Goal: Task Accomplishment & Management: Use online tool/utility

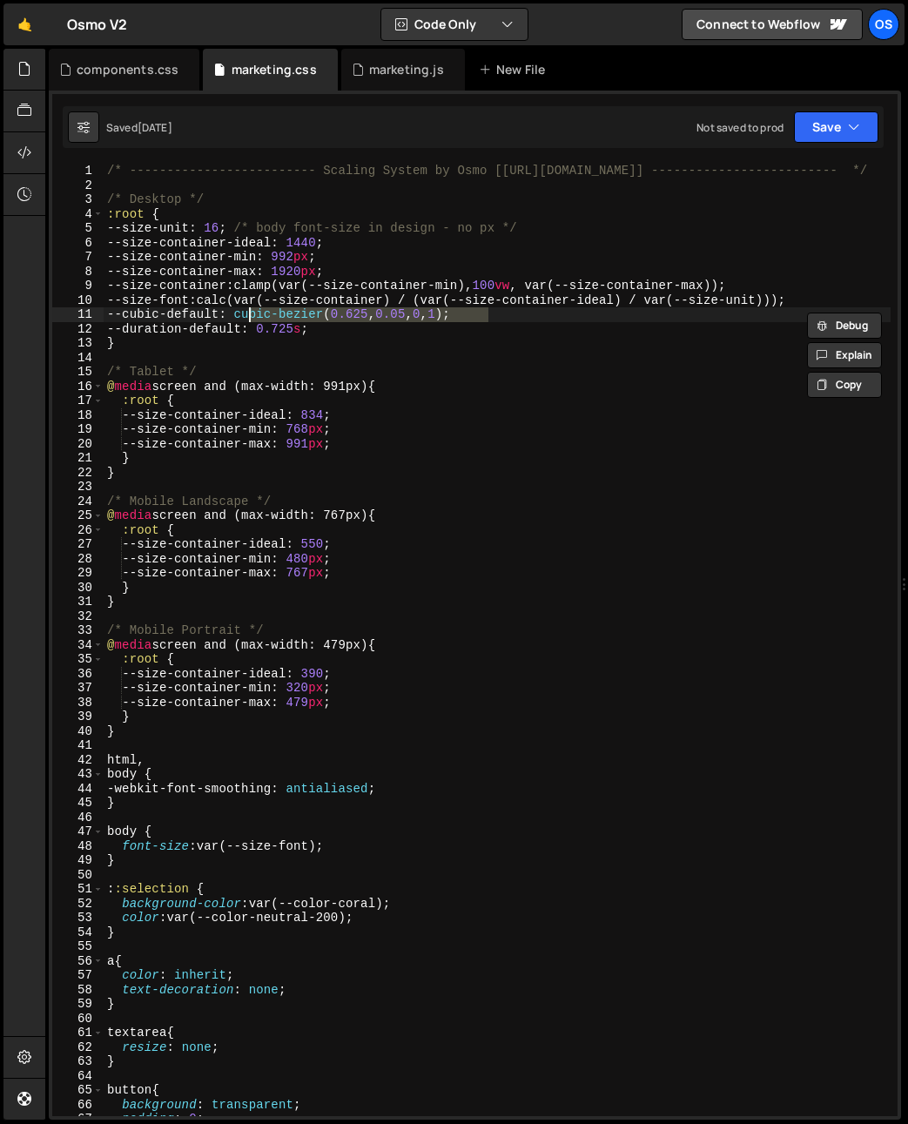
drag, startPoint x: 167, startPoint y: 311, endPoint x: 149, endPoint y: 424, distance: 114.7
click at [168, 311] on div "/* ------------------------- Scaling System by Osmo [https://osmo.supply/] ----…" at bounding box center [497, 654] width 787 height 981
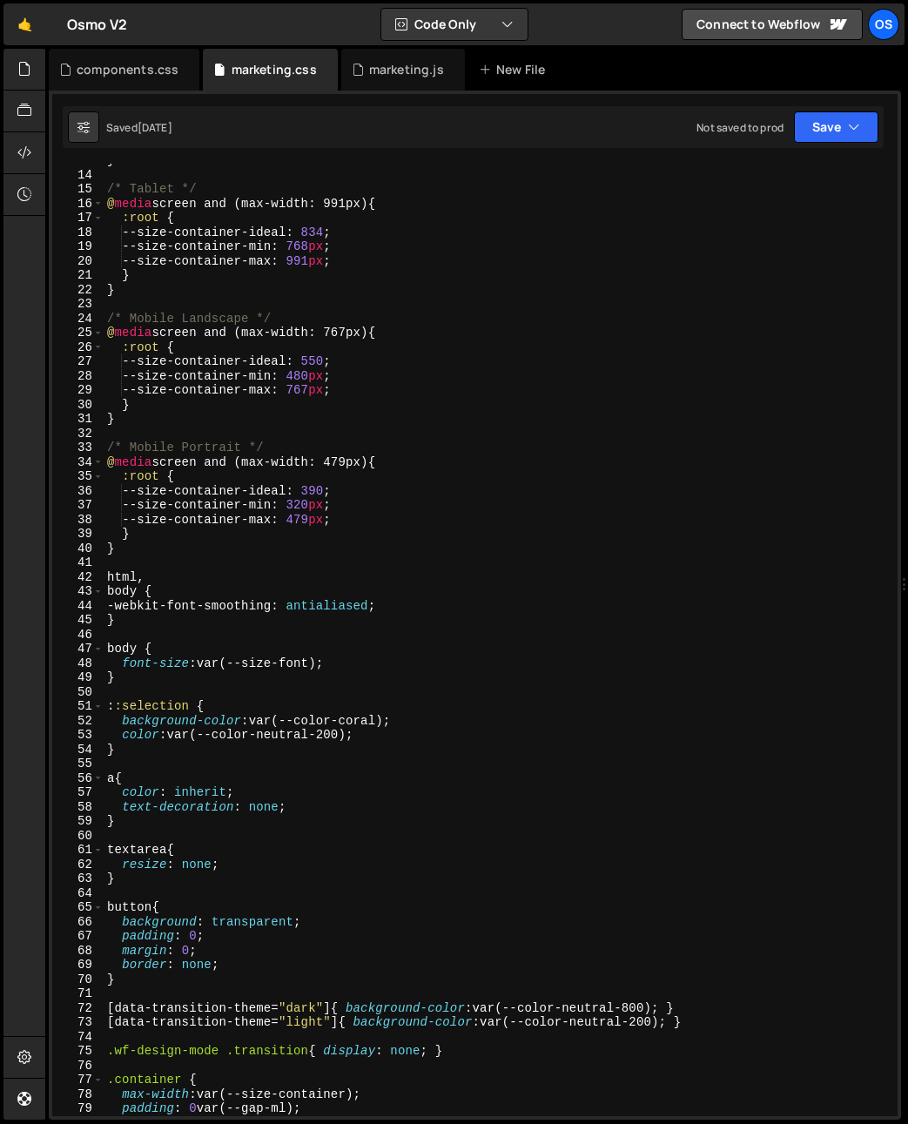
scroll to position [183, 0]
click at [187, 556] on div "} /* Tablet */ @ media screen and (max-width: 991px) { :root { --size-container…" at bounding box center [497, 643] width 787 height 981
click at [259, 624] on div "} /* Tablet */ @ media screen and (max-width: 991px) { :root { --size-container…" at bounding box center [497, 643] width 787 height 981
type textarea "}"
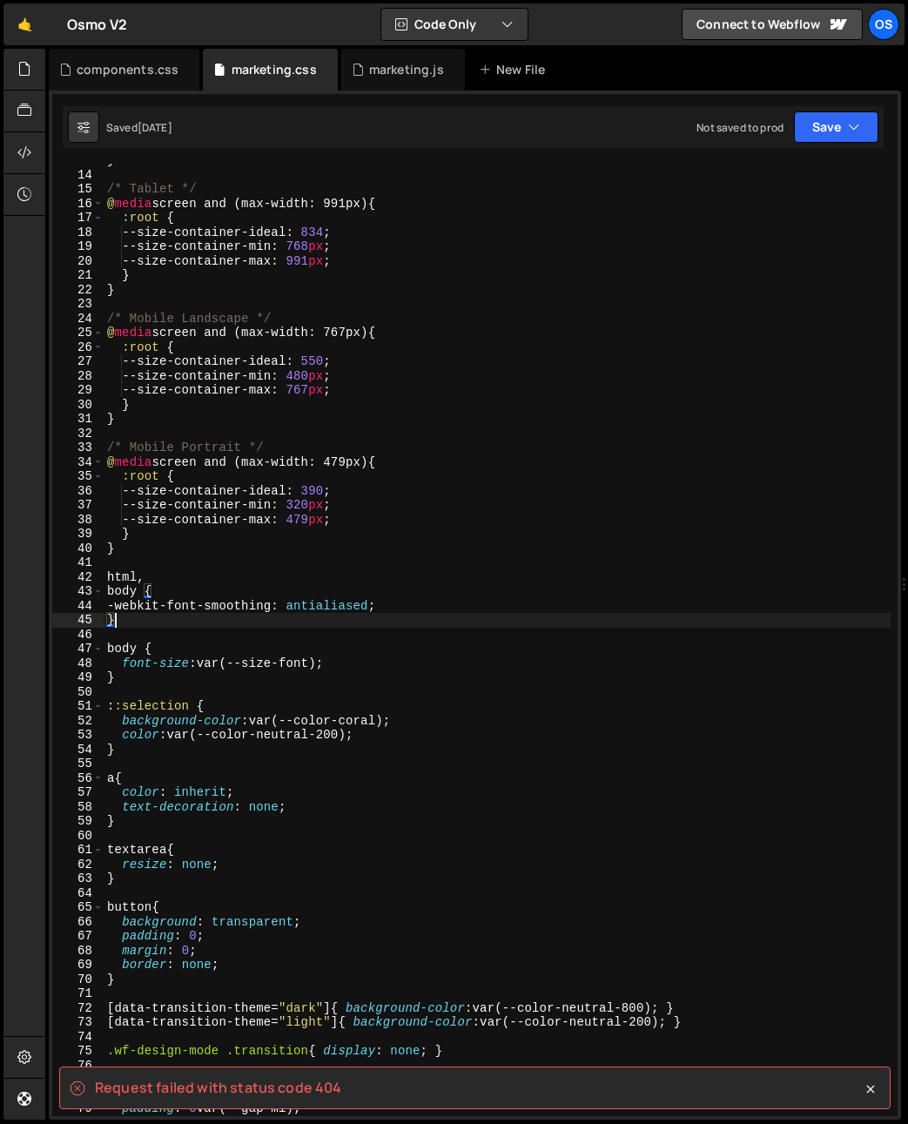
scroll to position [196, 0]
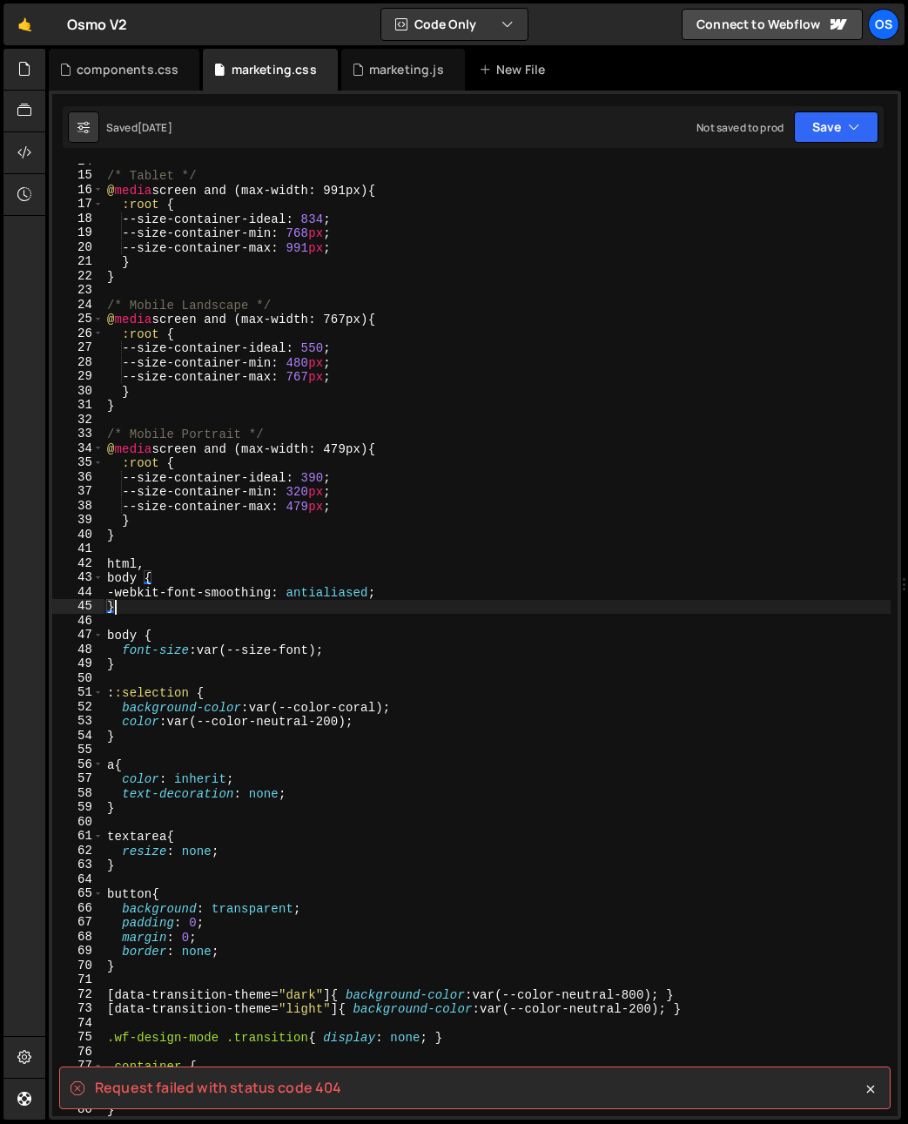
click at [874, 9] on link "Os" at bounding box center [883, 24] width 31 height 31
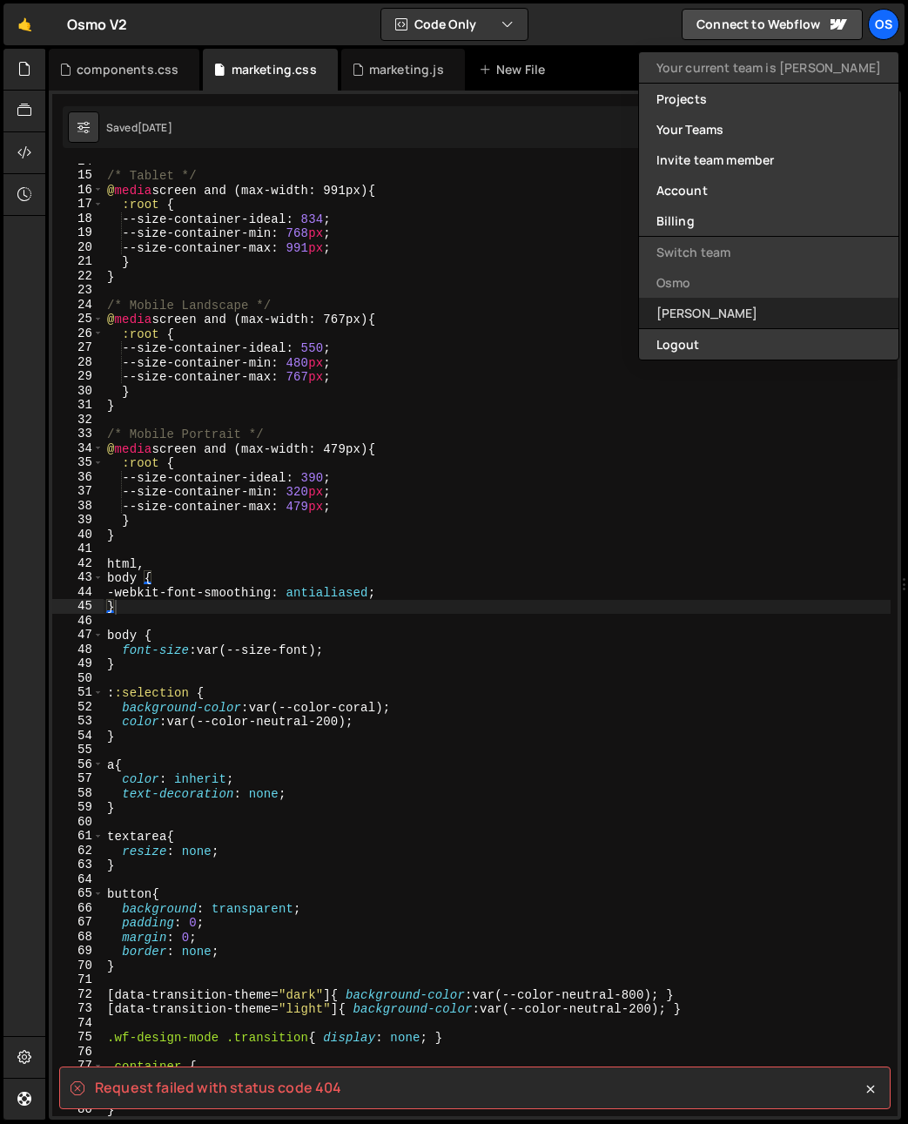
click at [744, 300] on link "[PERSON_NAME]" at bounding box center [768, 313] width 259 height 30
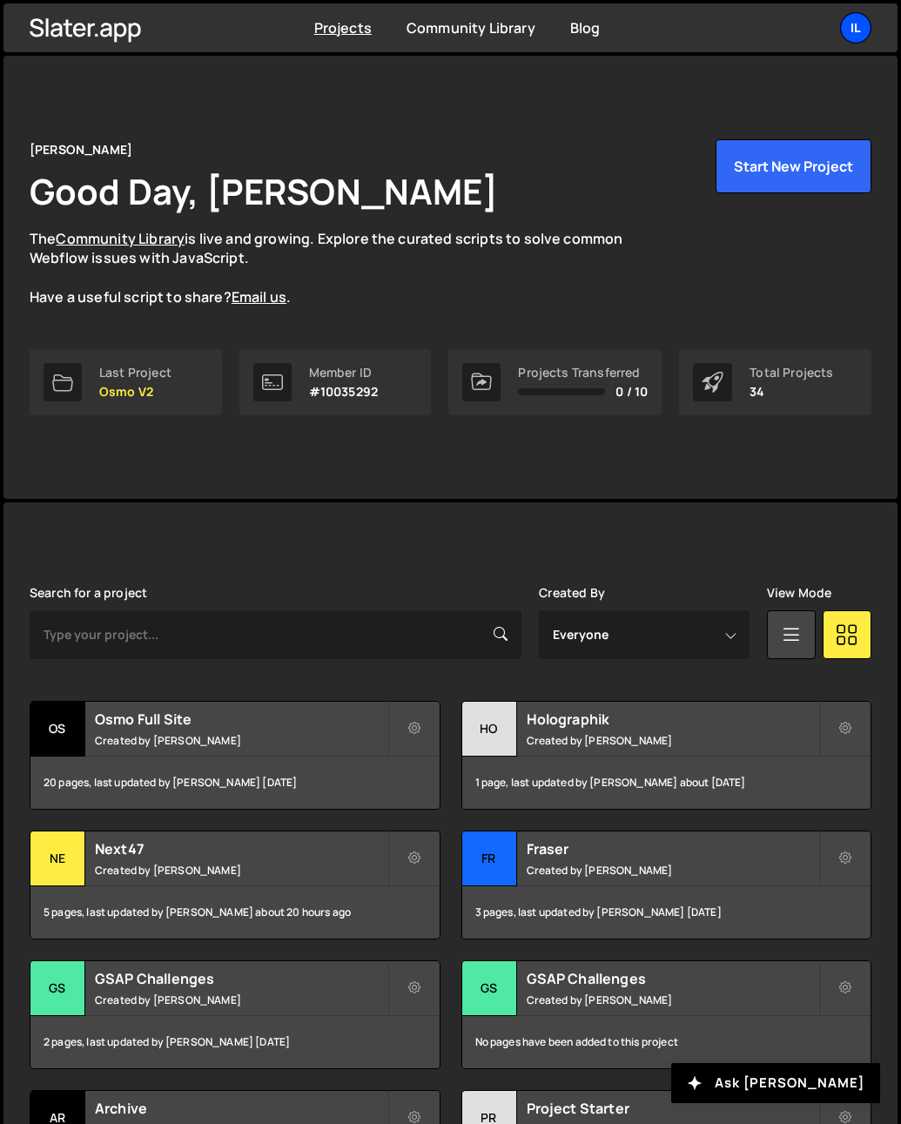
click at [860, 30] on div "Il" at bounding box center [855, 27] width 31 height 31
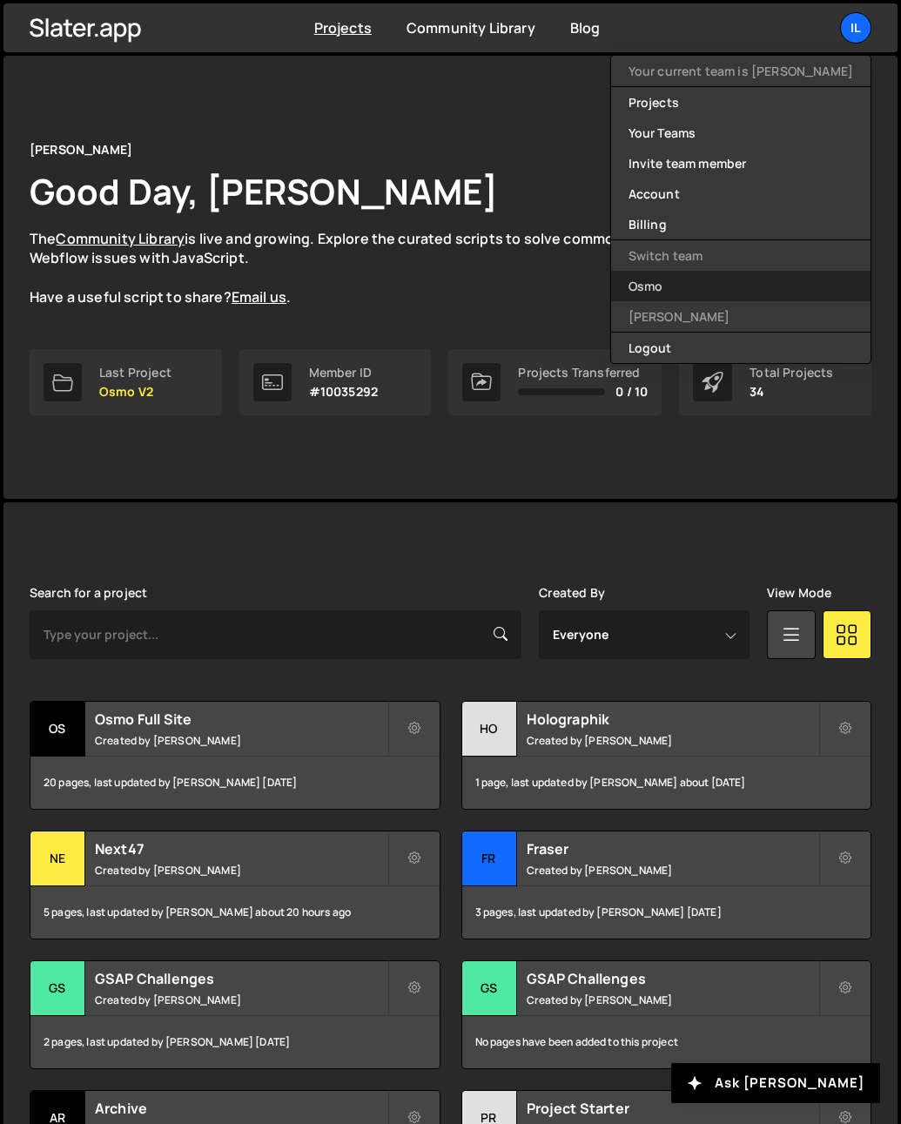
click at [684, 292] on link "Osmo" at bounding box center [740, 286] width 259 height 30
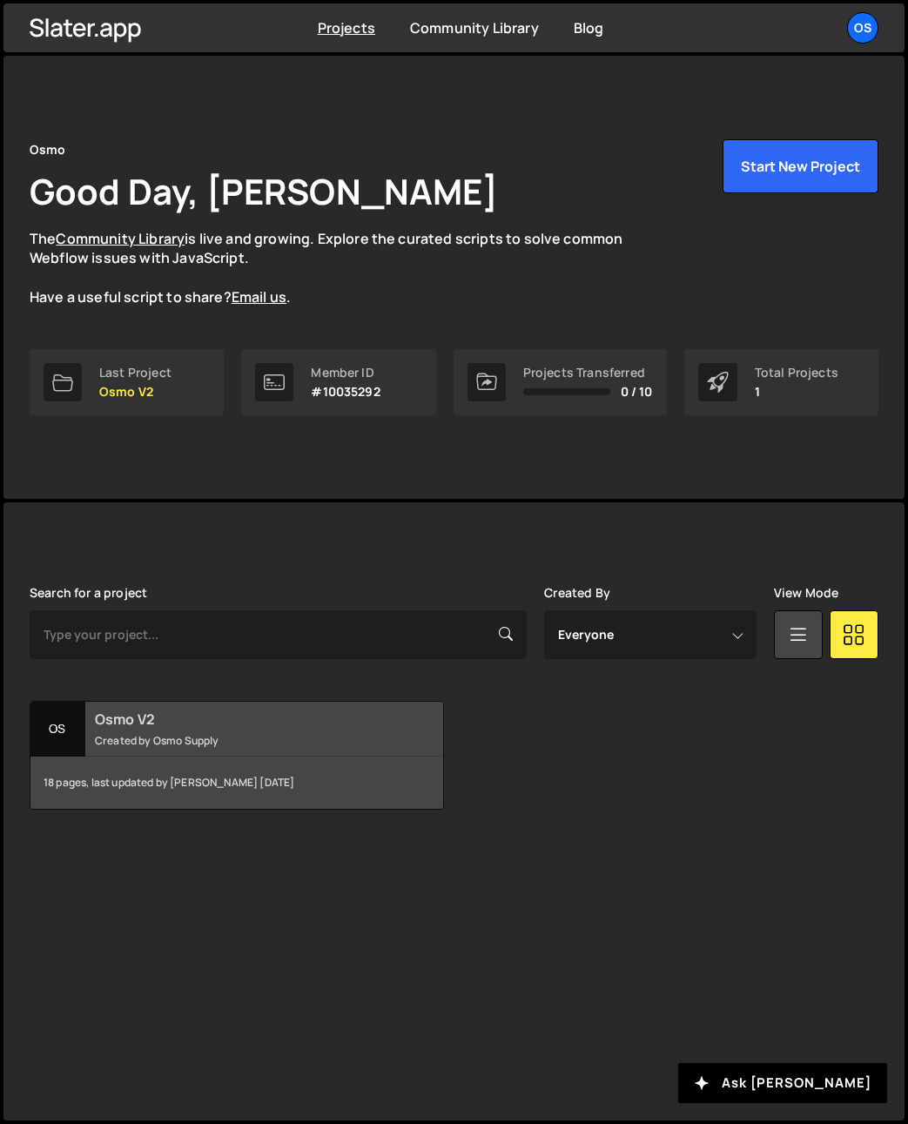
click at [75, 746] on div "Os" at bounding box center [57, 729] width 55 height 55
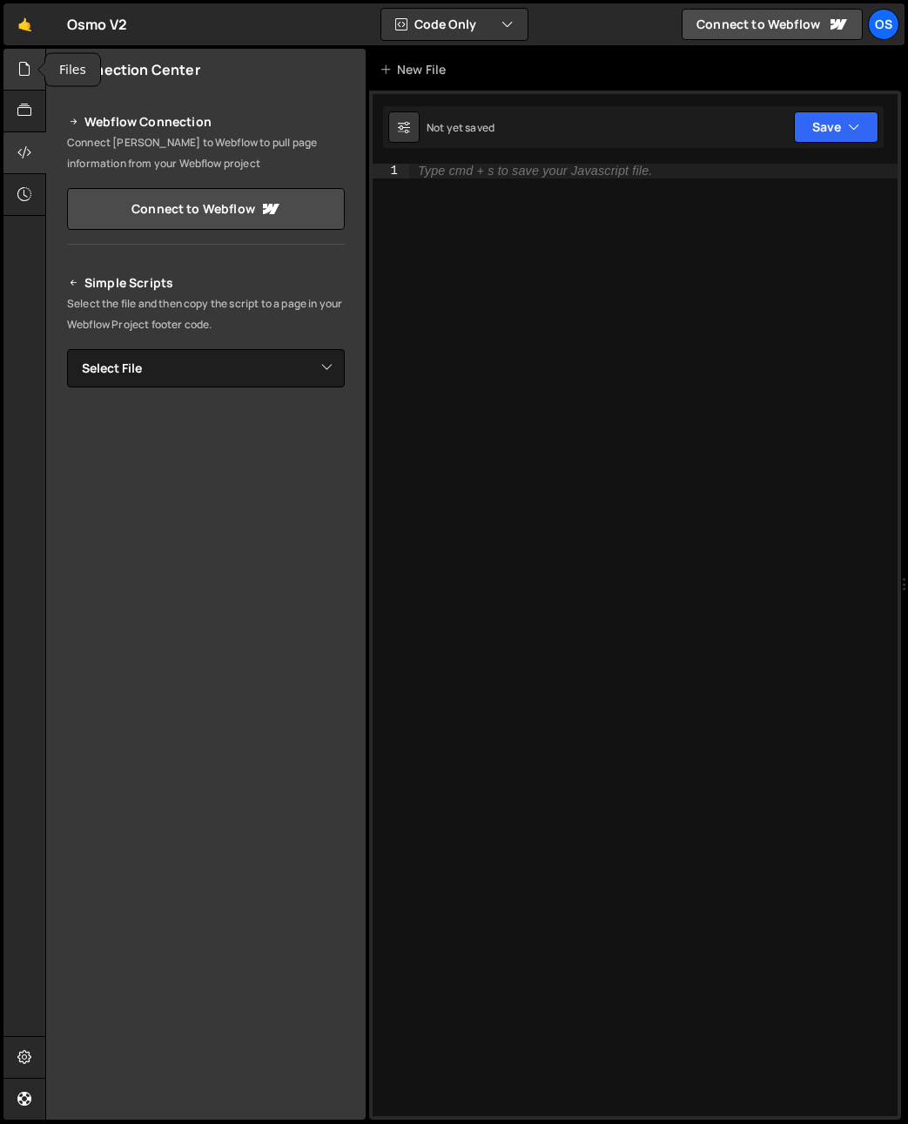
click at [24, 71] on icon at bounding box center [24, 68] width 14 height 19
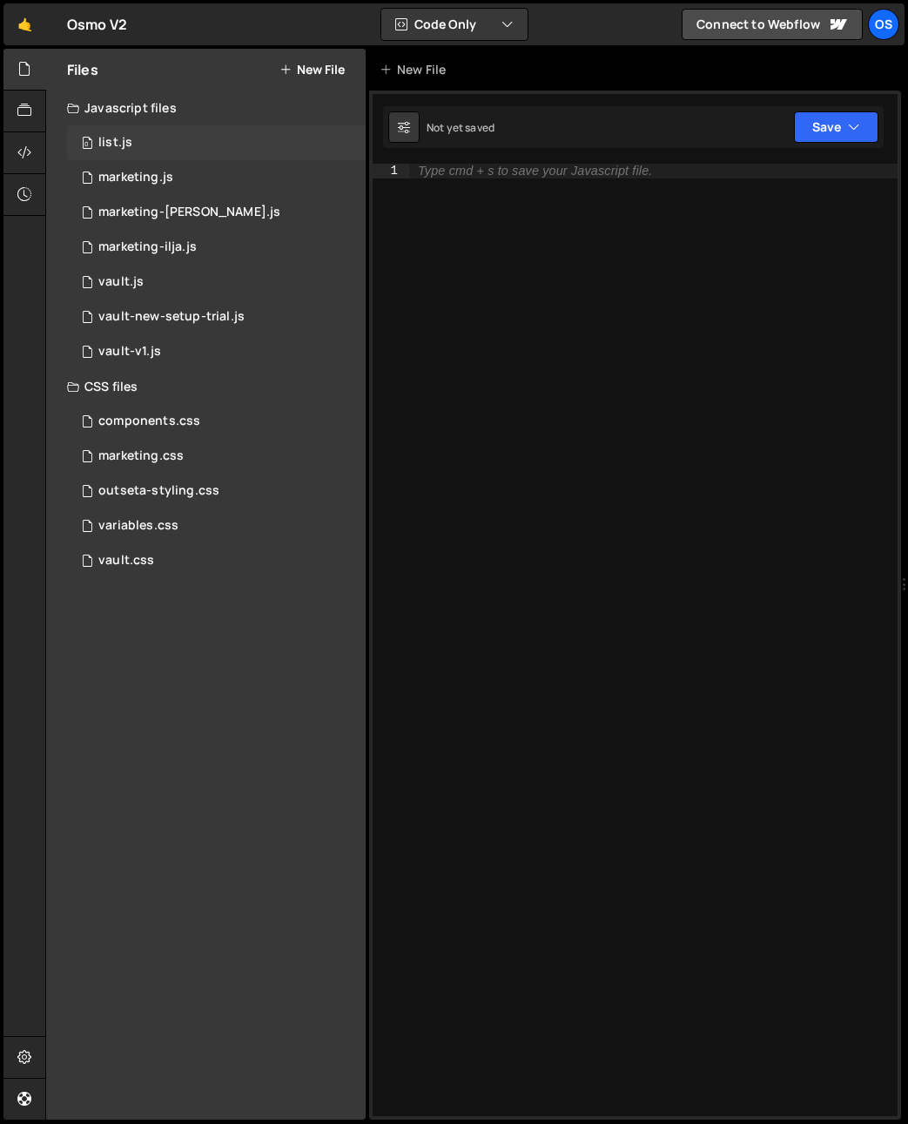
click at [100, 145] on div "list.js" at bounding box center [115, 143] width 34 height 16
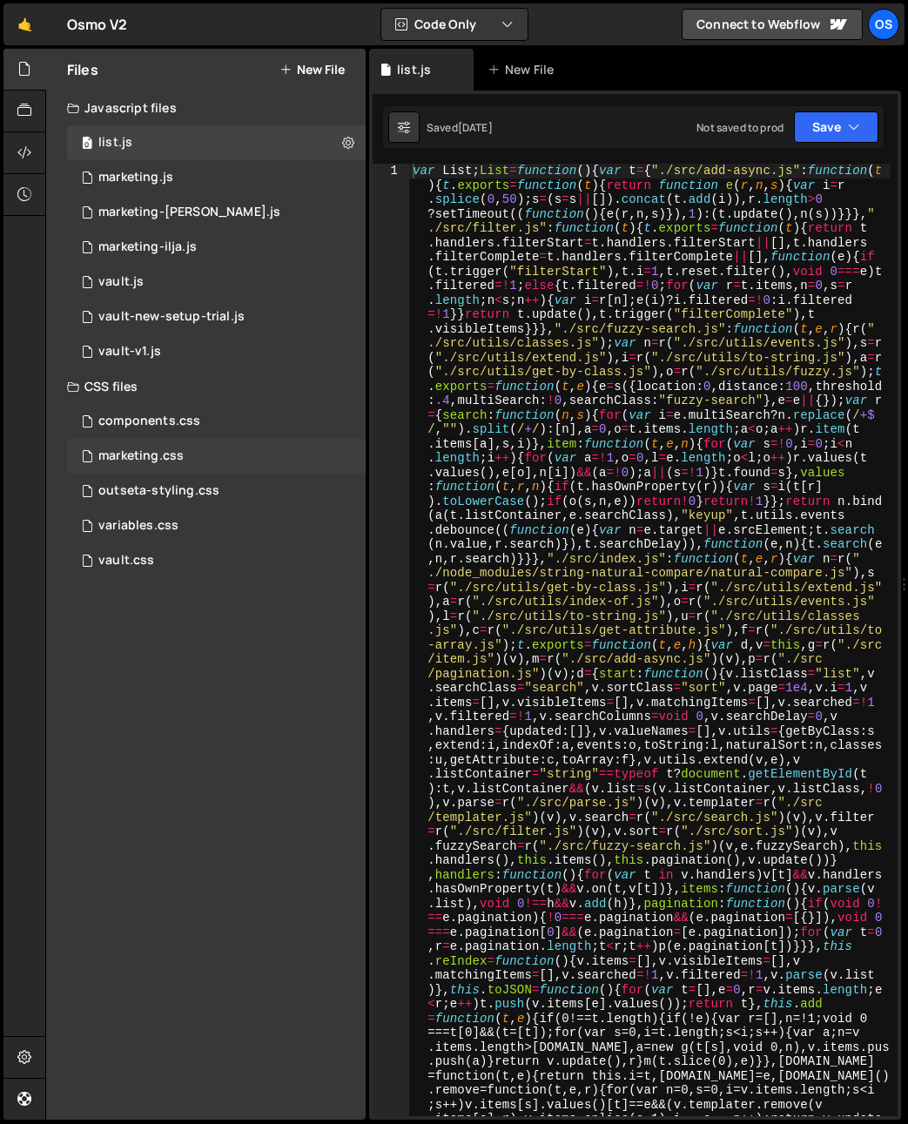
click at [134, 462] on div "marketing.css" at bounding box center [140, 456] width 85 height 16
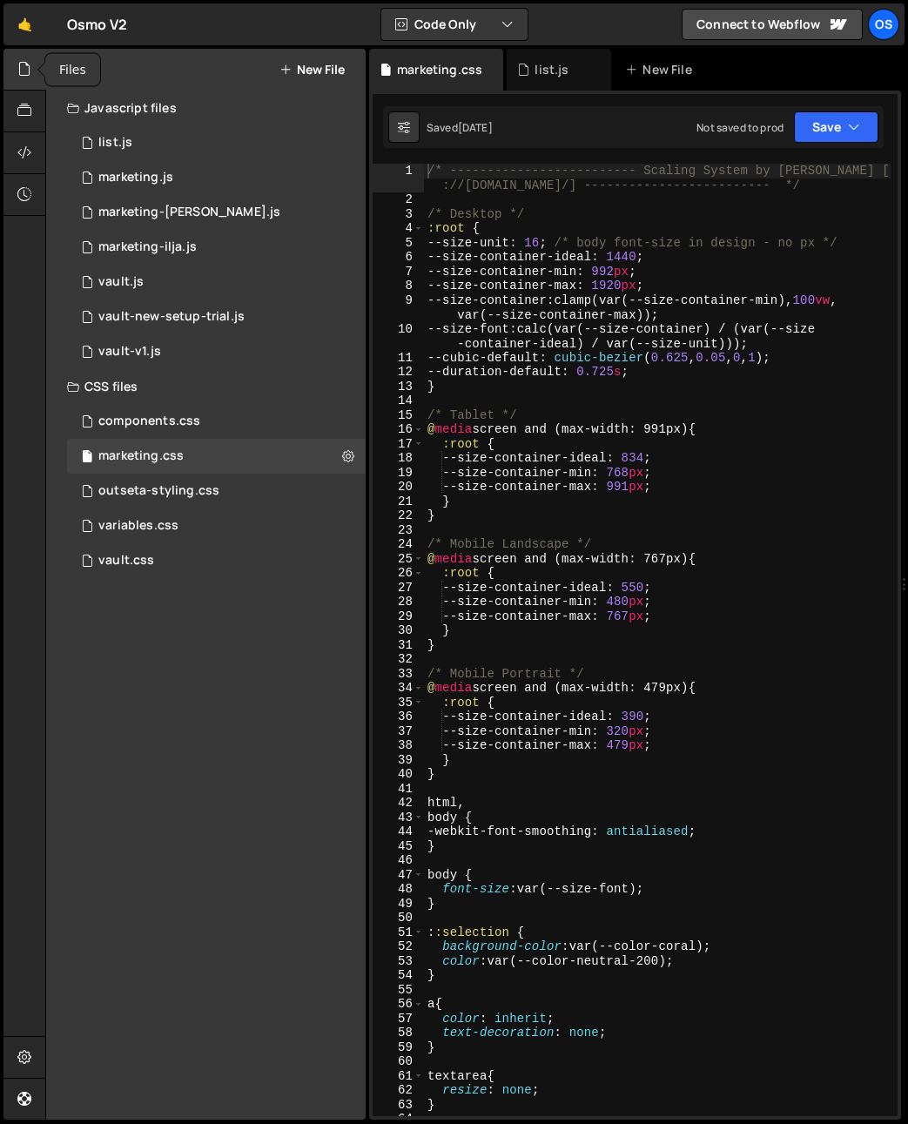
click at [15, 84] on div at bounding box center [24, 70] width 43 height 42
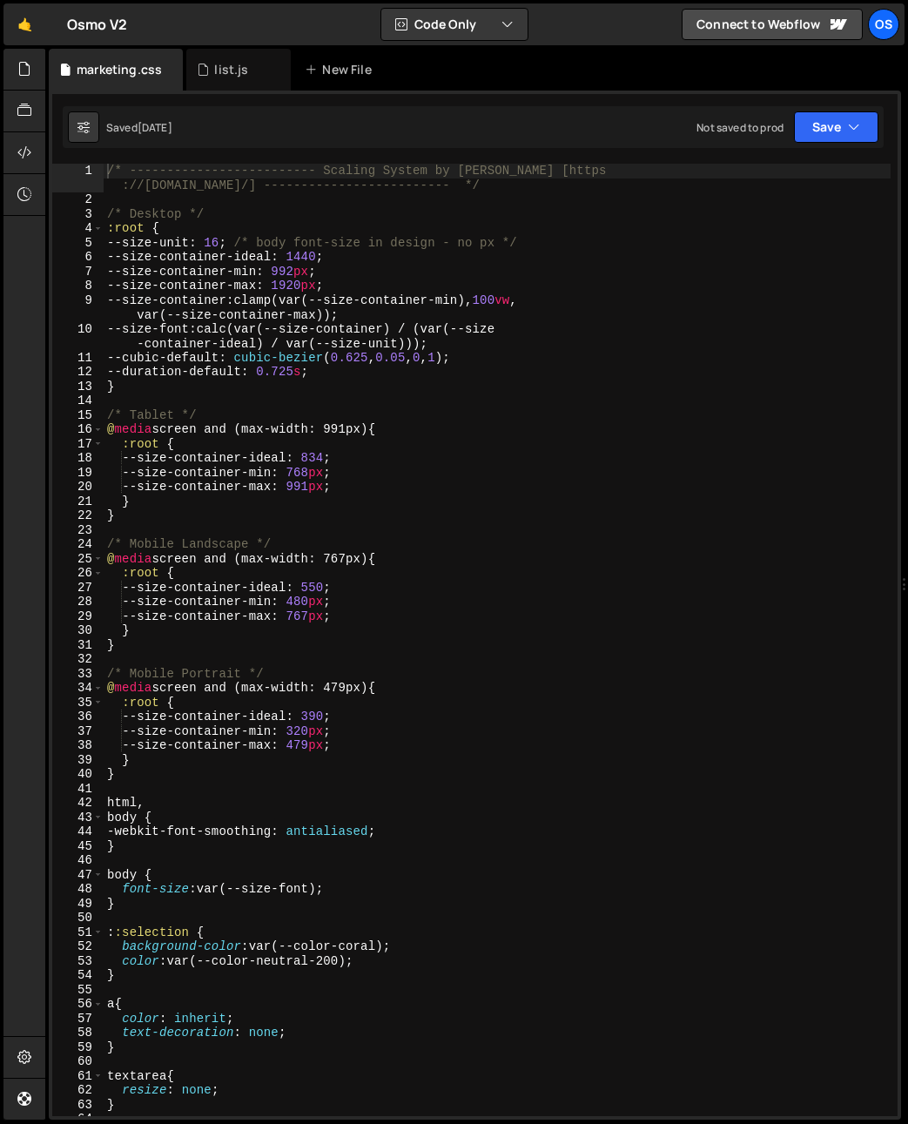
click at [307, 286] on div "/* ------------------------- Scaling System by Osmo [https ://osmo.supply/] ---…" at bounding box center [497, 662] width 787 height 996
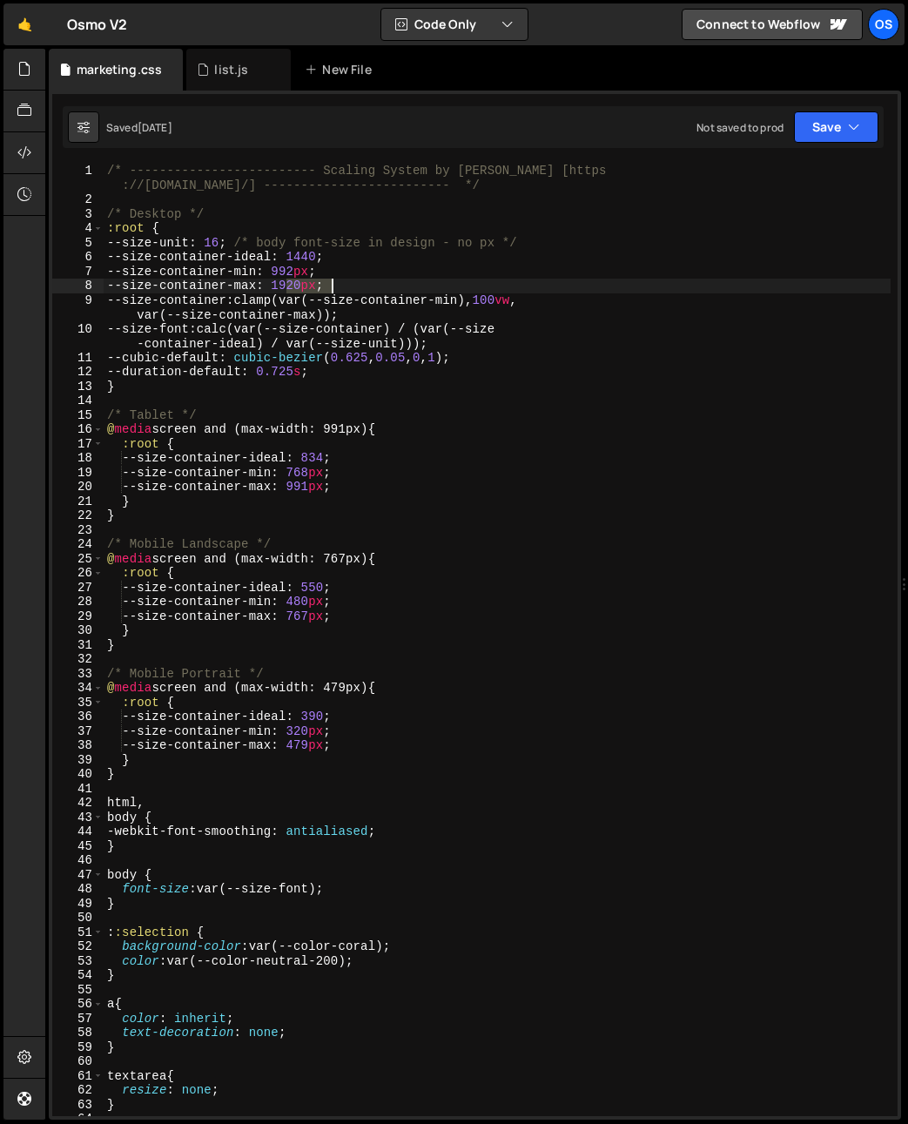
click at [307, 286] on div "/* ------------------------- Scaling System by Osmo [https ://osmo.supply/] ---…" at bounding box center [497, 662] width 787 height 996
click at [273, 287] on div "/* ------------------------- Scaling System by Osmo [https ://osmo.supply/] ---…" at bounding box center [497, 662] width 787 height 996
drag, startPoint x: 289, startPoint y: 287, endPoint x: 315, endPoint y: 288, distance: 26.1
click at [315, 288] on div "/* ------------------------- Scaling System by Osmo [https ://osmo.supply/] ---…" at bounding box center [497, 662] width 787 height 996
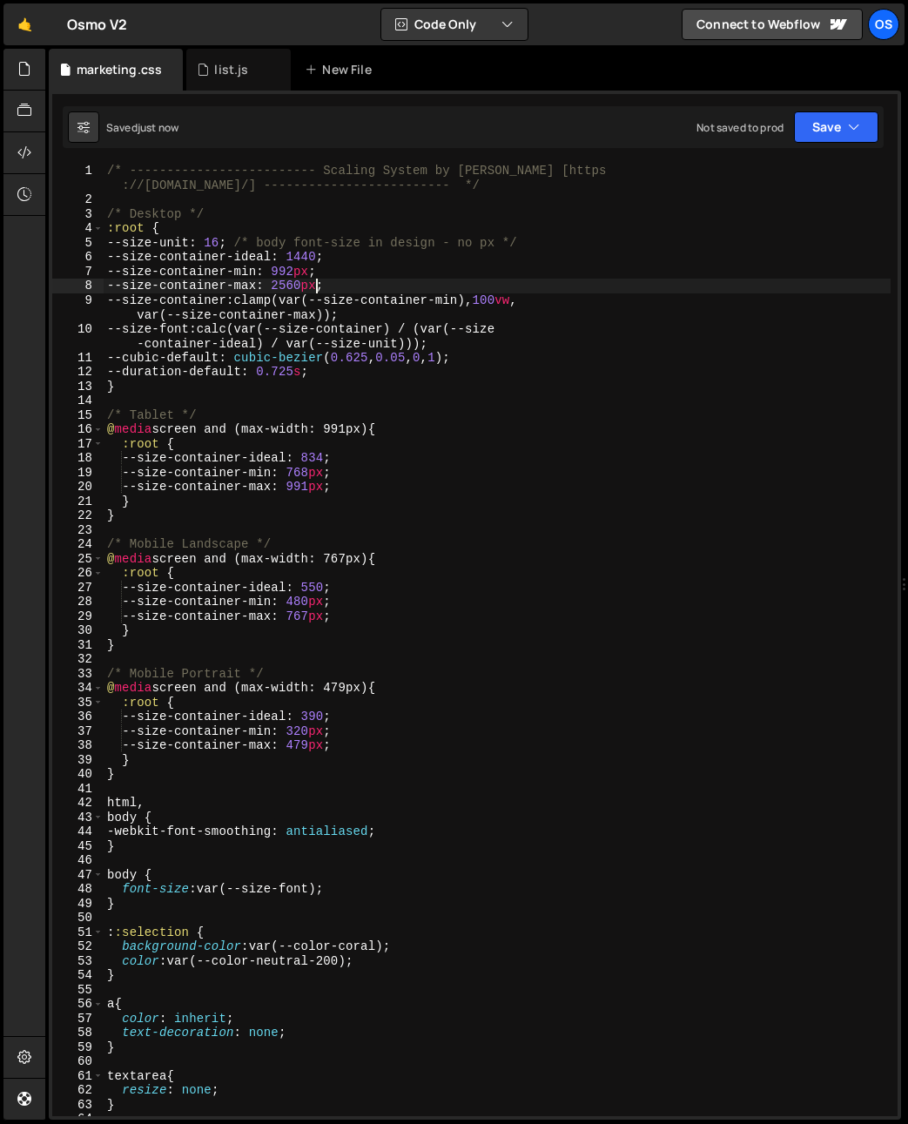
type textarea "--size-container-max: 2560px;"
click at [13, 68] on div at bounding box center [24, 70] width 43 height 42
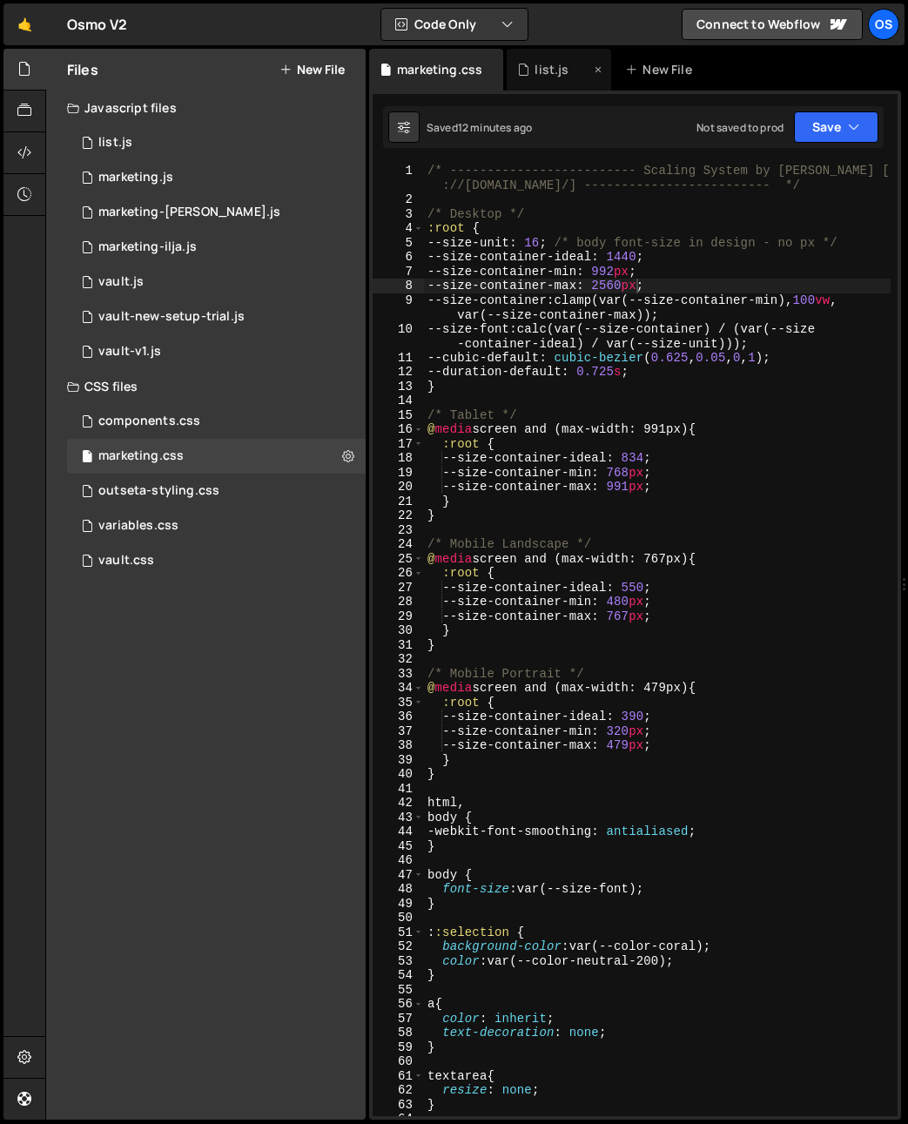
click at [597, 71] on icon at bounding box center [598, 69] width 12 height 17
click at [199, 172] on div "0 marketing.js 0" at bounding box center [216, 177] width 299 height 35
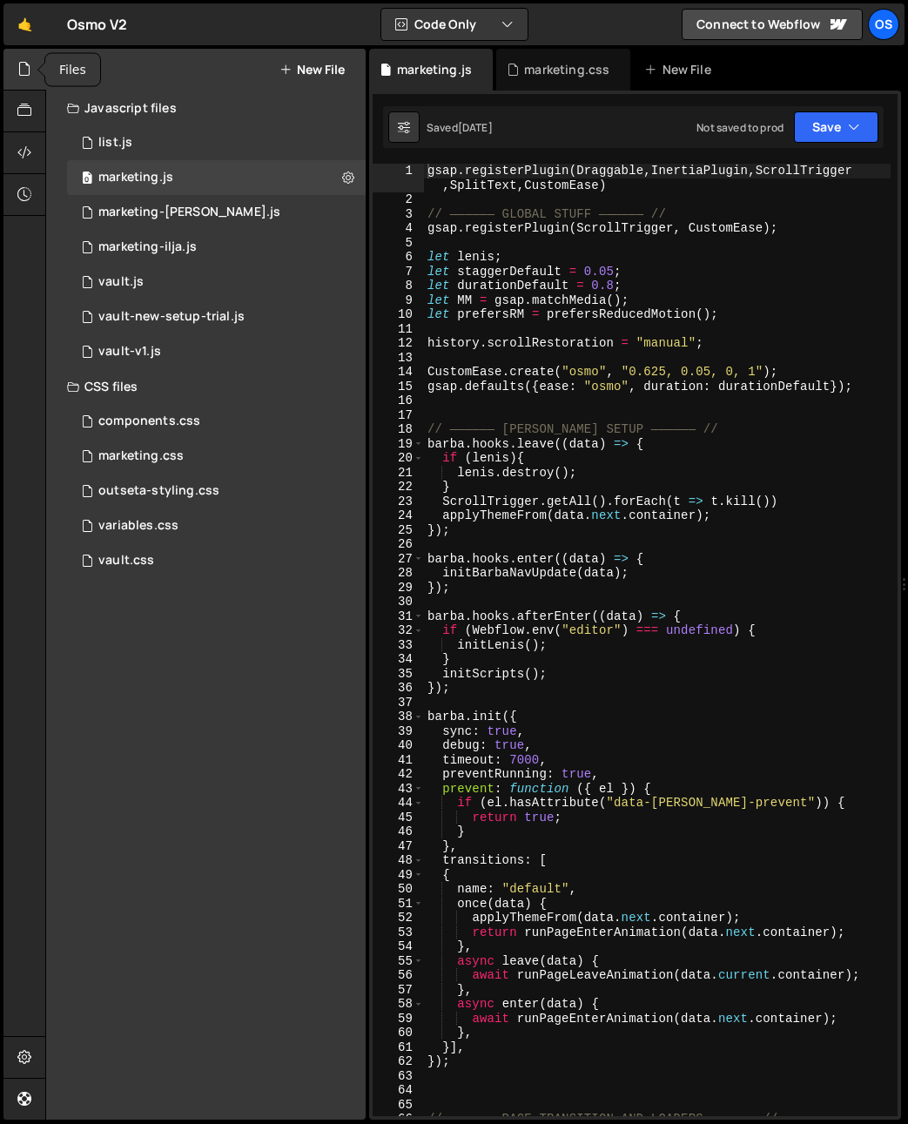
click at [24, 71] on icon at bounding box center [24, 68] width 14 height 19
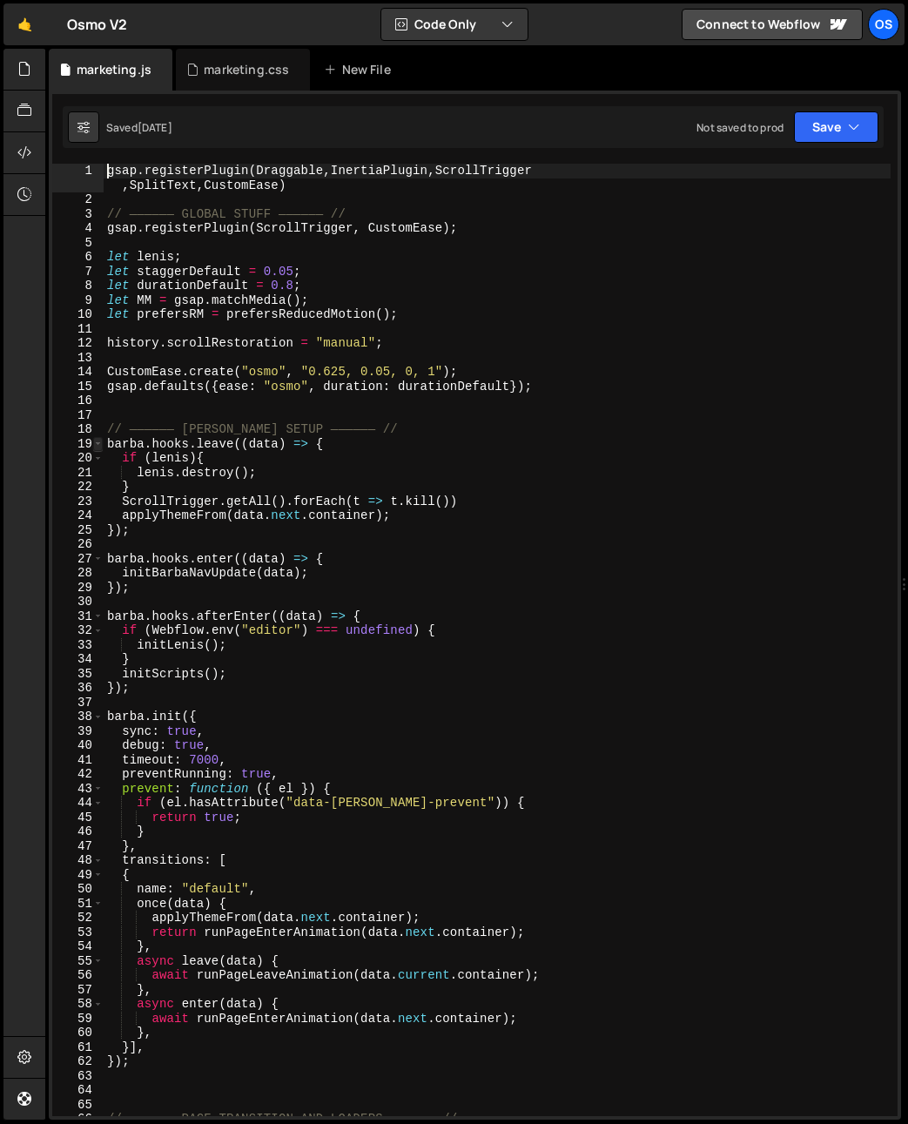
click at [99, 441] on span at bounding box center [98, 444] width 10 height 15
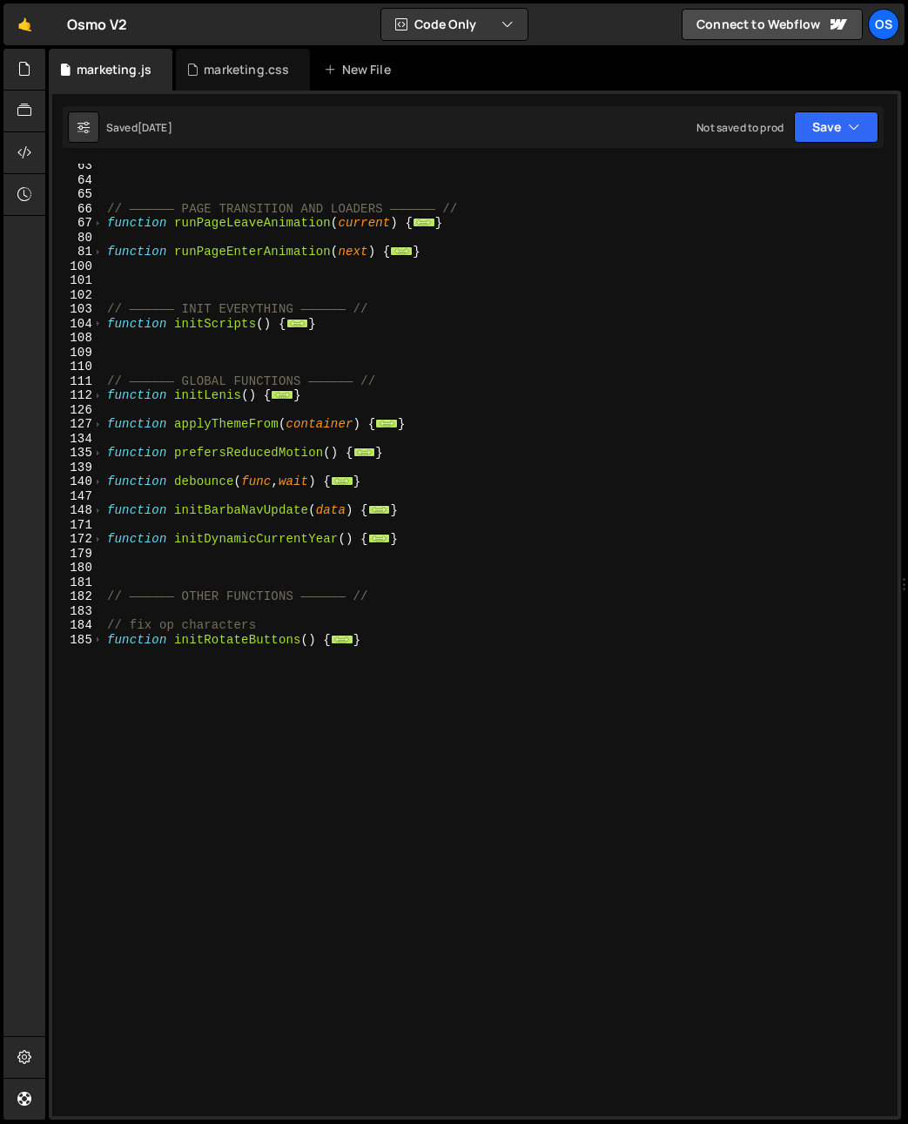
scroll to position [379, 0]
click at [212, 828] on div "// —————— PAGE TRANSITION AND LOADERS —————— // function runPageLeaveAnimation …" at bounding box center [497, 648] width 787 height 981
type textarea "}"
paste textarea "});"
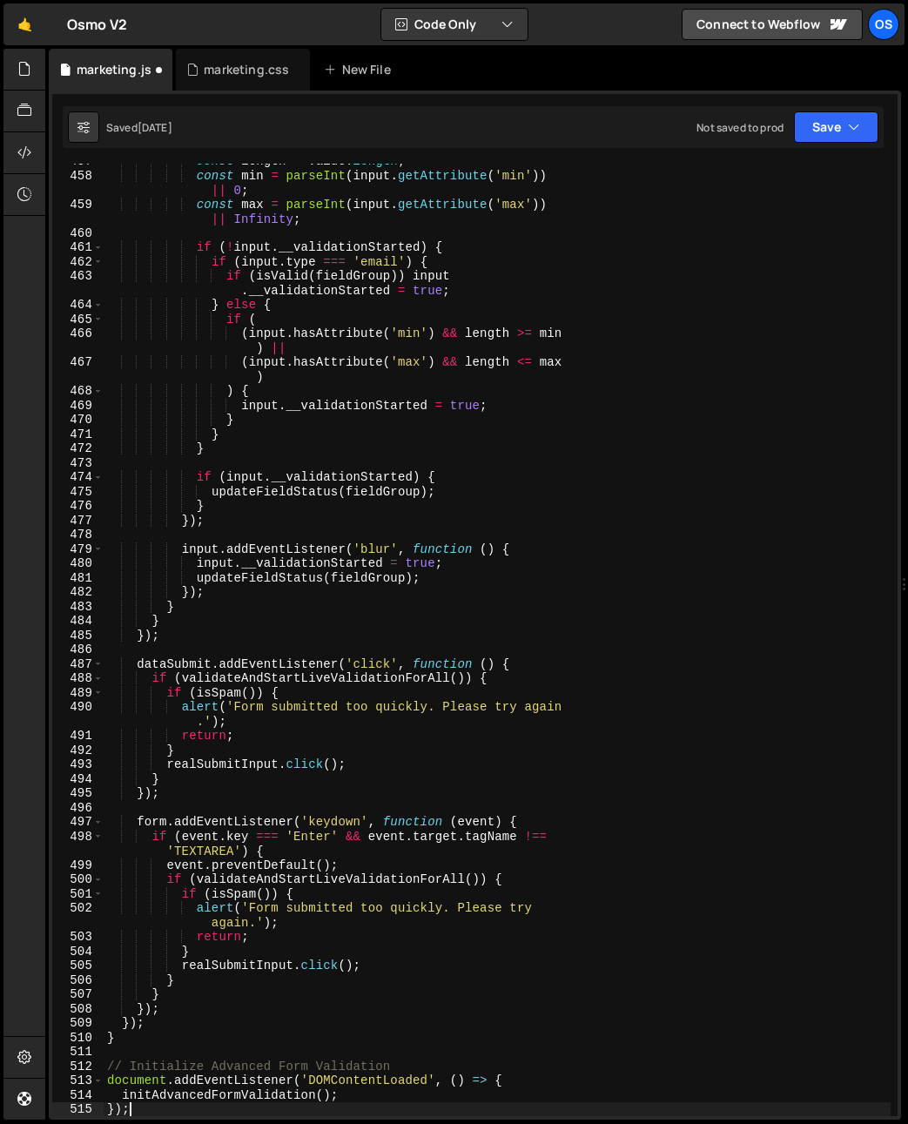
scroll to position [4435, 0]
click at [157, 1100] on div "const length = value . length ; const min = parseInt ( input . getAttribute ( '…" at bounding box center [497, 644] width 787 height 981
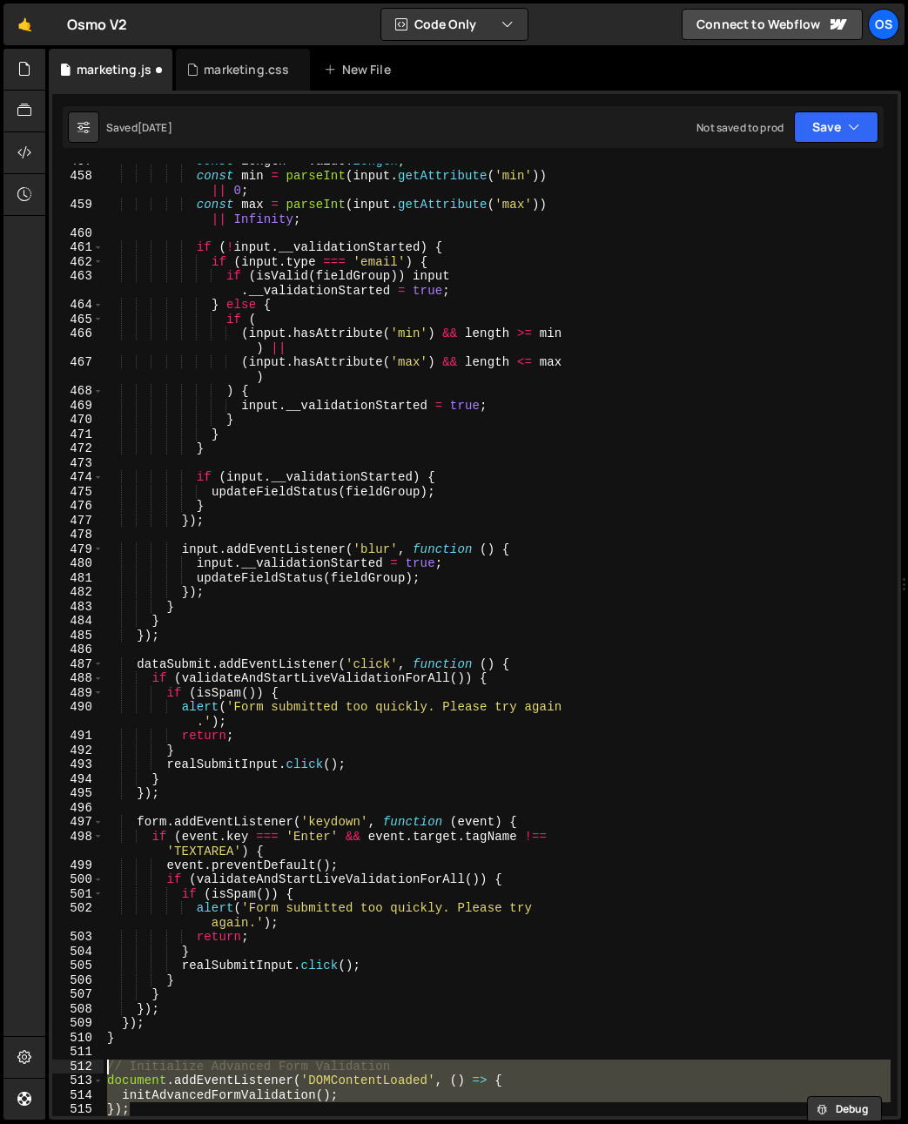
drag, startPoint x: 92, startPoint y: 1076, endPoint x: 73, endPoint y: 1066, distance: 21.8
click at [73, 1065] on div "initAdvancedFormValidation(); 457 458 459 460 461 462 463 464 465 466 467 468 4…" at bounding box center [475, 640] width 846 height 953
type textarea "// Initialize Advanced Form Validation document.addEventListener('DOMContentLoa…"
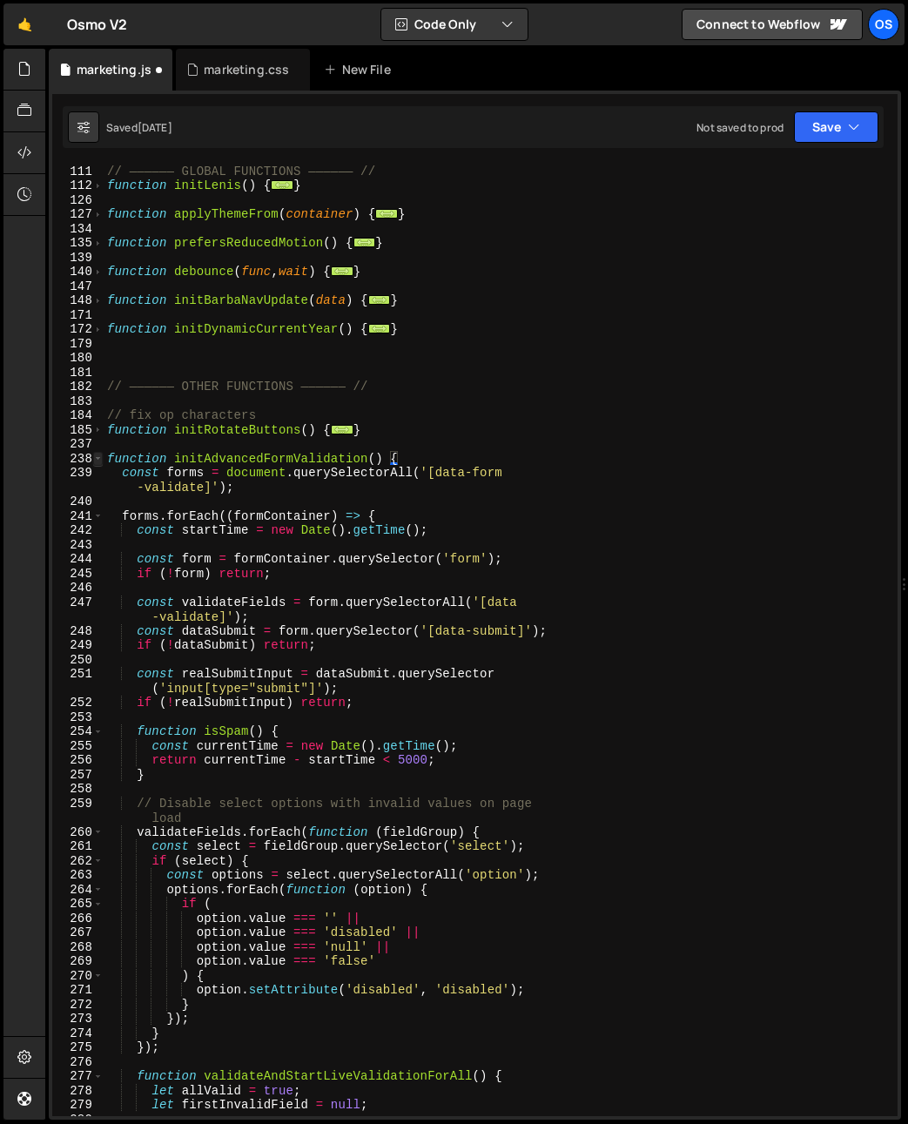
click at [98, 455] on span at bounding box center [98, 459] width 10 height 15
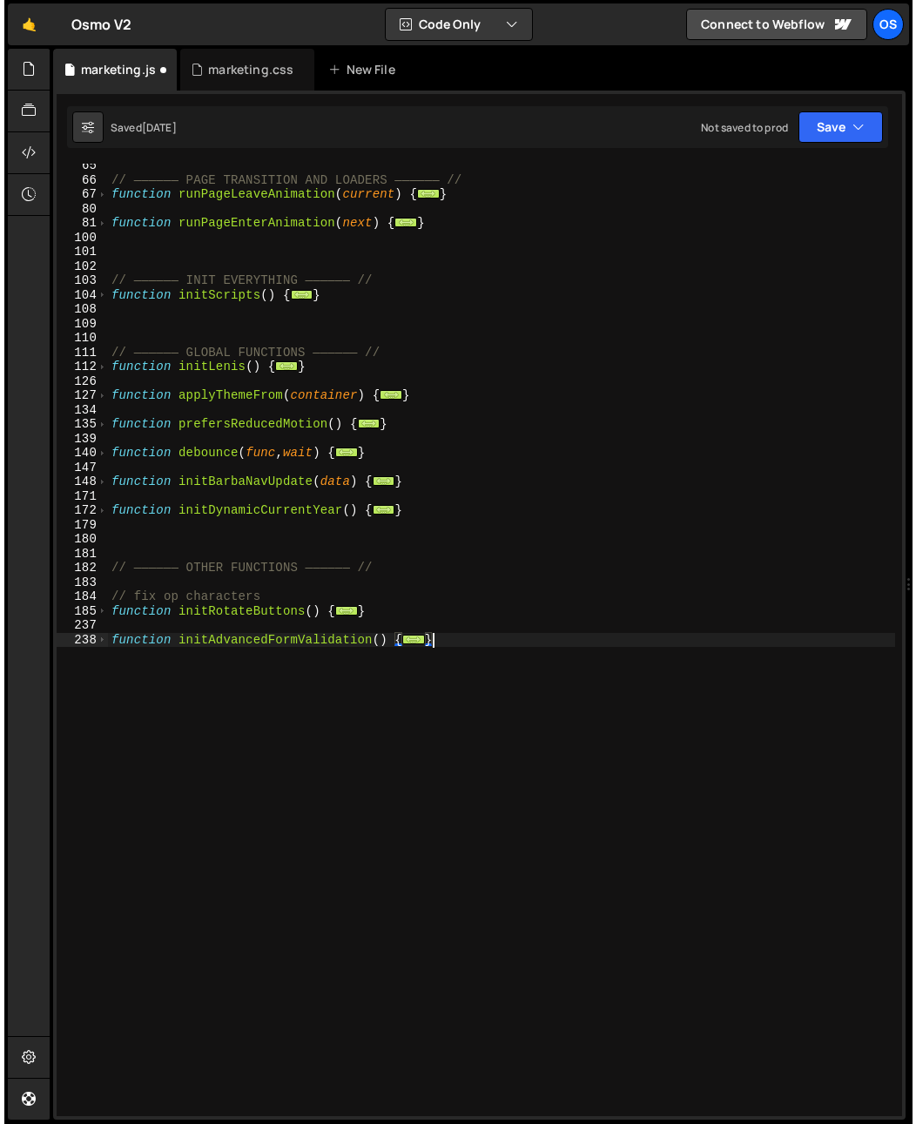
scroll to position [393, 0]
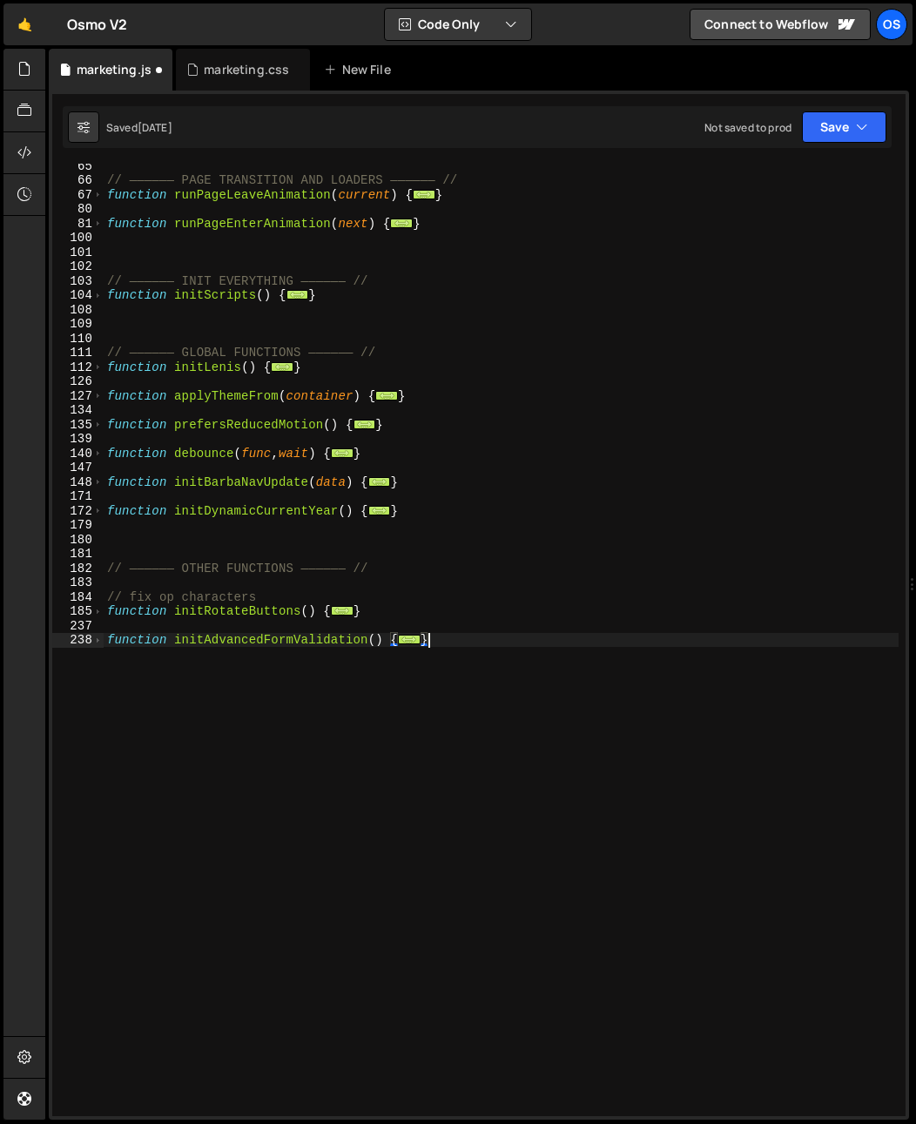
click at [246, 590] on div "// —————— PAGE TRANSITION AND LOADERS —————— // function runPageLeaveAnimation …" at bounding box center [501, 648] width 795 height 981
type textarea "// fix op characters"
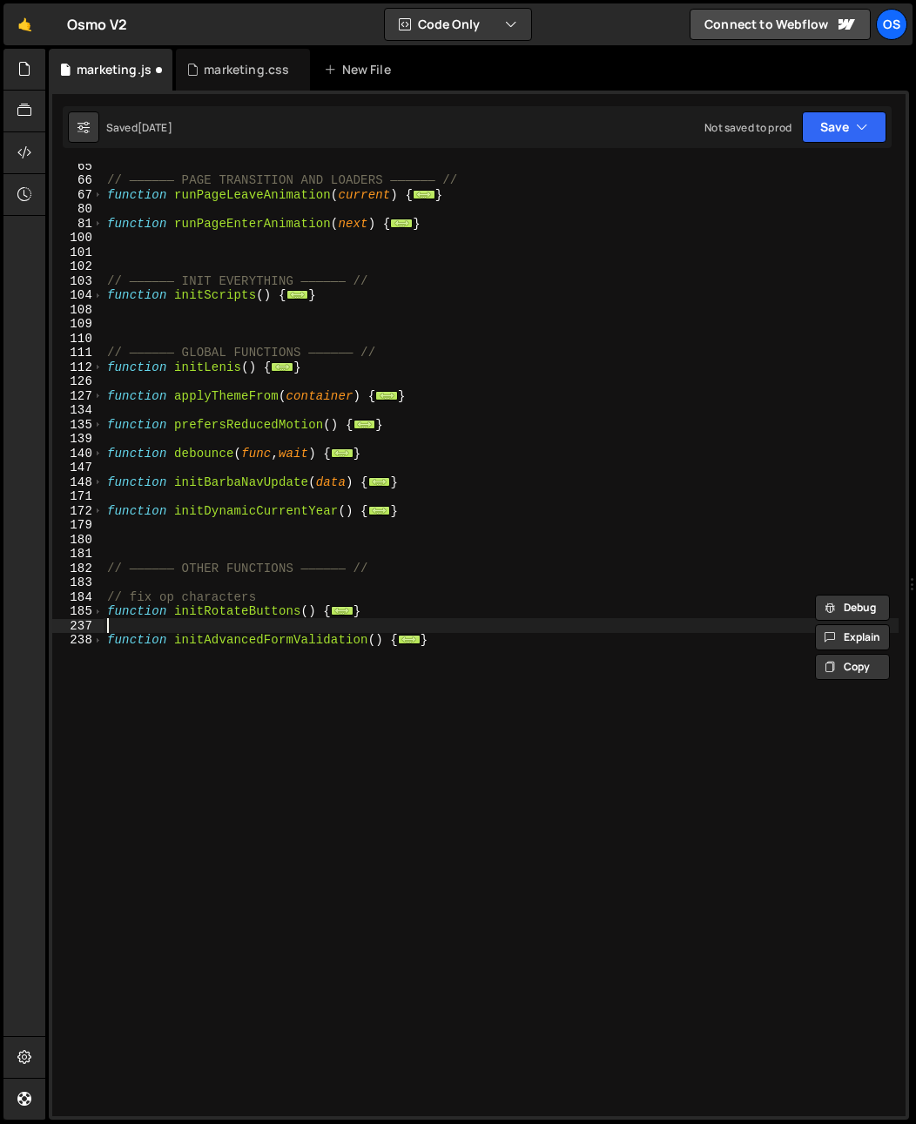
click at [212, 624] on div "// —————— PAGE TRANSITION AND LOADERS —————— // function runPageLeaveAnimation …" at bounding box center [501, 648] width 795 height 981
click at [225, 642] on div "// —————— PAGE TRANSITION AND LOADERS —————— // function runPageLeaveAnimation …" at bounding box center [501, 648] width 795 height 981
click at [225, 643] on div "// —————— PAGE TRANSITION AND LOADERS —————— // function runPageLeaveAnimation …" at bounding box center [501, 648] width 795 height 981
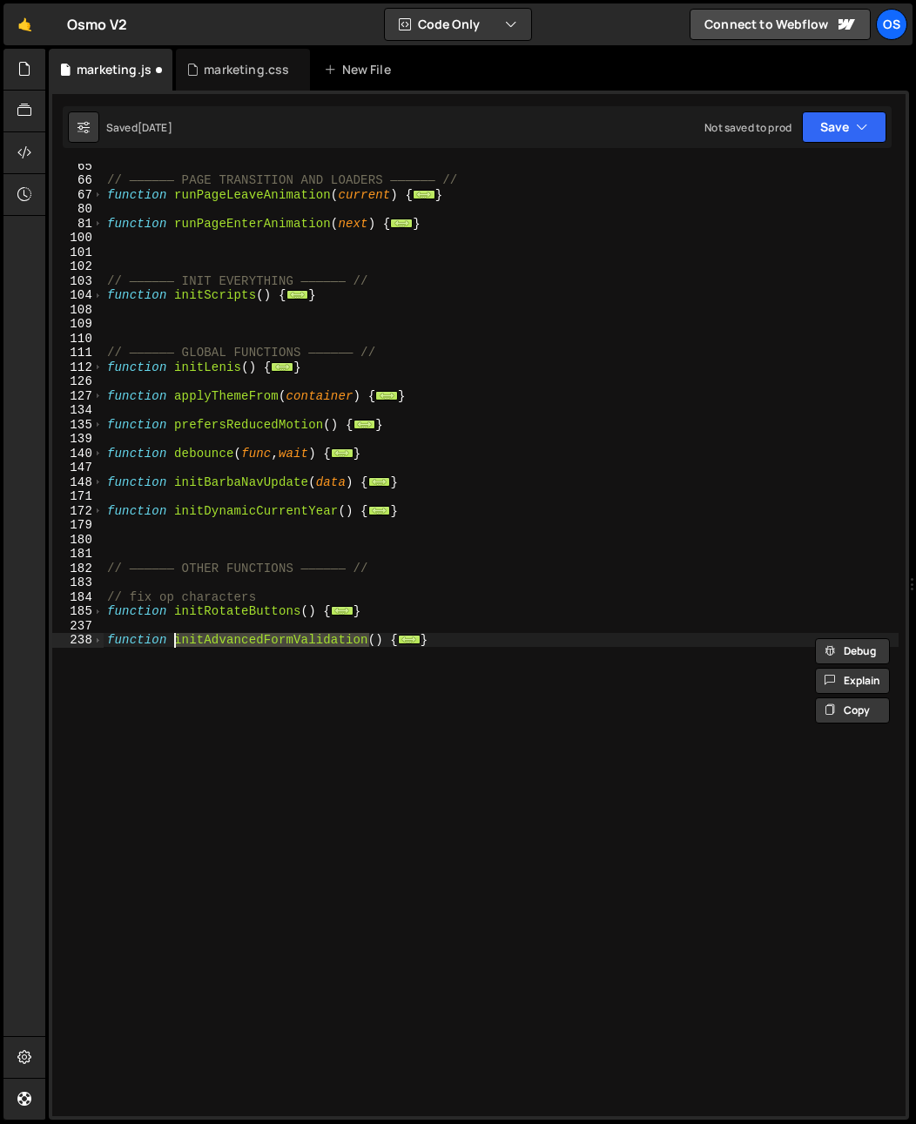
click at [232, 697] on div "// —————— PAGE TRANSITION AND LOADERS —————— // function runPageLeaveAnimation …" at bounding box center [501, 648] width 795 height 981
click at [102, 293] on span at bounding box center [98, 295] width 10 height 15
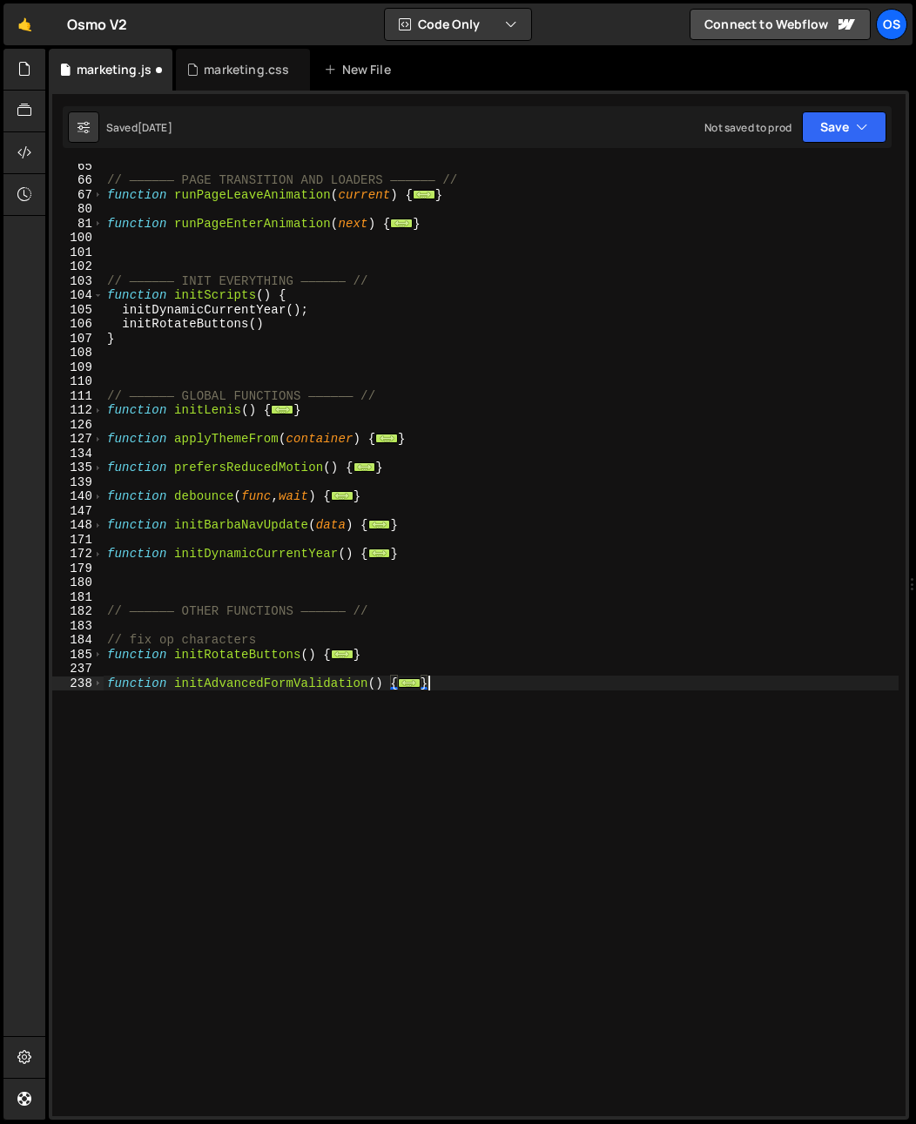
click at [307, 325] on div "// —————— PAGE TRANSITION AND LOADERS —————— // function runPageLeaveAnimation …" at bounding box center [501, 648] width 795 height 981
type textarea "initRotateButtons()"
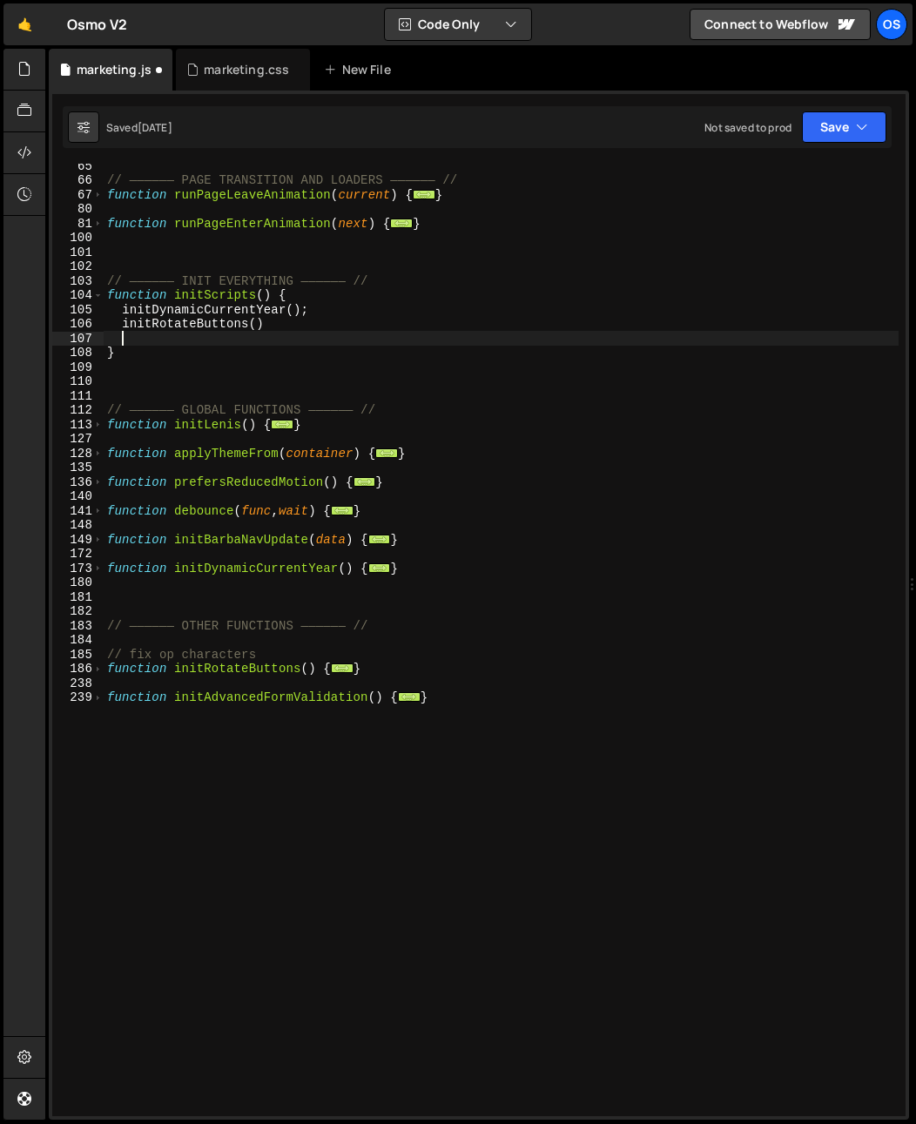
paste textarea "initAdvancedFormValidation"
click at [466, 486] on div "// —————— PAGE TRANSITION AND LOADERS —————— // function runPageLeaveAnimation …" at bounding box center [501, 648] width 795 height 981
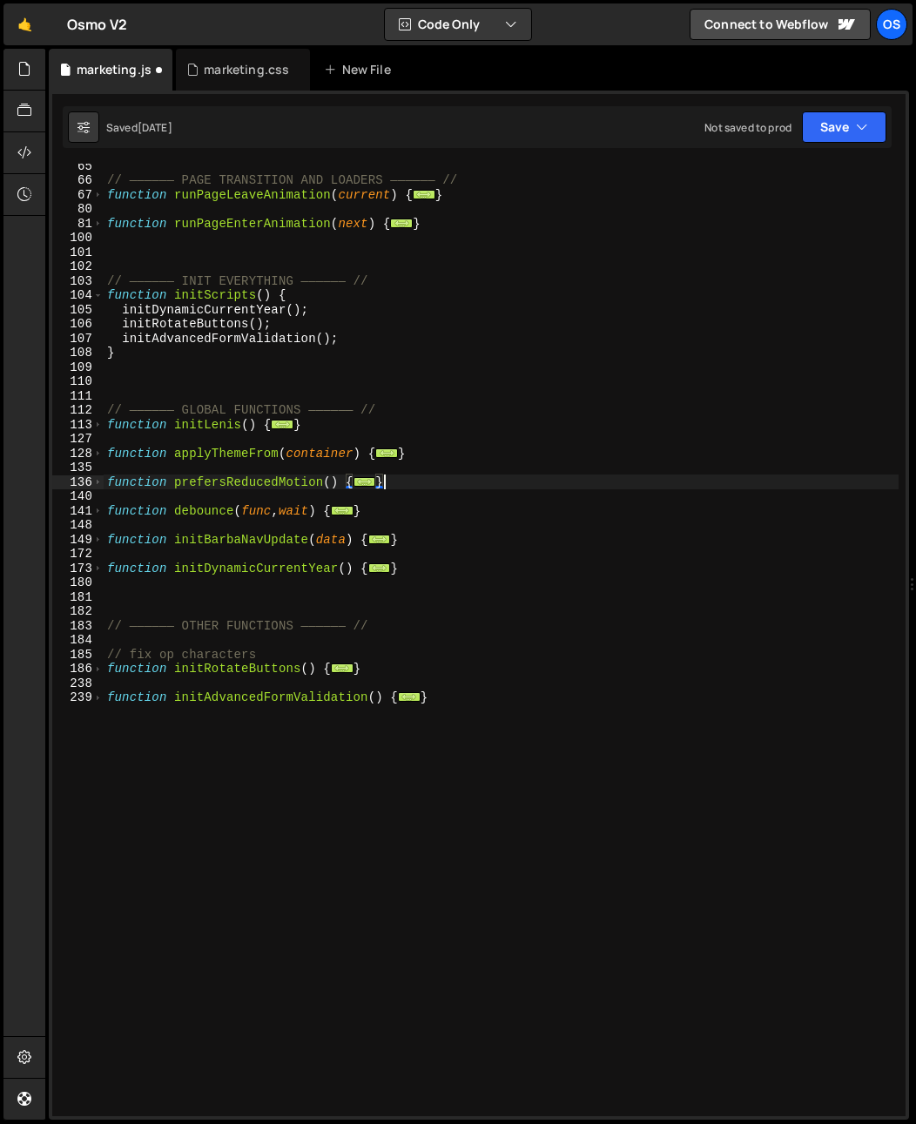
scroll to position [0, 0]
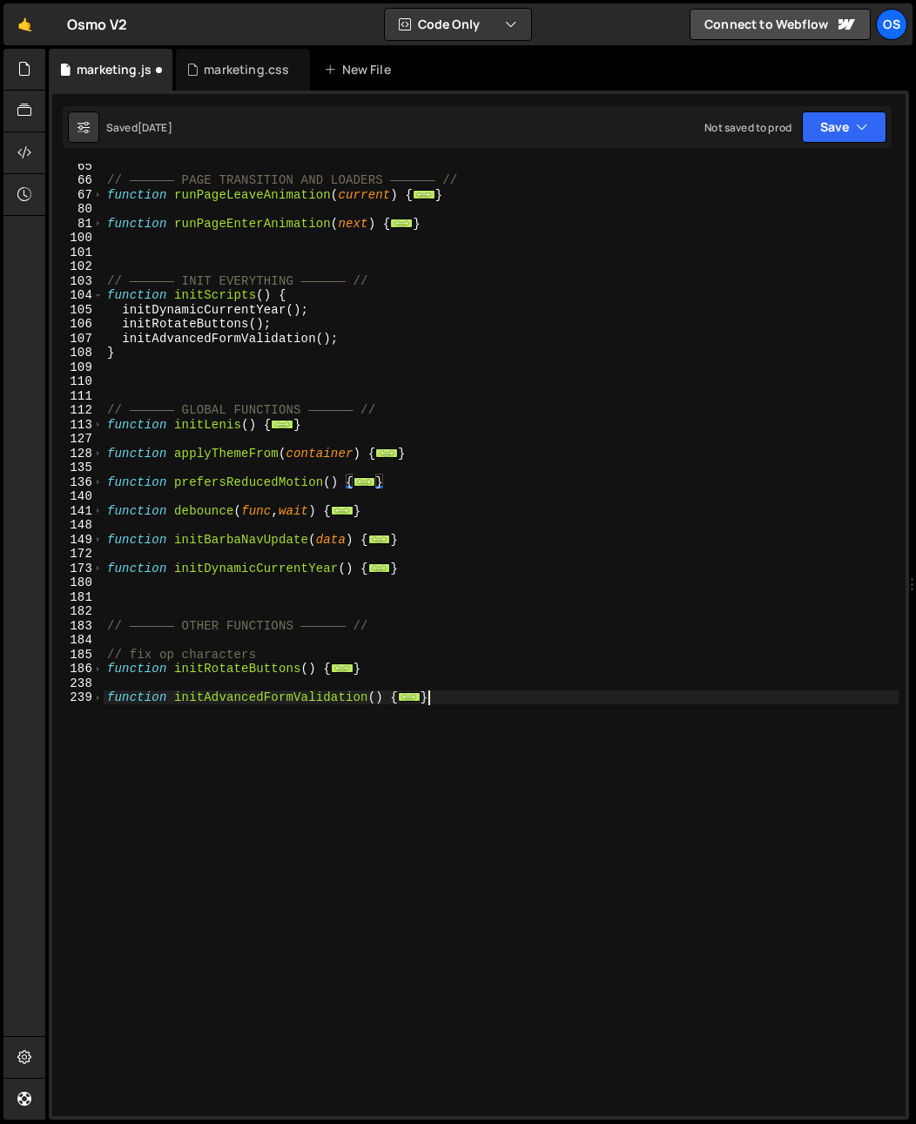
click at [368, 729] on div "// —————— PAGE TRANSITION AND LOADERS —————— // function runPageLeaveAnimation …" at bounding box center [501, 648] width 795 height 981
type textarea "}"
click at [46, 71] on div "Files New File Javascript files 0 list.js 0 0 marketing.js 0 0 marketing-dennis…" at bounding box center [480, 585] width 871 height 1072
click at [31, 72] on icon at bounding box center [24, 68] width 14 height 19
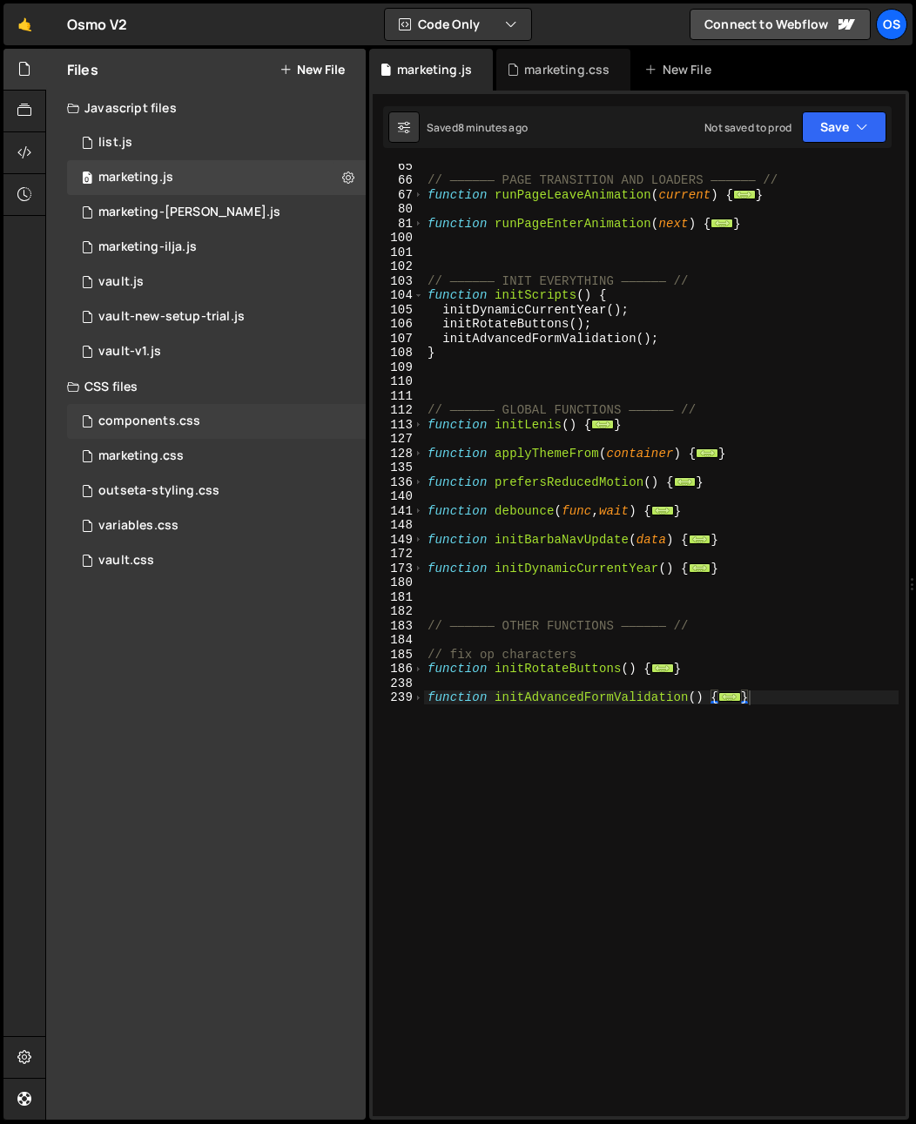
click at [174, 423] on div "components.css" at bounding box center [149, 422] width 102 height 16
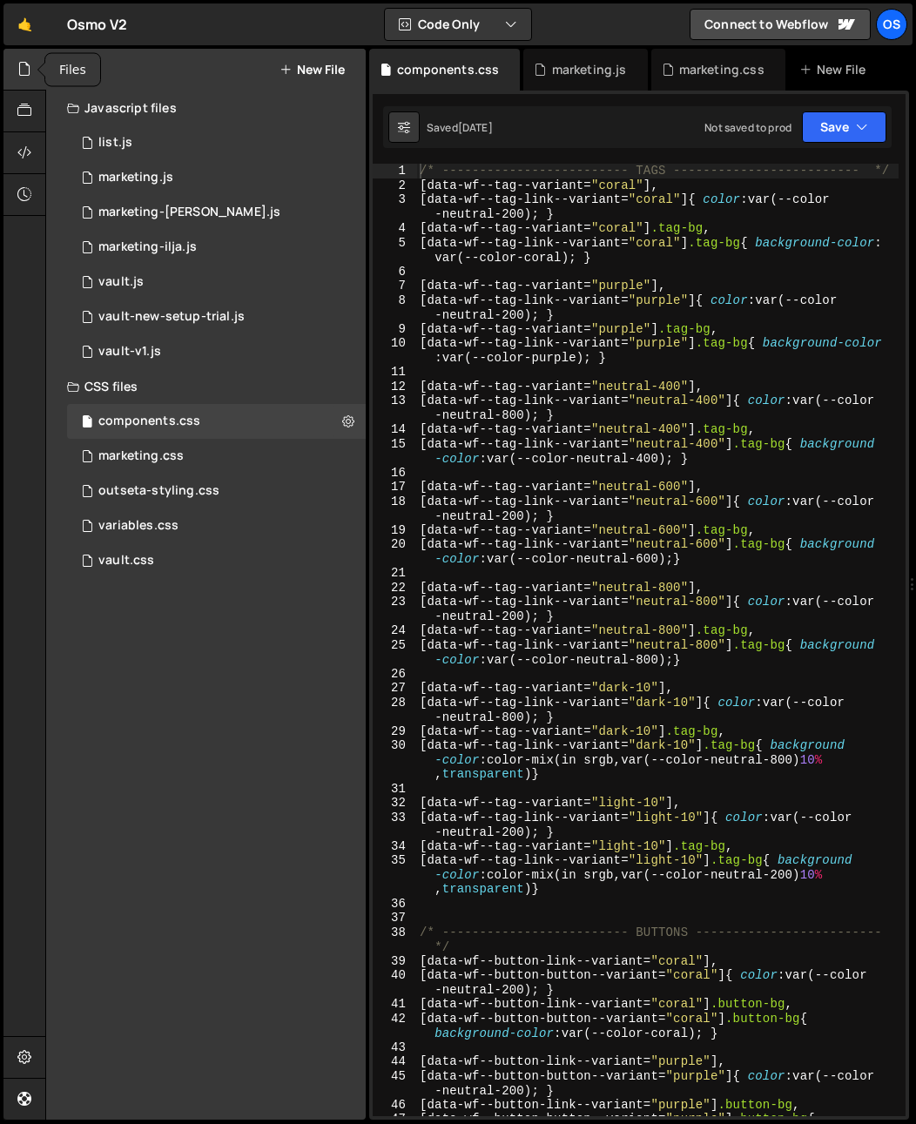
click at [28, 73] on icon at bounding box center [24, 68] width 14 height 19
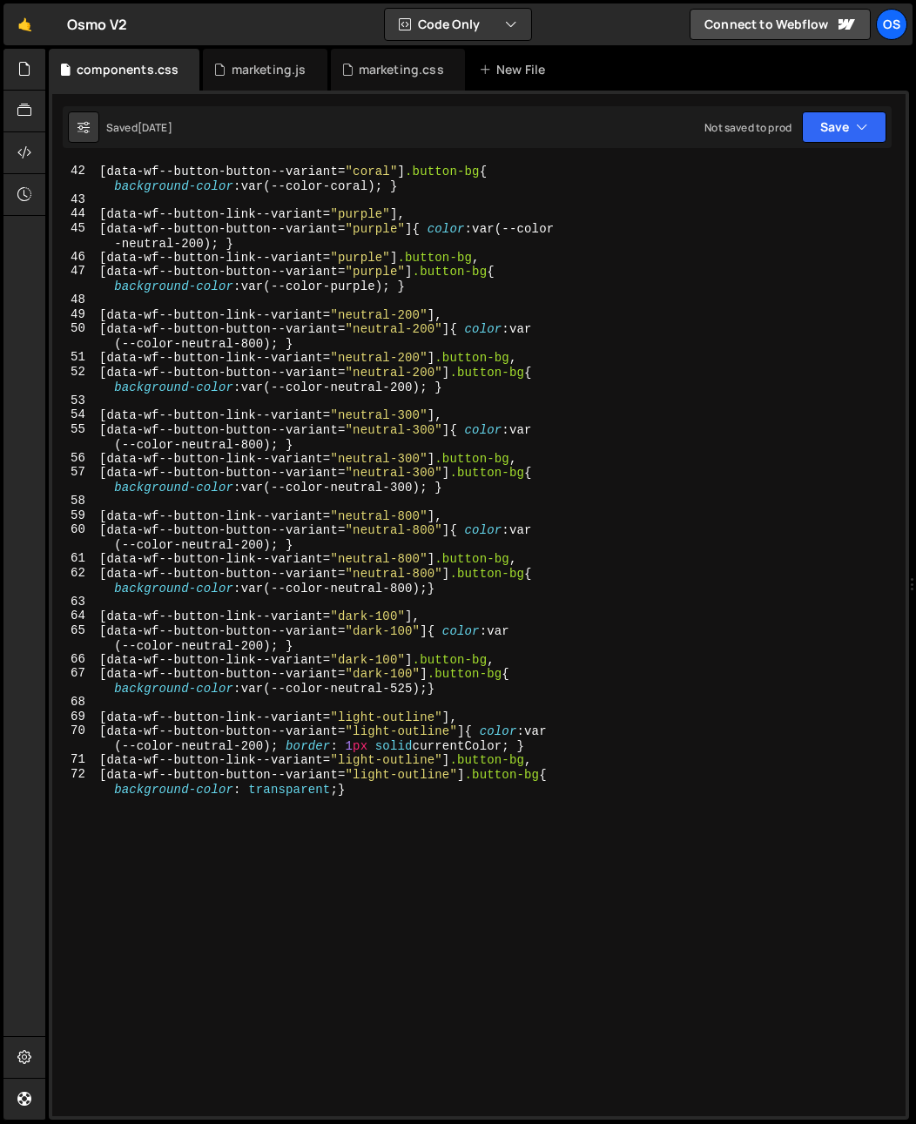
scroll to position [996, 0]
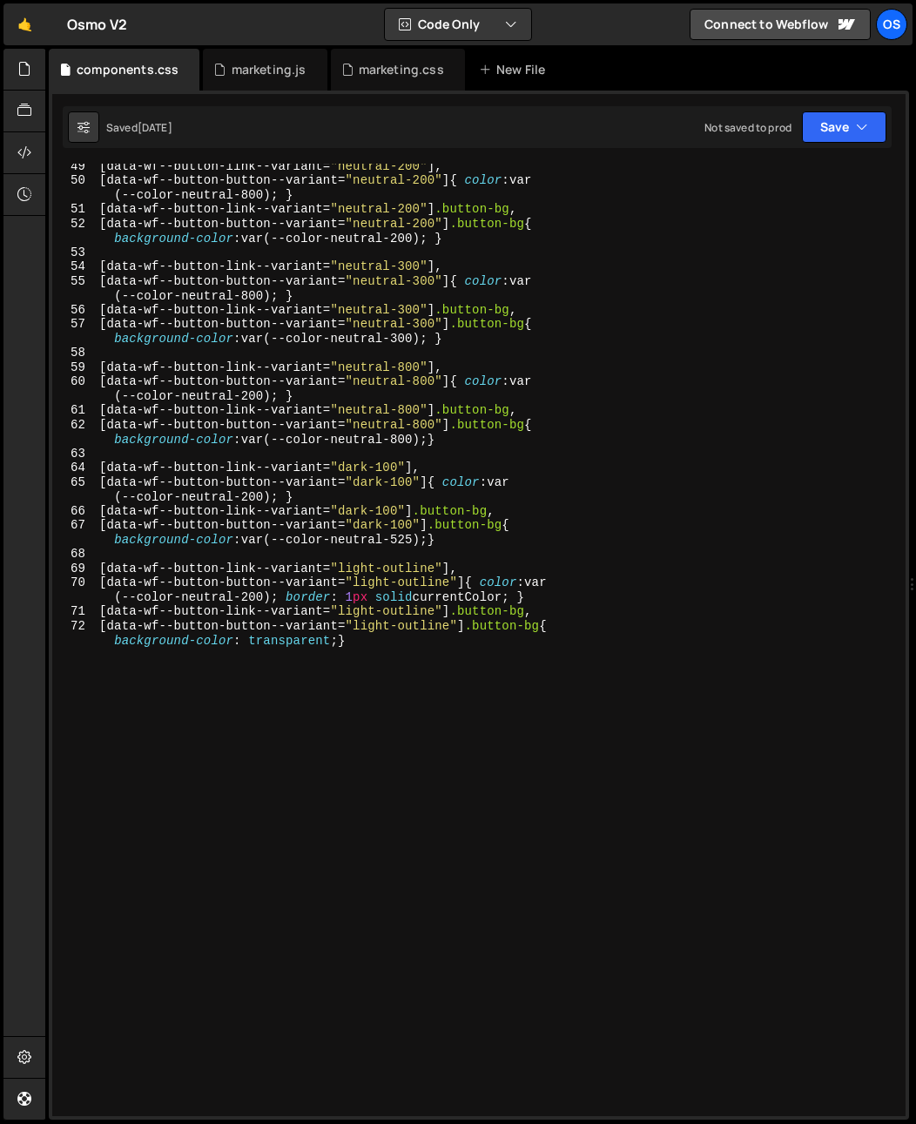
type textarea "[data-wf--button-button--variant="light-outline"] .button-bg{ background-color:…"
click at [250, 737] on div "[ data-wf--button-link--variant = " neutral-200 " ], [ data-wf--button-button--…" at bounding box center [497, 656] width 803 height 996
paste textarea "}"
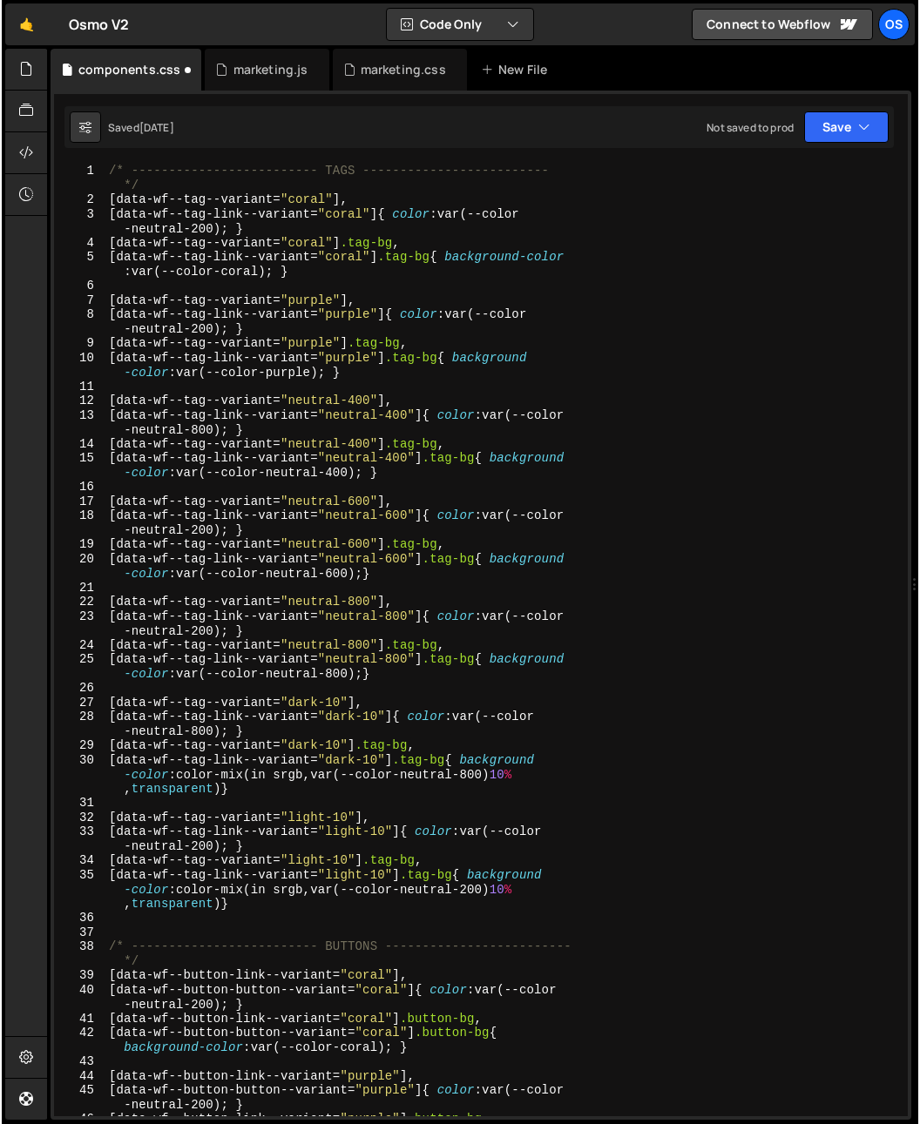
scroll to position [0, 0]
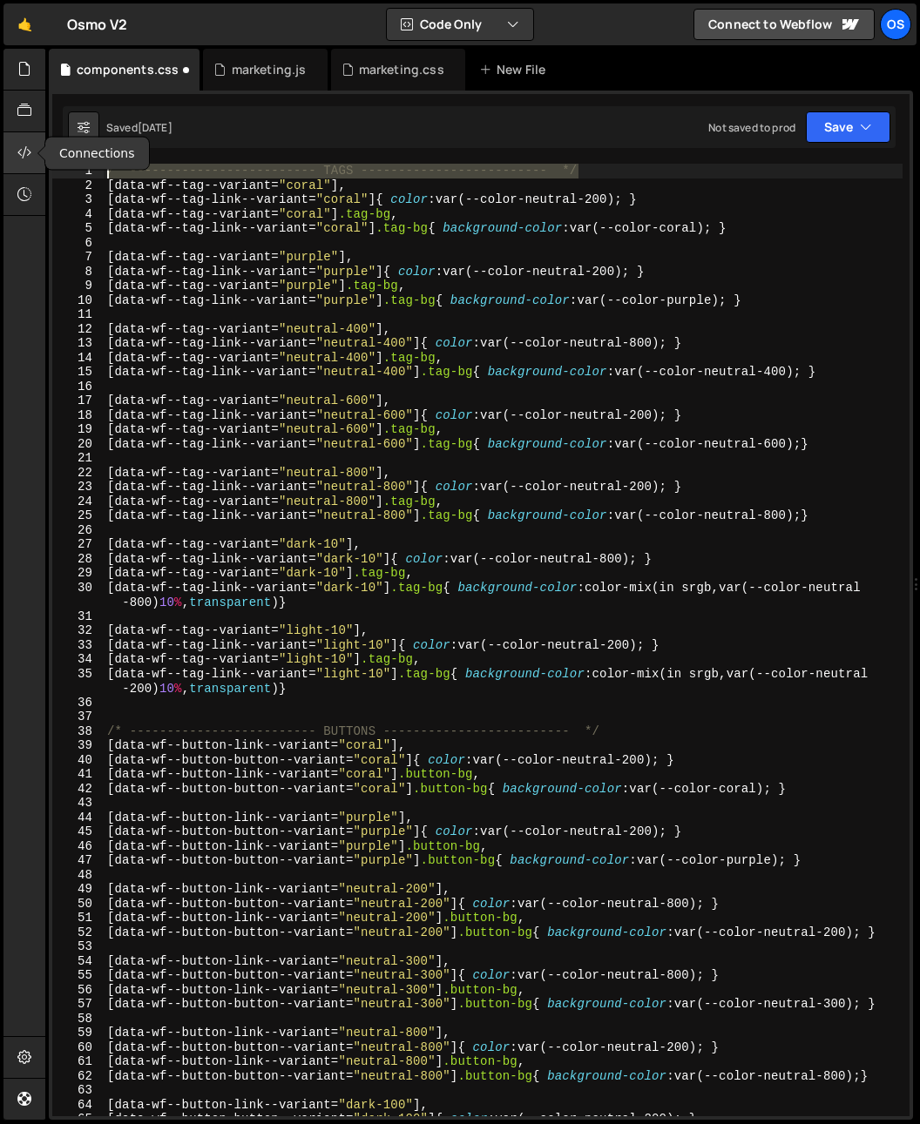
drag, startPoint x: 596, startPoint y: 169, endPoint x: 39, endPoint y: 162, distance: 556.5
click at [39, 162] on div "Hold on a sec... Are you certain you wish to leave this page? Any changes you'v…" at bounding box center [460, 562] width 920 height 1124
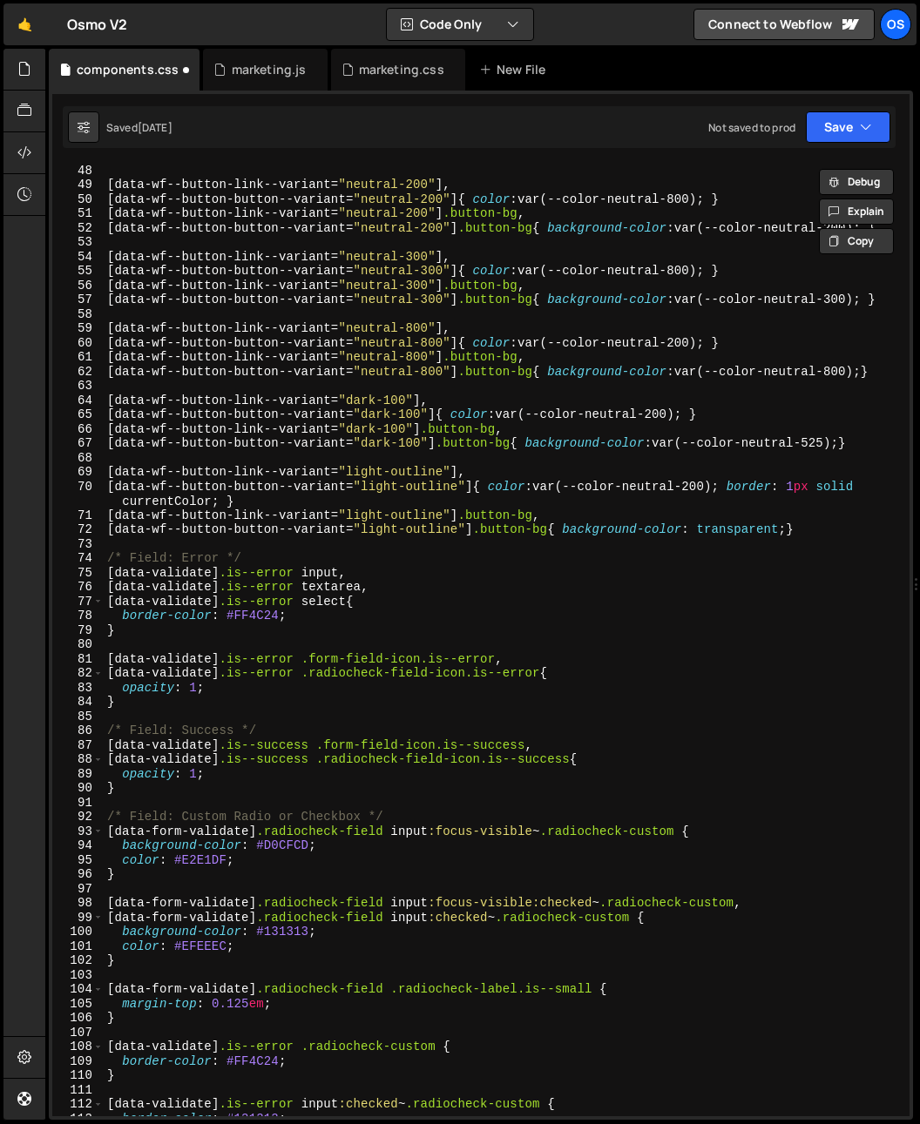
click at [153, 563] on div "[ data-wf--button-link--variant = " neutral-200 " ], [ data-wf--button-button--…" at bounding box center [503, 653] width 799 height 981
type textarea "/* Field: Error */"
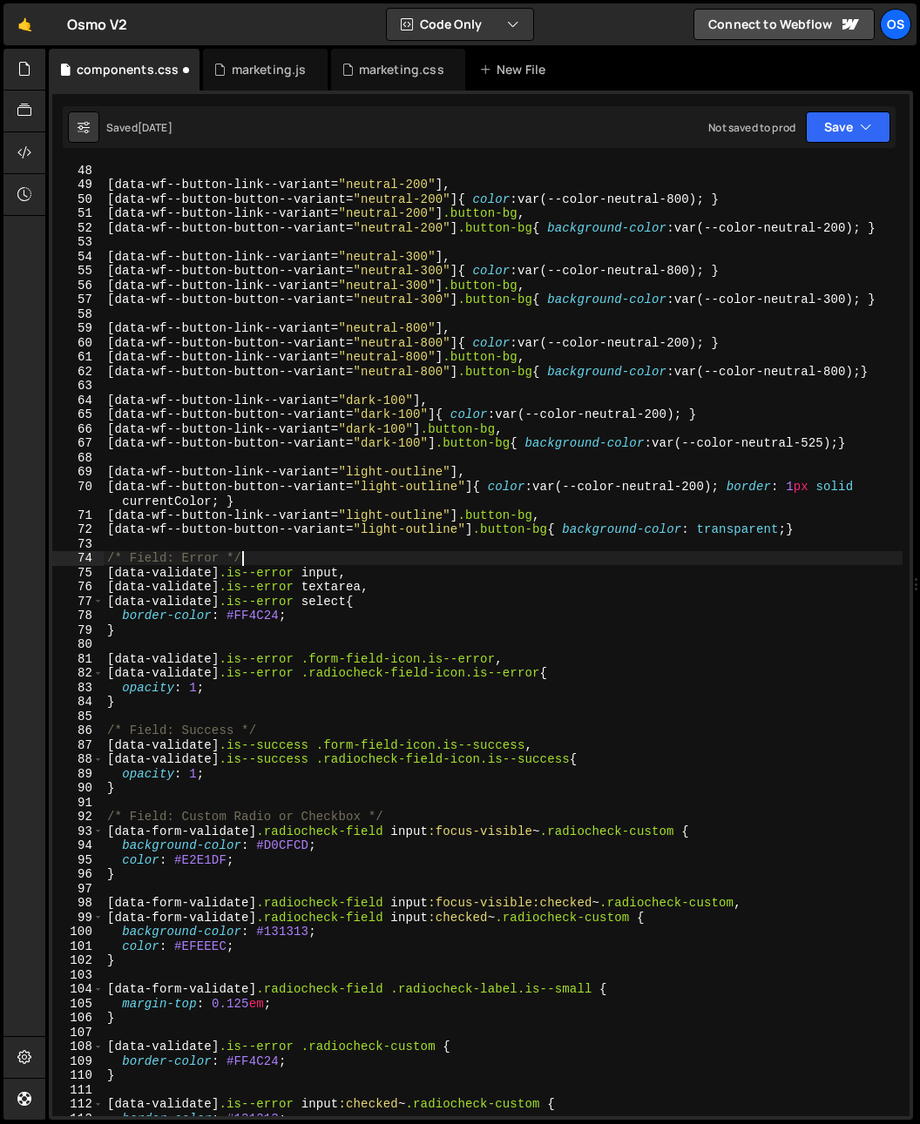
drag, startPoint x: 296, startPoint y: 557, endPoint x: 239, endPoint y: 556, distance: 57.5
click at [239, 556] on div "[ data-wf--button-link--variant = " neutral-200 " ], [ data-wf--button-button--…" at bounding box center [503, 653] width 799 height 981
click at [151, 542] on div "[ data-wf--button-link--variant = " neutral-200 " ], [ data-wf--button-button--…" at bounding box center [503, 653] width 799 height 981
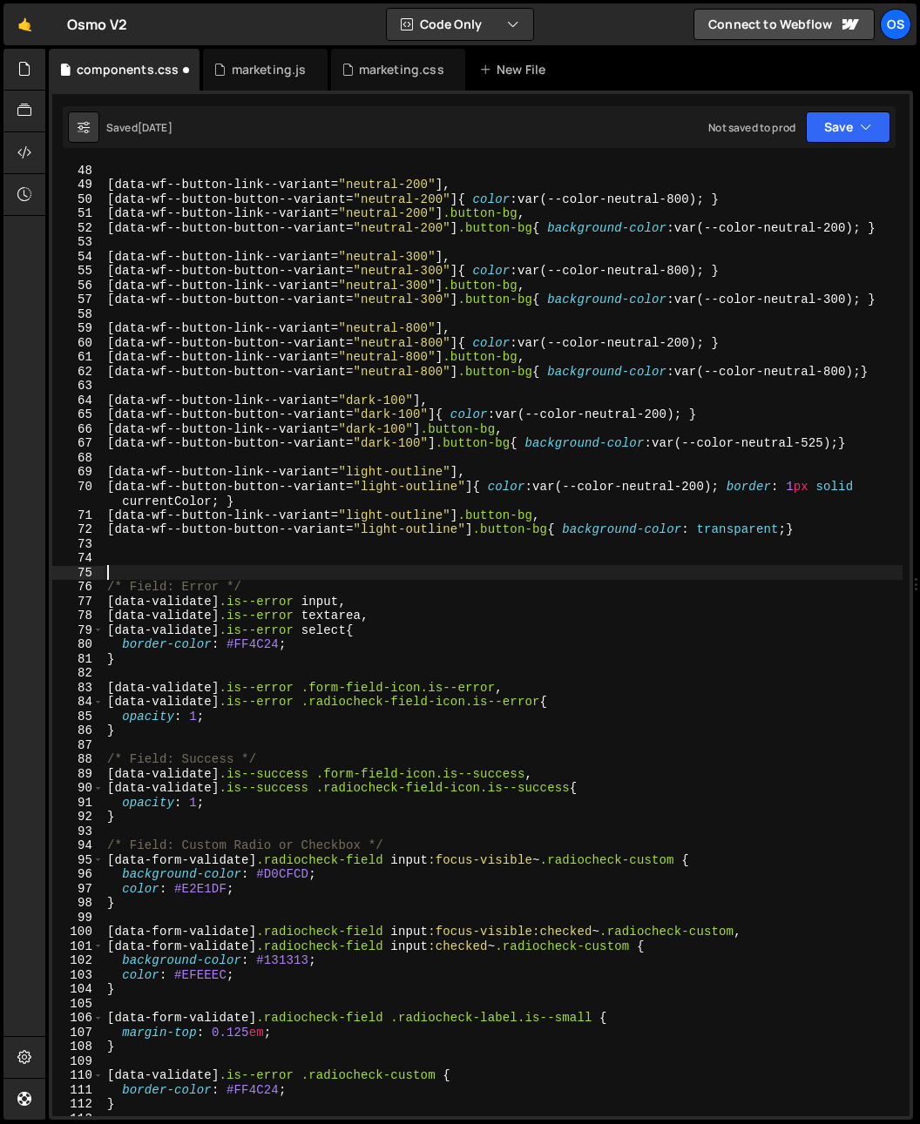
paste textarea "/* ------------------------- TAGS ------------------------- */"
click at [345, 570] on div "[ data-wf--button-link--variant = " neutral-200 " ], [ data-wf--button-button--…" at bounding box center [503, 653] width 799 height 981
click at [544, 768] on div "[ data-wf--button-link--variant = " neutral-200 " ], [ data-wf--button-button--…" at bounding box center [503, 653] width 799 height 981
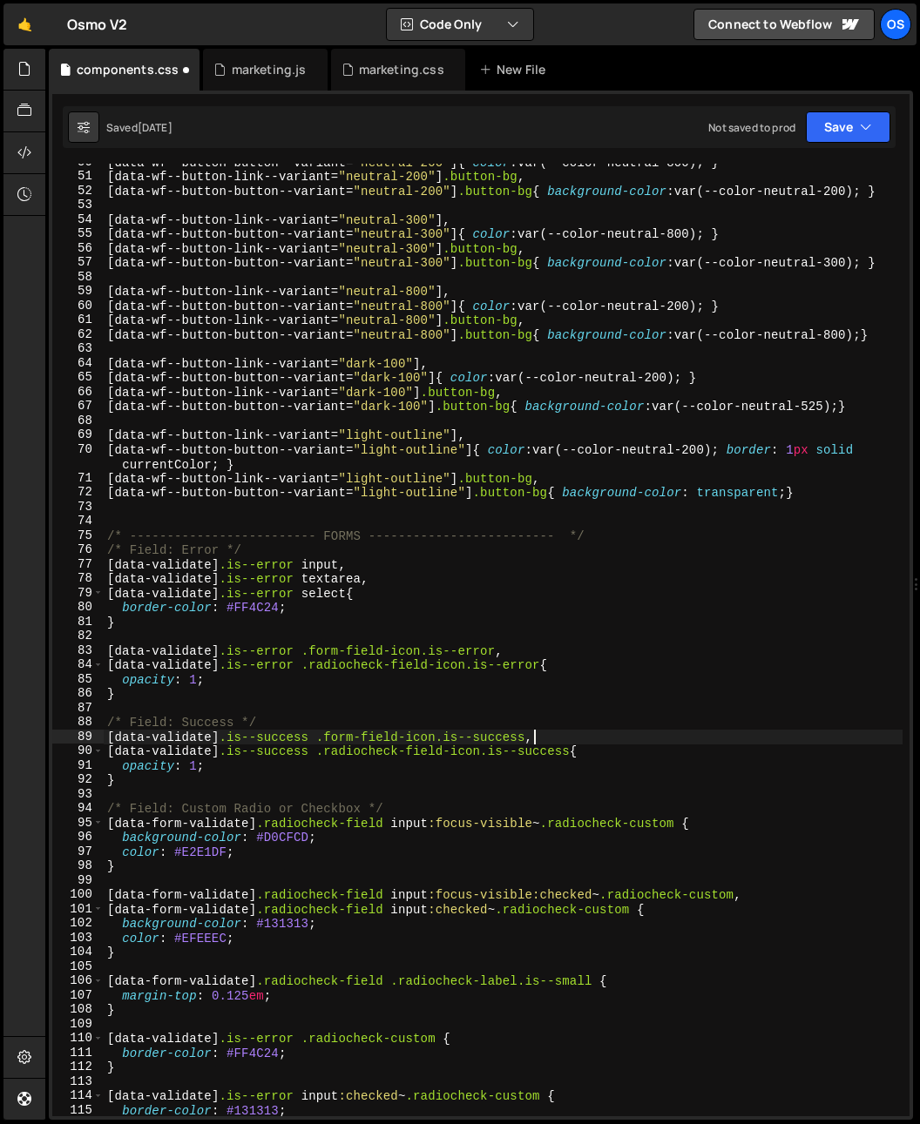
scroll to position [742, 0]
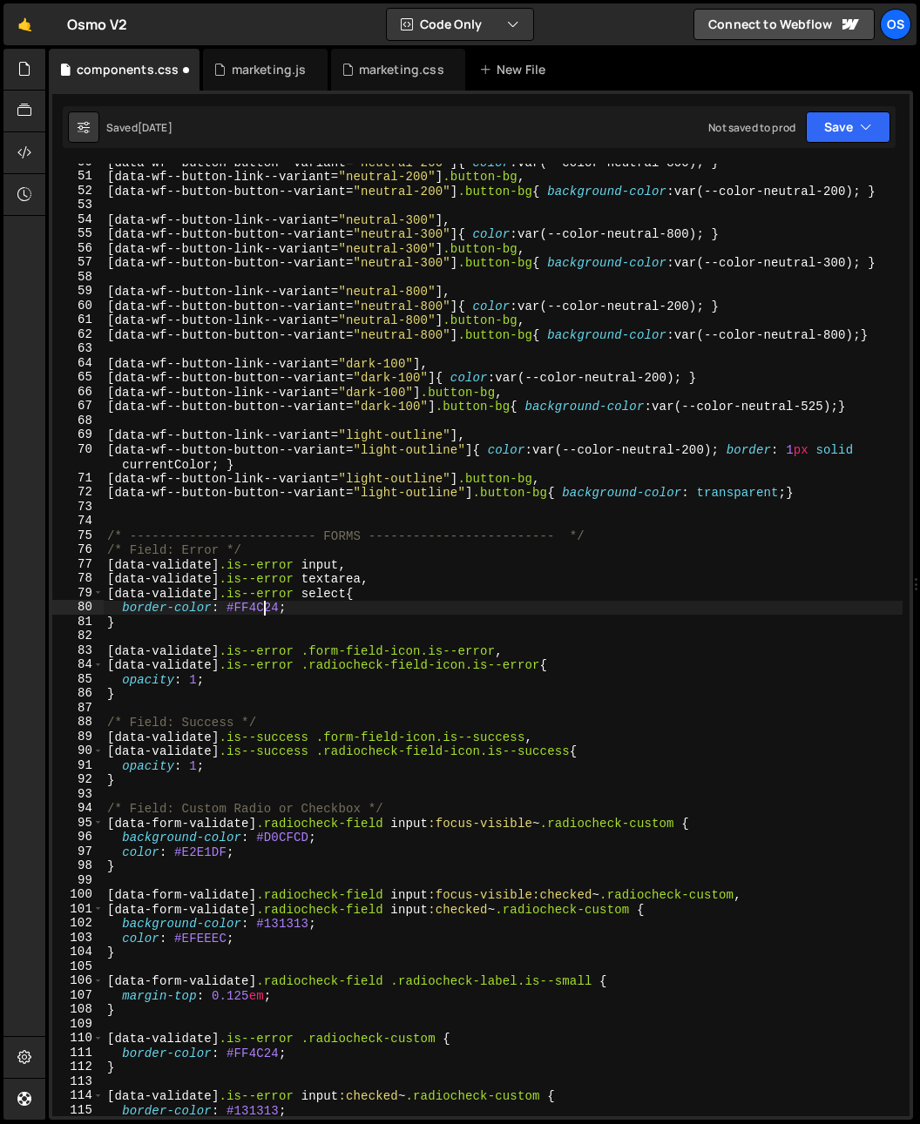
click at [266, 608] on div "[ data-wf--button-button--variant = " neutral-200 " ] { color : var(--color-neu…" at bounding box center [503, 645] width 799 height 981
drag, startPoint x: 296, startPoint y: 614, endPoint x: 357, endPoint y: 613, distance: 61.0
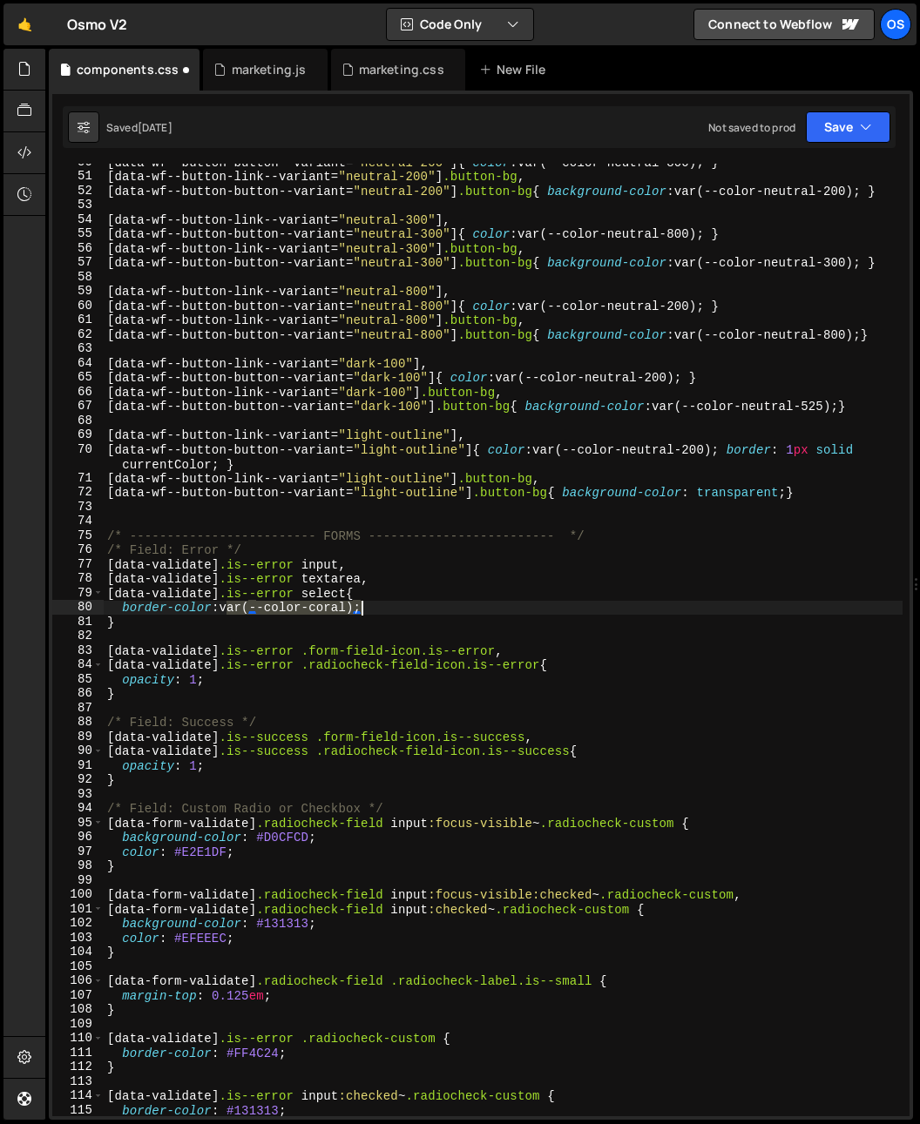
click at [363, 608] on div "[ data-wf--button-button--variant = " neutral-200 " ] { color : var(--color-neu…" at bounding box center [503, 645] width 799 height 981
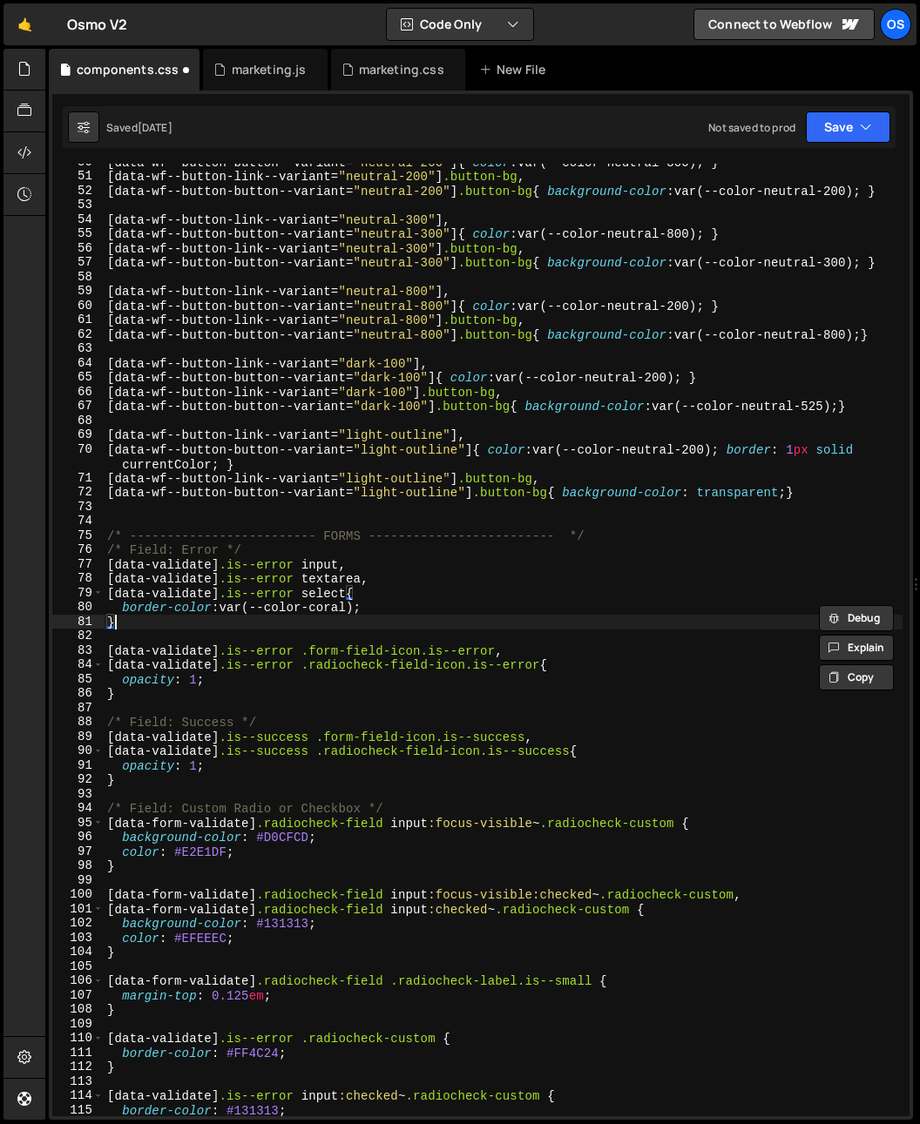
click at [349, 625] on div "[ data-wf--button-button--variant = " neutral-200 " ] { color : var(--color-neu…" at bounding box center [503, 645] width 799 height 981
click at [391, 647] on div "[ data-wf--button-button--variant = " neutral-200 " ] { color : var(--color-neu…" at bounding box center [503, 645] width 799 height 981
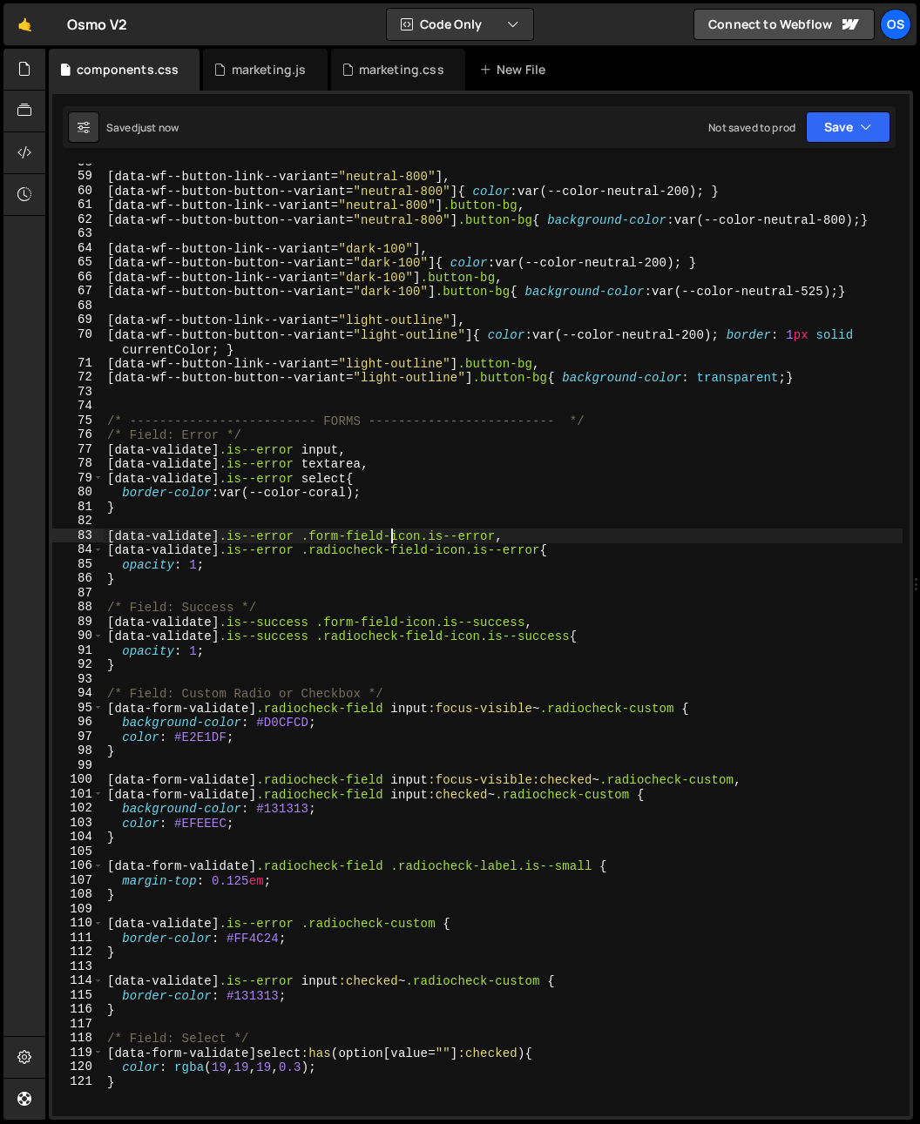
scroll to position [857, 0]
click at [286, 726] on div "[ data-wf--button-link--variant = " neutral-800 " ], [ data-wf--button-button--…" at bounding box center [503, 645] width 799 height 981
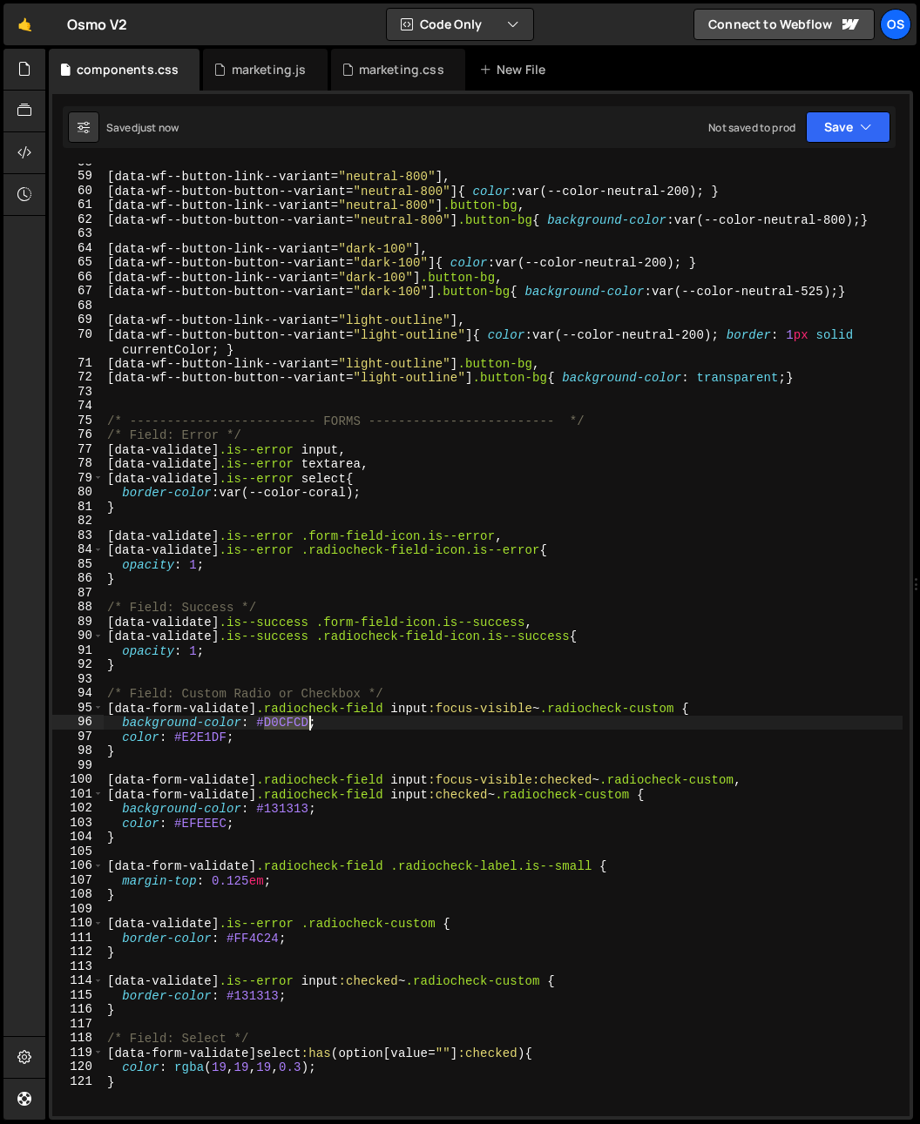
click at [286, 726] on div "[ data-wf--button-link--variant = " neutral-800 " ], [ data-wf--button-button--…" at bounding box center [503, 645] width 799 height 981
click at [293, 747] on div "[ data-wf--button-link--variant = " neutral-800 " ], [ data-wf--button-button--…" at bounding box center [503, 645] width 799 height 981
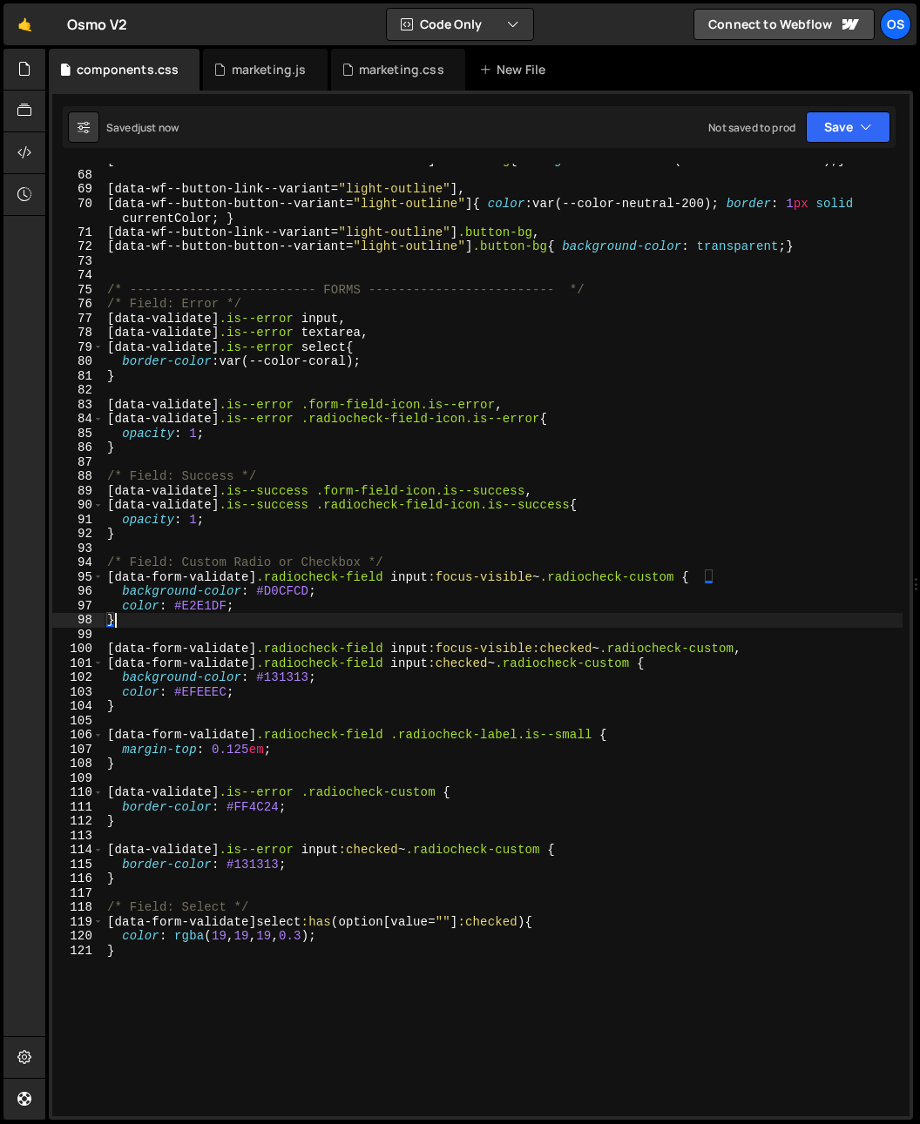
scroll to position [1041, 0]
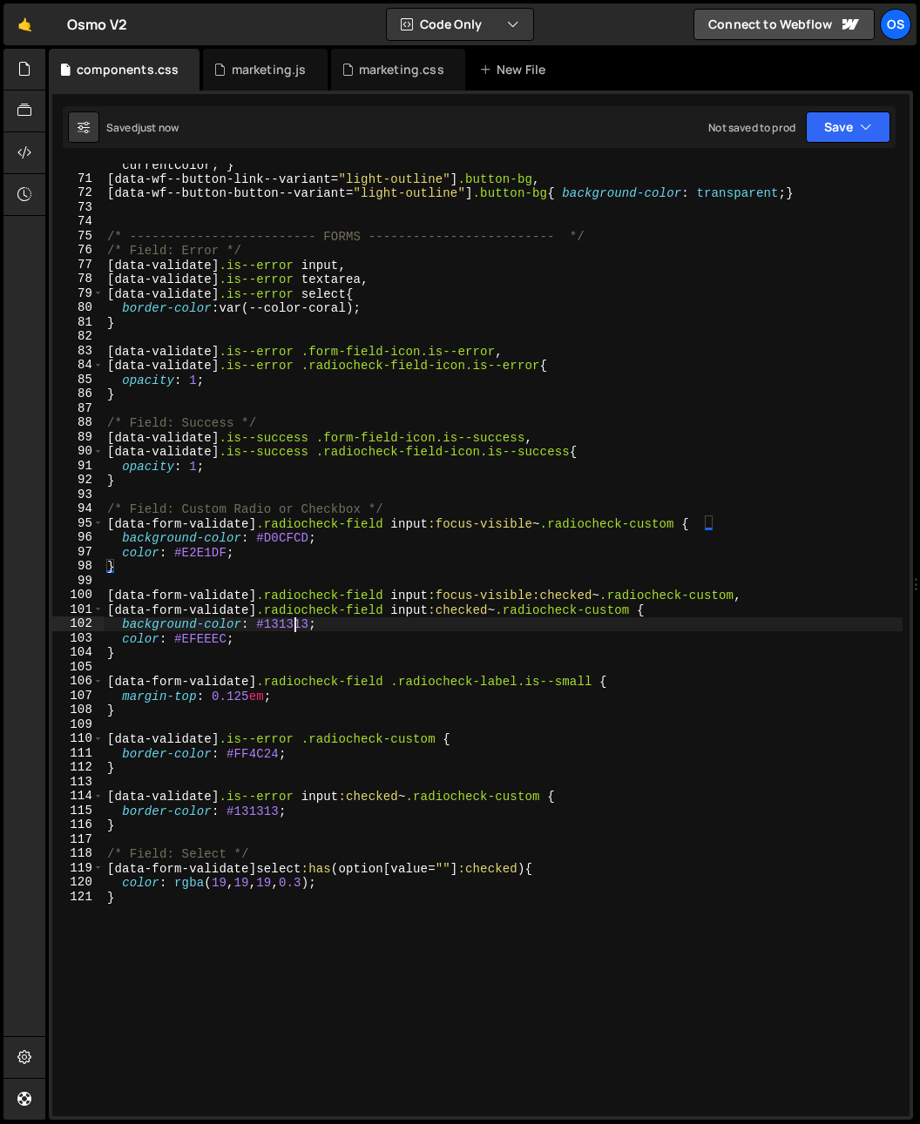
click at [296, 620] on div "[ data-wf--button-button--variant = " light-outline " ] { color : var(--color-n…" at bounding box center [503, 641] width 799 height 996
click at [327, 711] on div "[ data-wf--button-button--variant = " light-outline " ] { color : var(--color-n…" at bounding box center [503, 641] width 799 height 996
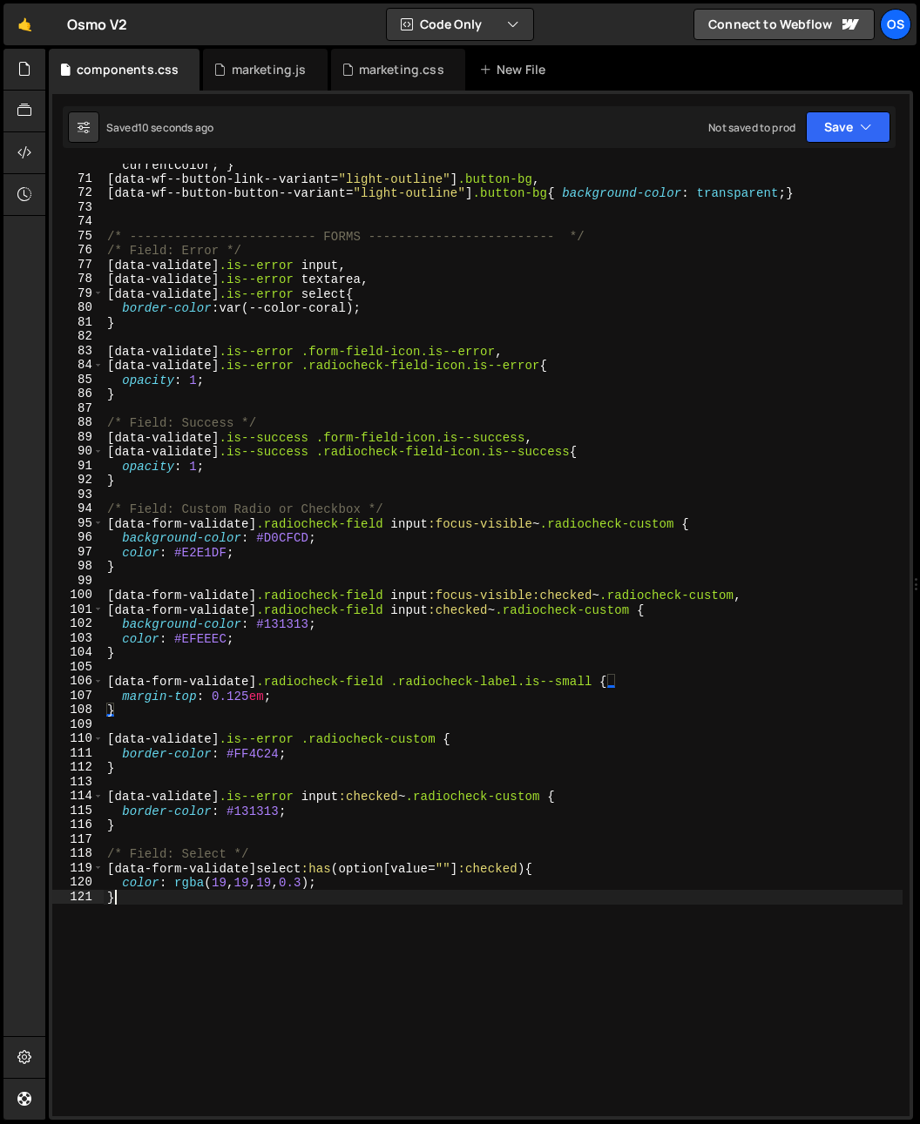
click at [361, 957] on div "[ data-wf--button-button--variant = " light-outline " ] { color : var(--color-n…" at bounding box center [503, 641] width 799 height 996
click at [297, 797] on div "[ data-wf--button-button--variant = " light-outline " ] { color : var(--color-n…" at bounding box center [503, 641] width 799 height 996
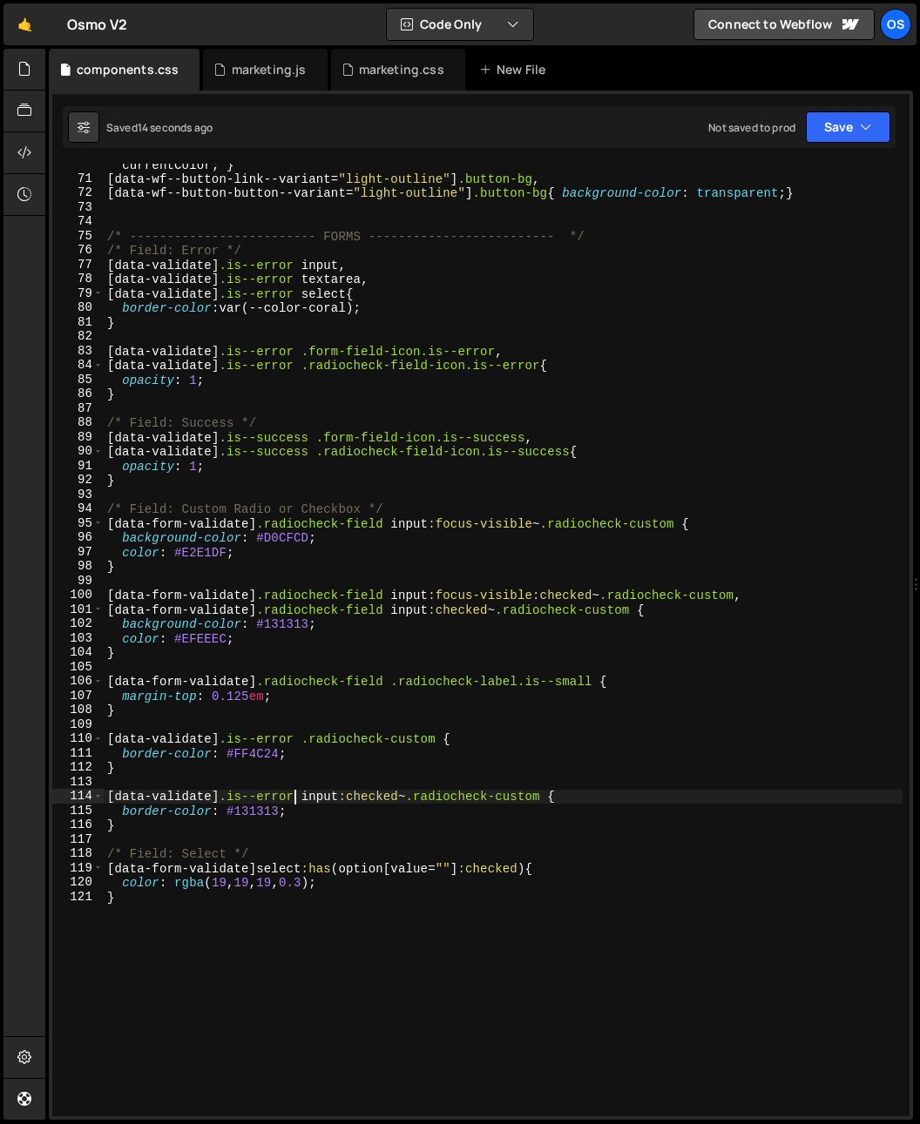
click at [280, 822] on div "[ data-wf--button-button--variant = " light-outline " ] { color : var(--color-n…" at bounding box center [503, 641] width 799 height 996
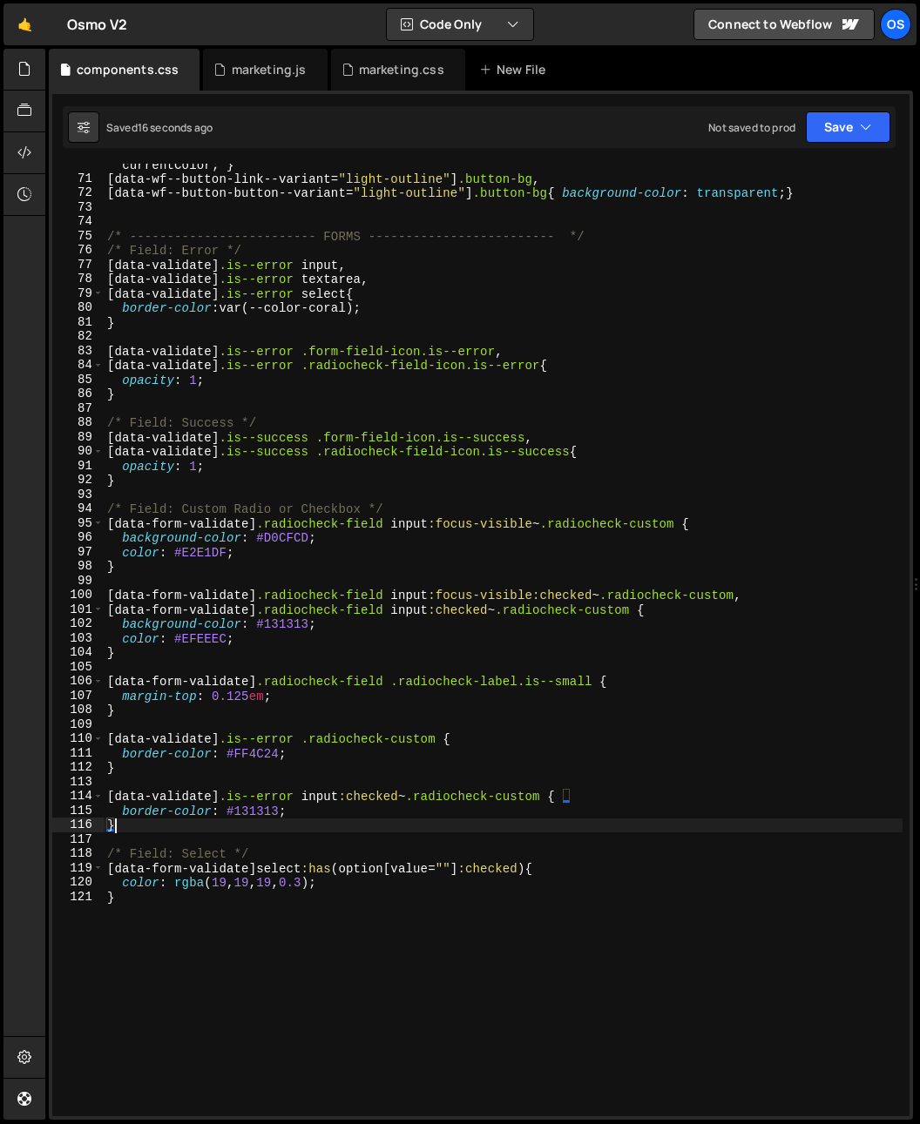
click at [273, 830] on div "[ data-wf--button-button--variant = " light-outline " ] { color : var(--color-n…" at bounding box center [503, 641] width 799 height 996
click at [264, 812] on div "[ data-wf--button-button--variant = " light-outline " ] { color : var(--color-n…" at bounding box center [503, 641] width 799 height 996
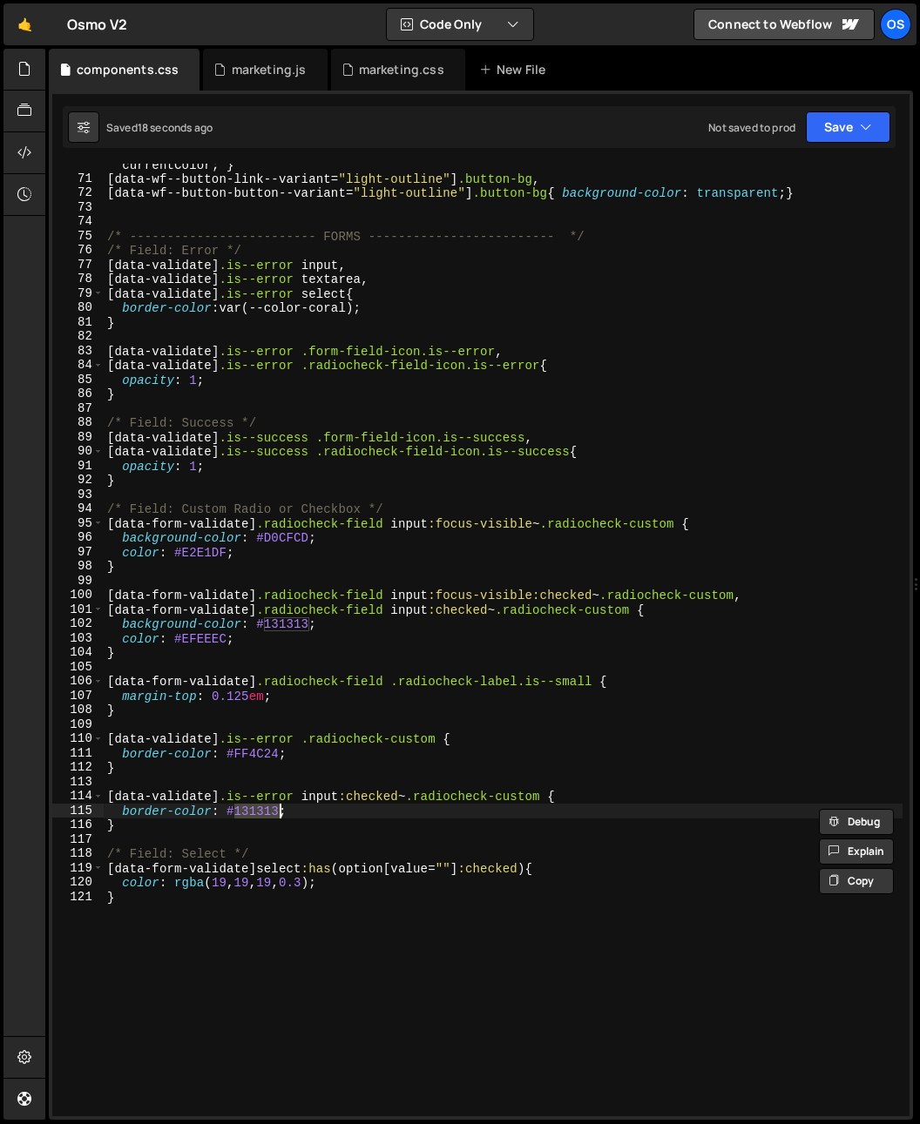
drag, startPoint x: 362, startPoint y: 827, endPoint x: 39, endPoint y: 683, distance: 353.9
click at [362, 827] on div "[ data-wf--button-button--variant = " light-outline " ] { color : var(--color-n…" at bounding box center [503, 641] width 799 height 996
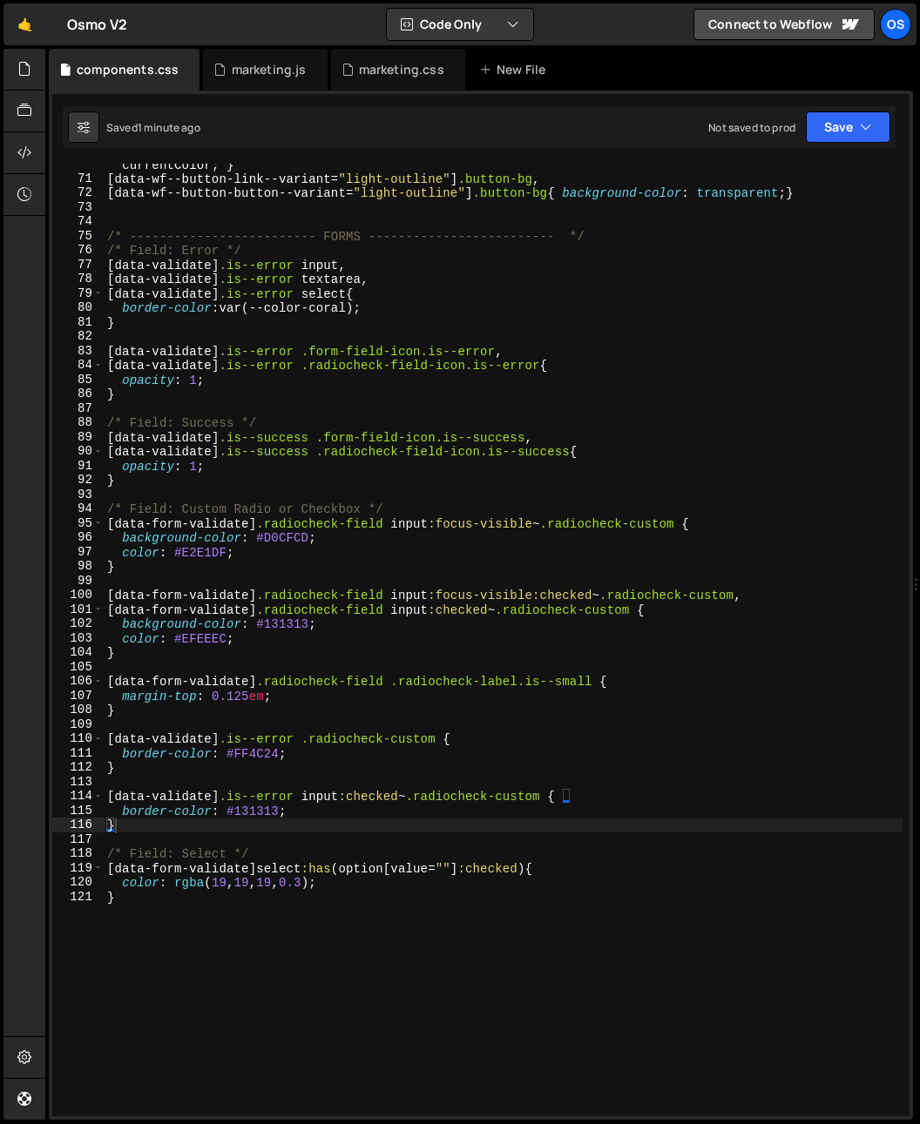
click at [377, 949] on div "[ data-wf--button-button--variant = " light-outline " ] { color : var(--color-n…" at bounding box center [503, 641] width 799 height 996
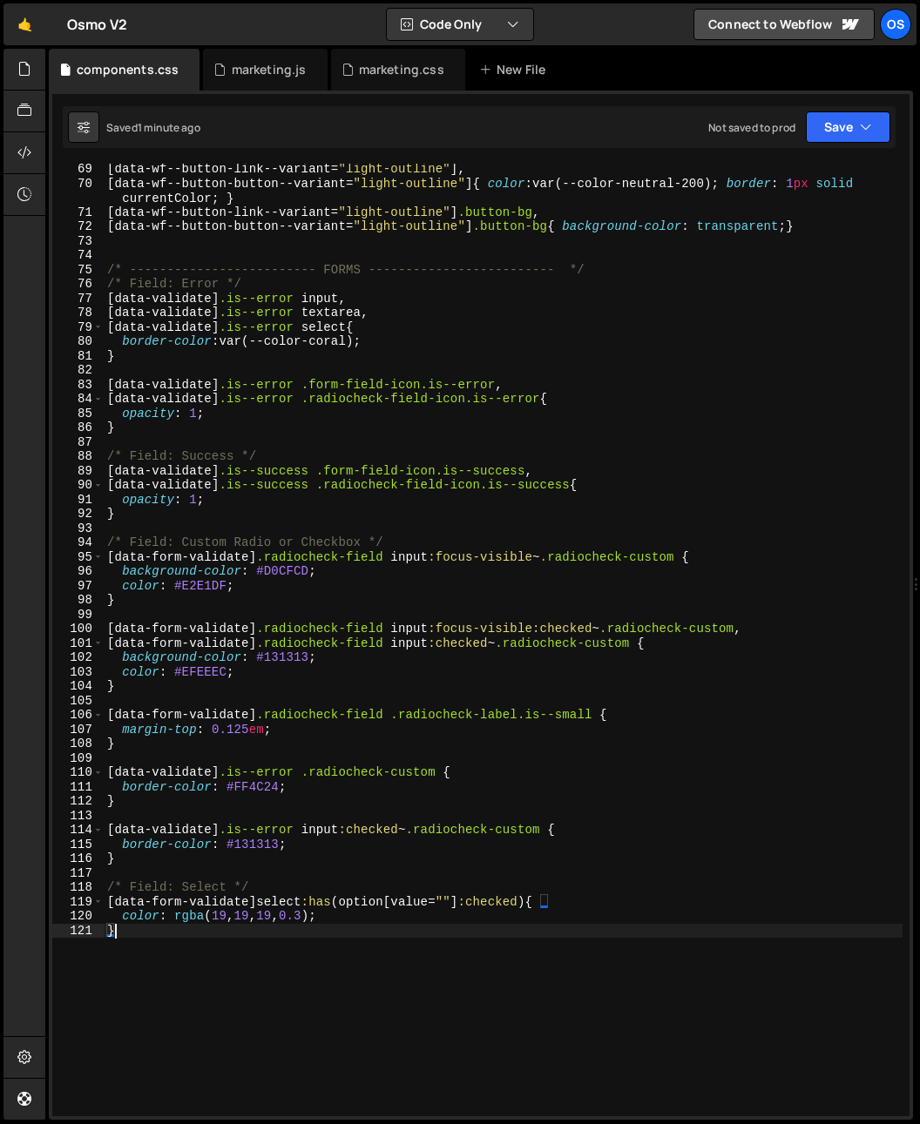
scroll to position [1008, 0]
click at [661, 266] on div "[ data-wf--button-link--variant = " light-outline " ], [ data-wf--button-button…" at bounding box center [503, 652] width 799 height 981
type textarea "/* ------------------------- FORMS ------------------------- */"
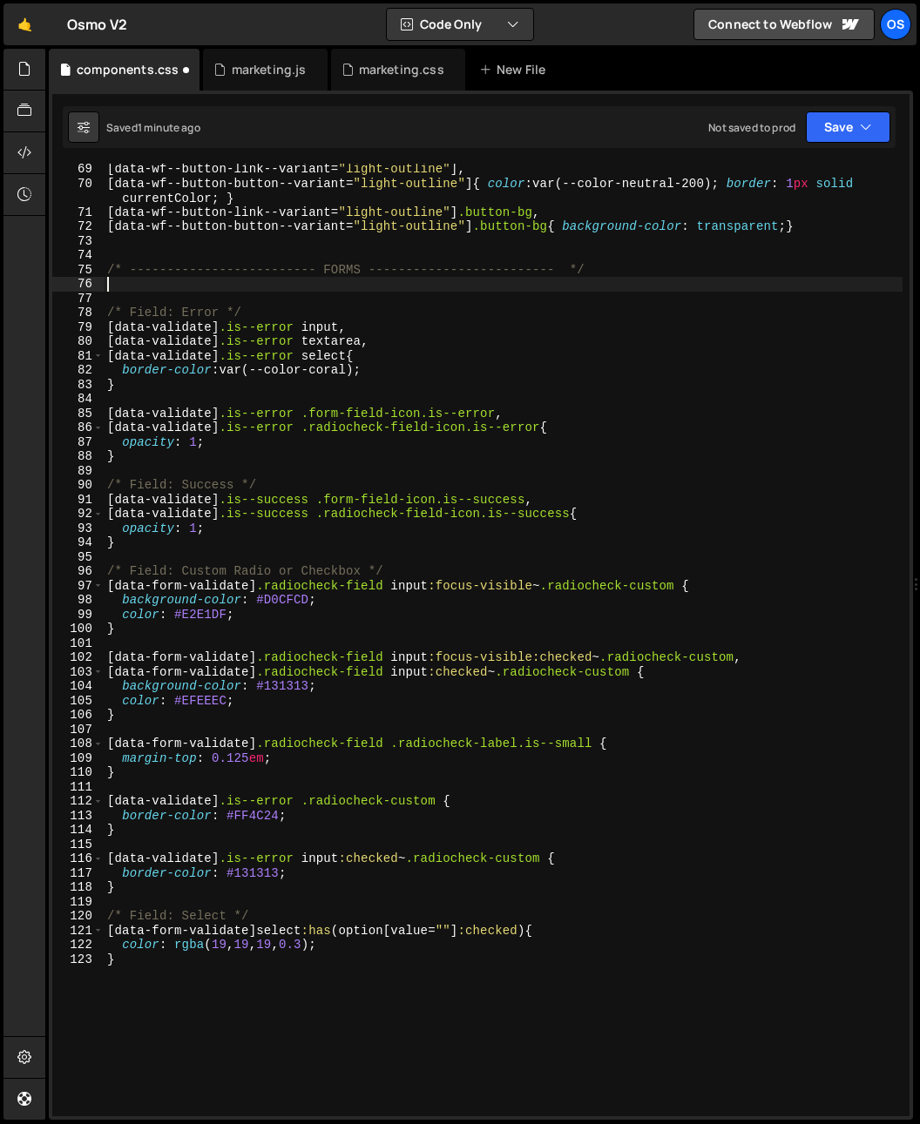
paste textarea "input:-internal-autofill-selected {"
type textarea "input:-internal-autofill-selected {}"
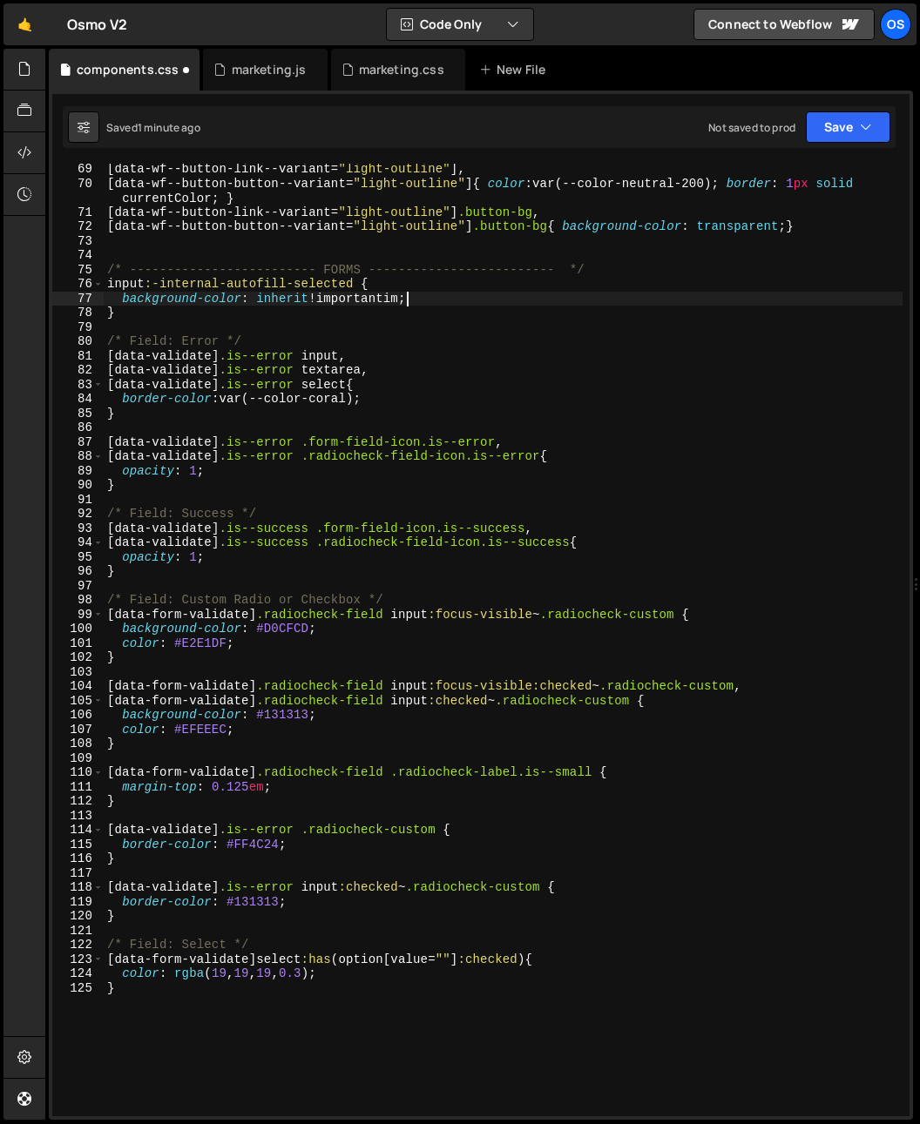
scroll to position [0, 16]
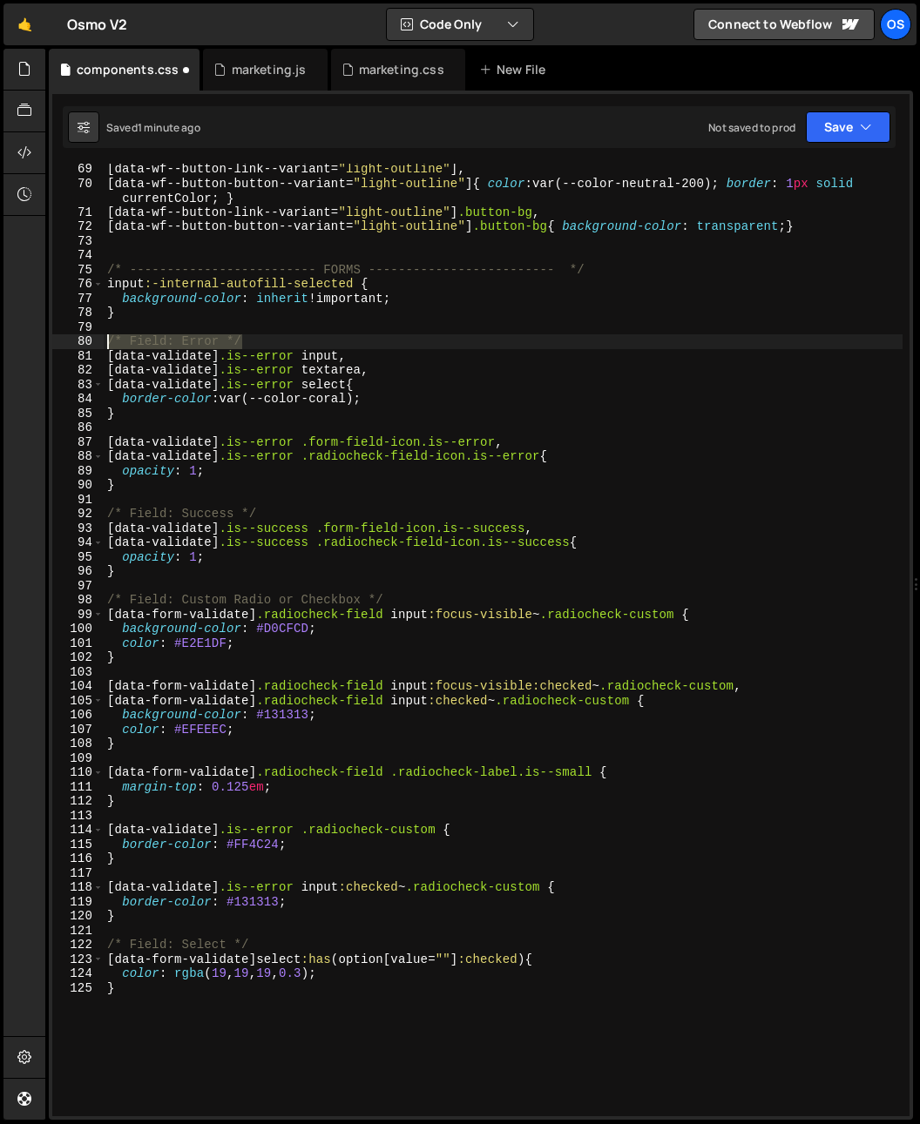
drag, startPoint x: 139, startPoint y: 340, endPoint x: 94, endPoint y: 320, distance: 49.9
click at [87, 342] on div "background-color: inherit !important; 69 70 71 72 73 74 75 76 77 78 79 80 81 82…" at bounding box center [480, 640] width 857 height 953
click at [106, 285] on div "[ data-wf--button-link--variant = " light-outline " ], [ data-wf--button-button…" at bounding box center [503, 652] width 799 height 981
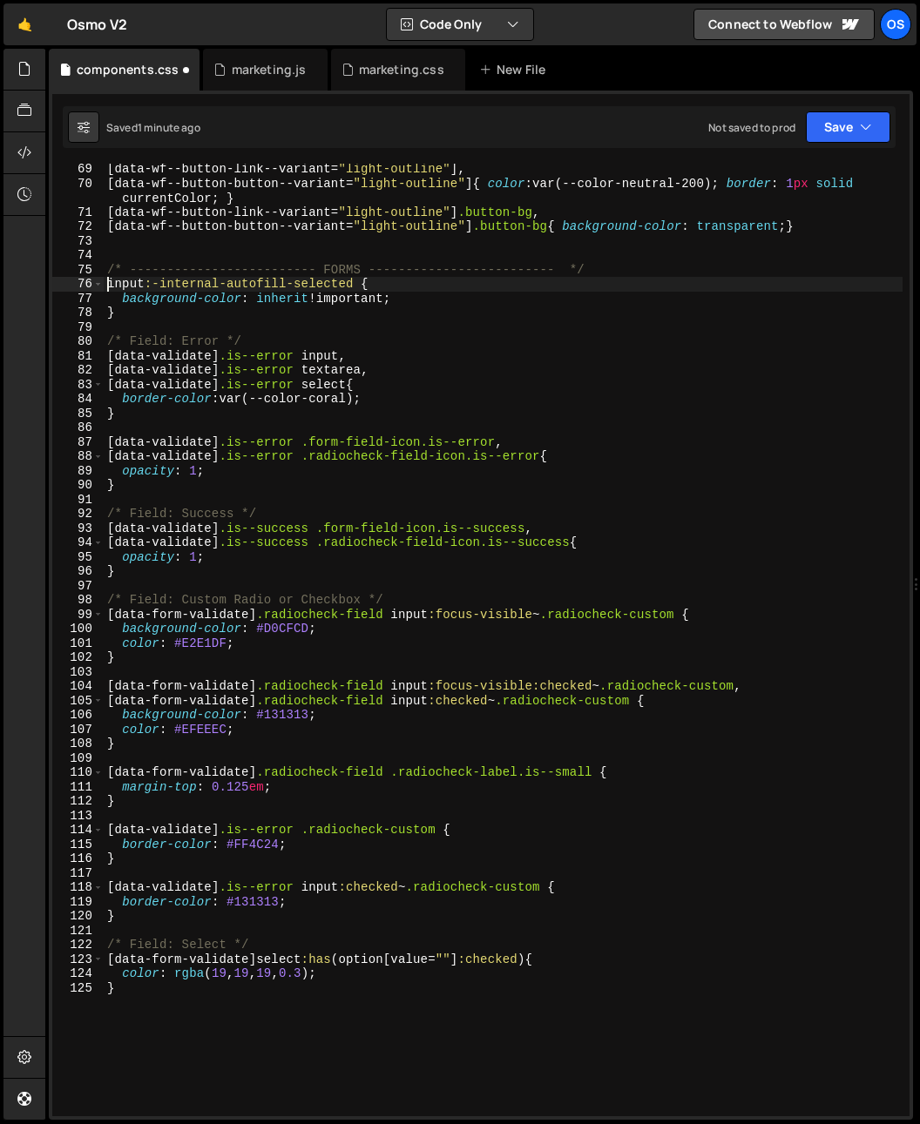
type textarea "input:-internal-autofill-selected {"
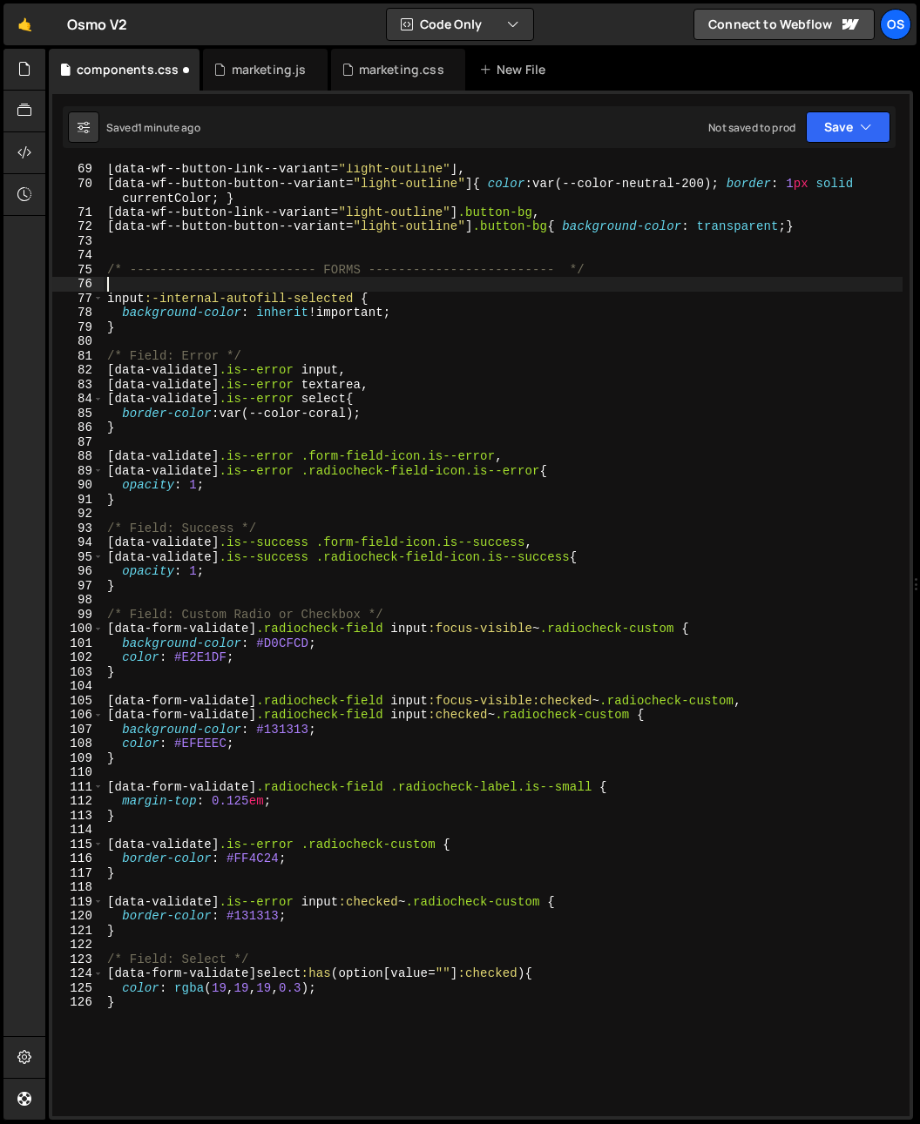
paste textarea "/* Field: Error */"
drag, startPoint x: 220, startPoint y: 286, endPoint x: 129, endPoint y: 288, distance: 91.5
click at [129, 288] on div "[ data-wf--button-link--variant = " light-outline " ], [ data-wf--button-button…" at bounding box center [503, 652] width 799 height 981
type textarea "/* Override browser auto-fill style */"
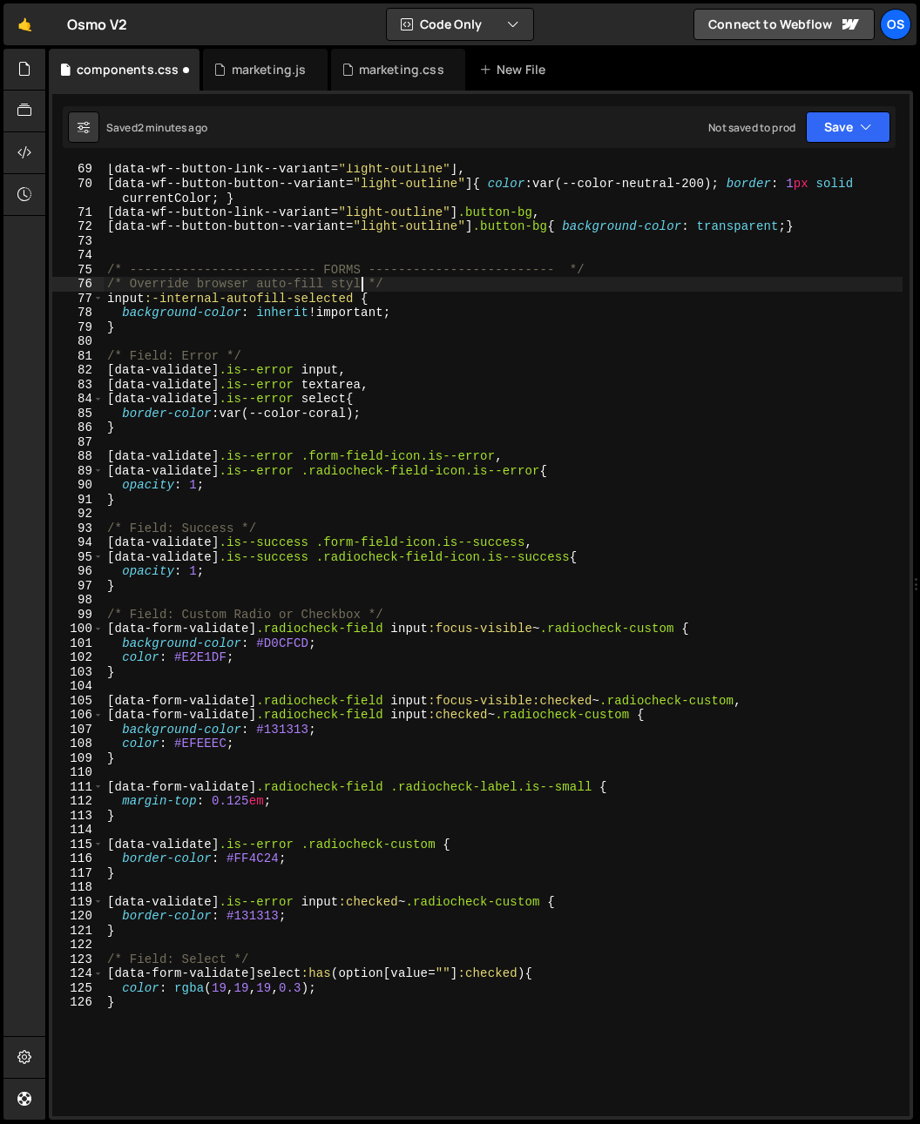
scroll to position [0, 17]
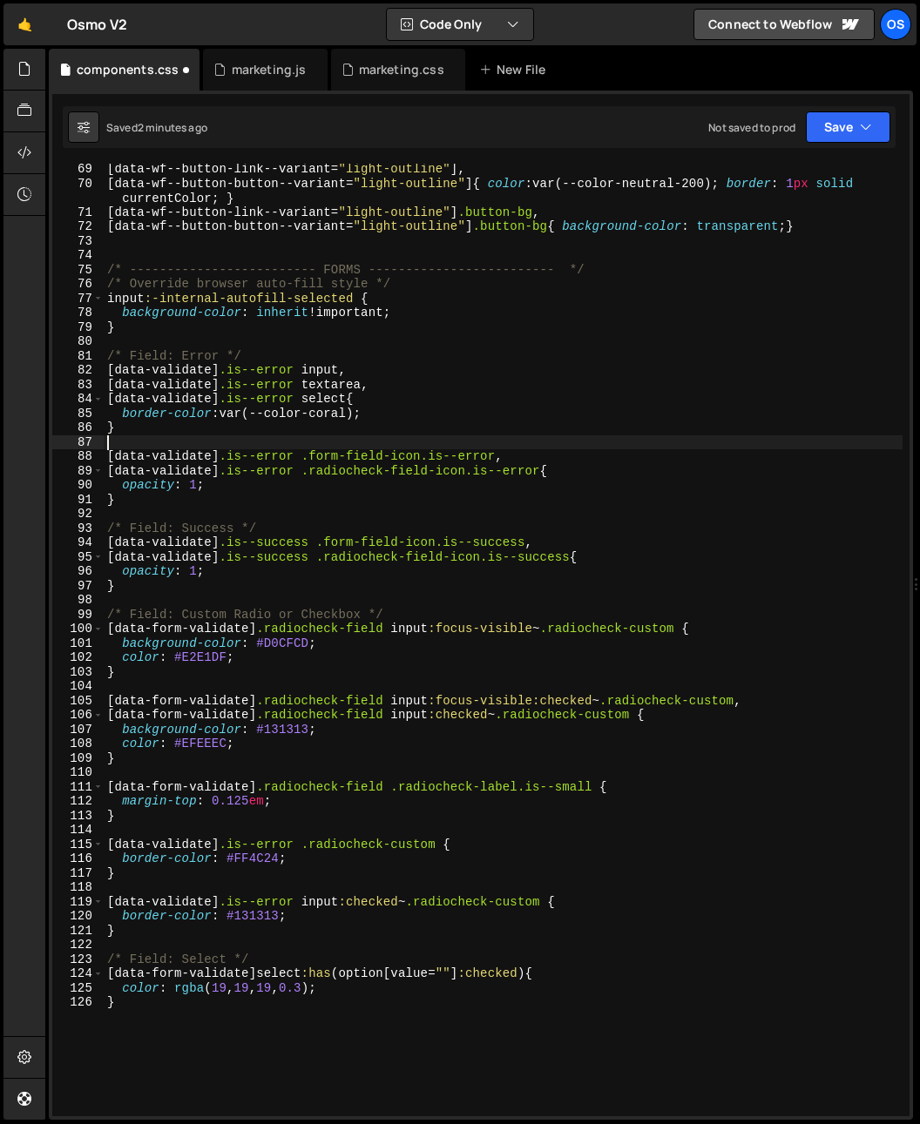
click at [304, 435] on div "[ data-wf--button-link--variant = " light-outline " ], [ data-wf--button-button…" at bounding box center [503, 652] width 799 height 981
click at [319, 420] on div "[ data-wf--button-link--variant = " light-outline " ], [ data-wf--button-button…" at bounding box center [503, 652] width 799 height 981
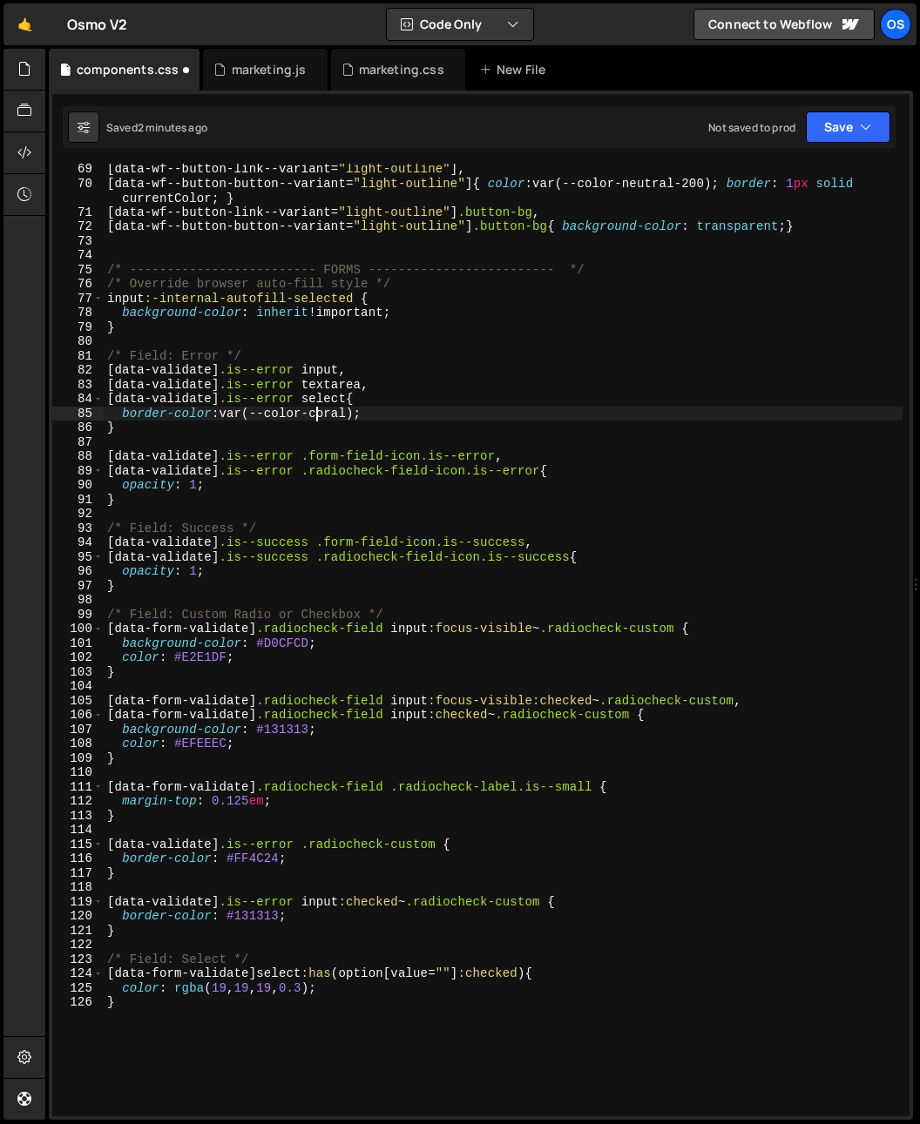
click at [385, 351] on div "[ data-wf--button-link--variant = " light-outline " ], [ data-wf--button-button…" at bounding box center [503, 652] width 799 height 981
drag, startPoint x: 249, startPoint y: 399, endPoint x: 361, endPoint y: 333, distance: 129.6
click at [249, 399] on div "[ data-wf--button-link--variant = " light-outline " ], [ data-wf--button-button…" at bounding box center [503, 652] width 799 height 981
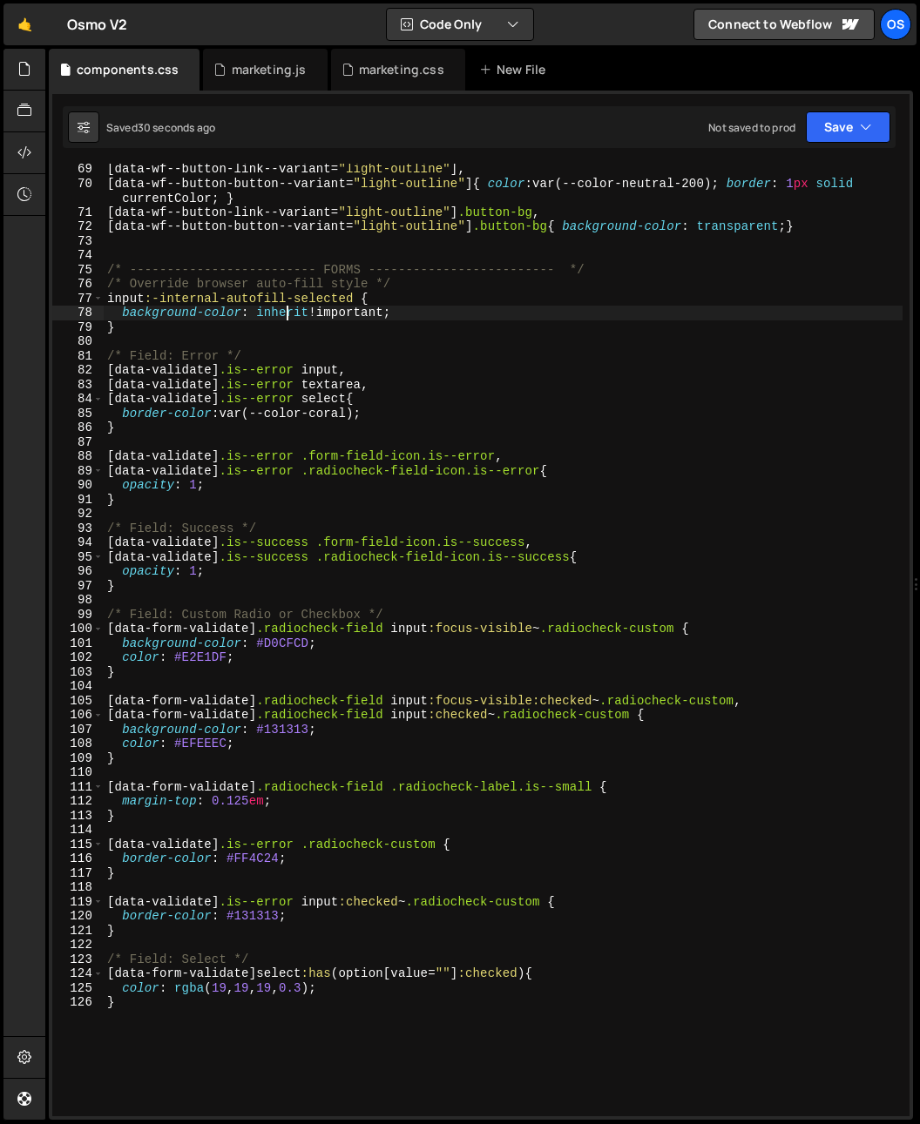
click at [285, 313] on div "[ data-wf--button-link--variant = " light-outline " ], [ data-wf--button-button…" at bounding box center [503, 652] width 799 height 981
paste textarea "var(--color-neutral-300)"
click at [300, 422] on div "[ data-wf--button-link--variant = " light-outline " ], [ data-wf--button-button…" at bounding box center [503, 652] width 799 height 981
type textarea "}"
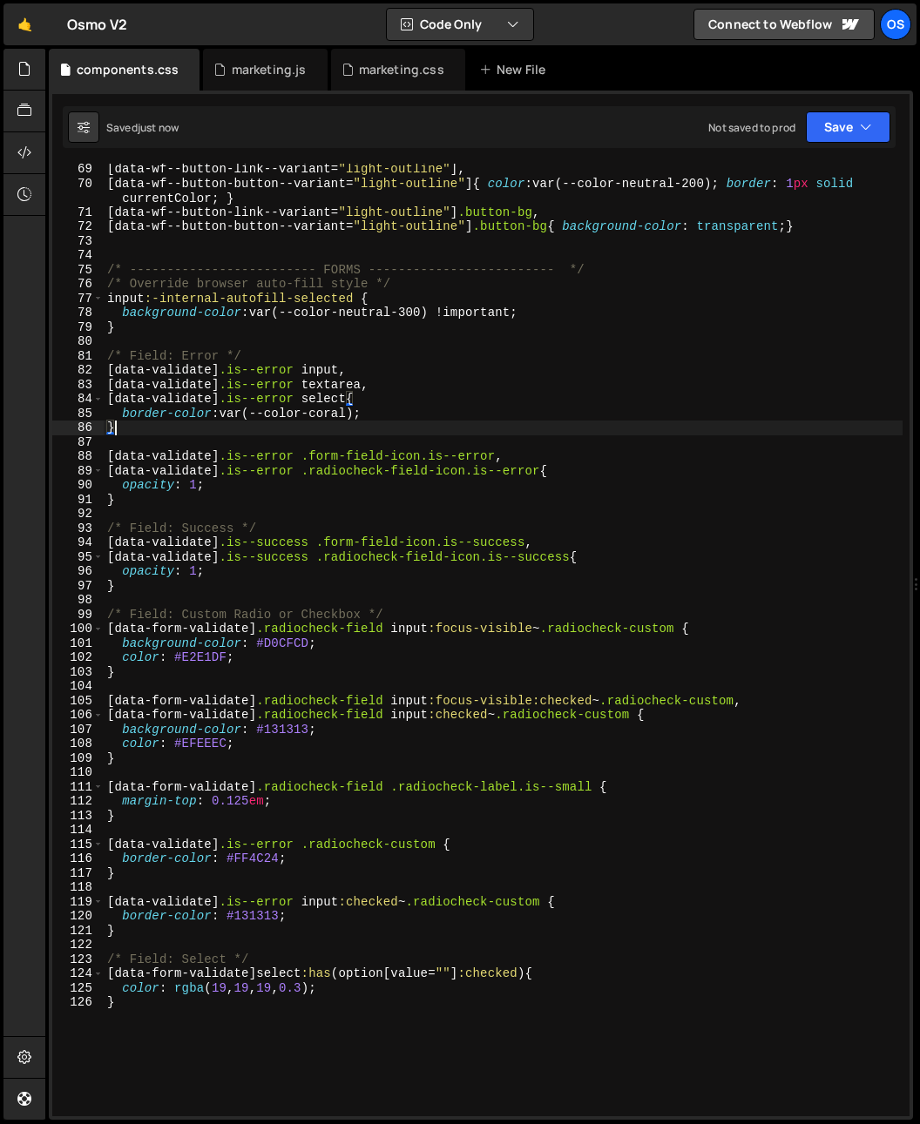
click at [358, 335] on div "[ data-wf--button-link--variant = " light-outline " ], [ data-wf--button-button…" at bounding box center [503, 652] width 799 height 981
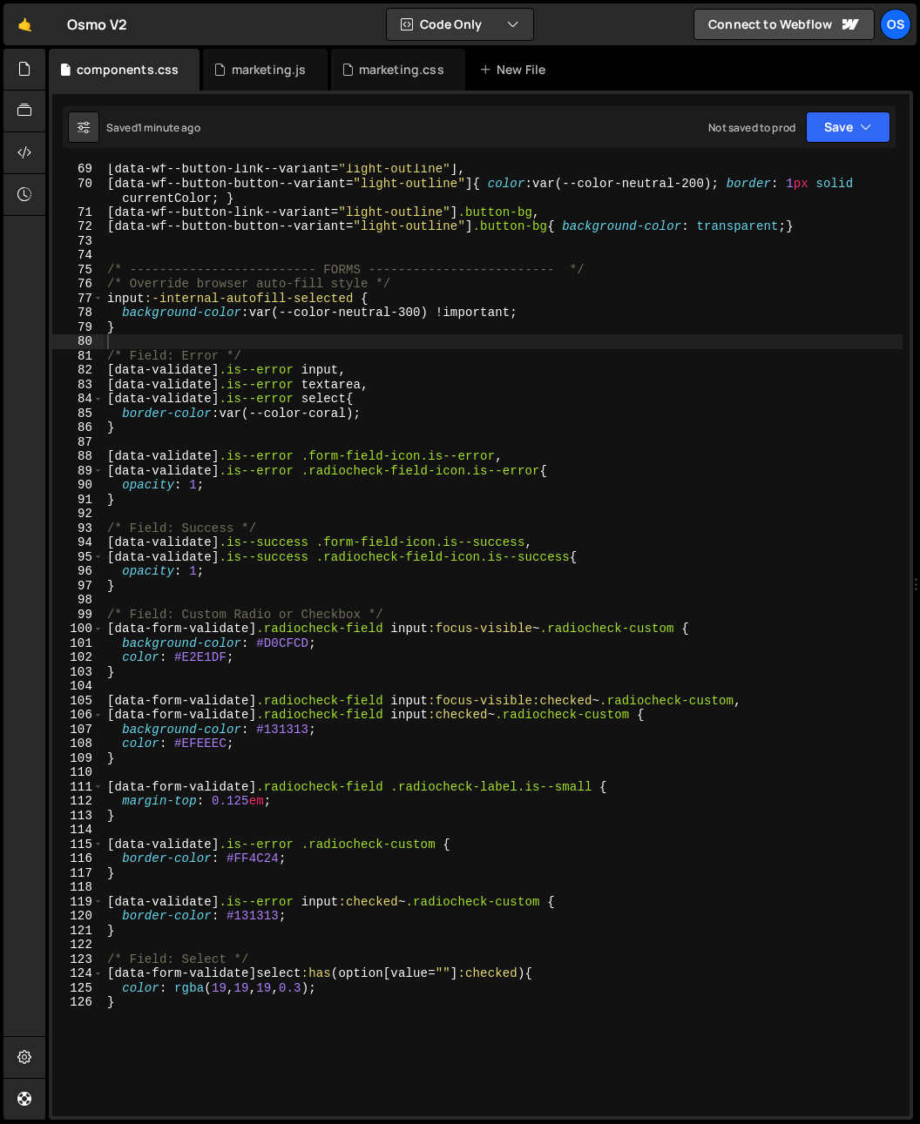
click at [441, 464] on div "[ data-wf--button-link--variant = " light-outline " ], [ data-wf--button-button…" at bounding box center [503, 652] width 799 height 981
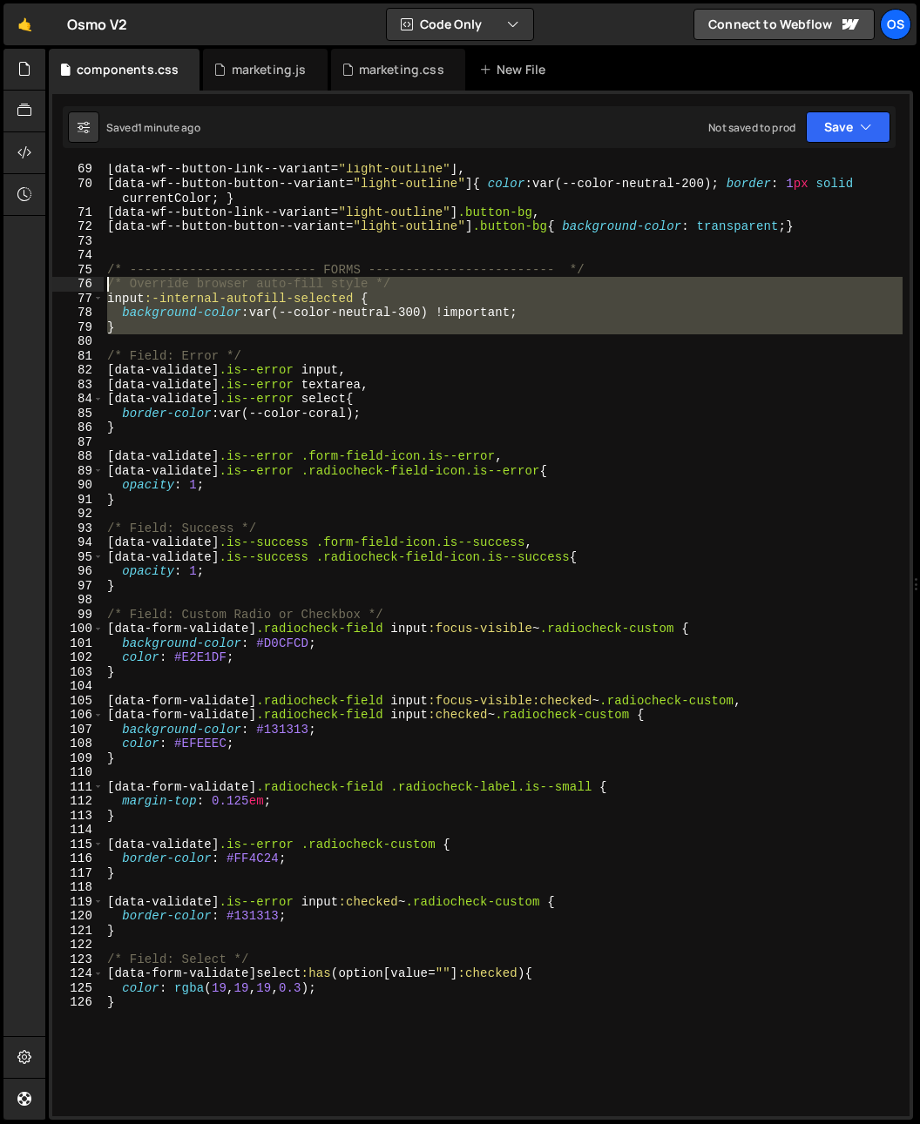
drag, startPoint x: 131, startPoint y: 327, endPoint x: 96, endPoint y: 280, distance: 59.0
click at [96, 280] on div "[data-validate].is--error .radiocheck-field-icon.is--error{ 69 70 71 72 73 74 7…" at bounding box center [480, 640] width 857 height 953
type textarea "/* Override browser auto-fill style */ input:-internal-autofill-selected {"
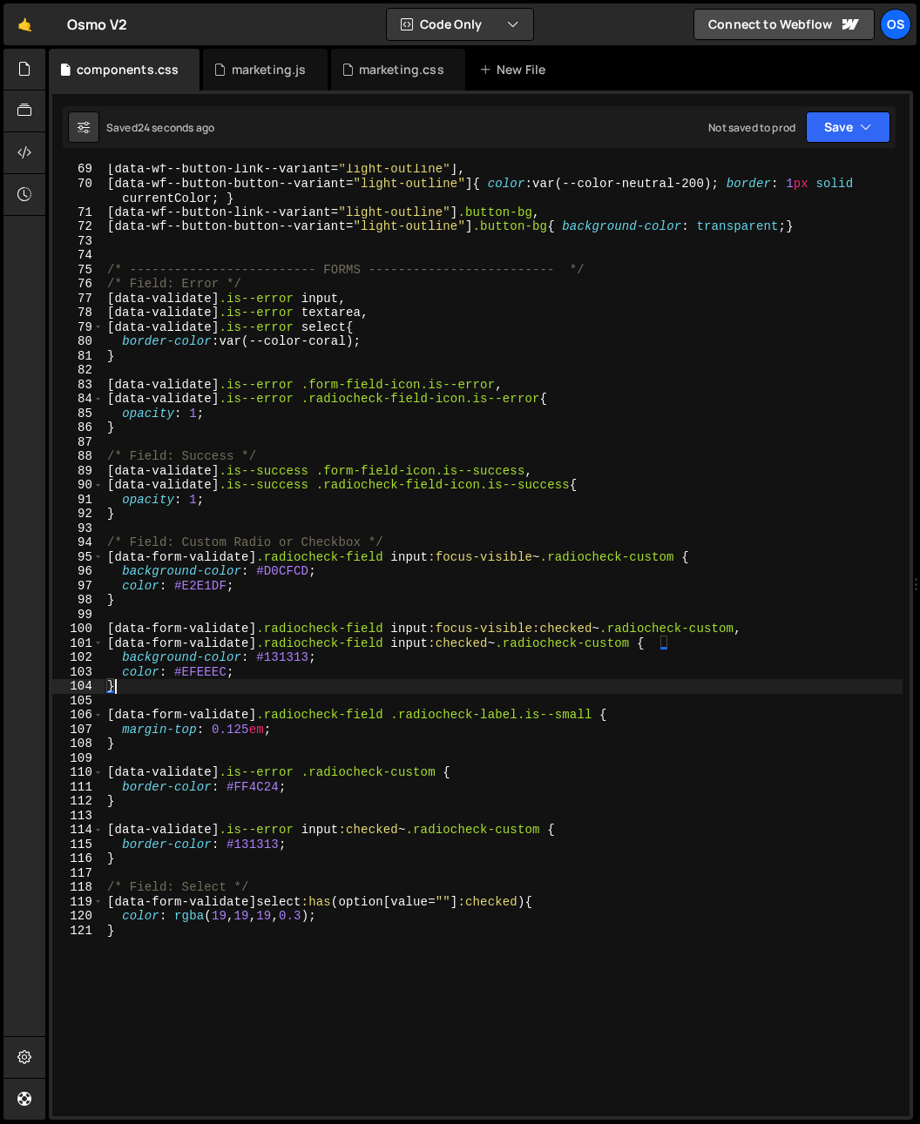
click at [211, 689] on div "[ data-wf--button-link--variant = " light-outline " ], [ data-wf--button-button…" at bounding box center [503, 652] width 799 height 981
click at [267, 659] on div "[ data-wf--button-link--variant = " light-outline " ], [ data-wf--button-button…" at bounding box center [503, 652] width 799 height 981
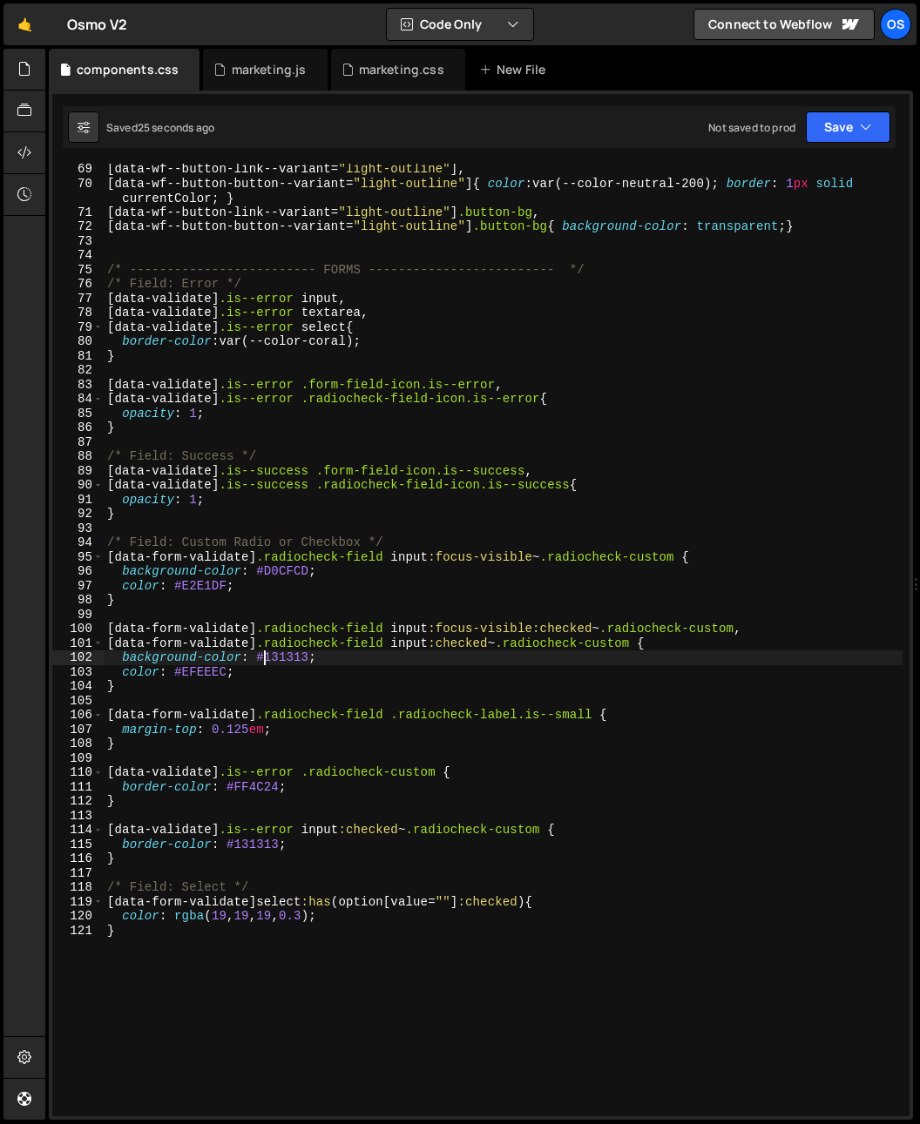
click at [267, 659] on div "[ data-wf--button-link--variant = " light-outline " ], [ data-wf--button-button…" at bounding box center [503, 652] width 799 height 981
click at [259, 657] on div "[ data-wf--button-link--variant = " light-outline " ], [ data-wf--button-button…" at bounding box center [503, 652] width 799 height 981
click at [212, 594] on div "[ data-wf--button-link--variant = " light-outline " ], [ data-wf--button-button…" at bounding box center [503, 652] width 799 height 981
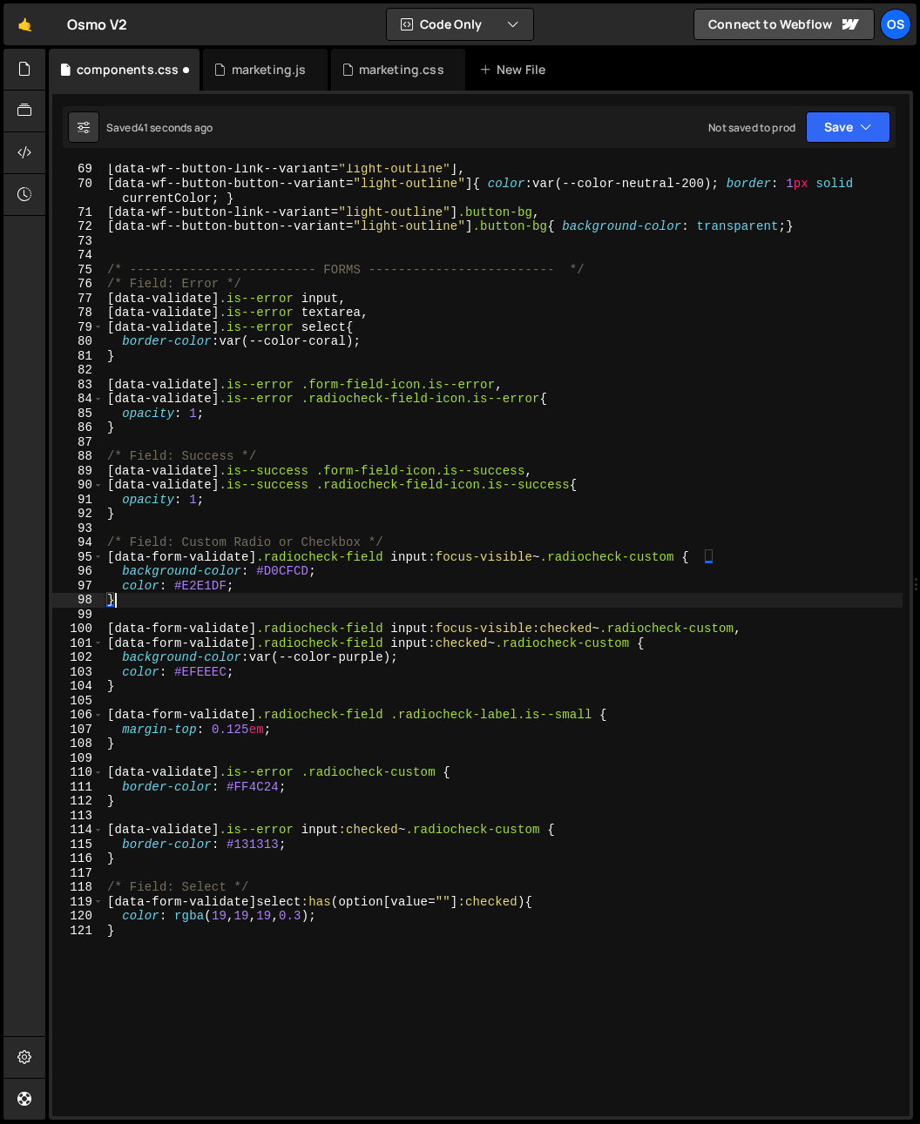
scroll to position [0, 0]
click at [206, 579] on div "[ data-wf--button-link--variant = " light-outline " ], [ data-wf--button-button…" at bounding box center [503, 652] width 799 height 981
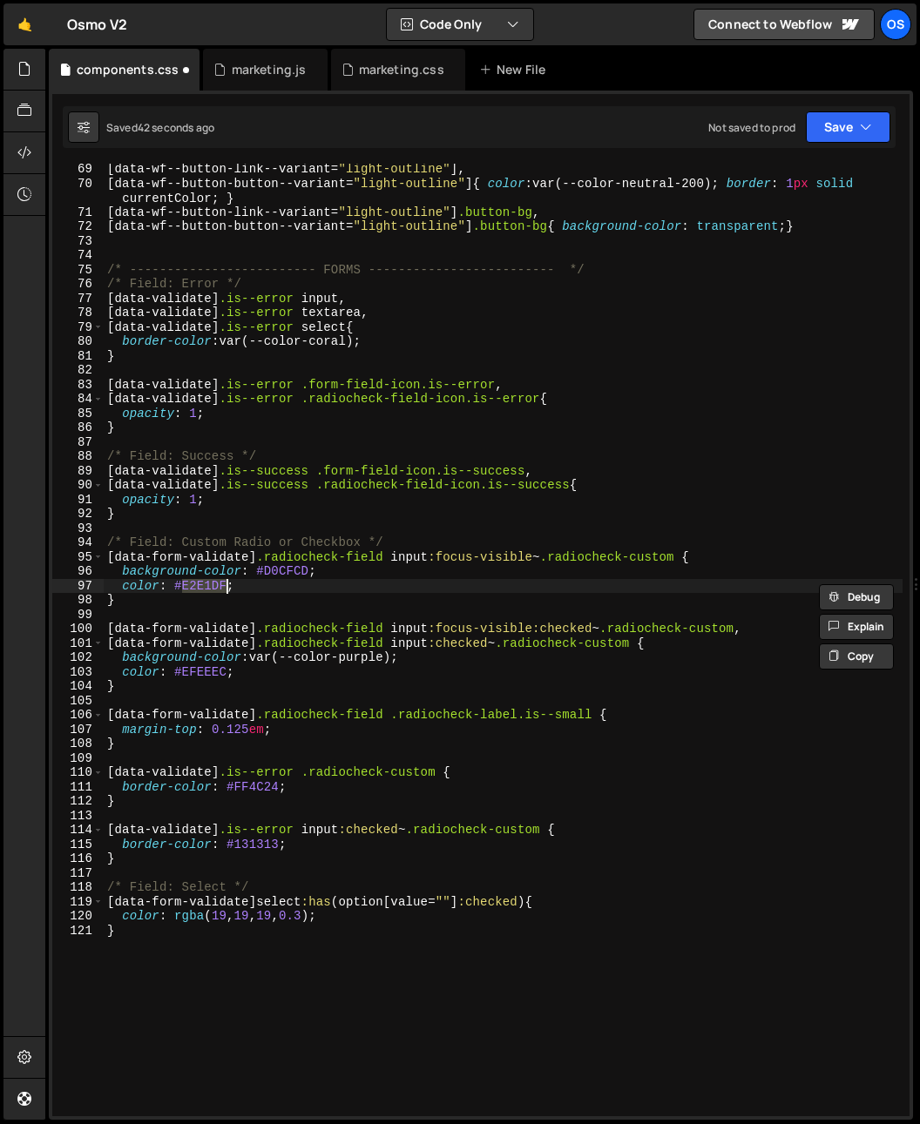
click at [311, 592] on div "[ data-wf--button-link--variant = " light-outline " ], [ data-wf--button-button…" at bounding box center [503, 652] width 799 height 981
click at [278, 572] on div "[ data-wf--button-link--variant = " light-outline " ], [ data-wf--button-button…" at bounding box center [503, 652] width 799 height 981
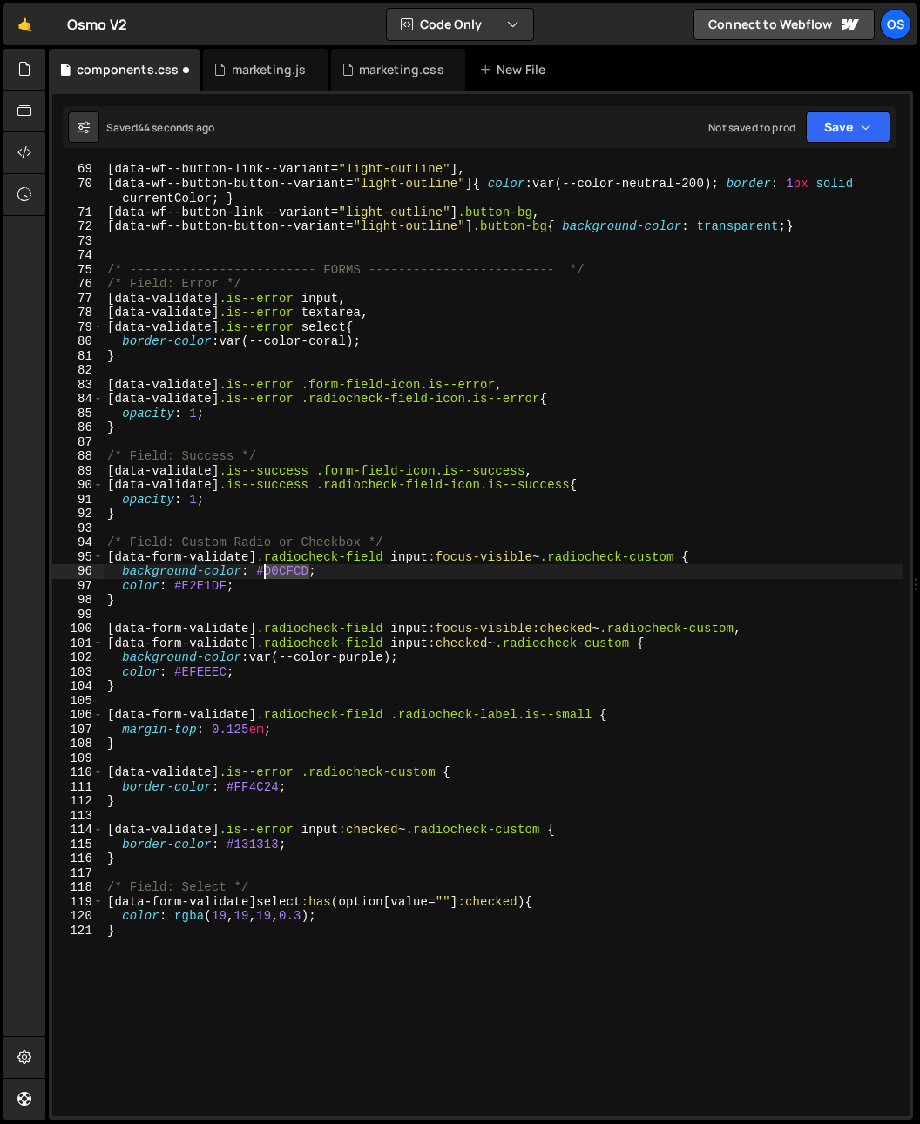
click at [278, 572] on div "[ data-wf--button-link--variant = " light-outline " ], [ data-wf--button-button…" at bounding box center [503, 652] width 799 height 981
click at [393, 587] on div "[ data-wf--button-link--variant = " light-outline " ], [ data-wf--button-button…" at bounding box center [503, 652] width 799 height 981
drag, startPoint x: 256, startPoint y: 571, endPoint x: 312, endPoint y: 574, distance: 55.8
click at [312, 574] on div "[ data-wf--button-link--variant = " light-outline " ], [ data-wf--button-button…" at bounding box center [503, 652] width 799 height 981
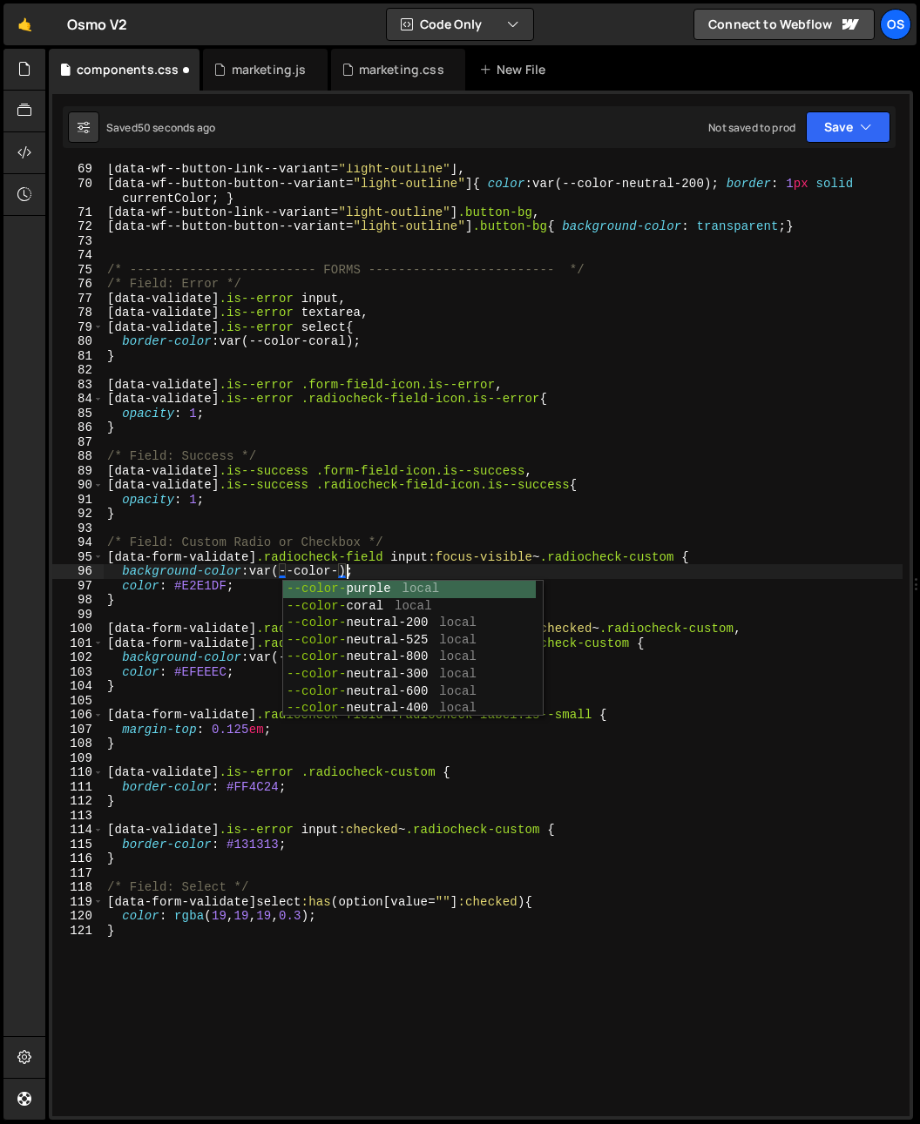
scroll to position [0, 16]
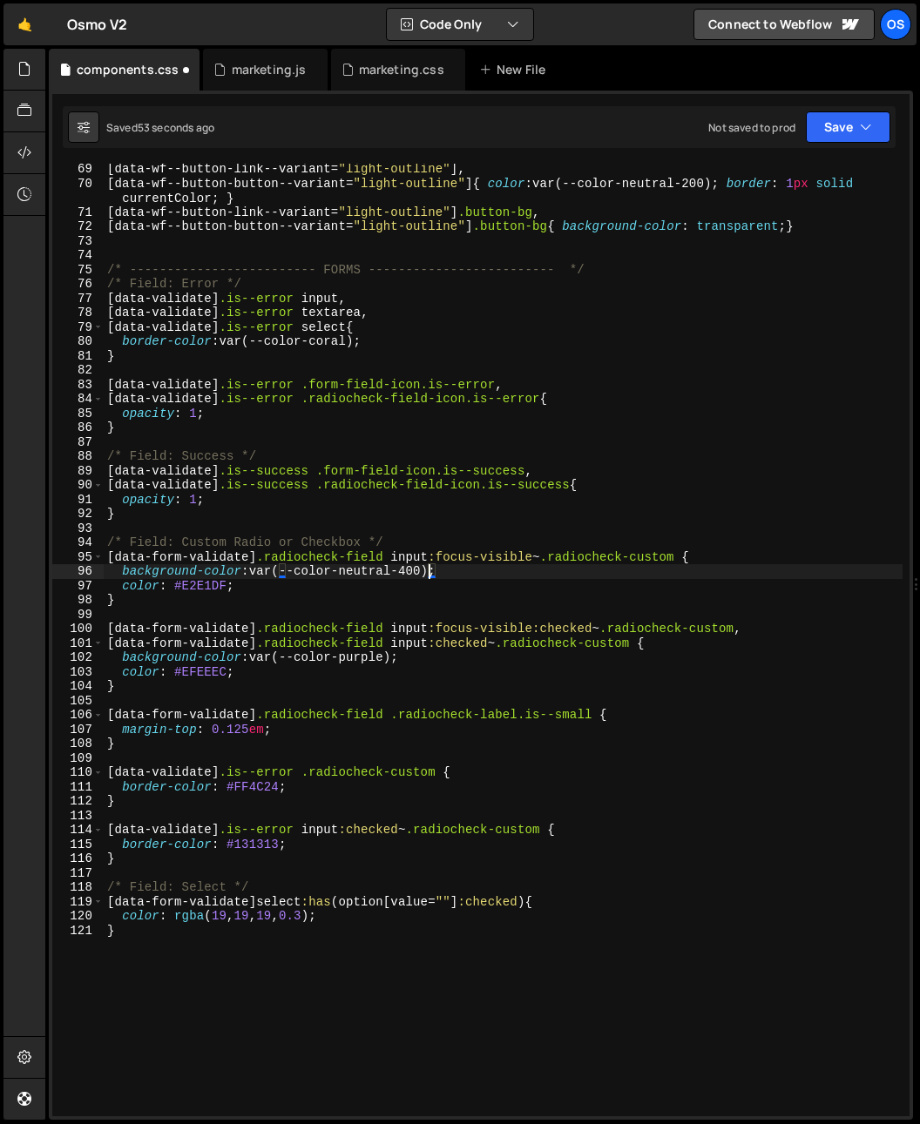
click at [554, 566] on div "[ data-wf--button-link--variant = " light-outline " ], [ data-wf--button-button…" at bounding box center [503, 652] width 799 height 981
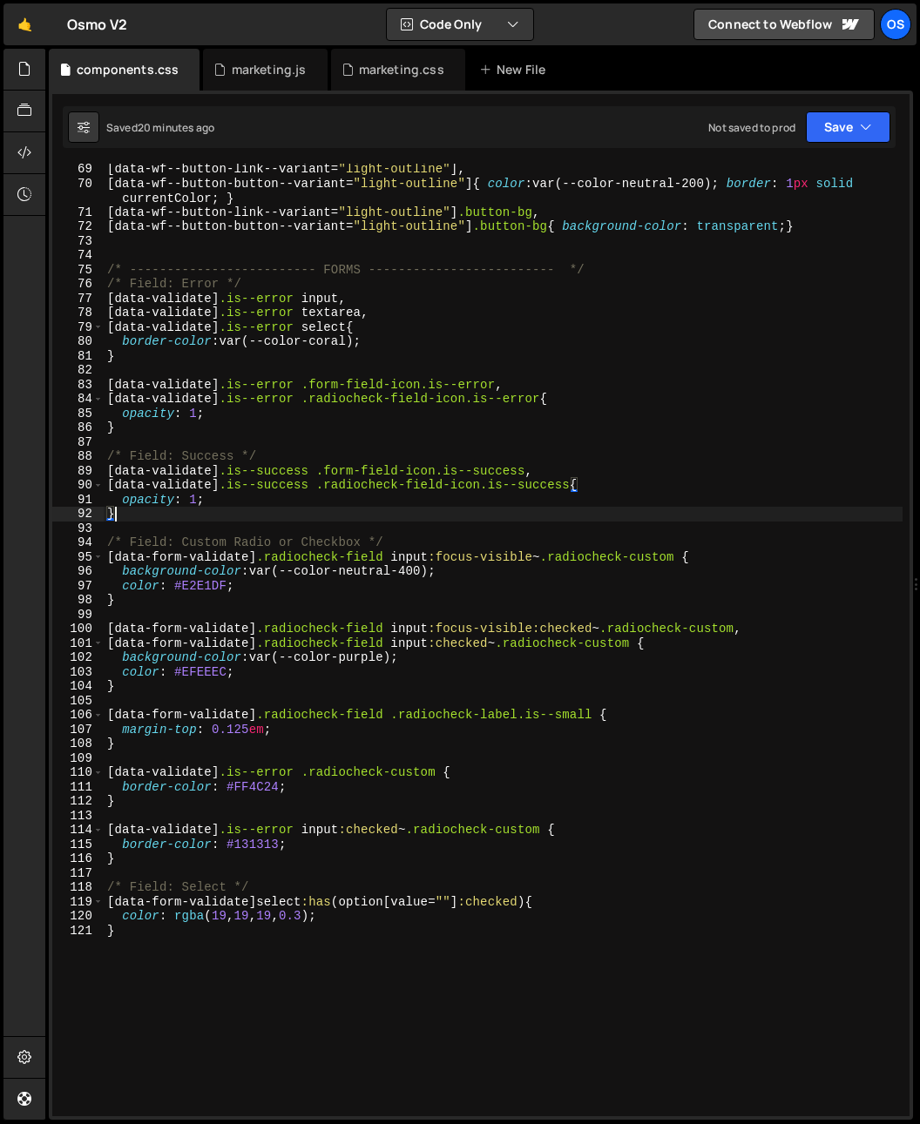
click at [549, 518] on div "[ data-wf--button-link--variant = " light-outline " ], [ data-wf--button-button…" at bounding box center [503, 652] width 799 height 981
type textarea "}"
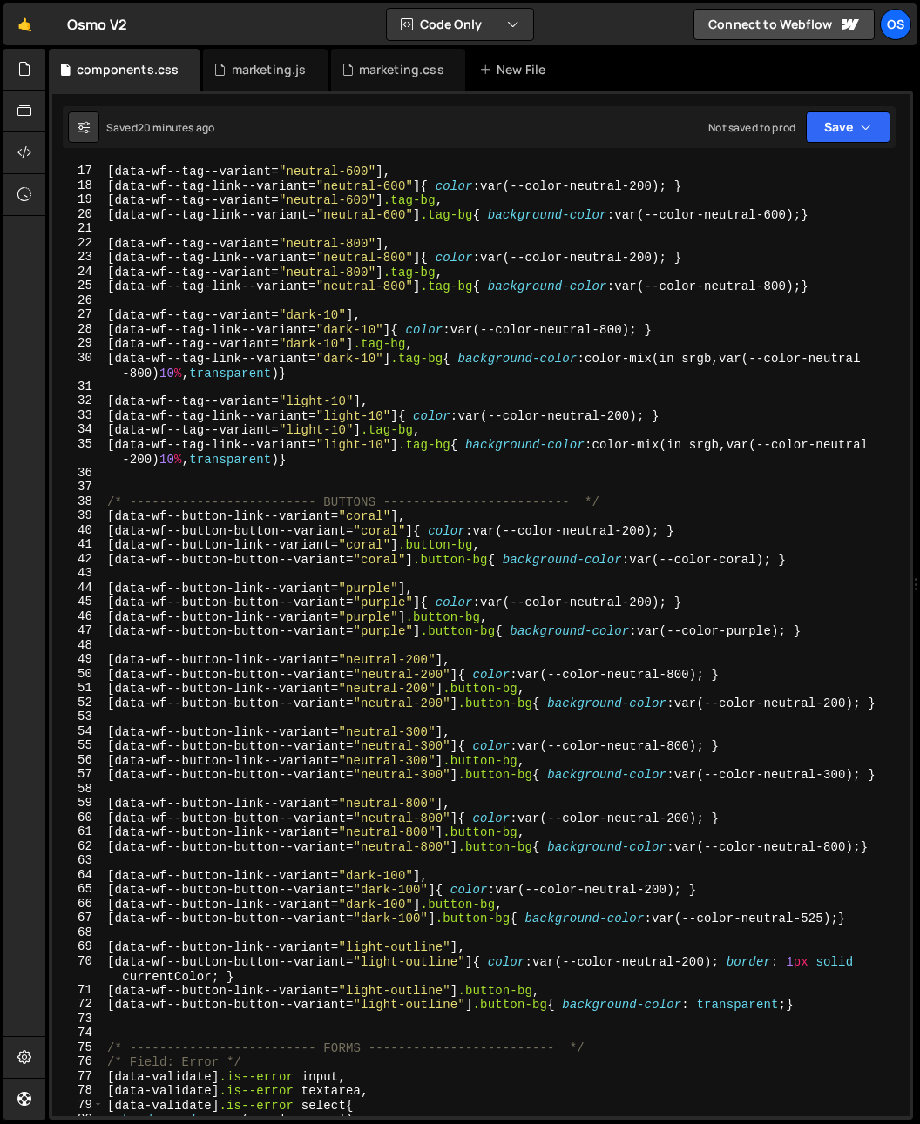
scroll to position [230, 0]
drag, startPoint x: 389, startPoint y: 71, endPoint x: 277, endPoint y: 73, distance: 112.3
click at [263, 72] on div "components.css marketing.js marketing.css New File" at bounding box center [481, 70] width 864 height 42
click at [377, 76] on div "marketing.css" at bounding box center [401, 69] width 85 height 17
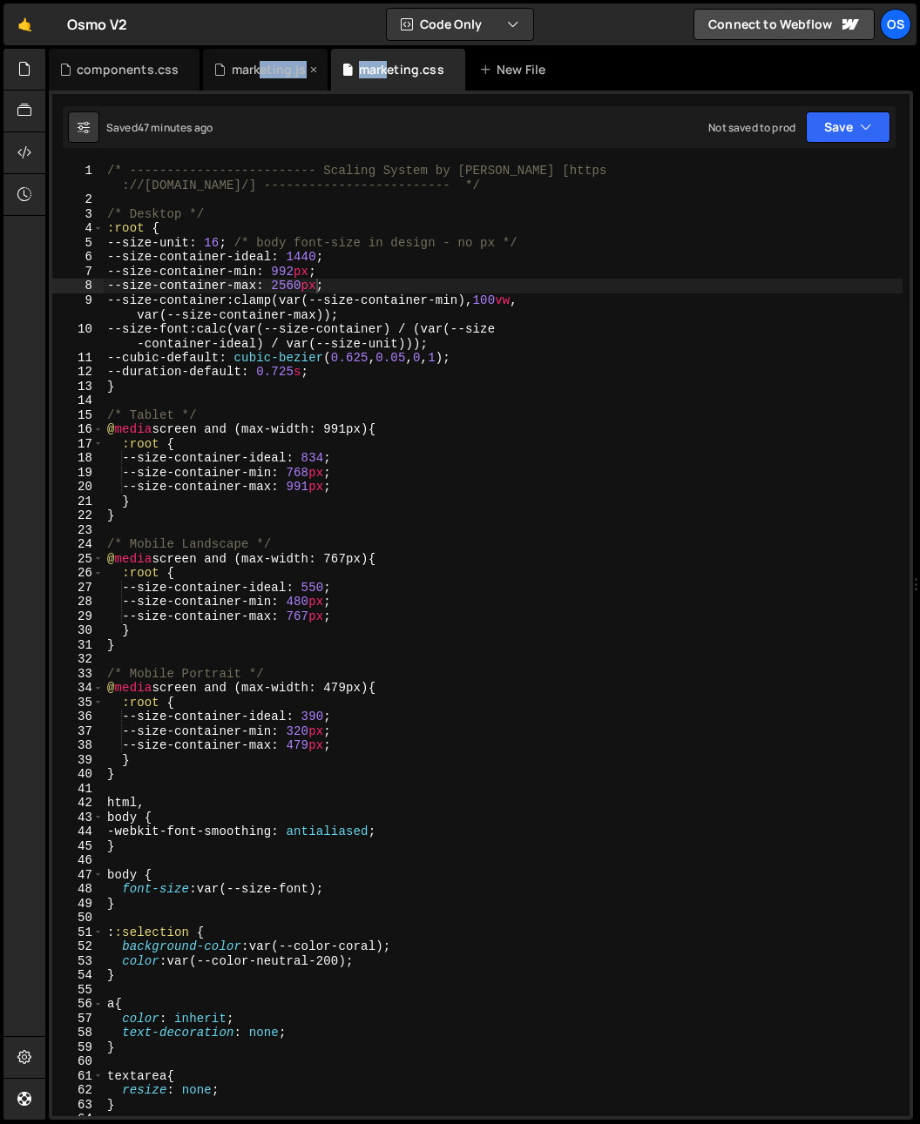
drag, startPoint x: 384, startPoint y: 62, endPoint x: 259, endPoint y: 65, distance: 125.4
click at [259, 65] on div "components.css marketing.js marketing.css New File" at bounding box center [481, 70] width 864 height 42
click at [406, 81] on div "marketing.css" at bounding box center [398, 70] width 134 height 42
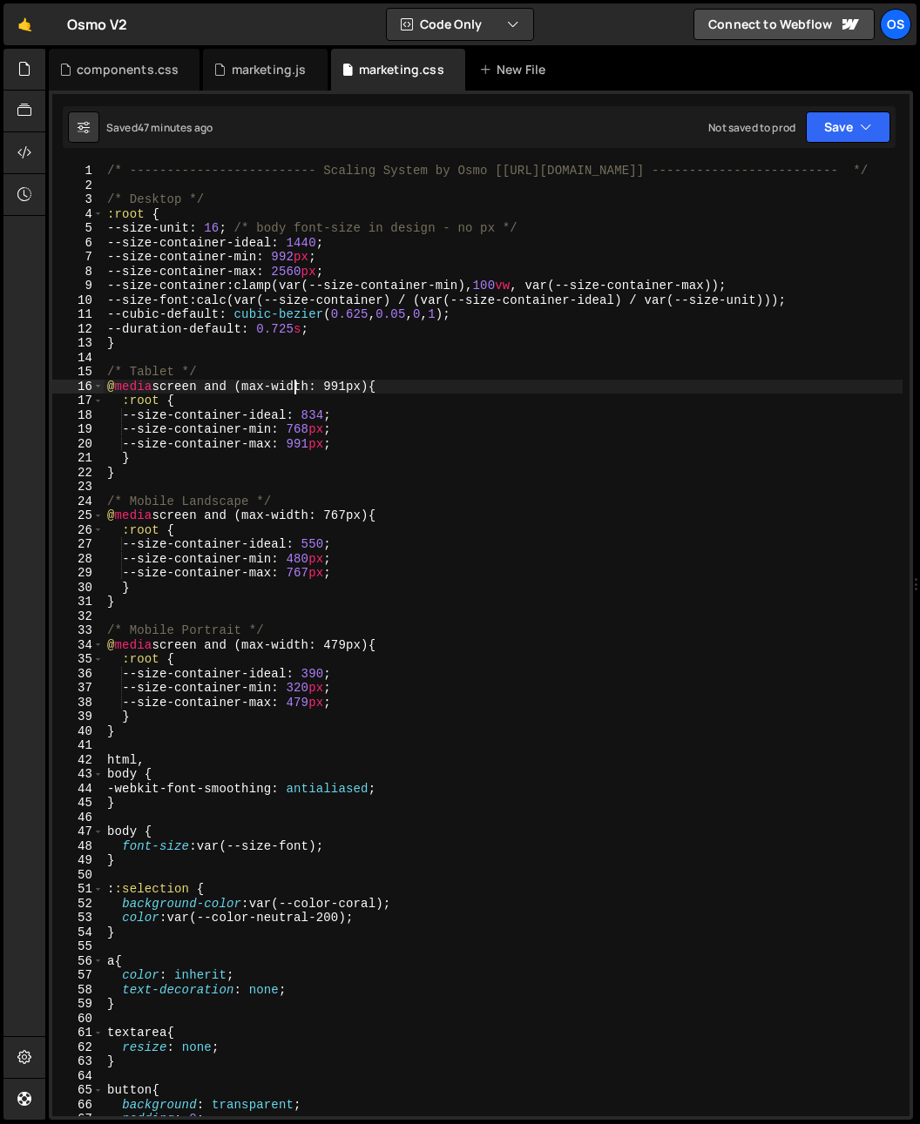
click at [295, 436] on div "/* ------------------------- Scaling System by Osmo [https://osmo.supply/] ----…" at bounding box center [503, 654] width 799 height 981
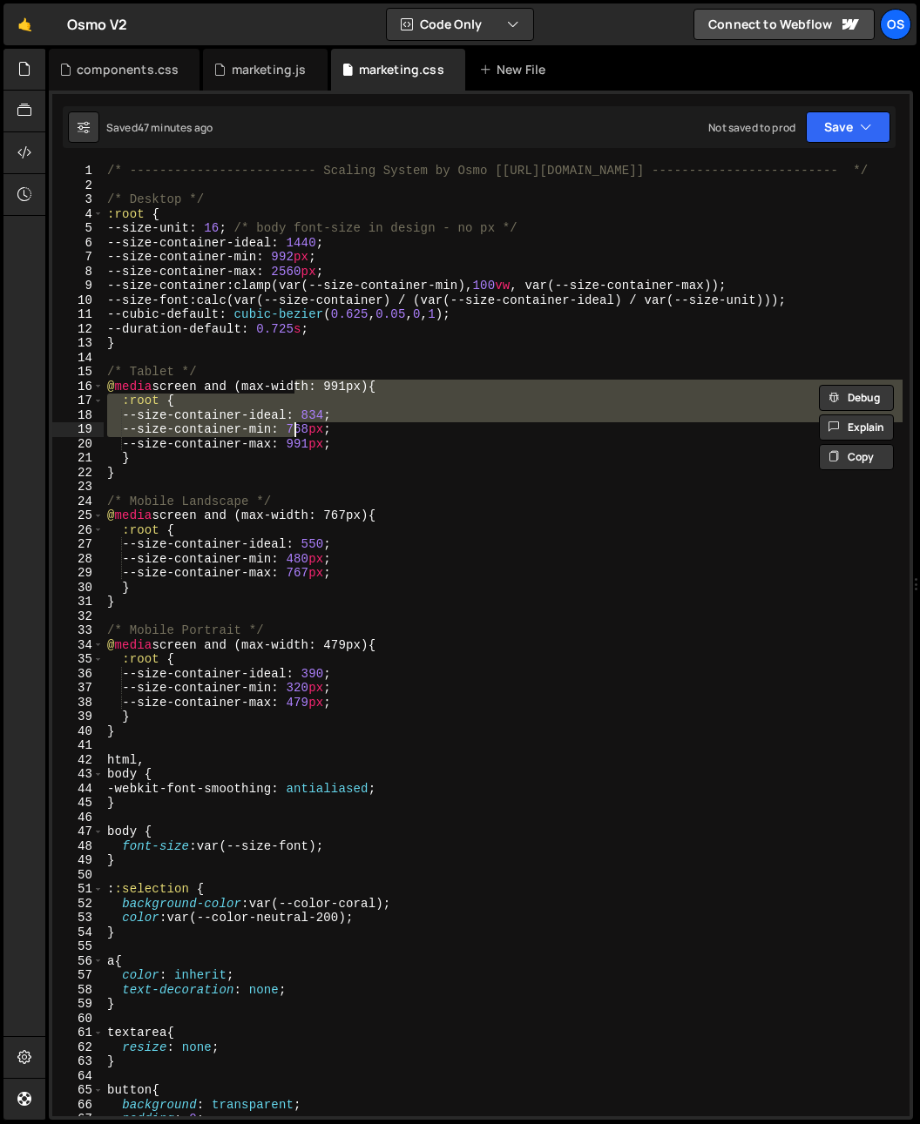
click at [337, 450] on div "/* ------------------------- Scaling System by Osmo [https://osmo.supply/] ----…" at bounding box center [503, 654] width 799 height 981
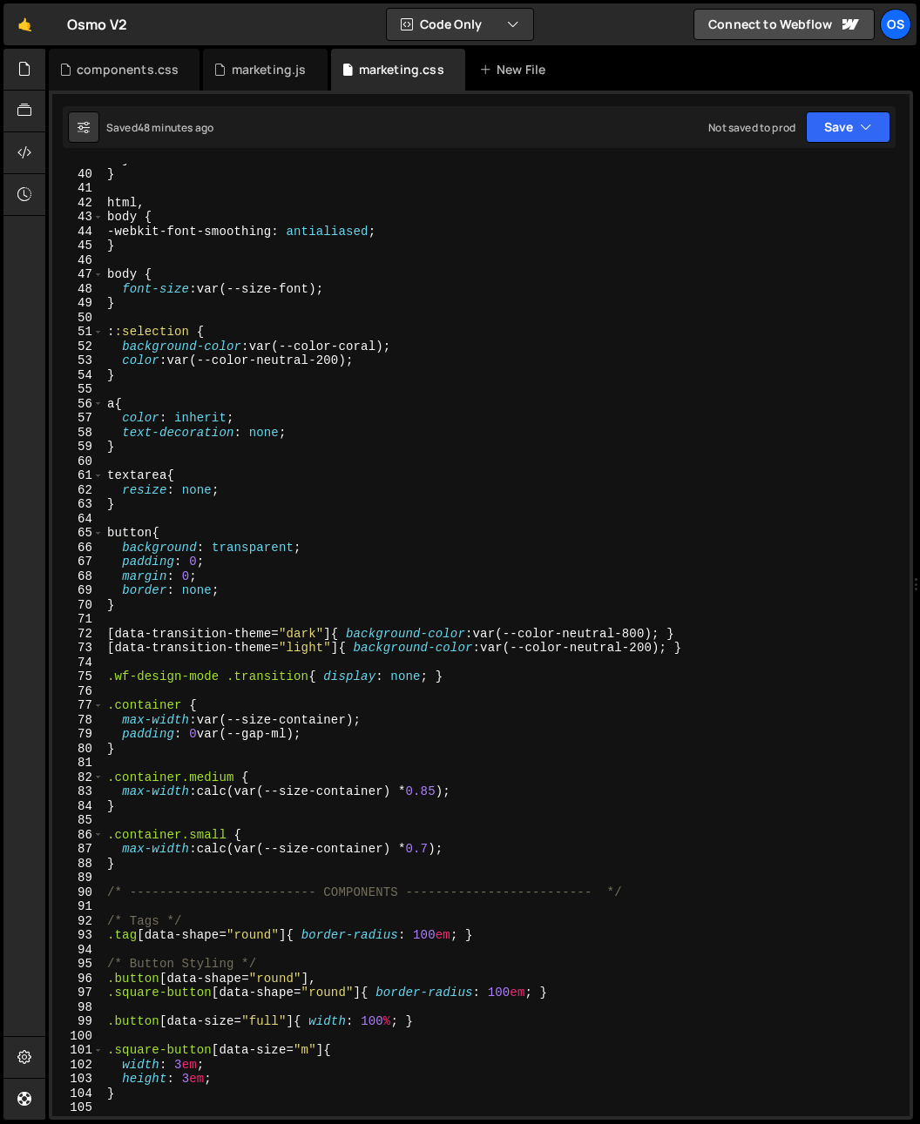
scroll to position [610, 0]
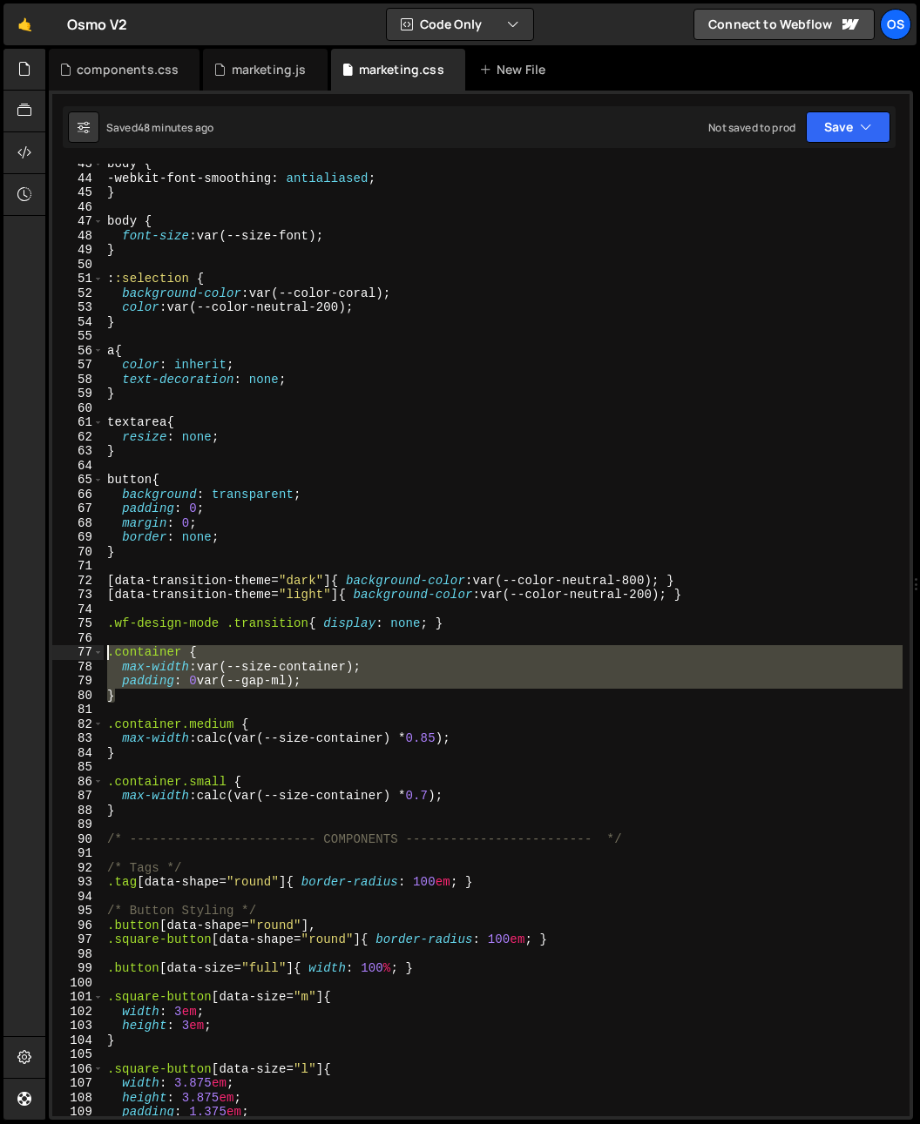
drag, startPoint x: 118, startPoint y: 677, endPoint x: 91, endPoint y: 659, distance: 32.6
click at [91, 659] on div "--size-container-max: 991px; 43 44 45 46 47 48 49 50 51 52 53 54 55 56 57 58 59…" at bounding box center [480, 640] width 857 height 953
type textarea ".container { max-width: var(--size-container);"
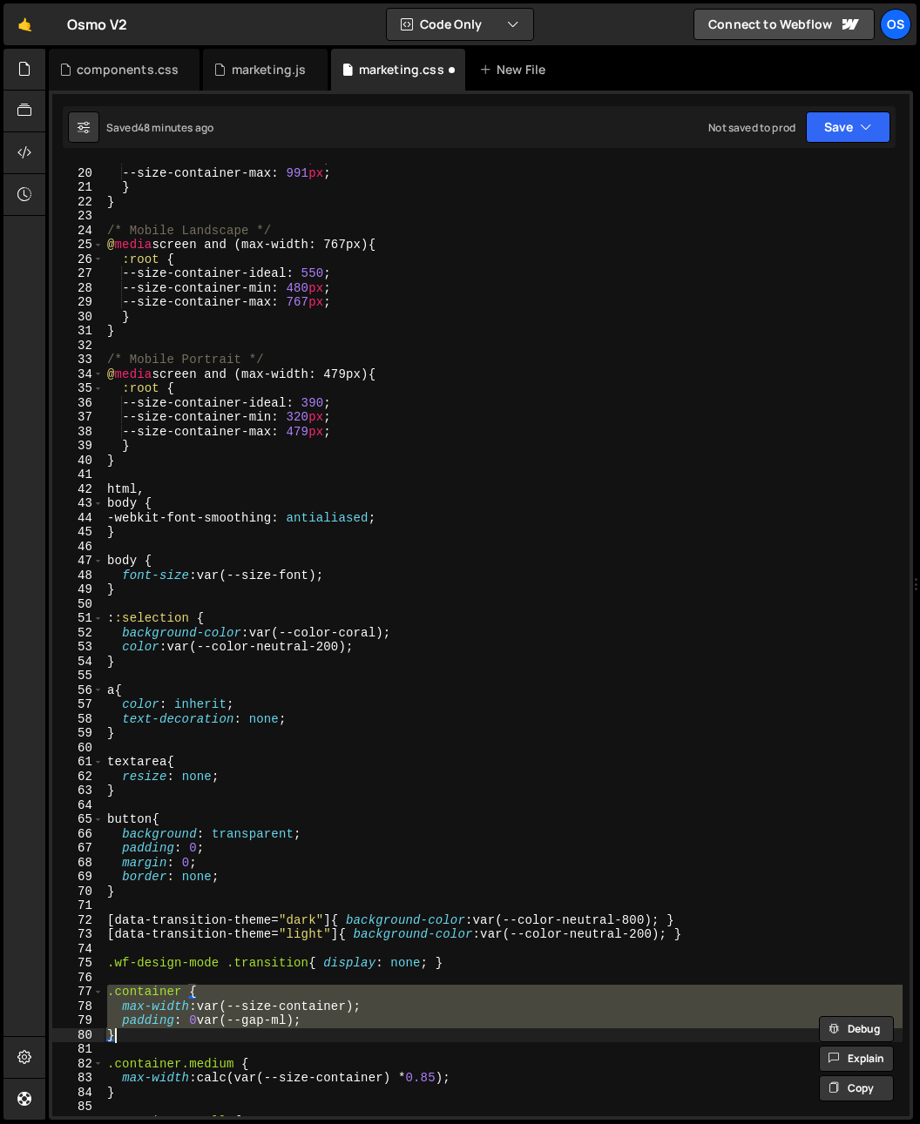
scroll to position [271, 0]
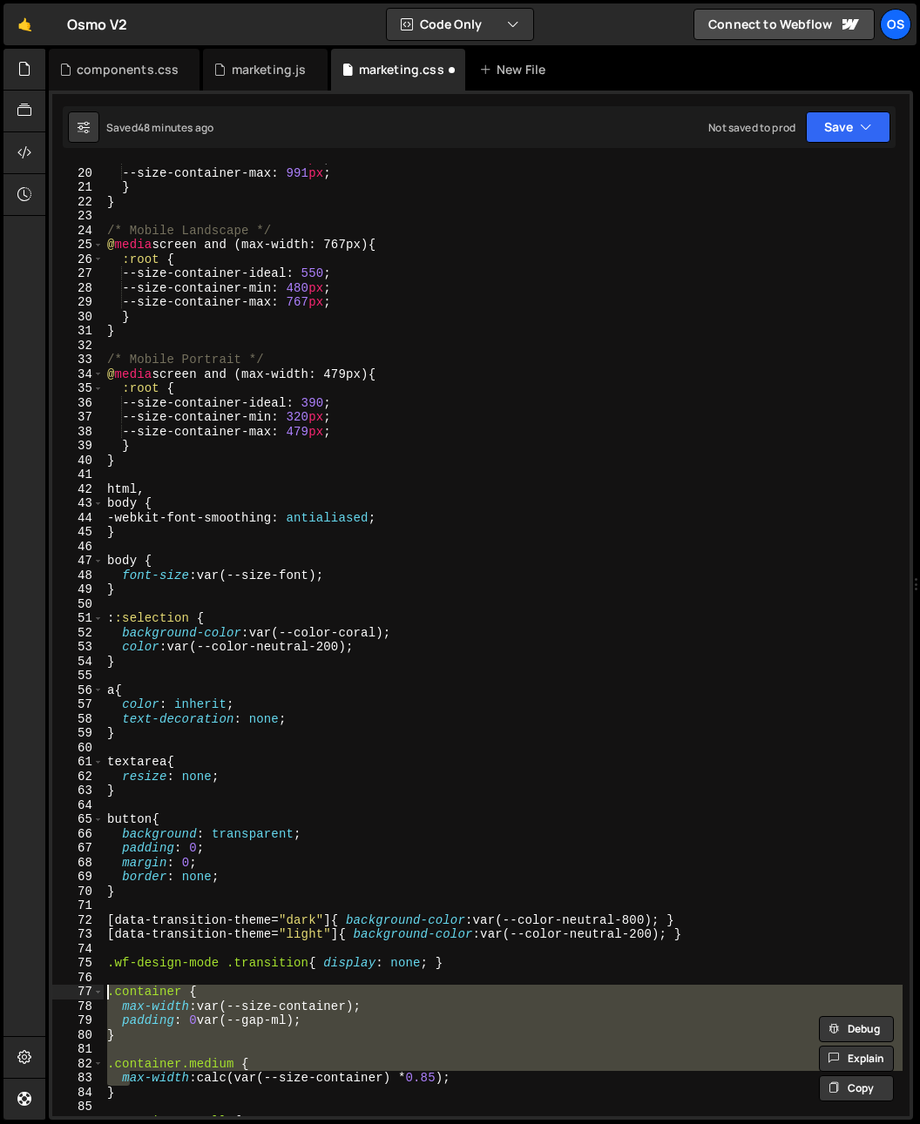
drag, startPoint x: 103, startPoint y: 1023, endPoint x: 90, endPoint y: 987, distance: 38.0
click at [90, 987] on div "padding: 0 var(--gap-ml); } 19 20 21 22 23 24 25 26 27 28 29 30 31 32 33 34 35 …" at bounding box center [480, 640] width 857 height 953
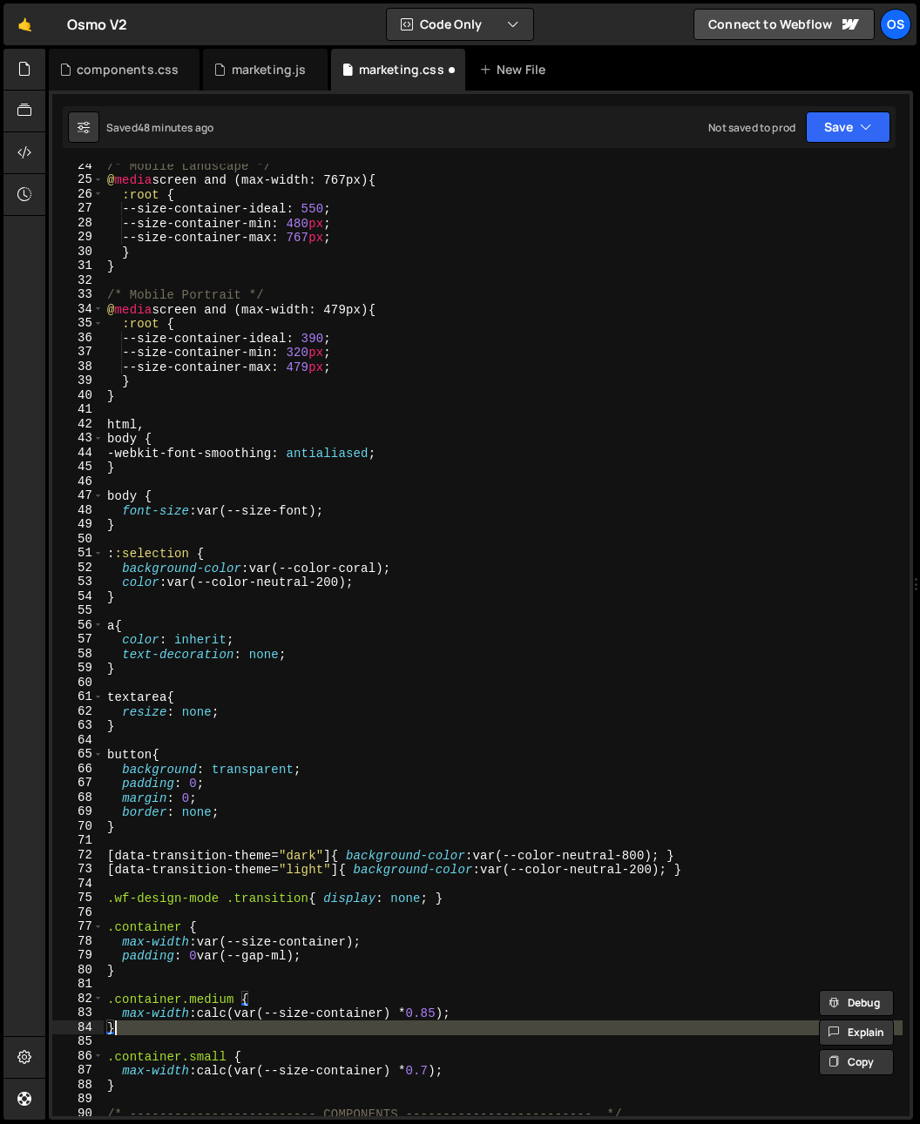
click at [117, 1032] on div "/* Mobile Landscape */ @ media screen and (max-width: 767px) { :root { --size-c…" at bounding box center [503, 648] width 799 height 981
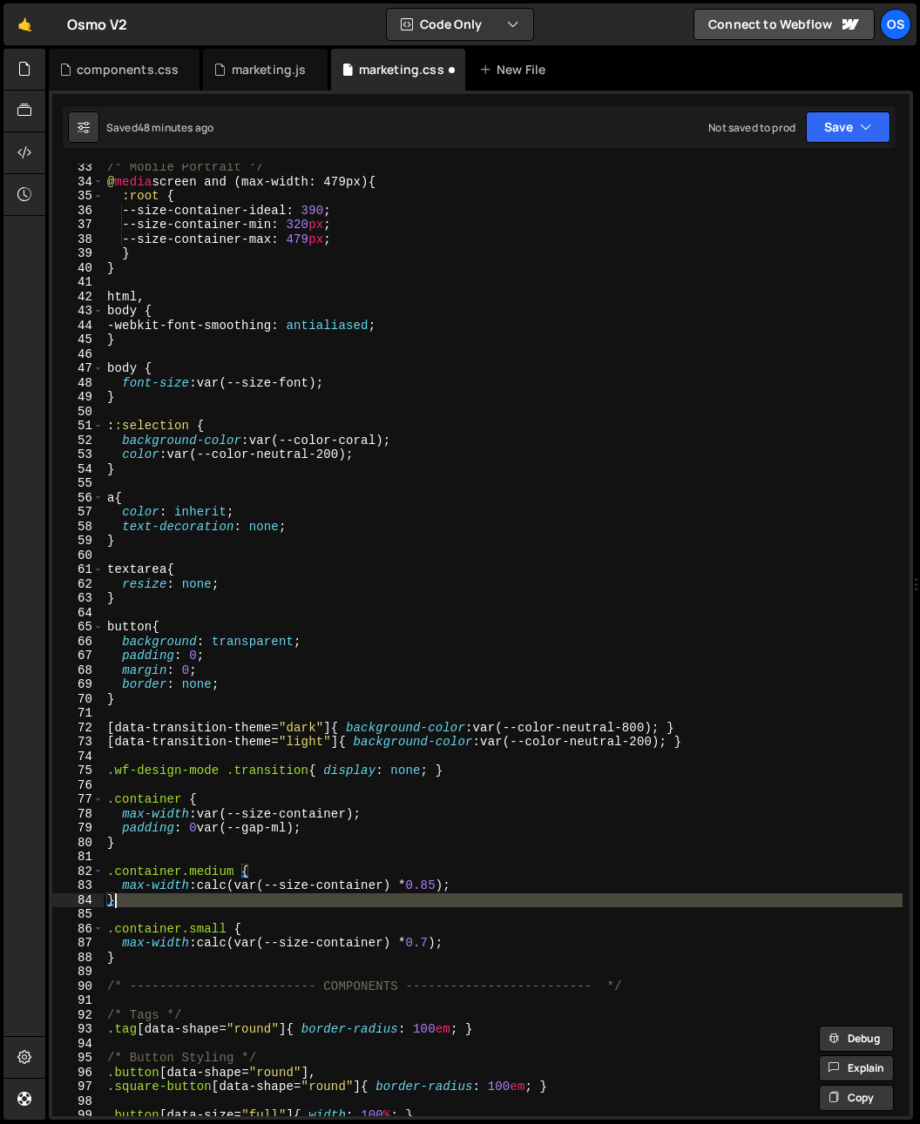
scroll to position [463, 0]
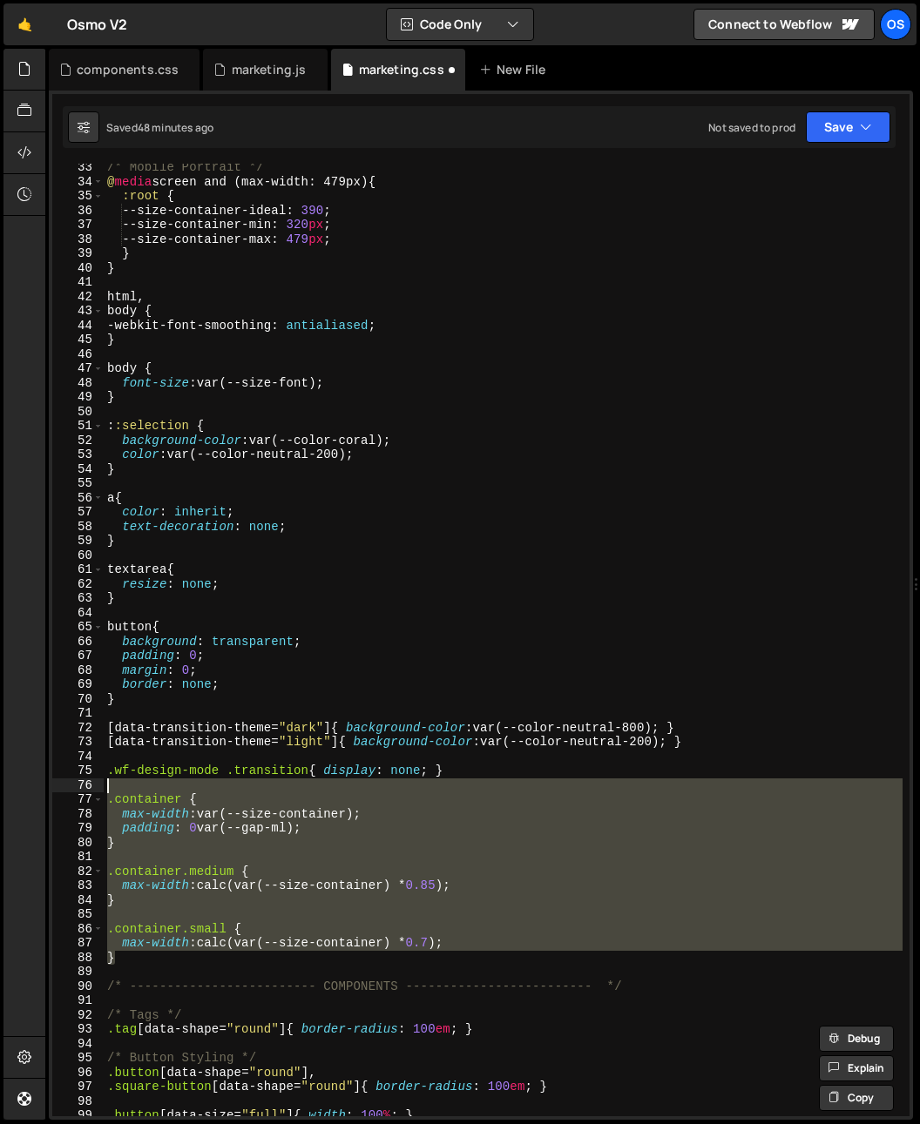
drag, startPoint x: 113, startPoint y: 945, endPoint x: 84, endPoint y: 786, distance: 161.1
click at [84, 786] on div "} 33 34 35 36 37 38 39 40 41 42 43 44 45 46 47 48 49 50 51 52 53 54 55 56 57 58…" at bounding box center [480, 640] width 857 height 953
type textarea ".container {"
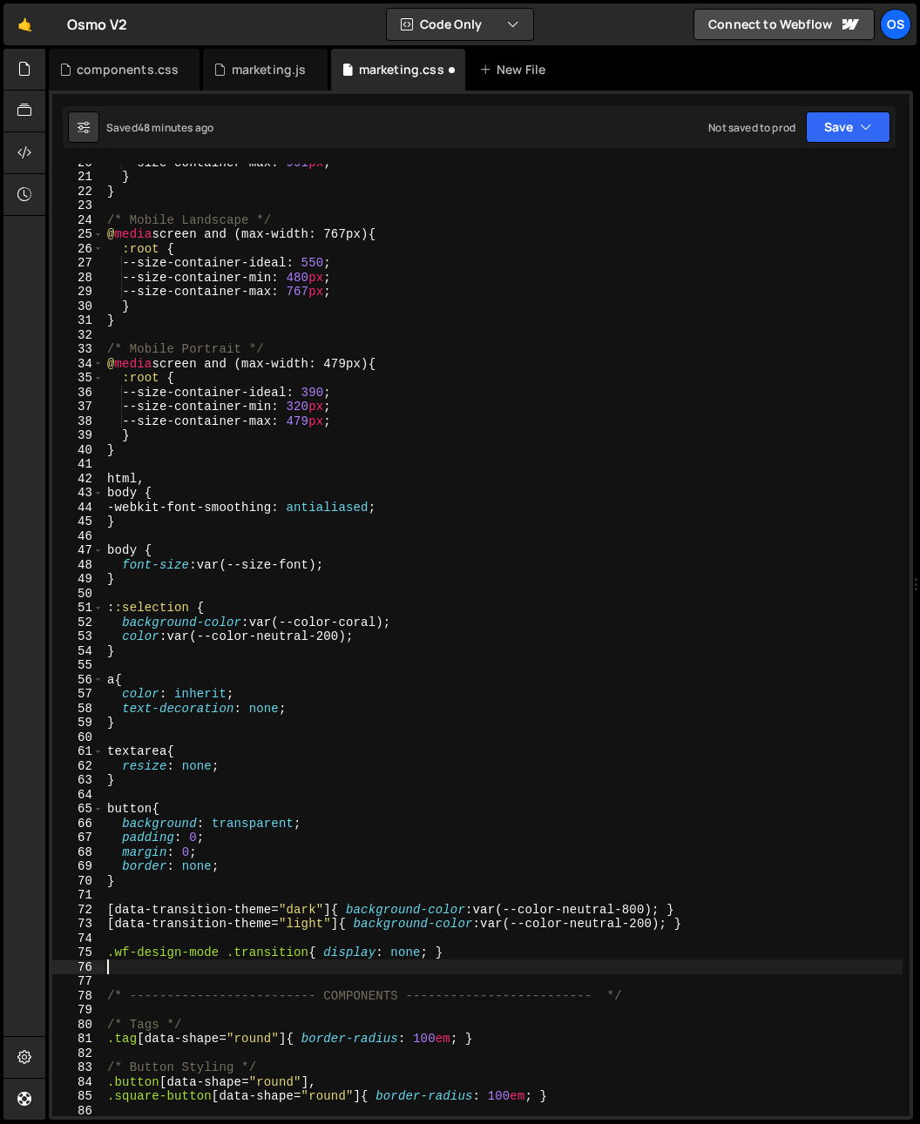
scroll to position [67, 0]
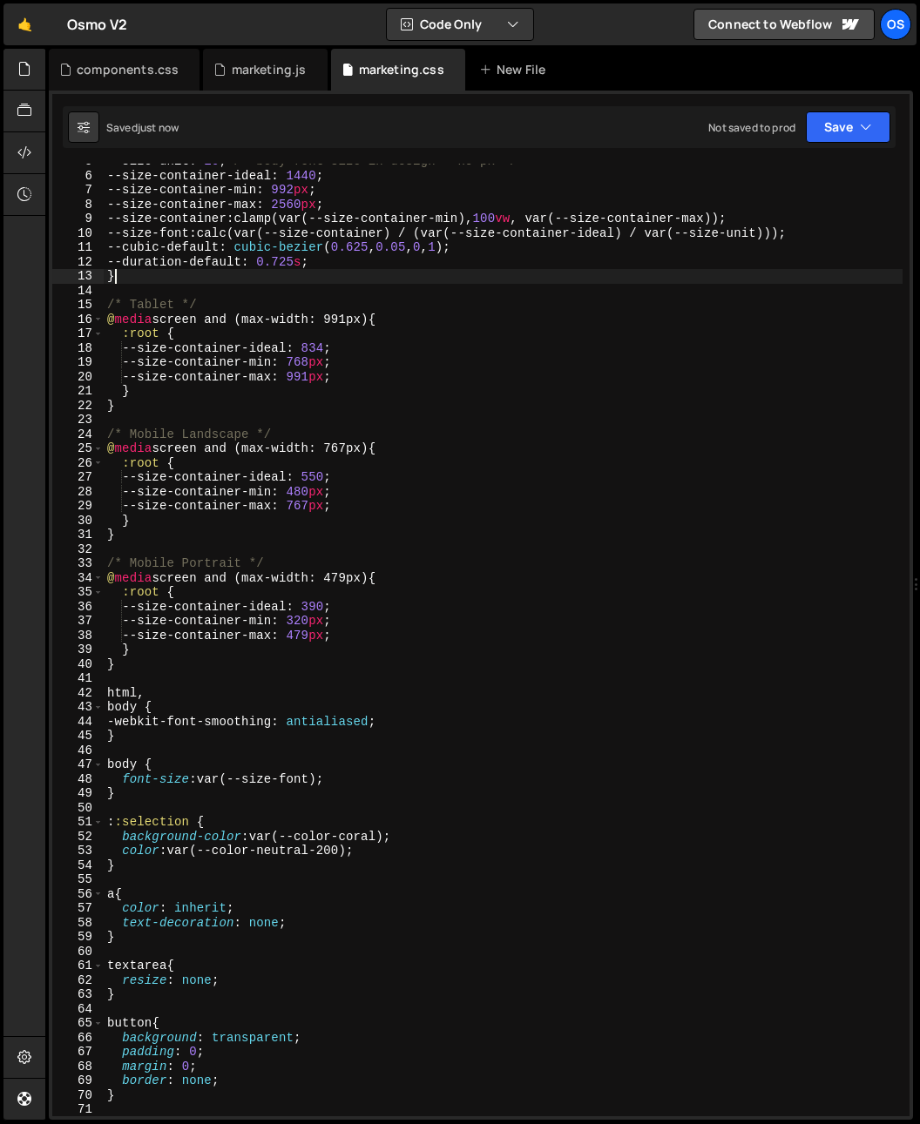
click at [145, 273] on div "--size-unit : 16 ; /* body font-size in design - no px */ --size-container-idea…" at bounding box center [503, 644] width 799 height 981
type textarea "}"
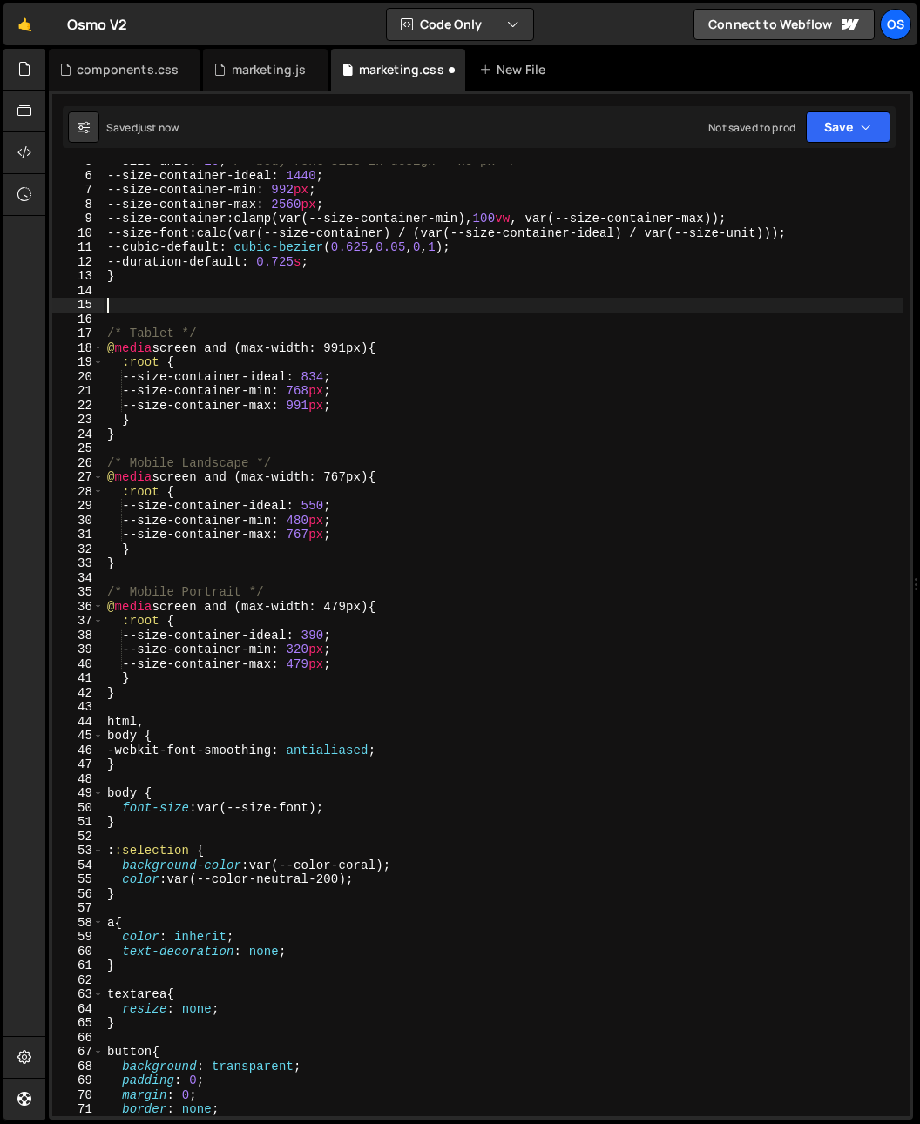
paste textarea "}"
type textarea "}"
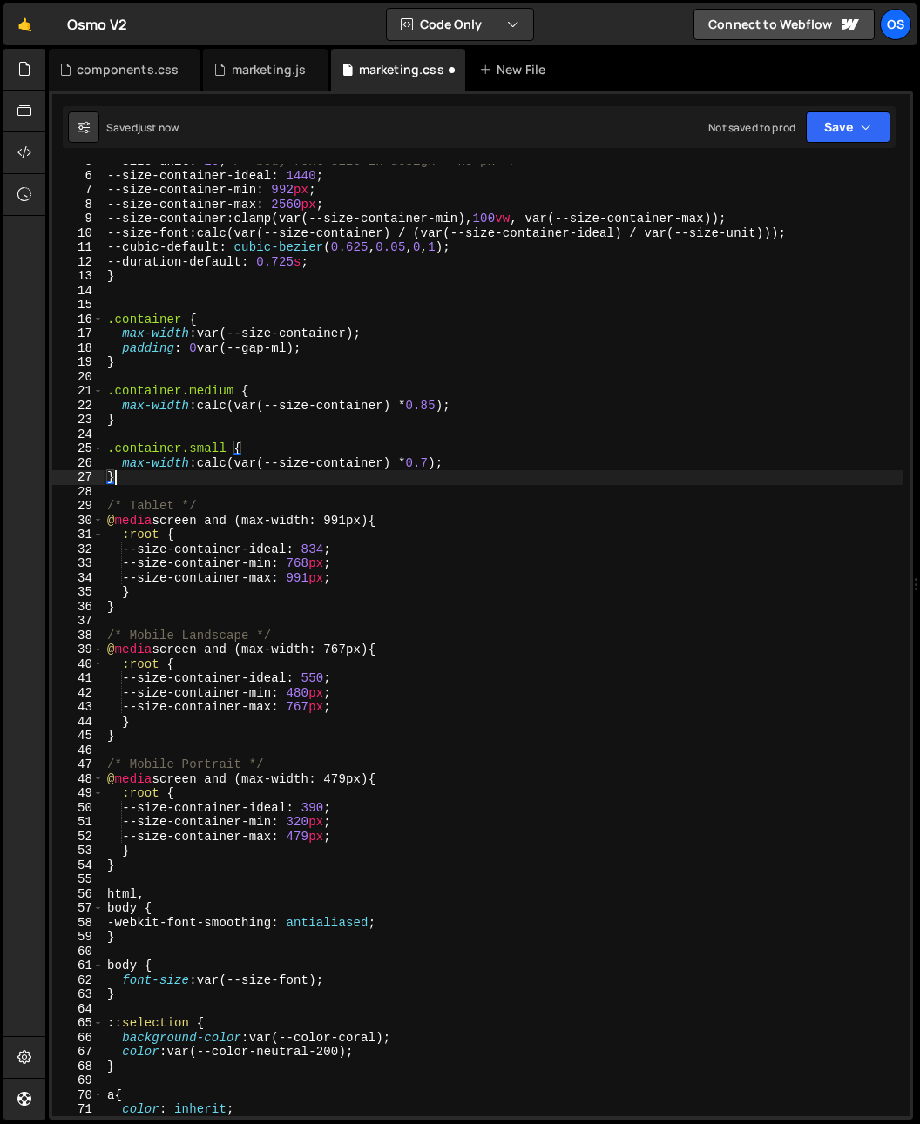
click at [131, 299] on div "--size-unit : 16 ; /* body font-size in design - no px */ --size-container-idea…" at bounding box center [503, 644] width 799 height 981
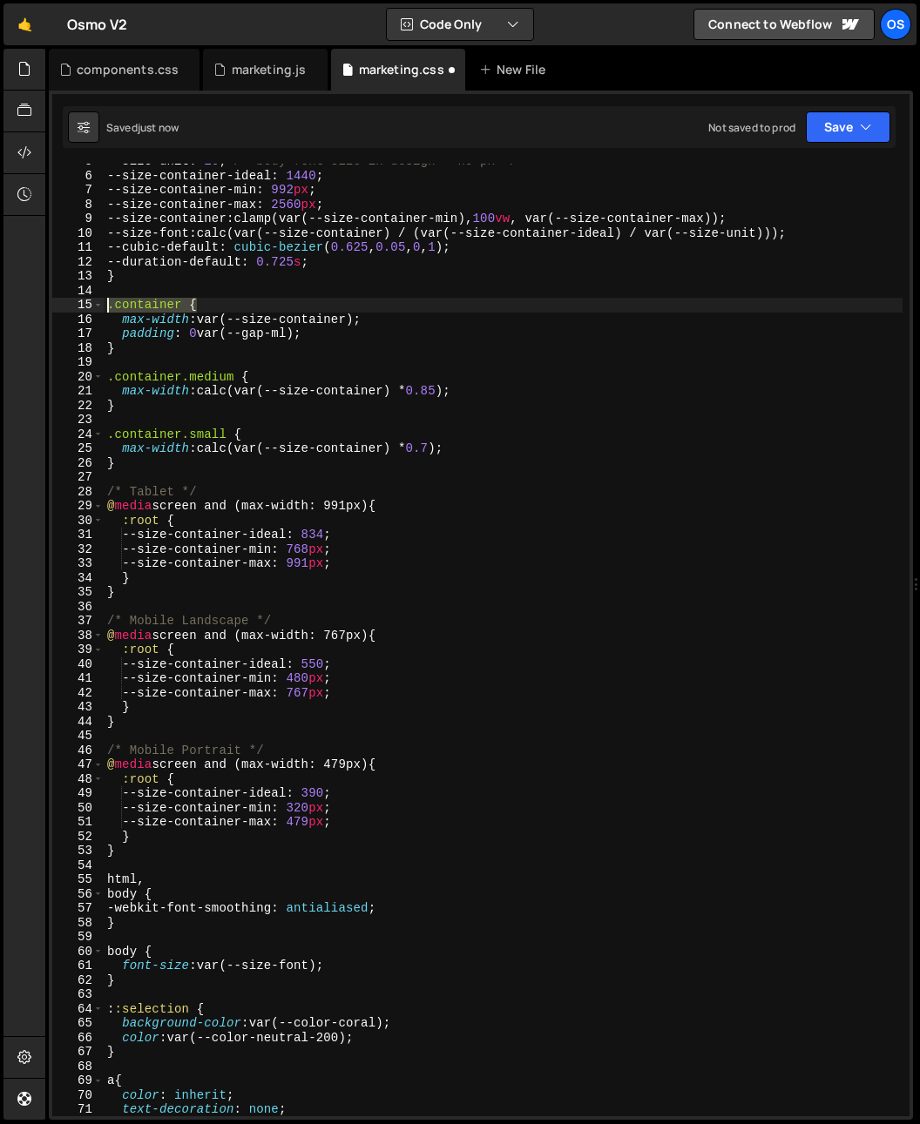
drag, startPoint x: 141, startPoint y: 305, endPoint x: 87, endPoint y: 306, distance: 54.0
click at [87, 306] on div "5 6 7 8 9 10 11 12 13 14 15 16 17 18 19 20 21 22 23 24 25 26 27 28 29 30 31 32 …" at bounding box center [480, 640] width 857 height 953
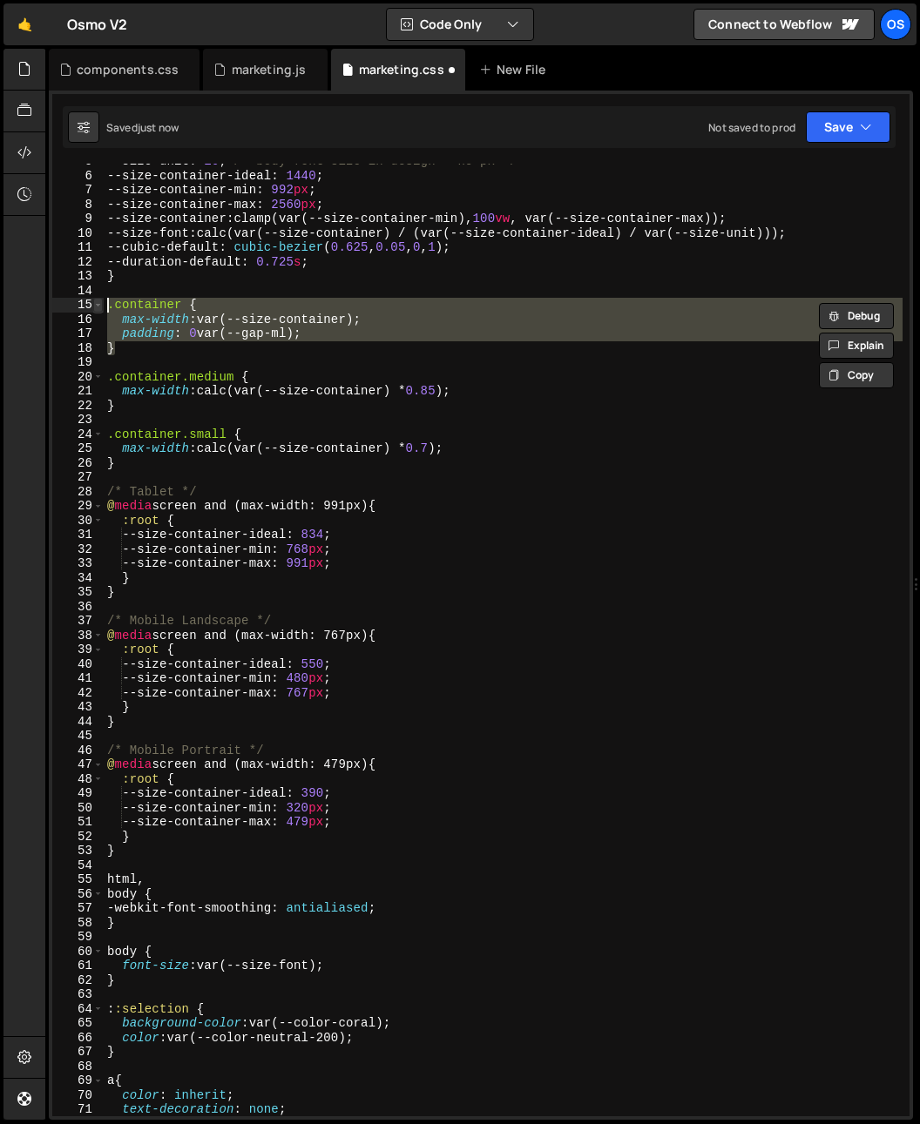
drag, startPoint x: 128, startPoint y: 342, endPoint x: 98, endPoint y: 300, distance: 52.4
click at [98, 300] on div ".container { 5 6 7 8 9 10 11 12 13 14 15 16 17 18 19 20 21 22 23 24 25 26 27 28…" at bounding box center [480, 640] width 857 height 953
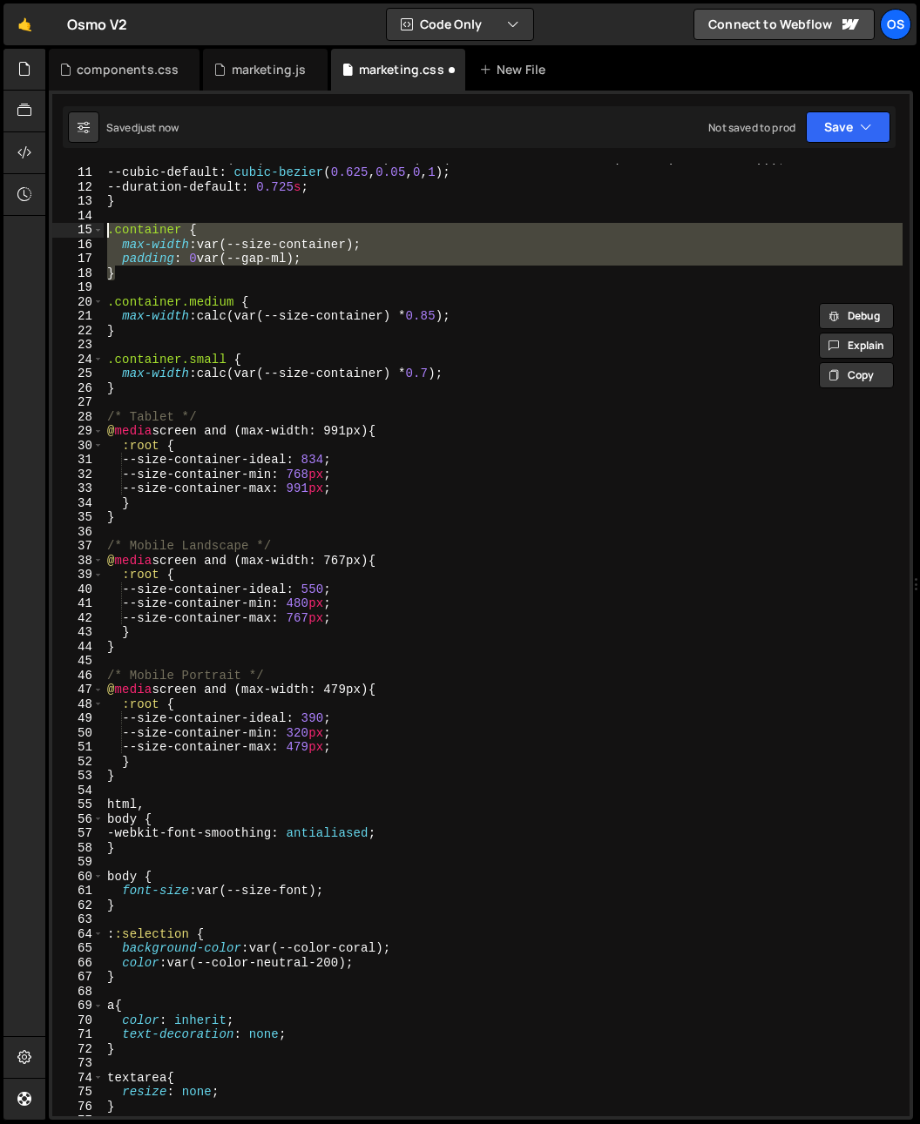
click at [414, 466] on div "--size-font : calc(var(--size-container) / (var(--size-container-ideal) / var(-…" at bounding box center [503, 641] width 799 height 981
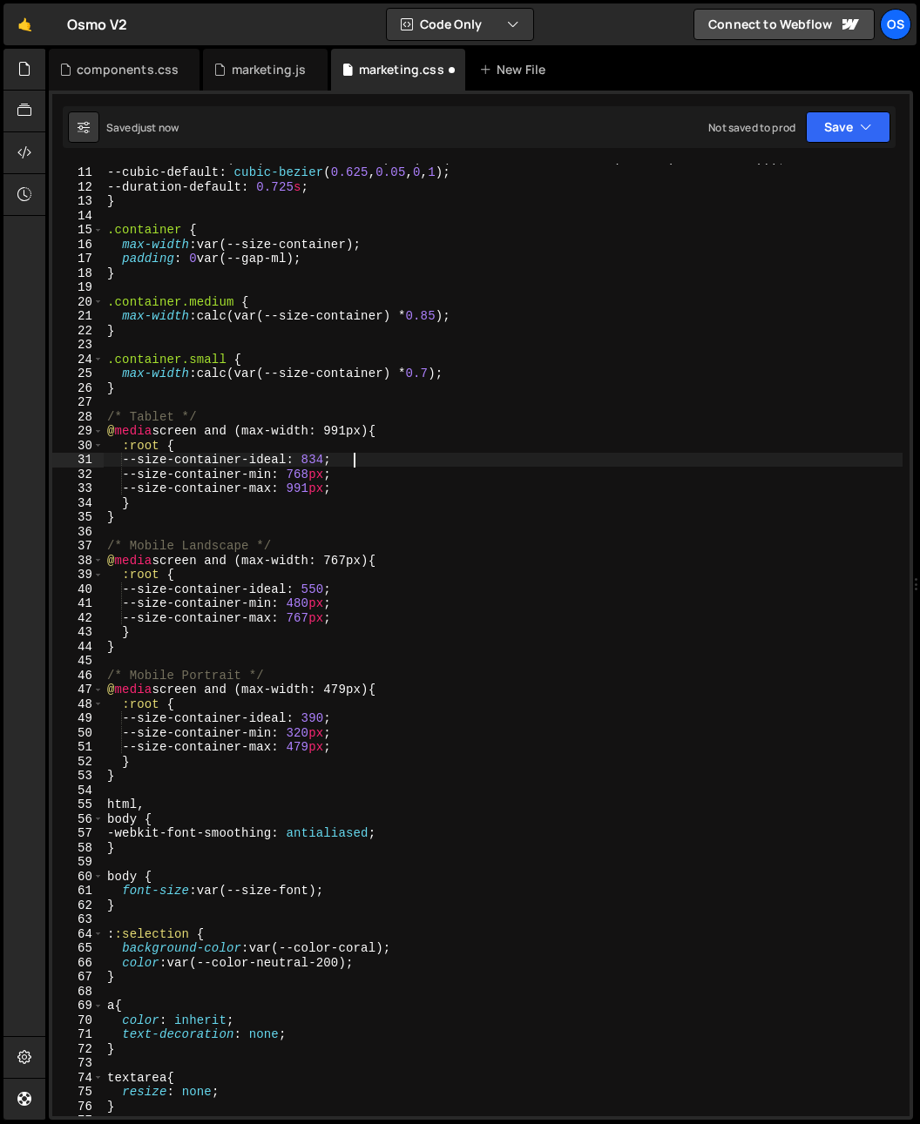
click at [406, 480] on div "--size-font : calc(var(--size-container) / (var(--size-container-ideal) / var(-…" at bounding box center [503, 641] width 799 height 981
click at [382, 606] on div "--size-font : calc(var(--size-container) / (var(--size-container-ideal) / var(-…" at bounding box center [503, 641] width 799 height 981
click at [202, 630] on div "--size-font : calc(var(--size-container) / (var(--size-container-ideal) / var(-…" at bounding box center [503, 641] width 799 height 981
type textarea "}"
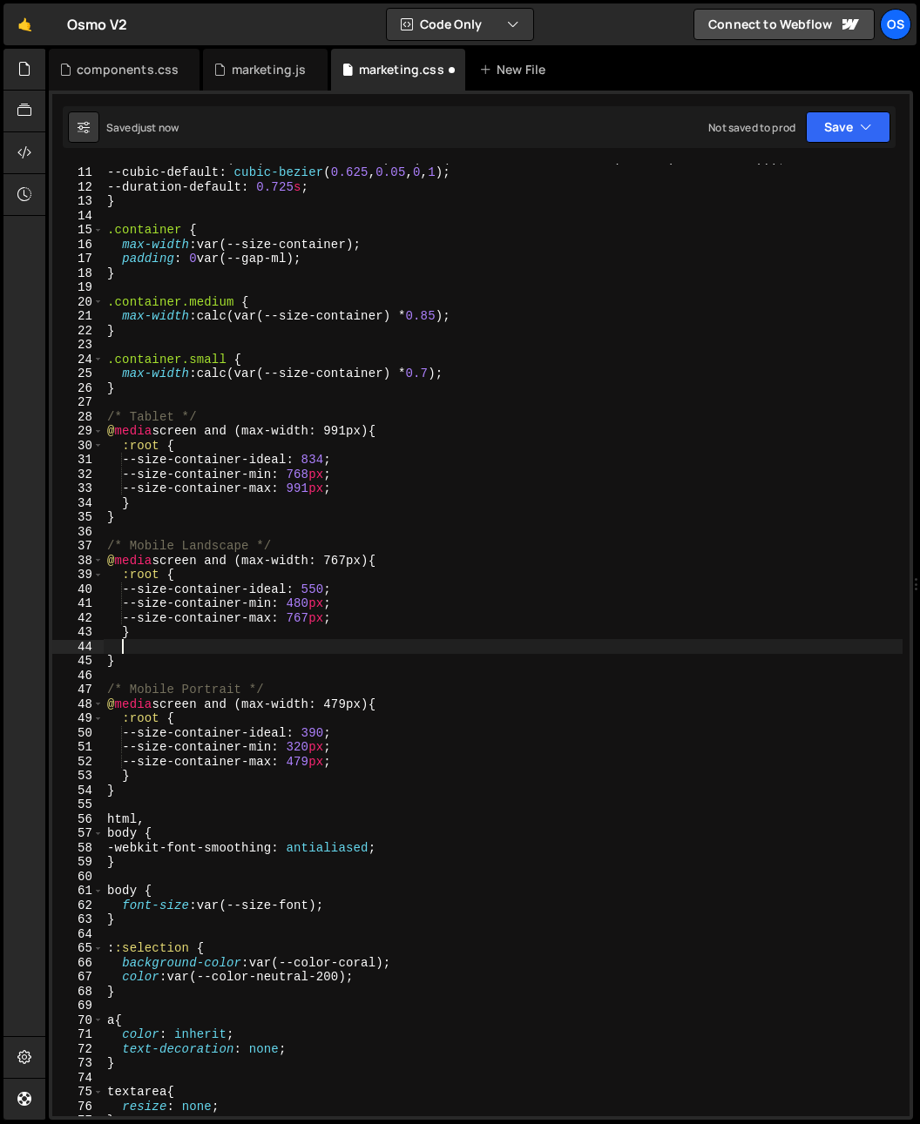
paste textarea "}"
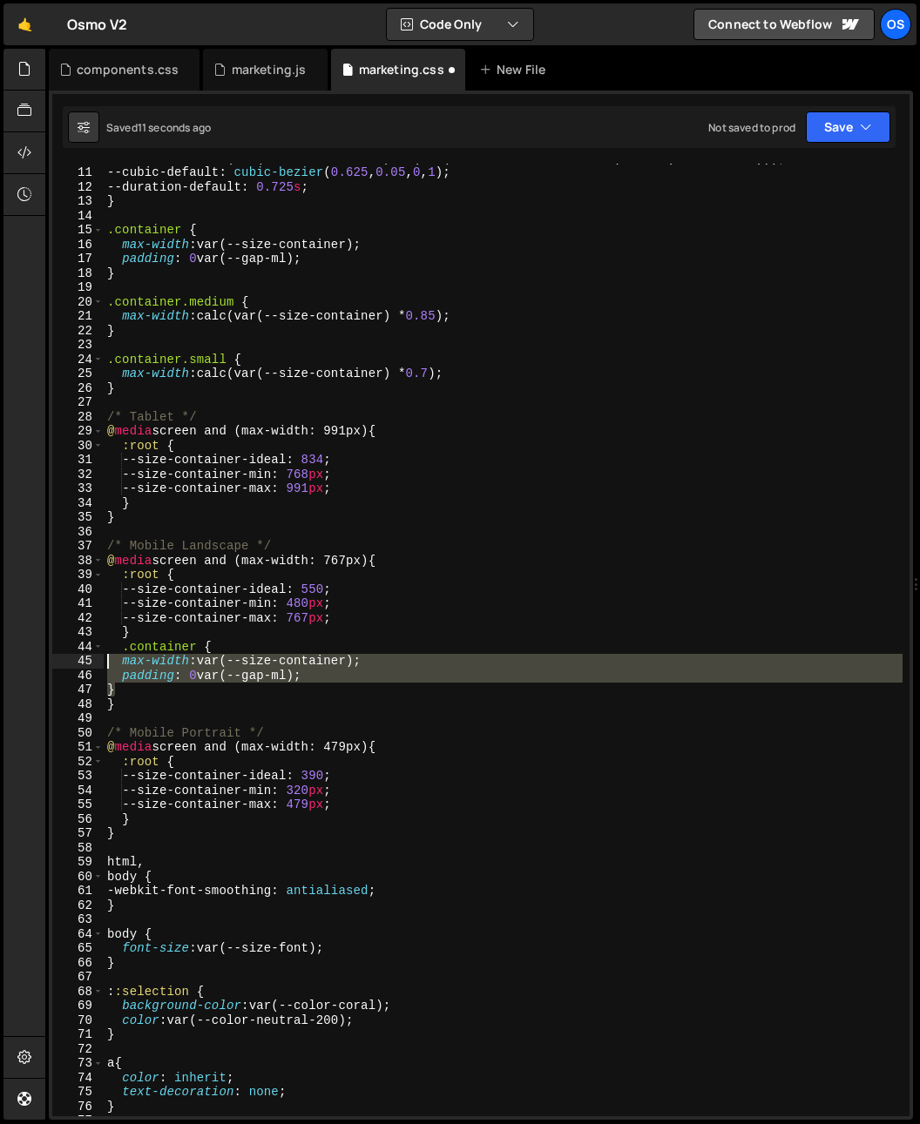
click at [78, 663] on div "} 10 11 12 13 14 15 16 17 18 19 20 21 22 23 24 25 26 27 28 29 30 31 32 33 34 35…" at bounding box center [480, 640] width 857 height 953
click at [276, 698] on div "--size-font : calc(var(--size-container) / (var(--size-container-ideal) / var(-…" at bounding box center [503, 641] width 799 height 981
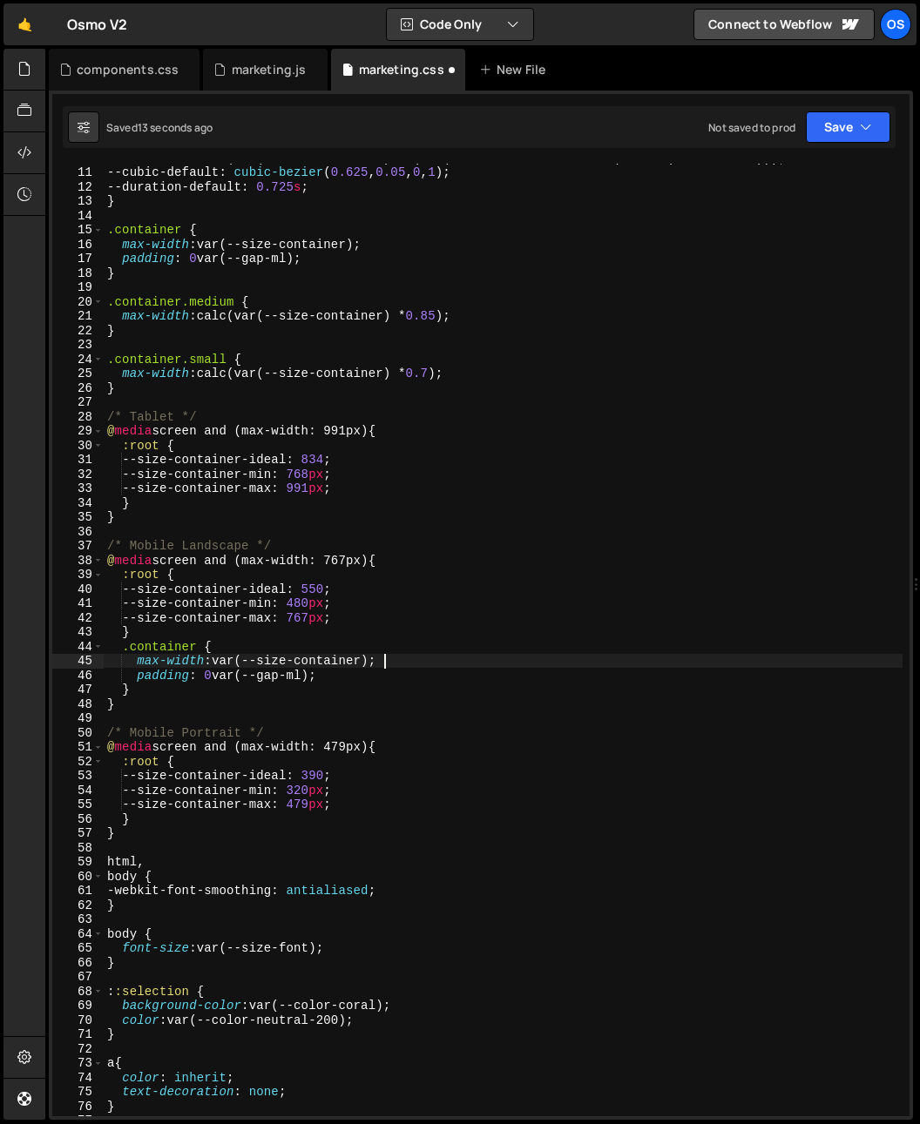
click at [422, 650] on div "--size-font : calc(var(--size-container) / (var(--size-container-ideal) / var(-…" at bounding box center [503, 641] width 799 height 981
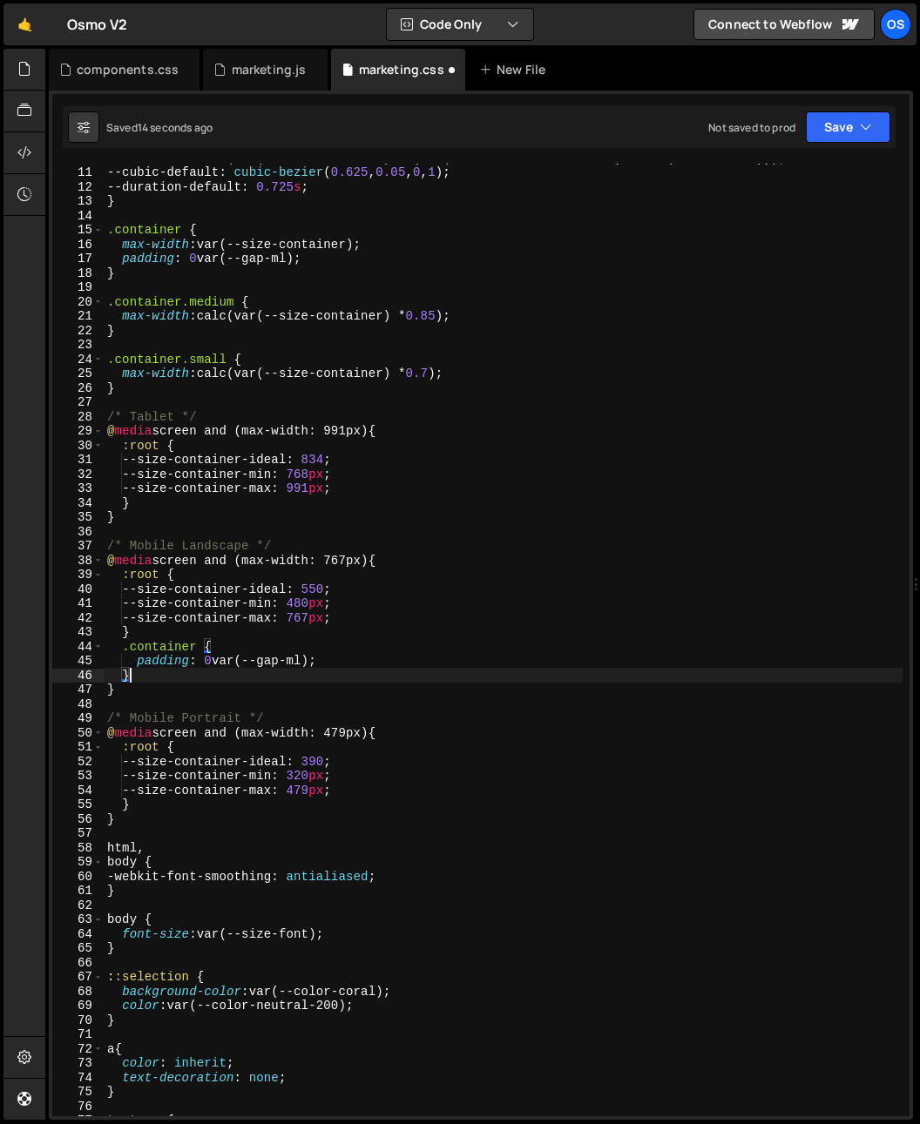
click at [290, 678] on div "--size-font : calc(var(--size-container) / (var(--size-container-ideal) / var(-…" at bounding box center [503, 641] width 799 height 981
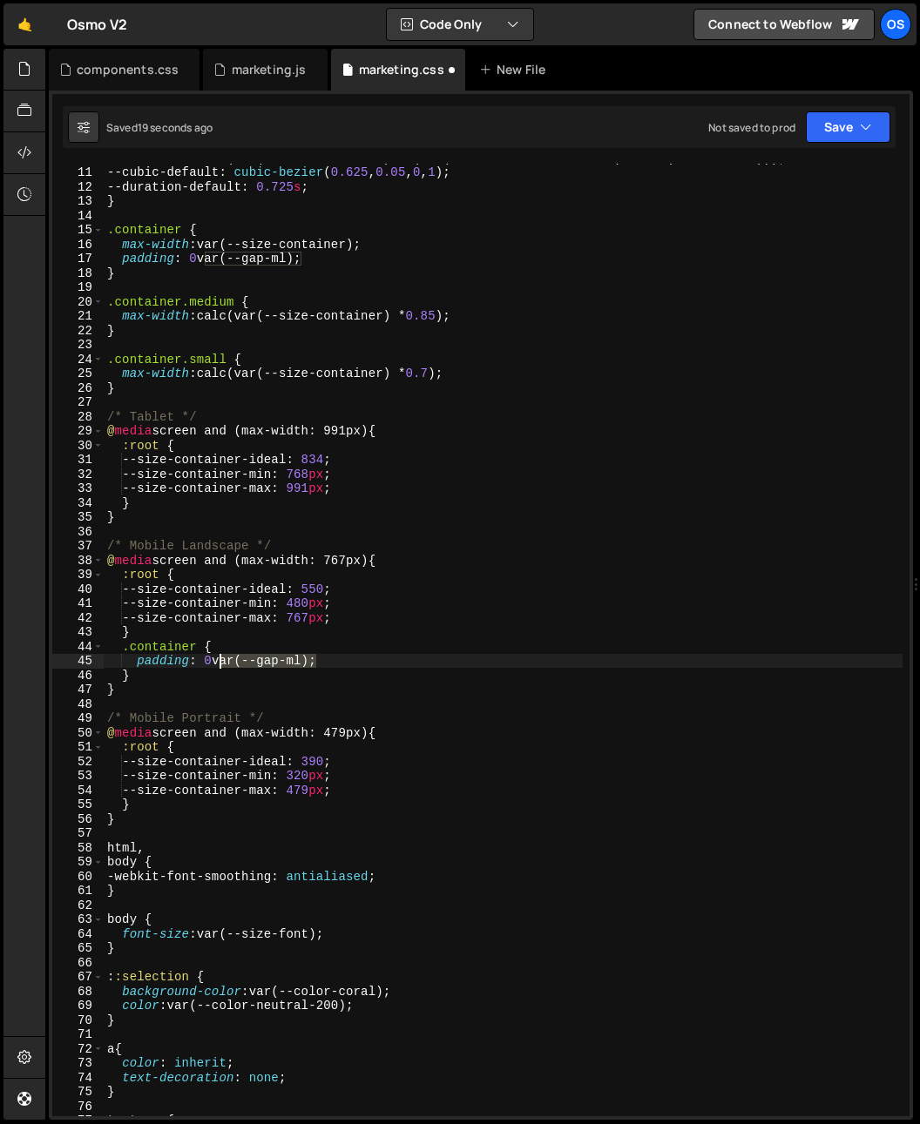
drag, startPoint x: 318, startPoint y: 663, endPoint x: 219, endPoint y: 664, distance: 98.4
click at [219, 664] on div "--size-font : calc(var(--size-container) / (var(--size-container-ideal) / var(-…" at bounding box center [503, 641] width 799 height 981
click at [406, 611] on div "--size-font : calc(var(--size-container) / (var(--size-container-ideal) / var(-…" at bounding box center [503, 641] width 799 height 981
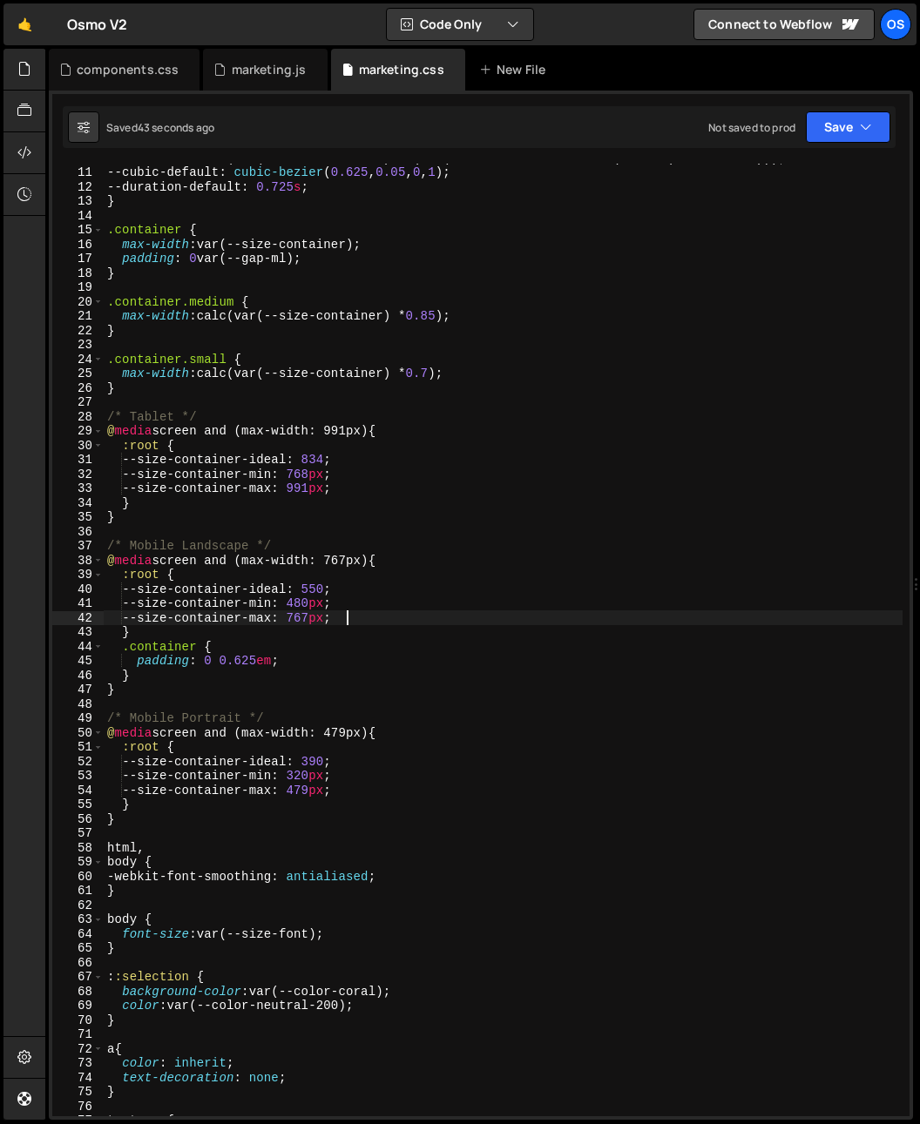
scroll to position [208, 0]
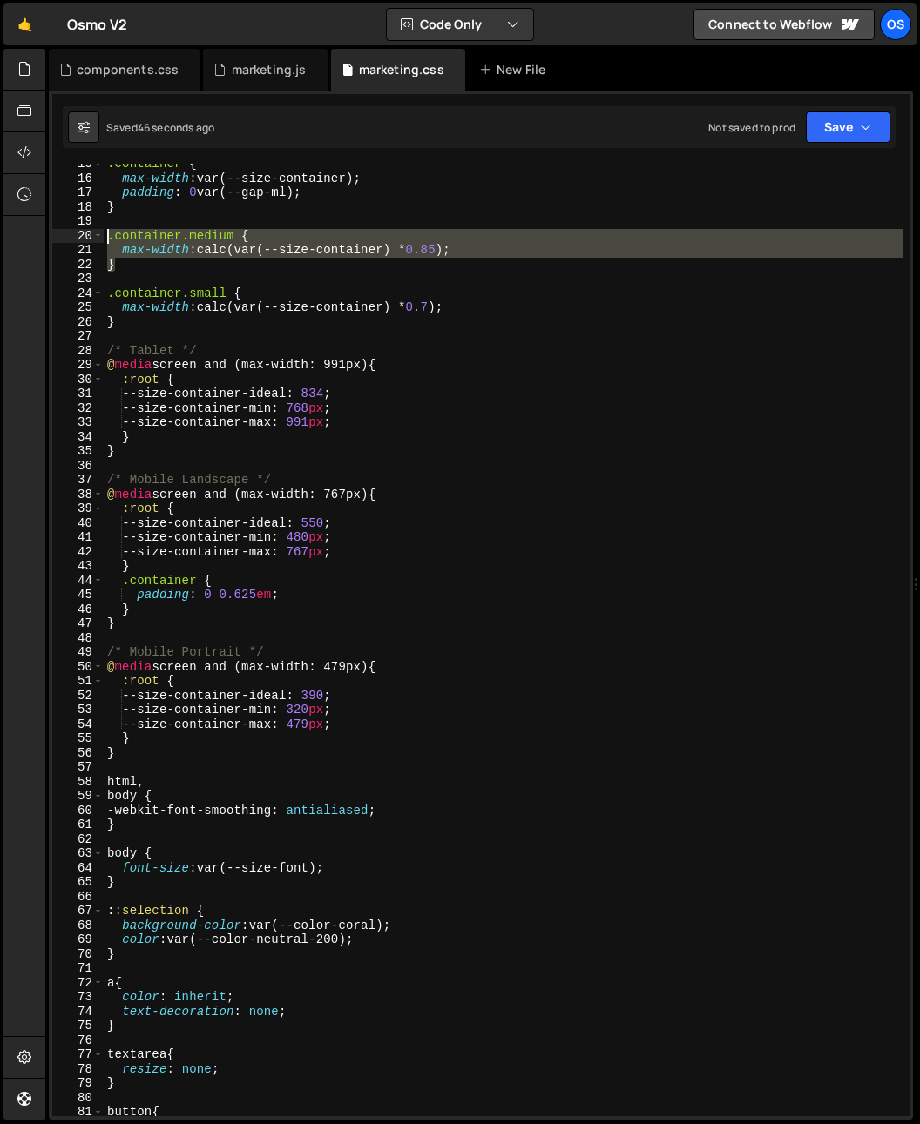
drag, startPoint x: 116, startPoint y: 256, endPoint x: 104, endPoint y: 242, distance: 18.0
click at [104, 242] on div ".container { max-width : var(--size-container) ; padding : 0 var(--gap-ml) ; } …" at bounding box center [503, 647] width 799 height 981
click at [162, 596] on div ".container { max-width : var(--size-container) ; padding : 0 var(--gap-ml) ; } …" at bounding box center [503, 647] width 799 height 981
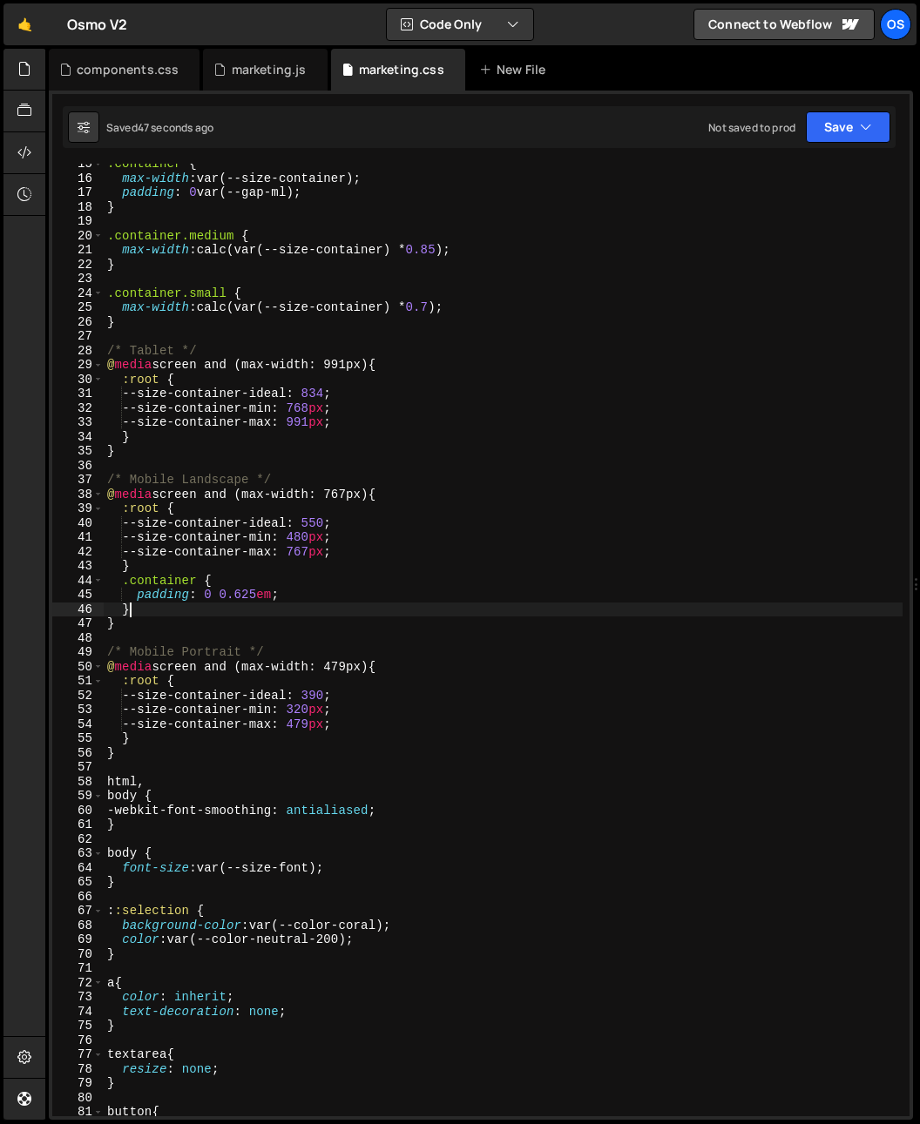
click at [161, 610] on div ".container { max-width : var(--size-container) ; padding : 0 var(--gap-ml) ; } …" at bounding box center [503, 647] width 799 height 981
type textarea "}"
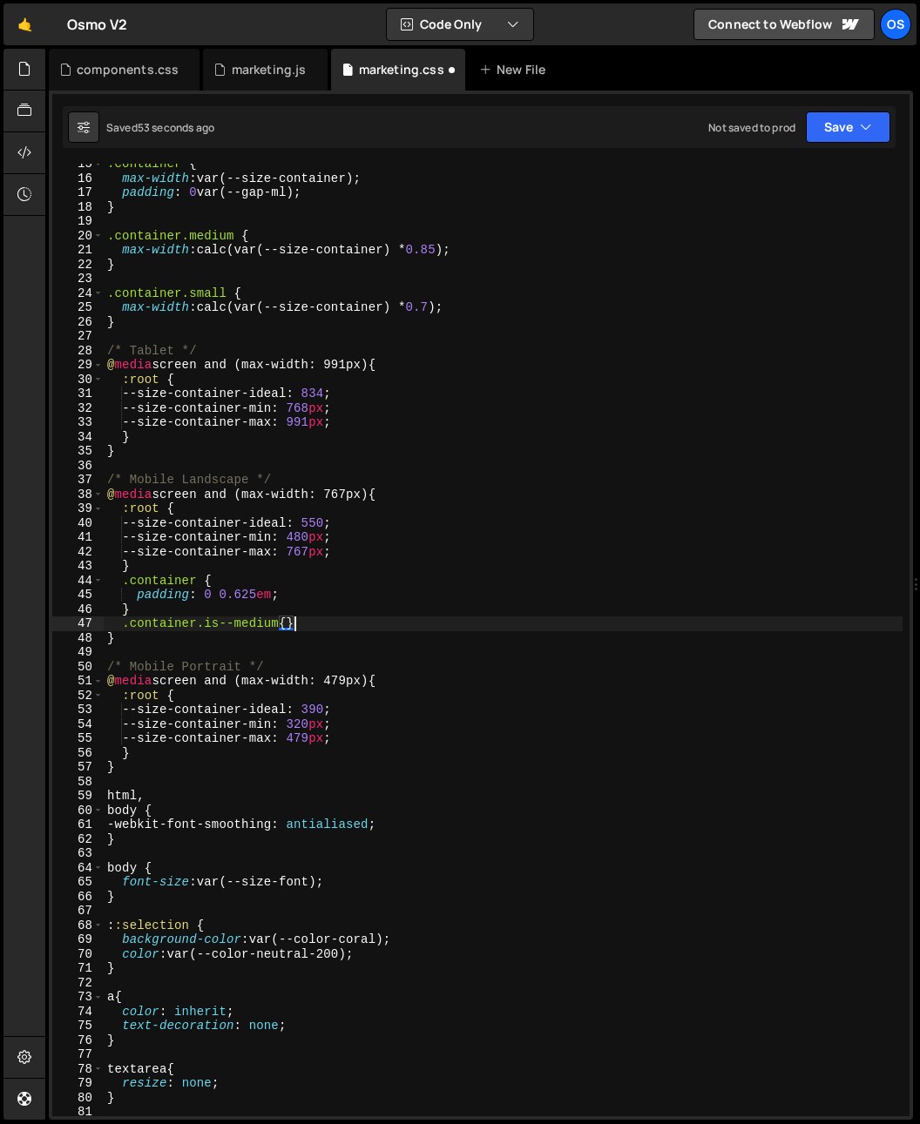
scroll to position [0, 0]
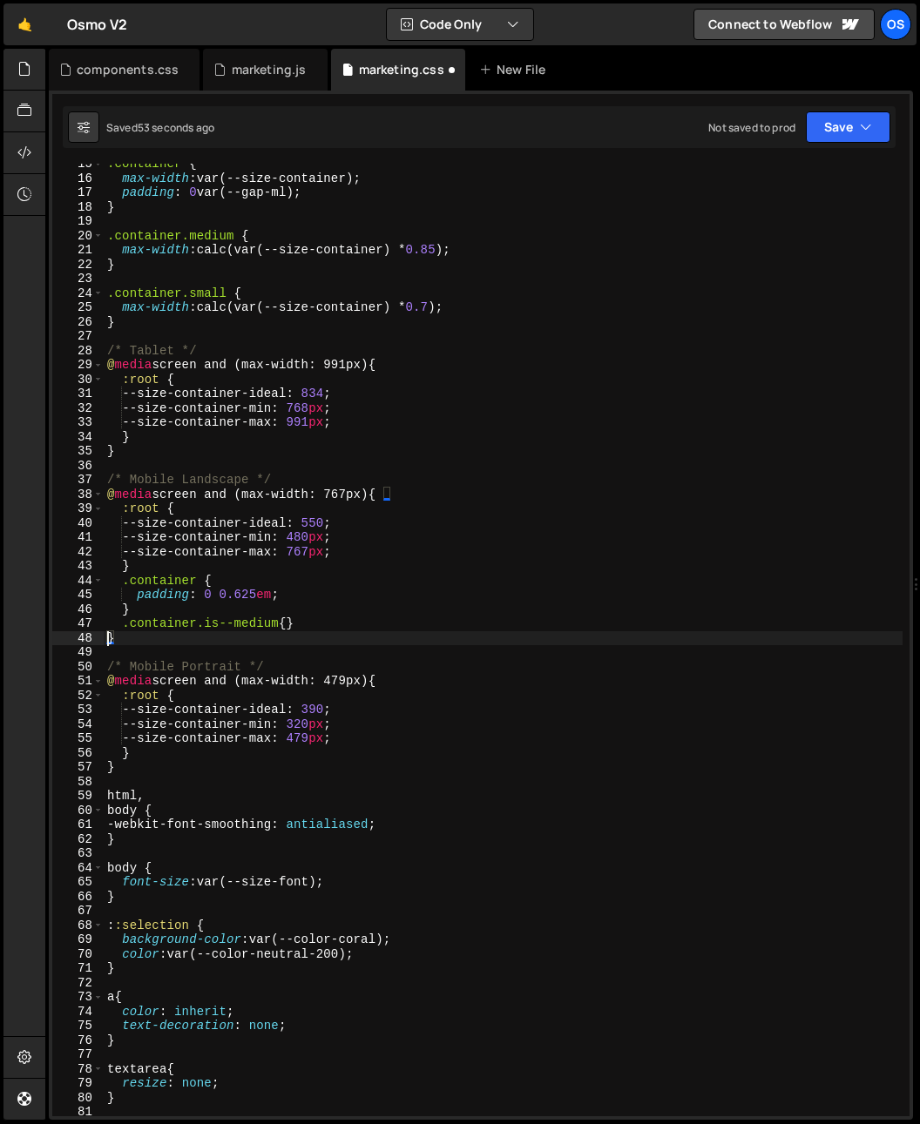
type textarea ".container.is--medium{}"
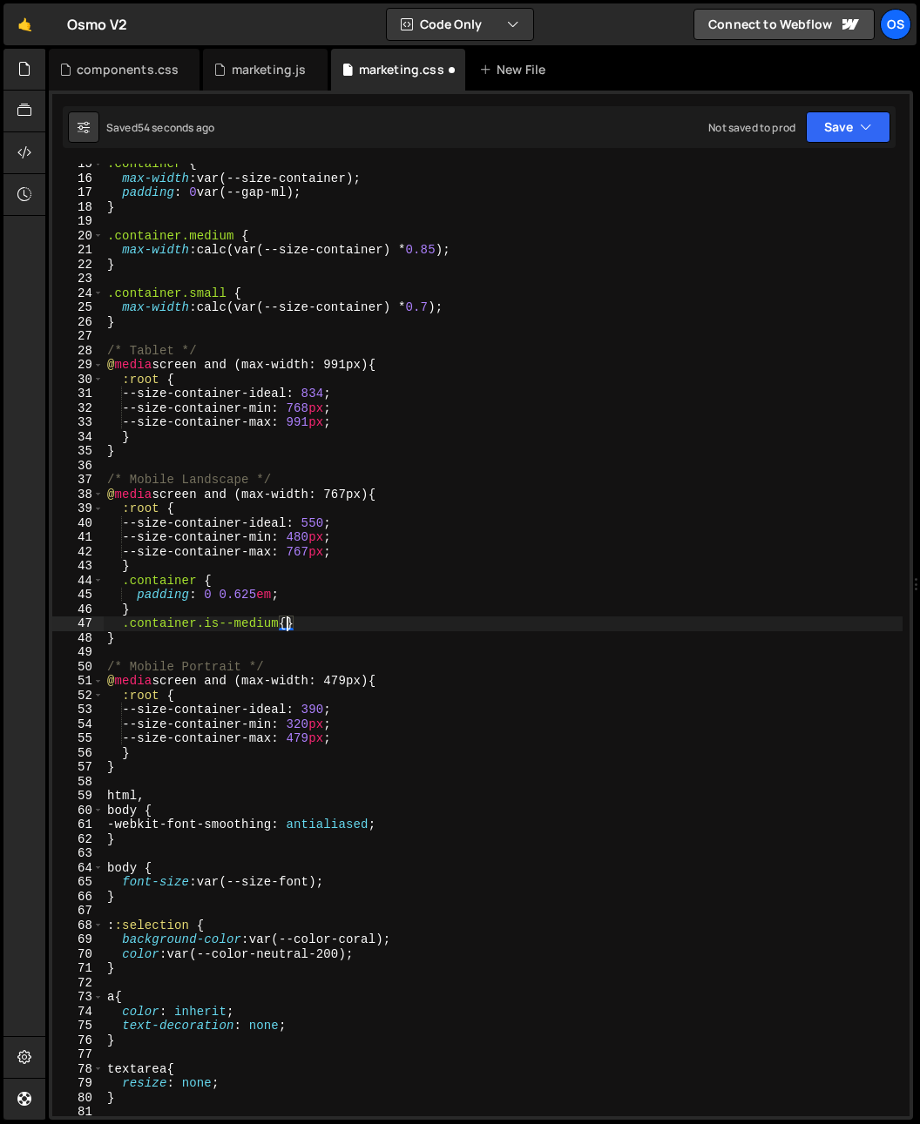
scroll to position [0, 1]
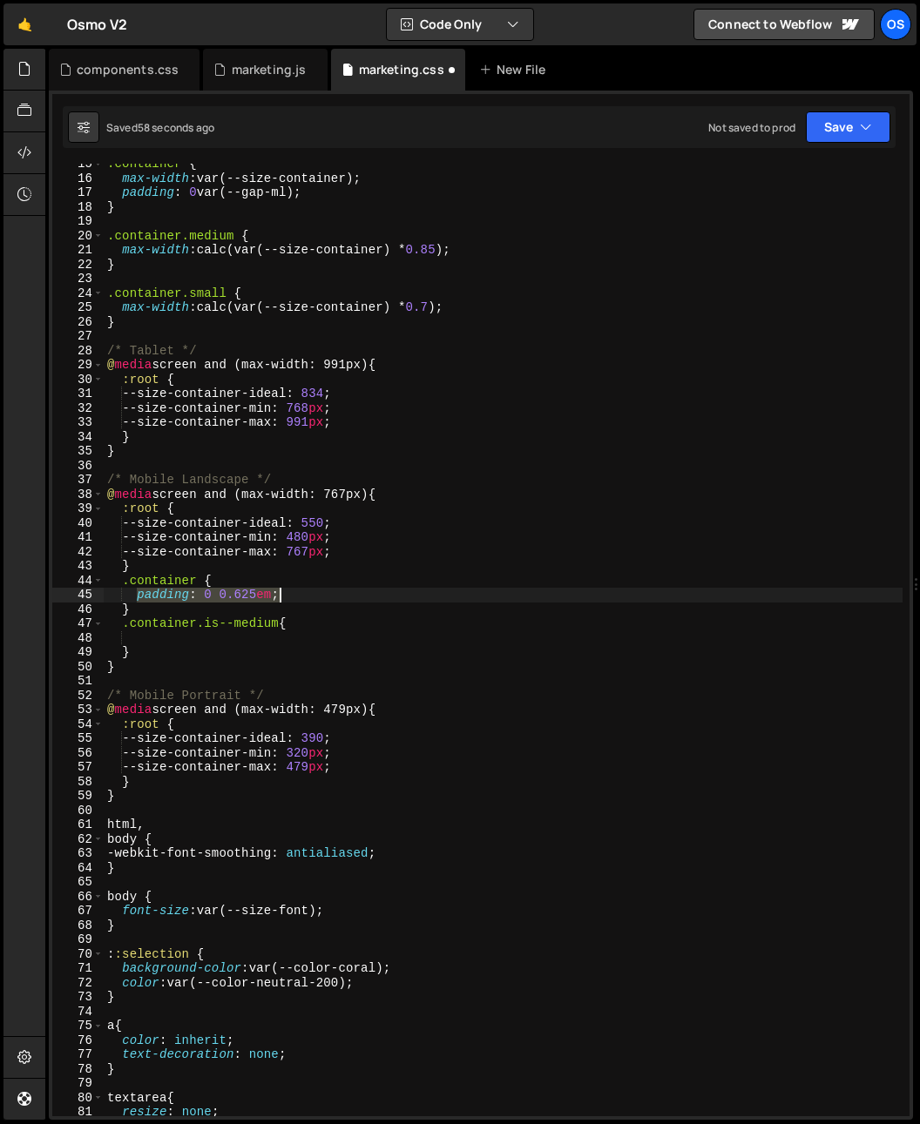
drag, startPoint x: 138, startPoint y: 595, endPoint x: 320, endPoint y: 599, distance: 181.2
click at [320, 599] on div ".container { max-width : var(--size-container) ; padding : 0 var(--gap-ml) ; } …" at bounding box center [503, 647] width 799 height 981
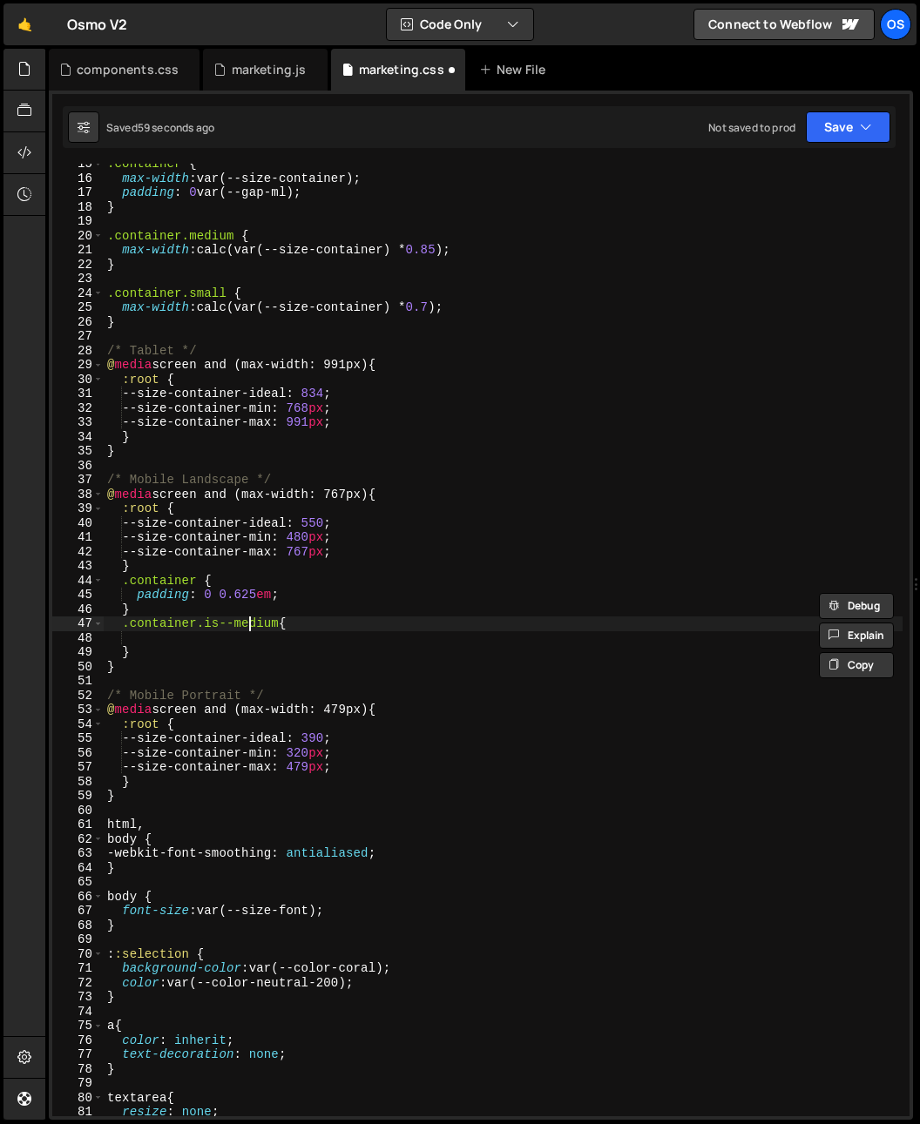
click at [248, 625] on div ".container { max-width : var(--size-container) ; padding : 0 var(--gap-ml) ; } …" at bounding box center [503, 647] width 799 height 981
type textarea ".container.is--medium{"
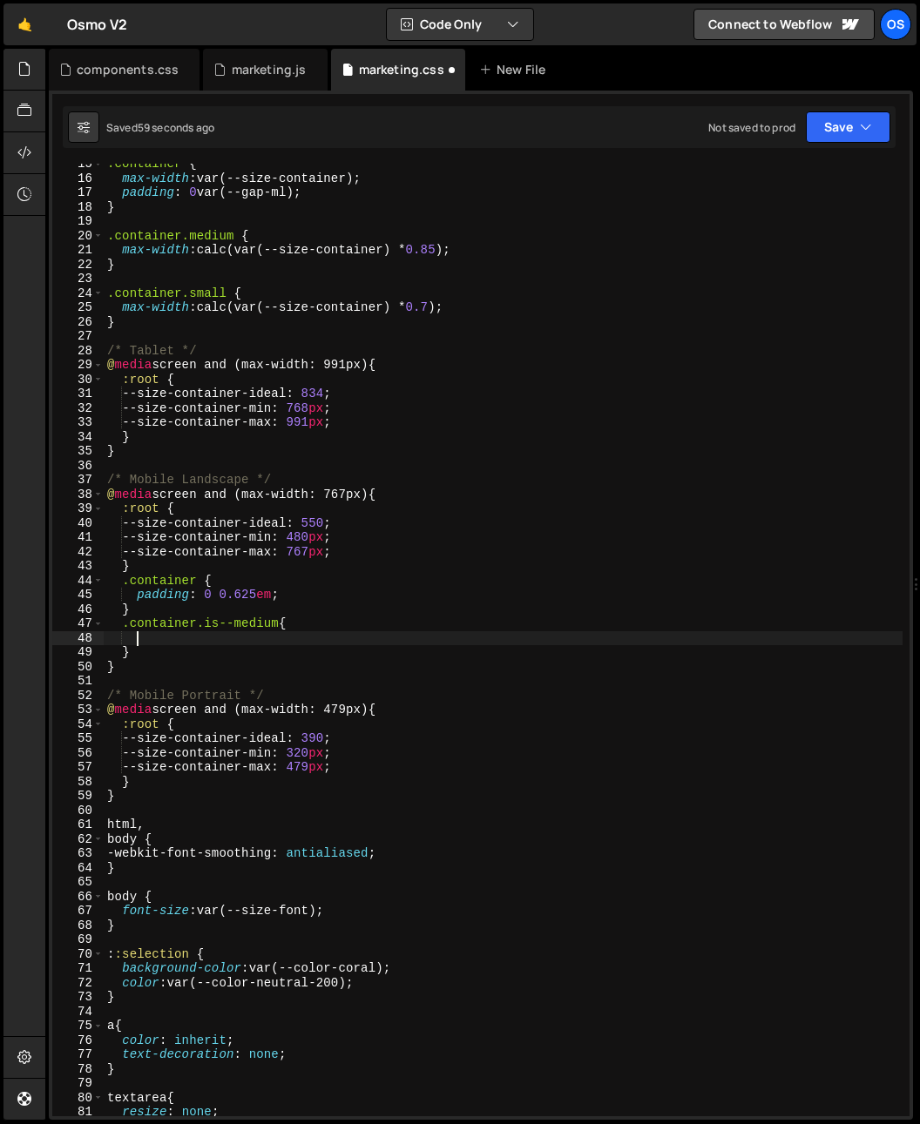
click at [245, 632] on div ".container { max-width : var(--size-container) ; padding : 0 var(--gap-ml) ; } …" at bounding box center [503, 647] width 799 height 981
paste textarea "padding: 0 0.625em;"
drag, startPoint x: 221, startPoint y: 638, endPoint x: 272, endPoint y: 644, distance: 50.8
click at [272, 644] on div ".container { max-width : var(--size-container) ; padding : 0 var(--gap-ml) ; } …" at bounding box center [503, 647] width 799 height 981
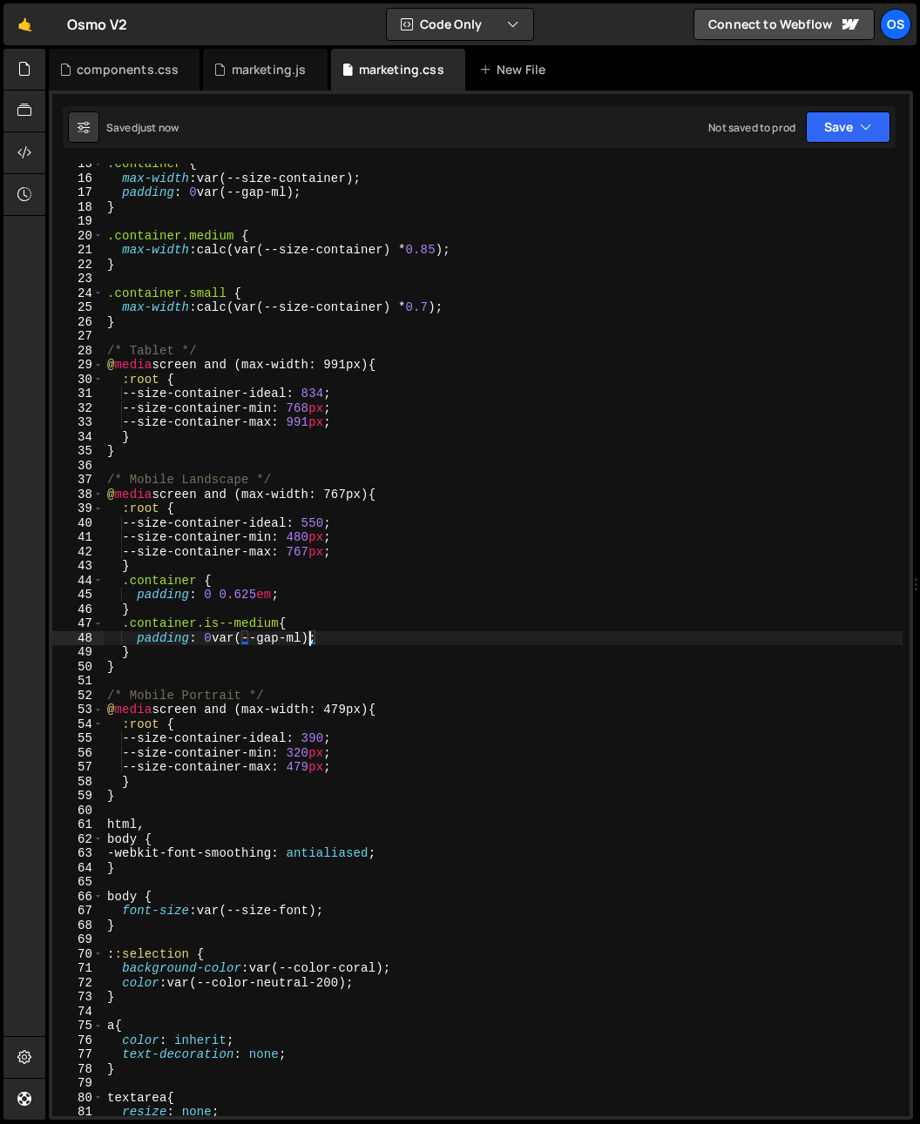
type textarea "padding: 0 var(--gap-ml);"
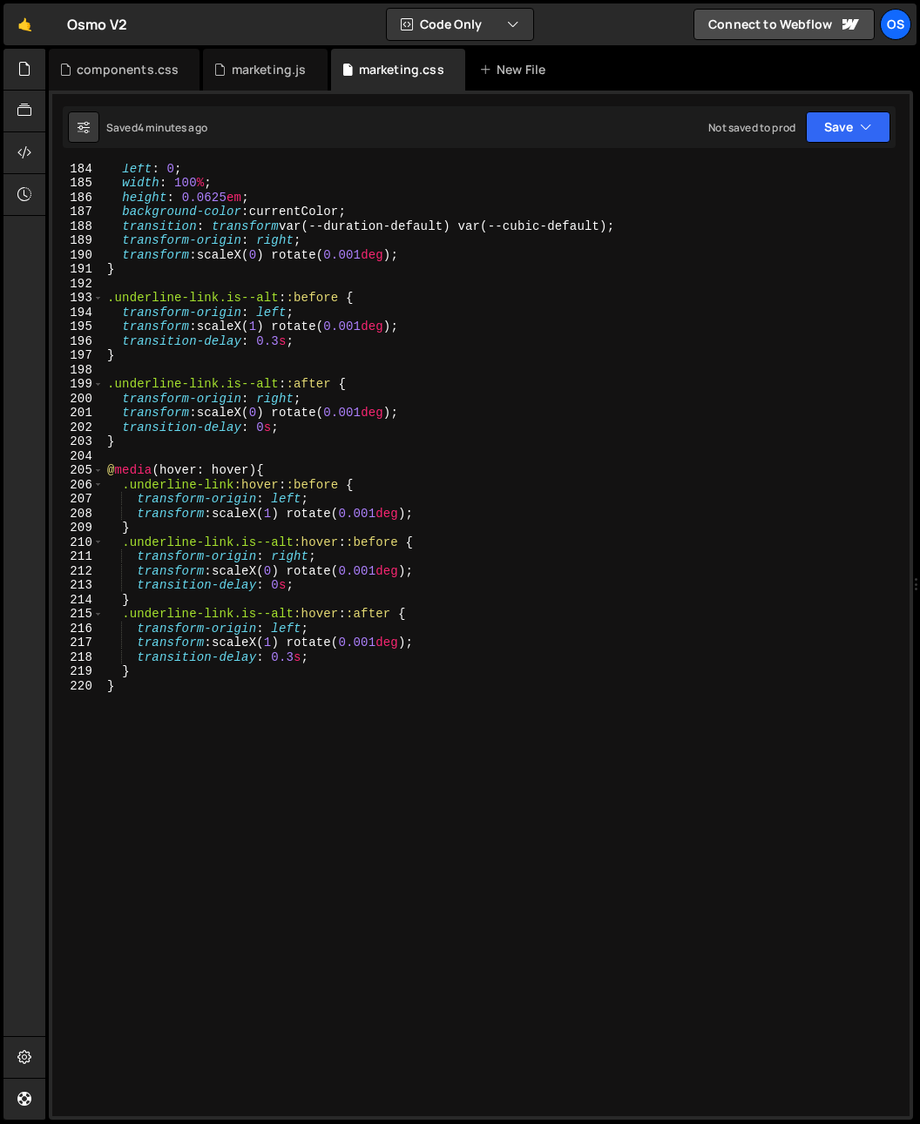
scroll to position [2678, 0]
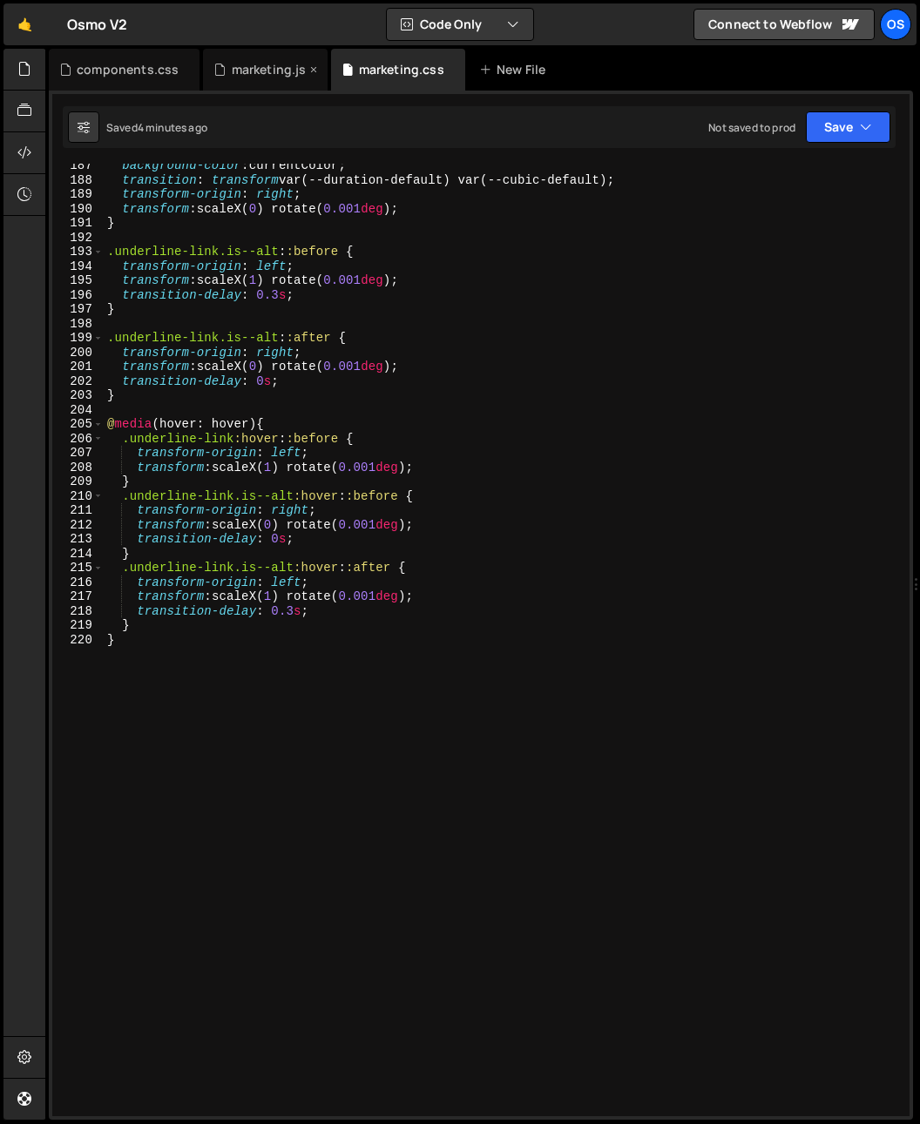
click at [236, 72] on div "marketing.js" at bounding box center [269, 69] width 75 height 17
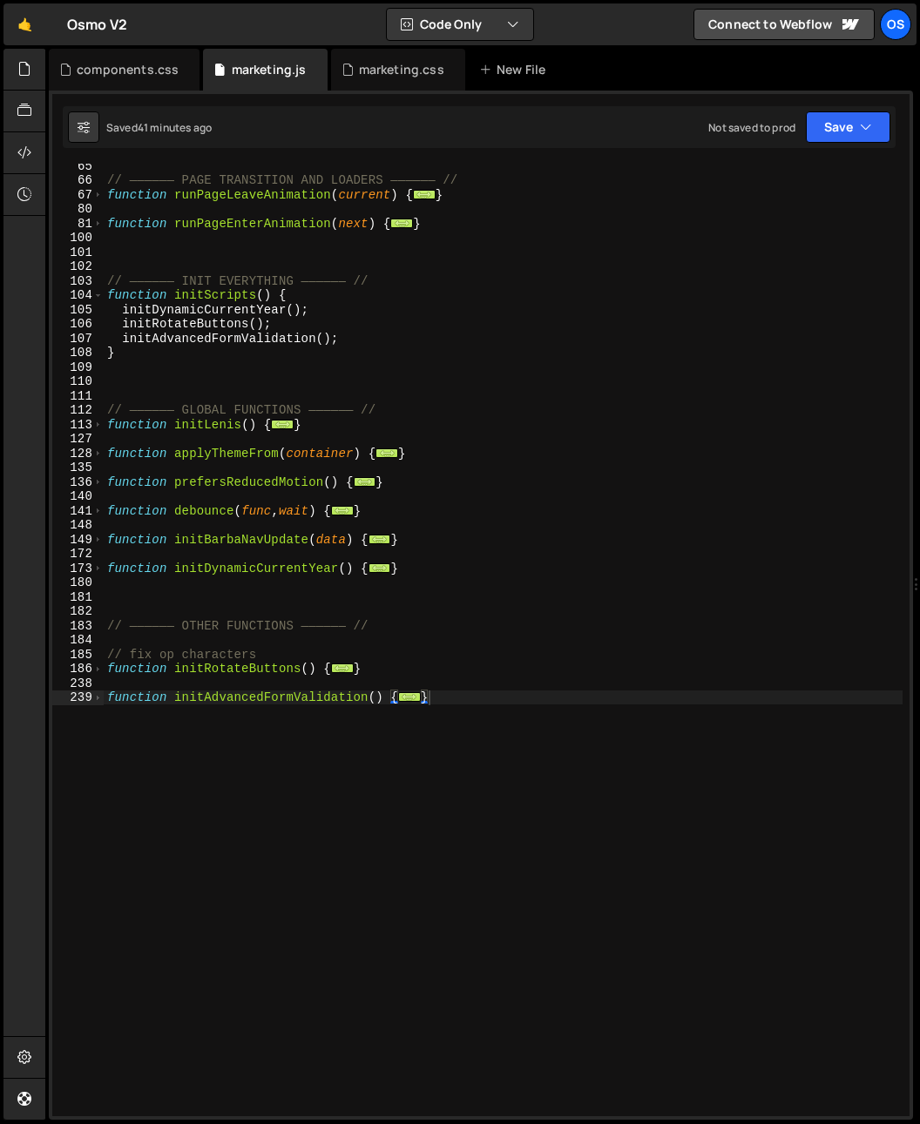
scroll to position [450, 0]
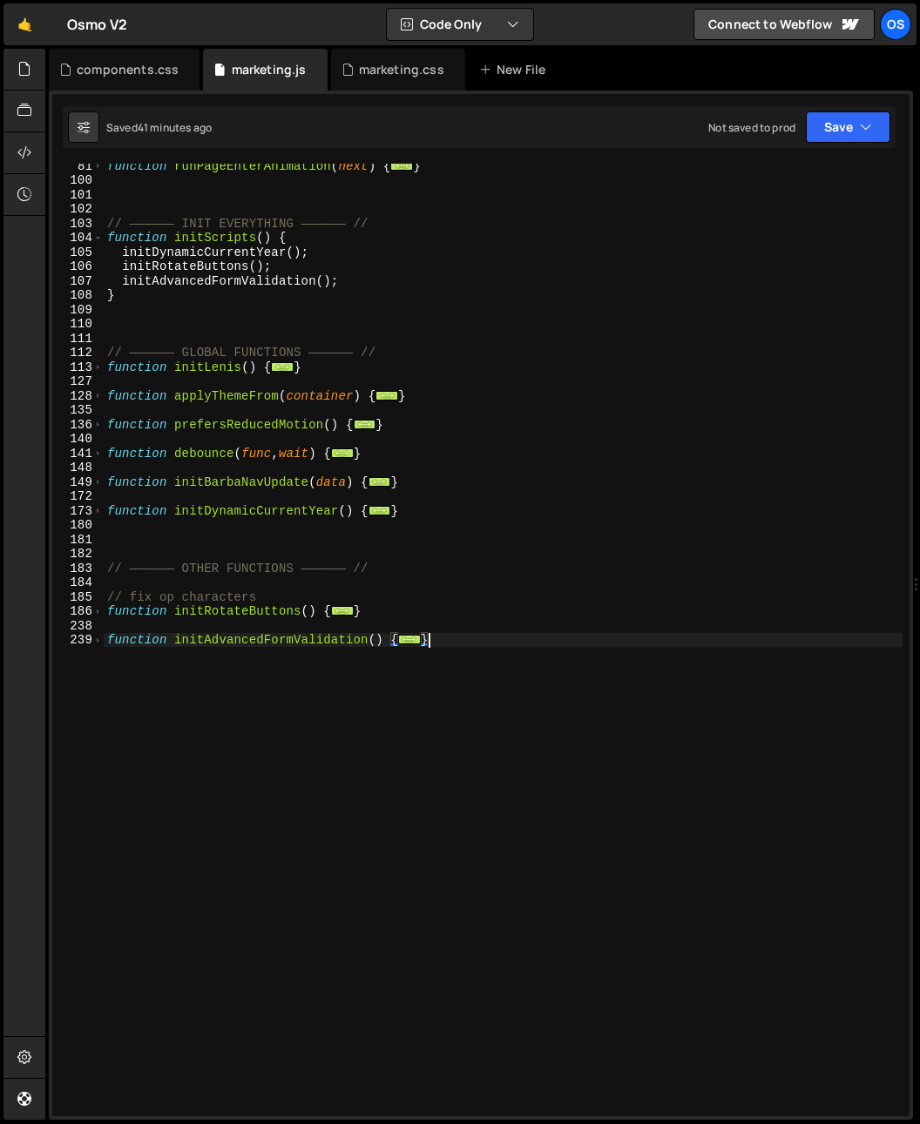
click at [185, 746] on div "function runPageEnterAnimation ( next ) { ... } // —————— INIT EVERYTHING —————…" at bounding box center [503, 648] width 799 height 981
paste textarea "}"
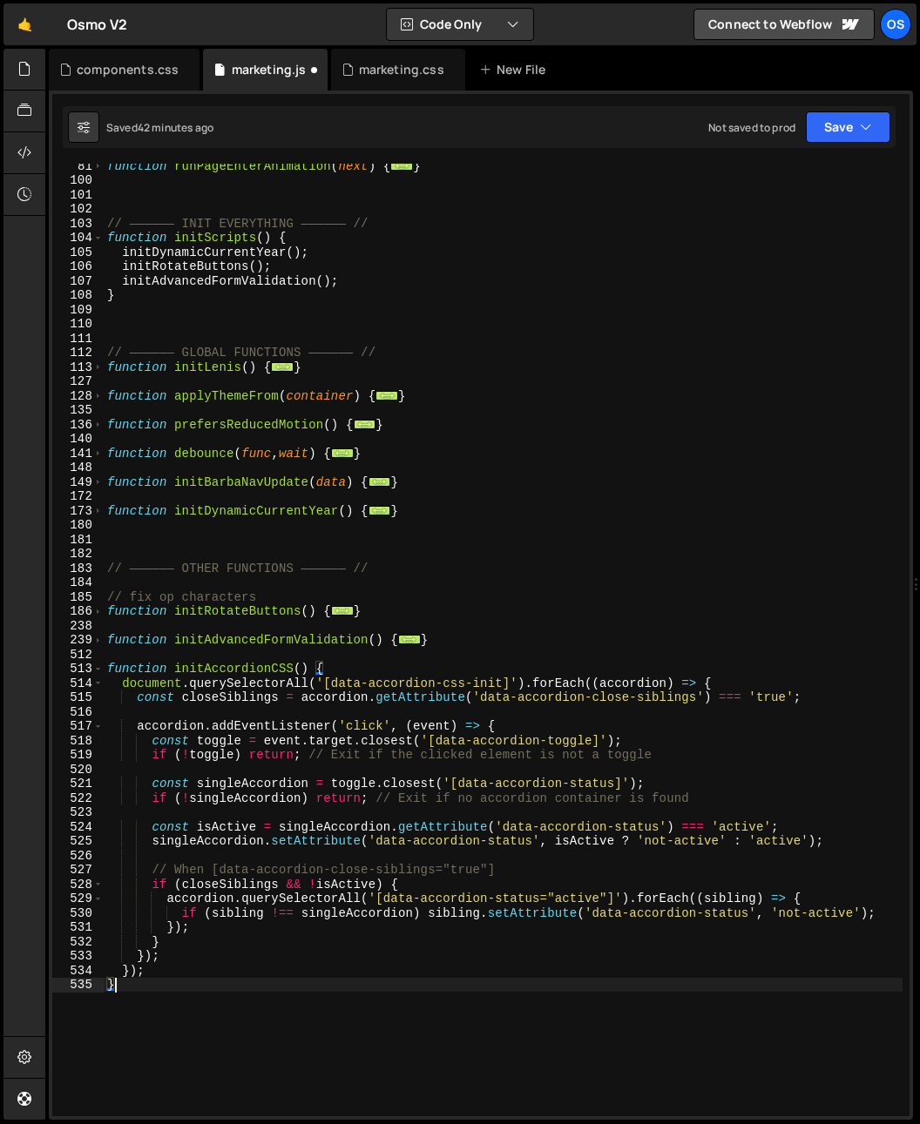
click at [253, 664] on div "function runPageEnterAnimation ( next ) { ... } // —————— INIT EVERYTHING —————…" at bounding box center [503, 648] width 799 height 981
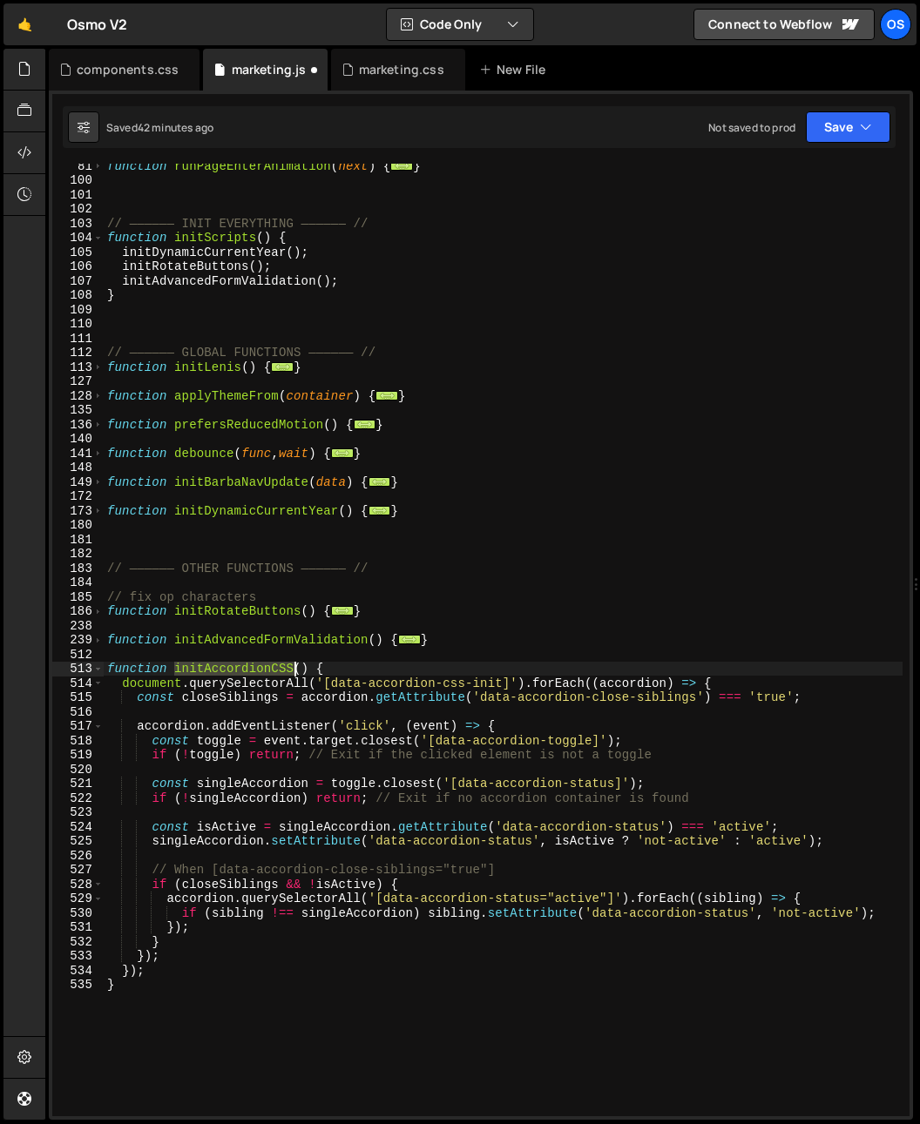
click at [253, 664] on div "function runPageEnterAnimation ( next ) { ... } // —————— INIT EVERYTHING —————…" at bounding box center [503, 648] width 799 height 981
click at [99, 669] on span at bounding box center [98, 669] width 10 height 15
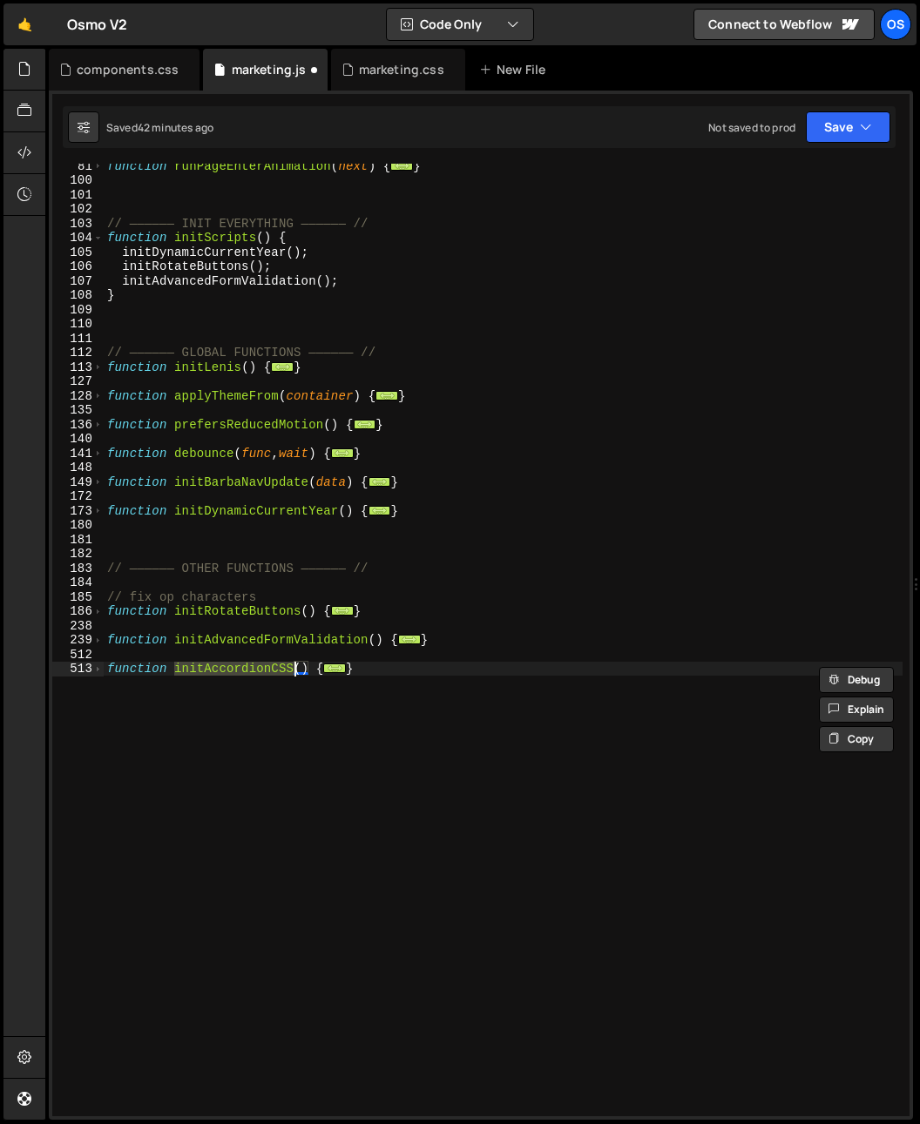
scroll to position [322, 0]
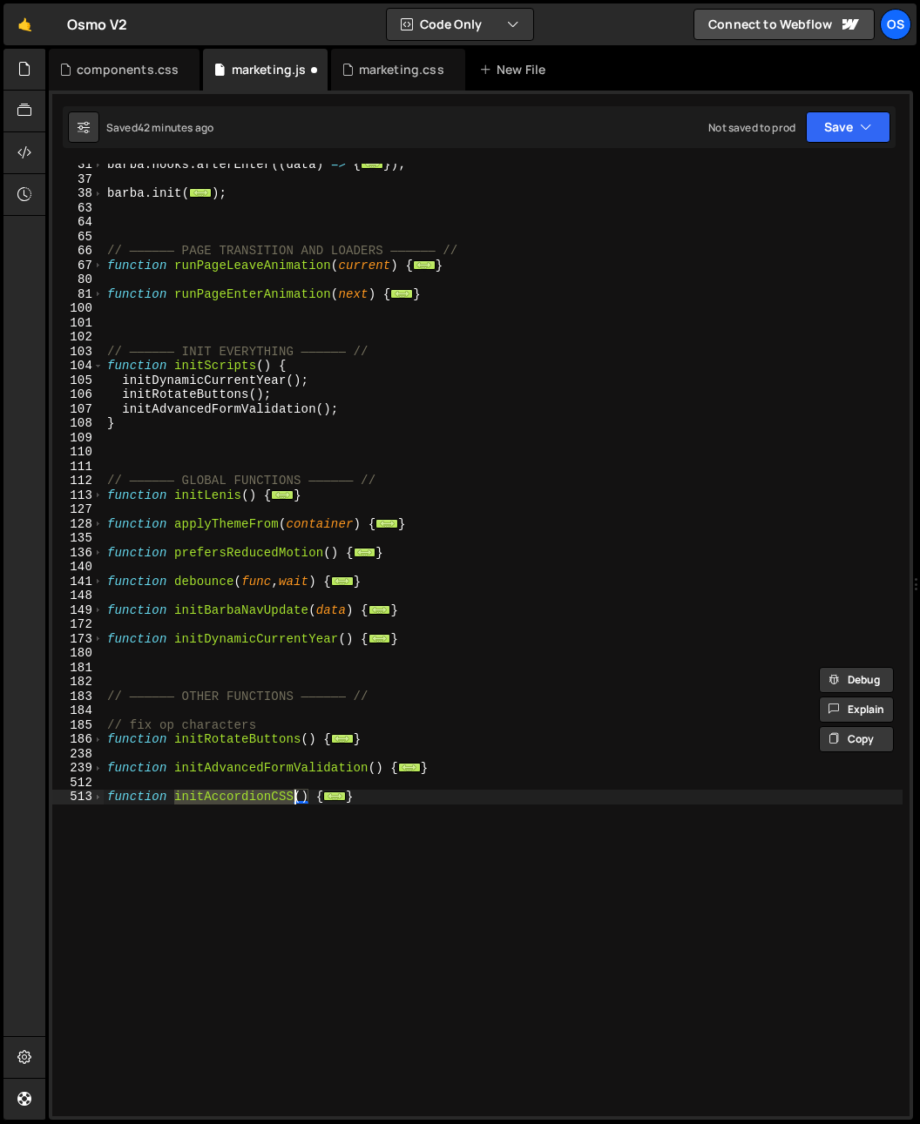
drag, startPoint x: 340, startPoint y: 387, endPoint x: 367, endPoint y: 412, distance: 36.3
click at [340, 388] on div "barba . hooks . afterEnter (( data ) => { ... }) ; barba . init ( ... ) ; // ——…" at bounding box center [503, 648] width 799 height 981
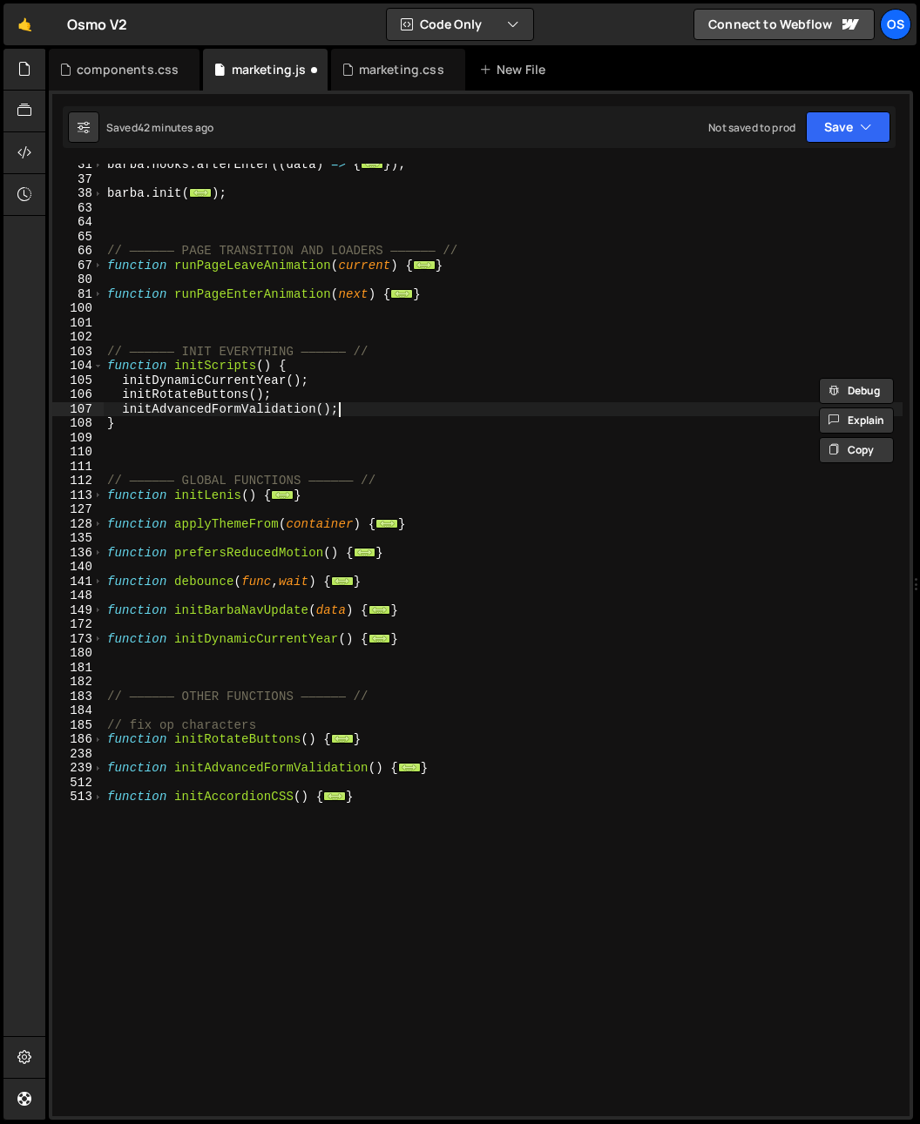
click at [367, 411] on div "barba . hooks . afterEnter (( data ) => { ... }) ; barba . init ( ... ) ; // ——…" at bounding box center [503, 648] width 799 height 981
type textarea "initAdvancedFormValidation();"
paste textarea "initAccordionCSS"
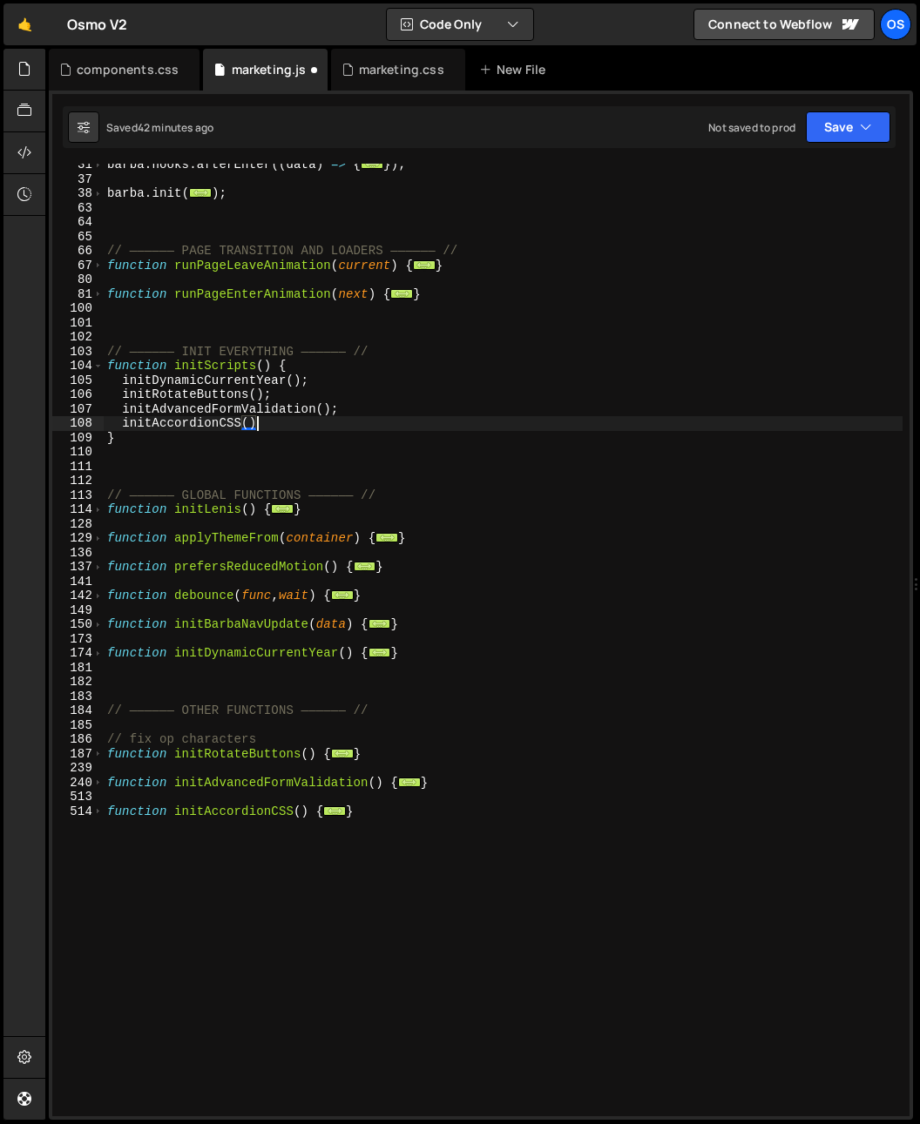
scroll to position [0, 10]
type textarea "initAccordionCSS();"
click at [354, 67] on div "marketing.css" at bounding box center [392, 69] width 103 height 17
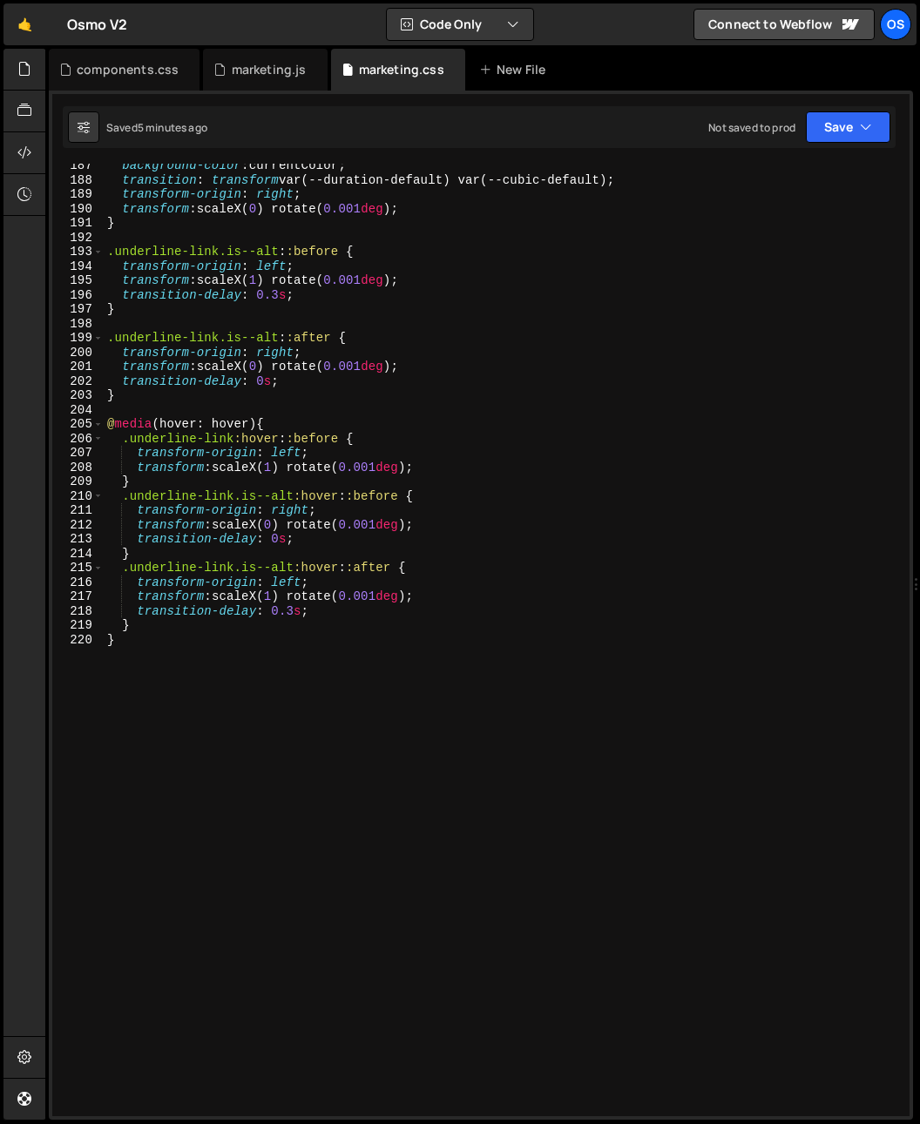
type textarea "}"
drag, startPoint x: 394, startPoint y: 672, endPoint x: 391, endPoint y: 697, distance: 24.6
click at [394, 673] on div "background-color : currentColor ; transition : transform var(--duration-default…" at bounding box center [503, 648] width 799 height 981
click at [107, 70] on div "components.css" at bounding box center [128, 69] width 102 height 17
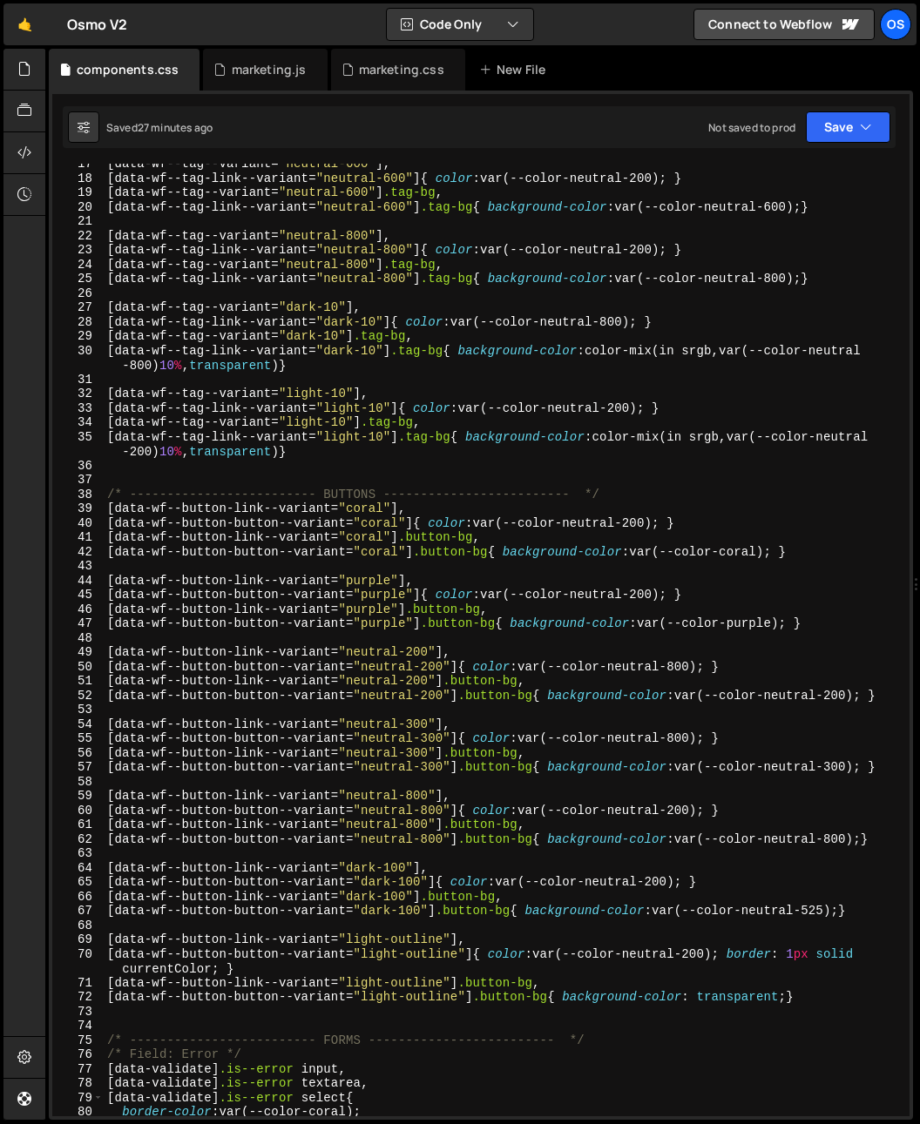
scroll to position [1298, 0]
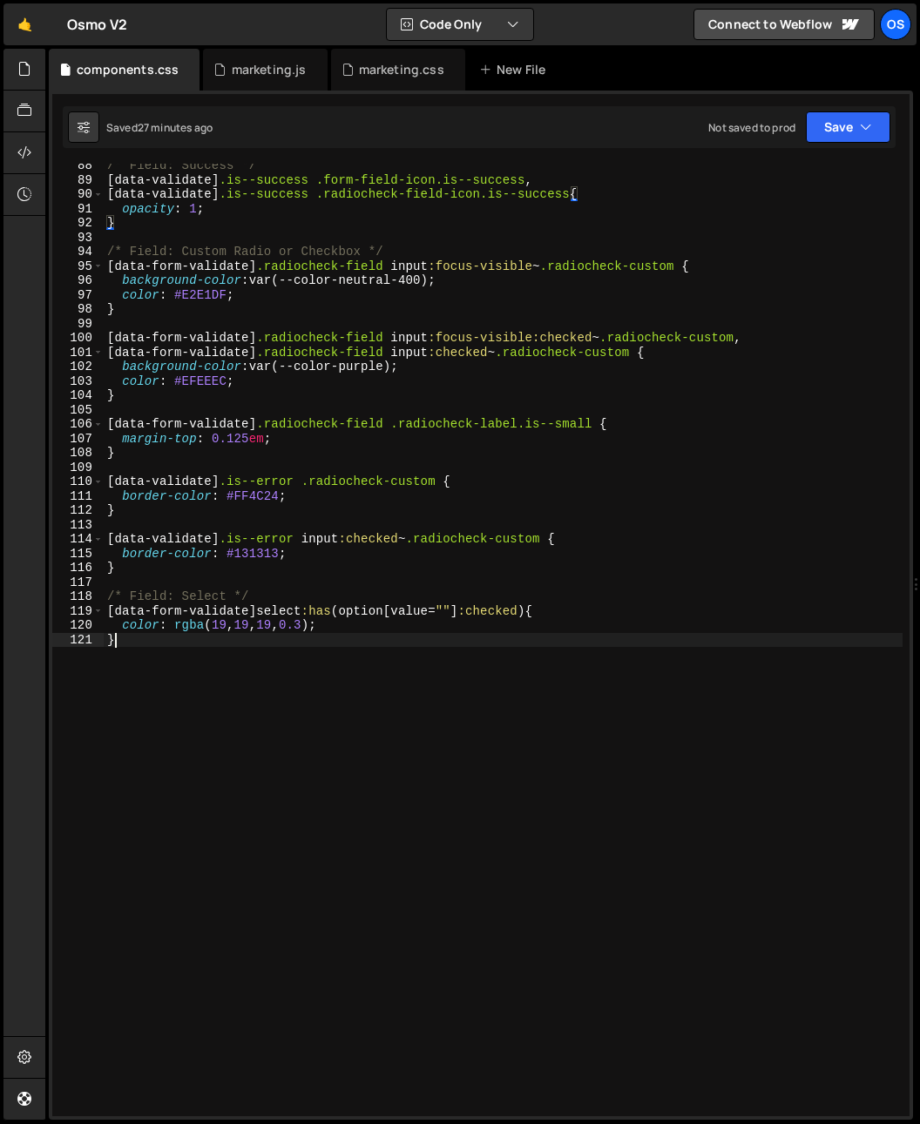
click at [360, 957] on div "/* Field: Success */ [ data-validate ] .is--success .form-field-icon.is--succes…" at bounding box center [503, 648] width 799 height 981
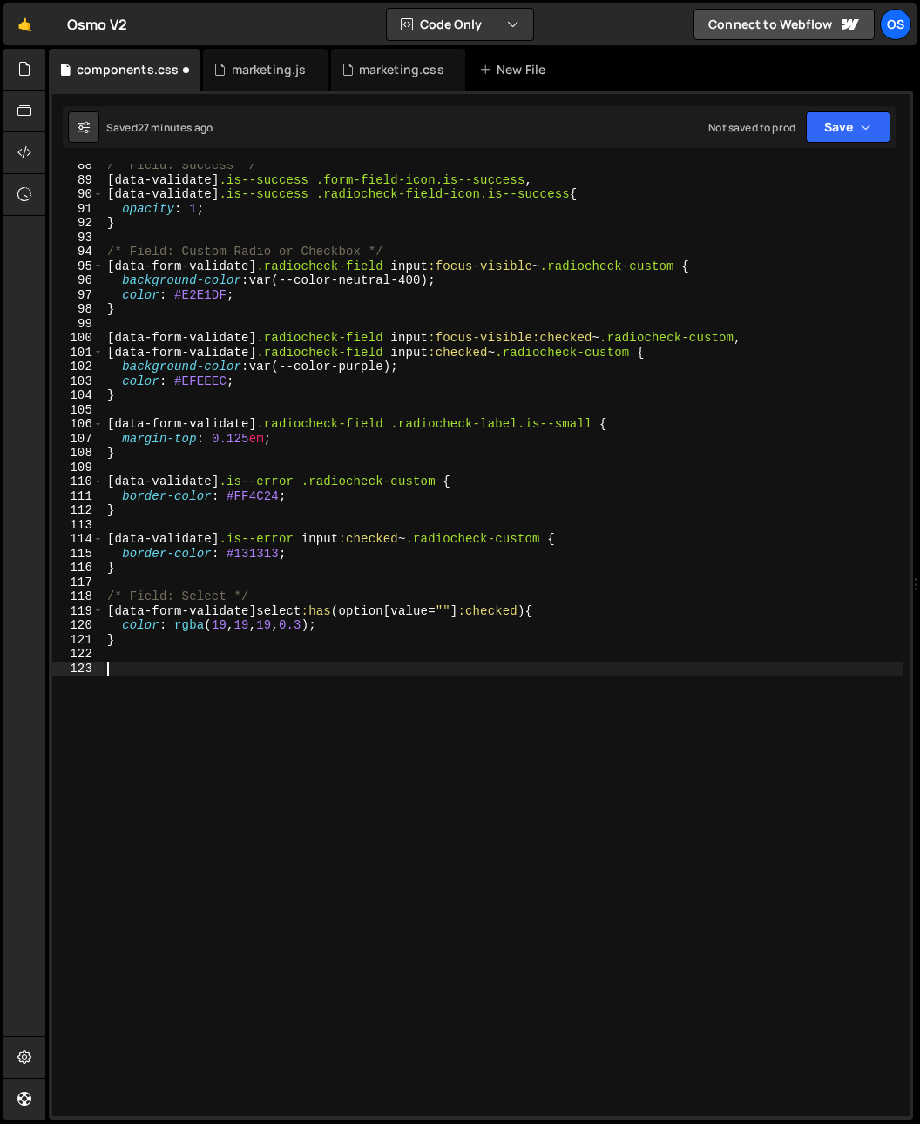
paste textarea "}"
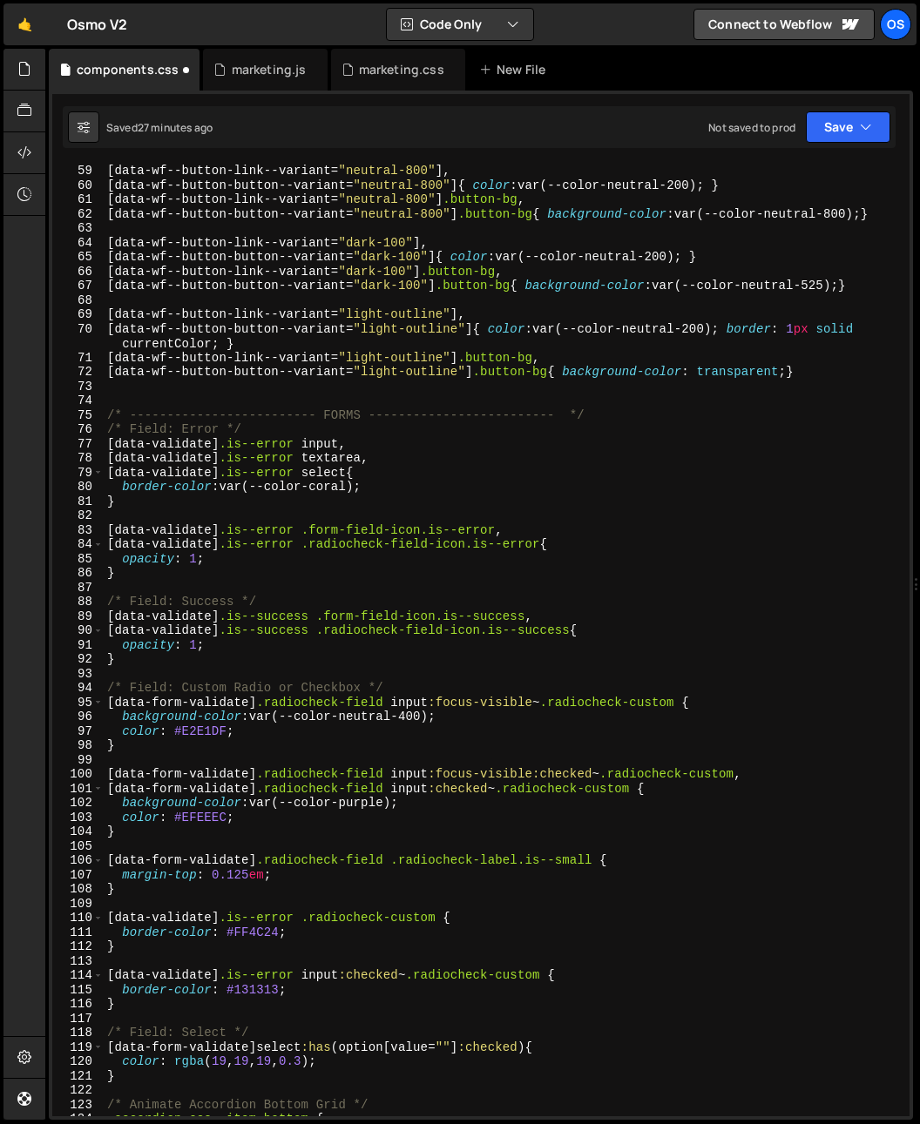
scroll to position [862, 0]
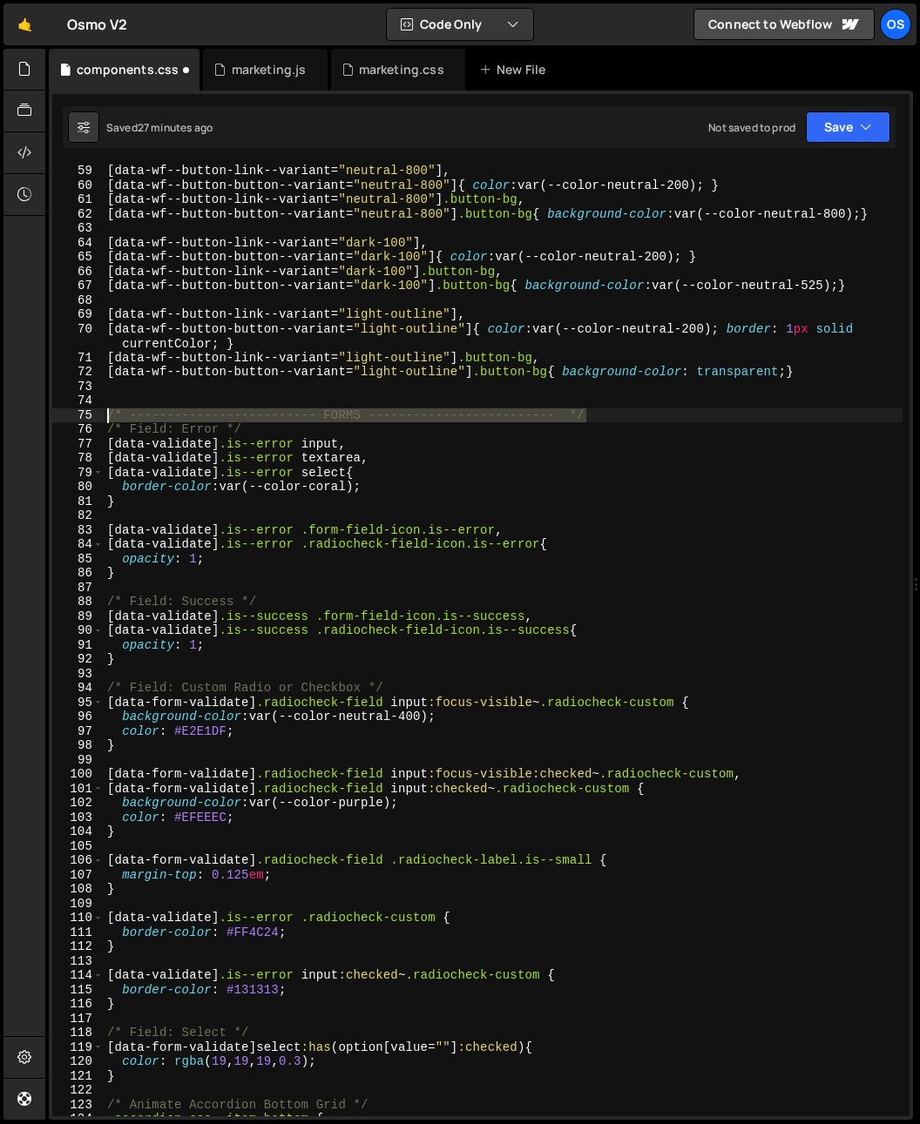
drag, startPoint x: 550, startPoint y: 414, endPoint x: 17, endPoint y: 412, distance: 532.9
click at [17, 412] on div "Hold on a sec... Are you certain you wish to leave this page? Any changes you'v…" at bounding box center [460, 562] width 920 height 1124
type textarea "/* ------------------------- FORMS ------------------------- */"
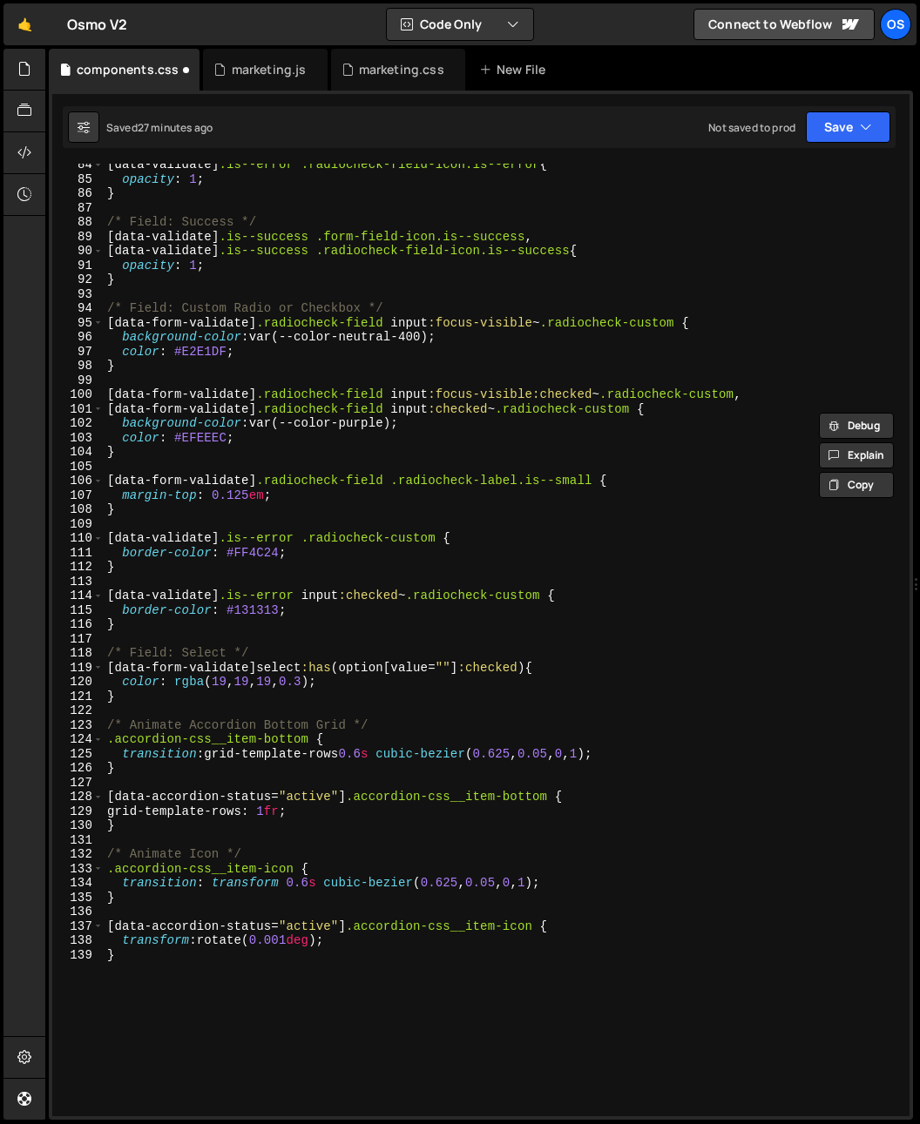
scroll to position [1403, 0]
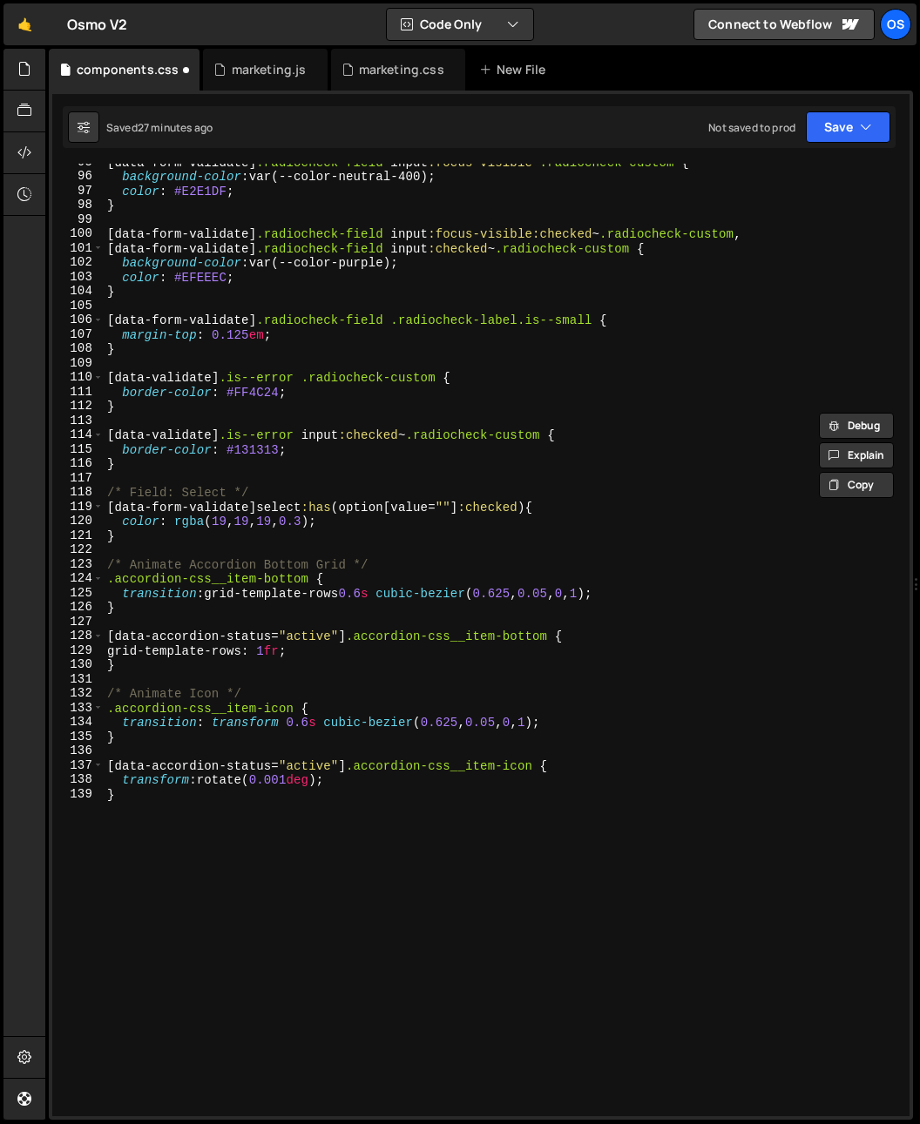
click at [162, 481] on div "[ data-form-validate ] .radiocheck-field input :focus-visible ~ .radiocheck-cus…" at bounding box center [503, 645] width 799 height 981
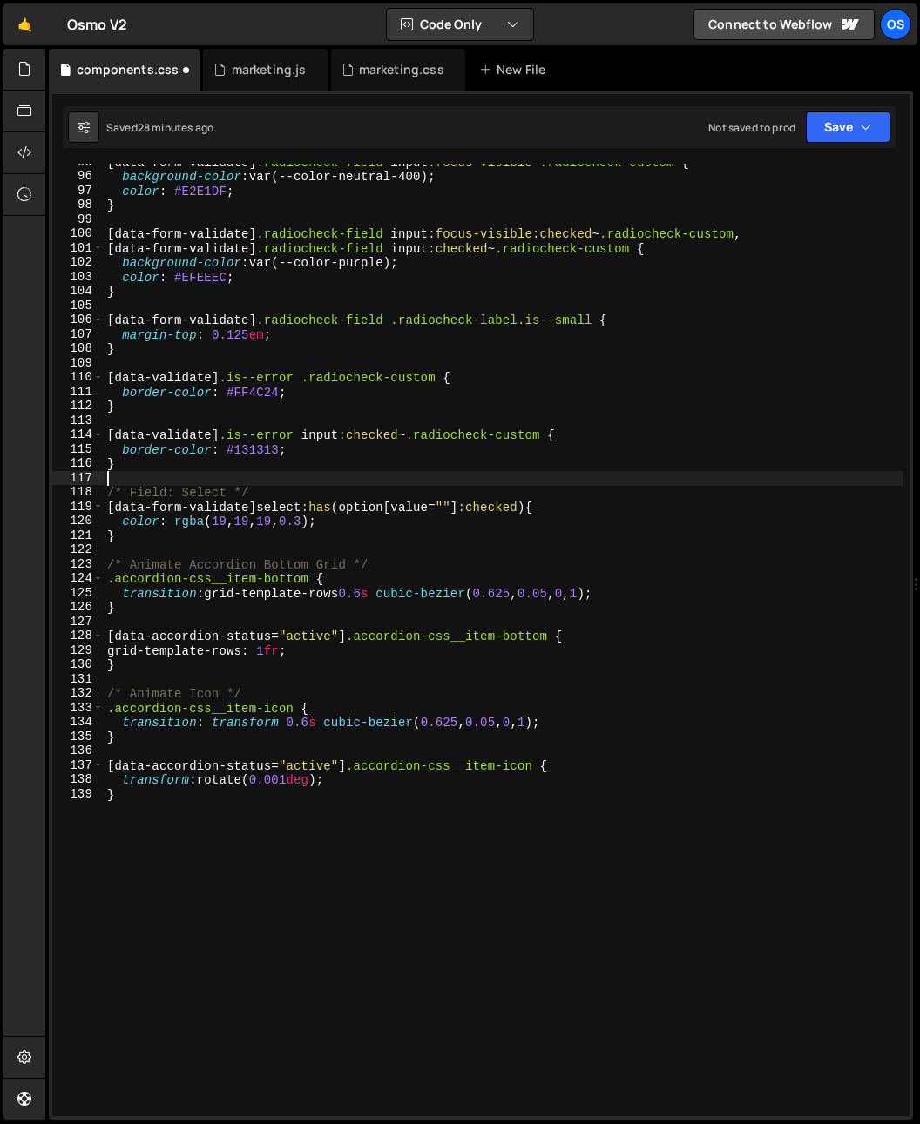
click at [172, 548] on div "[ data-form-validate ] .radiocheck-field input :focus-visible ~ .radiocheck-cus…" at bounding box center [503, 645] width 799 height 981
paste textarea "/* ------------------------- FORMS ------------------------- */"
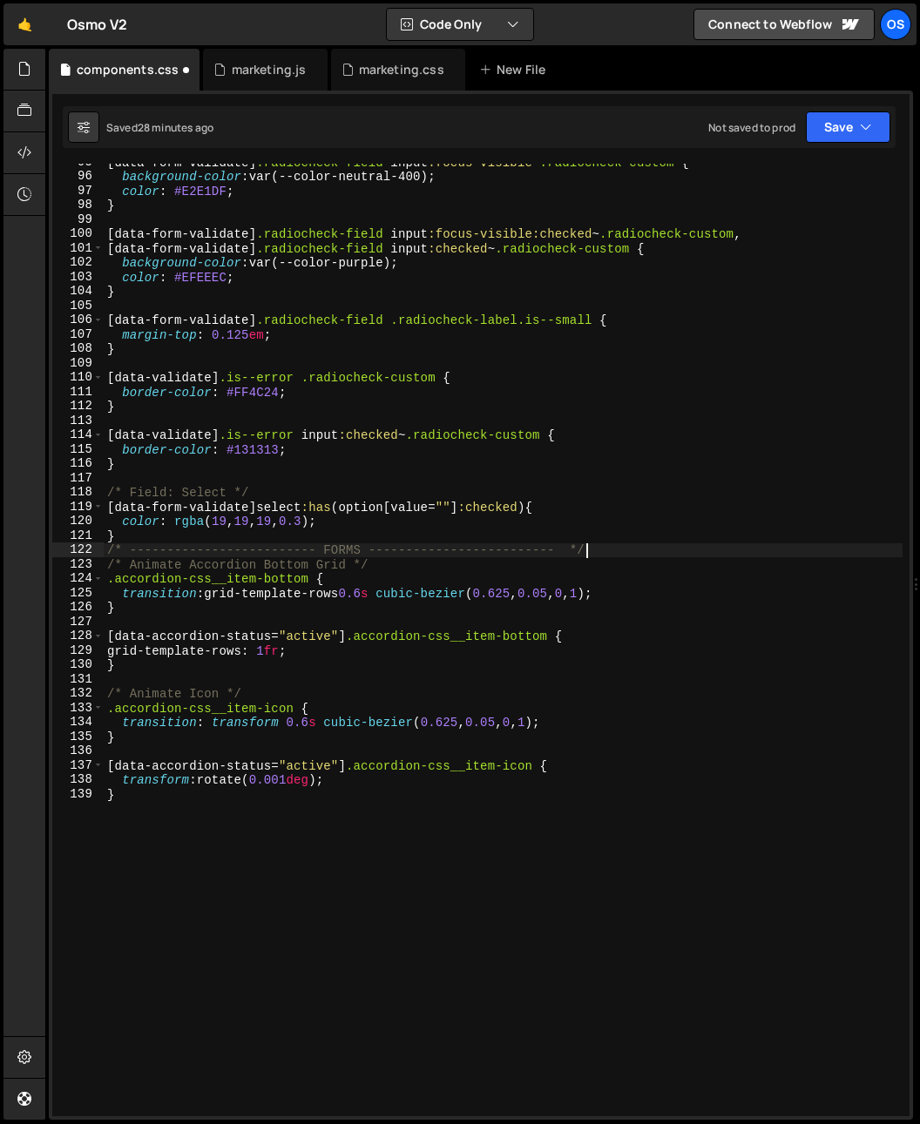
click at [185, 534] on div "[ data-form-validate ] .radiocheck-field input :focus-visible ~ .radiocheck-cus…" at bounding box center [503, 645] width 799 height 981
type textarea "}"
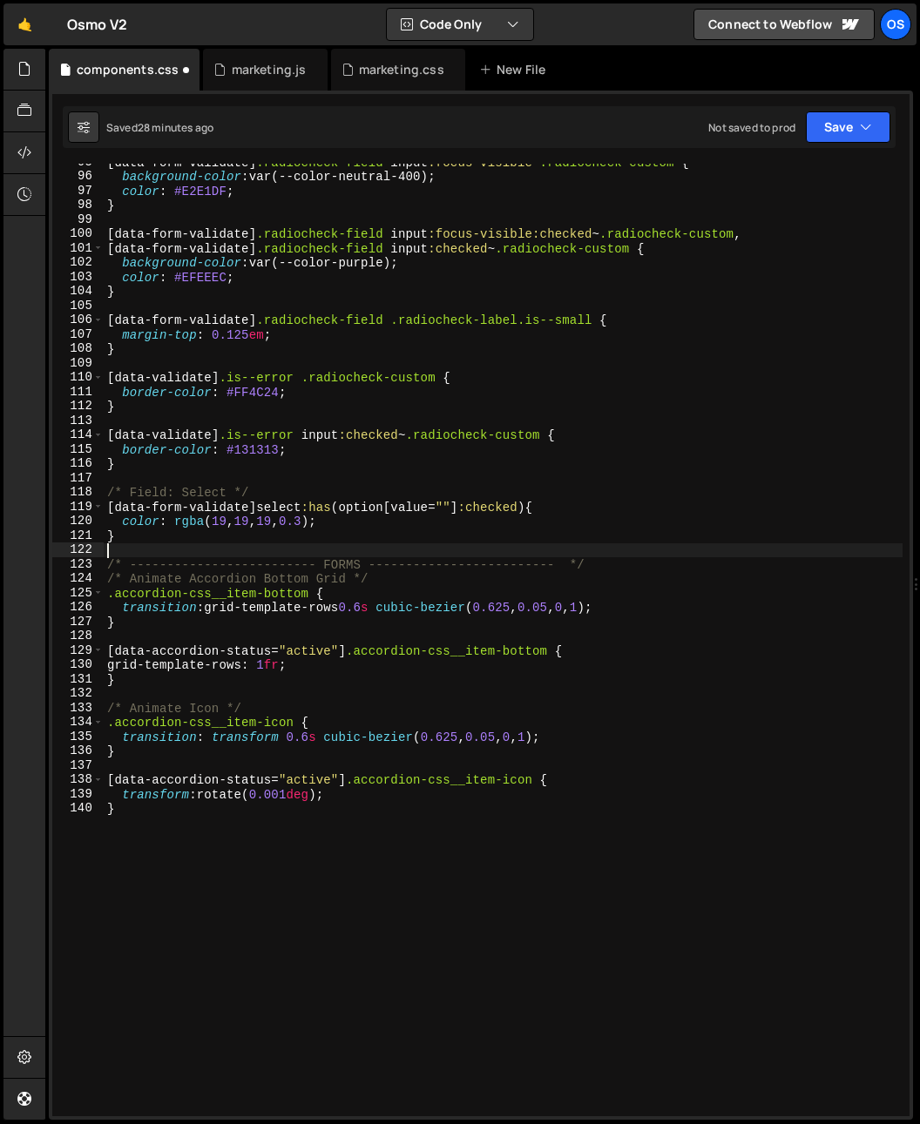
click at [340, 569] on div "[ data-form-validate ] .radiocheck-field input :focus-visible ~ .radiocheck-cus…" at bounding box center [503, 645] width 799 height 981
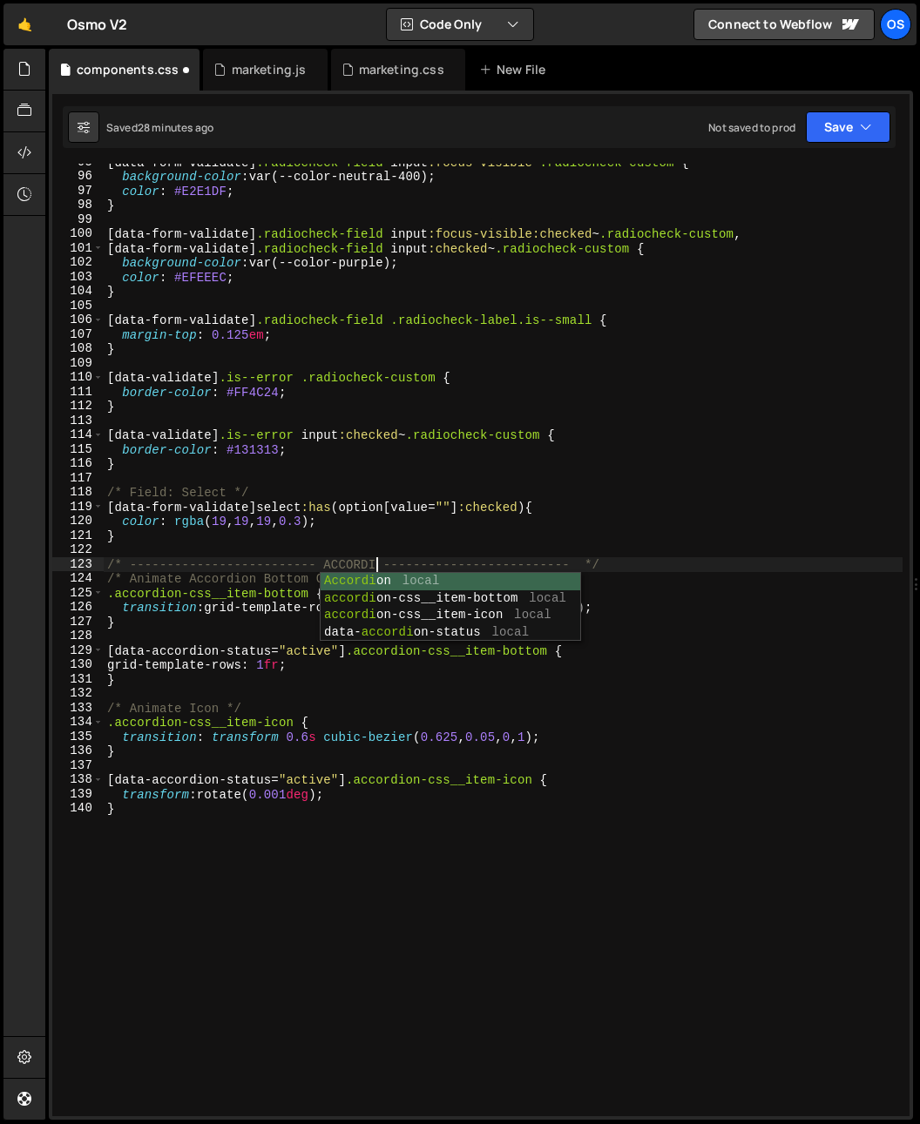
scroll to position [0, 19]
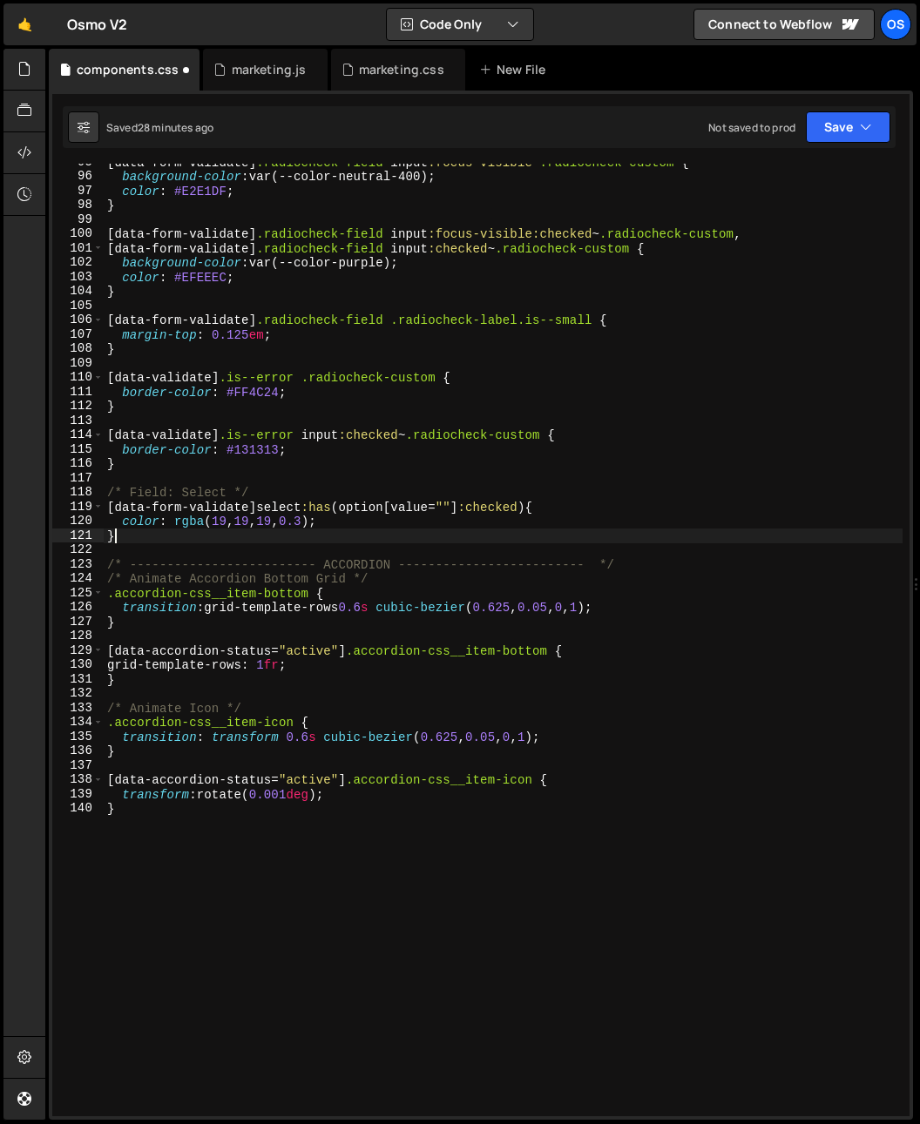
click at [388, 535] on div "[ data-form-validate ] .radiocheck-field input :focus-visible ~ .radiocheck-cus…" at bounding box center [503, 645] width 799 height 981
click at [312, 660] on div "[ data-form-validate ] .radiocheck-field input :focus-visible ~ .radiocheck-cus…" at bounding box center [503, 645] width 799 height 981
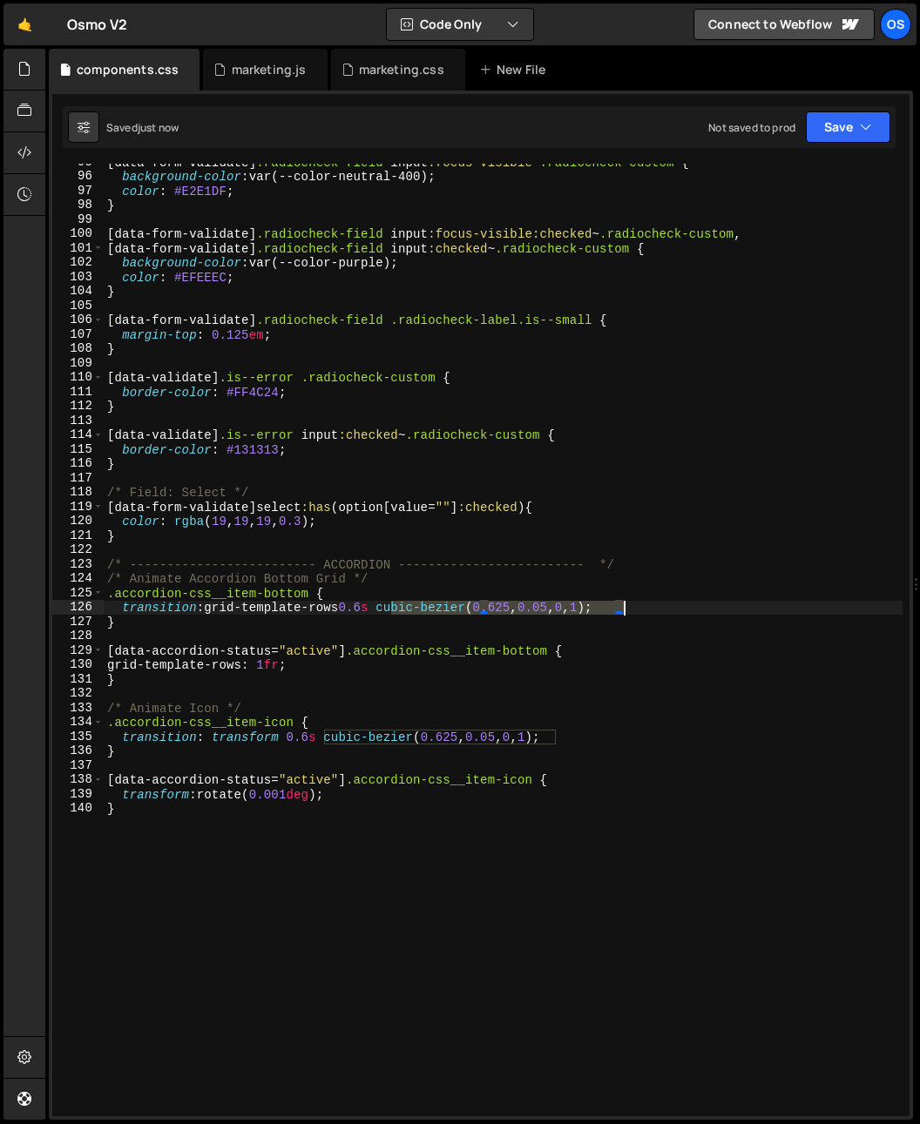
drag, startPoint x: 394, startPoint y: 610, endPoint x: 624, endPoint y: 613, distance: 229.9
click at [624, 613] on div "[ data-form-validate ] .radiocheck-field input :focus-visible ~ .radiocheck-cus…" at bounding box center [503, 645] width 799 height 981
type textarea "transition: grid-template-rows 0.6s var(--cubic-default);"
click at [377, 77] on div "marketing.css" at bounding box center [401, 69] width 85 height 17
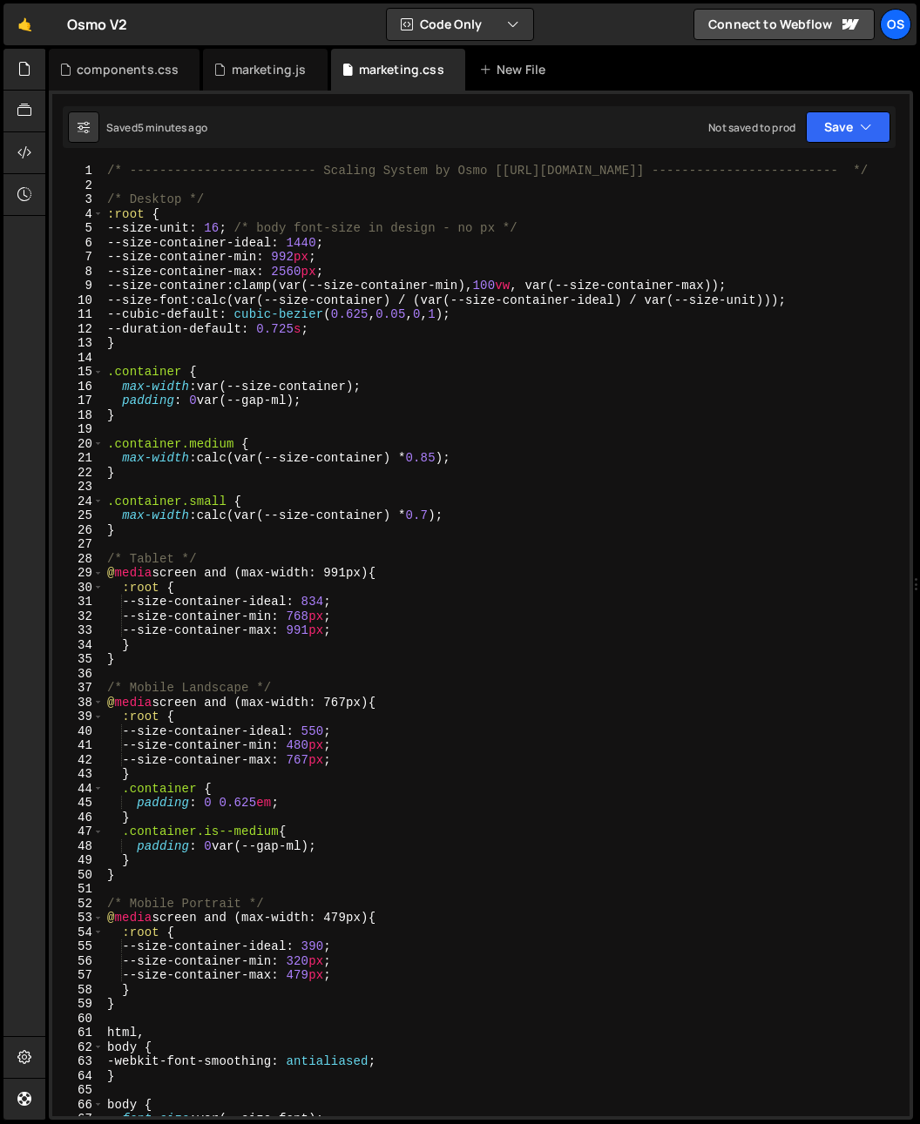
scroll to position [0, 0]
type textarea "--duration-default: 0.725s;"
drag, startPoint x: 177, startPoint y: 334, endPoint x: 256, endPoint y: 331, distance: 79.3
click at [256, 331] on div "/* ------------------------- Scaling System by Osmo [https://osmo.supply/] ----…" at bounding box center [503, 654] width 799 height 981
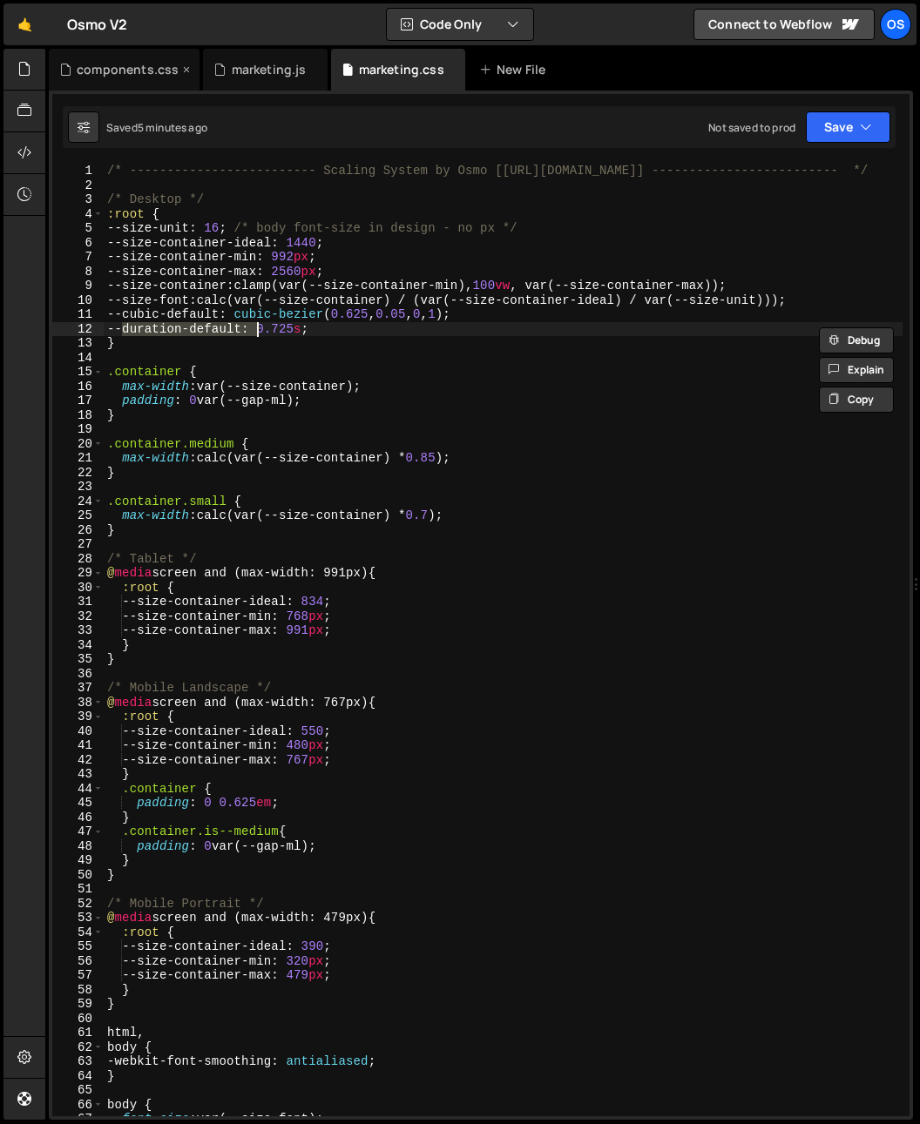
click at [104, 68] on div "components.css" at bounding box center [128, 69] width 102 height 17
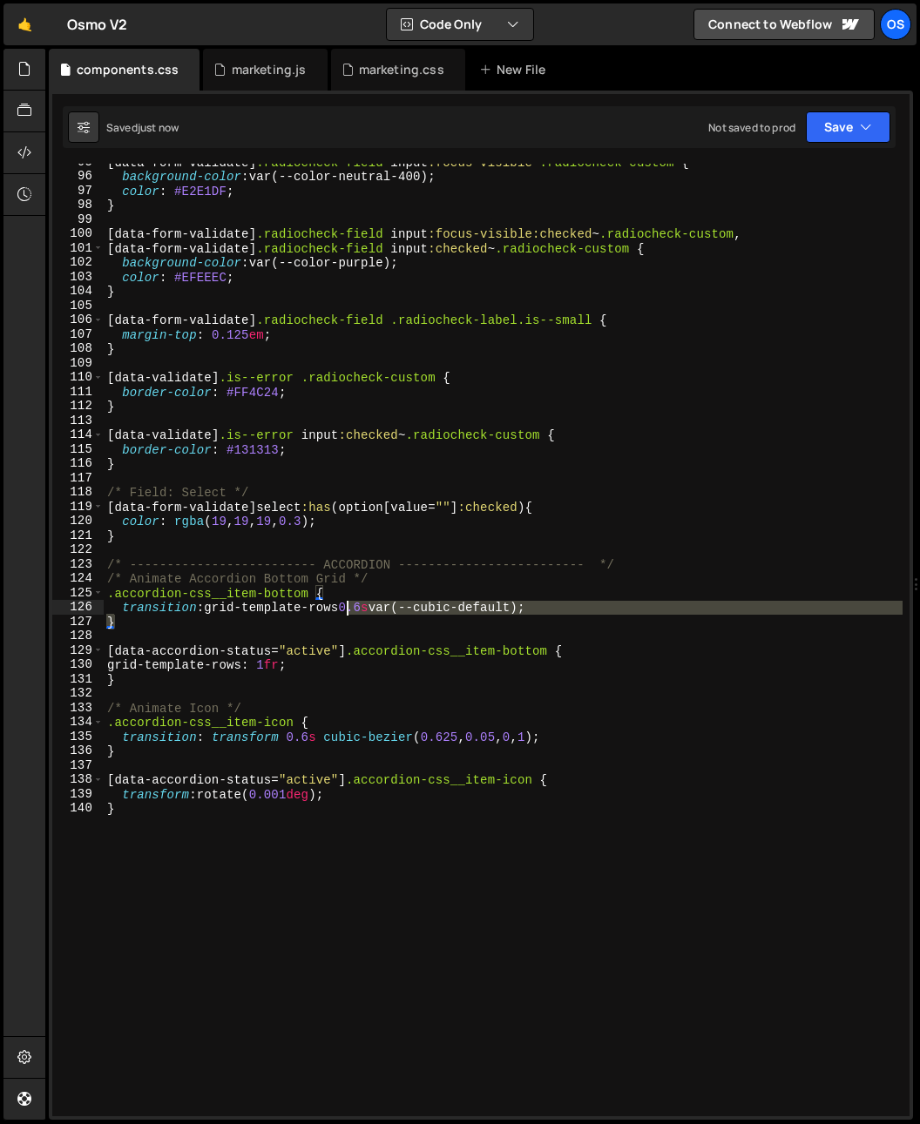
drag, startPoint x: 379, startPoint y: 613, endPoint x: 362, endPoint y: 611, distance: 16.6
click at [363, 611] on div "[ data-form-validate ] .radiocheck-field input :focus-visible ~ .radiocheck-cus…" at bounding box center [503, 645] width 799 height 981
click at [360, 613] on div "[ data-form-validate ] .radiocheck-field input :focus-visible ~ .radiocheck-cus…" at bounding box center [503, 640] width 799 height 953
drag, startPoint x: 356, startPoint y: 608, endPoint x: 379, endPoint y: 614, distance: 23.4
click at [379, 614] on div "[ data-form-validate ] .radiocheck-field input :focus-visible ~ .radiocheck-cus…" at bounding box center [503, 645] width 799 height 981
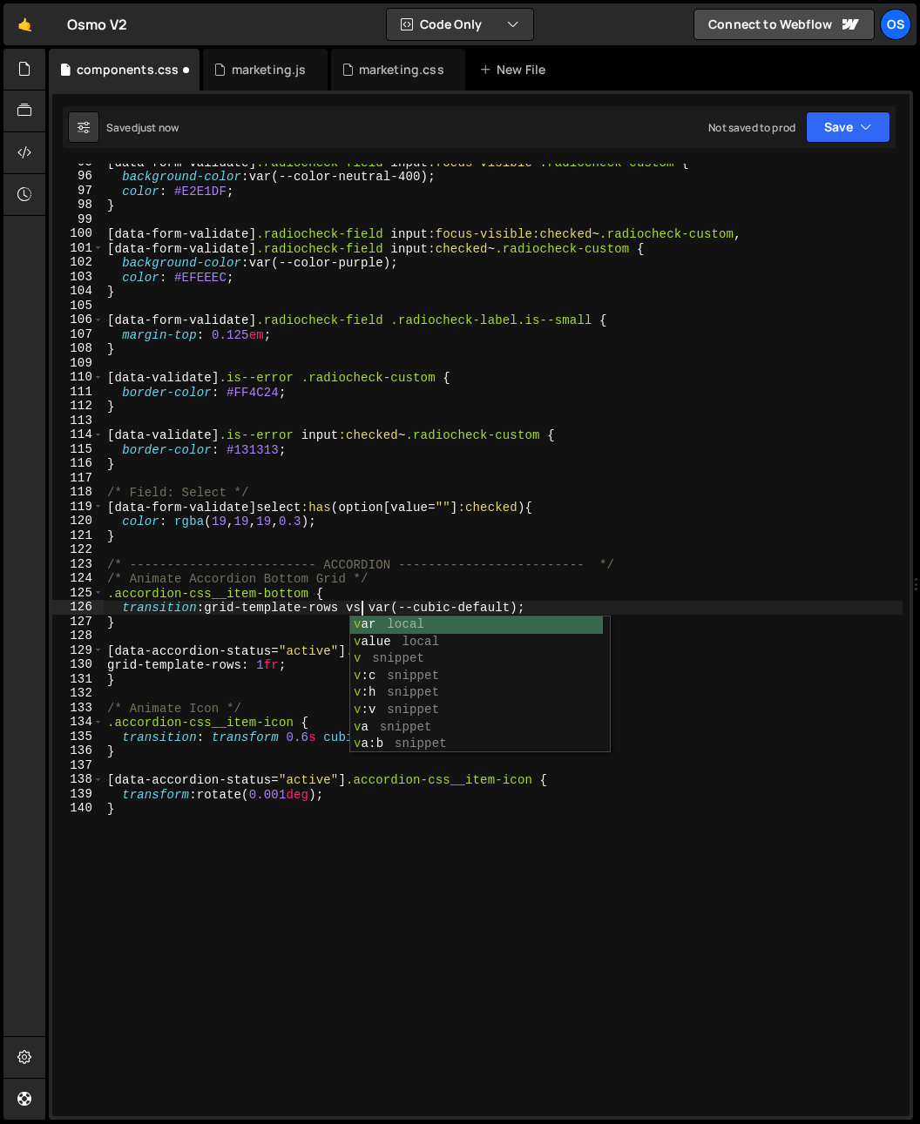
scroll to position [0, 17]
click at [384, 625] on div "v ar local v alue local v snippet v :c snippet v :h snippet v :v snippet v a sn…" at bounding box center [476, 702] width 253 height 171
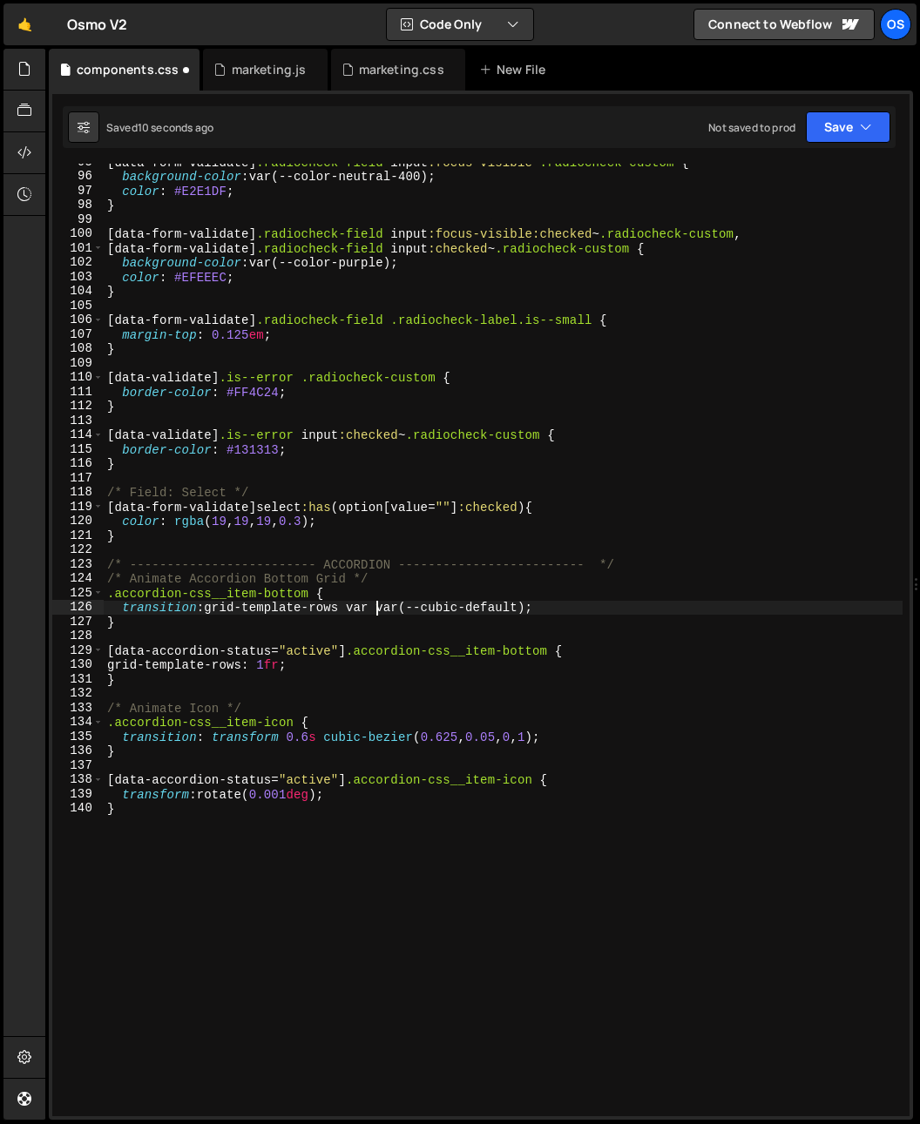
paste textarea "--duration-default"
click at [376, 610] on div "[ data-form-validate ] .radiocheck-field input :focus-visible ~ .radiocheck-cus…" at bounding box center [503, 645] width 799 height 981
click at [519, 613] on div "[ data-form-validate ] .radiocheck-field input :focus-visible ~ .radiocheck-cus…" at bounding box center [503, 645] width 799 height 981
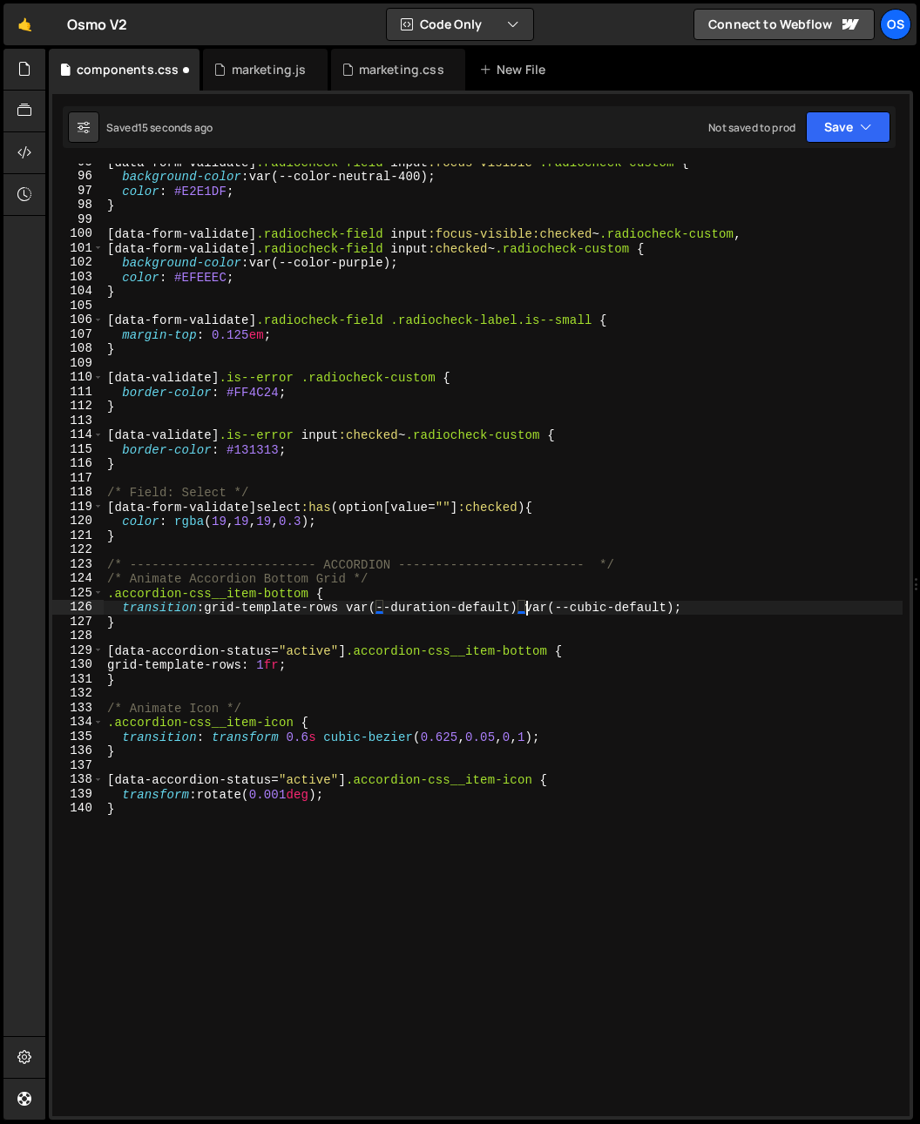
click at [528, 647] on div "[ data-form-validate ] .radiocheck-field input :focus-visible ~ .radiocheck-cus…" at bounding box center [503, 645] width 799 height 981
drag, startPoint x: 706, startPoint y: 603, endPoint x: 355, endPoint y: 610, distance: 351.0
click at [355, 610] on div "[ data-form-validate ] .radiocheck-field input :focus-visible ~ .radiocheck-cus…" at bounding box center [503, 645] width 799 height 981
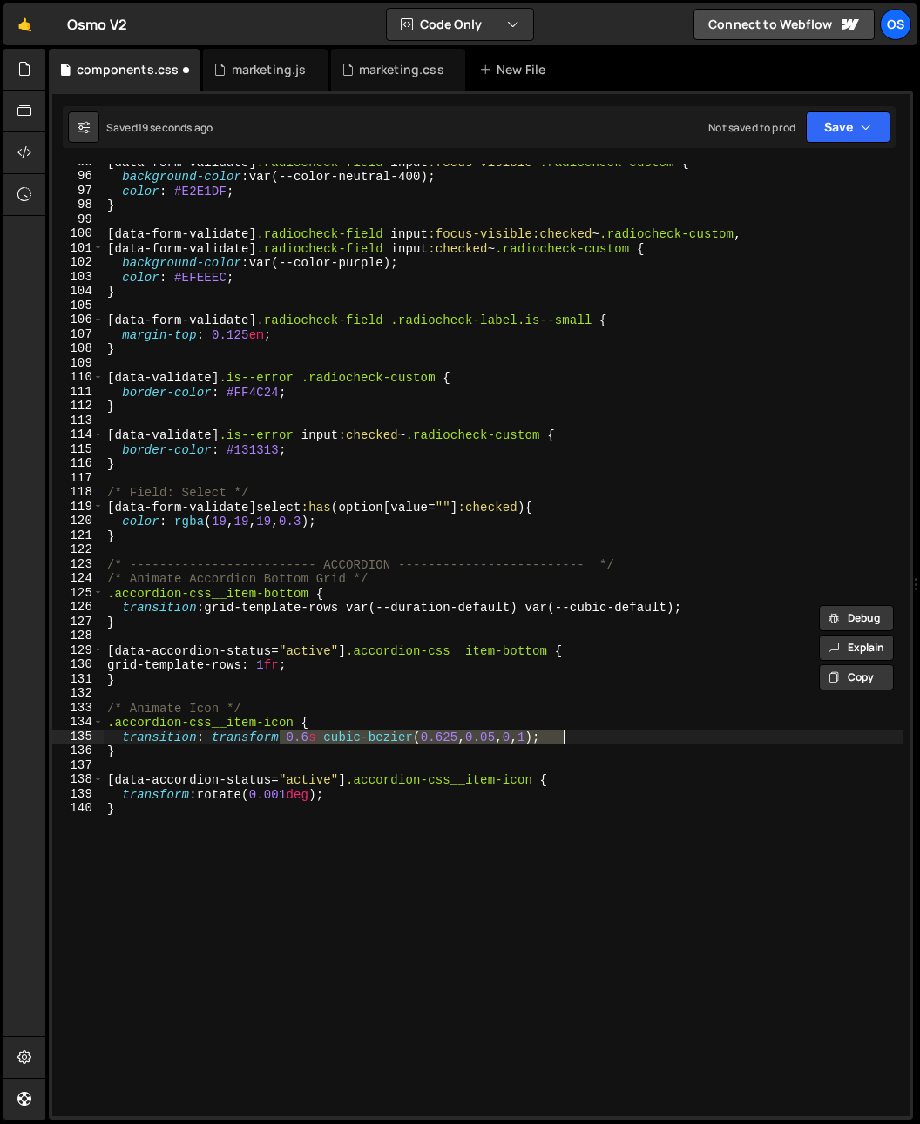
drag, startPoint x: 281, startPoint y: 738, endPoint x: 659, endPoint y: 739, distance: 377.9
click at [659, 739] on div "[ data-form-validate ] .radiocheck-field input :focus-visible ~ .radiocheck-cus…" at bounding box center [503, 645] width 799 height 981
paste textarea "var(--duration-default) var(--cubic-default"
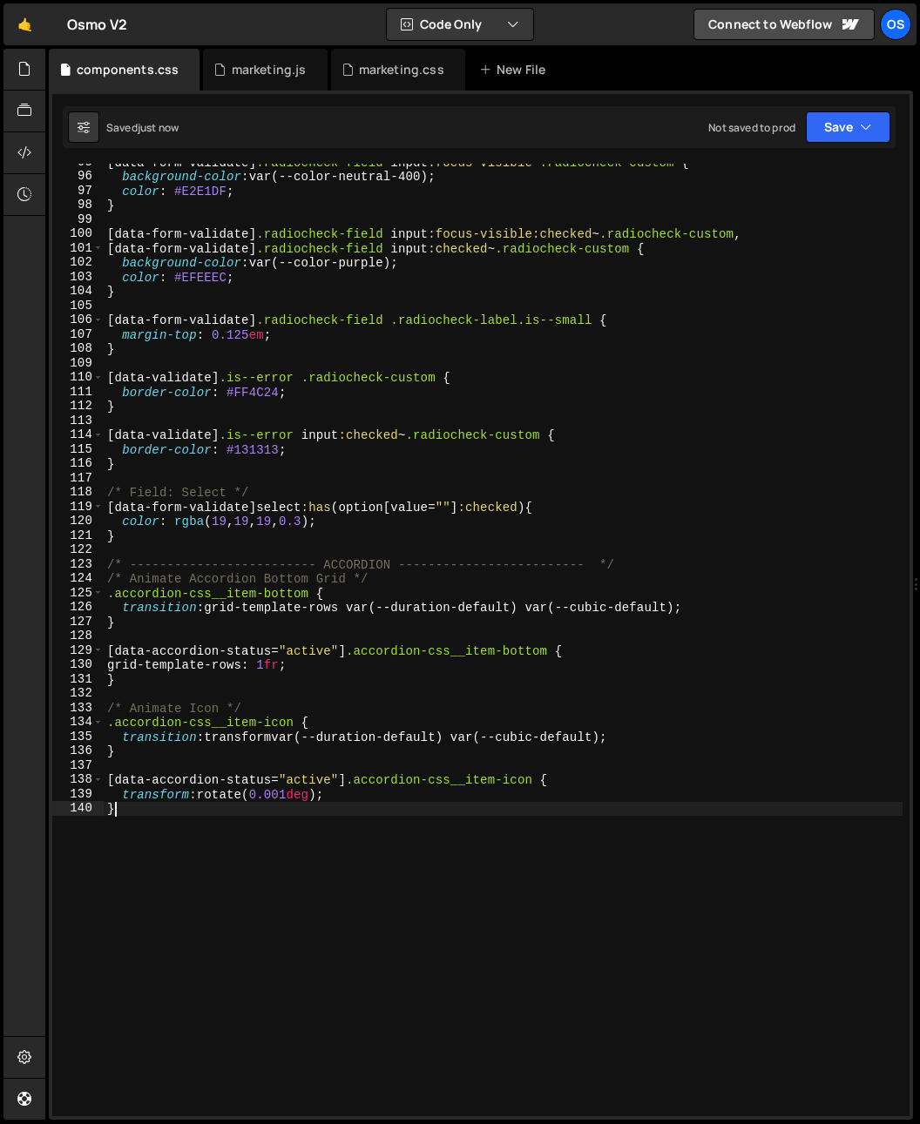
click at [381, 802] on div "[ data-form-validate ] .radiocheck-field input :focus-visible ~ .radiocheck-cus…" at bounding box center [503, 645] width 799 height 981
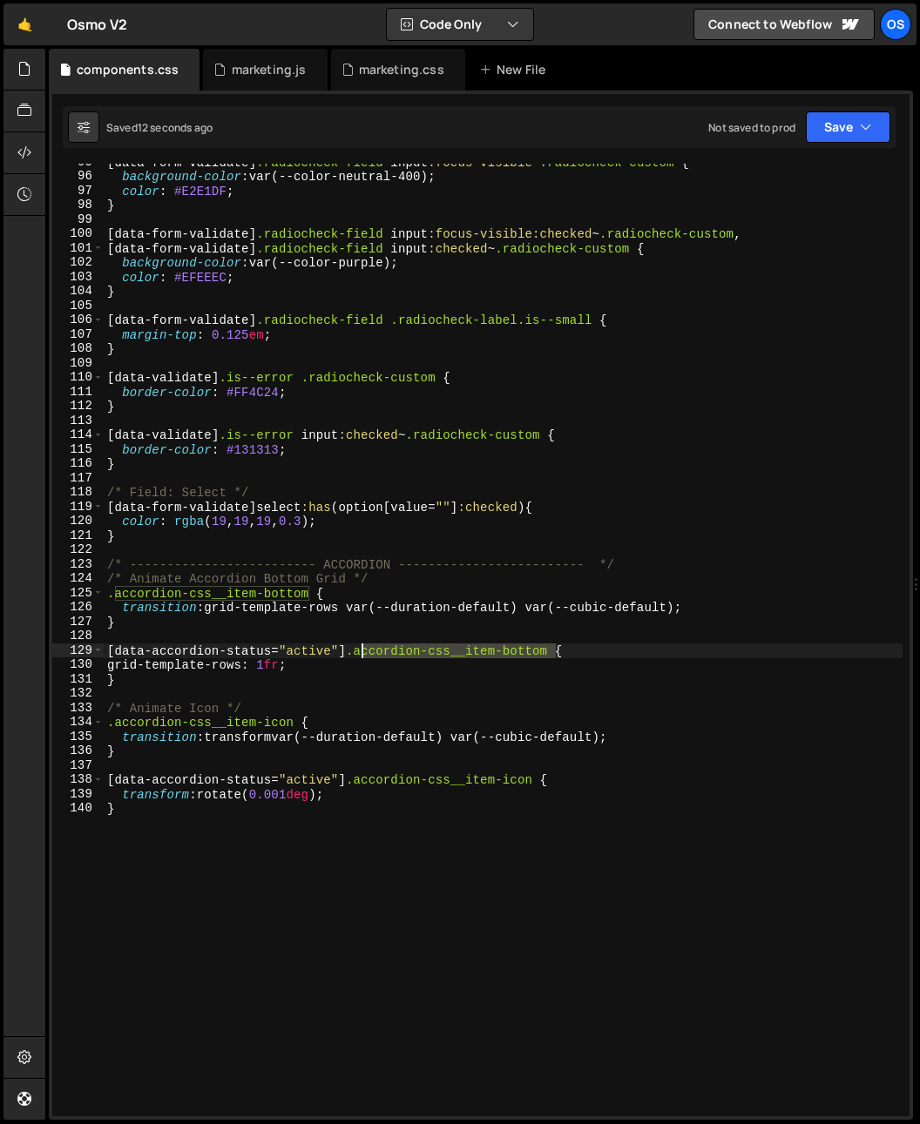
drag, startPoint x: 556, startPoint y: 651, endPoint x: 363, endPoint y: 651, distance: 192.4
click at [363, 651] on div "[ data-form-validate ] .radiocheck-field input :focus-visible ~ .radiocheck-cus…" at bounding box center [503, 645] width 799 height 981
paste textarea "footer-link__col"
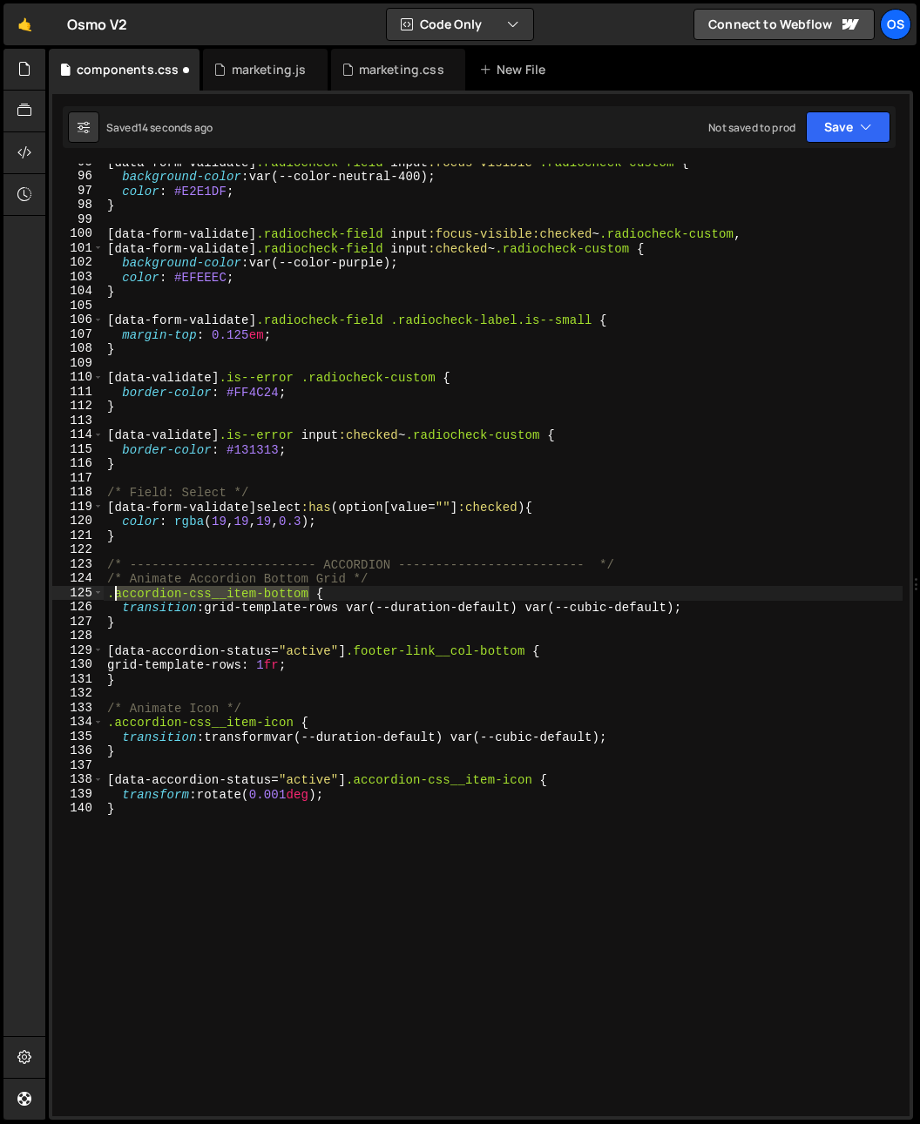
drag, startPoint x: 309, startPoint y: 596, endPoint x: 117, endPoint y: 597, distance: 192.5
click at [117, 595] on div "[ data-form-validate ] .radiocheck-field input :focus-visible ~ .radiocheck-cus…" at bounding box center [503, 645] width 799 height 981
paste textarea "footer-link__col"
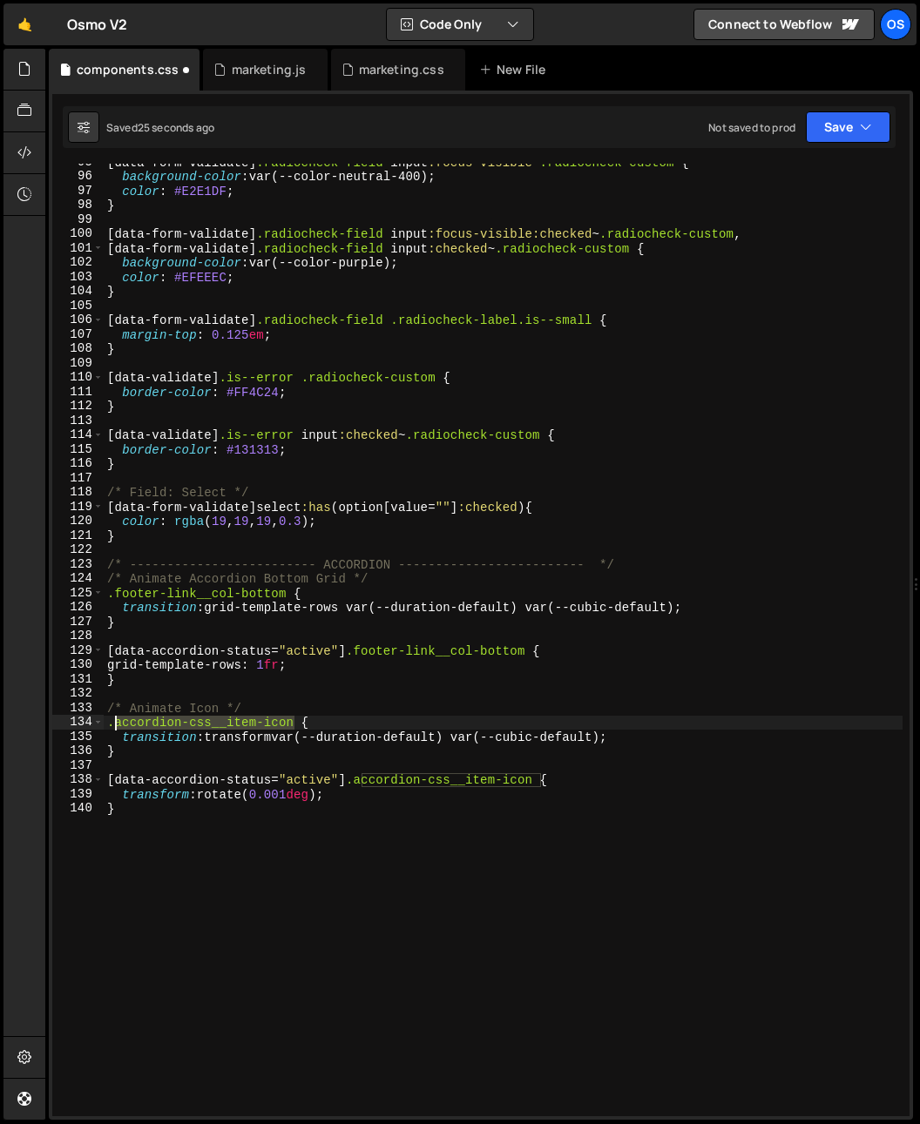
drag, startPoint x: 293, startPoint y: 726, endPoint x: 112, endPoint y: 727, distance: 180.3
click at [112, 727] on div "[ data-form-validate ] .radiocheck-field input :focus-visible ~ .radiocheck-cus…" at bounding box center [503, 645] width 799 height 981
paste textarea "footer-link__col"
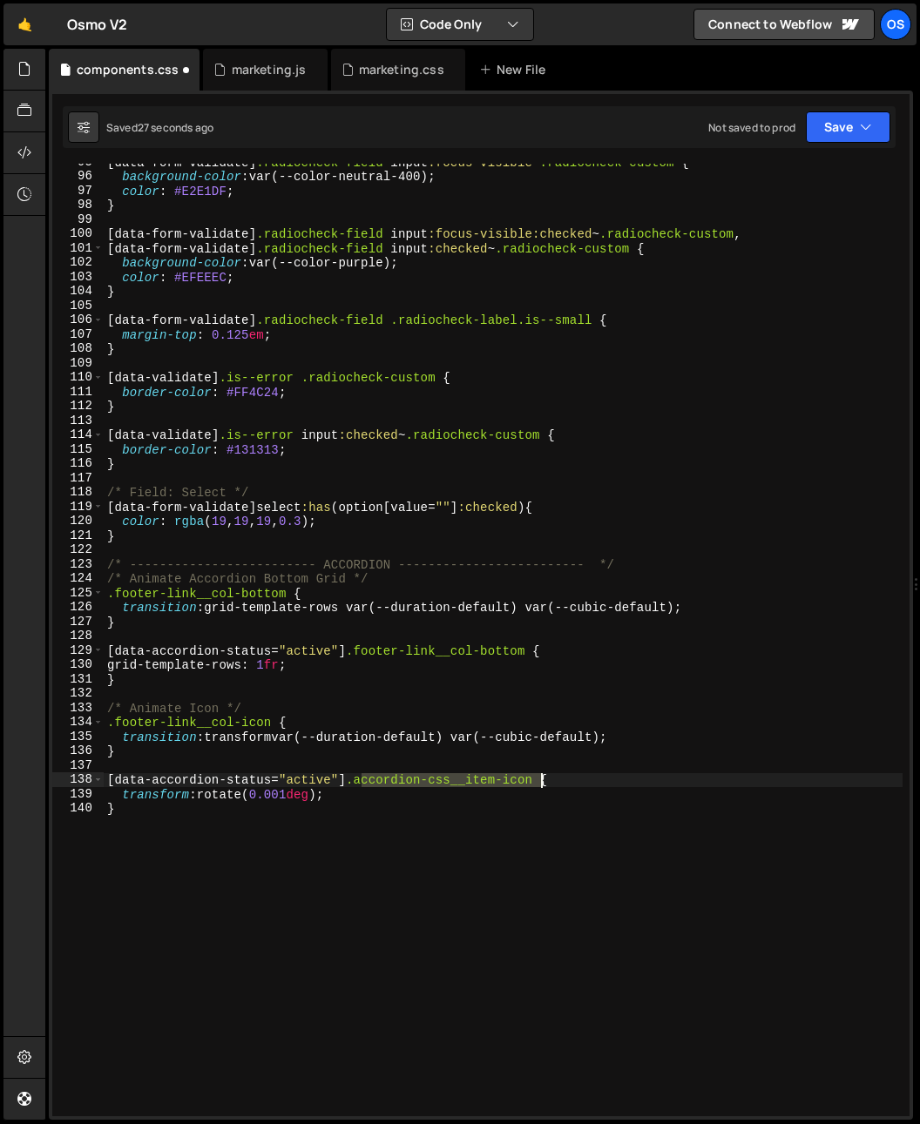
drag, startPoint x: 361, startPoint y: 781, endPoint x: 539, endPoint y: 782, distance: 177.6
click at [539, 782] on div "[ data-form-validate ] .radiocheck-field input :focus-visible ~ .radiocheck-cus…" at bounding box center [503, 645] width 799 height 981
paste textarea "footer-link__col"
click at [380, 815] on div "[ data-form-validate ] .radiocheck-field input :focus-visible ~ .radiocheck-cus…" at bounding box center [503, 645] width 799 height 981
drag, startPoint x: 294, startPoint y: 797, endPoint x: 259, endPoint y: 796, distance: 35.7
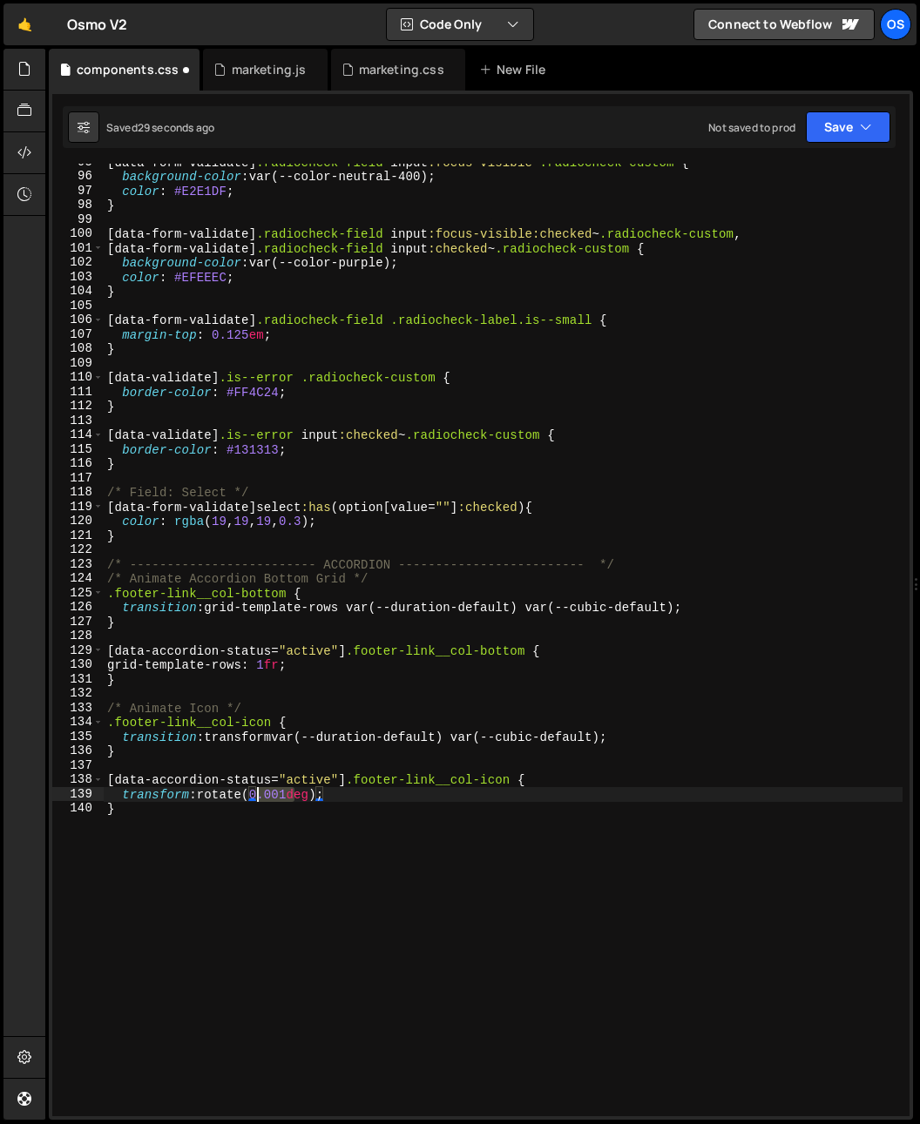
click at [259, 796] on div "[ data-form-validate ] .radiocheck-field input :focus-visible ~ .radiocheck-cus…" at bounding box center [503, 645] width 799 height 981
click at [271, 943] on div "[ data-form-validate ] .radiocheck-field input :focus-visible ~ .radiocheck-cus…" at bounding box center [503, 645] width 799 height 981
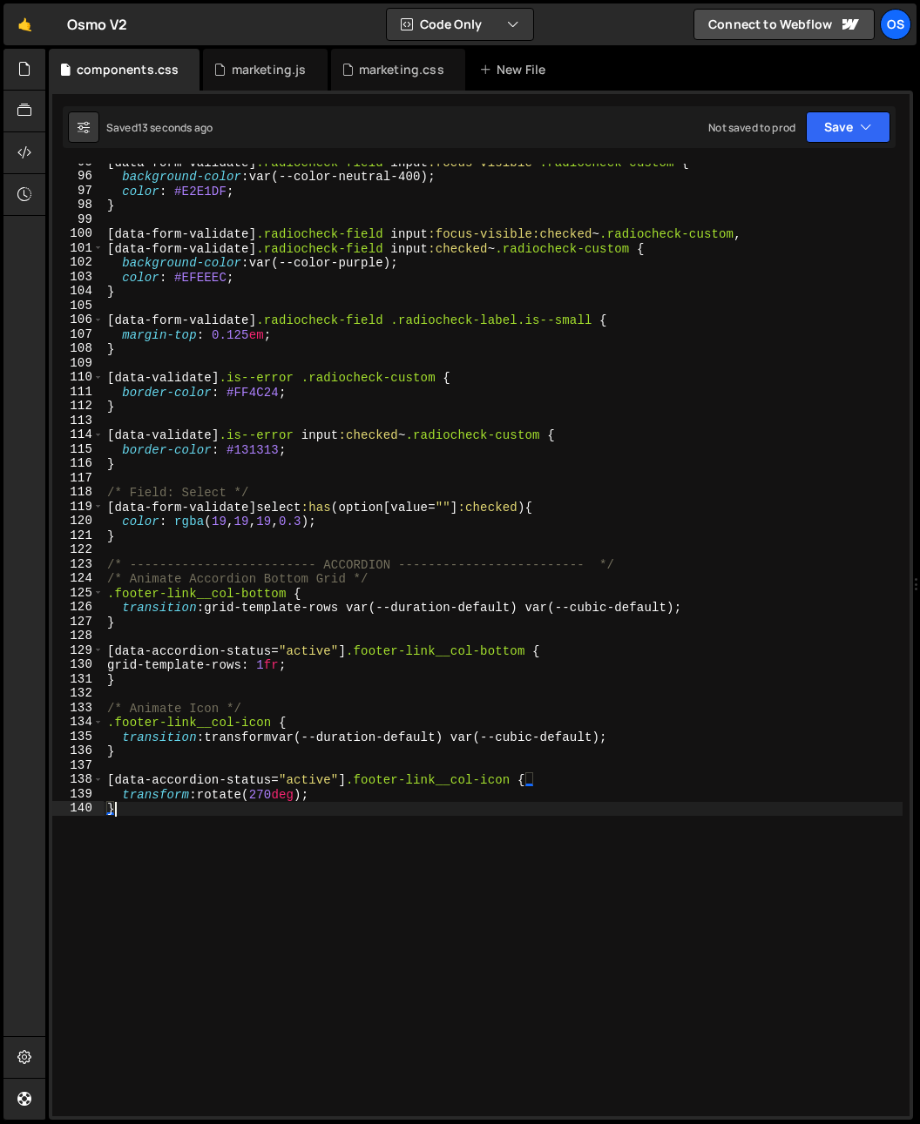
click at [557, 744] on div "[ data-form-validate ] .radiocheck-field input :focus-visible ~ .radiocheck-cus…" at bounding box center [503, 645] width 799 height 981
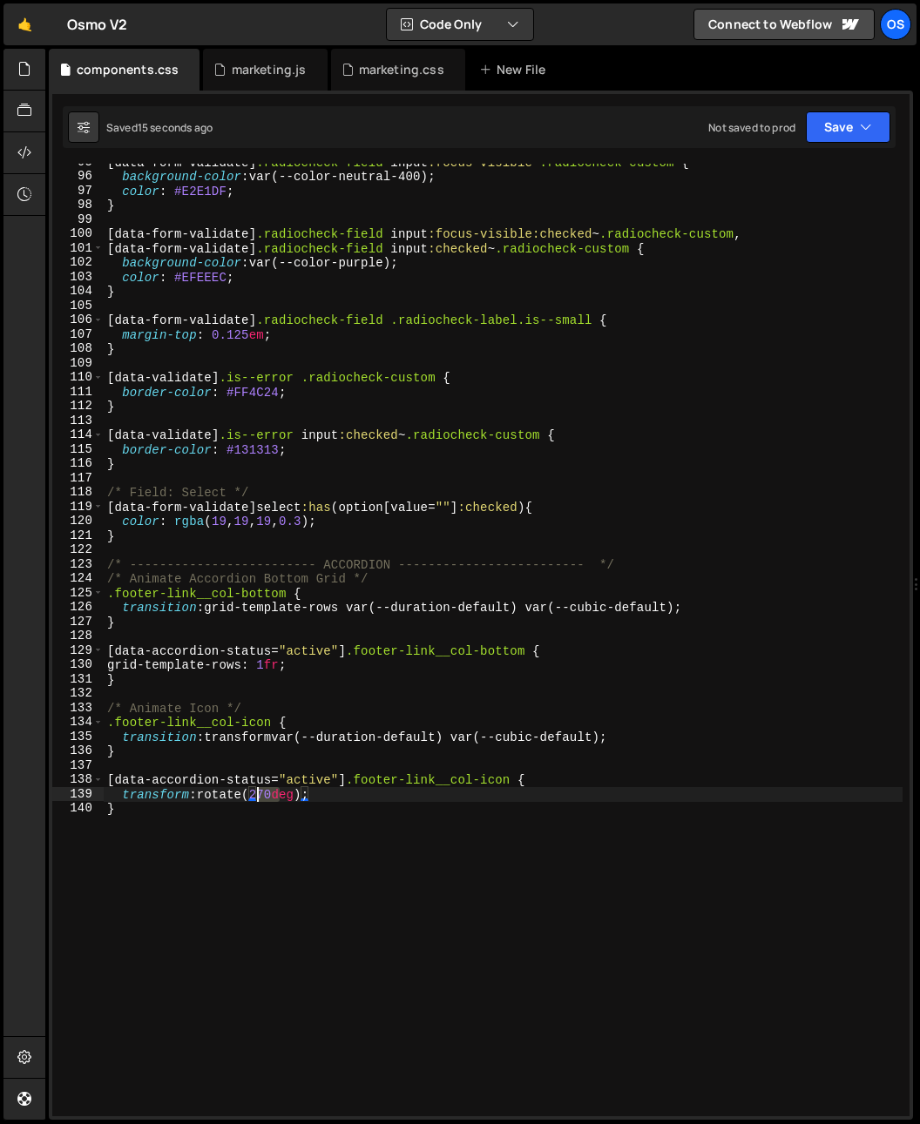
drag, startPoint x: 278, startPoint y: 801, endPoint x: 257, endPoint y: 800, distance: 20.9
click at [257, 800] on div "[ data-form-validate ] .radiocheck-field input :focus-visible ~ .radiocheck-cus…" at bounding box center [503, 645] width 799 height 981
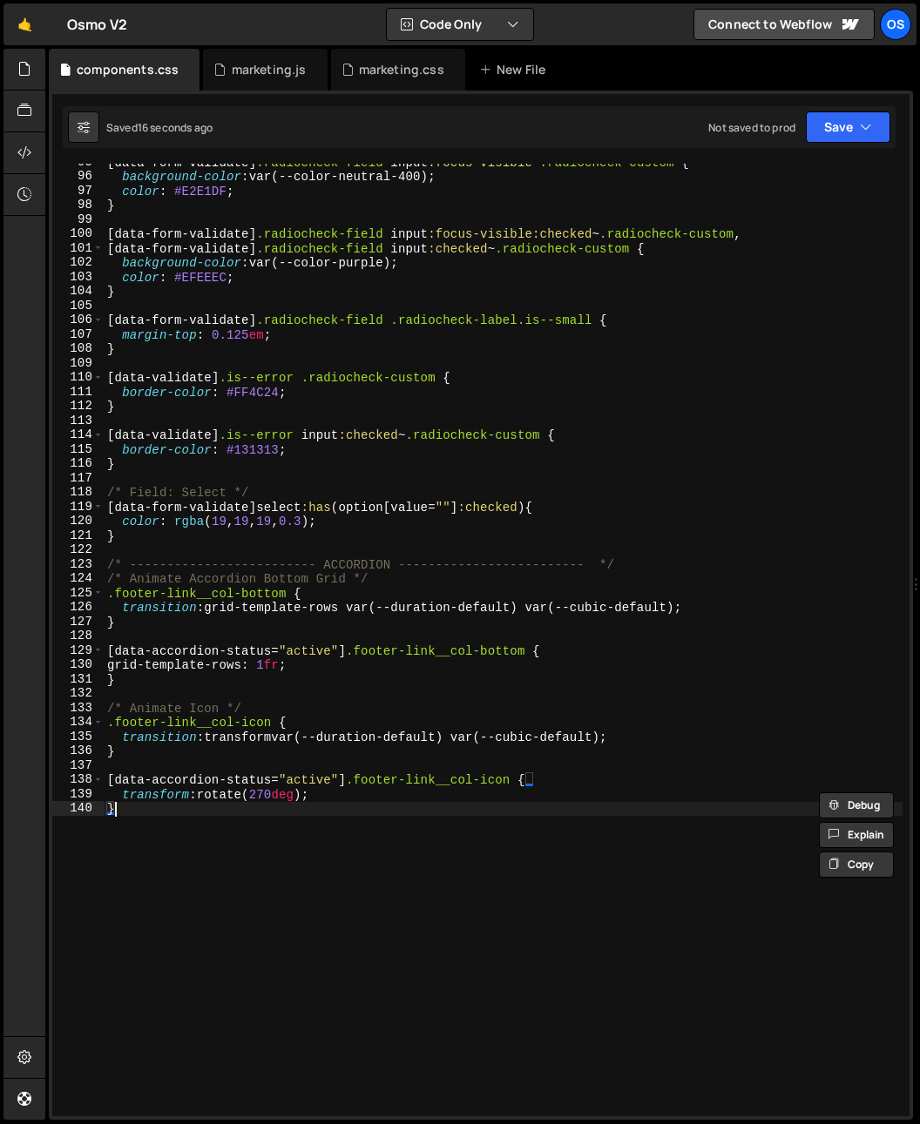
click at [309, 868] on div "[ data-form-validate ] .radiocheck-field input :focus-visible ~ .radiocheck-cus…" at bounding box center [503, 645] width 799 height 981
click at [275, 739] on div "[ data-form-validate ] .radiocheck-field input :focus-visible ~ .radiocheck-cus…" at bounding box center [503, 645] width 799 height 981
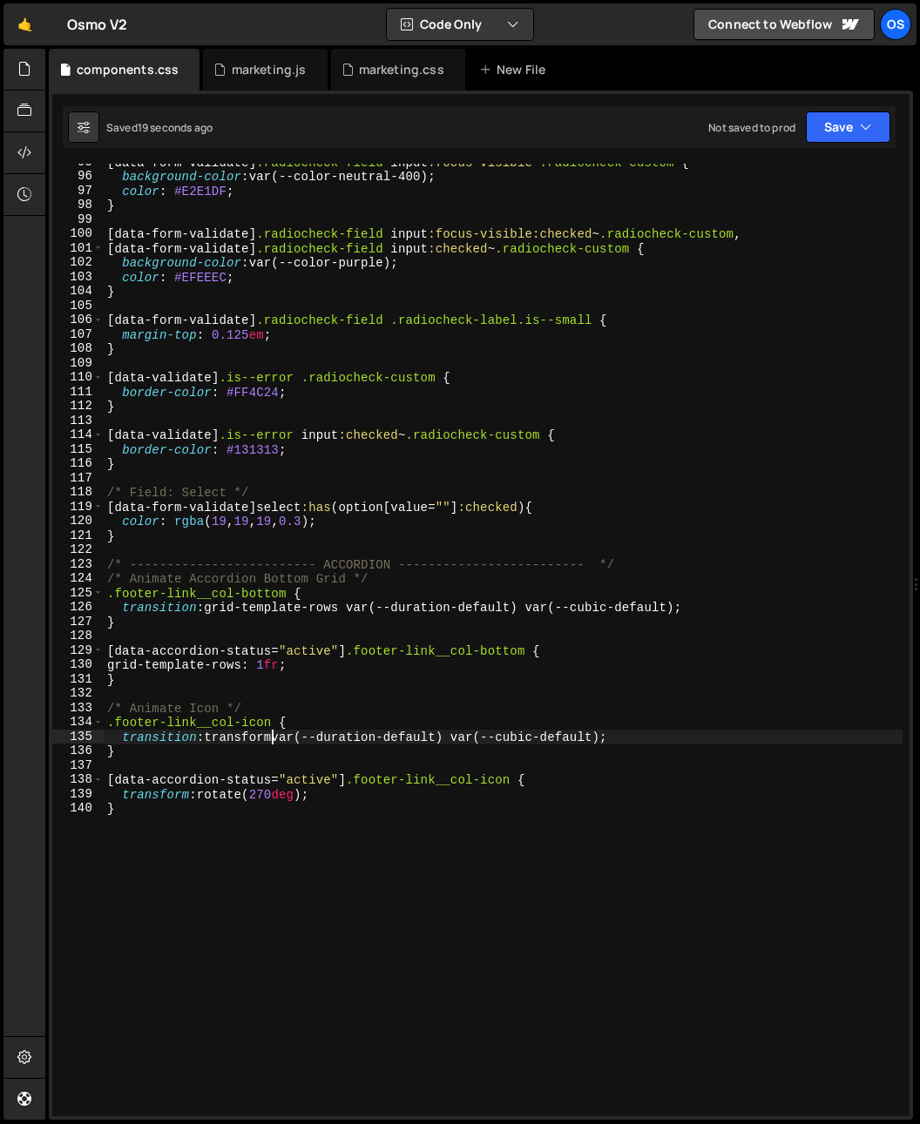
click at [281, 740] on div "[ data-form-validate ] .radiocheck-field input :focus-visible ~ .radiocheck-cus…" at bounding box center [503, 645] width 799 height 981
click at [229, 738] on div "[ data-form-validate ] .radiocheck-field input :focus-visible ~ .radiocheck-cus…" at bounding box center [503, 645] width 799 height 981
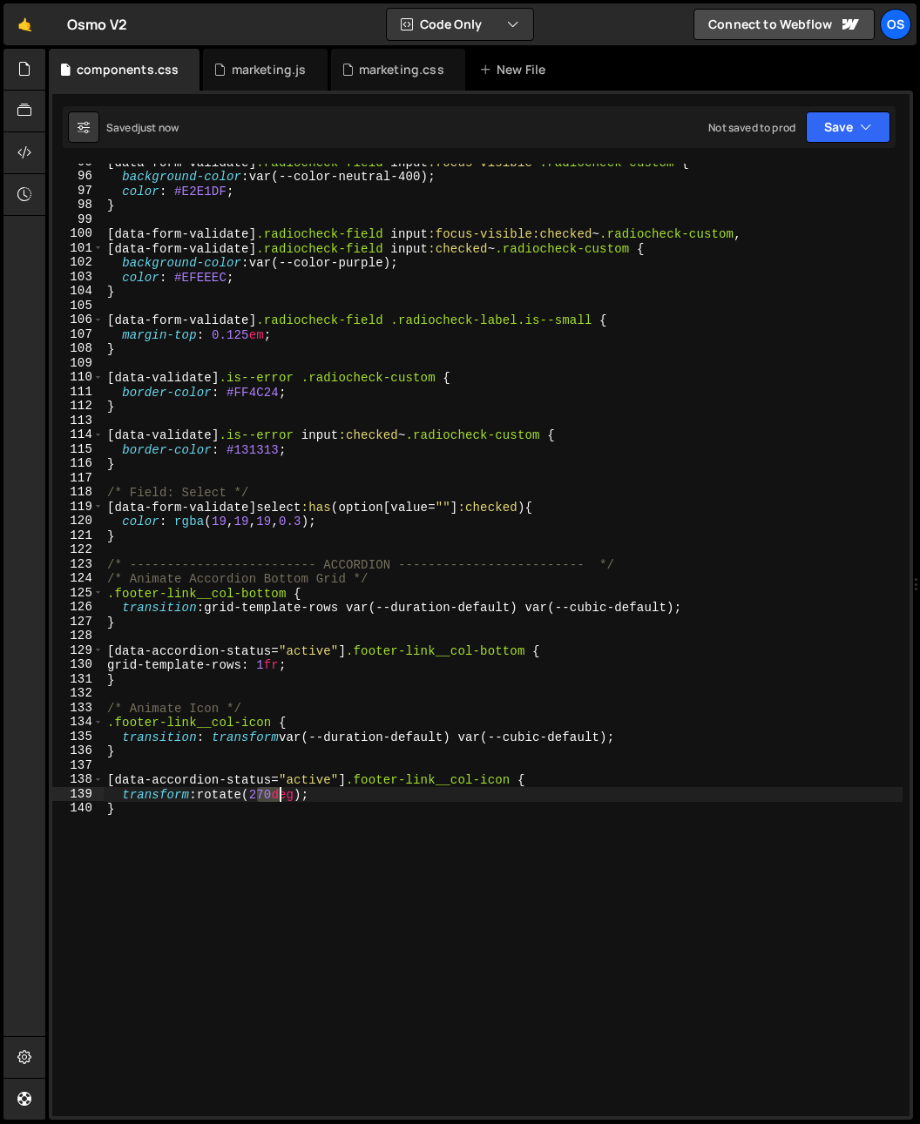
drag, startPoint x: 256, startPoint y: 799, endPoint x: 280, endPoint y: 800, distance: 23.5
click at [280, 800] on div "[ data-form-validate ] .radiocheck-field input :focus-visible ~ .radiocheck-cus…" at bounding box center [503, 645] width 799 height 981
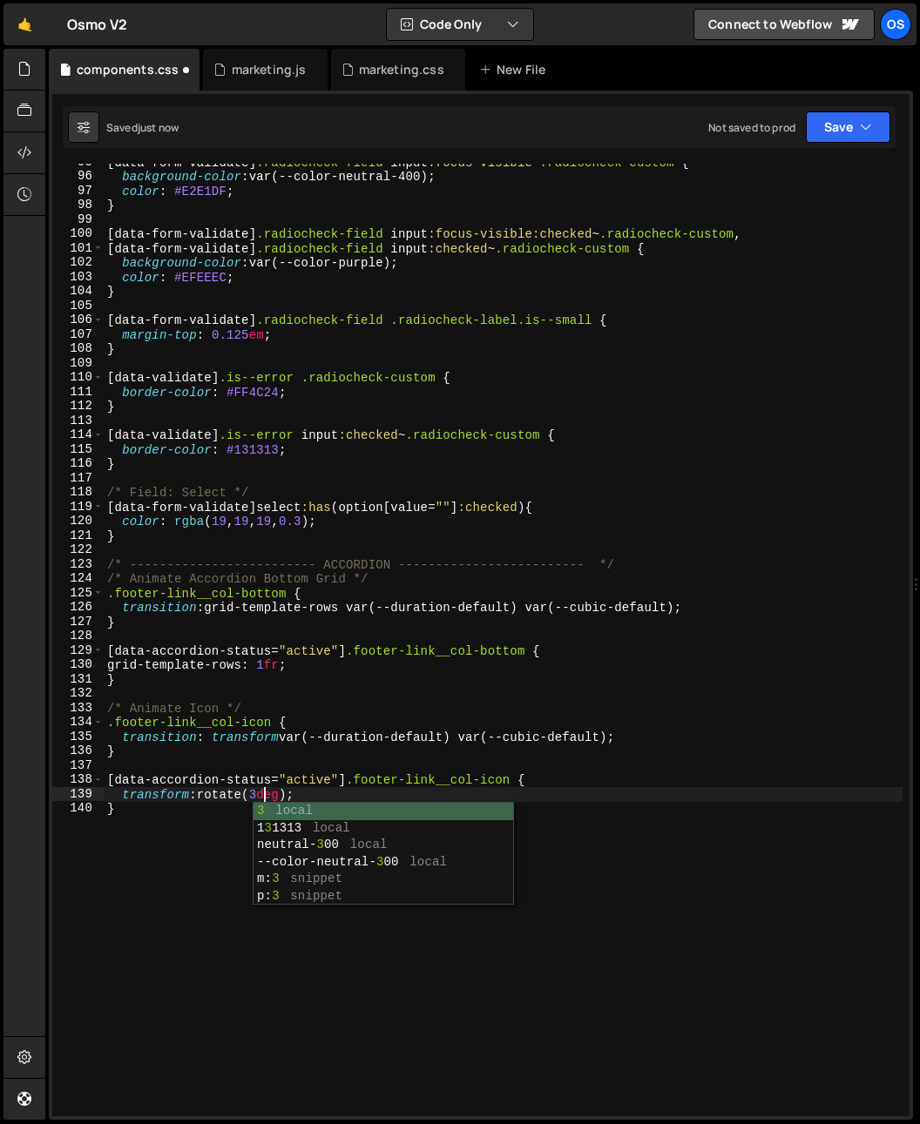
scroll to position [0, 11]
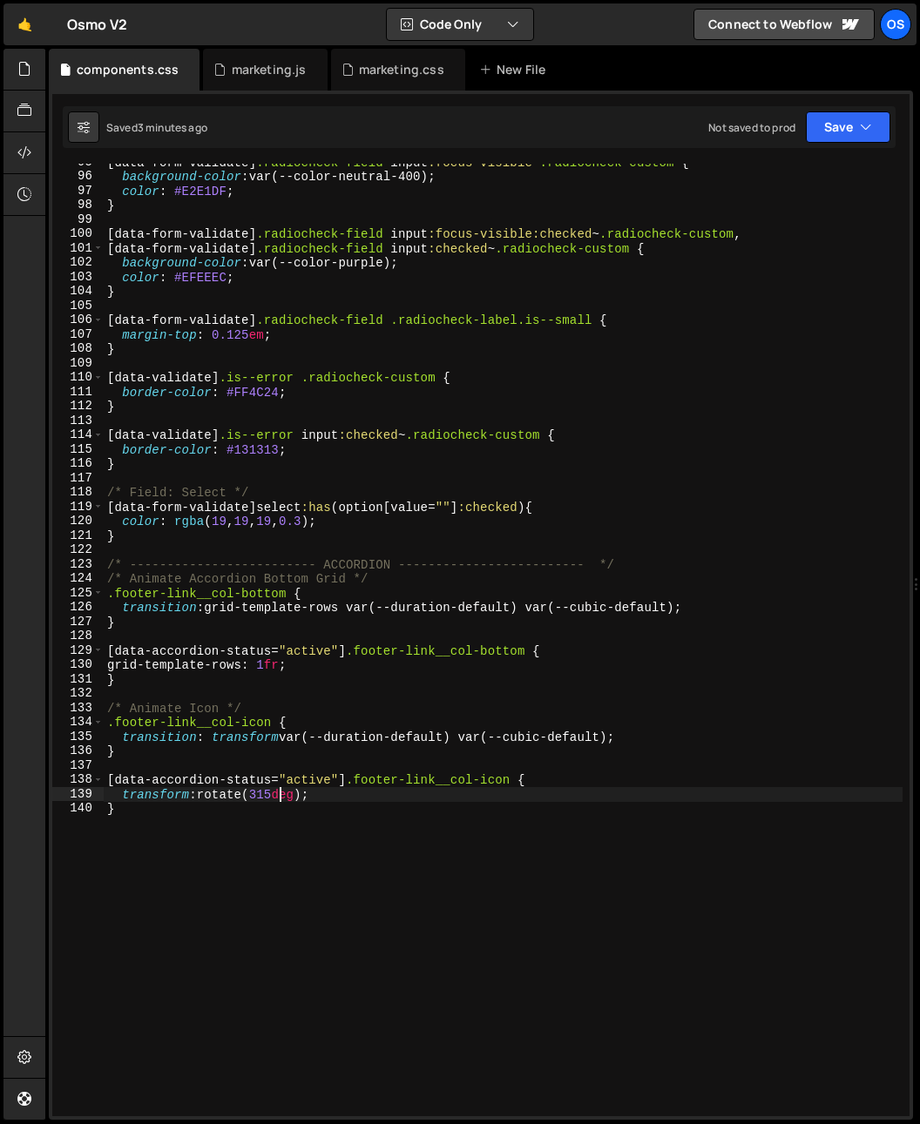
click at [389, 408] on div "[ data-form-validate ] .radiocheck-field input :focus-visible ~ .radiocheck-cus…" at bounding box center [503, 645] width 799 height 981
type textarea "}"
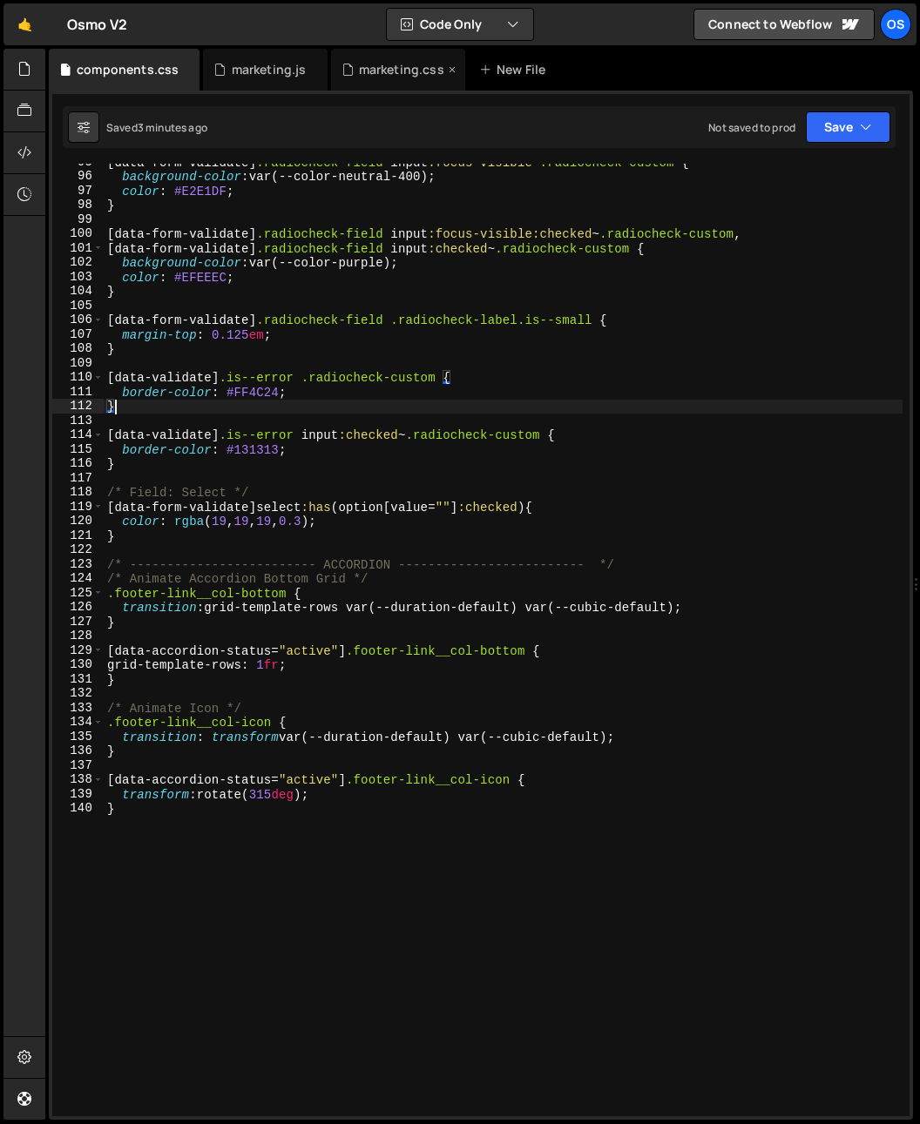
click at [371, 78] on div "marketing.css" at bounding box center [401, 69] width 85 height 17
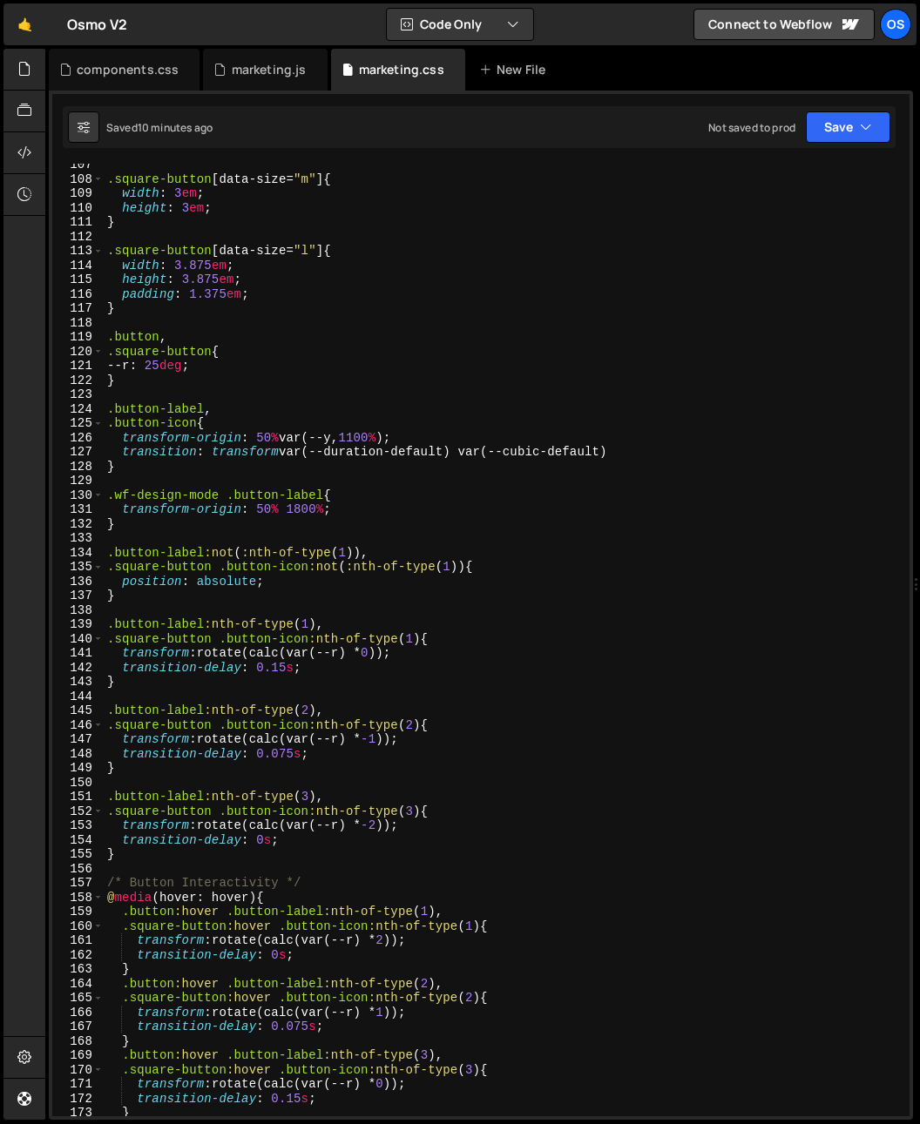
scroll to position [1529, 0]
click at [161, 383] on div ".square-button [ data-size = " m " ] { width : 3 em ; height : 3 em ; } .square…" at bounding box center [503, 648] width 799 height 981
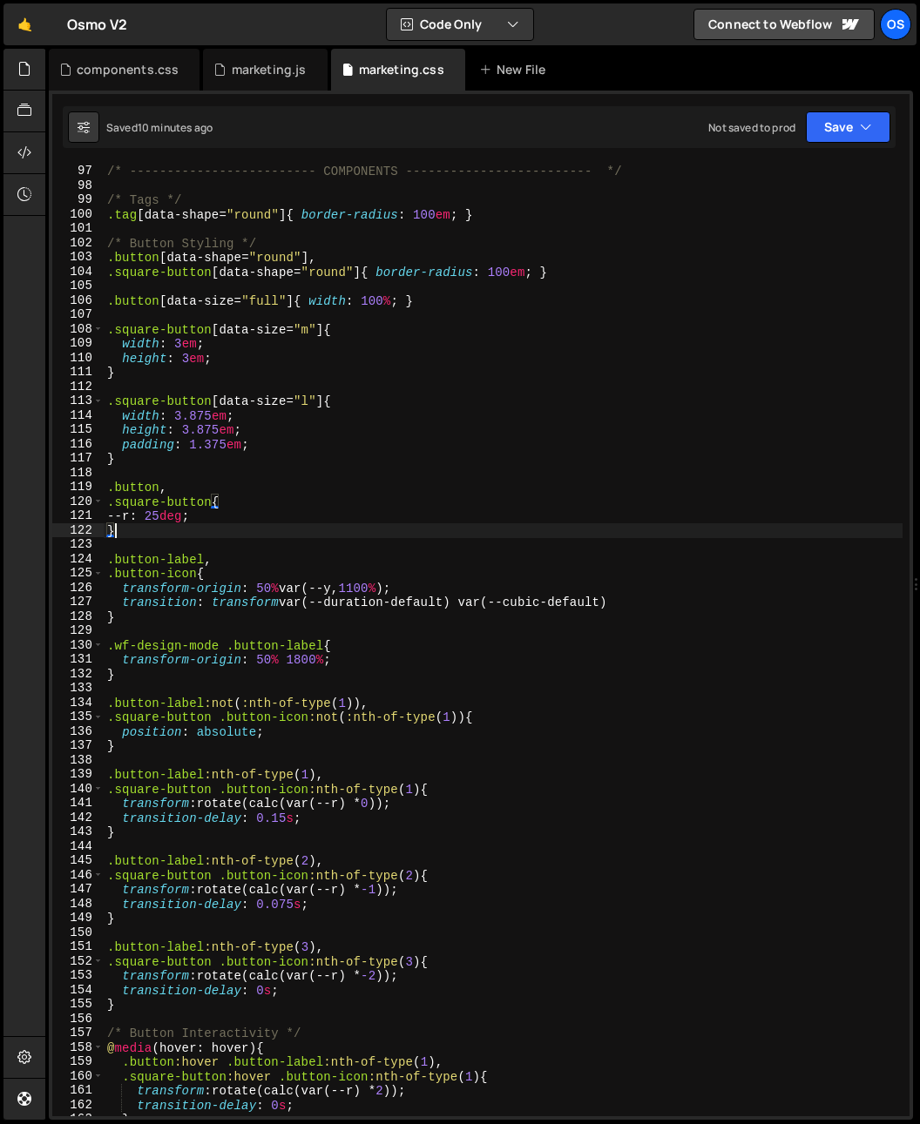
scroll to position [1379, 0]
click at [473, 302] on div "/* ------------------------- COMPONENTS ------------------------- */ /* Tags */…" at bounding box center [503, 640] width 799 height 981
type textarea ".button[data-size="full"]{ width: 100%; }"
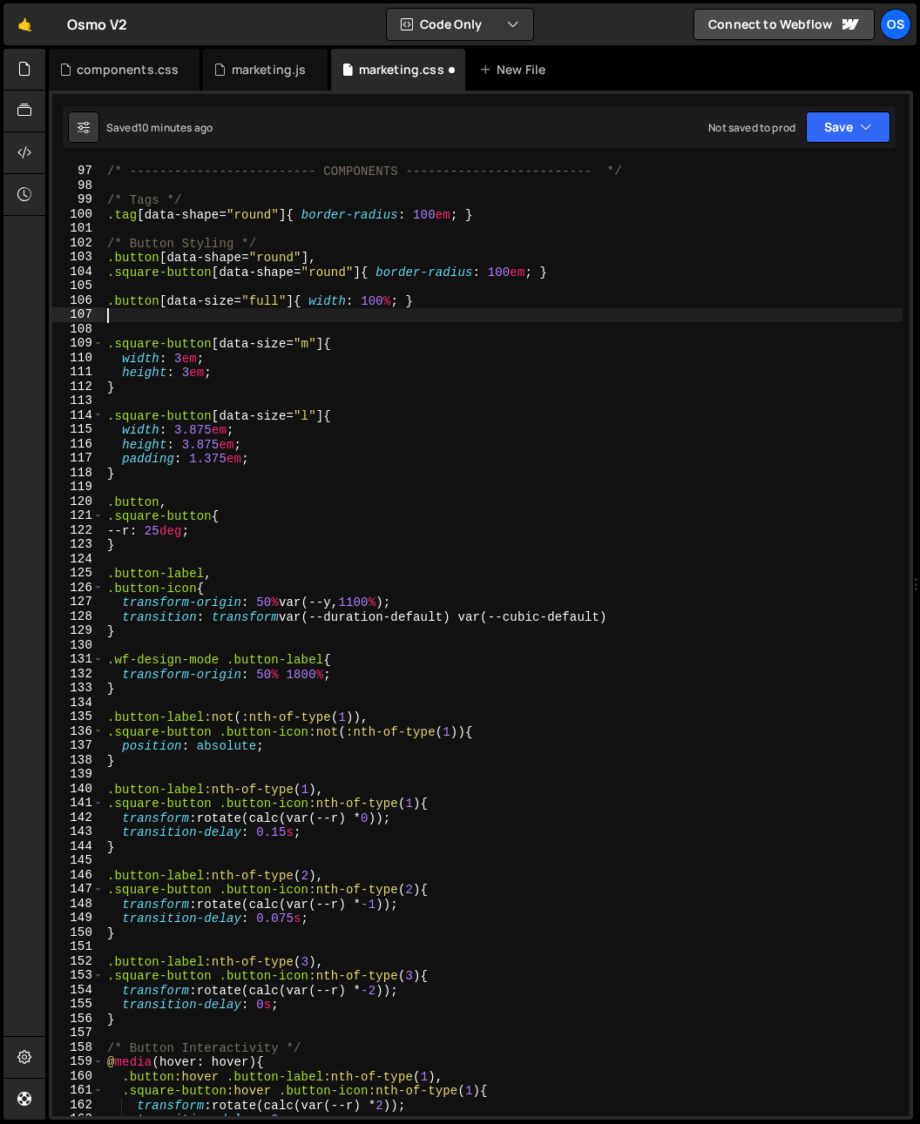
paste textarea "data-responsive"
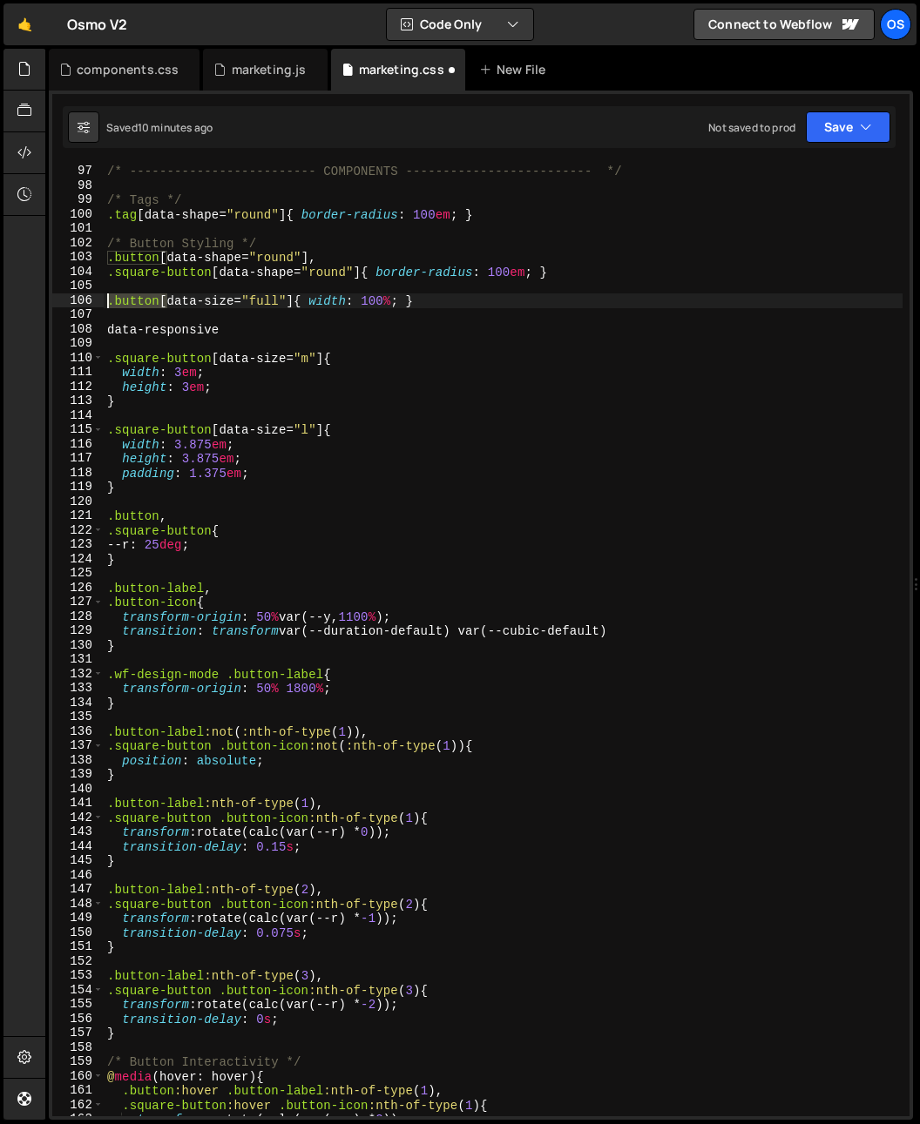
drag, startPoint x: 169, startPoint y: 300, endPoint x: 83, endPoint y: 312, distance: 86.9
click at [81, 302] on div "data-responsive 96 97 98 99 100 101 102 103 104 105 106 107 108 109 110 111 112…" at bounding box center [480, 640] width 857 height 953
click at [104, 332] on div "/* ------------------------- COMPONENTS ------------------------- */ /* Tags */…" at bounding box center [503, 640] width 799 height 981
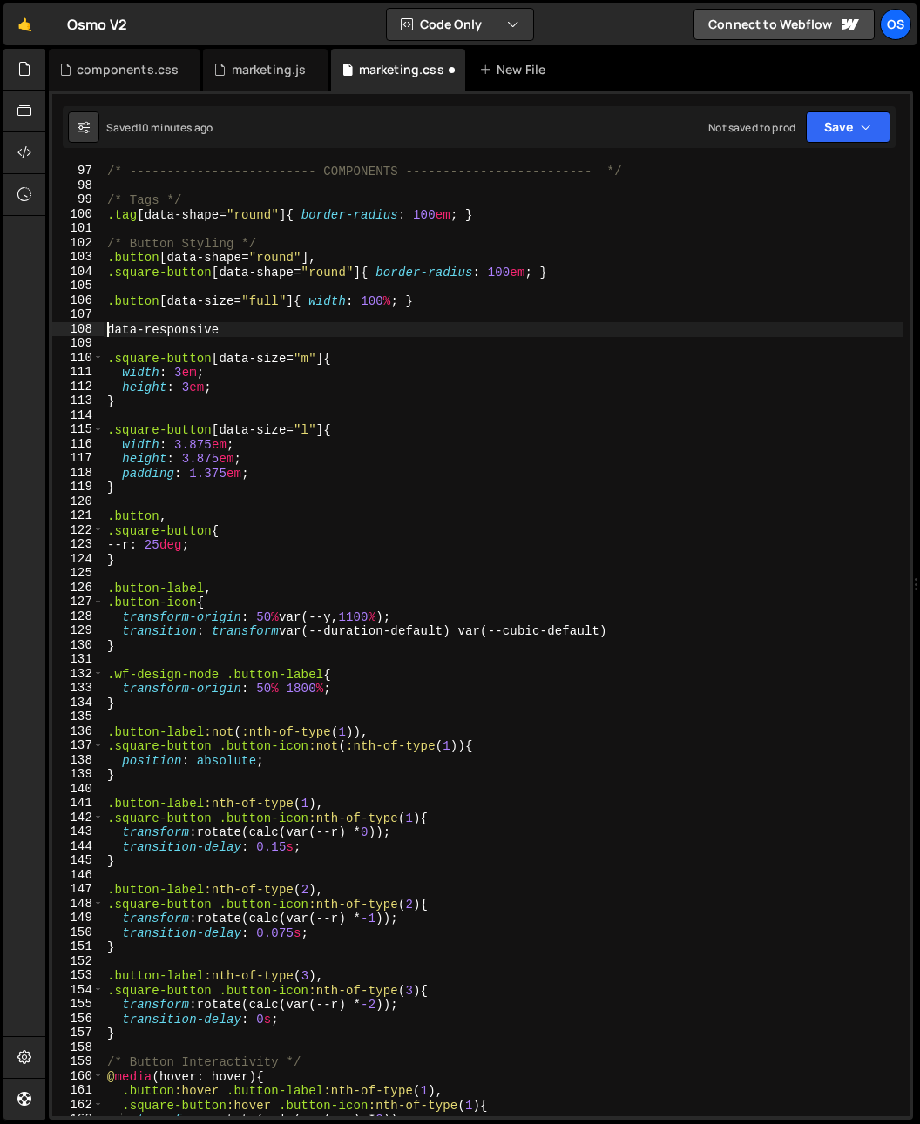
paste textarea ".button["
click at [379, 327] on div "/* ------------------------- COMPONENTS ------------------------- */ /* Tags */…" at bounding box center [503, 640] width 799 height 981
type textarea ".button[data-responsive="tablet"]"
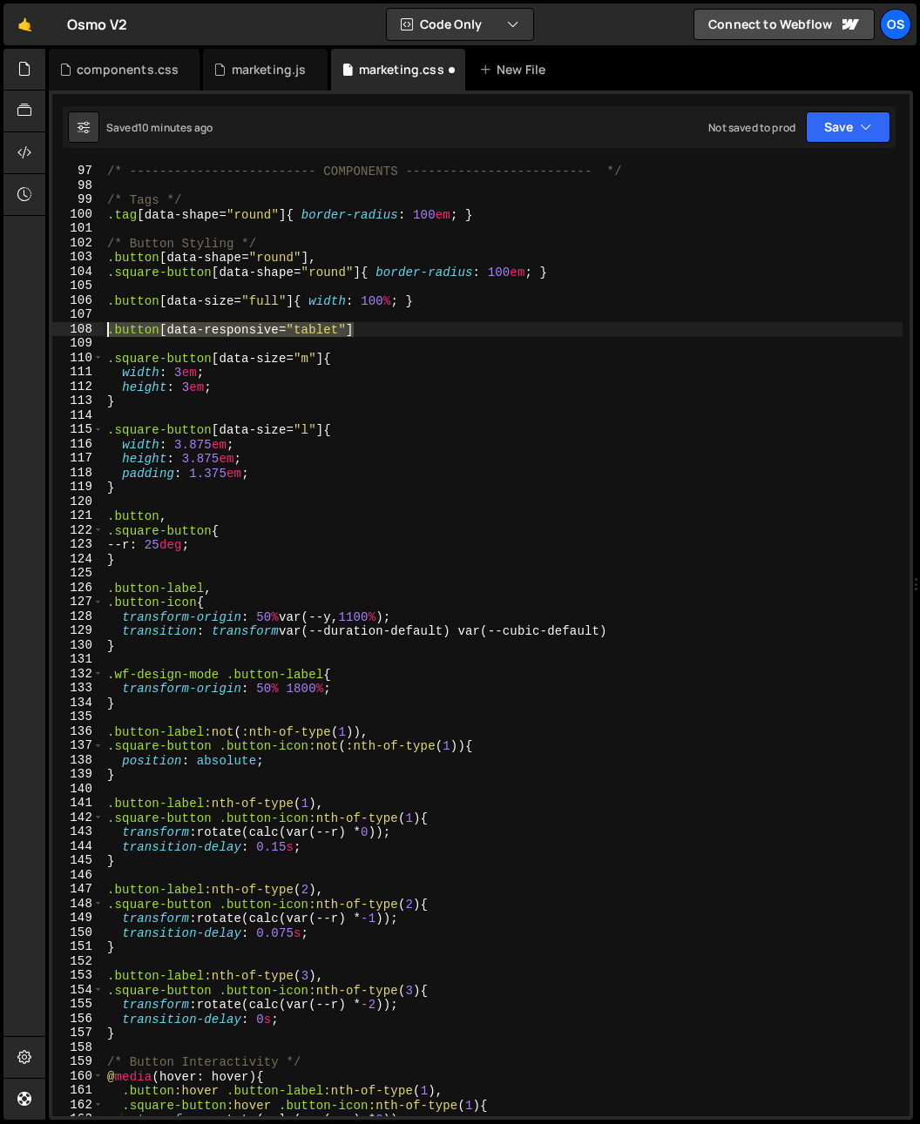
drag, startPoint x: 394, startPoint y: 333, endPoint x: 81, endPoint y: 327, distance: 312.7
click at [81, 327] on div ".button[data-responsive="tablet"] 96 97 98 99 100 101 102 103 104 105 106 107 1…" at bounding box center [480, 640] width 857 height 953
click at [147, 316] on div "/* ------------------------- COMPONENTS ------------------------- */ /* Tags */…" at bounding box center [503, 640] width 799 height 981
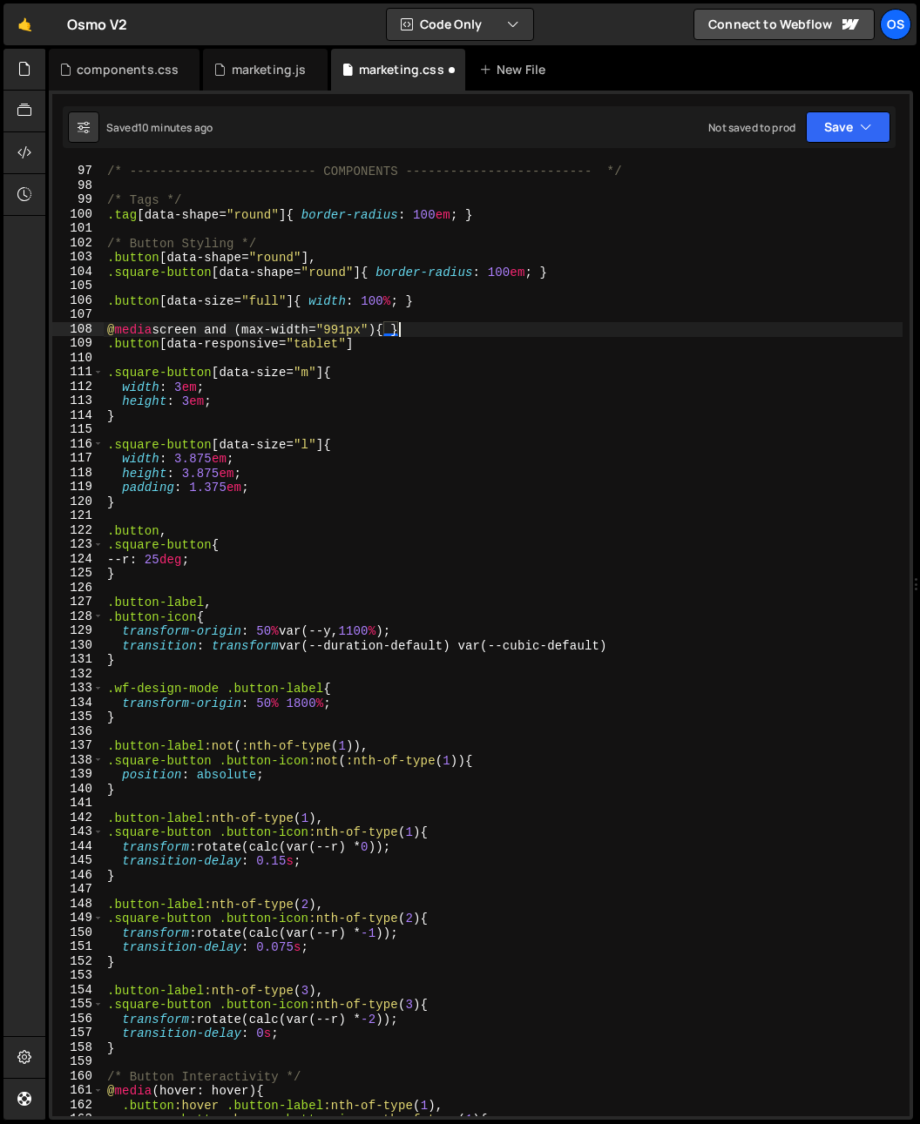
scroll to position [0, 20]
click at [390, 327] on div "/* ------------------------- COMPONENTS ------------------------- */ /* Tags */…" at bounding box center [503, 640] width 799 height 981
drag, startPoint x: 327, startPoint y: 342, endPoint x: 71, endPoint y: 346, distance: 256.0
click at [71, 346] on div "@media screen and (max-width="991px"){ } 96 97 98 99 100 101 102 103 104 105 10…" at bounding box center [480, 640] width 857 height 953
type textarea ".button[data-responsive="tablet"]"
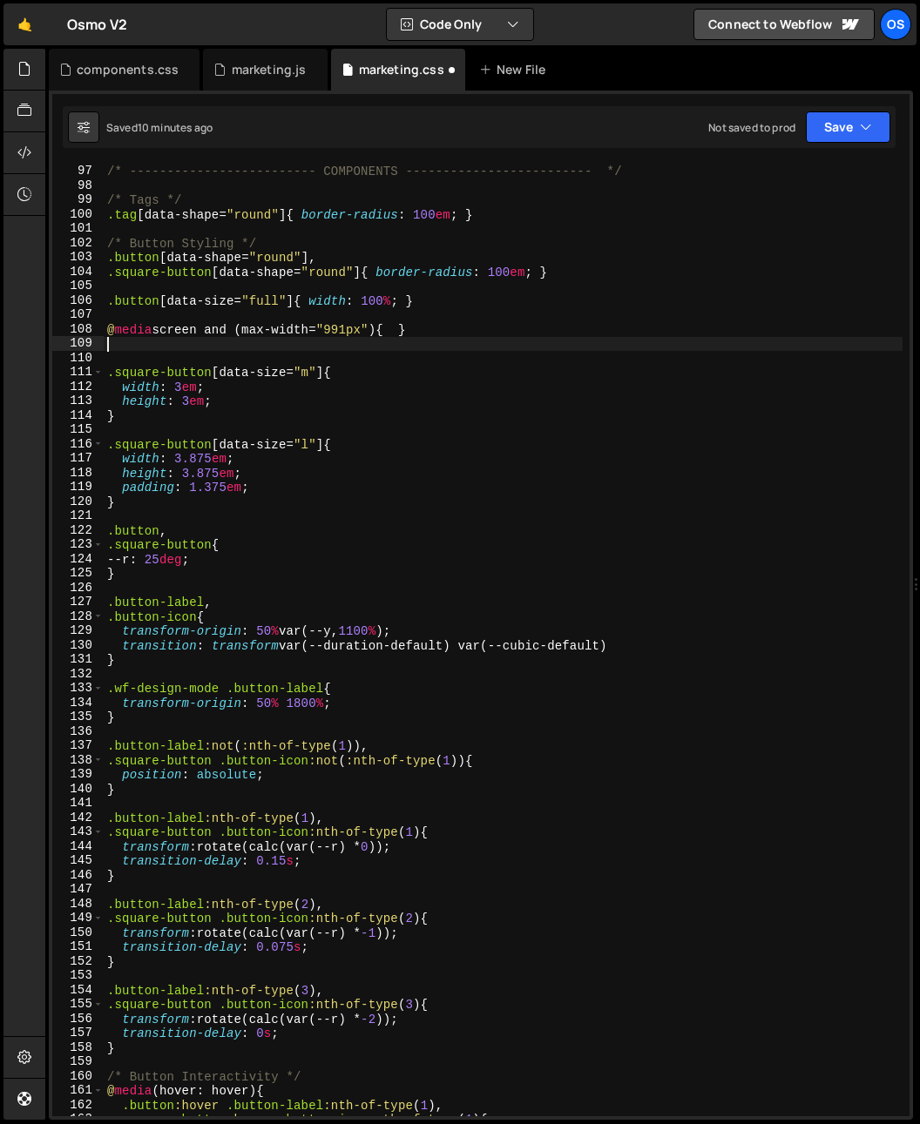
scroll to position [0, 0]
click at [394, 327] on div "/* ------------------------- COMPONENTS ------------------------- */ /* Tags */…" at bounding box center [503, 640] width 799 height 981
click at [397, 329] on div "/* ------------------------- COMPONENTS ------------------------- */ /* Tags */…" at bounding box center [503, 640] width 799 height 981
paste textarea ".button[data-responsive="tablet"]"
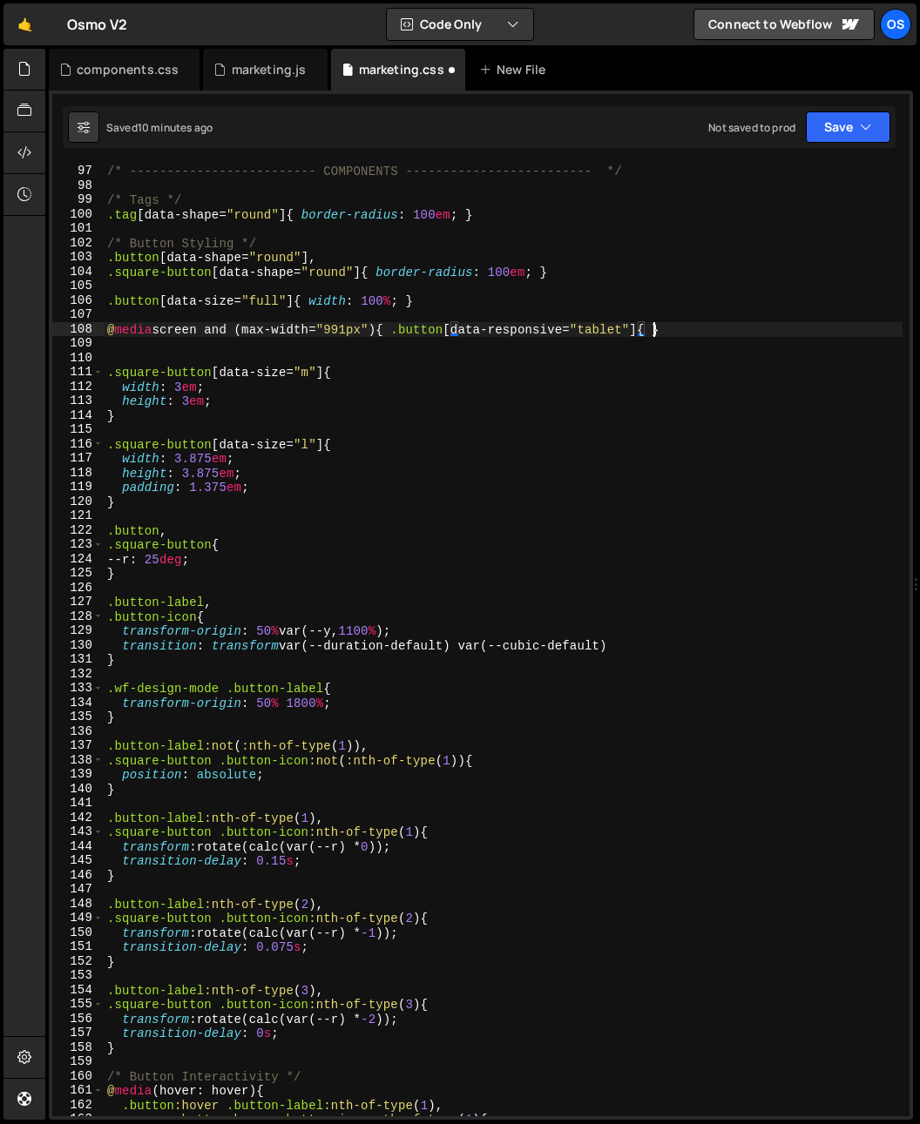
type textarea "@media screen and (max-width="991px"){ .button[data-responsive="tablet"]{} }"
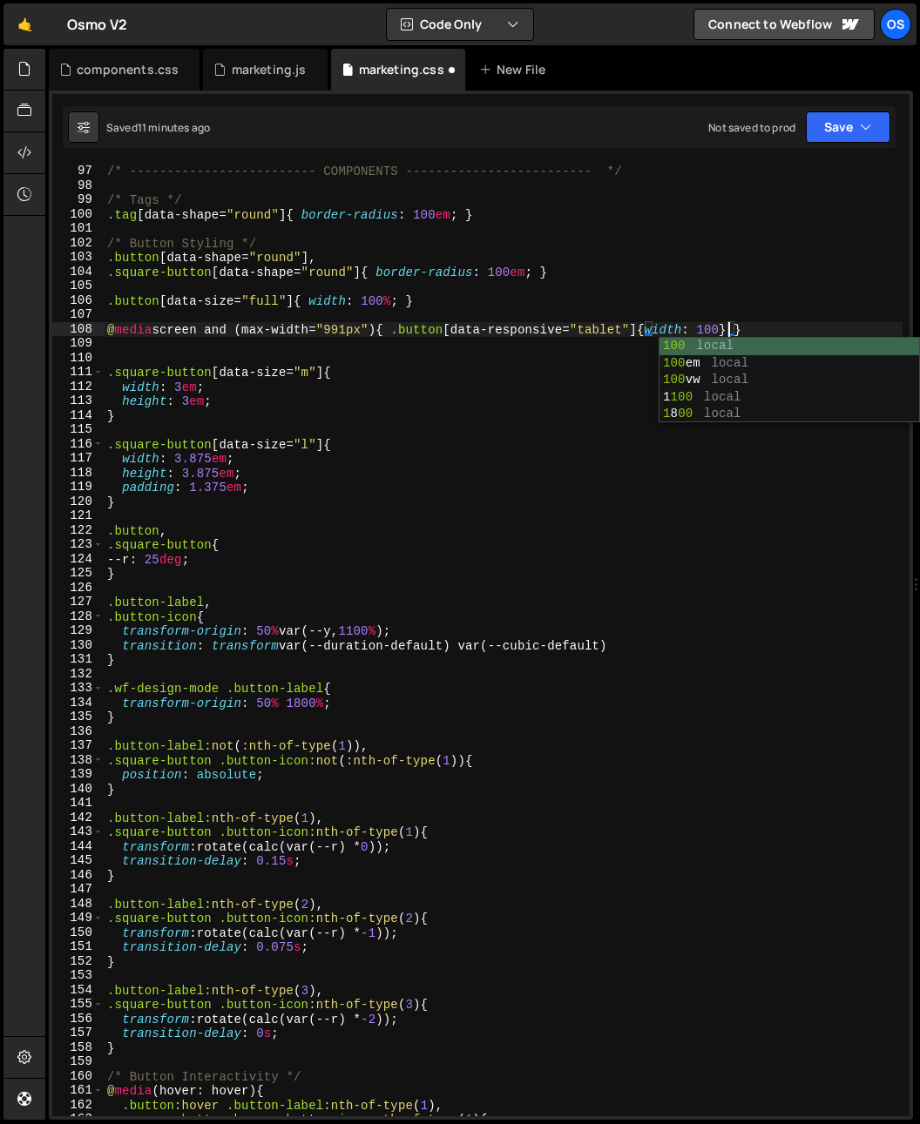
scroll to position [0, 44]
type textarea "@media screen and (max-width="991px"){ .button[data-responsive="tablet"]{width:…"
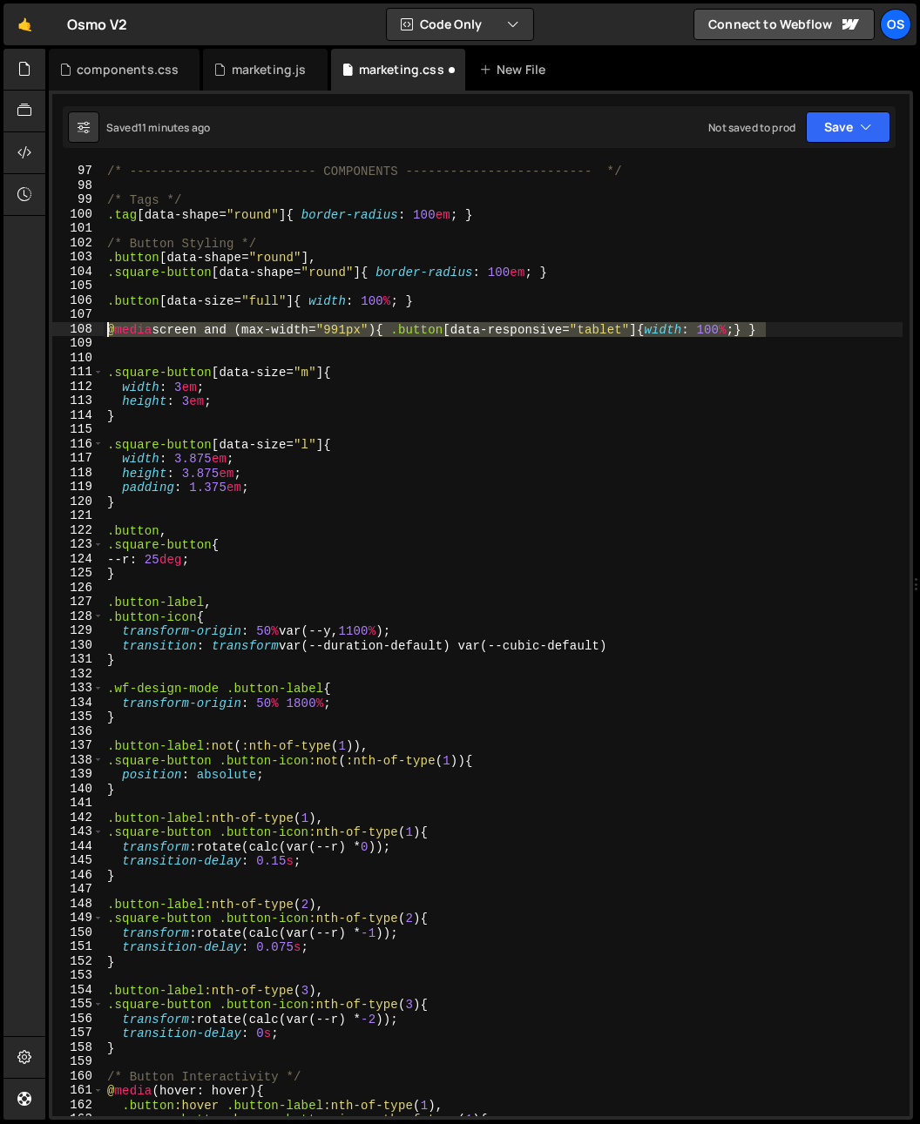
drag, startPoint x: 738, startPoint y: 322, endPoint x: 85, endPoint y: 338, distance: 652.4
click at [63, 327] on div "@media screen and (max-width="991px"){ .button[data-responsive="tablet"]{width:…" at bounding box center [480, 640] width 857 height 953
click at [118, 342] on div "/* ------------------------- COMPONENTS ------------------------- */ /* Tags */…" at bounding box center [503, 640] width 799 height 981
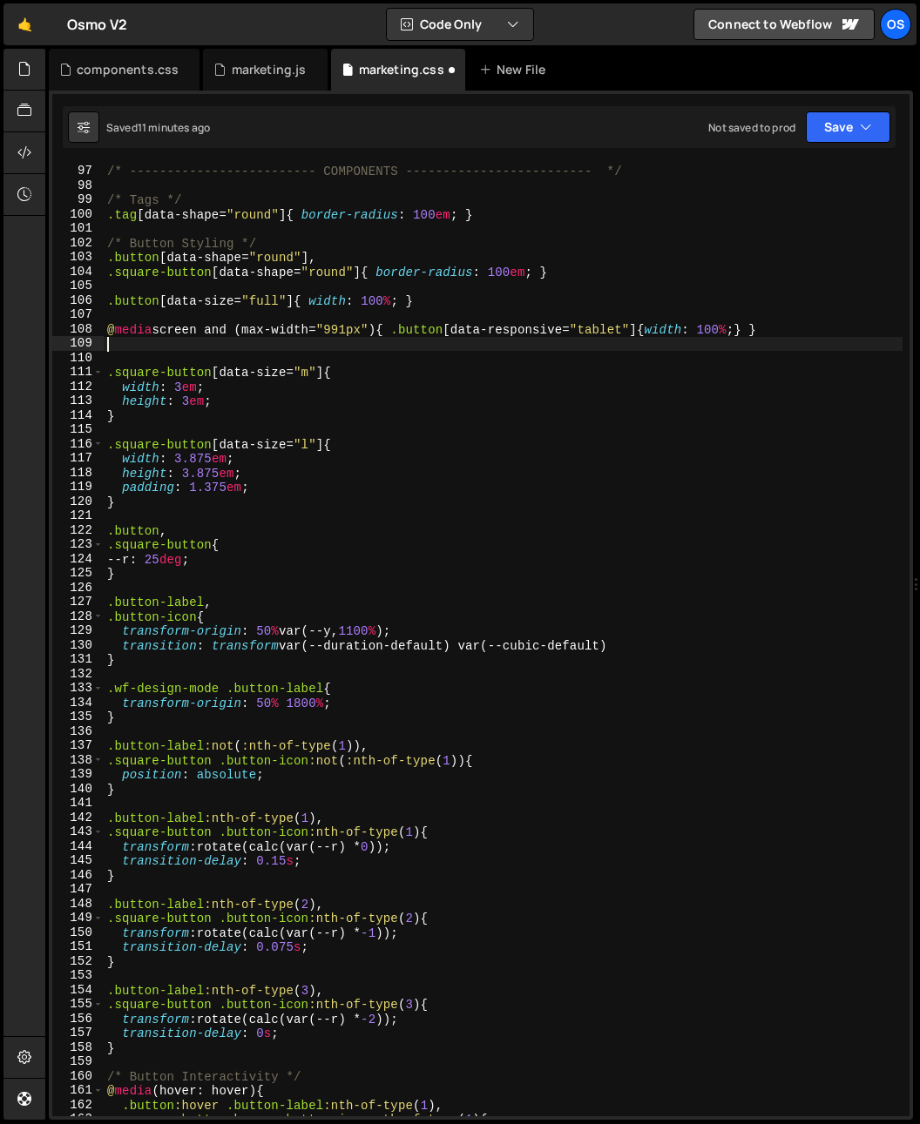
scroll to position [0, 0]
paste textarea "@media screen and (max-width="991px"){ .button[data-responsive="tablet"]{width:…"
type textarea "@media screen and (max-width="991px"){ .button[data-responsive="tablet"]{width:…"
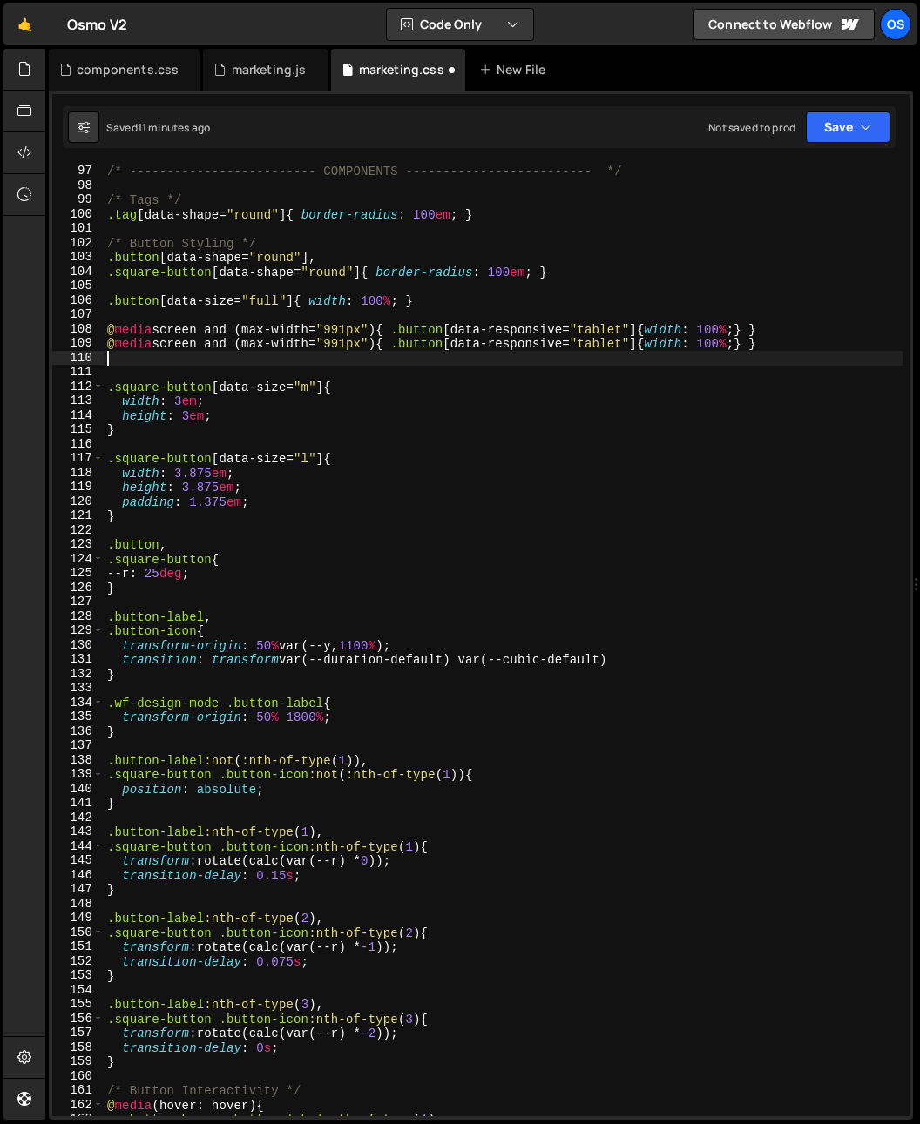
paste textarea "@media screen and (max-width="991px"){ .button[data-responsive="tablet"]{width:…"
drag, startPoint x: 329, startPoint y: 346, endPoint x: 350, endPoint y: 359, distance: 24.6
click at [353, 347] on div "/* ------------------------- COMPONENTS ------------------------- */ /* Tags */…" at bounding box center [503, 640] width 799 height 981
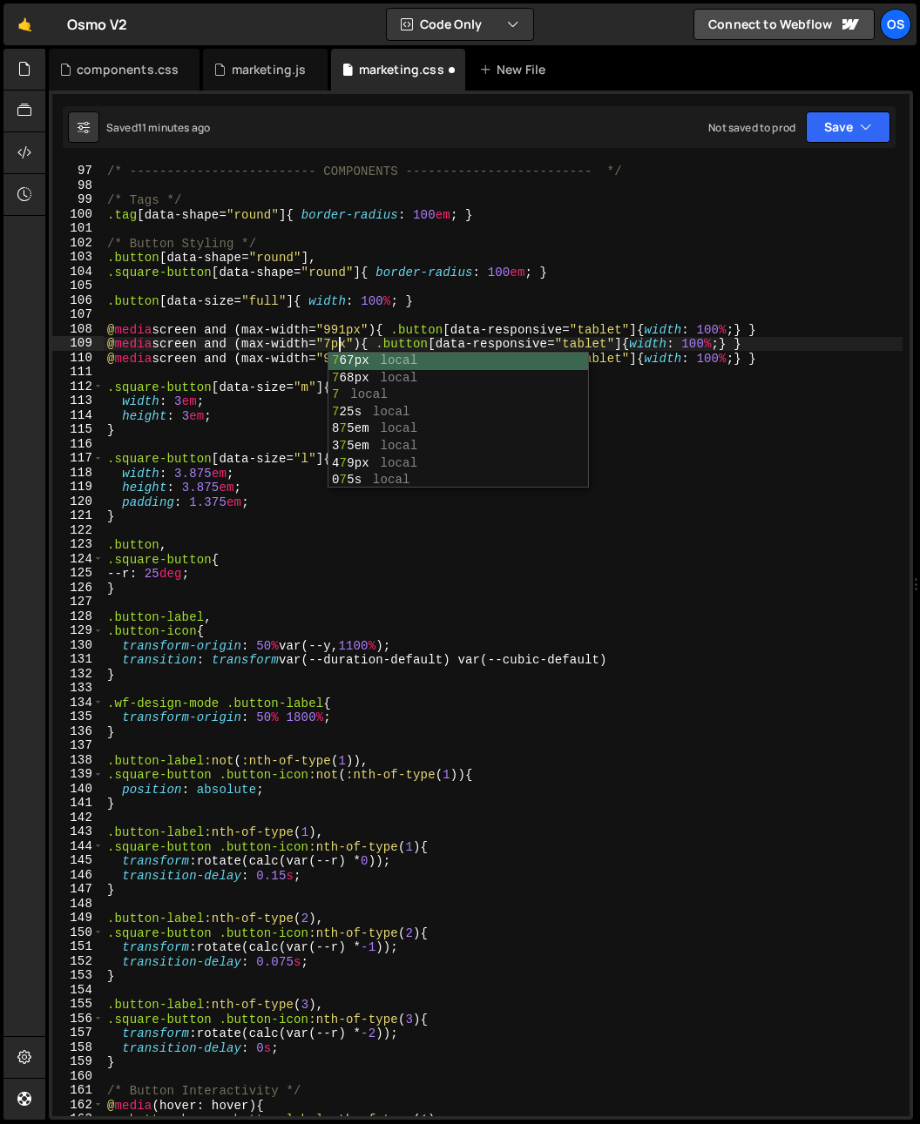
scroll to position [0, 17]
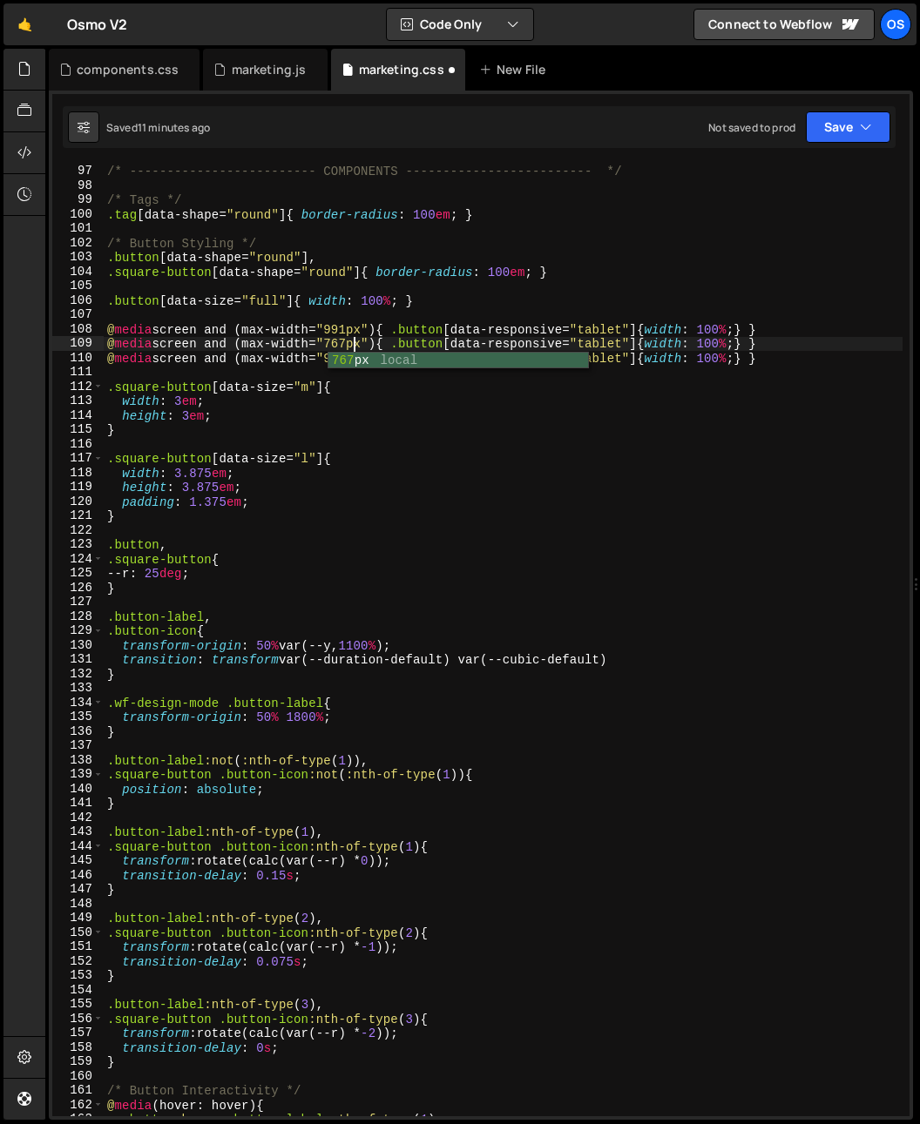
click at [334, 277] on div "/* ------------------------- COMPONENTS ------------------------- */ /* Tags */…" at bounding box center [503, 640] width 799 height 981
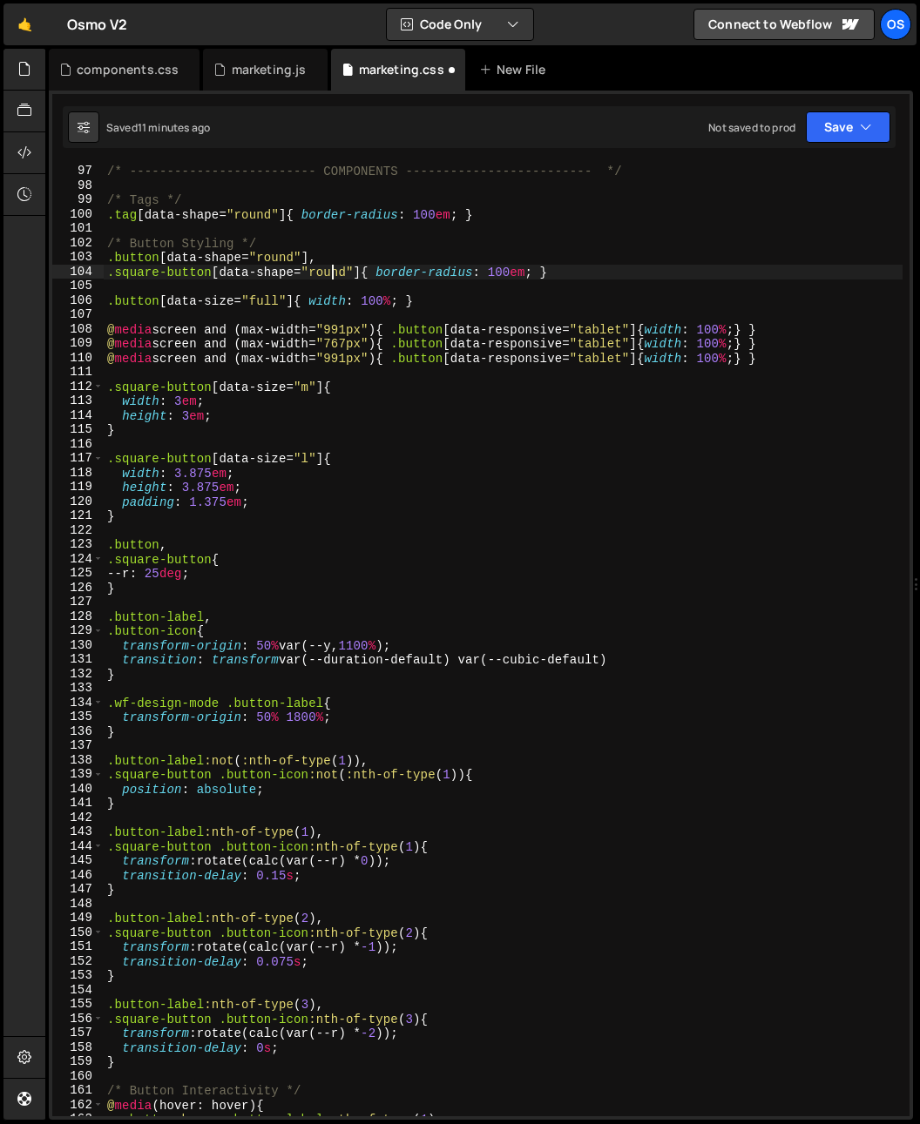
click at [340, 358] on div "/* ------------------------- COMPONENTS ------------------------- */ /* Tags */…" at bounding box center [503, 640] width 799 height 981
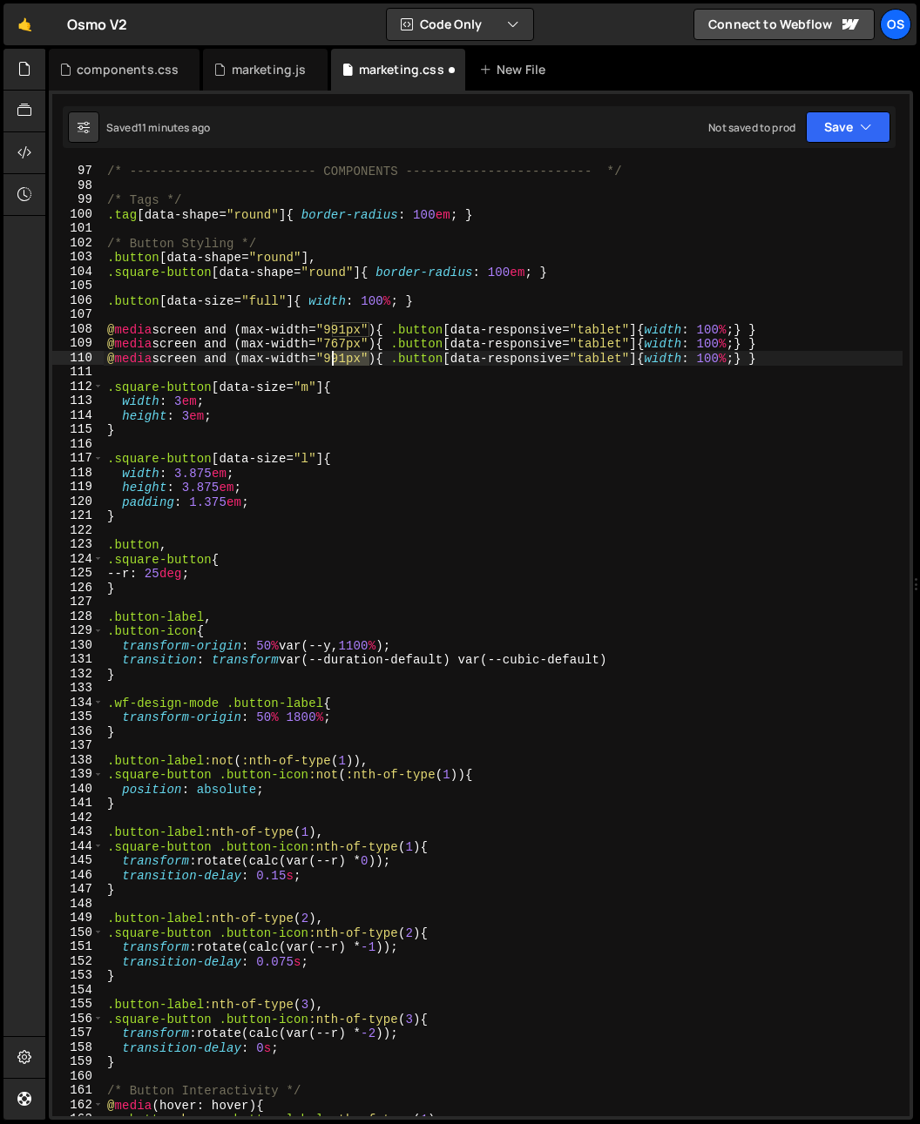
click at [340, 358] on div "/* ------------------------- COMPONENTS ------------------------- */ /* Tags */…" at bounding box center [503, 640] width 799 height 981
click at [608, 344] on div "/* ------------------------- COMPONENTS ------------------------- */ /* Tags */…" at bounding box center [503, 640] width 799 height 981
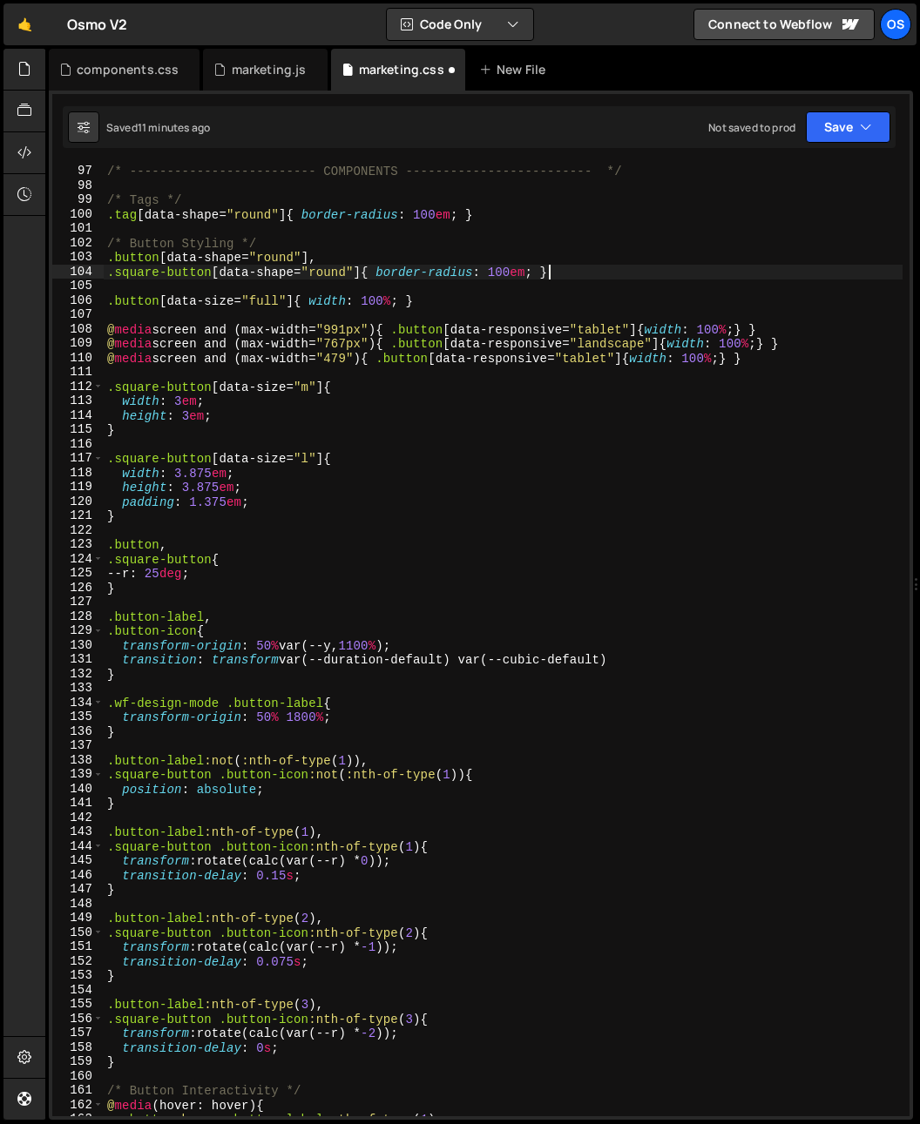
click at [609, 270] on div "/* ------------------------- COMPONENTS ------------------------- */ /* Tags */…" at bounding box center [503, 640] width 799 height 981
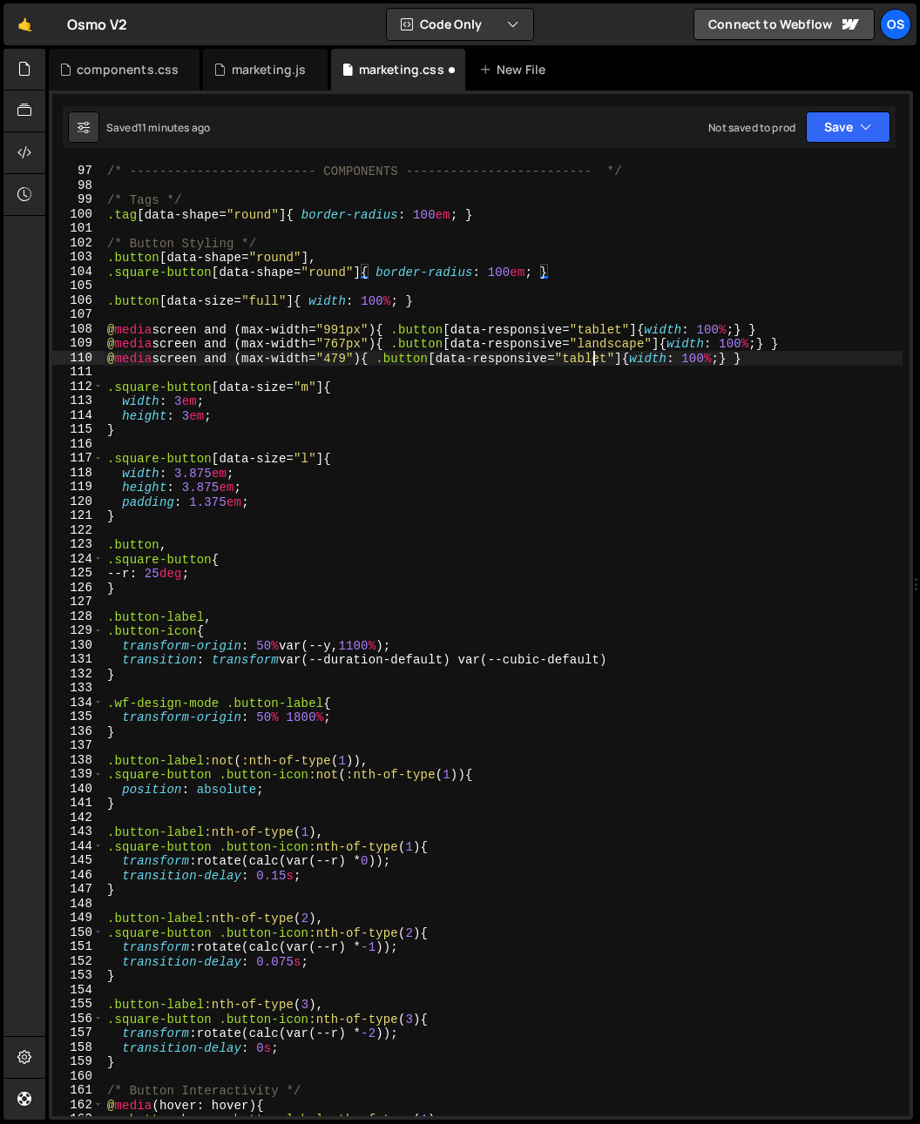
click at [593, 352] on div "/* ------------------------- COMPONENTS ------------------------- */ /* Tags */…" at bounding box center [503, 640] width 799 height 981
click at [730, 268] on div "/* ------------------------- COMPONENTS ------------------------- */ /* Tags */…" at bounding box center [503, 640] width 799 height 981
type textarea ".square-button[data-shape="round"]{ border-radius: 100em; }"
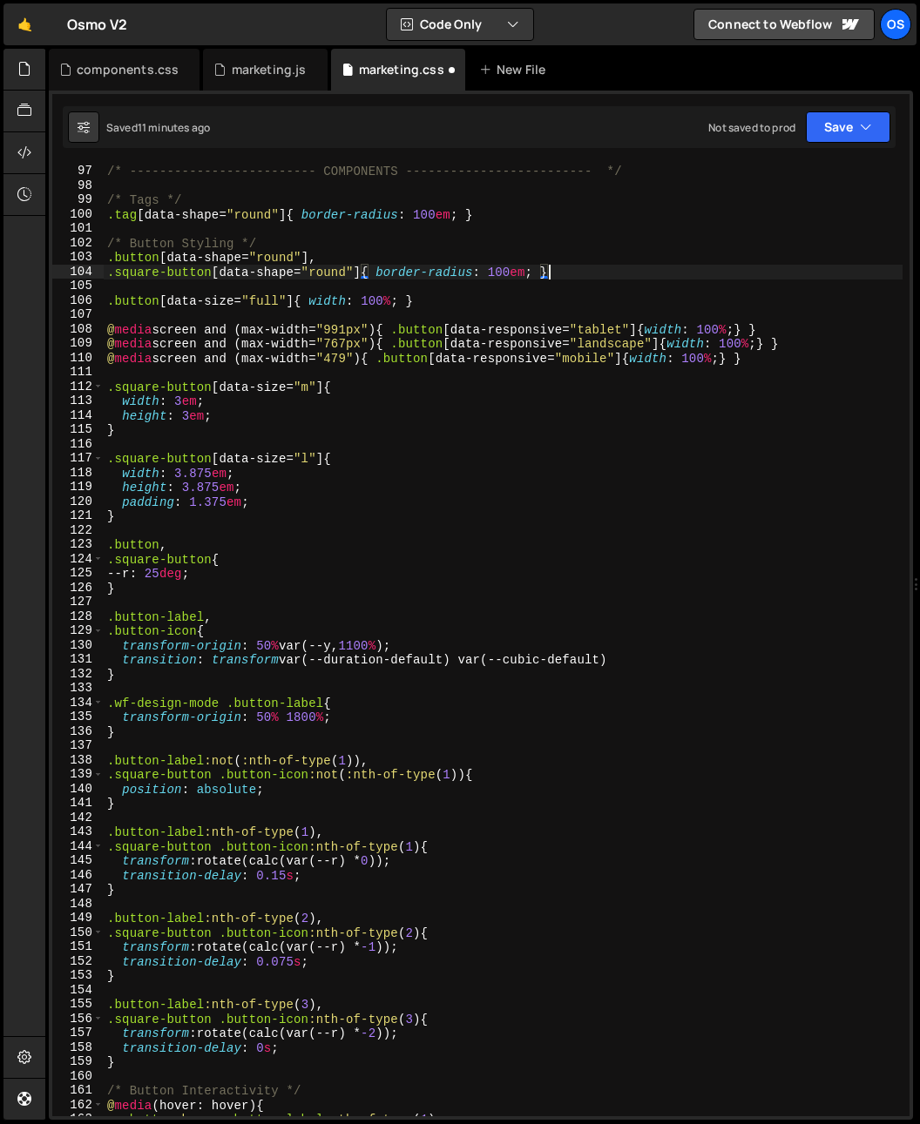
click at [704, 373] on div "/* ------------------------- COMPONENTS ------------------------- */ /* Tags */…" at bounding box center [503, 640] width 799 height 981
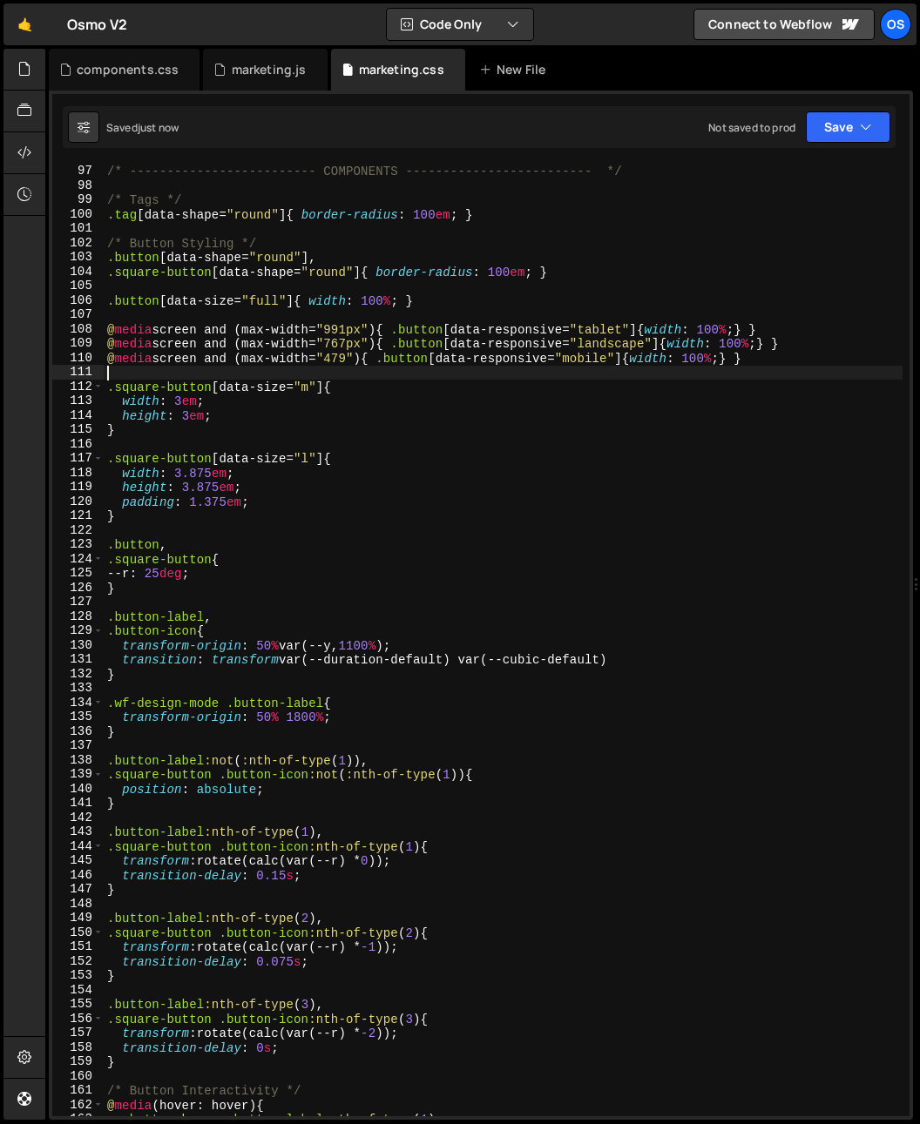
click at [350, 359] on div "/* ------------------------- COMPONENTS ------------------------- */ /* Tags */…" at bounding box center [503, 640] width 799 height 981
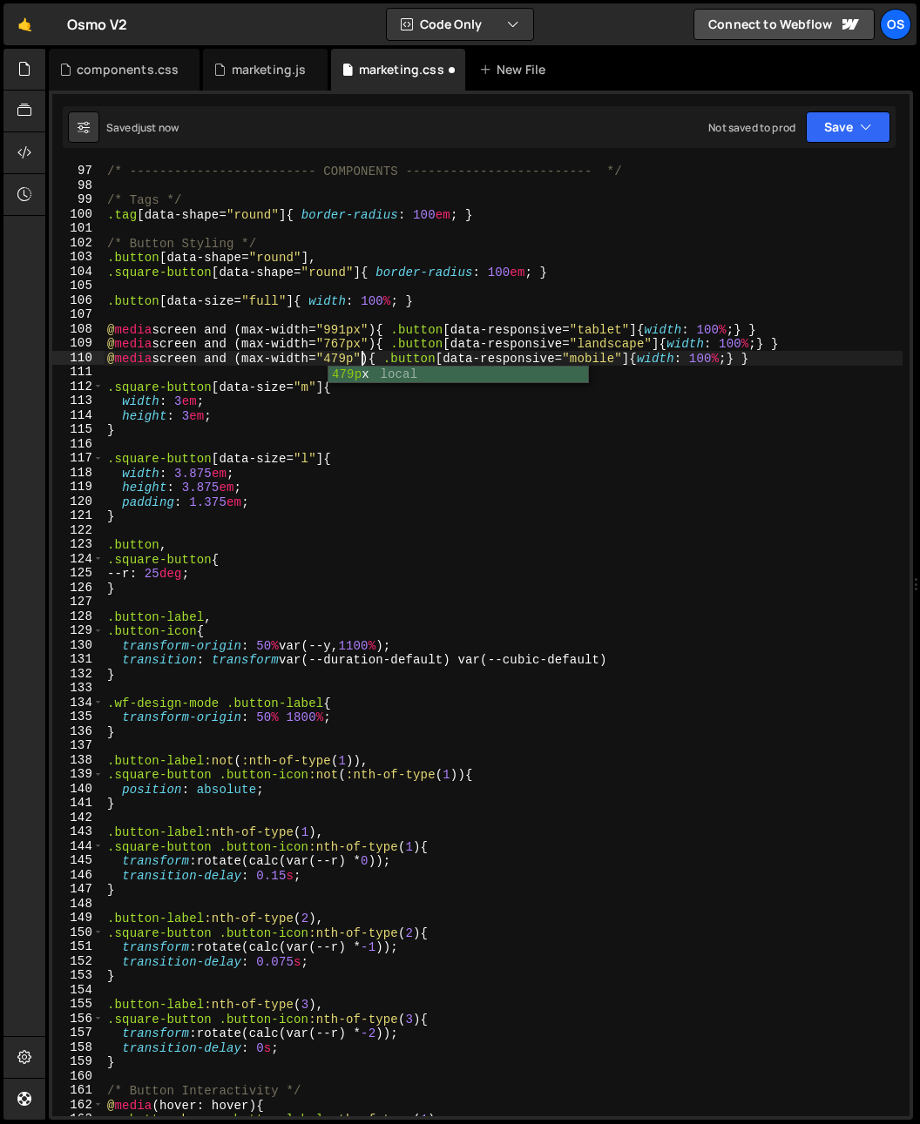
type textarea "@media screen and (max-width="479px"){ .button[data-responsive="mobile"]{width:…"
click at [315, 378] on div "/* ------------------------- COMPONENTS ------------------------- */ /* Tags */…" at bounding box center [503, 640] width 799 height 981
click at [321, 361] on div "/* ------------------------- COMPONENTS ------------------------- */ /* Tags */…" at bounding box center [503, 640] width 799 height 981
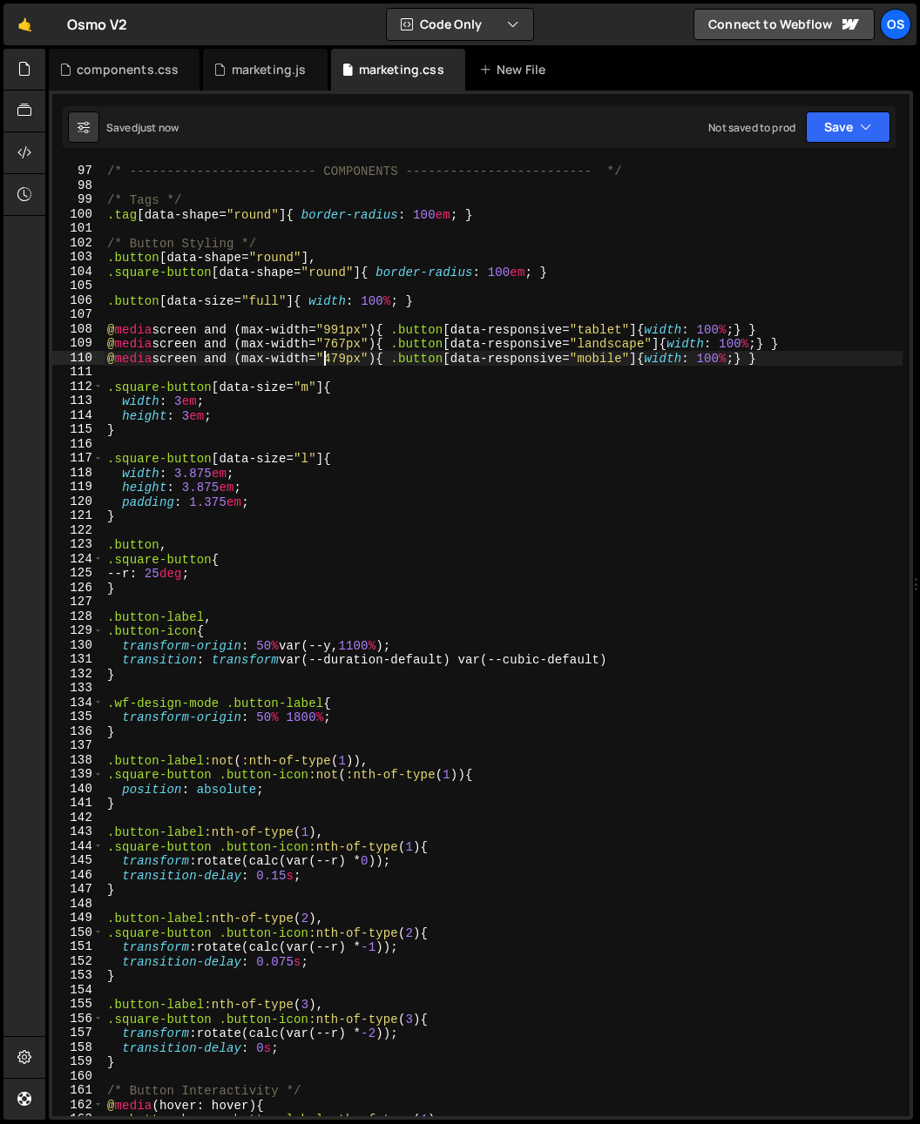
click at [594, 360] on div "/* ------------------------- COMPONENTS ------------------------- */ /* Tags */…" at bounding box center [503, 640] width 799 height 981
click at [276, 432] on div "/* ------------------------- COMPONENTS ------------------------- */ /* Tags */…" at bounding box center [503, 640] width 799 height 981
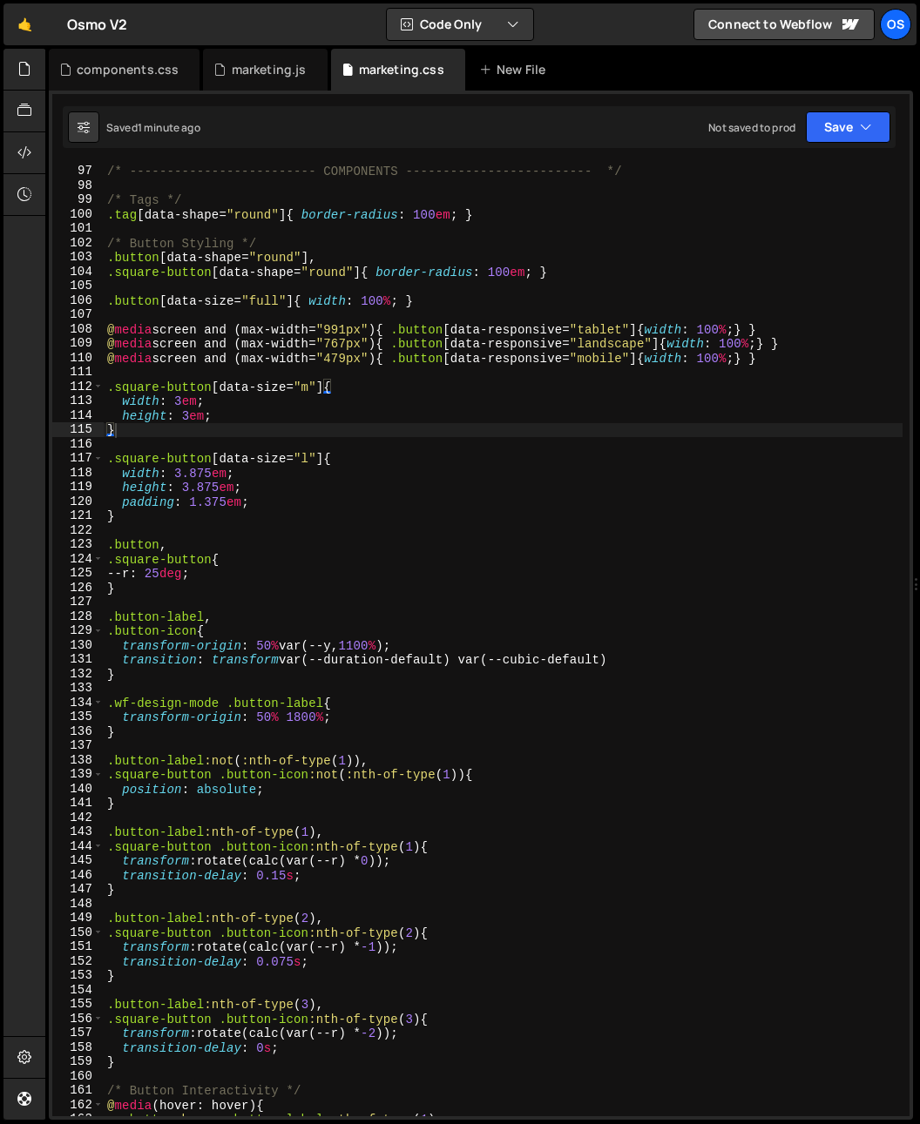
click at [279, 397] on div "/* ------------------------- COMPONENTS ------------------------- */ /* Tags */…" at bounding box center [503, 640] width 799 height 981
type textarea "width: 3em;"
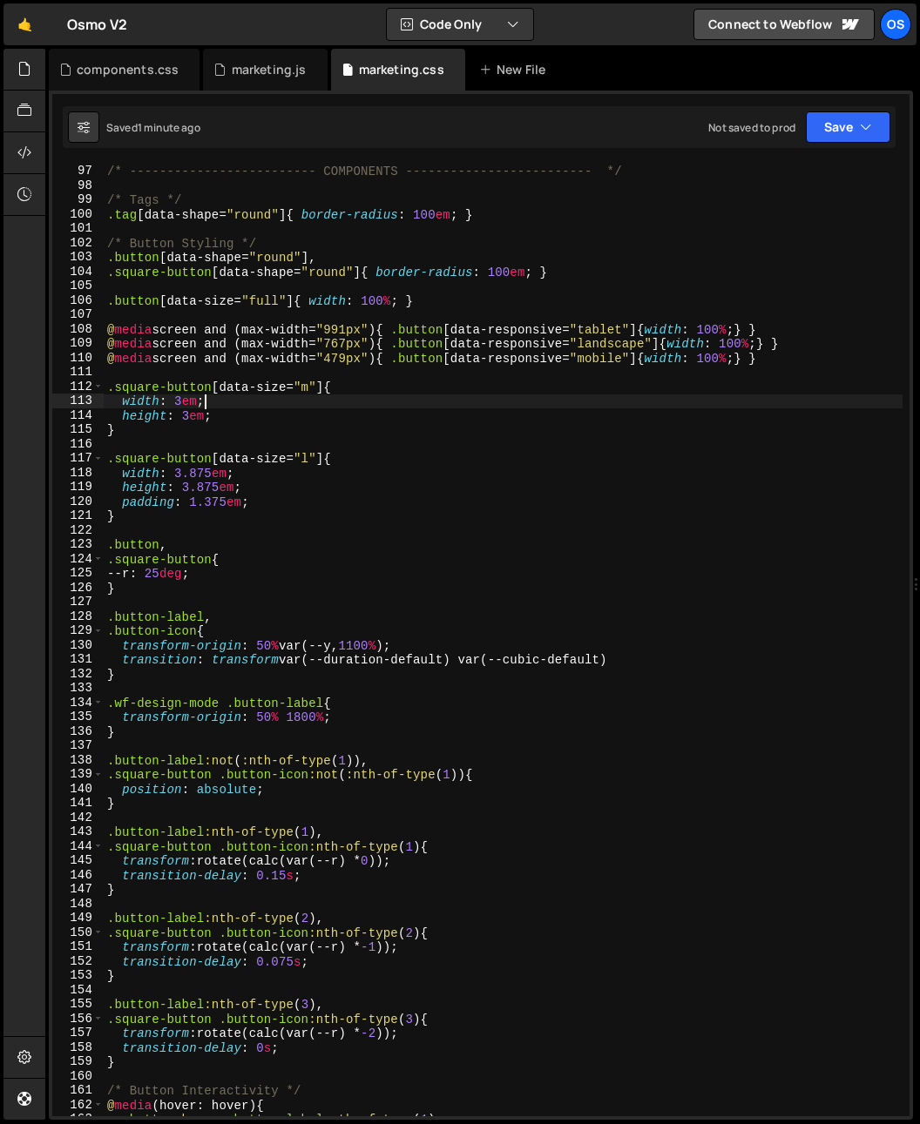
click at [396, 400] on div "/* ------------------------- COMPONENTS ------------------------- */ /* Tags */…" at bounding box center [503, 640] width 799 height 981
click at [388, 408] on div "/* ------------------------- COMPONENTS ------------------------- */ /* Tags */…" at bounding box center [503, 640] width 799 height 981
click at [341, 371] on div "/* ------------------------- COMPONENTS ------------------------- */ /* Tags */…" at bounding box center [503, 640] width 799 height 981
click at [337, 384] on div "/* ------------------------- COMPONENTS ------------------------- */ /* Tags */…" at bounding box center [503, 640] width 799 height 981
click at [365, 408] on div "/* ------------------------- COMPONENTS ------------------------- */ /* Tags */…" at bounding box center [503, 640] width 799 height 981
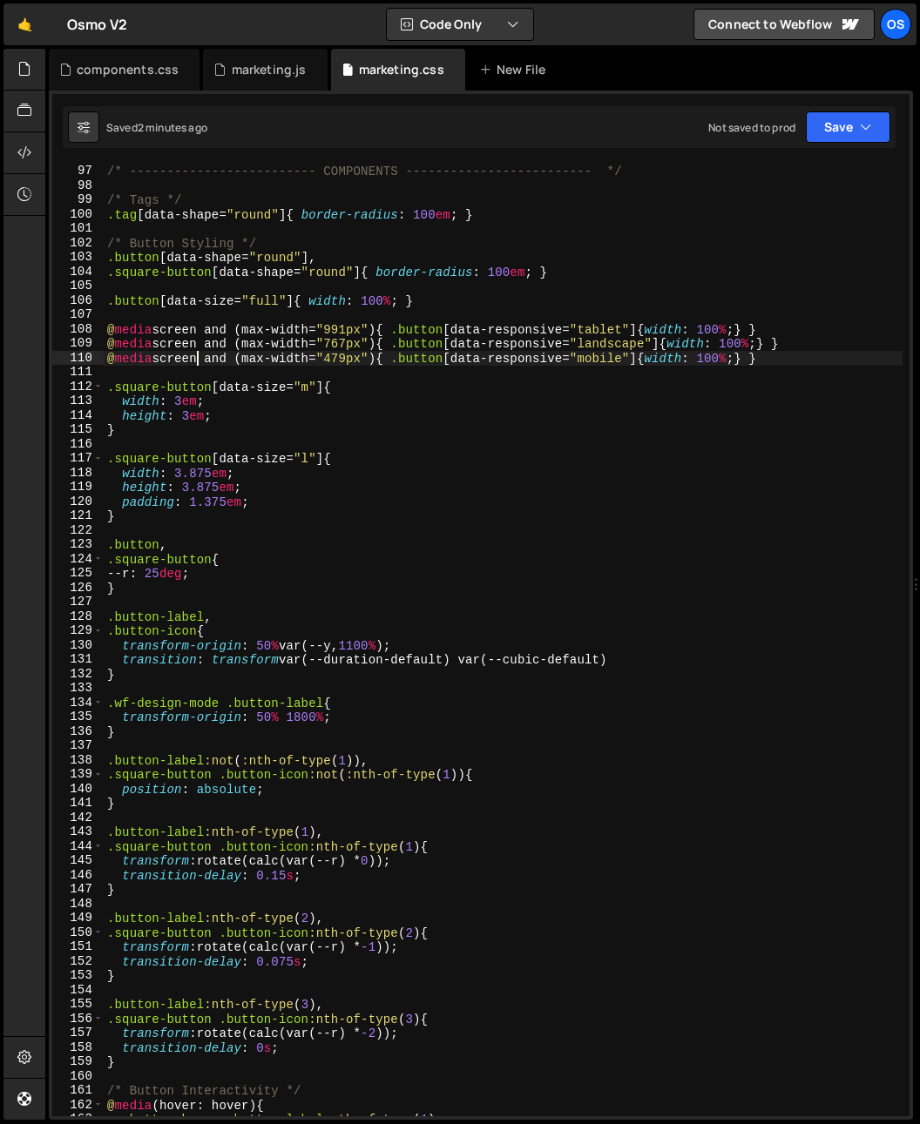
click at [199, 359] on div "/* ------------------------- COMPONENTS ------------------------- */ /* Tags */…" at bounding box center [503, 640] width 799 height 981
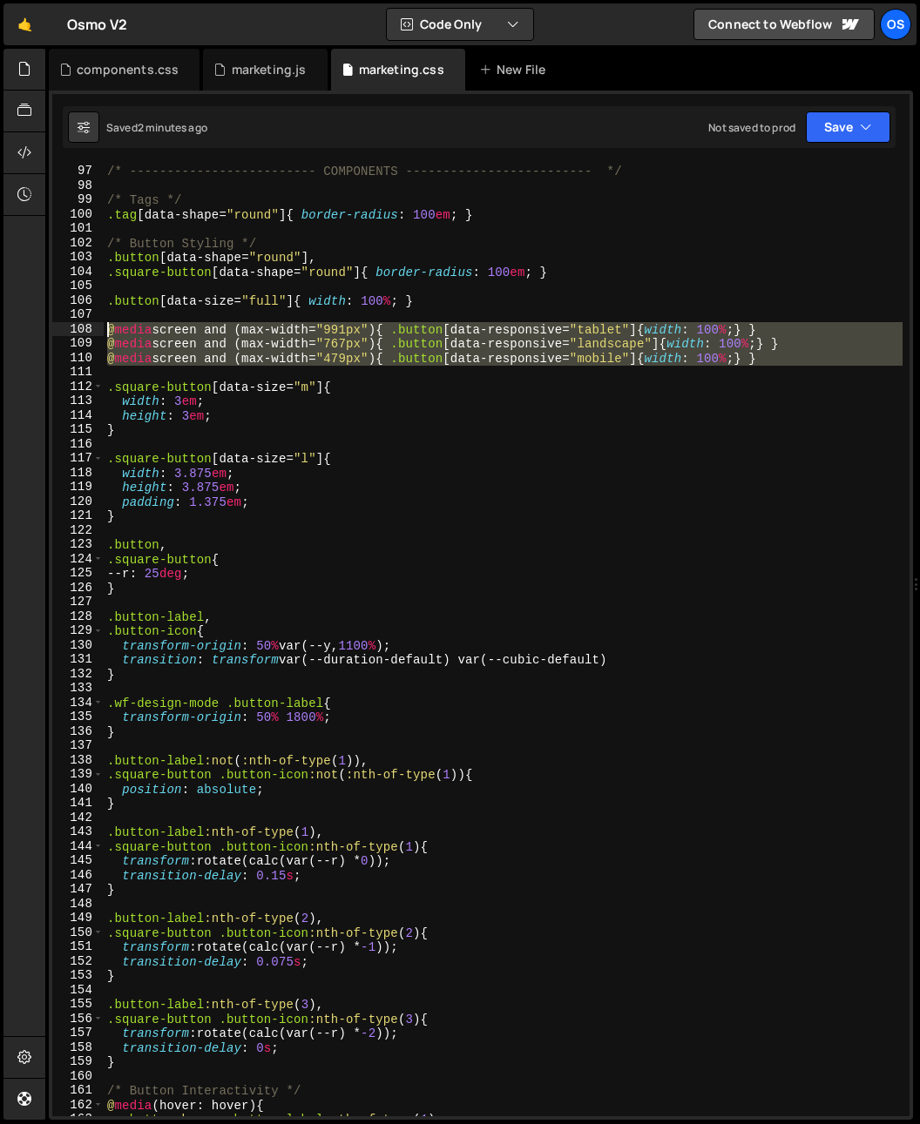
drag, startPoint x: 125, startPoint y: 370, endPoint x: 84, endPoint y: 320, distance: 64.5
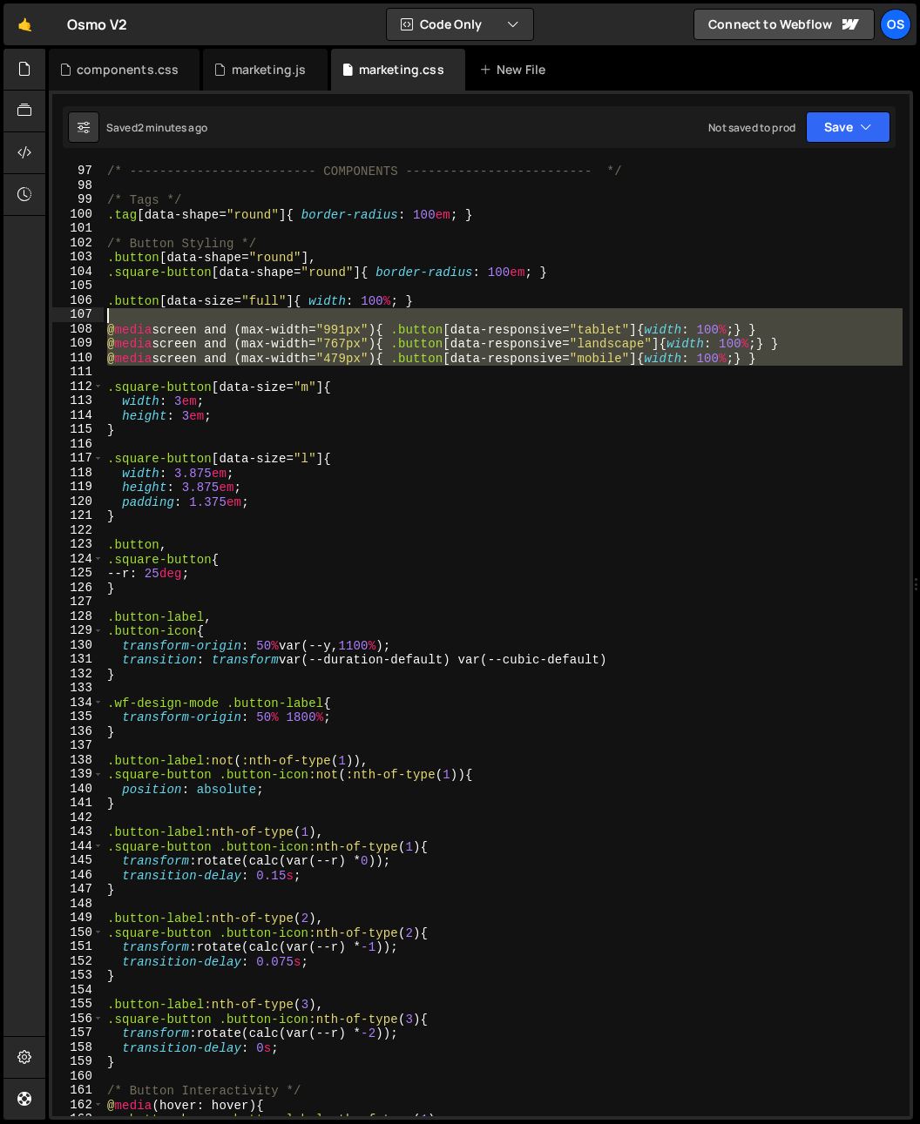
click at [84, 320] on div "@media screen and (max-width="479px"){ .button[data-responsive="mobile"]{width:…" at bounding box center [480, 640] width 857 height 953
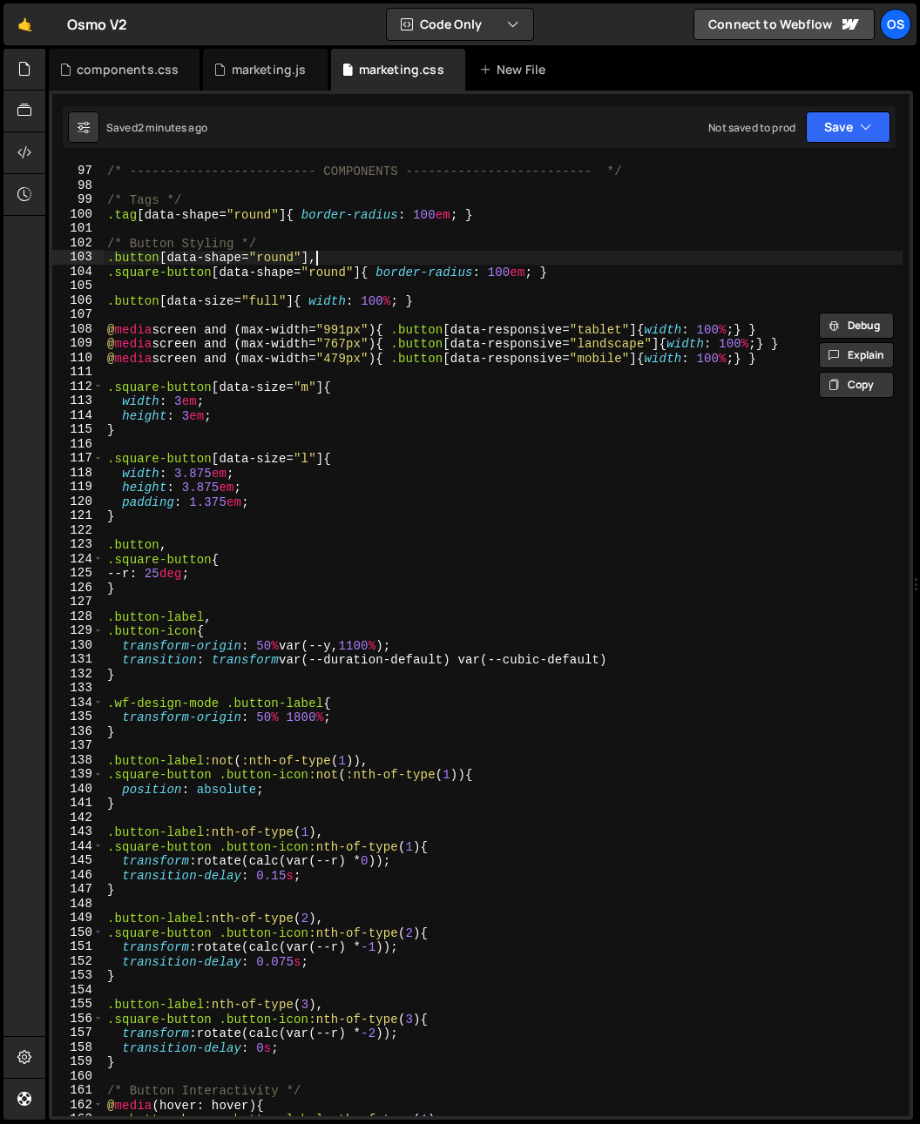
click at [432, 264] on div "/* ------------------------- COMPONENTS ------------------------- */ /* Tags */…" at bounding box center [503, 640] width 799 height 981
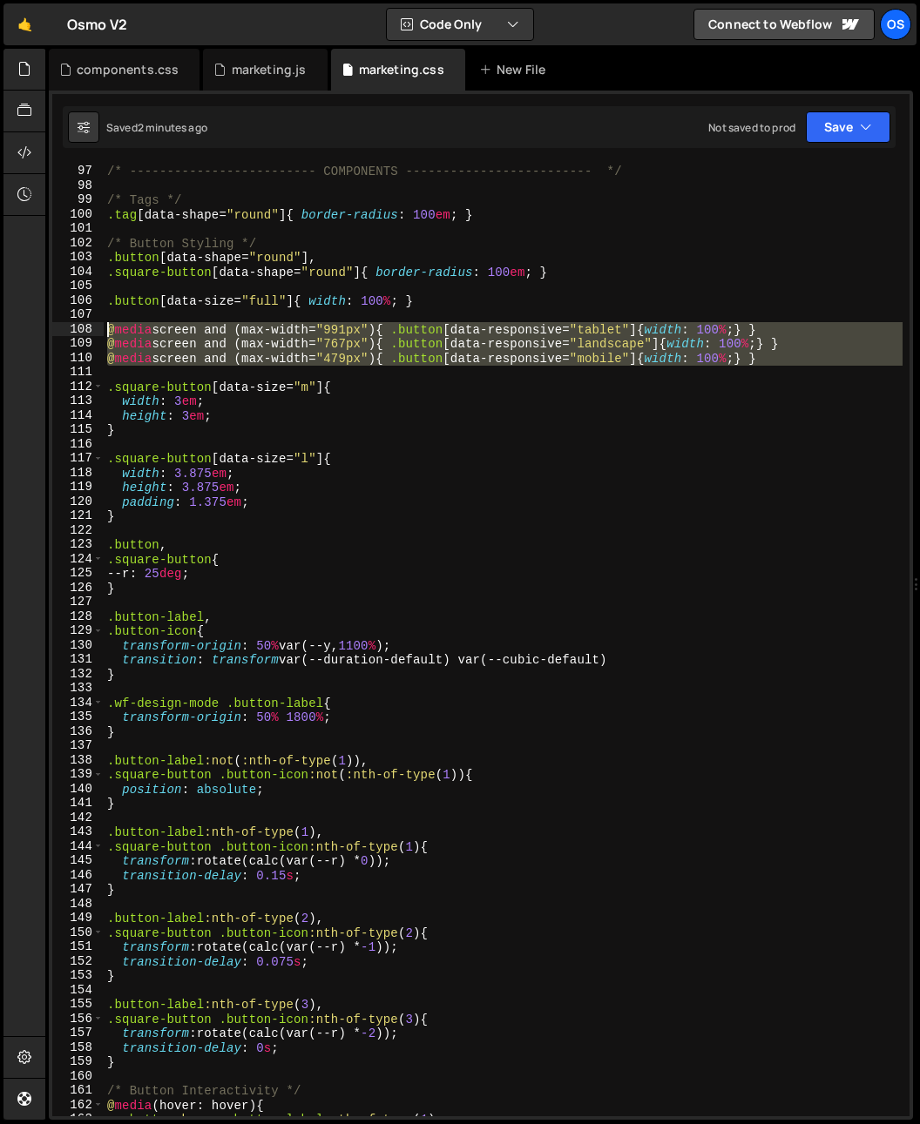
drag, startPoint x: 140, startPoint y: 366, endPoint x: 89, endPoint y: 332, distance: 61.6
click at [89, 332] on div ".button[data-shape="round"], 96 97 98 99 100 101 102 103 104 105 106 107 108 10…" at bounding box center [480, 640] width 857 height 953
click at [258, 334] on div "/* ------------------------- COMPONENTS ------------------------- */ /* Tags */…" at bounding box center [503, 640] width 799 height 953
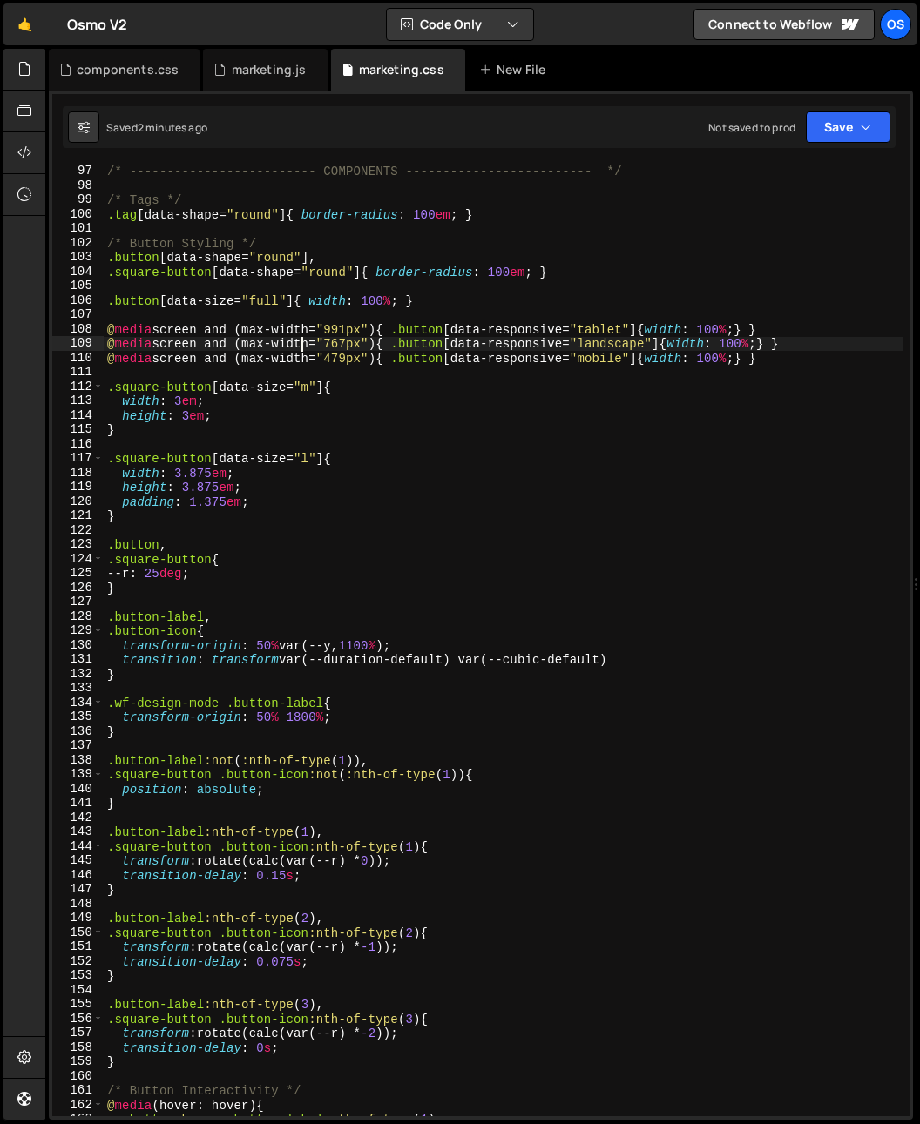
click at [300, 340] on div "/* ------------------------- COMPONENTS ------------------------- */ /* Tags */…" at bounding box center [503, 640] width 799 height 981
click at [165, 323] on div "/* ------------------------- COMPONENTS ------------------------- */ /* Tags */…" at bounding box center [503, 640] width 799 height 981
type textarea "@media screen and (max-width="991px"){ .button[data-responsive="tablet"]{width:…"
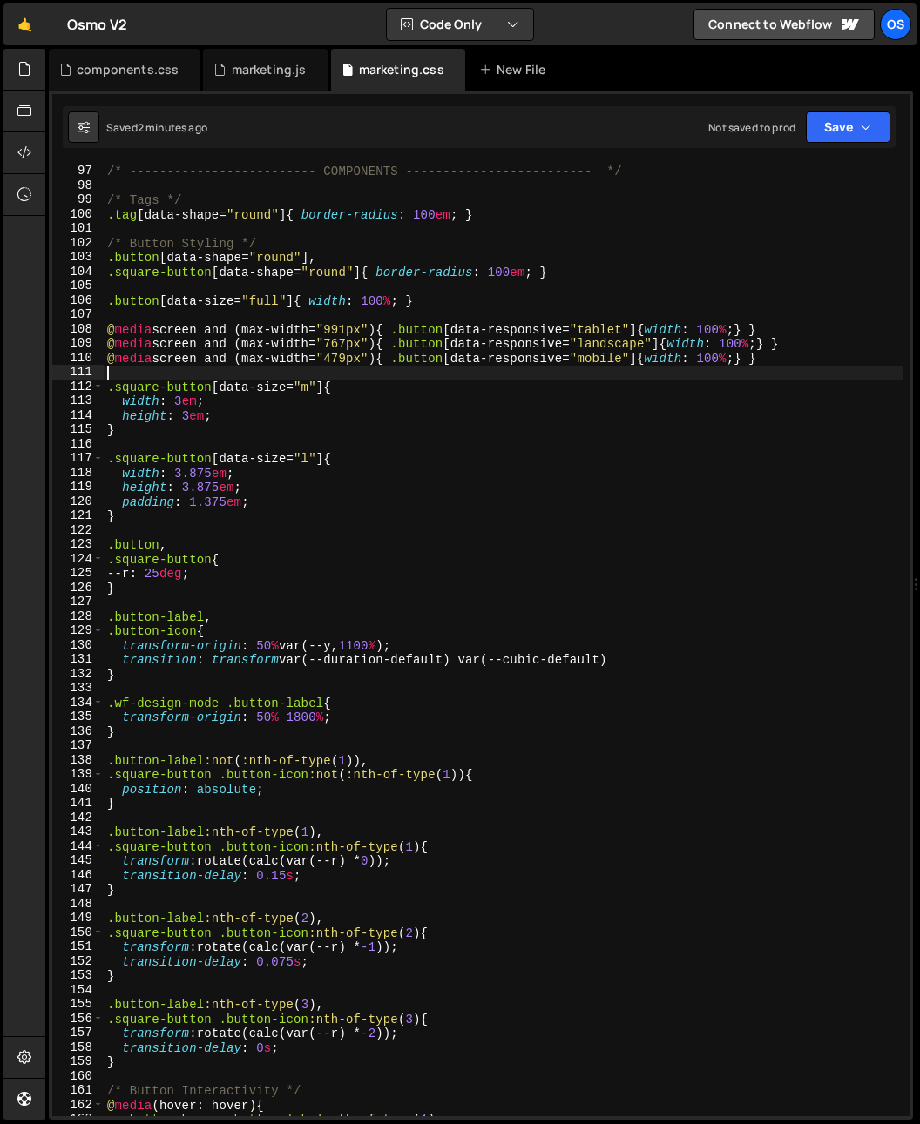
click at [457, 372] on div "/* ------------------------- COMPONENTS ------------------------- */ /* Tags */…" at bounding box center [503, 640] width 799 height 981
click at [454, 369] on div "/* ------------------------- COMPONENTS ------------------------- */ /* Tags */…" at bounding box center [503, 640] width 799 height 981
click at [520, 330] on div "/* ------------------------- COMPONENTS ------------------------- */ /* Tags */…" at bounding box center [503, 640] width 799 height 981
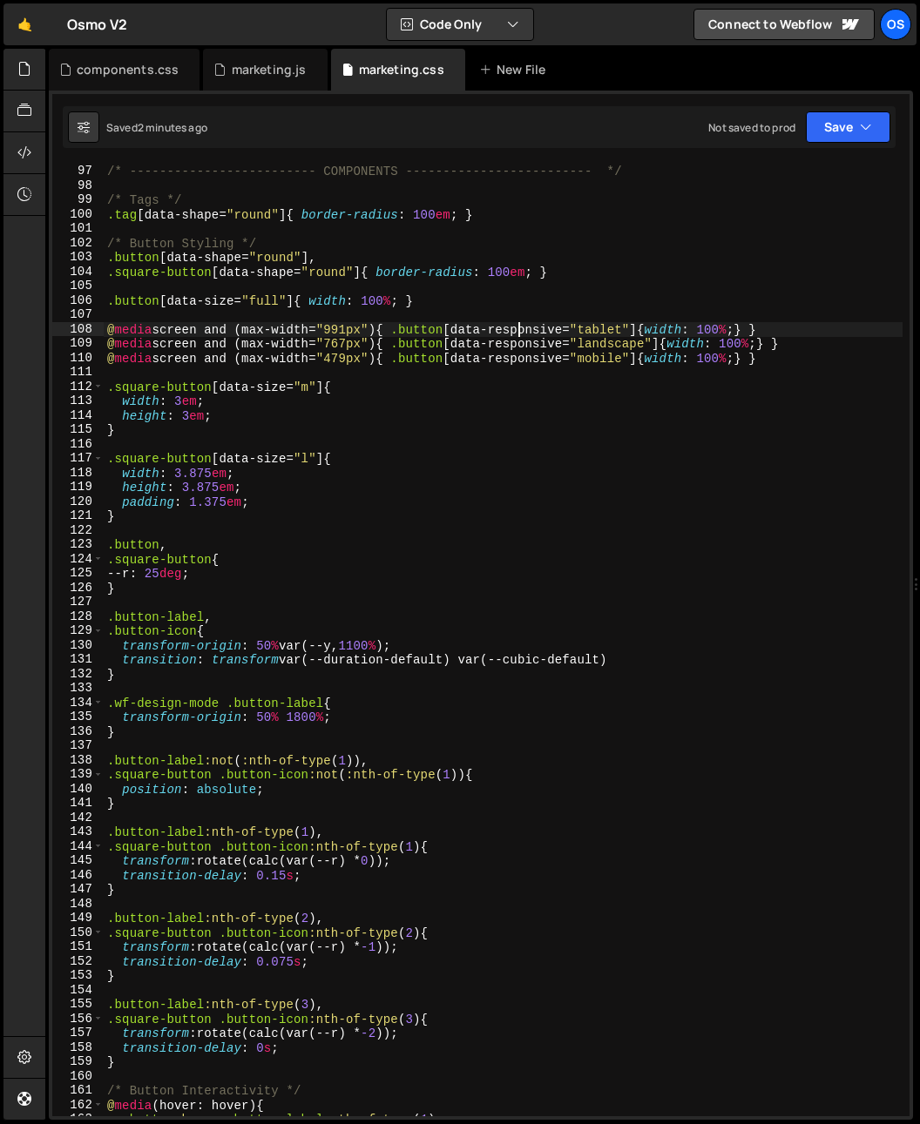
click at [520, 329] on div "/* ------------------------- COMPONENTS ------------------------- */ /* Tags */…" at bounding box center [503, 640] width 799 height 981
drag, startPoint x: 615, startPoint y: 401, endPoint x: 536, endPoint y: 361, distance: 88.4
click at [613, 401] on div "/* ------------------------- COMPONENTS ------------------------- */ /* Tags */…" at bounding box center [503, 640] width 799 height 981
drag, startPoint x: 458, startPoint y: 334, endPoint x: 569, endPoint y: 334, distance: 110.6
click at [569, 334] on div "/* ------------------------- COMPONENTS ------------------------- */ /* Tags */…" at bounding box center [503, 640] width 799 height 981
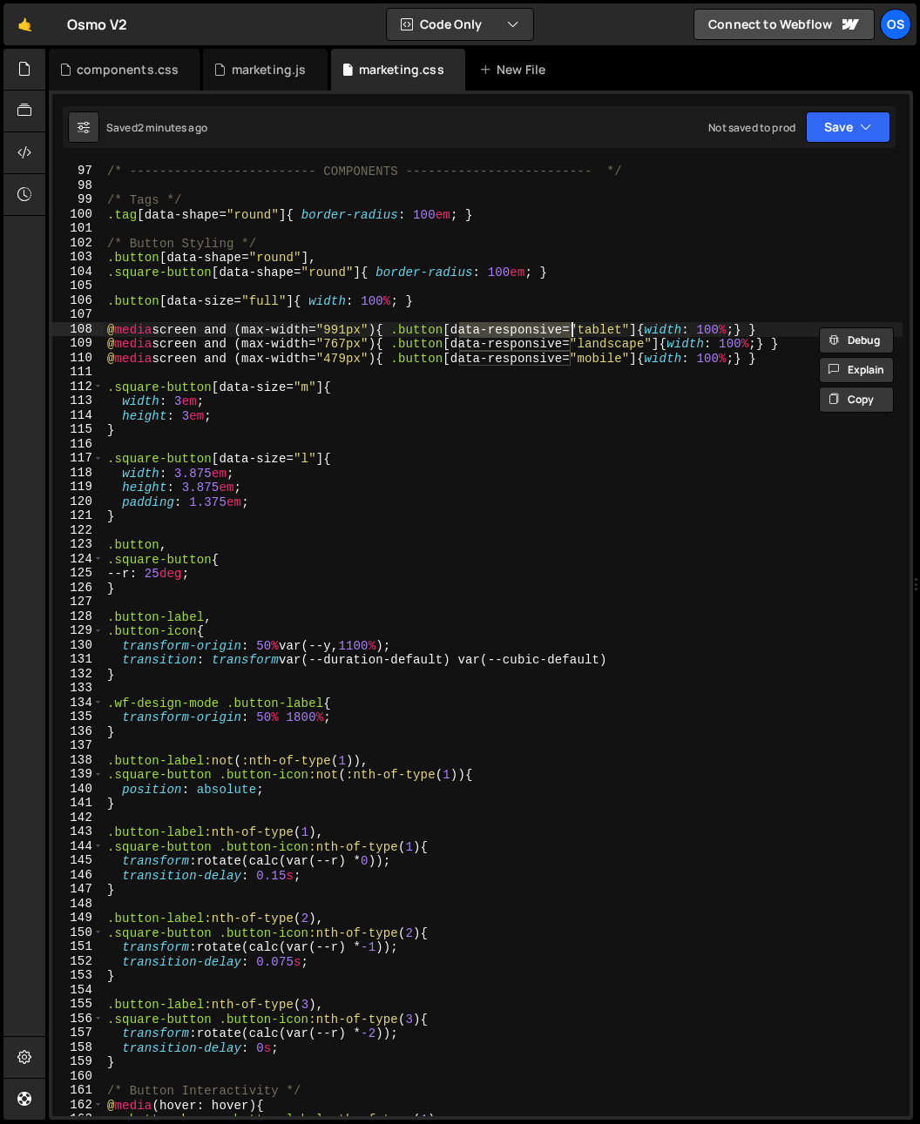
paste textarea
click at [494, 352] on div "/* ------------------------- COMPONENTS ------------------------- */ /* Tags */…" at bounding box center [503, 640] width 799 height 981
drag, startPoint x: 459, startPoint y: 333, endPoint x: 569, endPoint y: 334, distance: 110.6
click at [569, 334] on div "/* ------------------------- COMPONENTS ------------------------- */ /* Tags */…" at bounding box center [503, 640] width 799 height 981
paste textarea "width: 3em;"
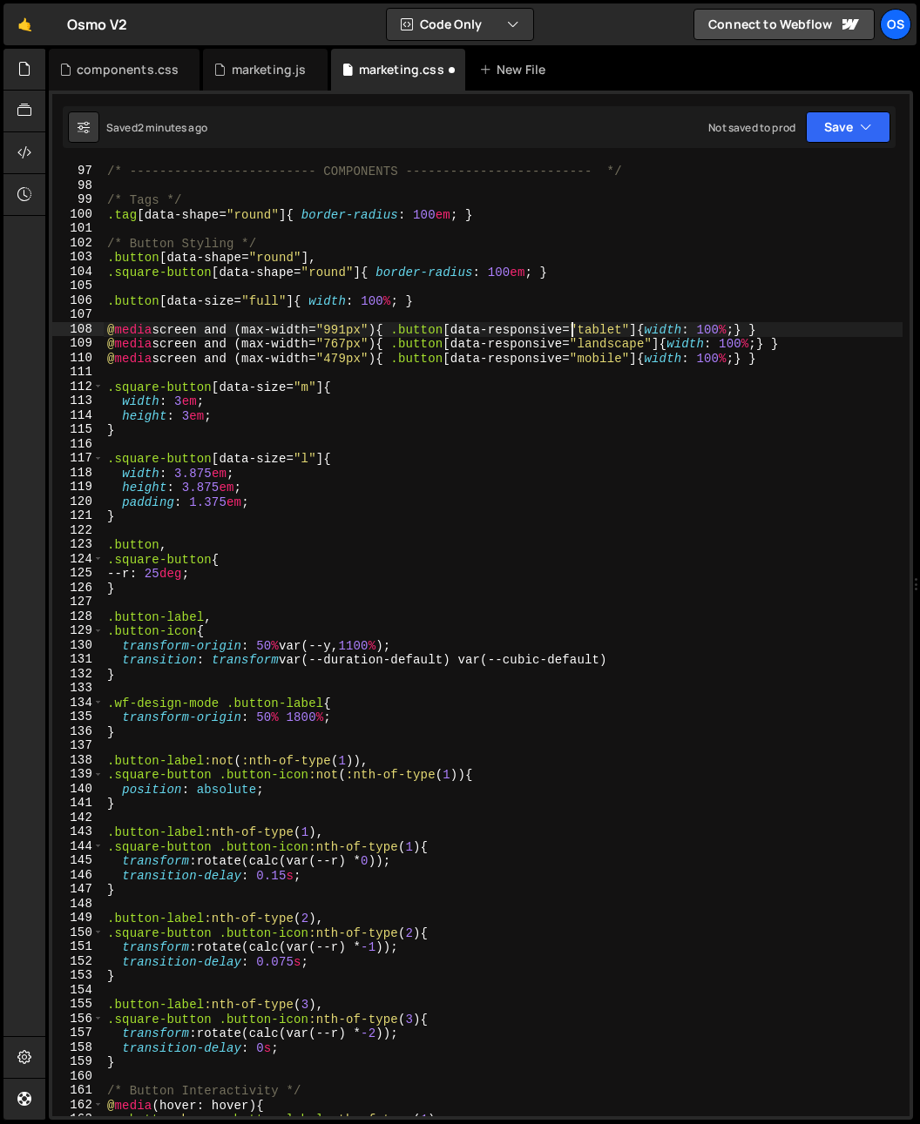
click at [549, 395] on div "/* ------------------------- COMPONENTS ------------------------- */ /* Tags */…" at bounding box center [503, 640] width 799 height 981
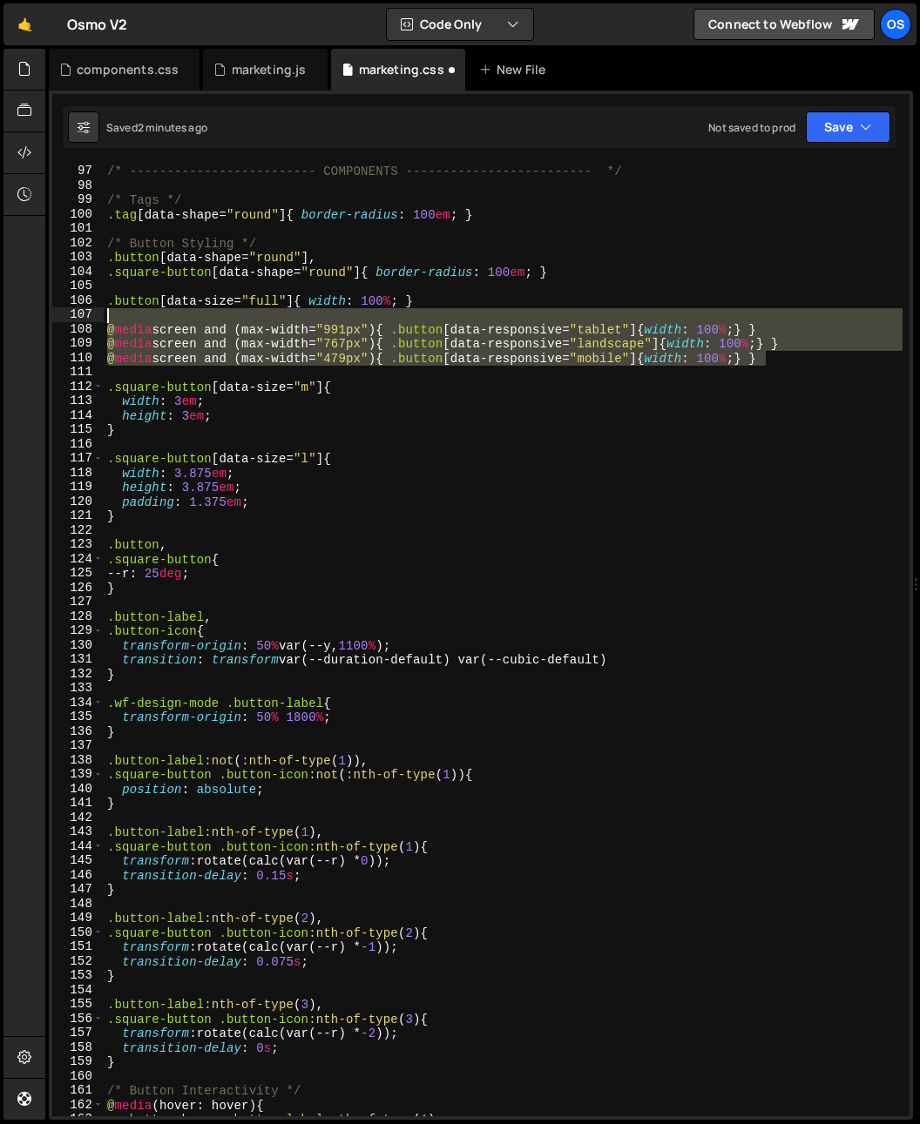
drag, startPoint x: 805, startPoint y: 361, endPoint x: -25, endPoint y: 311, distance: 831.3
click at [0, 311] on html "Projects Community Library Blog Os Your current team is Osmo Projects Your Team…" at bounding box center [460, 562] width 920 height 1124
click at [681, 388] on div "/* ------------------------- COMPONENTS ------------------------- */ /* Tags */…" at bounding box center [503, 640] width 799 height 981
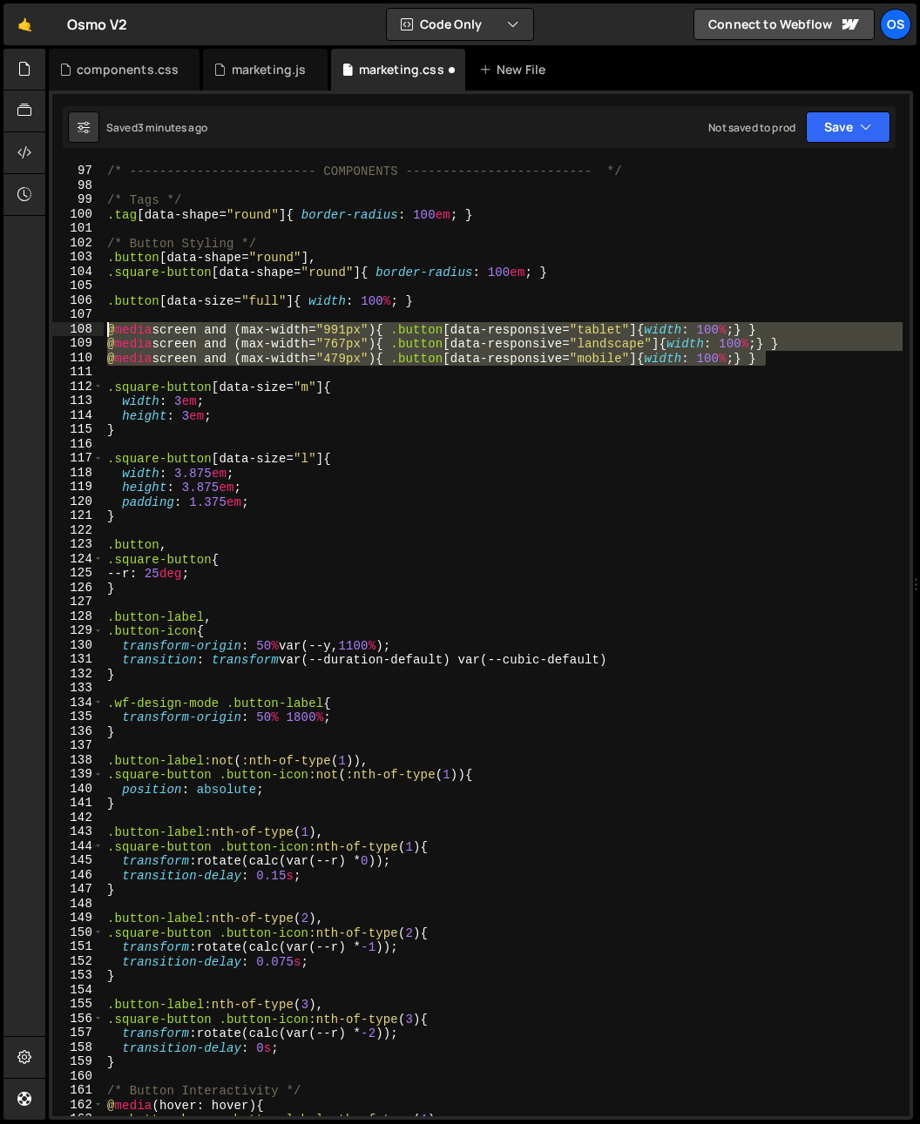
drag, startPoint x: 798, startPoint y: 358, endPoint x: 10, endPoint y: 325, distance: 788.8
click at [10, 325] on div "Hold on a sec... Are you certain you wish to leave this page? Any changes you'v…" at bounding box center [460, 562] width 920 height 1124
type textarea "@media screen and (max-width="991px"){ .button[data-responsive="tablet"]{width:…"
click at [80, 75] on div "components.css" at bounding box center [128, 69] width 102 height 17
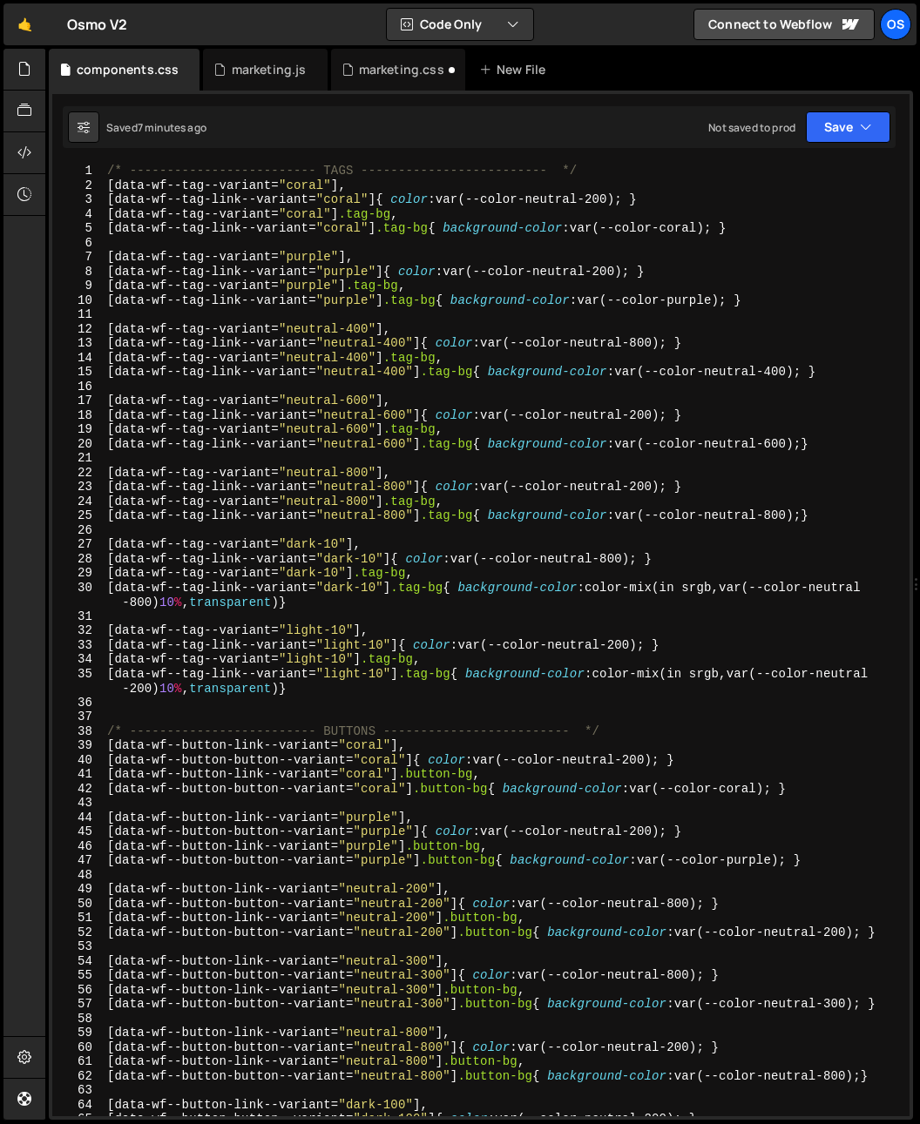
type textarea "[data-wf--tag-link--variant="light-10"] .tag-bg{ background-color: color-mix(in…"
click at [342, 693] on div "/* ------------------------- TAGS ------------------------- */ [ data-wf--tag--…" at bounding box center [503, 654] width 799 height 981
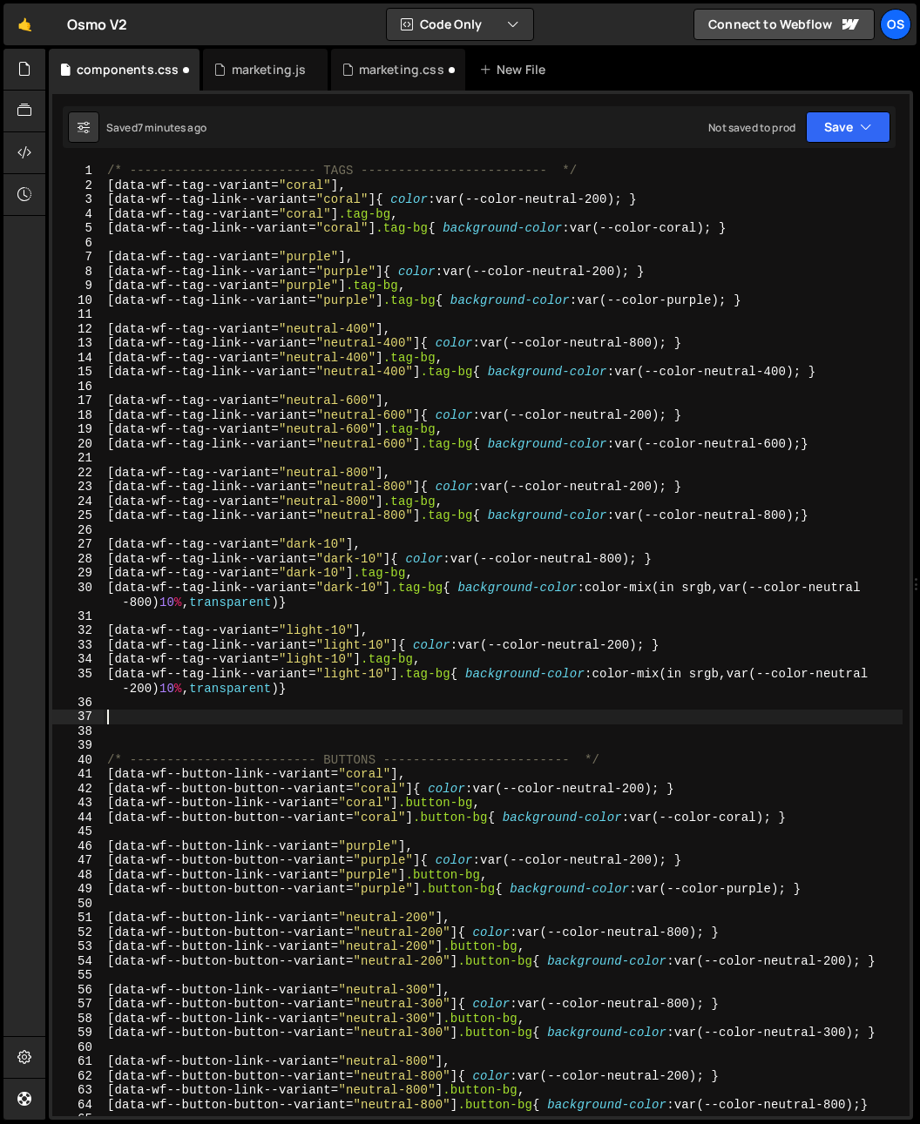
paste textarea "@media screen and (max-width="479px"){ .button[data-responsive="mobile"]{width:…"
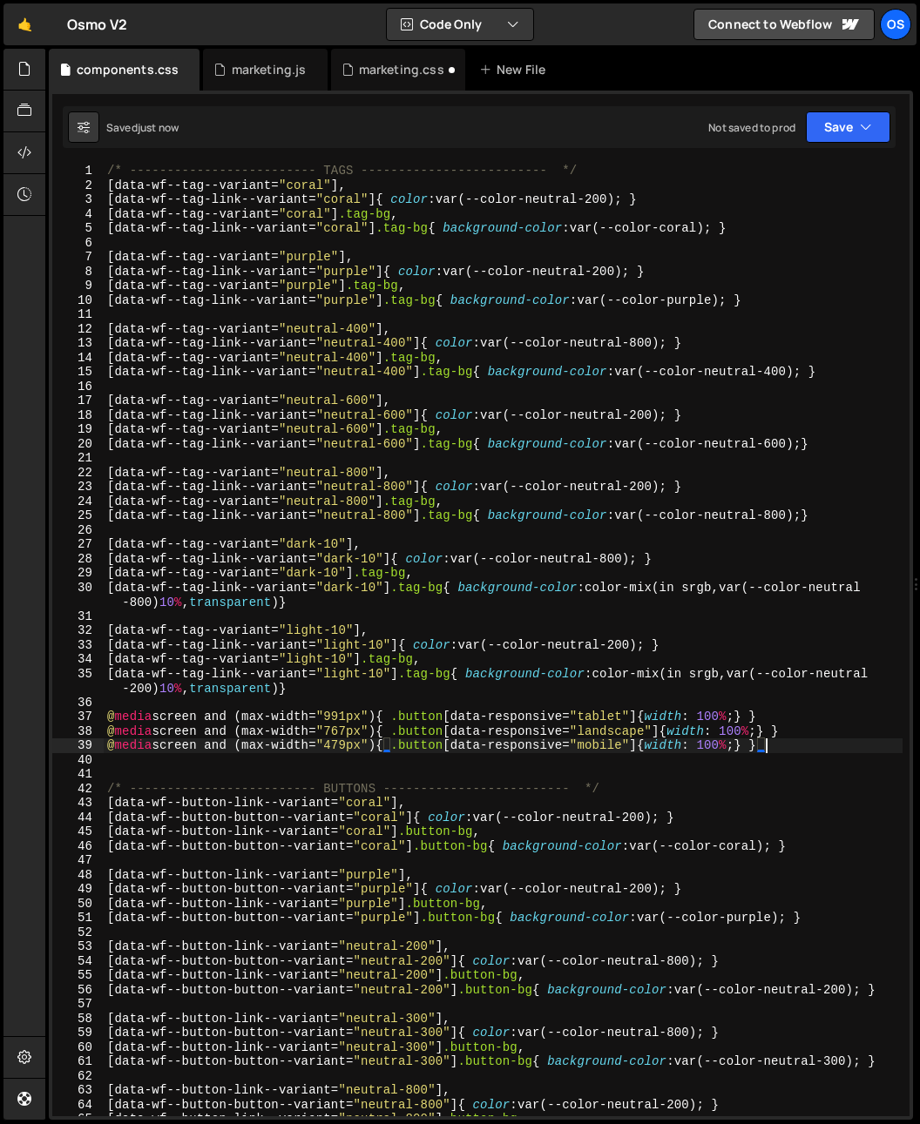
type textarea "@media screen and (max-width="479px"){ .button[data-responsive="mobile"]{width:…"
click at [370, 698] on div "/* ------------------------- TAGS ------------------------- */ [ data-wf--tag--…" at bounding box center [503, 654] width 799 height 981
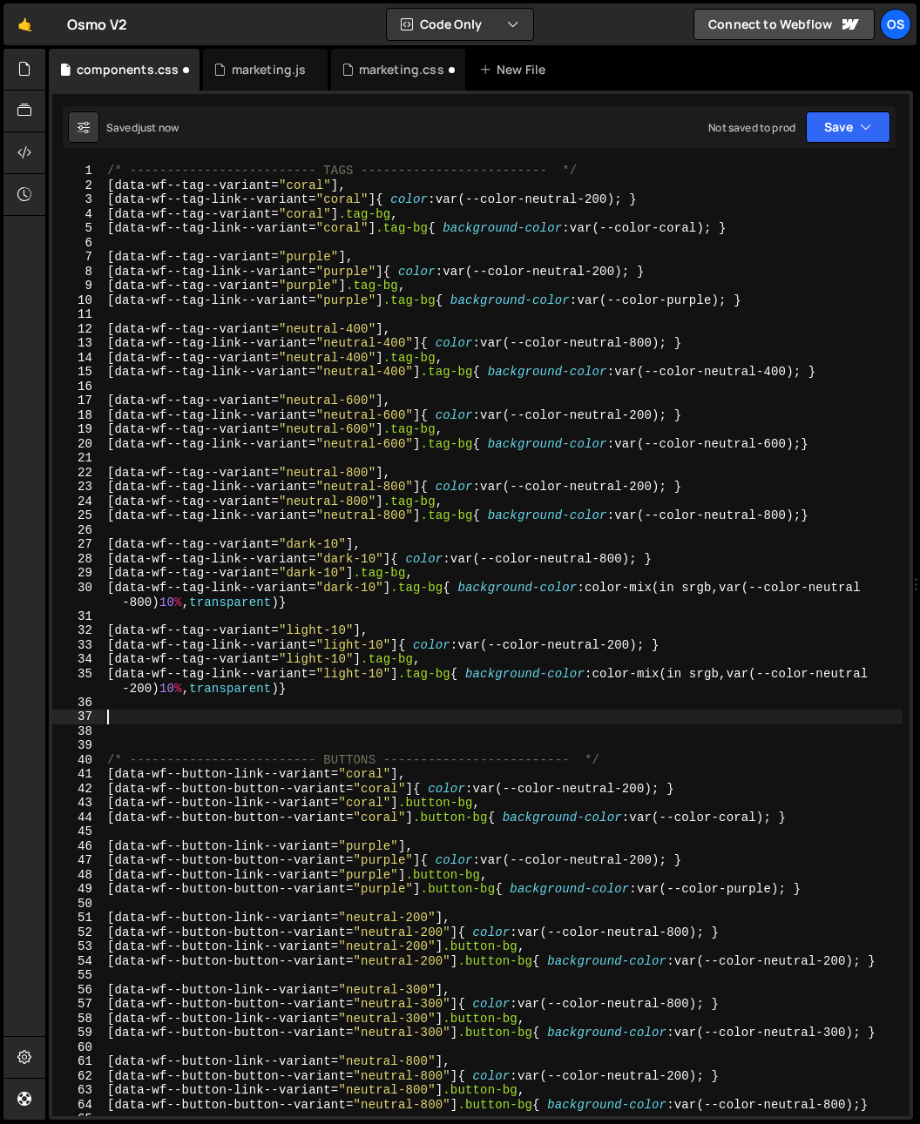
type textarea "[data-wf--tag-link--variant="light-10"] .tag-bg{ background-color: color-mix(in…"
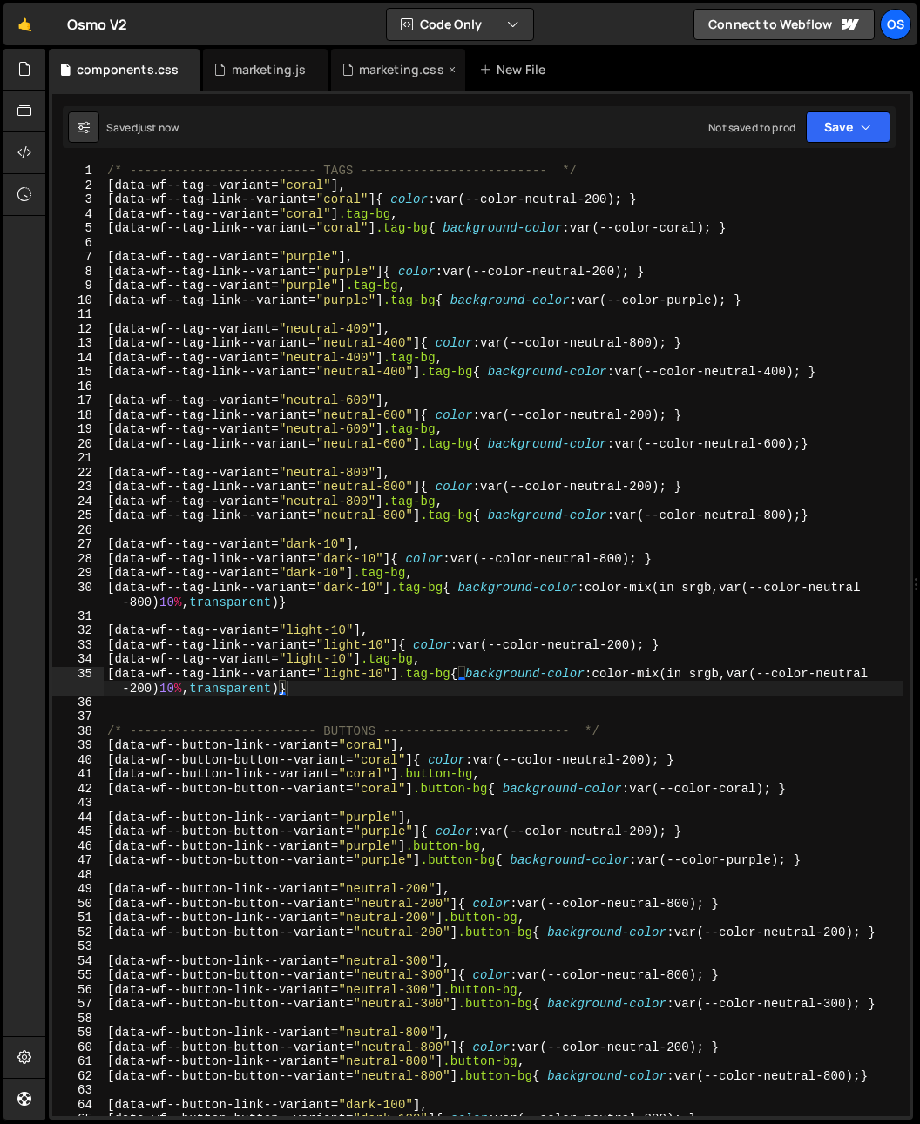
click at [367, 57] on div "marketing.css" at bounding box center [398, 70] width 134 height 42
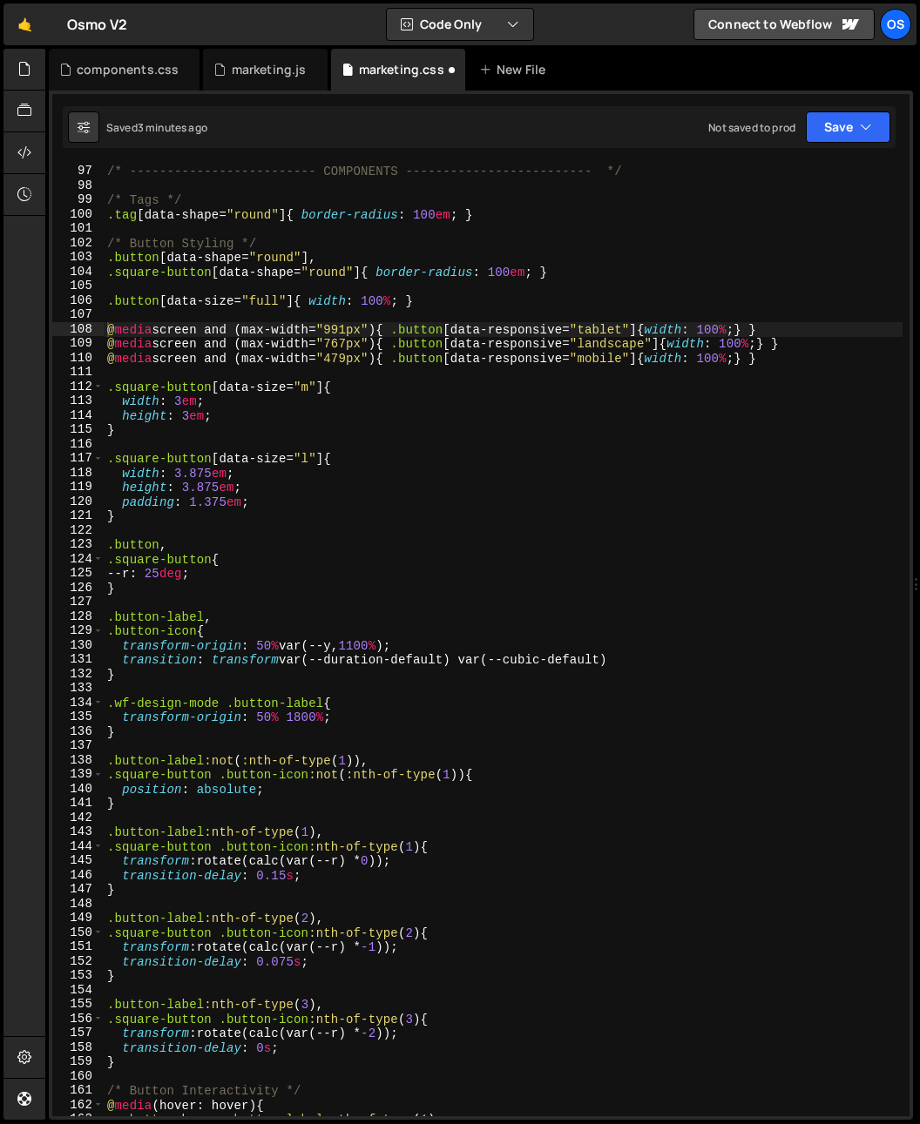
click at [417, 594] on div "/* ------------------------- COMPONENTS ------------------------- */ /* Tags */…" at bounding box center [503, 640] width 799 height 981
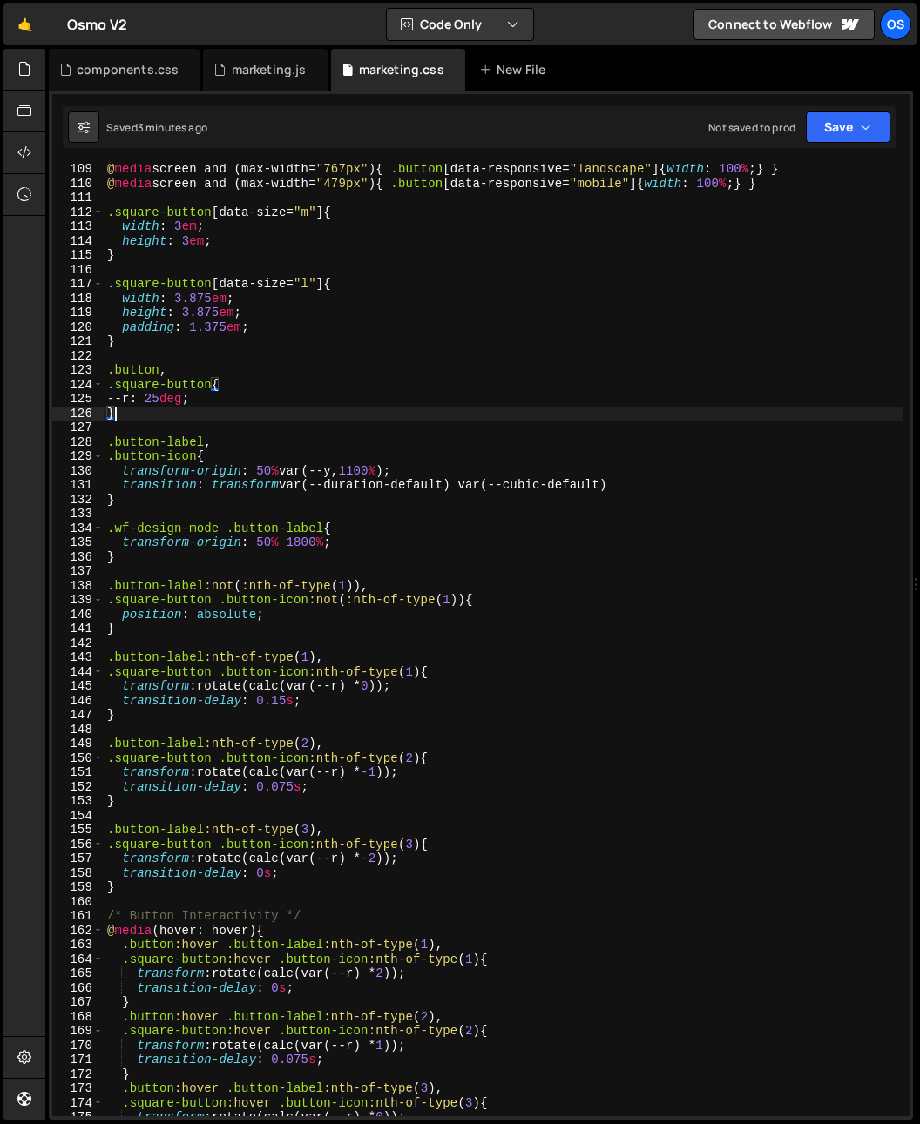
scroll to position [1225, 0]
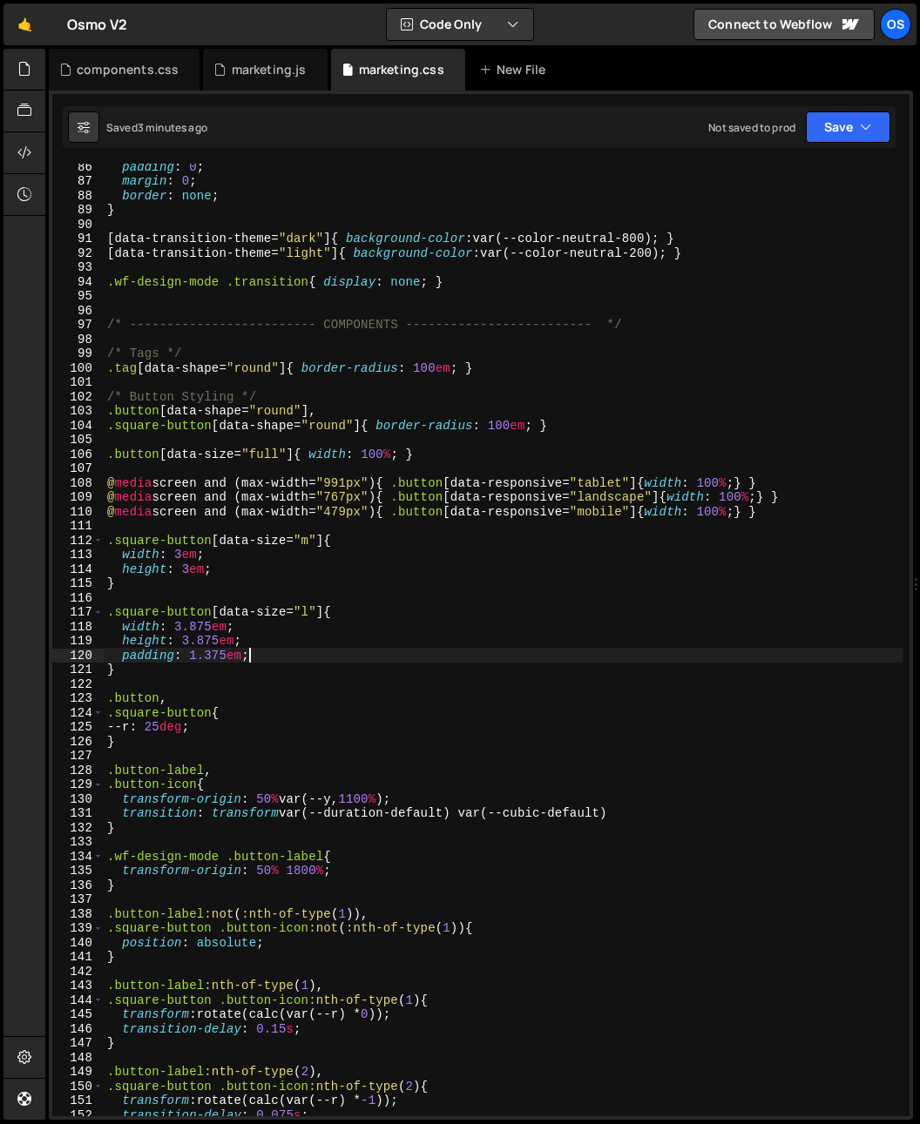
click at [299, 650] on div "padding : 0 ; margin : 0 ; border : none ; } [ data-transition-theme = " dark "…" at bounding box center [503, 649] width 799 height 981
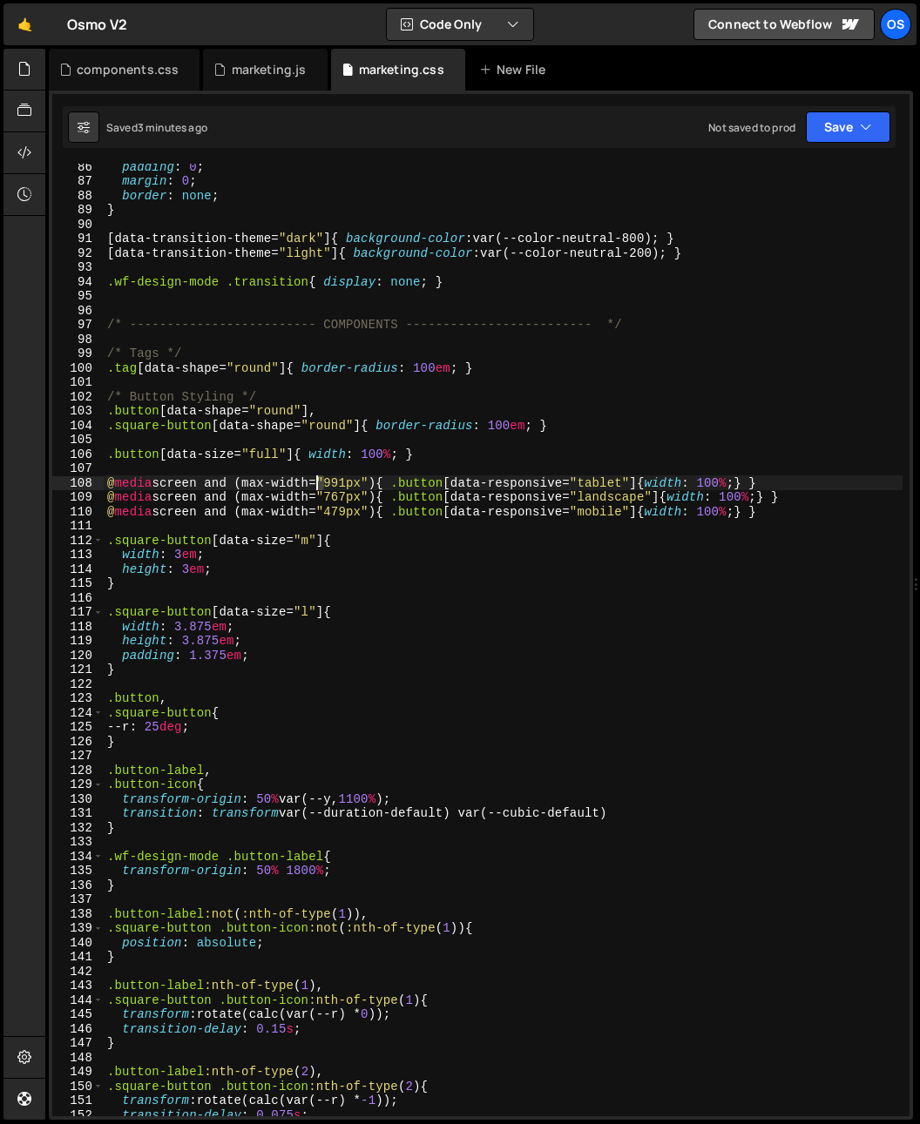
click at [320, 487] on div "padding : 0 ; margin : 0 ; border : none ; } [ data-transition-theme = " dark "…" at bounding box center [503, 649] width 799 height 981
click at [322, 502] on div "padding : 0 ; margin : 0 ; border : none ; } [ data-transition-theme = " dark "…" at bounding box center [503, 649] width 799 height 981
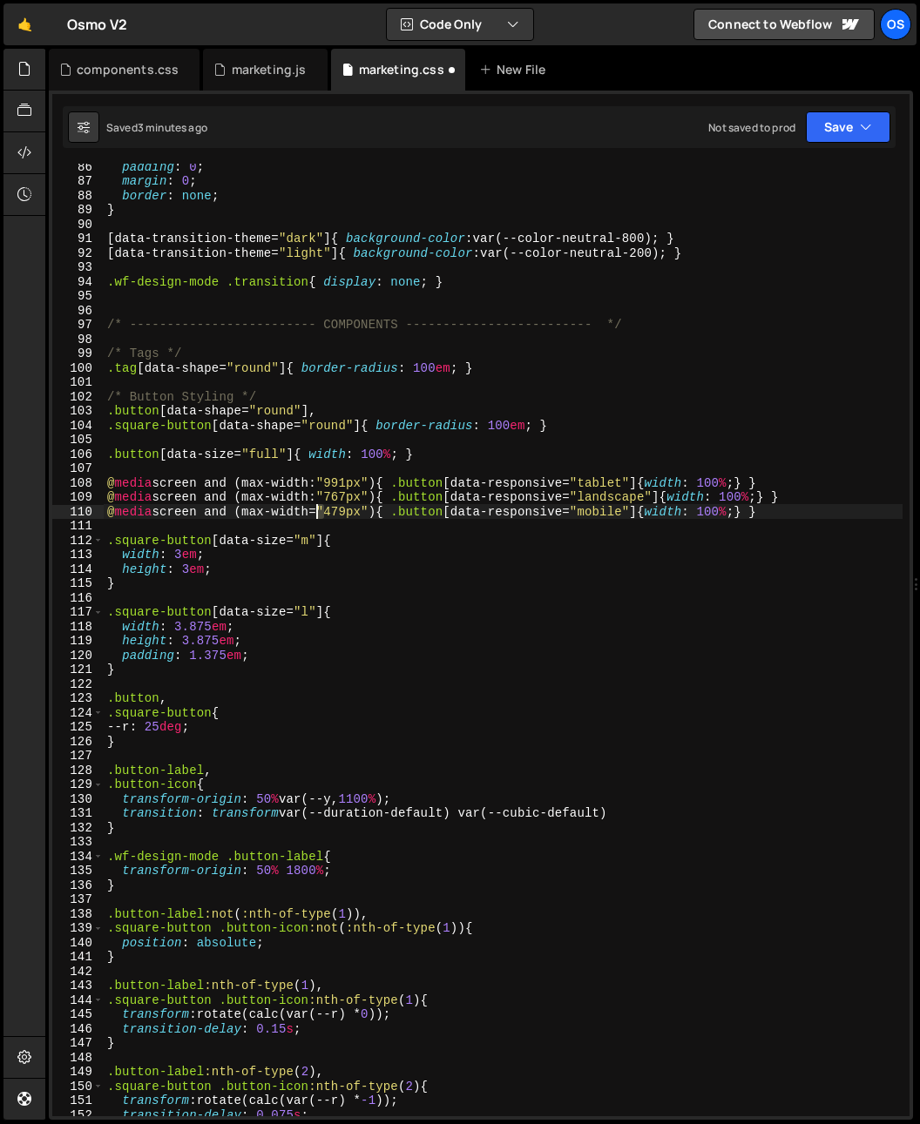
click at [318, 516] on div "padding : 0 ; margin : 0 ; border : none ; } [ data-transition-theme = " dark "…" at bounding box center [503, 649] width 799 height 981
click at [431, 514] on div "padding : 0 ; margin : 0 ; border : none ; } [ data-transition-theme = " dark "…" at bounding box center [503, 649] width 799 height 981
click at [422, 422] on div "padding : 0 ; margin : 0 ; border : none ; } [ data-transition-theme = " dark "…" at bounding box center [503, 649] width 799 height 981
type textarea ".square-button[data-shape="round"]{ border-radius: 100em; }"
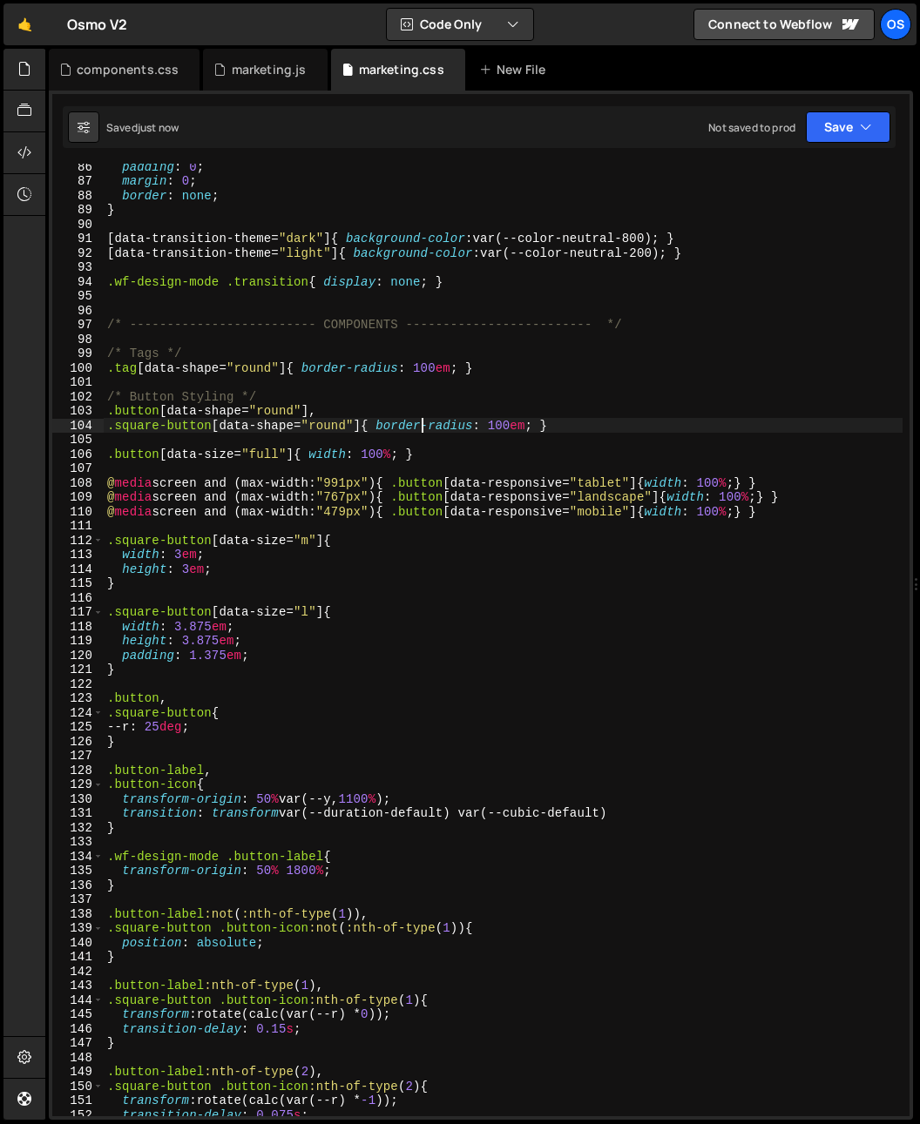
click at [416, 526] on div "padding : 0 ; margin : 0 ; border : none ; } [ data-transition-theme = " dark "…" at bounding box center [503, 649] width 799 height 981
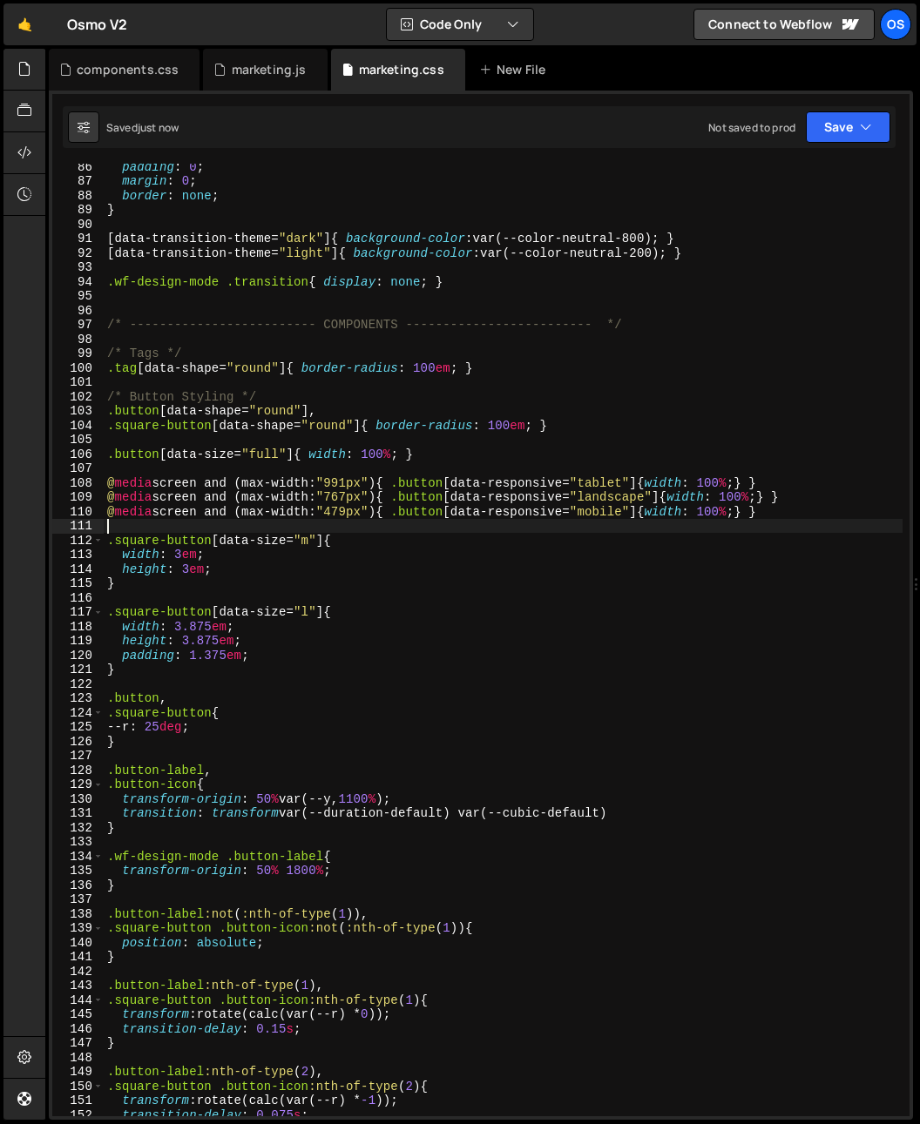
scroll to position [0, 0]
click at [376, 593] on div "padding : 0 ; margin : 0 ; border : none ; } [ data-transition-theme = " dark "…" at bounding box center [503, 649] width 799 height 981
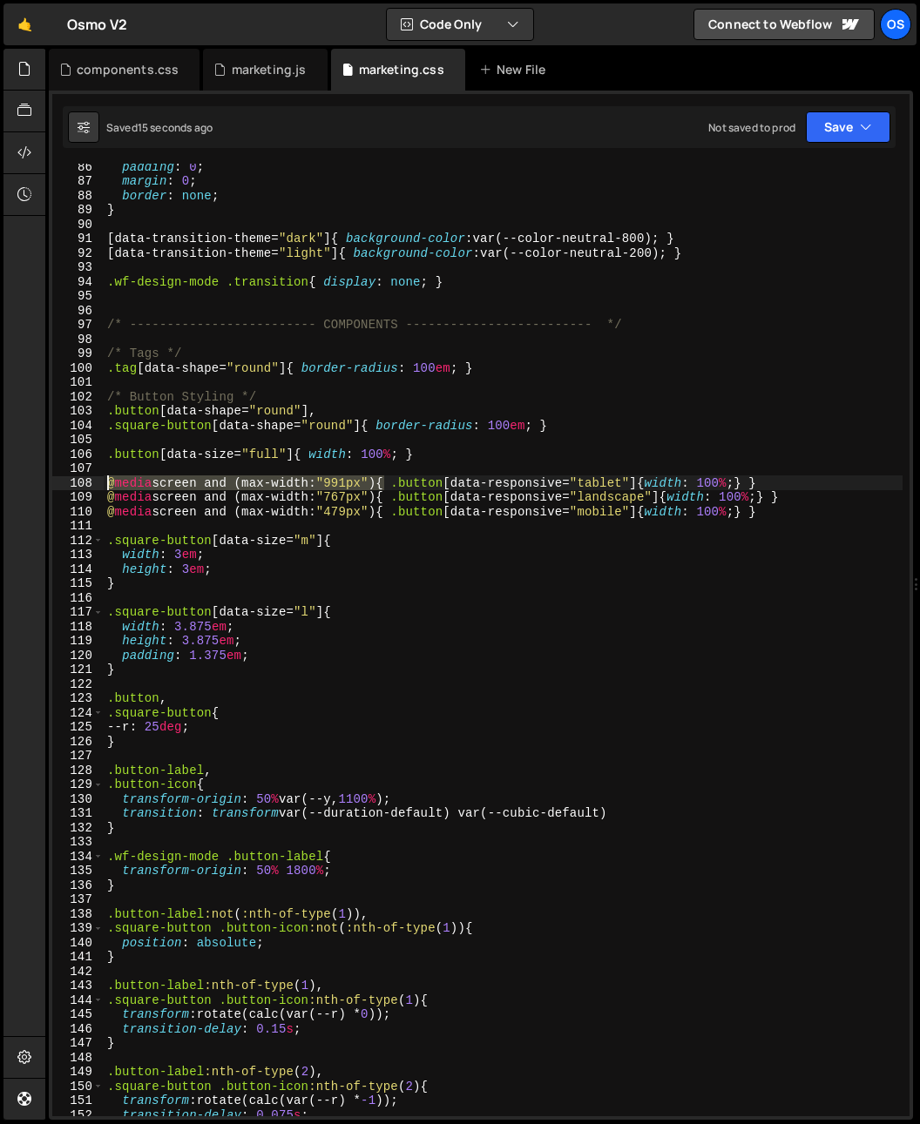
drag, startPoint x: 384, startPoint y: 481, endPoint x: -52, endPoint y: 486, distance: 436.3
click at [0, 486] on html "Projects Community Library Blog Os Your current team is Osmo Projects Your Team…" at bounding box center [460, 562] width 920 height 1124
paste textarea "991px"
click at [334, 496] on div "padding : 0 ; margin : 0 ; border : none ; } [ data-transition-theme = " dark "…" at bounding box center [503, 649] width 799 height 981
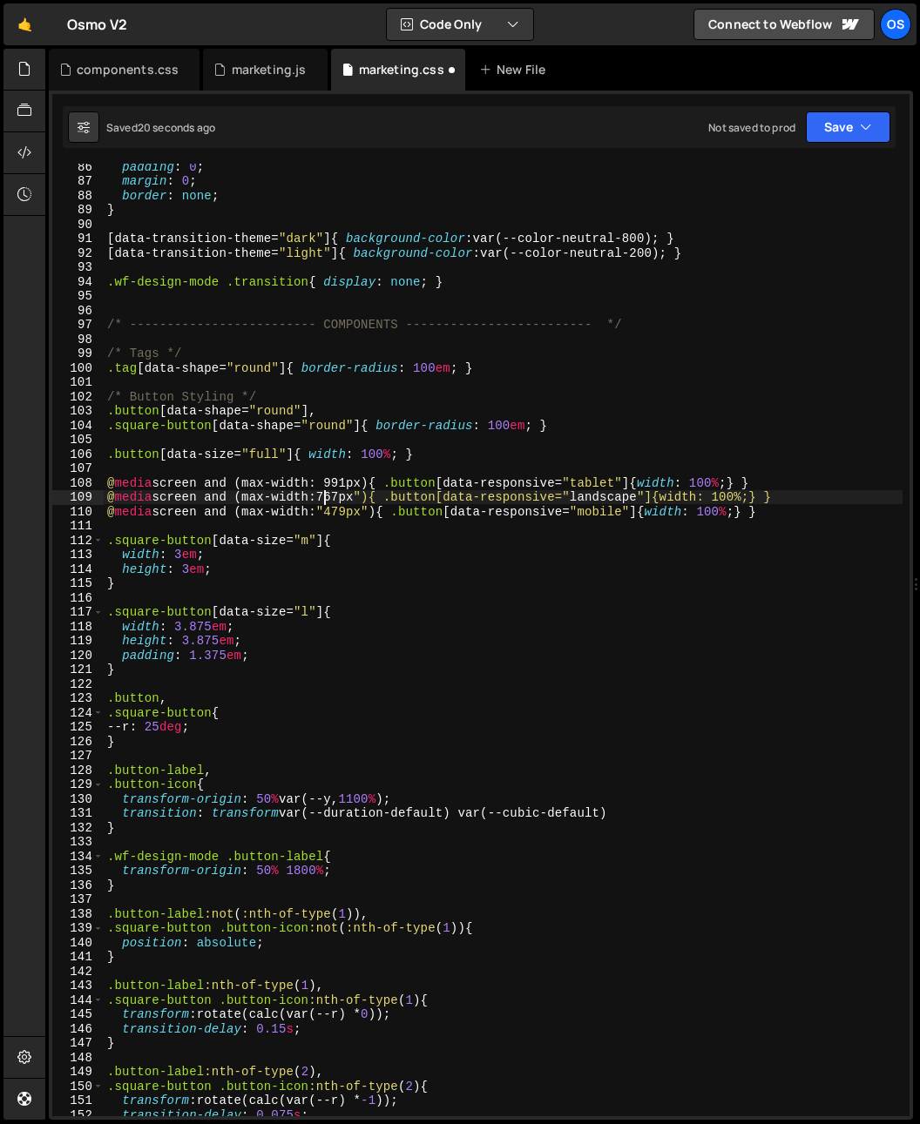
scroll to position [0, 15]
click at [376, 496] on div "padding : 0 ; margin : 0 ; border : none ; } [ data-transition-theme = " dark "…" at bounding box center [503, 649] width 799 height 981
click at [372, 516] on div "padding : 0 ; margin : 0 ; border : none ; } [ data-transition-theme = " dark "…" at bounding box center [503, 649] width 799 height 981
click at [331, 511] on div "padding : 0 ; margin : 0 ; border : none ; } [ data-transition-theme = " dark "…" at bounding box center [503, 649] width 799 height 981
click at [377, 544] on div "padding : 0 ; margin : 0 ; border : none ; } [ data-transition-theme = " dark "…" at bounding box center [503, 649] width 799 height 981
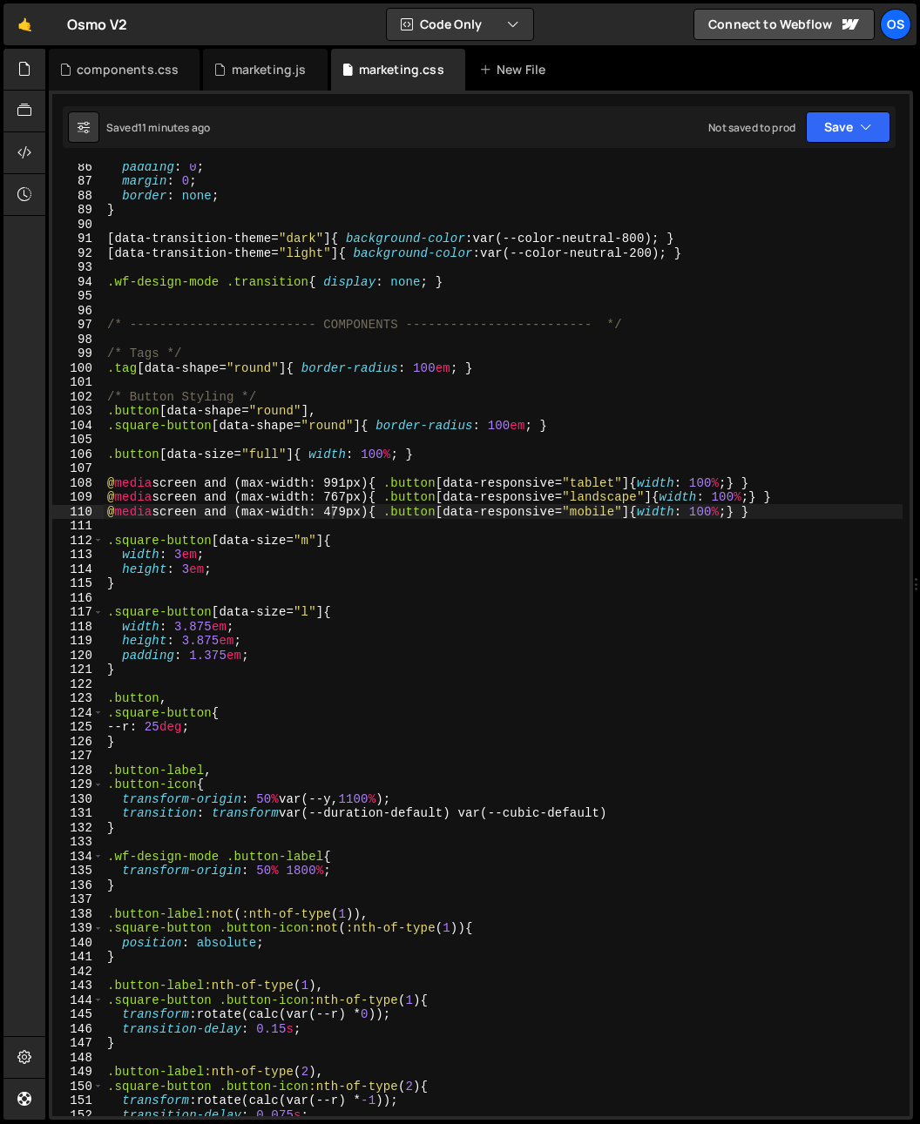
type textarea ".square-button[data-size="m"]{"
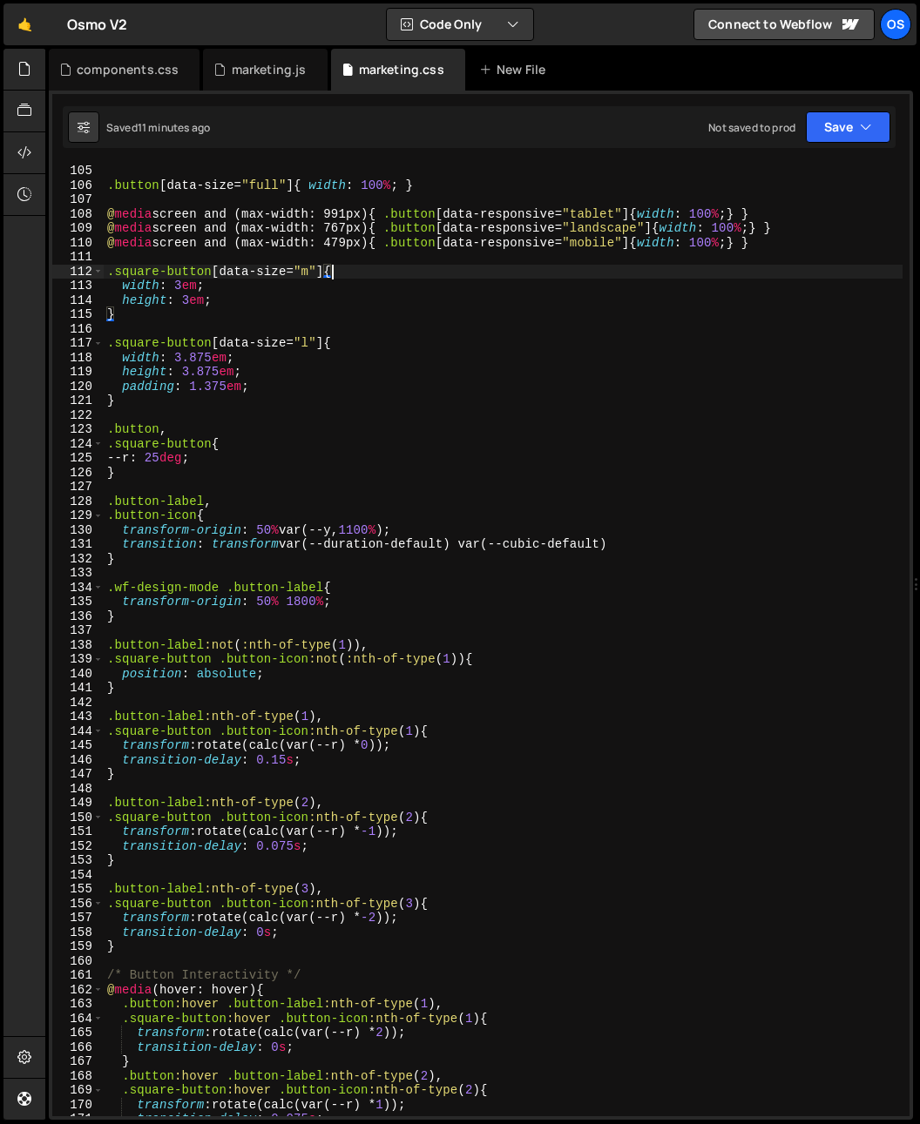
scroll to position [1434, 0]
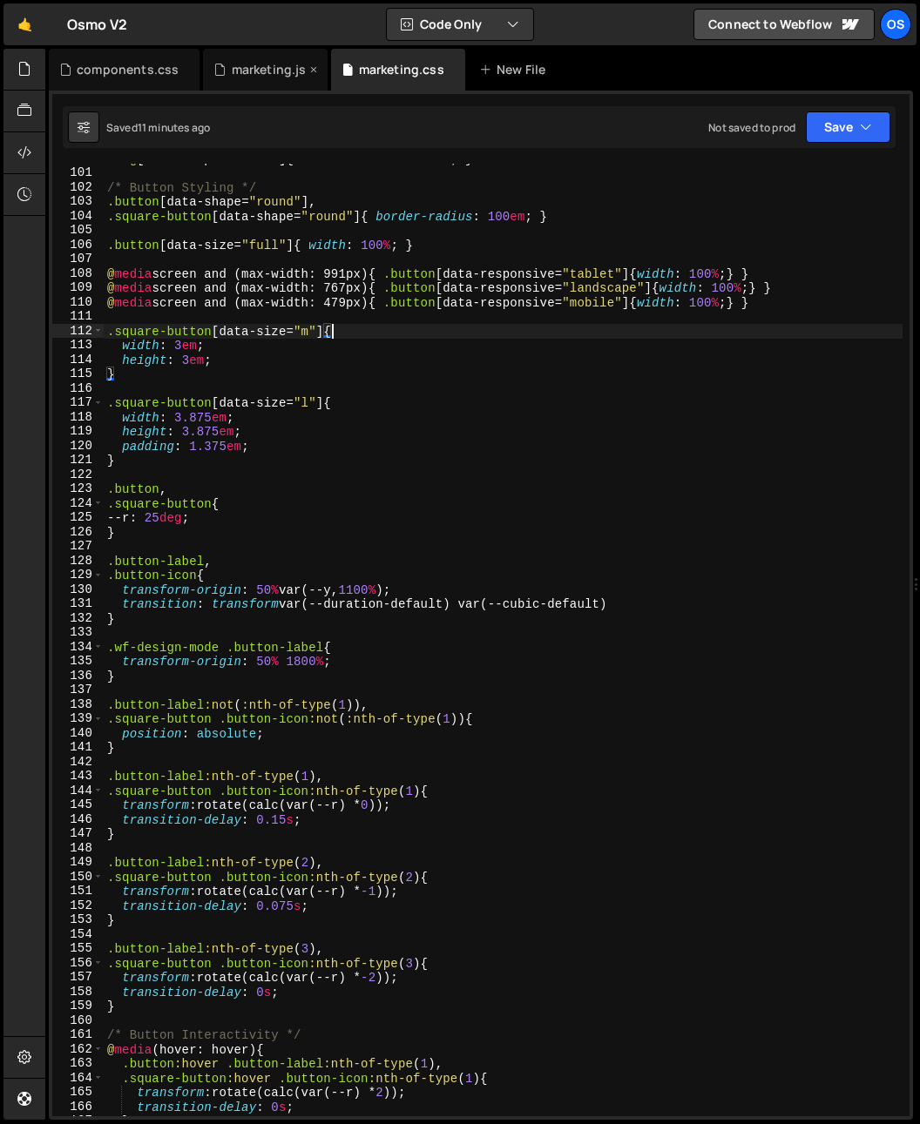
click at [244, 59] on div "marketing.js" at bounding box center [265, 70] width 124 height 42
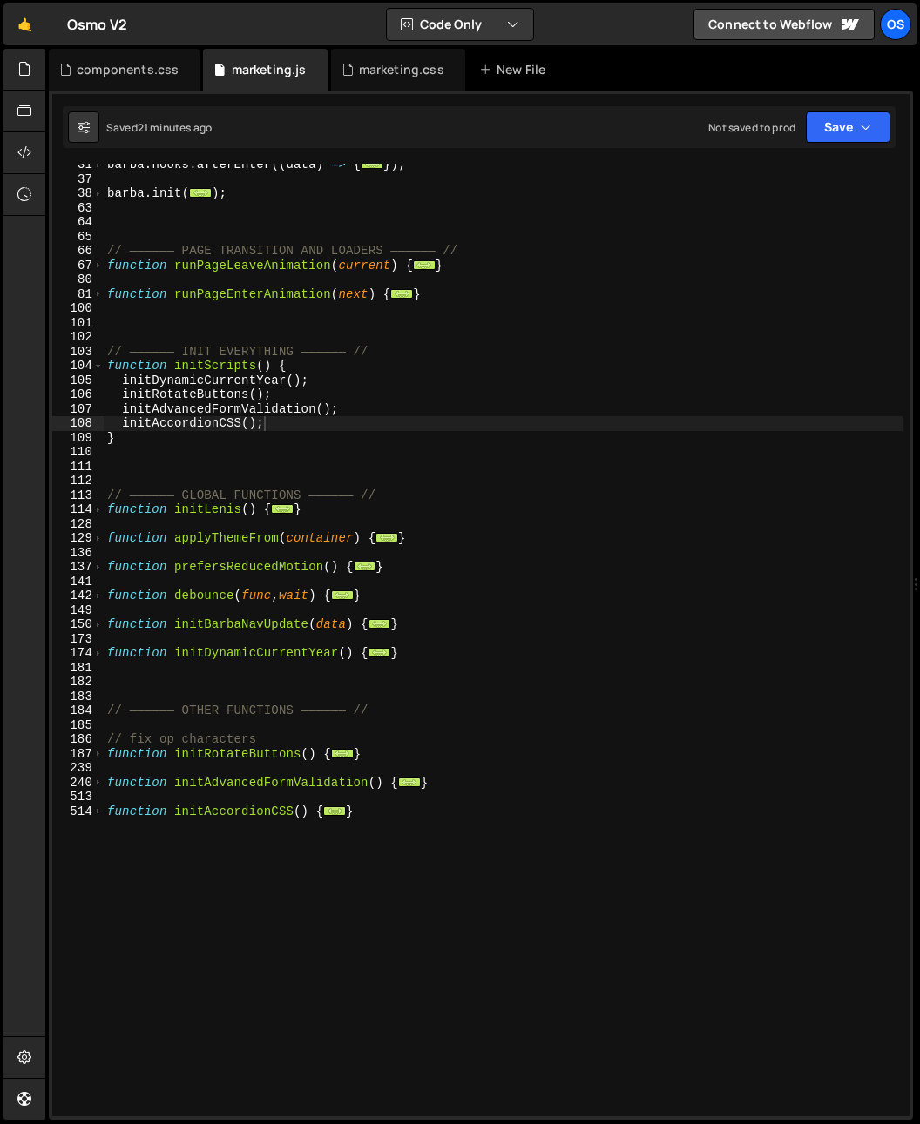
click at [303, 886] on div "barba . hooks . afterEnter (( data ) => { ... }) ; barba . init ( ... ) ; // ——…" at bounding box center [503, 648] width 799 height 981
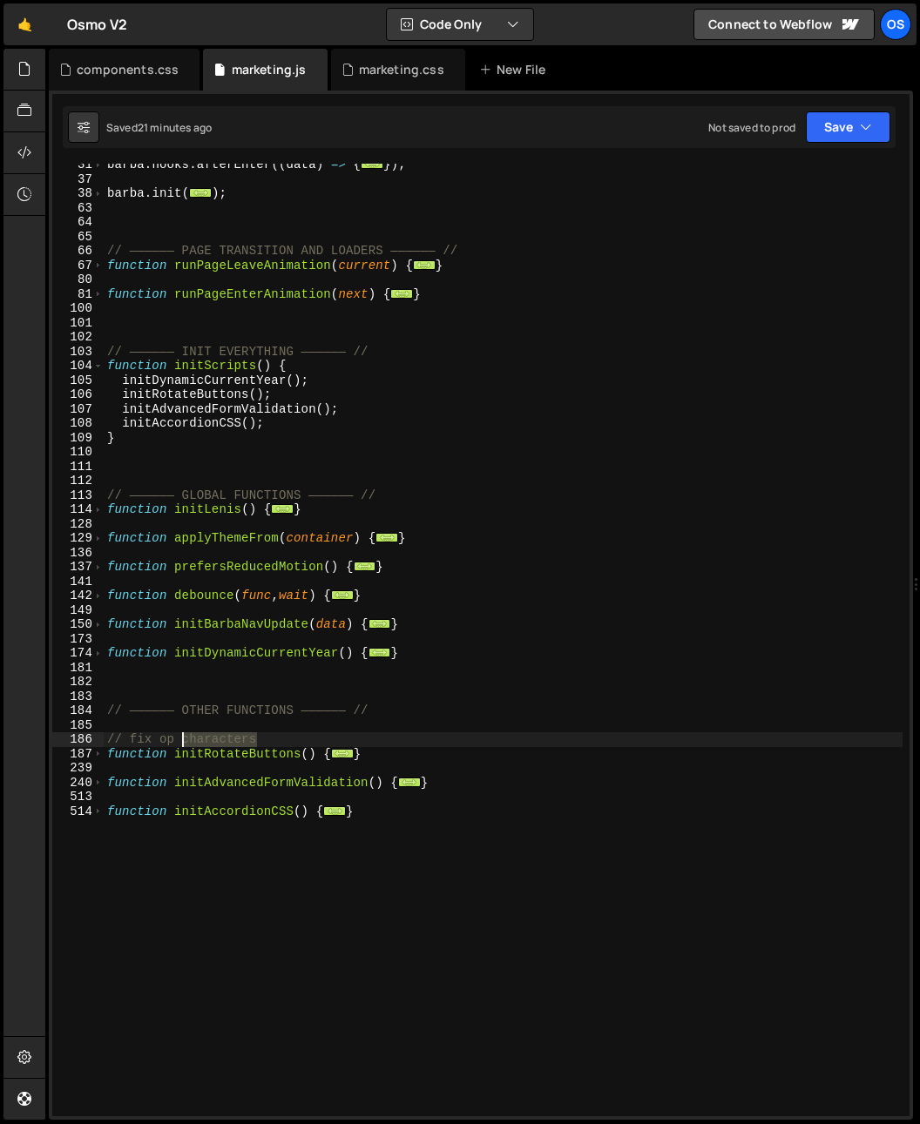
drag, startPoint x: 279, startPoint y: 741, endPoint x: 97, endPoint y: 738, distance: 182.0
click at [97, 738] on div "} 31 37 38 63 64 65 66 67 80 81 100 101 102 103 104 105 106 107 108 109 110 111…" at bounding box center [480, 640] width 857 height 953
click at [155, 746] on div "barba . hooks . afterEnter (( data ) => { ... }) ; barba . init ( ... ) ; // ——…" at bounding box center [503, 640] width 799 height 953
click at [102, 757] on span at bounding box center [98, 754] width 10 height 15
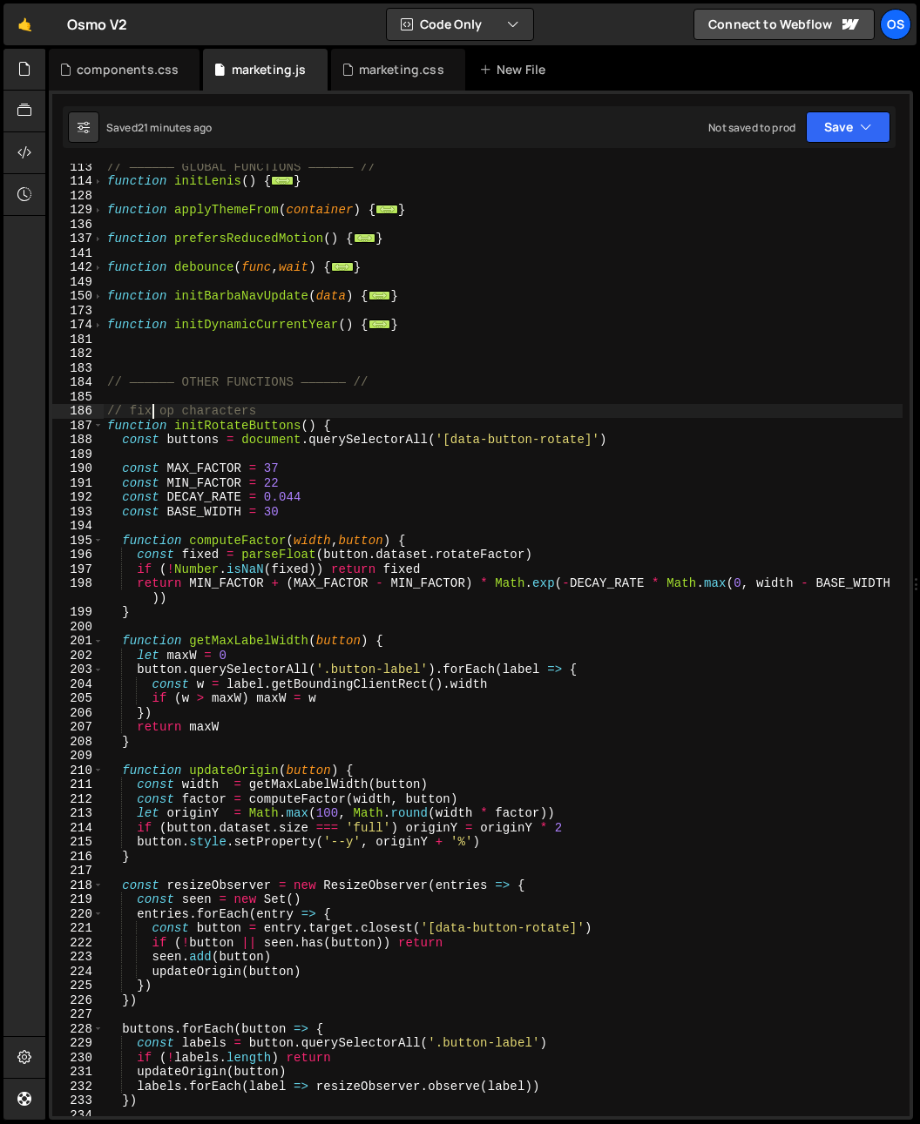
scroll to position [873, 0]
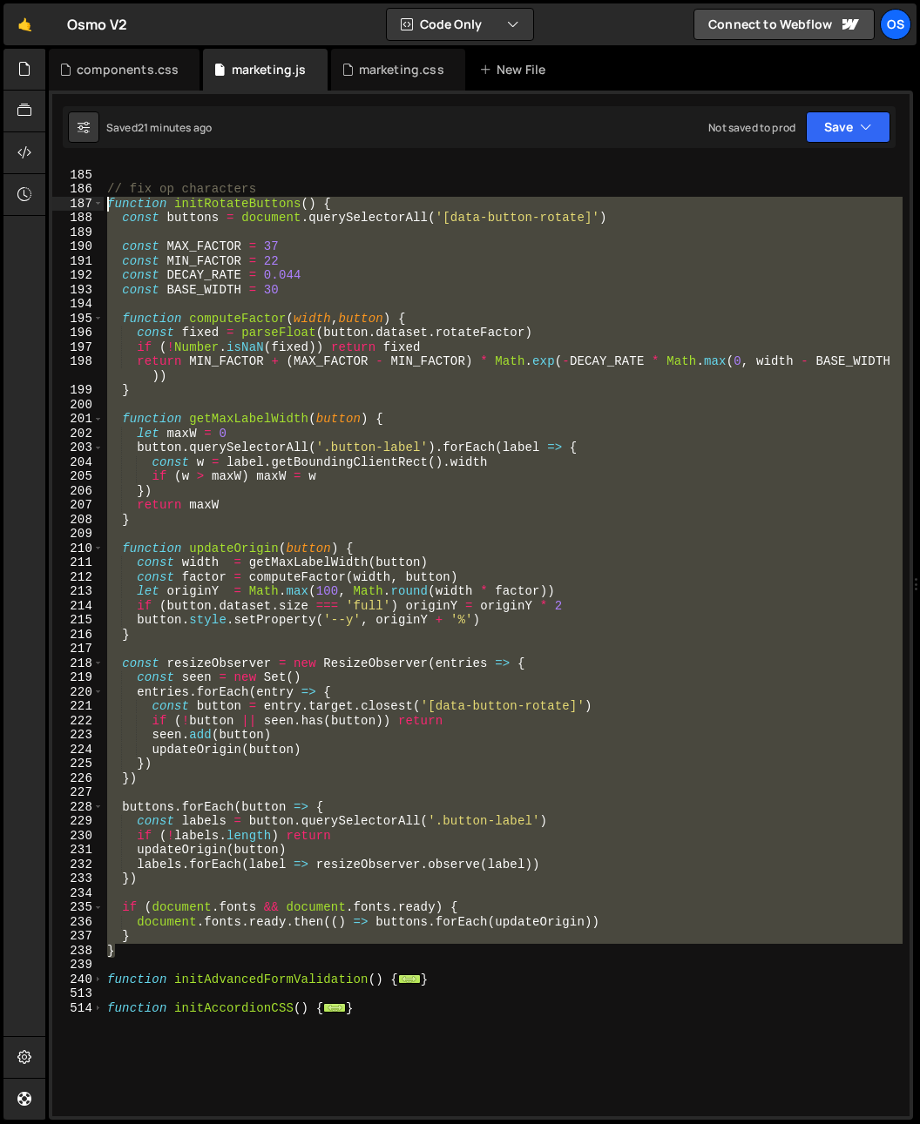
drag, startPoint x: 129, startPoint y: 954, endPoint x: 51, endPoint y: 207, distance: 750.3
click at [51, 207] on div "1 Type cmd + s to save your Javascript file. הההההההההההההההההההההההההההההההההה…" at bounding box center [481, 605] width 864 height 1029
click at [162, 940] on div "// —————— OTHER FUNCTIONS —————— // // fix op characters function initRotateBut…" at bounding box center [503, 640] width 799 height 953
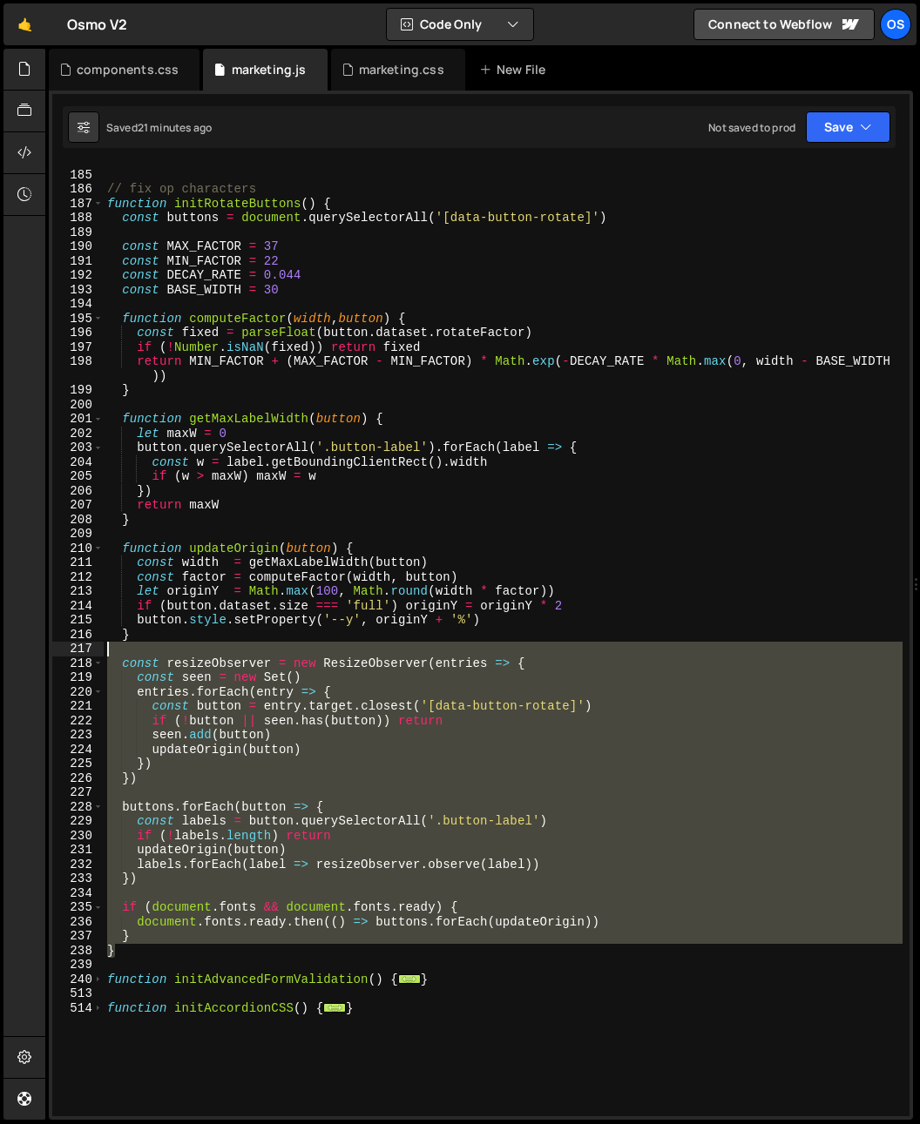
scroll to position [691, 0]
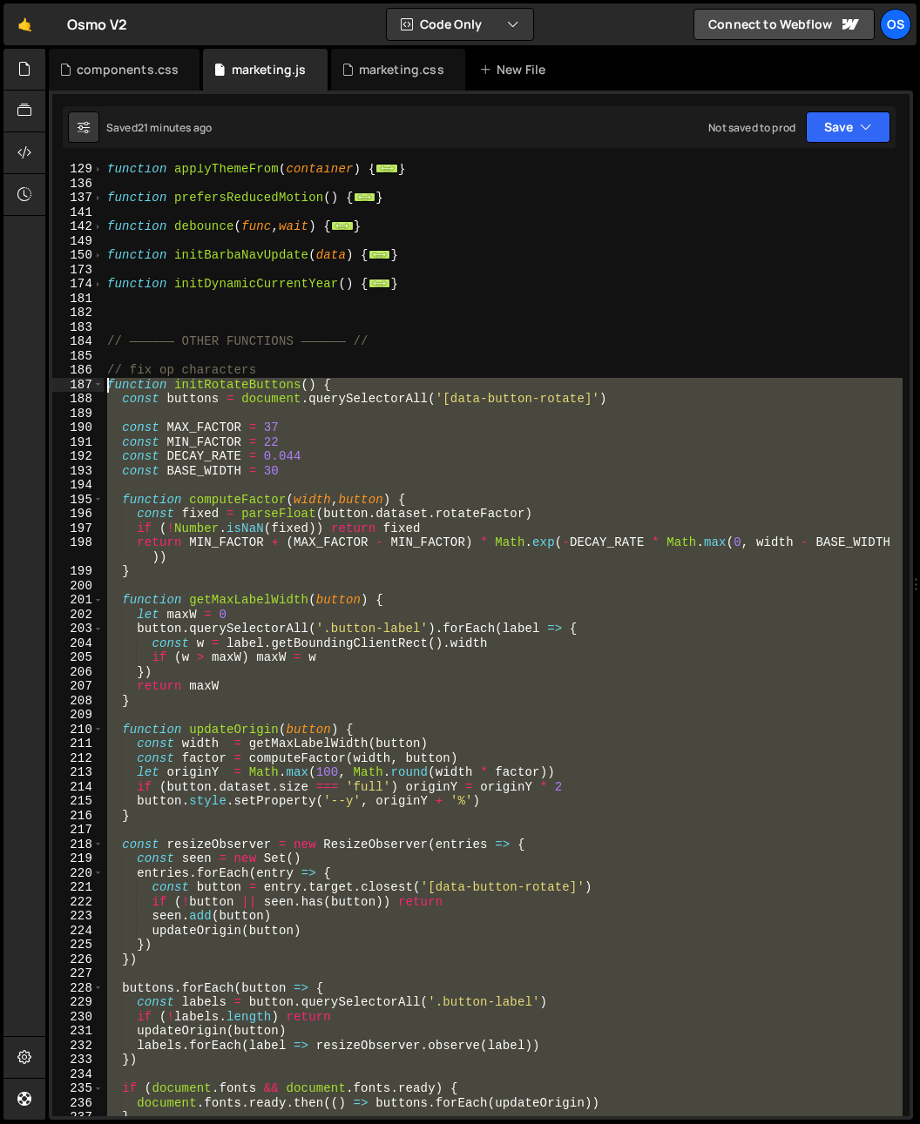
drag, startPoint x: 138, startPoint y: 948, endPoint x: 81, endPoint y: 386, distance: 565.5
click at [81, 386] on div "} 129 136 137 141 142 149 150 173 174 181 182 183 184 185 186 187 188 189 190 1…" at bounding box center [480, 640] width 857 height 953
click at [354, 603] on div "function applyThemeFrom ( container ) { ... } function prefersReducedMotion ( )…" at bounding box center [503, 640] width 799 height 953
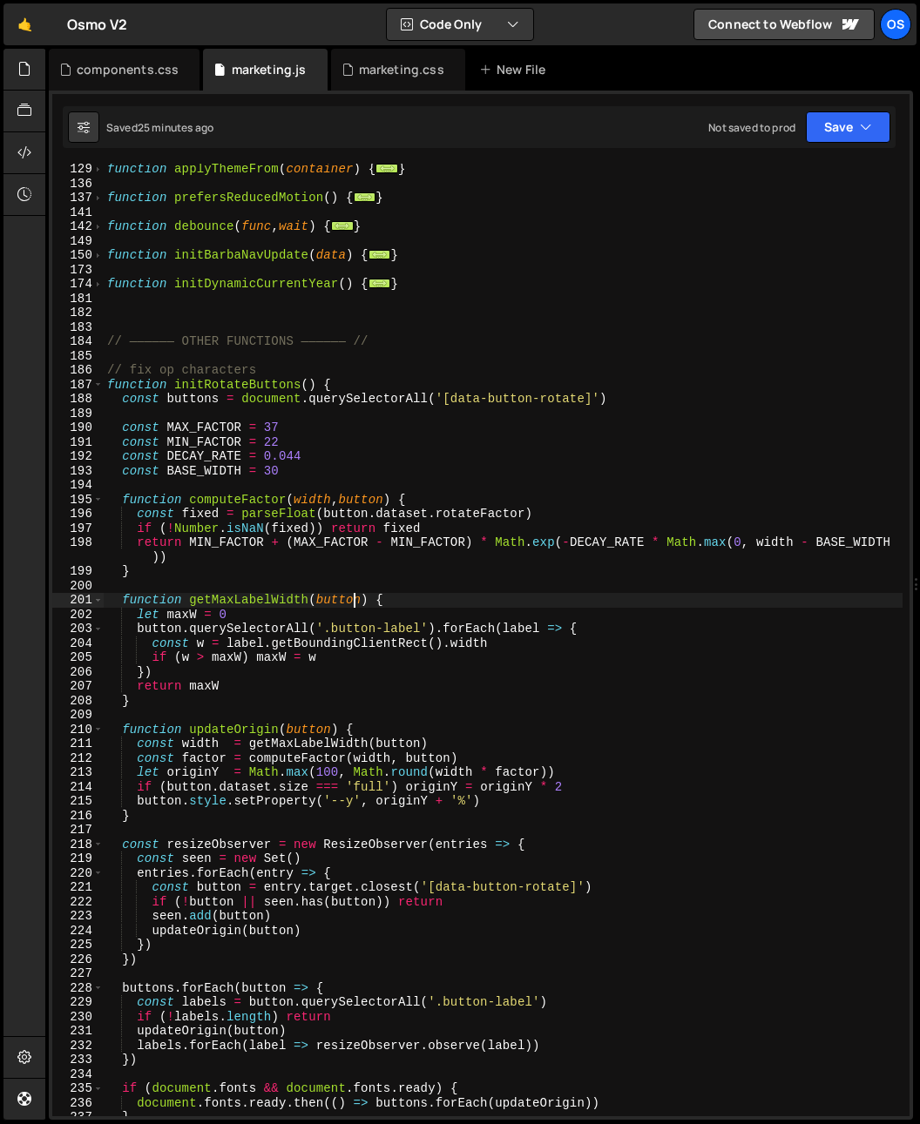
click at [110, 381] on div "function applyThemeFrom ( container ) { ... } function prefersReducedMotion ( )…" at bounding box center [503, 652] width 799 height 981
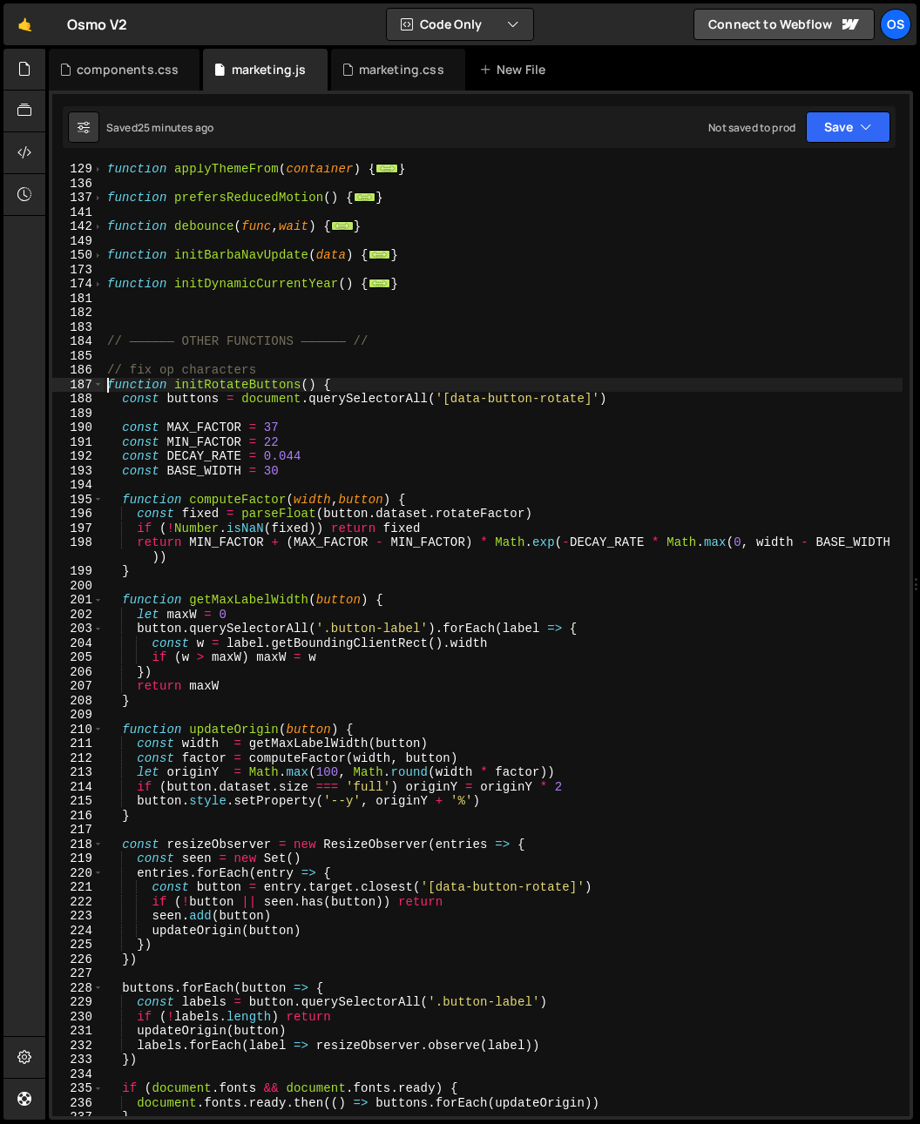
click at [106, 383] on div "function applyThemeFrom ( container ) { ... } function prefersReducedMotion ( )…" at bounding box center [503, 652] width 799 height 981
click at [98, 385] on span at bounding box center [98, 385] width 10 height 15
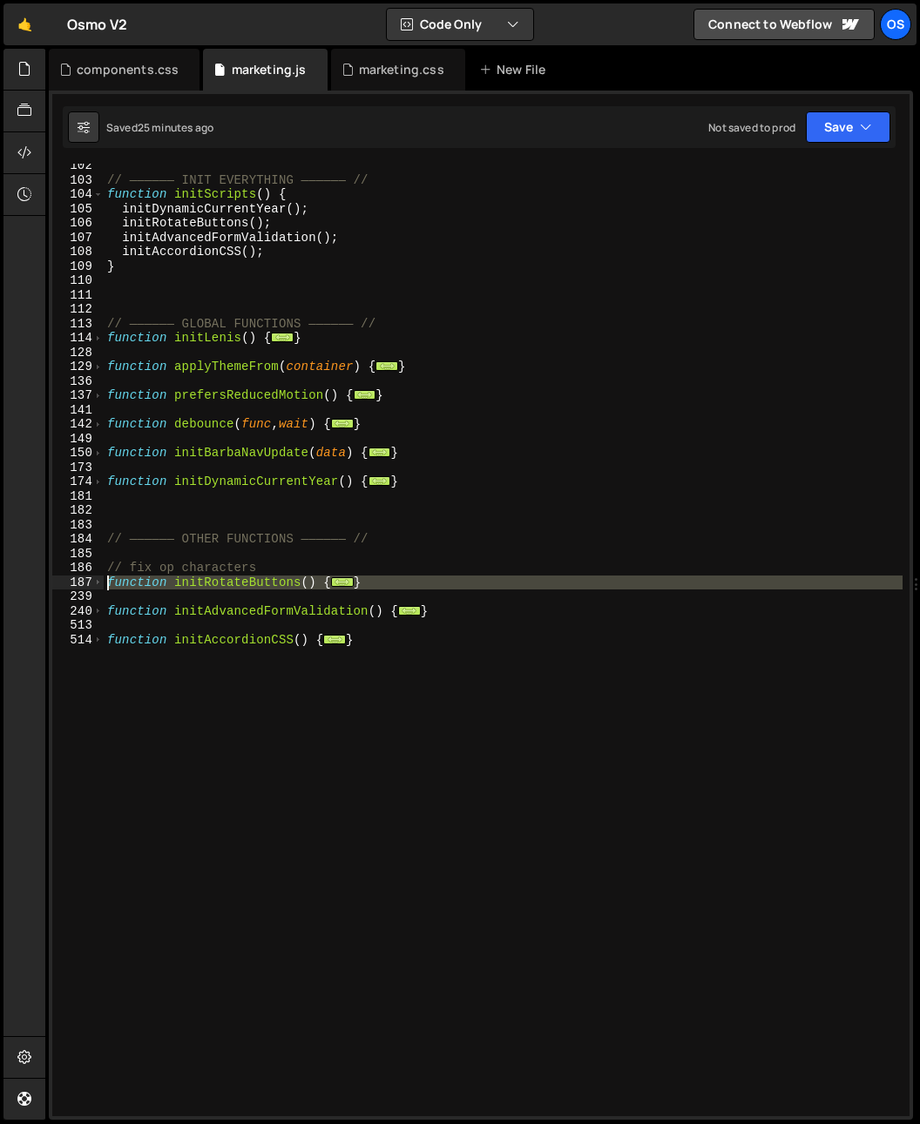
click at [107, 587] on div "// —————— INIT EVERYTHING —————— // function initScripts ( ) { initDynamicCurre…" at bounding box center [503, 648] width 799 height 981
paste textarea "}"
type textarea "}"
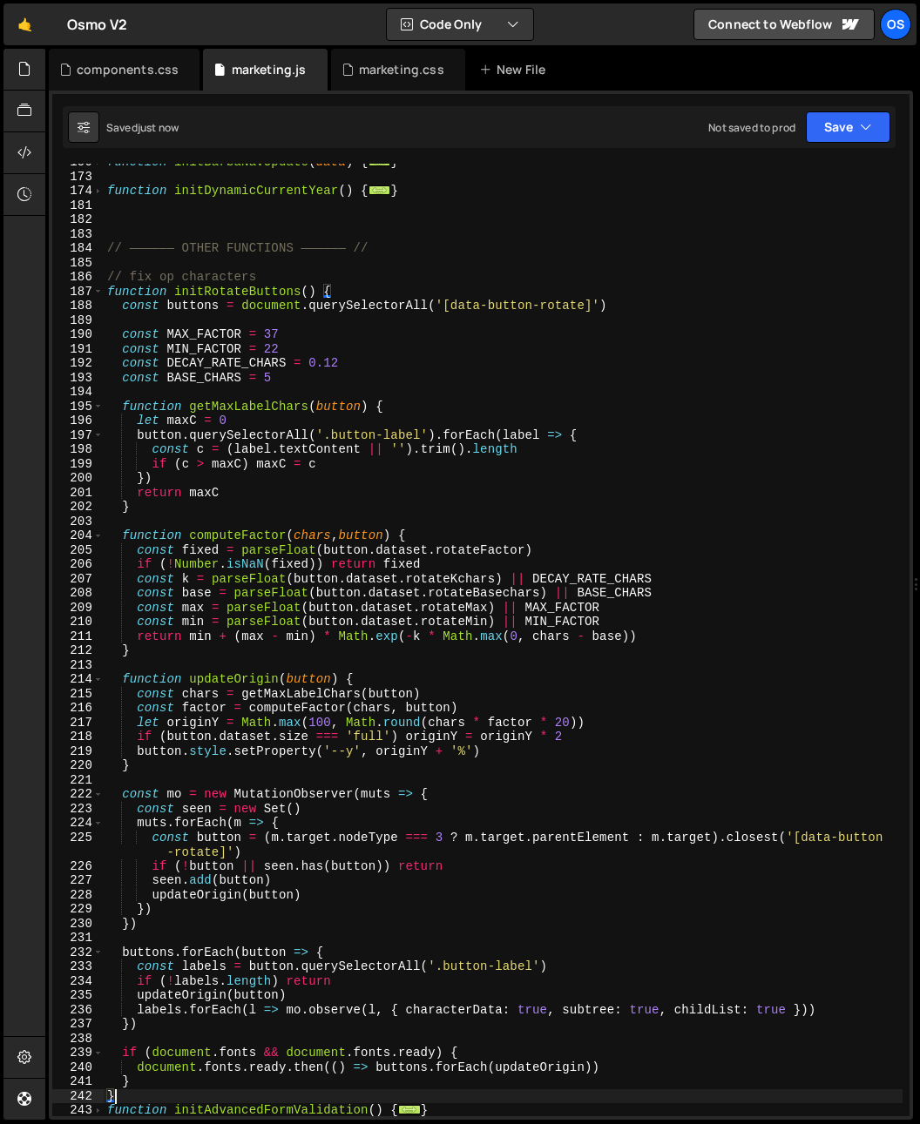
scroll to position [865, 0]
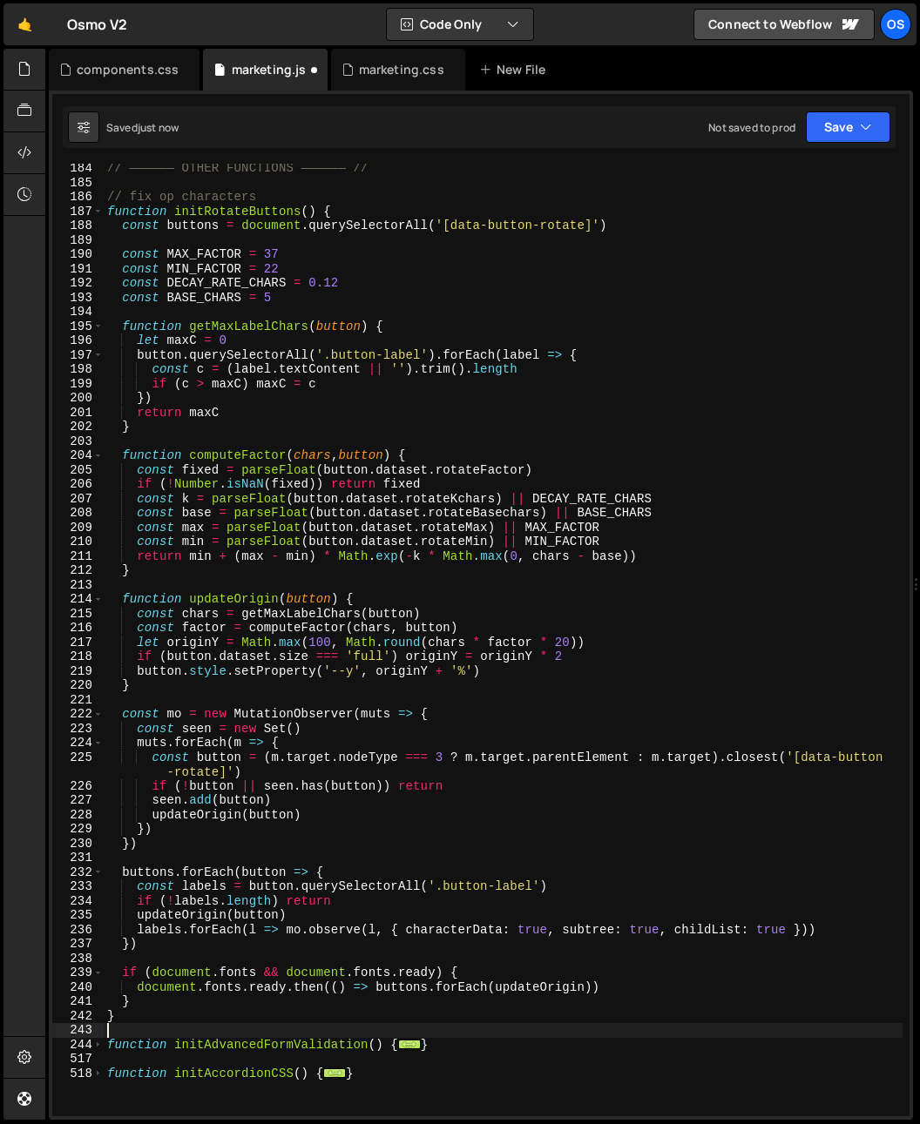
click at [360, 1008] on div "// —————— OTHER FUNCTIONS —————— // // fix op characters function initRotateBut…" at bounding box center [503, 651] width 799 height 981
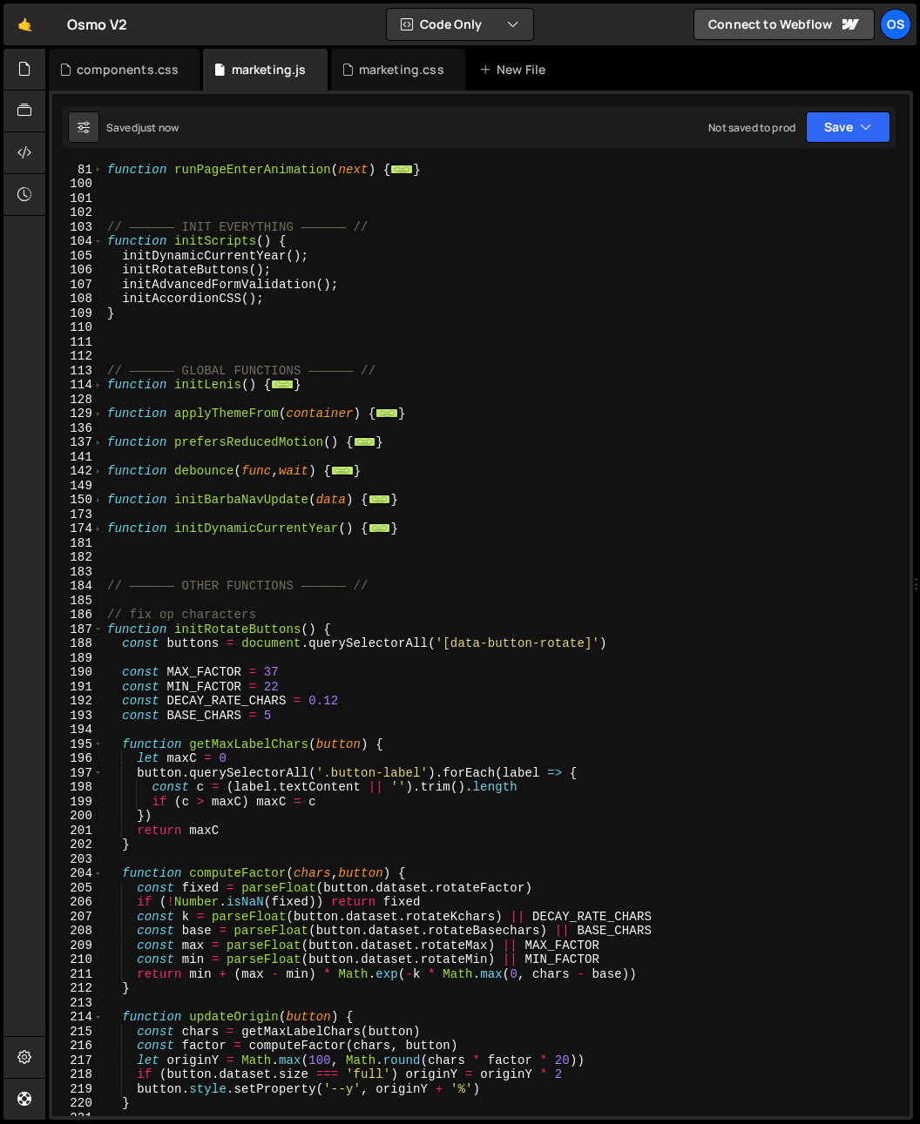
scroll to position [552, 0]
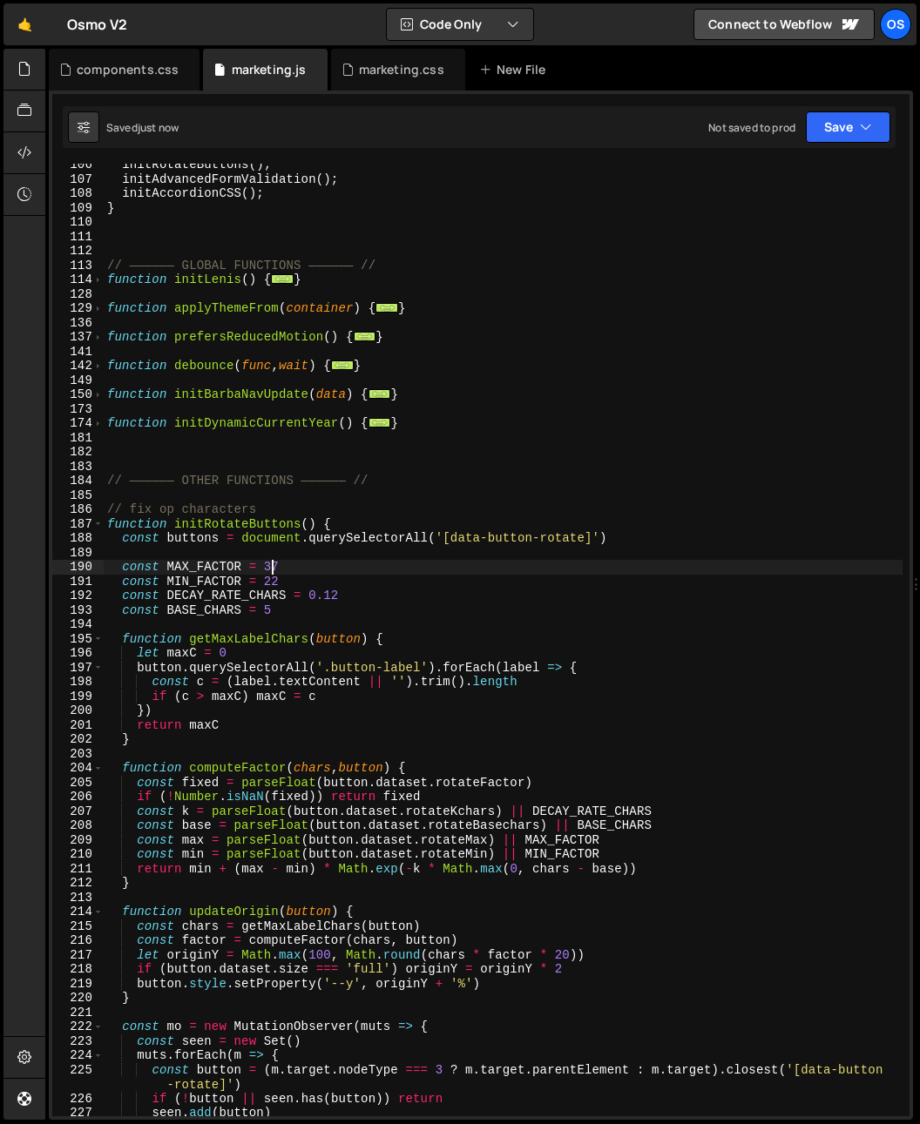
click at [273, 568] on div "initRotateButtons ( ) ; initAdvancedFormValidation ( ) ; initAccordionCSS ( ) ;…" at bounding box center [503, 648] width 799 height 981
click at [284, 482] on div "initRotateButtons ( ) ; initAdvancedFormValidation ( ) ; initAccordionCSS ( ) ;…" at bounding box center [503, 648] width 799 height 981
click at [273, 583] on div "initRotateButtons ( ) ; initAdvancedFormValidation ( ) ; initAccordionCSS ( ) ;…" at bounding box center [503, 648] width 799 height 981
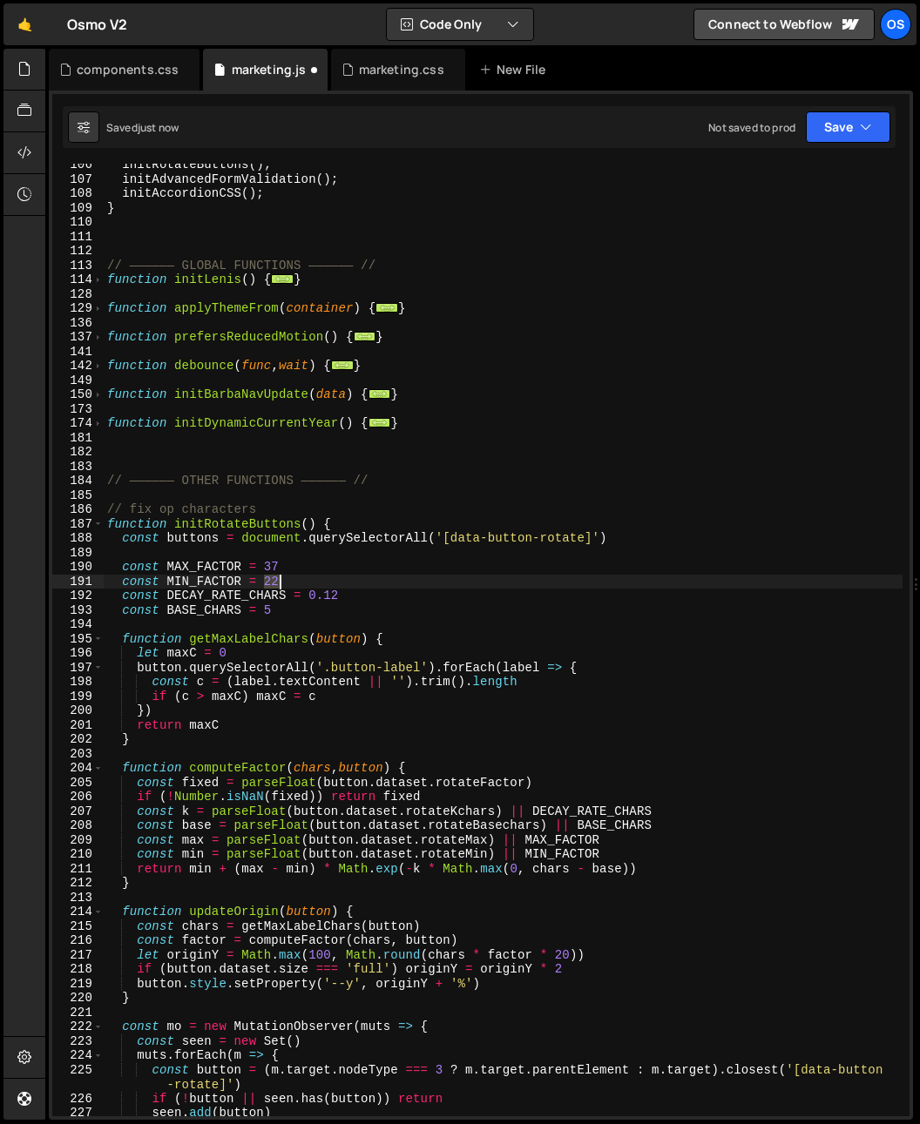
click at [273, 583] on div "initRotateButtons ( ) ; initAdvancedFormValidation ( ) ; initAccordionCSS ( ) ;…" at bounding box center [503, 648] width 799 height 981
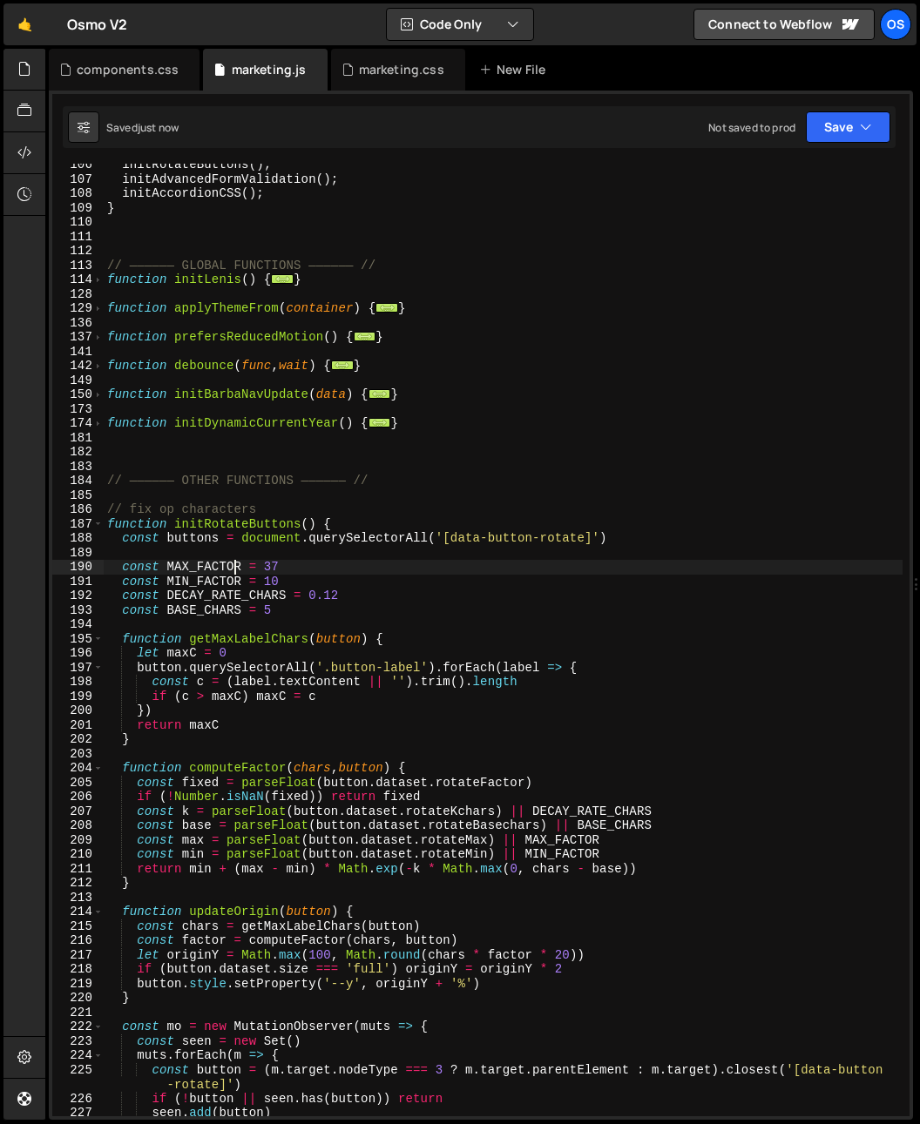
click at [237, 564] on div "initRotateButtons ( ) ; initAdvancedFormValidation ( ) ; initAccordionCSS ( ) ;…" at bounding box center [503, 648] width 799 height 981
click at [273, 583] on div "initRotateButtons ( ) ; initAdvancedFormValidation ( ) ; initAccordionCSS ( ) ;…" at bounding box center [503, 648] width 799 height 981
click at [273, 584] on div "initRotateButtons ( ) ; initAdvancedFormValidation ( ) ; initAccordionCSS ( ) ;…" at bounding box center [503, 648] width 799 height 981
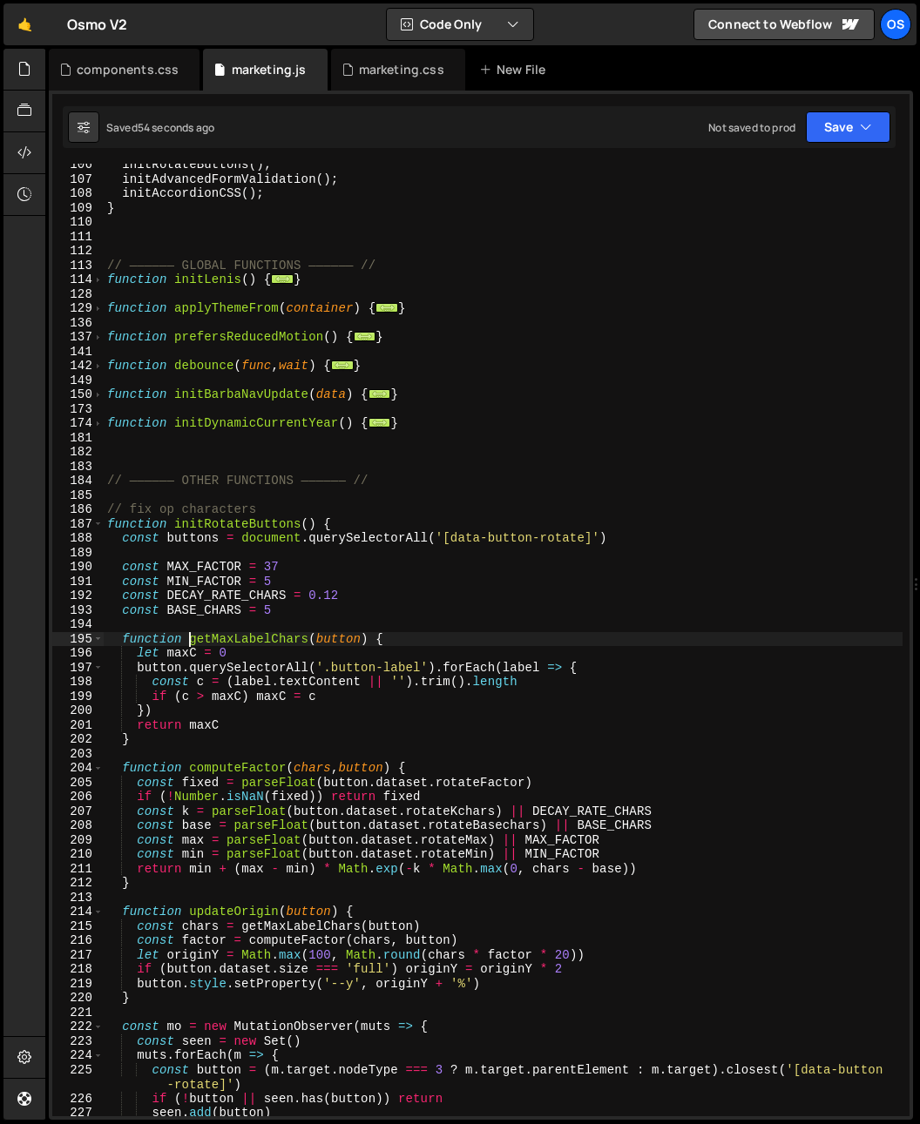
click at [191, 638] on div "initRotateButtons ( ) ; initAdvancedFormValidation ( ) ; initAccordionCSS ( ) ;…" at bounding box center [503, 648] width 799 height 981
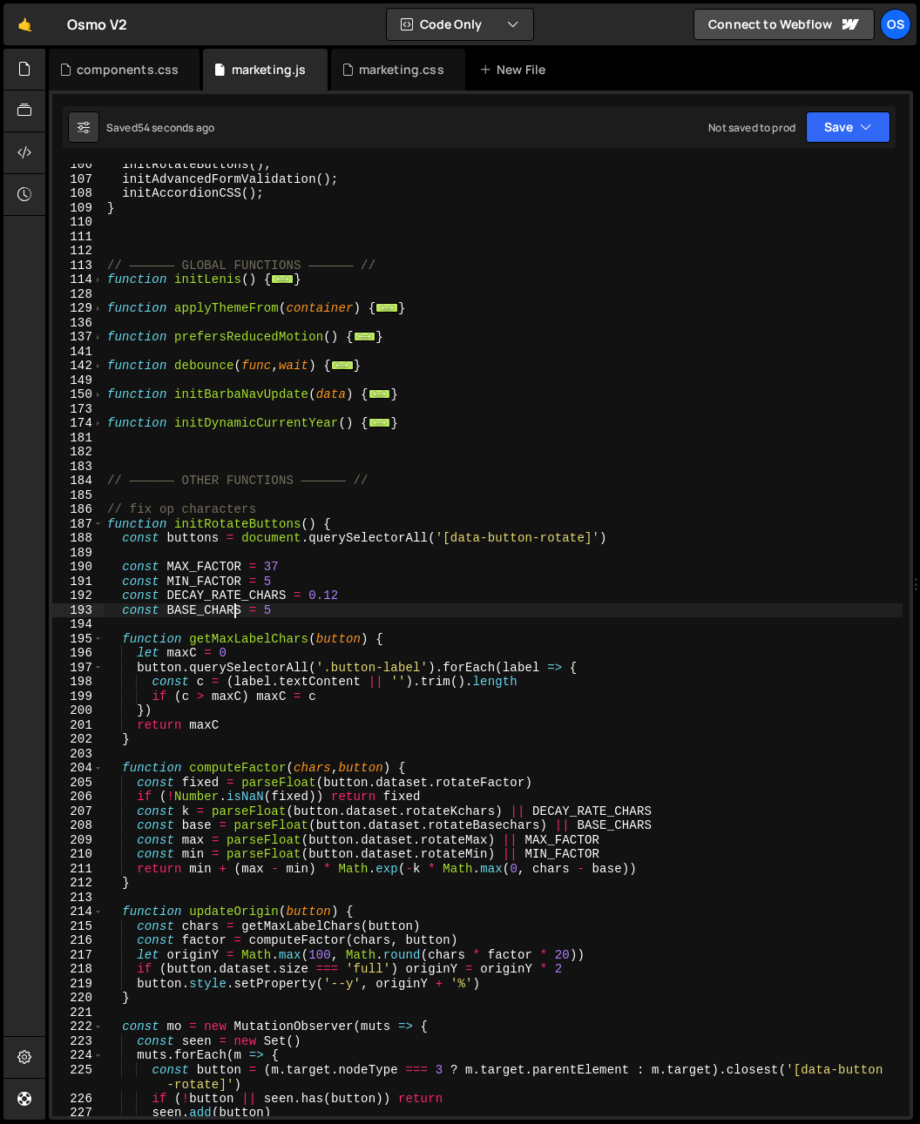
click at [231, 606] on div "initRotateButtons ( ) ; initAdvancedFormValidation ( ) ; initAccordionCSS ( ) ;…" at bounding box center [503, 648] width 799 height 981
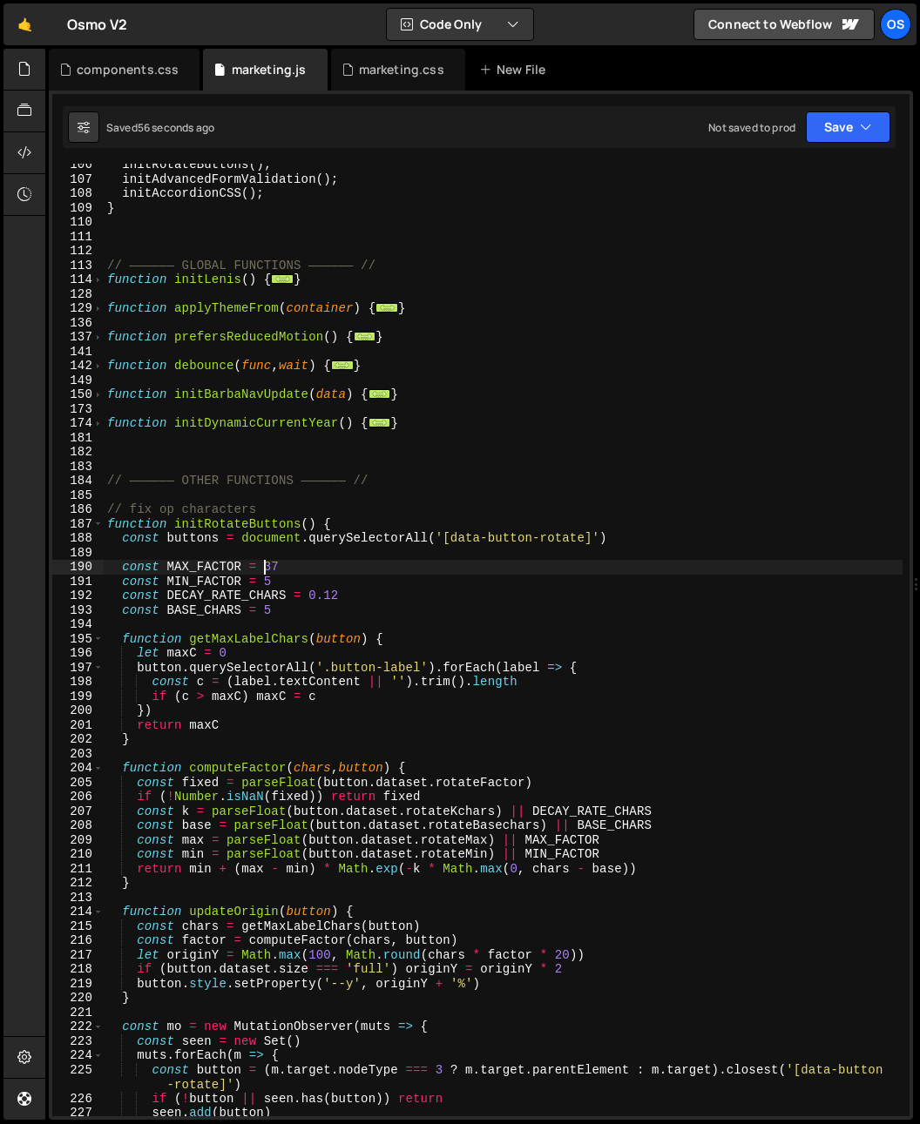
click at [266, 563] on div "initRotateButtons ( ) ; initAdvancedFormValidation ( ) ; initAccordionCSS ( ) ;…" at bounding box center [503, 648] width 799 height 981
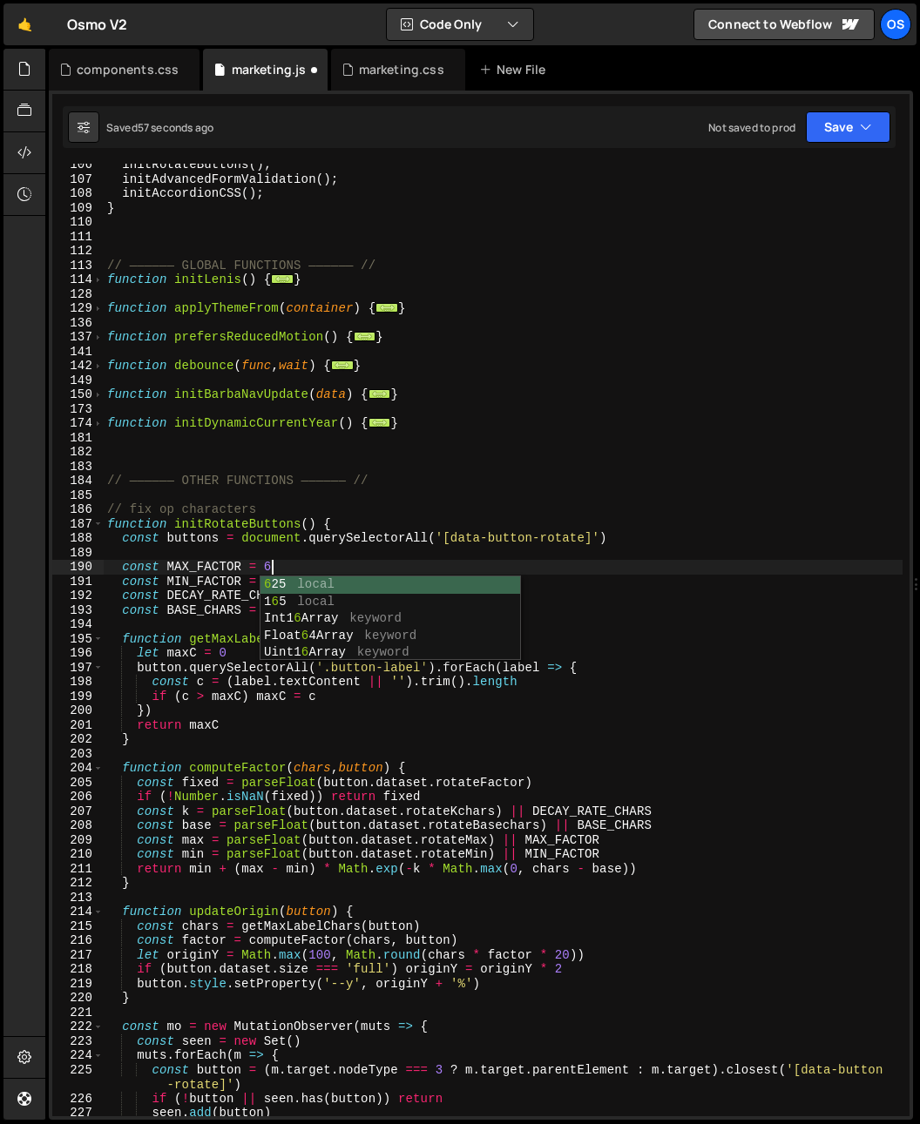
click at [299, 517] on div "initRotateButtons ( ) ; initAdvancedFormValidation ( ) ; initAccordionCSS ( ) ;…" at bounding box center [503, 648] width 799 height 981
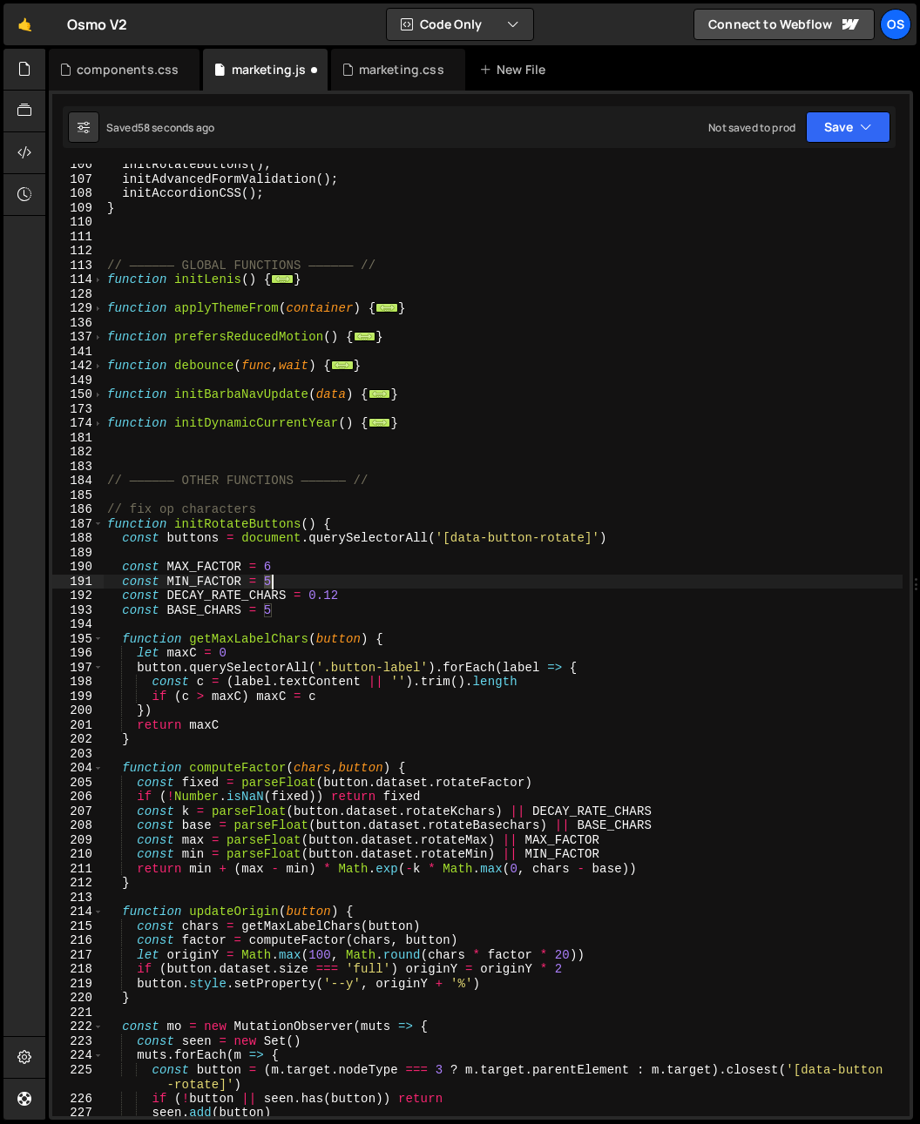
click at [280, 584] on div "initRotateButtons ( ) ; initAdvancedFormValidation ( ) ; initAccordionCSS ( ) ;…" at bounding box center [503, 648] width 799 height 981
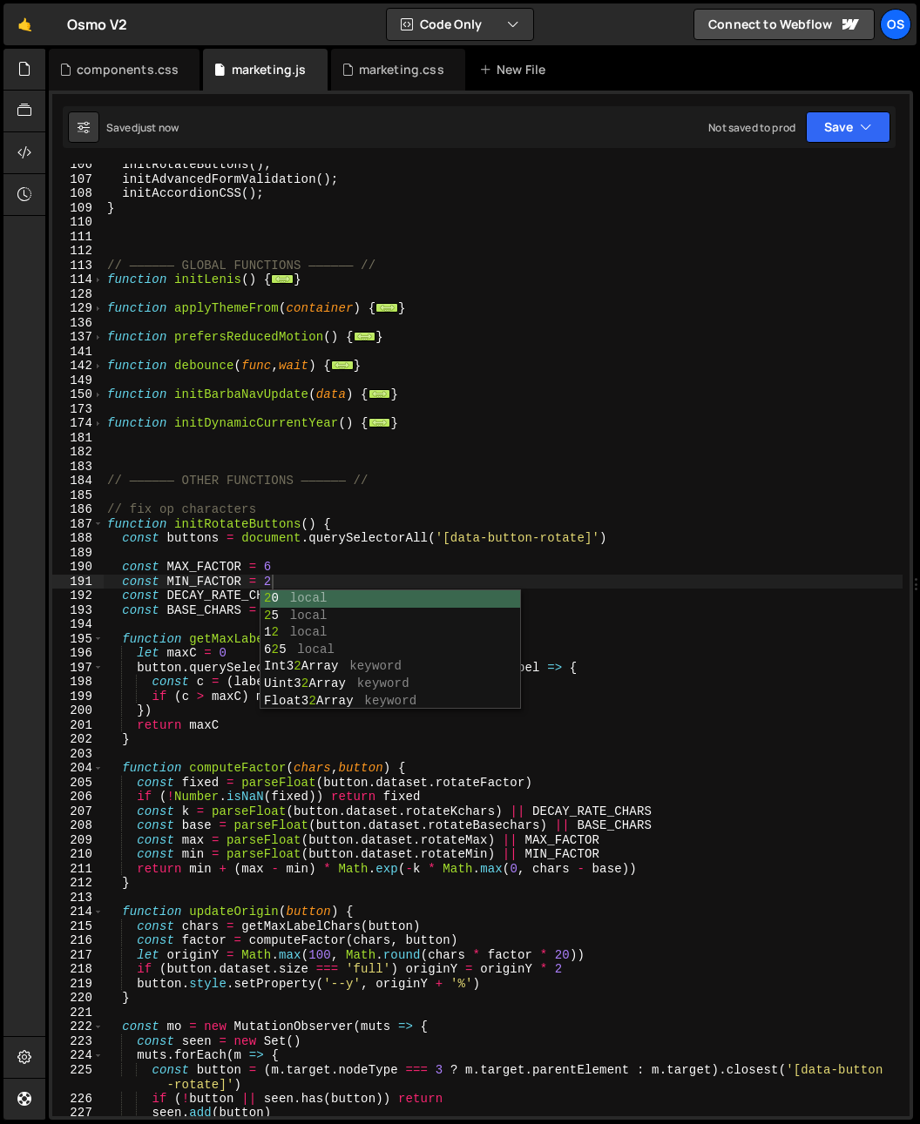
click at [226, 579] on div "initRotateButtons ( ) ; initAdvancedFormValidation ( ) ; initAccordionCSS ( ) ;…" at bounding box center [503, 648] width 799 height 981
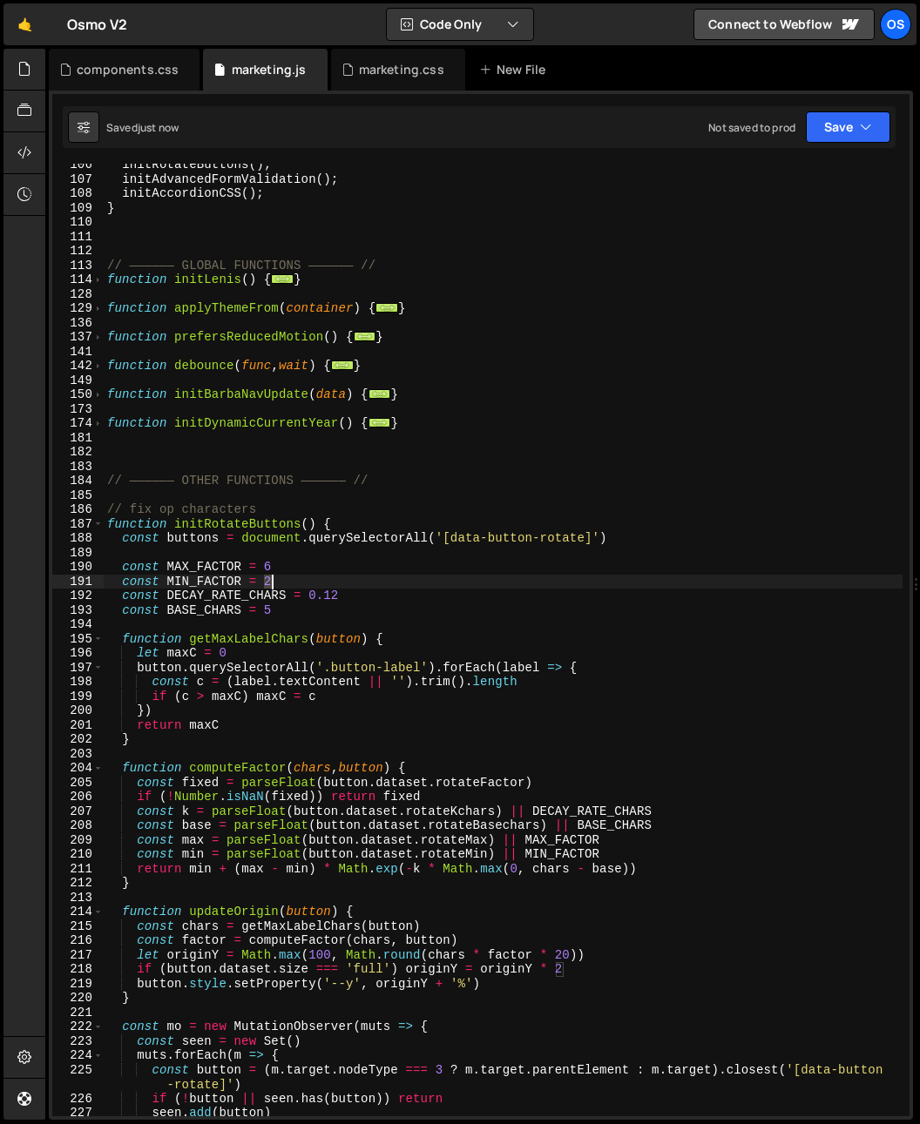
click at [270, 584] on div "initRotateButtons ( ) ; initAdvancedFormValidation ( ) ; initAccordionCSS ( ) ;…" at bounding box center [503, 648] width 799 height 981
type textarea "const MIN_FACTOR = 3"
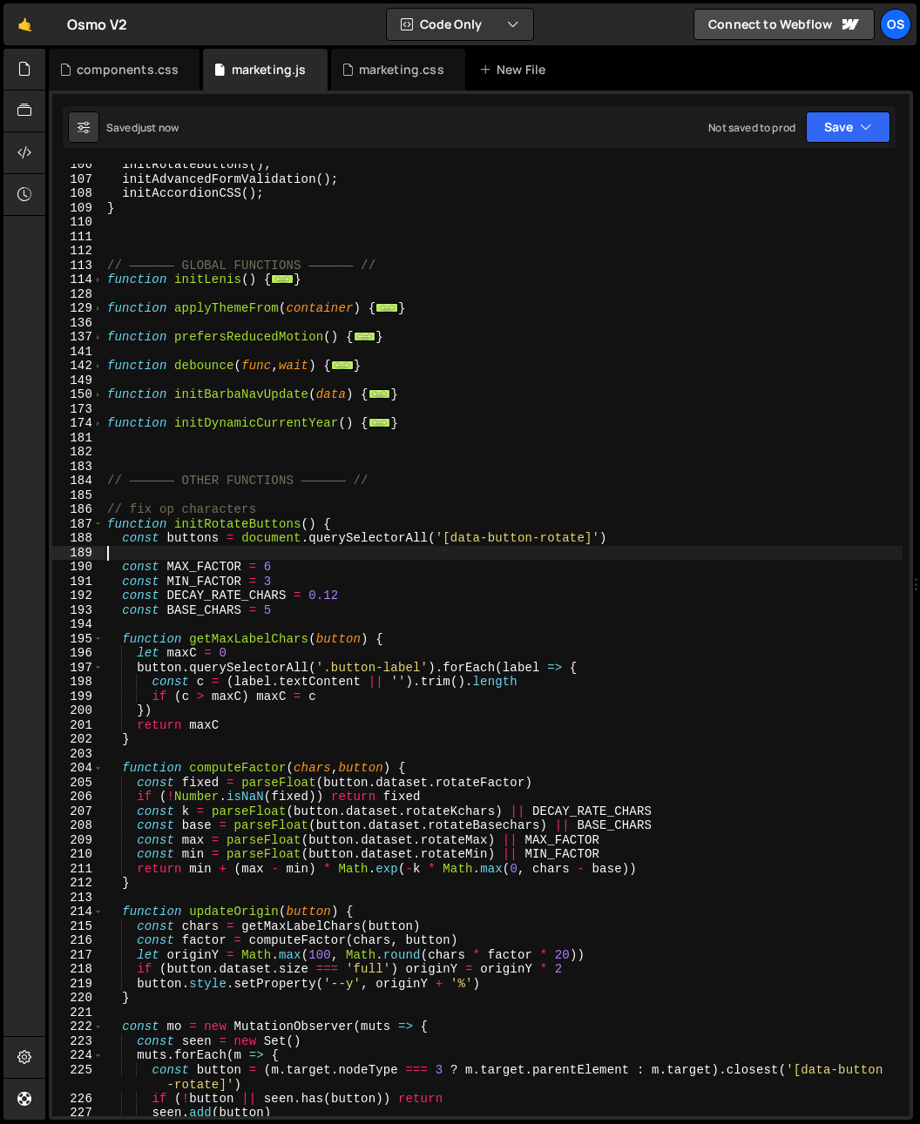
click at [266, 556] on div "initRotateButtons ( ) ; initAdvancedFormValidation ( ) ; initAccordionCSS ( ) ;…" at bounding box center [503, 648] width 799 height 981
click at [265, 572] on div "initRotateButtons ( ) ; initAdvancedFormValidation ( ) ; initAccordionCSS ( ) ;…" at bounding box center [503, 648] width 799 height 981
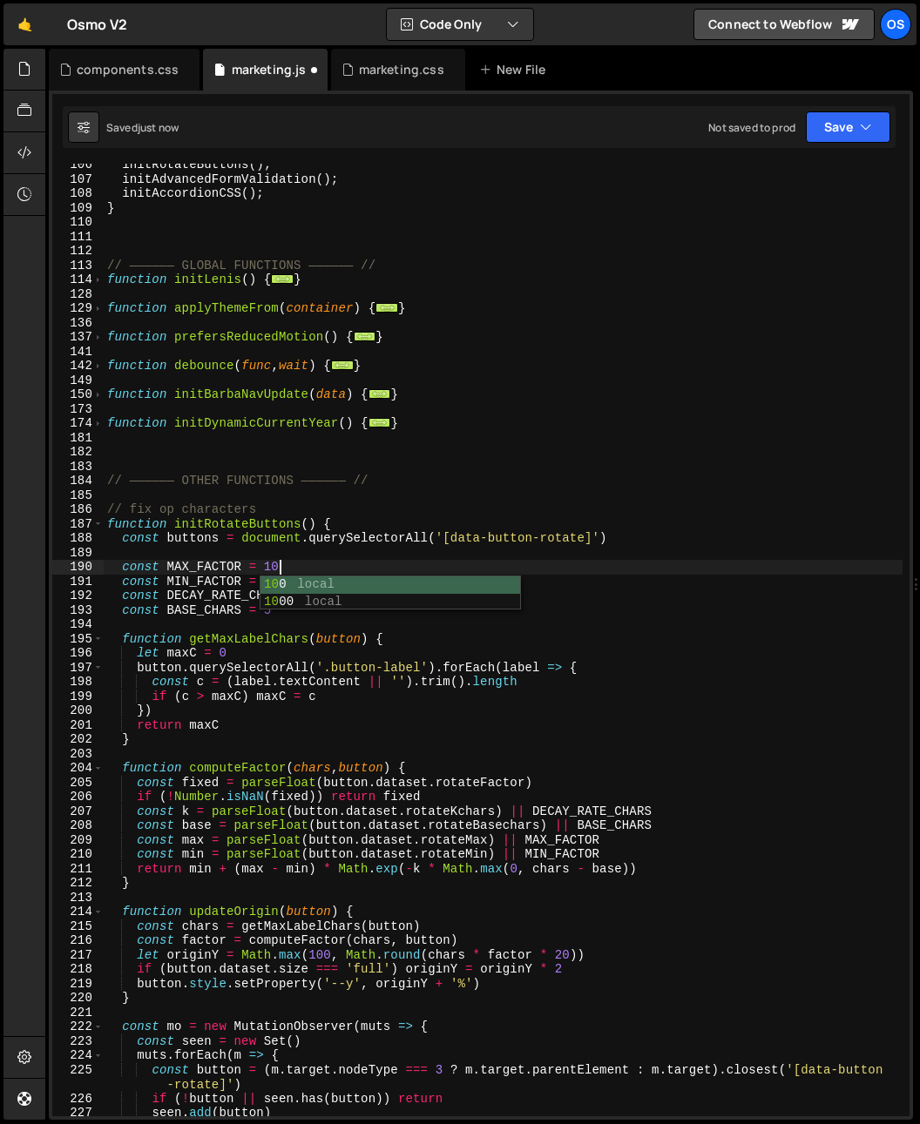
scroll to position [0, 10]
type textarea "const MAX_FACTOR = 10"
click at [353, 379] on div "initRotateButtons ( ) ; initAdvancedFormValidation ( ) ; initAccordionCSS ( ) ;…" at bounding box center [503, 648] width 799 height 981
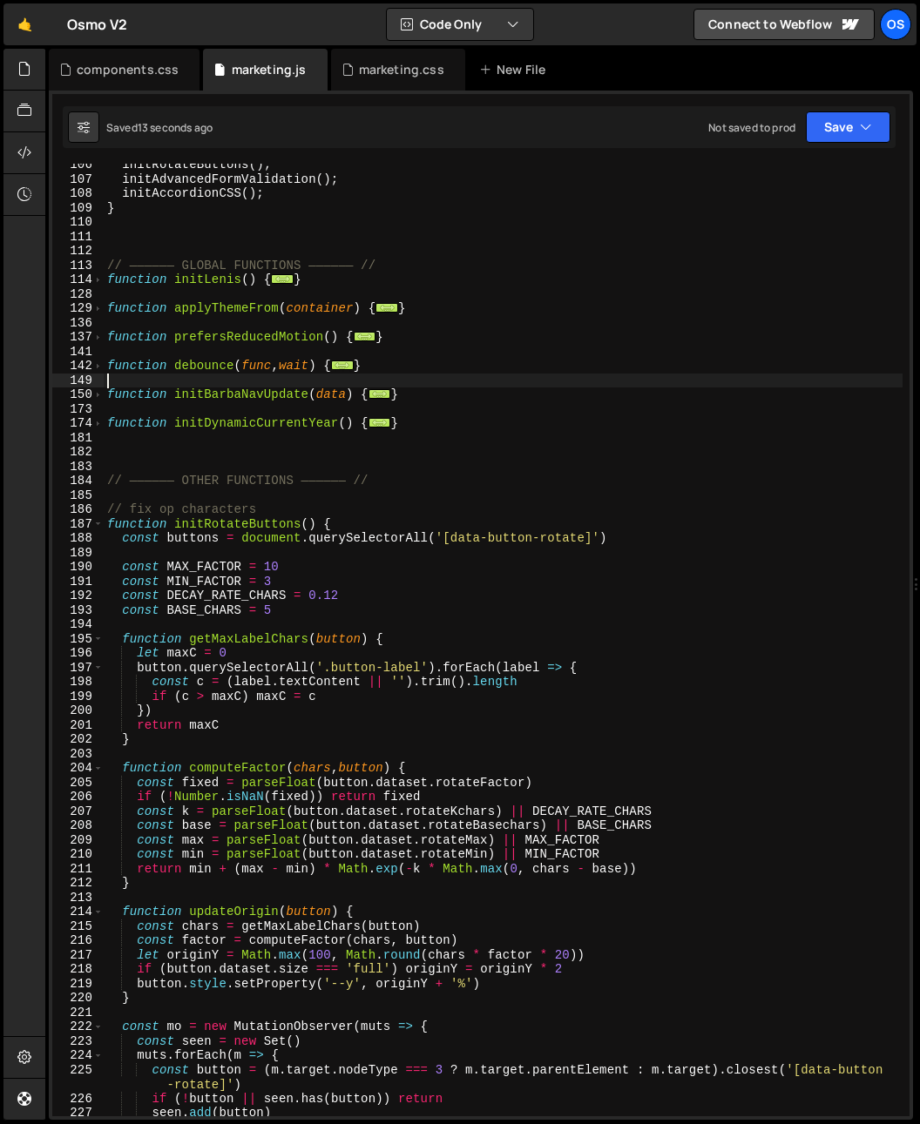
drag, startPoint x: 339, startPoint y: 598, endPoint x: 353, endPoint y: 603, distance: 14.6
click at [352, 603] on div "initRotateButtons ( ) ; initAdvancedFormValidation ( ) ; initAccordionCSS ( ) ;…" at bounding box center [503, 648] width 799 height 981
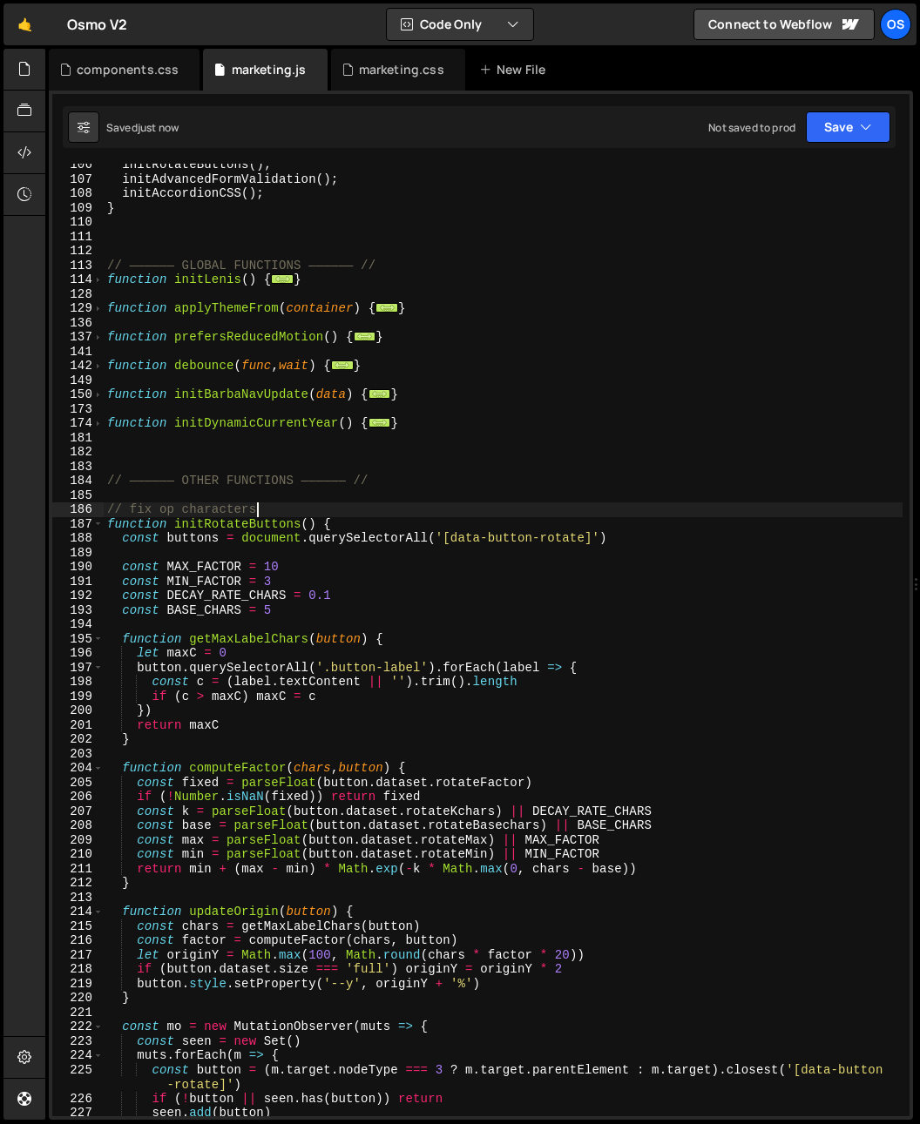
click at [345, 511] on div "initRotateButtons ( ) ; initAdvancedFormValidation ( ) ; initAccordionCSS ( ) ;…" at bounding box center [503, 648] width 799 height 981
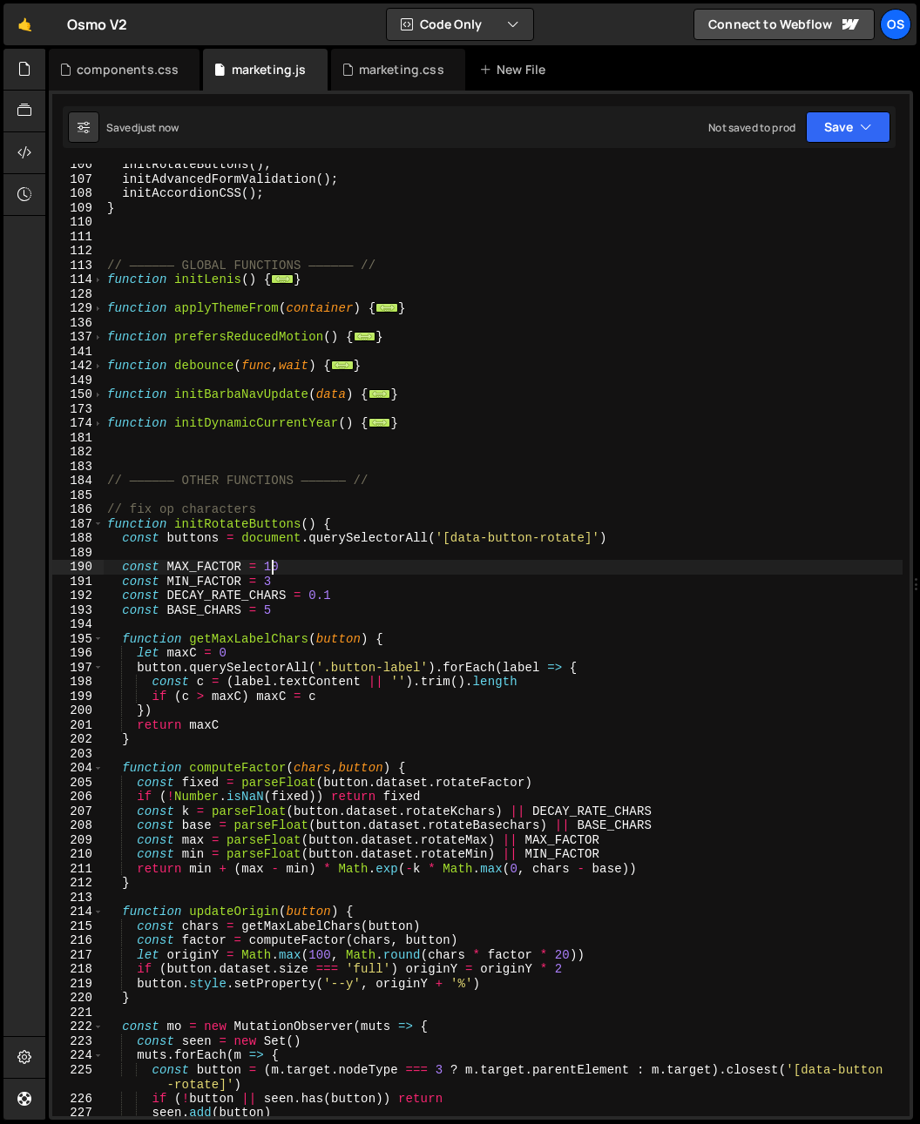
click at [270, 568] on div "initRotateButtons ( ) ; initAdvancedFormValidation ( ) ; initAccordionCSS ( ) ;…" at bounding box center [503, 648] width 799 height 981
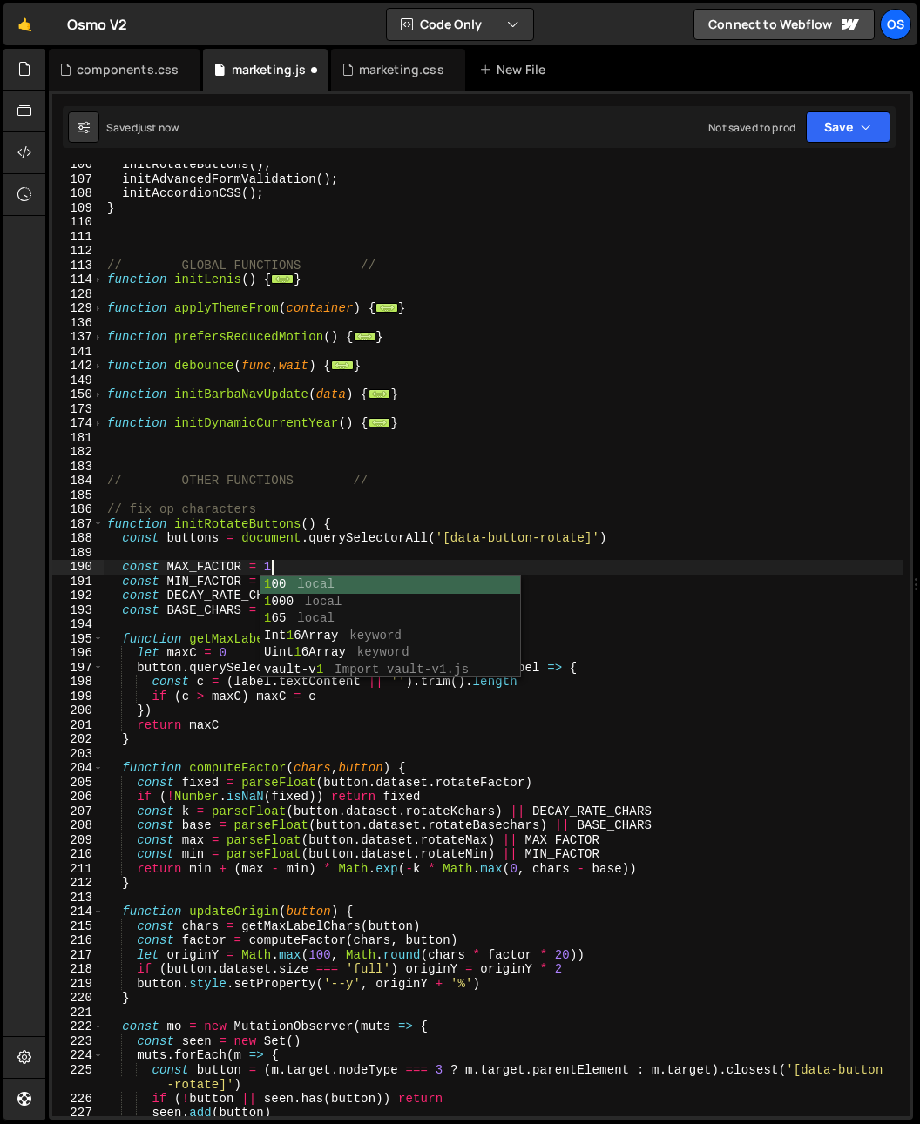
scroll to position [0, 10]
click at [235, 544] on div "initRotateButtons ( ) ; initAdvancedFormValidation ( ) ; initAccordionCSS ( ) ;…" at bounding box center [503, 648] width 799 height 981
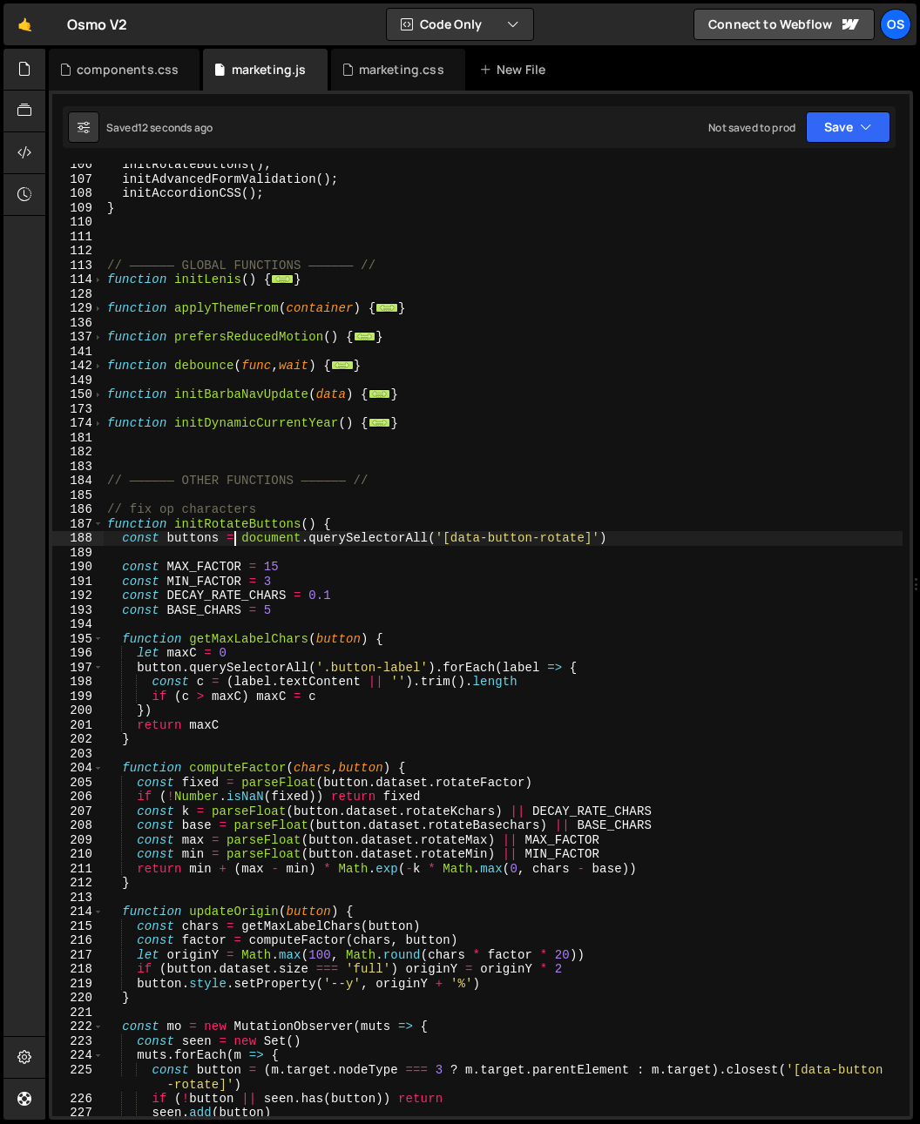
click at [287, 570] on div "initRotateButtons ( ) ; initAdvancedFormValidation ( ) ; initAccordionCSS ( ) ;…" at bounding box center [503, 648] width 799 height 981
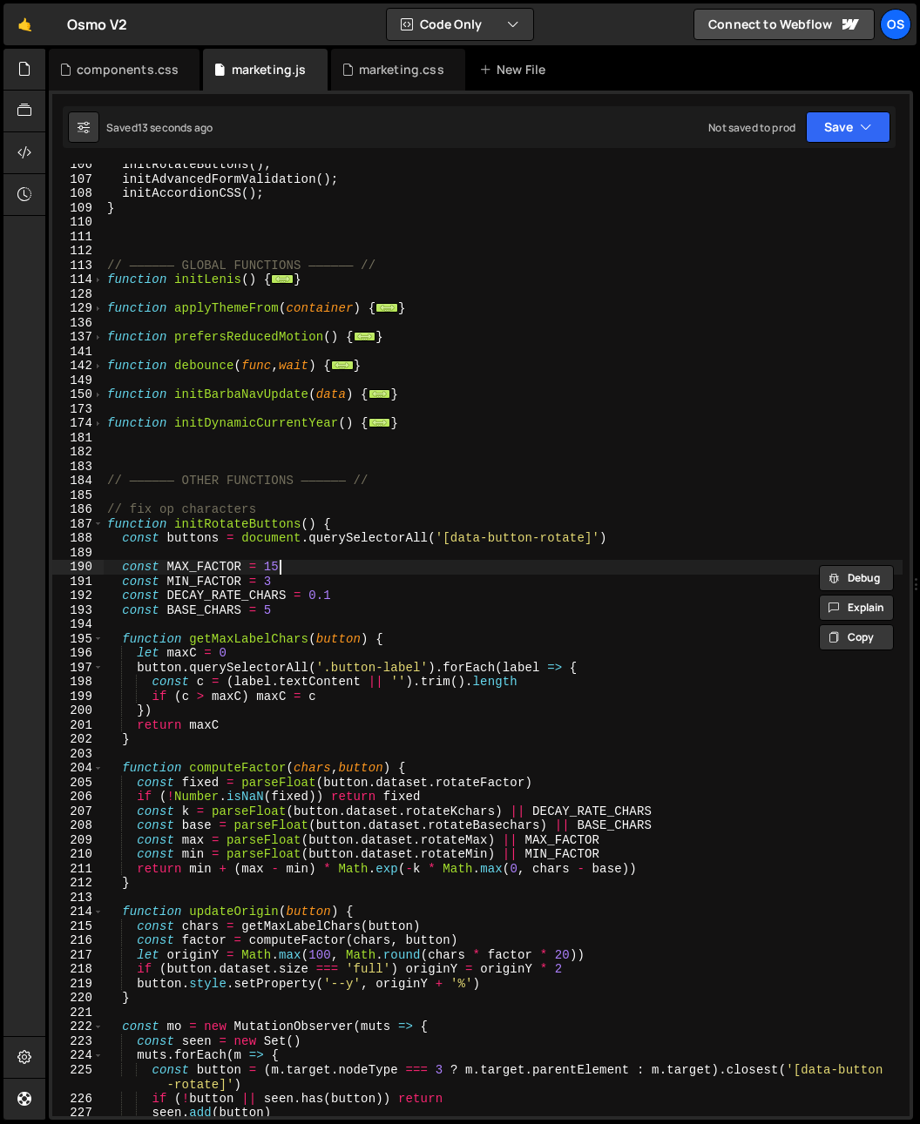
click at [286, 568] on div "initRotateButtons ( ) ; initAdvancedFormValidation ( ) ; initAccordionCSS ( ) ;…" at bounding box center [503, 648] width 799 height 981
click at [272, 569] on div "initRotateButtons ( ) ; initAdvancedFormValidation ( ) ; initAccordionCSS ( ) ;…" at bounding box center [503, 648] width 799 height 981
click at [460, 562] on div "initRotateButtons ( ) ; initAdvancedFormValidation ( ) ; initAccordionCSS ( ) ;…" at bounding box center [503, 648] width 799 height 981
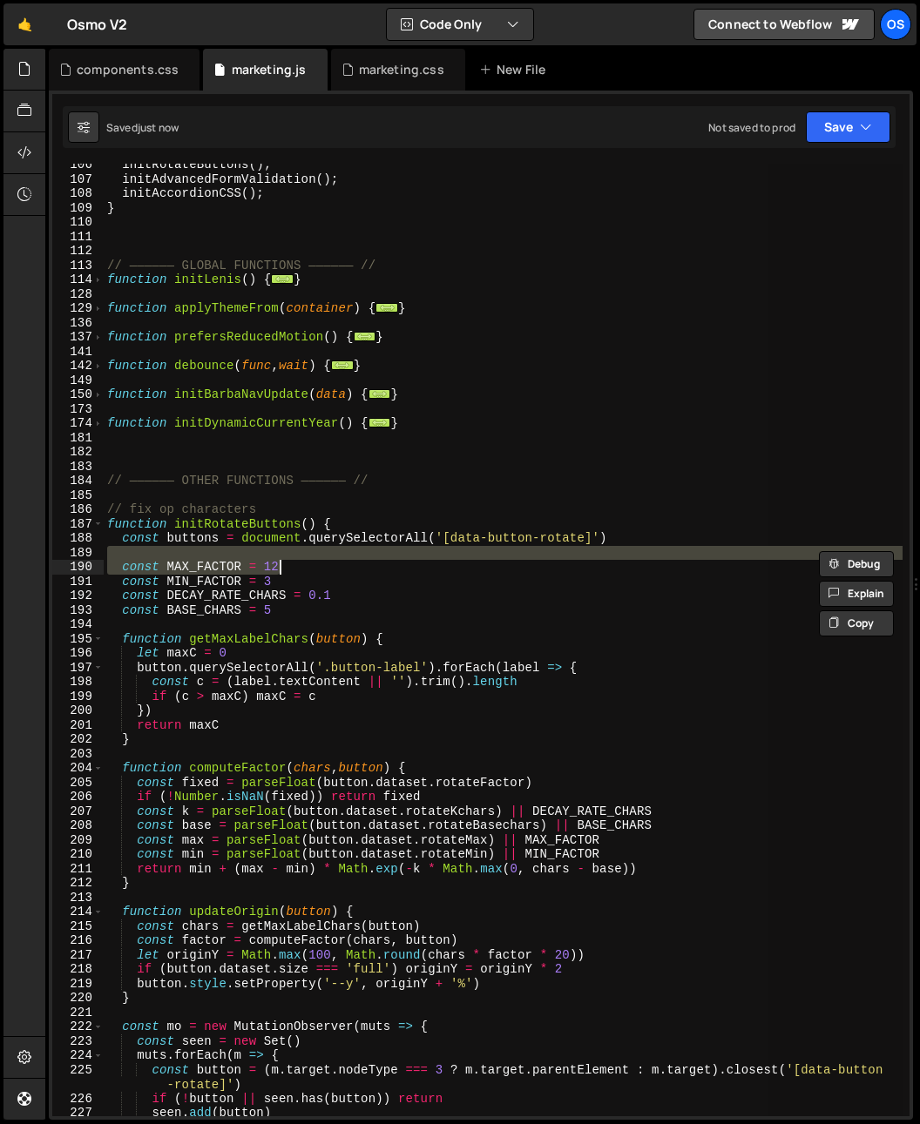
click at [296, 562] on div "initRotateButtons ( ) ; initAdvancedFormValidation ( ) ; initAccordionCSS ( ) ;…" at bounding box center [503, 640] width 799 height 953
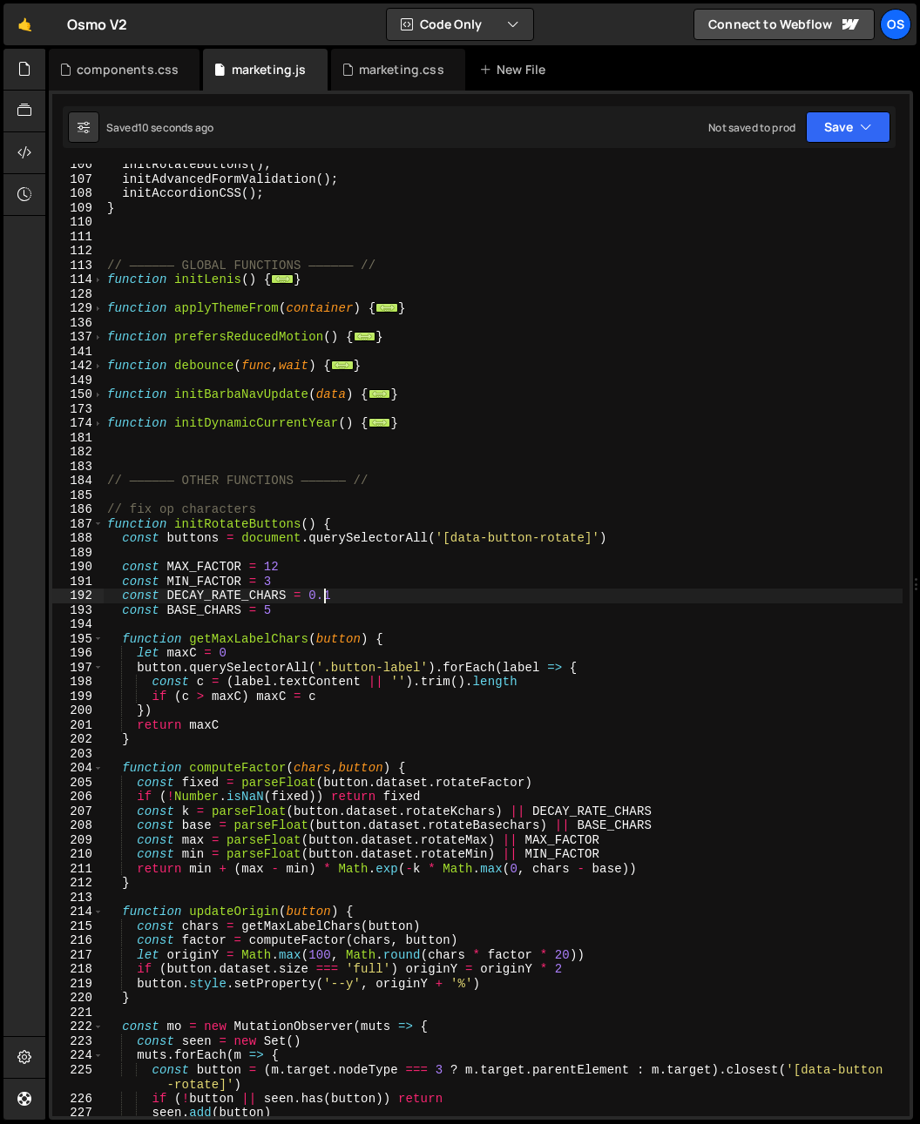
click at [334, 600] on div "initRotateButtons ( ) ; initAdvancedFormValidation ( ) ; initAccordionCSS ( ) ;…" at bounding box center [503, 648] width 799 height 981
drag, startPoint x: 341, startPoint y: 597, endPoint x: 242, endPoint y: 571, distance: 102.6
click at [340, 597] on div "initRotateButtons ( ) ; initAdvancedFormValidation ( ) ; initAccordionCSS ( ) ;…" at bounding box center [503, 648] width 799 height 981
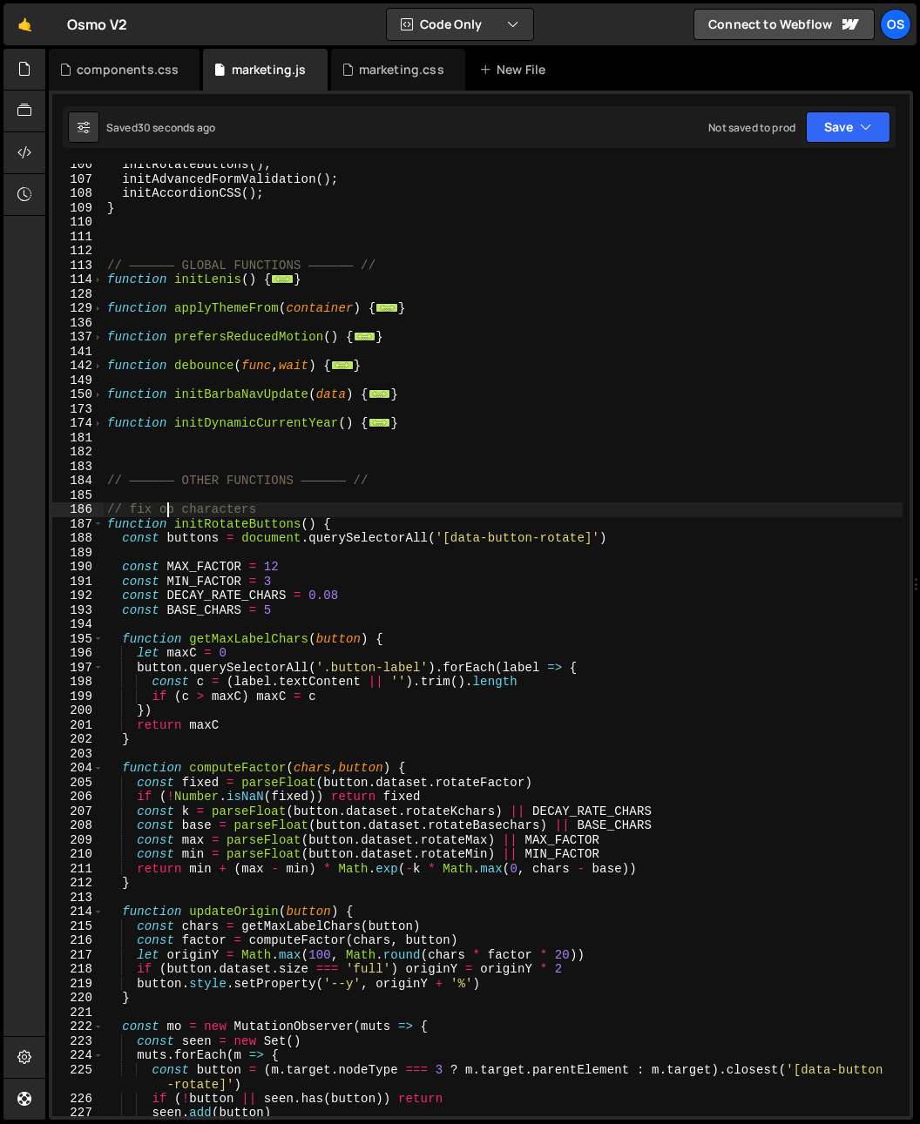
click at [167, 512] on div "initRotateButtons ( ) ; initAdvancedFormValidation ( ) ; initAccordionCSS ( ) ;…" at bounding box center [503, 648] width 799 height 981
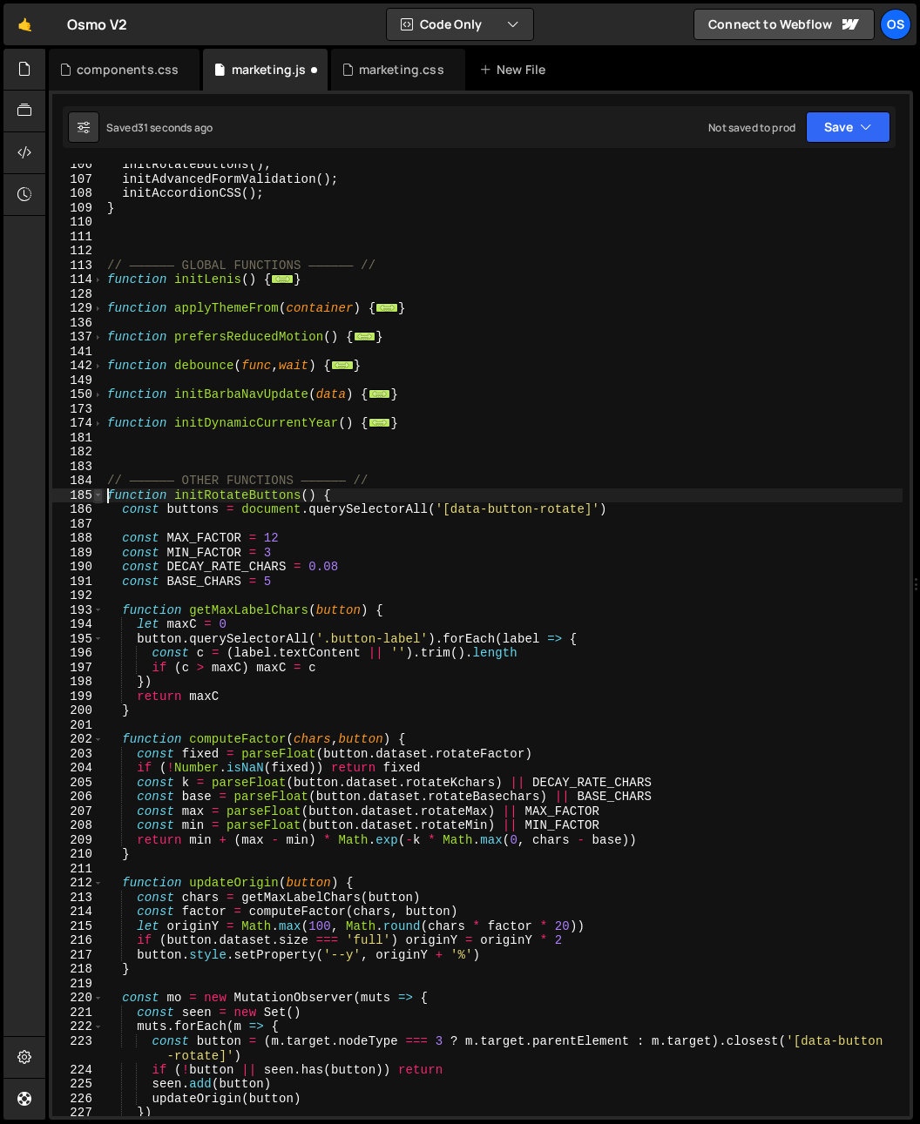
click at [102, 497] on span at bounding box center [98, 496] width 10 height 15
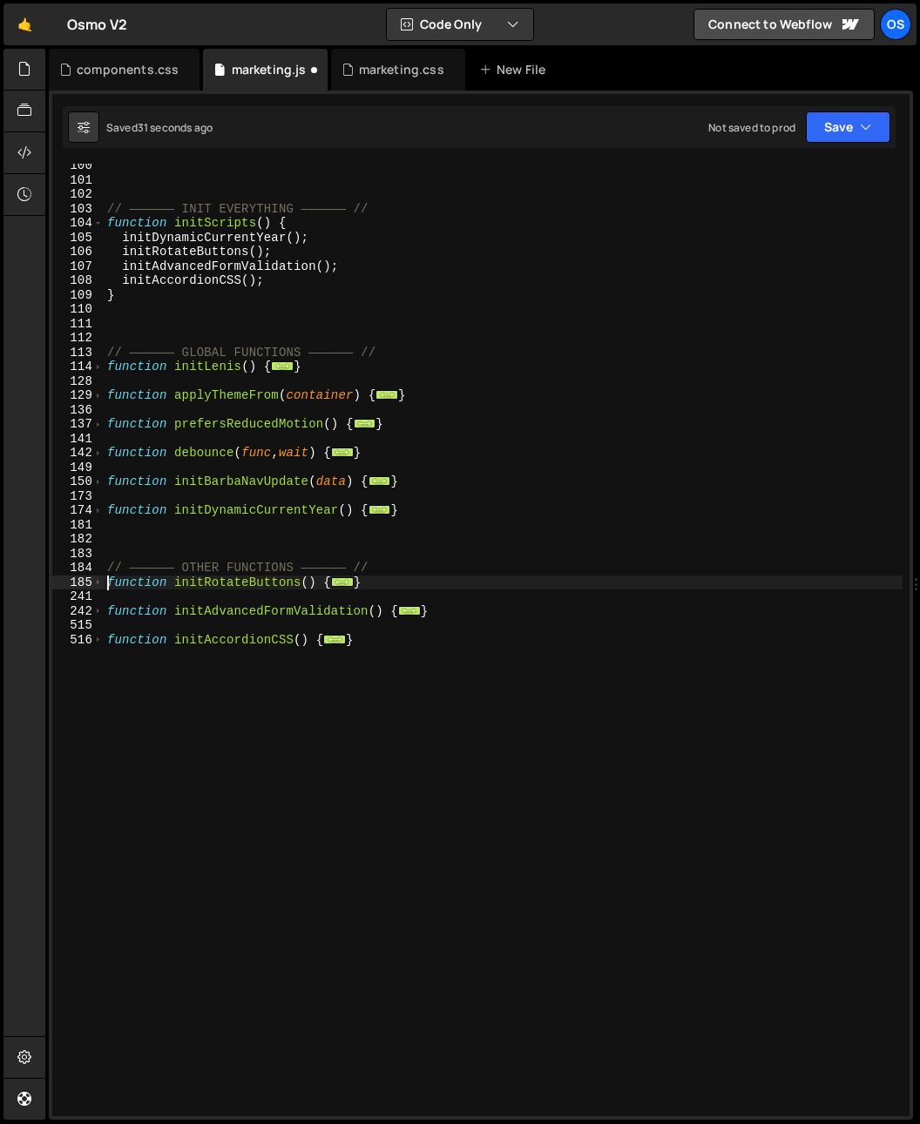
scroll to position [465, 0]
click at [239, 702] on div "// —————— INIT EVERYTHING —————— // function initScripts ( ) { initDynamicCurre…" at bounding box center [503, 648] width 799 height 981
type textarea "}"
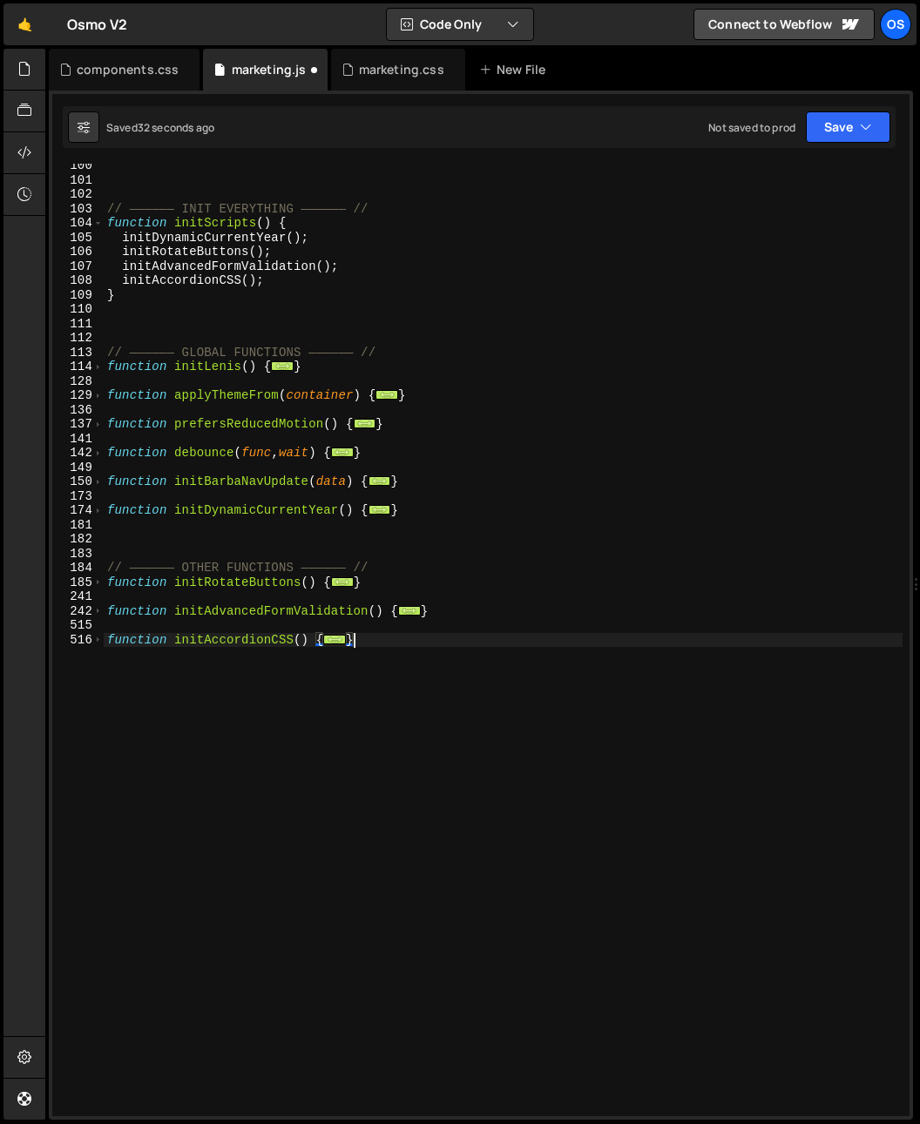
click at [349, 628] on div "// —————— INIT EVERYTHING —————— // function initScripts ( ) { initDynamicCurre…" at bounding box center [503, 648] width 799 height 981
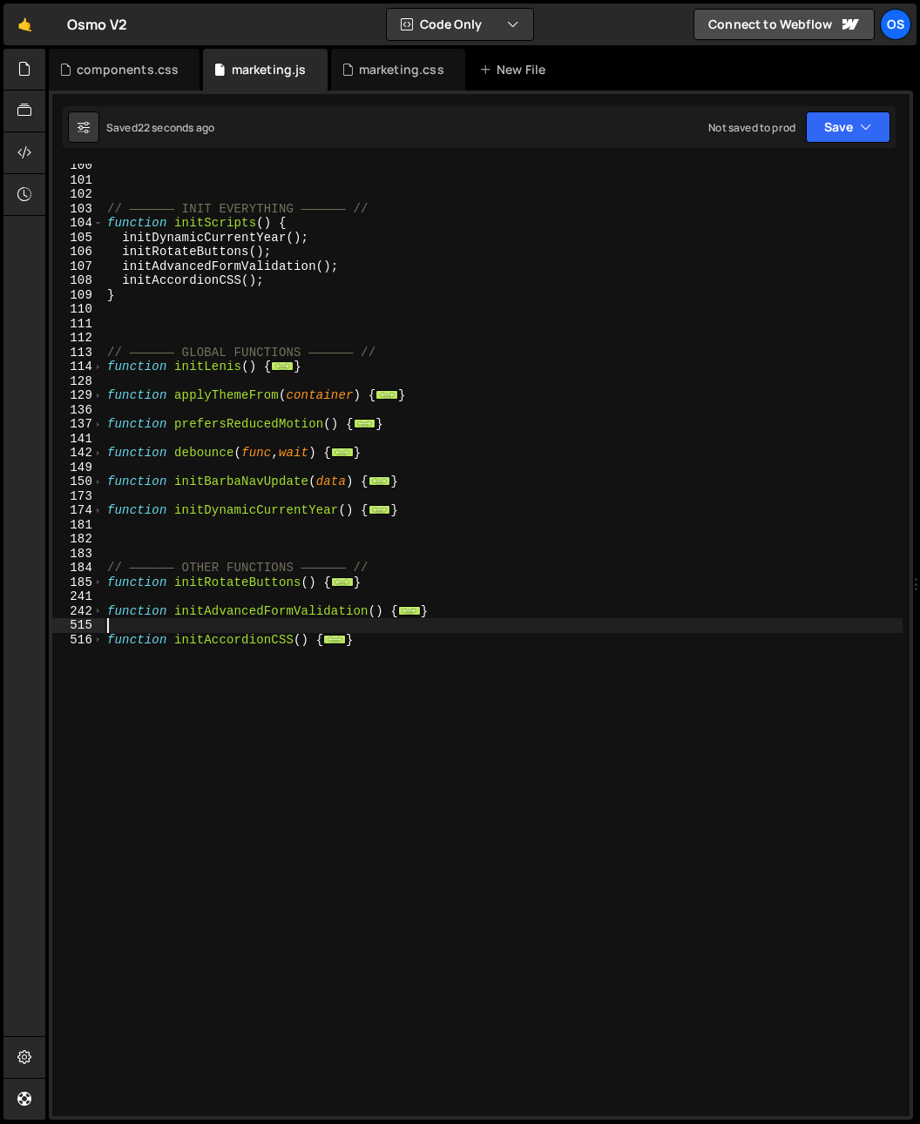
drag, startPoint x: 638, startPoint y: 799, endPoint x: 623, endPoint y: 783, distance: 21.6
click at [637, 799] on div "// —————— INIT EVERYTHING —————— // function initScripts ( ) { initDynamicCurre…" at bounding box center [503, 648] width 799 height 981
type textarea "}"
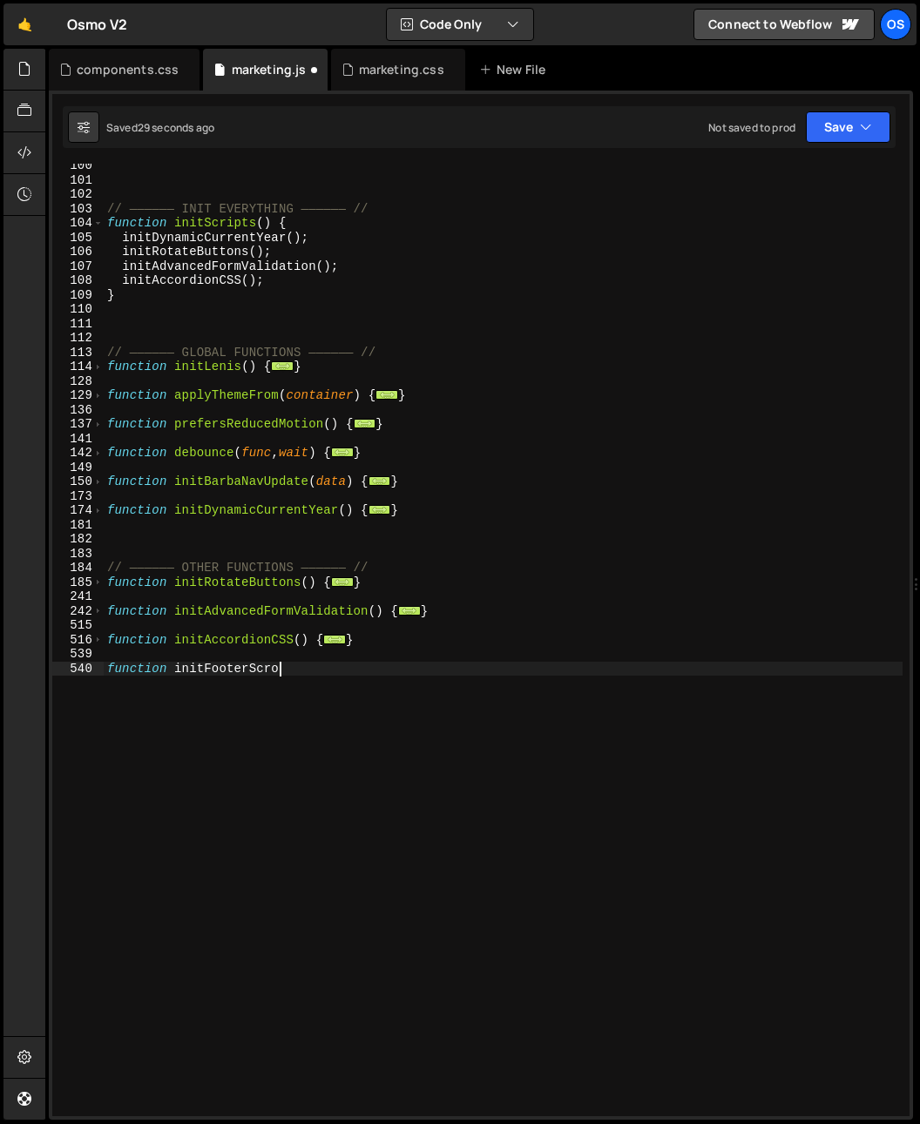
scroll to position [0, 12]
type textarea "function initFooterScroll(){"
paste textarea "data-footer-logo"
type textarea "const logo = document.querySelector("[data-footer-logo]")"
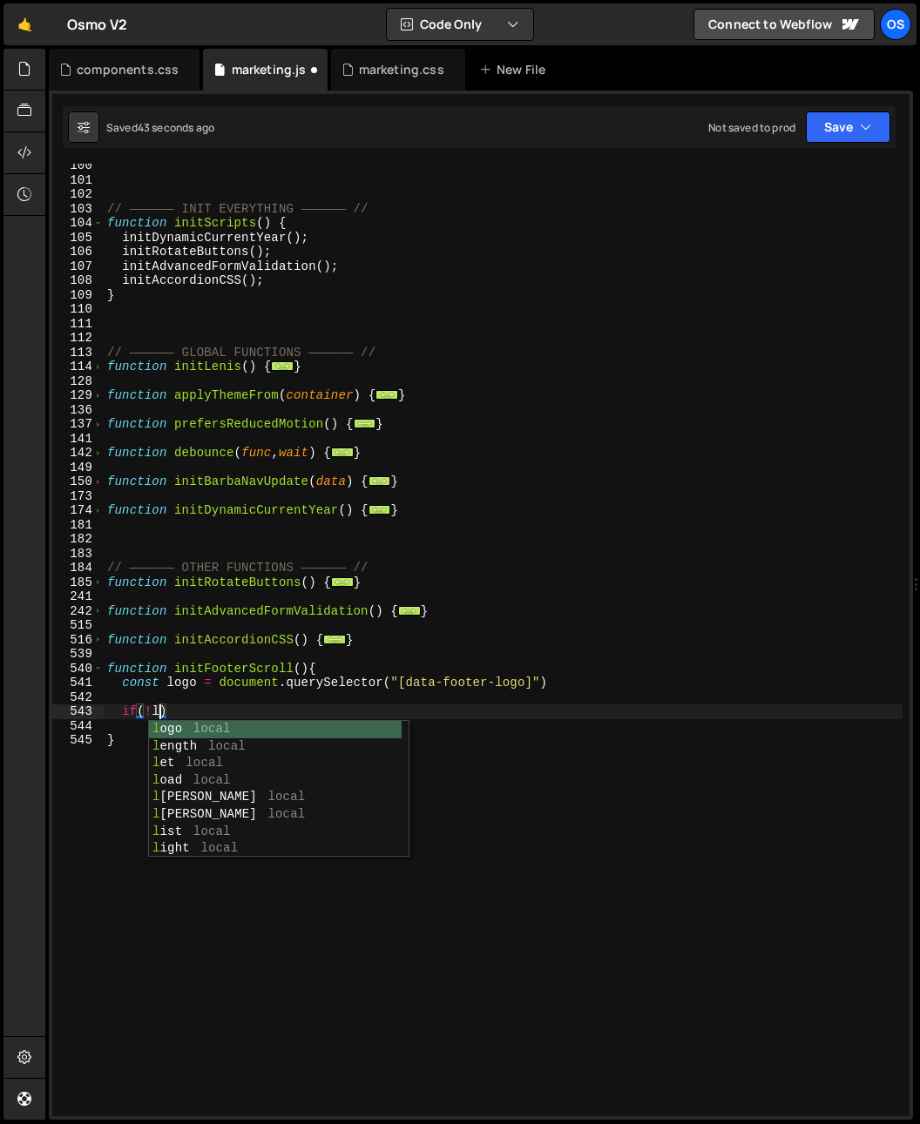
scroll to position [0, 3]
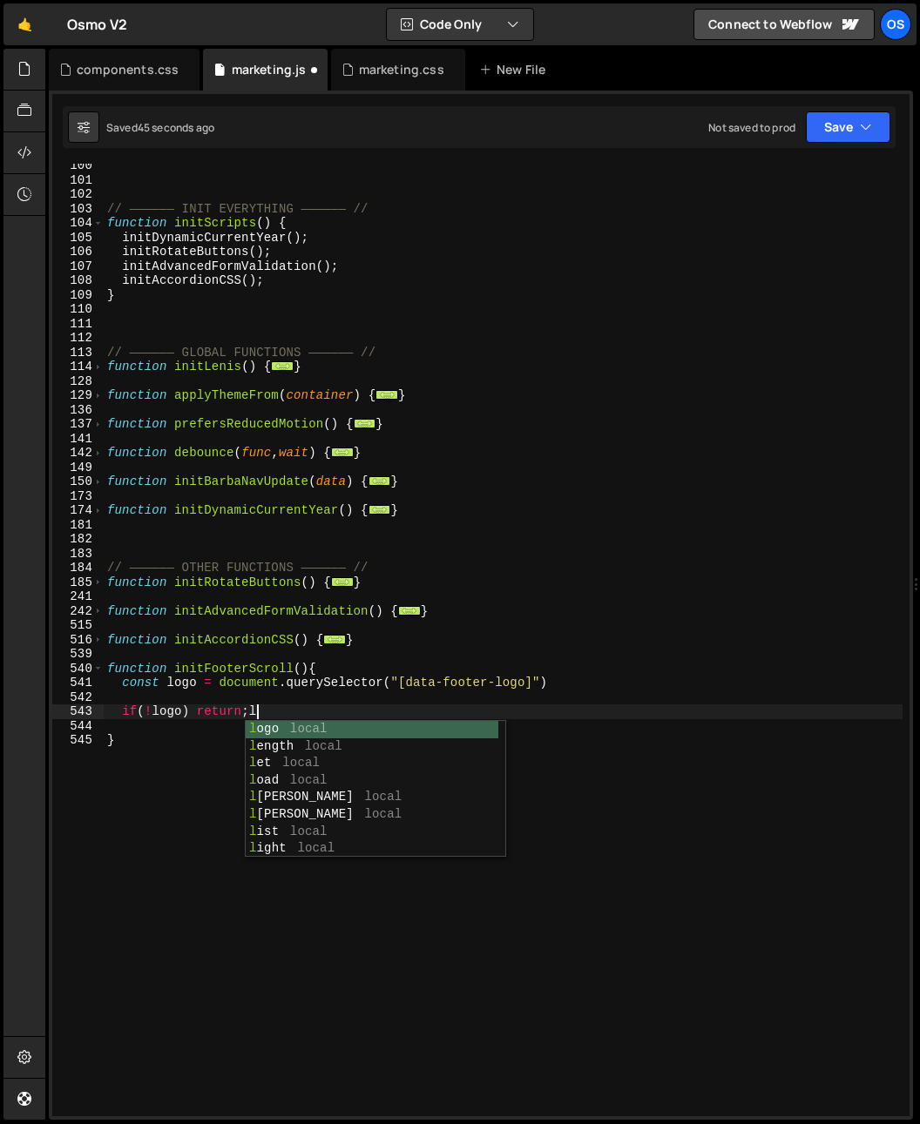
type textarea "if(!logo) return;"
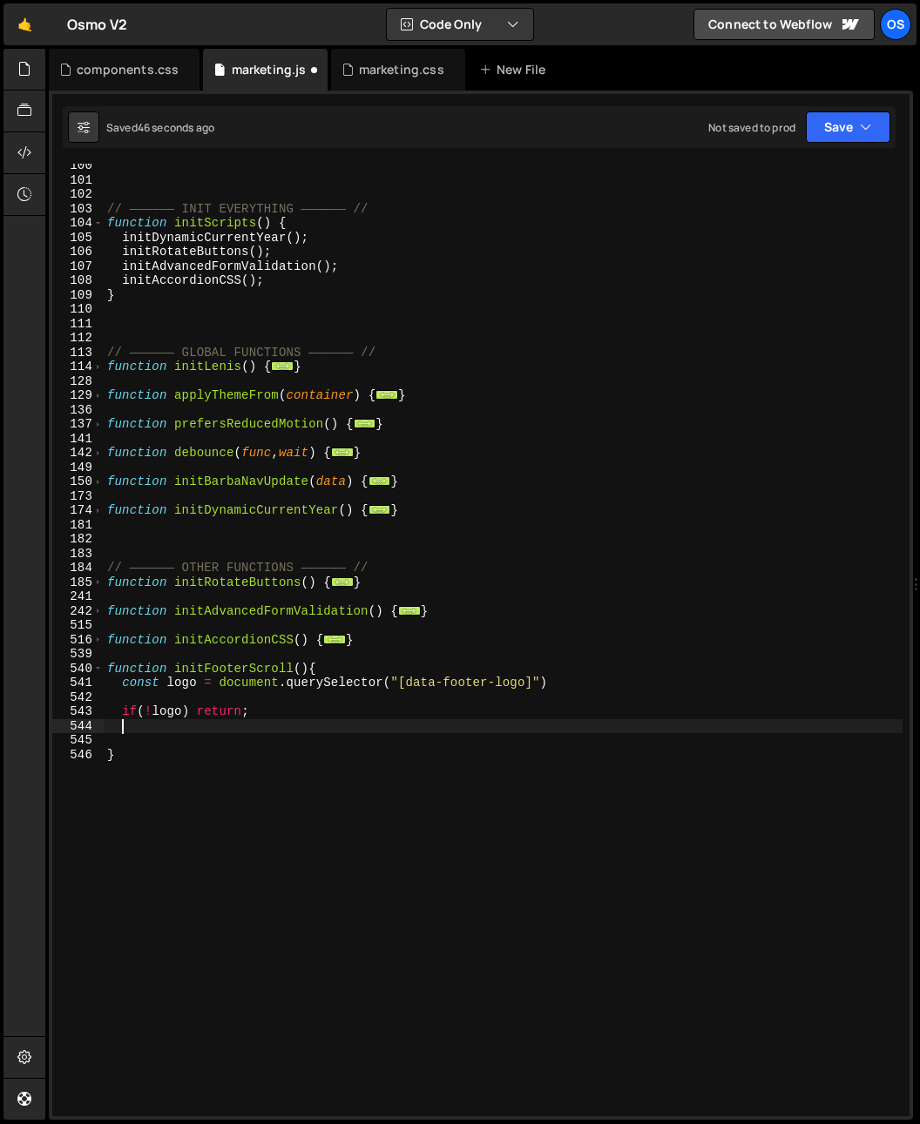
scroll to position [0, 0]
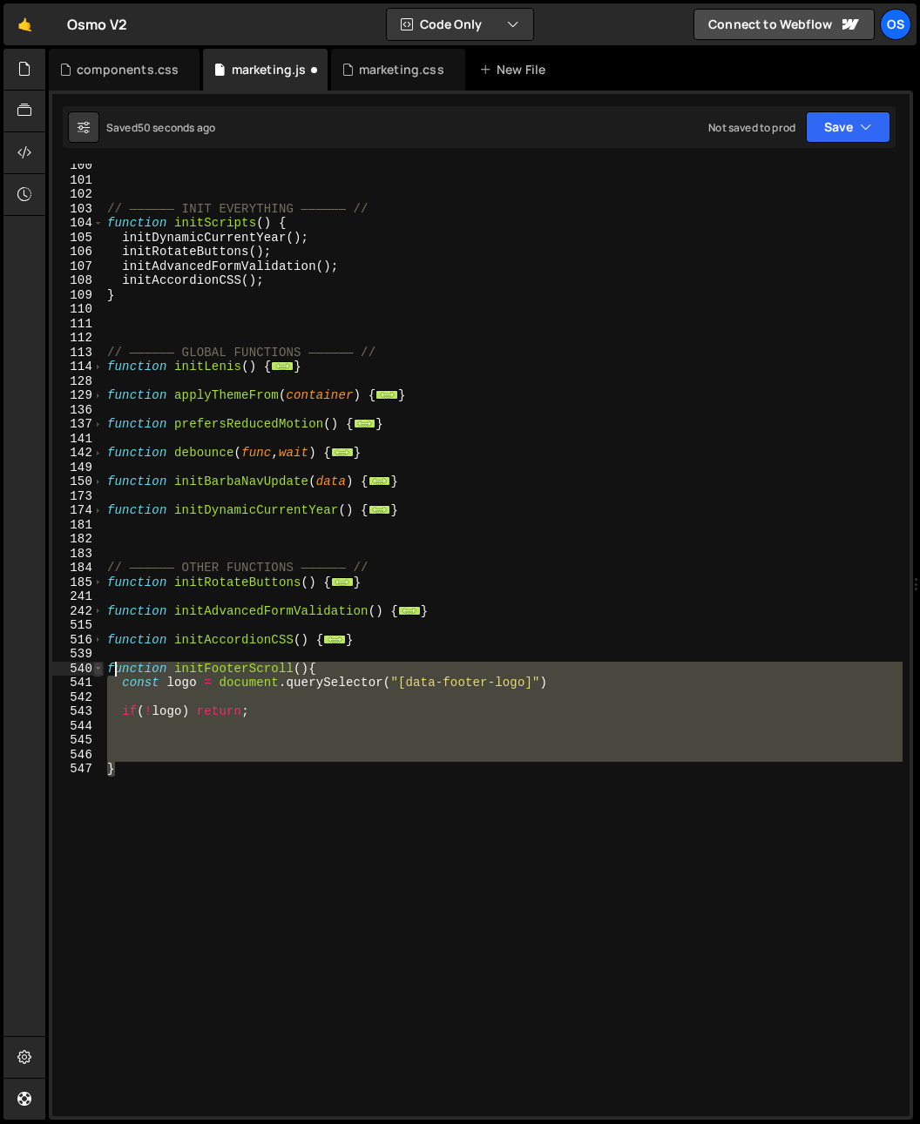
drag, startPoint x: 183, startPoint y: 771, endPoint x: 96, endPoint y: 671, distance: 132.7
click at [96, 671] on div "100 101 102 103 104 105 106 107 108 109 110 111 112 113 114 128 129 136 137 141…" at bounding box center [480, 640] width 857 height 953
drag, startPoint x: 99, startPoint y: 707, endPoint x: 79, endPoint y: 675, distance: 37.9
click at [69, 669] on div "} 100 101 102 103 104 105 106 107 108 109 110 111 112 113 114 128 129 136 137 1…" at bounding box center [480, 640] width 857 height 953
paste textarea "}"
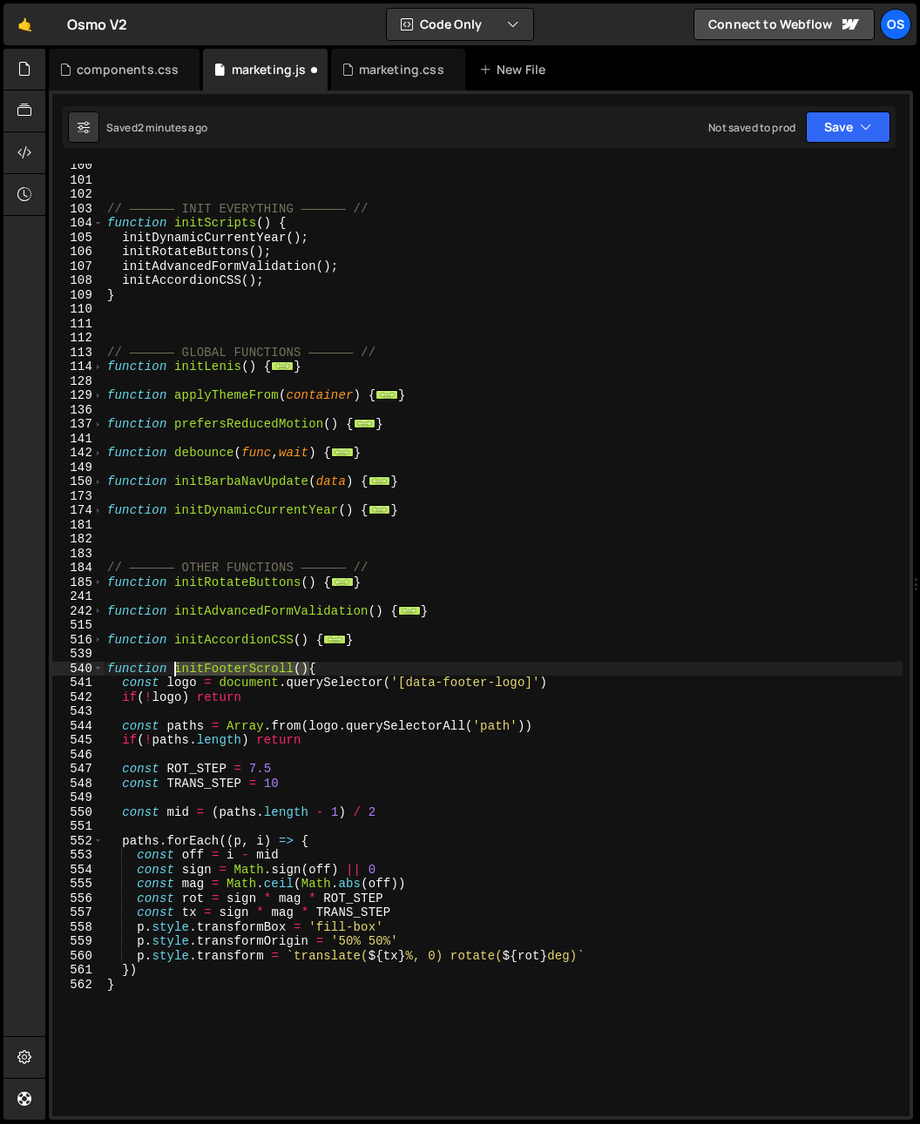
drag, startPoint x: 310, startPoint y: 668, endPoint x: 176, endPoint y: 672, distance: 134.2
click at [176, 672] on div "// —————— INIT EVERYTHING —————— // function initScripts ( ) { initDynamicCurre…" at bounding box center [503, 648] width 799 height 981
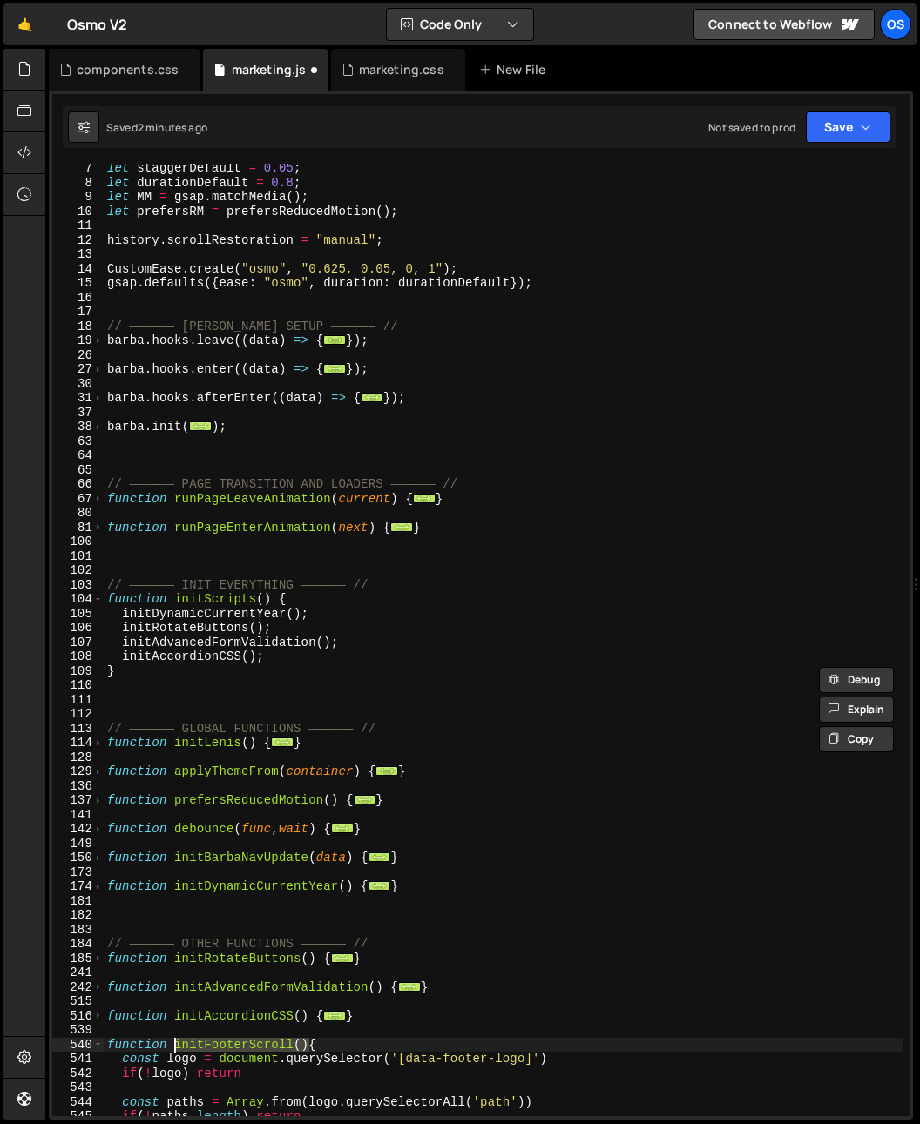
scroll to position [89, 0]
click at [319, 662] on div "let staggerDefault = 0.05 ; let durationDefault = 0.8 ; let MM = gsap . matchMe…" at bounding box center [503, 651] width 799 height 981
type textarea "initAccordionCSS();"
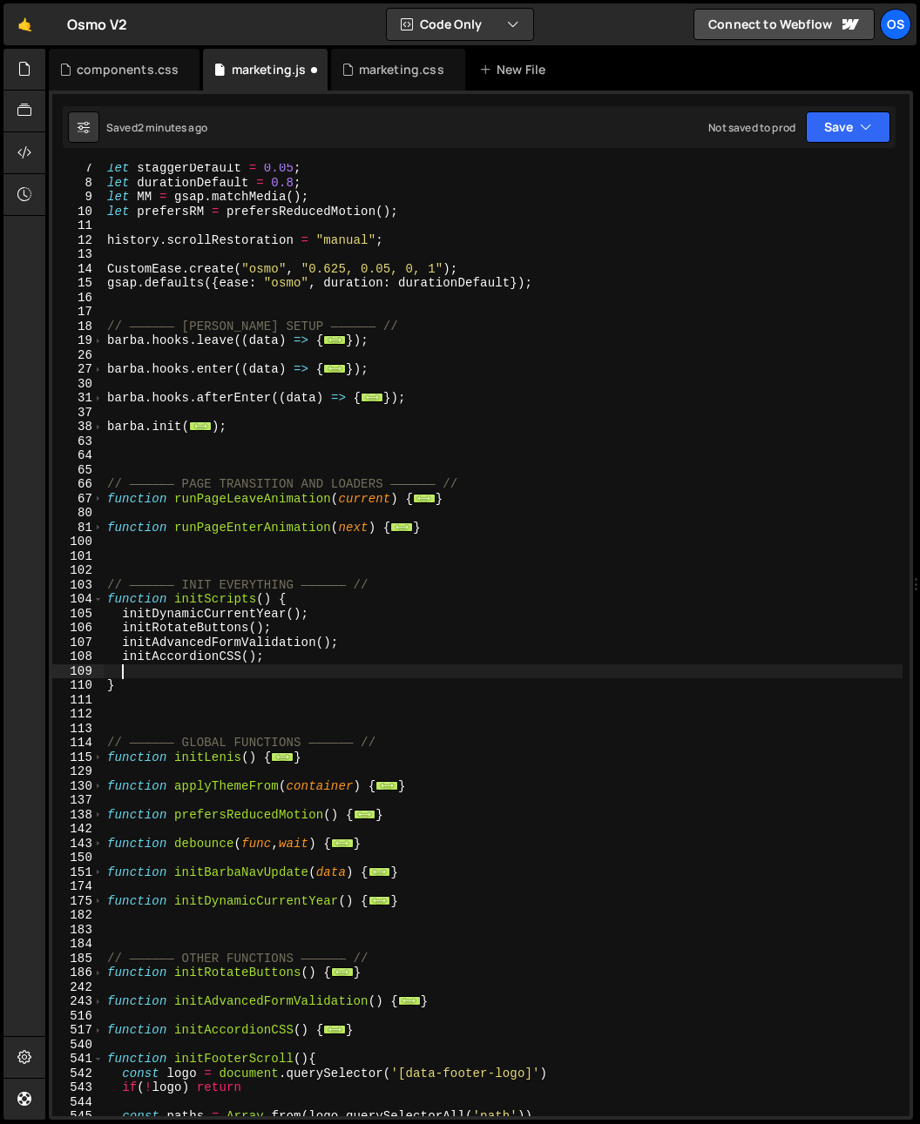
paste textarea "initFooterScroll()"
click at [289, 664] on div "let staggerDefault = 0.05 ; let durationDefault = 0.8 ; let MM = gsap . matchMe…" at bounding box center [503, 651] width 799 height 981
click at [291, 670] on div "let staggerDefault = 0.05 ; let durationDefault = 0.8 ; let MM = gsap . matchMe…" at bounding box center [503, 651] width 799 height 981
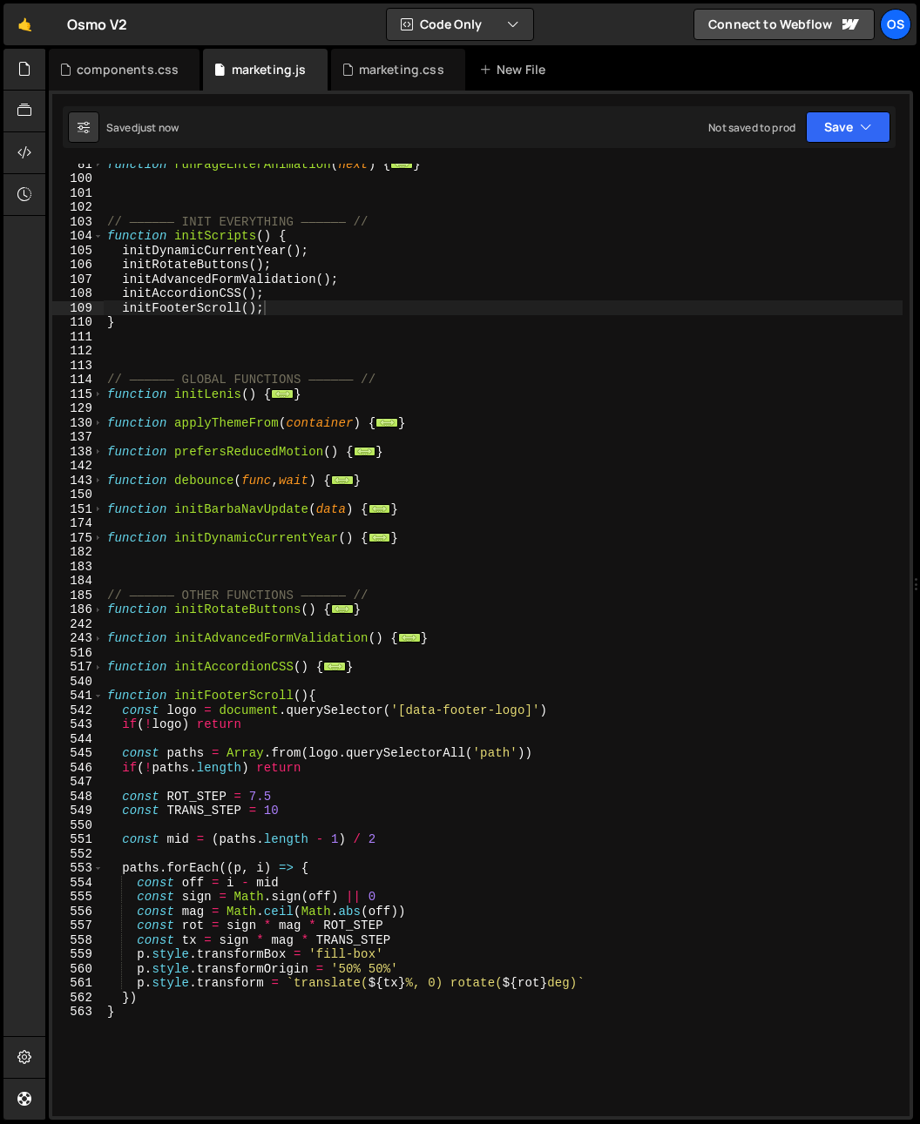
scroll to position [824, 0]
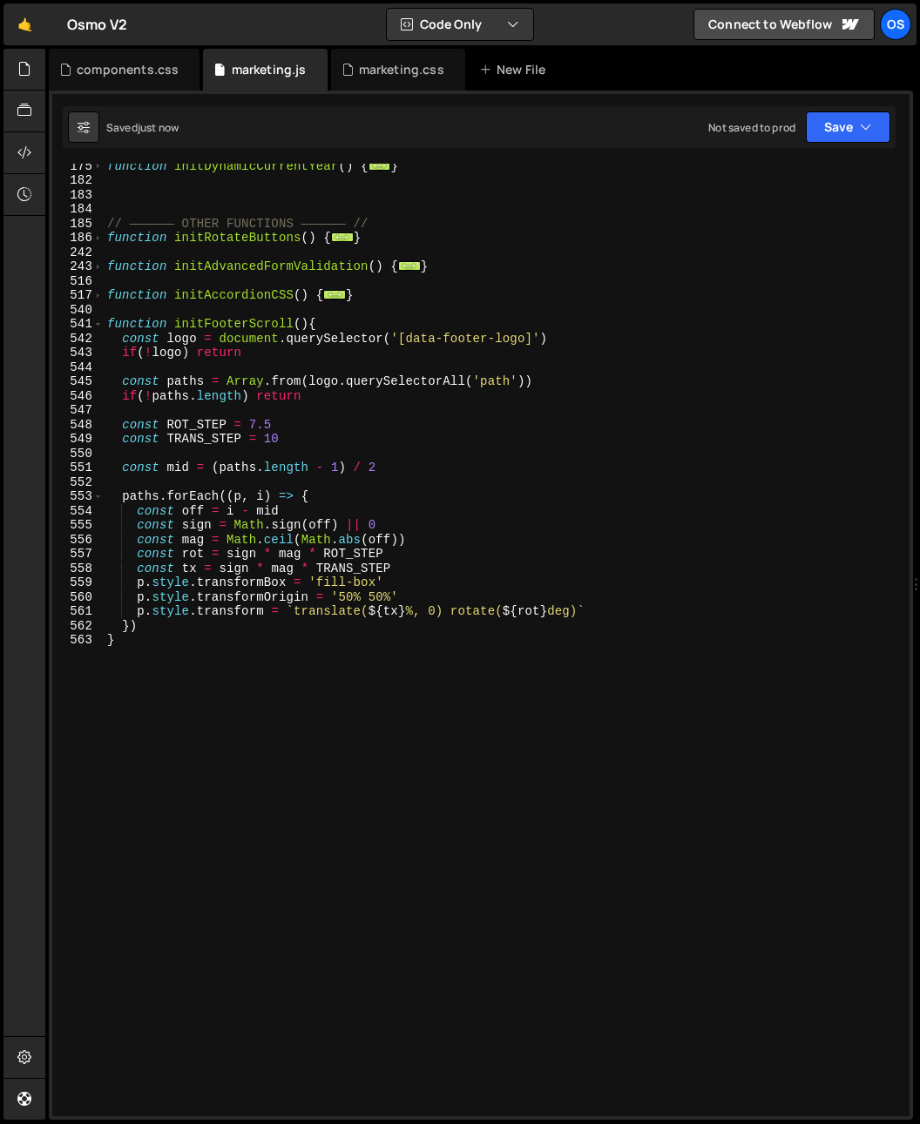
click at [421, 674] on div "function initDynamicCurrentYear ( ) { ... } // —————— OTHER FUNCTIONS —————— //…" at bounding box center [503, 648] width 799 height 981
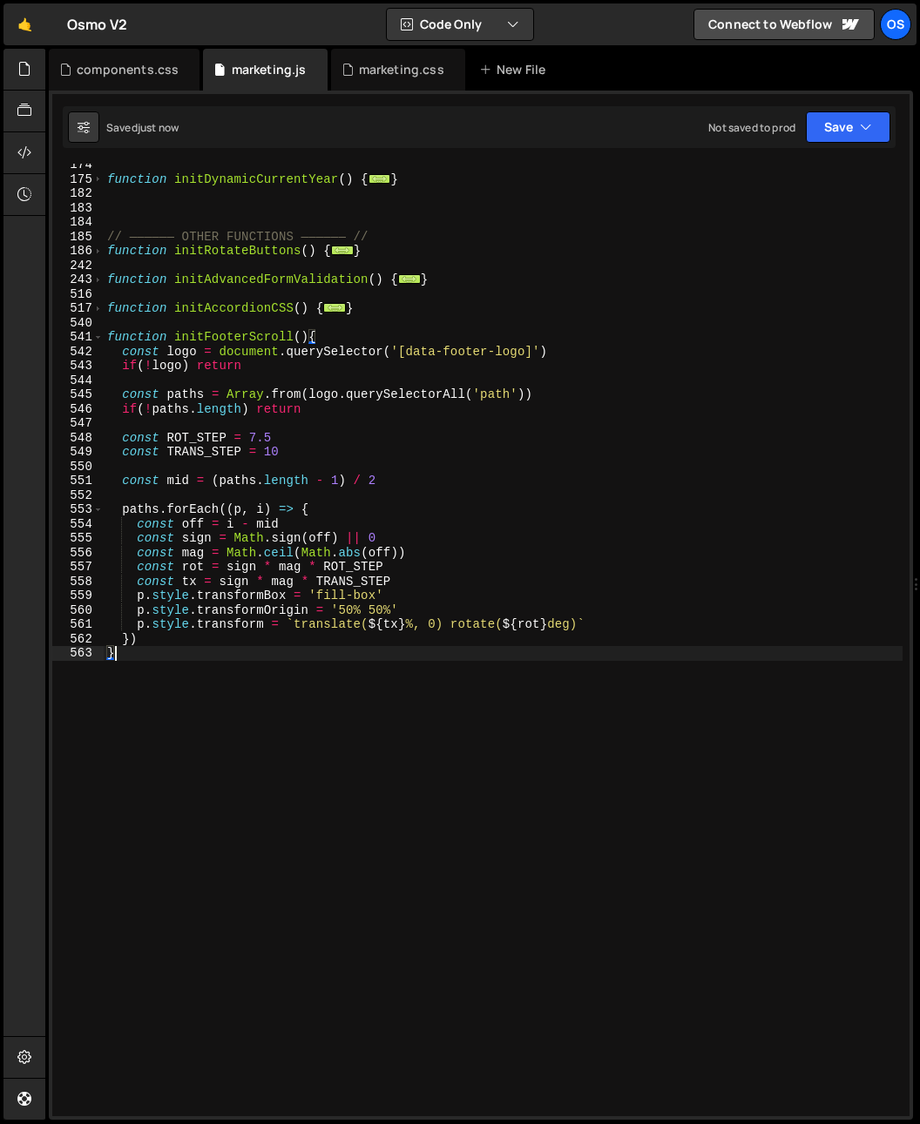
scroll to position [804, 0]
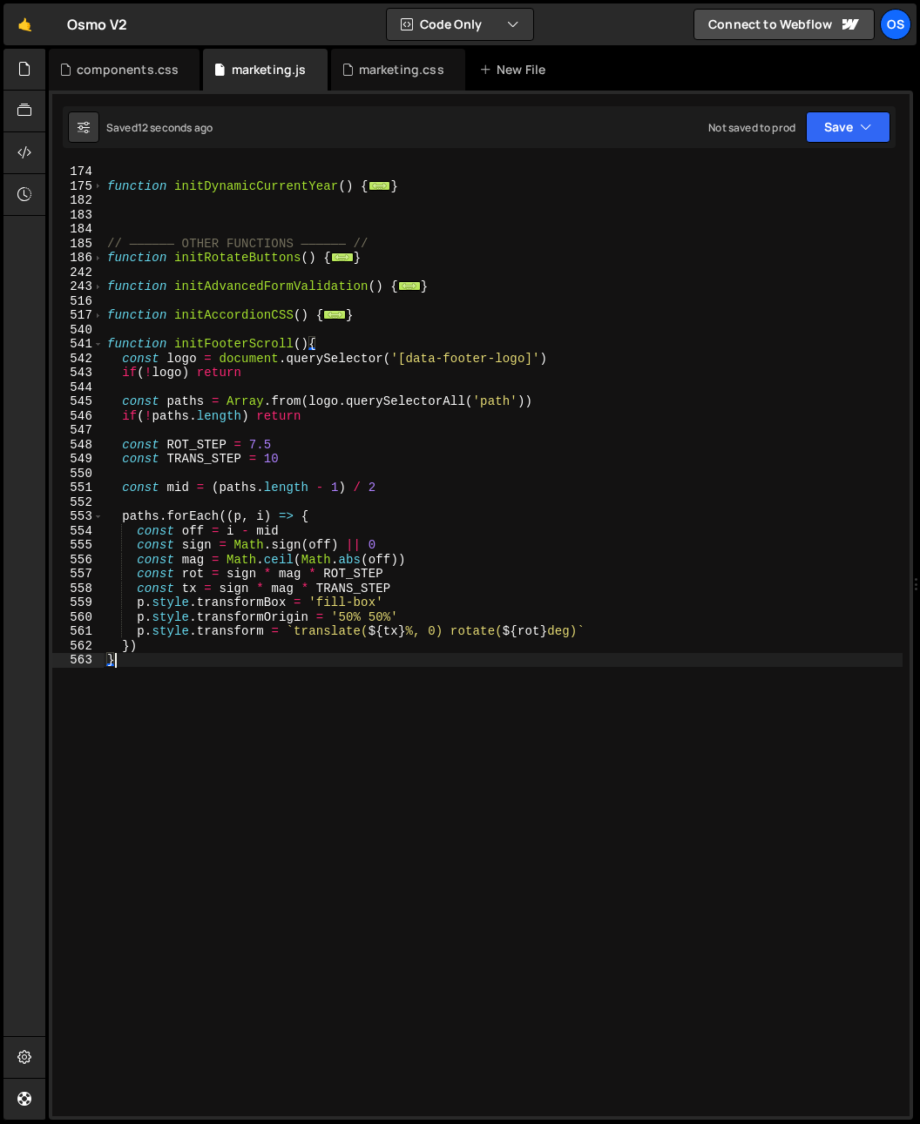
click at [274, 536] on div "function initBarbaNavUpdate ( data ) { ... } function initDynamicCurrentYear ( …" at bounding box center [503, 640] width 799 height 981
type textarea "const off = i - mid"
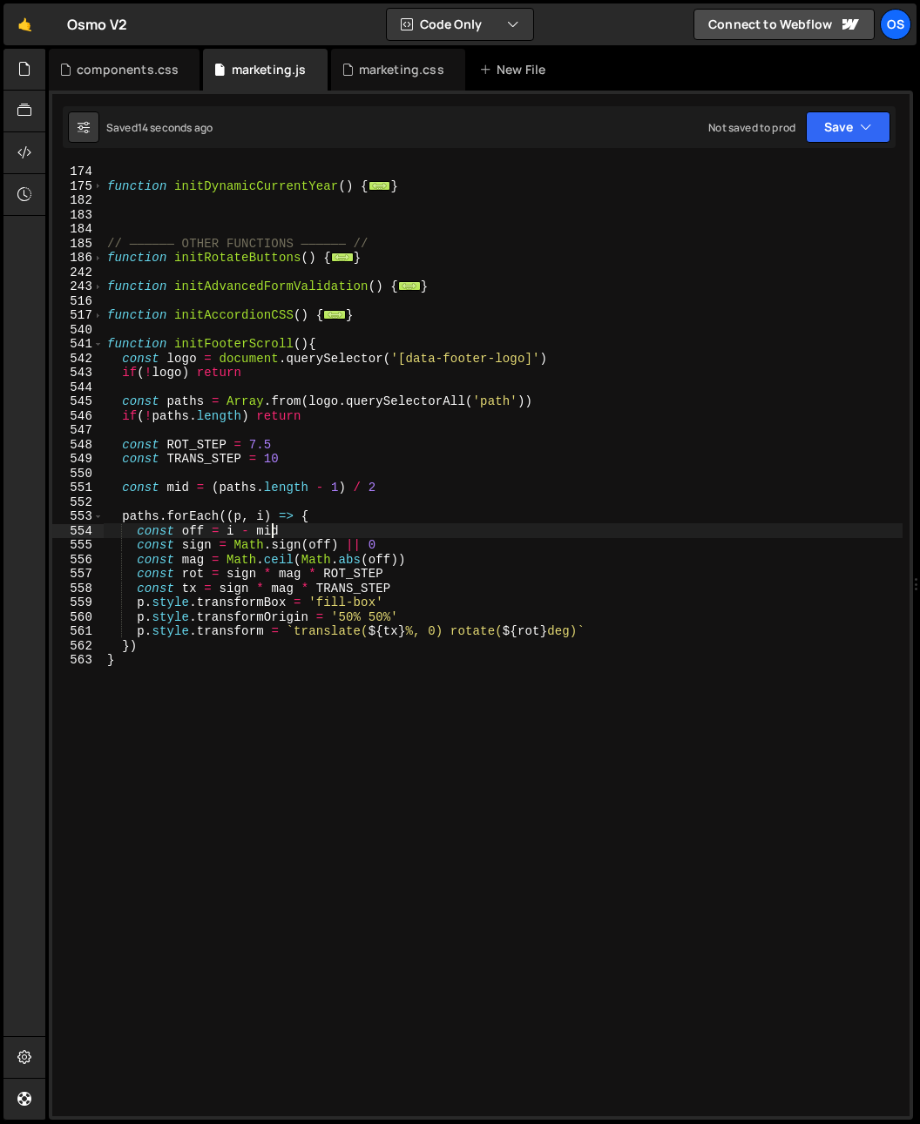
click at [343, 505] on div "function initBarbaNavUpdate ( data ) { ... } function initDynamicCurrentYear ( …" at bounding box center [503, 640] width 799 height 981
click at [374, 513] on div "function initBarbaNavUpdate ( data ) { ... } function initDynamicCurrentYear ( …" at bounding box center [503, 640] width 799 height 981
click at [442, 542] on div "function initBarbaNavUpdate ( data ) { ... } function initDynamicCurrentYear ( …" at bounding box center [503, 640] width 799 height 981
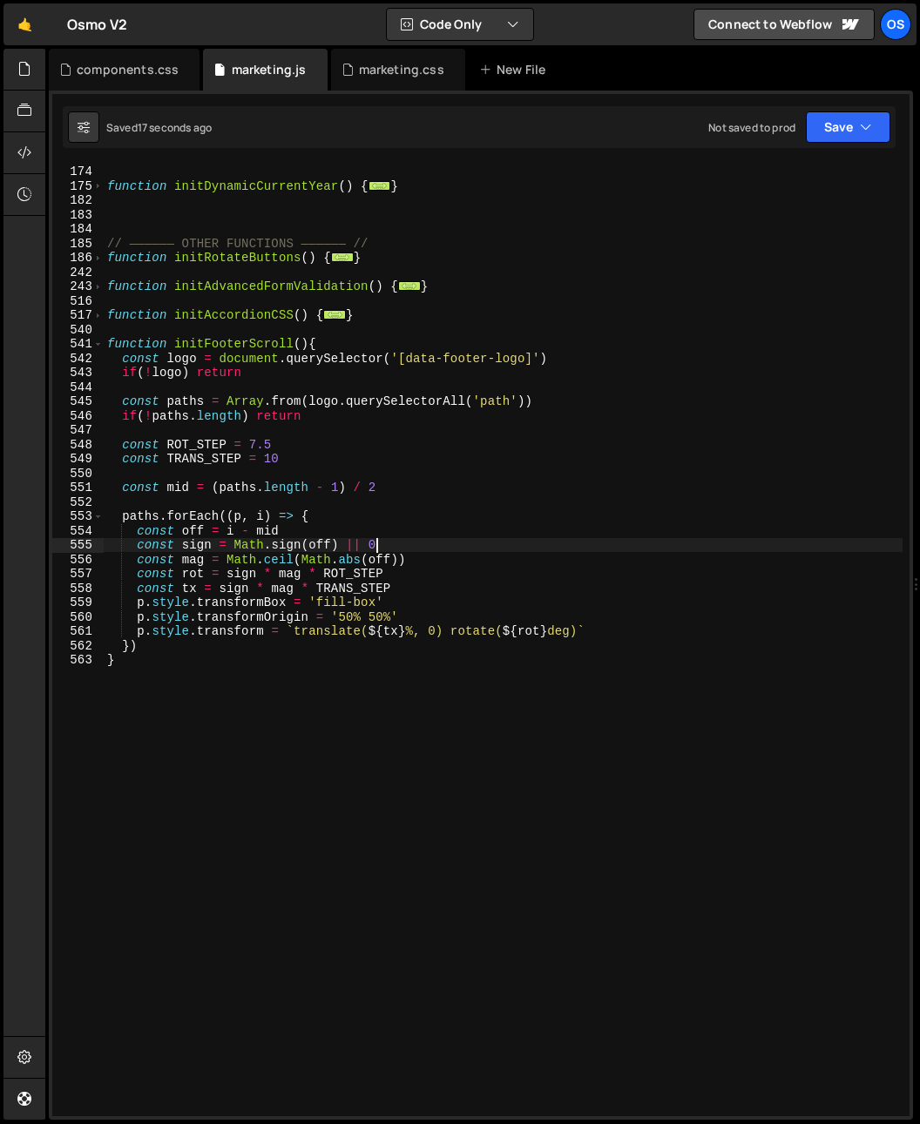
click at [442, 541] on div "function initBarbaNavUpdate ( data ) { ... } function initDynamicCurrentYear ( …" at bounding box center [503, 640] width 799 height 981
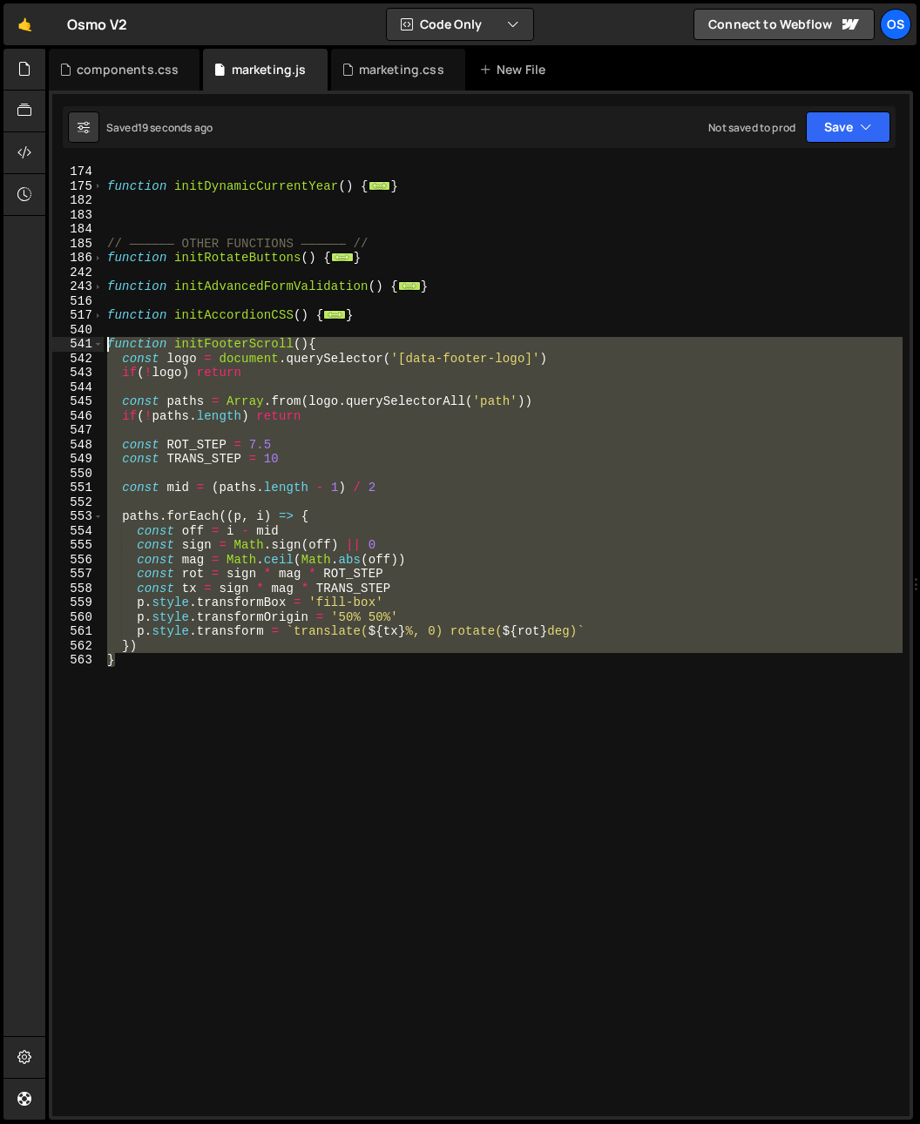
drag, startPoint x: 204, startPoint y: 680, endPoint x: 57, endPoint y: 340, distance: 370.6
click at [57, 340] on div "const sign = Math.sign(off) || 0 151 174 175 182 183 184 185 186 242 243 516 51…" at bounding box center [480, 640] width 857 height 953
click at [465, 886] on div "function initBarbaNavUpdate ( data ) { ... } function initDynamicCurrentYear ( …" at bounding box center [503, 640] width 799 height 953
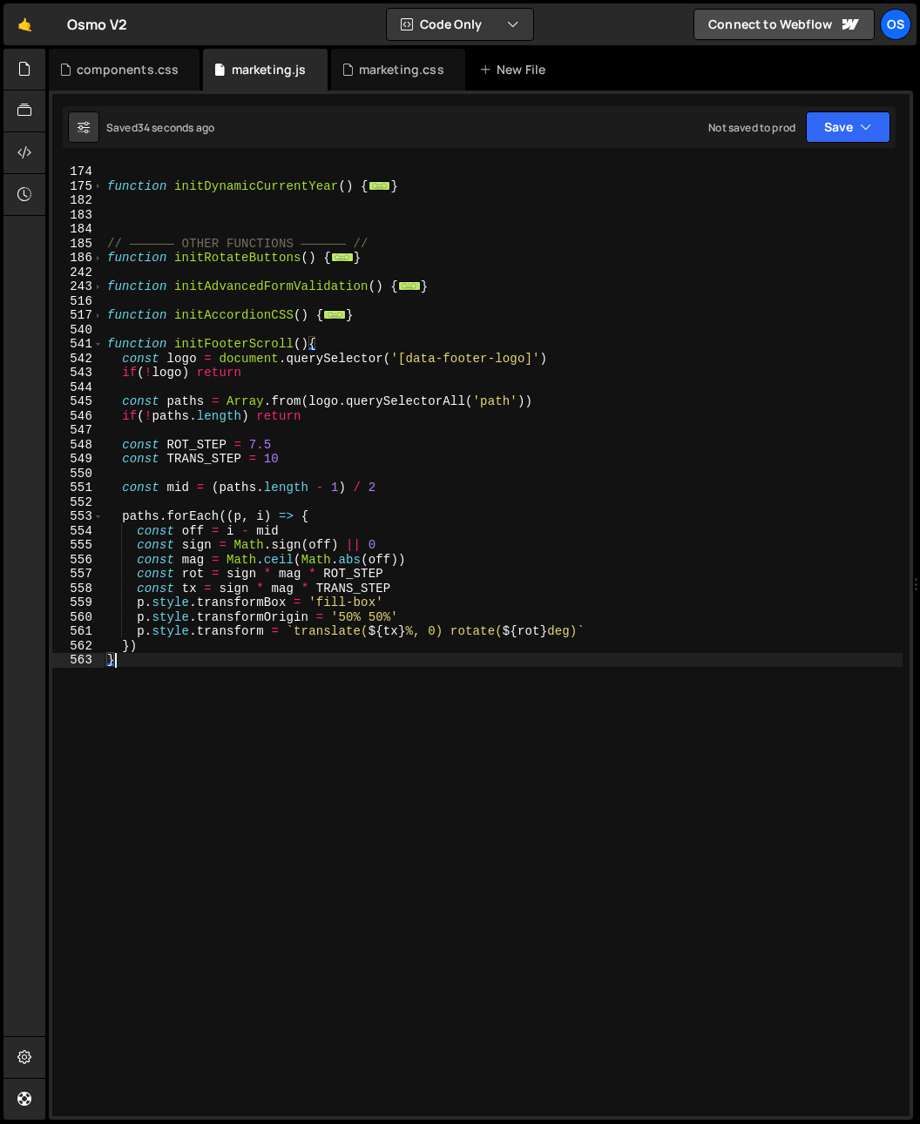
click at [364, 855] on div "function initBarbaNavUpdate ( data ) { ... } function initDynamicCurrentYear ( …" at bounding box center [503, 640] width 799 height 981
click at [284, 732] on div "function initBarbaNavUpdate ( data ) { ... } function initDynamicCurrentYear ( …" at bounding box center [503, 640] width 799 height 981
click at [182, 457] on div "function initBarbaNavUpdate ( data ) { ... } function initDynamicCurrentYear ( …" at bounding box center [503, 640] width 799 height 981
type textarea "const TRANS_STEP = 10"
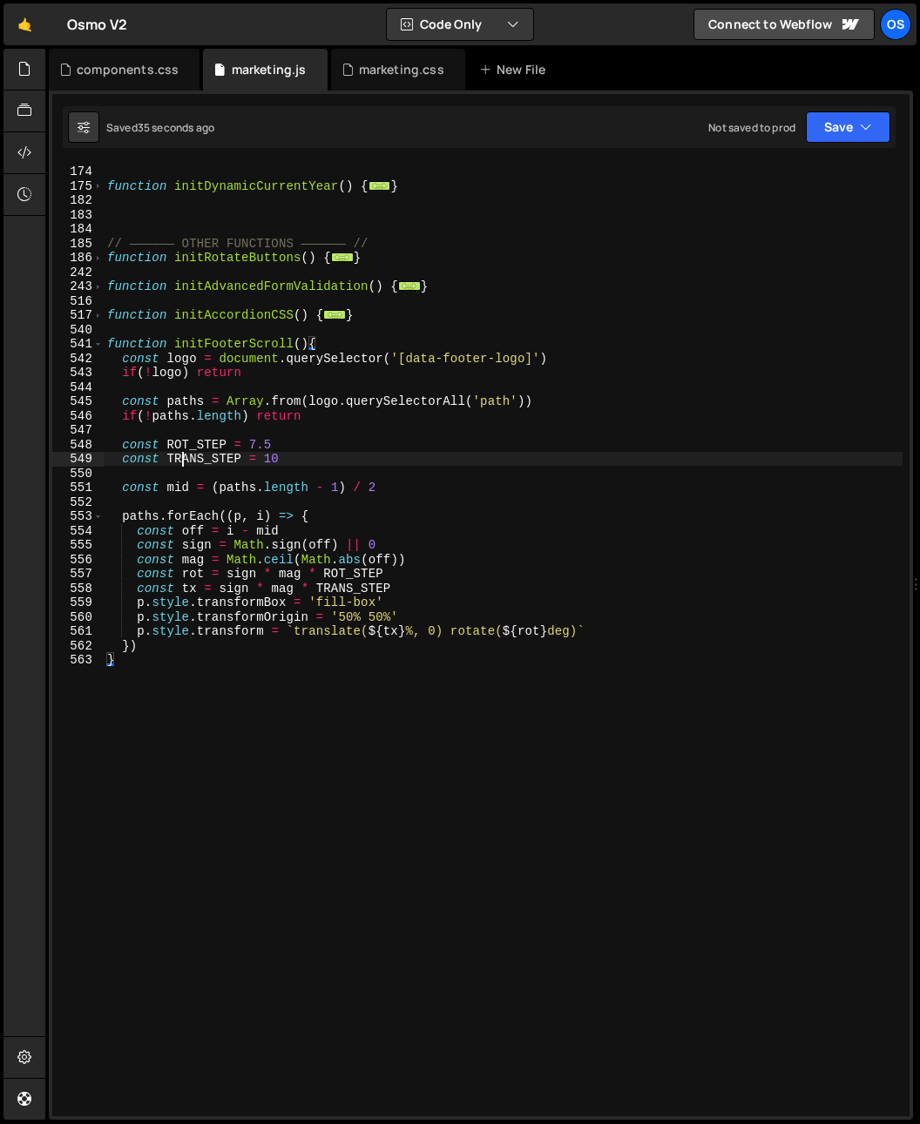
click at [182, 457] on div "function initBarbaNavUpdate ( data ) { ... } function initDynamicCurrentYear ( …" at bounding box center [503, 640] width 799 height 981
click at [230, 480] on div "function initBarbaNavUpdate ( data ) { ... } function initDynamicCurrentYear ( …" at bounding box center [503, 640] width 799 height 981
click at [163, 468] on div "function initBarbaNavUpdate ( data ) { ... } function initDynamicCurrentYear ( …" at bounding box center [503, 640] width 799 height 981
click at [186, 430] on div "function initBarbaNavUpdate ( data ) { ... } function initDynamicCurrentYear ( …" at bounding box center [503, 640] width 799 height 981
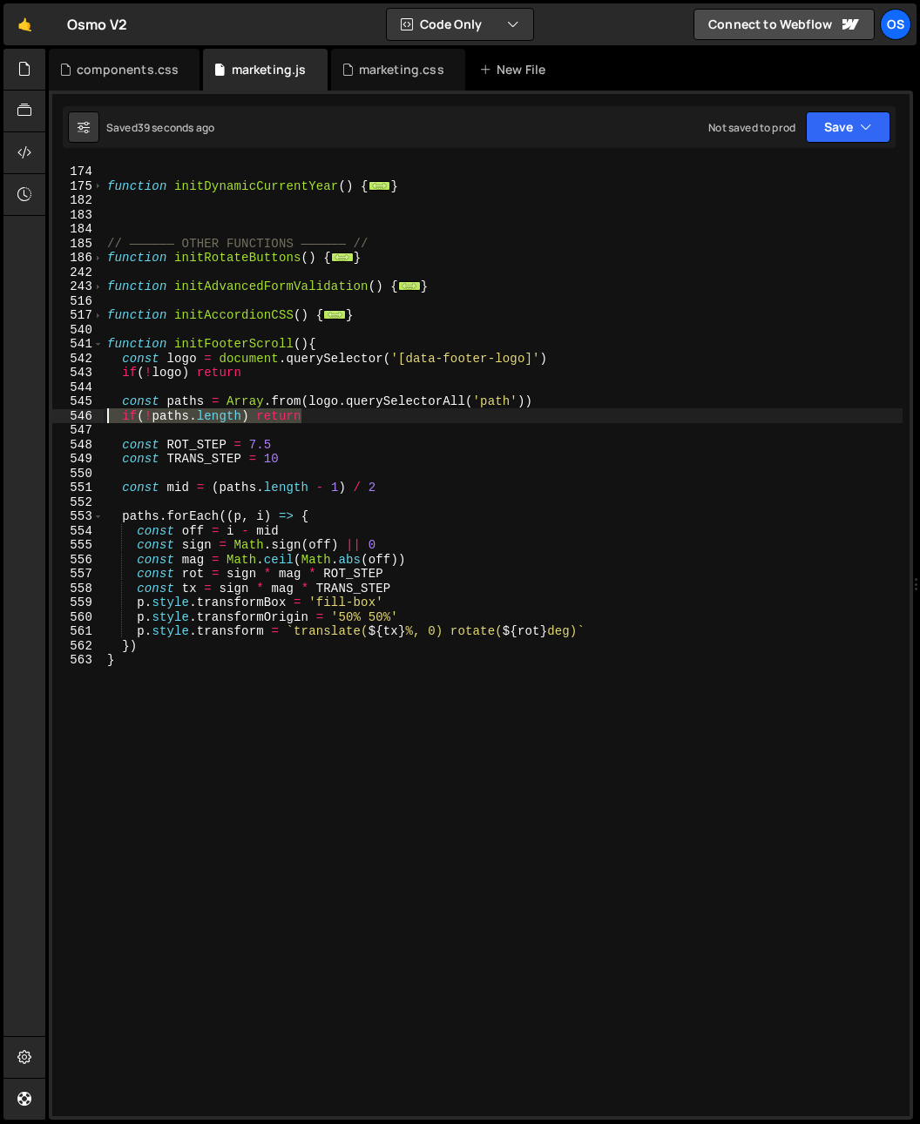
drag, startPoint x: 334, startPoint y: 422, endPoint x: 60, endPoint y: 421, distance: 273.4
click at [60, 421] on div "151 174 175 182 183 184 185 186 242 243 516 517 540 541 542 543 544 545 546 547…" at bounding box center [480, 640] width 857 height 953
type textarea "if(!paths.length) return"
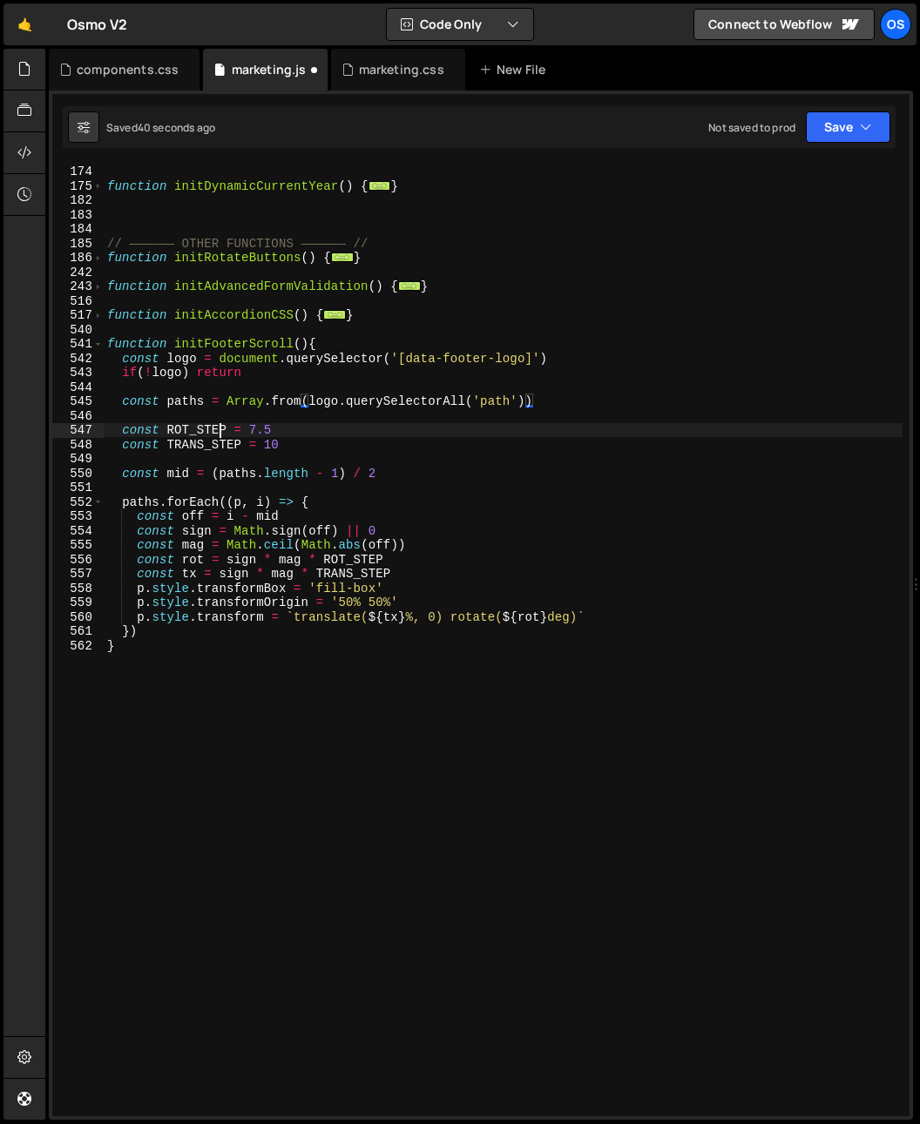
click at [216, 427] on div "function initBarbaNavUpdate ( data ) { ... } function initDynamicCurrentYear ( …" at bounding box center [503, 640] width 799 height 981
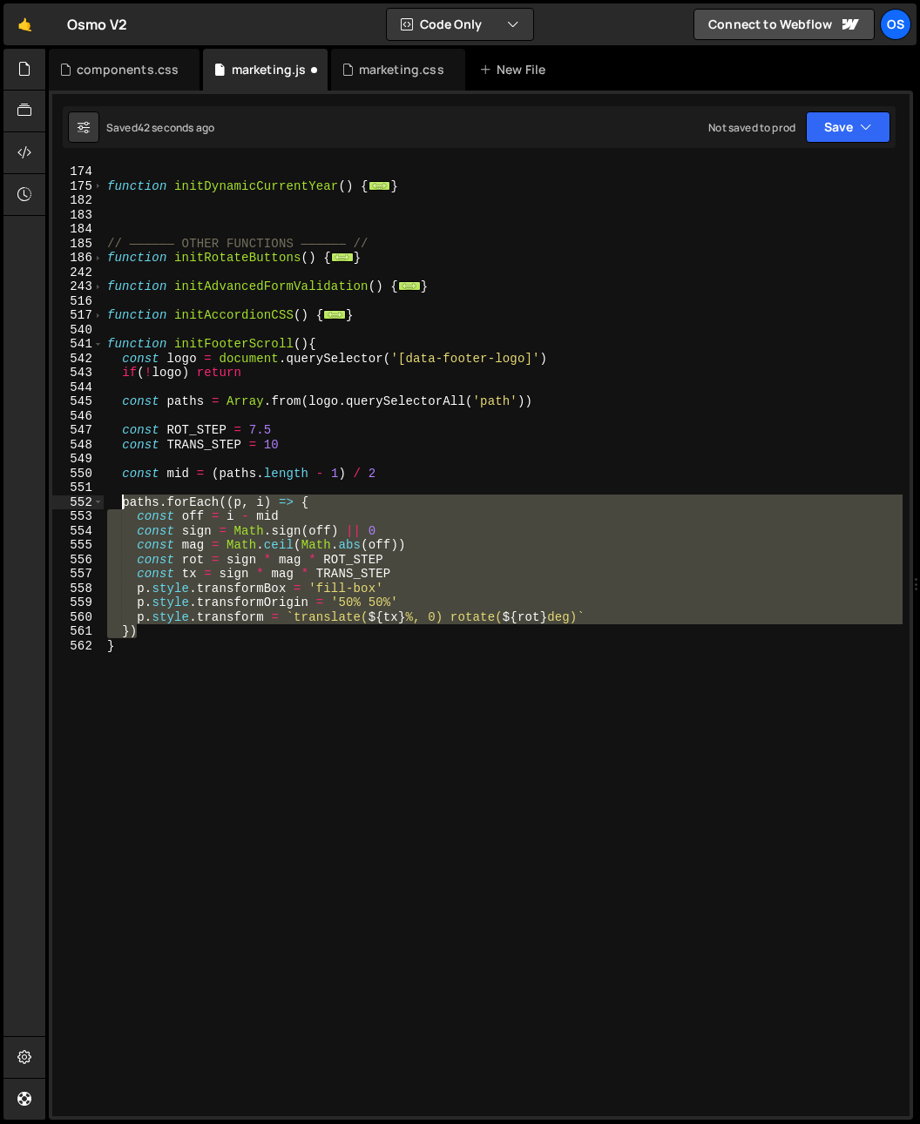
drag, startPoint x: 152, startPoint y: 635, endPoint x: 122, endPoint y: 508, distance: 130.5
click at [121, 503] on div "function initBarbaNavUpdate ( data ) { ... } function initDynamicCurrentYear ( …" at bounding box center [503, 640] width 799 height 981
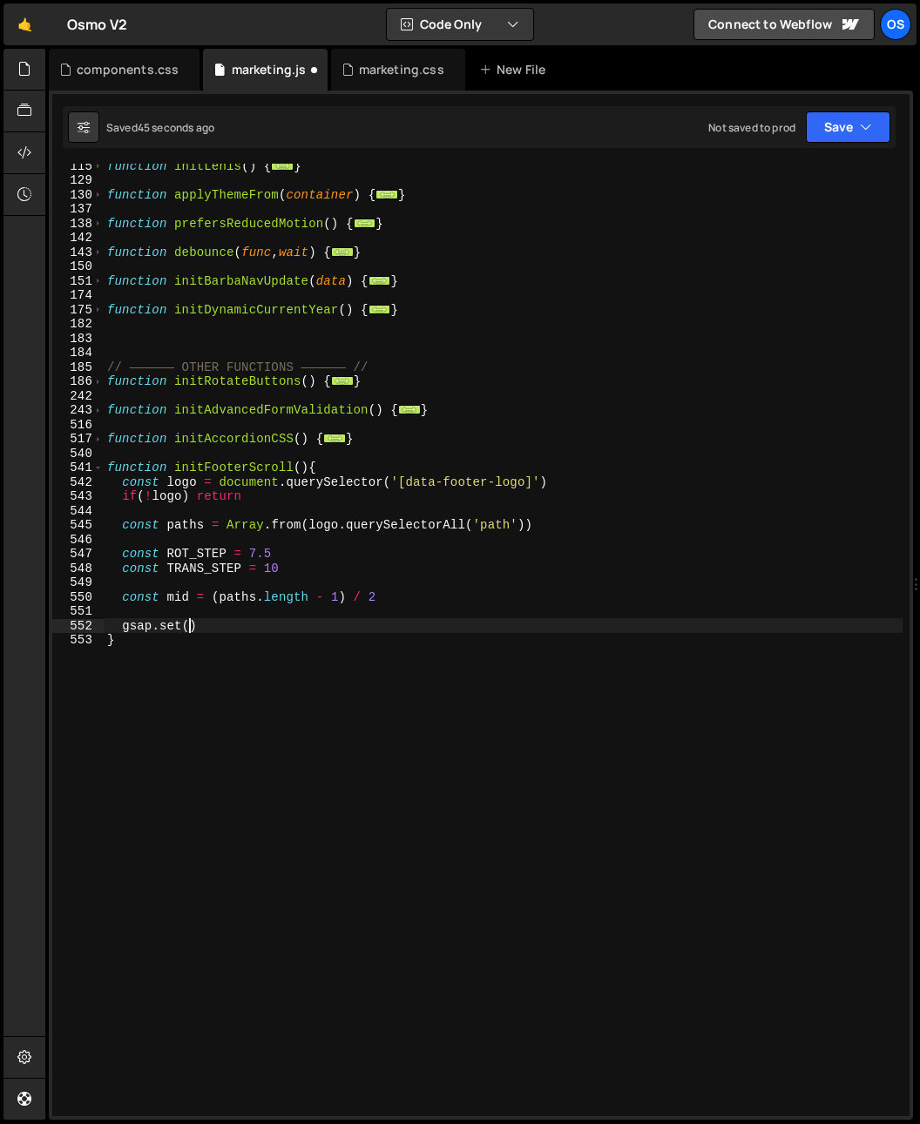
scroll to position [0, 4]
type textarea "gsap.set()"
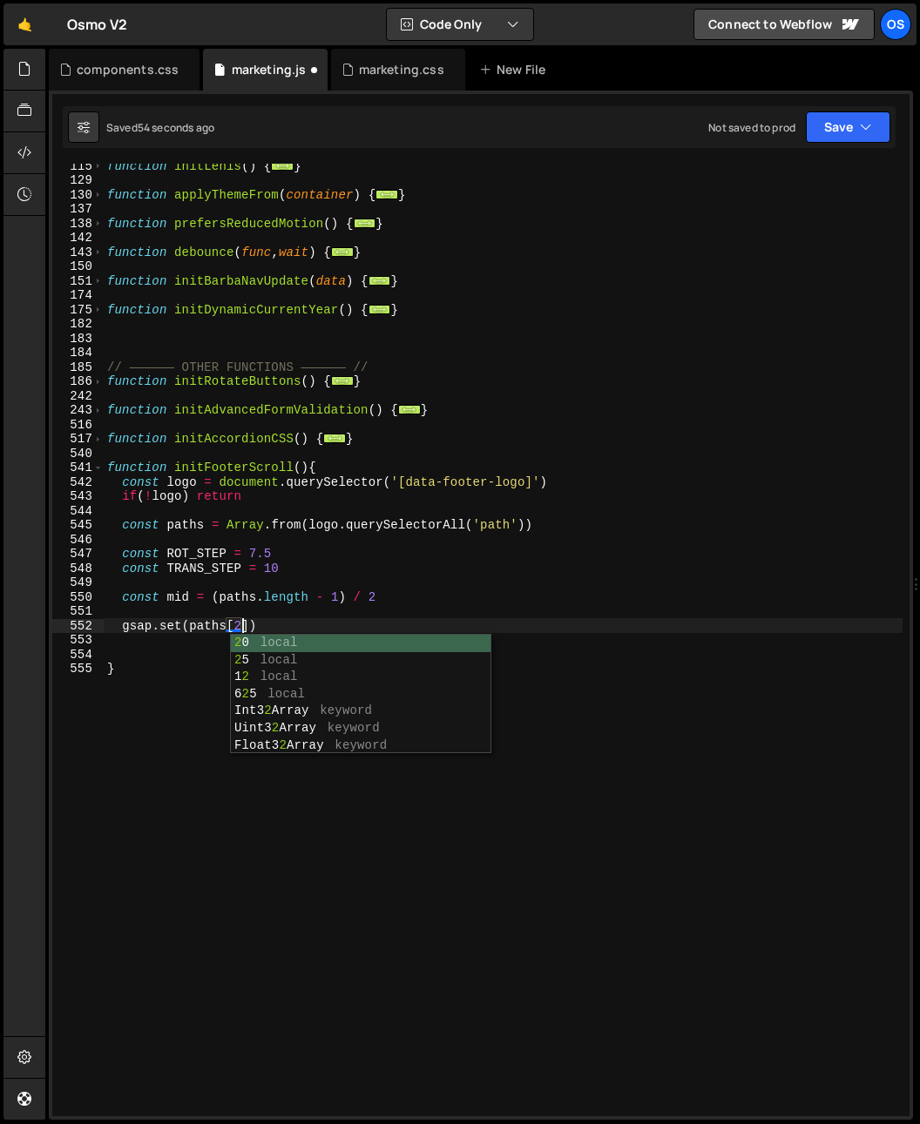
scroll to position [0, 9]
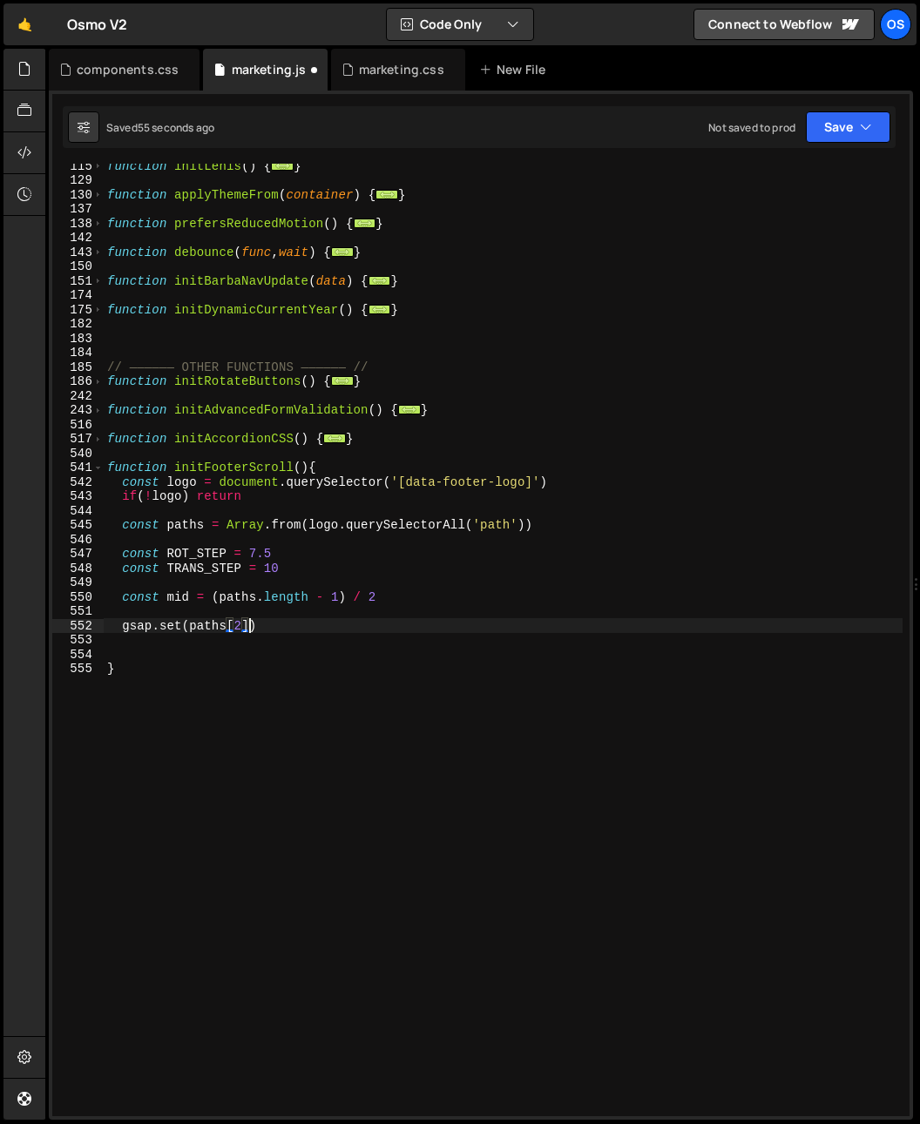
type textarea "gsap.set(paths[2],{)"
click at [197, 606] on div "function initLenis ( ) { ... } function applyThemeFrom ( container ) { ... } fu…" at bounding box center [503, 648] width 799 height 981
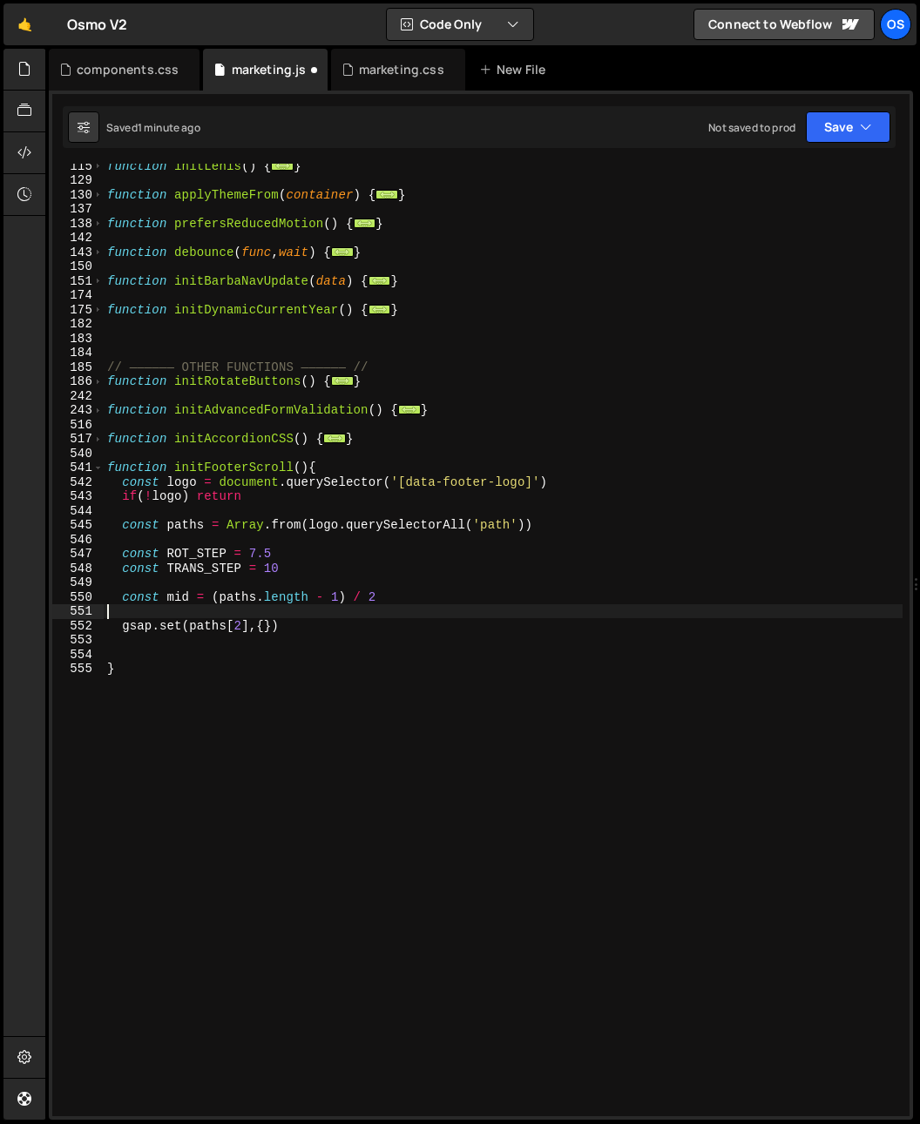
click at [197, 606] on div "function initLenis ( ) { ... } function applyThemeFrom ( container ) { ... } fu…" at bounding box center [503, 648] width 799 height 981
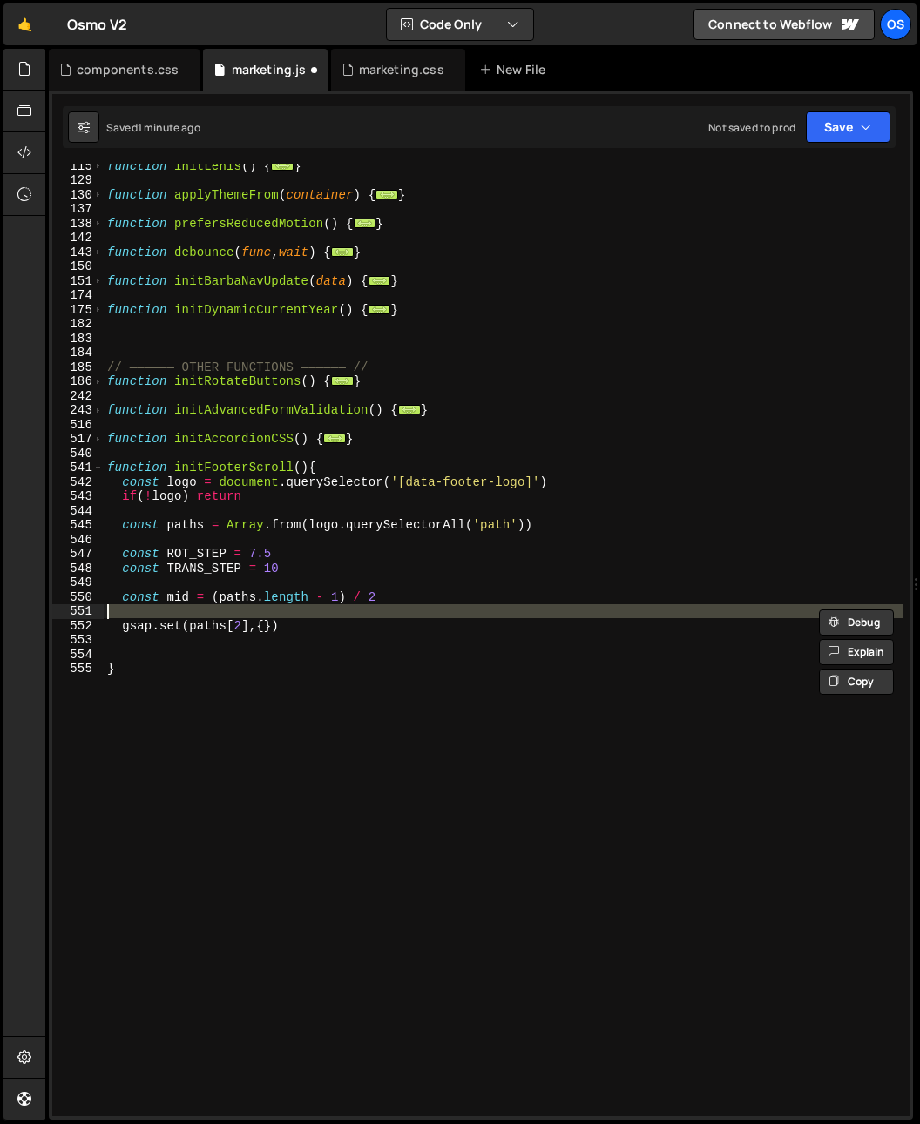
click at [193, 594] on div "function initLenis ( ) { ... } function applyThemeFrom ( container ) { ... } fu…" at bounding box center [503, 648] width 799 height 981
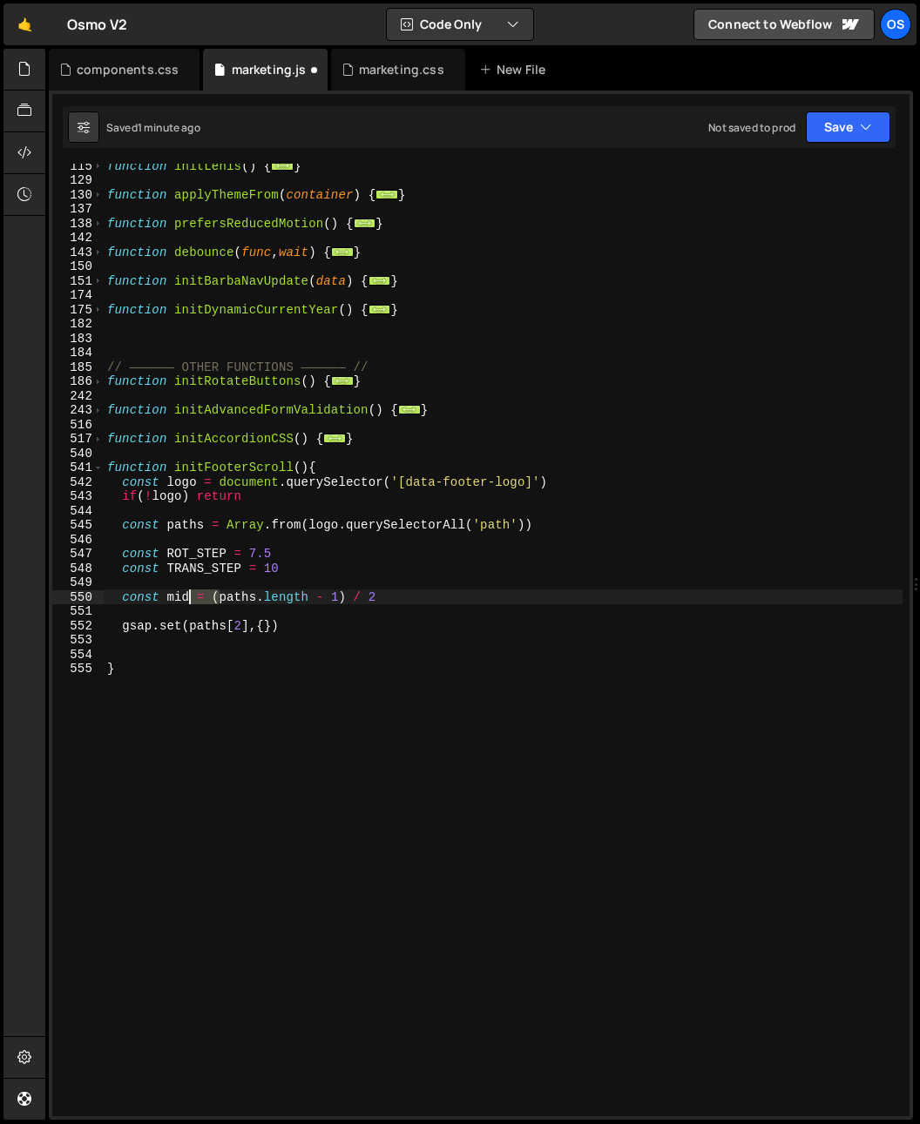
click at [193, 594] on div "function initLenis ( ) { ... } function applyThemeFrom ( container ) { ... } fu…" at bounding box center [503, 648] width 799 height 981
type textarea "const mid = (paths.length - 1) / 2"
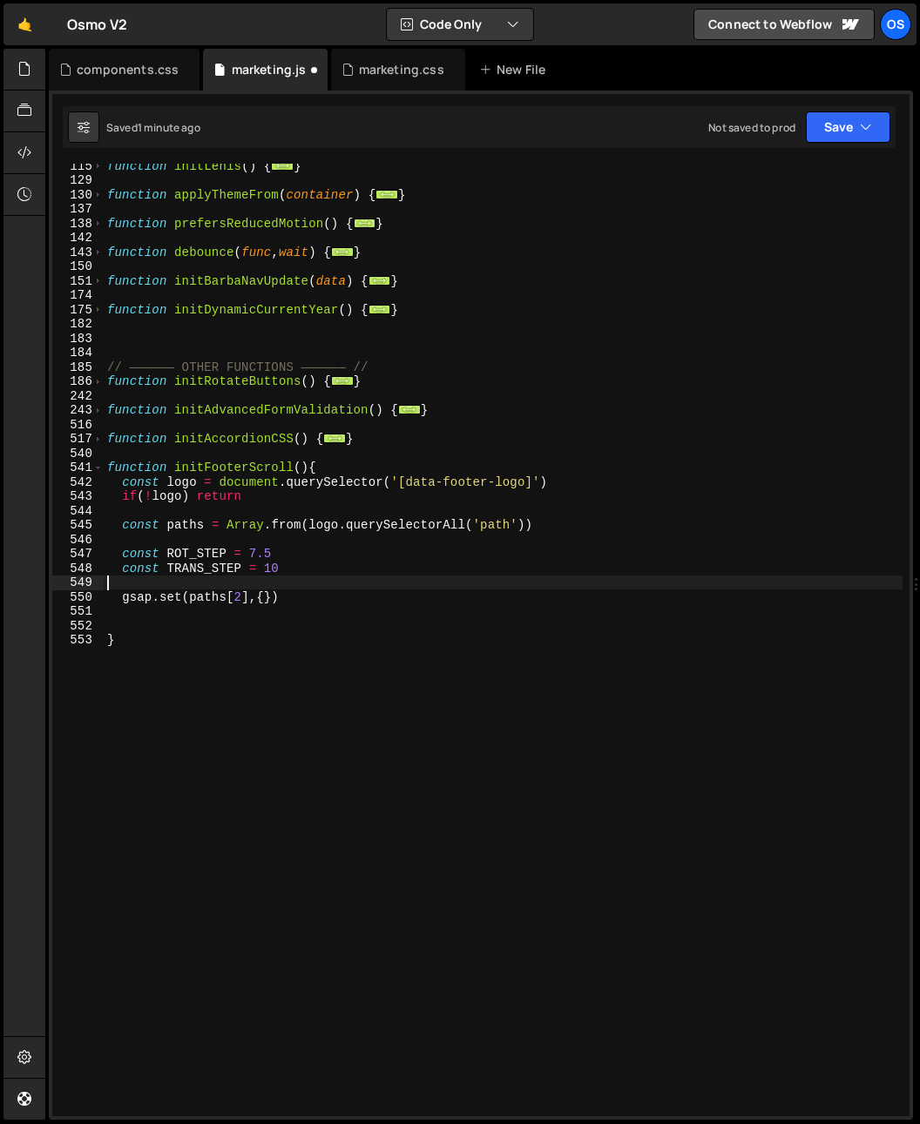
click at [327, 585] on div "function initLenis ( ) { ... } function applyThemeFrom ( container ) { ... } fu…" at bounding box center [503, 648] width 799 height 981
click at [265, 598] on div "function initLenis ( ) { ... } function applyThemeFrom ( container ) { ... } fu…" at bounding box center [503, 648] width 799 height 981
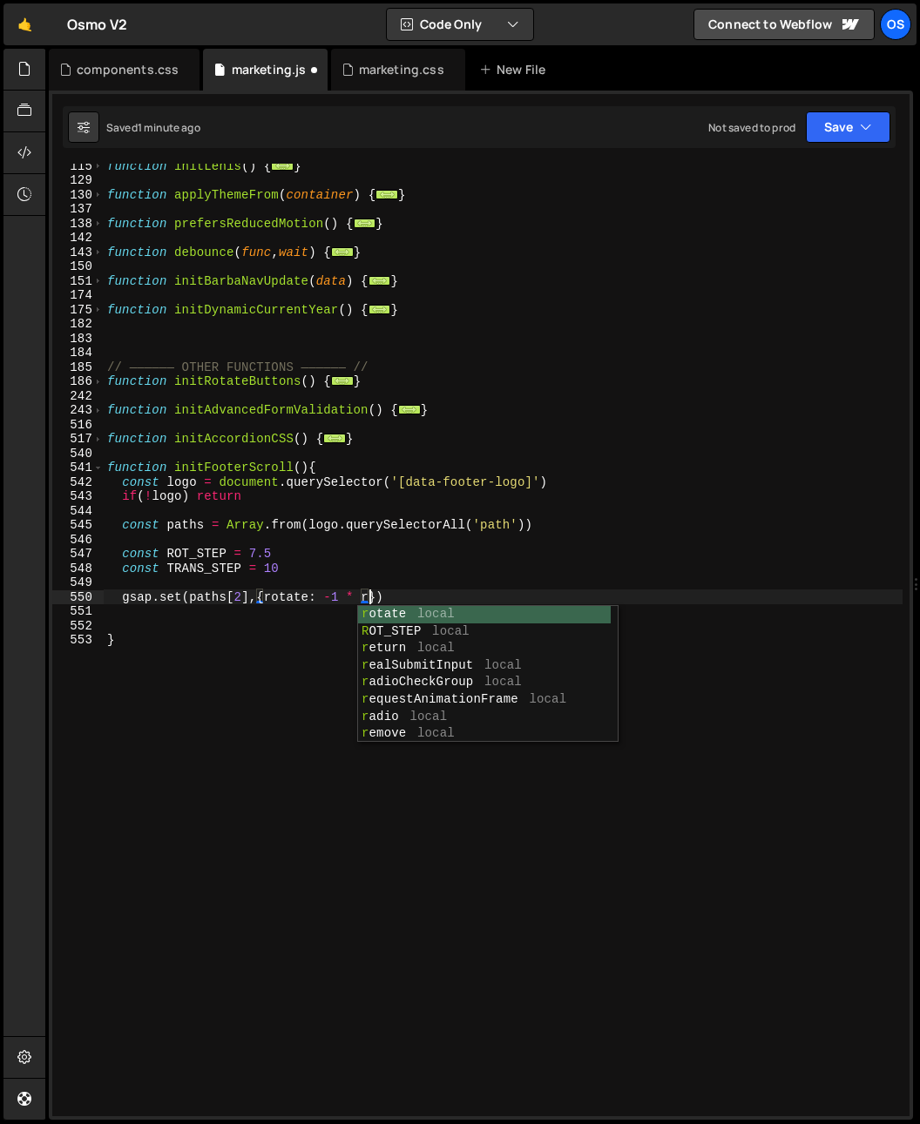
scroll to position [0, 17]
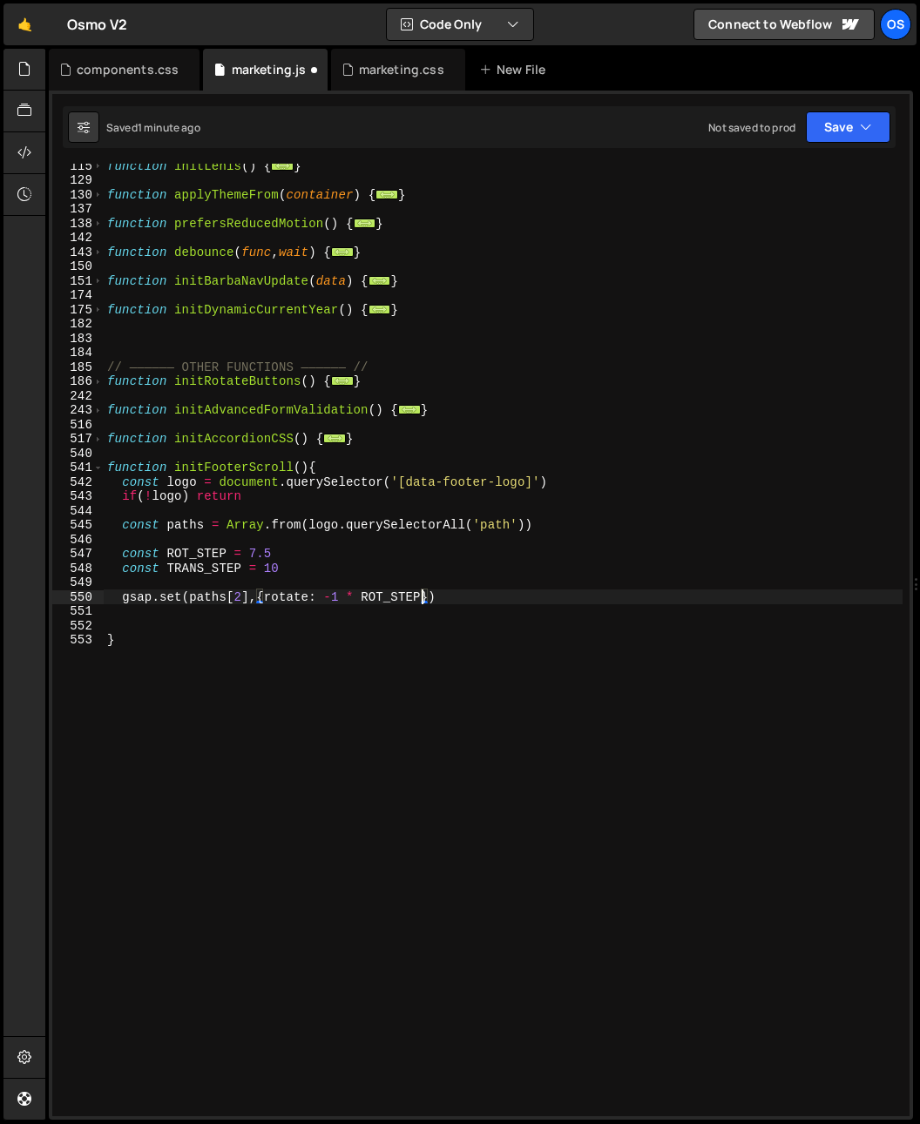
type textarea "gsap.set(paths[2],{rotate: -1 * ROT_STEP})"
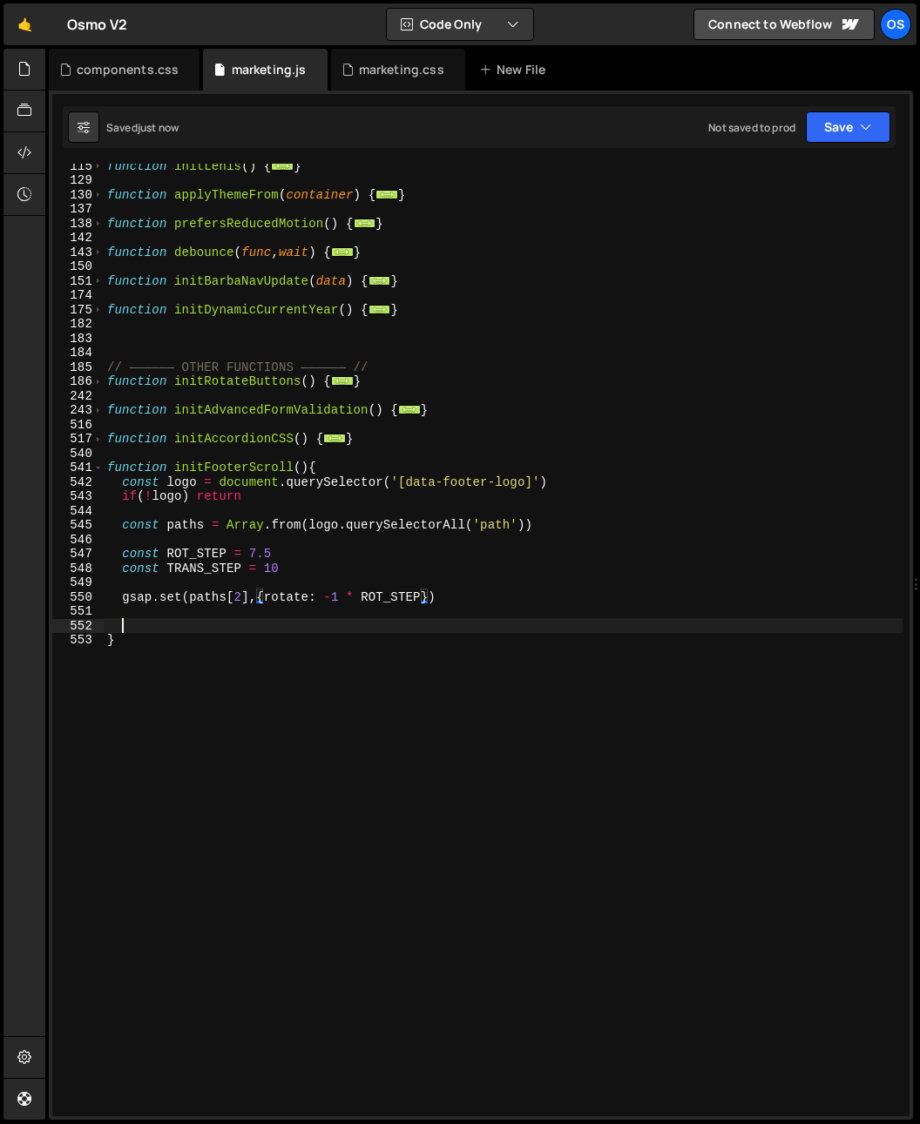
click at [405, 624] on div "function initLenis ( ) { ... } function applyThemeFrom ( container ) { ... } fu…" at bounding box center [503, 648] width 799 height 981
click at [271, 635] on div "function initLenis ( ) { ... } function applyThemeFrom ( container ) { ... } fu…" at bounding box center [503, 648] width 799 height 981
type textarea "}"
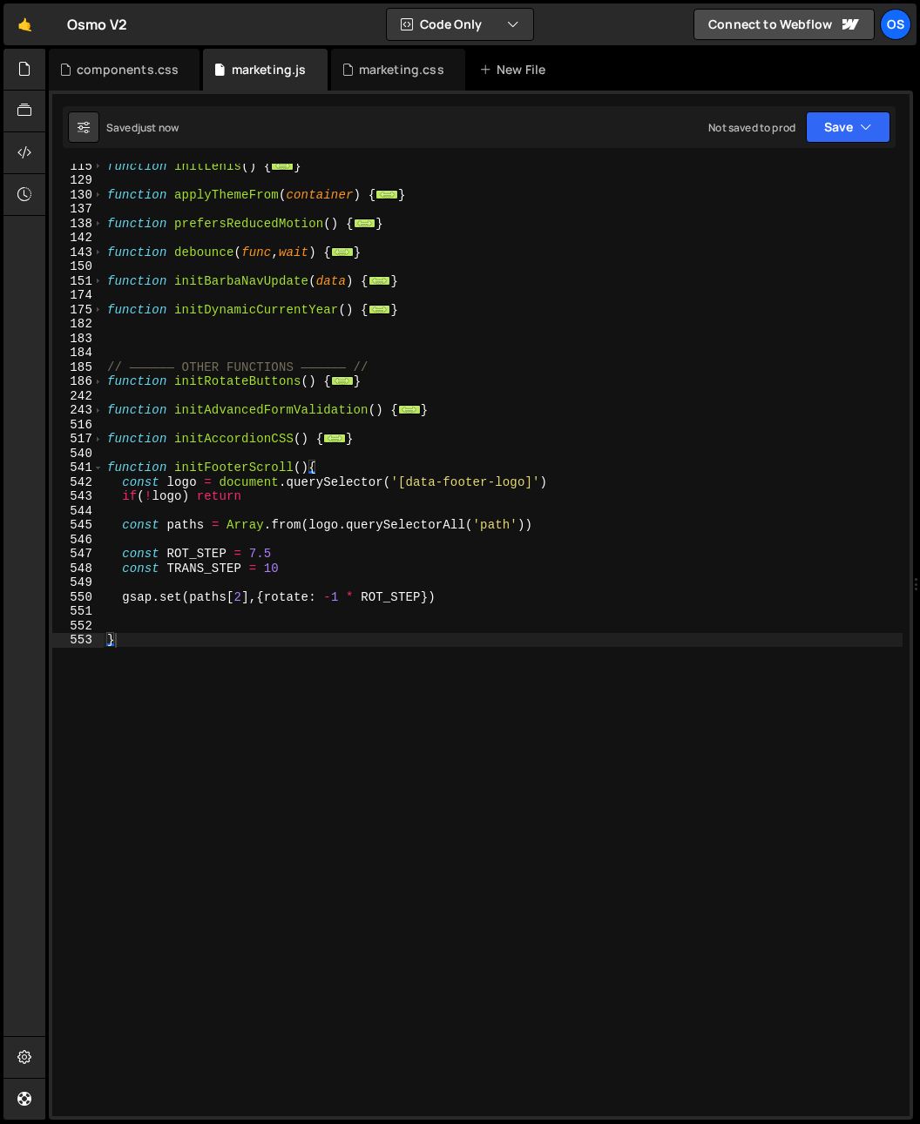
click at [211, 609] on div "function initLenis ( ) { ... } function applyThemeFrom ( container ) { ... } fu…" at bounding box center [503, 648] width 799 height 981
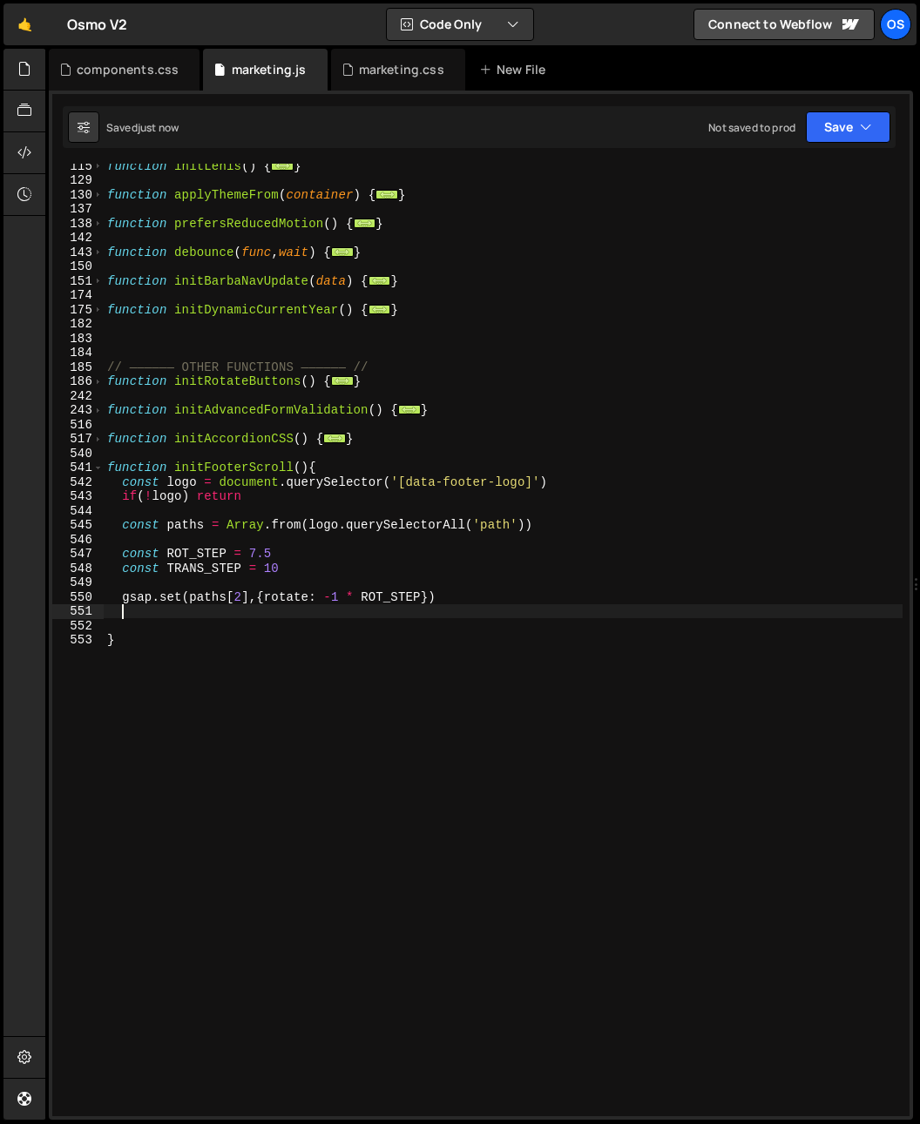
click at [211, 606] on div "function initLenis ( ) { ... } function applyThemeFrom ( container ) { ... } fu…" at bounding box center [503, 648] width 799 height 981
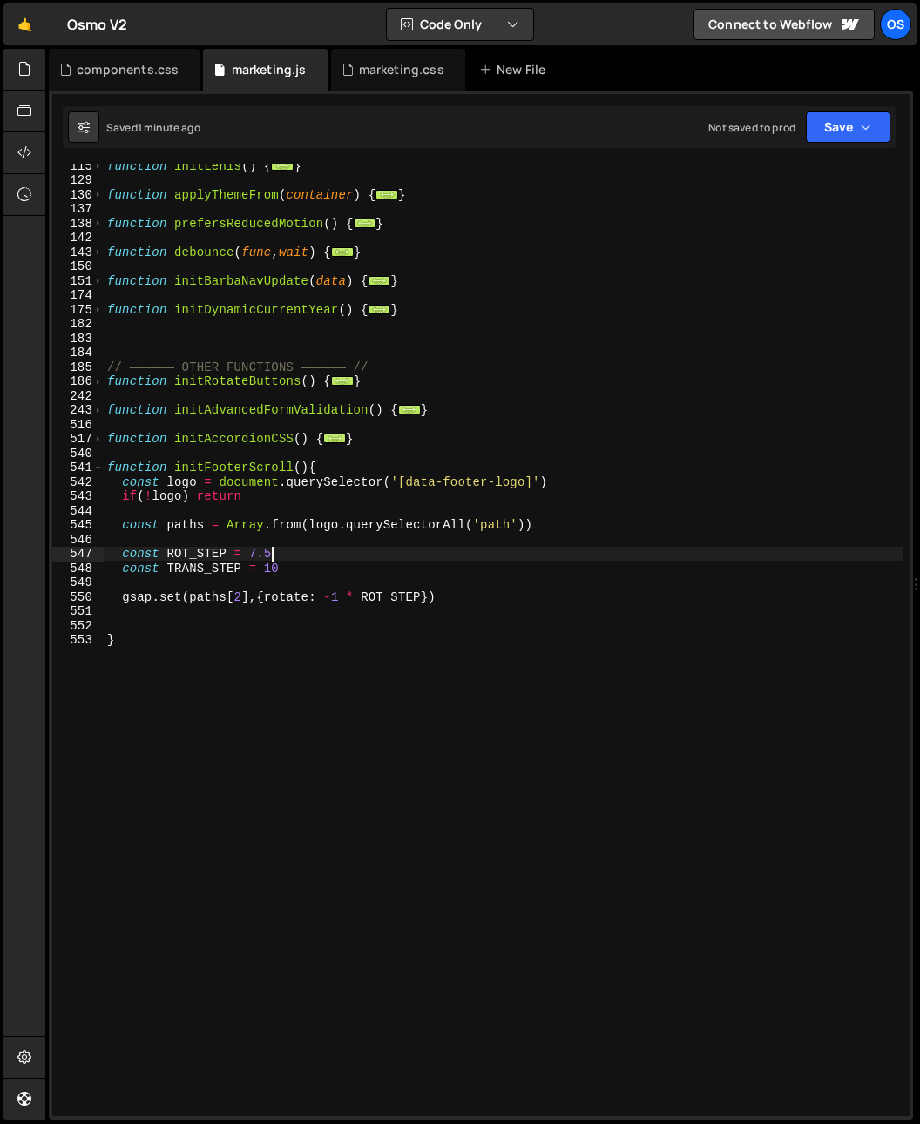
click at [451, 559] on div "function initLenis ( ) { ... } function applyThemeFrom ( container ) { ... } fu…" at bounding box center [503, 648] width 799 height 981
click at [315, 568] on div "function initLenis ( ) { ... } function applyThemeFrom ( container ) { ... } fu…" at bounding box center [503, 648] width 799 height 981
click at [398, 634] on div "function initLenis ( ) { ... } function applyThemeFrom ( container ) { ... } fu…" at bounding box center [503, 648] width 799 height 981
type textarea "}"
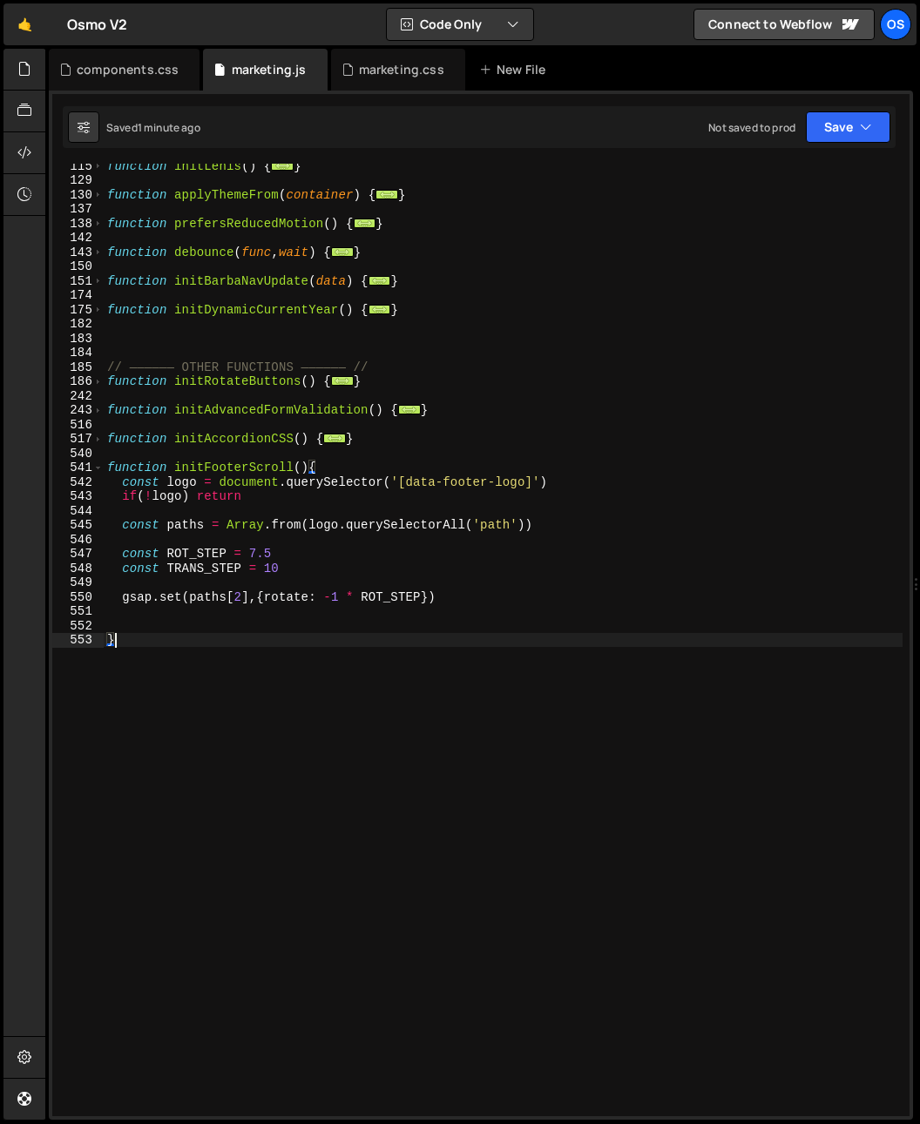
click at [420, 606] on div "function initLenis ( ) { ... } function applyThemeFrom ( container ) { ... } fu…" at bounding box center [503, 648] width 799 height 981
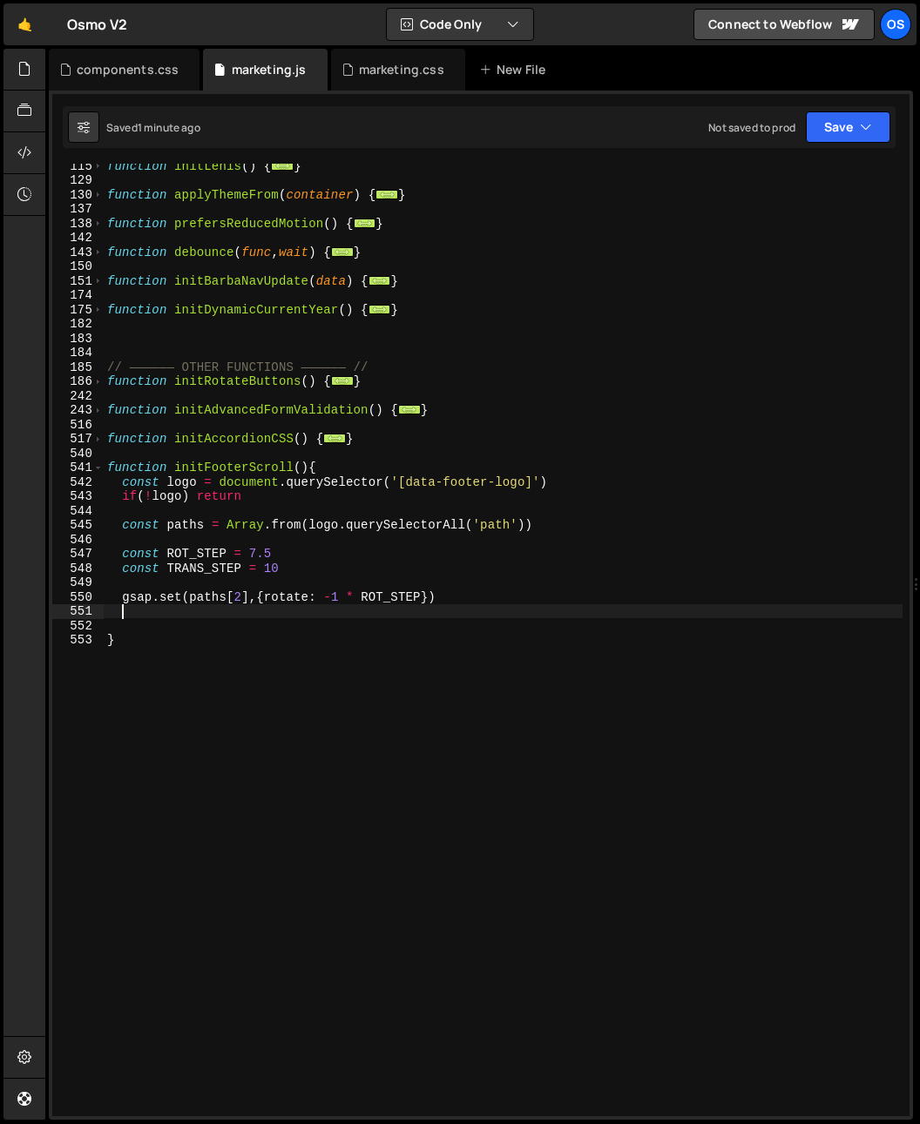
click at [421, 597] on div "function initLenis ( ) { ... } function applyThemeFrom ( container ) { ... } fu…" at bounding box center [503, 648] width 799 height 981
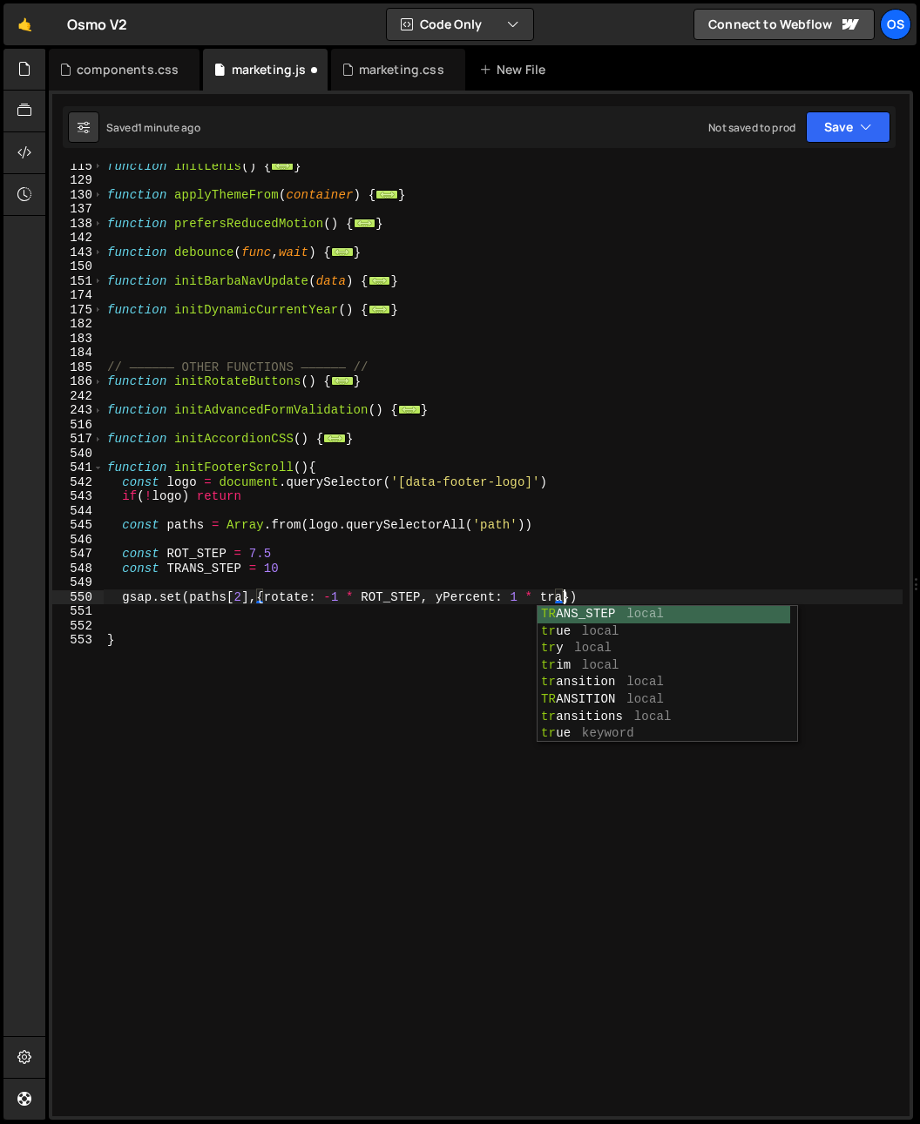
scroll to position [0, 31]
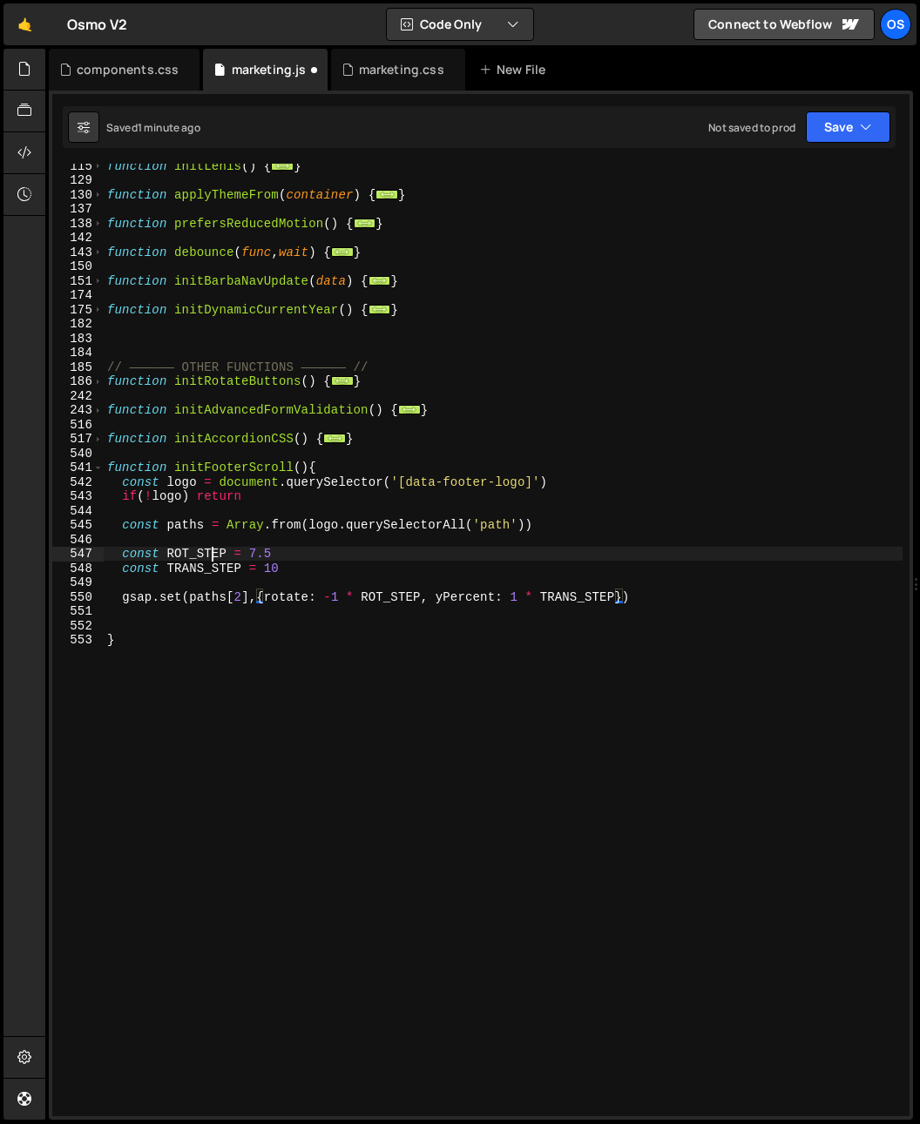
click at [208, 553] on div "function initLenis ( ) { ... } function applyThemeFrom ( container ) { ... } fu…" at bounding box center [503, 648] width 799 height 981
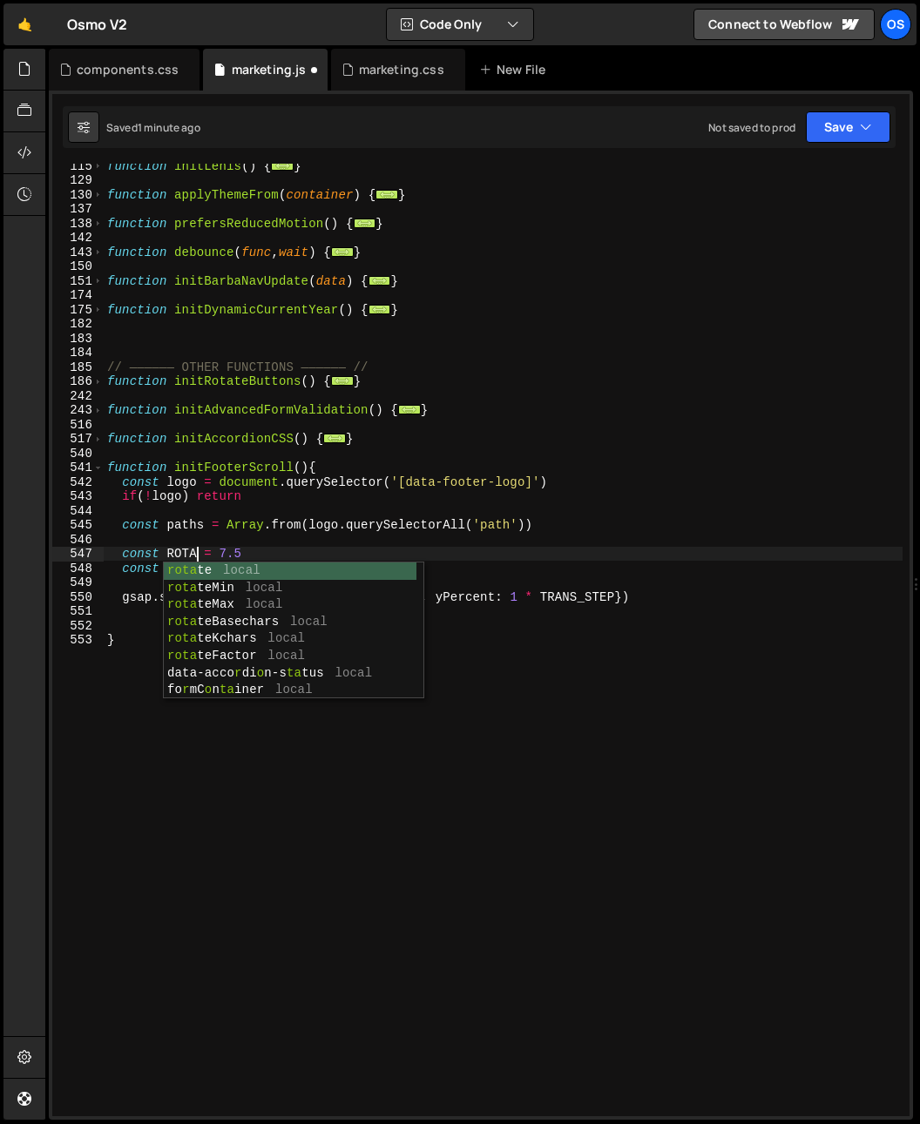
scroll to position [0, 5]
type textarea "const R = 7.5"
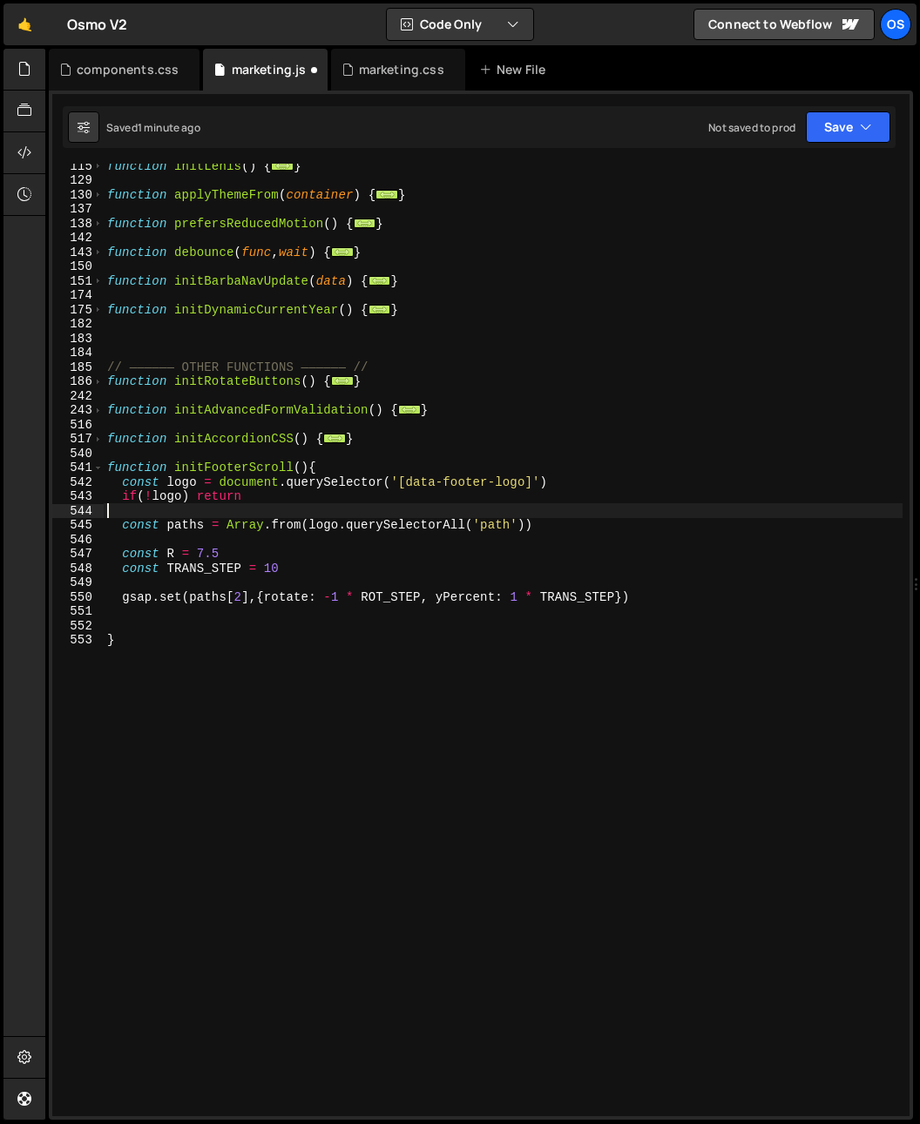
click at [210, 509] on div "function initLenis ( ) { ... } function applyThemeFrom ( container ) { ... } fu…" at bounding box center [503, 648] width 799 height 981
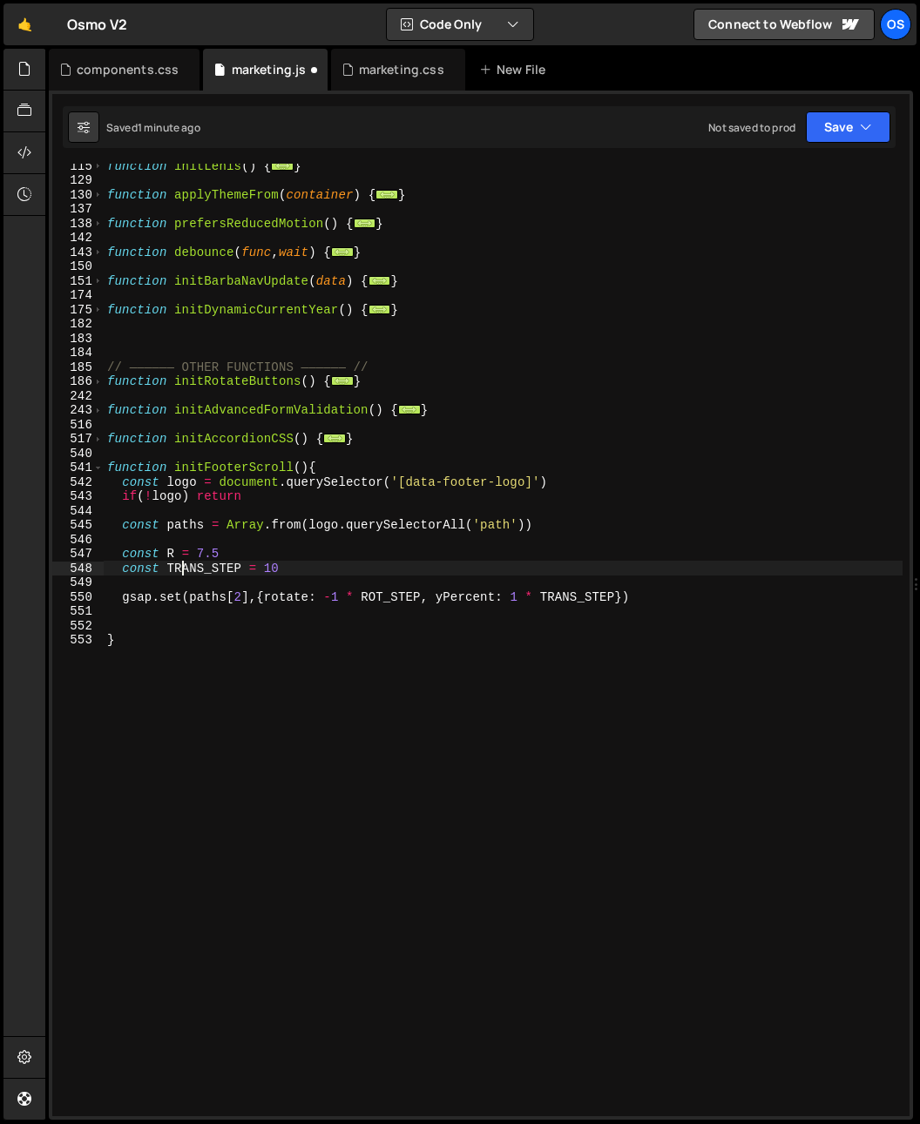
click at [182, 562] on div "function initLenis ( ) { ... } function applyThemeFrom ( container ) { ... } fu…" at bounding box center [503, 648] width 799 height 981
type textarea "const Y = 10"
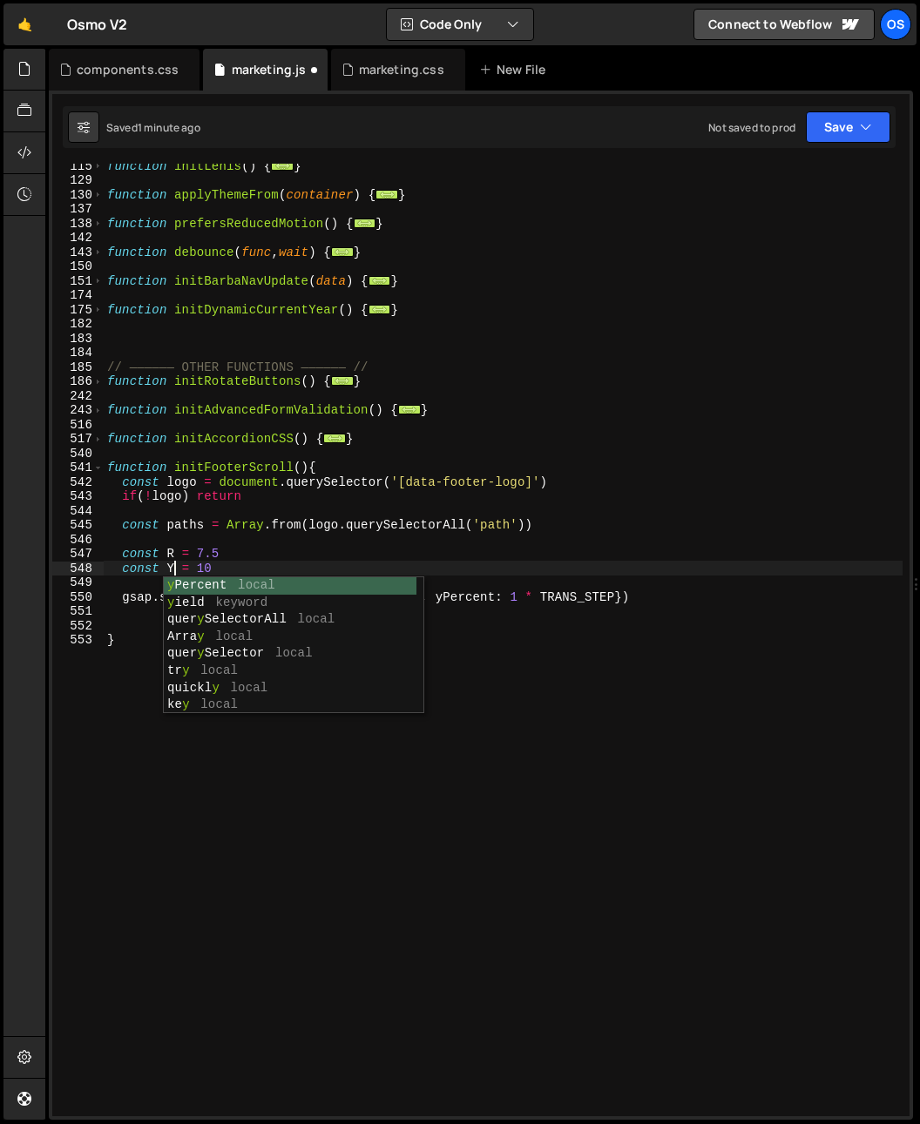
click at [482, 538] on div "function initLenis ( ) { ... } function applyThemeFrom ( container ) { ... } fu…" at bounding box center [503, 648] width 799 height 981
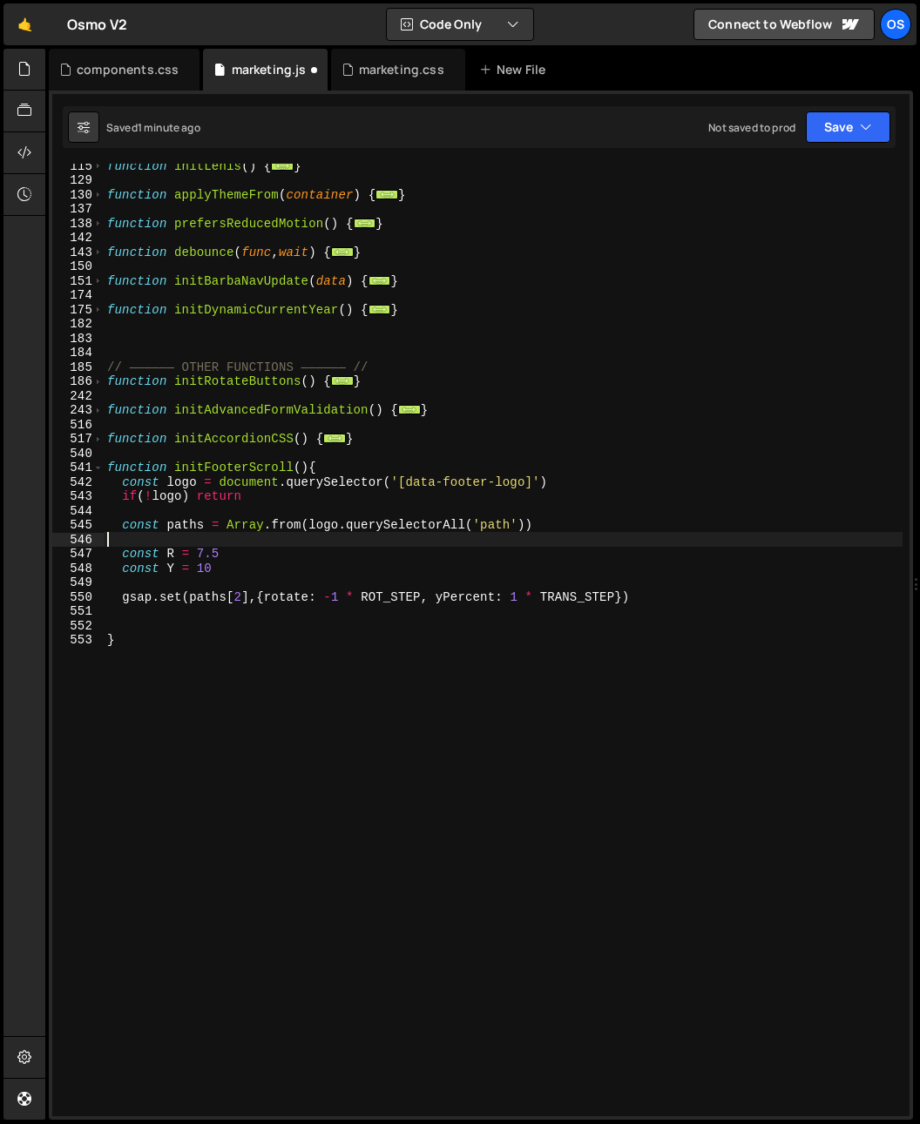
scroll to position [0, 0]
click at [394, 602] on div "function initLenis ( ) { ... } function applyThemeFrom ( container ) { ... } fu…" at bounding box center [503, 648] width 799 height 981
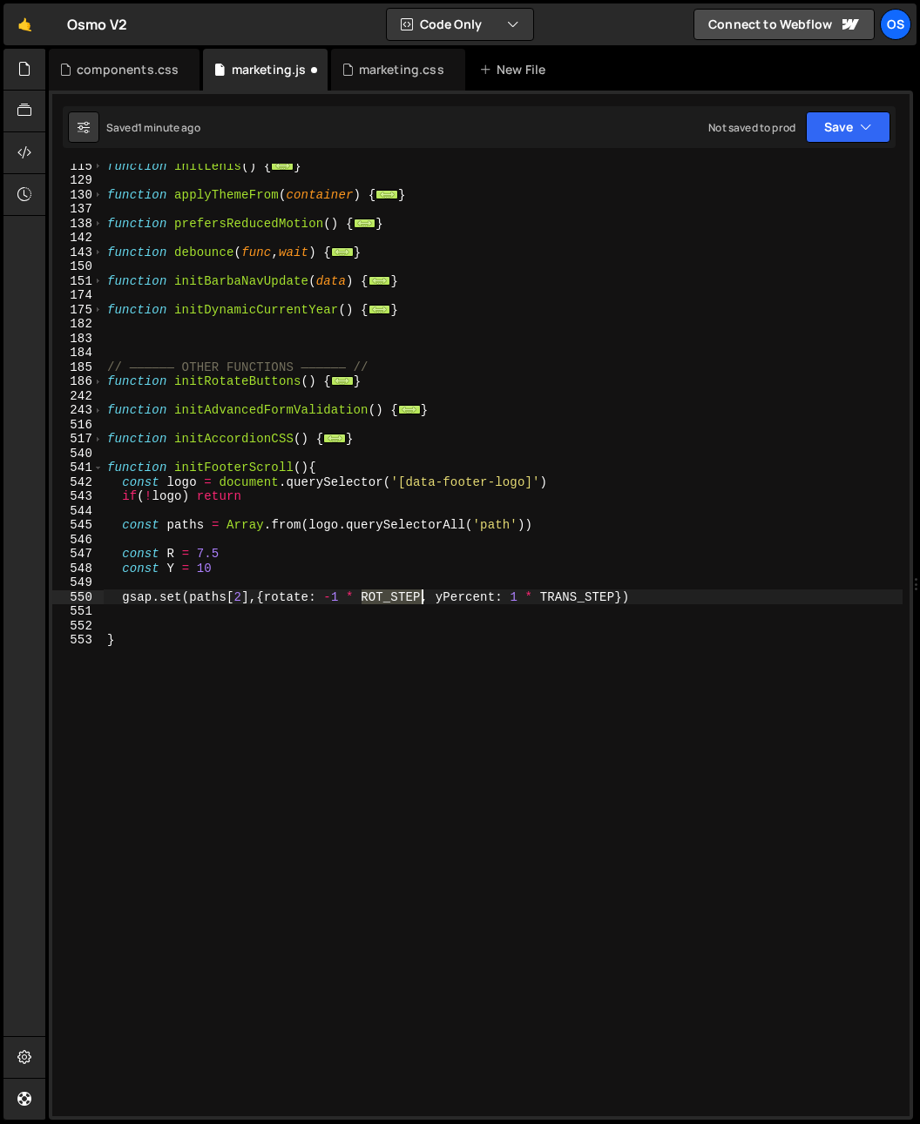
click at [394, 602] on div "function initLenis ( ) { ... } function applyThemeFrom ( container ) { ... } fu…" at bounding box center [503, 648] width 799 height 981
type textarea "gsap.set(paths[2],{rotate: -1 * R, yPercent: 1 * TRANS_STEP})"
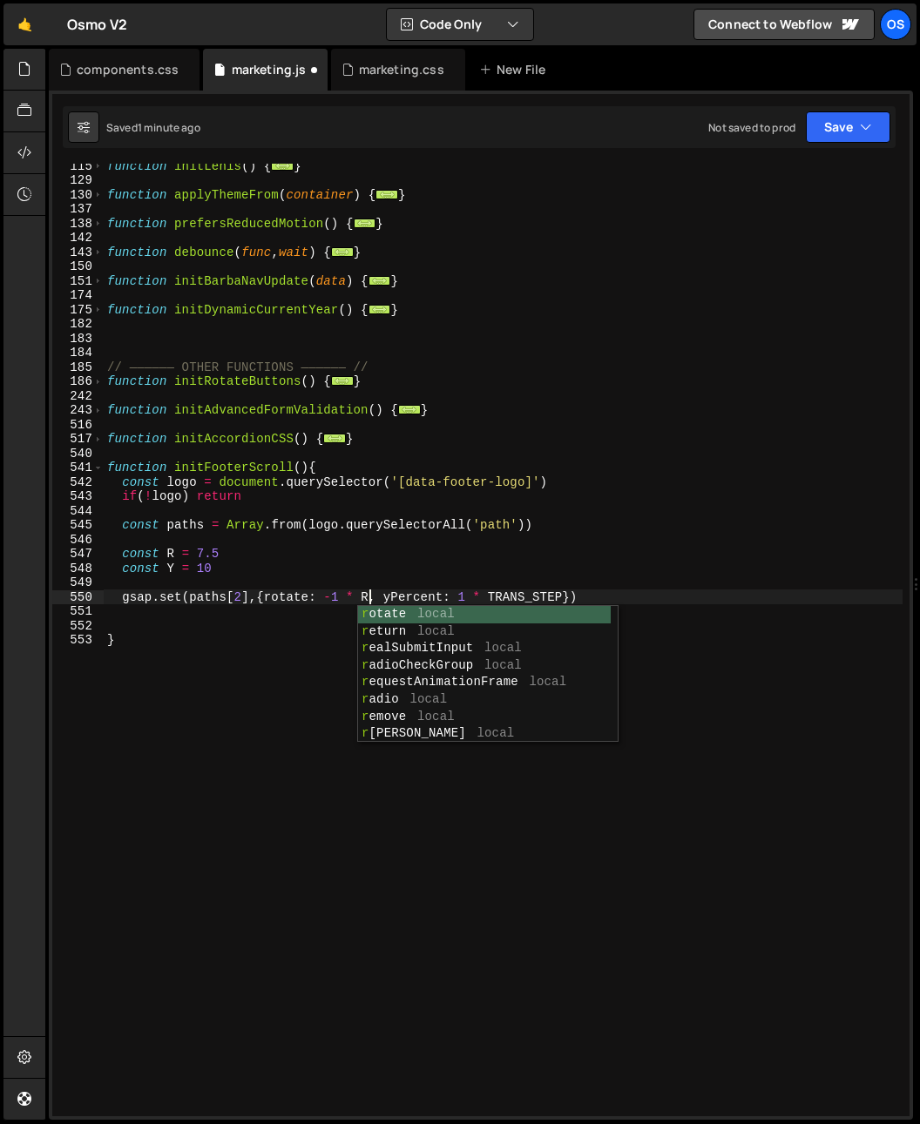
scroll to position [0, 17]
click at [552, 511] on div "function initLenis ( ) { ... } function applyThemeFrom ( container ) { ... } fu…" at bounding box center [503, 648] width 799 height 981
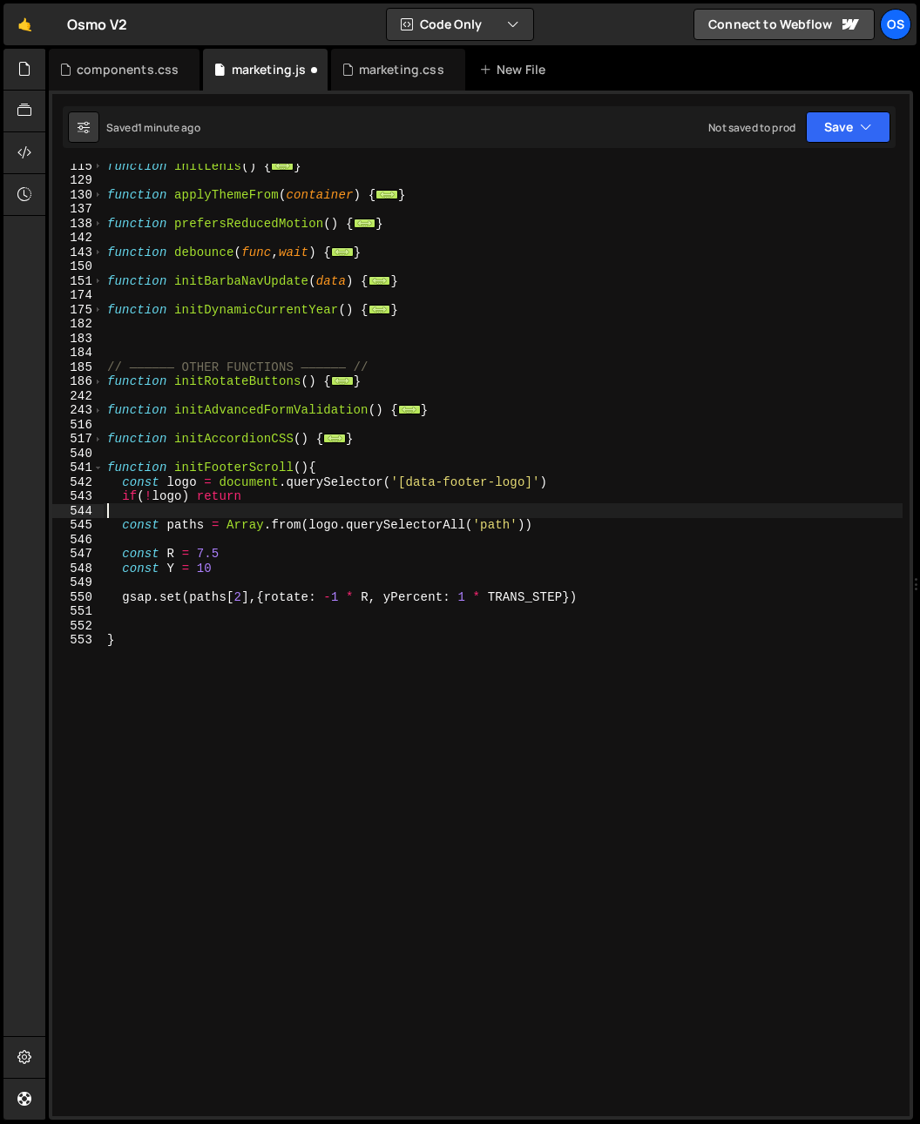
scroll to position [0, 0]
click at [528, 600] on div "function initLenis ( ) { ... } function applyThemeFrom ( container ) { ... } fu…" at bounding box center [503, 648] width 799 height 981
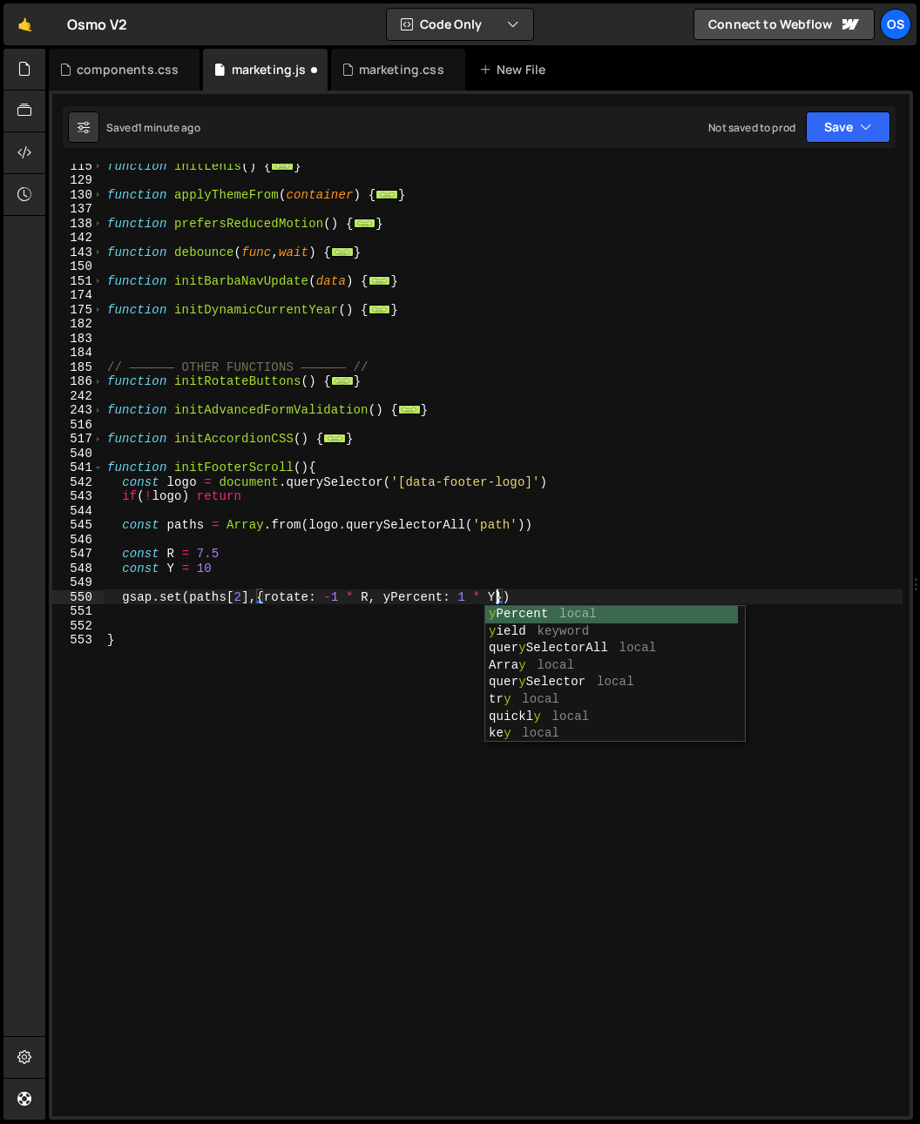
click at [517, 495] on div "function initLenis ( ) { ... } function applyThemeFrom ( container ) { ... } fu…" at bounding box center [503, 648] width 799 height 981
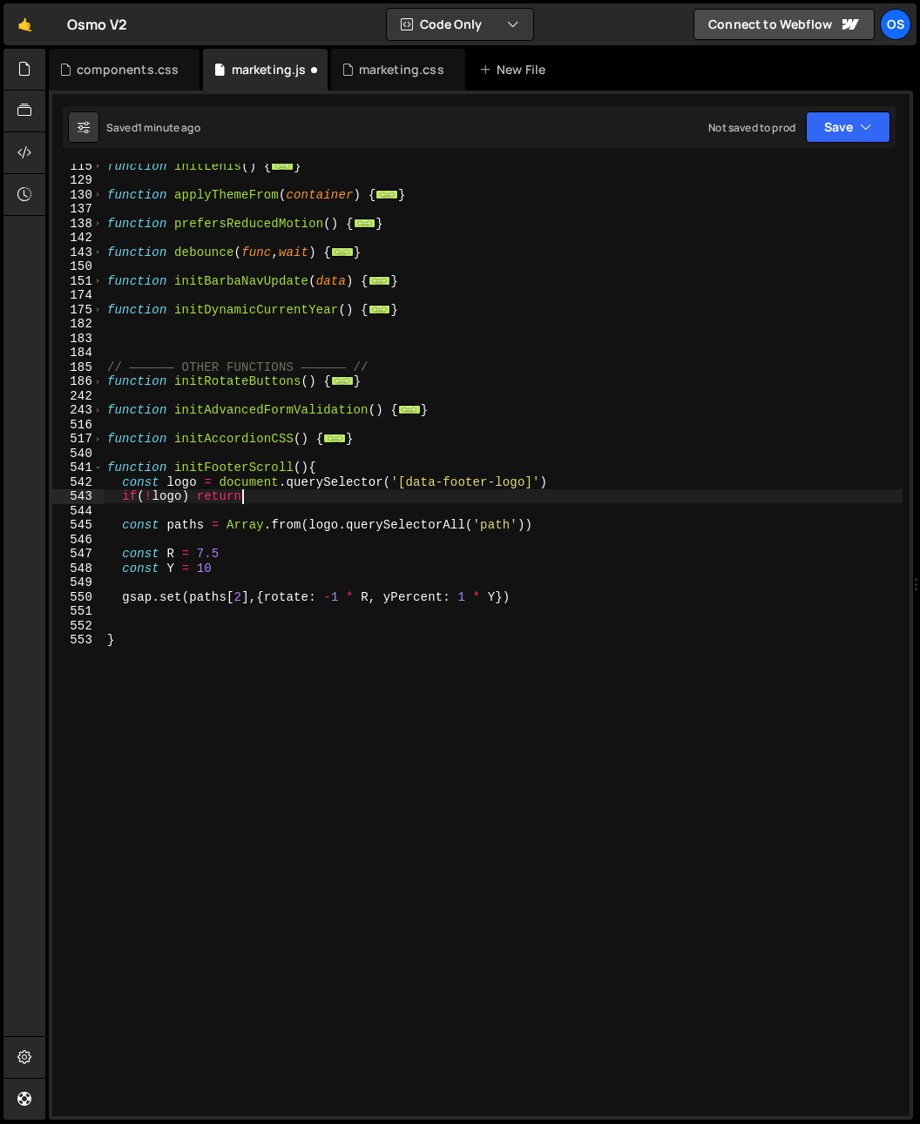
click at [553, 572] on div "function initLenis ( ) { ... } function applyThemeFrom ( container ) { ... } fu…" at bounding box center [503, 648] width 799 height 981
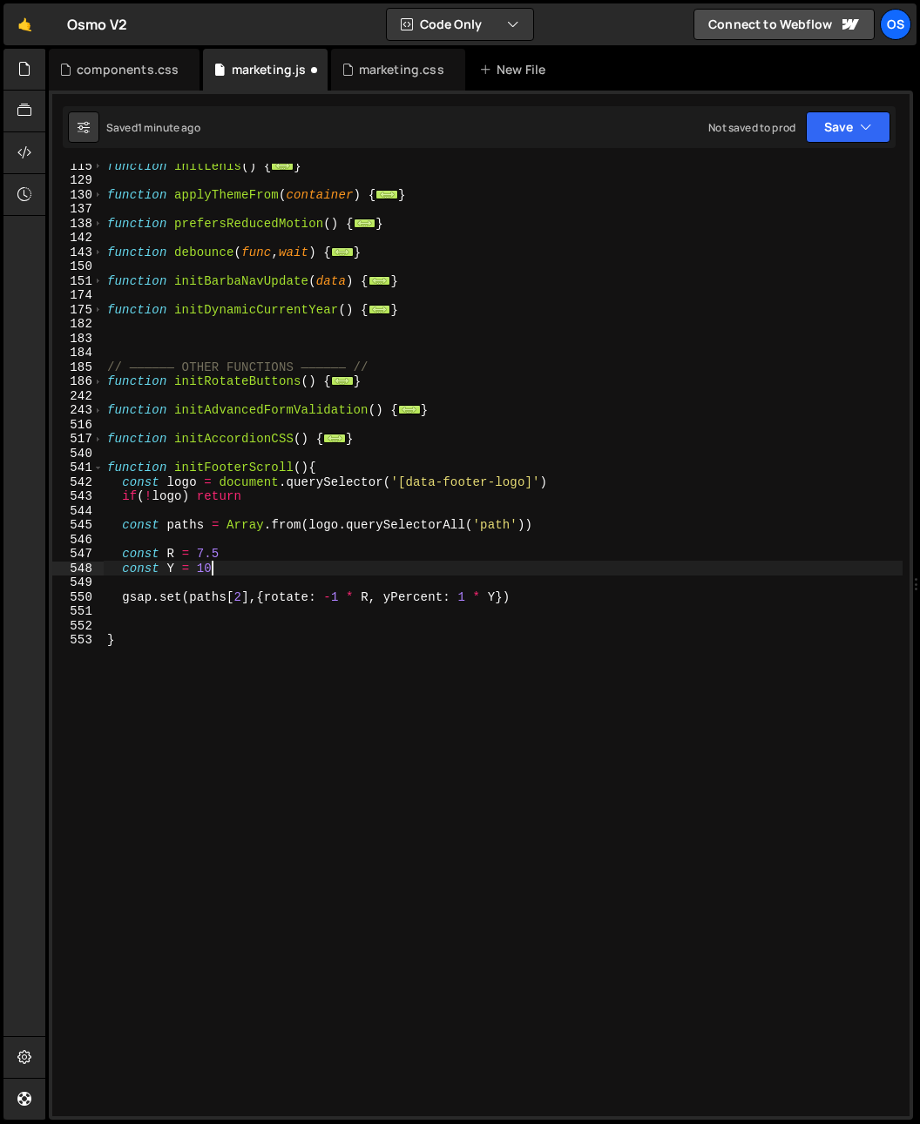
scroll to position [0, 6]
click at [550, 596] on div "function initLenis ( ) { ... } function applyThemeFrom ( container ) { ... } fu…" at bounding box center [503, 648] width 799 height 981
type textarea "gsap.set(paths[2],{rotate: -1 * R, yPercent: 1 * Y})"
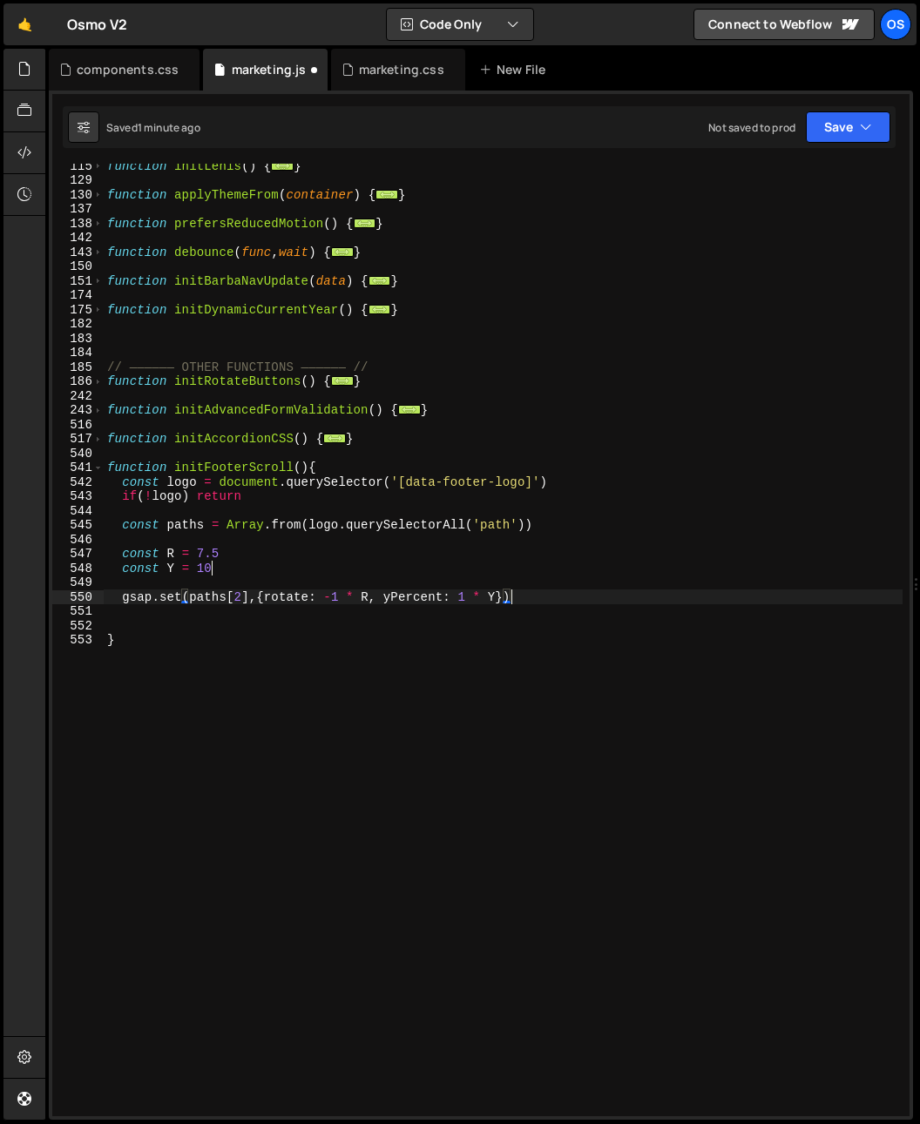
click at [548, 604] on div "function initLenis ( ) { ... } function applyThemeFrom ( container ) { ... } fu…" at bounding box center [503, 648] width 799 height 981
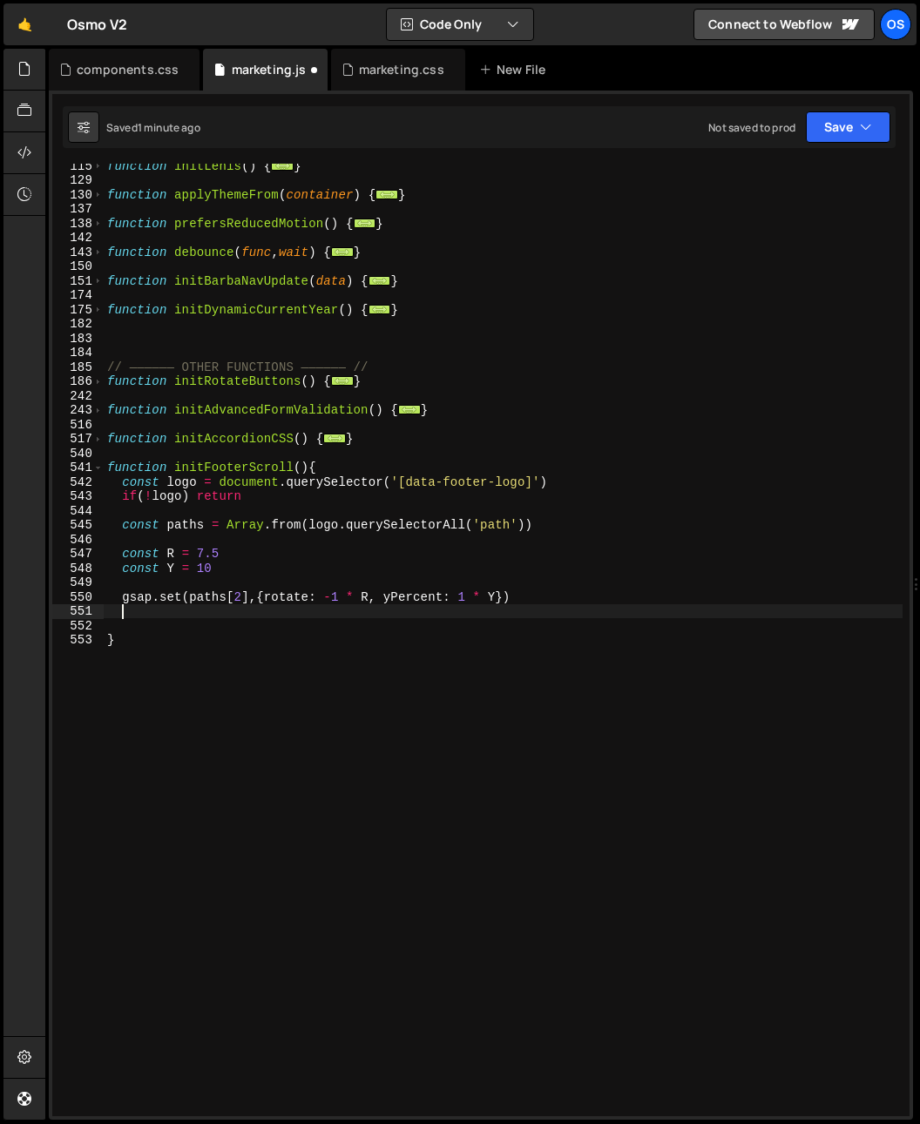
scroll to position [0, 0]
click at [391, 583] on div "function initLenis ( ) { ... } function applyThemeFrom ( container ) { ... } fu…" at bounding box center [503, 648] width 799 height 981
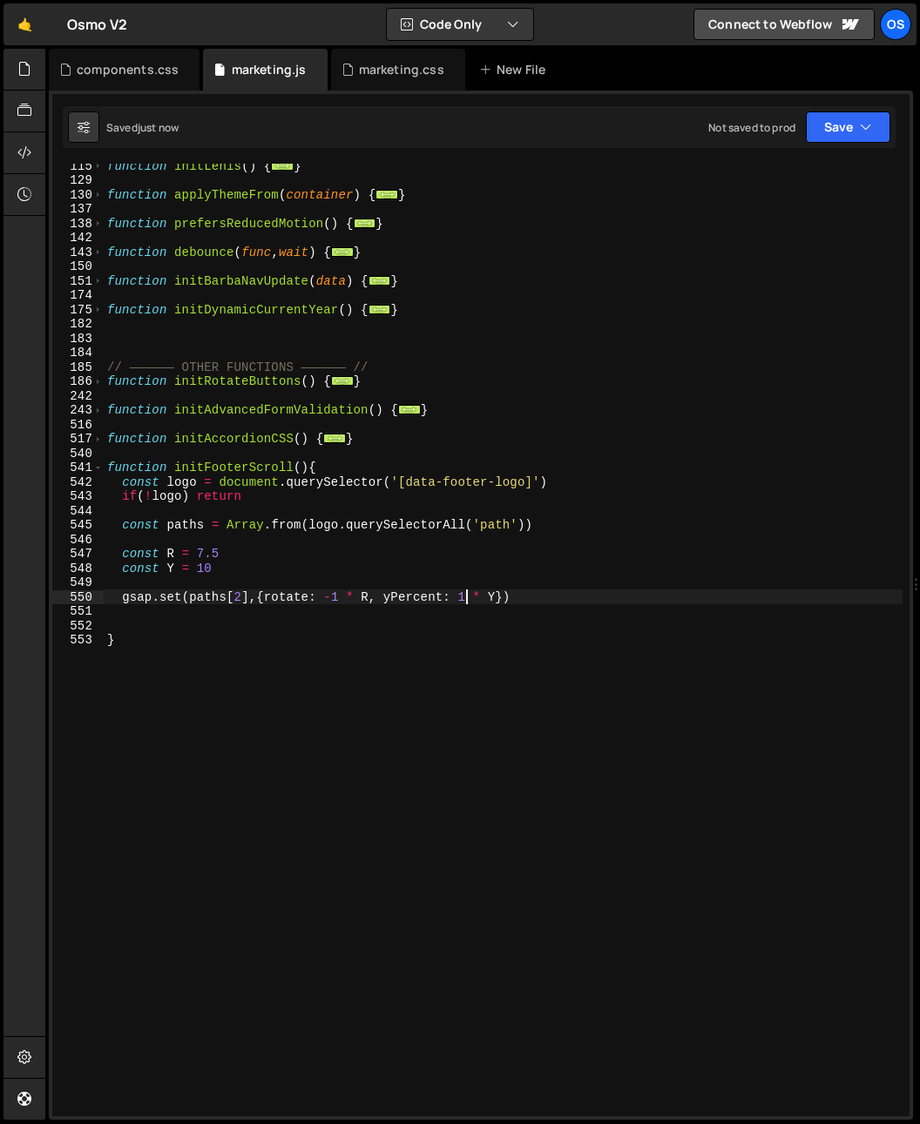
click at [462, 603] on div "function initLenis ( ) { ... } function applyThemeFrom ( container ) { ... } fu…" at bounding box center [503, 648] width 799 height 981
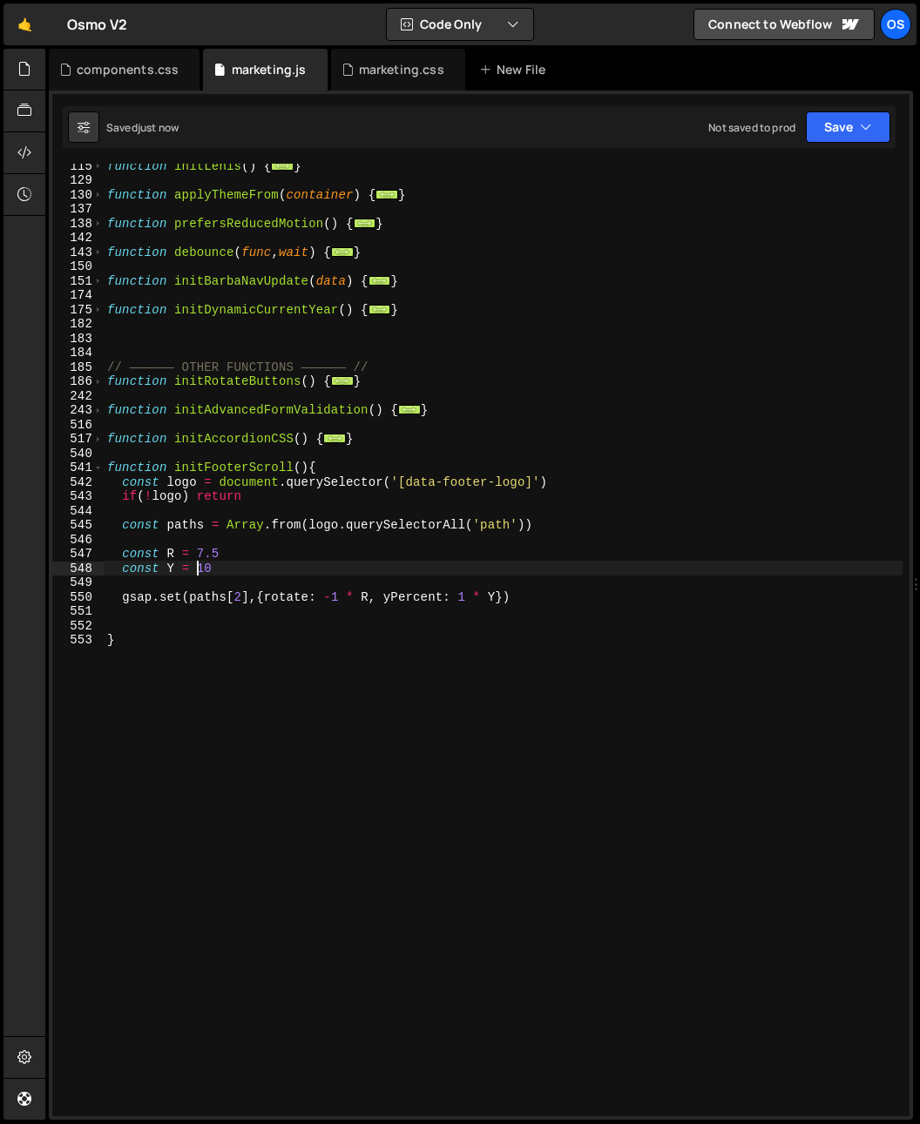
click at [203, 571] on div "function initLenis ( ) { ... } function applyThemeFrom ( container ) { ... } fu…" at bounding box center [503, 648] width 799 height 981
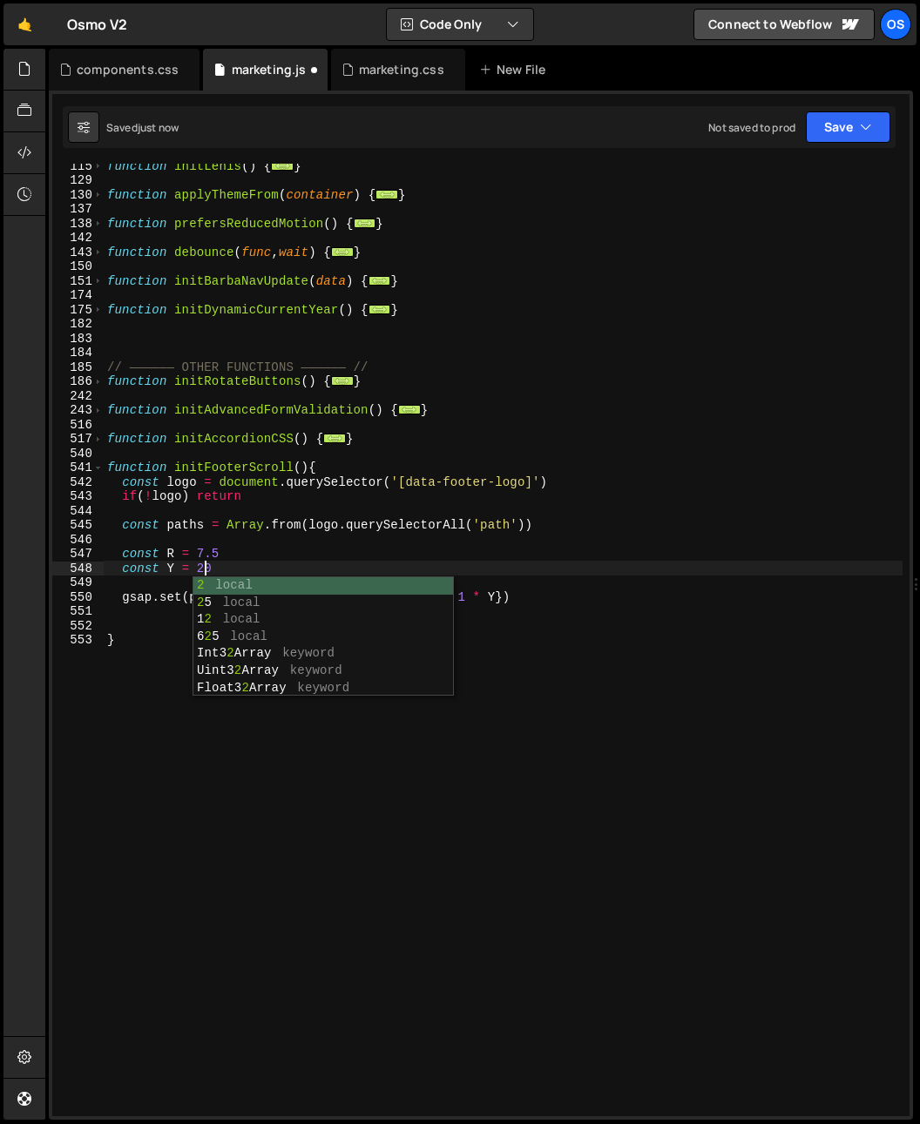
type textarea "const Y = 20"
click at [240, 505] on div "function initLenis ( ) { ... } function applyThemeFrom ( container ) { ... } fu…" at bounding box center [503, 648] width 799 height 981
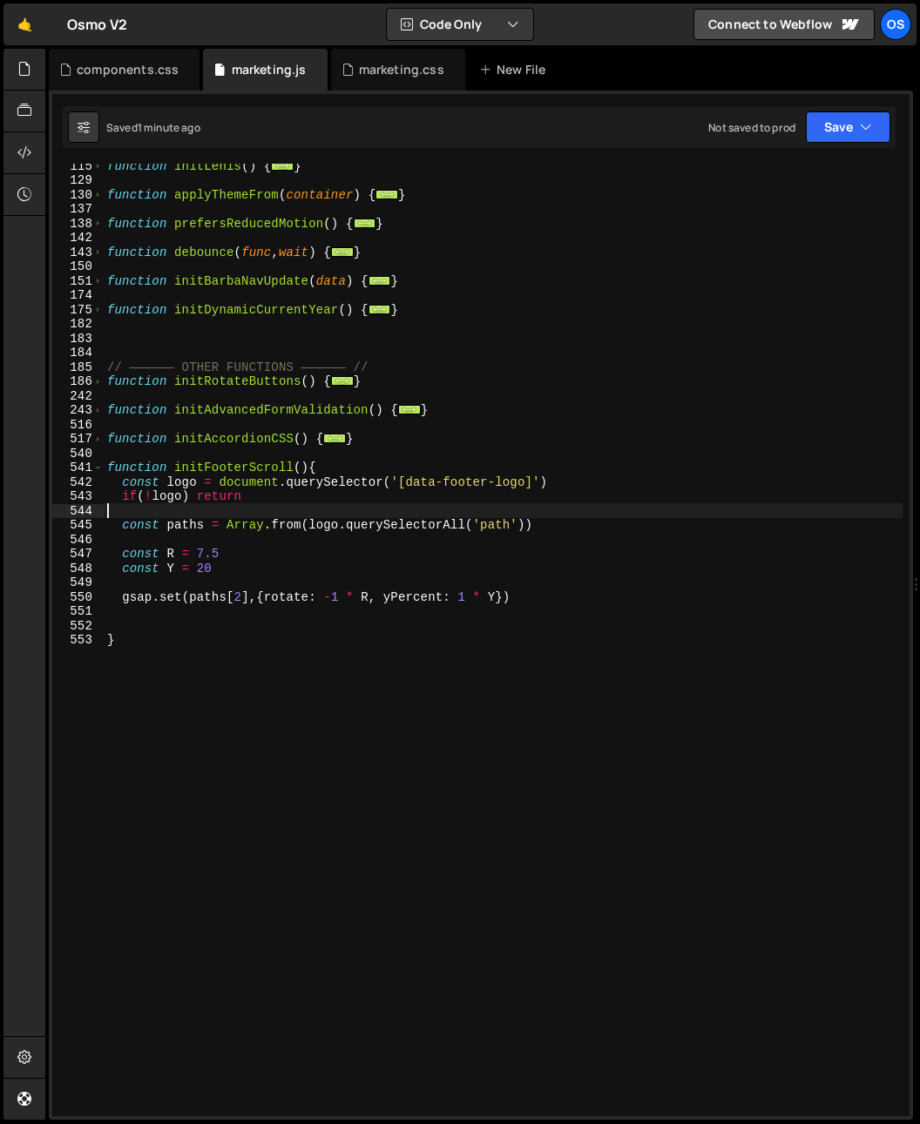
scroll to position [0, 0]
click at [257, 566] on div "function initLenis ( ) { ... } function applyThemeFrom ( container ) { ... } fu…" at bounding box center [503, 648] width 799 height 981
type textarea "const Y = 20"
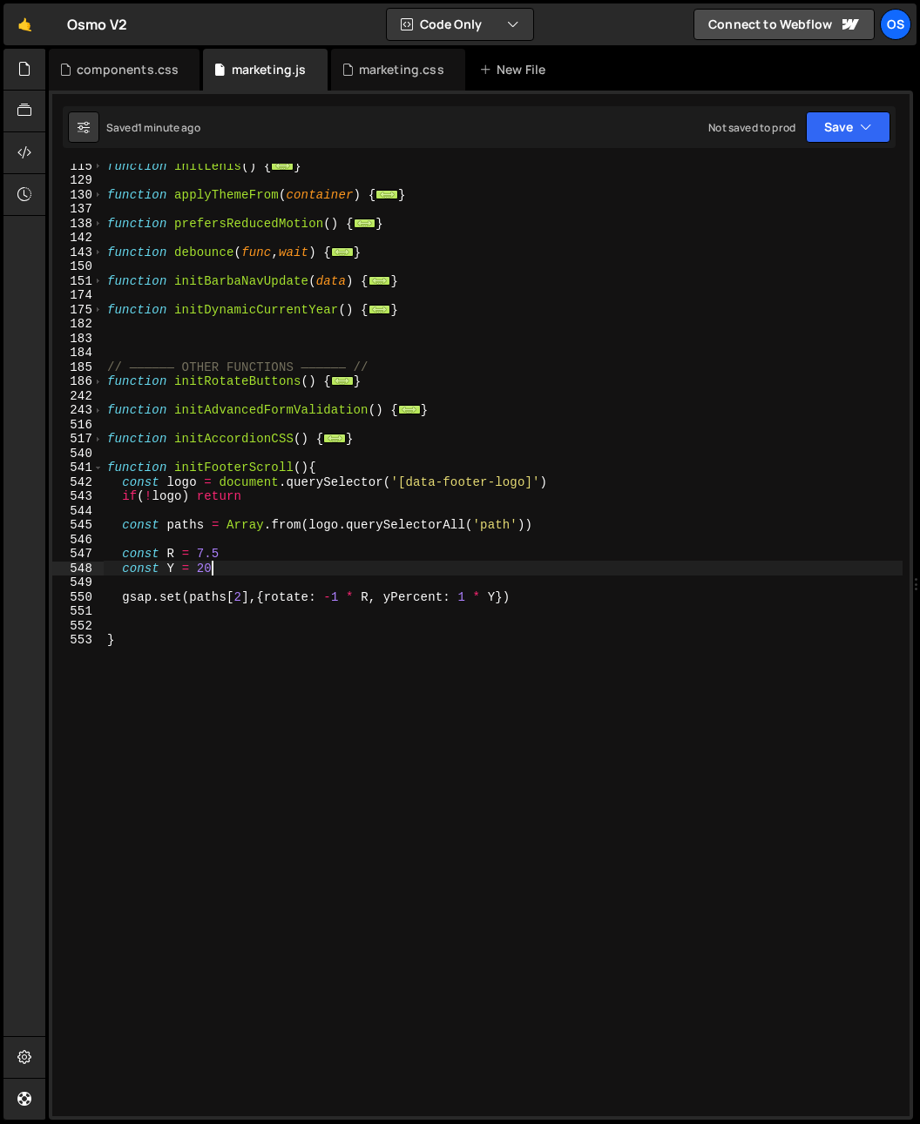
drag, startPoint x: 419, startPoint y: 580, endPoint x: 502, endPoint y: 606, distance: 86.8
click at [419, 580] on div "function initLenis ( ) { ... } function applyThemeFrom ( container ) { ... } fu…" at bounding box center [503, 648] width 799 height 981
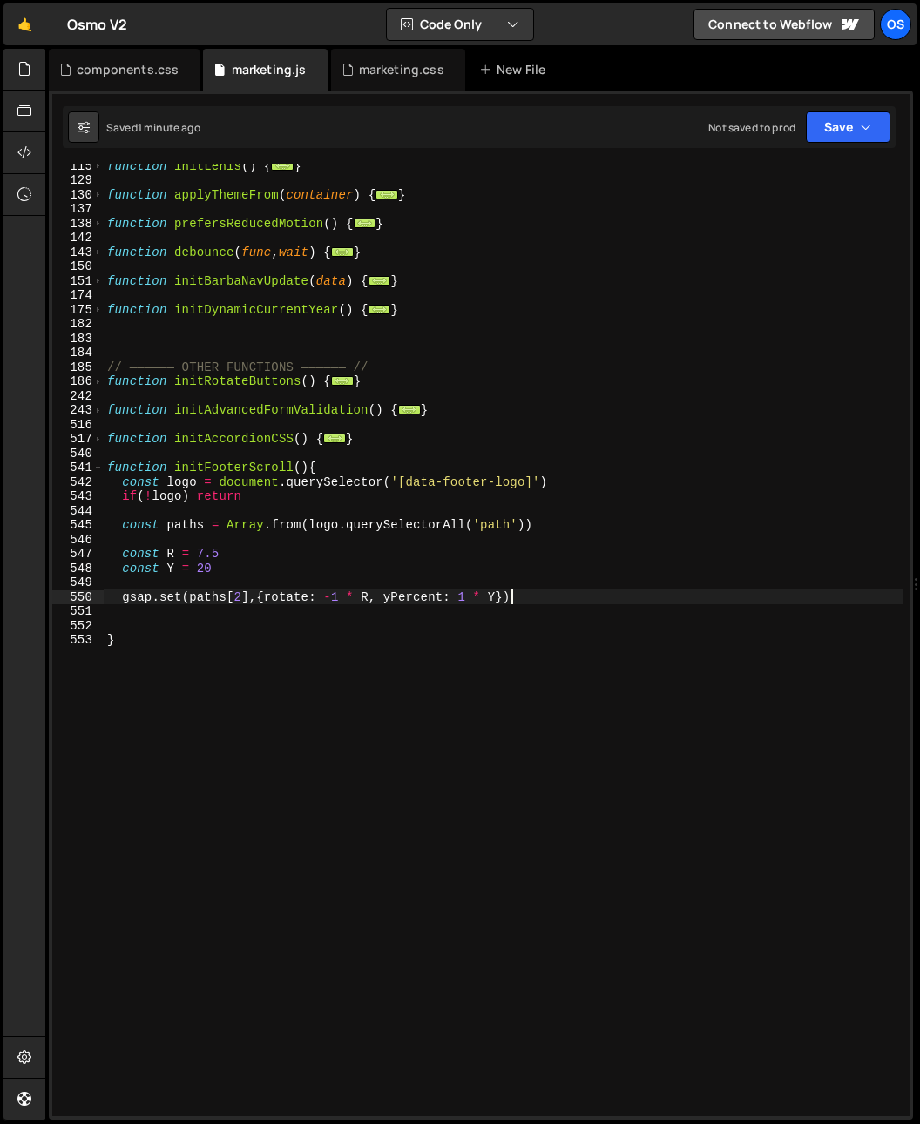
click at [581, 596] on div "function initLenis ( ) { ... } function applyThemeFrom ( container ) { ... } fu…" at bounding box center [503, 648] width 799 height 981
type textarea "gsap.set(paths[2],{rotate: -1 * R, yPercent: 1 * Y})"
click at [578, 590] on div "function initLenis ( ) { ... } function applyThemeFrom ( container ) { ... } fu…" at bounding box center [503, 648] width 799 height 981
drag, startPoint x: 551, startPoint y: 595, endPoint x: 125, endPoint y: 596, distance: 426.7
click at [125, 596] on div "function initLenis ( ) { ... } function applyThemeFrom ( container ) { ... } fu…" at bounding box center [503, 648] width 799 height 981
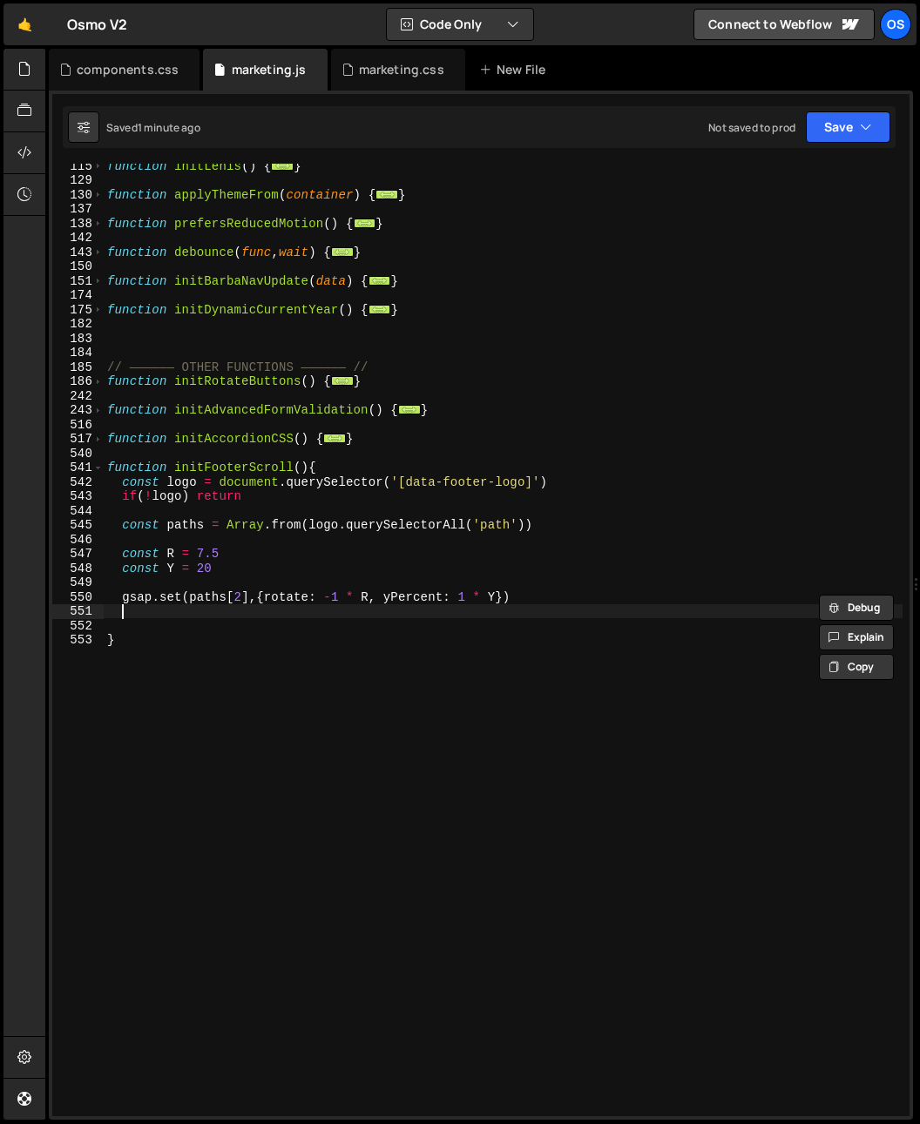
click at [133, 609] on div "function initLenis ( ) { ... } function applyThemeFrom ( container ) { ... } fu…" at bounding box center [503, 648] width 799 height 981
paste textarea "gsap.set(paths[2],{rotate: -1 * R, yPercent: 1 * Y})"
type textarea "gsap.set(paths[2],{rotate: -1 * R, yPercent: 1 * Y})"
paste textarea "gsap.set(paths[2],{rotate: -1 * R, yPercent: 1 * Y})"
type textarea "gsap.set(paths[2],{rotate: -1 * R, yPercent: 1 * Y})"
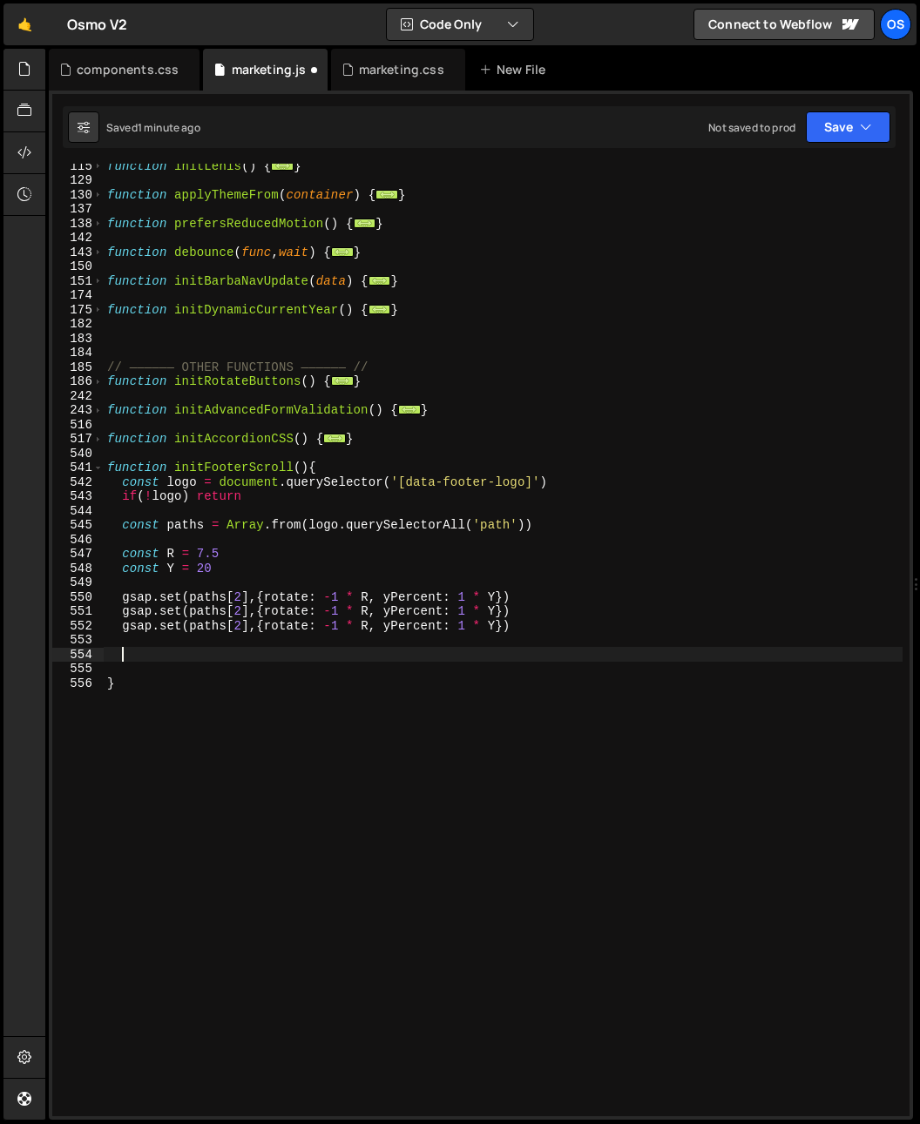
paste textarea "gsap.set(paths[2],{rotate: -1 * R, yPercent: 1 * Y})"
type textarea "gsap.set(paths[2],{rotate: -1 * R, yPercent: 1 * Y})"
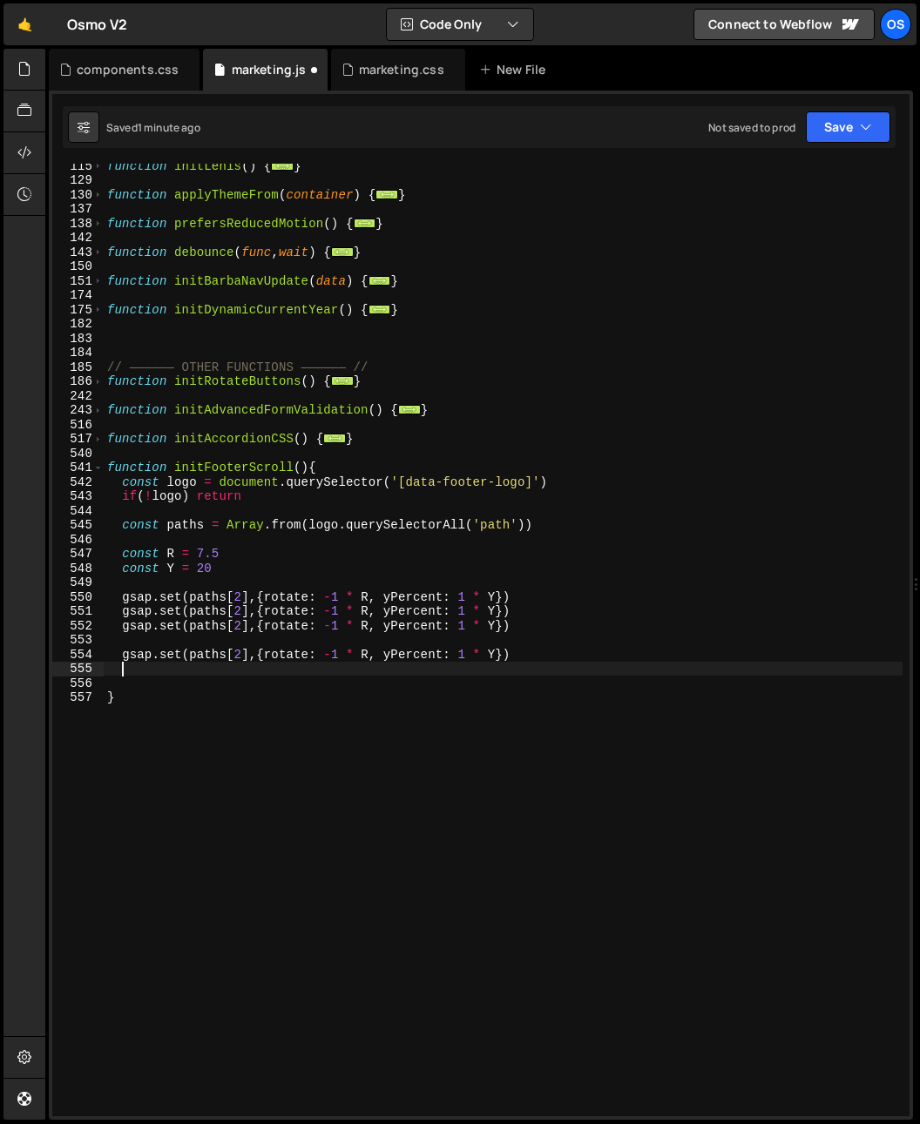
paste textarea "gsap.set(paths[2],{rotate: -1 * R, yPercent: 1 * Y})"
type textarea "gsap.set(paths[2],{rotate: -1 * R, yPercent: 1 * Y})"
paste textarea "gsap.set(paths[2],{rotate: -1 * R, yPercent: 1 * Y})"
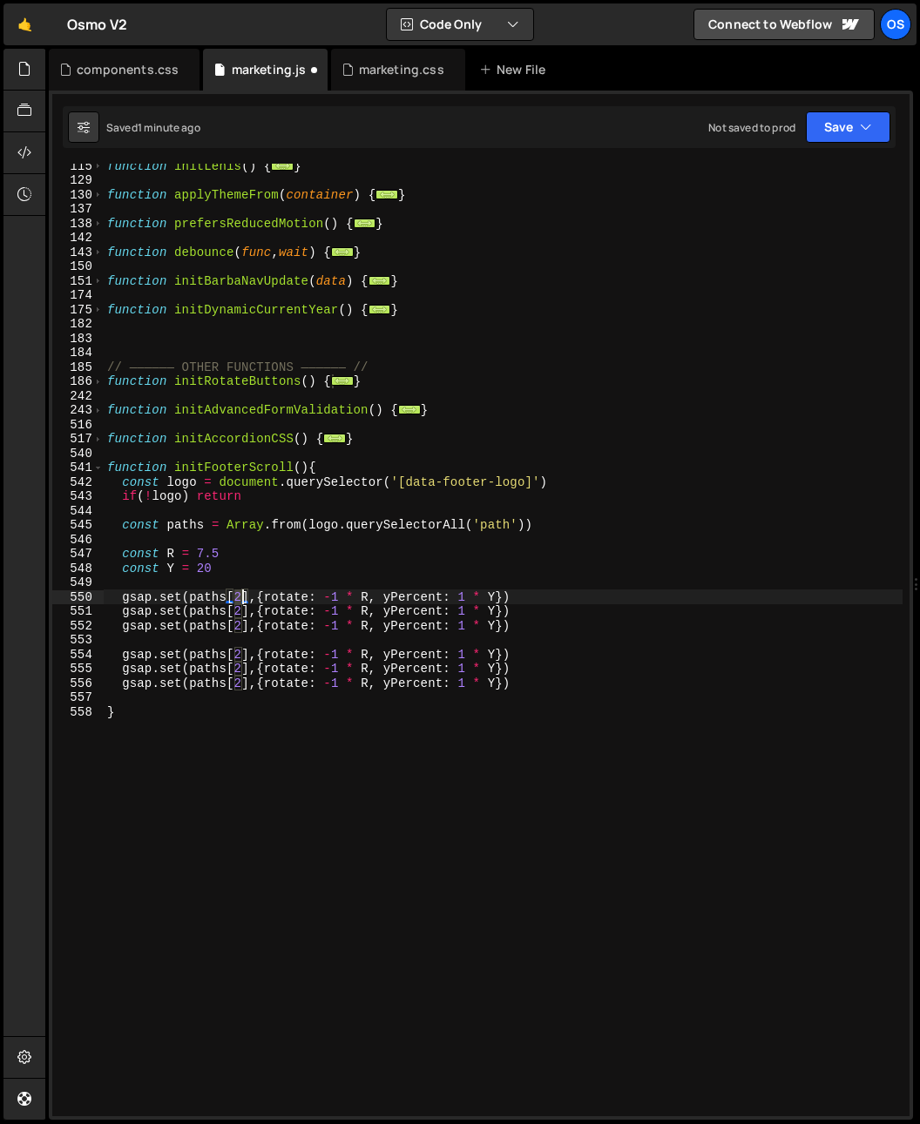
click at [242, 599] on div "function initLenis ( ) { ... } function applyThemeFrom ( container ) { ... } fu…" at bounding box center [503, 648] width 799 height 981
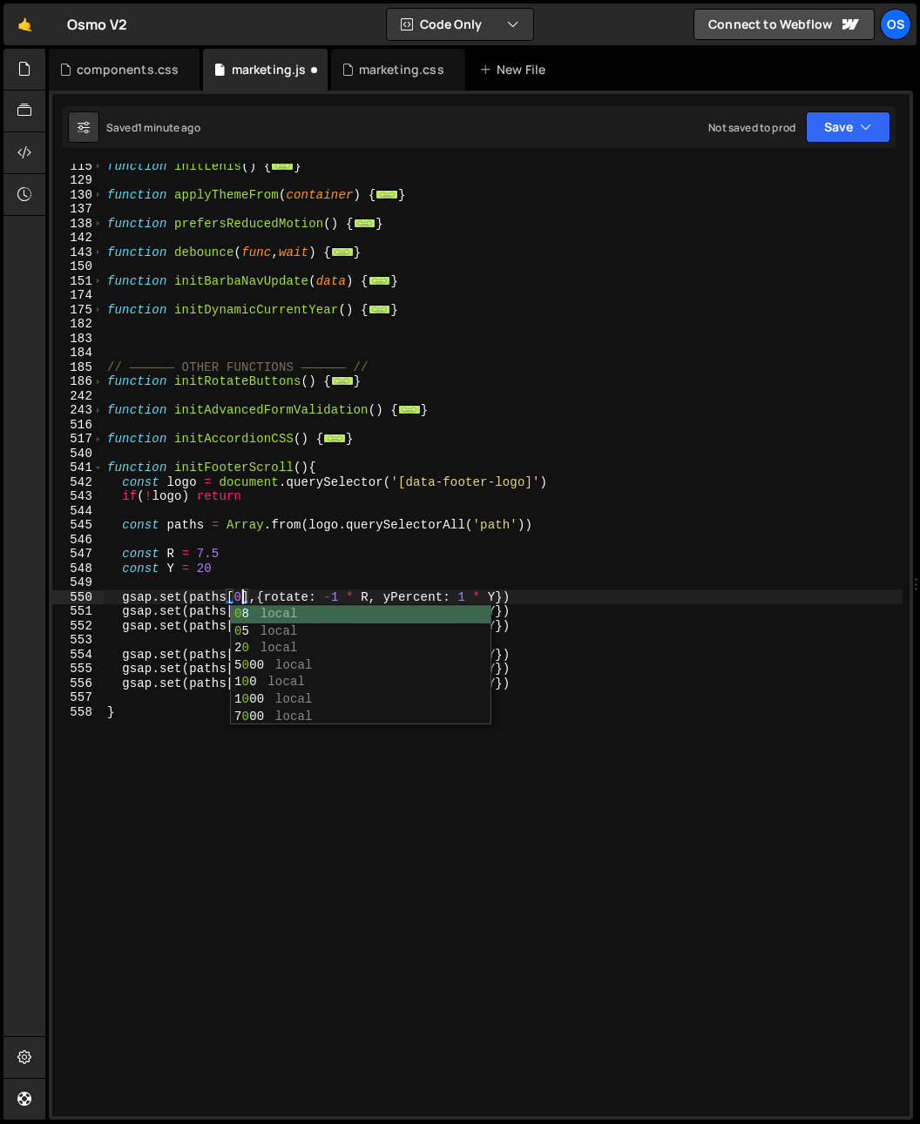
click at [235, 574] on div "function initLenis ( ) { ... } function applyThemeFrom ( container ) { ... } fu…" at bounding box center [503, 648] width 799 height 981
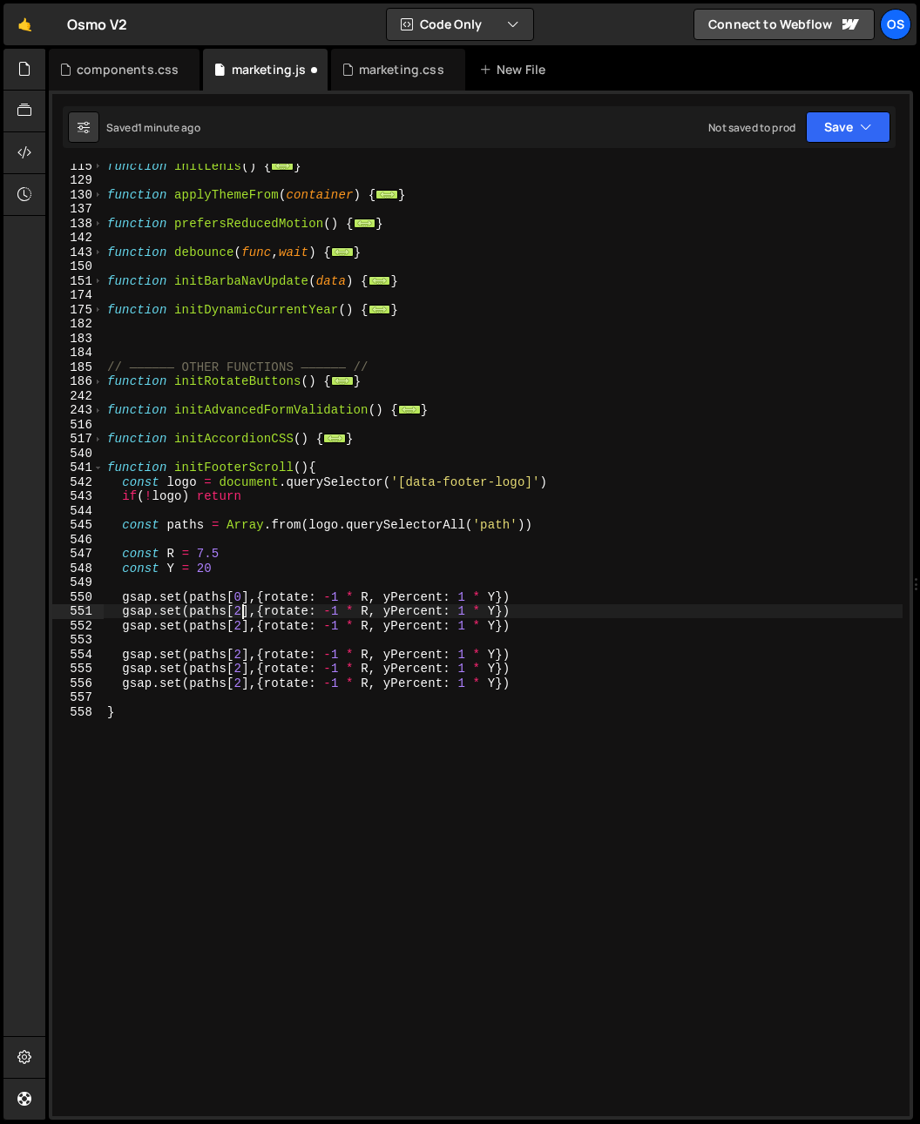
click at [239, 612] on div "function initLenis ( ) { ... } function applyThemeFrom ( container ) { ... } fu…" at bounding box center [503, 648] width 799 height 981
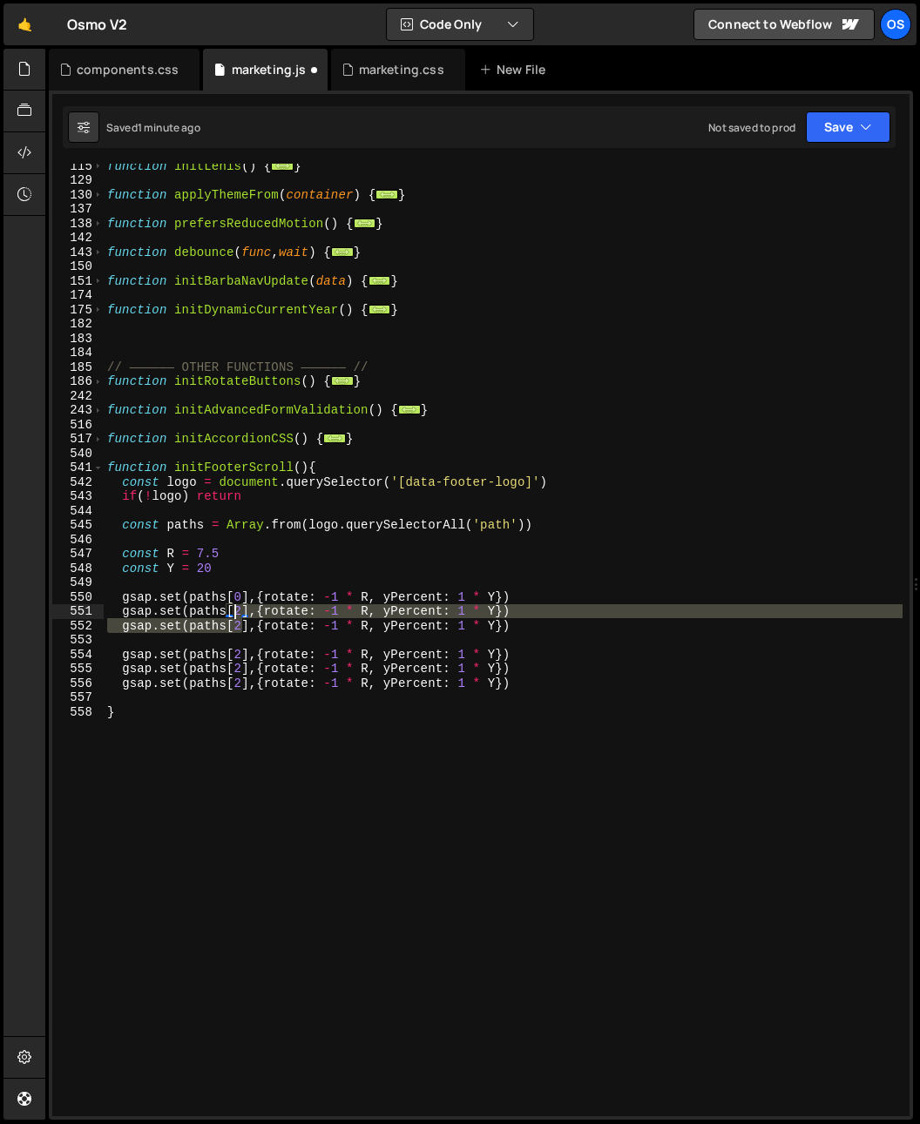
drag, startPoint x: 239, startPoint y: 619, endPoint x: 242, endPoint y: 606, distance: 13.5
click at [238, 616] on div "function initLenis ( ) { ... } function applyThemeFrom ( container ) { ... } fu…" at bounding box center [503, 648] width 799 height 981
click at [244, 602] on div "function initLenis ( ) { ... } function applyThemeFrom ( container ) { ... } fu…" at bounding box center [503, 648] width 799 height 981
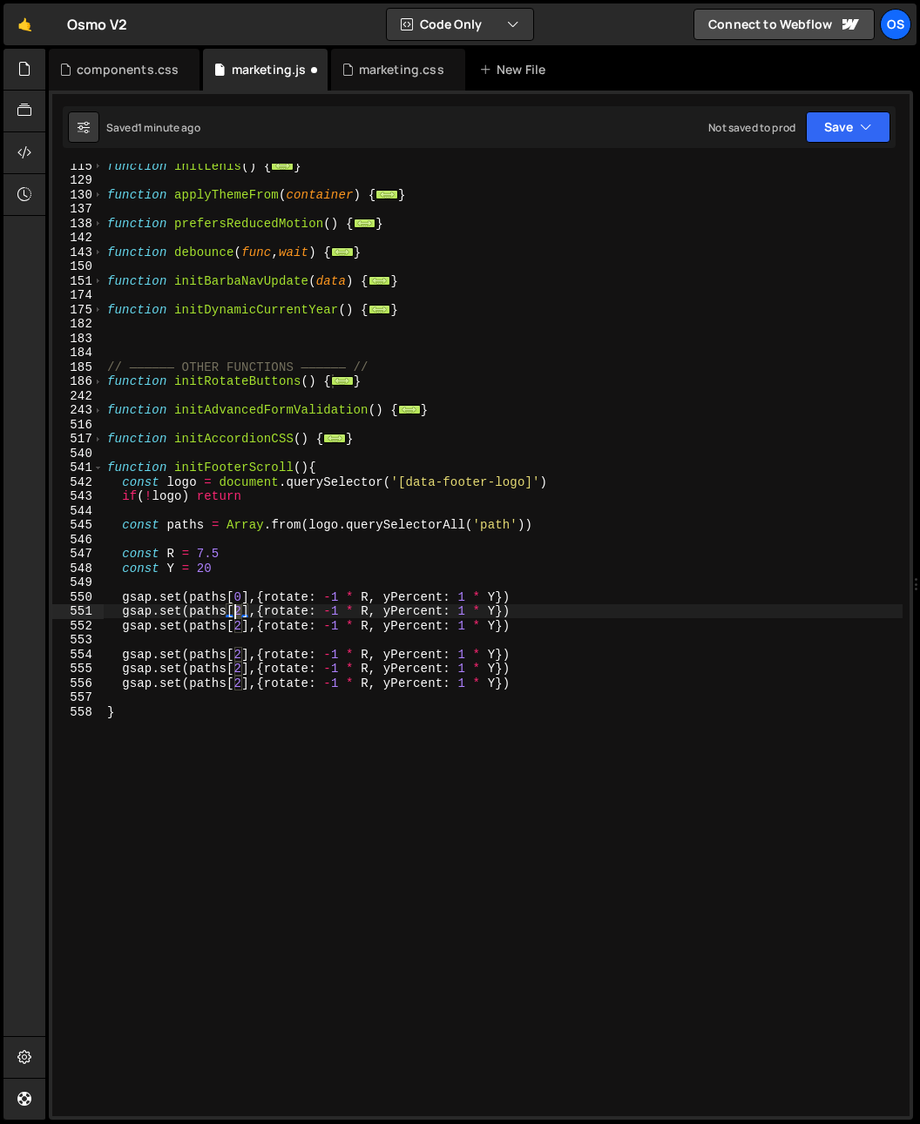
click at [236, 614] on div "function initLenis ( ) { ... } function applyThemeFrom ( container ) { ... } fu…" at bounding box center [503, 648] width 799 height 981
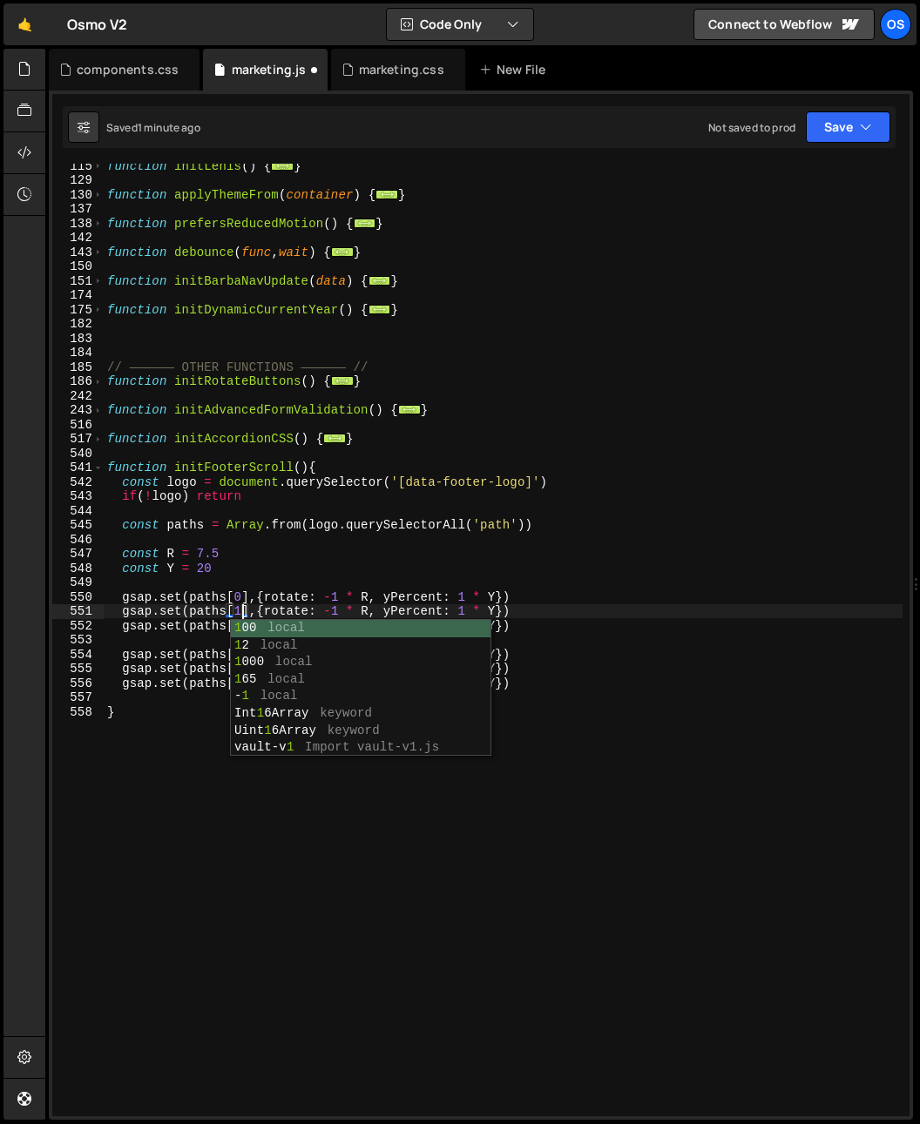
click at [259, 557] on div "function initLenis ( ) { ... } function applyThemeFrom ( container ) { ... } fu…" at bounding box center [503, 648] width 799 height 981
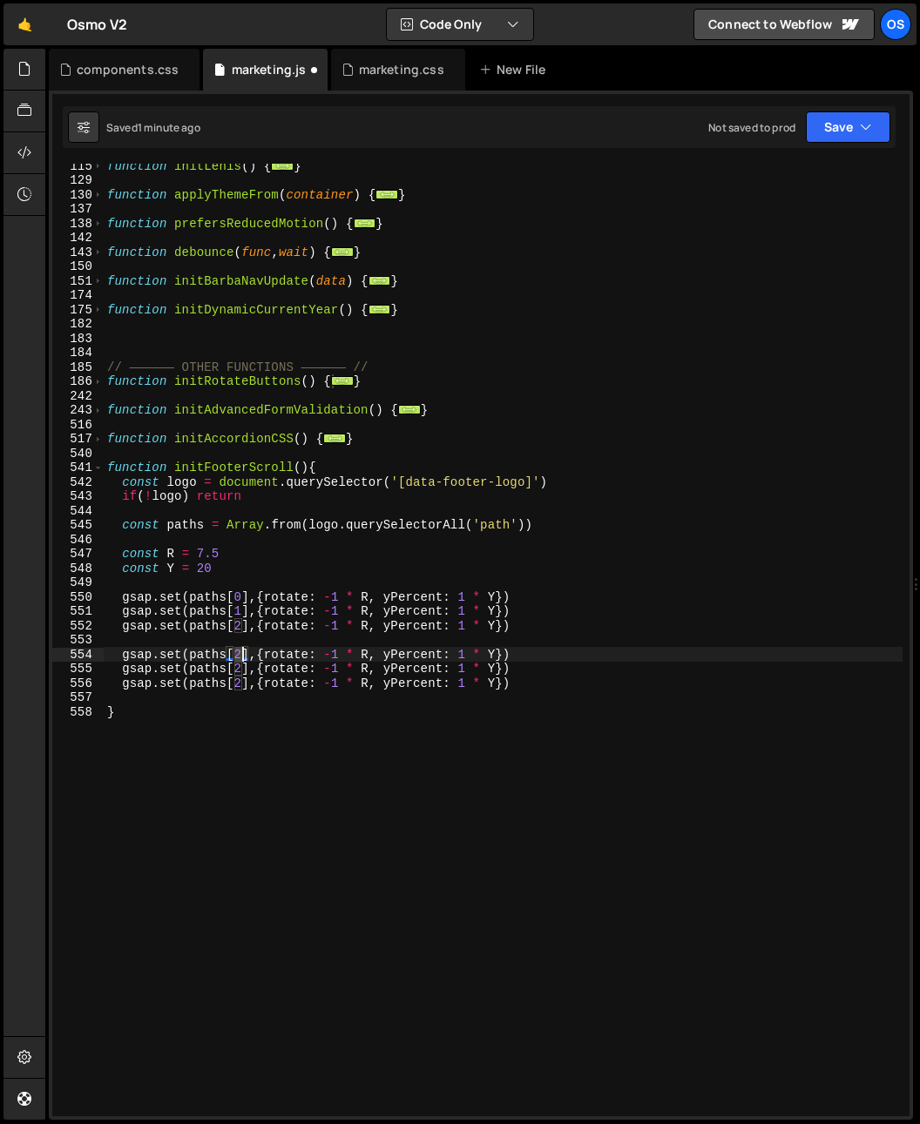
click at [239, 655] on div "function initLenis ( ) { ... } function applyThemeFrom ( container ) { ... } fu…" at bounding box center [503, 648] width 799 height 981
click at [236, 665] on div "Float6 4 Array keyword" at bounding box center [360, 689] width 259 height 51
click at [242, 649] on div "function initLenis ( ) { ... } function applyThemeFrom ( container ) { ... } fu…" at bounding box center [503, 648] width 799 height 981
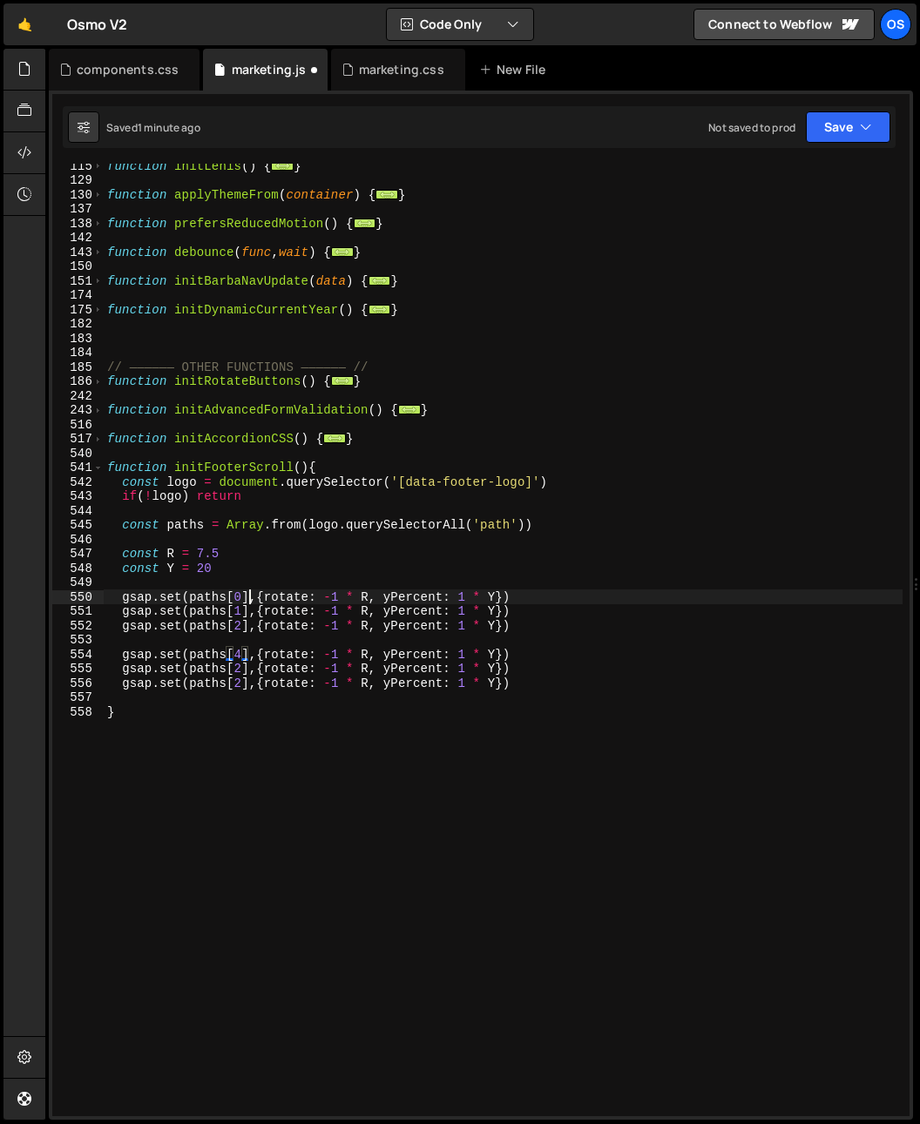
drag, startPoint x: 247, startPoint y: 594, endPoint x: 239, endPoint y: 657, distance: 63.3
click at [247, 595] on div "function initLenis ( ) { ... } function applyThemeFrom ( container ) { ... } fu…" at bounding box center [503, 648] width 799 height 981
click at [241, 666] on div "function initLenis ( ) { ... } function applyThemeFrom ( container ) { ... } fu…" at bounding box center [503, 648] width 799 height 981
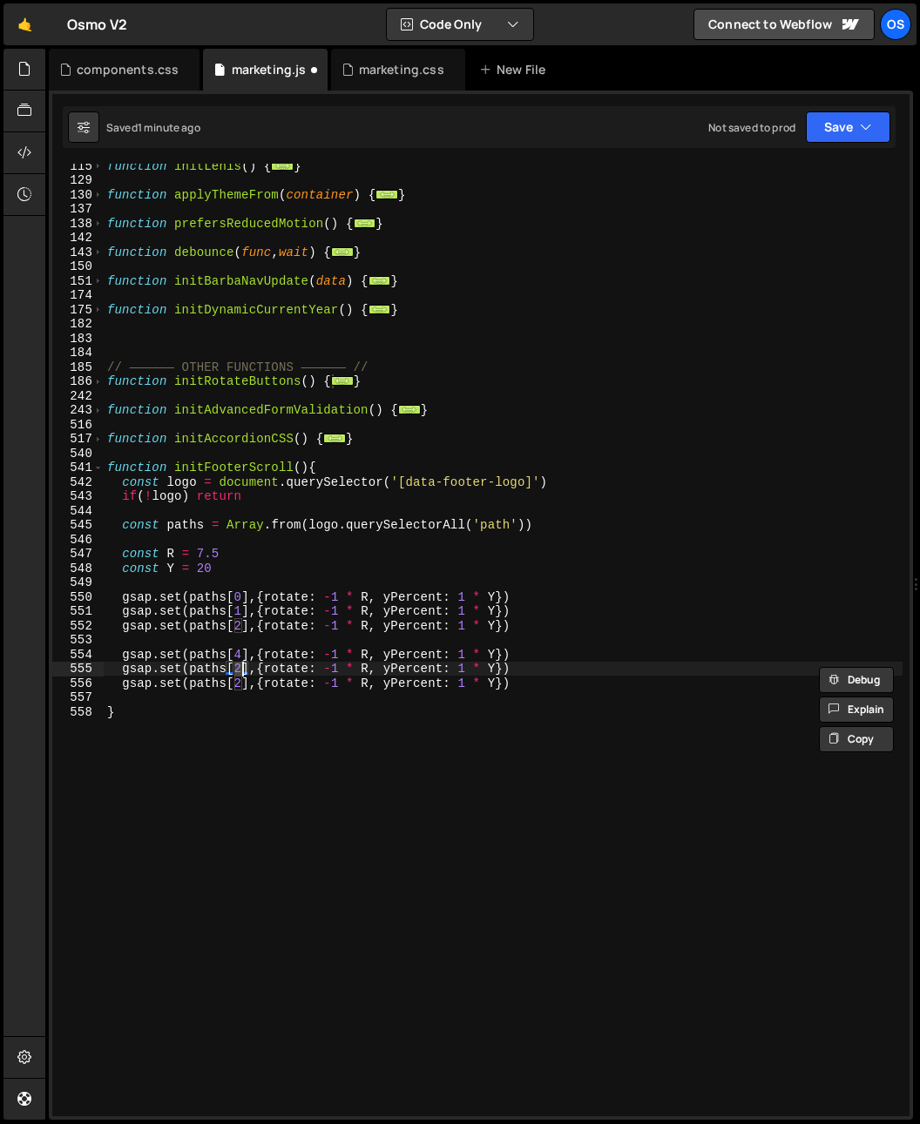
click at [244, 604] on div "function initLenis ( ) { ... } function applyThemeFrom ( container ) { ... } fu…" at bounding box center [503, 648] width 799 height 981
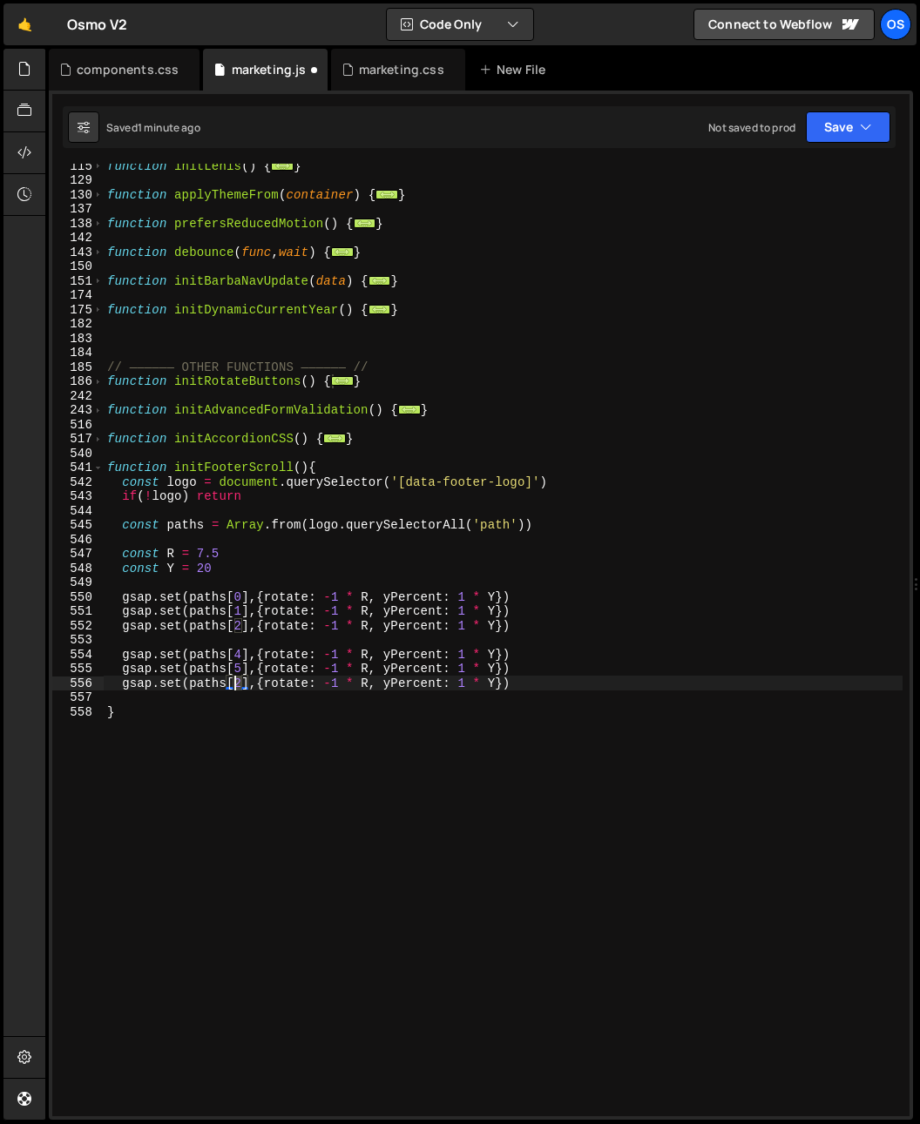
click at [237, 683] on div "function initLenis ( ) { ... } function applyThemeFrom ( container ) { ... } fu…" at bounding box center [503, 648] width 799 height 981
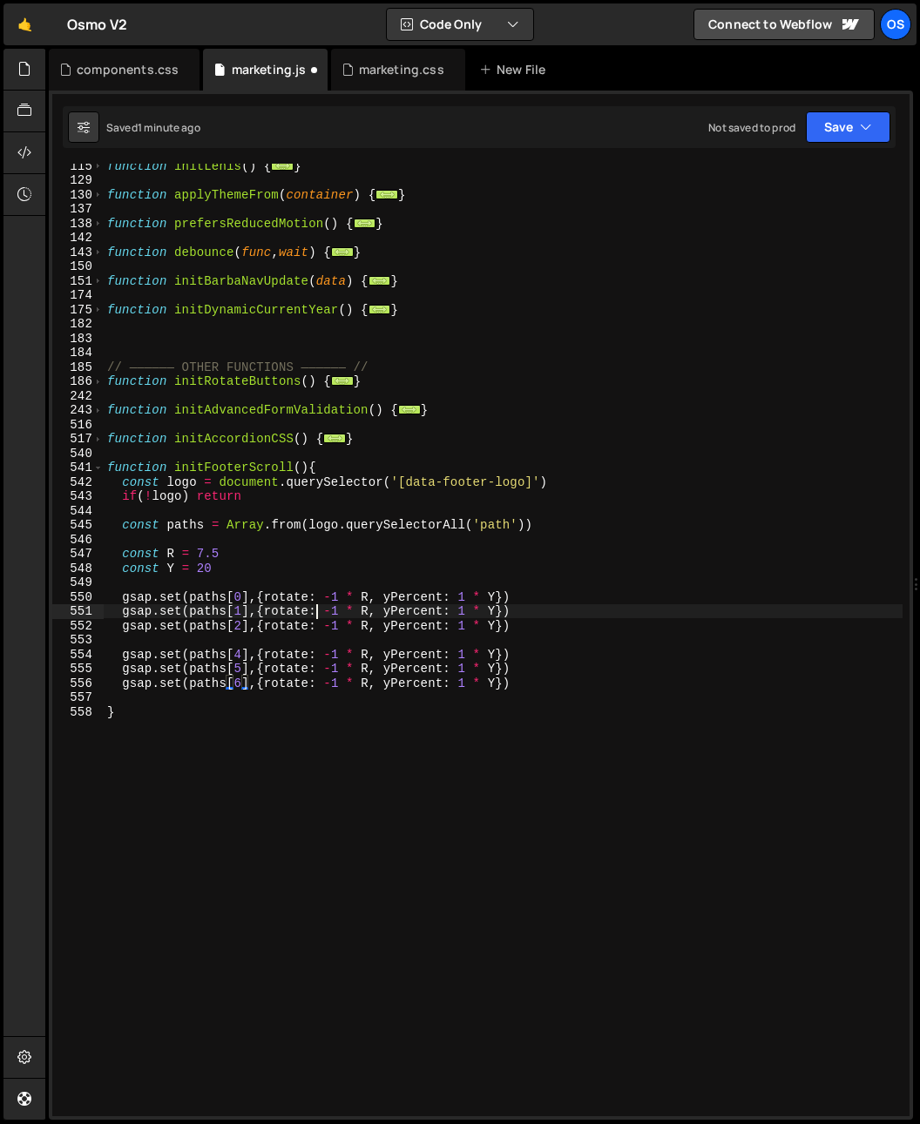
click at [313, 614] on div "function initLenis ( ) { ... } function applyThemeFrom ( container ) { ... } fu…" at bounding box center [503, 648] width 799 height 981
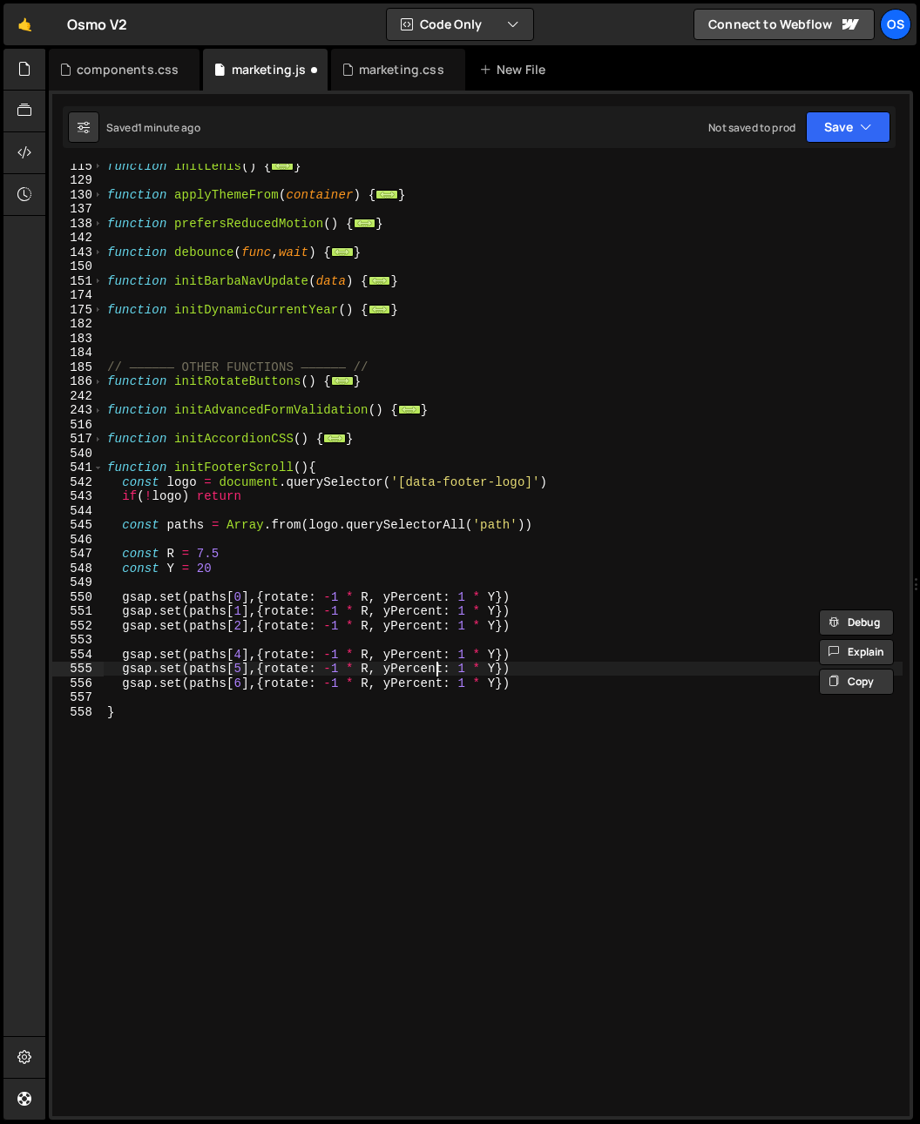
click at [433, 676] on div "function initLenis ( ) { ... } function applyThemeFrom ( container ) { ... } fu…" at bounding box center [503, 648] width 799 height 981
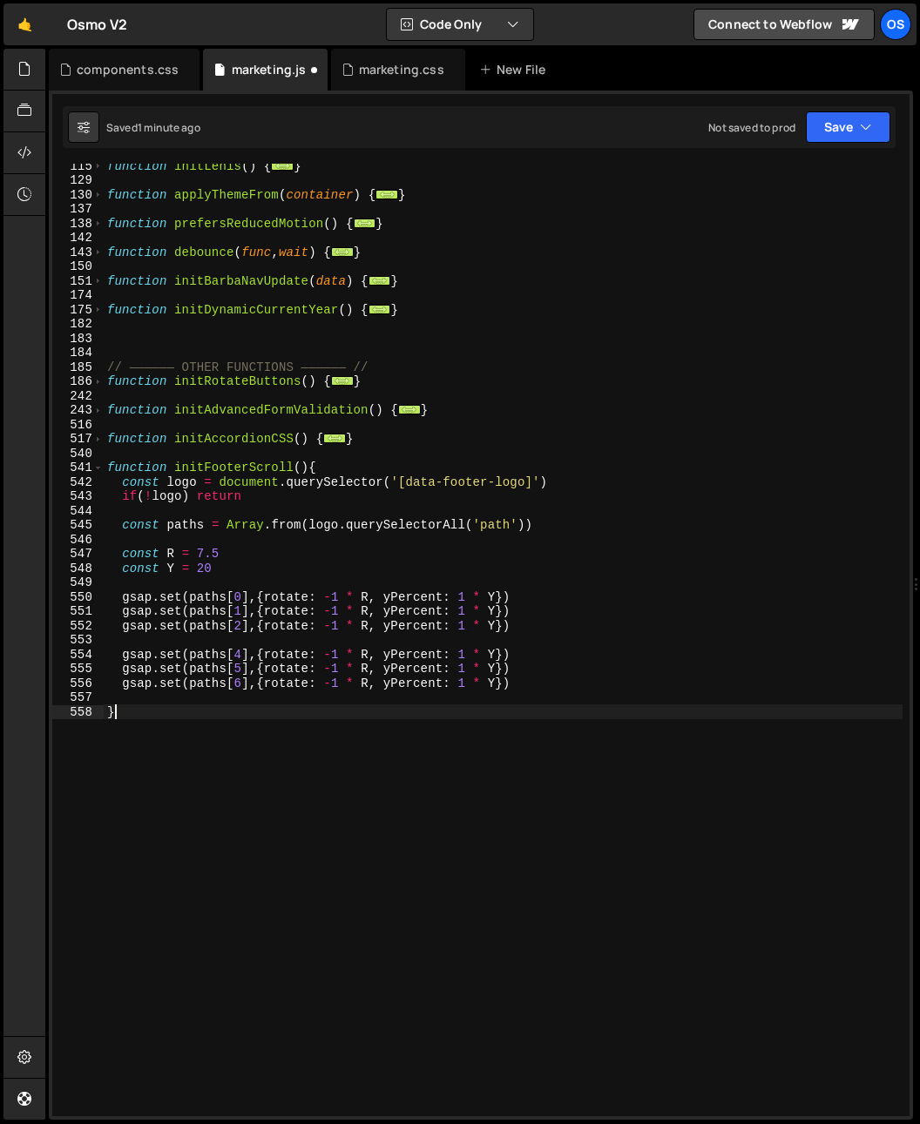
click at [382, 705] on div "function initLenis ( ) { ... } function applyThemeFrom ( container ) { ... } fu…" at bounding box center [503, 648] width 799 height 981
type textarea "}"
click at [394, 696] on div "function initLenis ( ) { ... } function applyThemeFrom ( container ) { ... } fu…" at bounding box center [503, 648] width 799 height 981
click at [541, 601] on div "function initLenis ( ) { ... } function applyThemeFrom ( container ) { ... } fu…" at bounding box center [503, 648] width 799 height 981
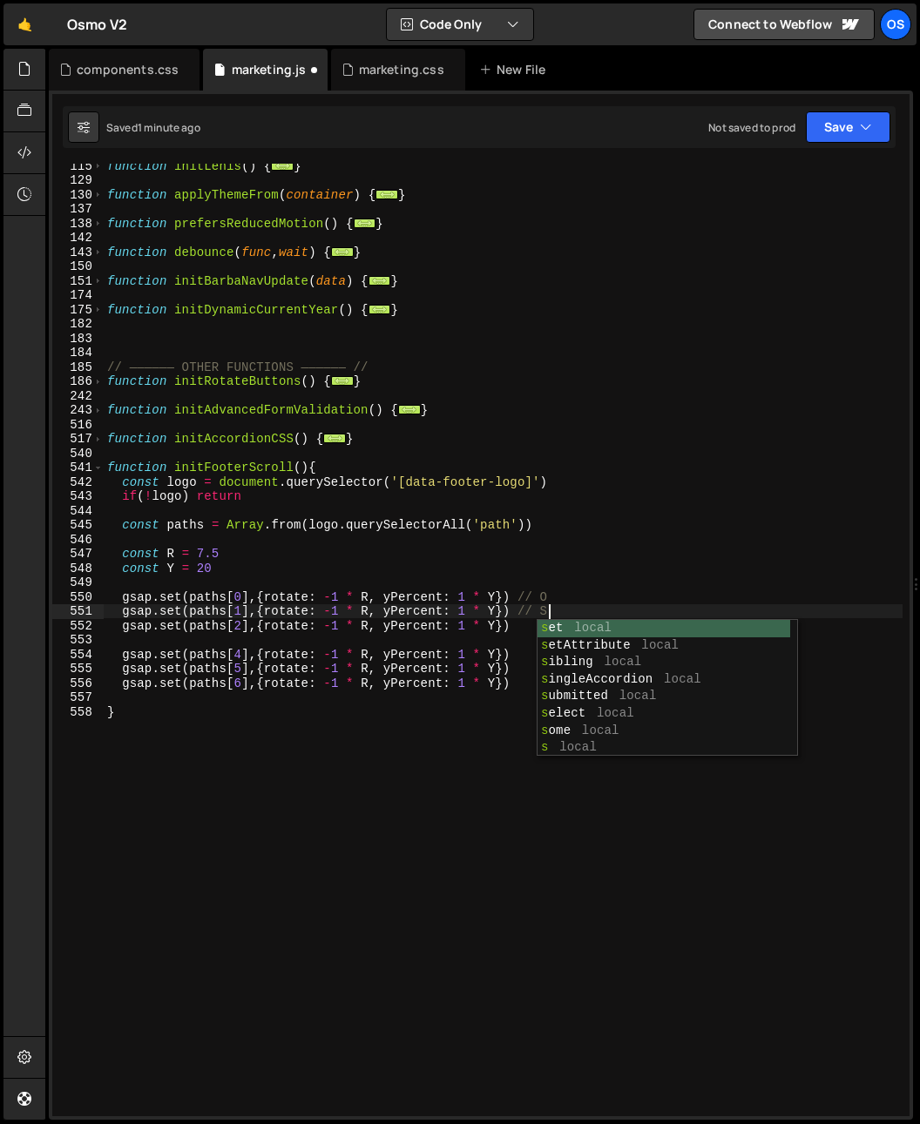
scroll to position [0, 30]
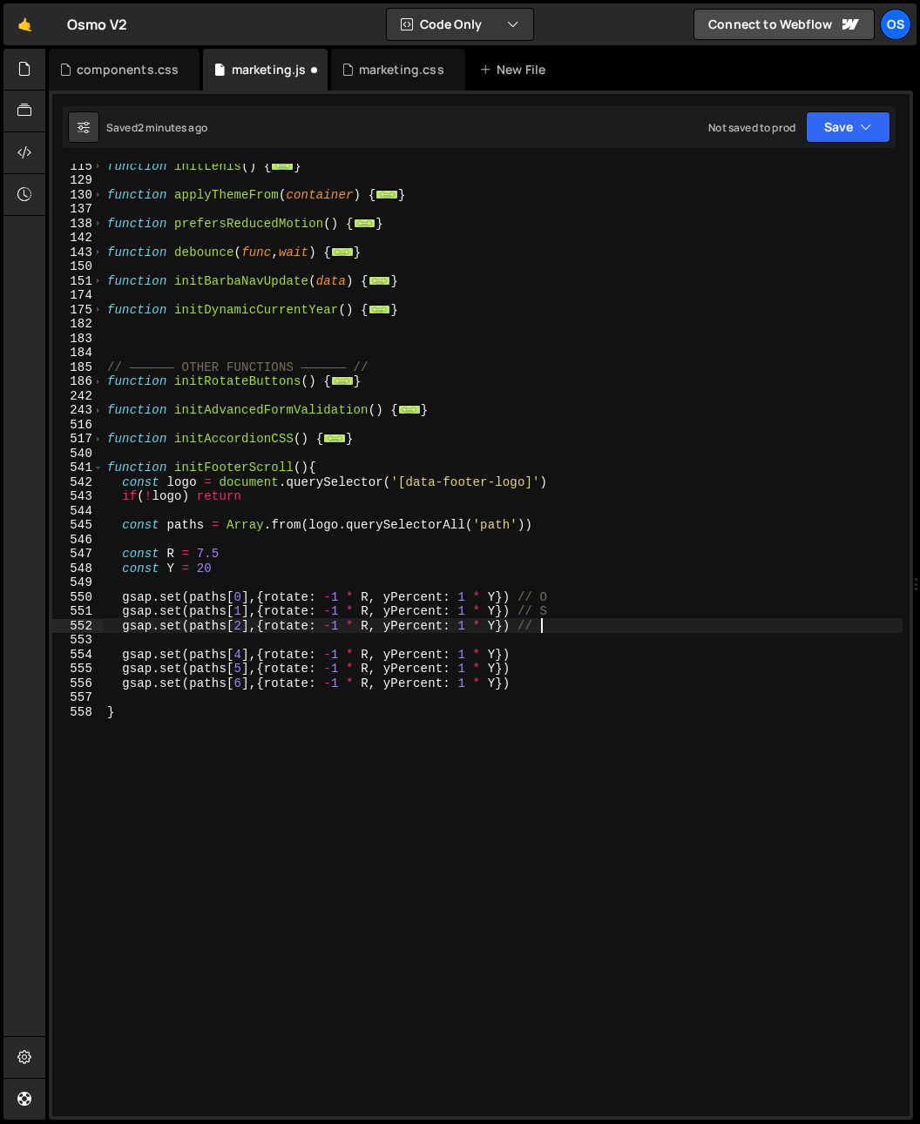
type textarea "gsap.set(paths[2],{rotate: -1 * R, yPercent: 1 * Y}) // M"
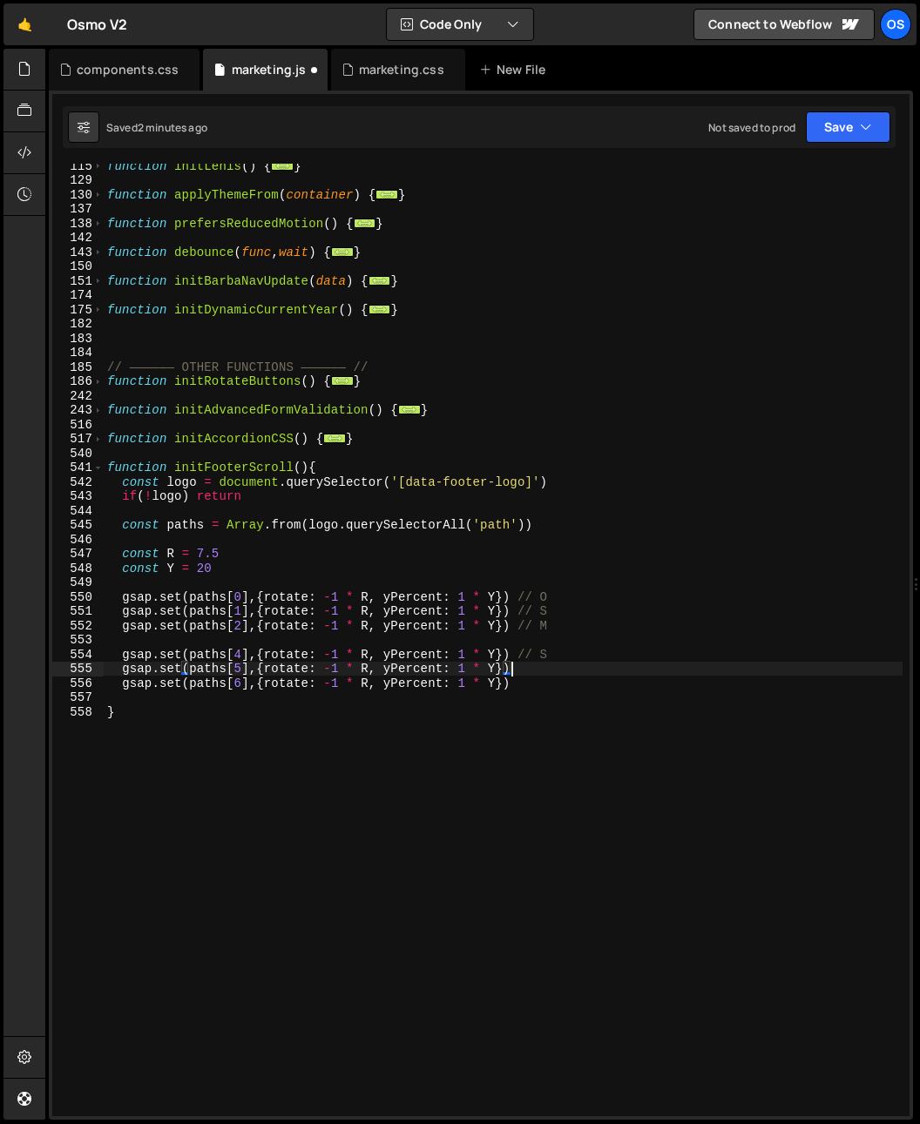
scroll to position [0, 28]
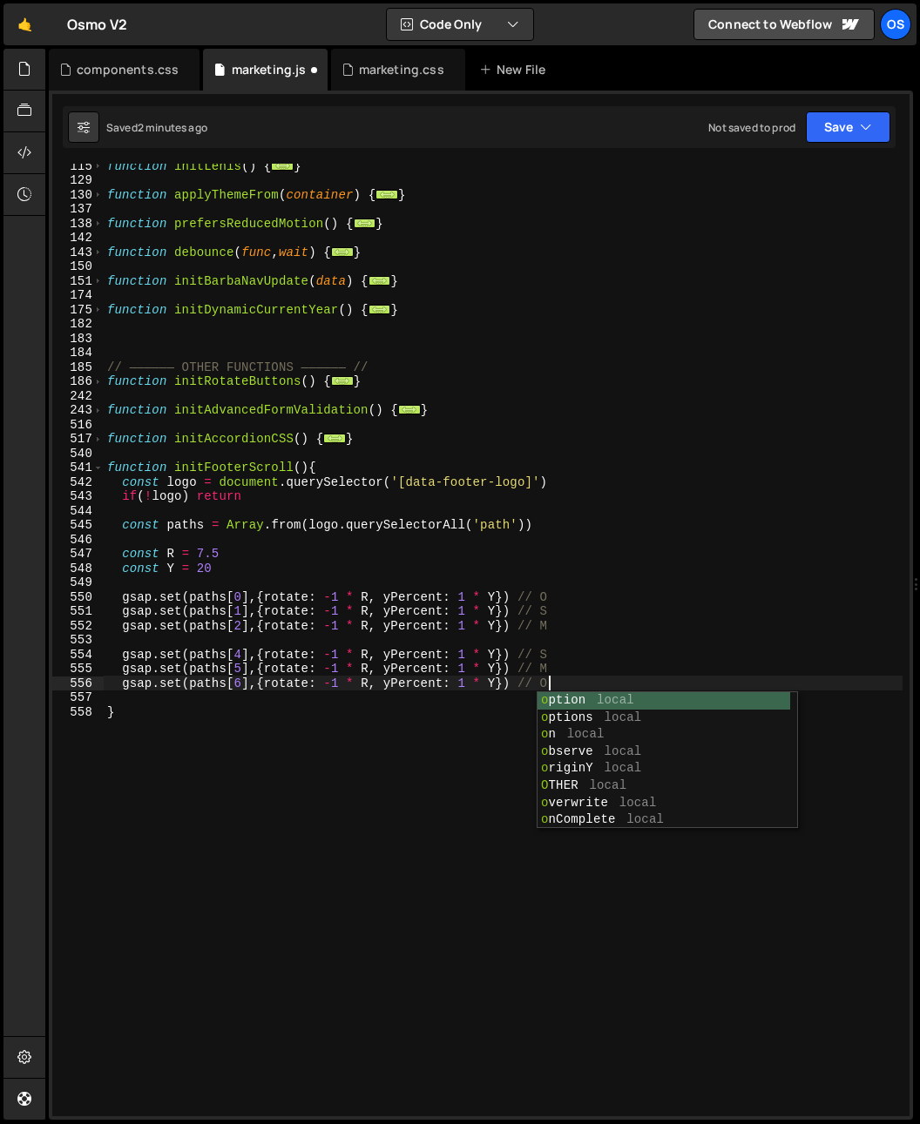
click at [657, 501] on div "function initLenis ( ) { ... } function applyThemeFrom ( container ) { ... } fu…" at bounding box center [503, 648] width 799 height 981
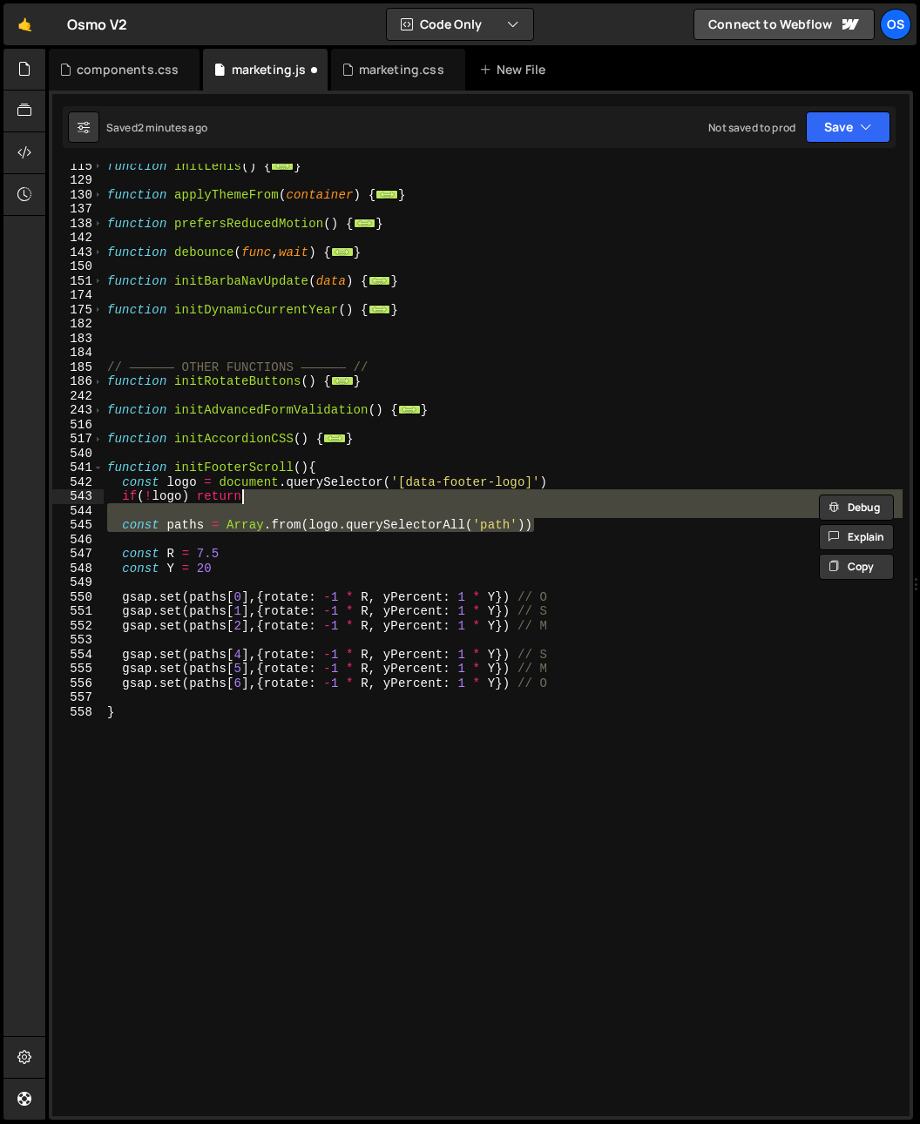
scroll to position [0, 9]
click at [594, 632] on div "function initLenis ( ) { ... } function applyThemeFrom ( container ) { ... } fu…" at bounding box center [503, 648] width 799 height 981
type textarea "gsap.set(paths[2],{rotate: -1 * R, yPercent: 1 * Y}) // M"
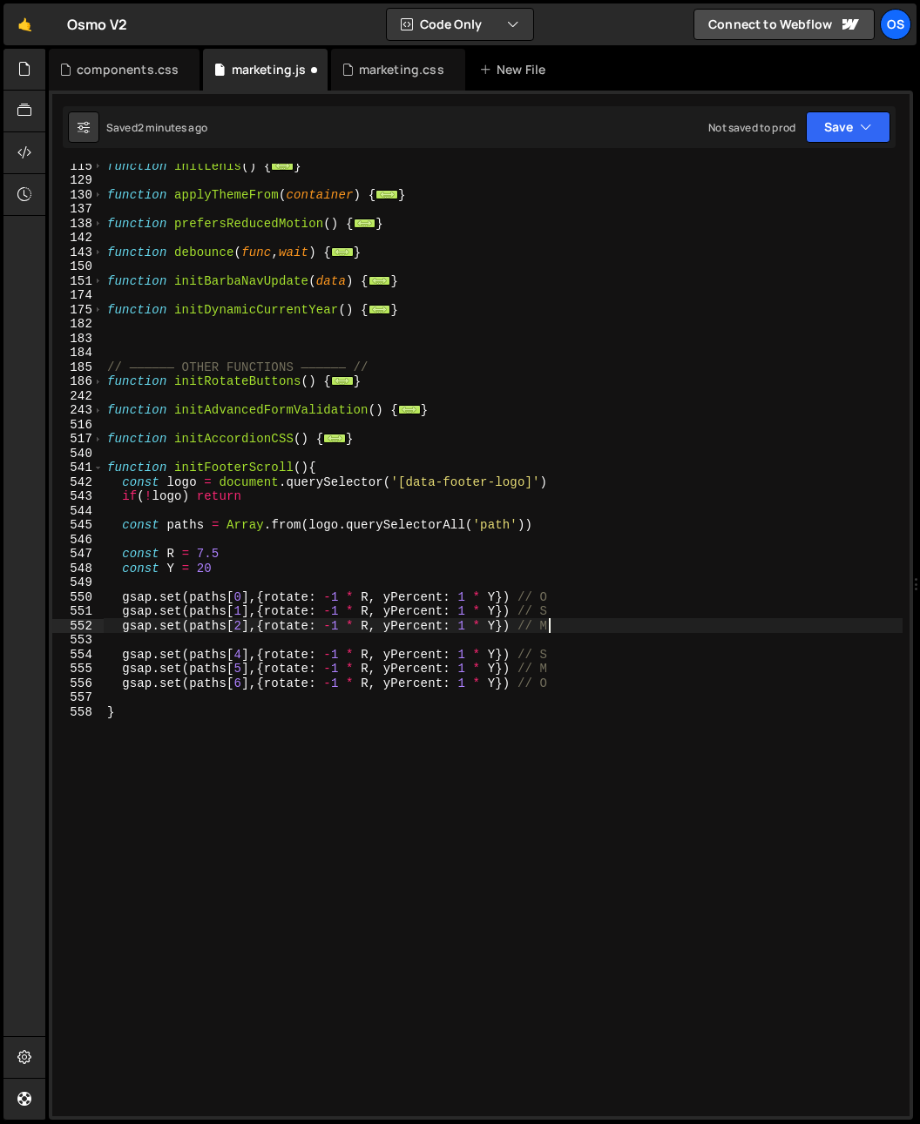
click at [560, 637] on div "function initLenis ( ) { ... } function applyThemeFrom ( container ) { ... } fu…" at bounding box center [503, 648] width 799 height 981
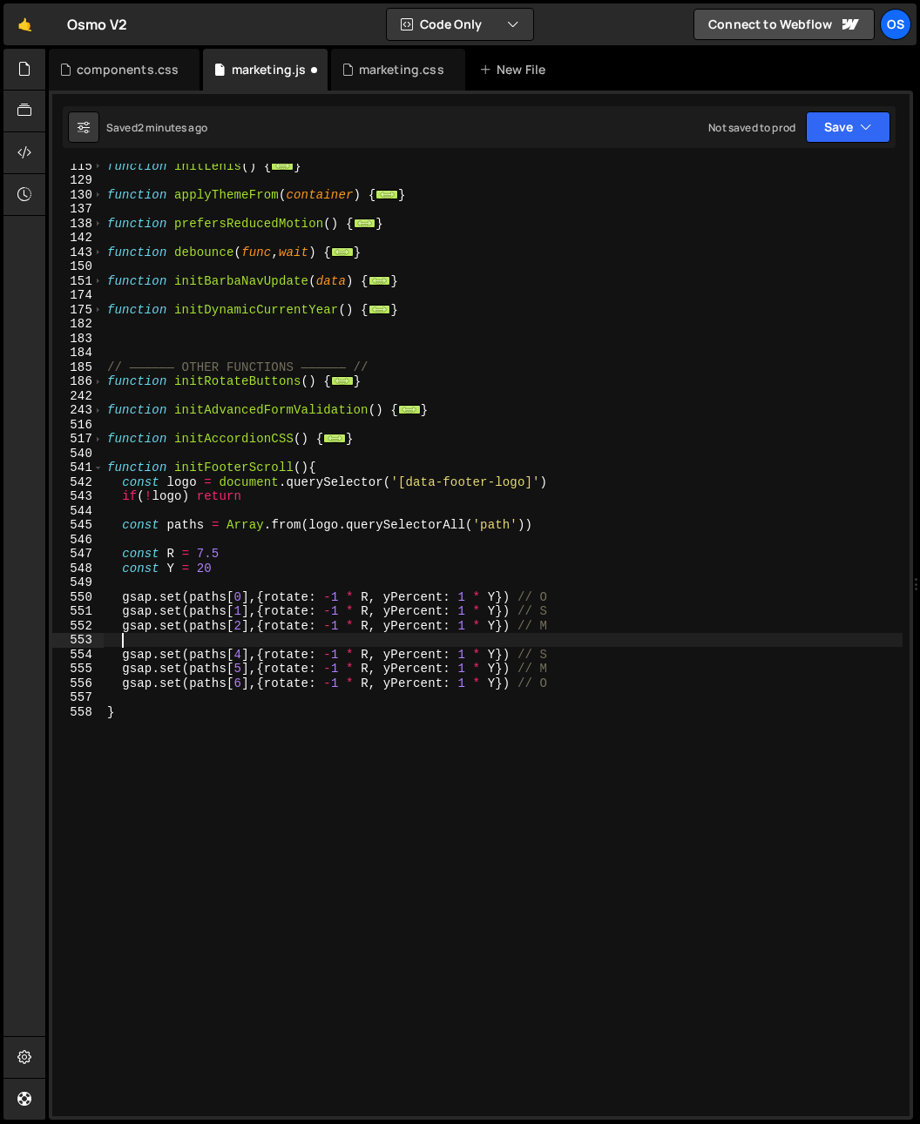
click at [229, 695] on div "function initLenis ( ) { ... } function applyThemeFrom ( container ) { ... } fu…" at bounding box center [503, 648] width 799 height 981
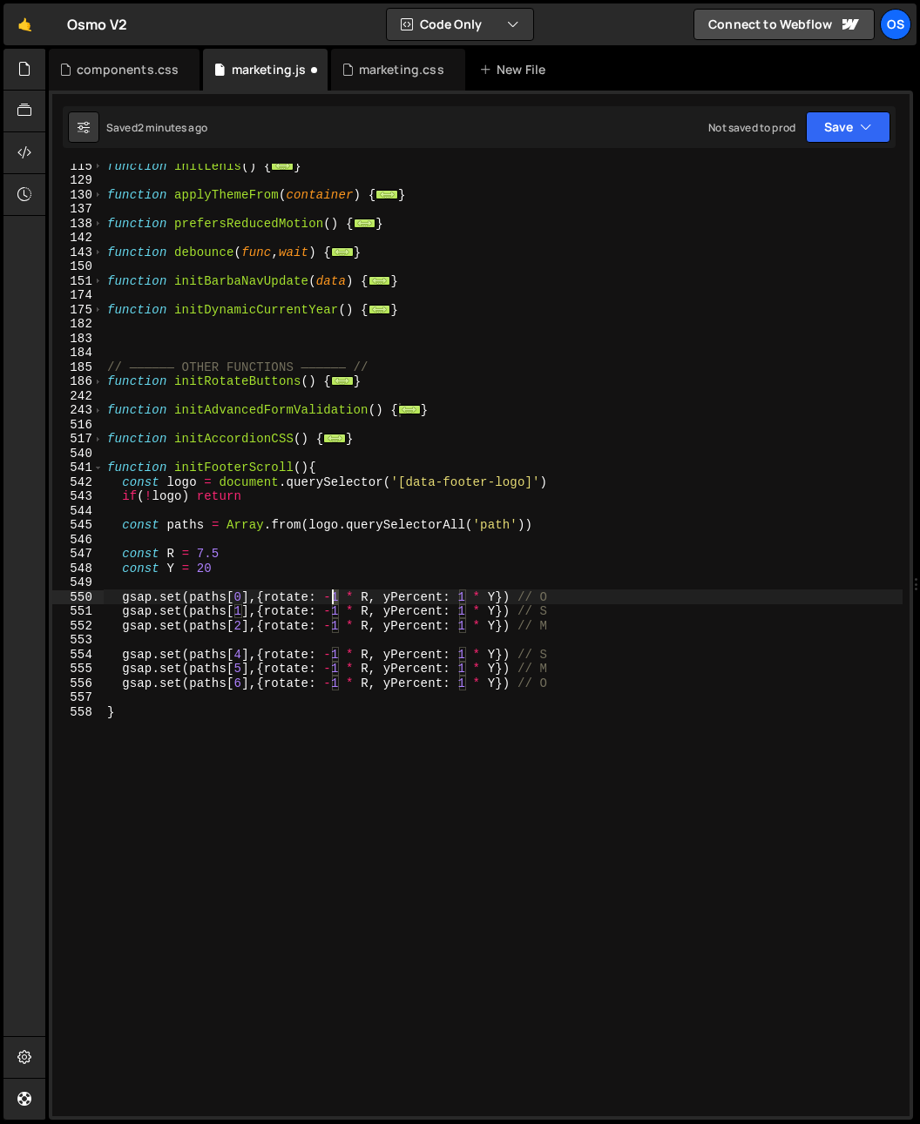
click at [333, 600] on div "function initLenis ( ) { ... } function applyThemeFrom ( container ) { ... } fu…" at bounding box center [503, 648] width 799 height 981
click at [347, 565] on div "function initLenis ( ) { ... } function applyThemeFrom ( container ) { ... } fu…" at bounding box center [503, 648] width 799 height 981
click at [338, 610] on div "function initLenis ( ) { ... } function applyThemeFrom ( container ) { ... } fu…" at bounding box center [503, 648] width 799 height 981
click at [381, 556] on div "function initLenis ( ) { ... } function applyThemeFrom ( container ) { ... } fu…" at bounding box center [503, 648] width 799 height 981
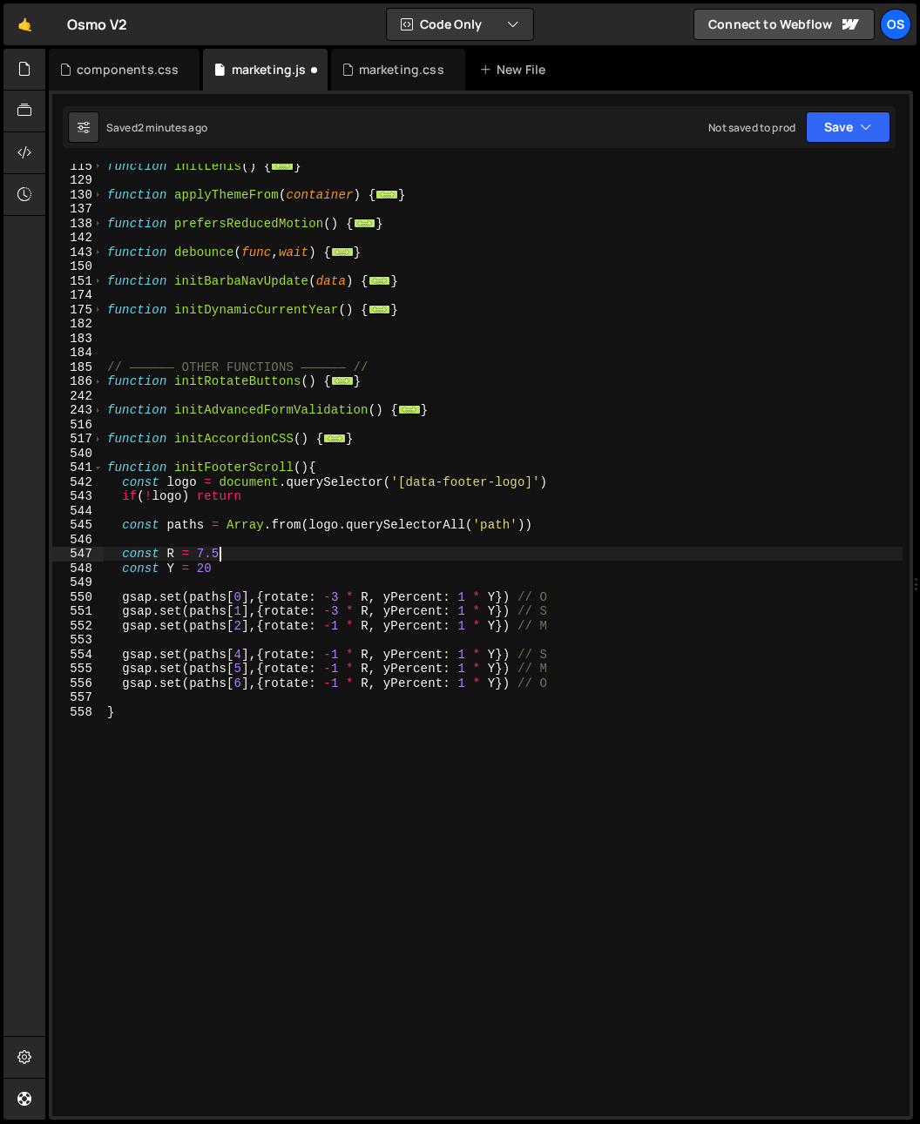
scroll to position [0, 7]
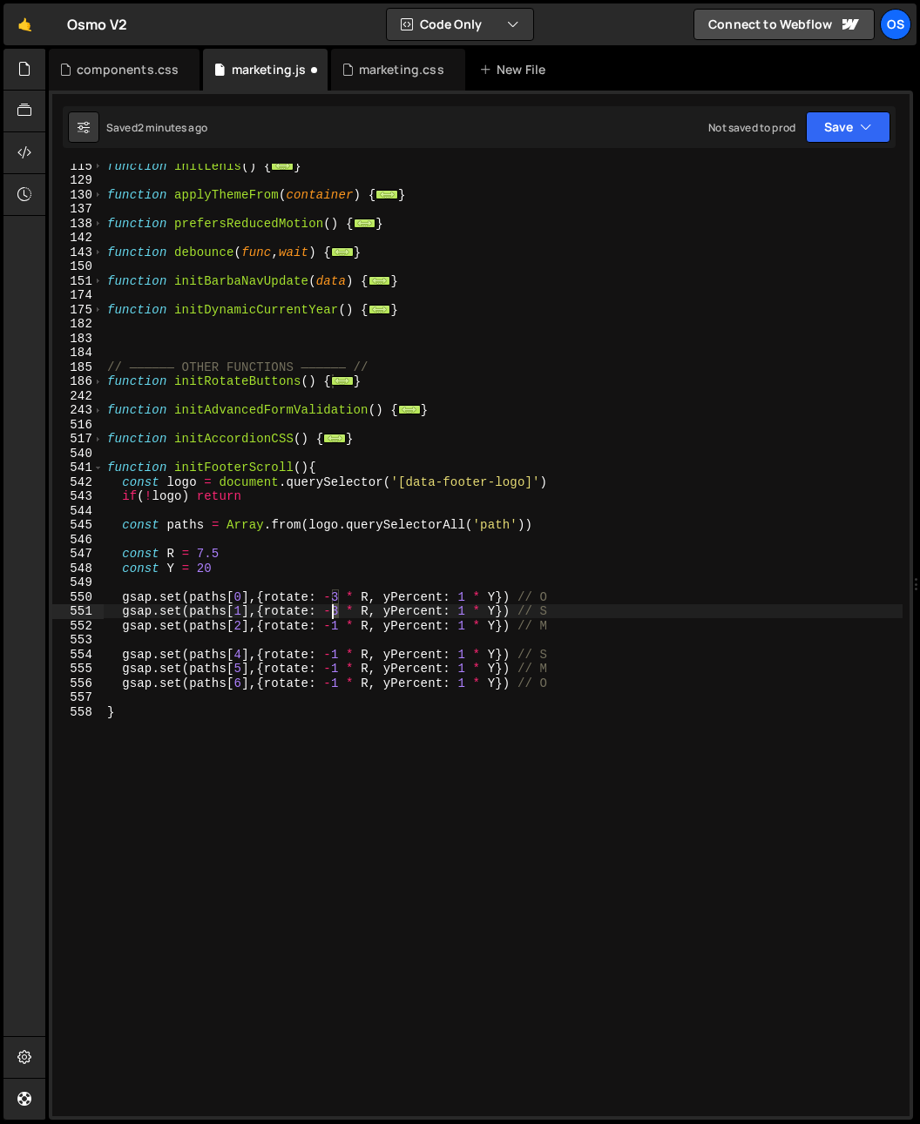
click at [334, 613] on div "function initLenis ( ) { ... } function applyThemeFrom ( container ) { ... } fu…" at bounding box center [503, 648] width 799 height 981
click at [496, 523] on div "function initLenis ( ) { ... } function applyThemeFrom ( container ) { ... } fu…" at bounding box center [503, 648] width 799 height 981
click at [460, 612] on div "function initLenis ( ) { ... } function applyThemeFrom ( container ) { ... } fu…" at bounding box center [503, 648] width 799 height 981
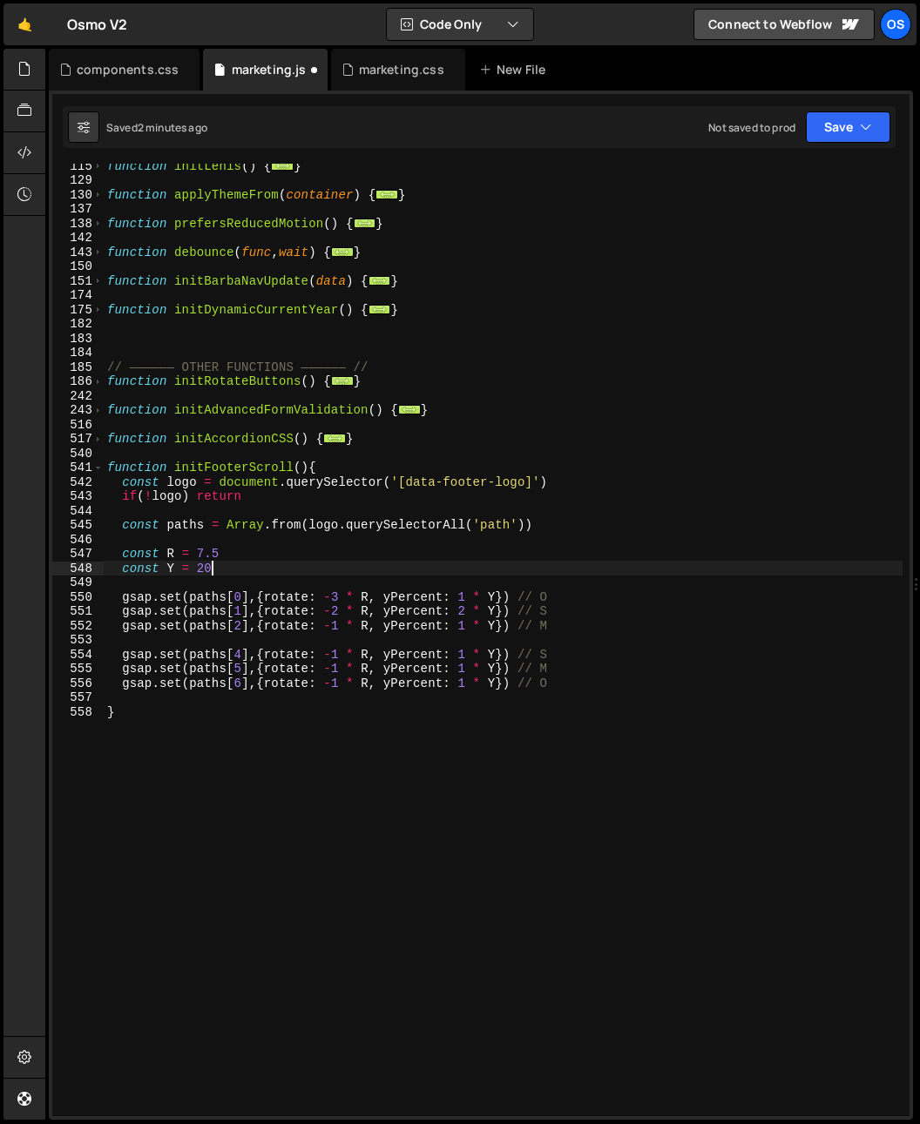
drag, startPoint x: 478, startPoint y: 572, endPoint x: 468, endPoint y: 605, distance: 34.7
click at [477, 577] on div "function initLenis ( ) { ... } function applyThemeFrom ( container ) { ... } fu…" at bounding box center [503, 648] width 799 height 981
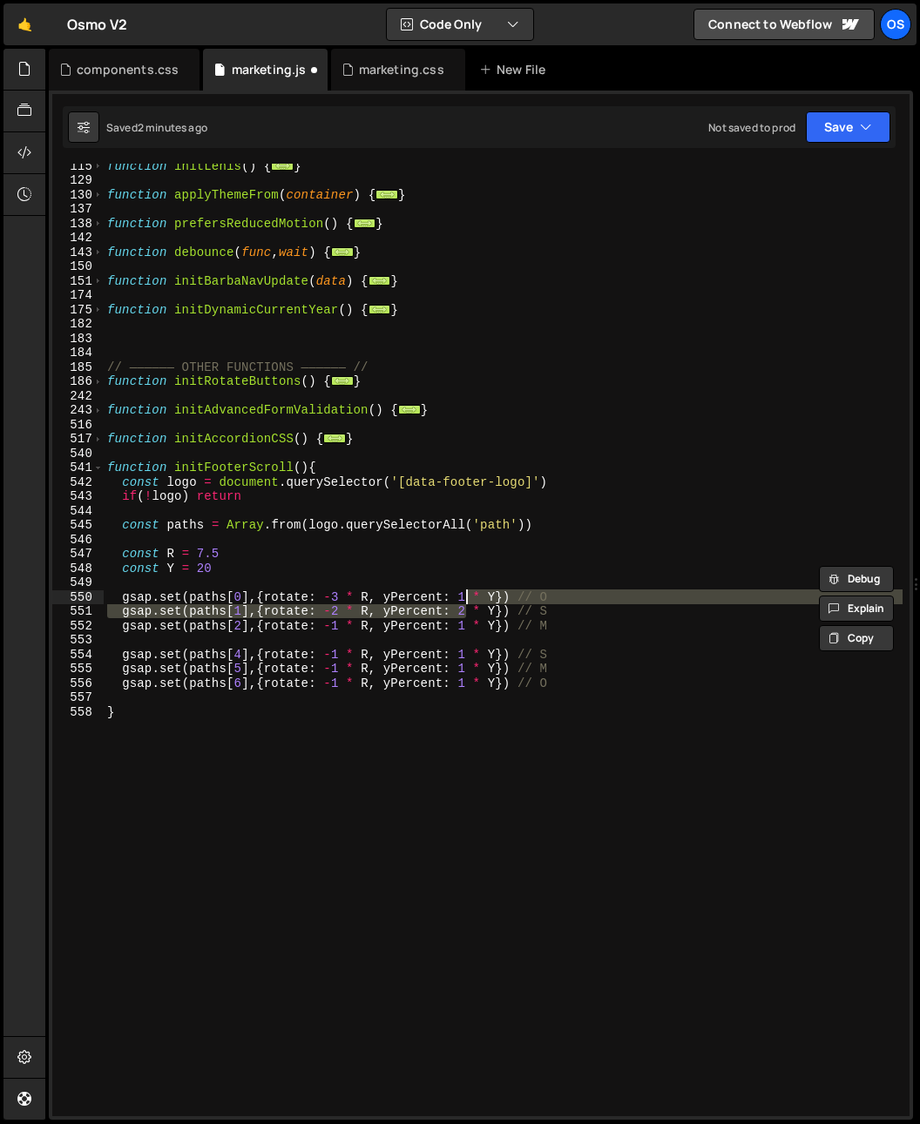
click at [462, 603] on div "function initLenis ( ) { ... } function applyThemeFrom ( container ) { ... } fu…" at bounding box center [503, 648] width 799 height 981
click at [464, 593] on div "function initLenis ( ) { ... } function applyThemeFrom ( container ) { ... } fu…" at bounding box center [503, 648] width 799 height 981
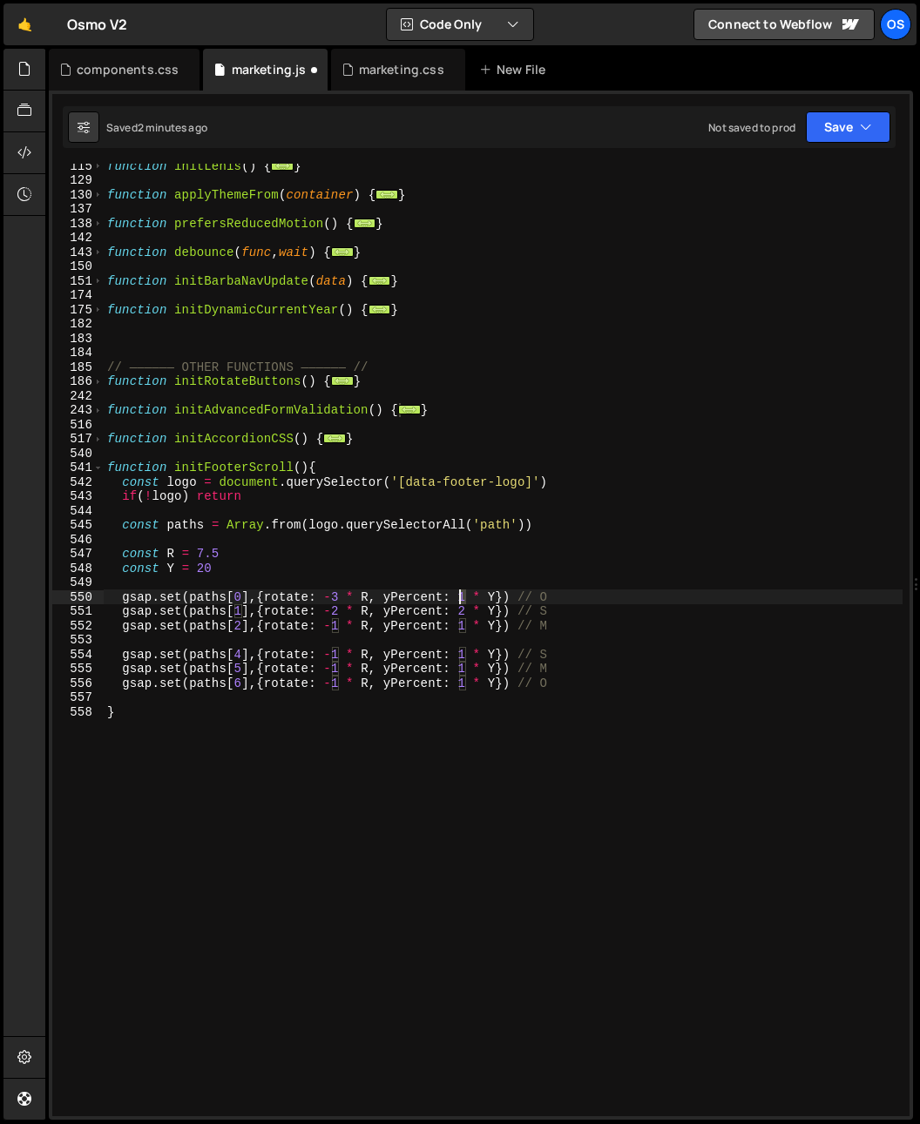
click at [462, 597] on div "function initLenis ( ) { ... } function applyThemeFrom ( container ) { ... } fu…" at bounding box center [503, 648] width 799 height 981
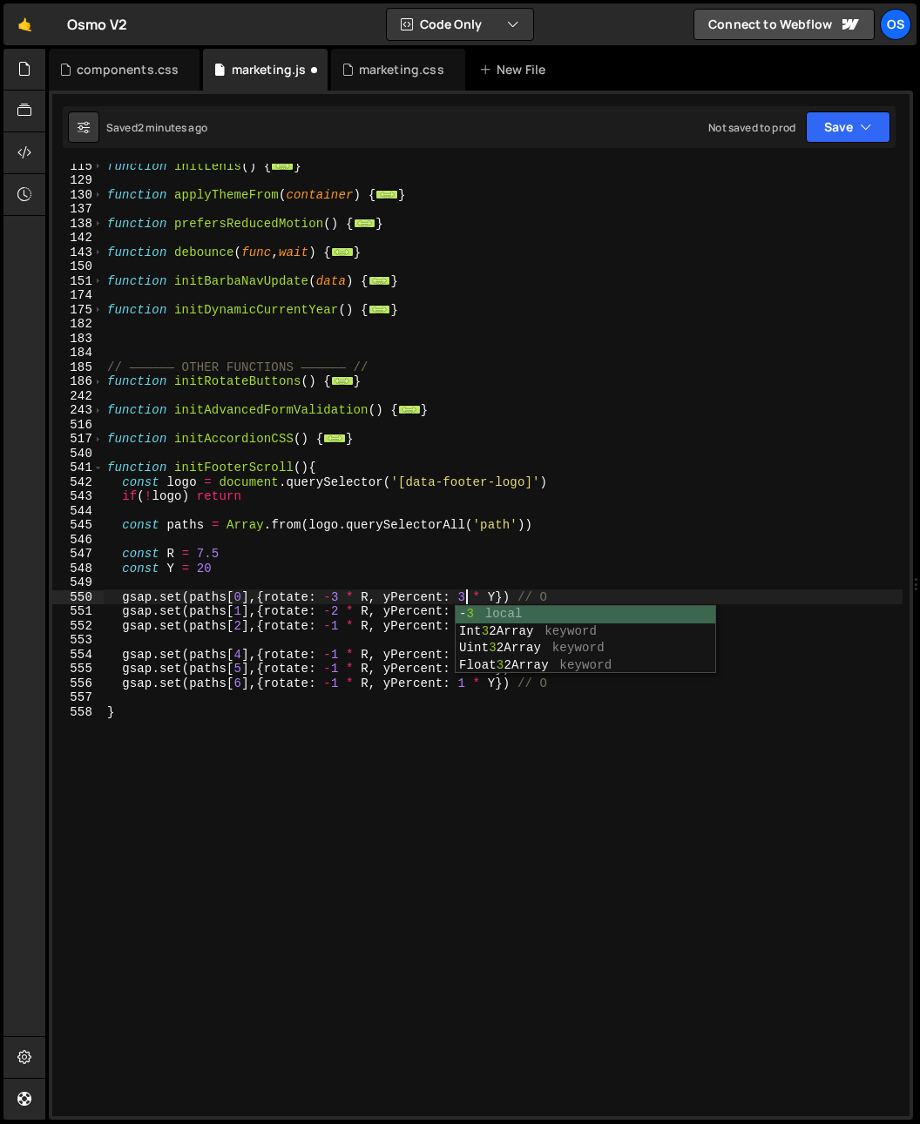
scroll to position [0, 24]
click at [471, 525] on div "function initLenis ( ) { ... } function applyThemeFrom ( container ) { ... } fu…" at bounding box center [503, 648] width 799 height 981
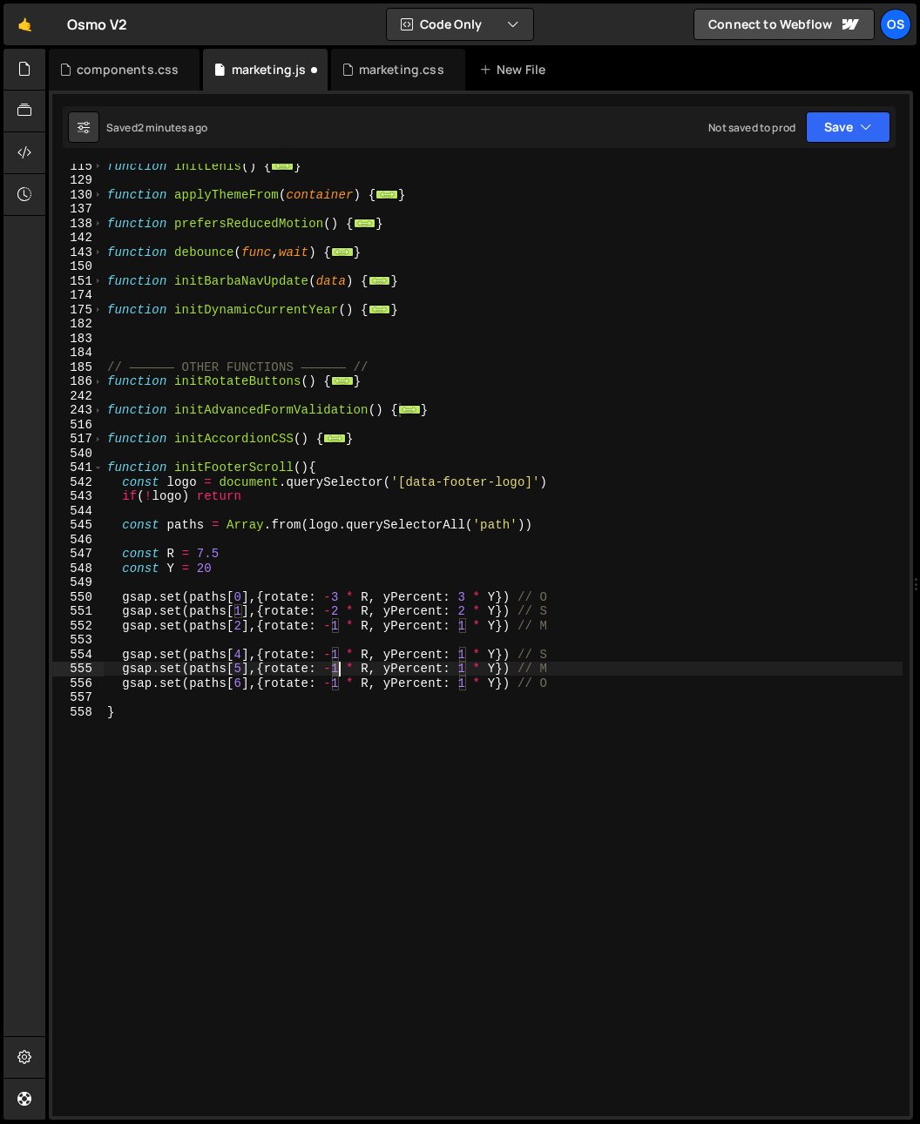
click at [338, 668] on div "function initLenis ( ) { ... } function applyThemeFrom ( container ) { ... } fu…" at bounding box center [503, 648] width 799 height 981
drag, startPoint x: 351, startPoint y: 595, endPoint x: 340, endPoint y: 671, distance: 76.5
click at [350, 598] on div "function initLenis ( ) { ... } function applyThemeFrom ( container ) { ... } fu…" at bounding box center [503, 648] width 799 height 981
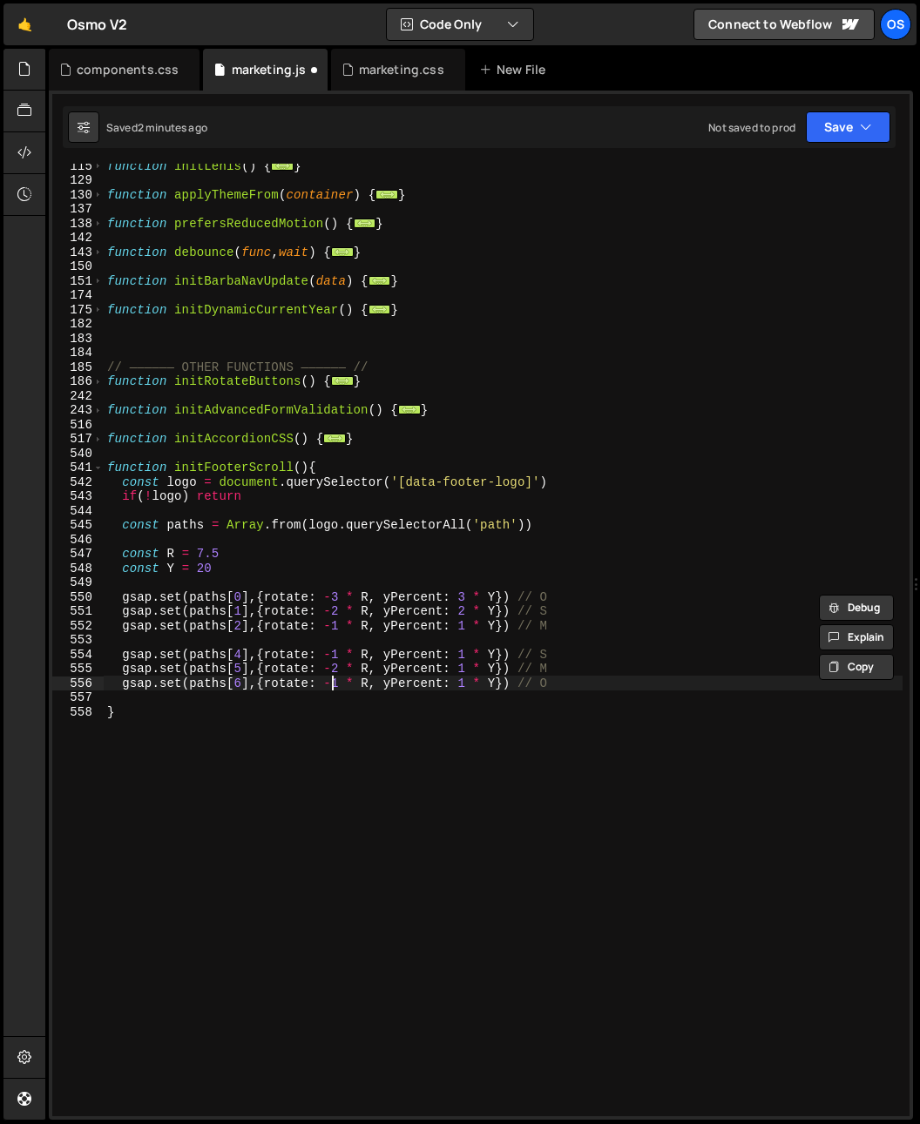
click at [338, 679] on div "function initLenis ( ) { ... } function applyThemeFrom ( container ) { ... } fu…" at bounding box center [503, 648] width 799 height 981
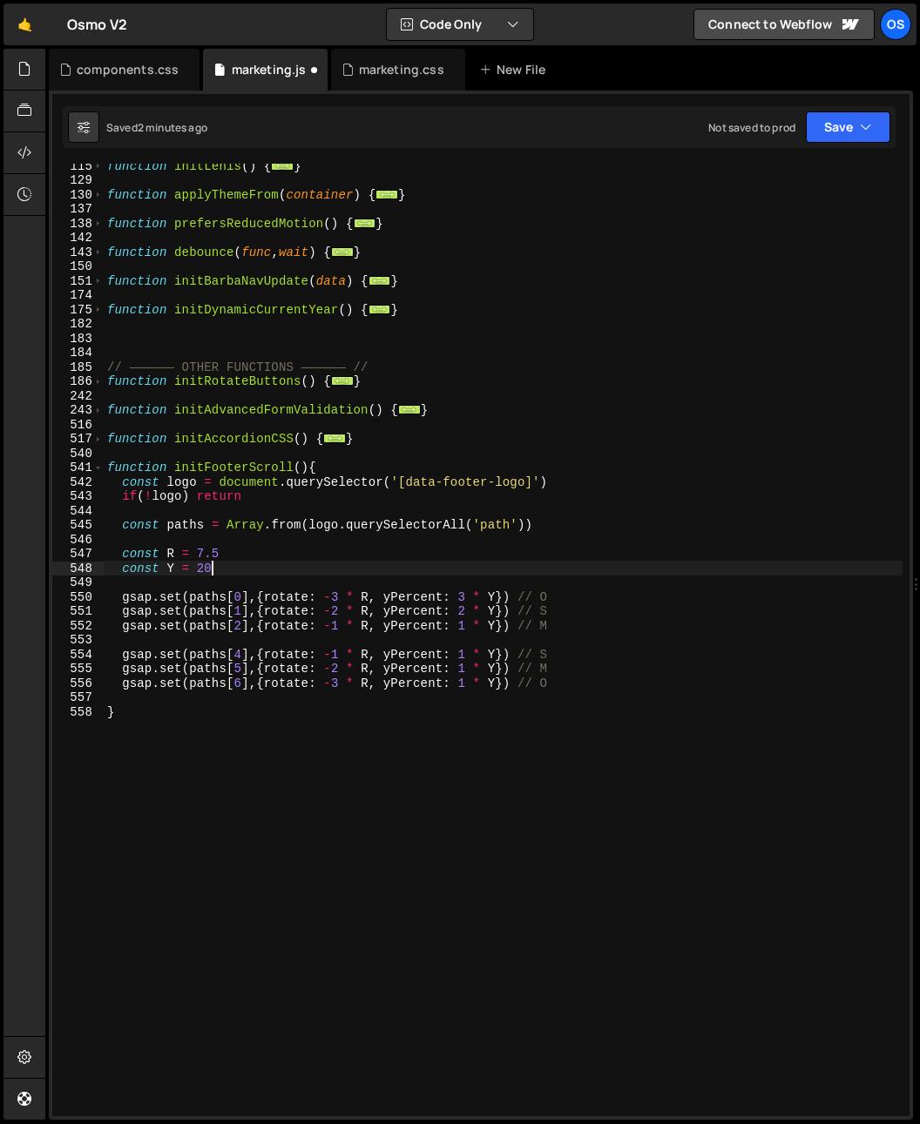
click at [431, 576] on div "function initLenis ( ) { ... } function applyThemeFrom ( container ) { ... } fu…" at bounding box center [503, 648] width 799 height 981
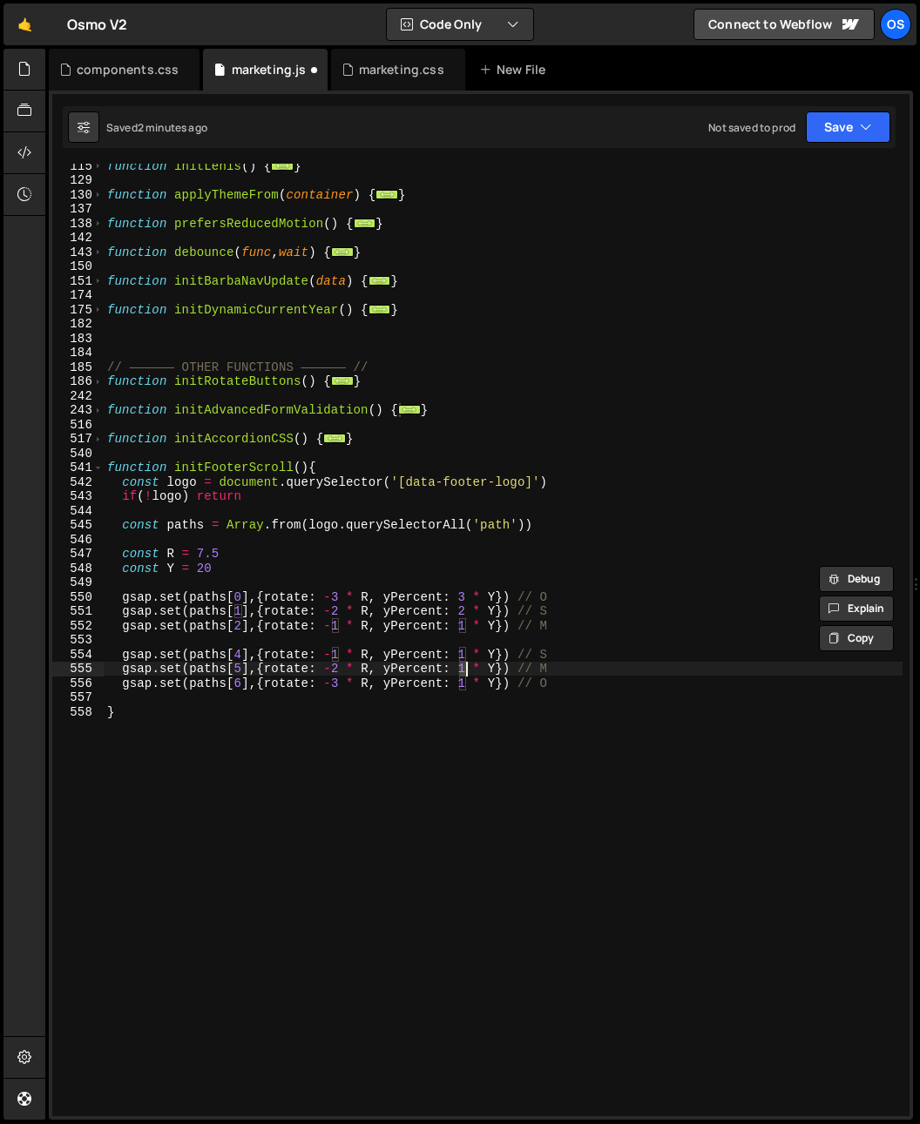
click at [464, 670] on div "function initLenis ( ) { ... } function applyThemeFrom ( container ) { ... } fu…" at bounding box center [503, 648] width 799 height 981
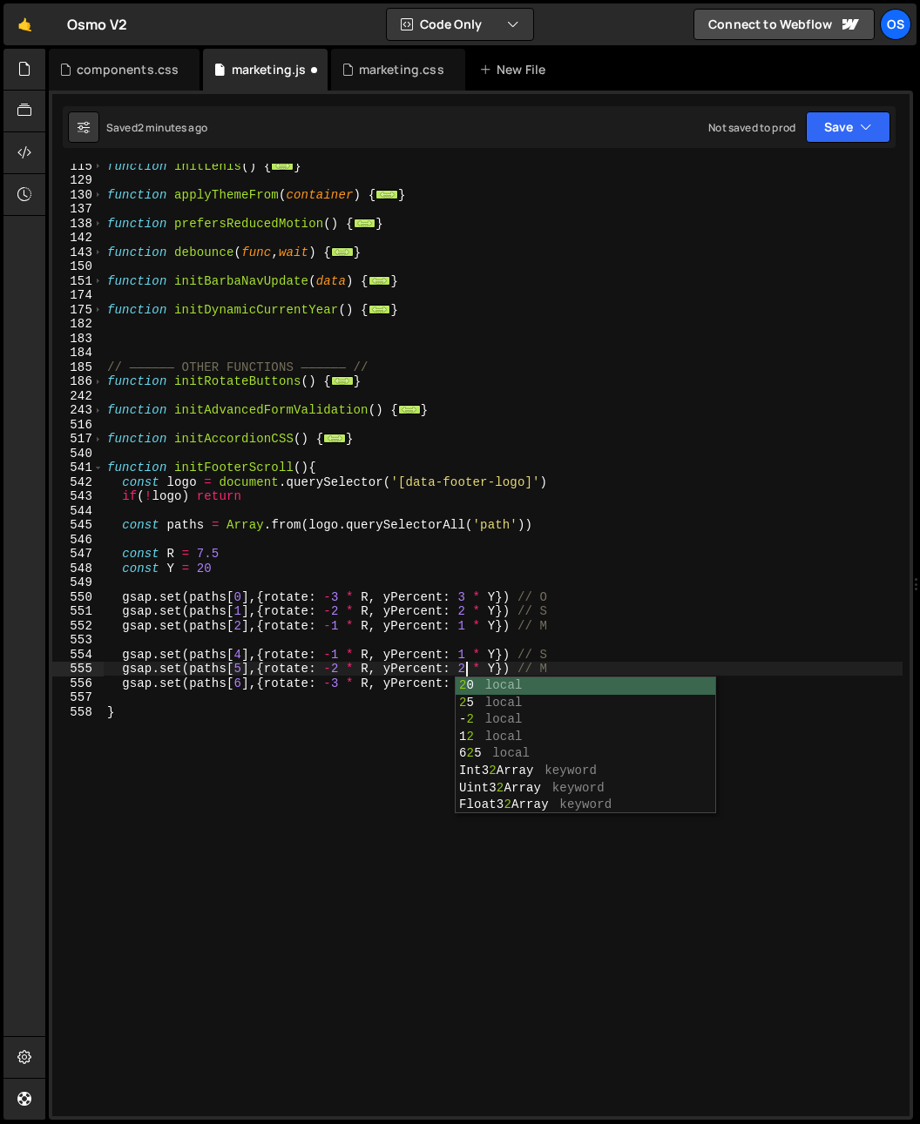
click at [475, 569] on div "function initLenis ( ) { ... } function applyThemeFrom ( container ) { ... } fu…" at bounding box center [503, 648] width 799 height 981
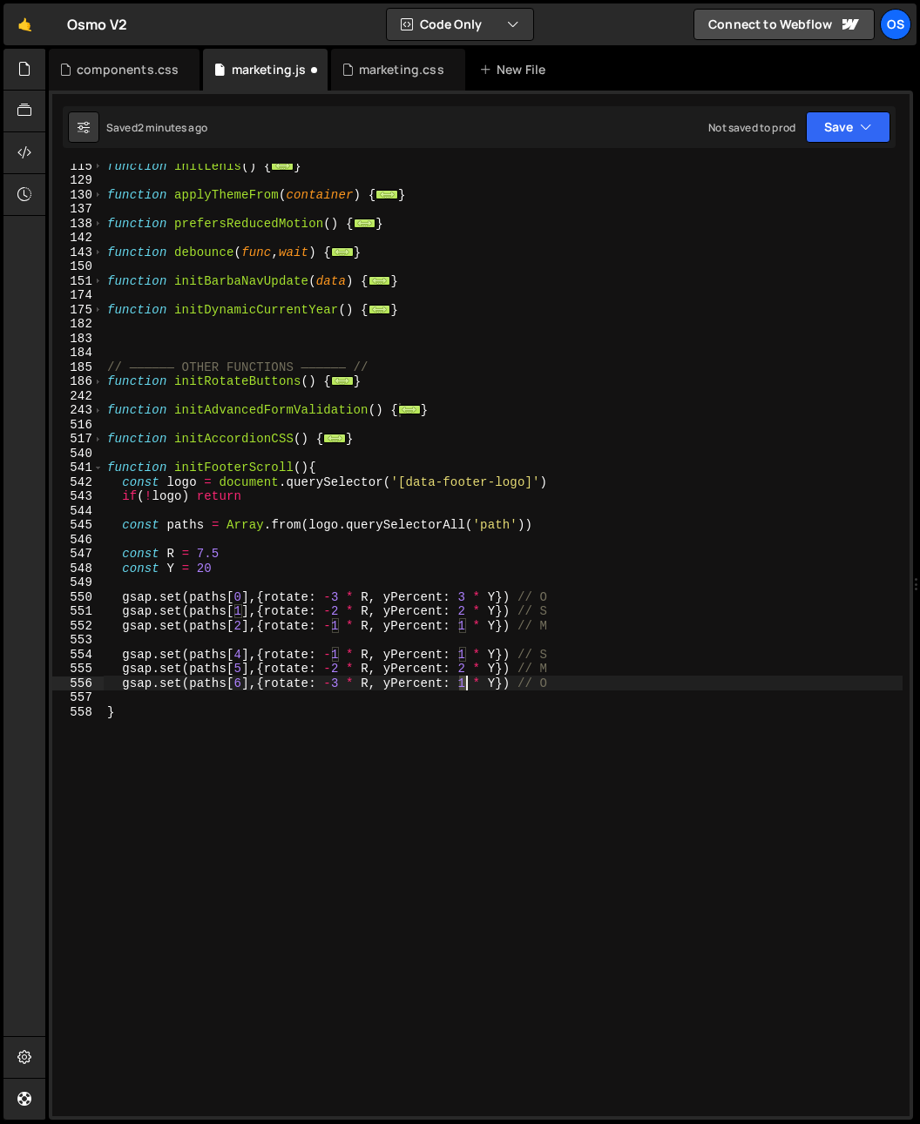
click at [466, 686] on div "function initLenis ( ) { ... } function applyThemeFrom ( container ) { ... } fu…" at bounding box center [503, 648] width 799 height 981
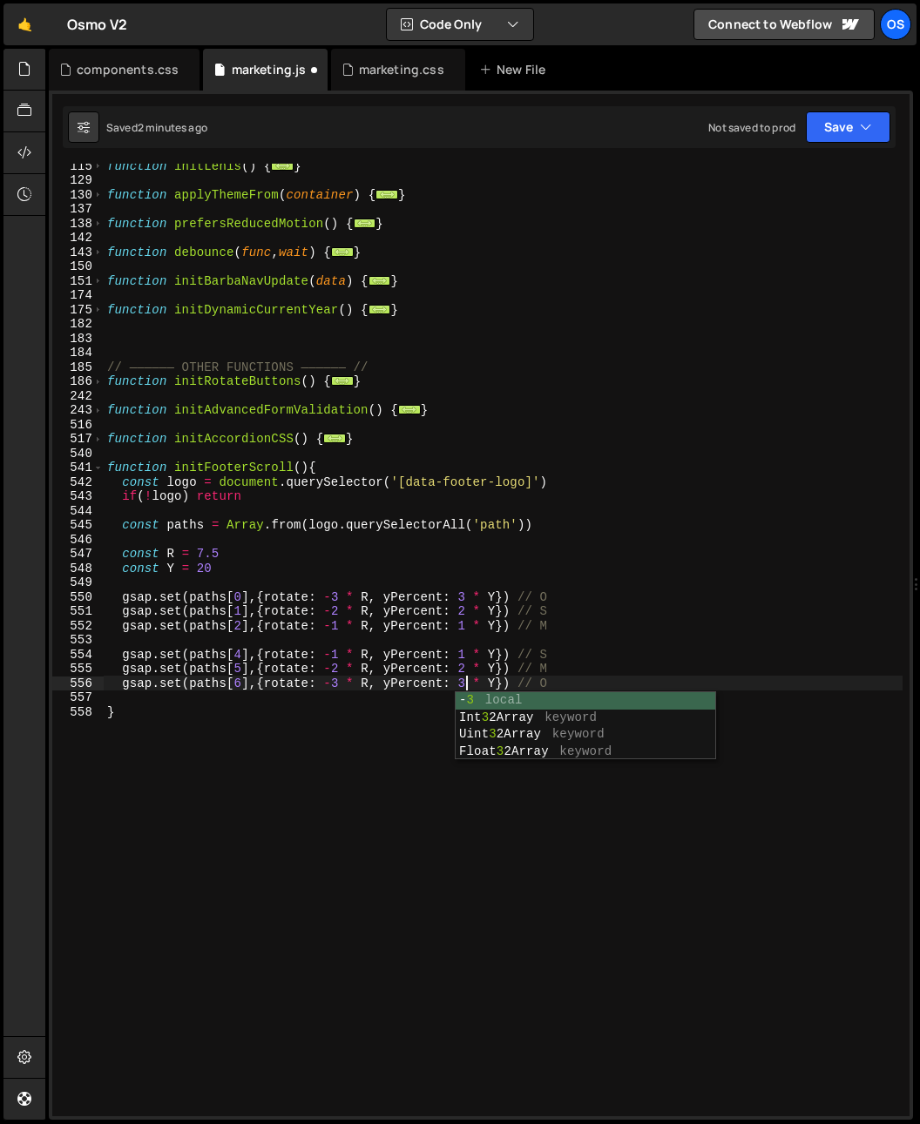
click at [621, 615] on div "function initLenis ( ) { ... } function applyThemeFrom ( container ) { ... } fu…" at bounding box center [503, 648] width 799 height 981
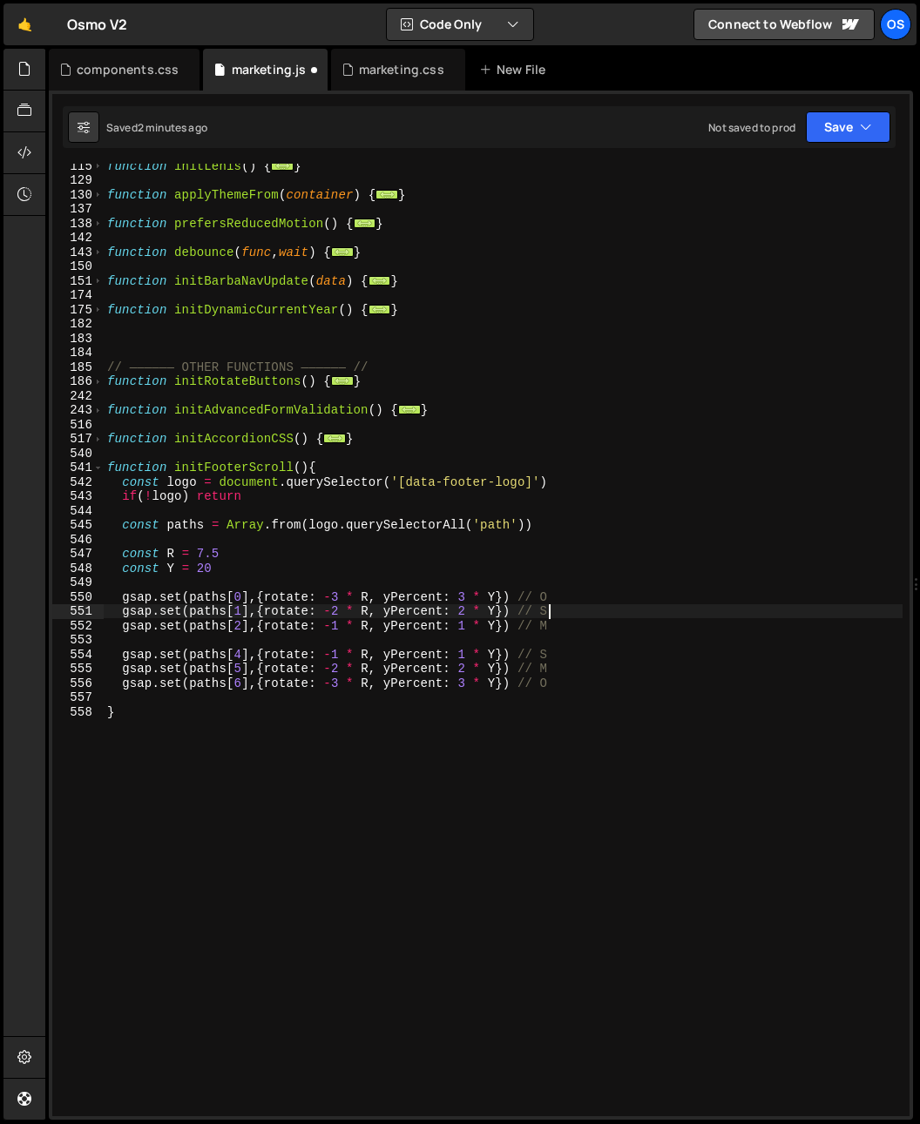
click at [641, 663] on div "function initLenis ( ) { ... } function applyThemeFrom ( container ) { ... } fu…" at bounding box center [503, 648] width 799 height 981
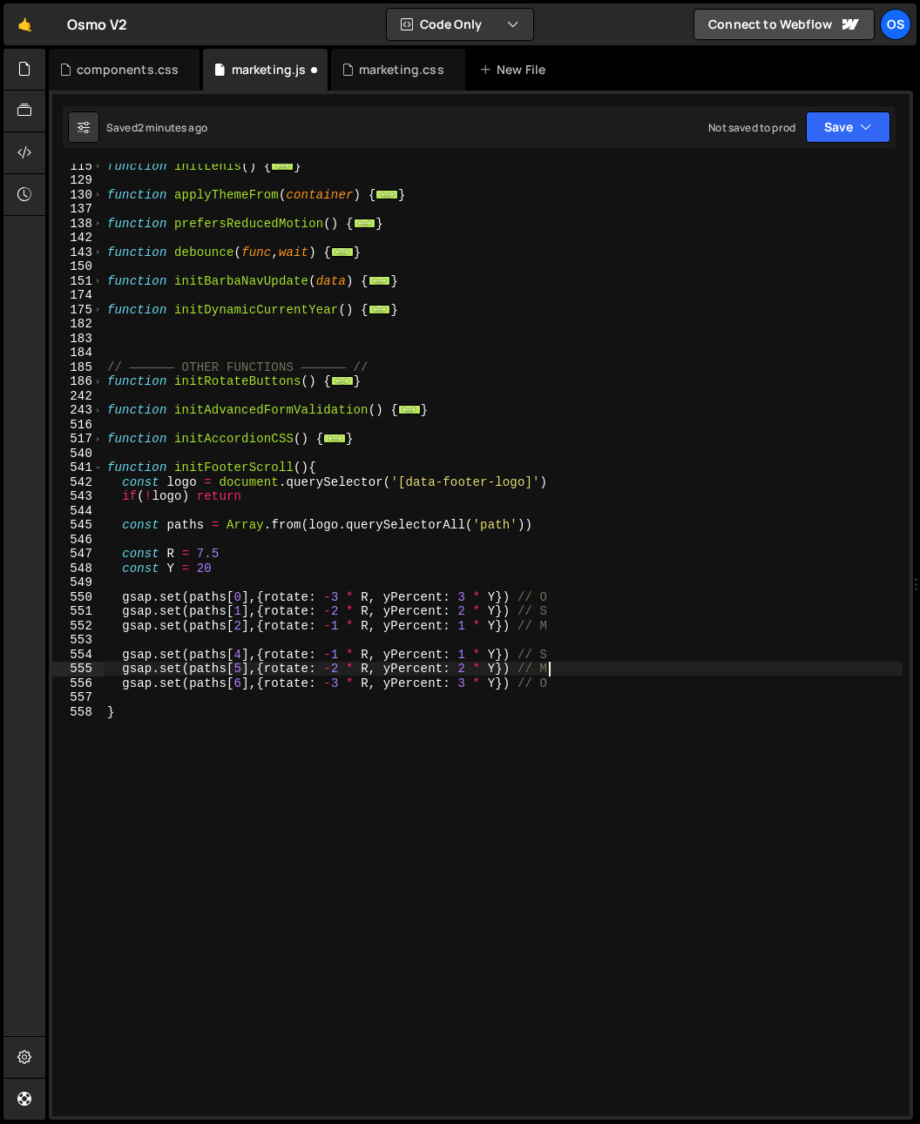
type textarea "gsap.set(paths[5],{rotate: -2 * R, yPercent: 2 * Y}) // M"
click at [417, 640] on div "function initLenis ( ) { ... } function applyThemeFrom ( container ) { ... } fu…" at bounding box center [503, 648] width 799 height 981
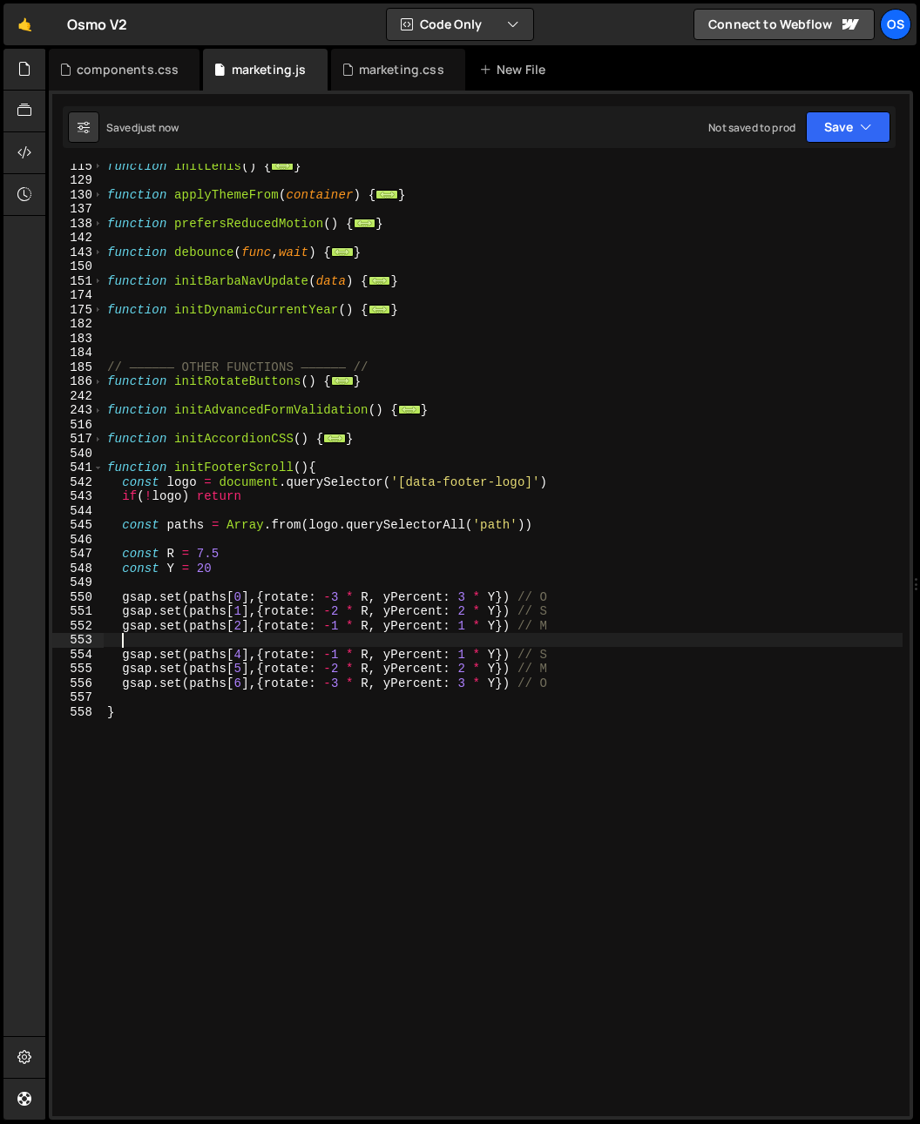
click at [330, 657] on div "function initLenis ( ) { ... } function applyThemeFrom ( container ) { ... } fu…" at bounding box center [503, 648] width 799 height 981
click at [332, 668] on div "function initLenis ( ) { ... } function applyThemeFrom ( container ) { ... } fu…" at bounding box center [503, 648] width 799 height 981
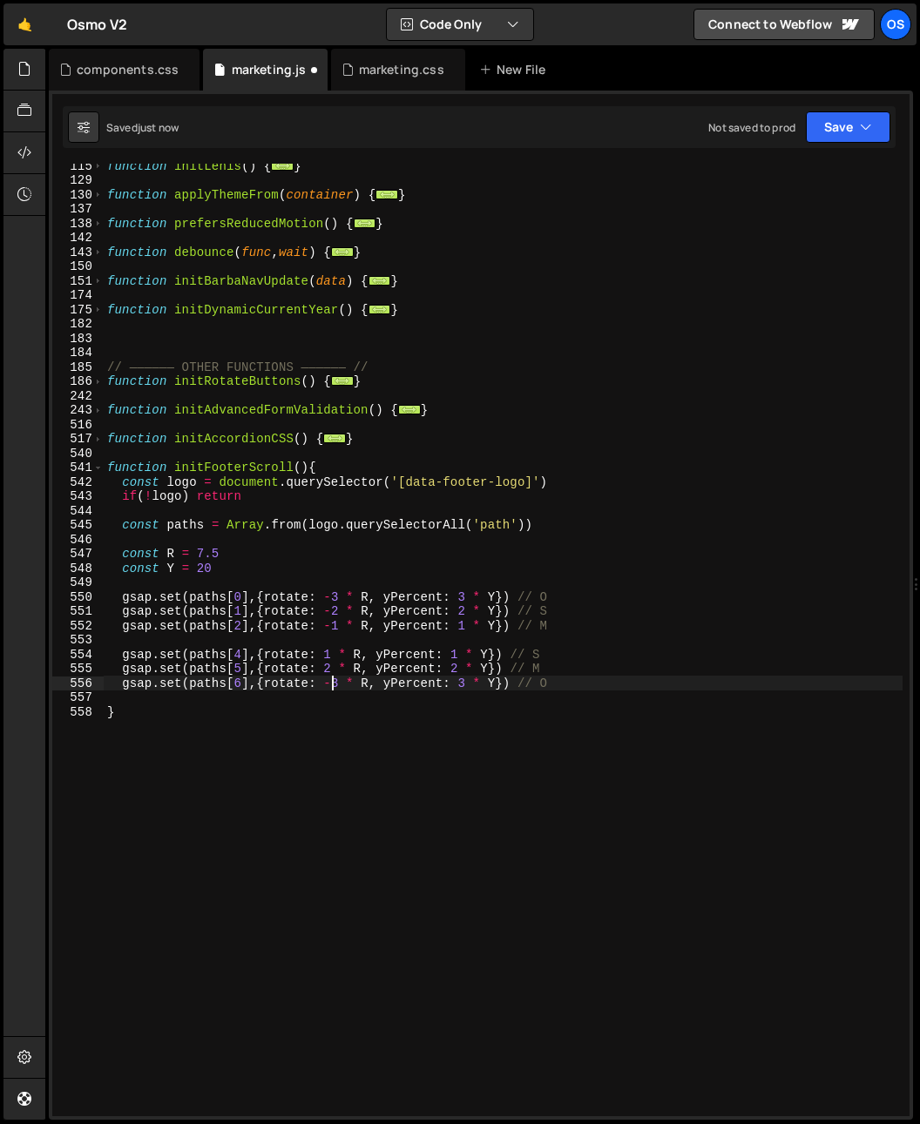
click at [329, 683] on div "function initLenis ( ) { ... } function applyThemeFrom ( container ) { ... } fu…" at bounding box center [503, 648] width 799 height 981
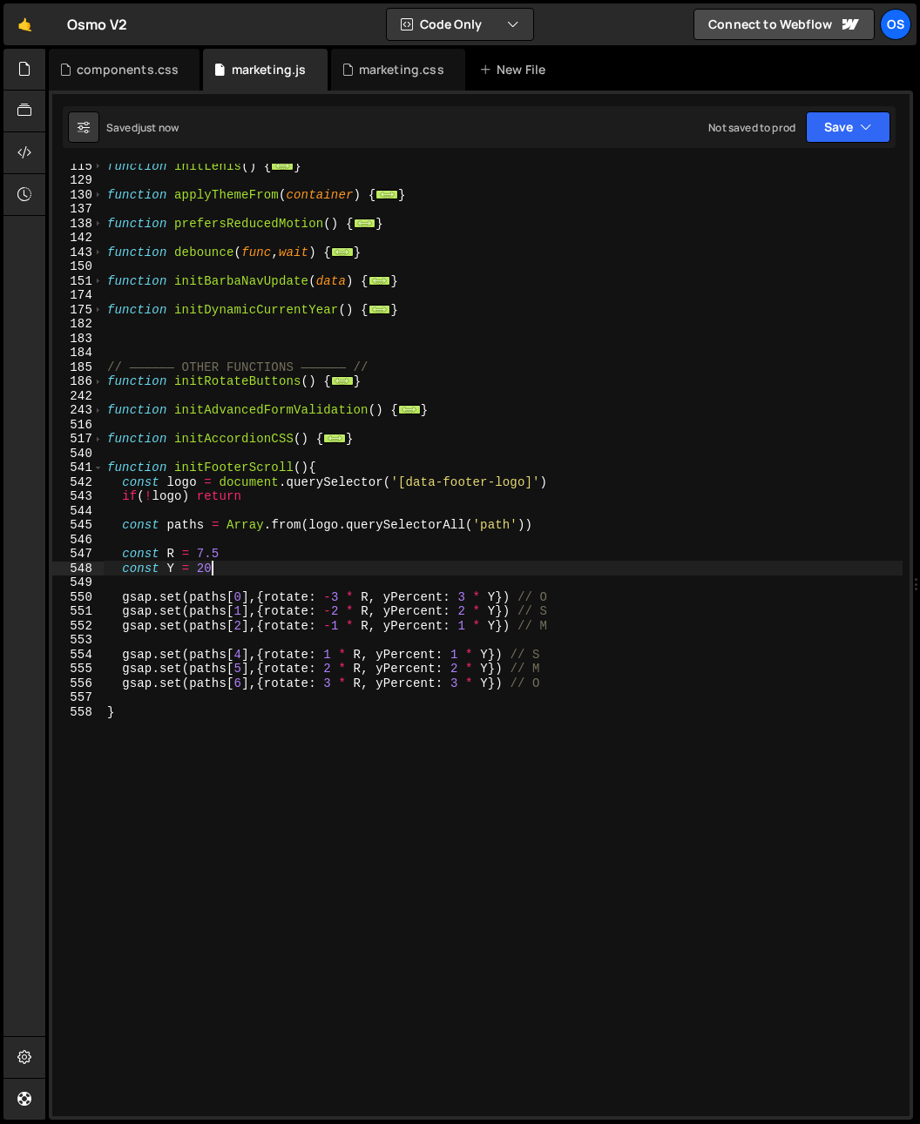
click at [283, 563] on div "function initLenis ( ) { ... } function applyThemeFrom ( container ) { ... } fu…" at bounding box center [503, 648] width 799 height 981
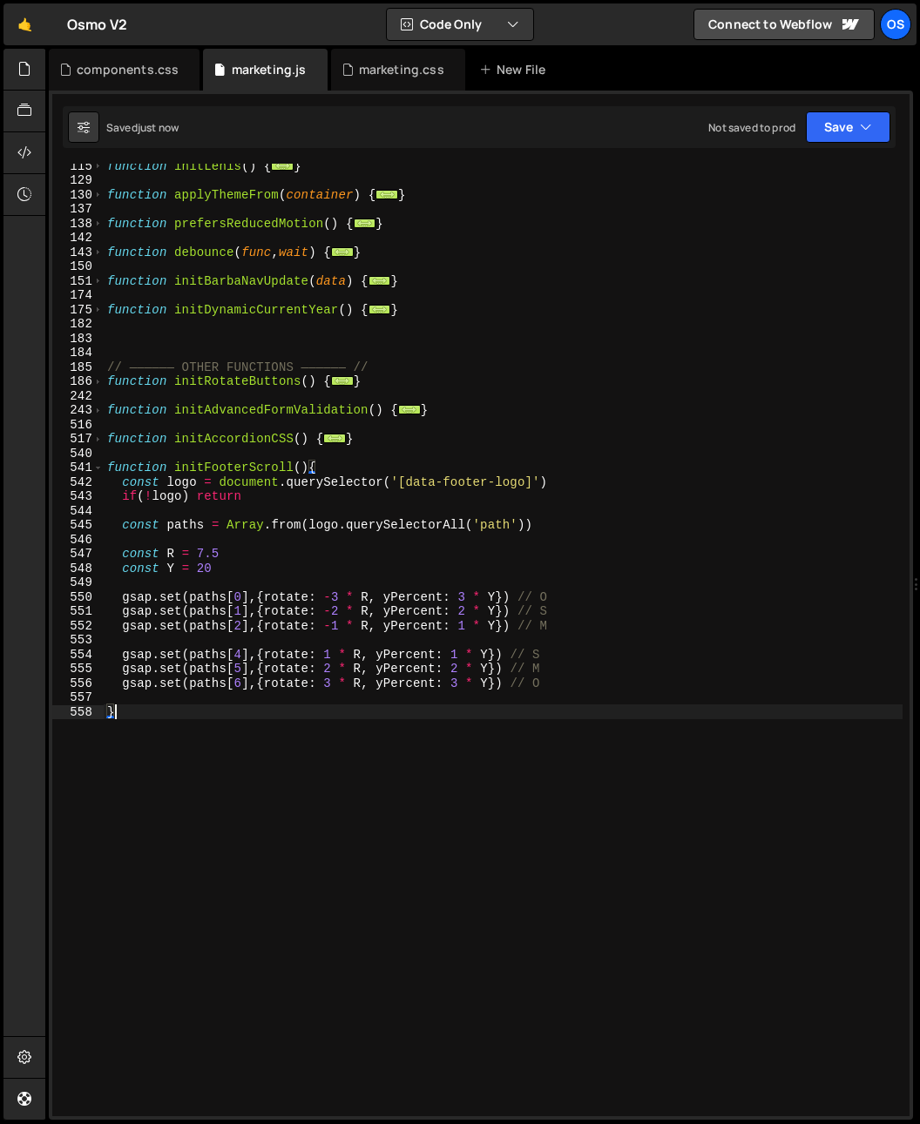
click at [403, 925] on div "function initLenis ( ) { ... } function applyThemeFrom ( container ) { ... } fu…" at bounding box center [503, 648] width 799 height 981
click at [270, 488] on div "function initLenis ( ) { ... } function applyThemeFrom ( container ) { ... } fu…" at bounding box center [503, 648] width 799 height 981
type textarea "const logo = document.querySelector('[data-footer-logo]')"
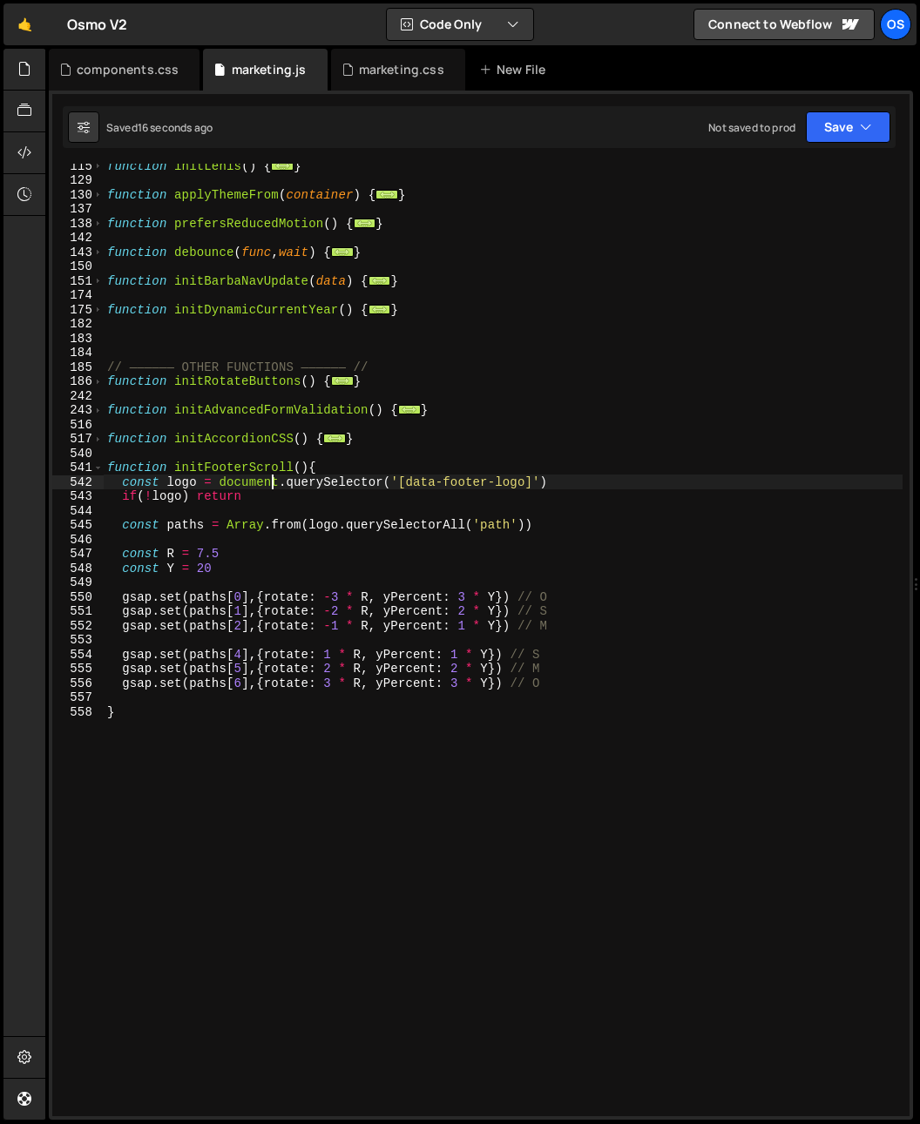
click at [377, 697] on div "function initLenis ( ) { ... } function applyThemeFrom ( container ) { ... } fu…" at bounding box center [503, 648] width 799 height 981
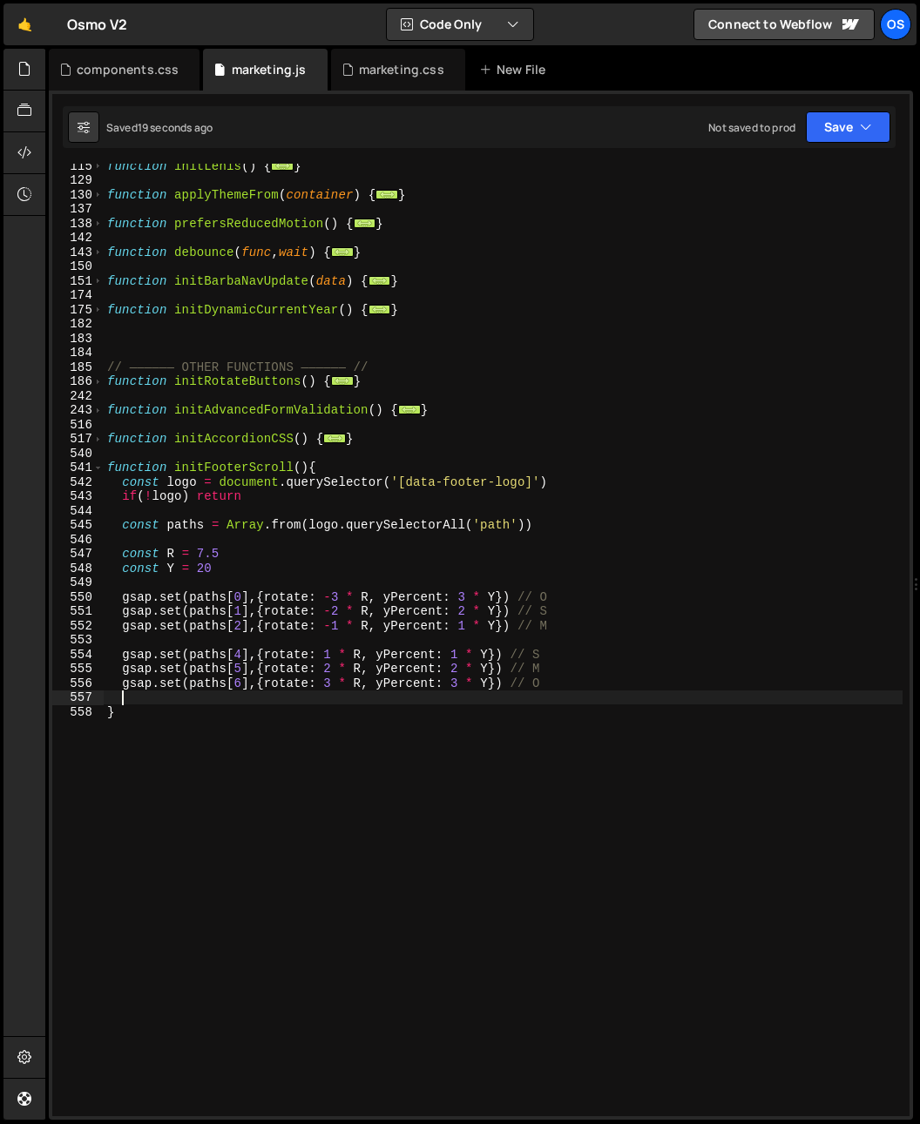
click at [374, 704] on div "function initLenis ( ) { ... } function applyThemeFrom ( container ) { ... } fu…" at bounding box center [503, 648] width 799 height 981
click at [373, 702] on div "function initLenis ( ) { ... } function applyThemeFrom ( container ) { ... } fu…" at bounding box center [503, 648] width 799 height 981
click at [451, 650] on div "function initLenis ( ) { ... } function applyThemeFrom ( container ) { ... } fu…" at bounding box center [503, 648] width 799 height 981
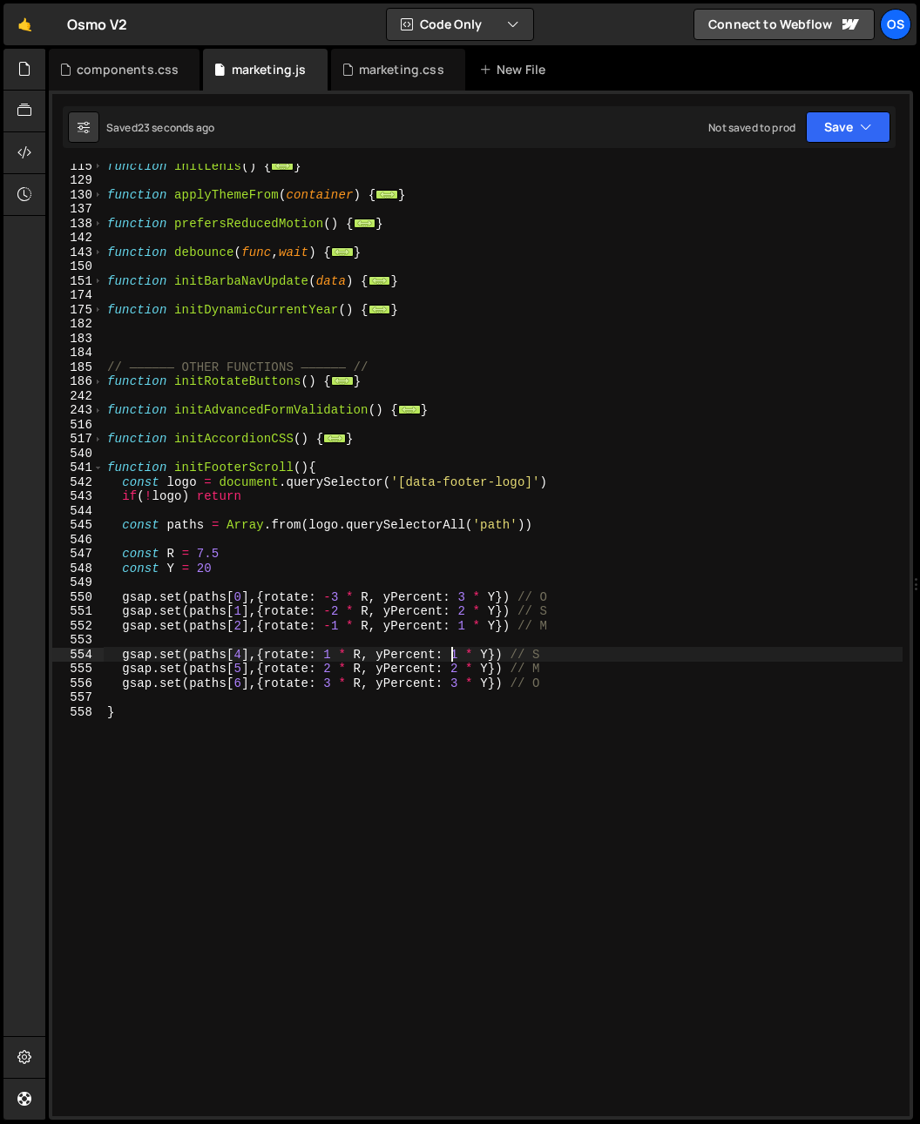
click at [416, 597] on div "function initLenis ( ) { ... } function applyThemeFrom ( container ) { ... } fu…" at bounding box center [503, 648] width 799 height 981
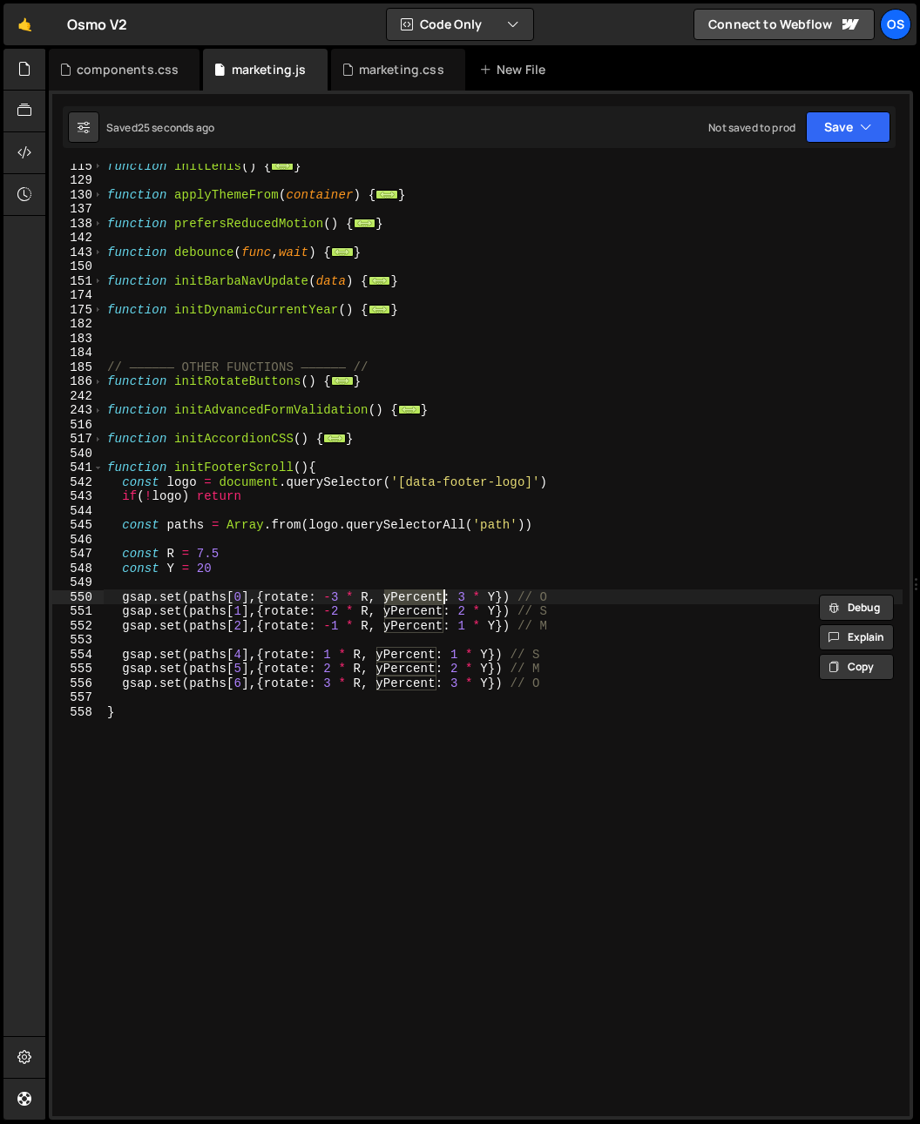
type textarea "gsap.set(paths[0],{rotate: -3 * R, y: 3 * Y}) // O"
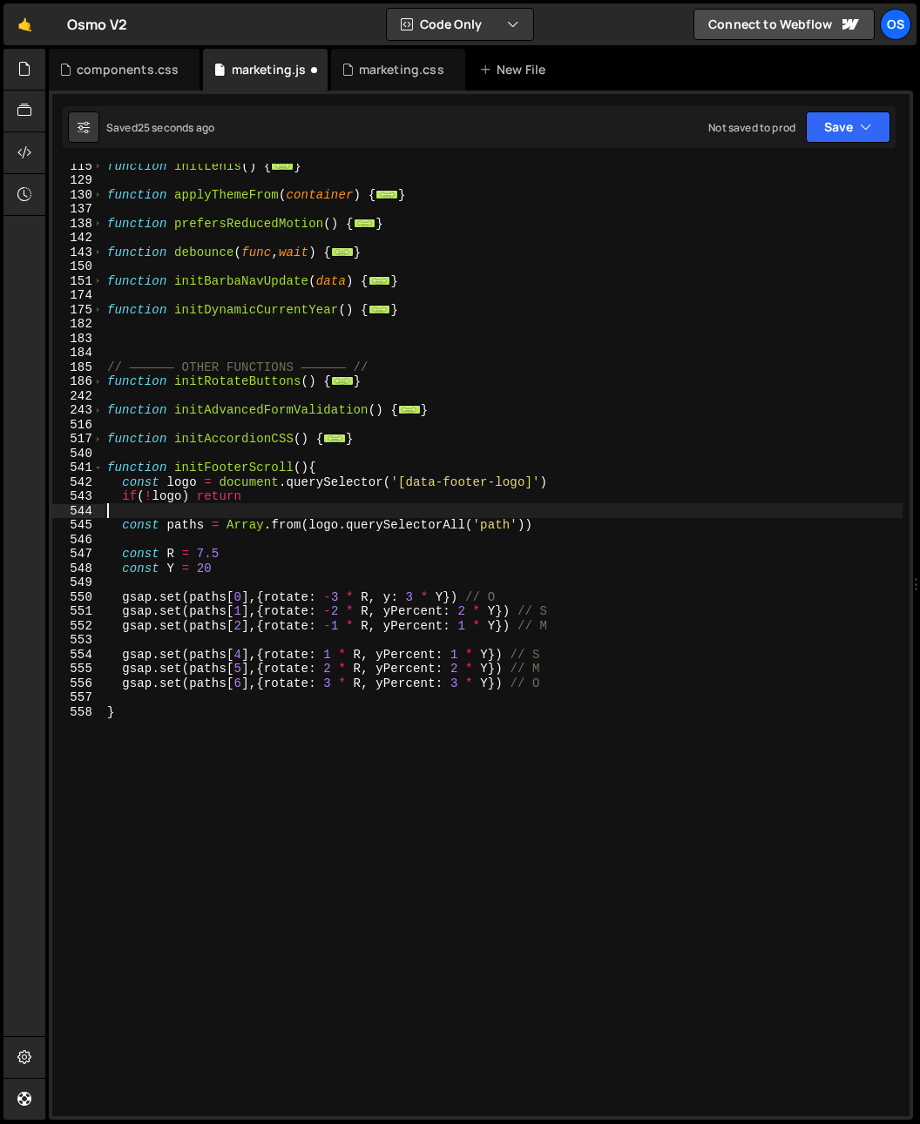
click at [408, 504] on div "function initLenis ( ) { ... } function applyThemeFrom ( container ) { ... } fu…" at bounding box center [503, 648] width 799 height 981
click at [397, 610] on div "function initLenis ( ) { ... } function applyThemeFrom ( container ) { ... } fu…" at bounding box center [503, 648] width 799 height 981
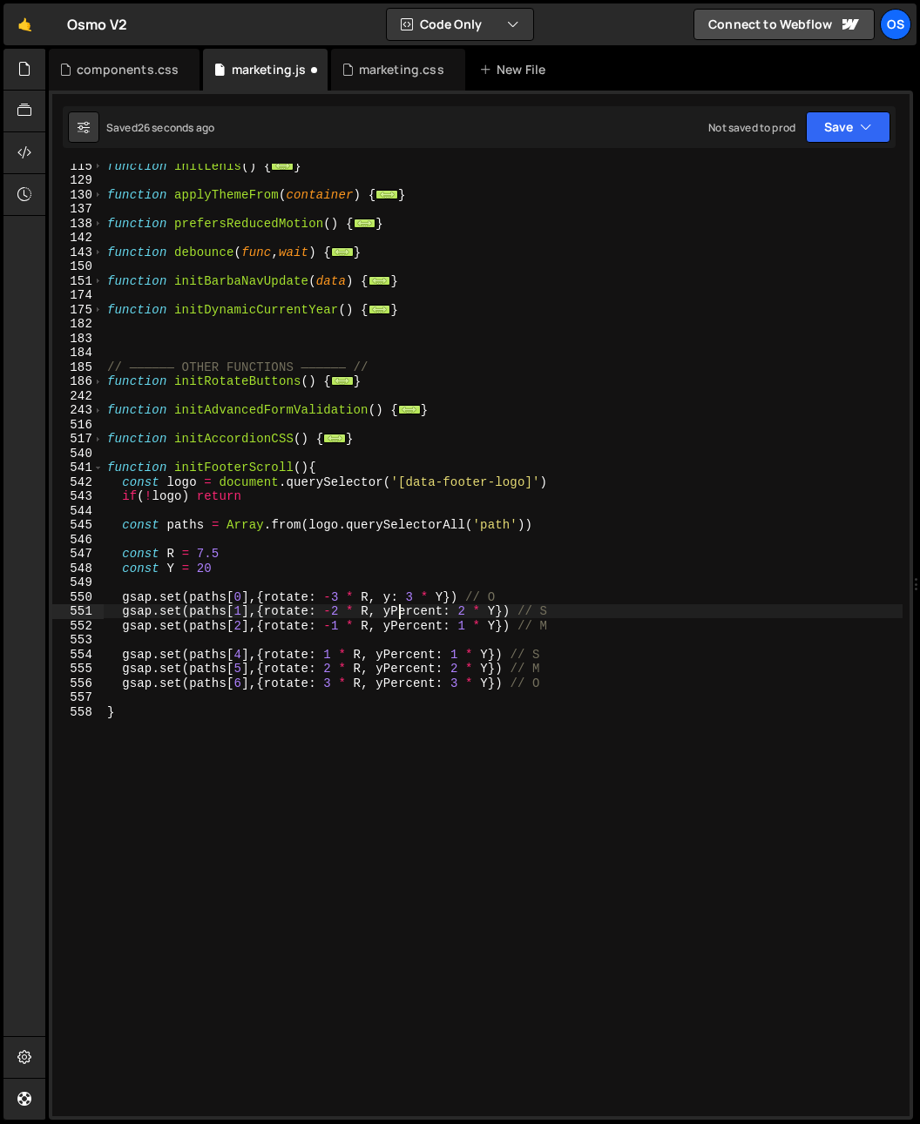
click at [397, 610] on div "function initLenis ( ) { ... } function applyThemeFrom ( container ) { ... } fu…" at bounding box center [503, 648] width 799 height 981
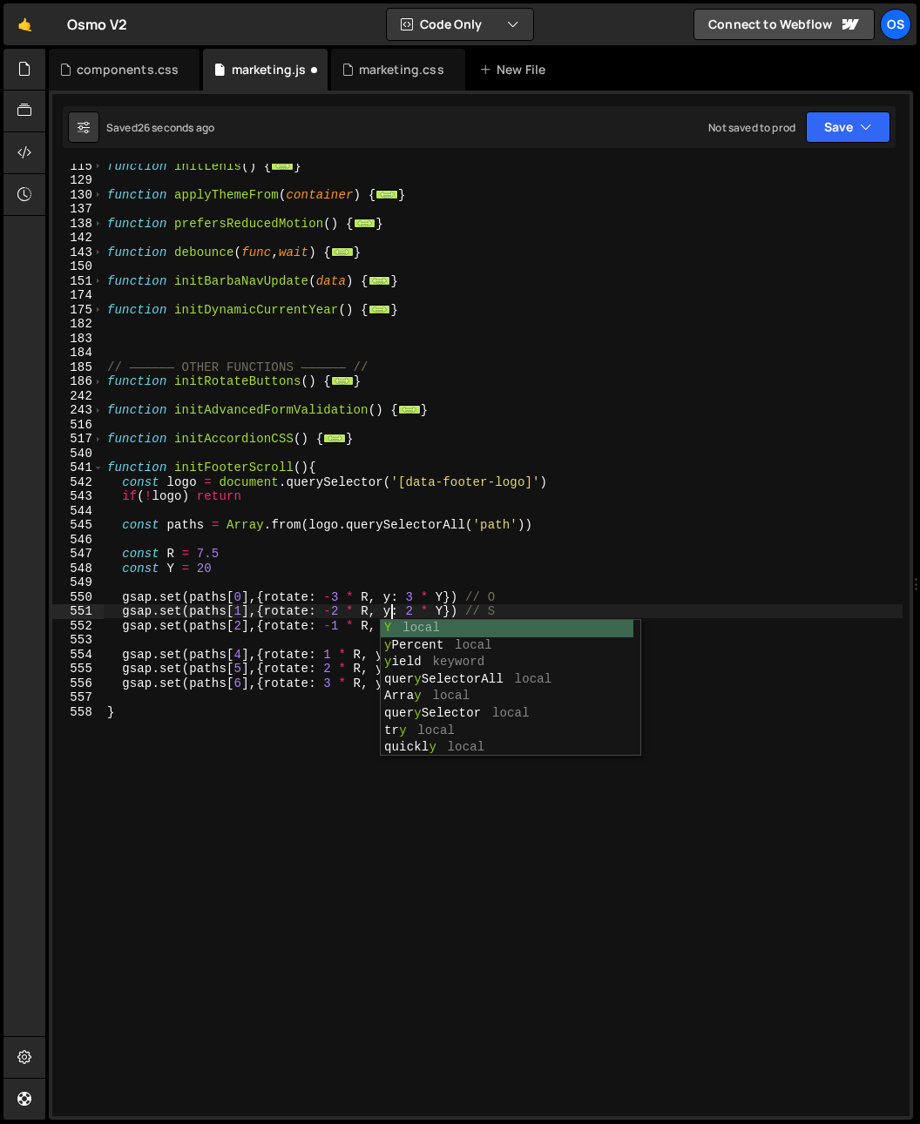
click at [410, 554] on div "function initLenis ( ) { ... } function applyThemeFrom ( container ) { ... } fu…" at bounding box center [503, 648] width 799 height 981
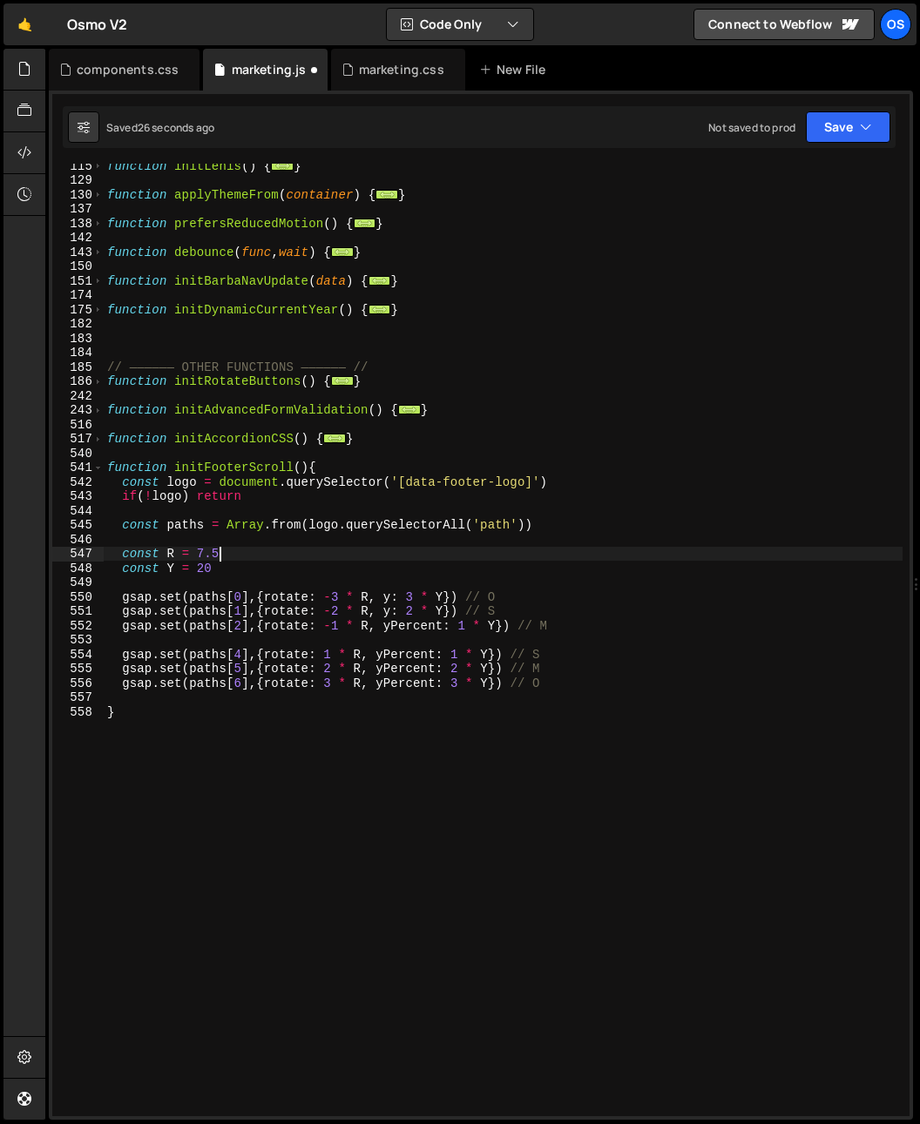
click at [395, 624] on div "function initLenis ( ) { ... } function applyThemeFrom ( container ) { ... } fu…" at bounding box center [503, 648] width 799 height 981
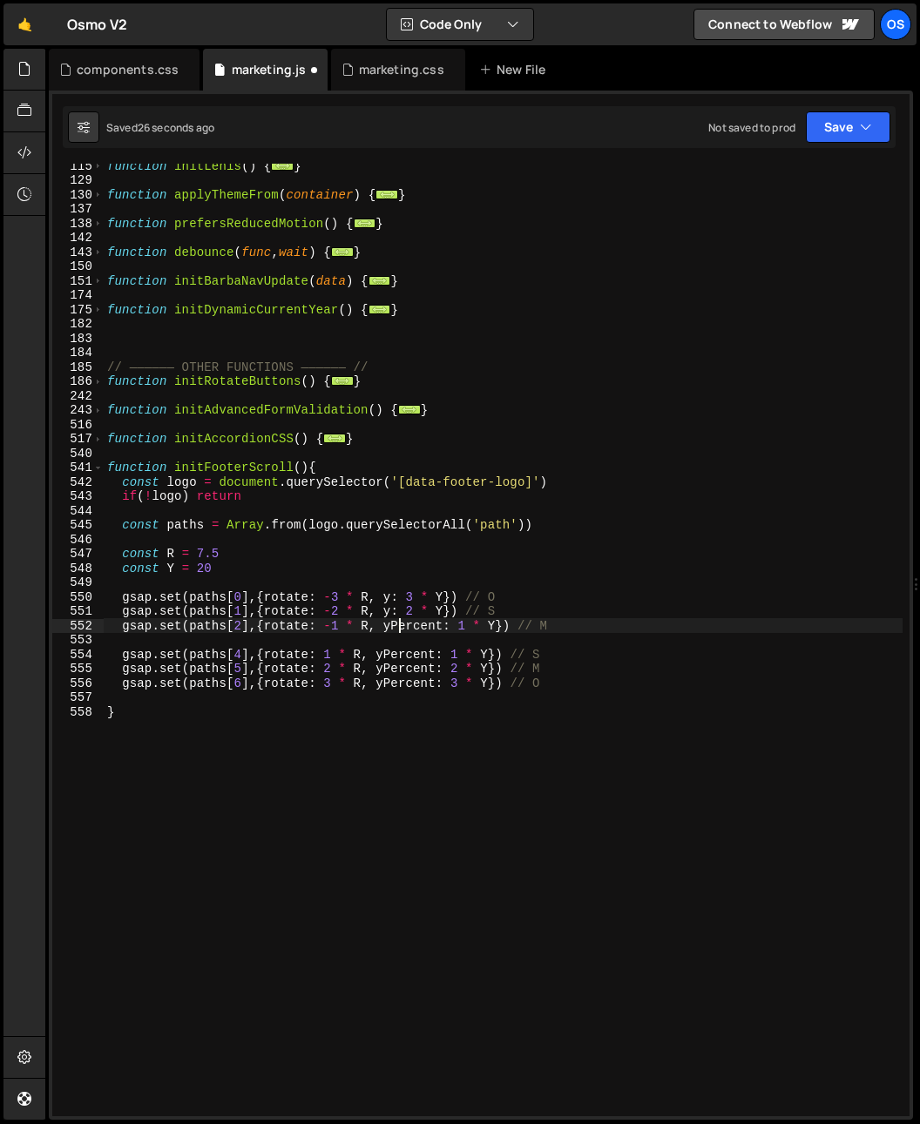
click at [395, 623] on div "function initLenis ( ) { ... } function applyThemeFrom ( container ) { ... } fu…" at bounding box center [503, 648] width 799 height 981
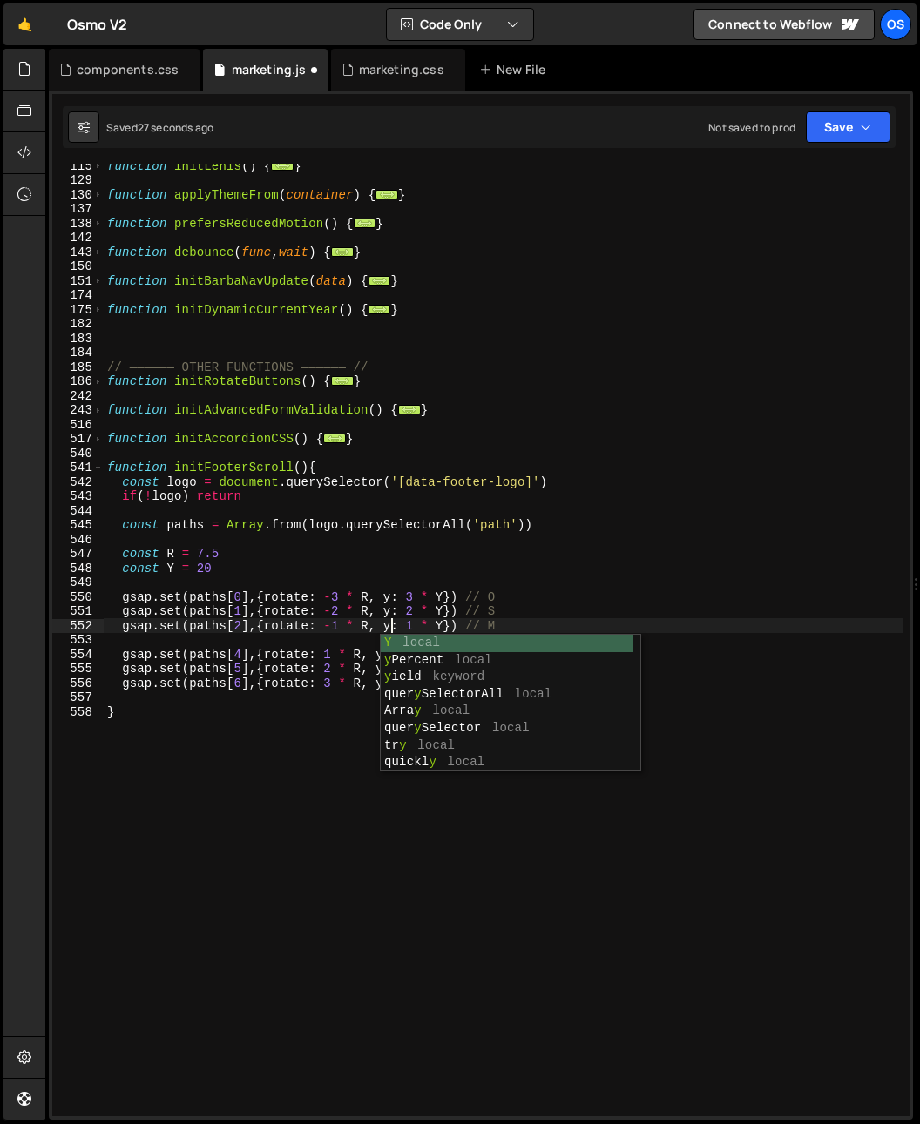
click at [405, 547] on div "function initLenis ( ) { ... } function applyThemeFrom ( container ) { ... } fu…" at bounding box center [503, 648] width 799 height 981
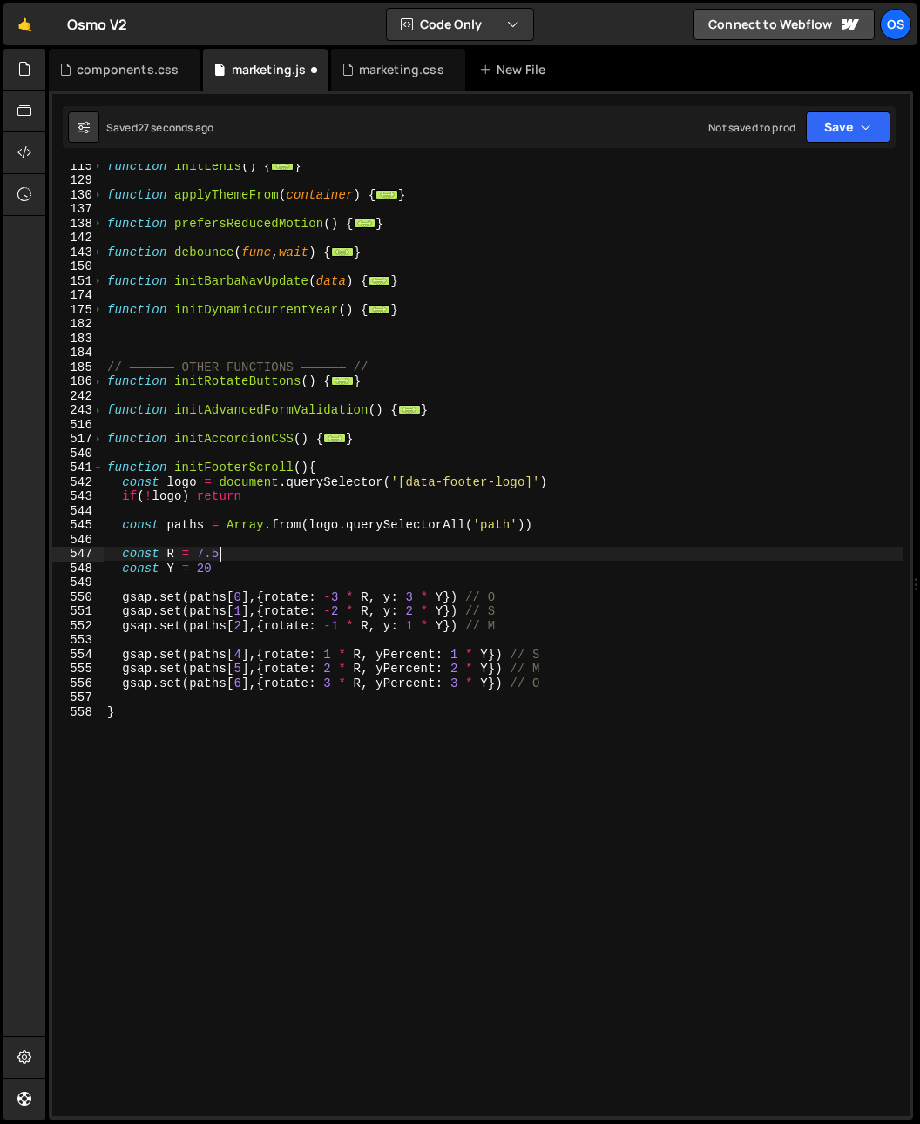
click at [392, 653] on div "function initLenis ( ) { ... } function applyThemeFrom ( container ) { ... } fu…" at bounding box center [503, 648] width 799 height 981
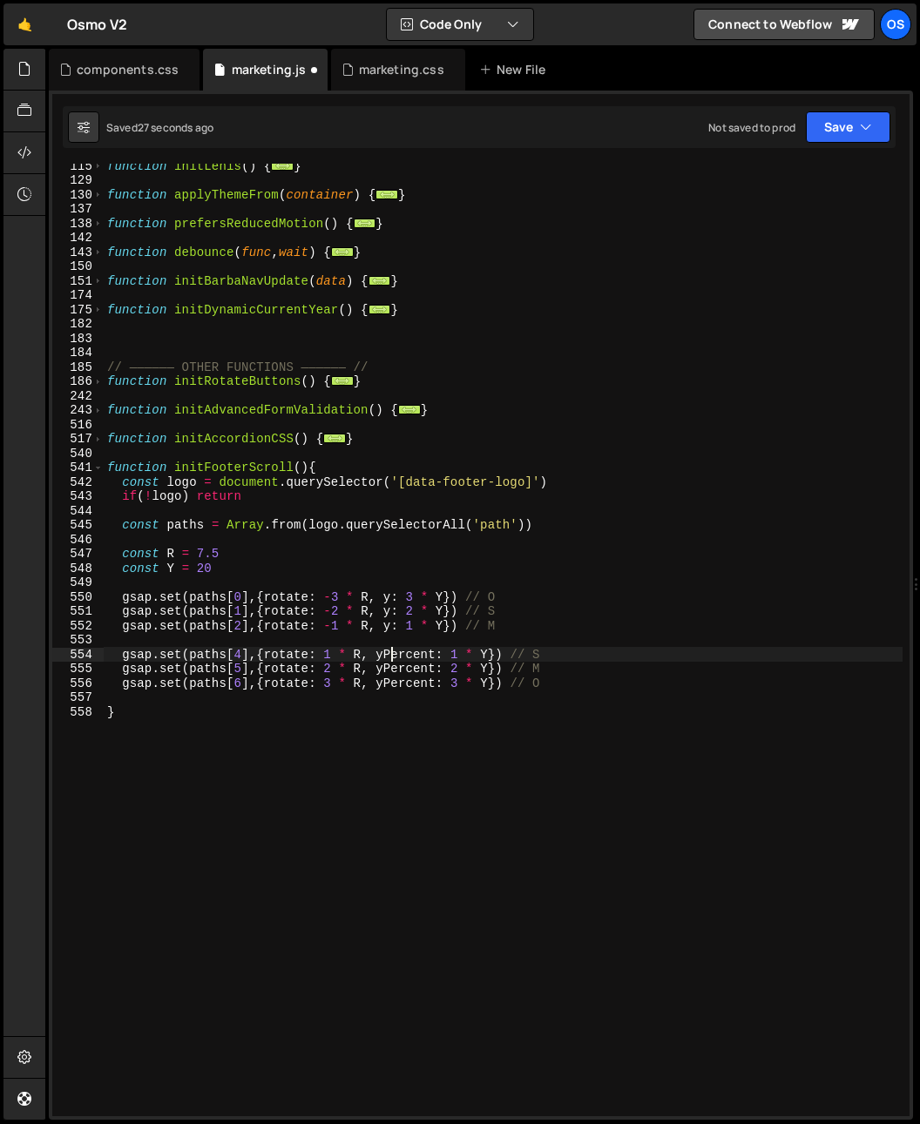
click at [392, 653] on div "function initLenis ( ) { ... } function applyThemeFrom ( container ) { ... } fu…" at bounding box center [503, 648] width 799 height 981
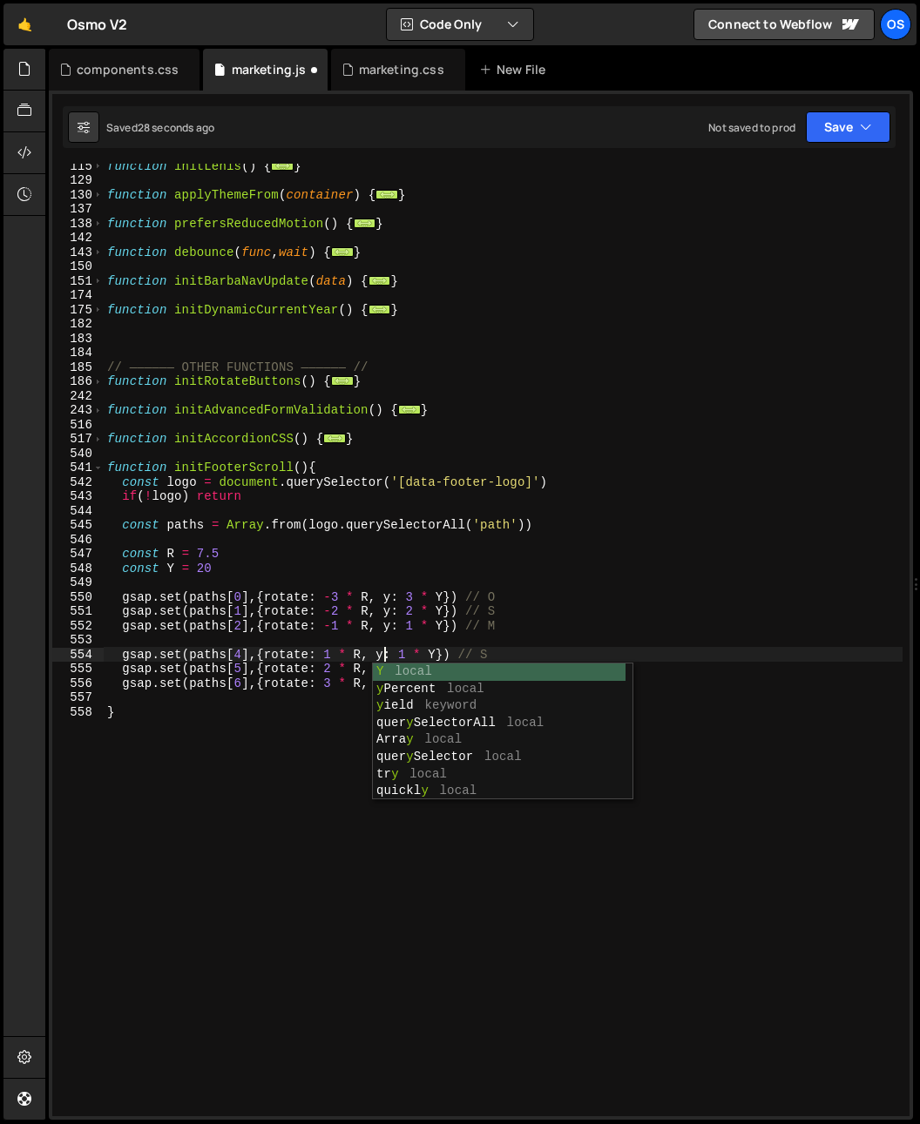
click at [410, 568] on div "function initLenis ( ) { ... } function applyThemeFrom ( container ) { ... } fu…" at bounding box center [503, 648] width 799 height 981
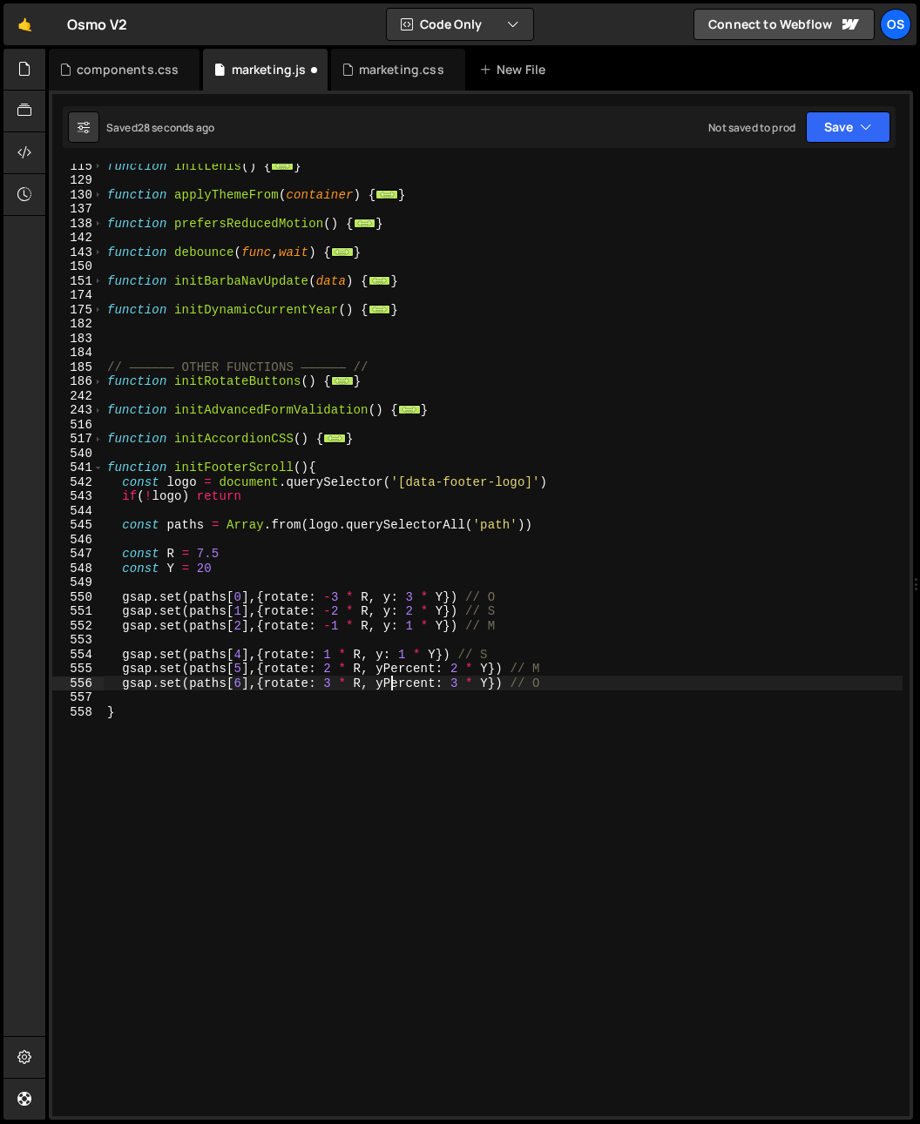
click at [392, 677] on div "function initLenis ( ) { ... } function applyThemeFrom ( container ) { ... } fu…" at bounding box center [503, 648] width 799 height 981
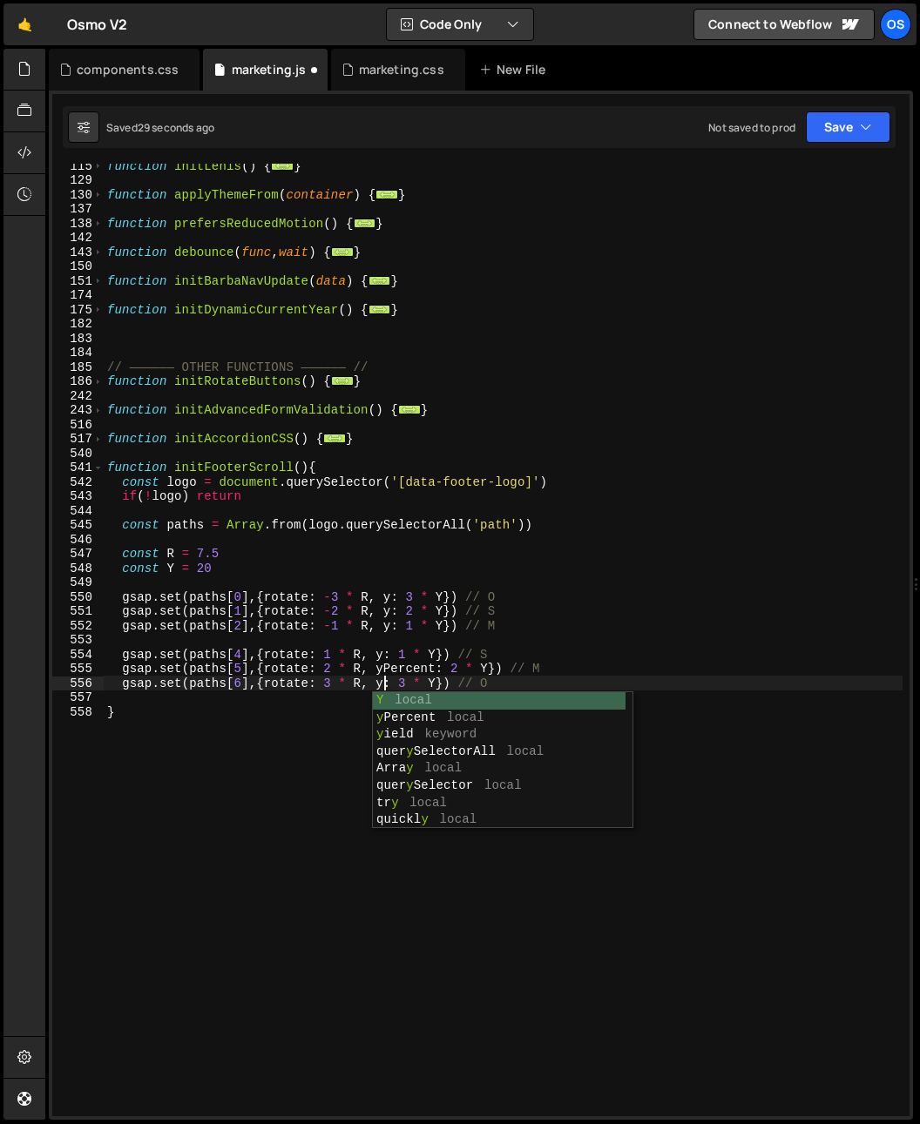
click at [392, 671] on div "function initLenis ( ) { ... } function applyThemeFrom ( container ) { ... } fu…" at bounding box center [503, 648] width 799 height 981
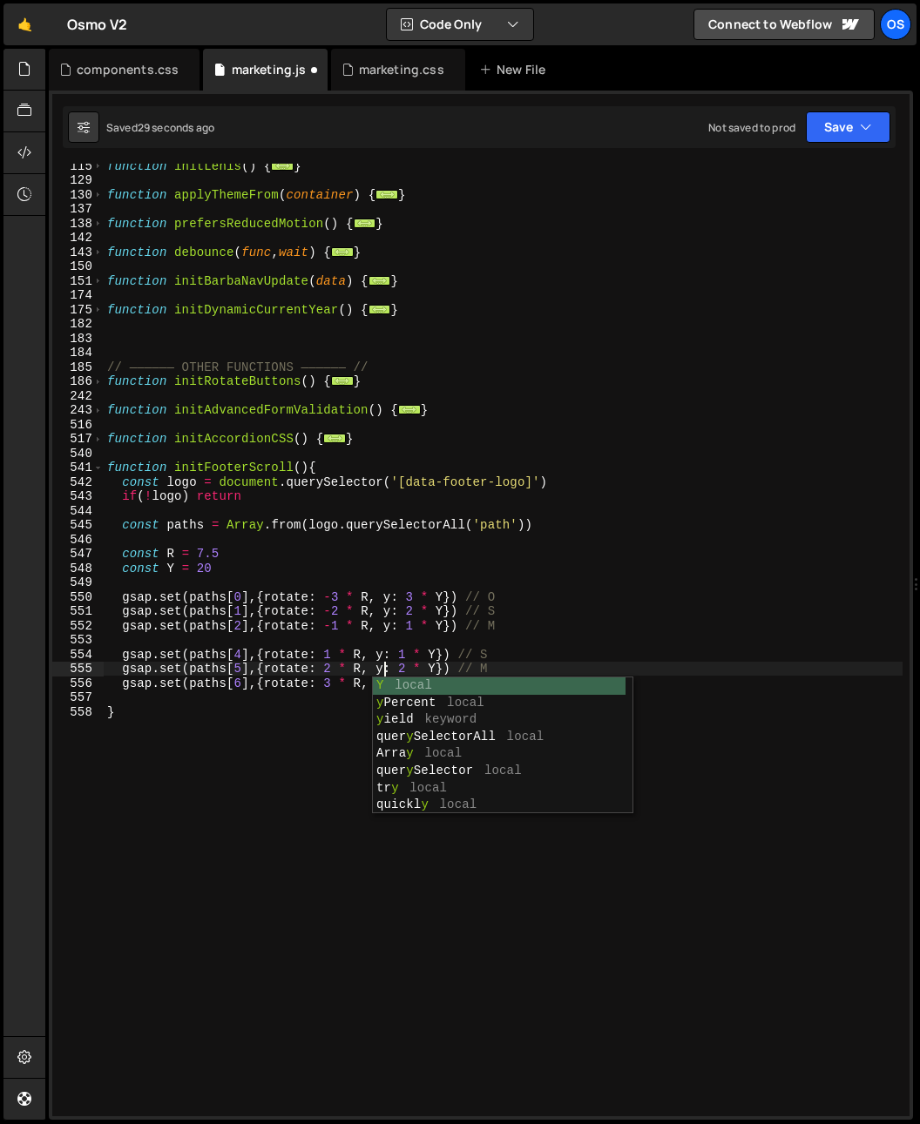
click at [405, 565] on div "function initLenis ( ) { ... } function applyThemeFrom ( container ) { ... } fu…" at bounding box center [503, 648] width 799 height 981
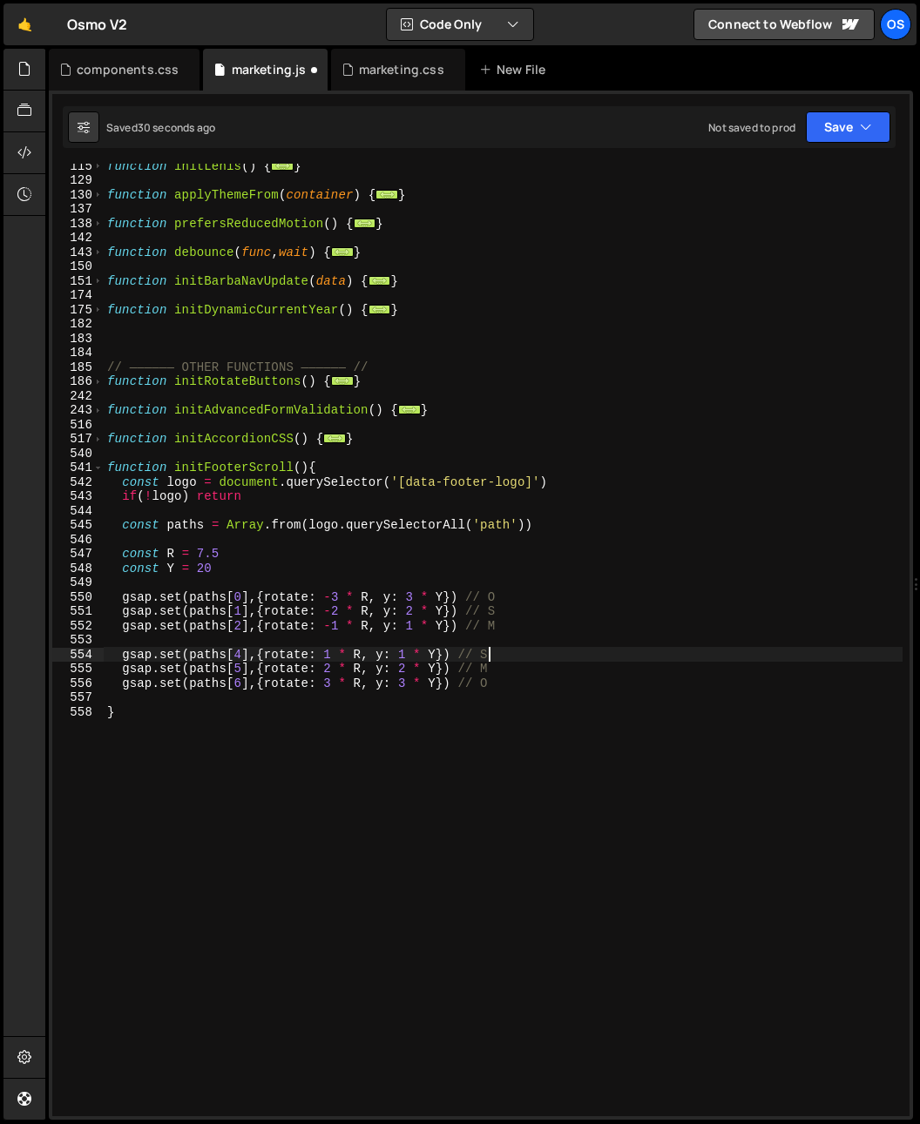
click at [530, 657] on div "function initLenis ( ) { ... } function applyThemeFrom ( container ) { ... } fu…" at bounding box center [503, 648] width 799 height 981
click at [200, 567] on div "function initLenis ( ) { ... } function applyThemeFrom ( container ) { ... } fu…" at bounding box center [503, 648] width 799 height 981
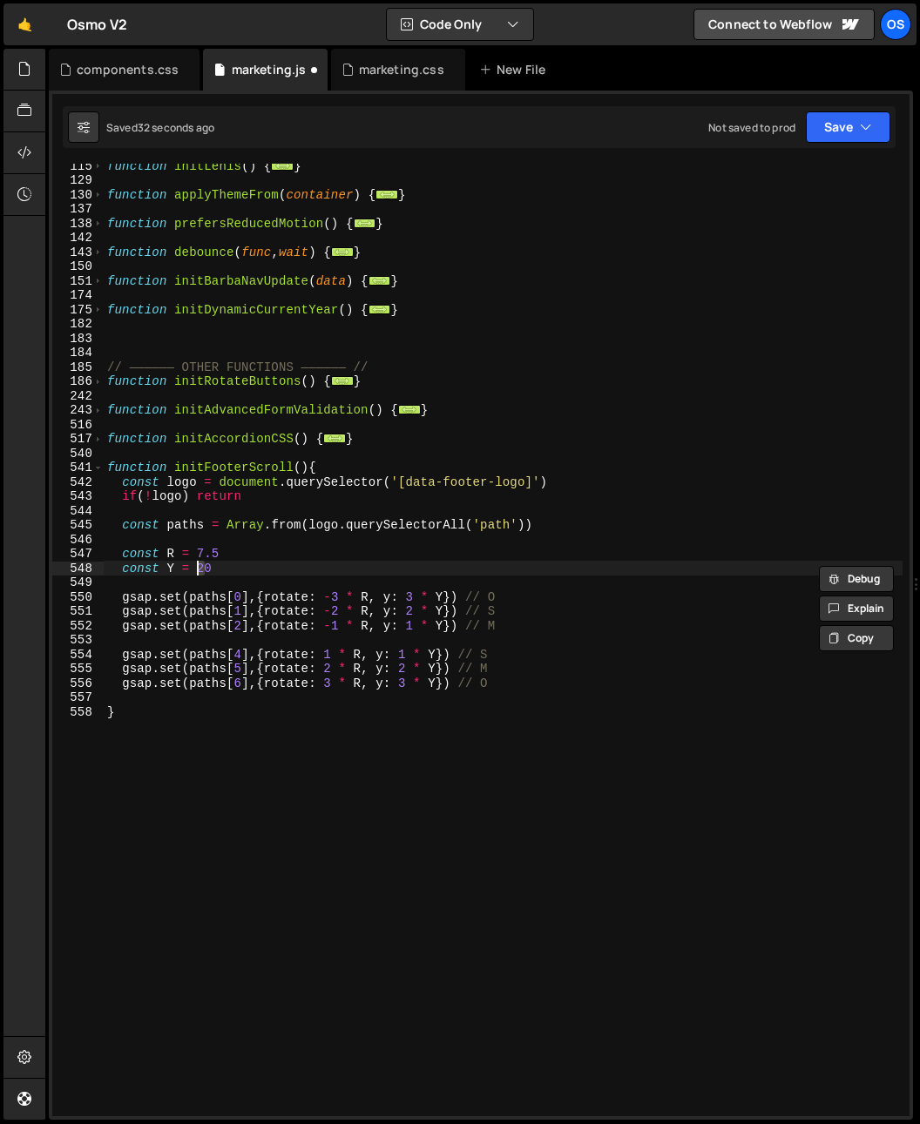
click at [215, 560] on div "function initLenis ( ) { ... } function applyThemeFrom ( container ) { ... } fu…" at bounding box center [503, 648] width 799 height 981
drag, startPoint x: 208, startPoint y: 574, endPoint x: 187, endPoint y: 573, distance: 20.9
click at [187, 574] on div "function initLenis ( ) { ... } function applyThemeFrom ( container ) { ... } fu…" at bounding box center [503, 648] width 799 height 981
click at [259, 552] on div "function initLenis ( ) { ... } function applyThemeFrom ( container ) { ... } fu…" at bounding box center [503, 648] width 799 height 981
drag, startPoint x: 213, startPoint y: 569, endPoint x: 199, endPoint y: 569, distance: 14.8
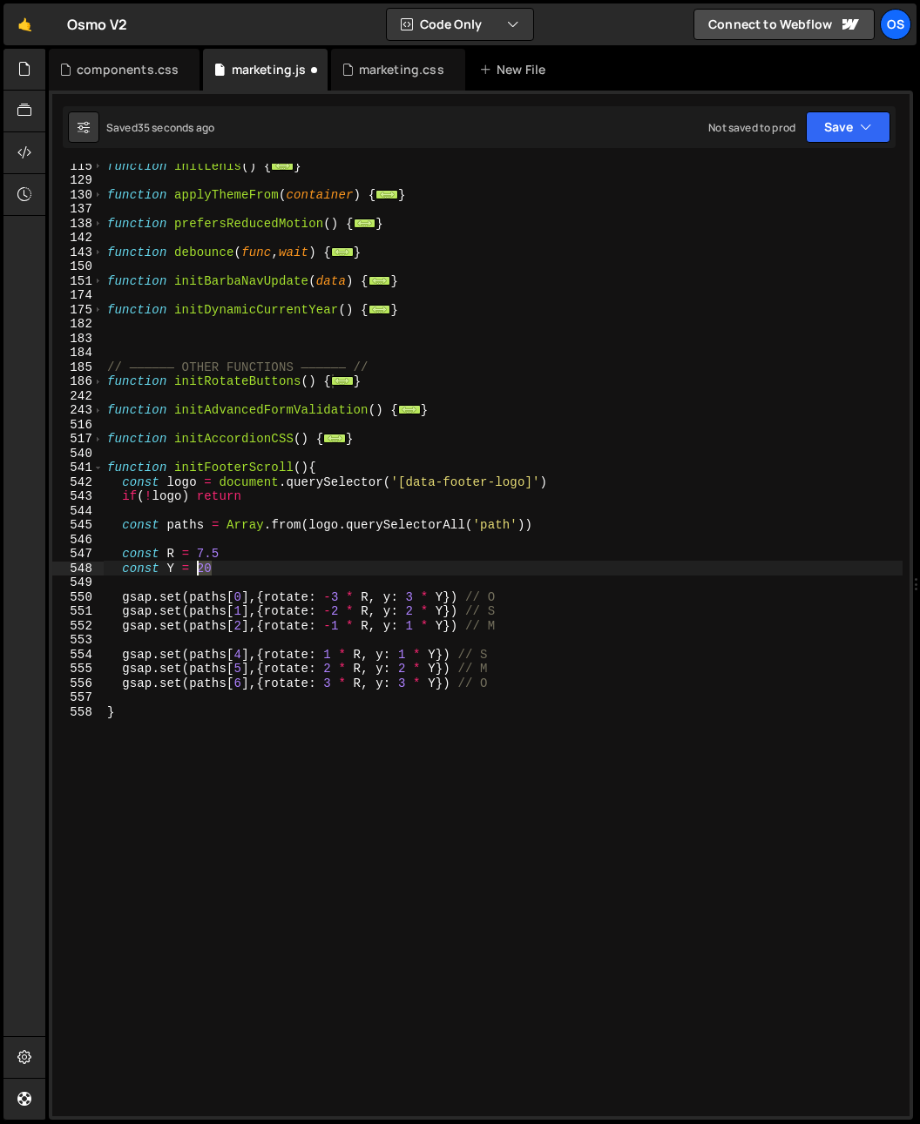
click at [199, 569] on div "function initLenis ( ) { ... } function applyThemeFrom ( container ) { ... } fu…" at bounding box center [503, 648] width 799 height 981
click at [196, 569] on div "function initLenis ( ) { ... } function applyThemeFrom ( container ) { ... } fu…" at bounding box center [503, 648] width 799 height 981
click at [400, 549] on div "function initLenis ( ) { ... } function applyThemeFrom ( container ) { ... } fu…" at bounding box center [503, 648] width 799 height 981
click at [480, 597] on div "function initLenis ( ) { ... } function applyThemeFrom ( container ) { ... } fu…" at bounding box center [503, 648] width 799 height 981
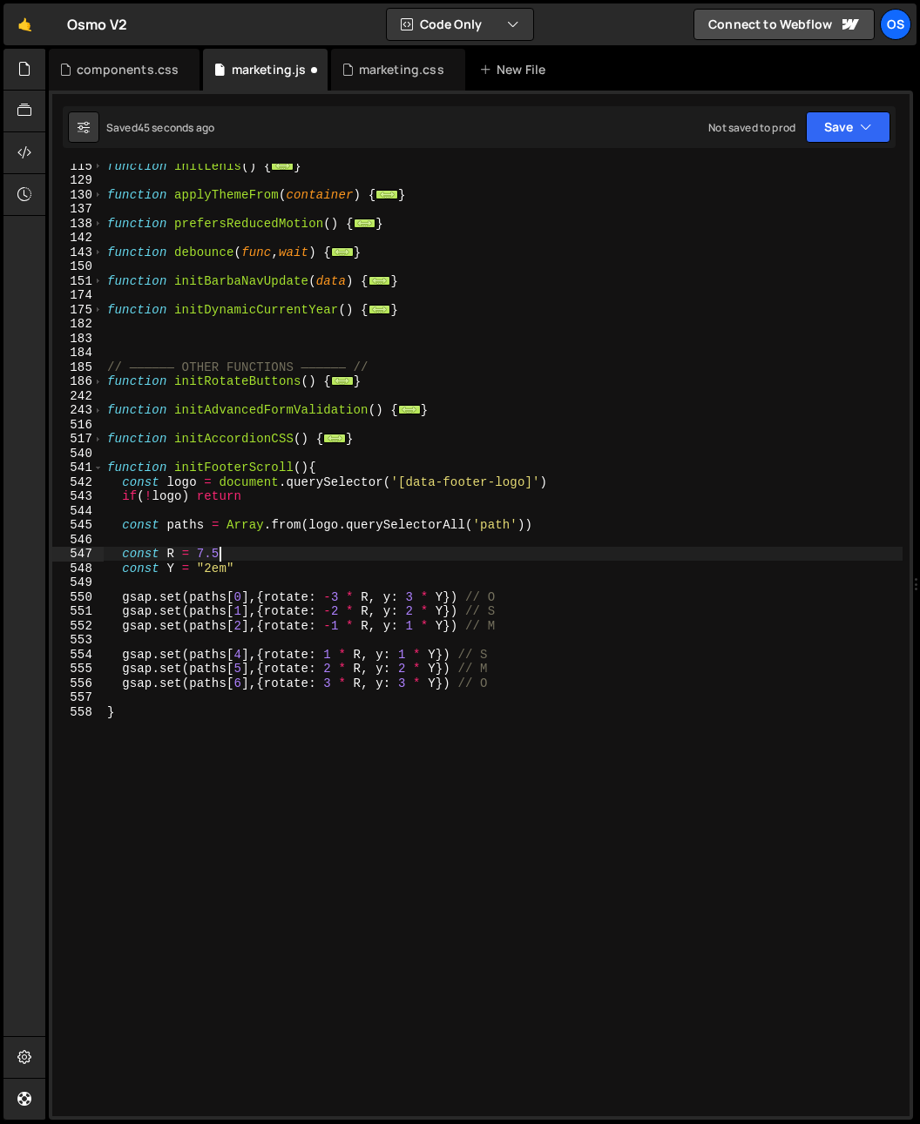
type textarea "gsap.set(paths[0],{rotate: -3 * R, y: 3 * Y}) // O"
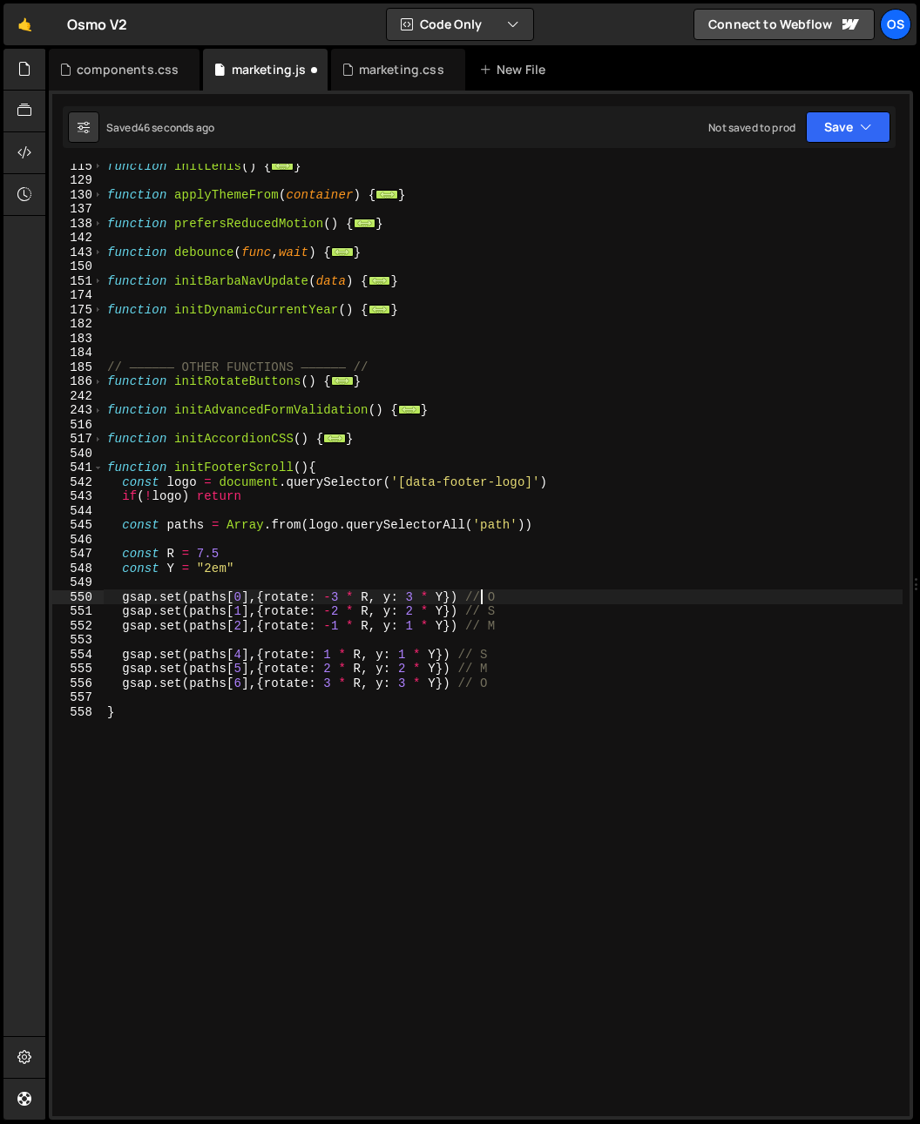
click at [257, 587] on div "function initLenis ( ) { ... } function applyThemeFrom ( container ) { ... } fu…" at bounding box center [503, 648] width 799 height 981
click at [408, 609] on div "function initLenis ( ) { ... } function applyThemeFrom ( container ) { ... } fu…" at bounding box center [503, 648] width 799 height 981
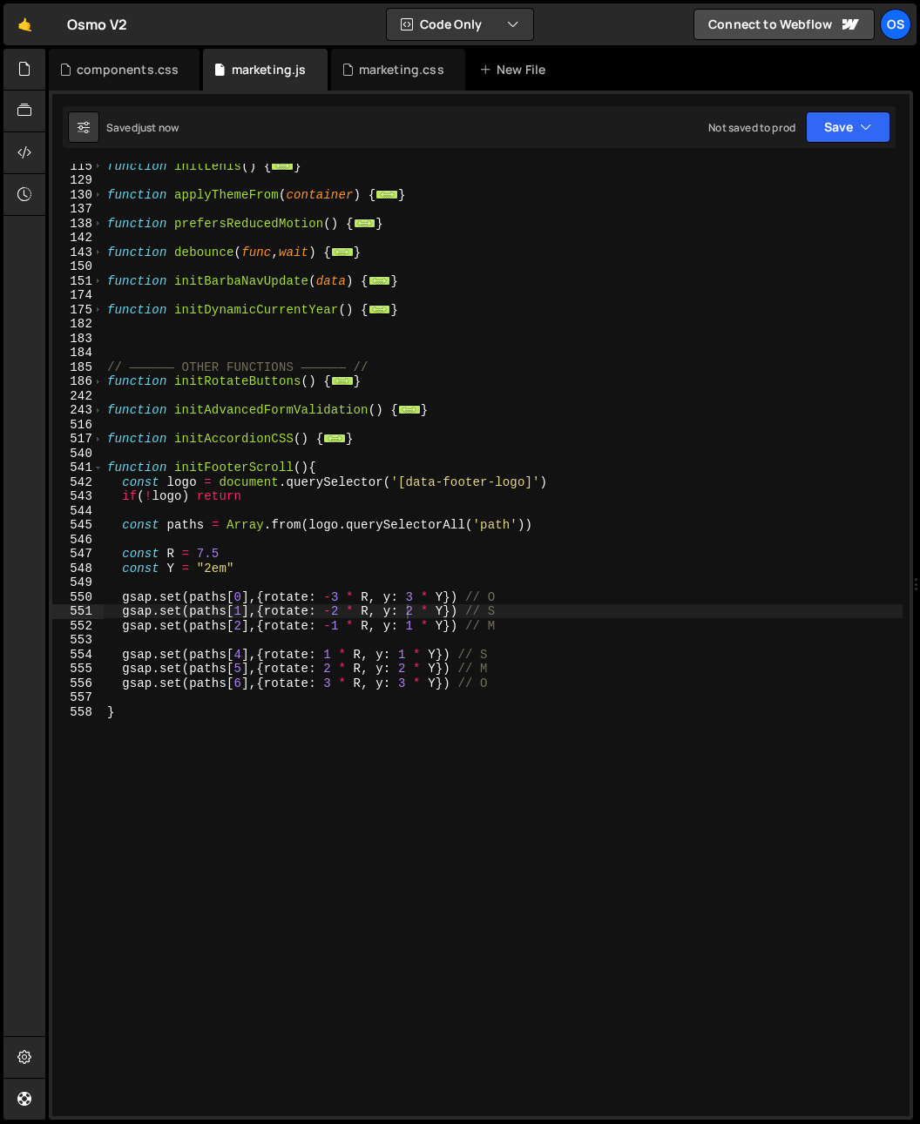
click at [355, 610] on div "function initLenis ( ) { ... } function applyThemeFrom ( container ) { ... } fu…" at bounding box center [503, 648] width 799 height 981
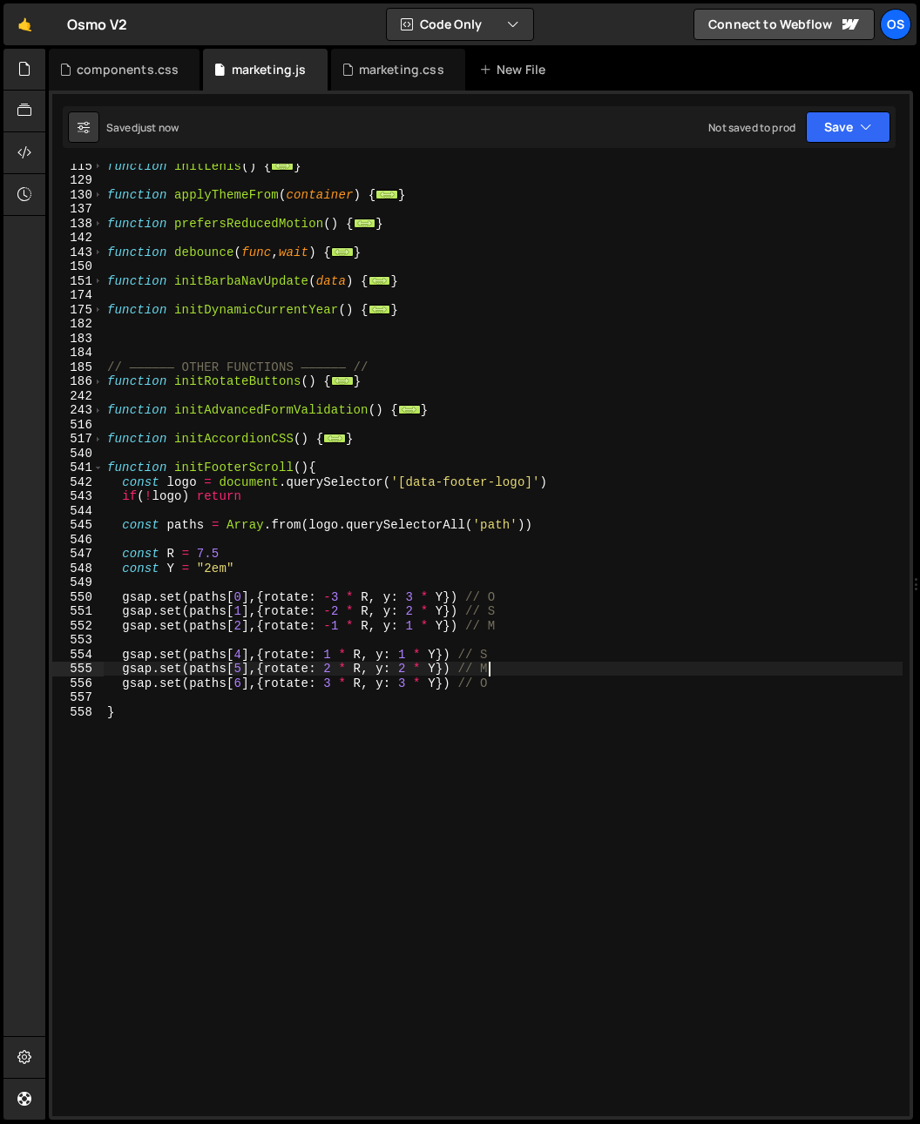
click at [559, 672] on div "function initLenis ( ) { ... } function applyThemeFrom ( container ) { ... } fu…" at bounding box center [503, 648] width 799 height 981
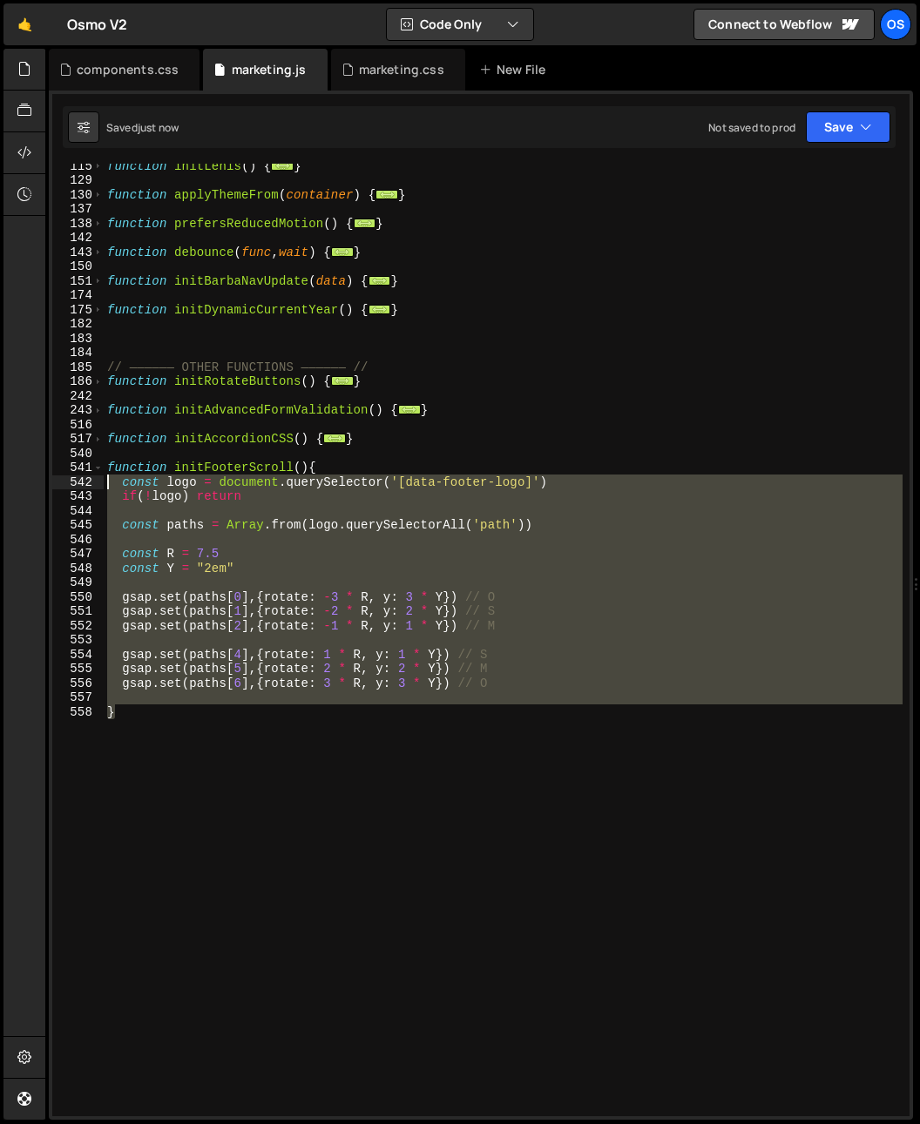
drag, startPoint x: 251, startPoint y: 705, endPoint x: 83, endPoint y: 476, distance: 284.1
click at [83, 476] on div "gsap.set(paths[5],{rotate: 2 * R, y: 2 * Y}) // M 115 129 130 137 138 142 143 1…" at bounding box center [480, 640] width 857 height 953
drag, startPoint x: 83, startPoint y: 476, endPoint x: 94, endPoint y: 489, distance: 16.6
click at [82, 475] on div "542" at bounding box center [77, 482] width 51 height 15
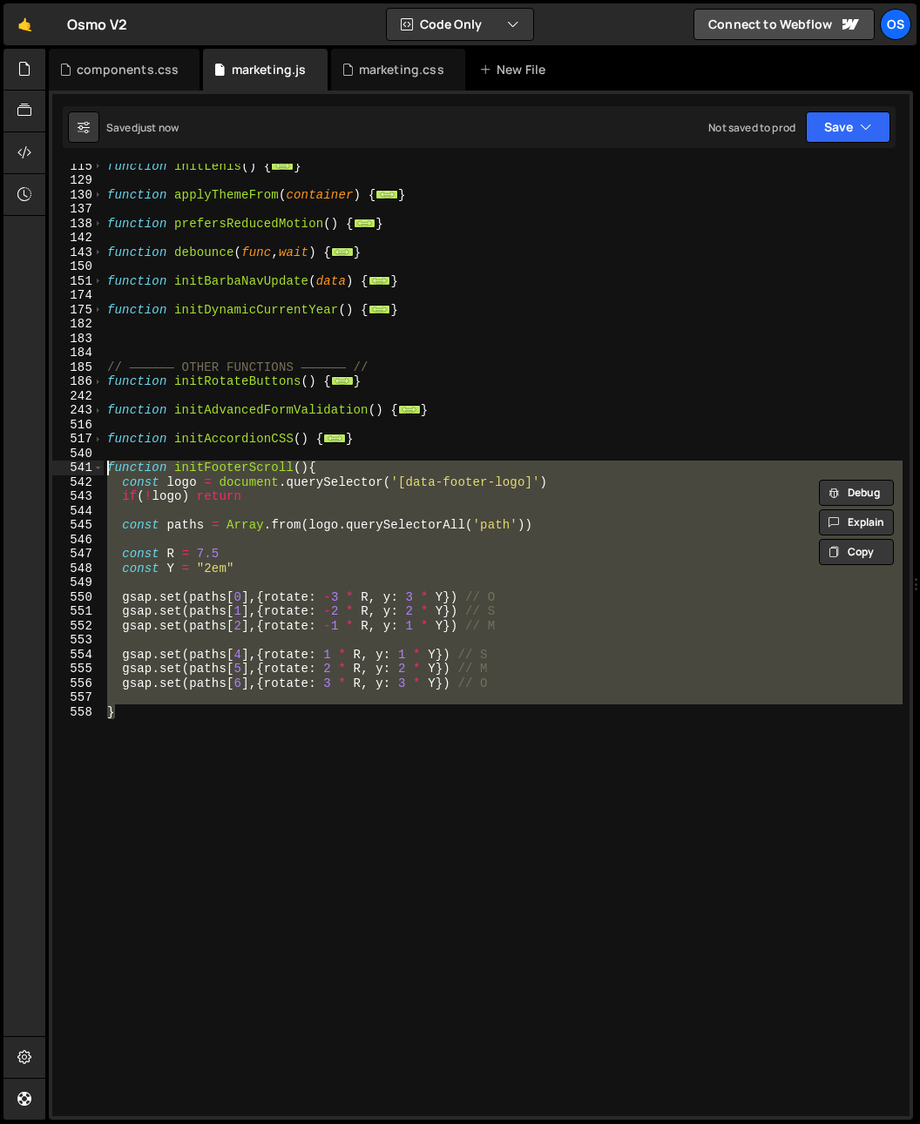
drag, startPoint x: 133, startPoint y: 733, endPoint x: 68, endPoint y: 467, distance: 274.3
click at [68, 467] on div "const logo = document.querySelector('[data-footer-logo]') if(!logo) return 115 …" at bounding box center [480, 640] width 857 height 953
type textarea "function initFooterScroll(){ const logo = document.querySelector('[data-footer-…"
click at [649, 344] on div "function initLenis ( ) { ... } function applyThemeFrom ( container ) { ... } fu…" at bounding box center [503, 648] width 799 height 981
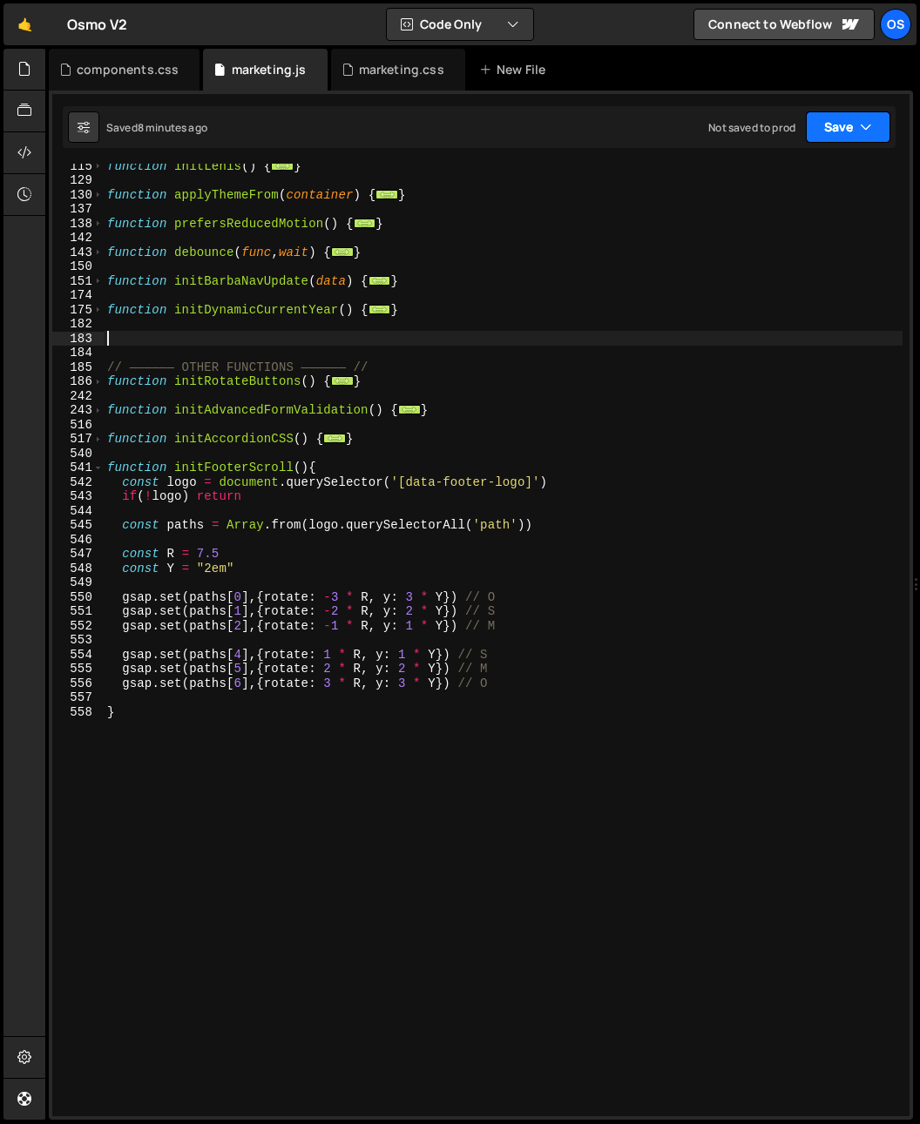
click at [883, 129] on button "Save" at bounding box center [847, 126] width 84 height 31
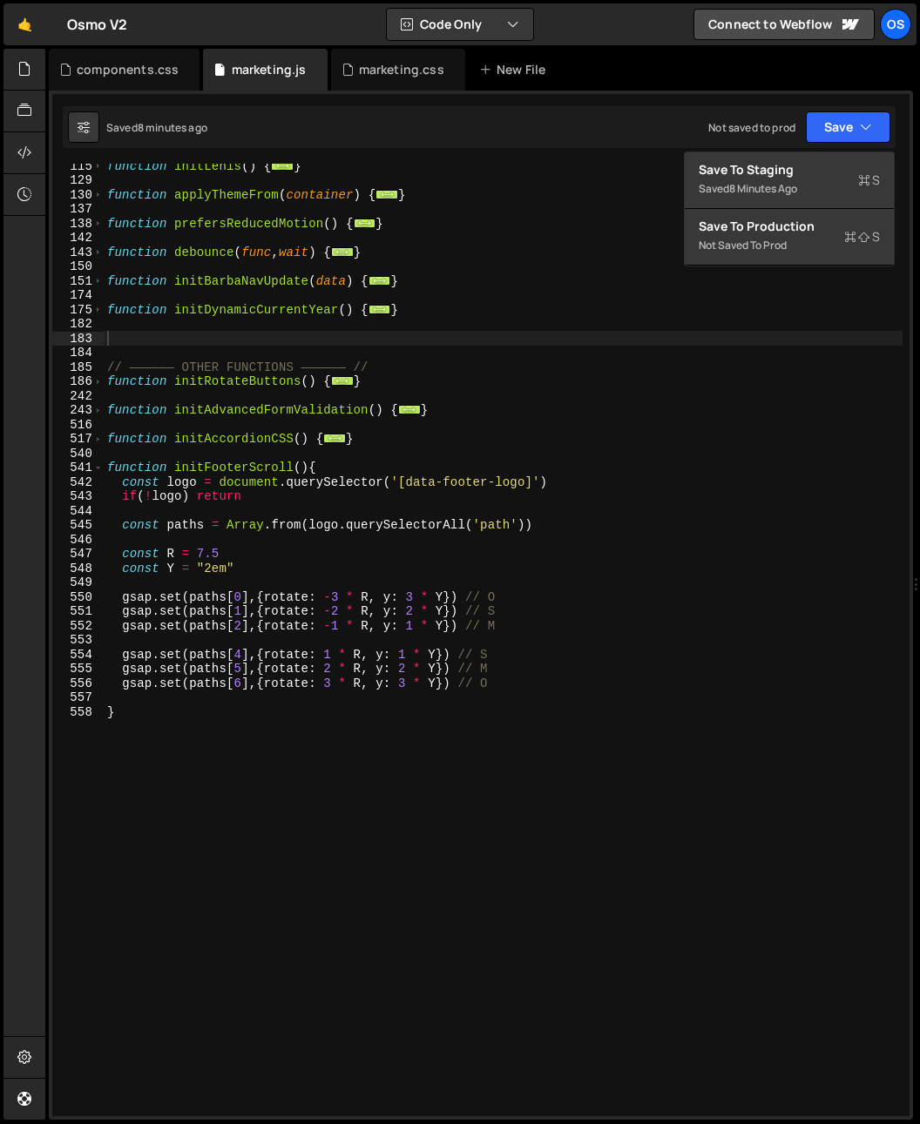
click at [669, 354] on div "function initLenis ( ) { ... } function applyThemeFrom ( container ) { ... } fu…" at bounding box center [503, 648] width 799 height 981
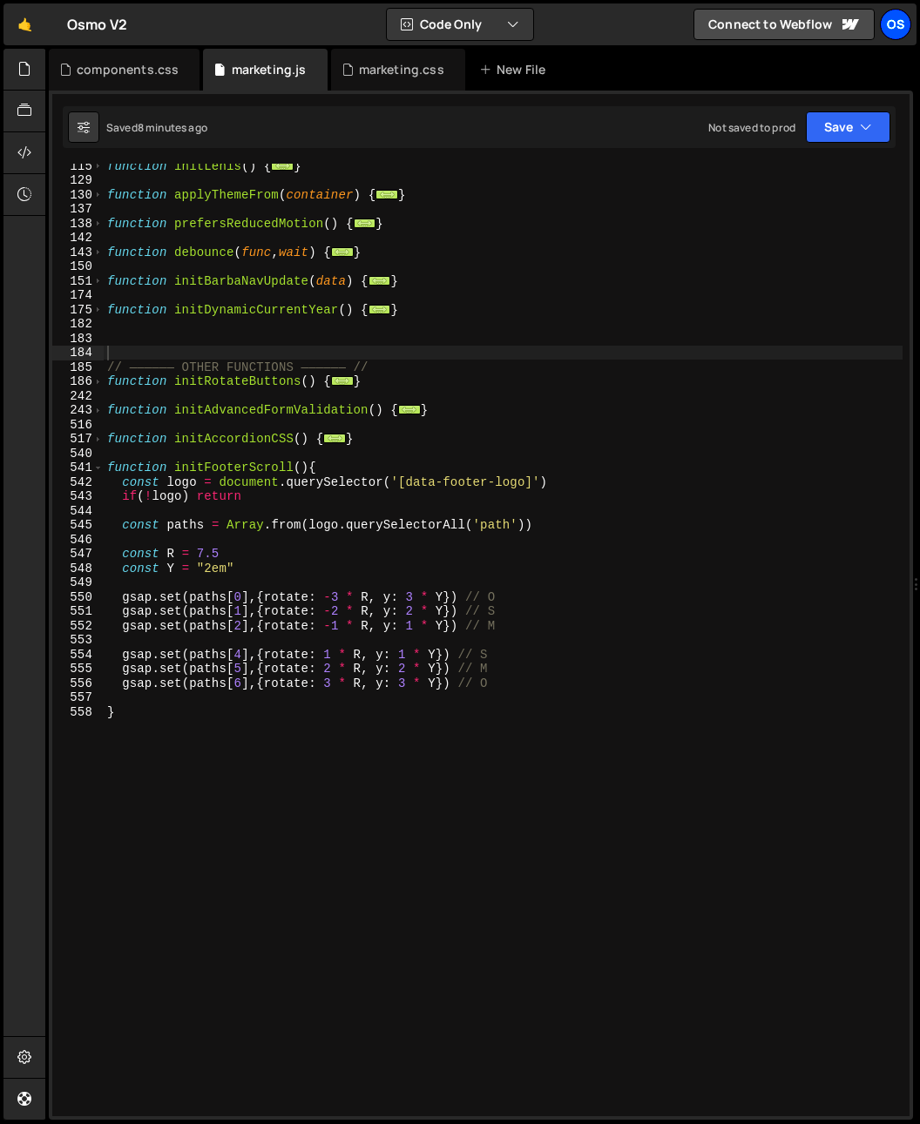
click at [900, 20] on div "Os" at bounding box center [894, 24] width 31 height 31
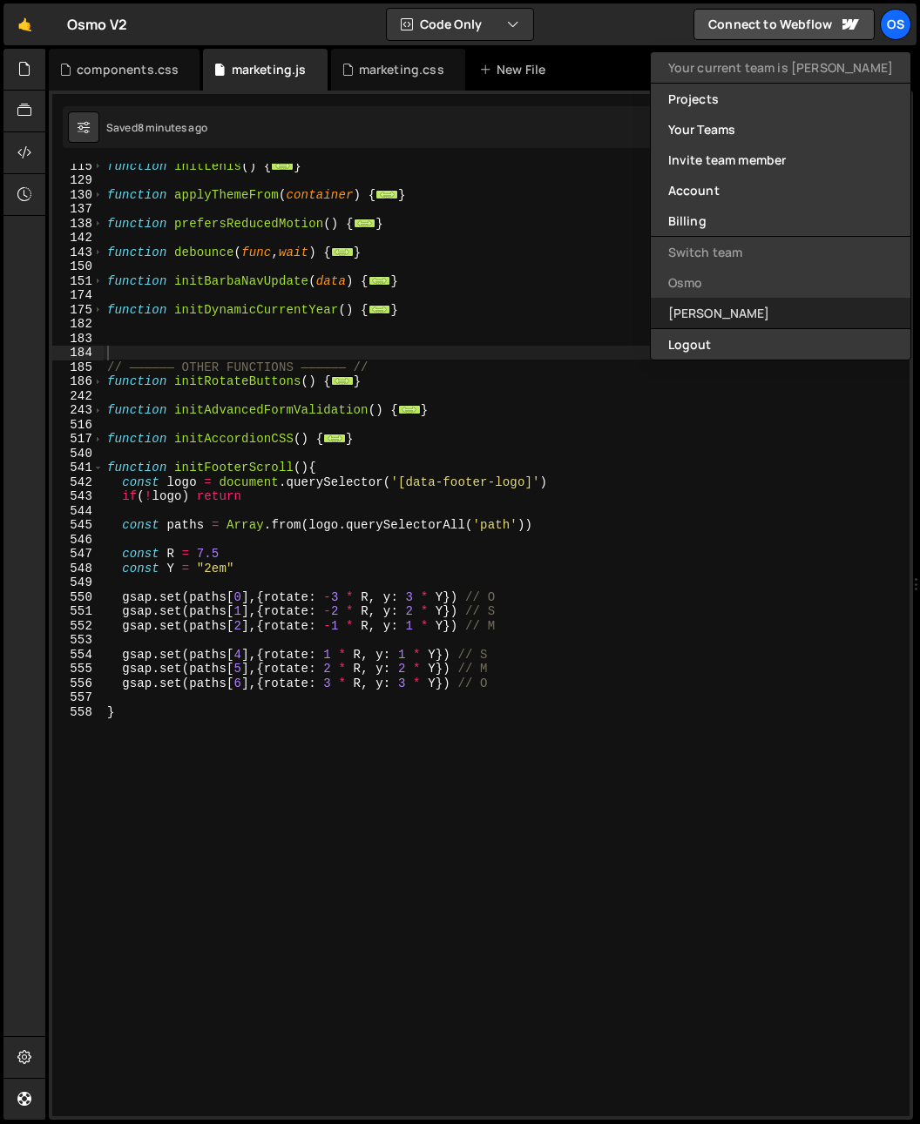
click at [766, 312] on link "[PERSON_NAME]" at bounding box center [779, 313] width 259 height 30
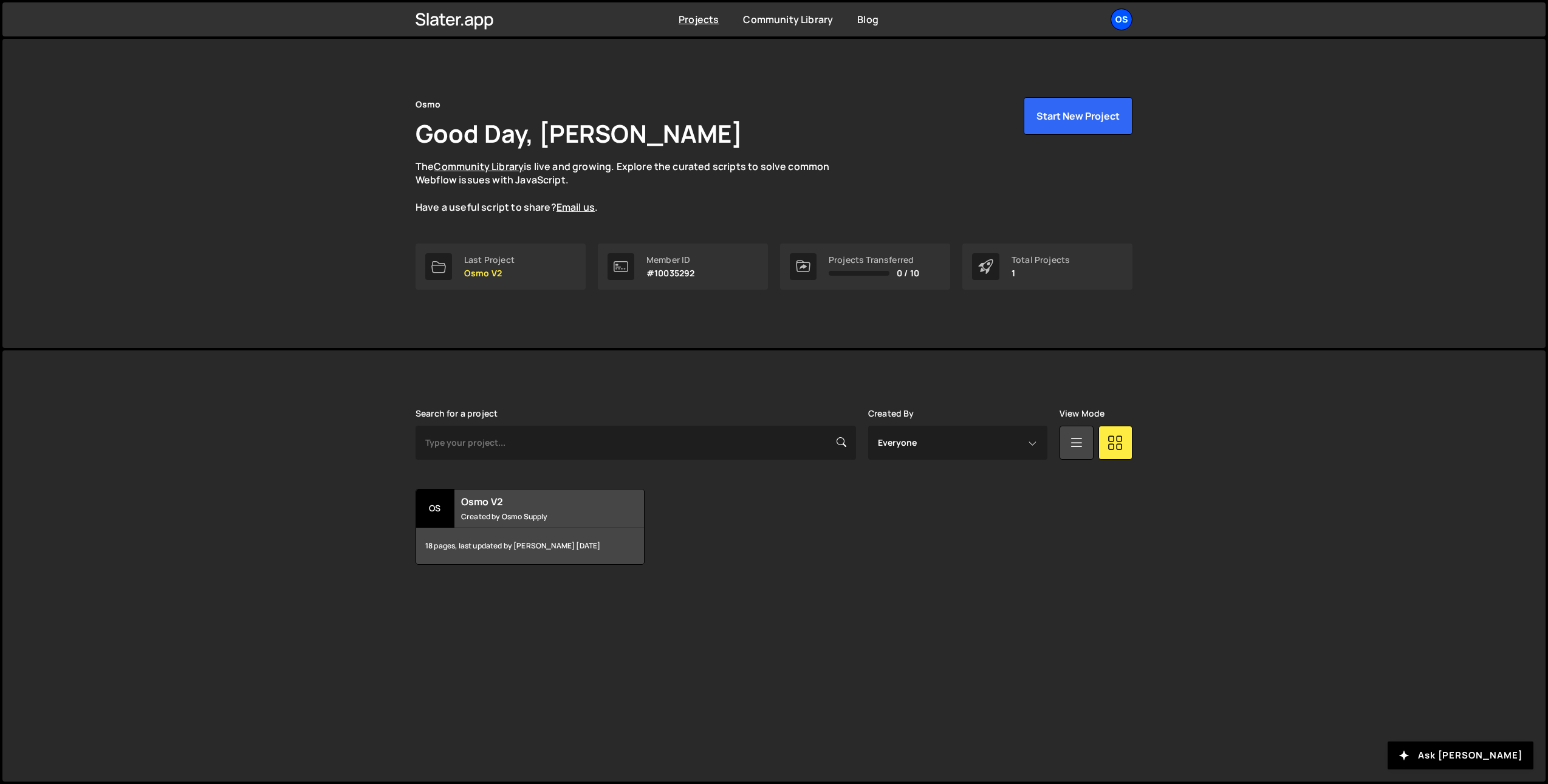
click at [1116, 14] on div "Os" at bounding box center [1121, 19] width 22 height 22
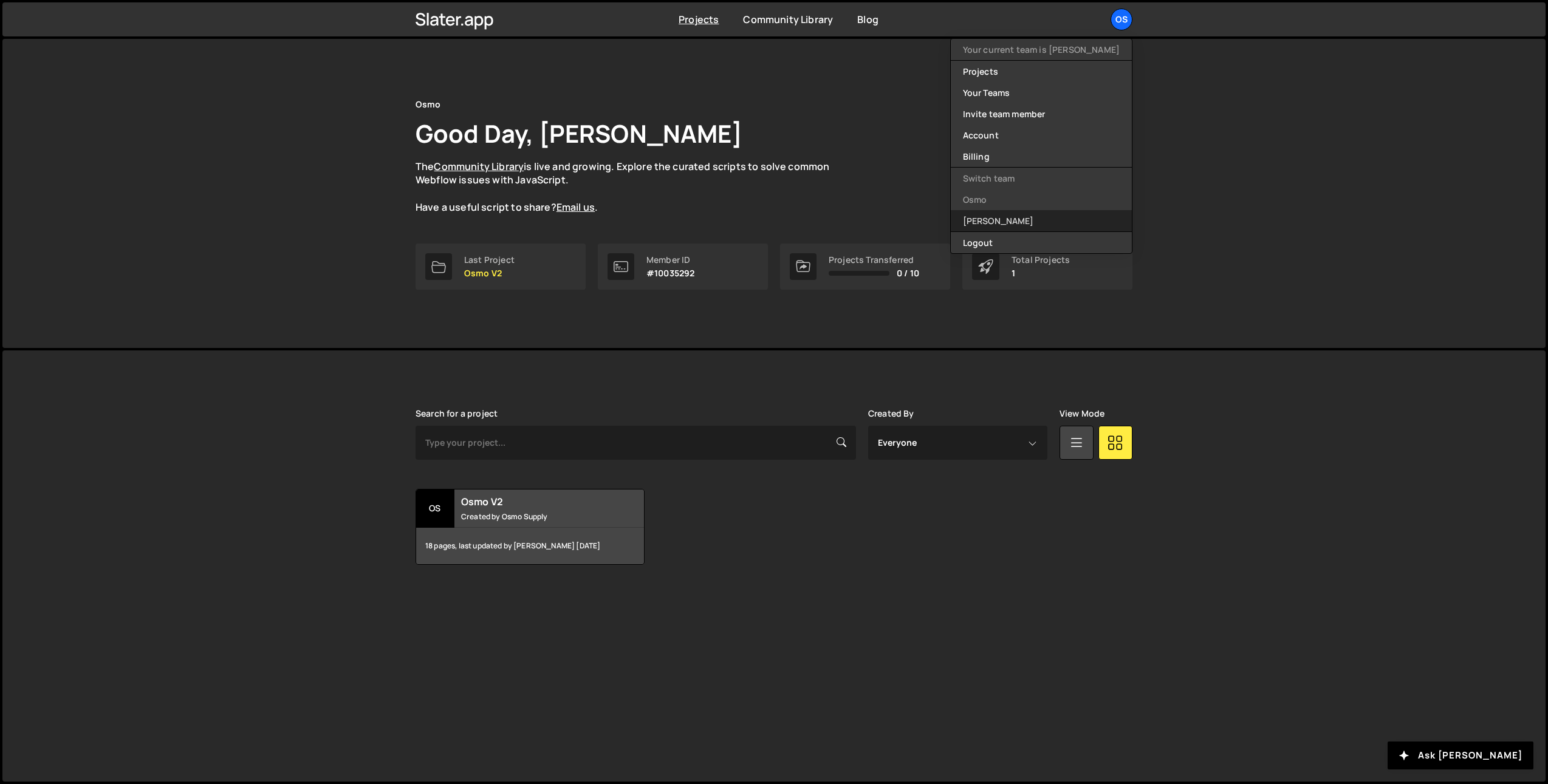
click at [1019, 214] on link "[PERSON_NAME]" at bounding box center [1041, 220] width 181 height 21
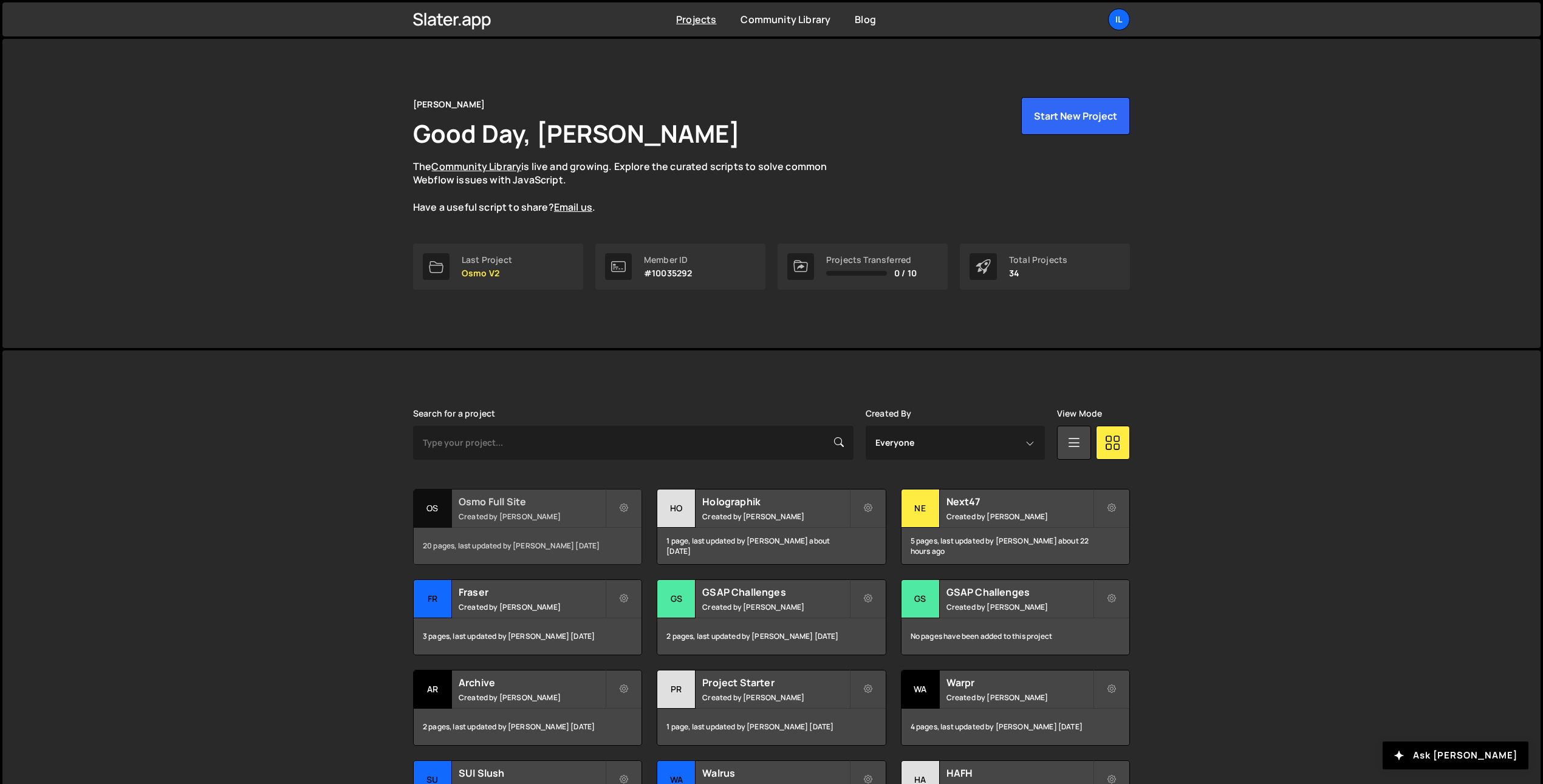
scroll to position [149, 0]
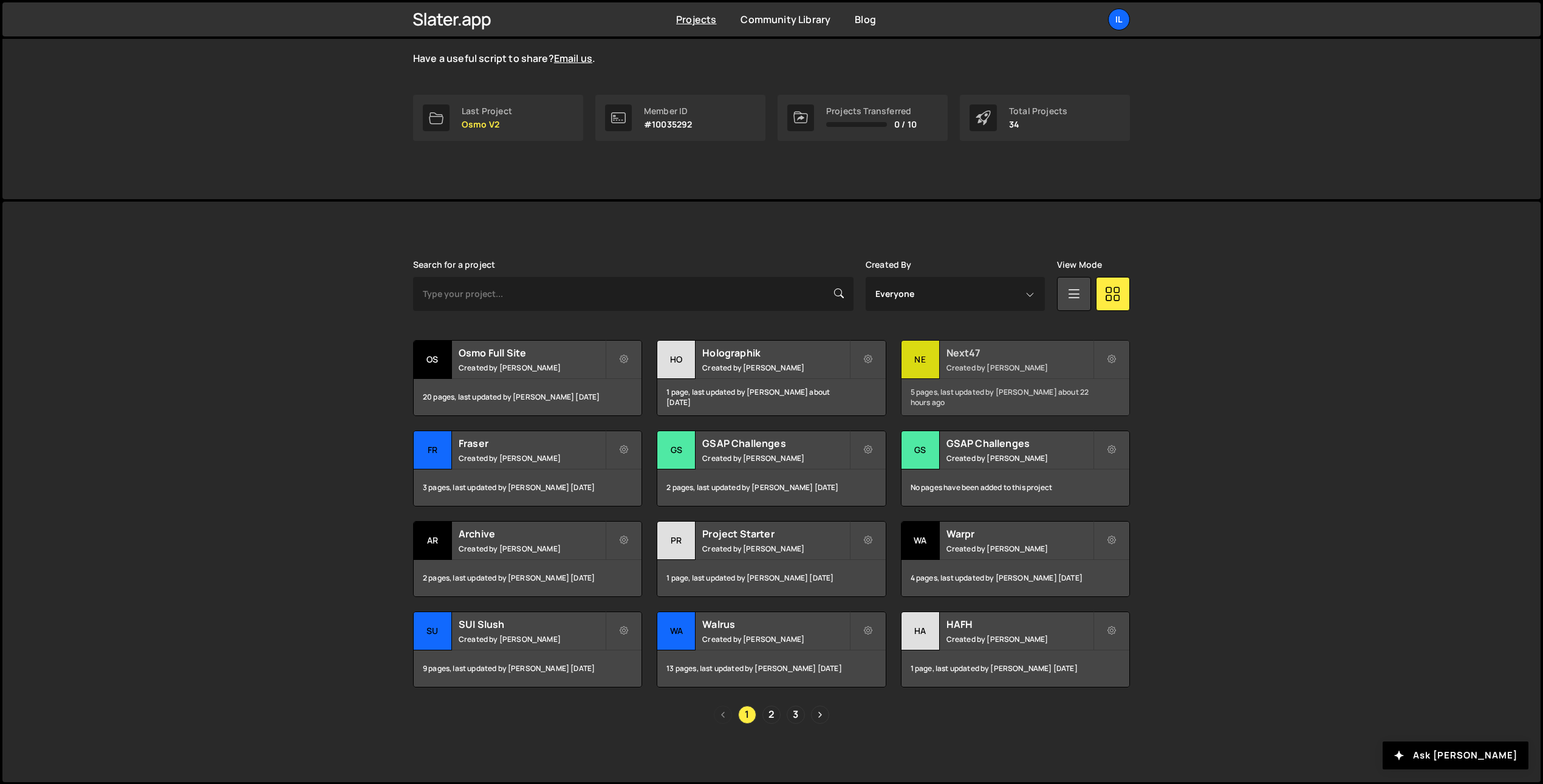
click at [931, 355] on div "Ne" at bounding box center [920, 360] width 38 height 38
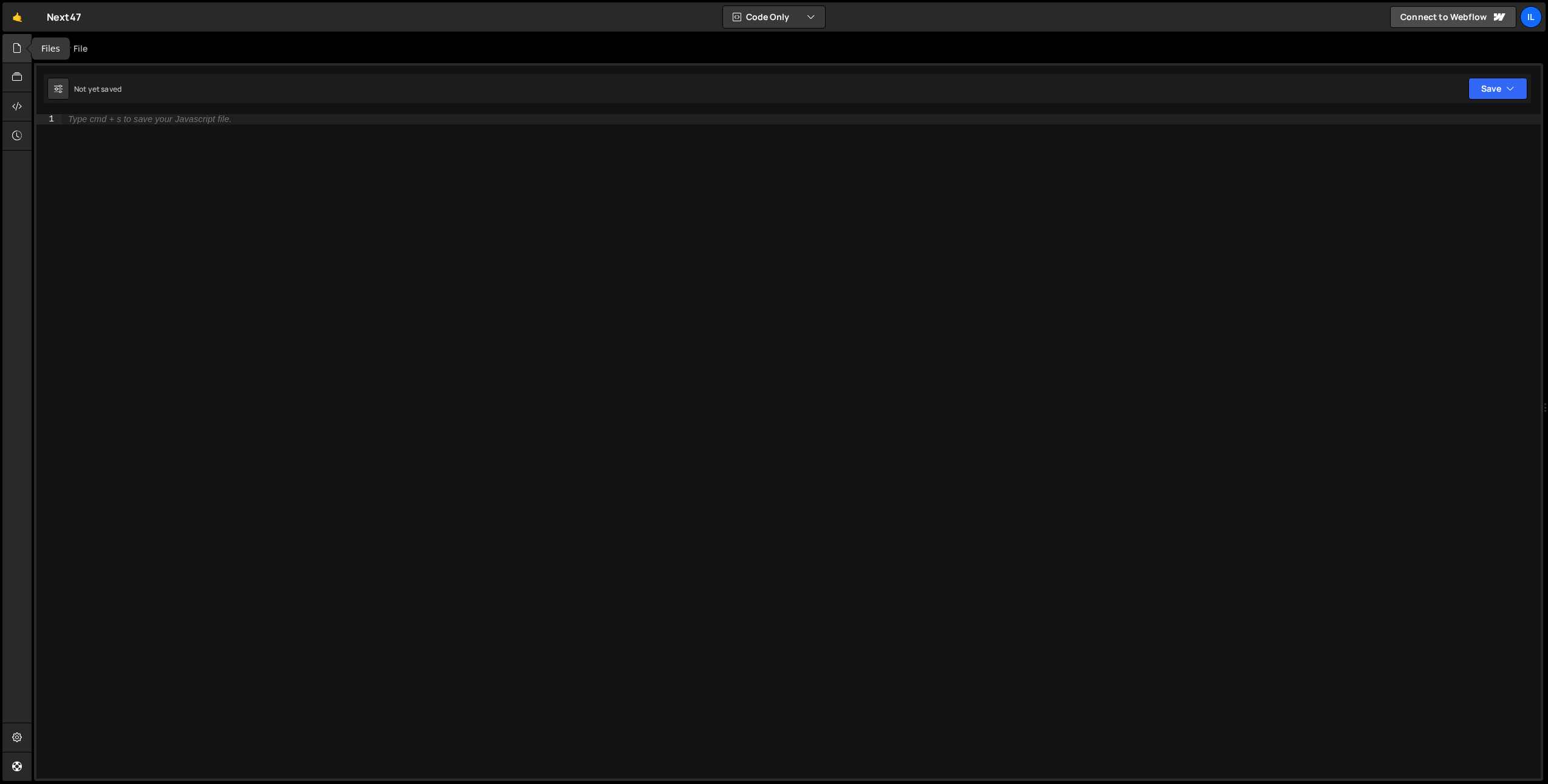
click at [4, 42] on div at bounding box center [17, 49] width 30 height 29
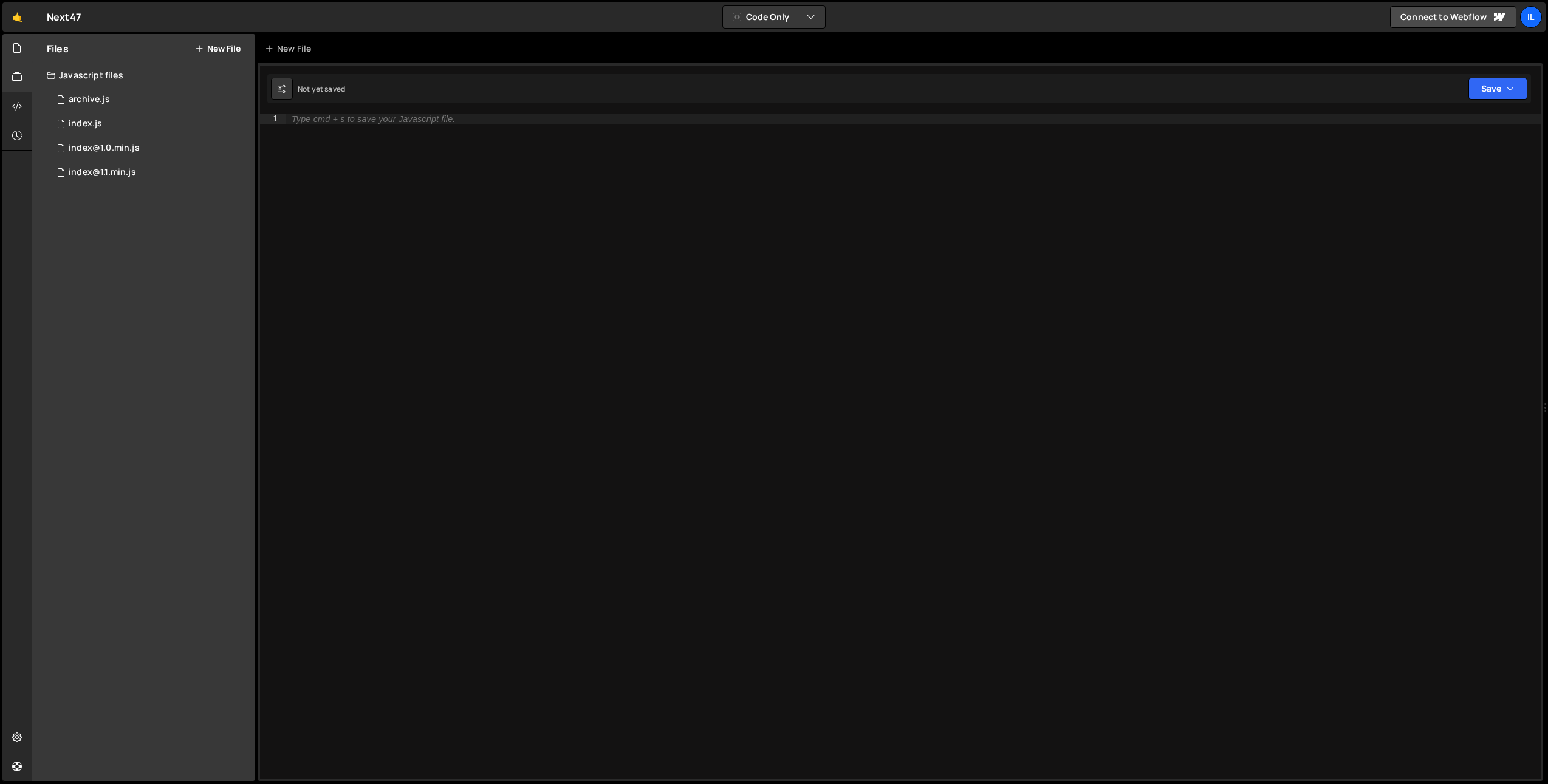
drag, startPoint x: 87, startPoint y: 127, endPoint x: 29, endPoint y: 76, distance: 77.2
click at [87, 127] on div "index.js" at bounding box center [85, 124] width 33 height 11
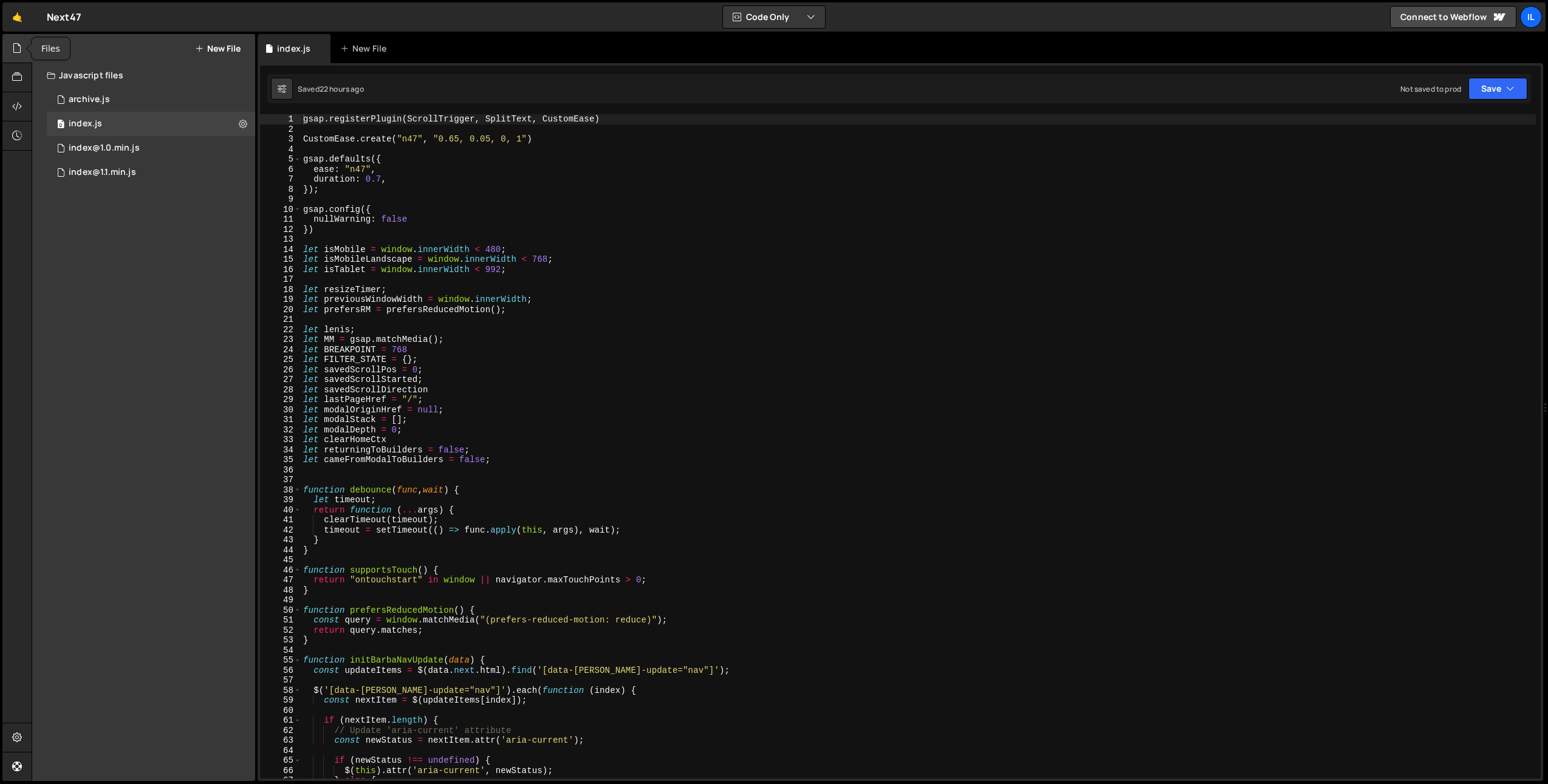
click at [17, 56] on div at bounding box center [17, 49] width 30 height 29
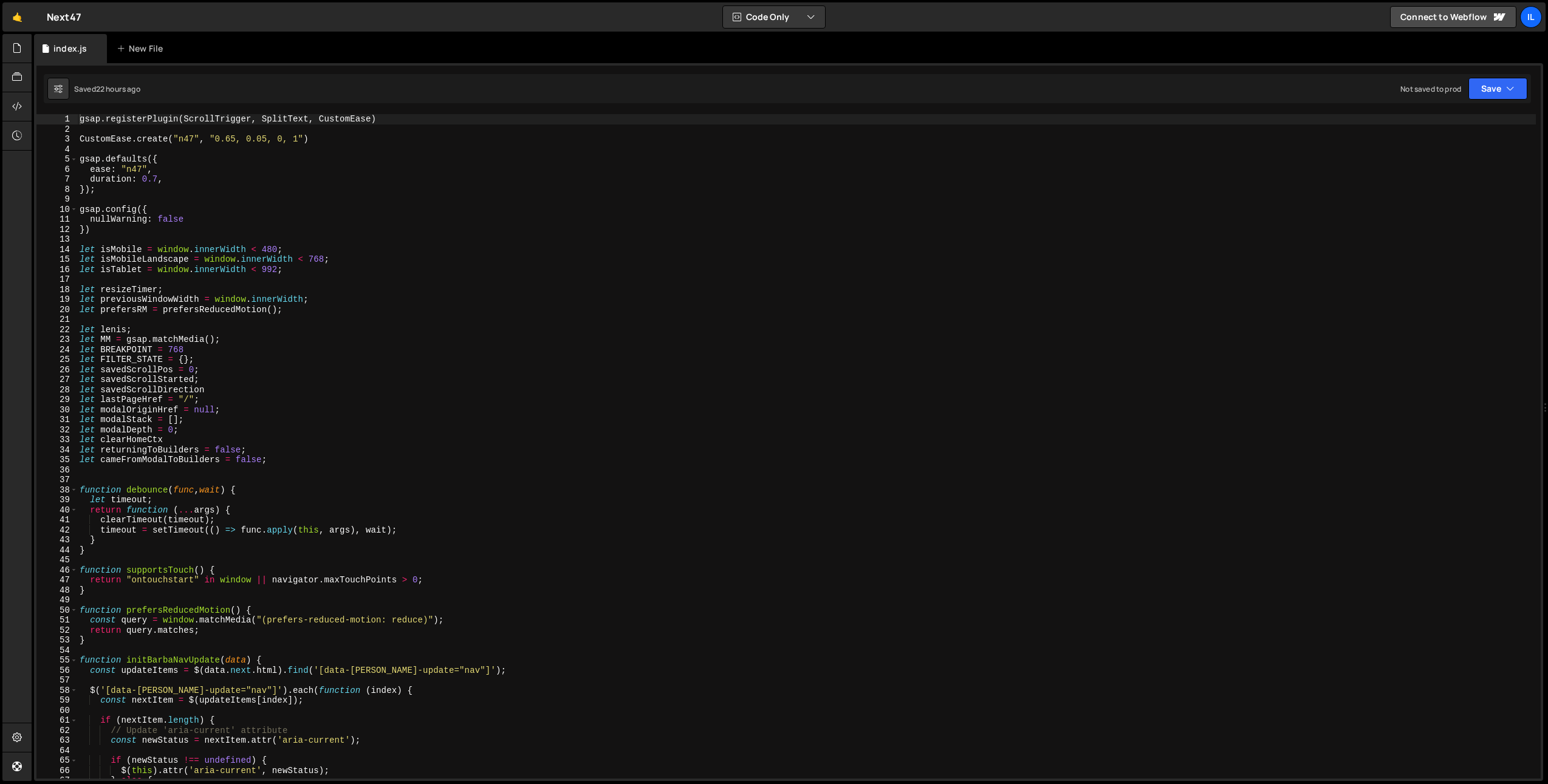
type textarea "gsap.registerPlugin(ScrollTrigger, SplitText, CustomEase)"
click at [73, 486] on span at bounding box center [74, 490] width 7 height 10
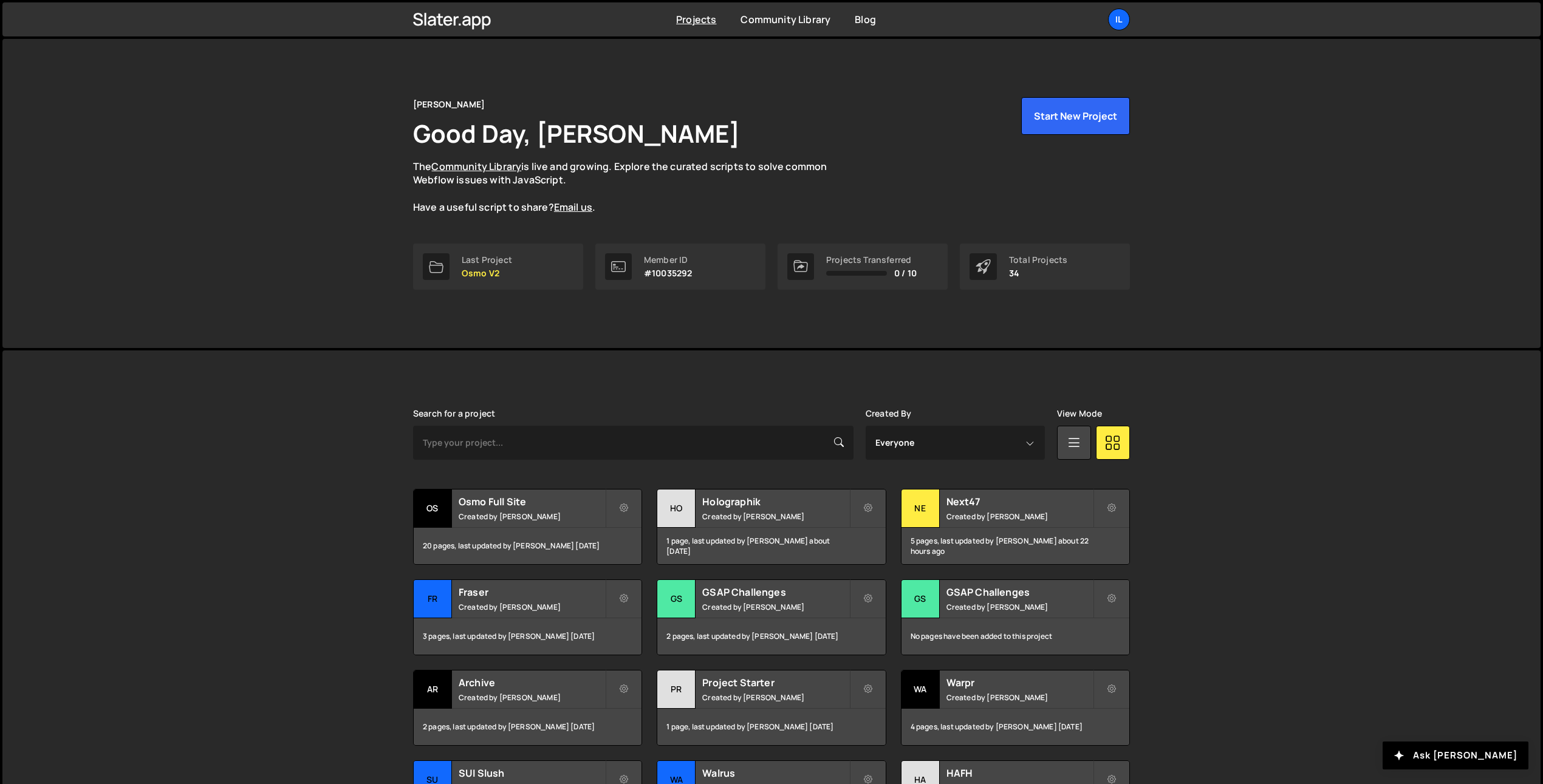
scroll to position [149, 0]
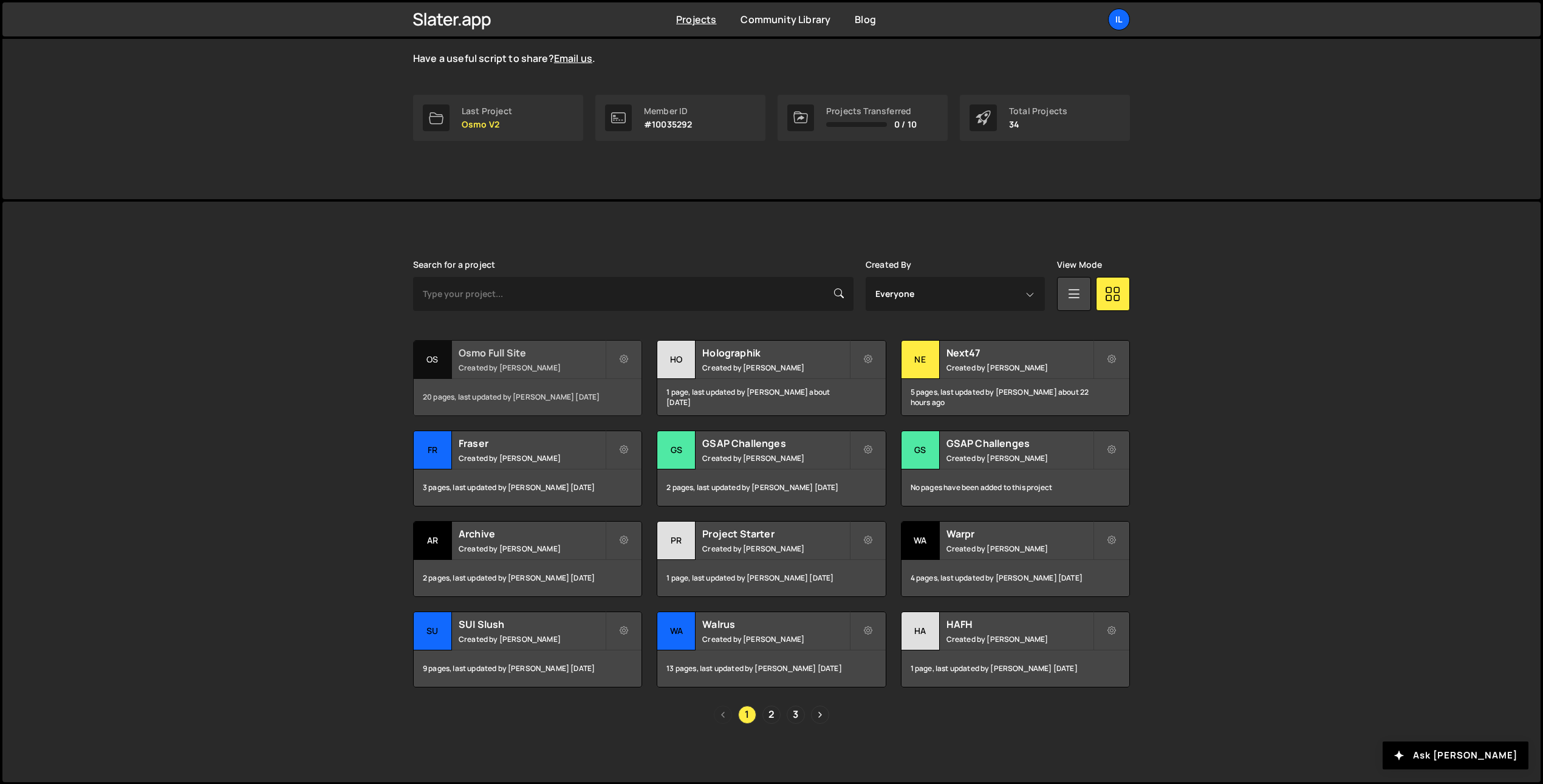
click at [520, 365] on small "Created by Ilja van Eck" at bounding box center [532, 368] width 146 height 10
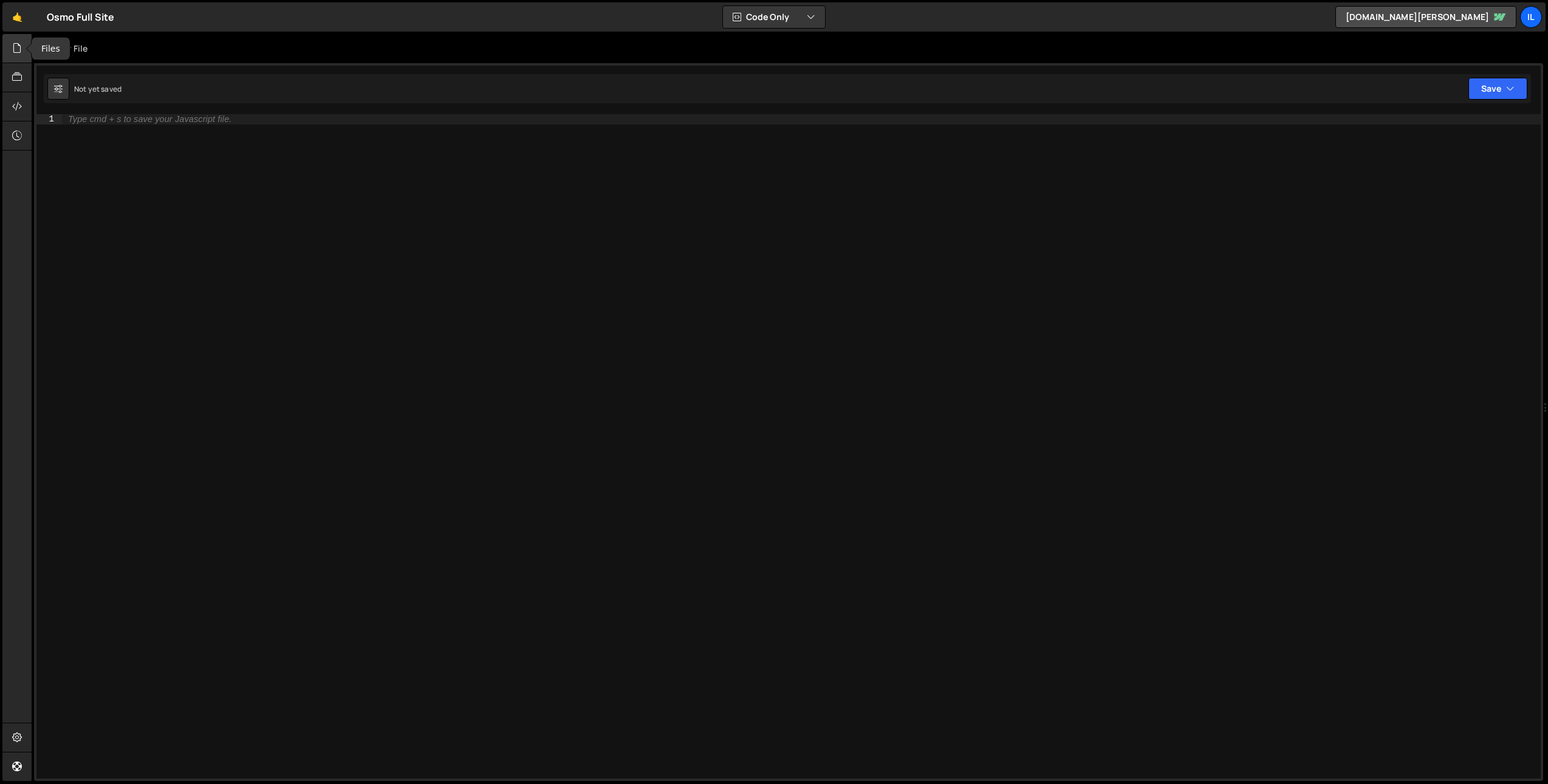
click at [17, 50] on icon at bounding box center [17, 47] width 10 height 13
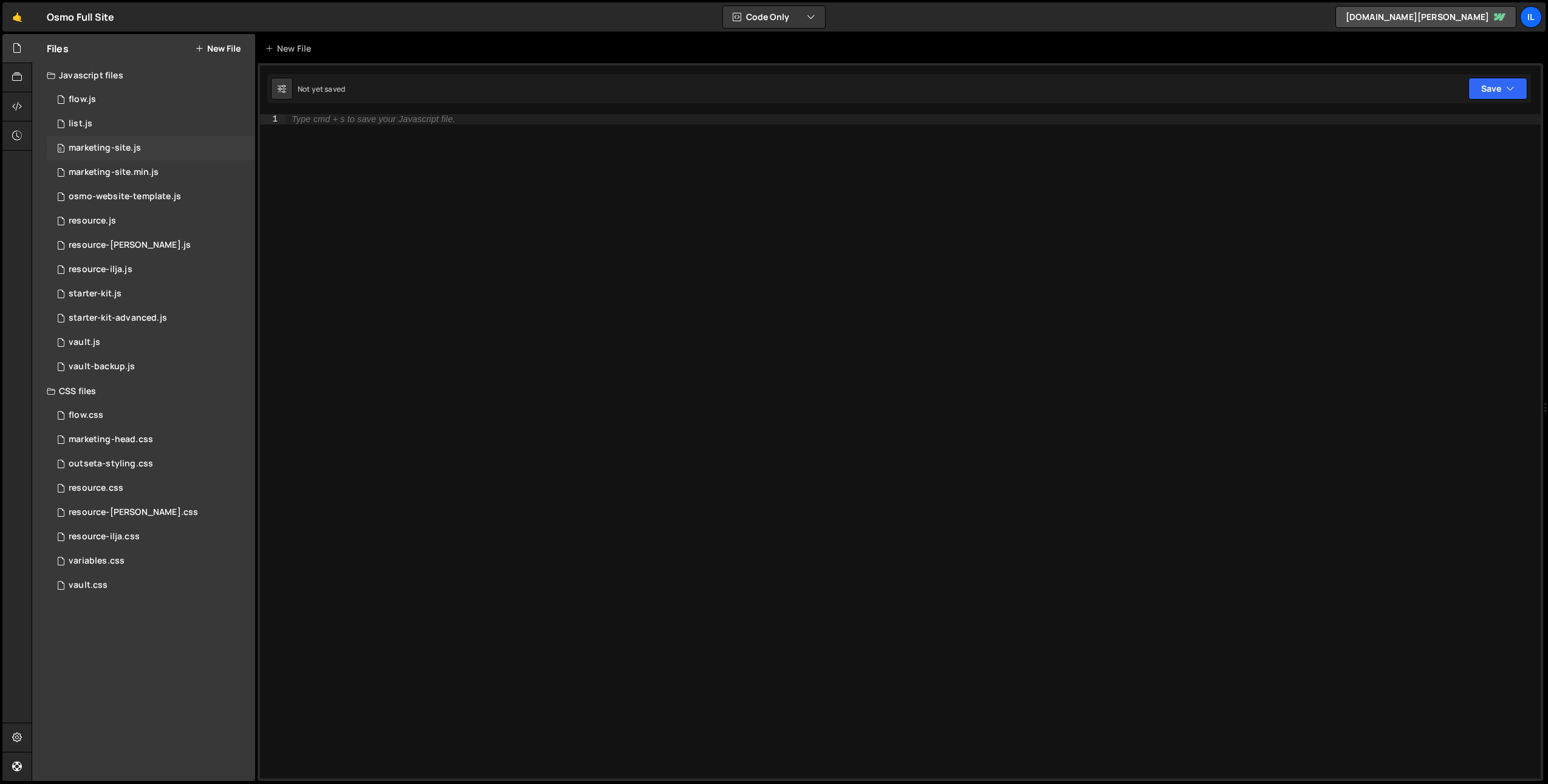
click at [112, 144] on div "marketing-site.js" at bounding box center [105, 149] width 73 height 11
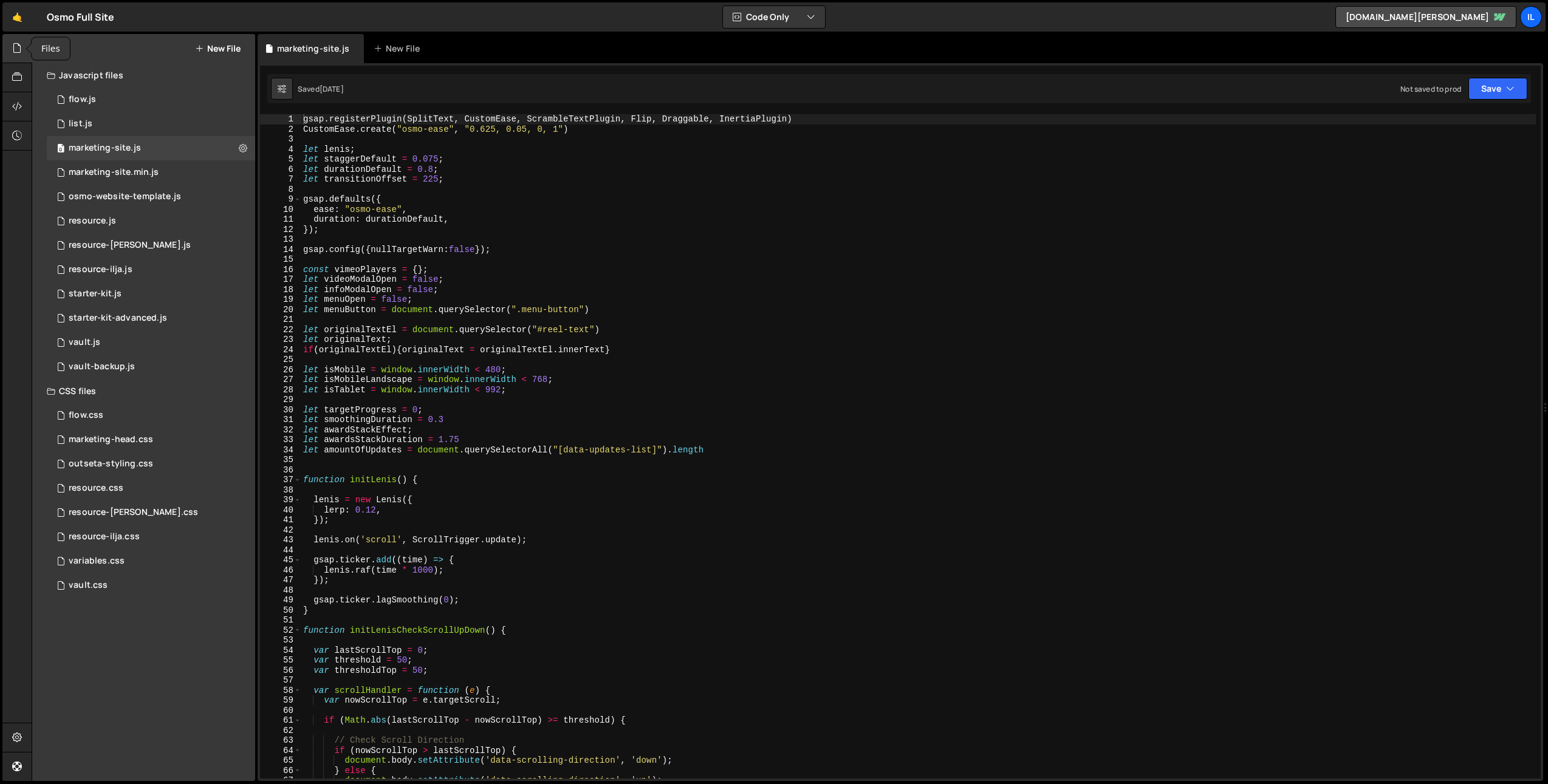
click at [21, 59] on div at bounding box center [17, 49] width 30 height 29
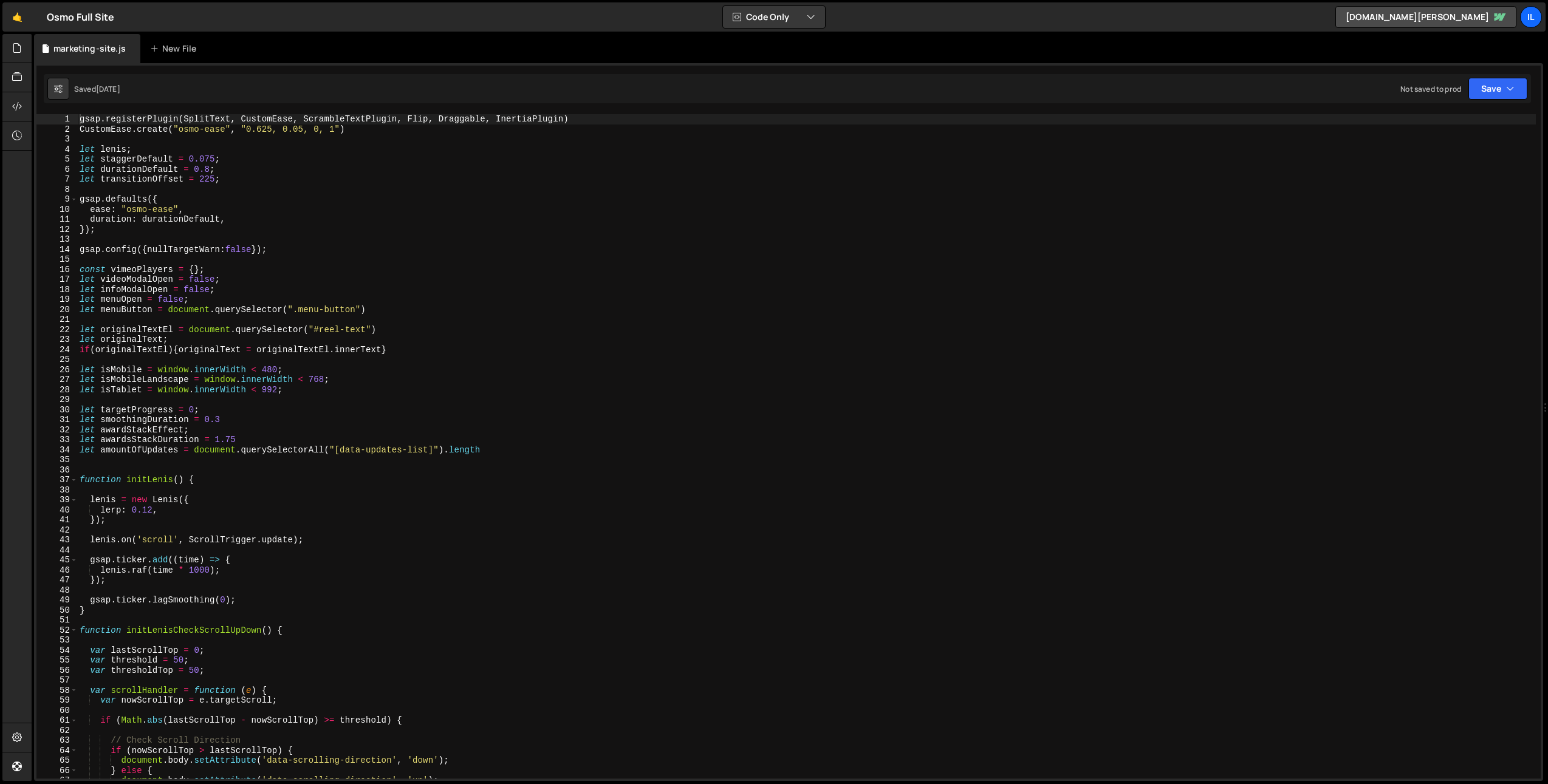
type textarea "gsap.registerPlugin(SplitText, CustomEase, ScrambleTextPlugin, Flip, Draggable,…"
drag, startPoint x: 68, startPoint y: 482, endPoint x: 76, endPoint y: 480, distance: 8.2
click at [68, 482] on div "37" at bounding box center [57, 480] width 41 height 10
drag, startPoint x: 76, startPoint y: 480, endPoint x: 85, endPoint y: 463, distance: 19.2
click at [77, 479] on span at bounding box center [74, 480] width 7 height 10
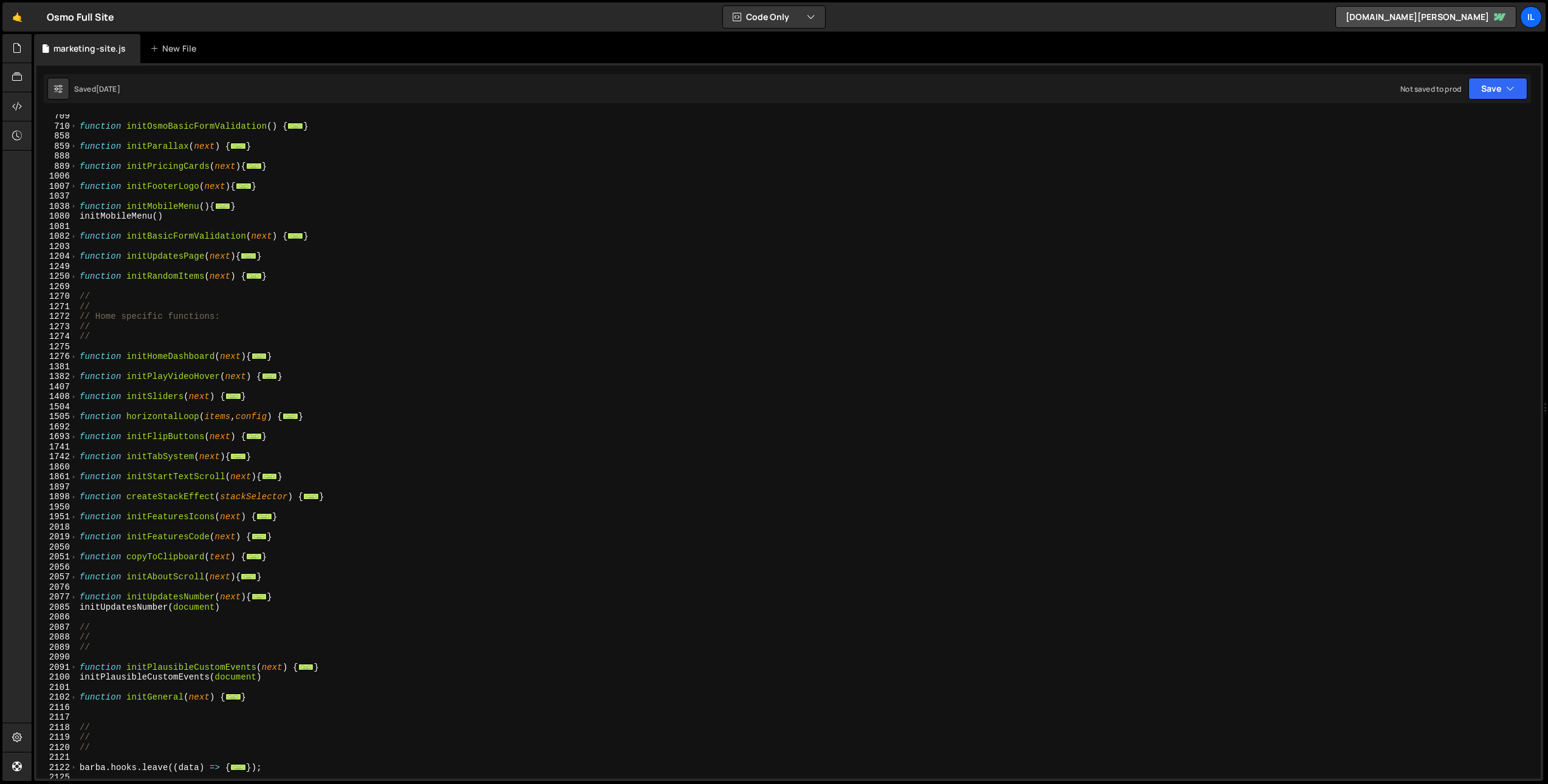
scroll to position [688, 0]
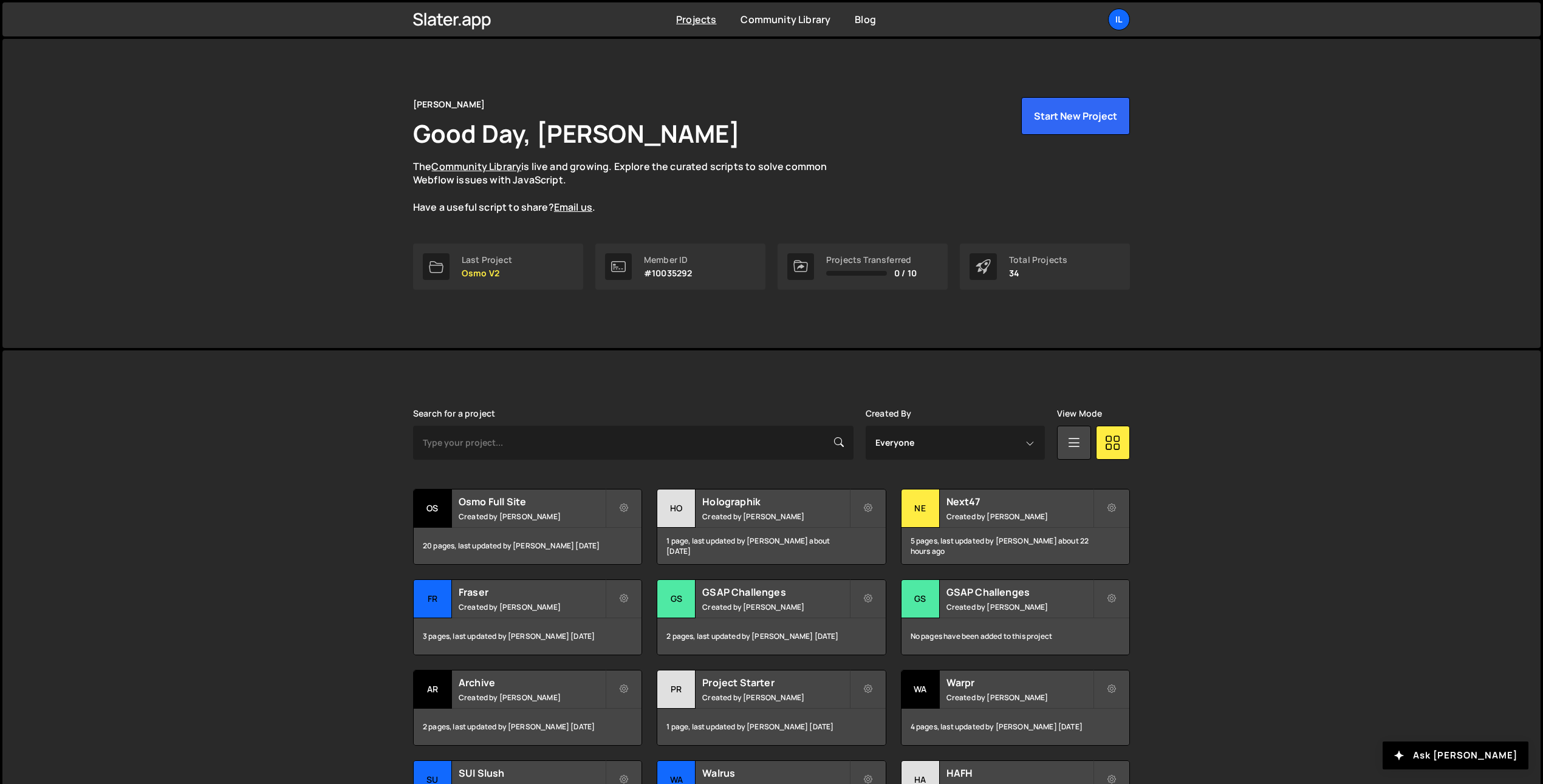
scroll to position [149, 0]
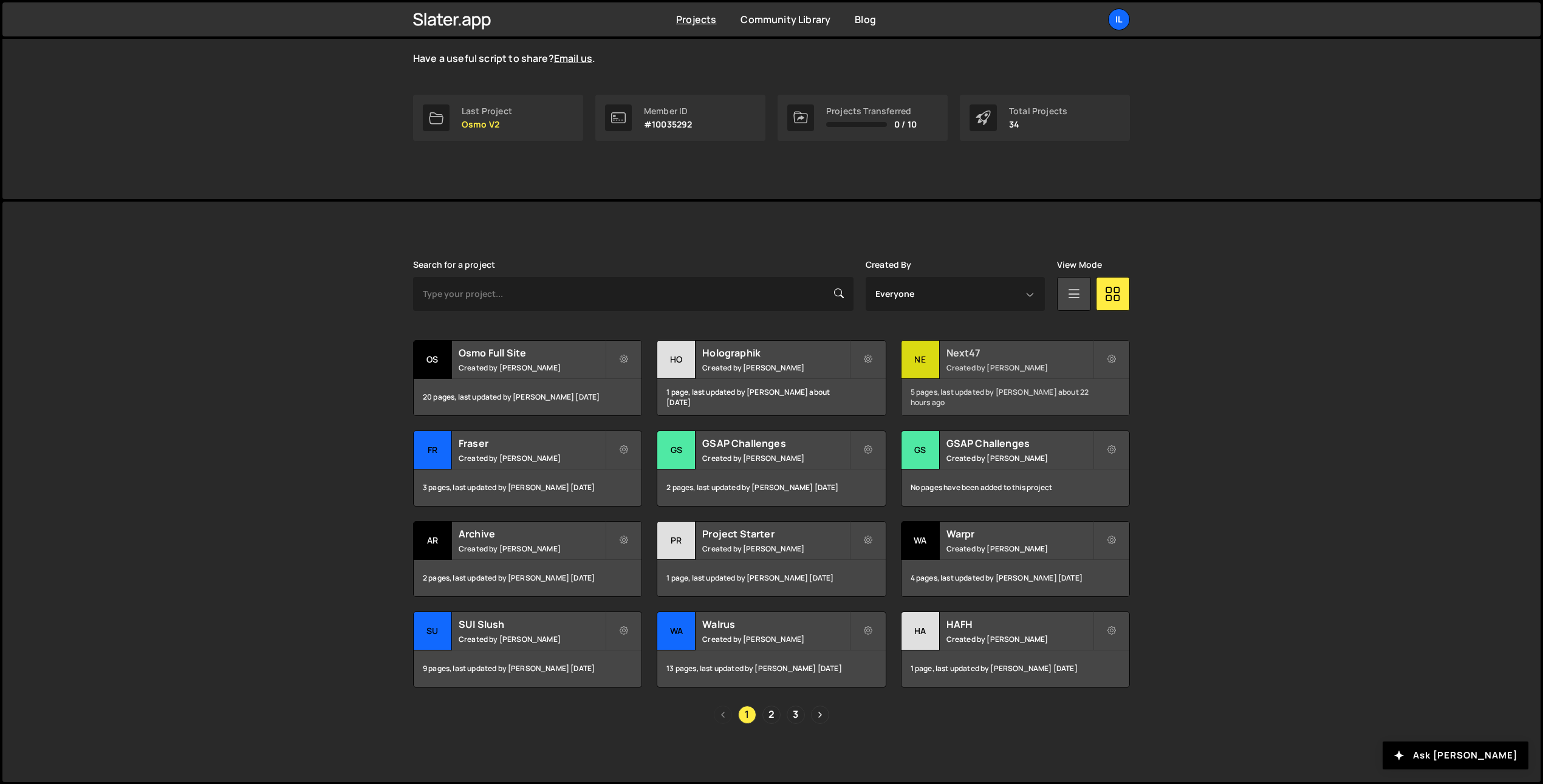
click at [969, 388] on div "5 pages, last updated by [PERSON_NAME] about 22 hours ago" at bounding box center [1015, 397] width 228 height 36
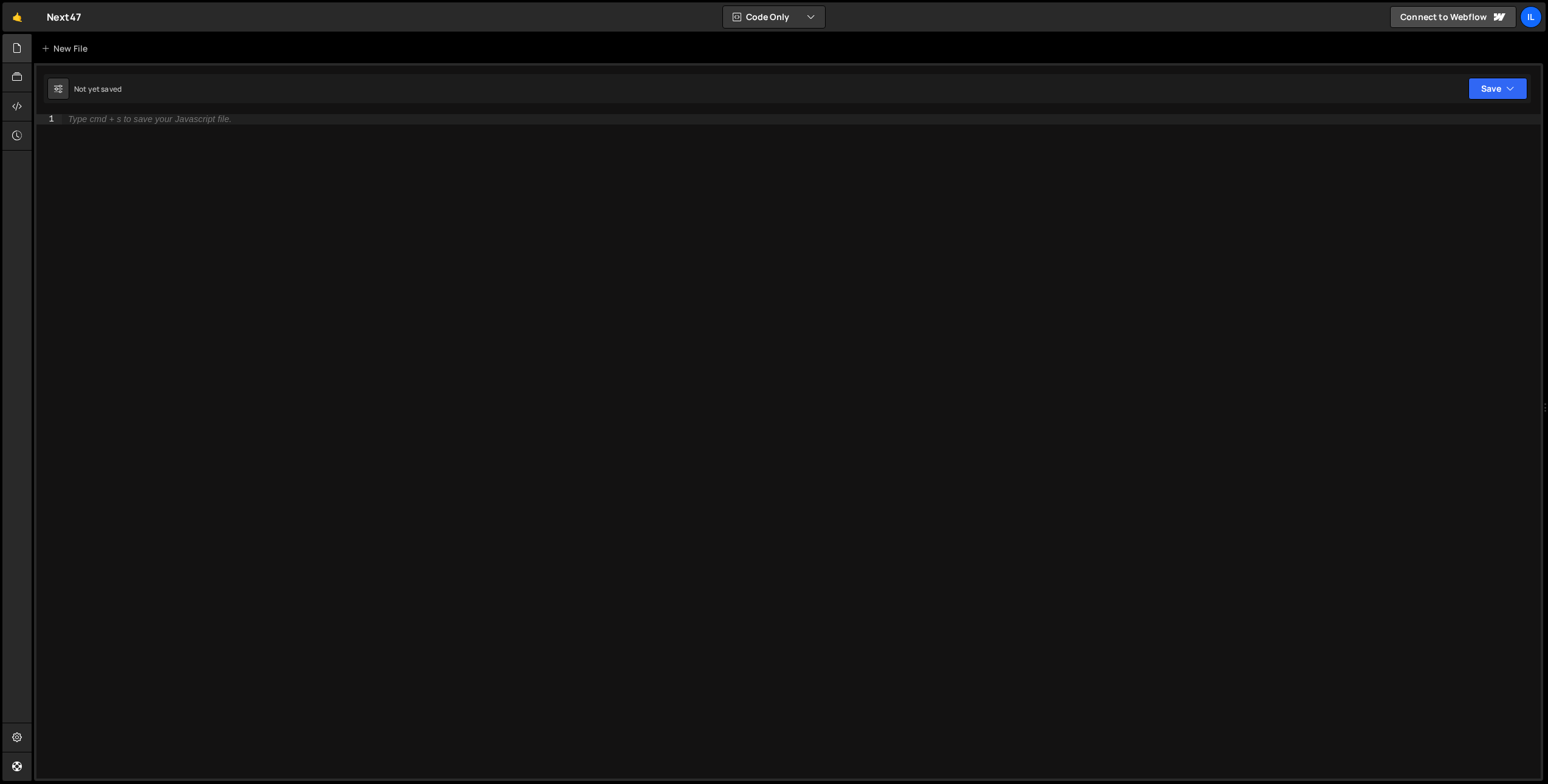
click at [27, 56] on div at bounding box center [17, 49] width 30 height 29
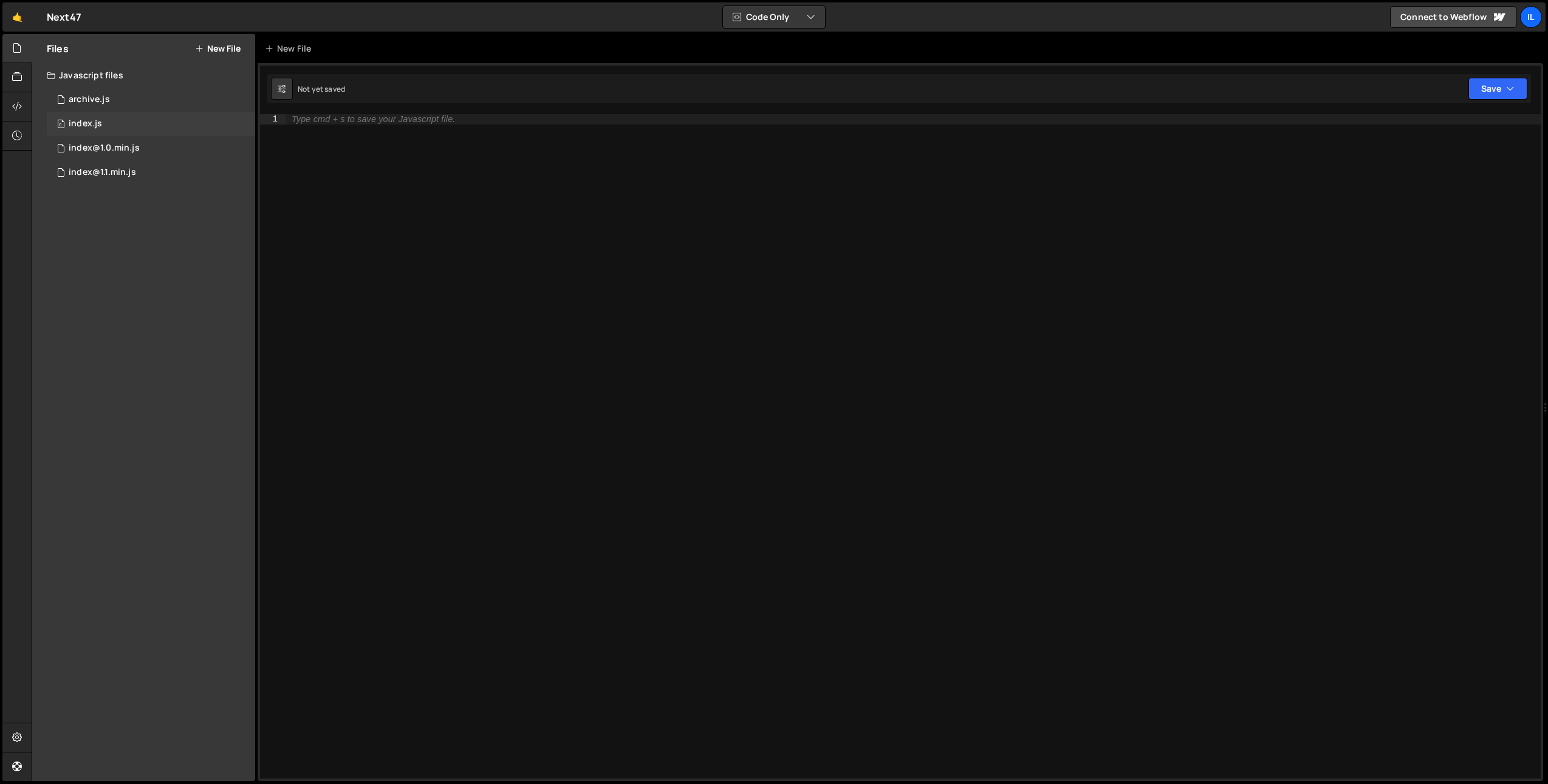
click at [76, 127] on div "index.js" at bounding box center [85, 124] width 33 height 11
click at [13, 47] on icon at bounding box center [17, 47] width 10 height 13
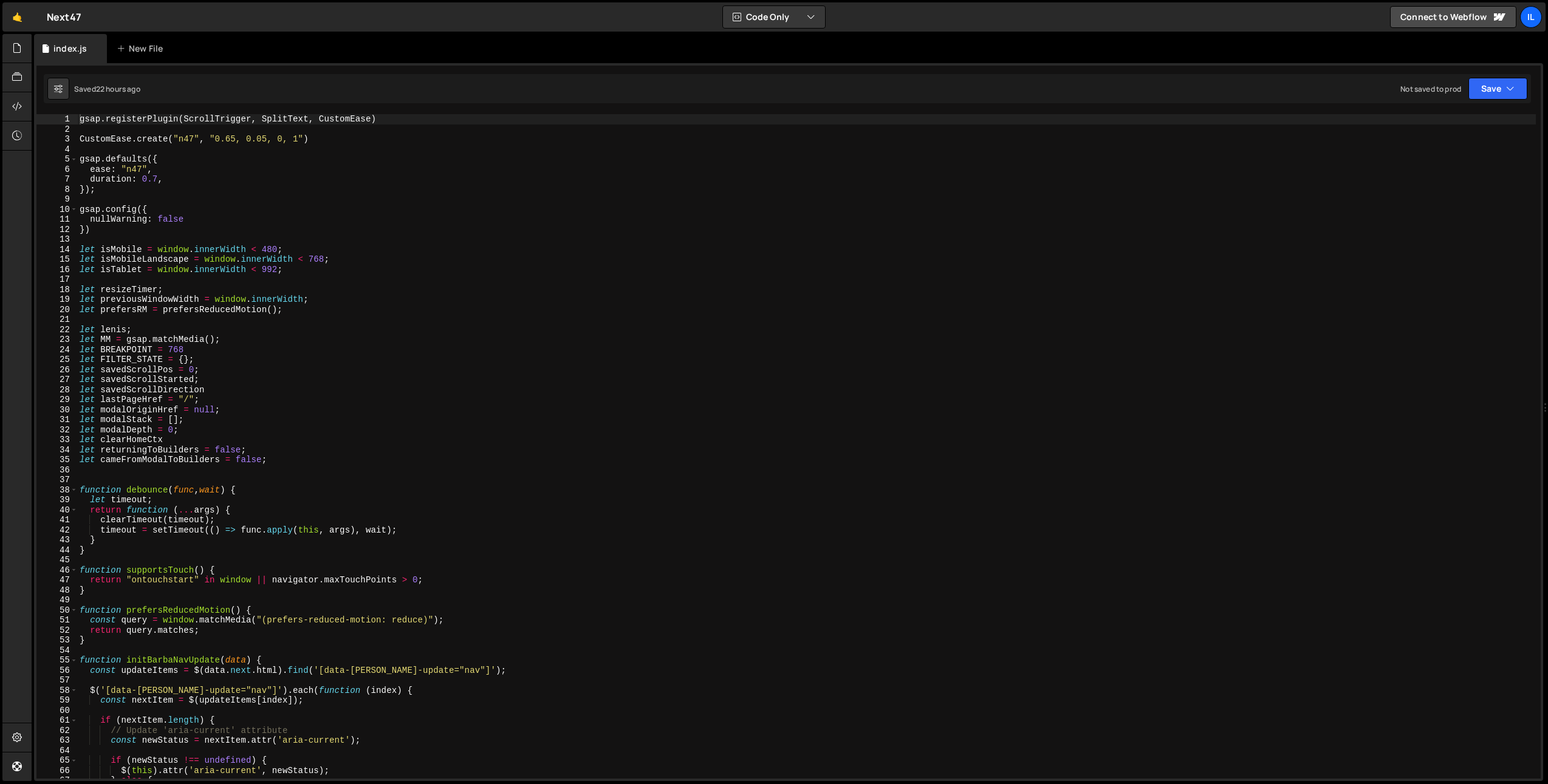
scroll to position [444, 0]
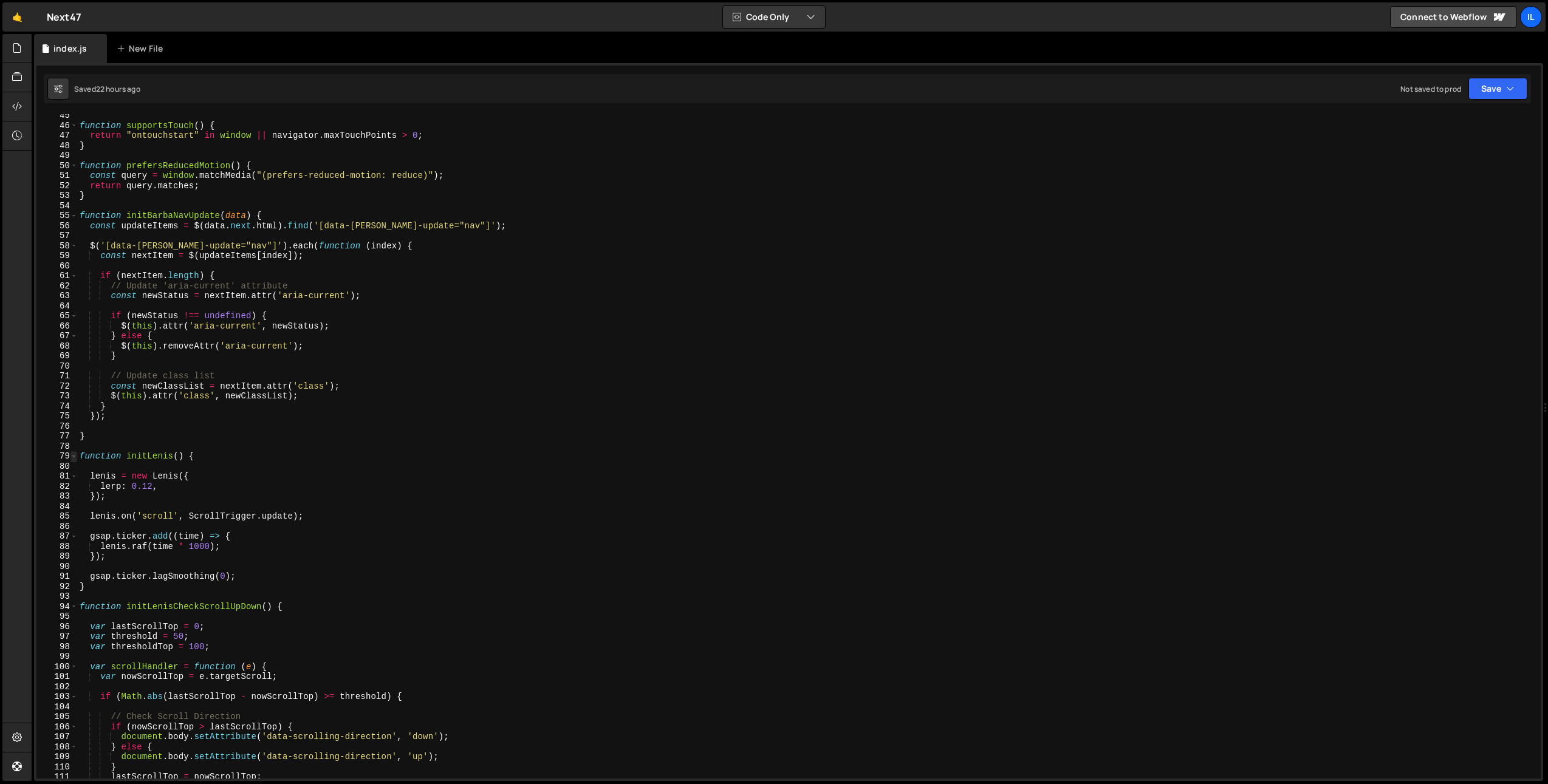
click at [76, 455] on span at bounding box center [74, 456] width 7 height 10
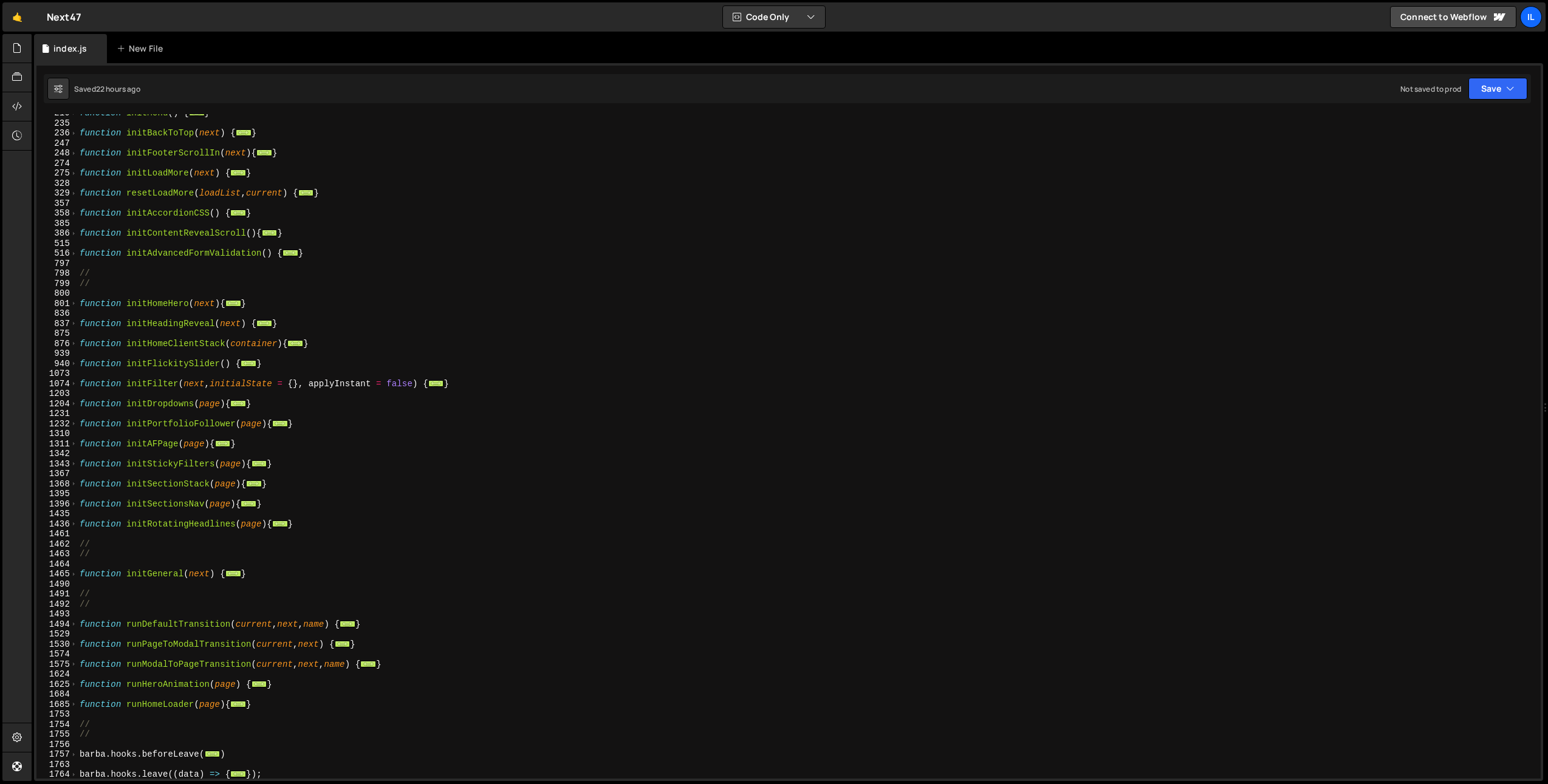
scroll to position [712, 0]
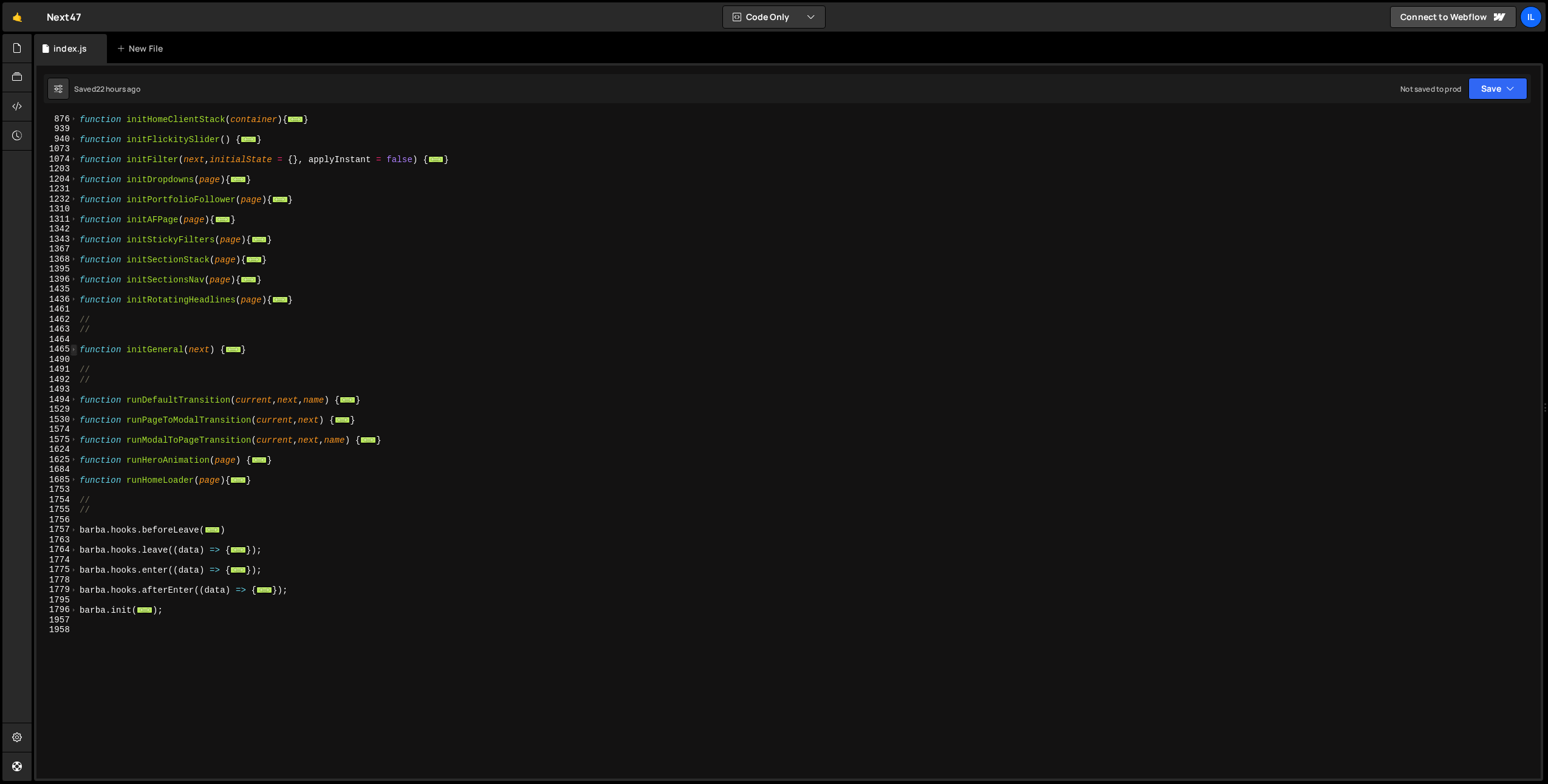
click at [70, 350] on span at bounding box center [74, 349] width 7 height 10
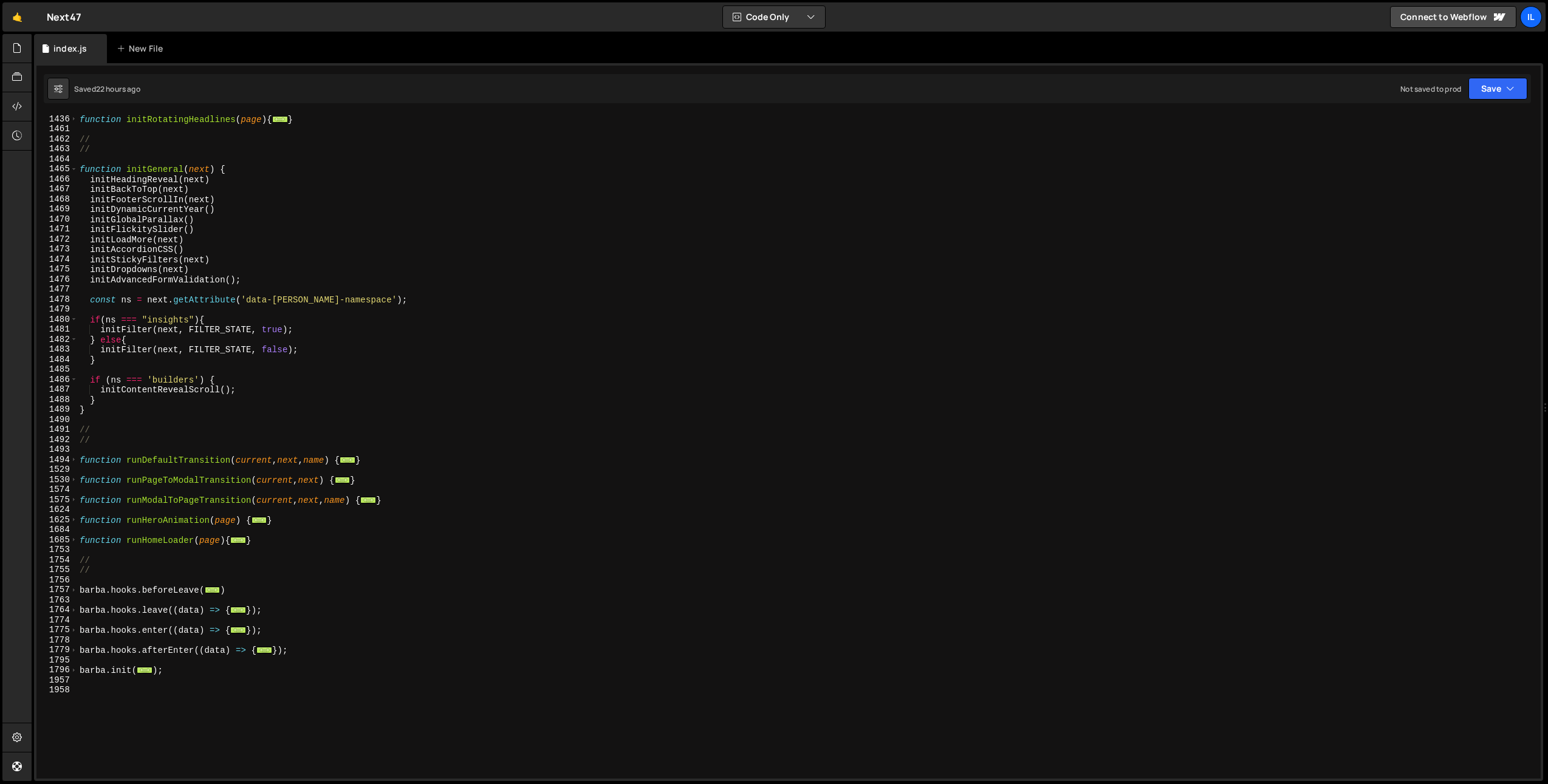
scroll to position [929, 0]
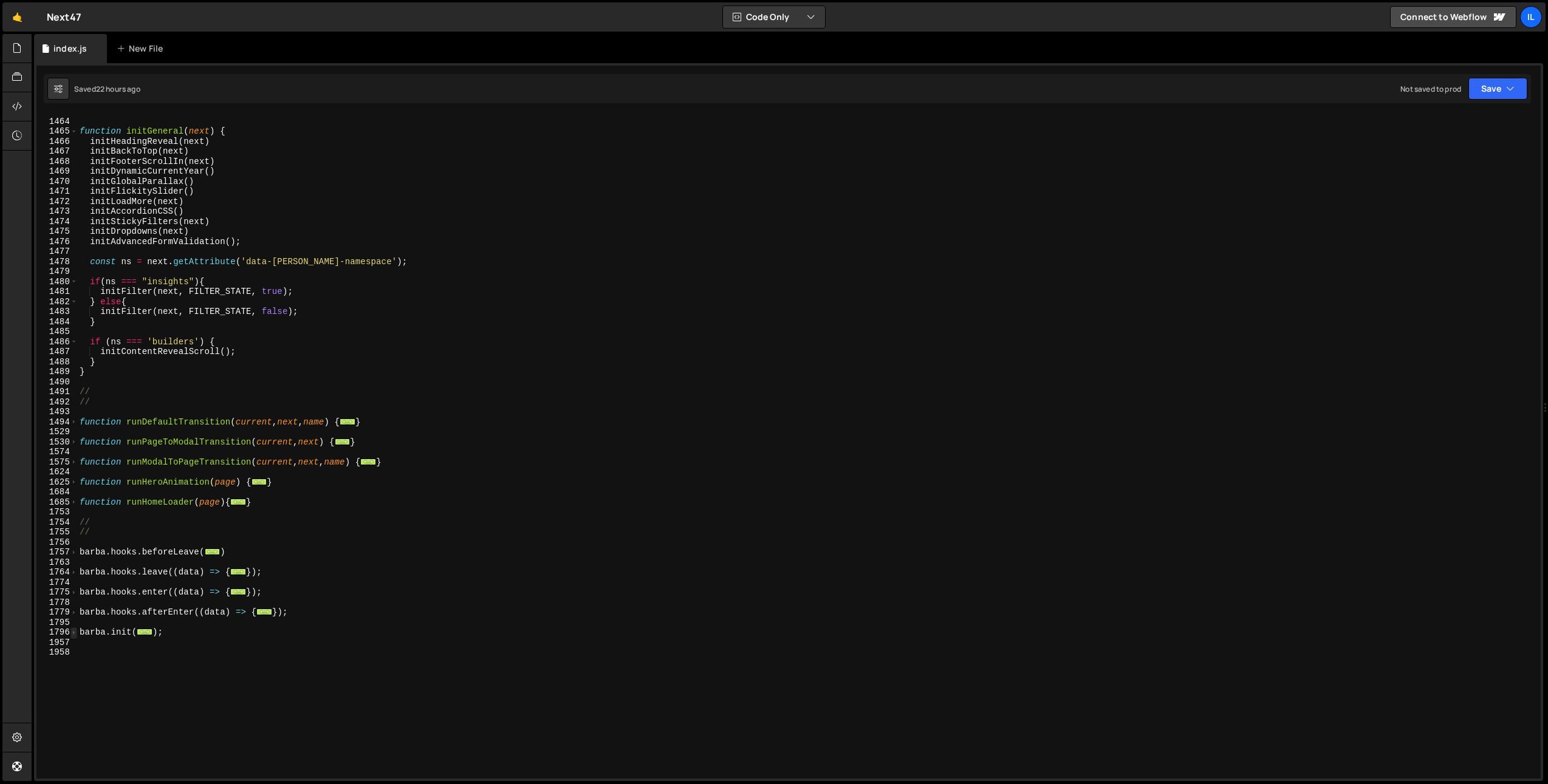
click at [73, 628] on span at bounding box center [74, 633] width 7 height 10
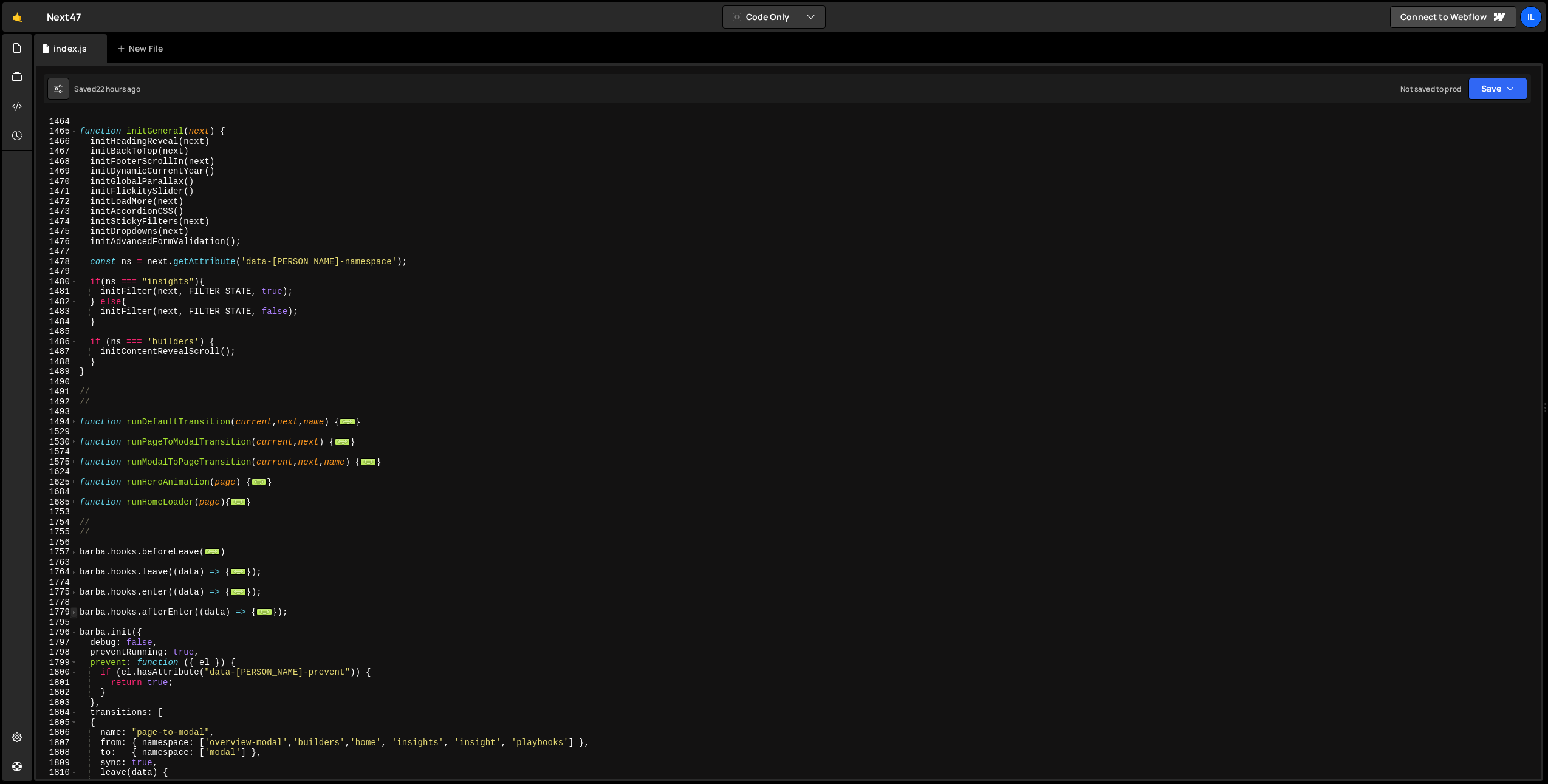
click at [72, 608] on span at bounding box center [74, 612] width 7 height 10
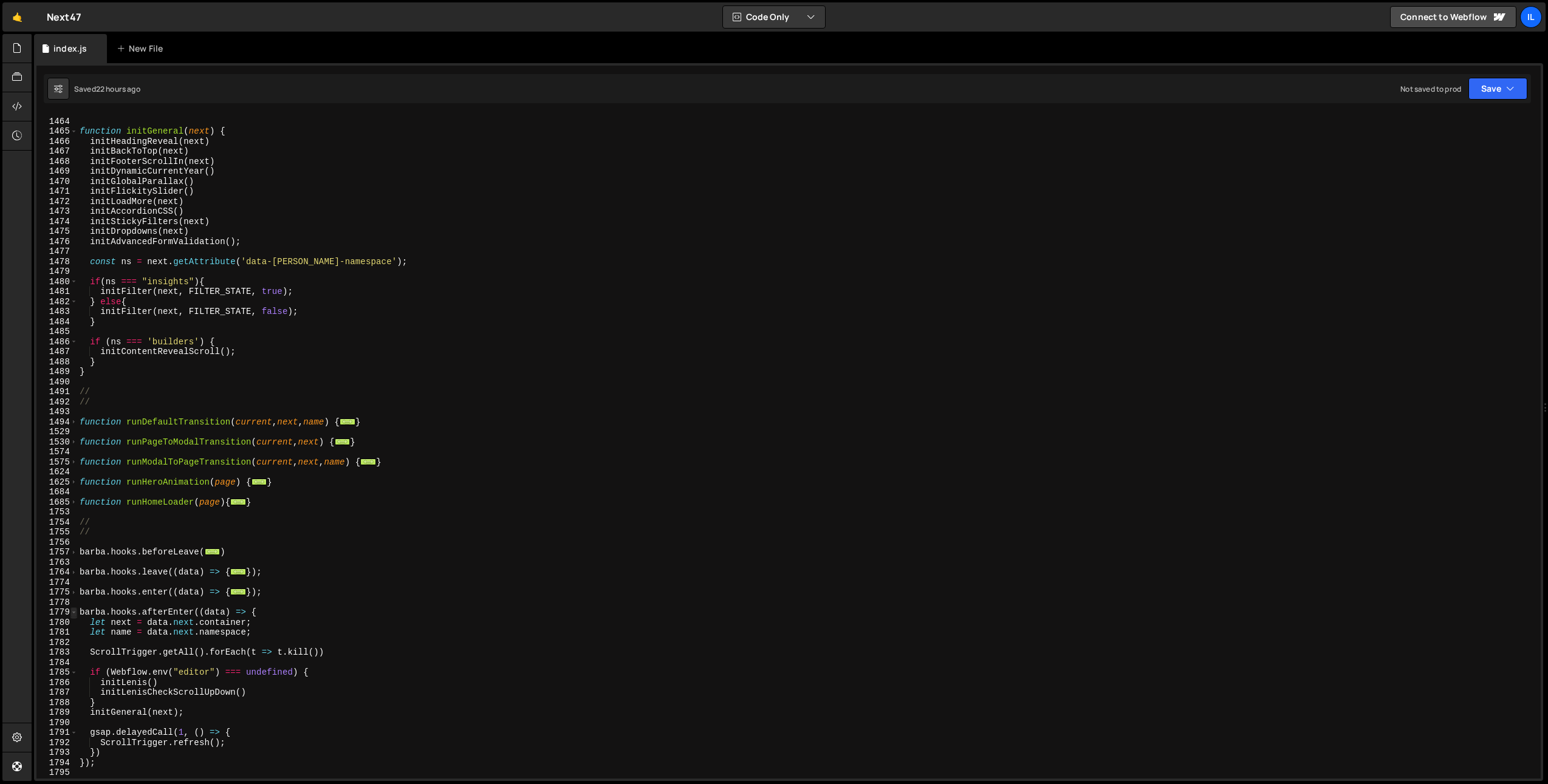
scroll to position [1009, 0]
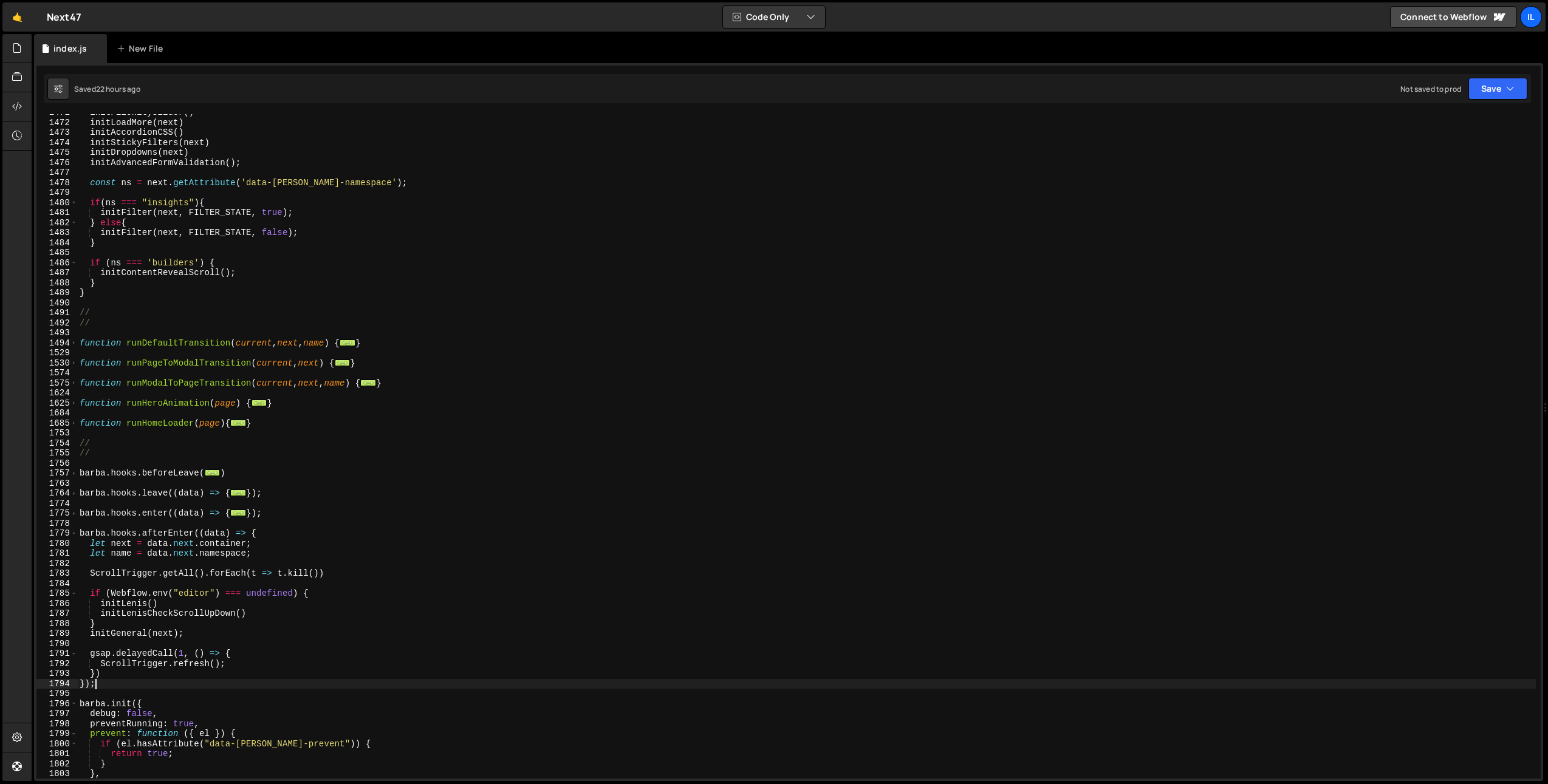
click at [137, 683] on div "initFlickitySlider ( ) initLoadMore ( next ) initAccordionCSS ( ) initStickyFil…" at bounding box center [806, 449] width 1459 height 684
click at [112, 638] on div "initFlickitySlider ( ) initLoadMore ( next ) initAccordionCSS ( ) initStickyFil…" at bounding box center [806, 449] width 1459 height 684
click at [114, 633] on div "initFlickitySlider ( ) initLoadMore ( next ) initAccordionCSS ( ) initStickyFil…" at bounding box center [806, 449] width 1459 height 684
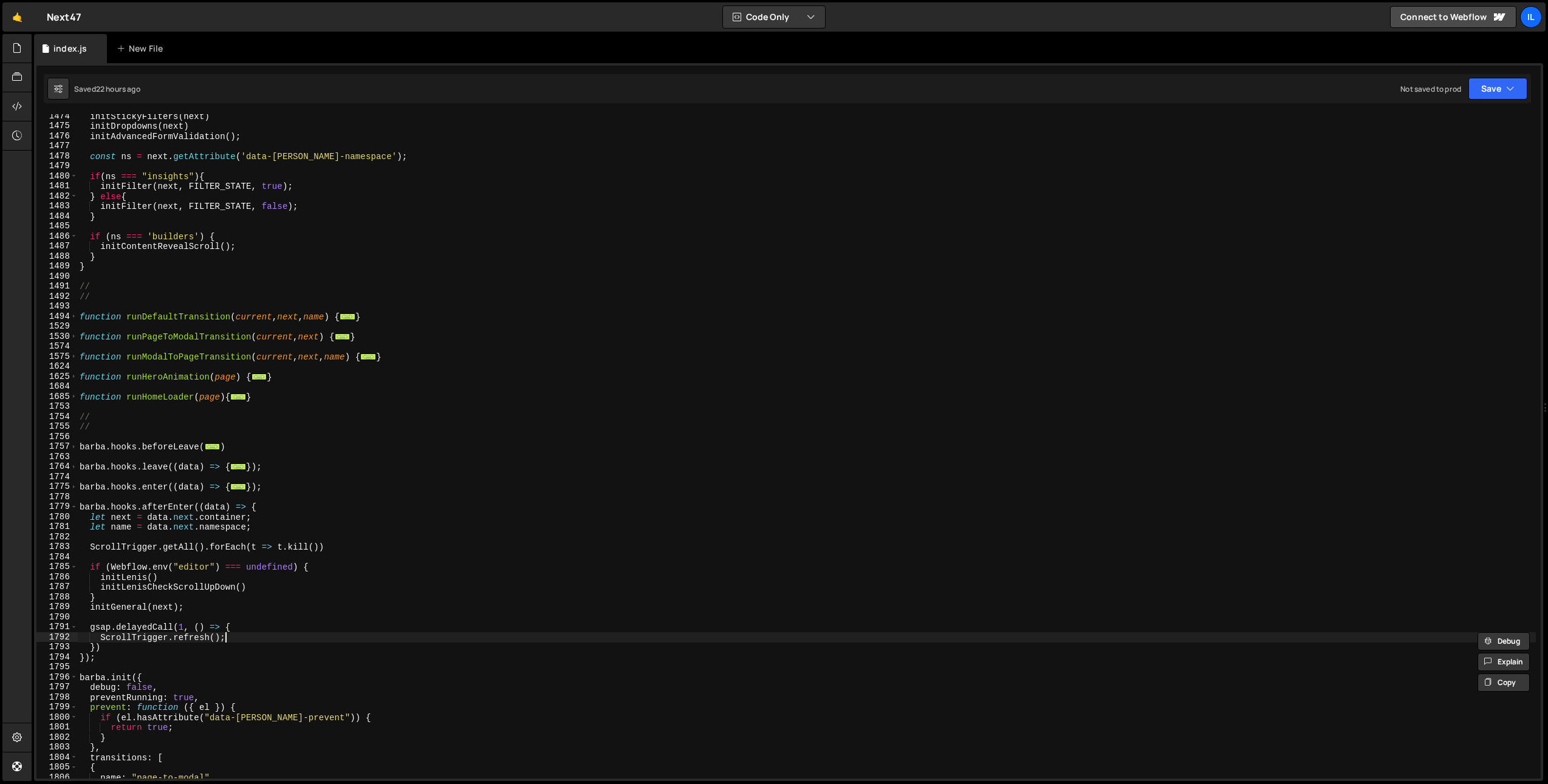
click at [303, 637] on div "initStickyFilters ( next ) initDropdowns ( next ) initAdvancedFormValidation ( …" at bounding box center [806, 453] width 1459 height 684
type textarea "ScrollTrigger.refresh();"
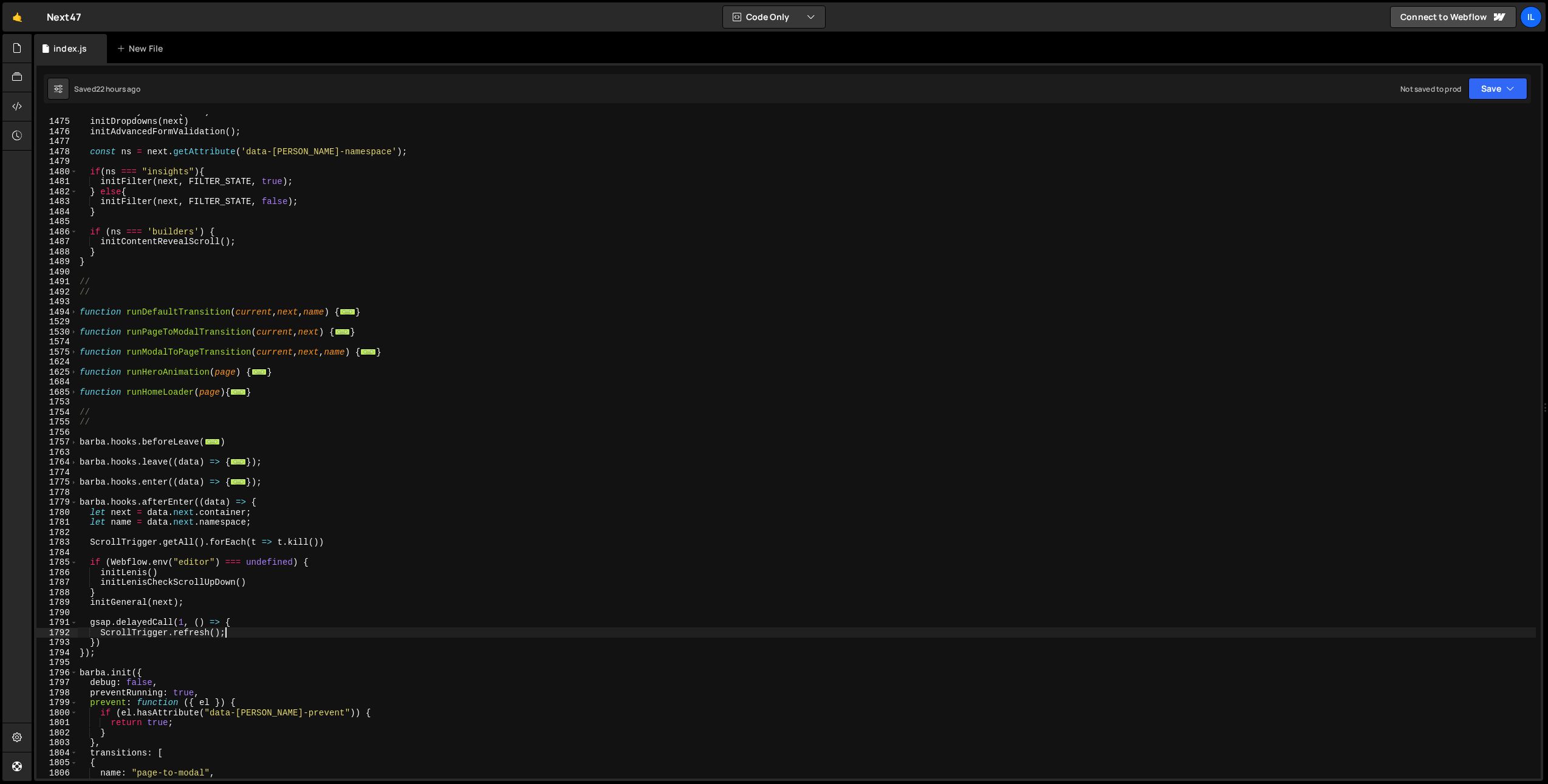
scroll to position [1040, 0]
click at [187, 661] on div "initStickyFilters ( next ) initDropdowns ( next ) initAdvancedFormValidation ( …" at bounding box center [806, 448] width 1459 height 684
click at [144, 654] on div "initStickyFilters ( next ) initDropdowns ( next ) initAdvancedFormValidation ( …" at bounding box center [806, 448] width 1459 height 684
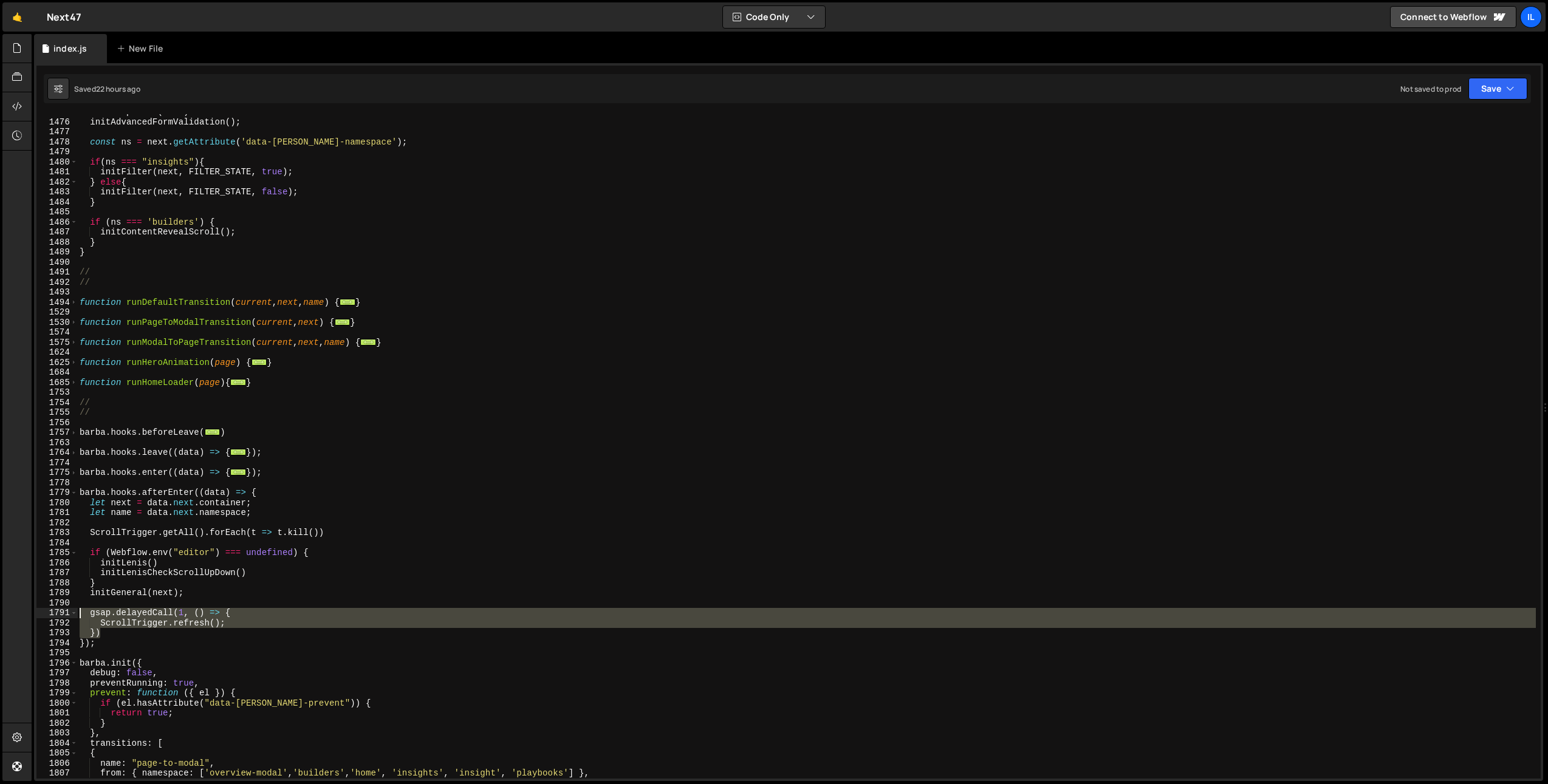
drag, startPoint x: 128, startPoint y: 628, endPoint x: 36, endPoint y: 611, distance: 93.6
click at [36, 611] on div "}); 1475 1476 1477 1478 1479 1480 1481 1482 1483 1484 1485 1486 1487 1488 1489 …" at bounding box center [788, 446] width 1504 height 665
type textarea "gsap.delayedCall(1, () => { ScrollTrigger.refresh();"
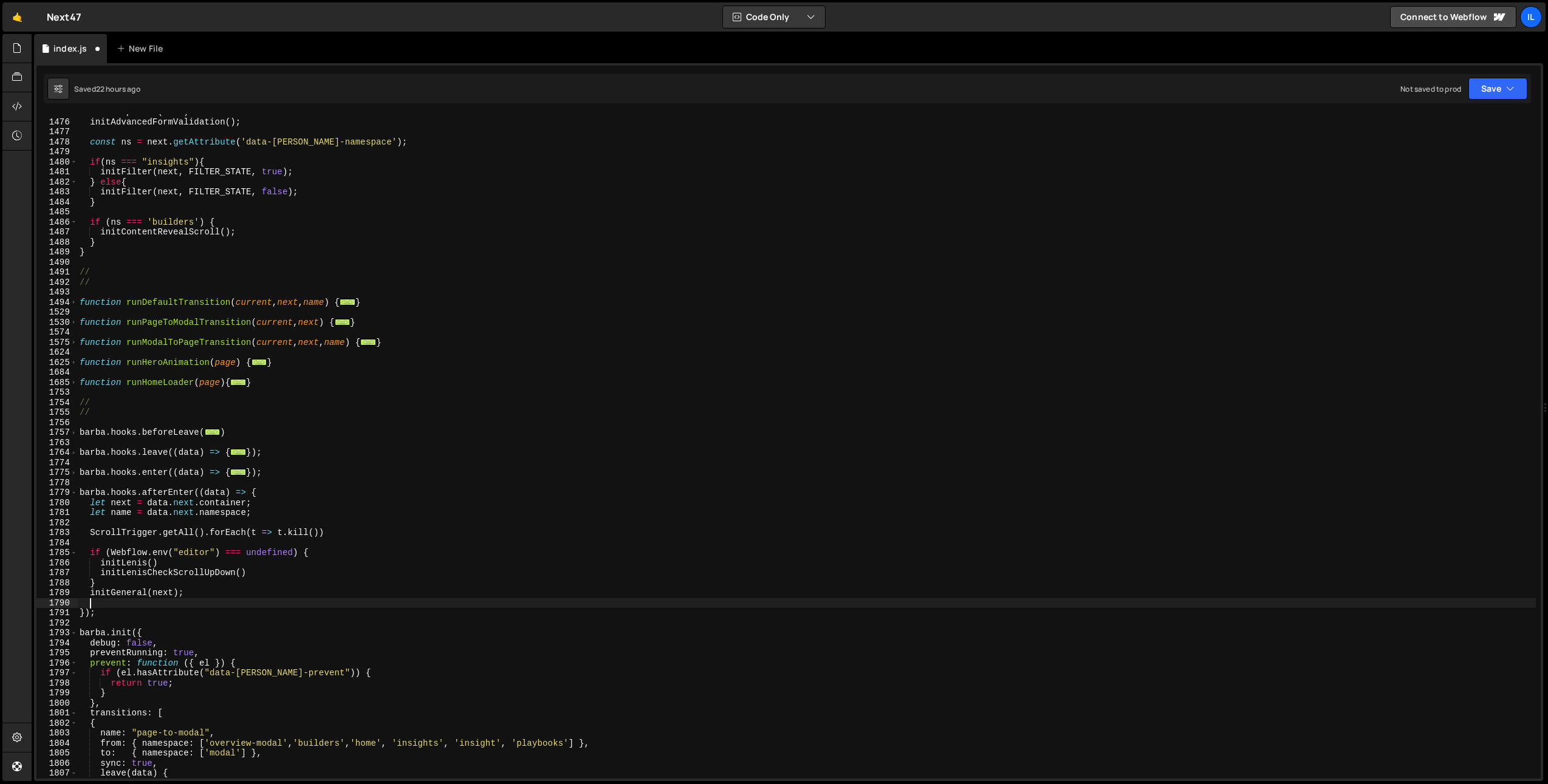
click at [301, 643] on div "initDropdowns ( next ) initAdvancedFormValidation ( ) ; const ns = next . getAt…" at bounding box center [806, 448] width 1459 height 684
click at [367, 280] on div "initDropdowns ( next ) initAdvancedFormValidation ( ) ; const ns = next . getAt…" at bounding box center [806, 448] width 1459 height 684
type textarea "//"
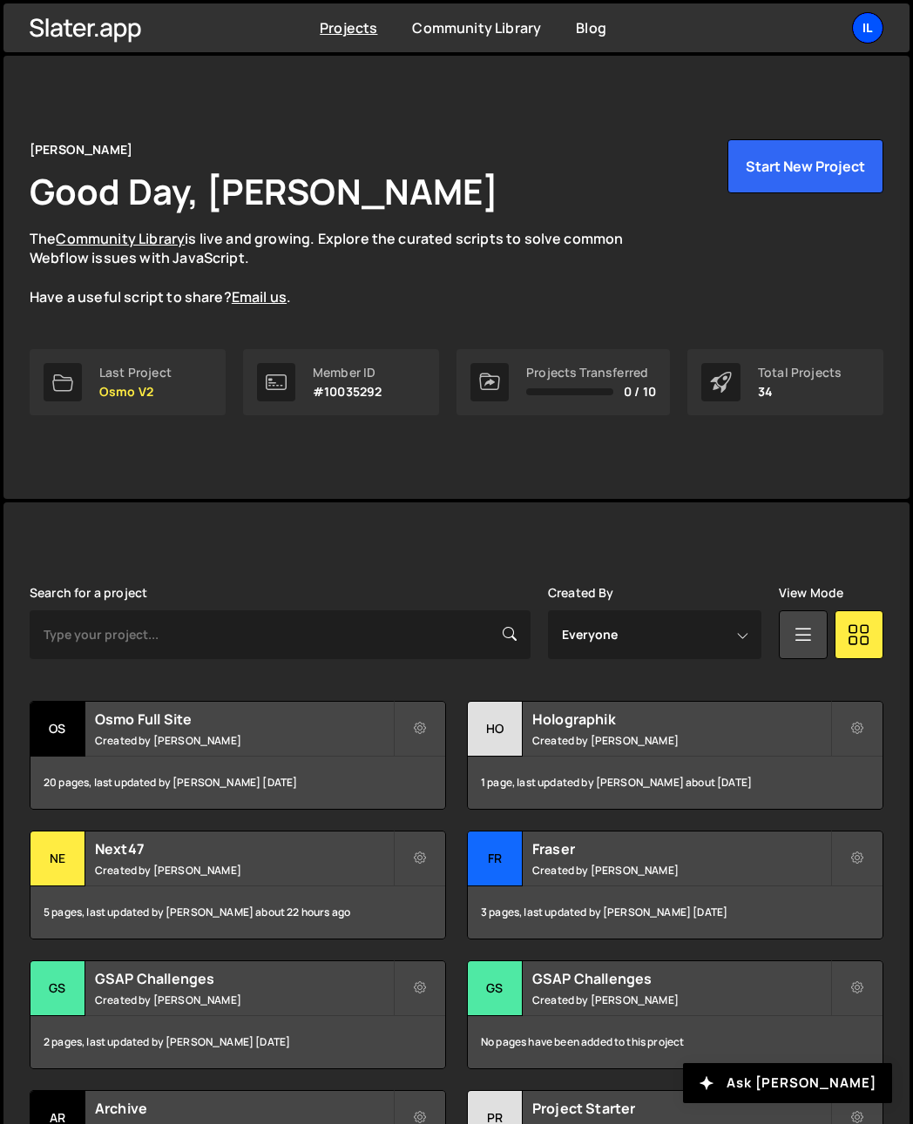
click at [867, 23] on div "Il" at bounding box center [867, 27] width 31 height 31
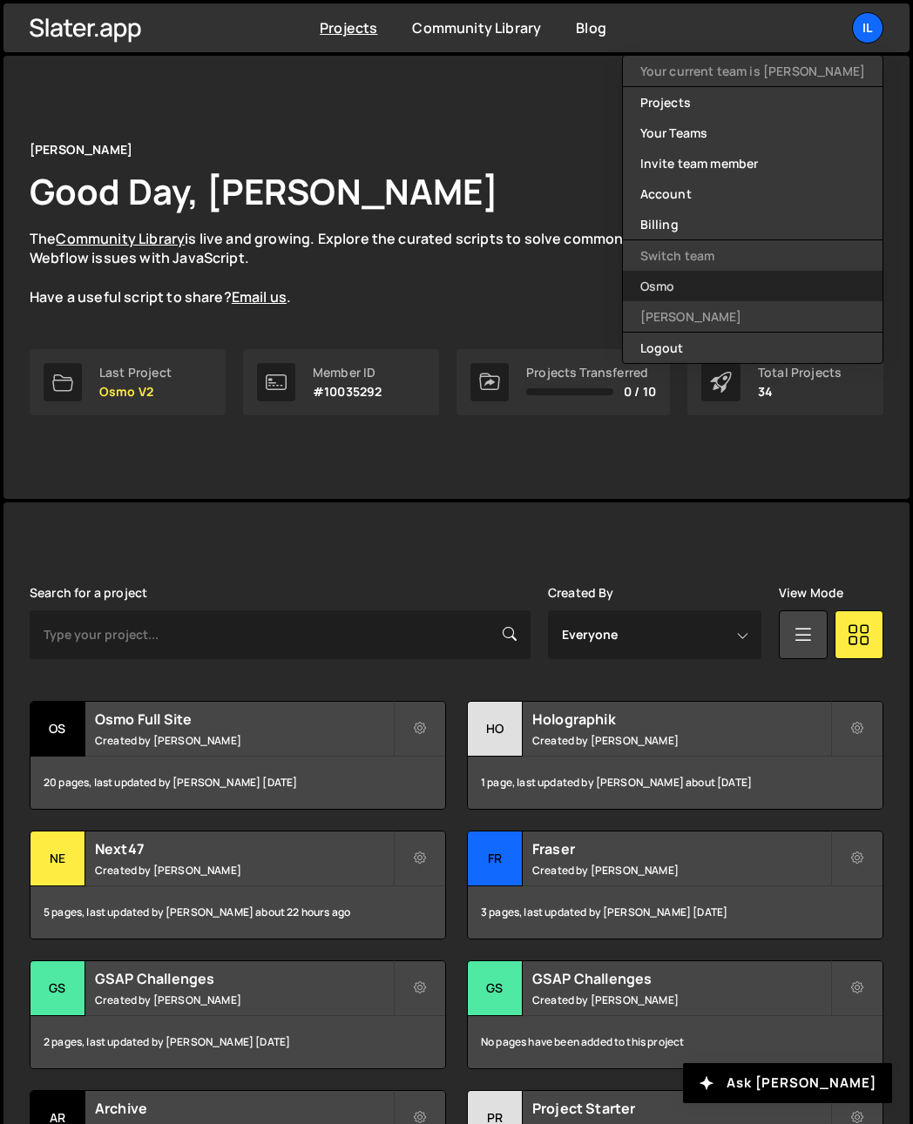
click at [738, 293] on link "Osmo" at bounding box center [752, 286] width 259 height 30
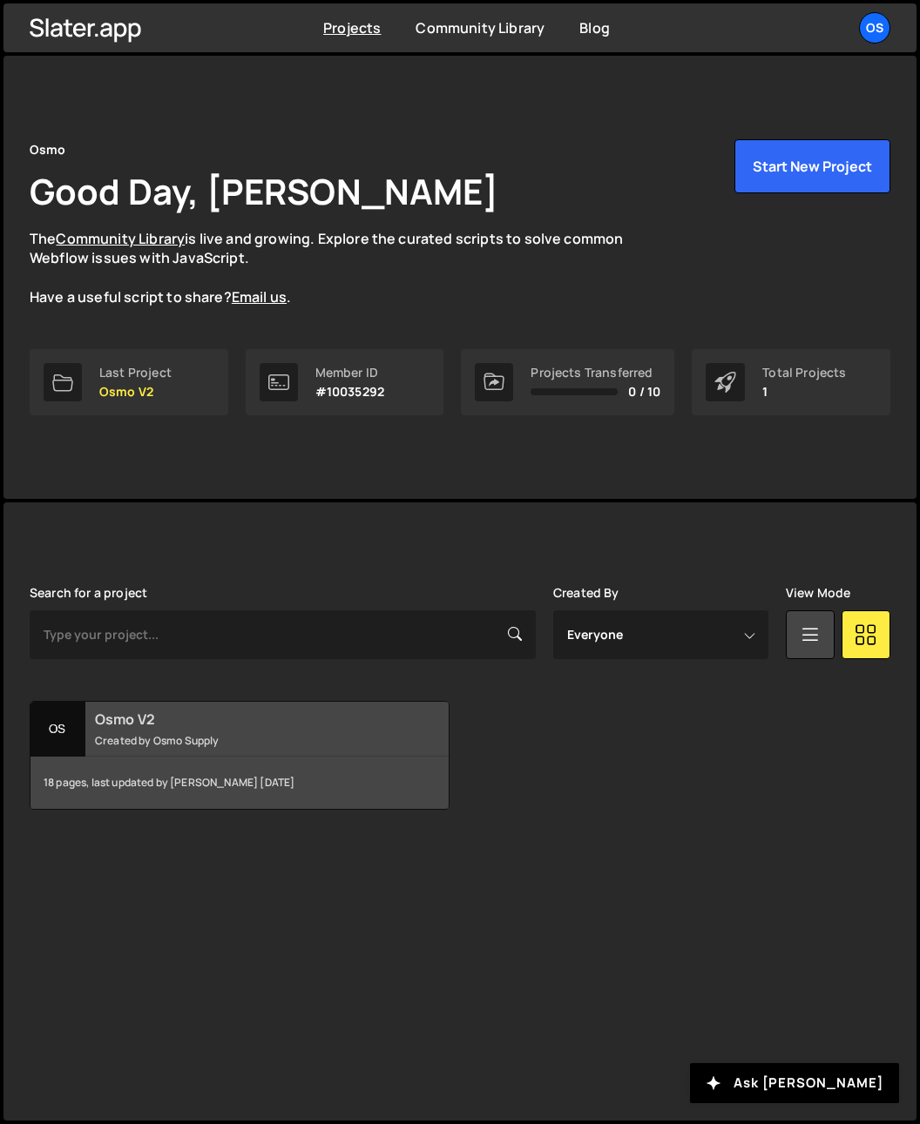
click at [100, 726] on h2 "Osmo V2" at bounding box center [245, 719] width 301 height 19
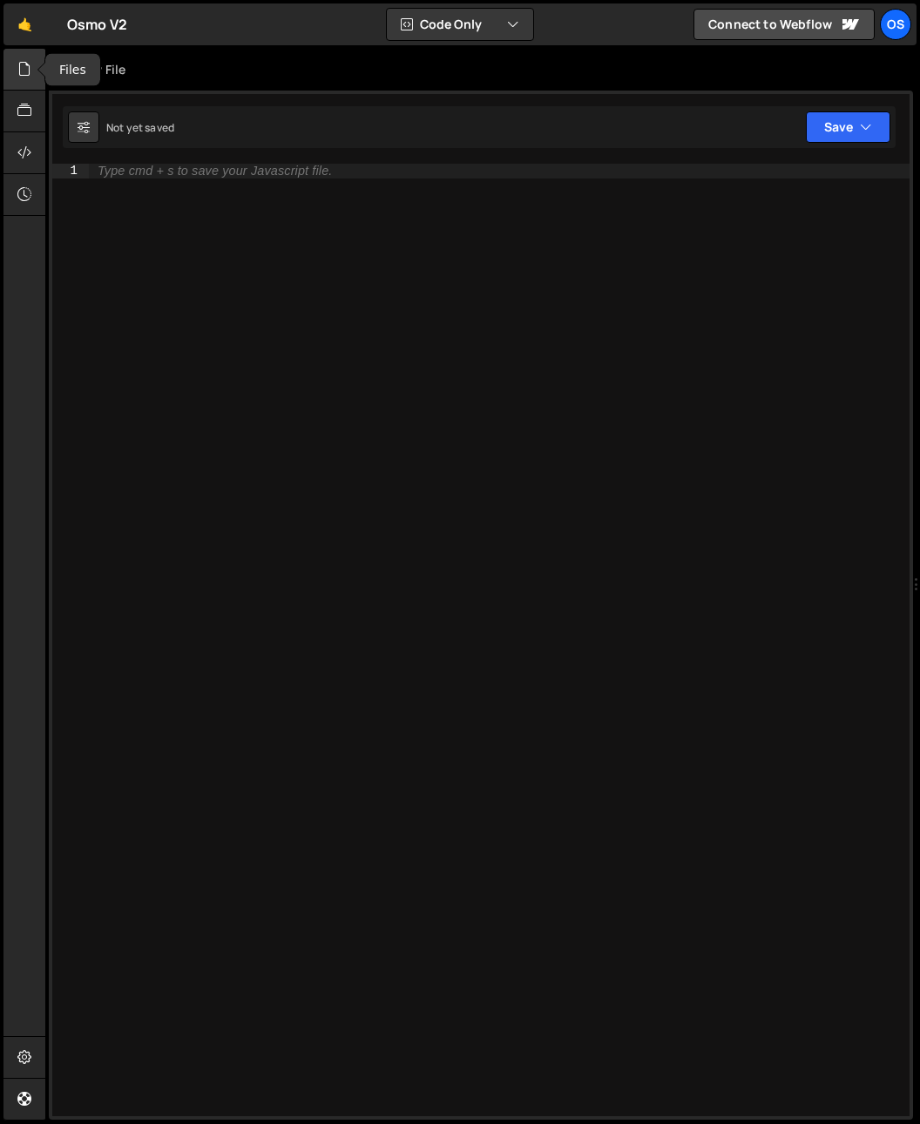
drag, startPoint x: 3, startPoint y: 64, endPoint x: 13, endPoint y: 78, distance: 18.1
click at [3, 64] on div at bounding box center [24, 70] width 43 height 42
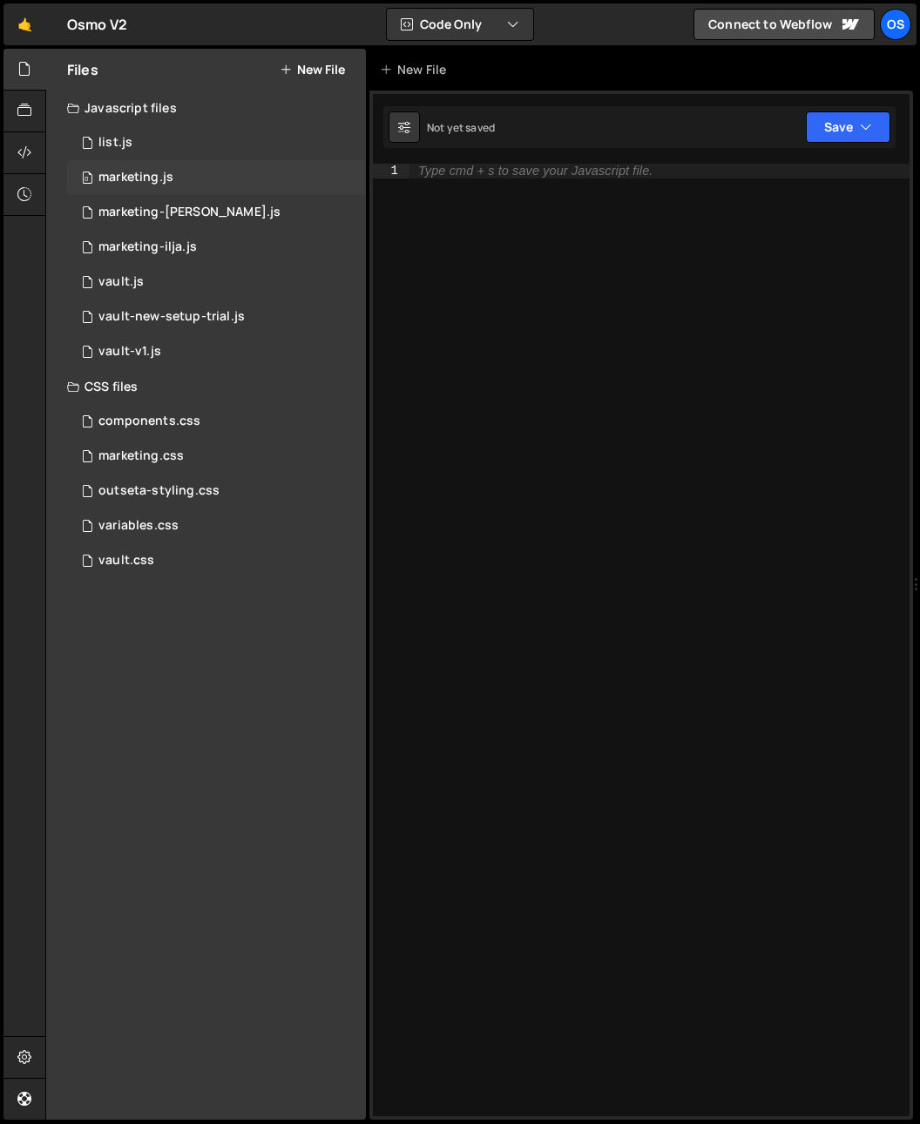
click at [163, 180] on div "marketing.js" at bounding box center [135, 178] width 75 height 16
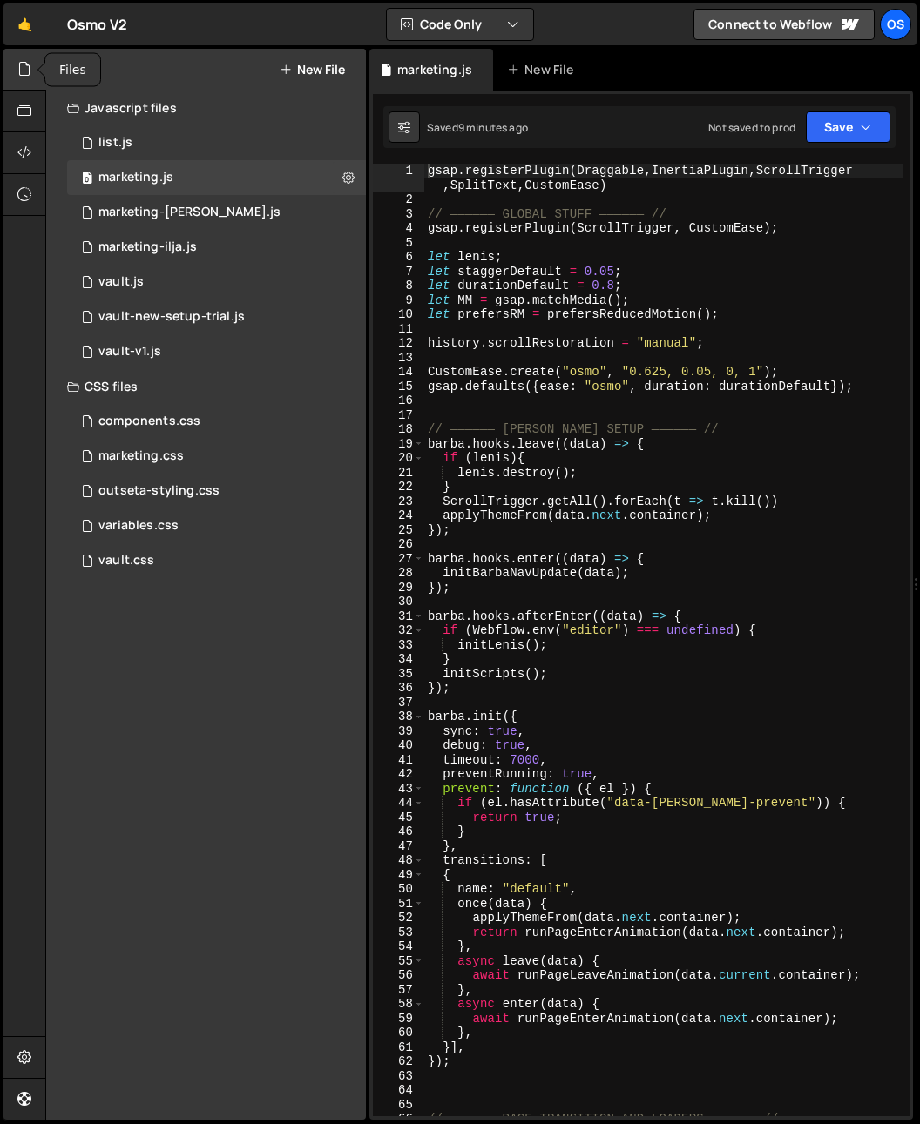
click at [29, 75] on icon at bounding box center [24, 68] width 14 height 19
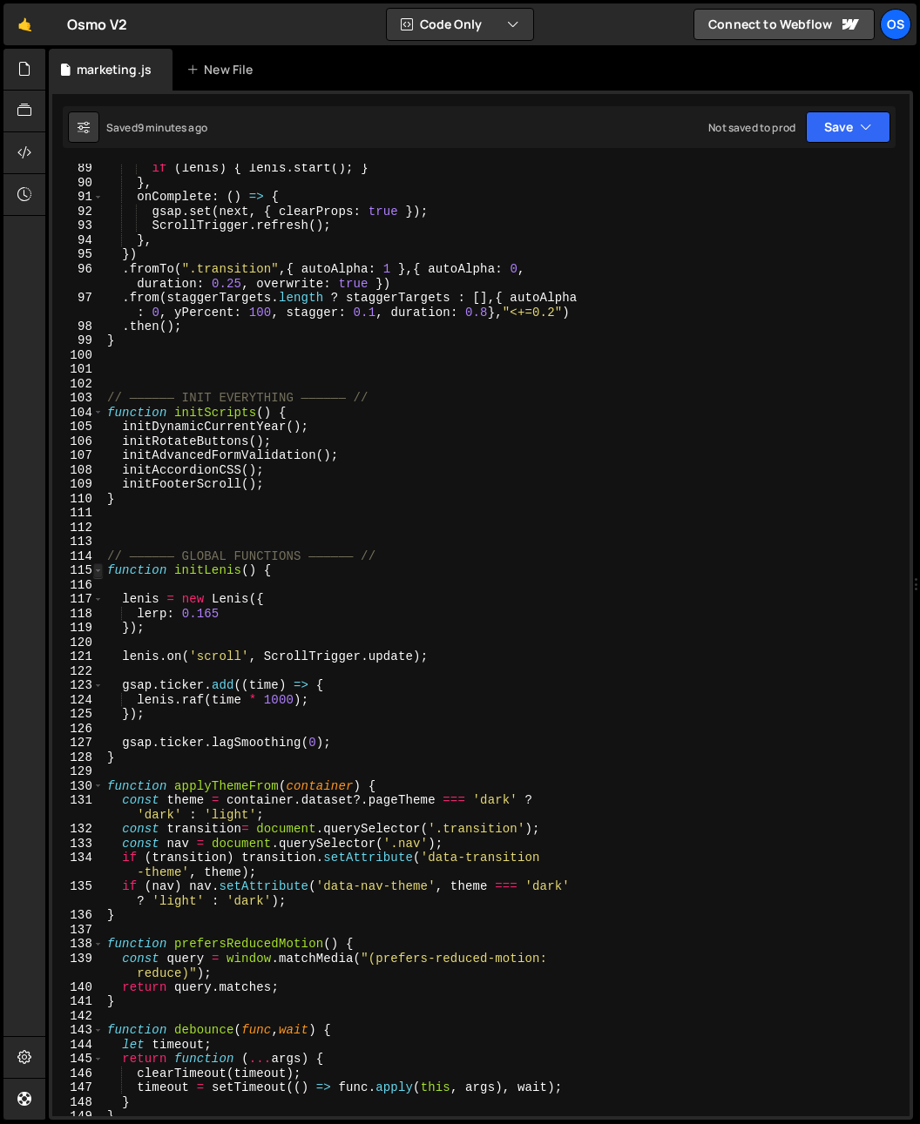
click at [99, 569] on span at bounding box center [98, 570] width 10 height 15
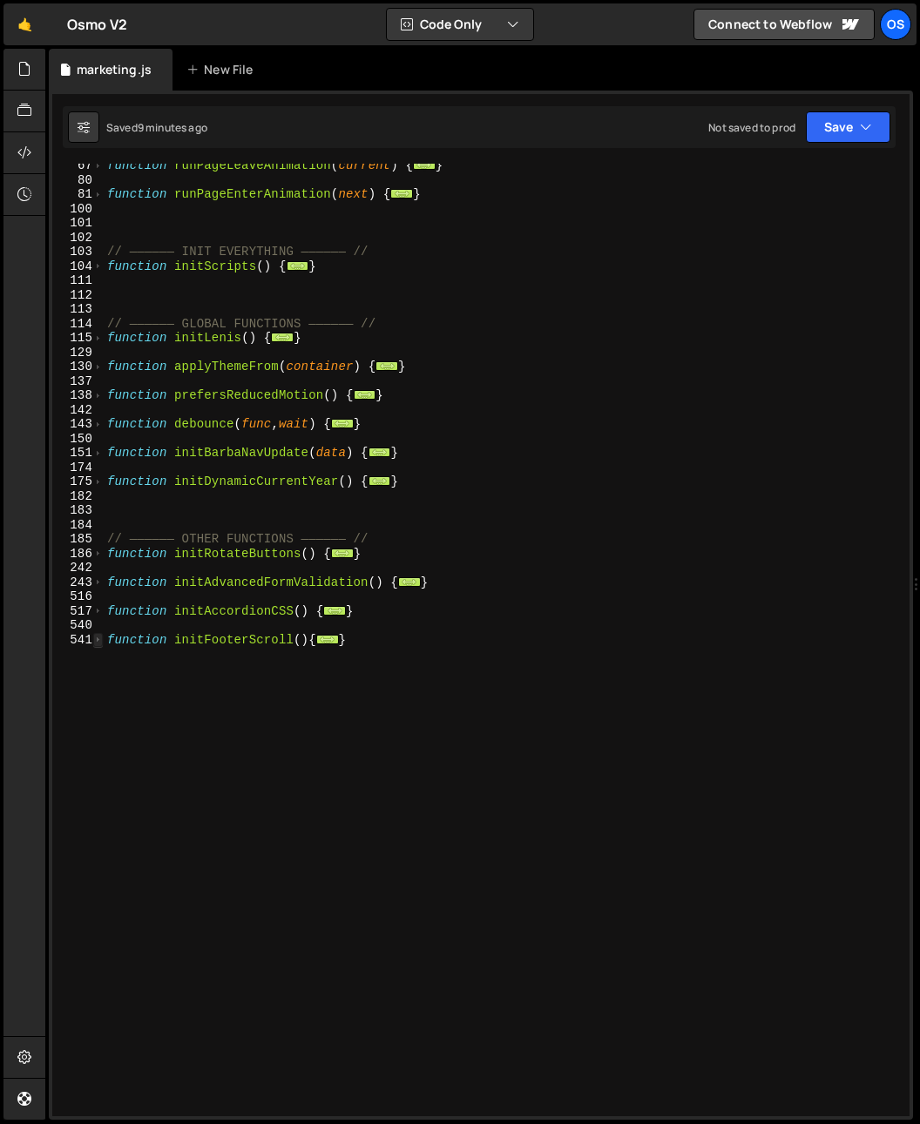
click at [93, 639] on span at bounding box center [98, 640] width 10 height 15
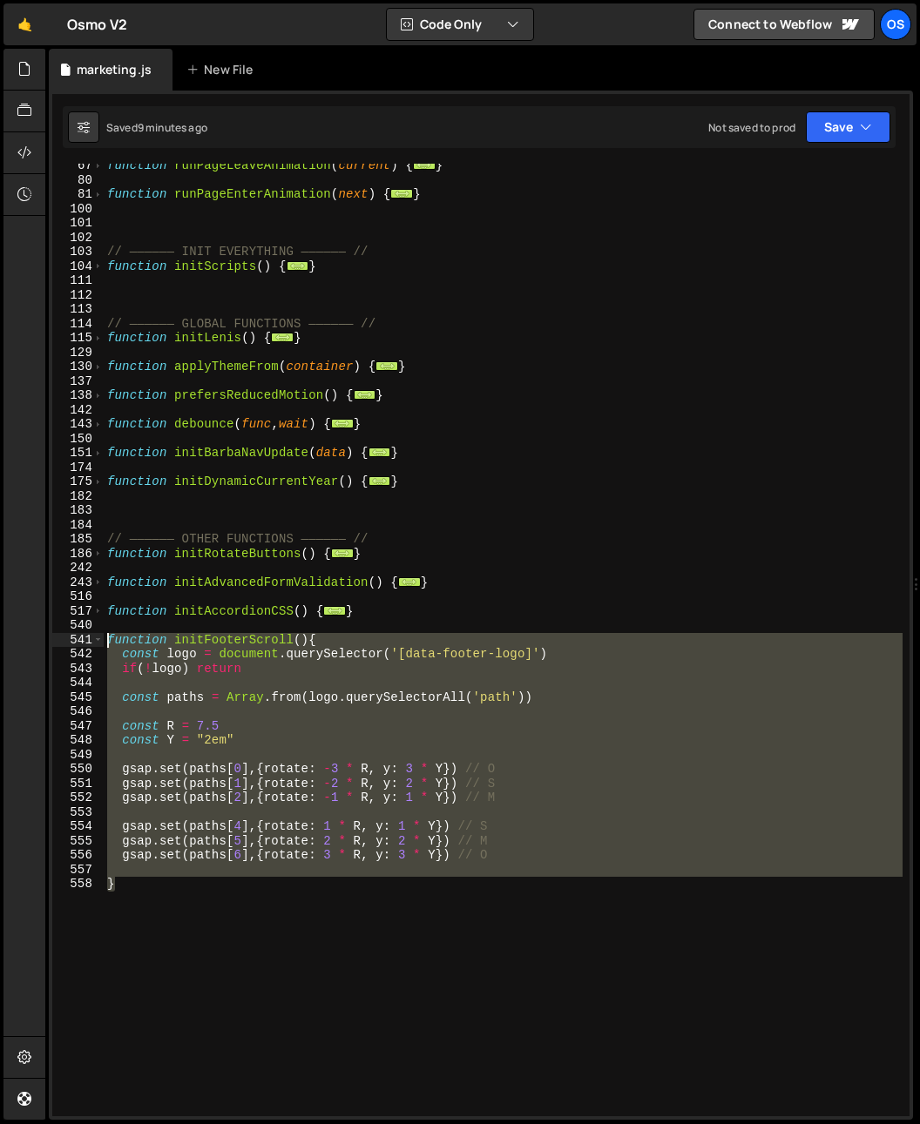
drag, startPoint x: 129, startPoint y: 856, endPoint x: 76, endPoint y: 639, distance: 223.2
click at [76, 642] on div "gsap.registerPlugin(Draggable,InertiaPlugin,ScrollTrigger,SplitText,CustomEase)…" at bounding box center [480, 640] width 857 height 953
paste textarea "}"
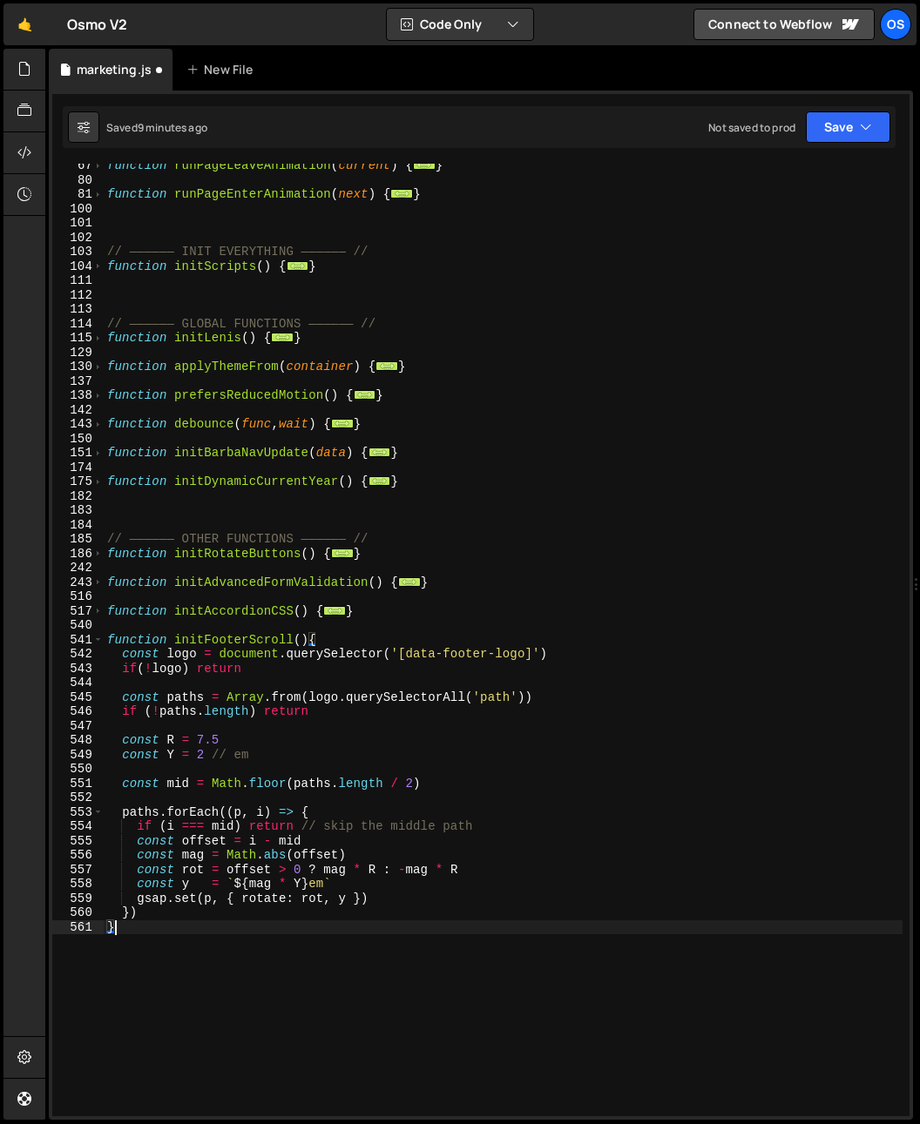
click at [237, 715] on div "function runPageLeaveAnimation ( current ) { ... } function runPageEnterAnimati…" at bounding box center [503, 648] width 799 height 981
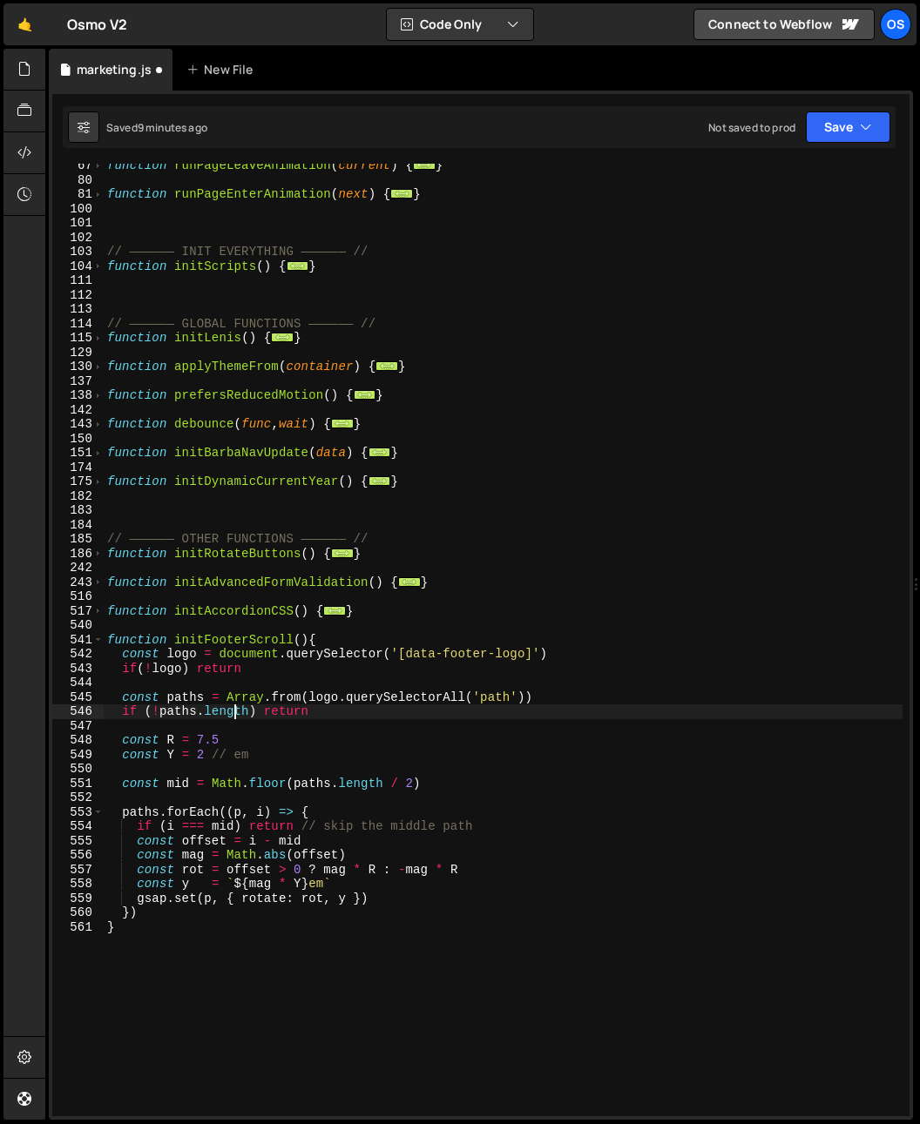
click at [237, 715] on div "function runPageLeaveAnimation ( current ) { ... } function runPageEnterAnimati…" at bounding box center [503, 648] width 799 height 981
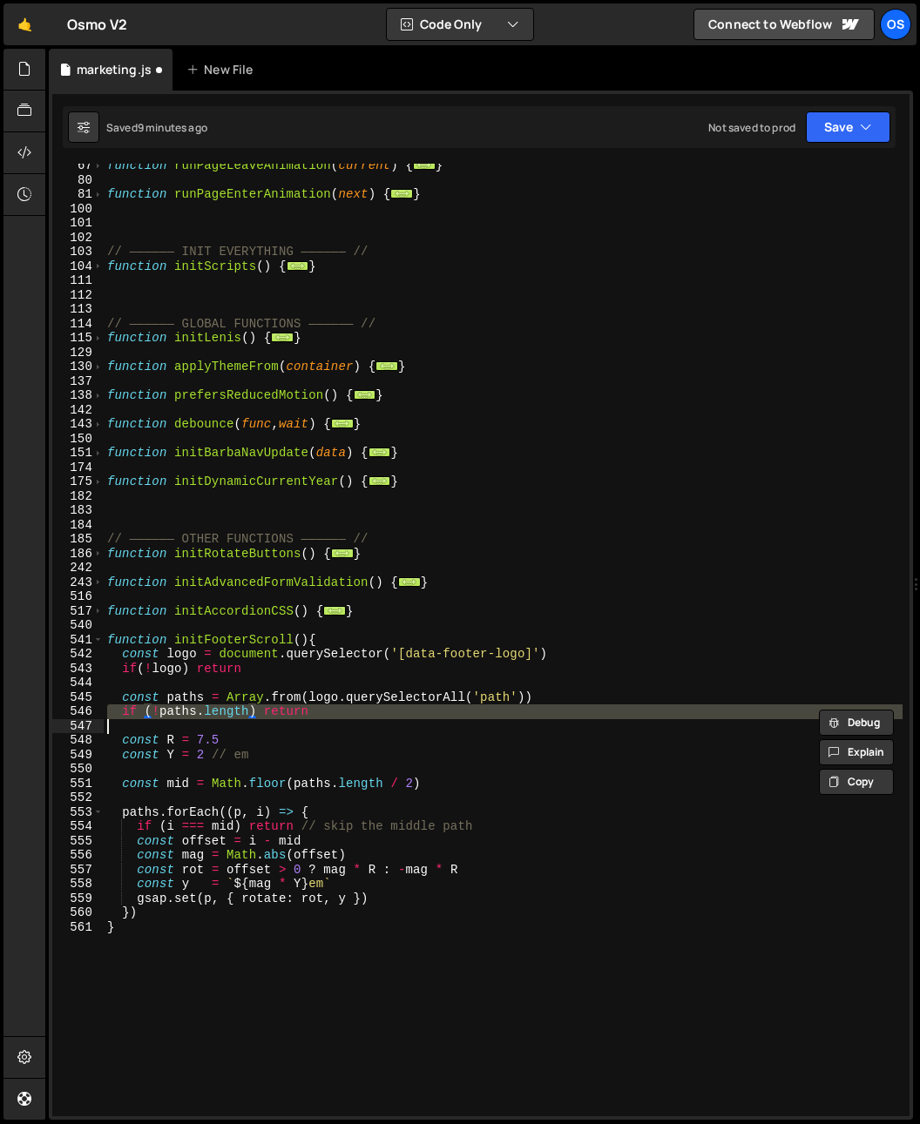
click at [237, 715] on div "function runPageLeaveAnimation ( current ) { ... } function runPageEnterAnimati…" at bounding box center [503, 648] width 799 height 981
type textarea "if (!paths.length) return"
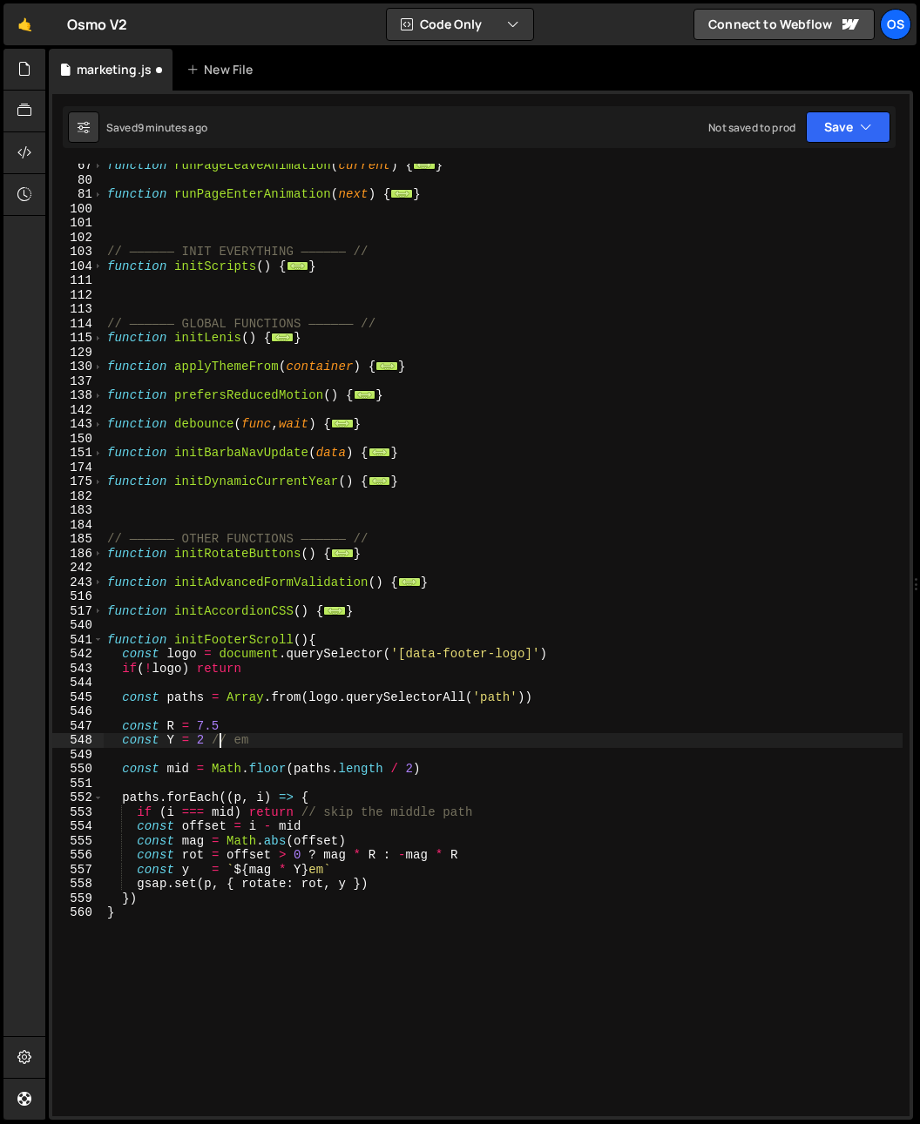
drag, startPoint x: 216, startPoint y: 742, endPoint x: 282, endPoint y: 744, distance: 66.2
click at [282, 744] on div "function runPageLeaveAnimation ( current ) { ... } function runPageEnterAnimati…" at bounding box center [503, 648] width 799 height 981
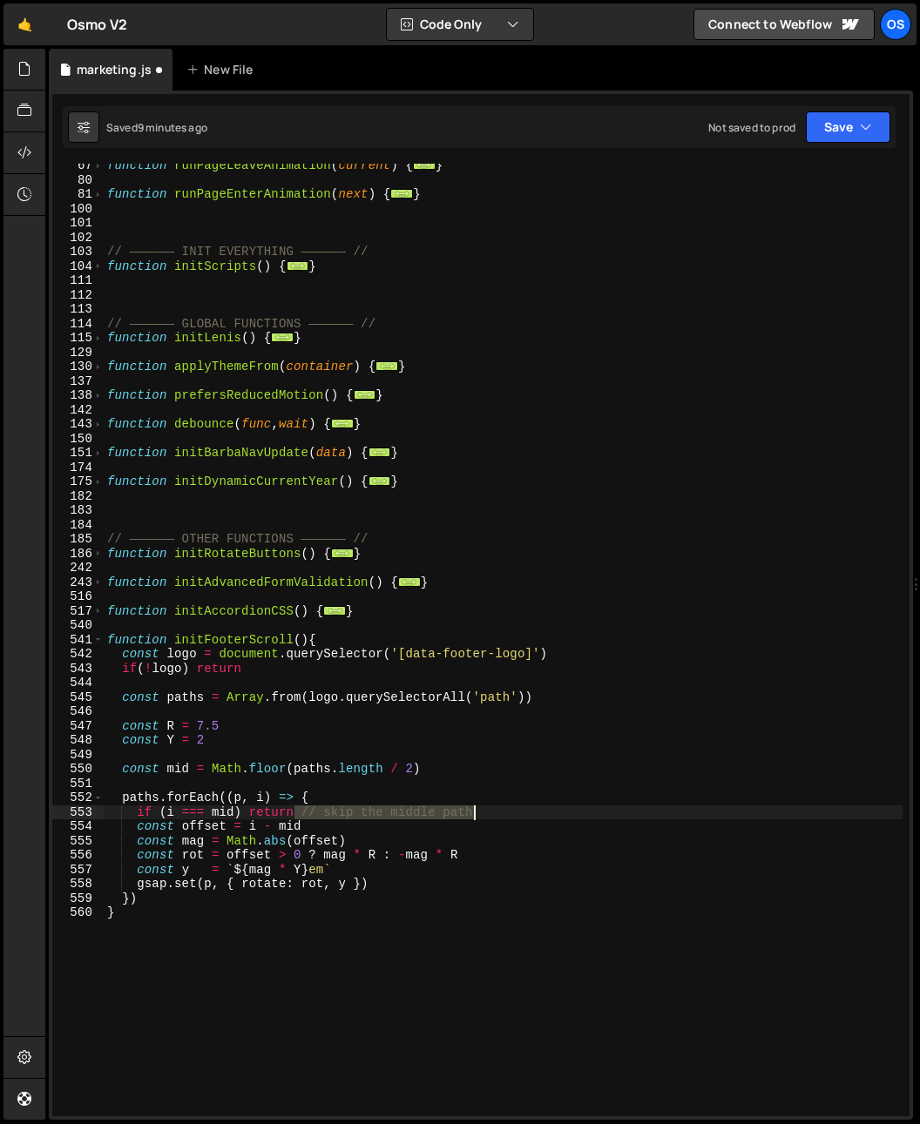
drag, startPoint x: 304, startPoint y: 810, endPoint x: 527, endPoint y: 813, distance: 222.9
click at [527, 813] on div "function runPageLeaveAnimation ( current ) { ... } function runPageEnterAnimati…" at bounding box center [503, 648] width 799 height 981
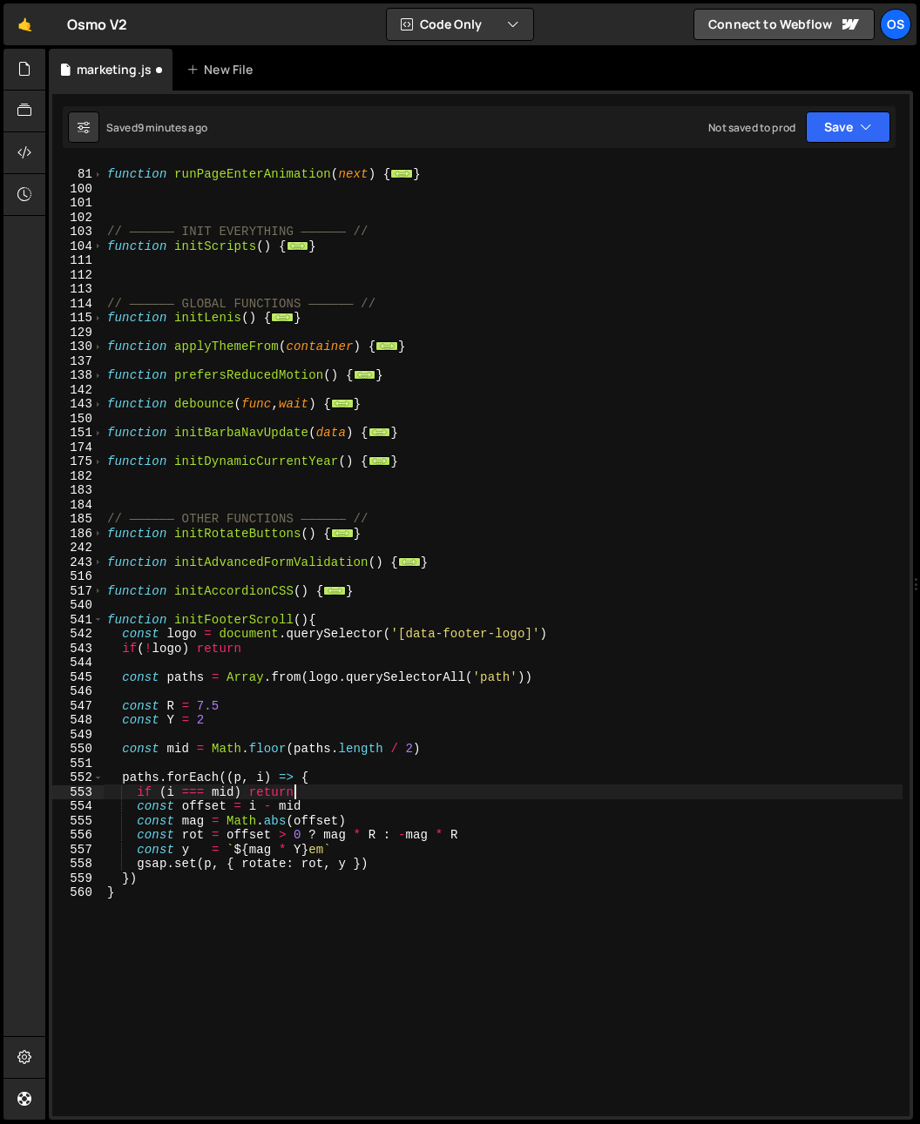
scroll to position [456, 0]
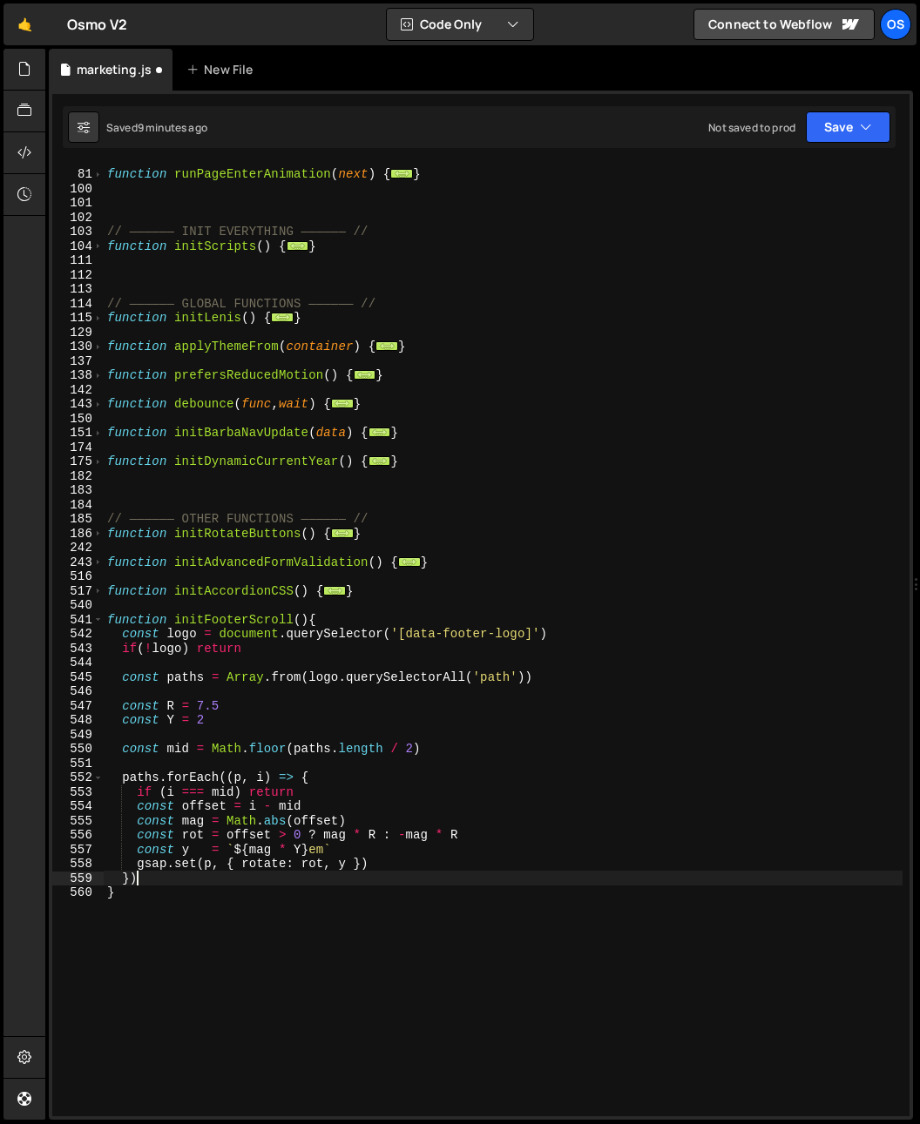
click at [183, 874] on div "function runPageEnterAnimation ( next ) { ... } // —————— INIT EVERYTHING —————…" at bounding box center [503, 642] width 799 height 981
type textarea "})"
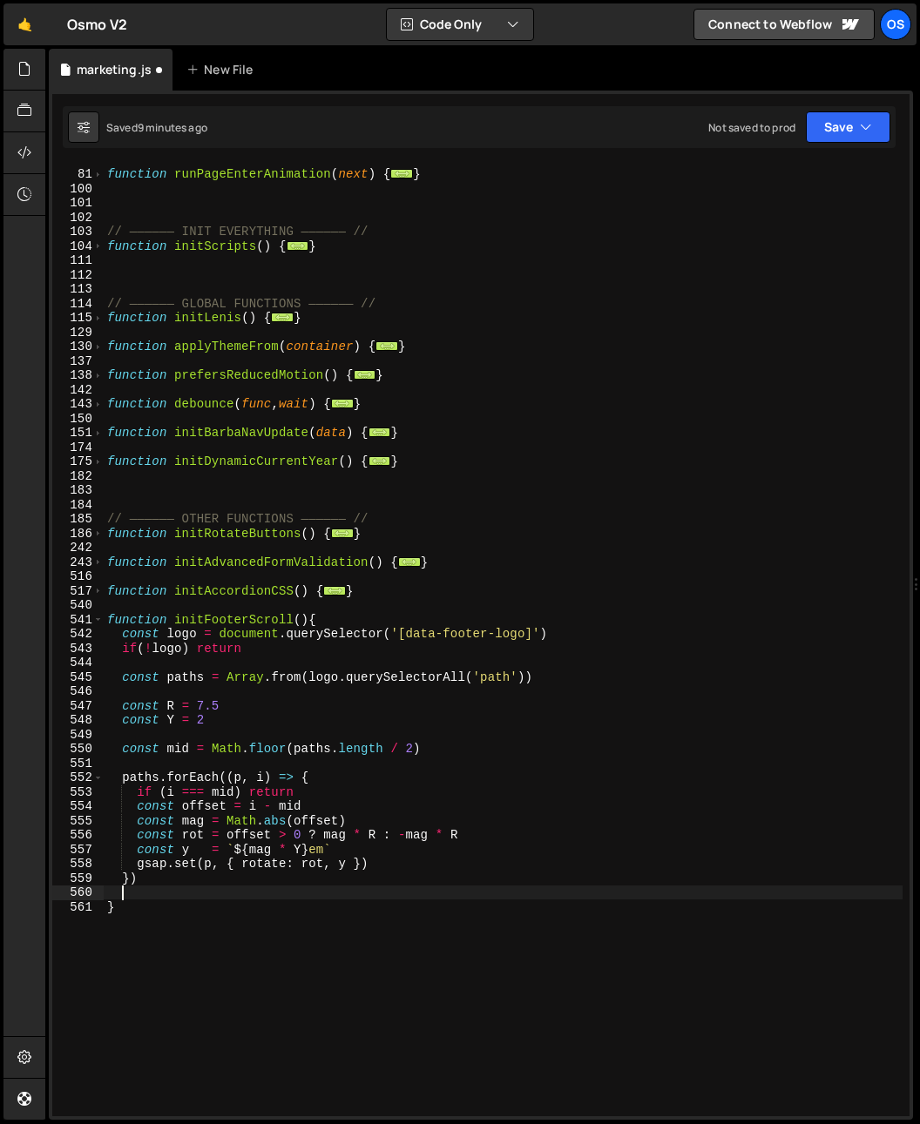
click at [344, 885] on div "function runPageEnterAnimation ( next ) { ... } // —————— INIT EVERYTHING —————…" at bounding box center [503, 642] width 799 height 981
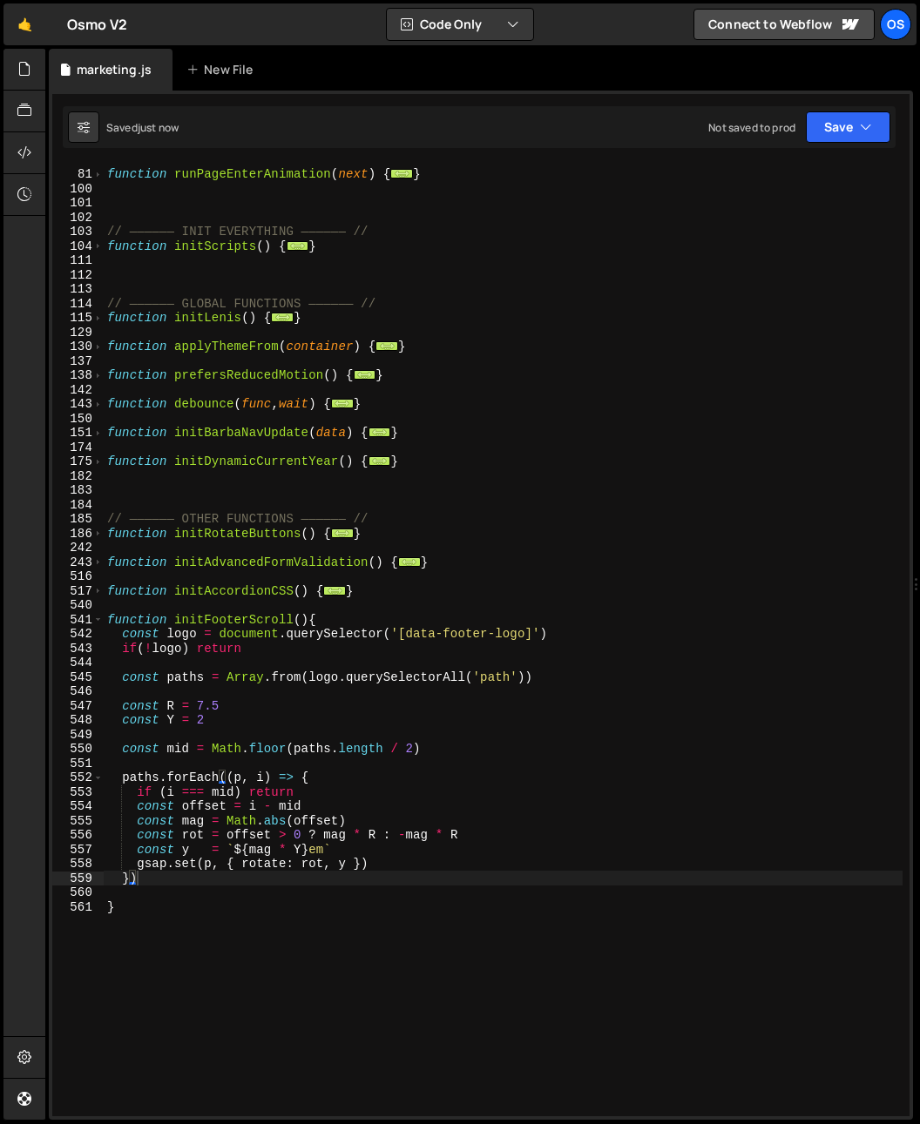
click at [589, 802] on div "function runPageEnterAnimation ( next ) { ... } // —————— INIT EVERYTHING —————…" at bounding box center [503, 642] width 799 height 981
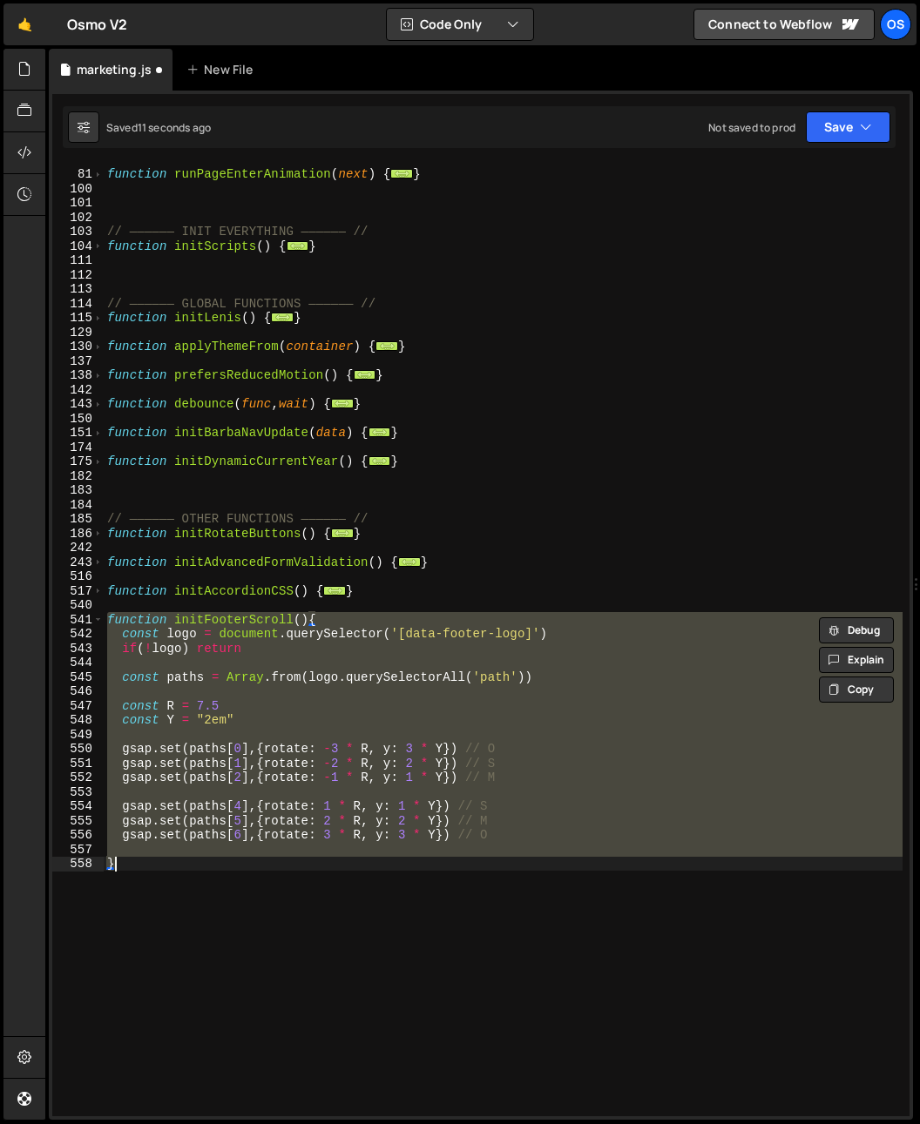
click at [445, 870] on div "function runPageEnterAnimation ( next ) { ... } // —————— INIT EVERYTHING —————…" at bounding box center [503, 640] width 799 height 953
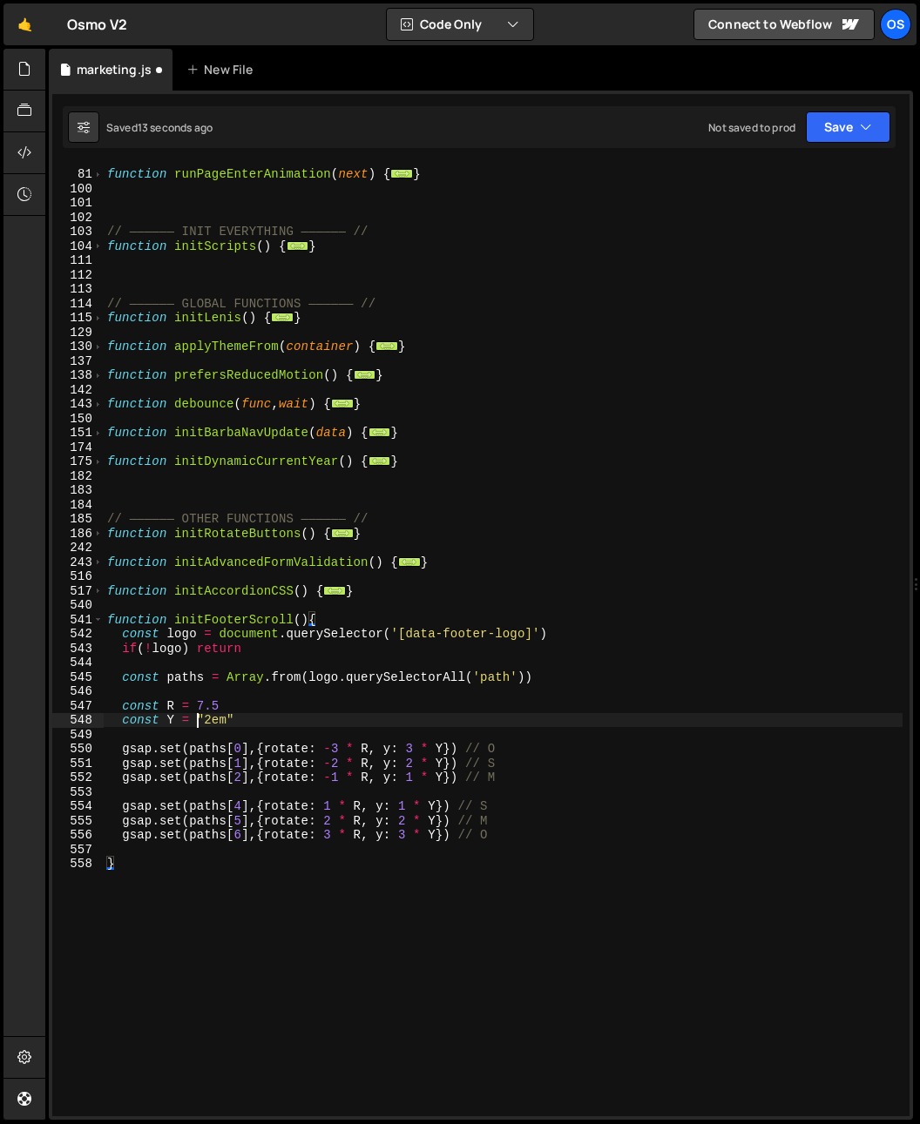
drag, startPoint x: 200, startPoint y: 720, endPoint x: 253, endPoint y: 723, distance: 52.3
click at [253, 723] on div "function runPageEnterAnimation ( next ) { ... } // —————— INIT EVERYTHING —————…" at bounding box center [503, 642] width 799 height 981
click at [304, 723] on div "function runPageEnterAnimation ( next ) { ... } // —————— INIT EVERYTHING —————…" at bounding box center [503, 642] width 799 height 981
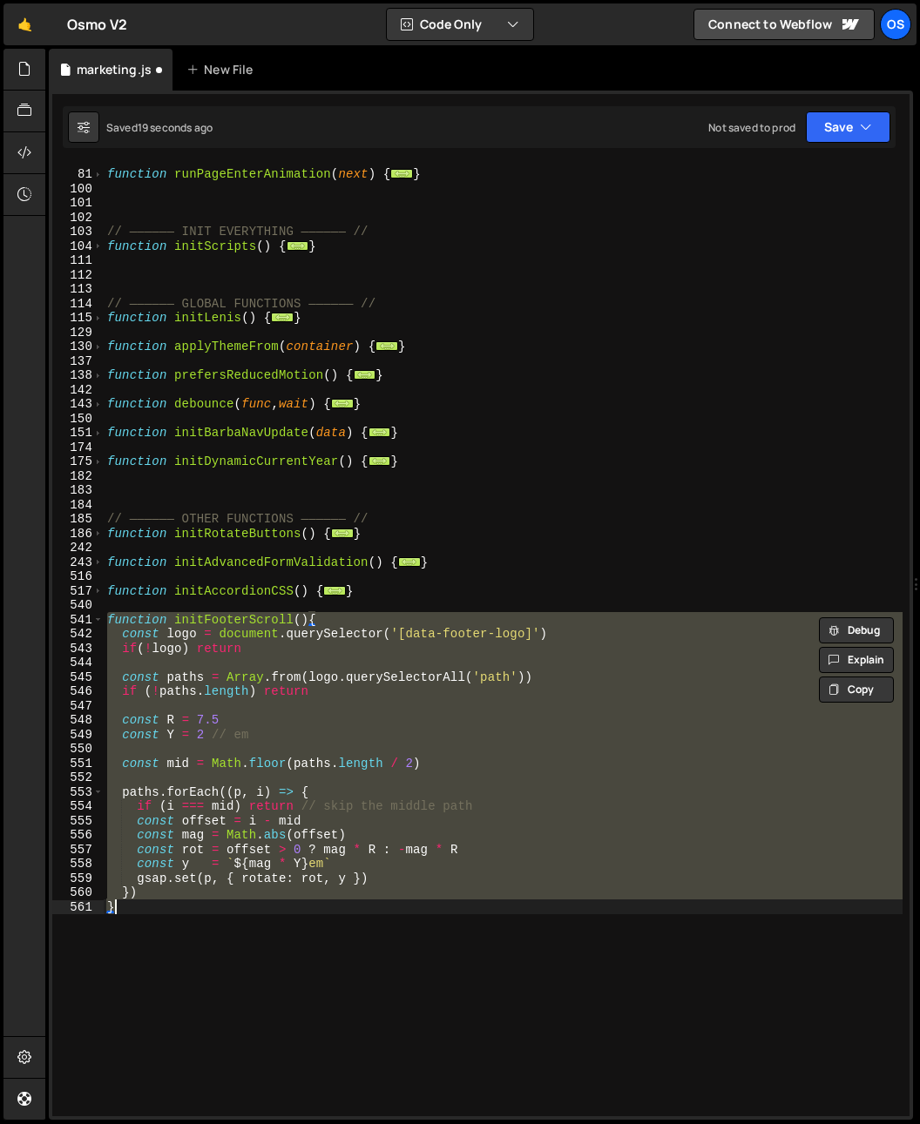
click at [327, 883] on div "function runPageEnterAnimation ( next ) { ... } // —————— INIT EVERYTHING —————…" at bounding box center [503, 640] width 799 height 953
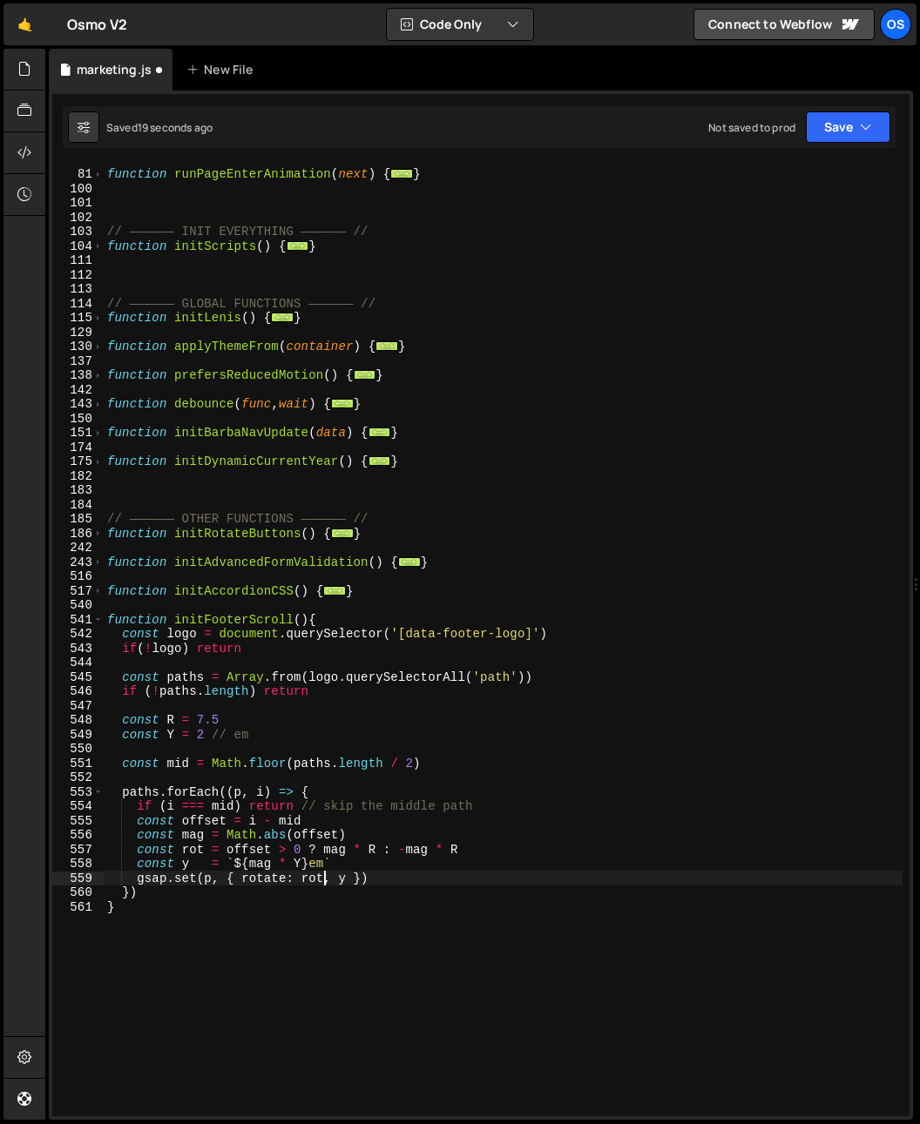
click at [248, 857] on div "function runPageEnterAnimation ( next ) { ... } // —————— INIT EVERYTHING —————…" at bounding box center [503, 642] width 799 height 981
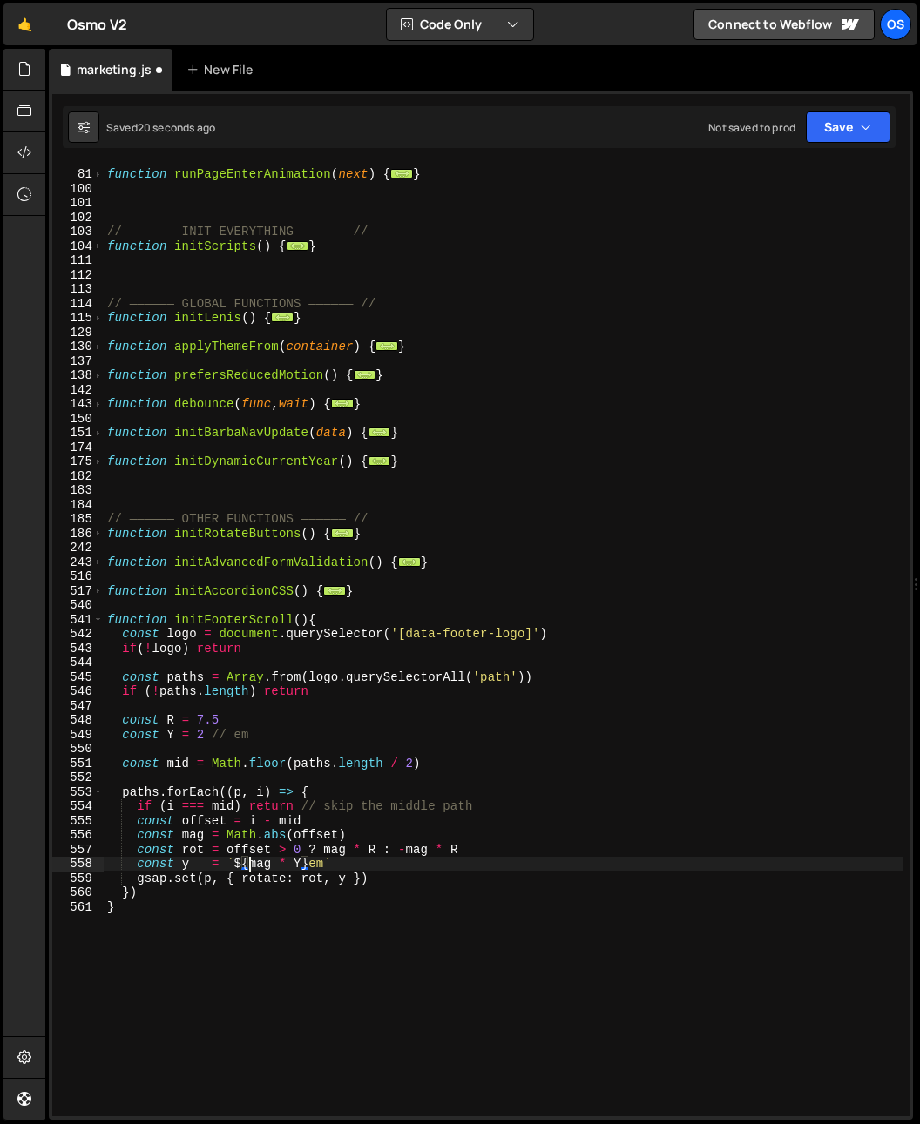
click at [253, 864] on div "function runPageEnterAnimation ( next ) { ... } // —————— INIT EVERYTHING —————…" at bounding box center [503, 642] width 799 height 981
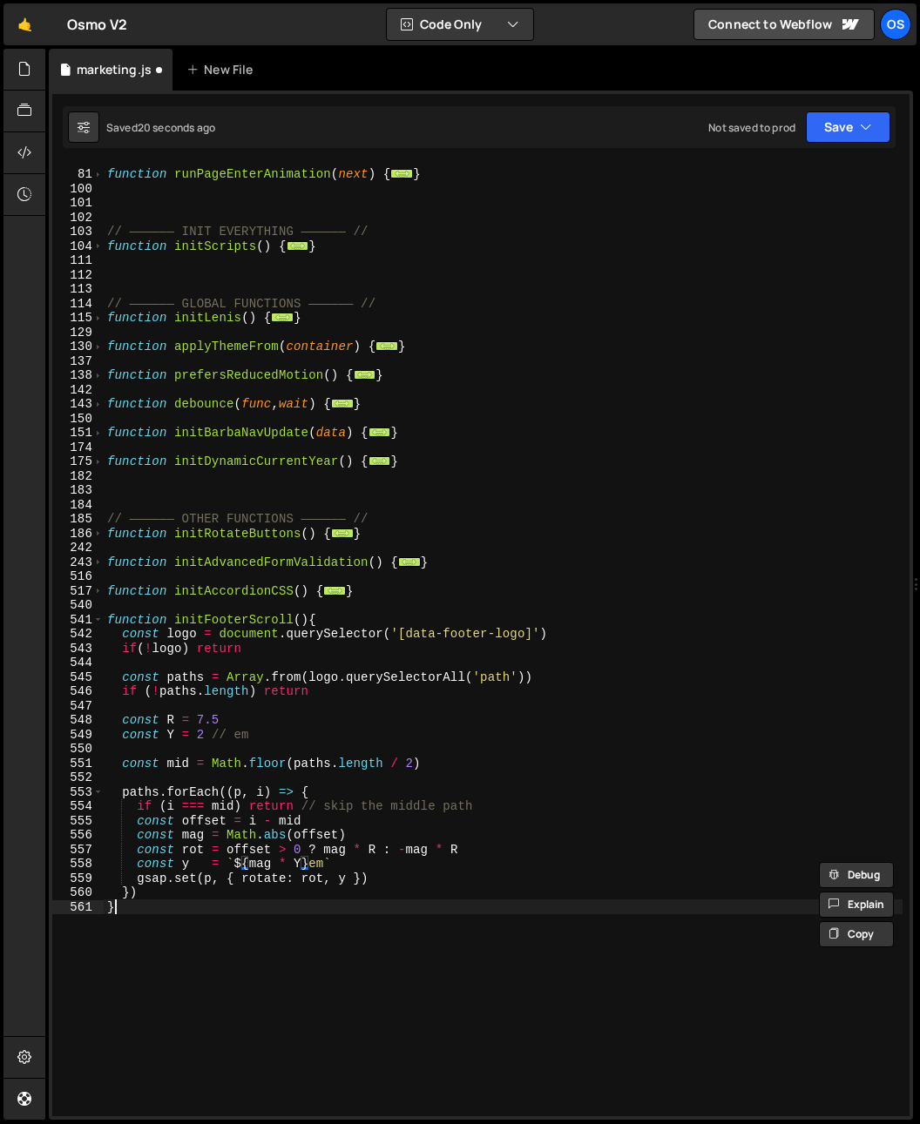
click at [314, 913] on div "function runPageEnterAnimation ( next ) { ... } // —————— INIT EVERYTHING —————…" at bounding box center [503, 642] width 799 height 981
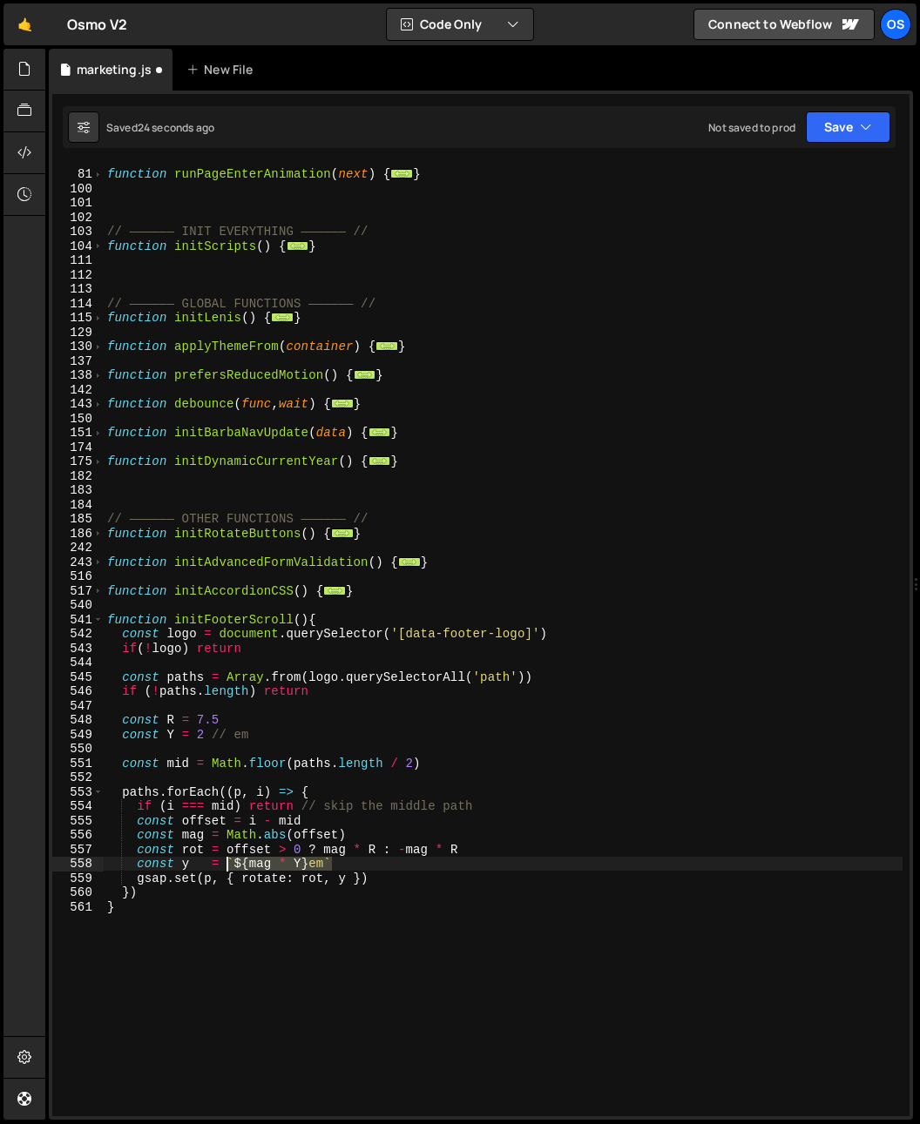
drag, startPoint x: 334, startPoint y: 865, endPoint x: 230, endPoint y: 868, distance: 103.7
click at [230, 868] on div "function runPageEnterAnimation ( next ) { ... } // —————— INIT EVERYTHING —————…" at bounding box center [503, 642] width 799 height 981
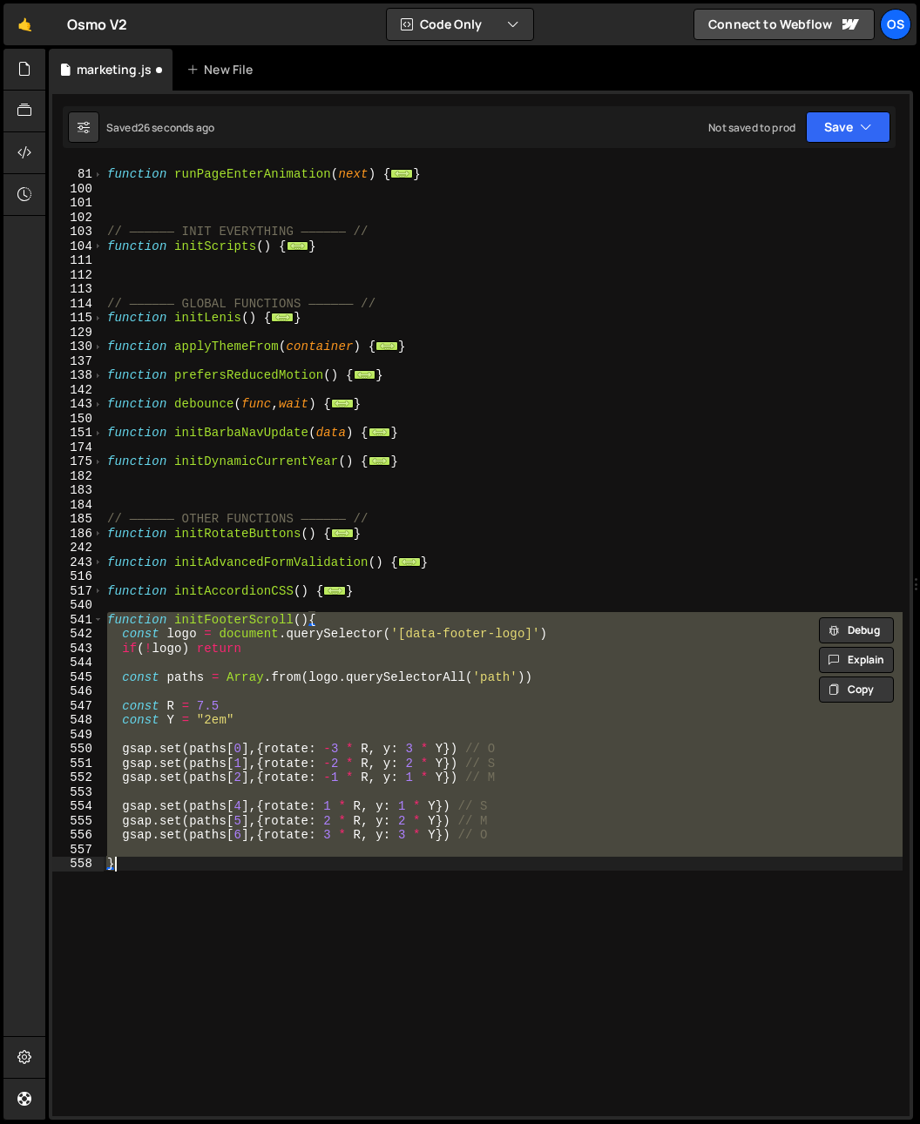
click at [435, 864] on div "function runPageEnterAnimation ( next ) { ... } // —————— INIT EVERYTHING —————…" at bounding box center [503, 642] width 799 height 981
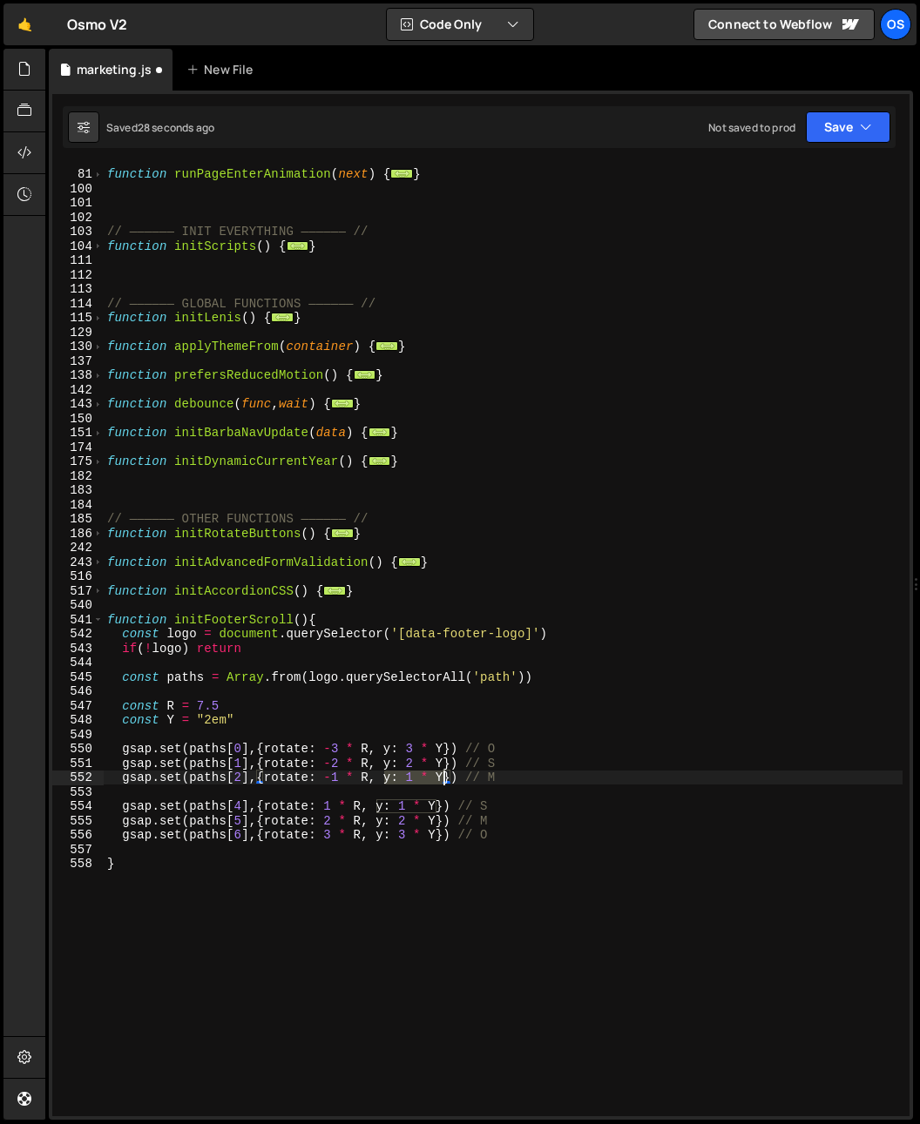
drag, startPoint x: 383, startPoint y: 778, endPoint x: 443, endPoint y: 780, distance: 60.1
click at [443, 780] on div "function runPageEnterAnimation ( next ) { ... } // —————— INIT EVERYTHING —————…" at bounding box center [503, 642] width 799 height 981
paste textarea "`${mag * Y}em`"
click at [422, 802] on div "function runPageEnterAnimation ( next ) { ... } // —————— INIT EVERYTHING —————…" at bounding box center [503, 642] width 799 height 981
drag, startPoint x: 407, startPoint y: 778, endPoint x: 443, endPoint y: 779, distance: 36.6
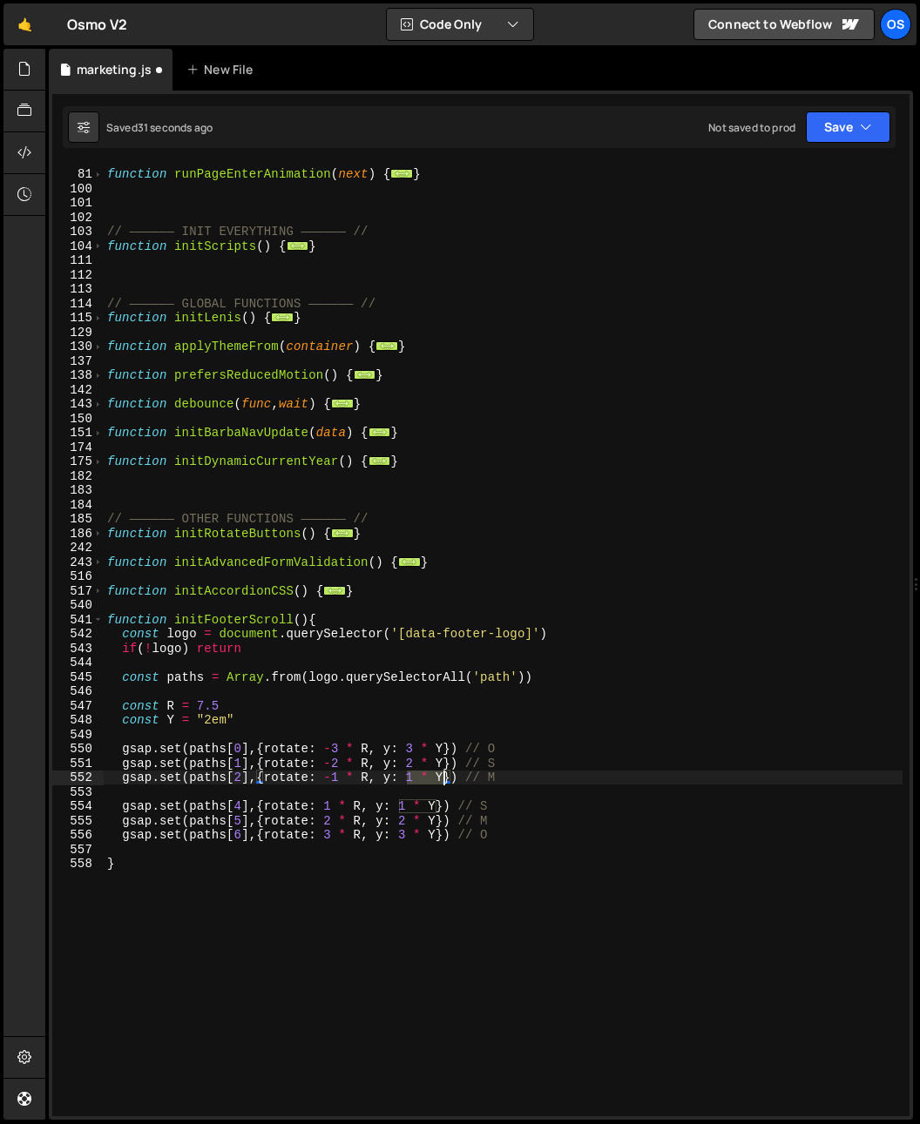
click at [443, 779] on div "function runPageEnterAnimation ( next ) { ... } // —————— INIT EVERYTHING —————…" at bounding box center [503, 642] width 799 height 981
paste textarea "`${mag * Y}em`"
click at [437, 775] on div "function runPageEnterAnimation ( next ) { ... } // —————— INIT EVERYTHING —————…" at bounding box center [503, 642] width 799 height 981
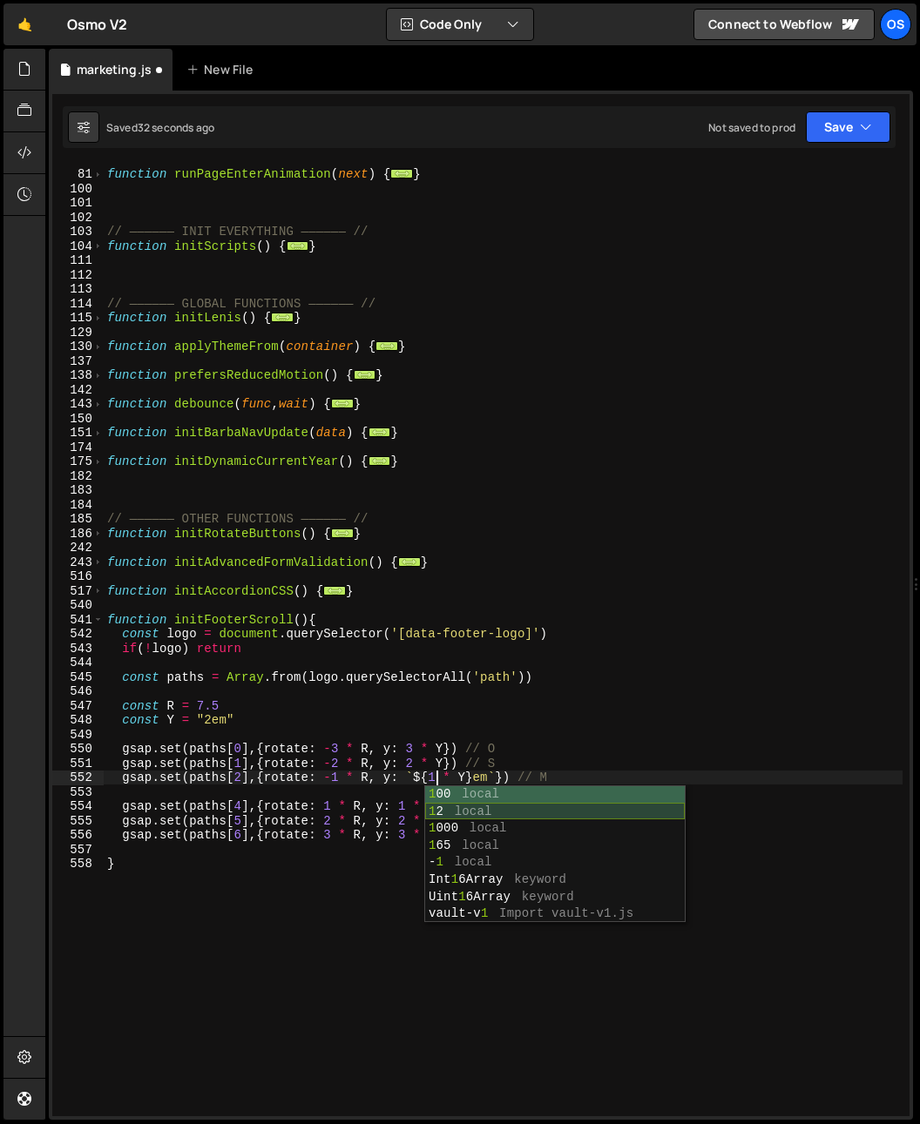
scroll to position [0, 23]
click at [436, 744] on div "function runPageEnterAnimation ( next ) { ... } // —————— INIT EVERYTHING —————…" at bounding box center [503, 642] width 799 height 981
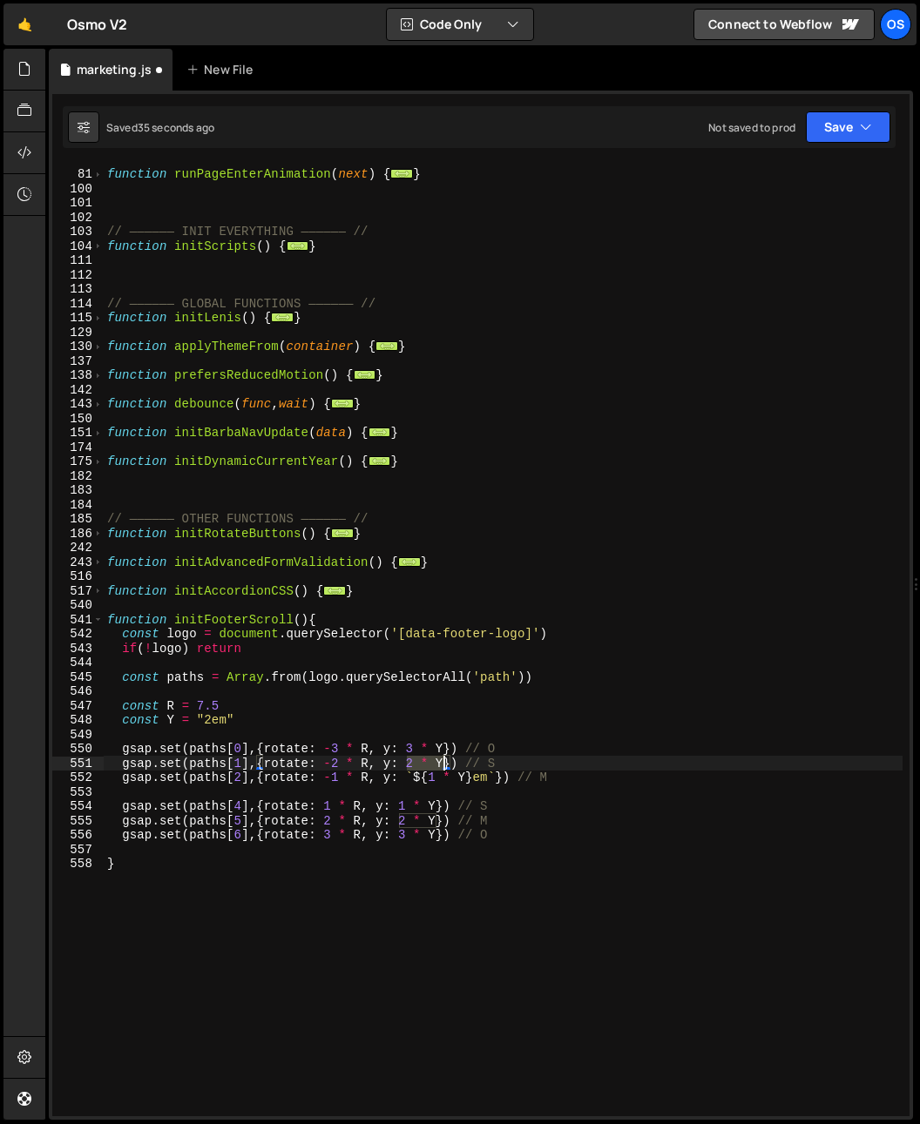
drag, startPoint x: 407, startPoint y: 762, endPoint x: 442, endPoint y: 765, distance: 35.9
click at [442, 765] on div "function runPageEnterAnimation ( next ) { ... } // —————— INIT EVERYTHING —————…" at bounding box center [503, 642] width 799 height 981
paste textarea "`${mag * Y}em`"
click at [405, 751] on div "function runPageEnterAnimation ( next ) { ... } // —————— INIT EVERYTHING —————…" at bounding box center [503, 642] width 799 height 981
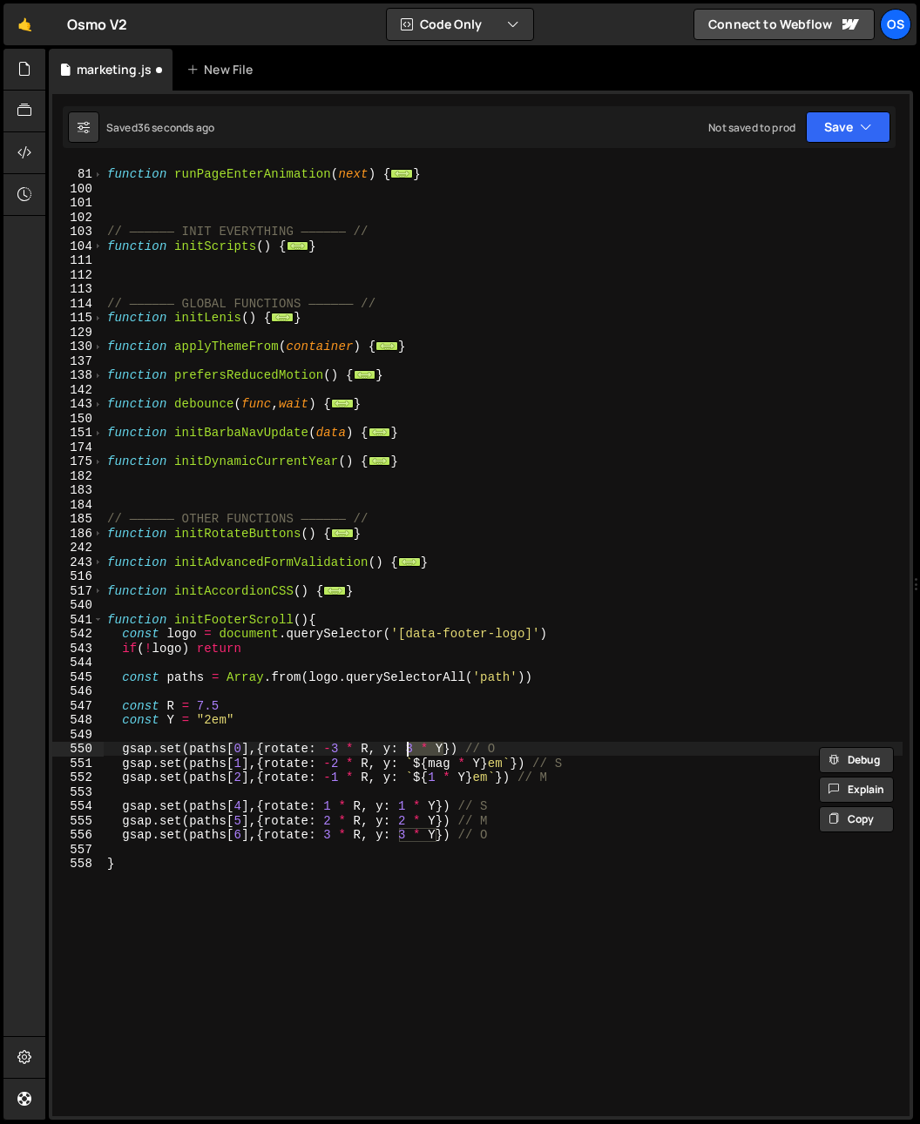
paste textarea "`${mag * Y}em`"
click at [442, 751] on div "function runPageEnterAnimation ( next ) { ... } // —————— INIT EVERYTHING —————…" at bounding box center [503, 642] width 799 height 981
click at [435, 750] on div "function runPageEnterAnimation ( next ) { ... } // —————— INIT EVERYTHING —————…" at bounding box center [503, 640] width 799 height 953
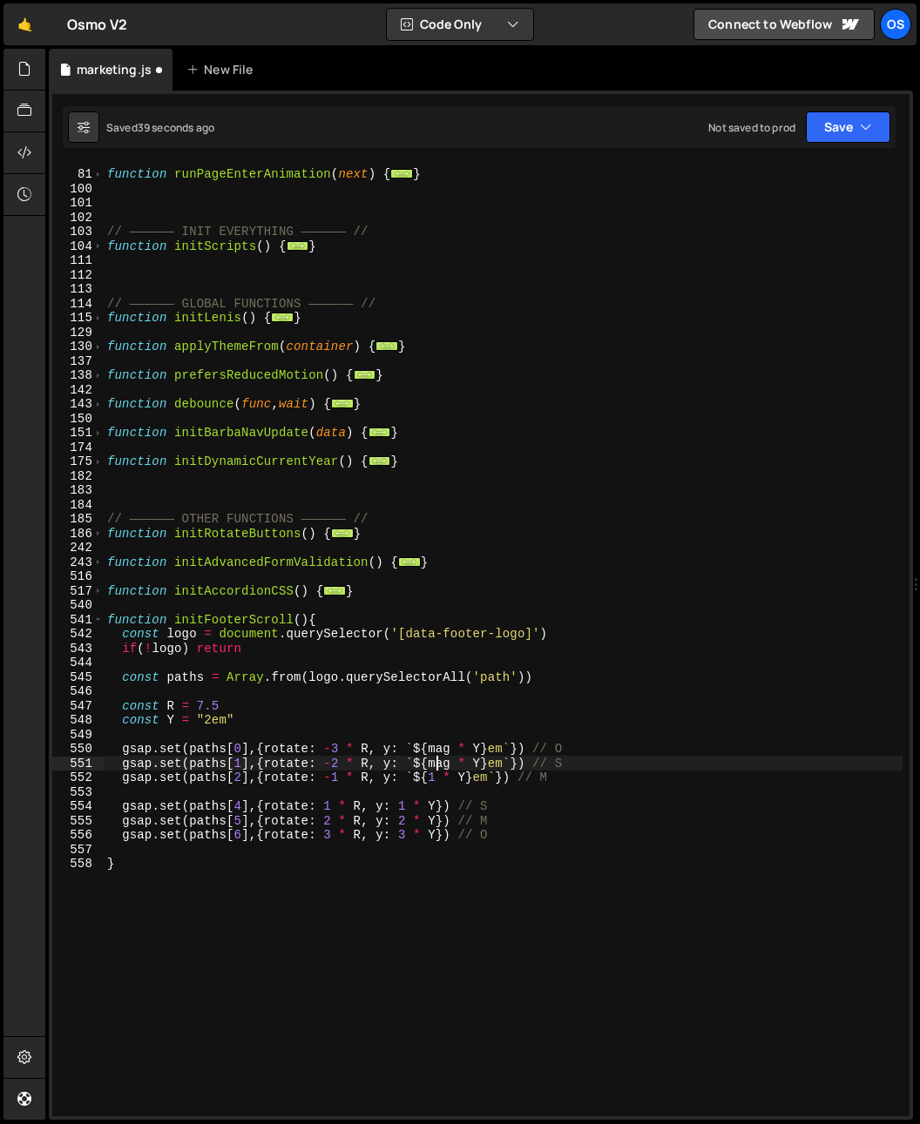
click at [435, 761] on div "function runPageEnterAnimation ( next ) { ... } // —————— INIT EVERYTHING —————…" at bounding box center [503, 642] width 799 height 981
click at [436, 748] on div "function runPageEnterAnimation ( next ) { ... } // —————— INIT EVERYTHING —————…" at bounding box center [503, 642] width 799 height 981
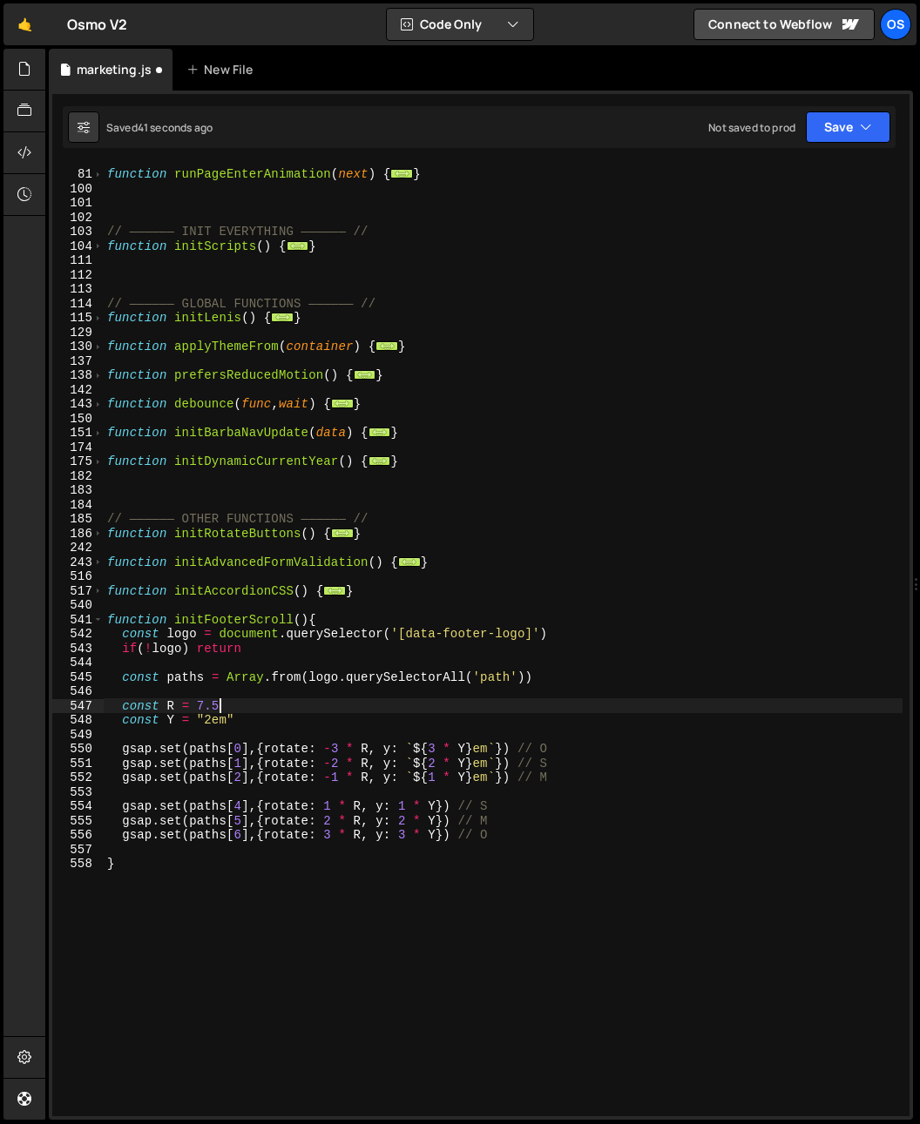
click at [435, 711] on div "function runPageEnterAnimation ( next ) { ... } // —————— INIT EVERYTHING —————…" at bounding box center [503, 642] width 799 height 981
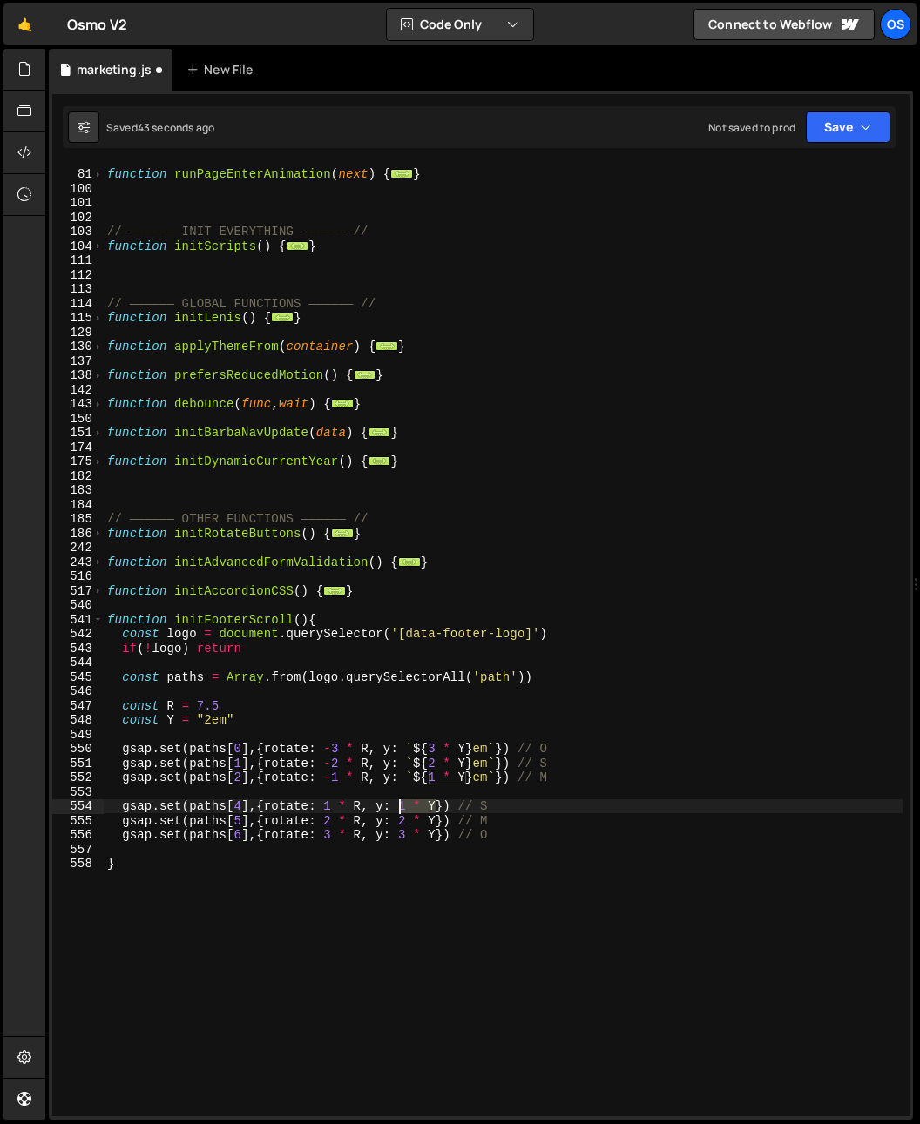
drag, startPoint x: 435, startPoint y: 809, endPoint x: 397, endPoint y: 809, distance: 38.3
click at [397, 809] on div "function runPageEnterAnimation ( next ) { ... } // —————— INIT EVERYTHING —————…" at bounding box center [503, 642] width 799 height 981
paste textarea "`${mag * Y}em`"
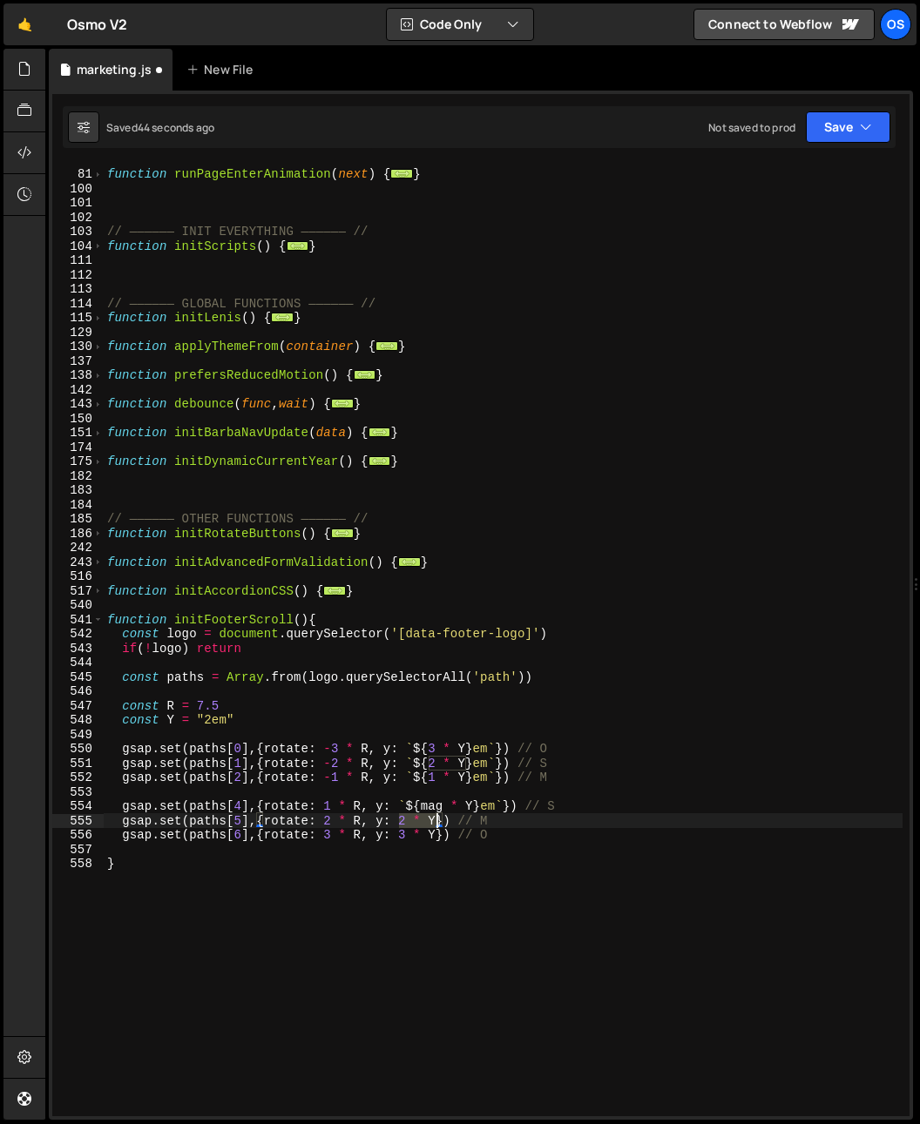
drag, startPoint x: 400, startPoint y: 821, endPoint x: 435, endPoint y: 822, distance: 34.8
click at [435, 822] on div "function runPageEnterAnimation ( next ) { ... } // —————— INIT EVERYTHING —————…" at bounding box center [503, 642] width 799 height 981
paste textarea "`${mag * Y}em`"
drag, startPoint x: 434, startPoint y: 836, endPoint x: 396, endPoint y: 837, distance: 37.5
click at [396, 837] on div "function runPageEnterAnimation ( next ) { ... } // —————— INIT EVERYTHING —————…" at bounding box center [503, 642] width 799 height 981
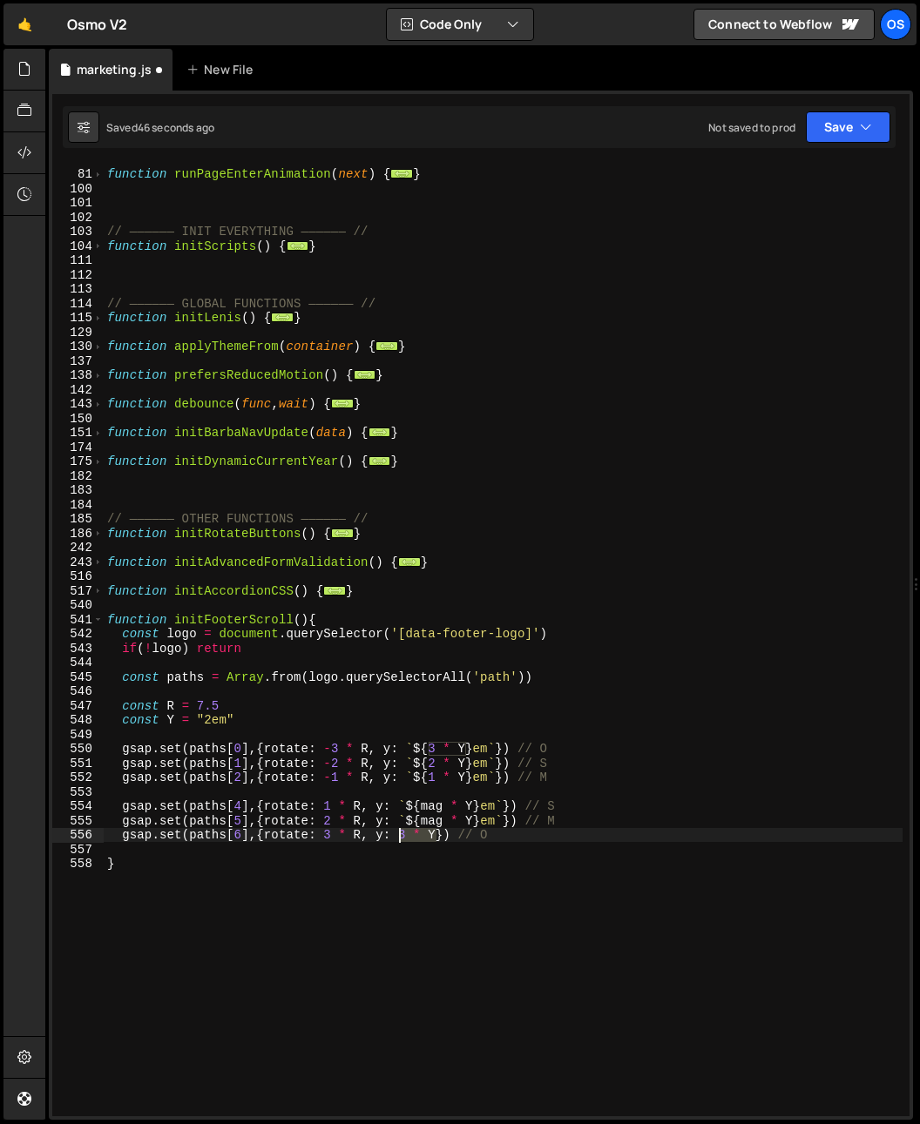
paste textarea "`${mag * Y}em`"
click at [433, 808] on div "function runPageEnterAnimation ( next ) { ... } // —————— INIT EVERYTHING —————…" at bounding box center [503, 642] width 799 height 981
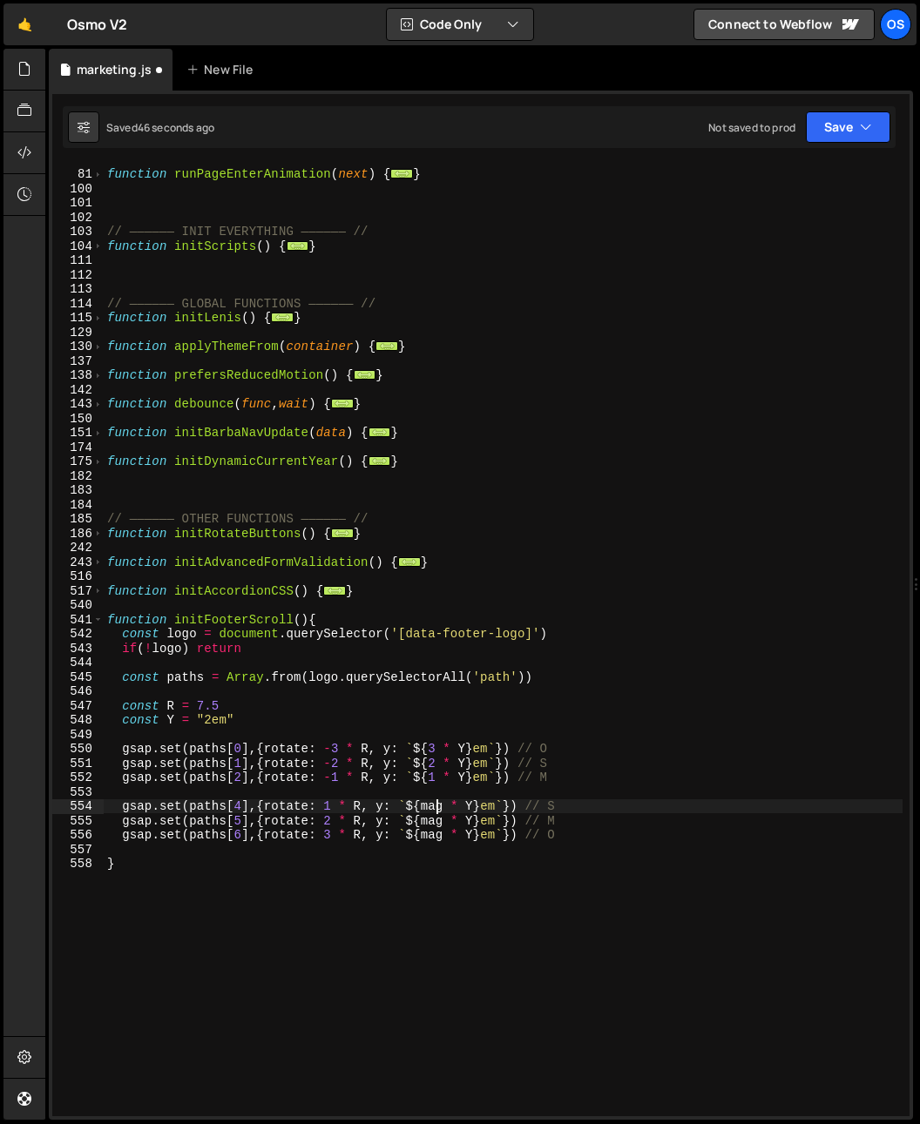
click at [433, 809] on div "function runPageEnterAnimation ( next ) { ... } // —————— INIT EVERYTHING —————…" at bounding box center [503, 642] width 799 height 981
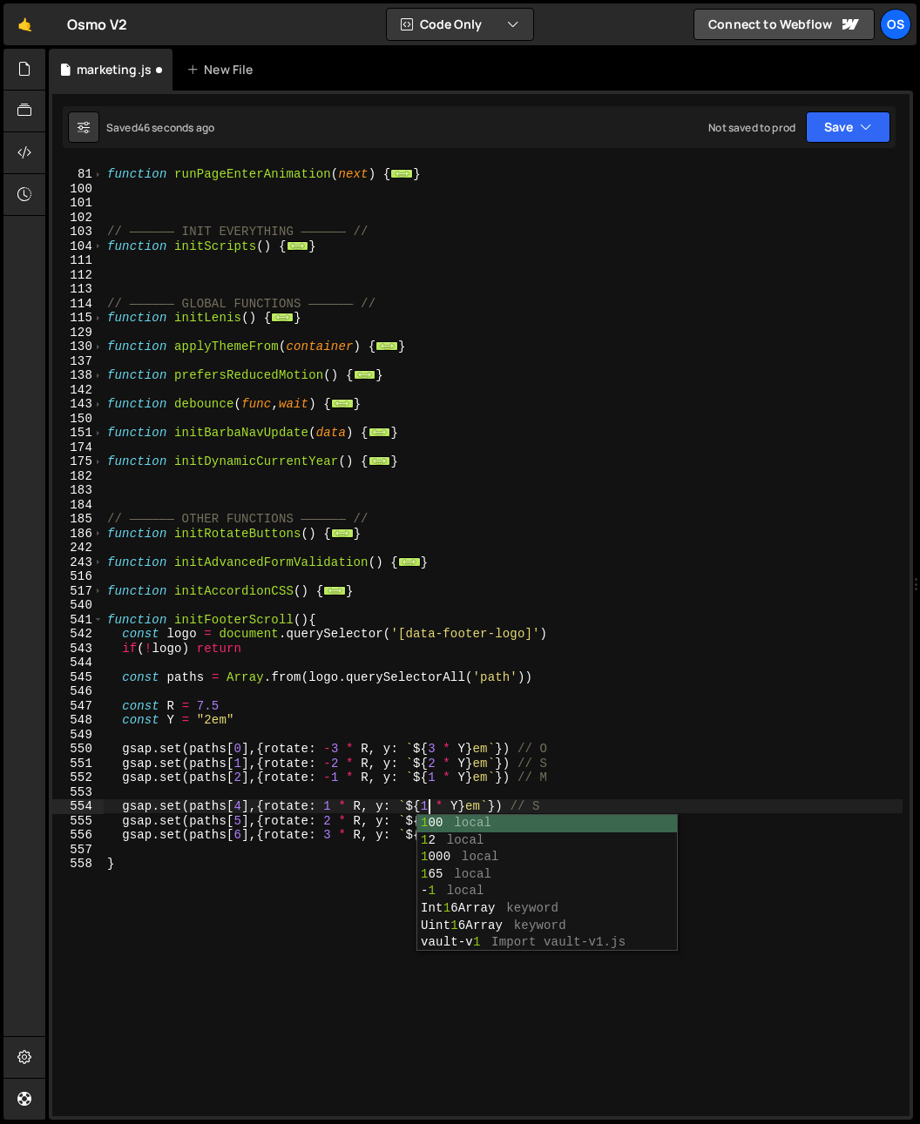
scroll to position [0, 22]
click at [431, 818] on div "1 00 local 1 2 local 1 000 local 1 65 local - 1 local Int 1 6Array keyword Uint…" at bounding box center [546, 900] width 259 height 171
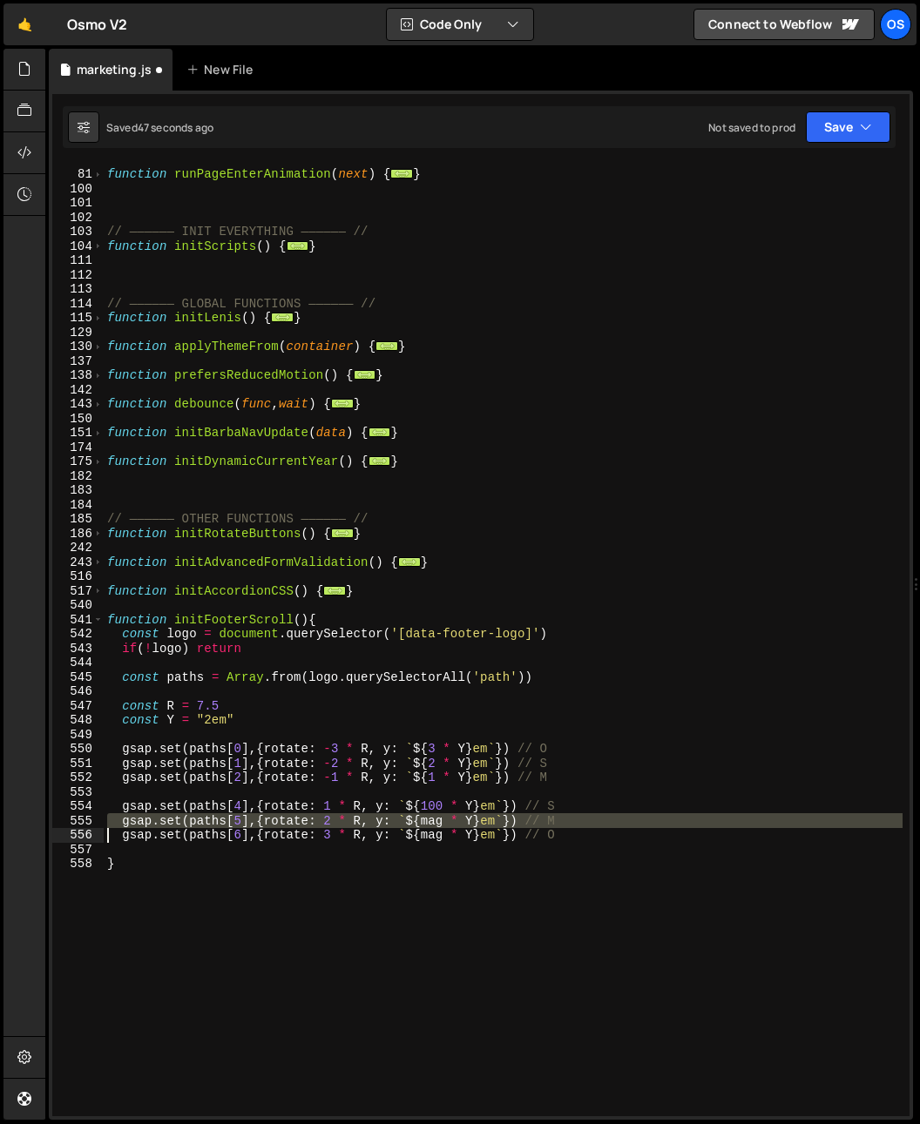
click at [431, 818] on div "function runPageEnterAnimation ( next ) { ... } // —————— INIT EVERYTHING —————…" at bounding box center [503, 642] width 799 height 981
click at [435, 807] on div "function runPageEnterAnimation ( next ) { ... } // —————— INIT EVERYTHING —————…" at bounding box center [503, 642] width 799 height 981
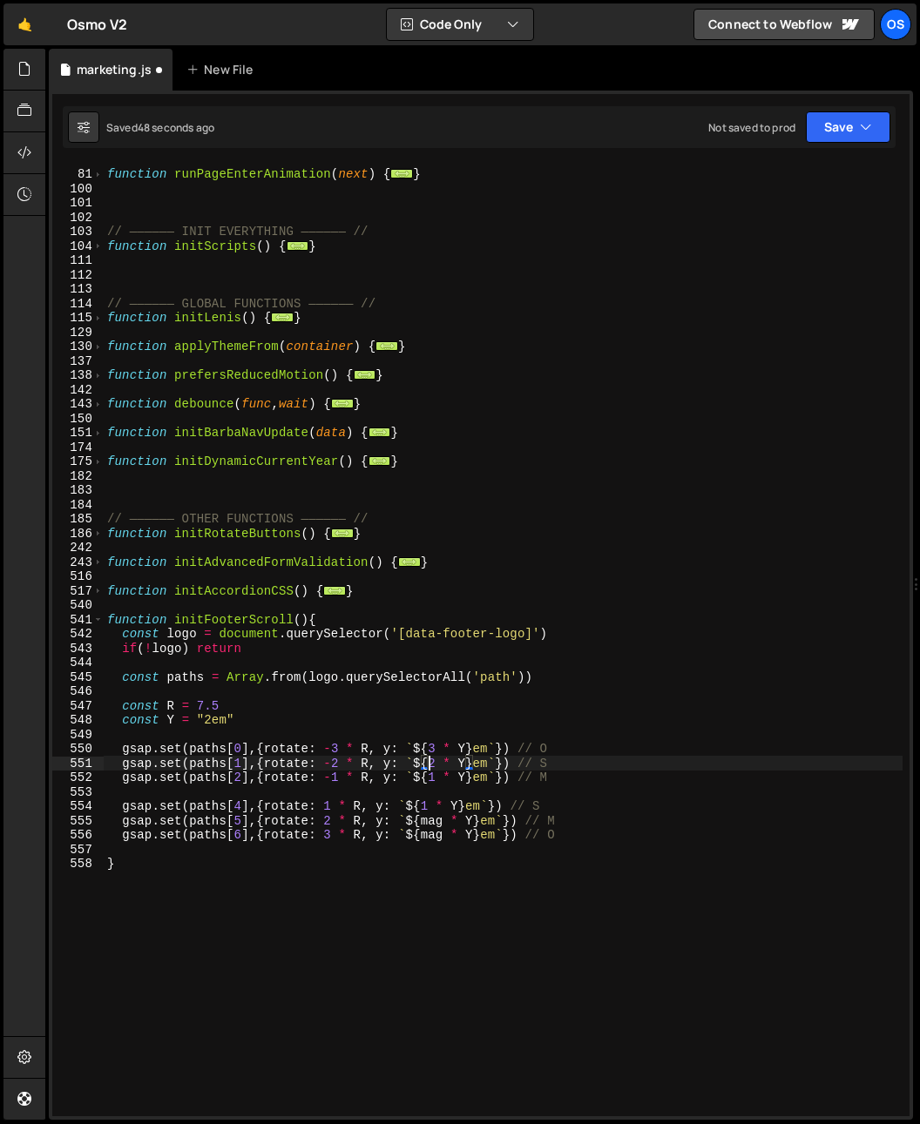
drag, startPoint x: 426, startPoint y: 765, endPoint x: 428, endPoint y: 826, distance: 60.1
click at [427, 781] on div "function runPageEnterAnimation ( next ) { ... } // —————— INIT EVERYTHING —————…" at bounding box center [503, 642] width 799 height 981
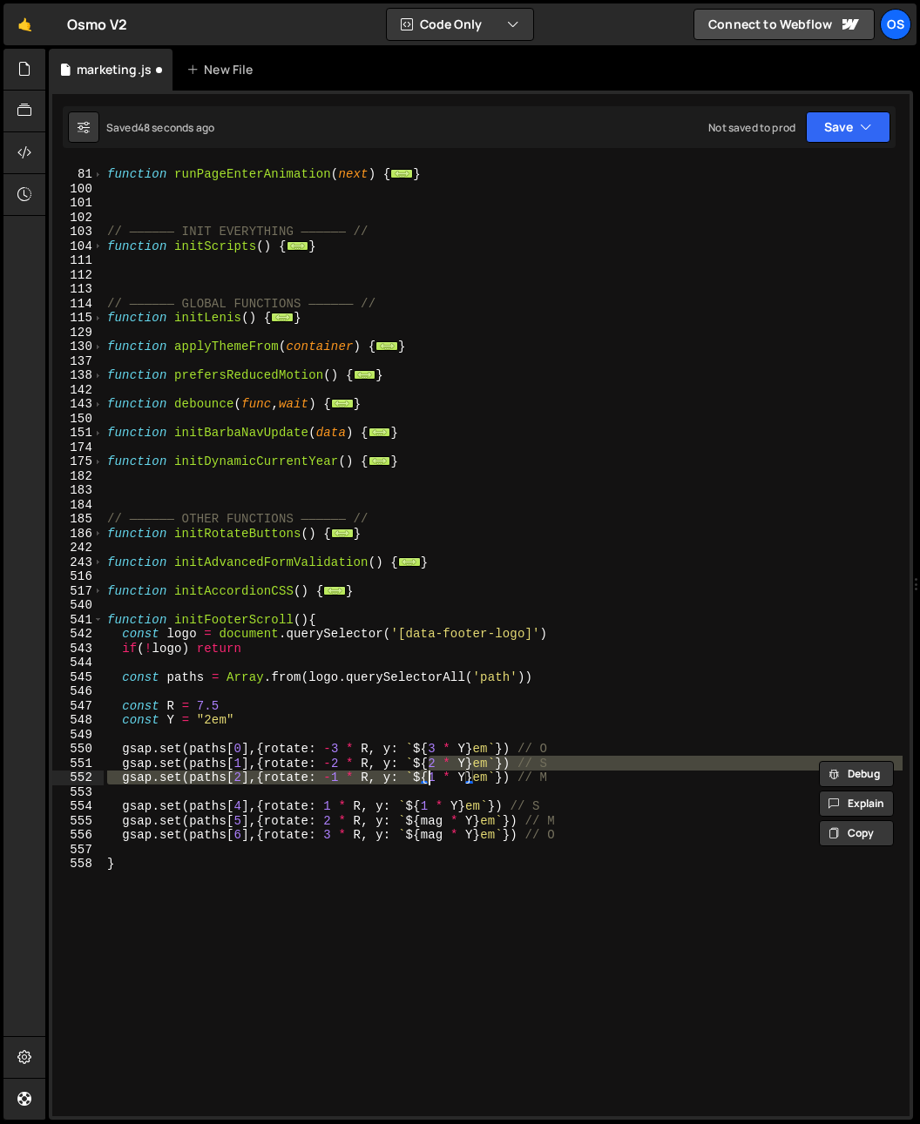
click at [428, 825] on div "function runPageEnterAnimation ( next ) { ... } // —————— INIT EVERYTHING —————…" at bounding box center [503, 642] width 799 height 981
type textarea "gsap.set(paths[5],{rotate: 2 * R, y: `${2 * Y}em`}) // M"
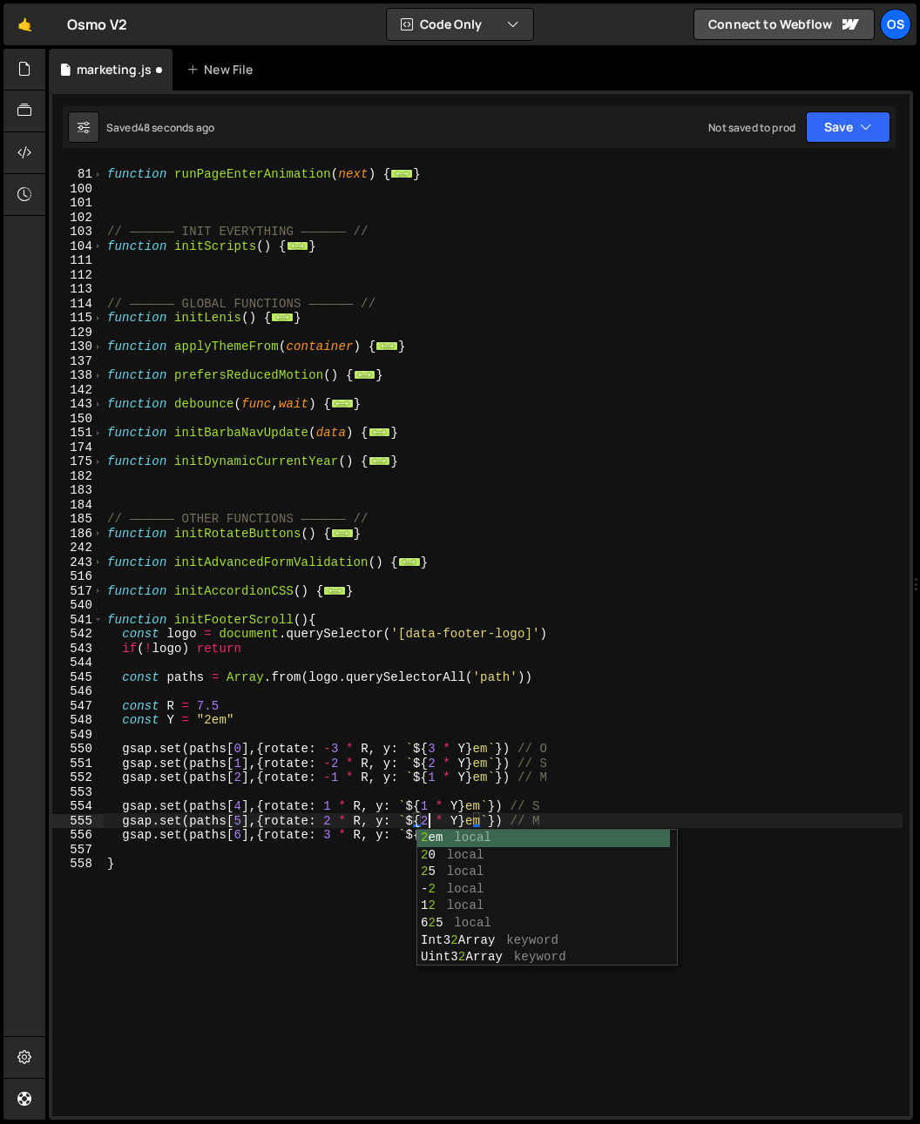
click at [432, 785] on div "function runPageEnterAnimation ( next ) { ... } // —————— INIT EVERYTHING —————…" at bounding box center [503, 642] width 799 height 981
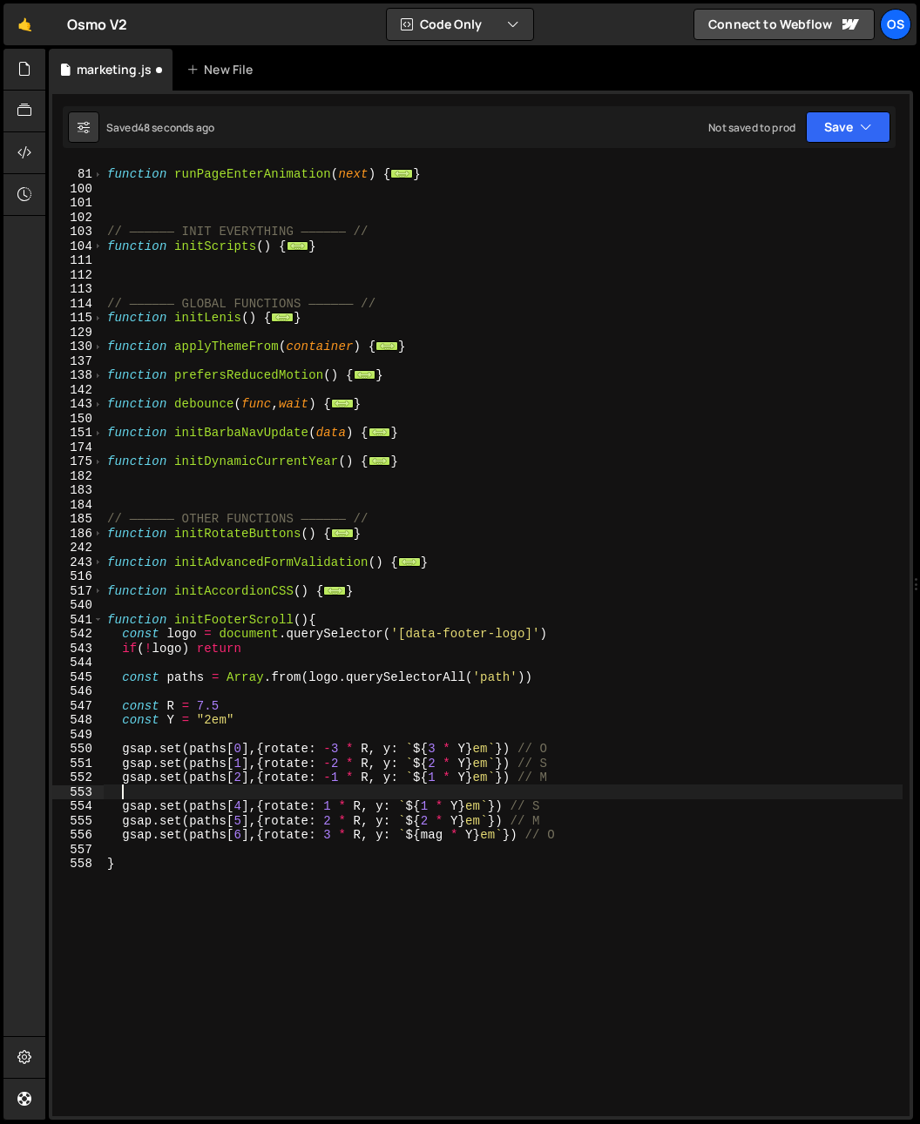
scroll to position [0, 0]
click at [427, 841] on div "function runPageEnterAnimation ( next ) { ... } // —————— INIT EVERYTHING —————…" at bounding box center [503, 642] width 799 height 981
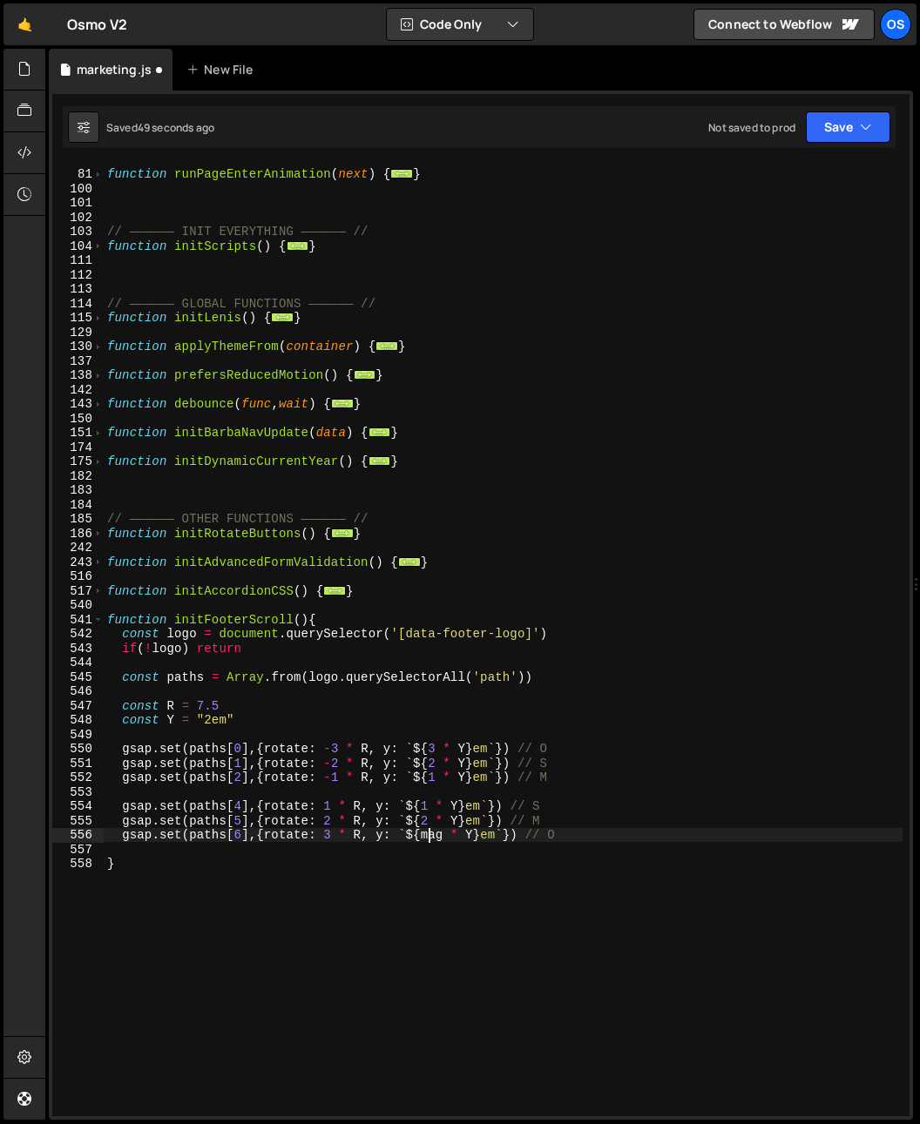
click at [428, 837] on div "function runPageEnterAnimation ( next ) { ... } // —————— INIT EVERYTHING —————…" at bounding box center [503, 642] width 799 height 981
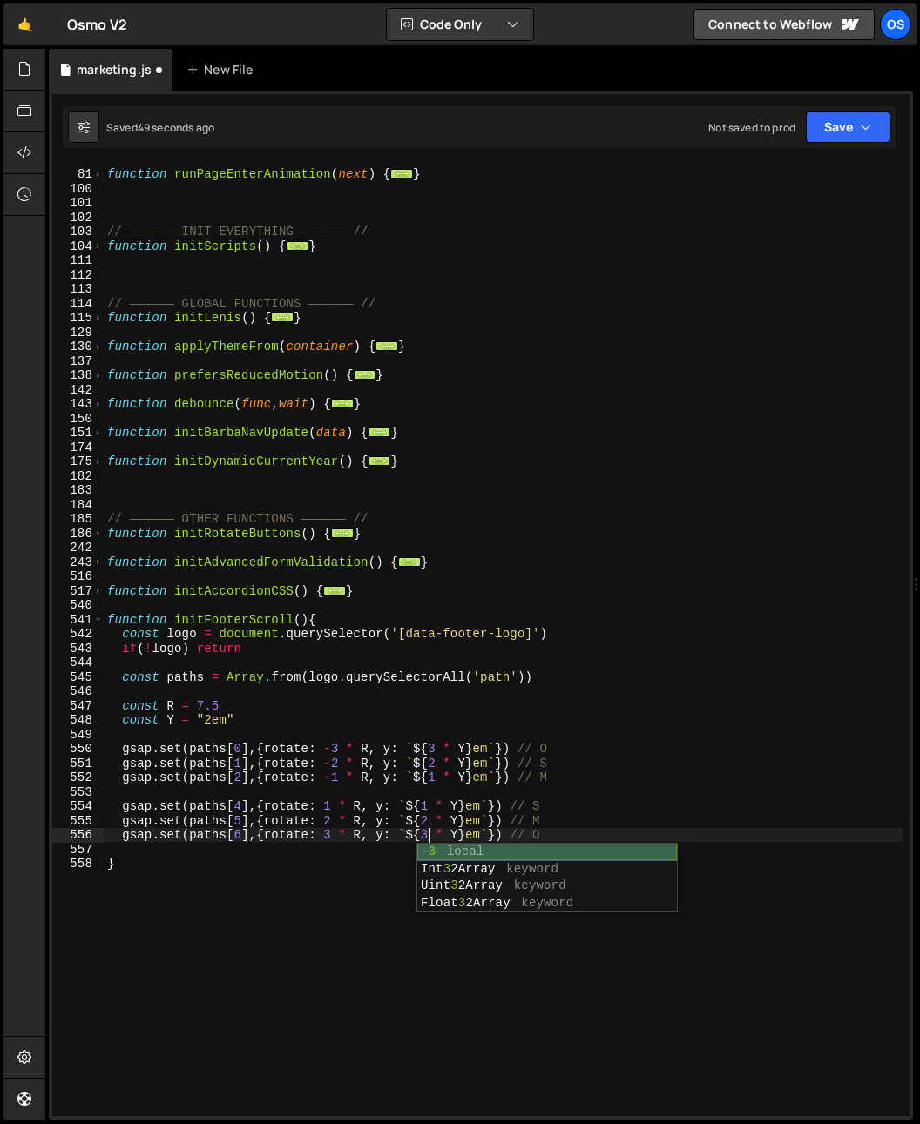
click at [504, 892] on div "- 3 local Int 3 2Array keyword Uint 3 2Array keyword Float 3 2Array keyword" at bounding box center [546, 895] width 259 height 103
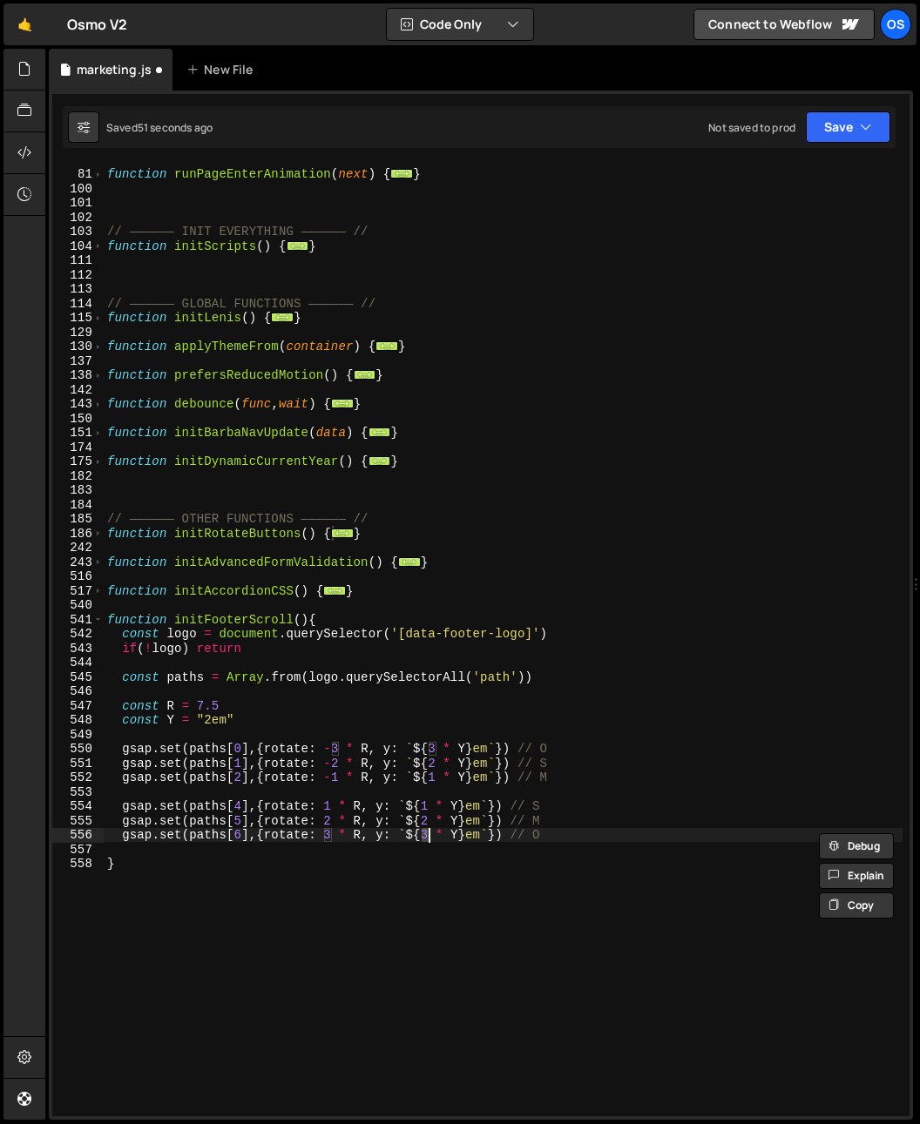
click at [525, 765] on div "function runPageEnterAnimation ( next ) { ... } // —————— INIT EVERYTHING —————…" at bounding box center [503, 642] width 799 height 981
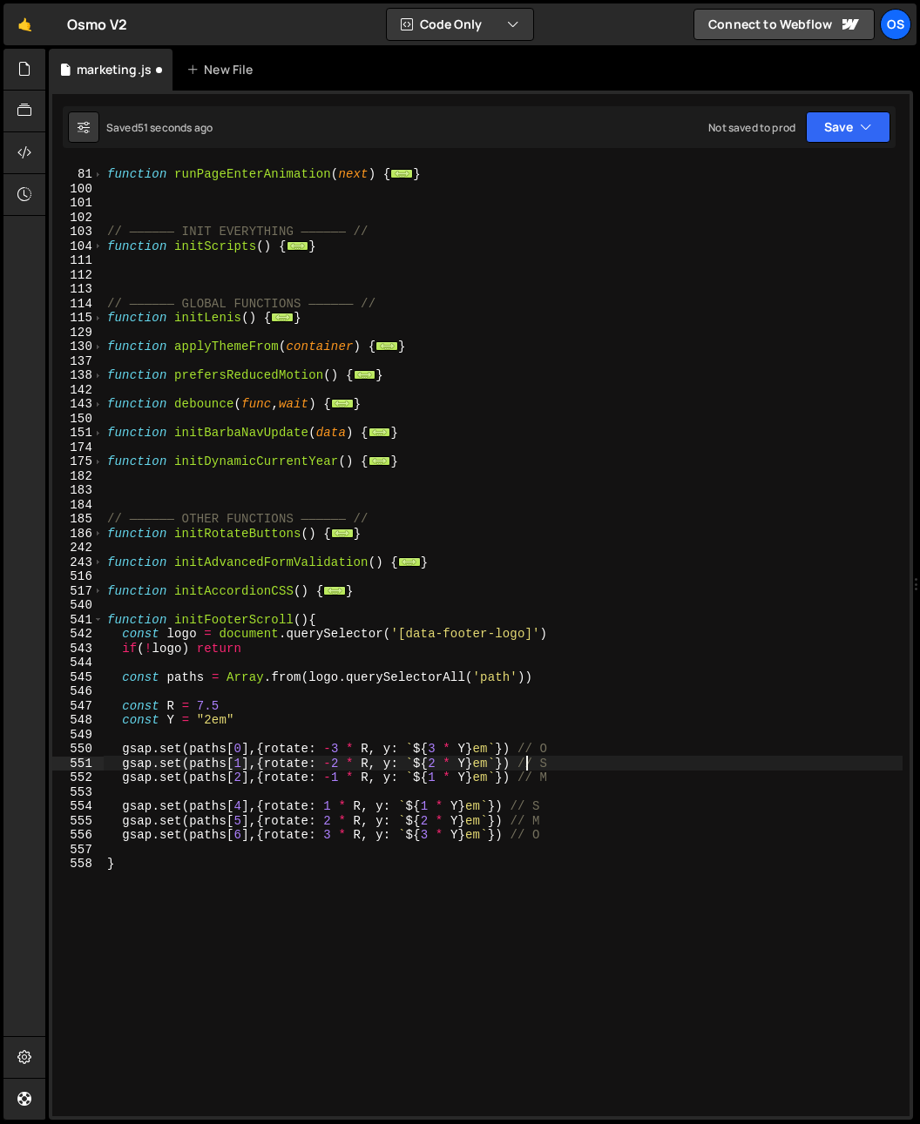
click at [704, 810] on div "function runPageEnterAnimation ( next ) { ... } // —————— INIT EVERYTHING —————…" at bounding box center [503, 642] width 799 height 981
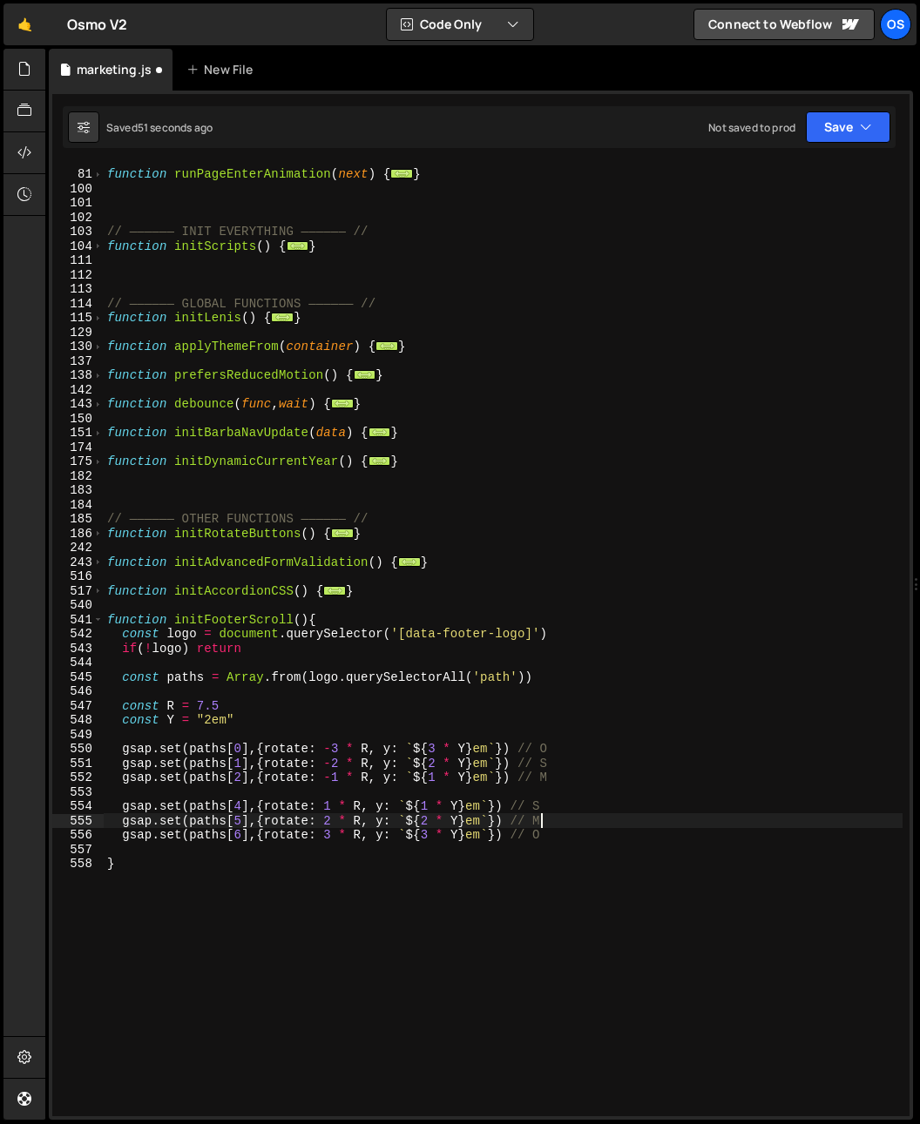
click at [700, 816] on div "function runPageEnterAnimation ( next ) { ... } // —————— INIT EVERYTHING —————…" at bounding box center [503, 642] width 799 height 981
type textarea "gsap.set(paths[5],{rotate: 2 * R, y: `${2 * Y}em`}) // M"
click at [469, 610] on div "function runPageEnterAnimation ( next ) { ... } // —————— INIT EVERYTHING —————…" at bounding box center [503, 642] width 799 height 981
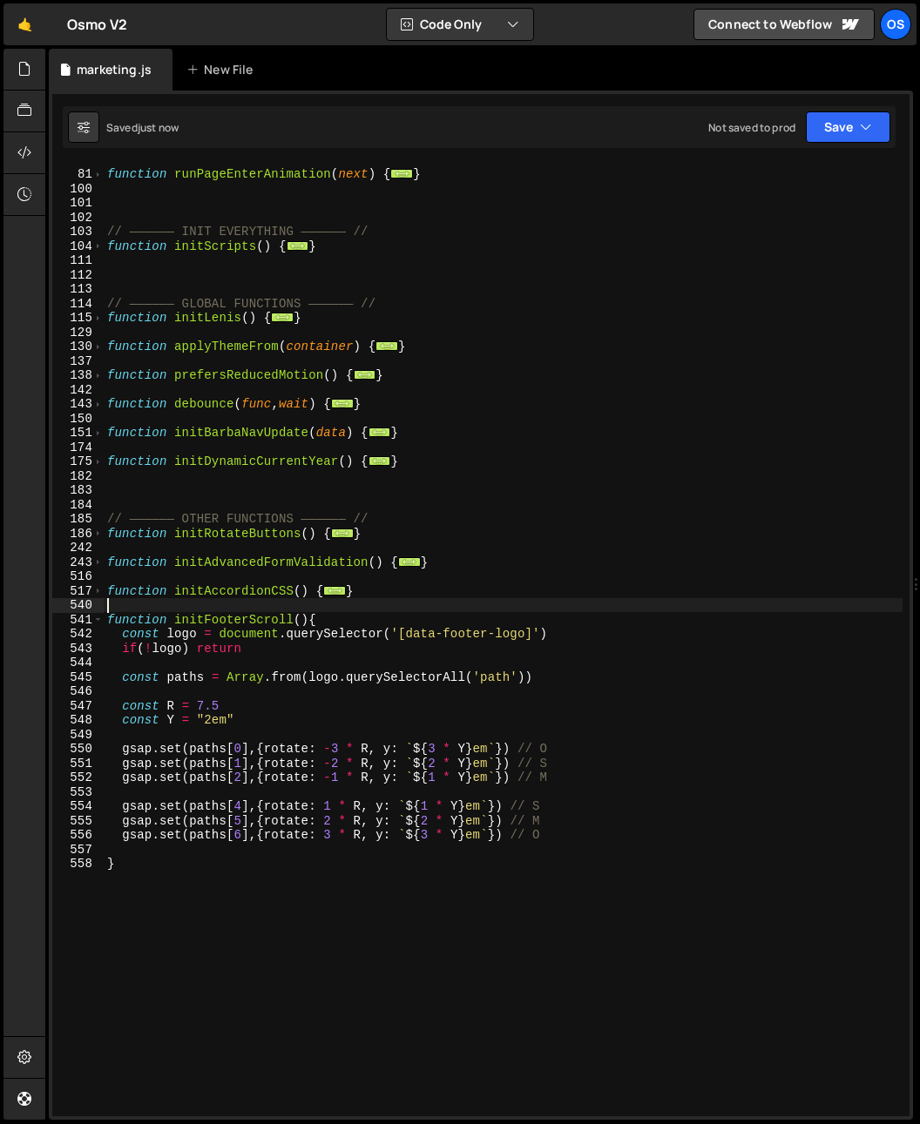
scroll to position [0, 0]
click at [386, 820] on div "function runPageEnterAnimation ( next ) { ... } // —————— INIT EVERYTHING —————…" at bounding box center [503, 642] width 799 height 981
type textarea "gsap.set(paths[5],{rotate: 2 * R, y: `${2 * Y}em`}) // M"
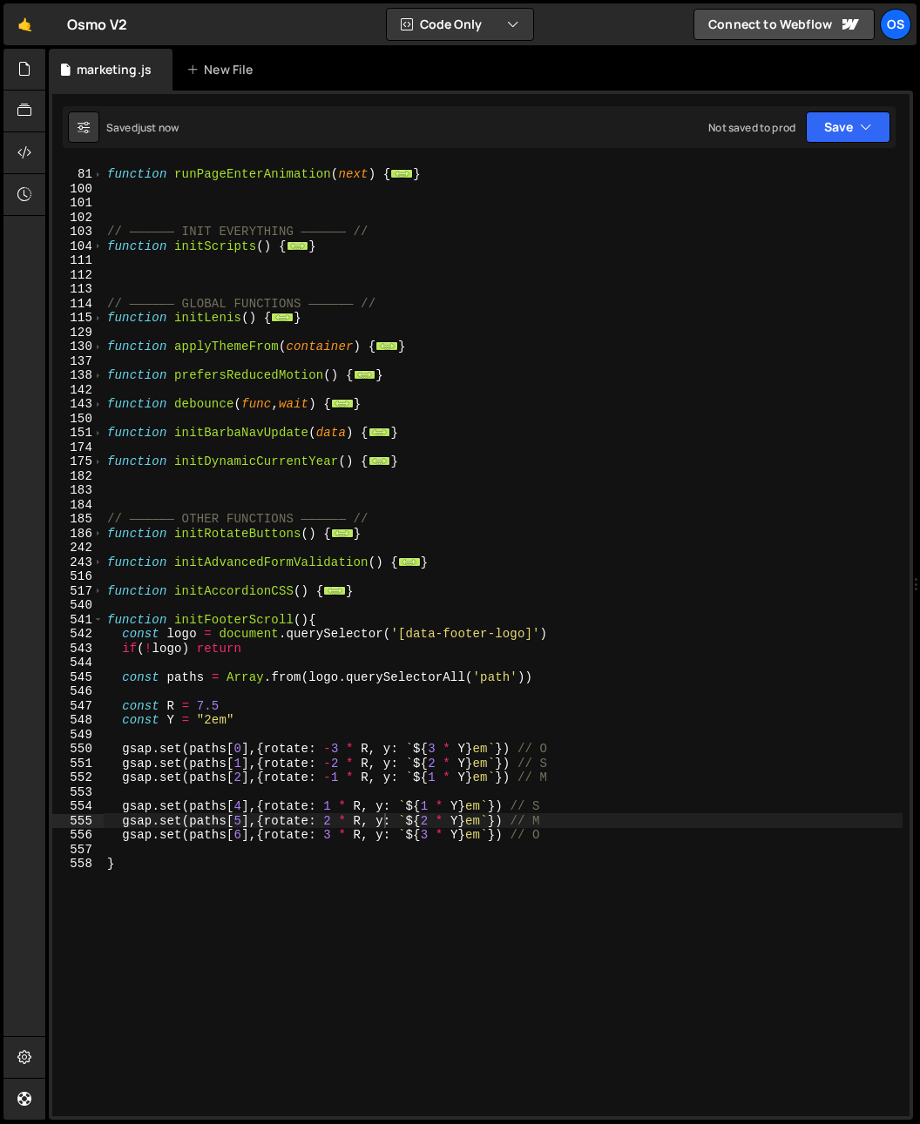
click at [423, 666] on div "function runPageEnterAnimation ( next ) { ... } // —————— INIT EVERYTHING —————…" at bounding box center [503, 642] width 799 height 981
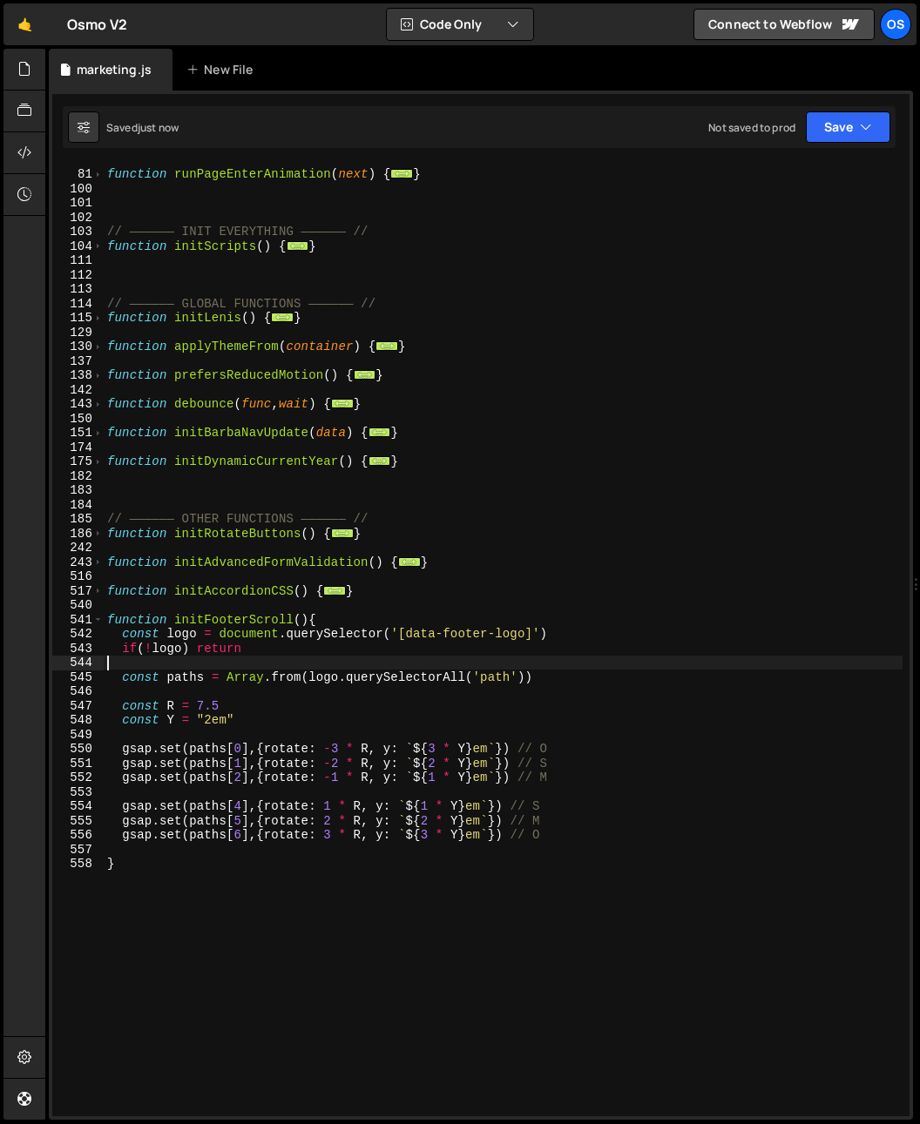
click at [430, 750] on div "function runPageEnterAnimation ( next ) { ... } // —————— INIT EVERYTHING —————…" at bounding box center [503, 642] width 799 height 981
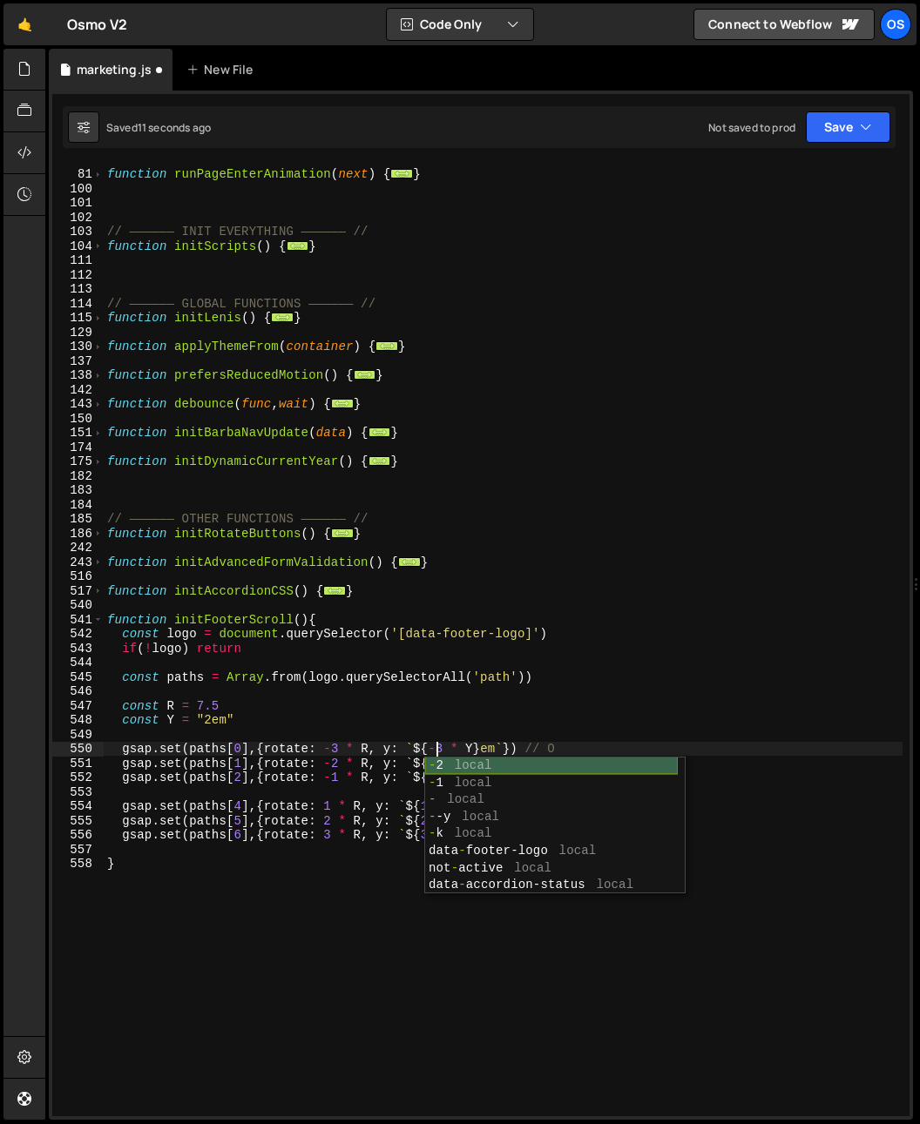
drag, startPoint x: 412, startPoint y: 724, endPoint x: 416, endPoint y: 751, distance: 26.5
click at [412, 724] on div "function runPageEnterAnimation ( next ) { ... } // —————— INIT EVERYTHING —————…" at bounding box center [503, 642] width 799 height 981
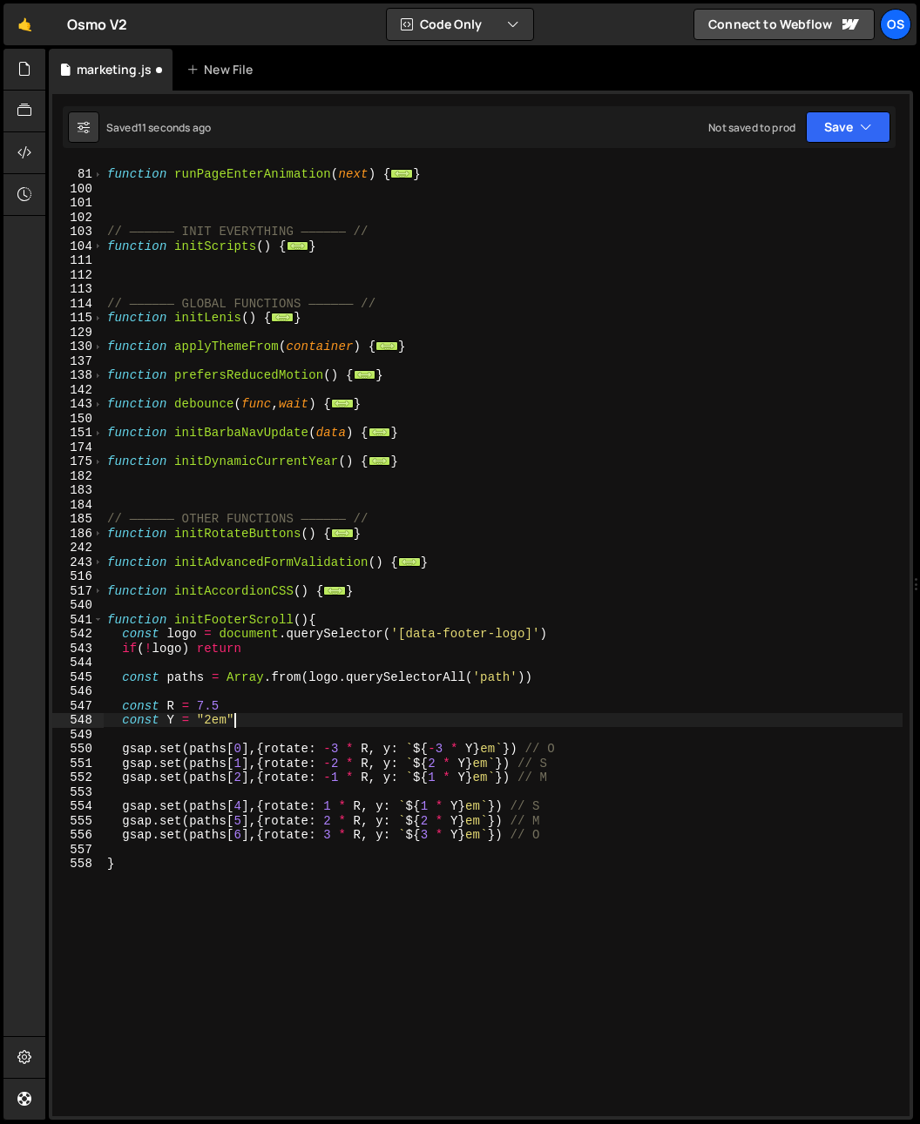
click at [428, 763] on div "function runPageEnterAnimation ( next ) { ... } // —————— INIT EVERYTHING —————…" at bounding box center [503, 642] width 799 height 981
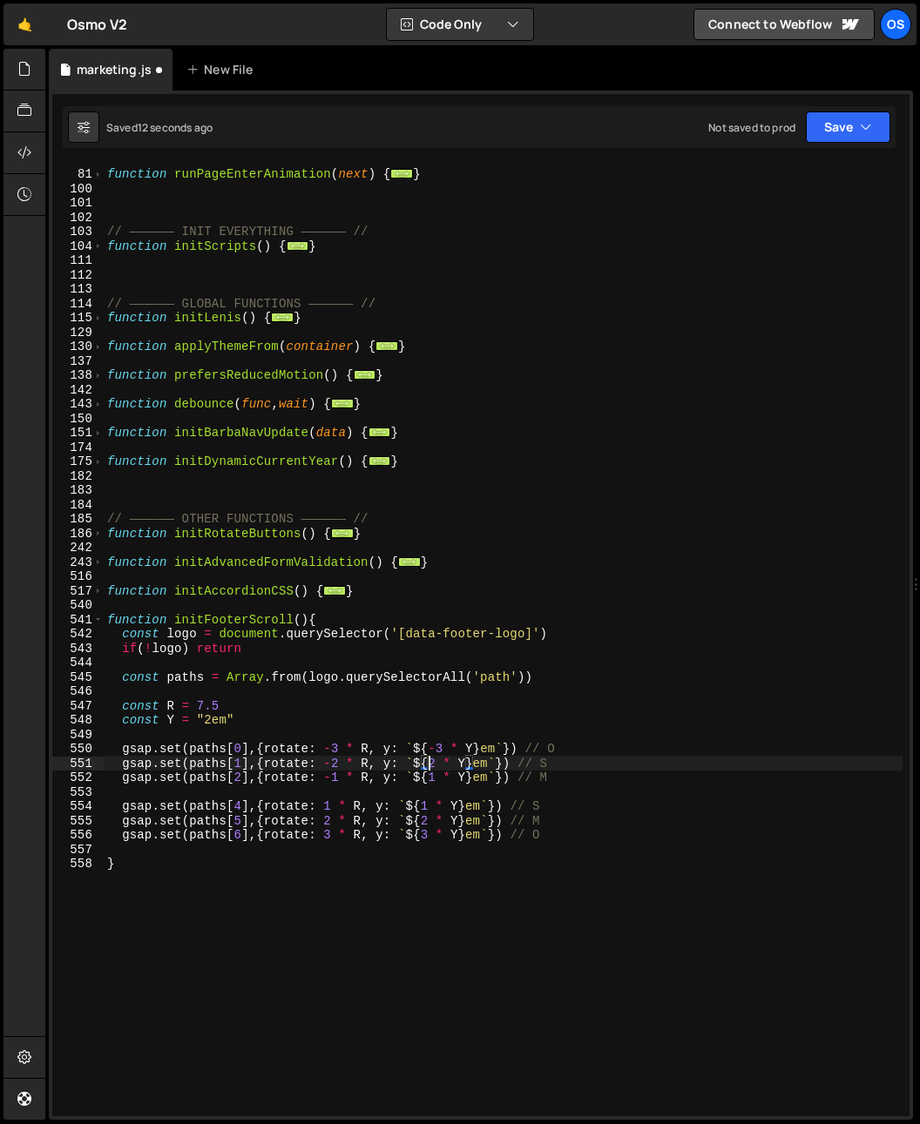
type textarea "gsap.set(paths[1],{rotate: -2 * R, y: `${-2 * Y}em`}) // S"
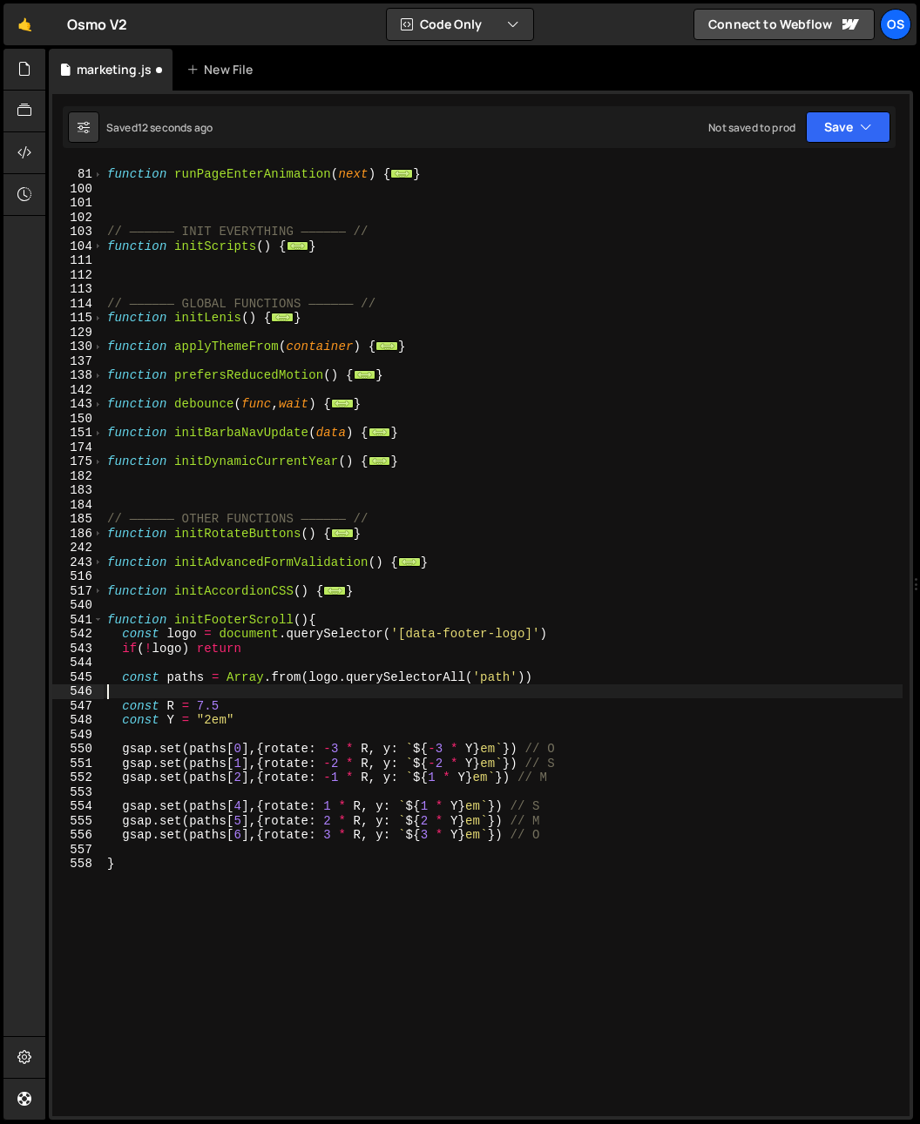
click at [444, 698] on div "function runPageEnterAnimation ( next ) { ... } // —————— INIT EVERYTHING —————…" at bounding box center [503, 642] width 799 height 981
click at [429, 778] on div "function runPageEnterAnimation ( next ) { ... } // —————— INIT EVERYTHING —————…" at bounding box center [503, 642] width 799 height 981
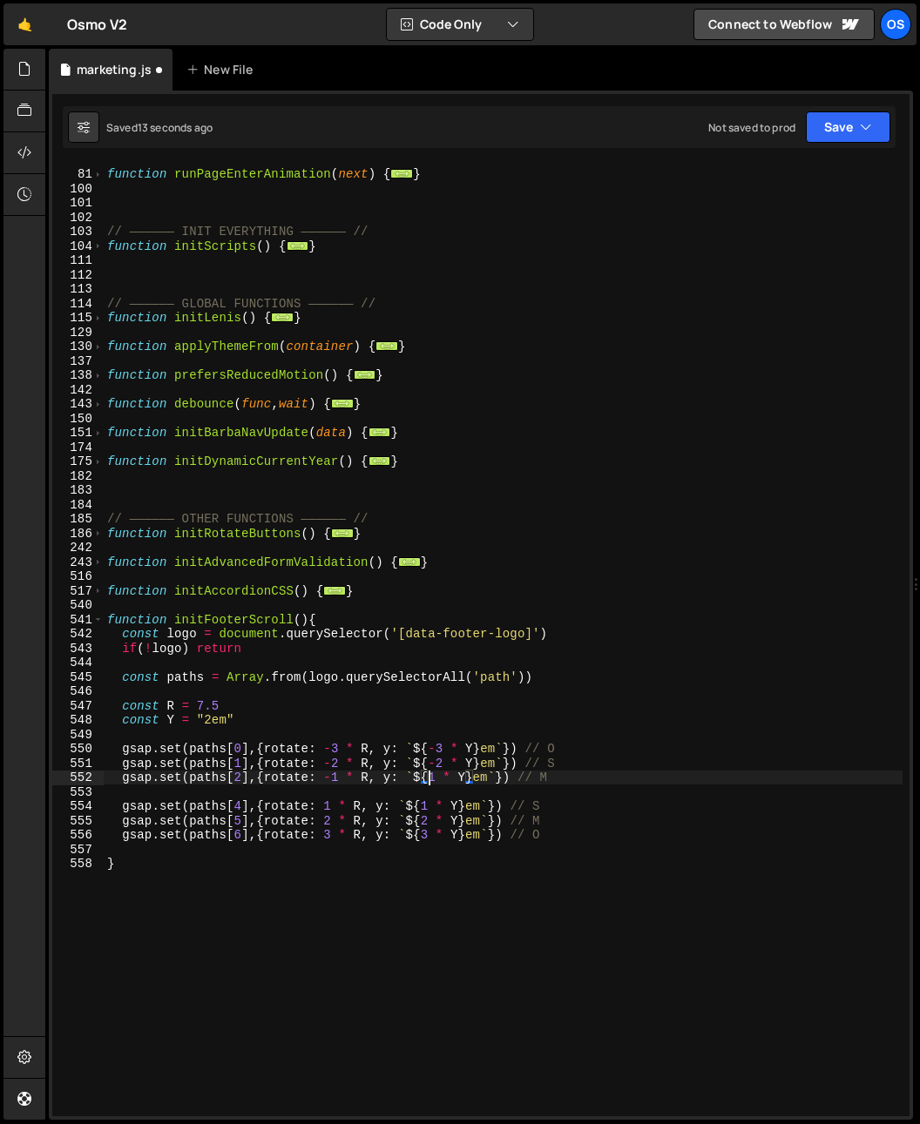
scroll to position [0, 23]
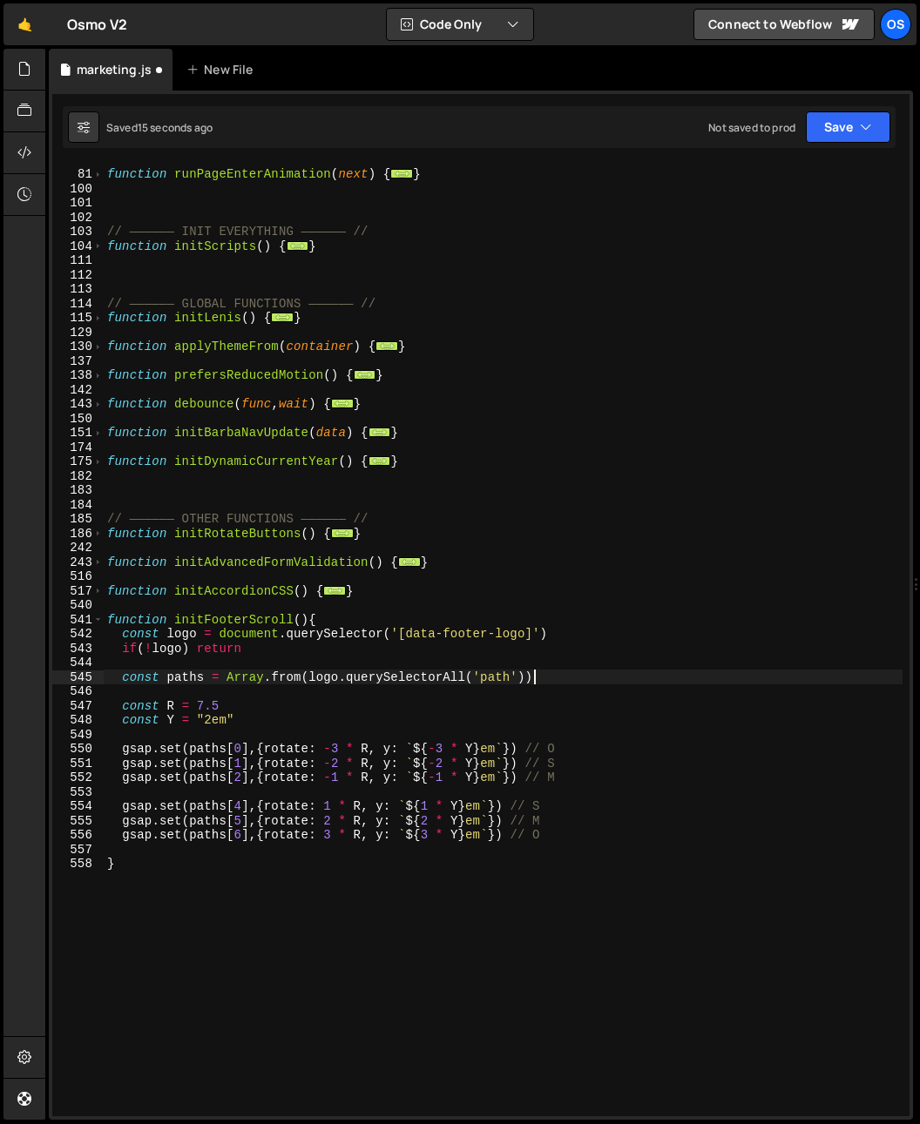
click at [546, 677] on div "function runPageEnterAnimation ( next ) { ... } // —————— INIT EVERYTHING —————…" at bounding box center [503, 642] width 799 height 981
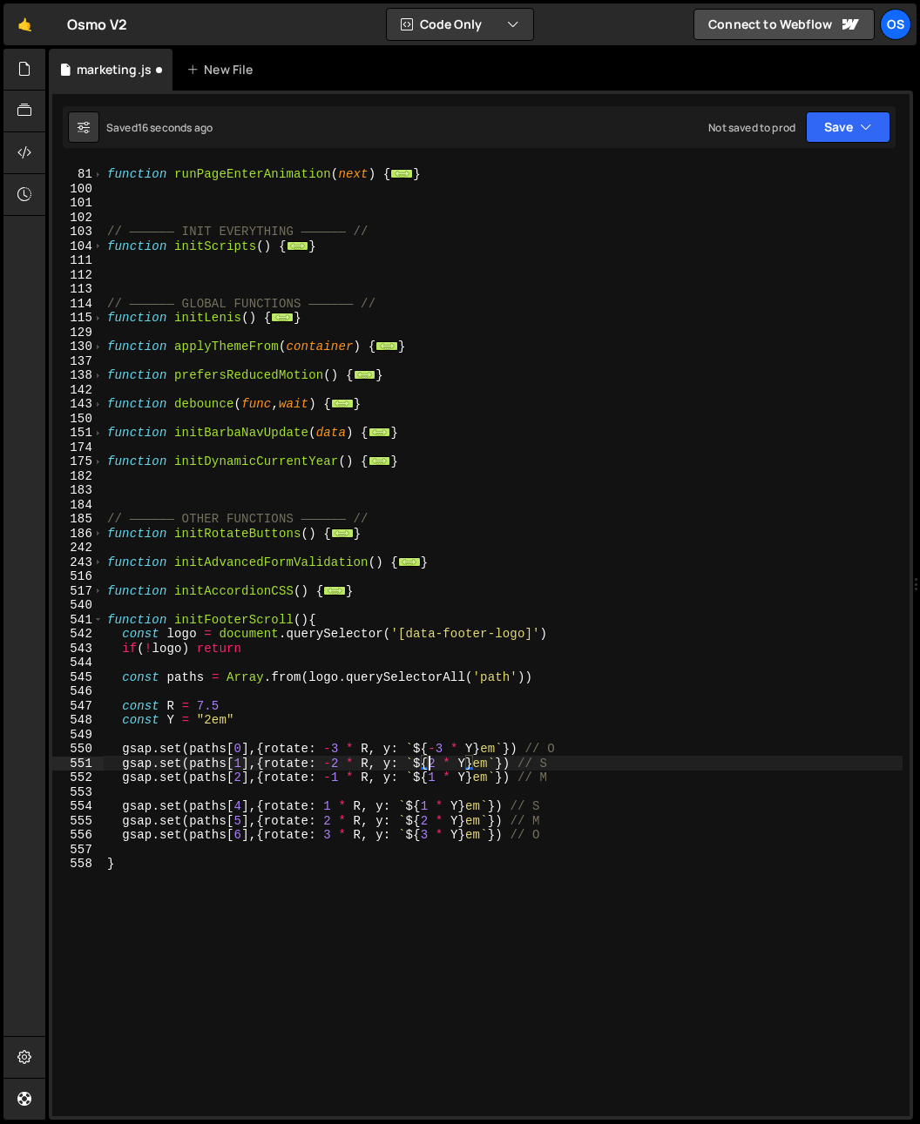
type textarea "gsap.set(paths[0],{rotate: -3 * R, y: `${3 * Y}em`}) // O"
click at [623, 696] on div "function runPageEnterAnimation ( next ) { ... } // —————— INIT EVERYTHING —————…" at bounding box center [503, 642] width 799 height 981
click at [438, 782] on div "function runPageEnterAnimation ( next ) { ... } // —————— INIT EVERYTHING —————…" at bounding box center [503, 642] width 799 height 981
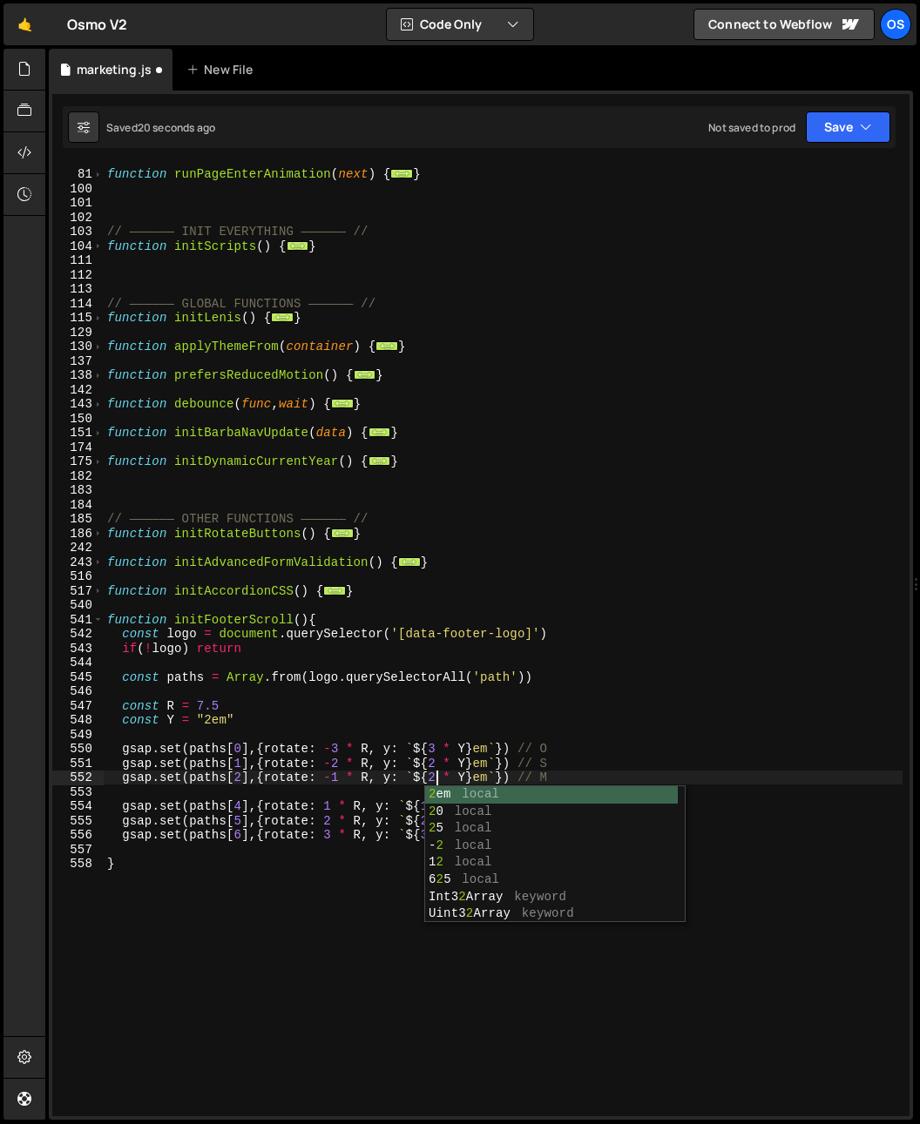
scroll to position [0, 23]
type textarea "gsap.set(paths[2],{rotate: -1 * R, y: `${2 * Y}em`}) // M"
click at [381, 796] on div "function runPageEnterAnimation ( next ) { ... } // —————— INIT EVERYTHING —————…" at bounding box center [503, 642] width 799 height 981
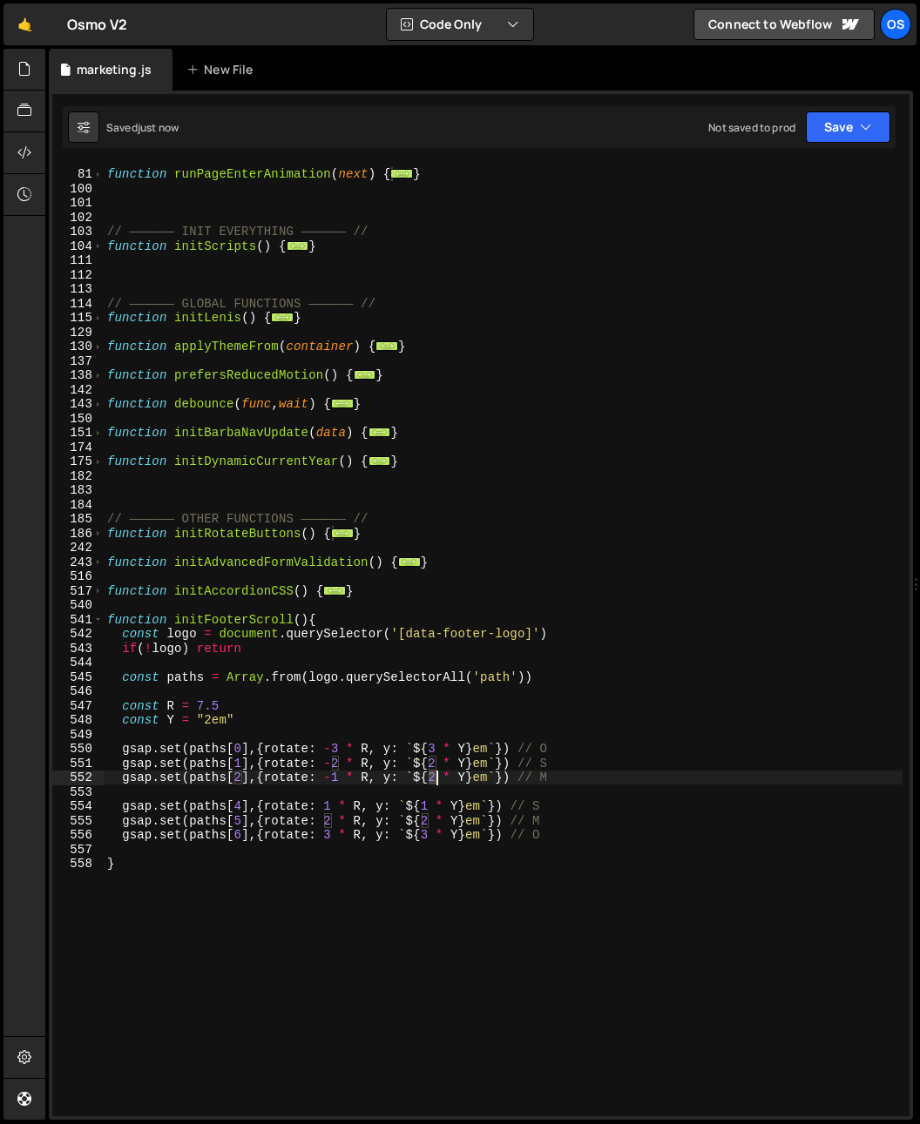
click at [439, 782] on div "function runPageEnterAnimation ( next ) { ... } // —————— INIT EVERYTHING —————…" at bounding box center [503, 642] width 799 height 981
click at [388, 800] on div "function runPageEnterAnimation ( next ) { ... } // —————— INIT EVERYTHING —————…" at bounding box center [503, 642] width 799 height 981
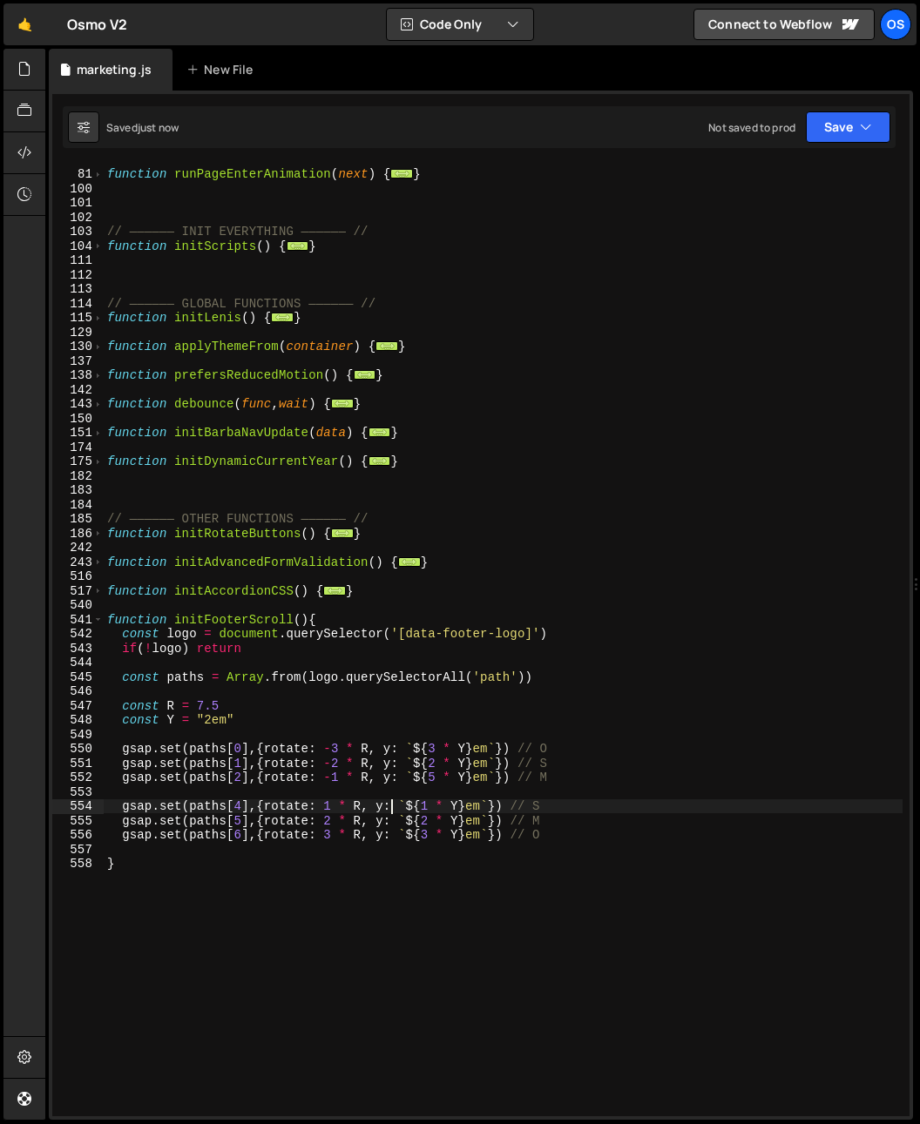
click at [217, 752] on div "function runPageEnterAnimation ( next ) { ... } // —————— INIT EVERYTHING —————…" at bounding box center [503, 642] width 799 height 981
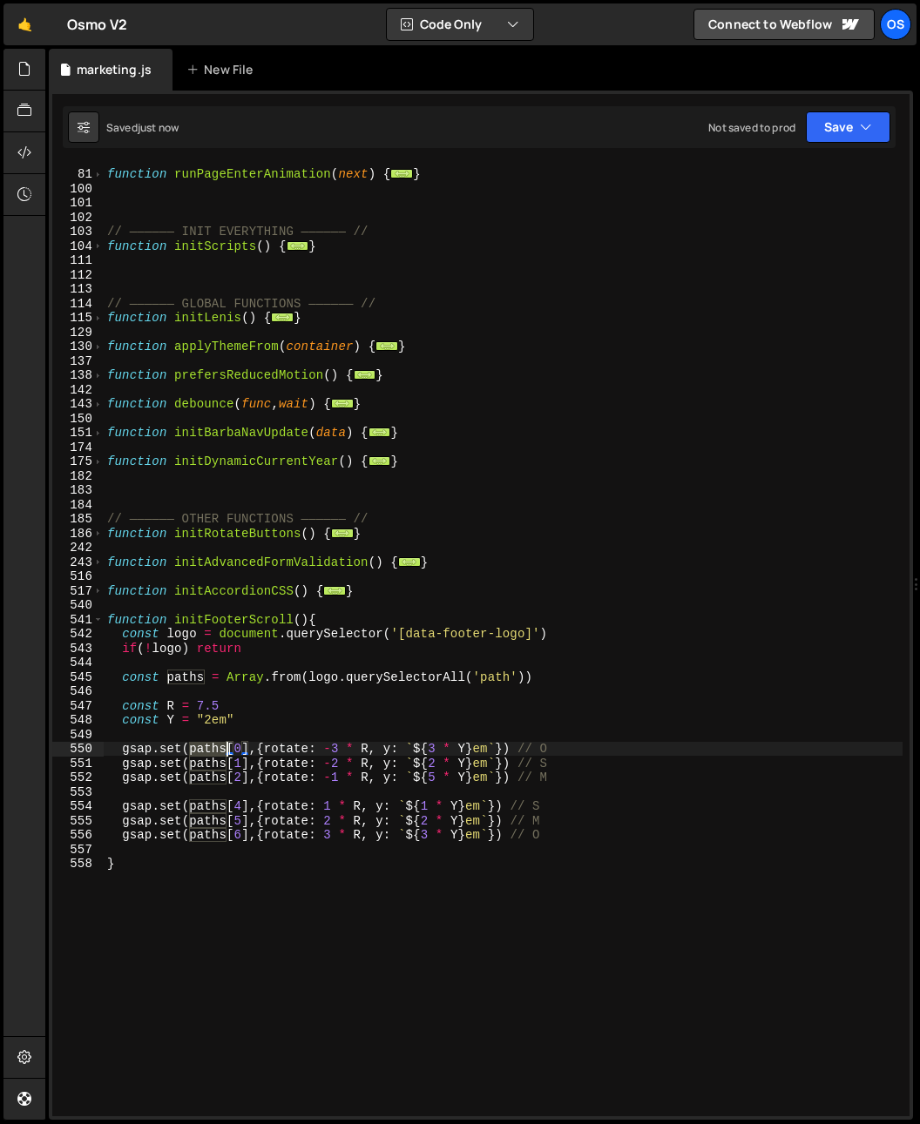
click at [217, 752] on div "function runPageEnterAnimation ( next ) { ... } // —————— INIT EVERYTHING —————…" at bounding box center [503, 642] width 799 height 981
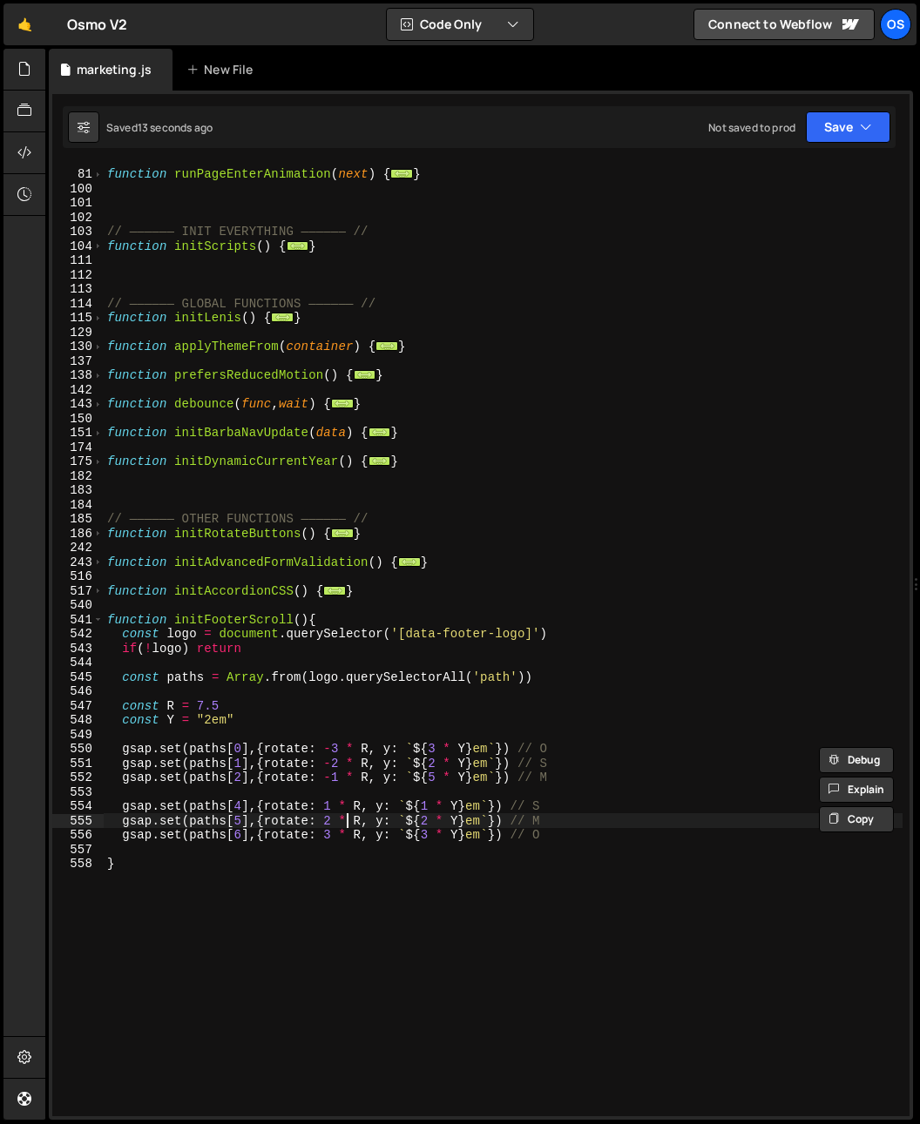
click at [347, 823] on div "function runPageEnterAnimation ( next ) { ... } // —————— INIT EVERYTHING —————…" at bounding box center [503, 642] width 799 height 981
type textarea "gsap.set(paths[5],{rotate: 2 * R, y: `${2 * Y}em`}) // M"
click at [340, 798] on div "function runPageEnterAnimation ( next ) { ... } // —————— INIT EVERYTHING —————…" at bounding box center [503, 642] width 799 height 981
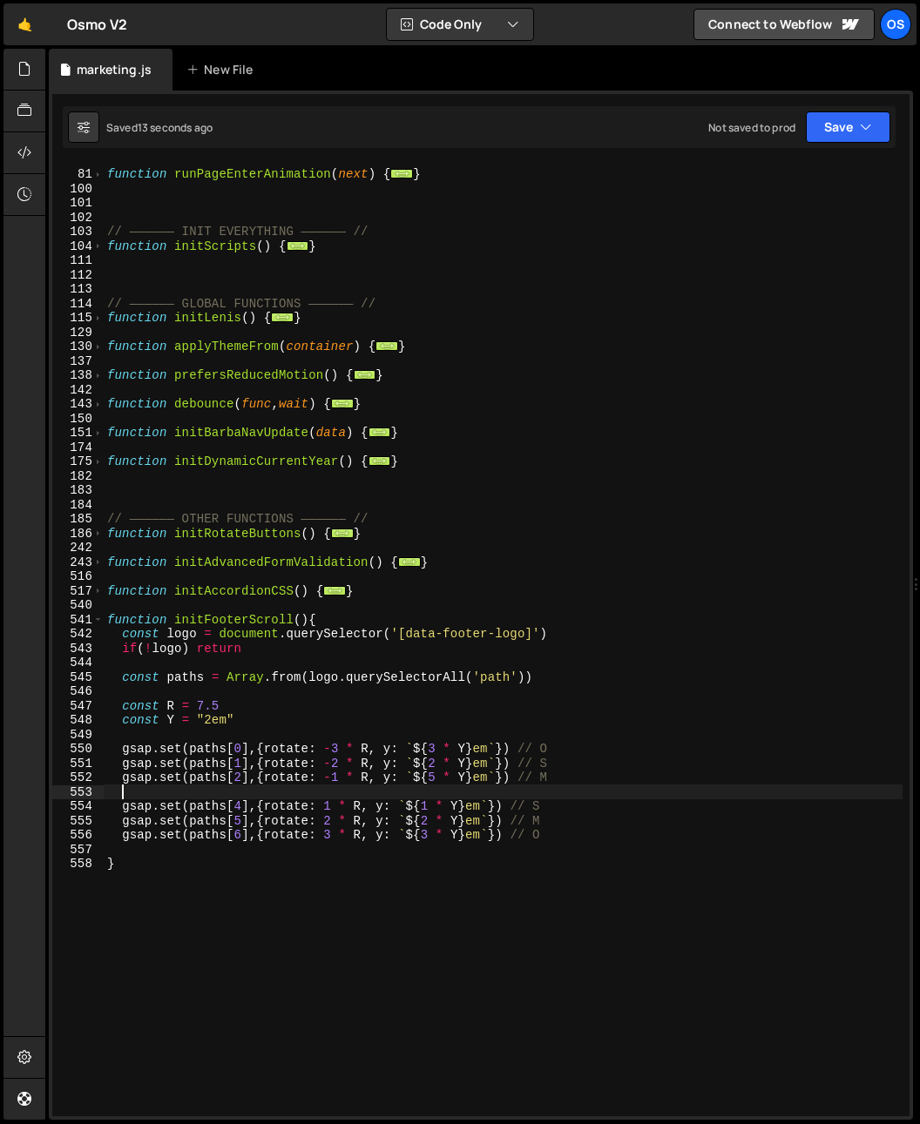
scroll to position [0, 0]
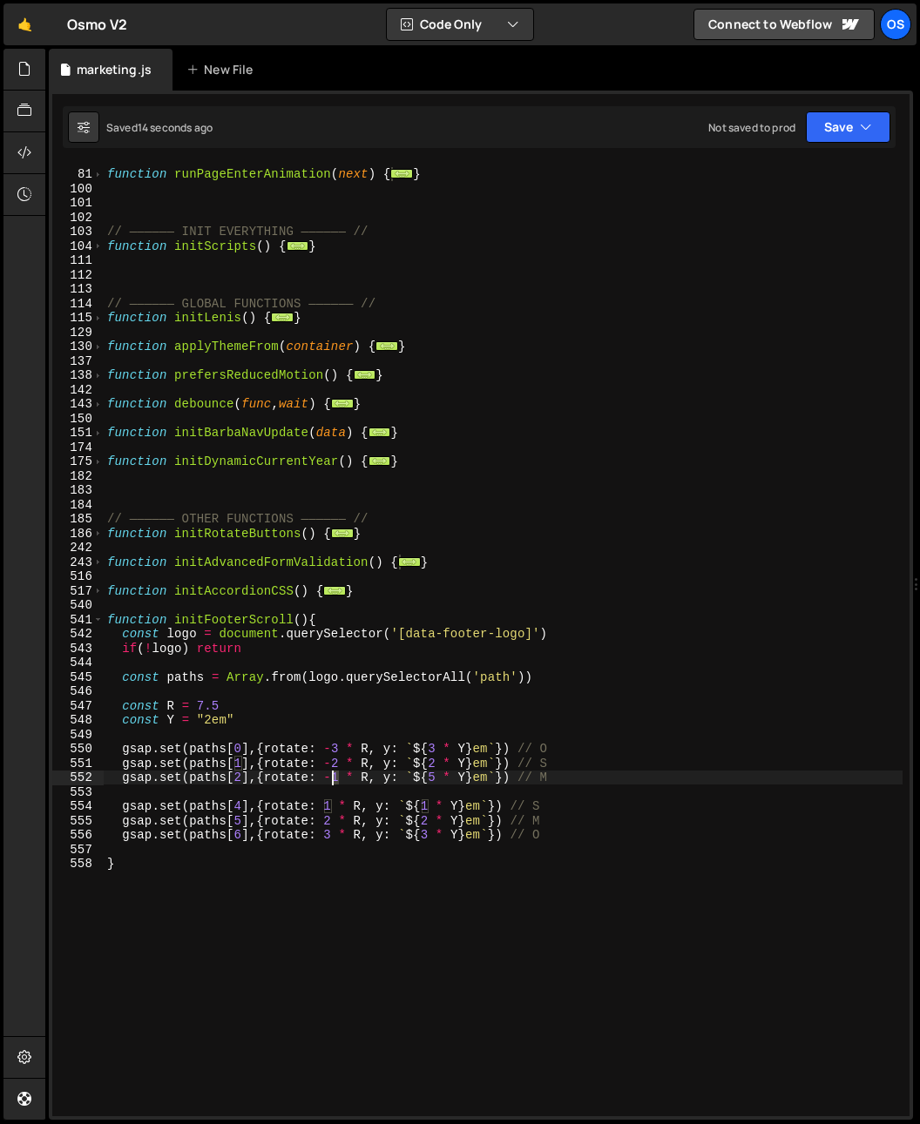
click at [330, 779] on div "function runPageEnterAnimation ( next ) { ... } // —————— INIT EVERYTHING —————…" at bounding box center [503, 642] width 799 height 981
type textarea "gsap.set(paths[2],{rotate: -4 * R, y: `${5 * Y}em`}) // M"
click at [505, 663] on div "function runPageEnterAnimation ( next ) { ... } // —————— INIT EVERYTHING —————…" at bounding box center [503, 642] width 799 height 981
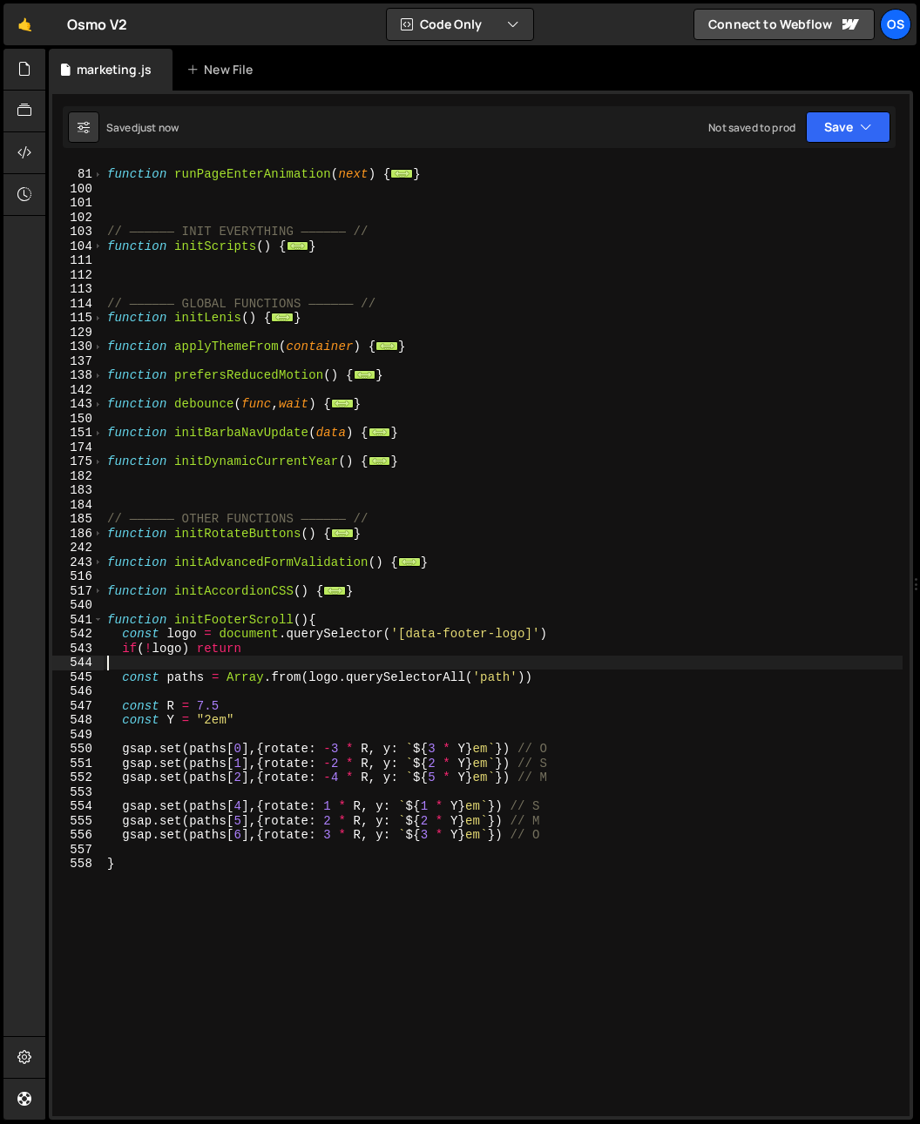
scroll to position [0, 0]
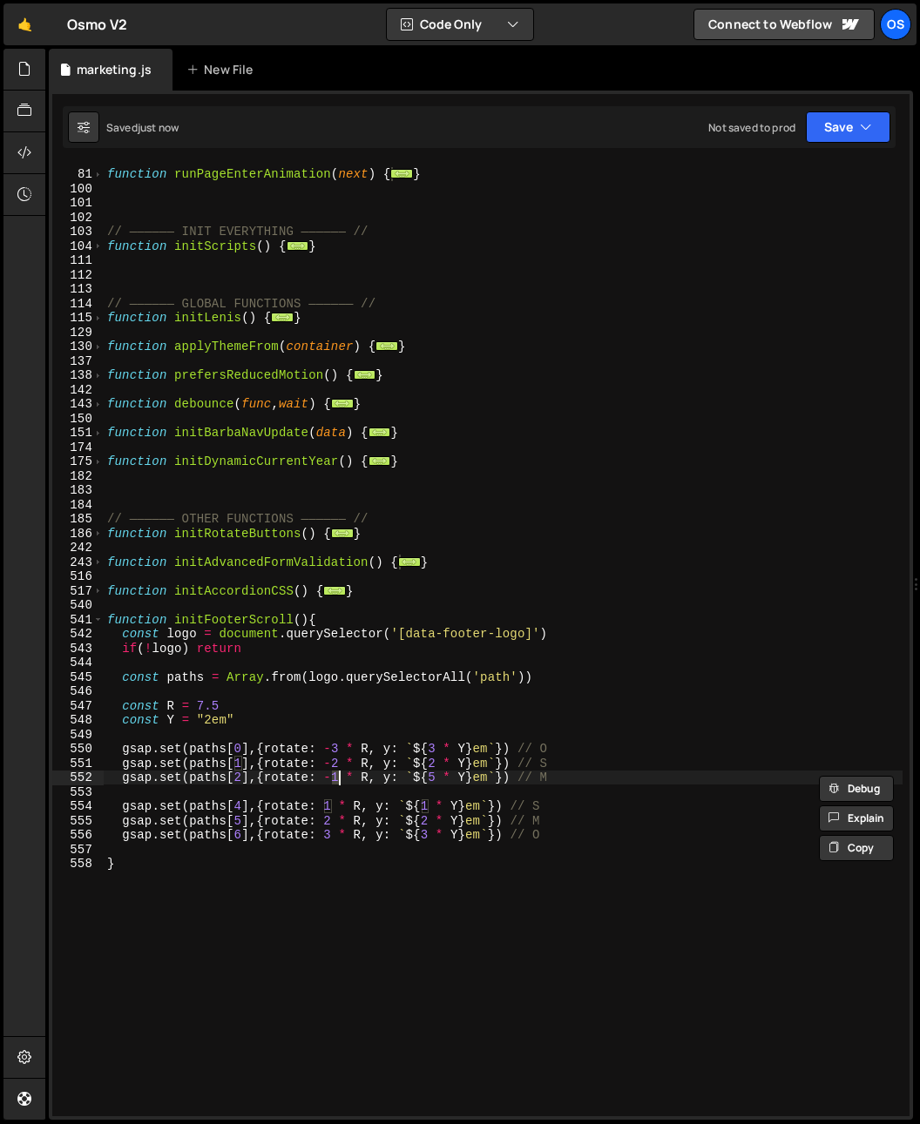
click at [443, 785] on div "function runPageEnterAnimation ( next ) { ... } // —————— INIT EVERYTHING —————…" at bounding box center [503, 642] width 799 height 981
click at [435, 781] on div "function runPageEnterAnimation ( next ) { ... } // —————— INIT EVERYTHING —————…" at bounding box center [503, 642] width 799 height 981
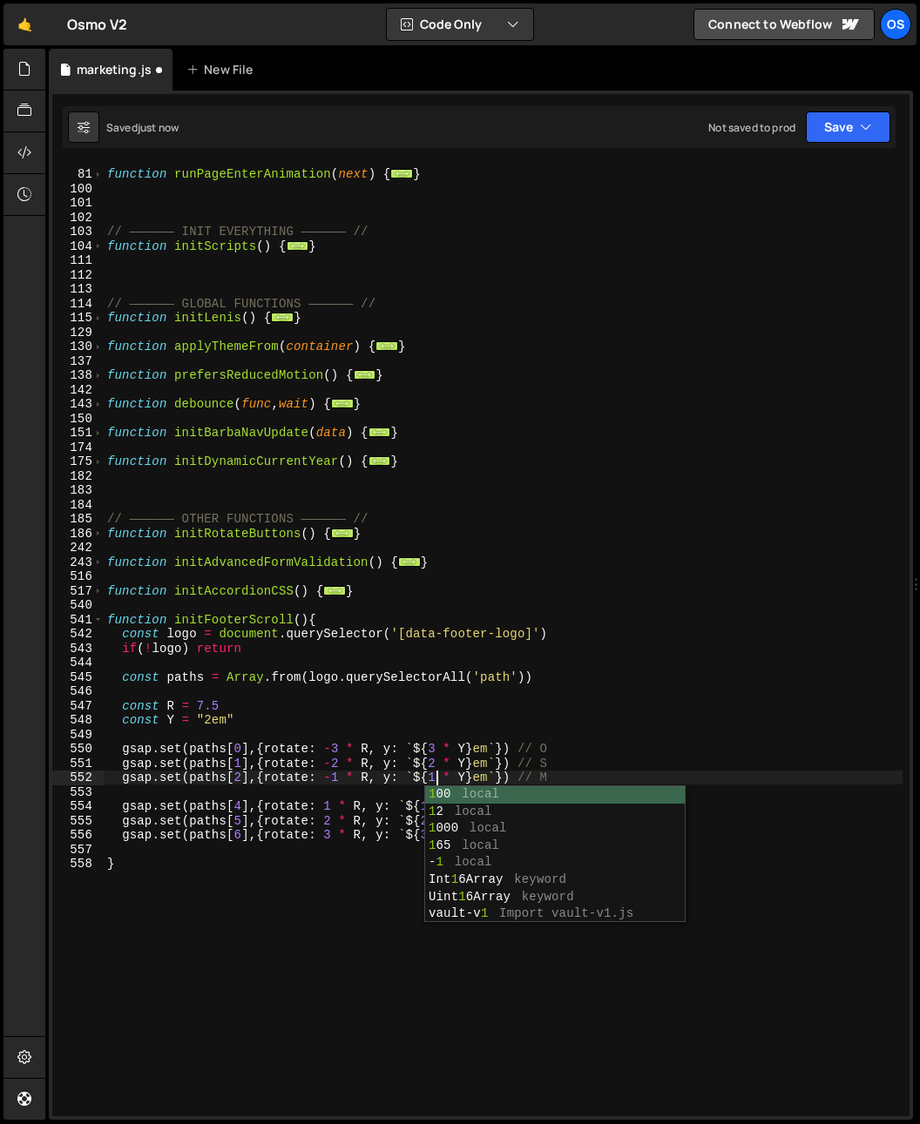
click at [334, 891] on div "function runPageEnterAnimation ( next ) { ... } // —————— INIT EVERYTHING —————…" at bounding box center [503, 642] width 799 height 981
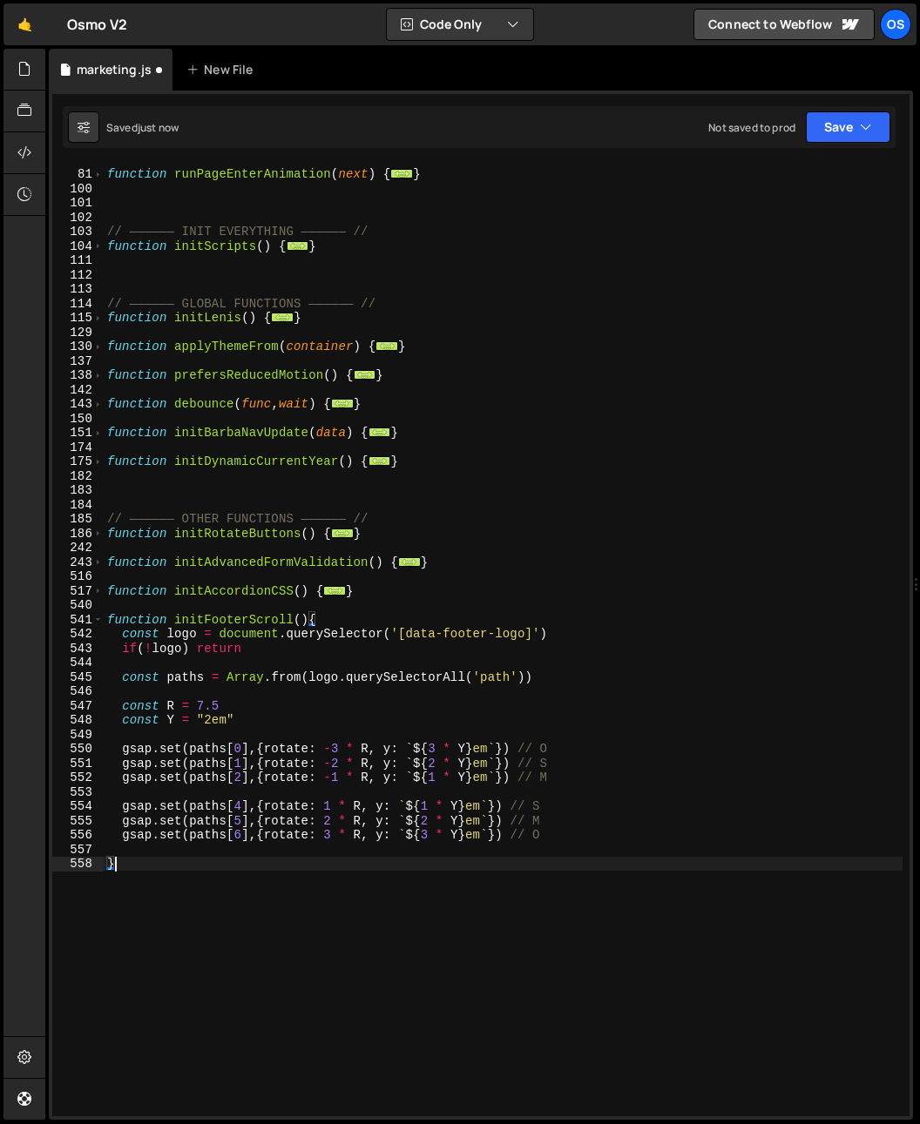
click at [340, 887] on div "function runPageEnterAnimation ( next ) { ... } // —————— INIT EVERYTHING —————…" at bounding box center [503, 642] width 799 height 981
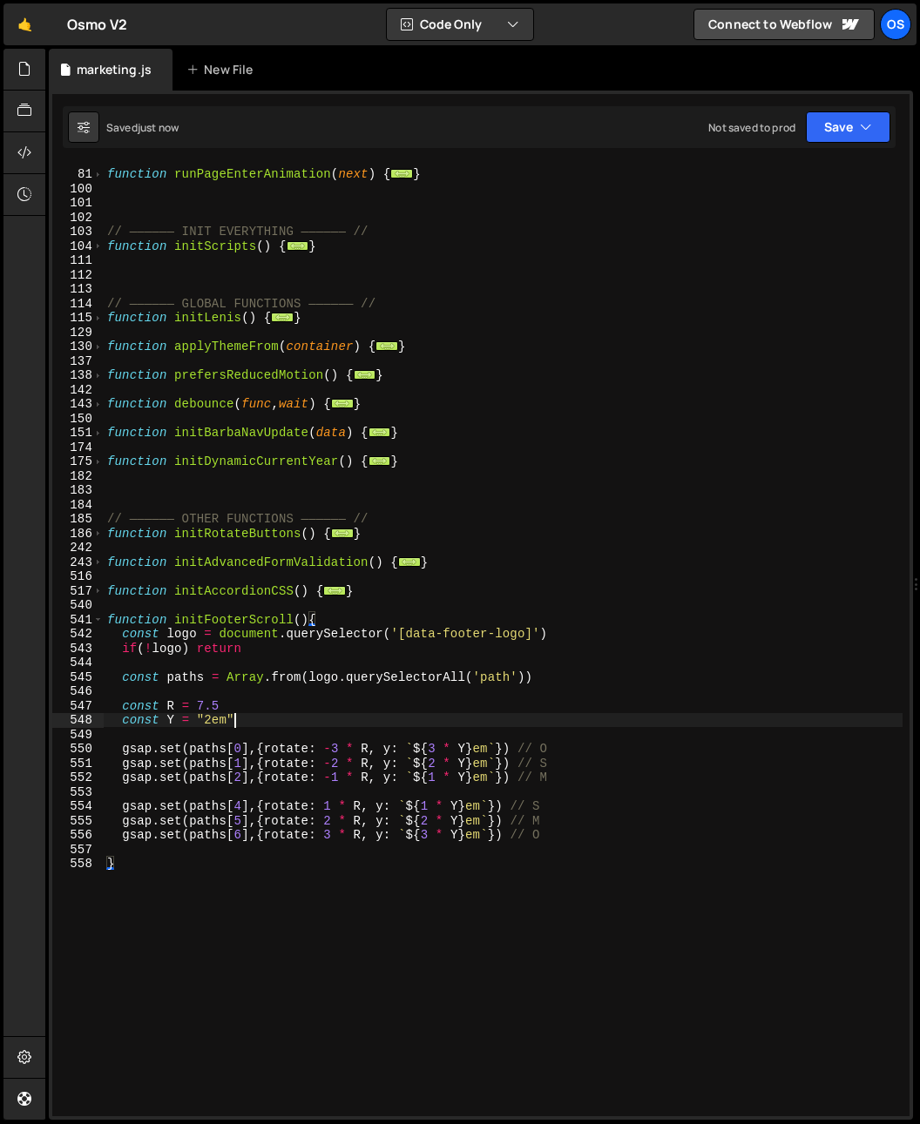
click at [308, 727] on div "function runPageEnterAnimation ( next ) { ... } // —————— INIT EVERYTHING —————…" at bounding box center [503, 642] width 799 height 981
type textarea "const Y = "2em""
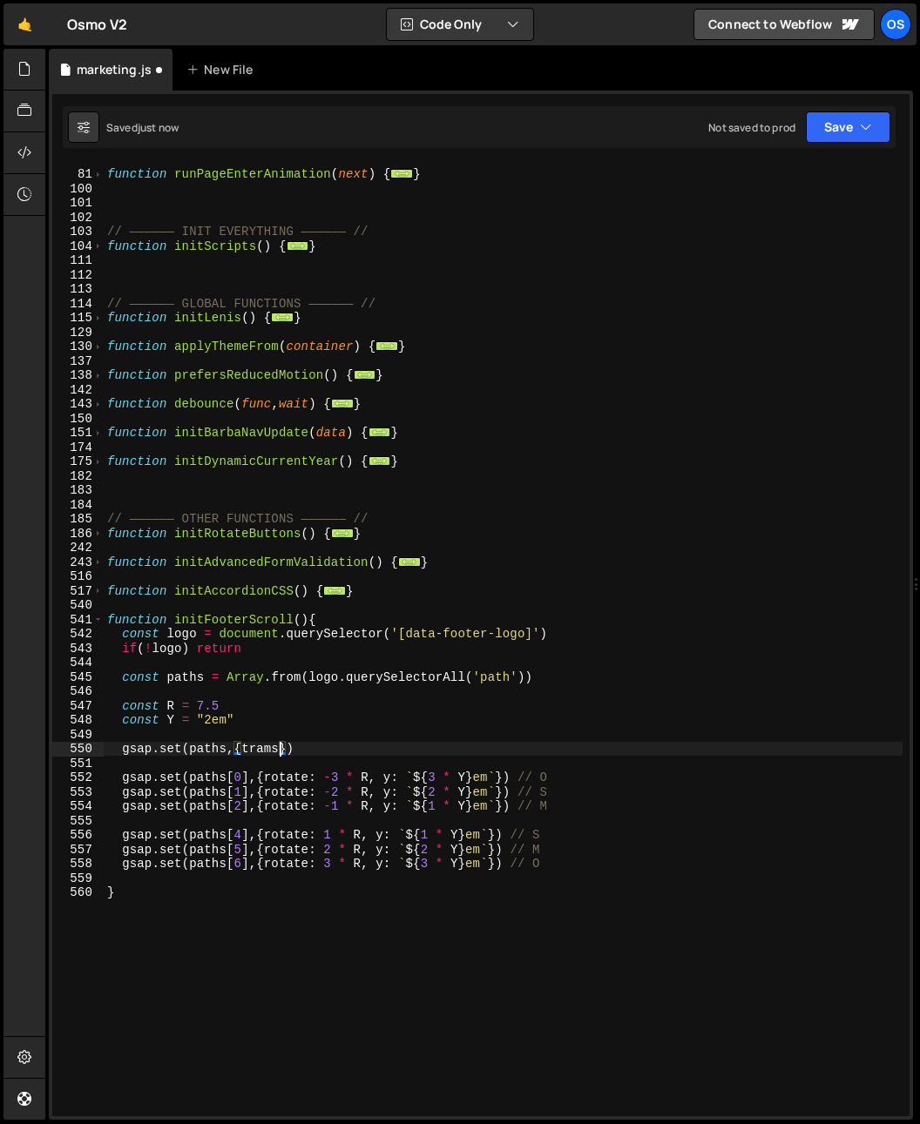
scroll to position [0, 11]
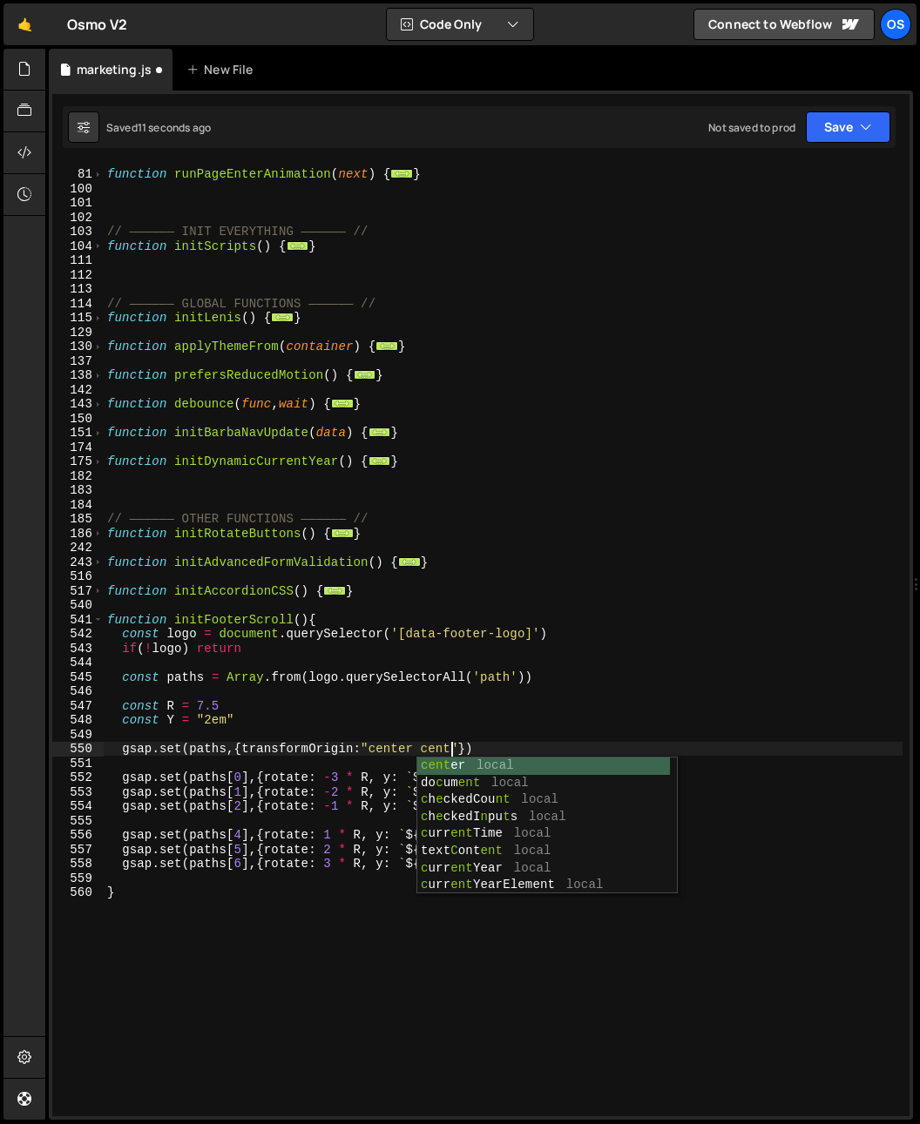
type textarea "gsap.set(paths,{transformOrigin:"center center"})"
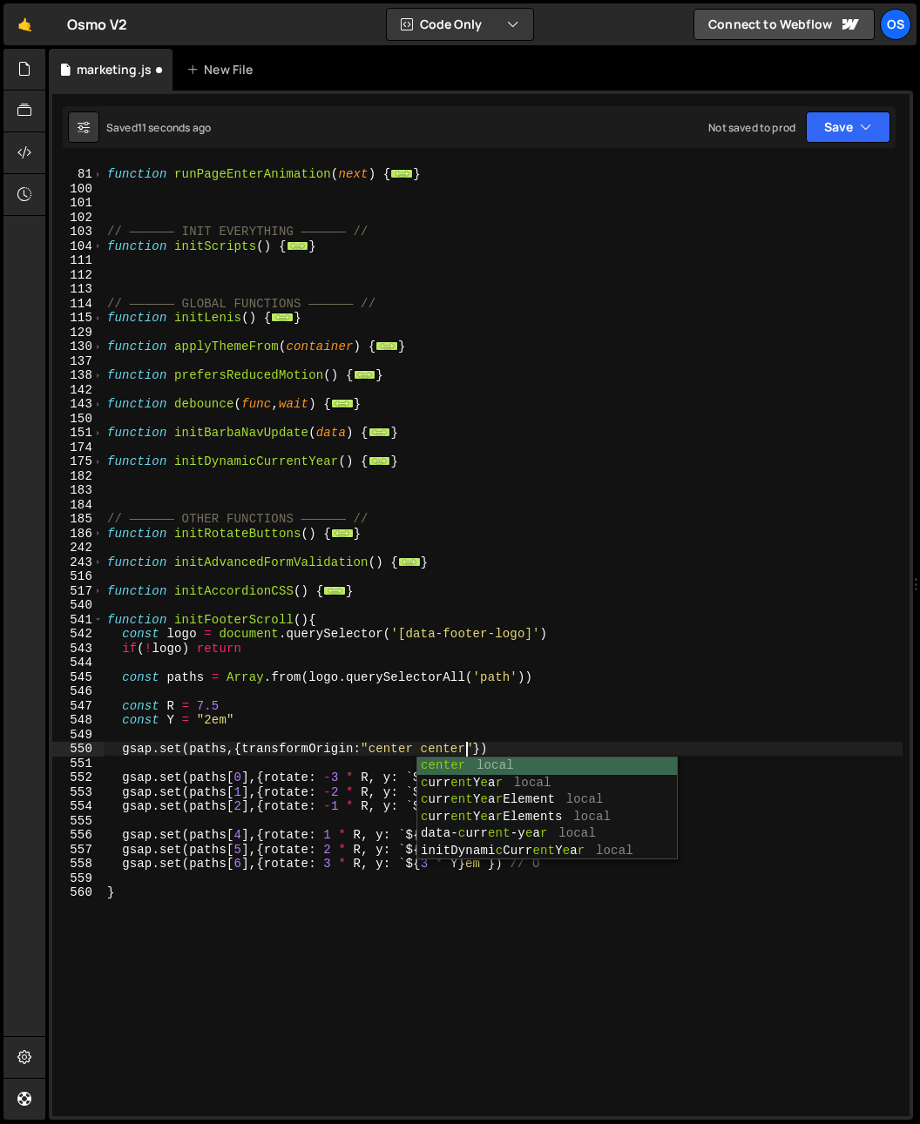
scroll to position [0, 24]
click at [225, 738] on div "function runPageEnterAnimation ( next ) { ... } // —————— INIT EVERYTHING —————…" at bounding box center [503, 642] width 799 height 981
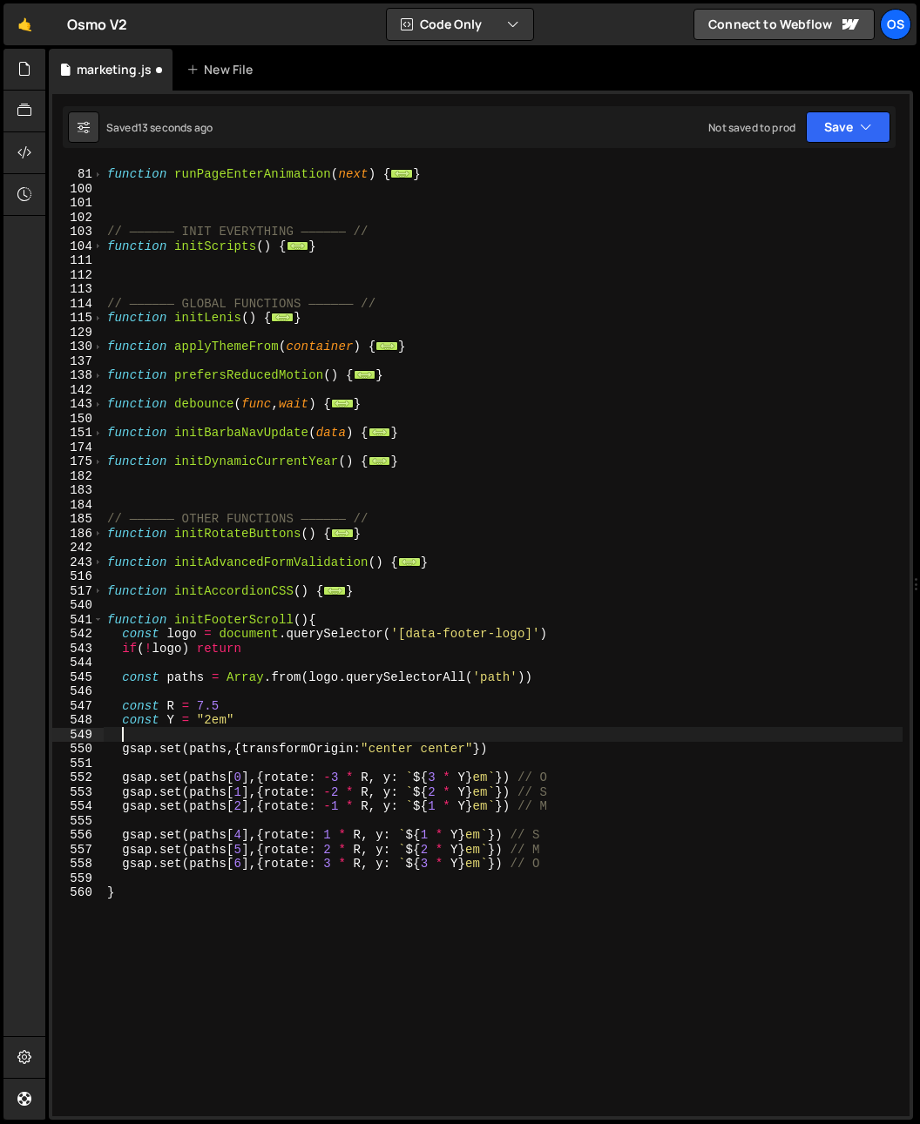
scroll to position [0, 0]
click at [446, 819] on div "function runPageEnterAnimation ( next ) { ... } // —————— INIT EVERYTHING —————…" at bounding box center [503, 642] width 799 height 981
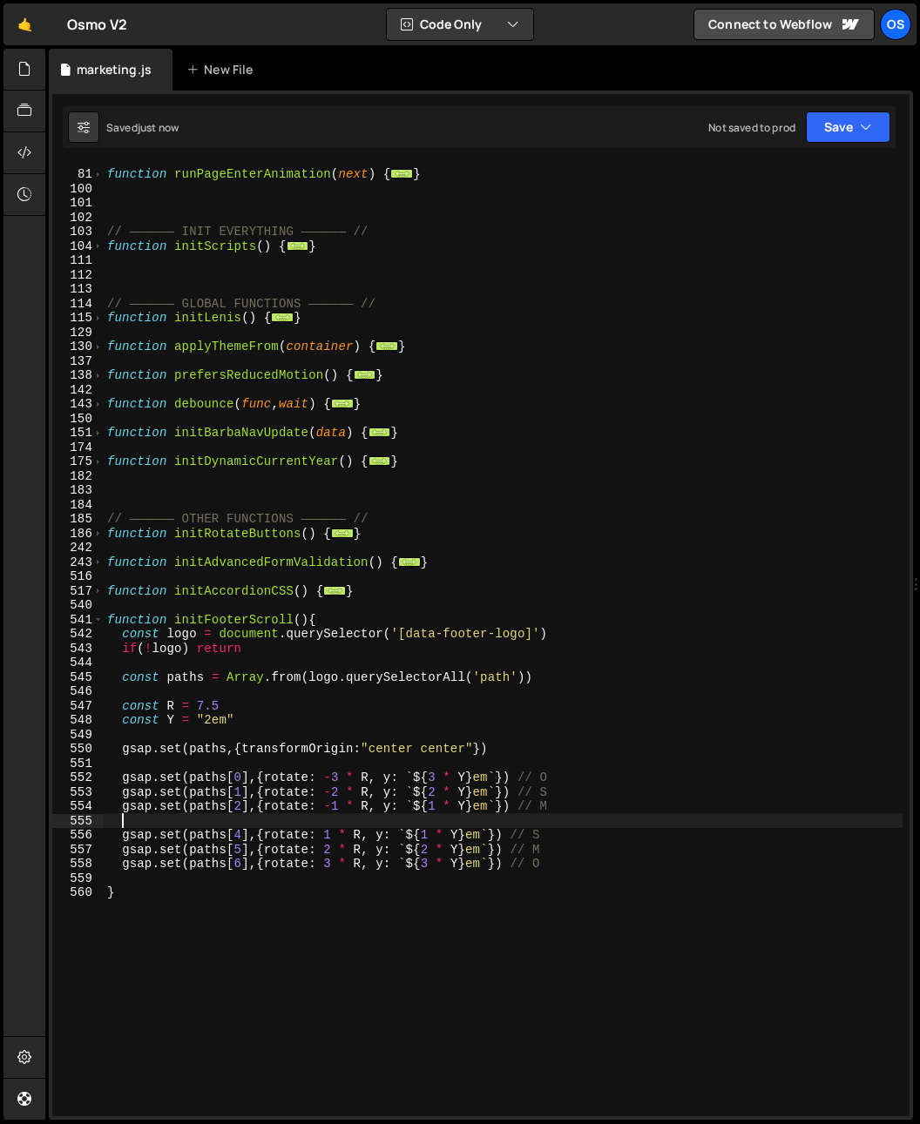
click at [426, 776] on div "function runPageEnterAnimation ( next ) { ... } // —————— INIT EVERYTHING —————…" at bounding box center [503, 642] width 799 height 981
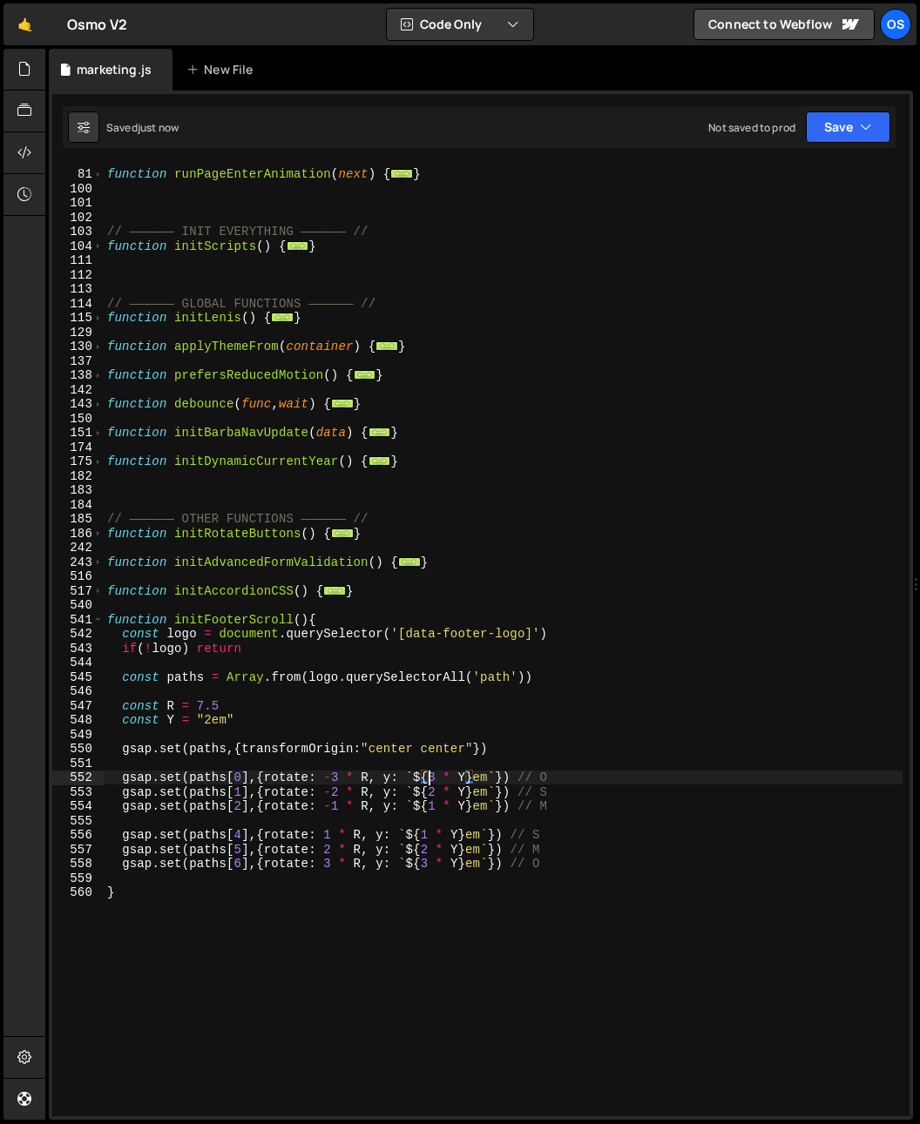
click at [540, 828] on div "function runPageEnterAnimation ( next ) { ... } // —————— INIT EVERYTHING —————…" at bounding box center [503, 642] width 799 height 981
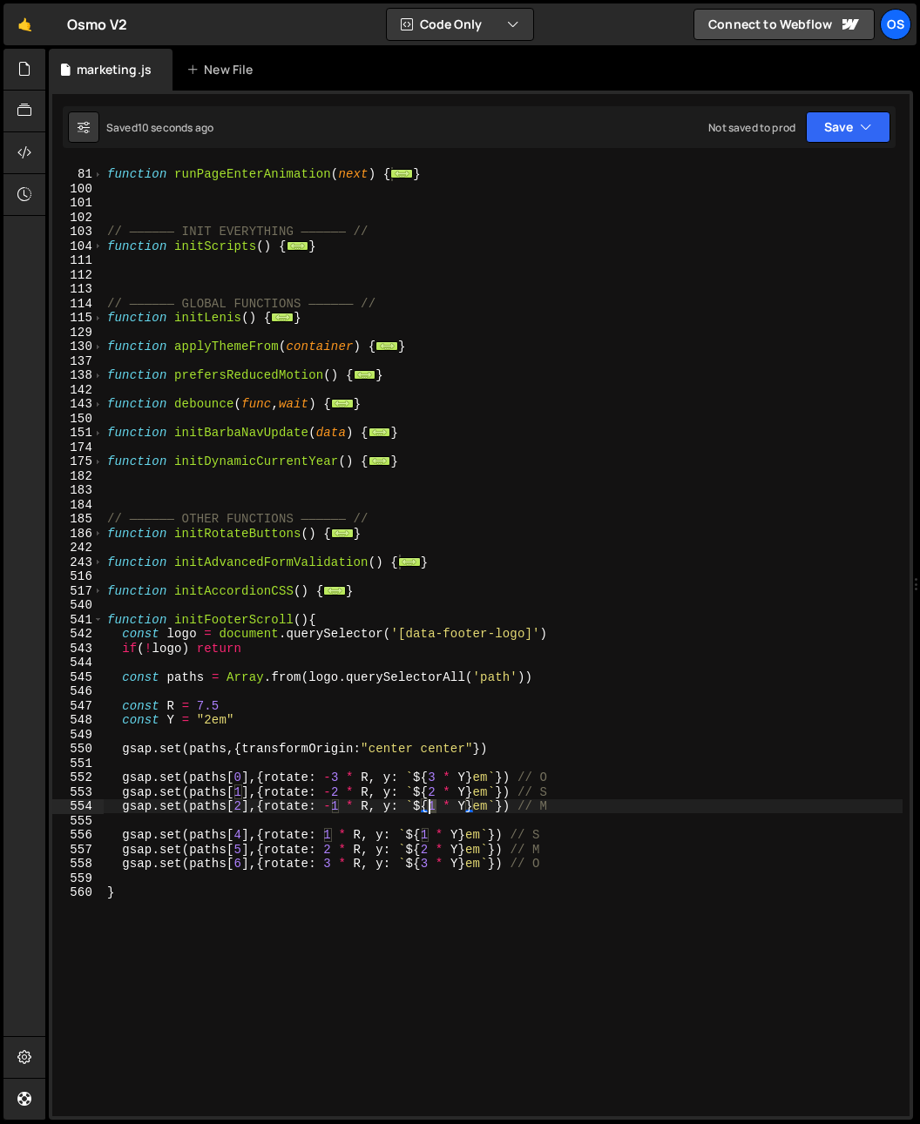
click at [430, 810] on div "function runPageEnterAnimation ( next ) { ... } // —————— INIT EVERYTHING —————…" at bounding box center [503, 642] width 799 height 981
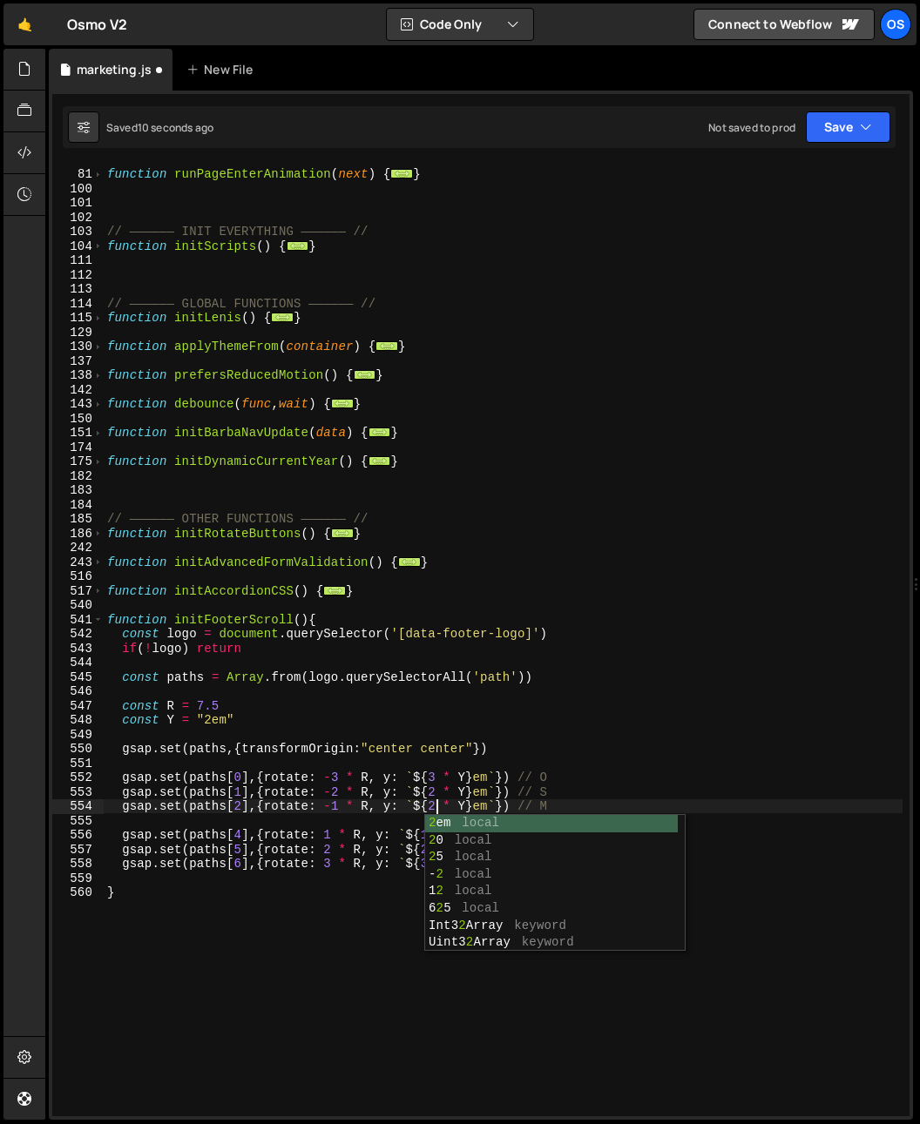
type textarea "gsap.set(paths[2],{rotate: -1 * R, y: `${2 * Y}em`}) // M"
click at [519, 762] on div "function runPageEnterAnimation ( next ) { ... } // —————— INIT EVERYTHING —————…" at bounding box center [503, 642] width 799 height 981
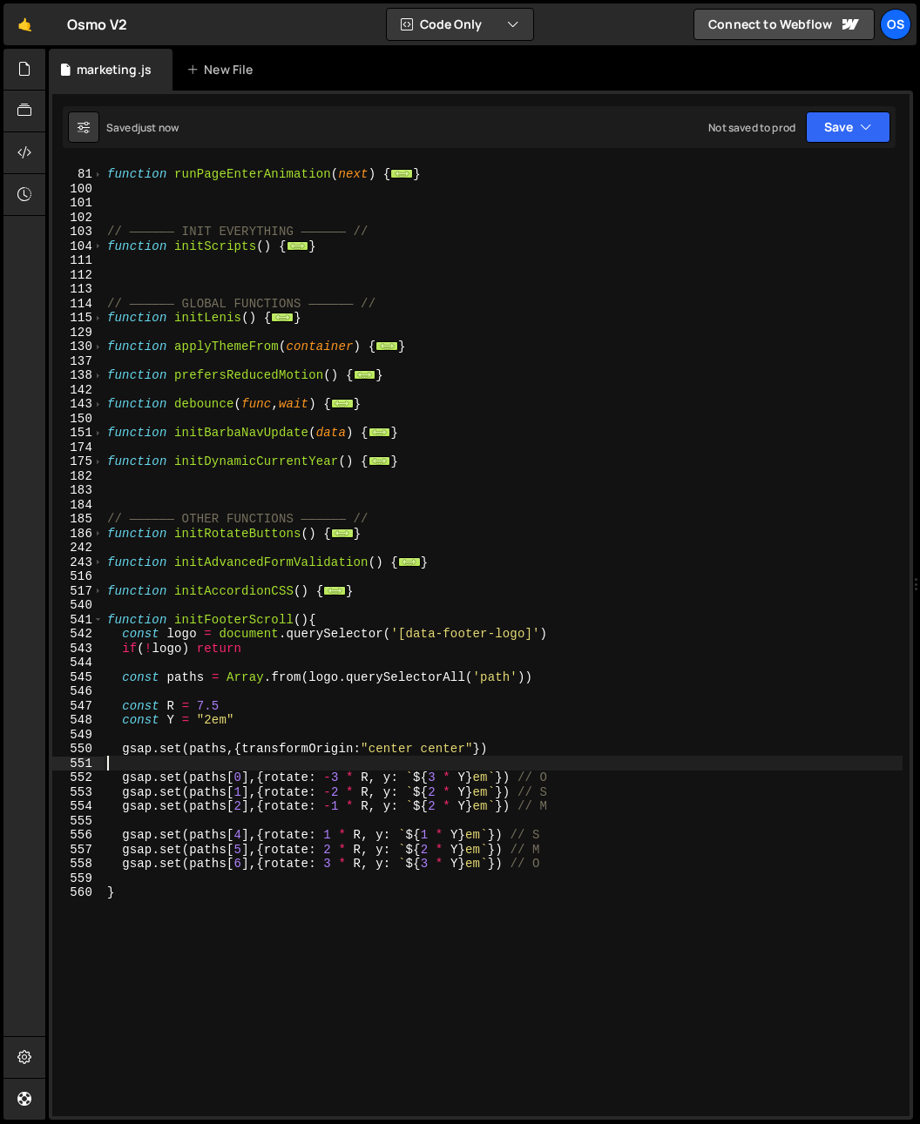
scroll to position [0, 0]
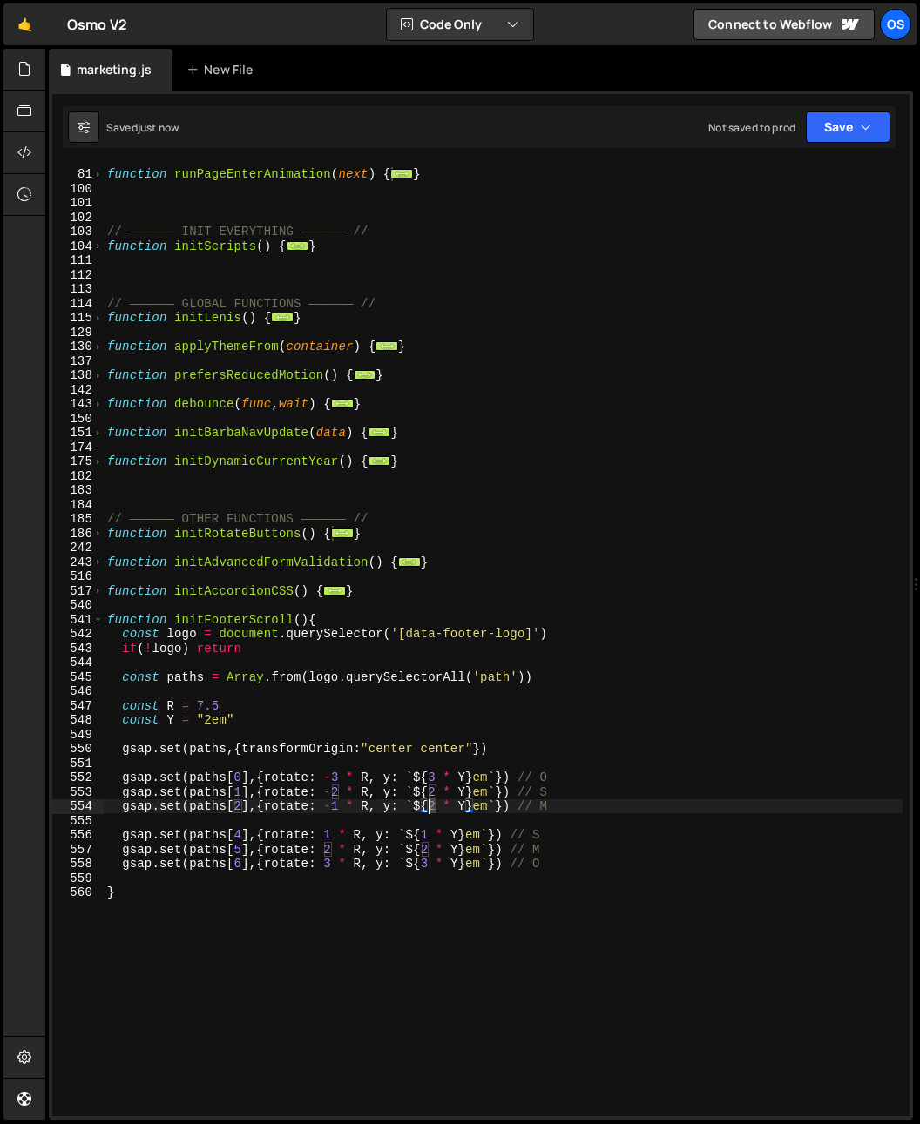
click at [431, 809] on div "function runPageEnterAnimation ( next ) { ... } // —————— INIT EVERYTHING —————…" at bounding box center [503, 642] width 799 height 981
click at [386, 643] on div "function runPageEnterAnimation ( next ) { ... } // —————— INIT EVERYTHING —————…" at bounding box center [503, 642] width 799 height 981
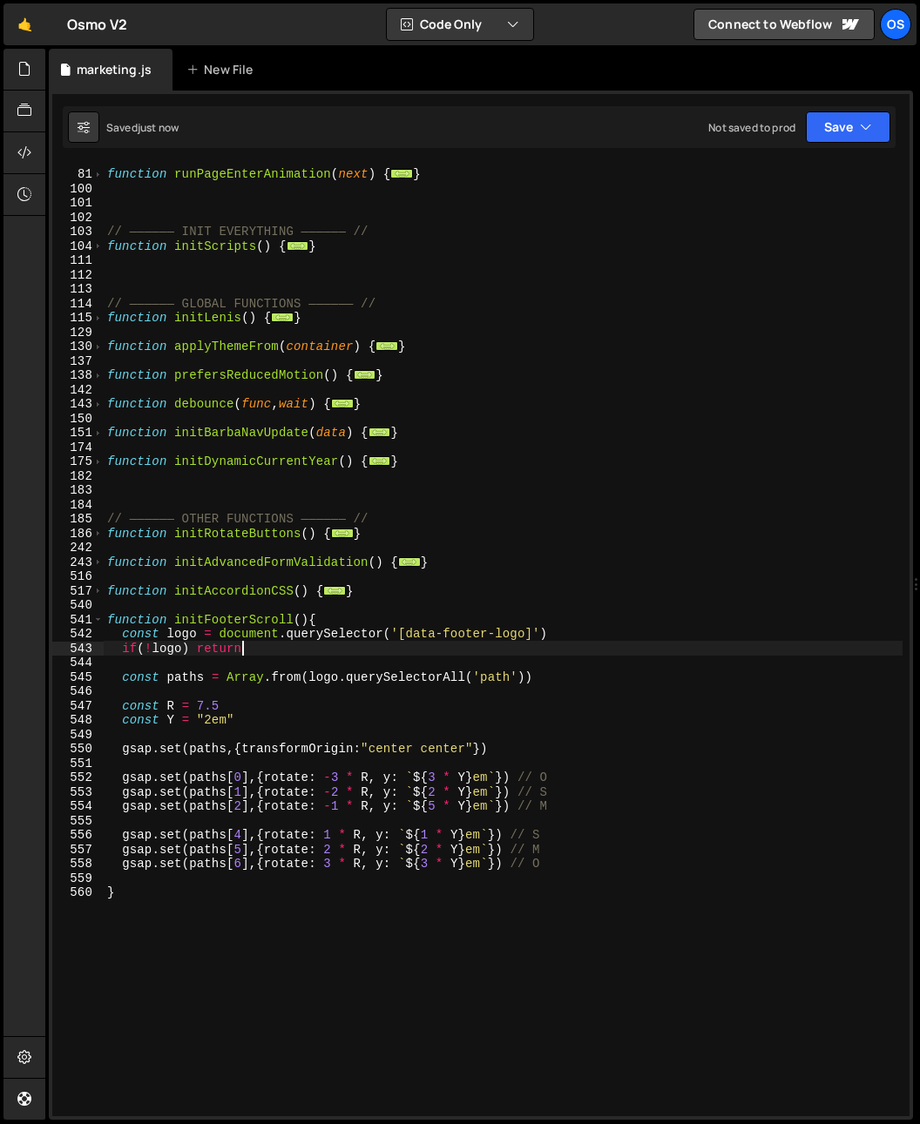
scroll to position [0, 9]
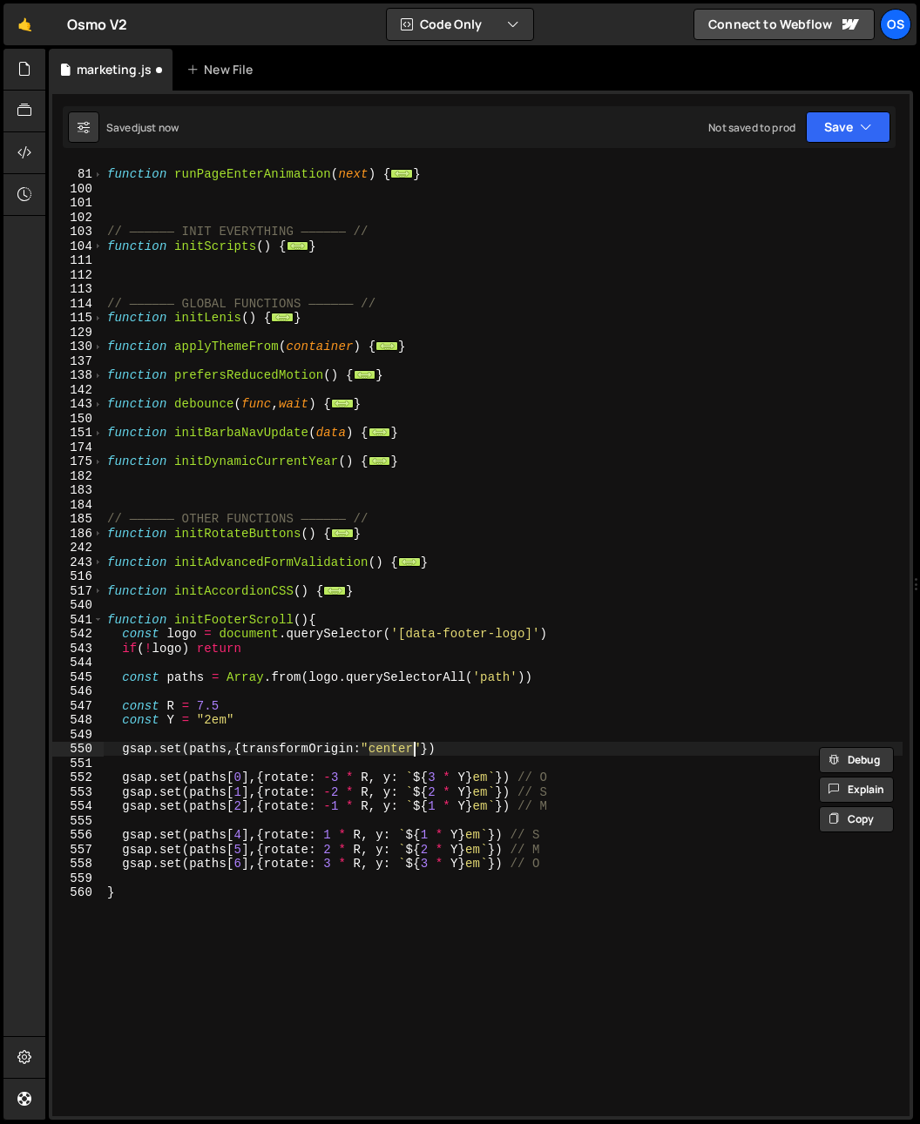
type textarea "gsap.set(paths,{transformOrigin:"center center"})"
drag, startPoint x: 504, startPoint y: 751, endPoint x: 123, endPoint y: 754, distance: 381.4
click at [123, 754] on div "function runPageEnterAnimation ( next ) { ... } // —————— INIT EVERYTHING —————…" at bounding box center [503, 642] width 799 height 981
click at [273, 729] on div "function runPageEnterAnimation ( next ) { ... } // —————— INIT EVERYTHING —————…" at bounding box center [503, 642] width 799 height 981
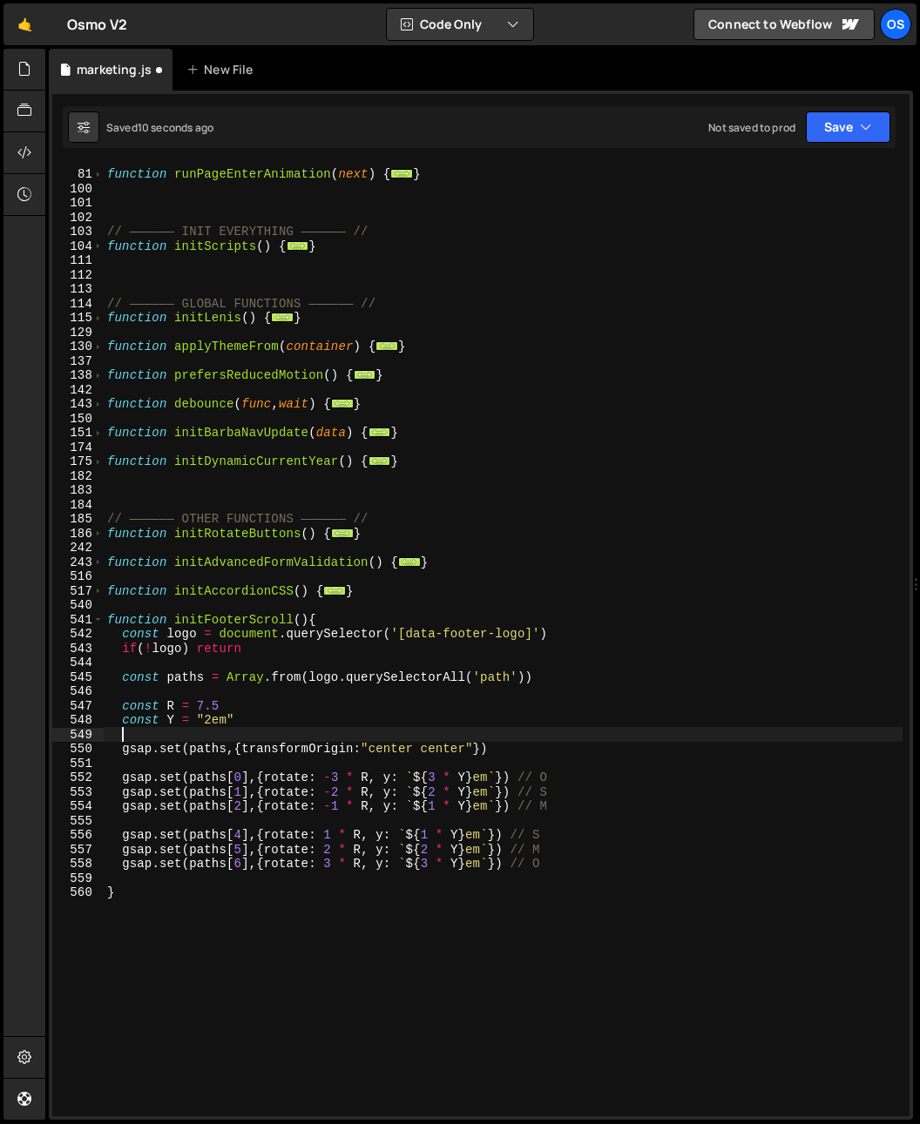
scroll to position [0, 0]
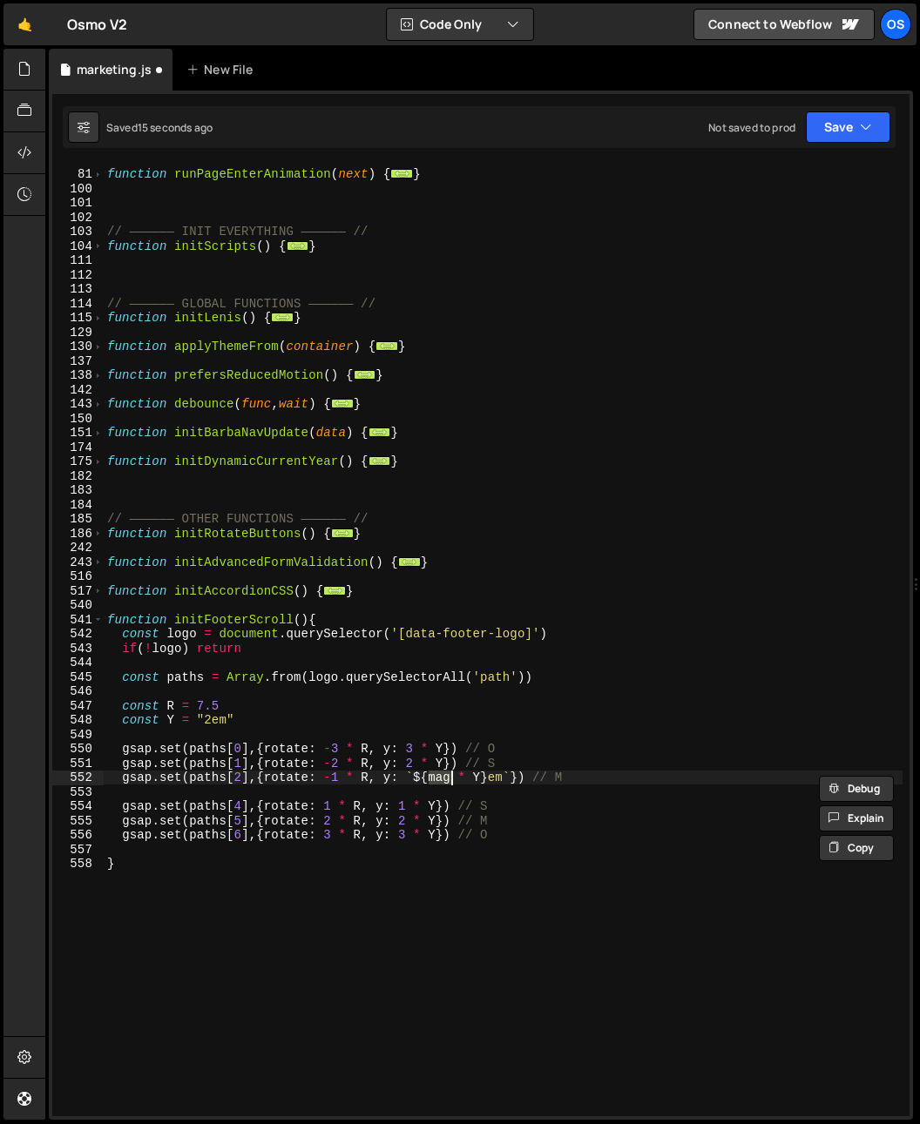
type textarea "gsap.set(paths[2],{rotate: -1 * R, y: 1 * Y}) // M"
click at [277, 730] on div "function runPageEnterAnimation ( next ) { ... } // —————— INIT EVERYTHING —————…" at bounding box center [503, 642] width 799 height 981
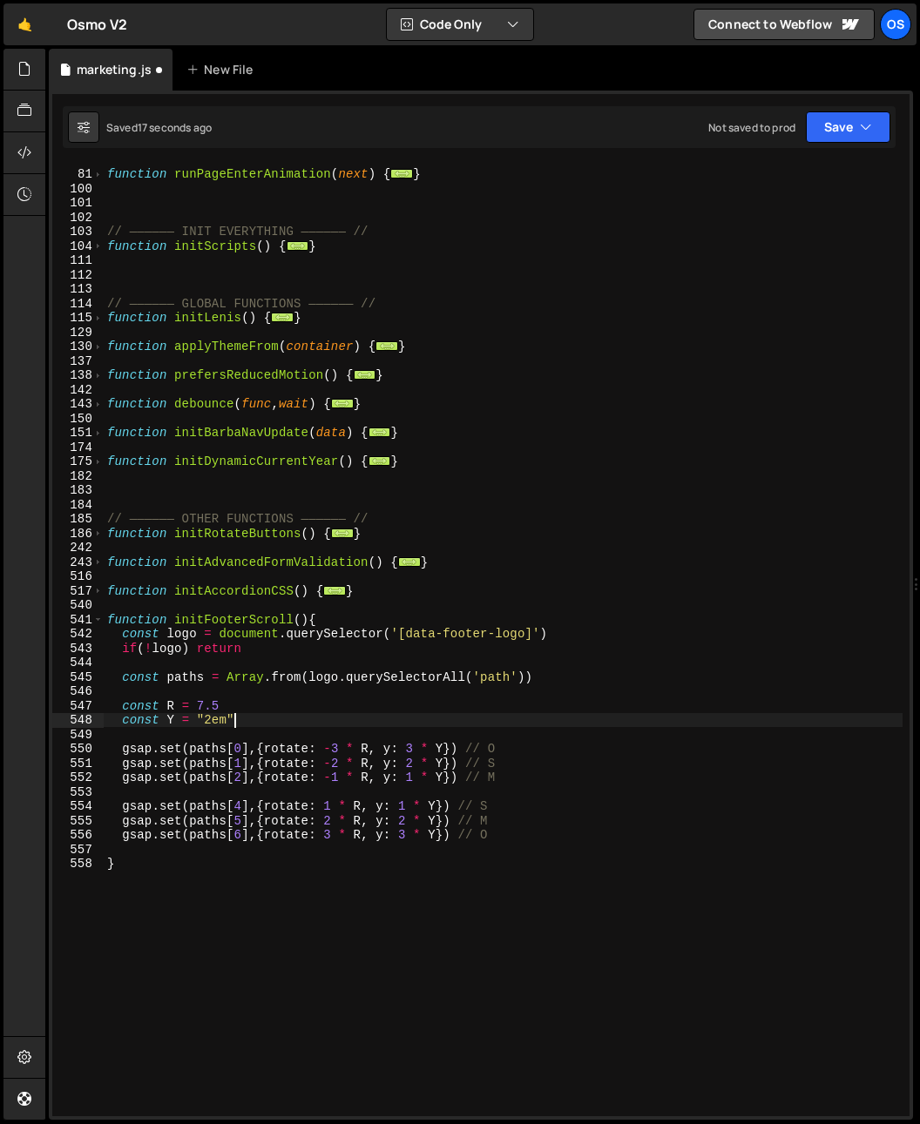
click at [283, 724] on div "function runPageEnterAnimation ( next ) { ... } // —————— INIT EVERYTHING —————…" at bounding box center [503, 642] width 799 height 981
type textarea "const Y = "2em""
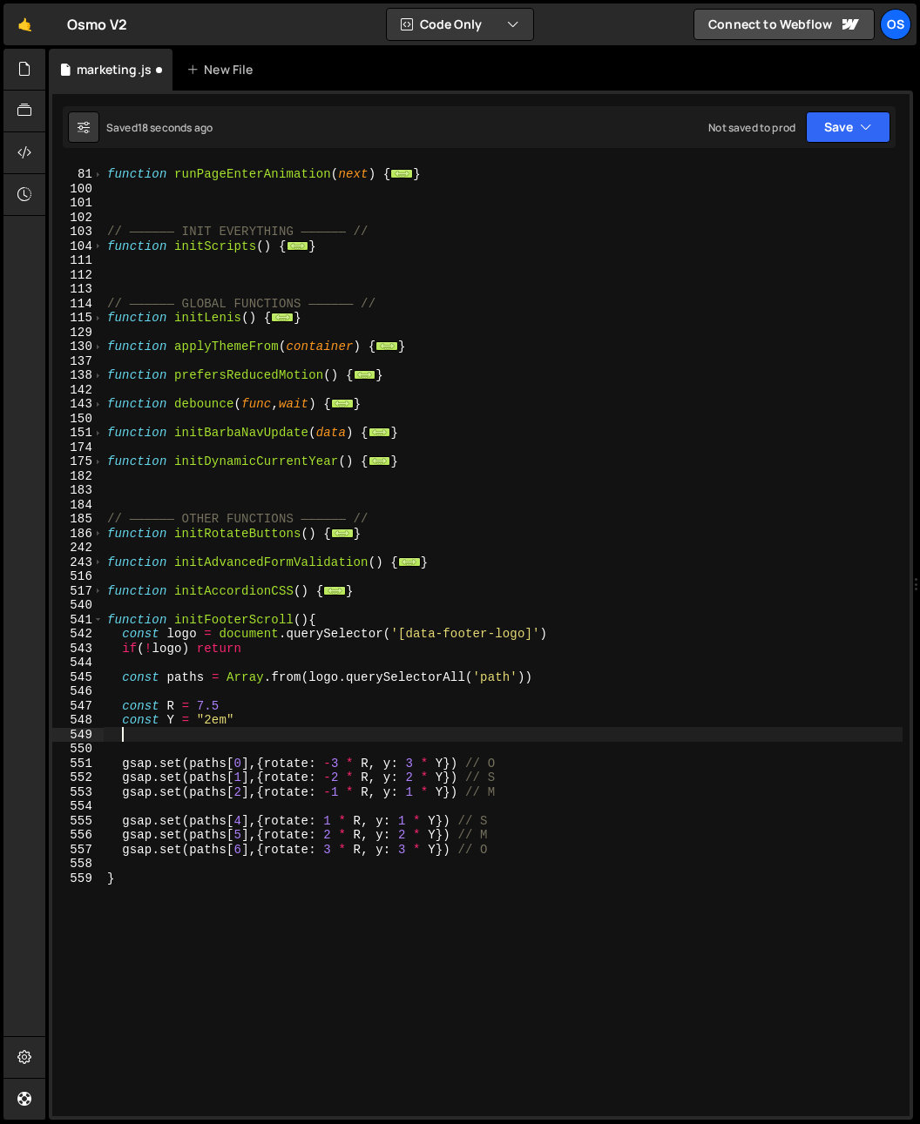
paste textarea "gsap.set(paths,{transformOrigin:"center center"})"
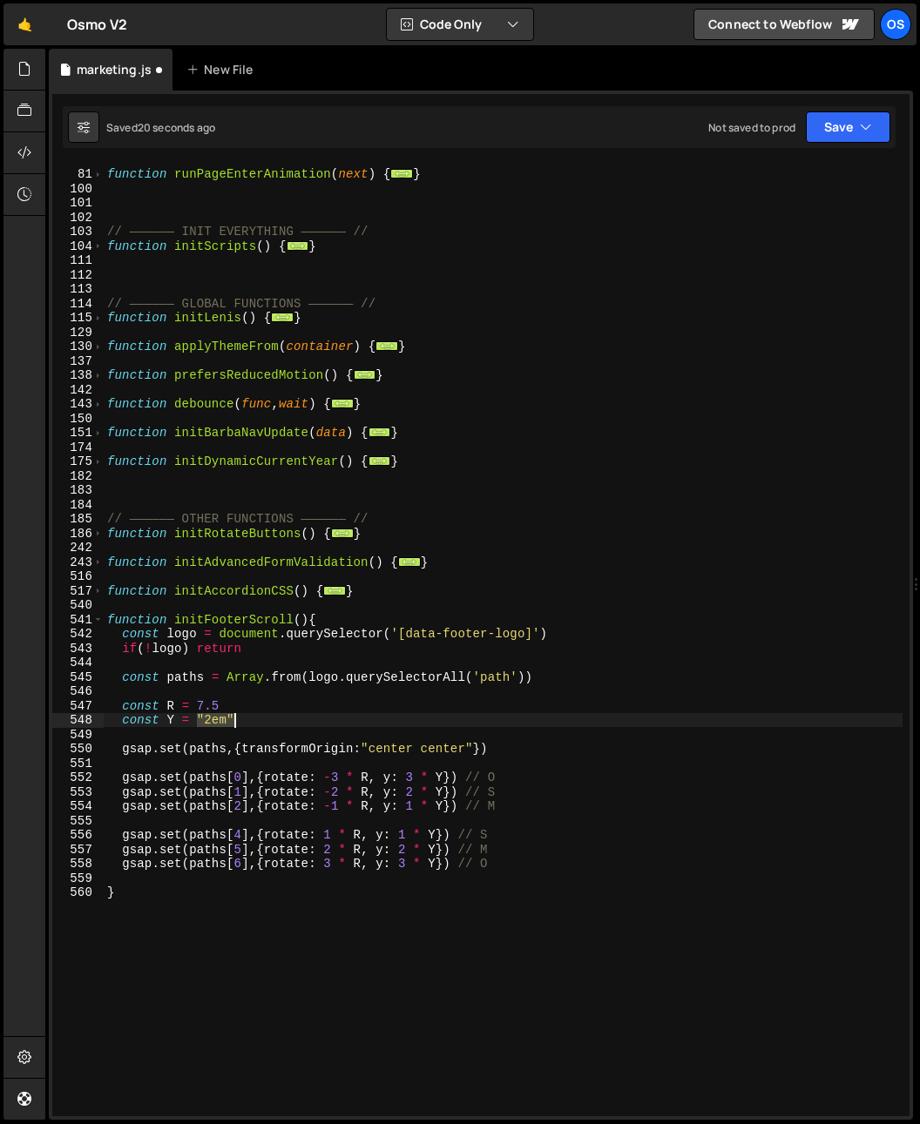
drag, startPoint x: 197, startPoint y: 719, endPoint x: 268, endPoint y: 721, distance: 71.4
click at [267, 721] on div "function runPageEnterAnimation ( next ) { ... } // —————— INIT EVERYTHING —————…" at bounding box center [503, 642] width 799 height 981
click at [251, 671] on div "function runPageEnterAnimation ( next ) { ... } // —————— INIT EVERYTHING —————…" at bounding box center [503, 642] width 799 height 981
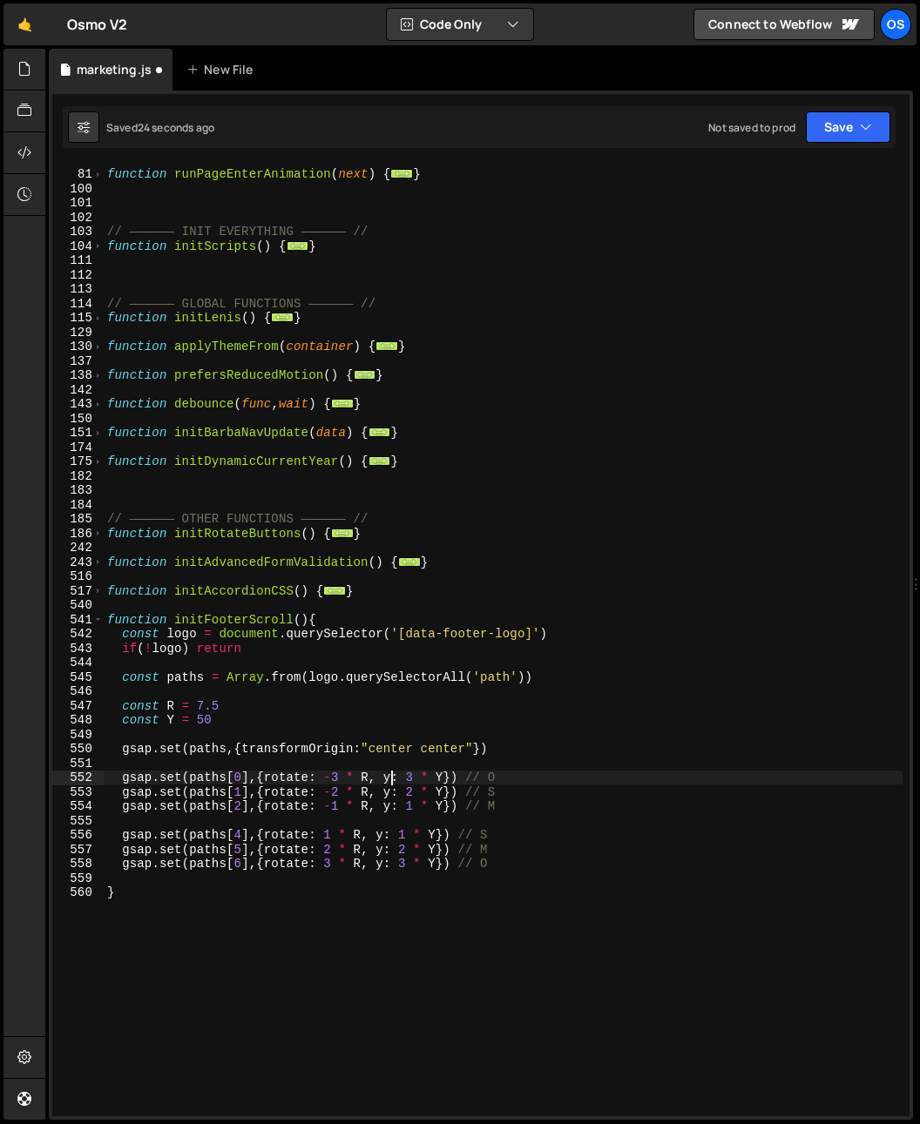
click at [393, 779] on div "function runPageEnterAnimation ( next ) { ... } // —————— INIT EVERYTHING —————…" at bounding box center [503, 642] width 799 height 981
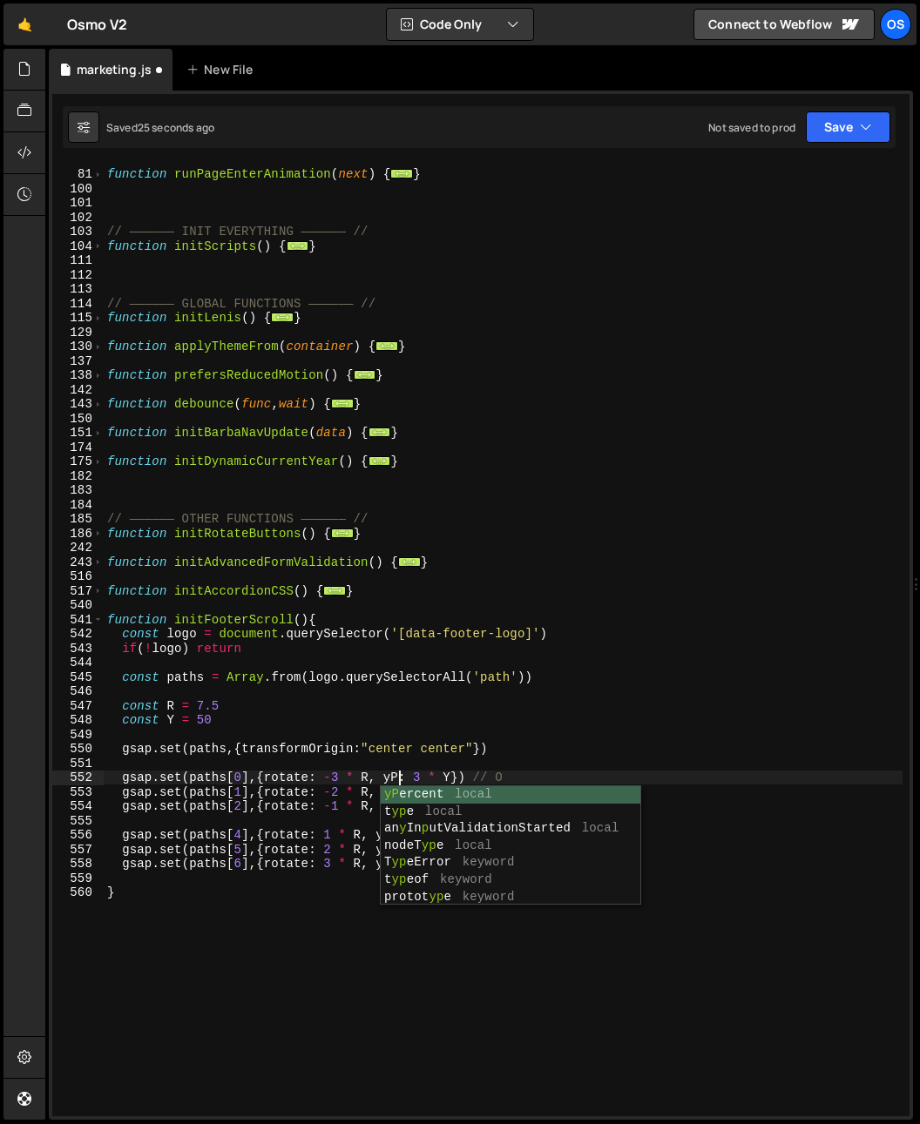
scroll to position [0, 21]
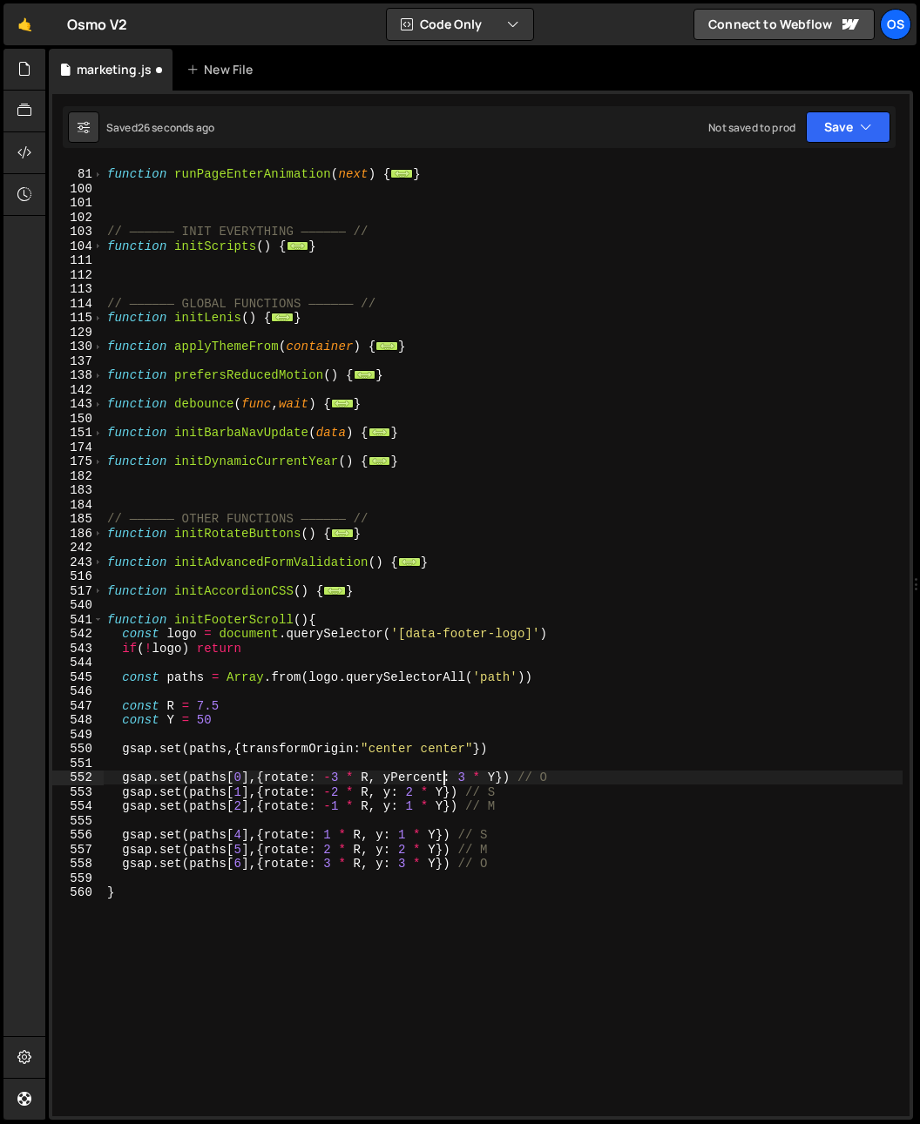
click at [420, 774] on div "function runPageEnterAnimation ( next ) { ... } // —————— INIT EVERYTHING —————…" at bounding box center [503, 642] width 799 height 981
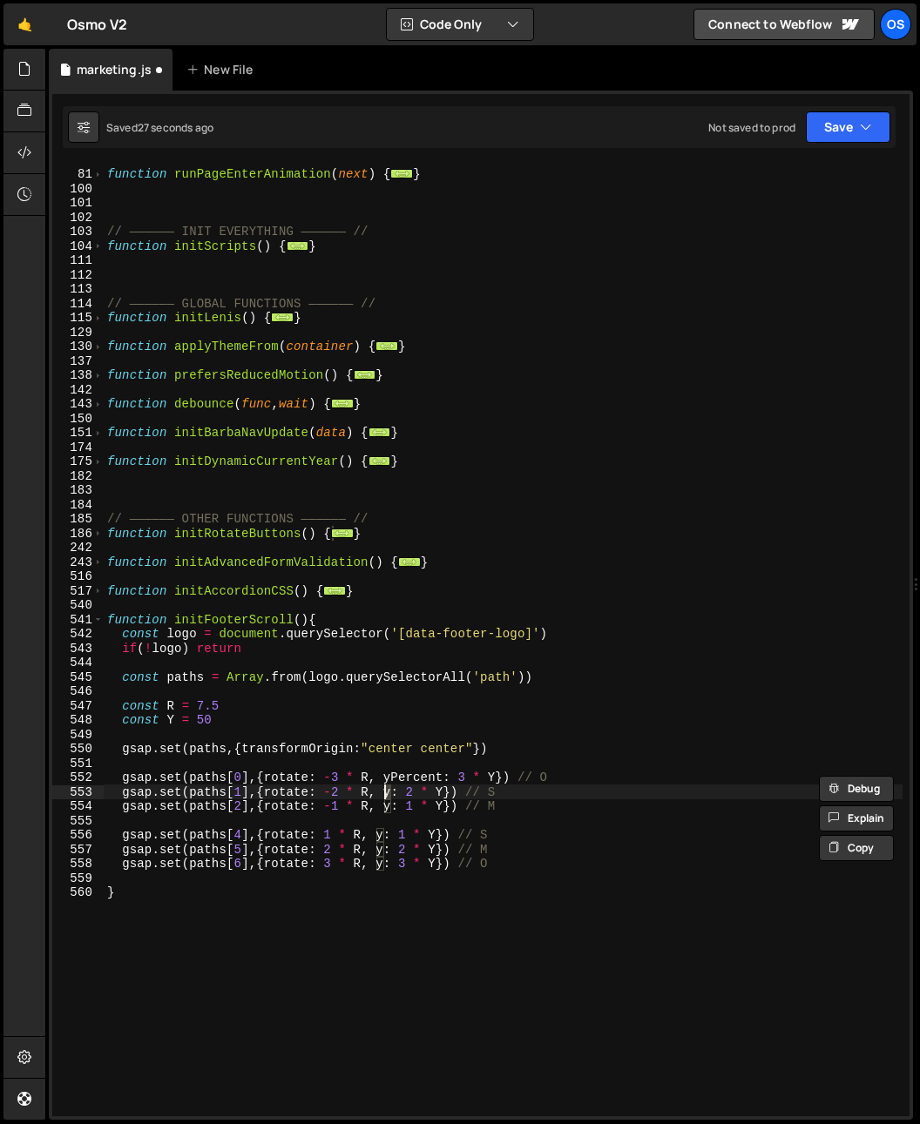
click at [385, 793] on div "function runPageEnterAnimation ( next ) { ... } // —————— INIT EVERYTHING —————…" at bounding box center [503, 642] width 799 height 981
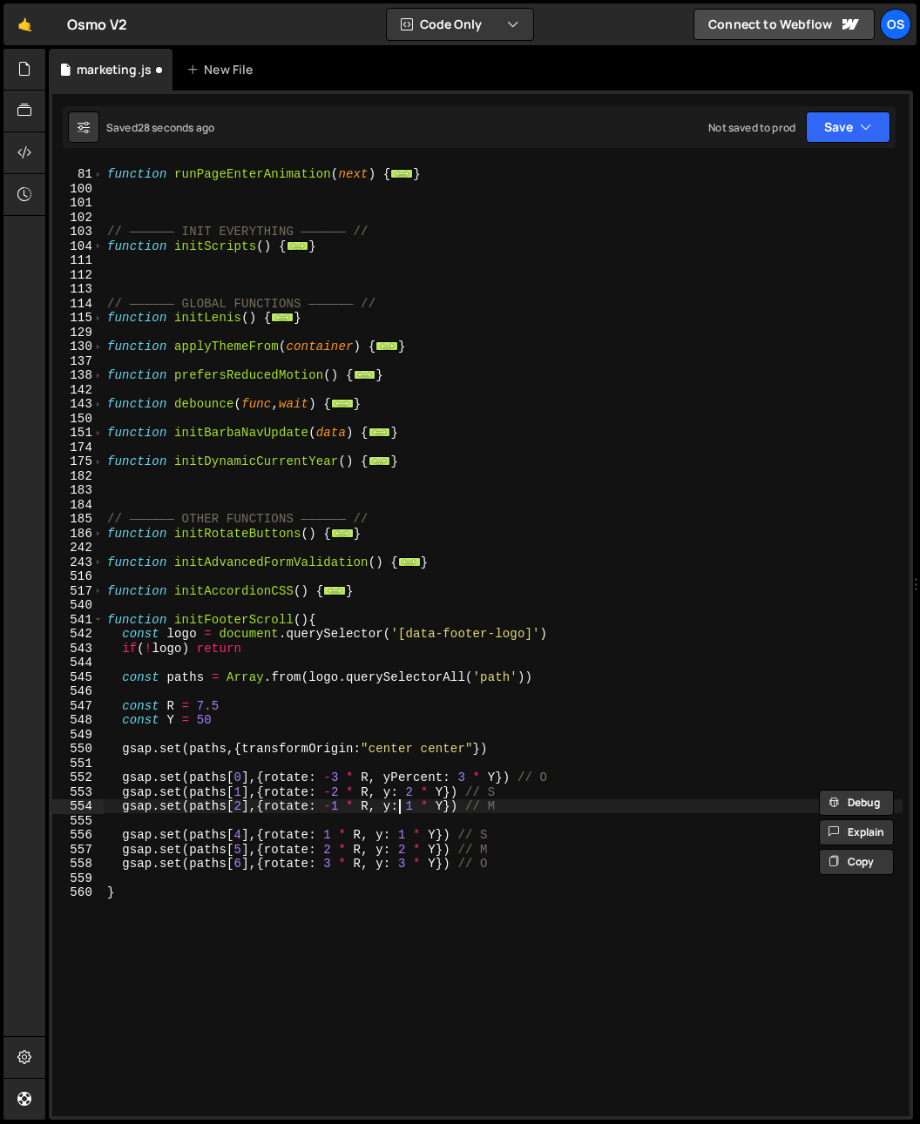
click at [395, 805] on div "function runPageEnterAnimation ( next ) { ... } // —————— INIT EVERYTHING —————…" at bounding box center [503, 642] width 799 height 981
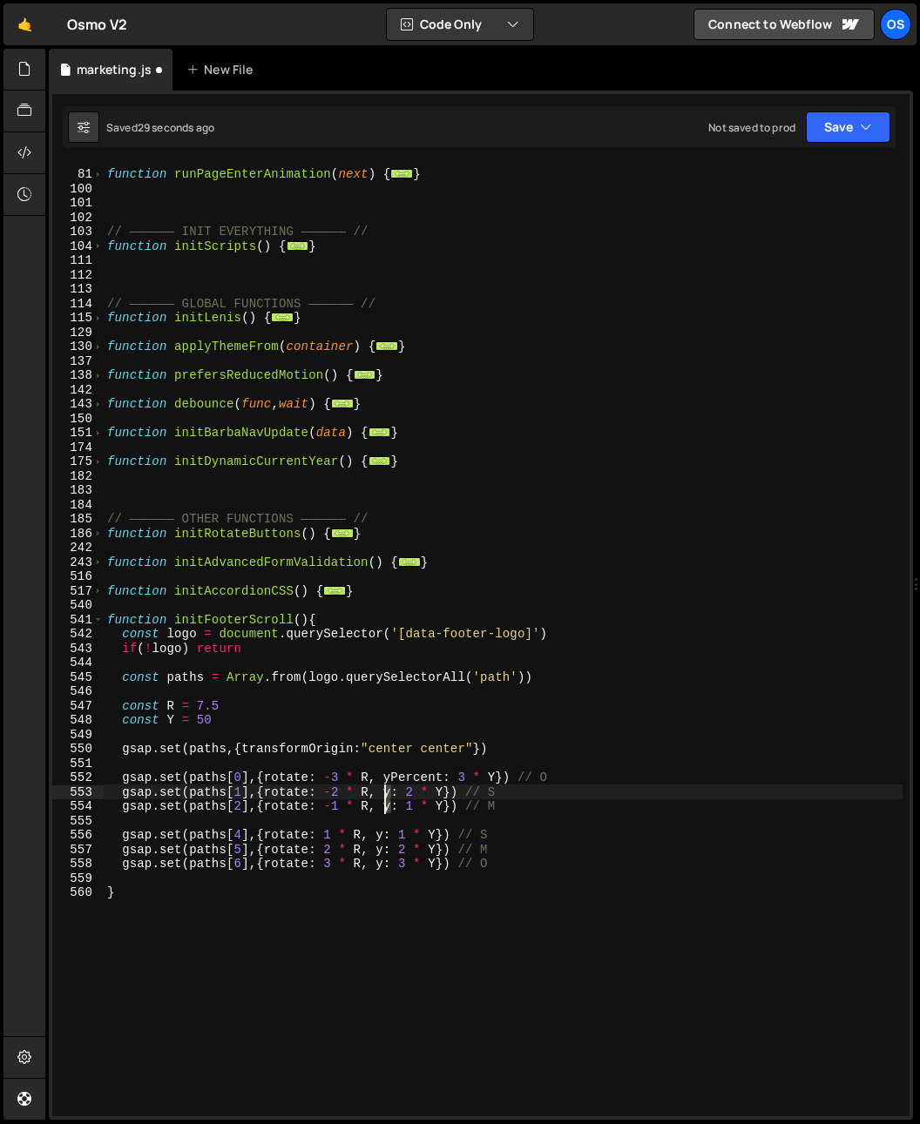
drag, startPoint x: 392, startPoint y: 808, endPoint x: 386, endPoint y: 792, distance: 17.6
click at [386, 792] on div "function runPageEnterAnimation ( next ) { ... } // —————— INIT EVERYTHING —————…" at bounding box center [503, 642] width 799 height 981
paste textarea "Percent"
type textarea "gsap.set(paths[1],{rotate: -2 * R, yPercent: 2 * Y}) // S"
click at [371, 873] on div "function runPageEnterAnimation ( next ) { ... } // —————— INIT EVERYTHING —————…" at bounding box center [503, 642] width 799 height 981
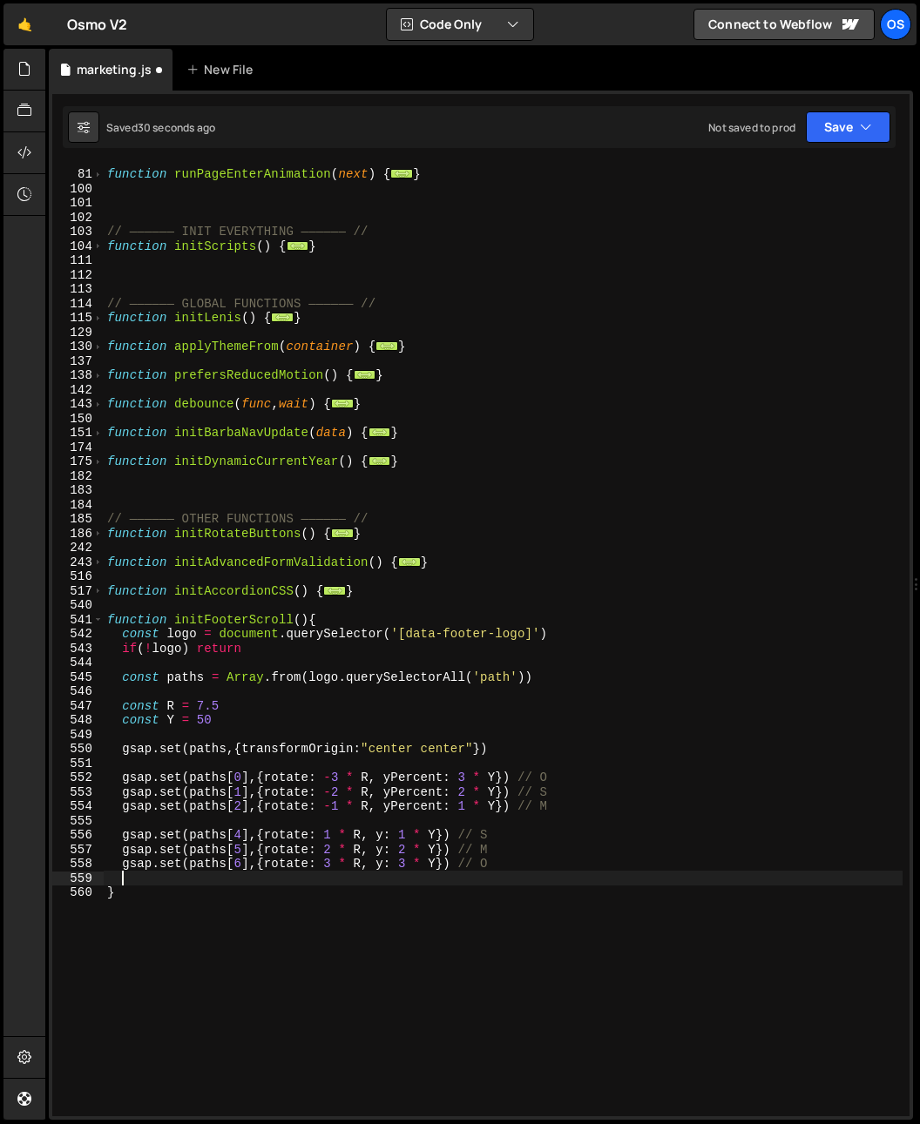
scroll to position [0, 0]
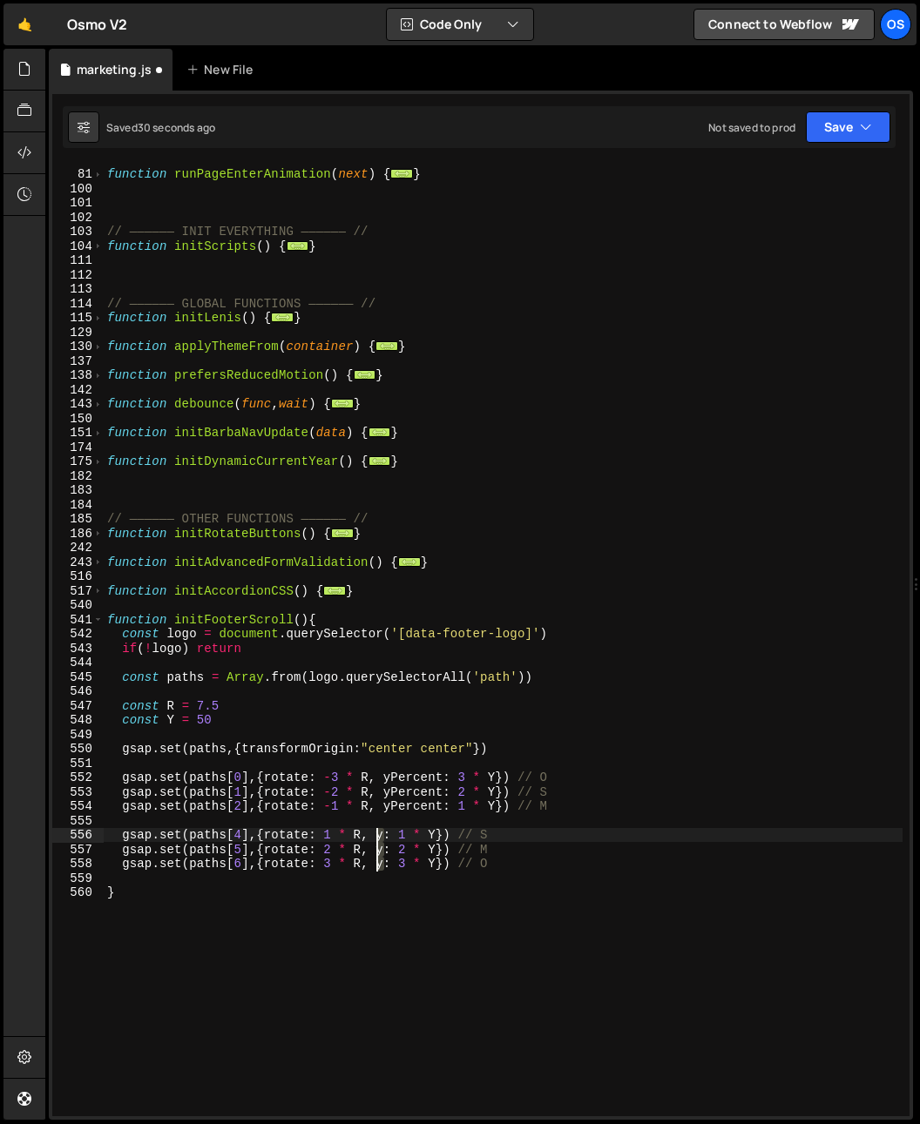
drag, startPoint x: 384, startPoint y: 862, endPoint x: 375, endPoint y: 833, distance: 30.0
click at [375, 833] on div "function runPageEnterAnimation ( next ) { ... } // —————— INIT EVERYTHING —————…" at bounding box center [503, 642] width 799 height 981
paste textarea "Percent"
click at [491, 703] on div "function runPageEnterAnimation ( next ) { ... } // —————— INIT EVERYTHING —————…" at bounding box center [503, 642] width 799 height 981
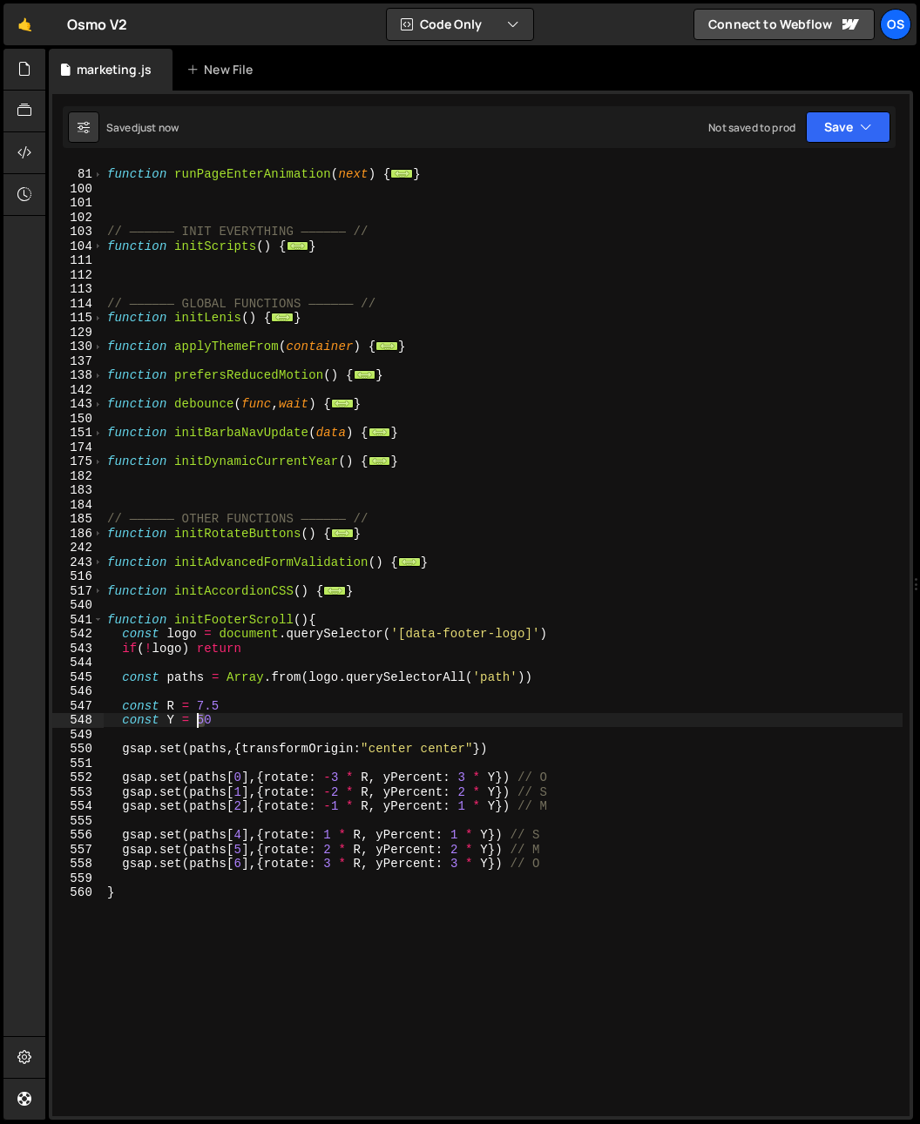
click at [199, 723] on div "function runPageEnterAnimation ( next ) { ... } // —————— INIT EVERYTHING —————…" at bounding box center [503, 642] width 799 height 981
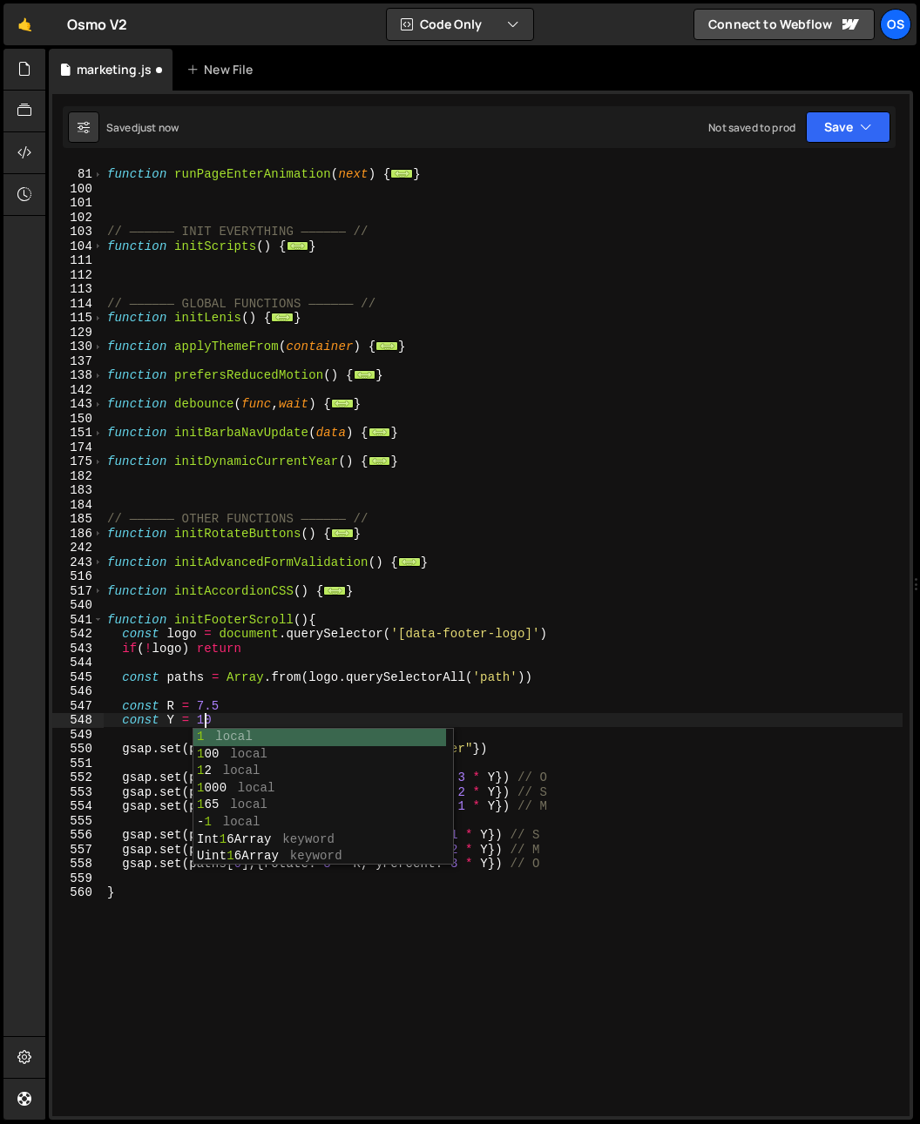
scroll to position [0, 6]
click at [477, 638] on div "function runPageEnterAnimation ( next ) { ... } // —————— INIT EVERYTHING —————…" at bounding box center [503, 642] width 799 height 981
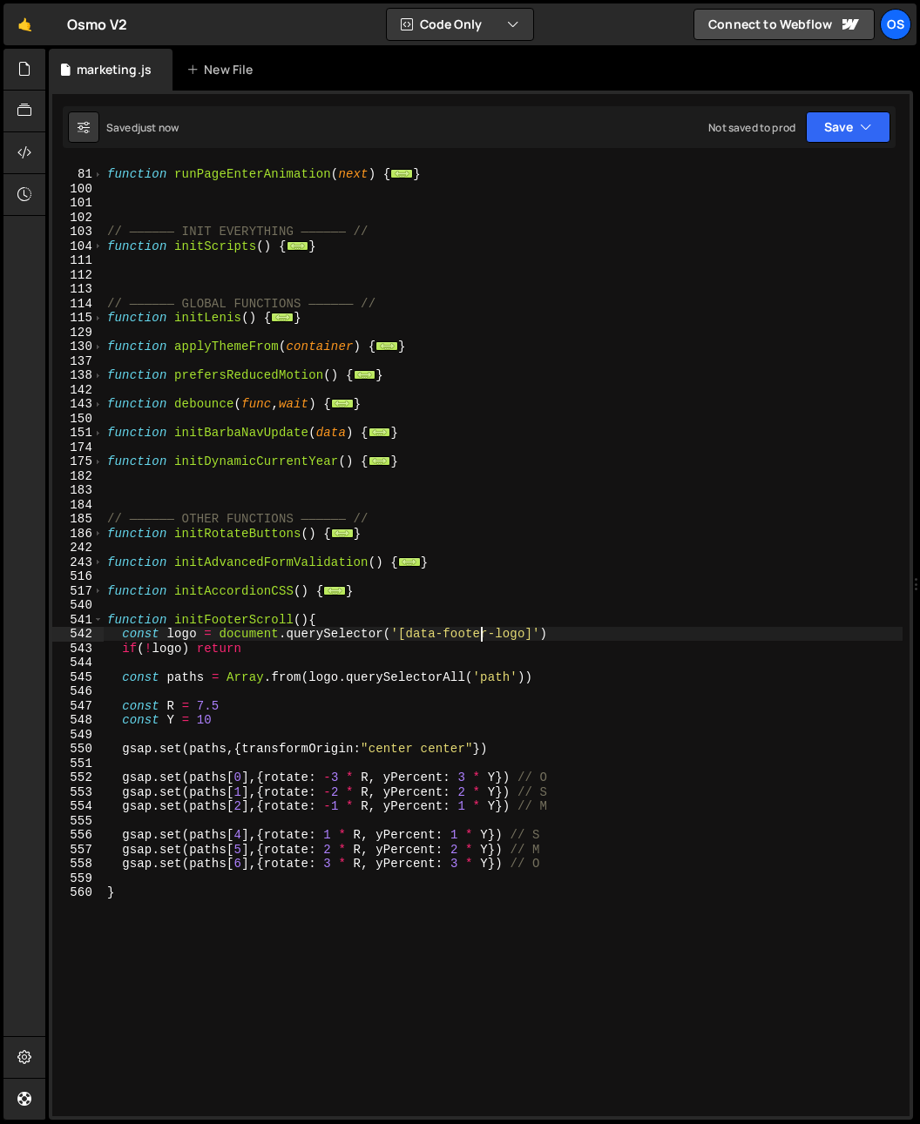
click at [334, 836] on div "function runPageEnterAnimation ( next ) { ... } // —————— INIT EVERYTHING —————…" at bounding box center [503, 642] width 799 height 981
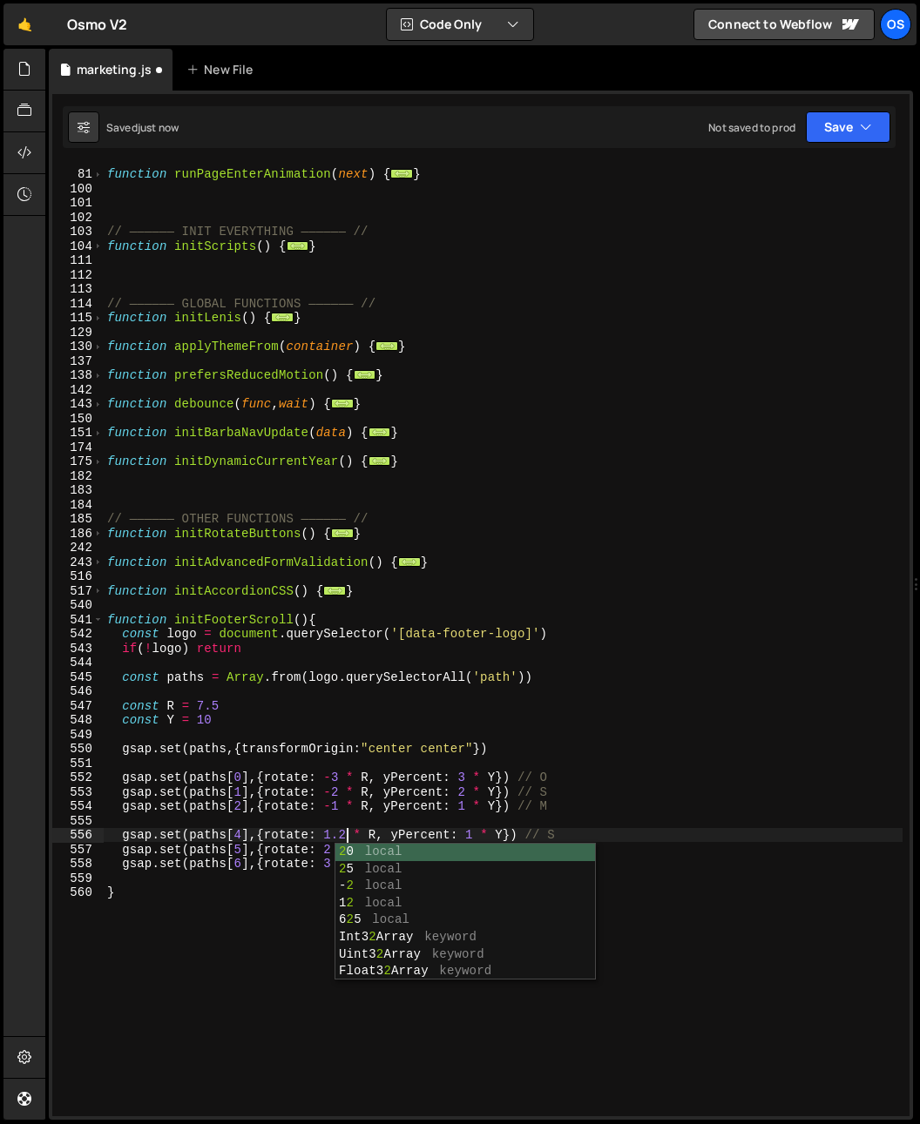
scroll to position [0, 17]
type textarea "gsap.set(paths[4],{rotate: 1.25 * R, yPercent: 1 * Y}) // S"
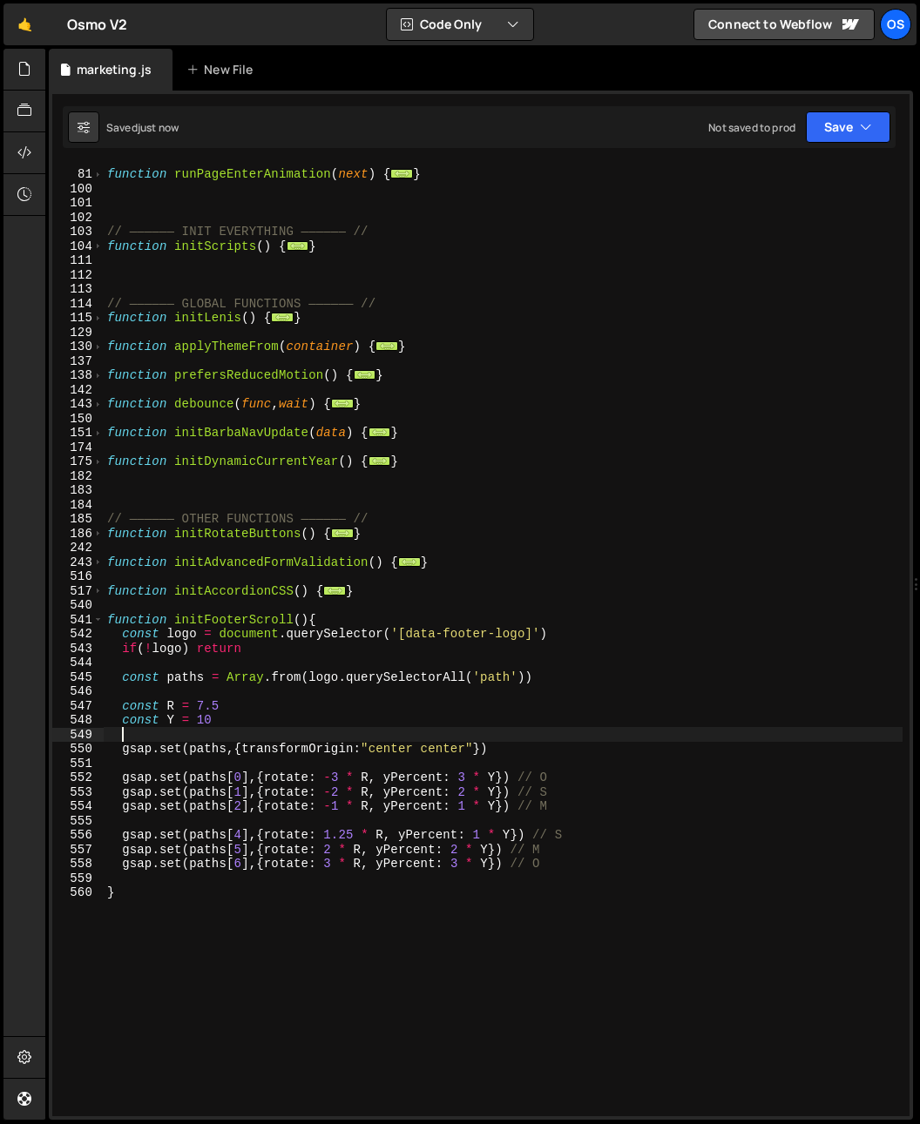
click at [317, 736] on div "function runPageEnterAnimation ( next ) { ... } // —————— INIT EVERYTHING —————…" at bounding box center [503, 642] width 799 height 981
click at [459, 852] on div "function runPageEnterAnimation ( next ) { ... } // —————— INIT EVERYTHING —————…" at bounding box center [503, 642] width 799 height 981
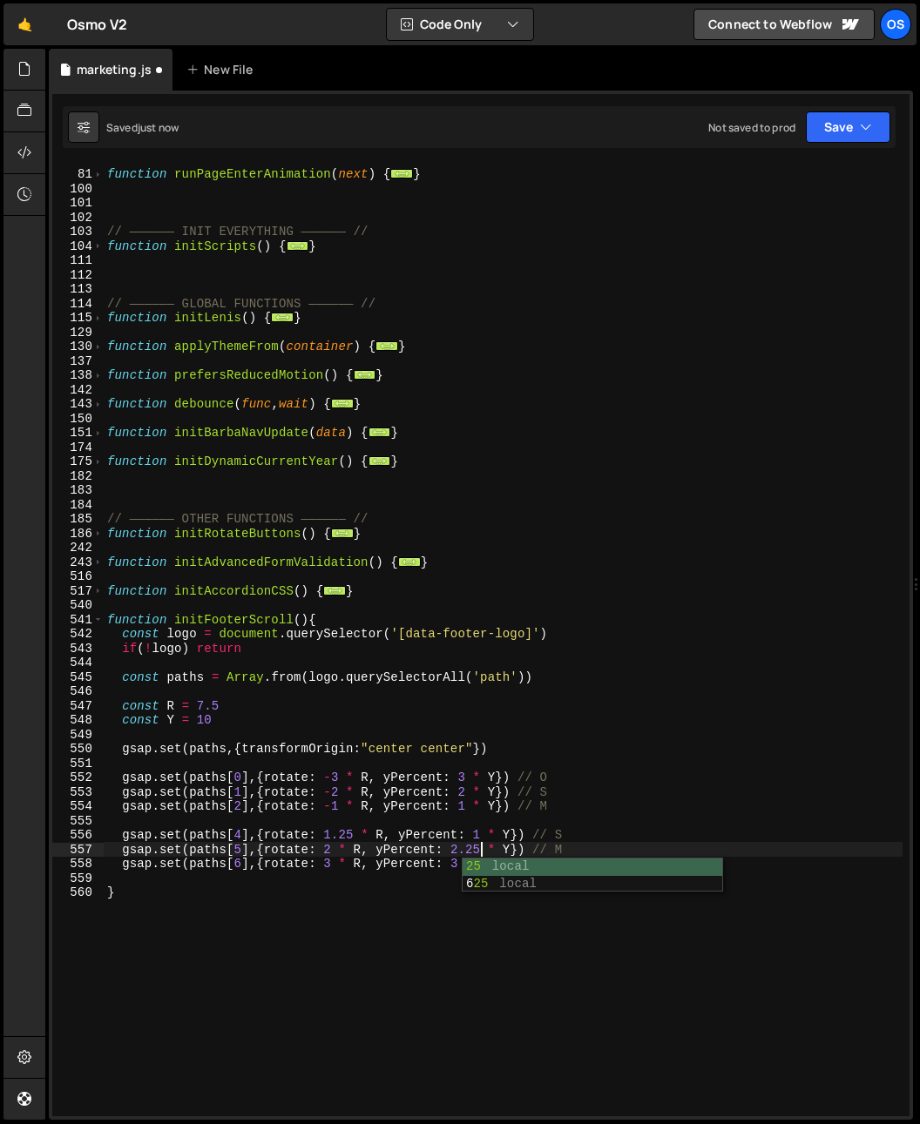
scroll to position [0, 25]
click at [486, 797] on div "function runPageEnterAnimation ( next ) { ... } // —————— INIT EVERYTHING —————…" at bounding box center [503, 642] width 799 height 981
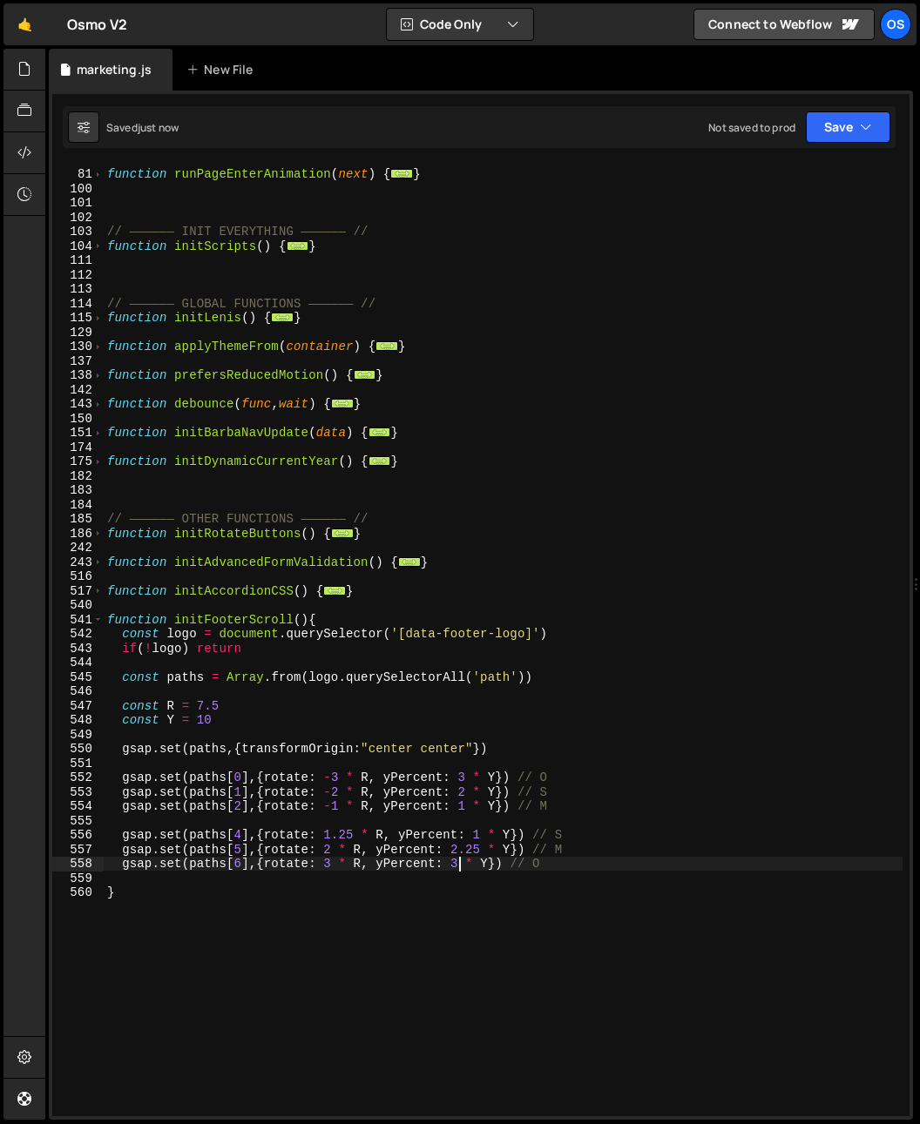
click at [458, 865] on div "function runPageEnterAnimation ( next ) { ... } // —————— INIT EVERYTHING —————…" at bounding box center [503, 642] width 799 height 981
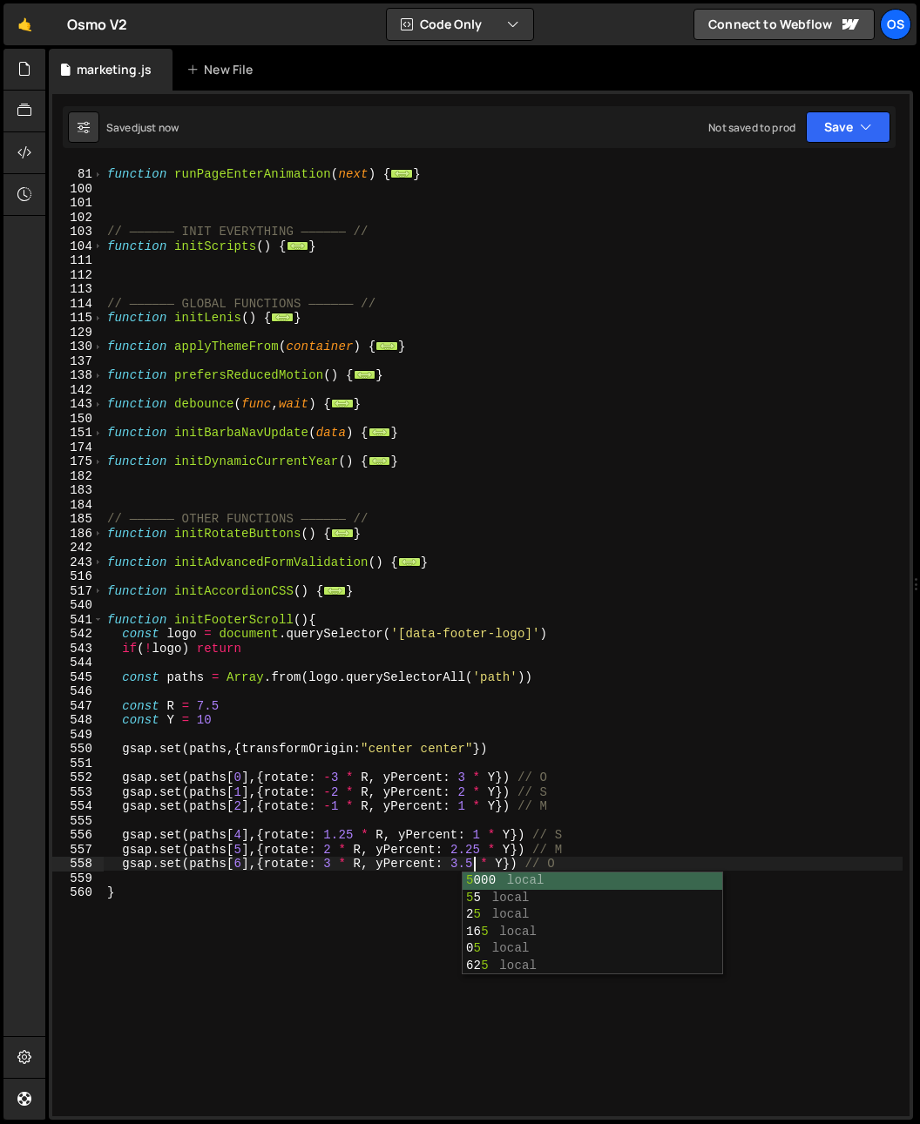
type textarea "gsap.set(paths[6],{rotate: 3 * R, yPercent: 3.5 * Y}) // O"
click at [172, 827] on div "function runPageEnterAnimation ( next ) { ... } // —————— INIT EVERYTHING —————…" at bounding box center [503, 642] width 799 height 981
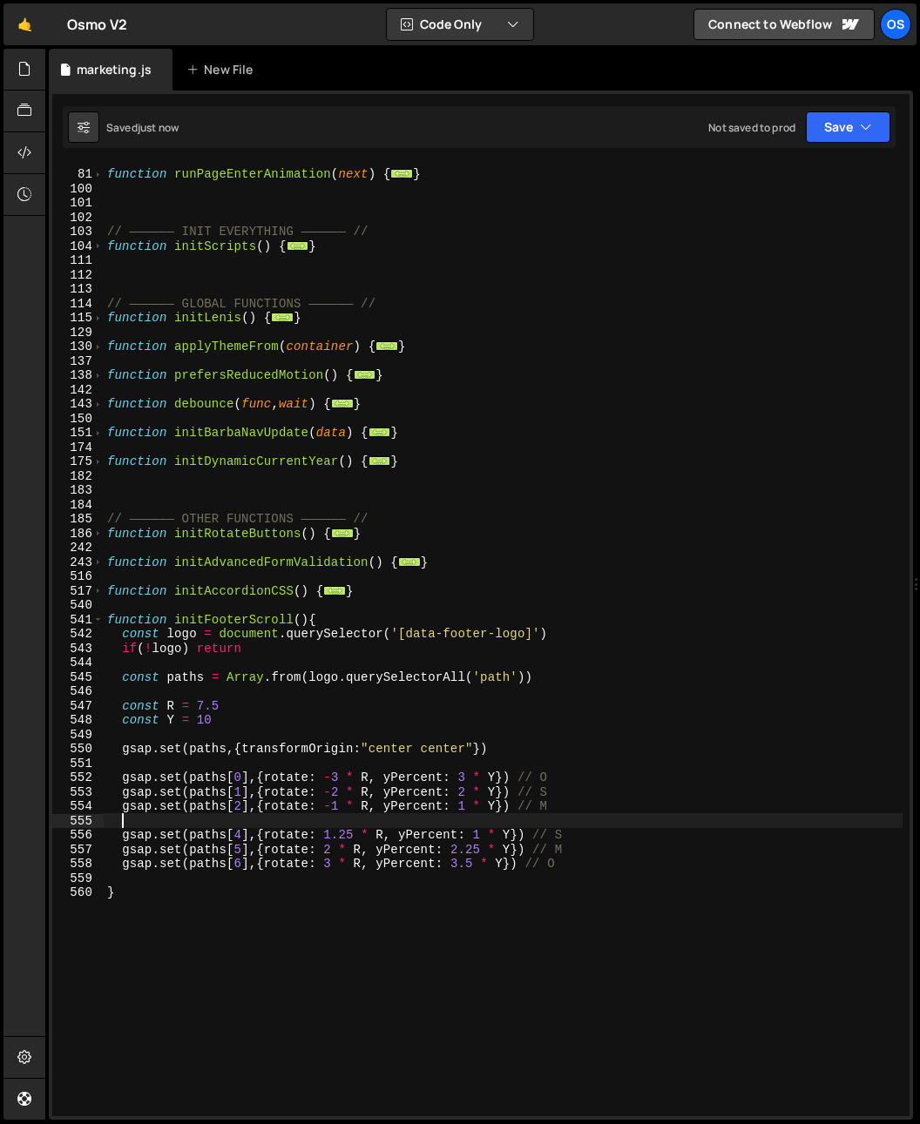
scroll to position [0, 0]
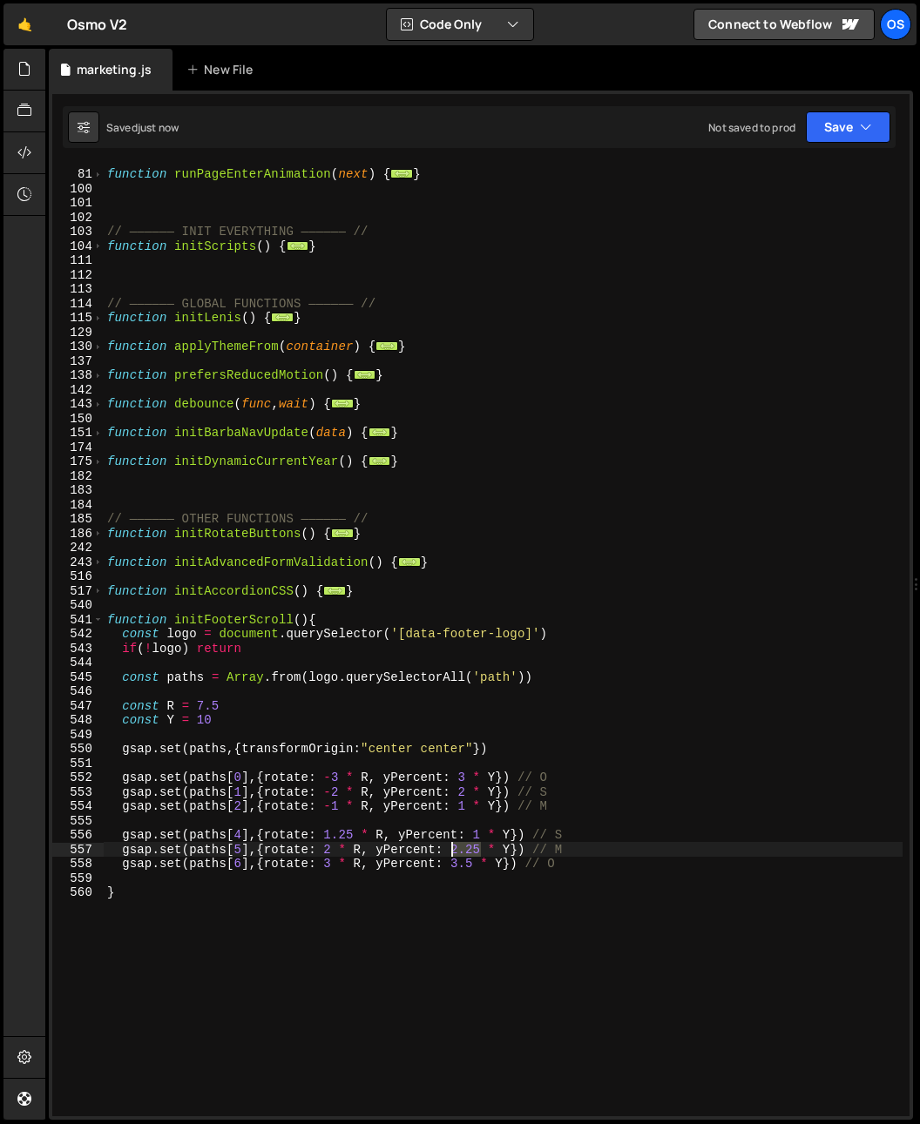
drag, startPoint x: 482, startPoint y: 850, endPoint x: 453, endPoint y: 853, distance: 29.7
click at [453, 853] on div "function runPageEnterAnimation ( next ) { ... } // —————— INIT EVERYTHING —————…" at bounding box center [503, 642] width 799 height 981
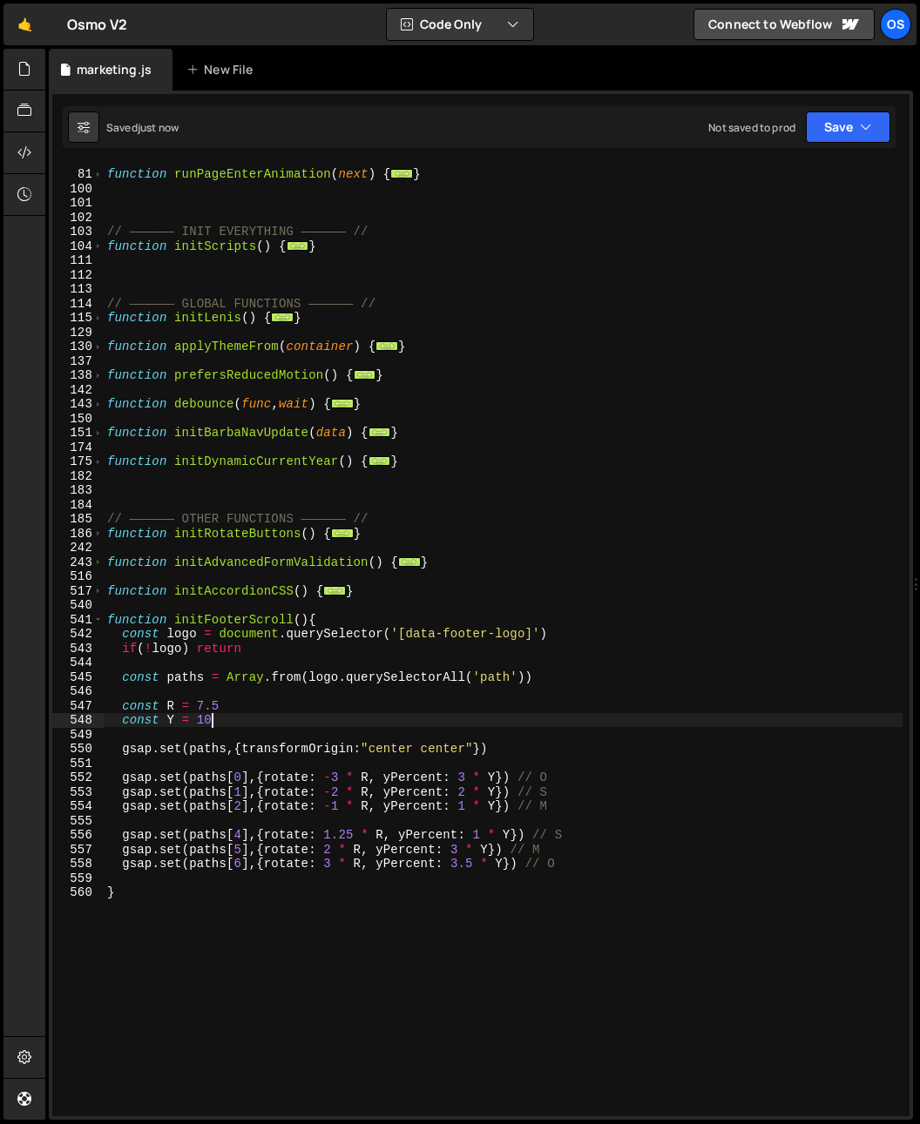
click at [367, 718] on div "function runPageEnterAnimation ( next ) { ... } // —————— INIT EVERYTHING —————…" at bounding box center [503, 642] width 799 height 981
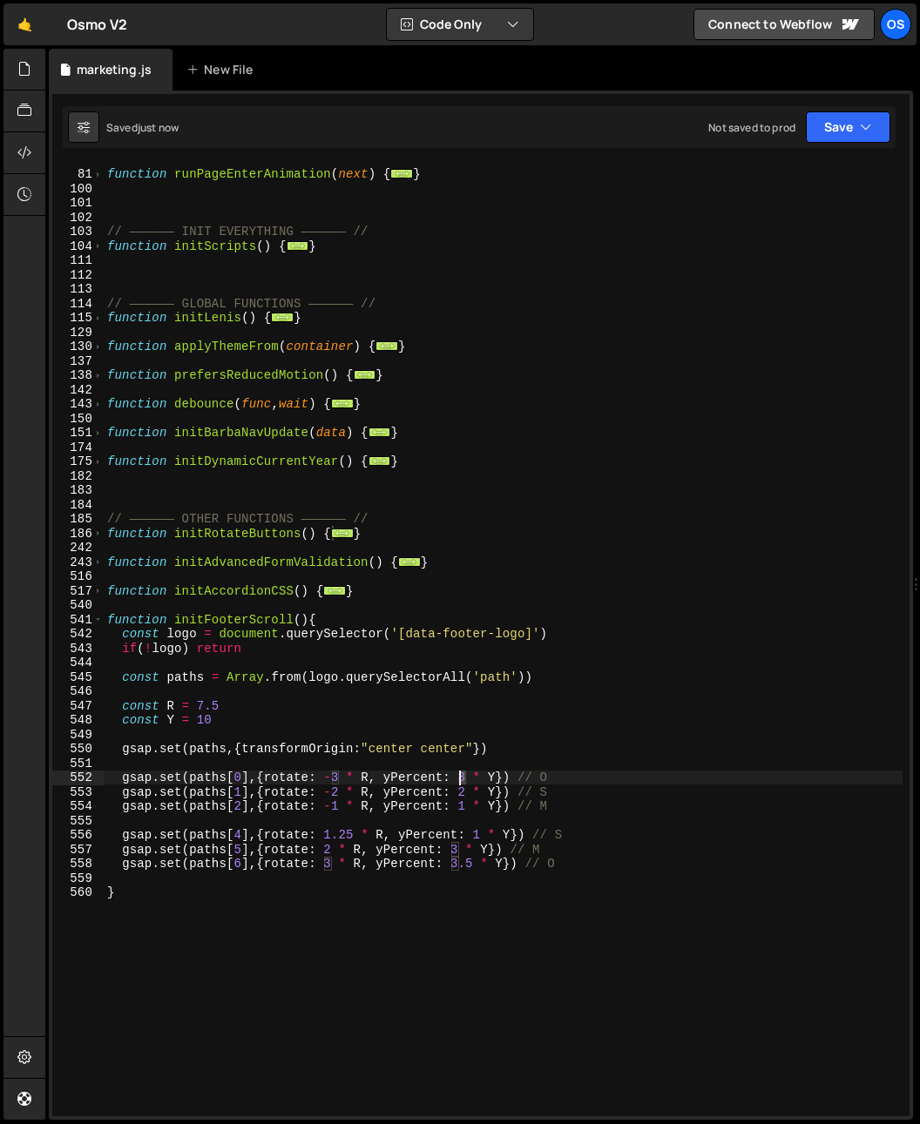
click at [460, 778] on div "function runPageEnterAnimation ( next ) { ... } // —————— INIT EVERYTHING —————…" at bounding box center [503, 642] width 799 height 981
click at [679, 646] on div "function runPageEnterAnimation ( next ) { ... } // —————— INIT EVERYTHING —————…" at bounding box center [503, 642] width 799 height 981
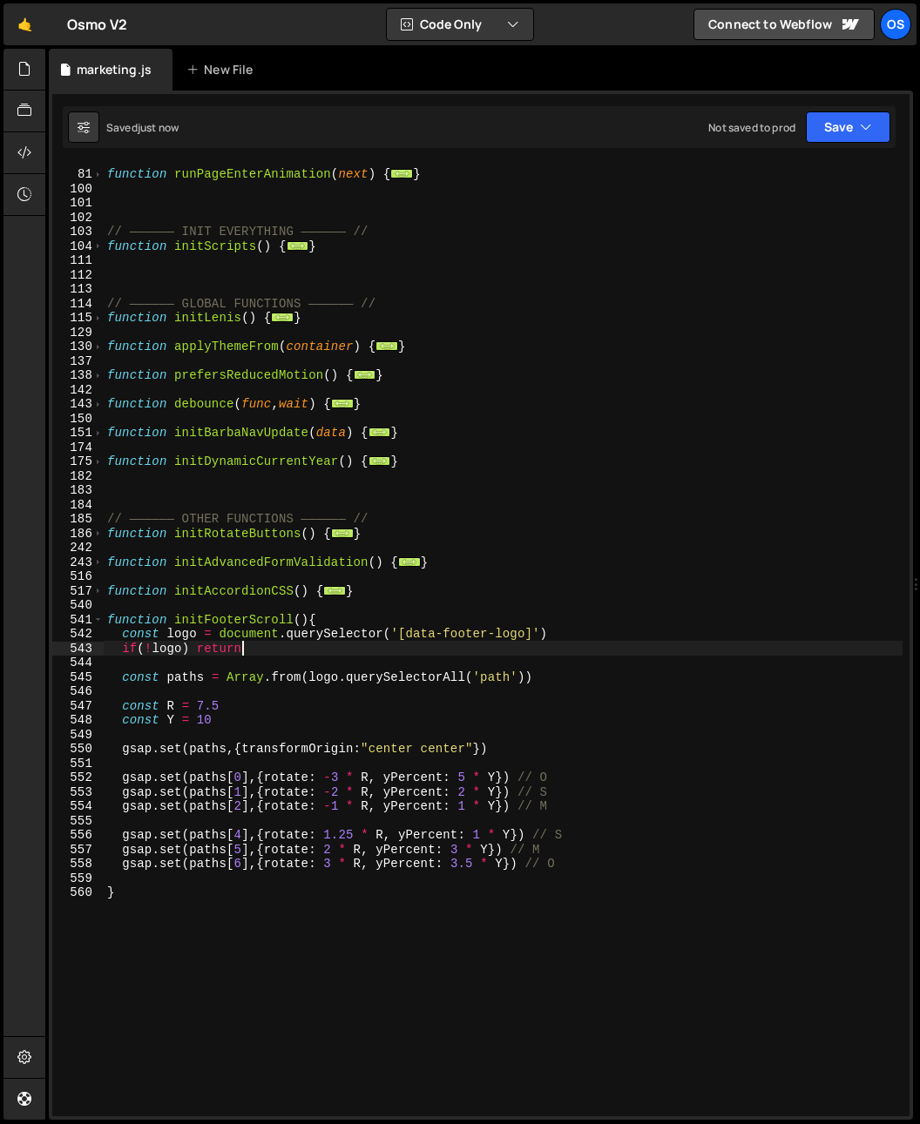
scroll to position [0, 9]
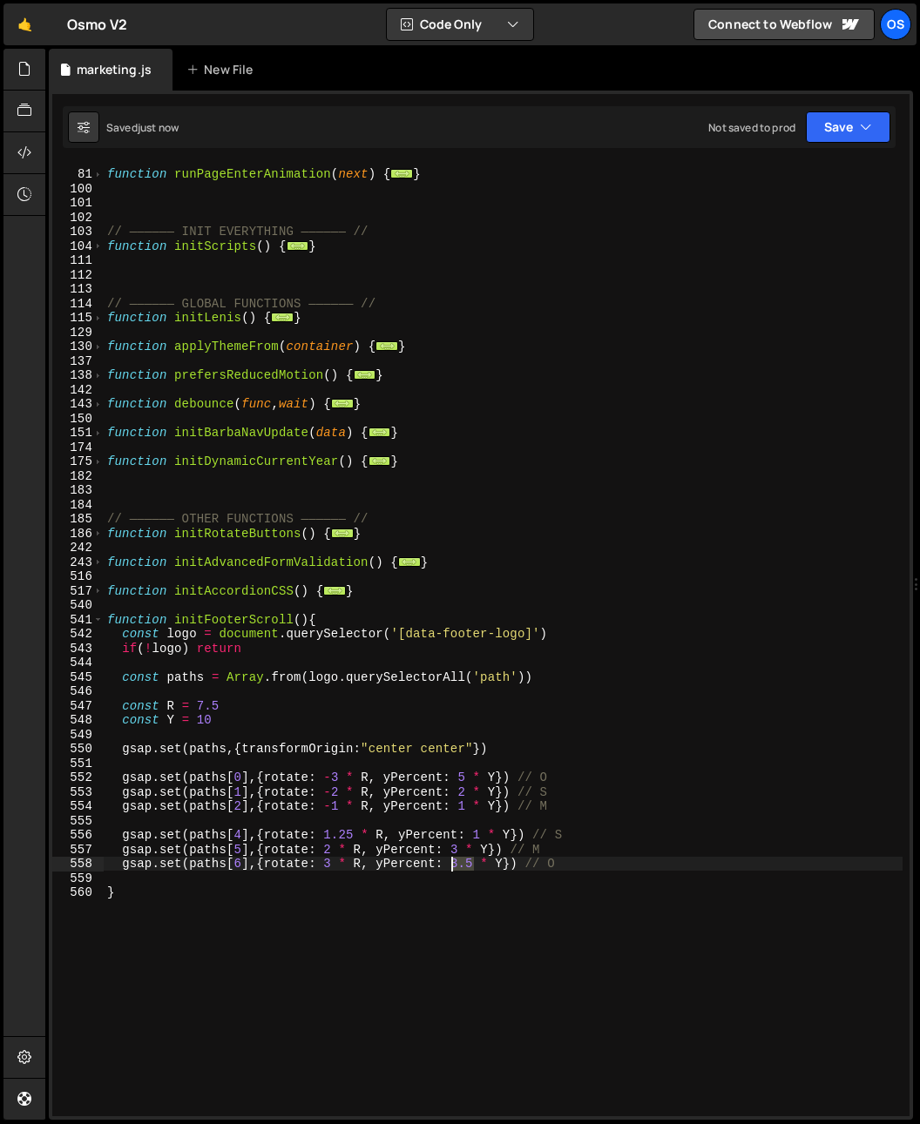
drag, startPoint x: 474, startPoint y: 868, endPoint x: 454, endPoint y: 867, distance: 20.0
click at [454, 867] on div "function runPageEnterAnimation ( next ) { ... } // —————— INIT EVERYTHING —————…" at bounding box center [503, 642] width 799 height 981
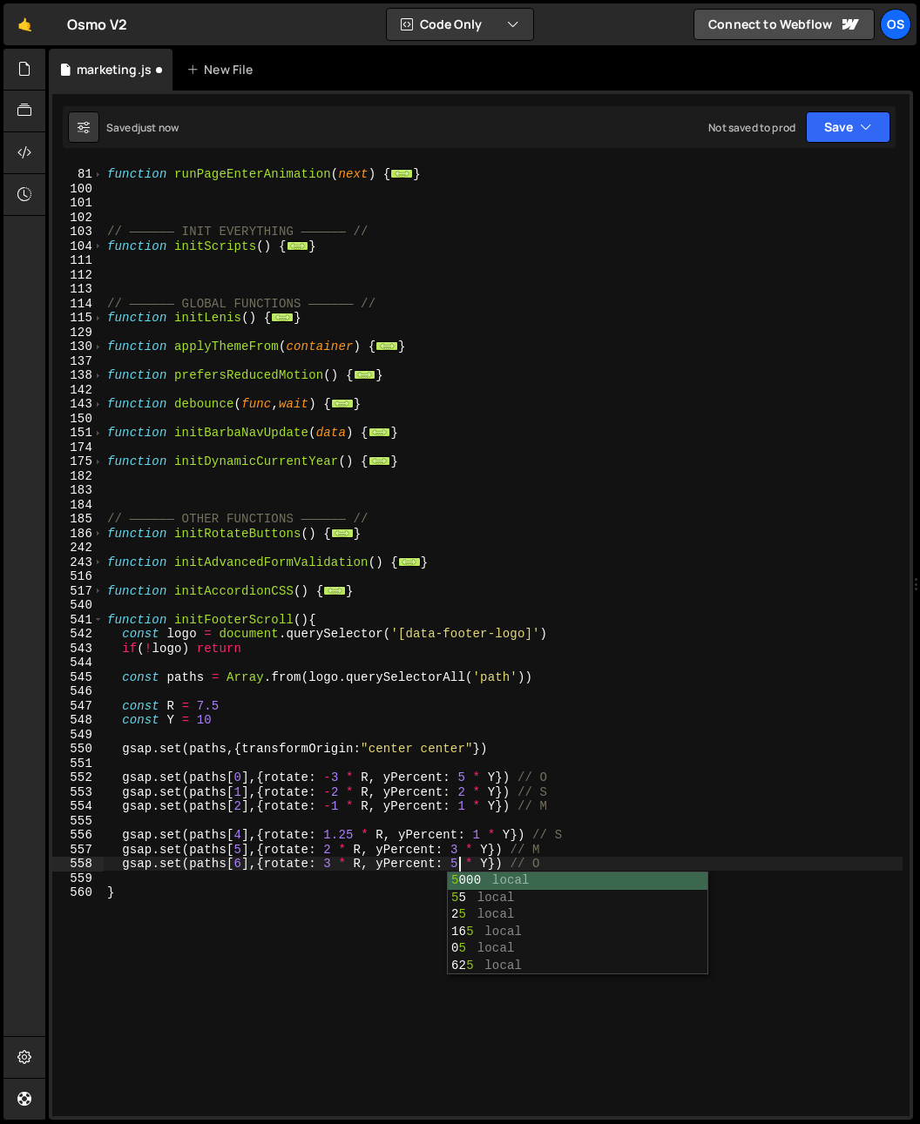
scroll to position [0, 24]
click at [552, 792] on div "function runPageEnterAnimation ( next ) { ... } // —————— INIT EVERYTHING —————…" at bounding box center [503, 642] width 799 height 981
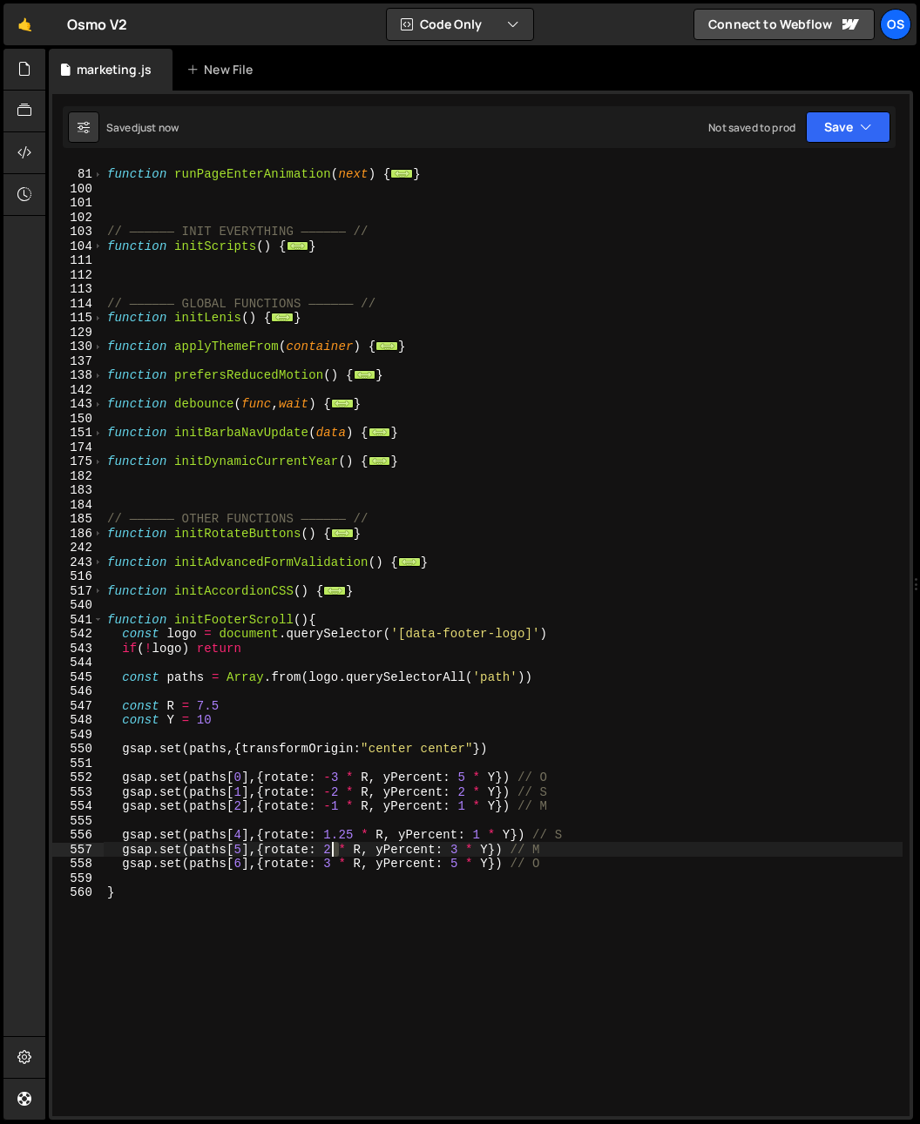
click at [334, 852] on div "function runPageEnterAnimation ( next ) { ... } // —————— INIT EVERYTHING —————…" at bounding box center [503, 642] width 799 height 981
click at [331, 848] on div "function runPageEnterAnimation ( next ) { ... } // —————— INIT EVERYTHING —————…" at bounding box center [503, 640] width 799 height 953
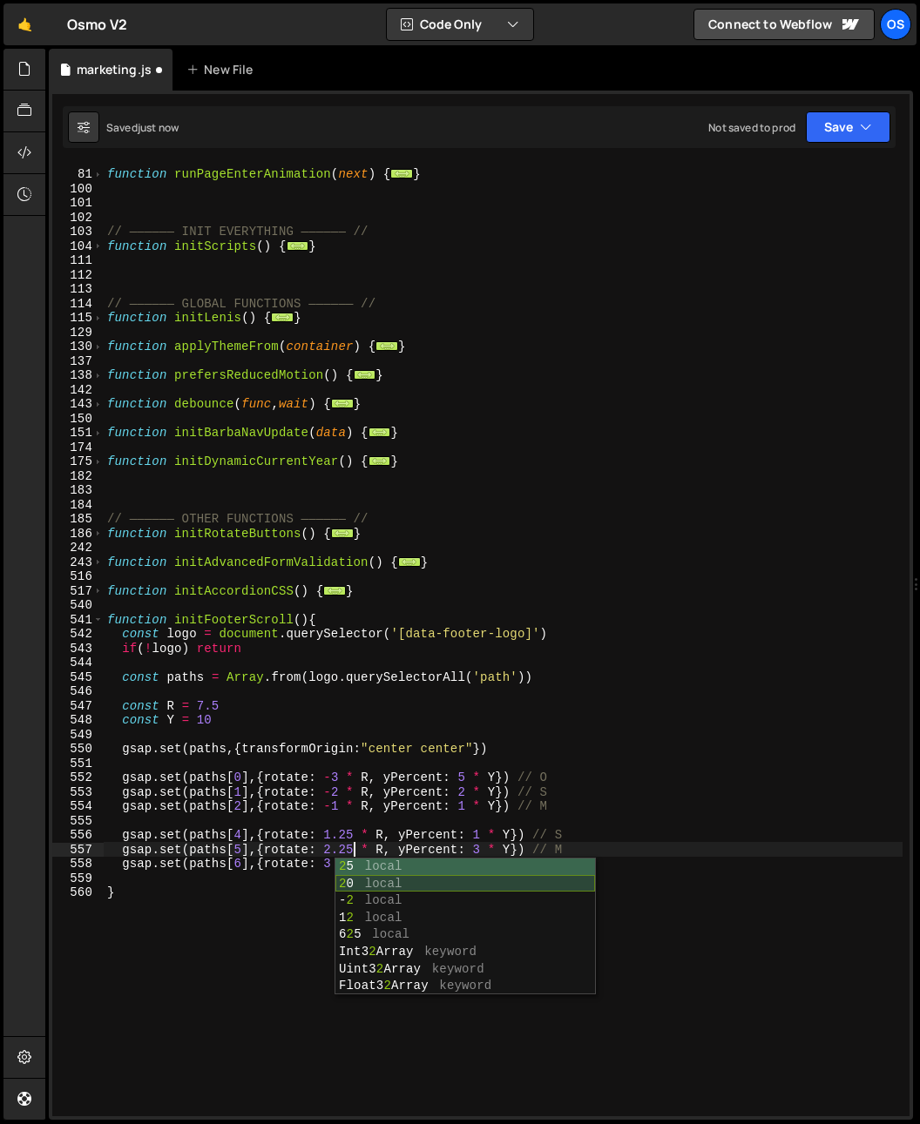
scroll to position [0, 17]
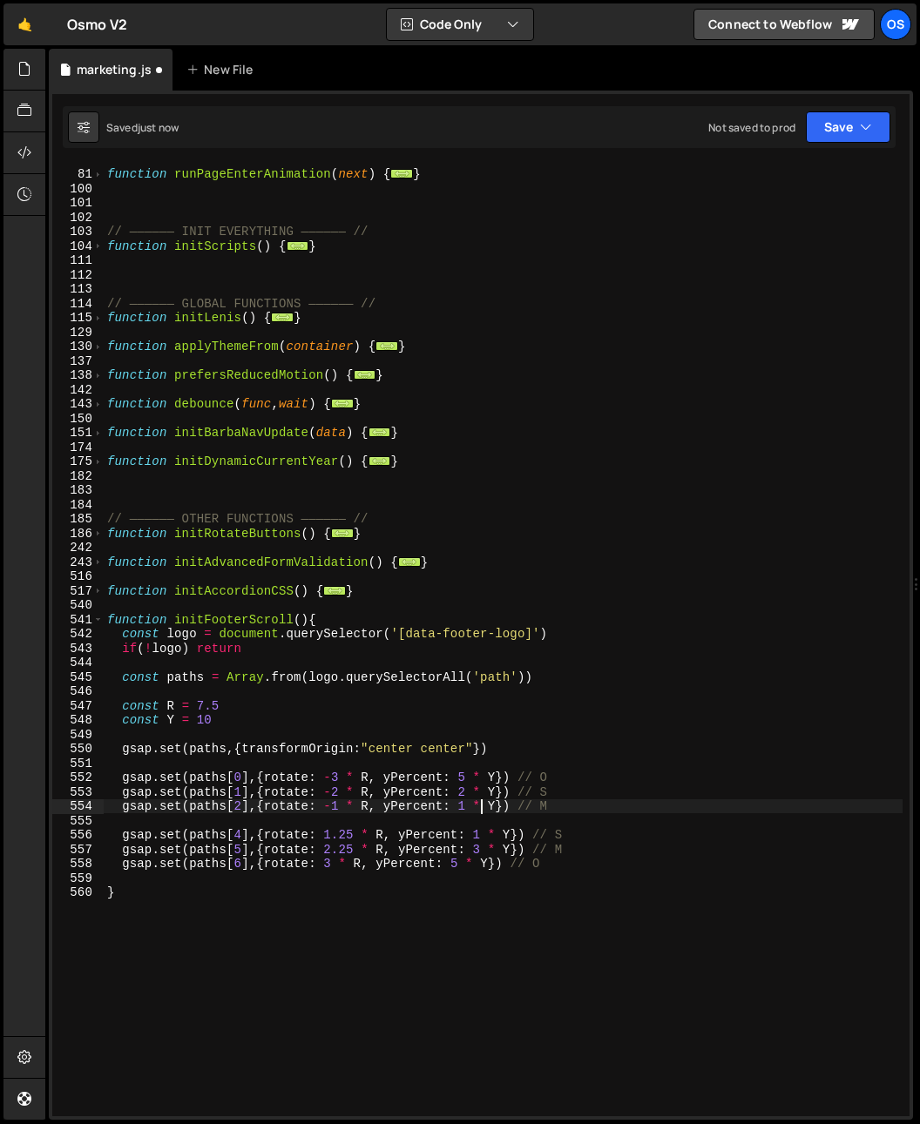
drag, startPoint x: 480, startPoint y: 811, endPoint x: 489, endPoint y: 857, distance: 47.0
click at [480, 811] on div "function runPageEnterAnimation ( next ) { ... } // —————— INIT EVERYTHING —————…" at bounding box center [503, 642] width 799 height 981
click at [482, 846] on div "function runPageEnterAnimation ( next ) { ... } // —————— INIT EVERYTHING —————…" at bounding box center [503, 642] width 799 height 981
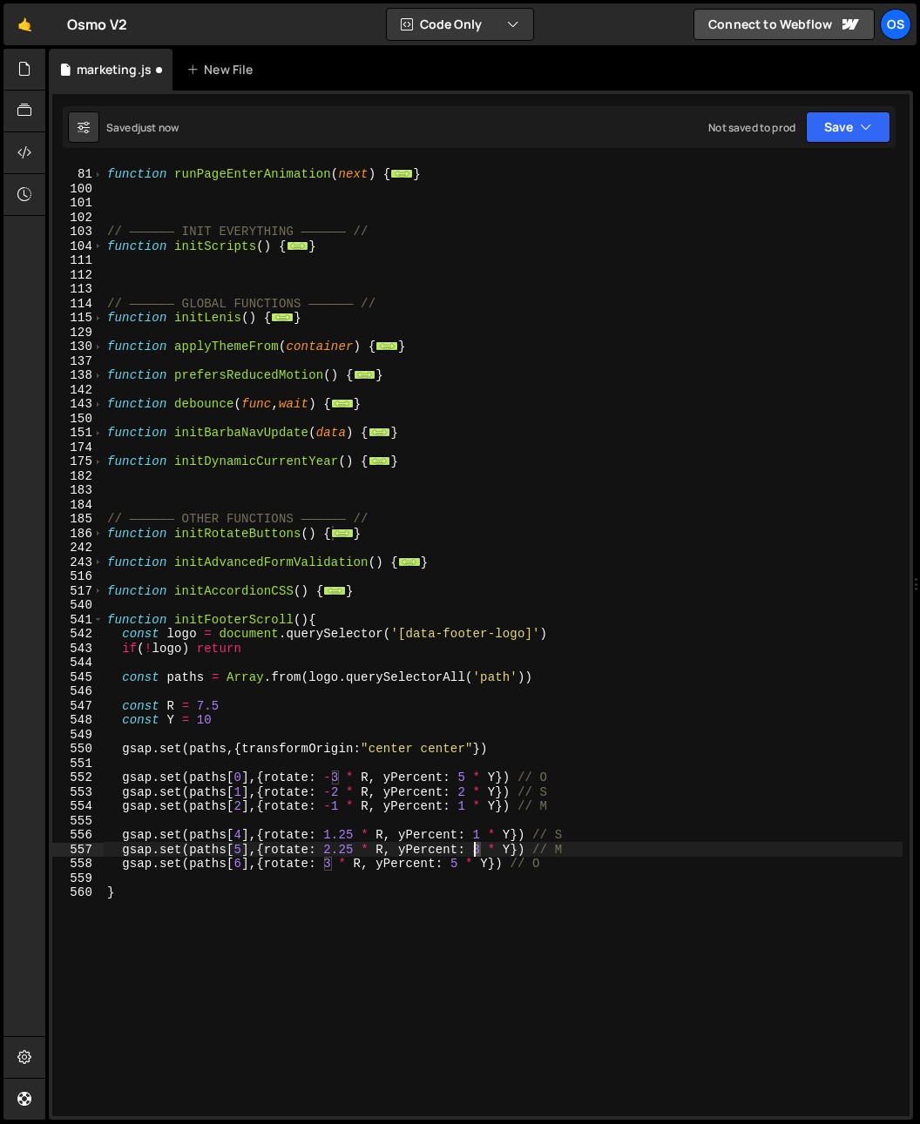
click at [475, 854] on div "function runPageEnterAnimation ( next ) { ... } // —————— INIT EVERYTHING —————…" at bounding box center [503, 642] width 799 height 981
click at [418, 726] on div "function runPageEnterAnimation ( next ) { ... } // —————— INIT EVERYTHING —————…" at bounding box center [503, 642] width 799 height 981
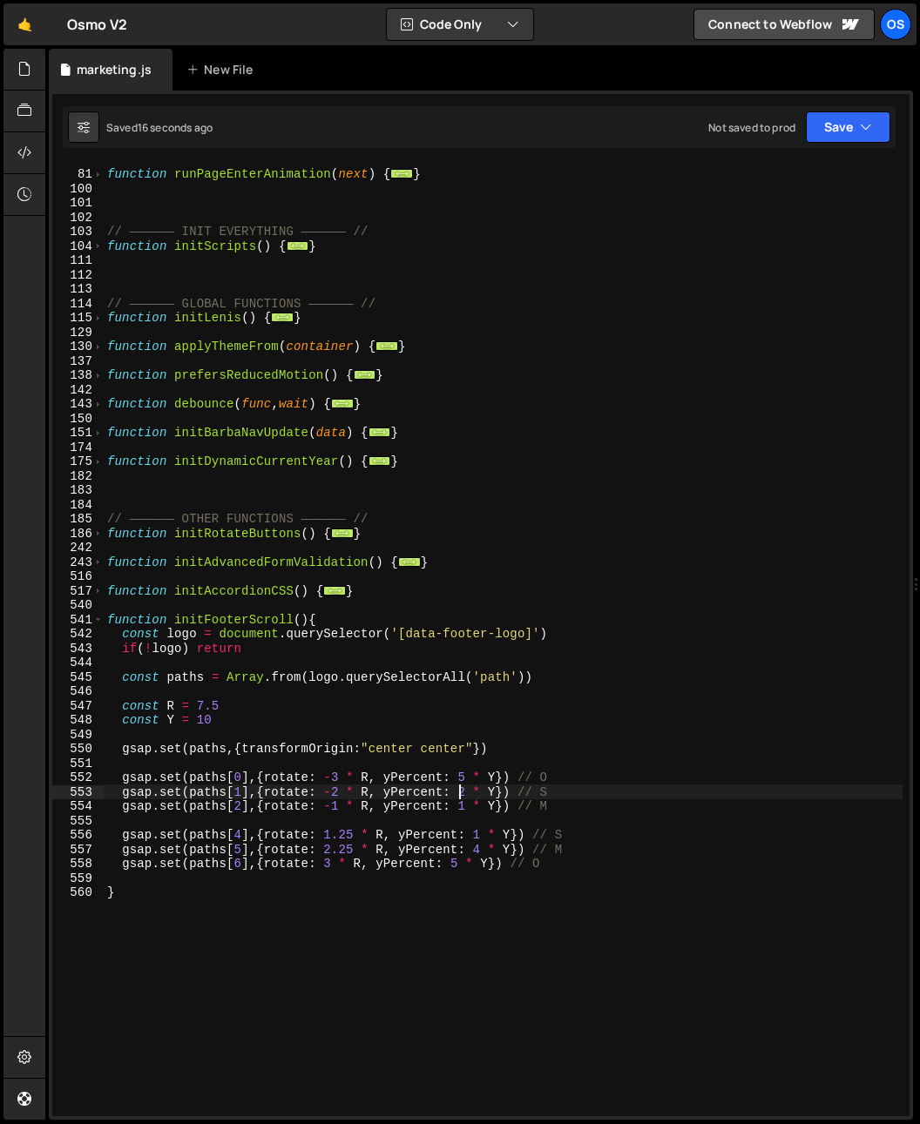
click at [462, 790] on div "function runPageEnterAnimation ( next ) { ... } // —————— INIT EVERYTHING —————…" at bounding box center [503, 642] width 799 height 981
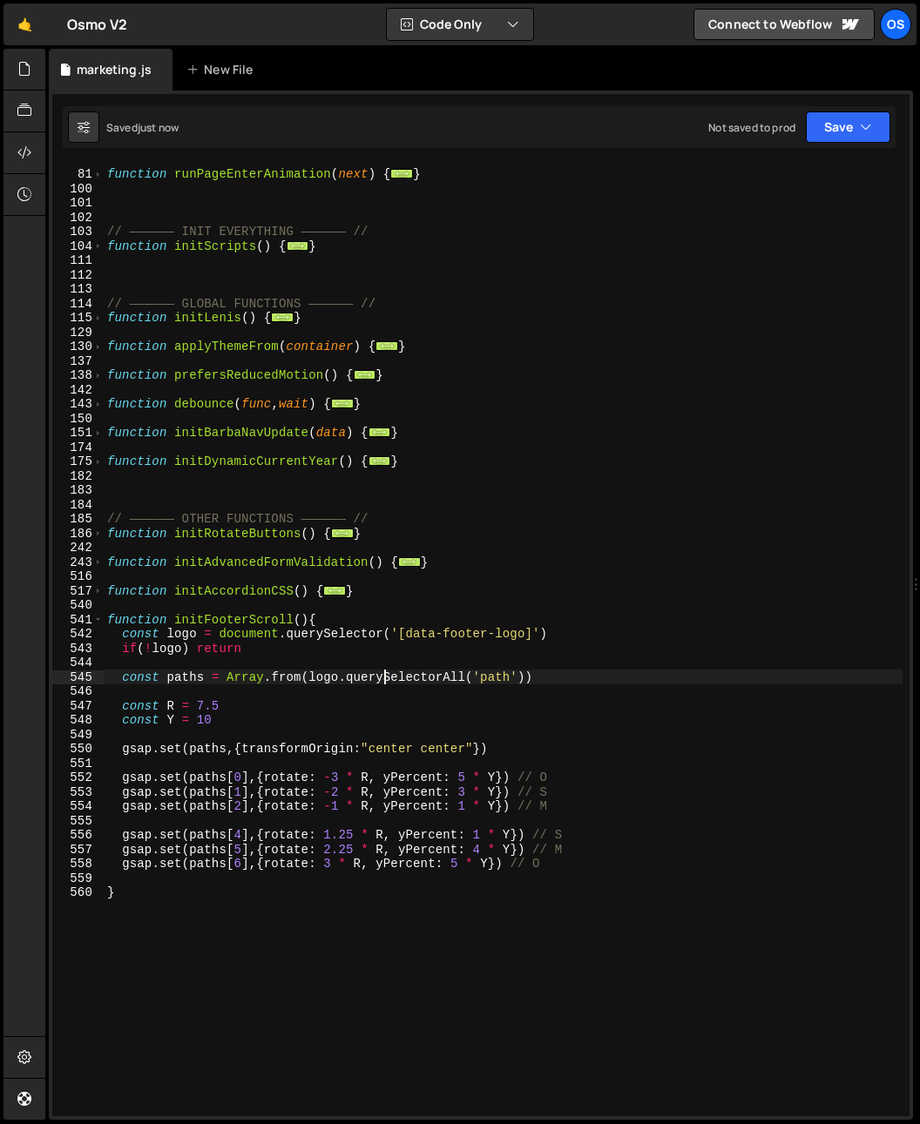
click at [381, 678] on div "function runPageEnterAnimation ( next ) { ... } // —————— INIT EVERYTHING —————…" at bounding box center [503, 642] width 799 height 981
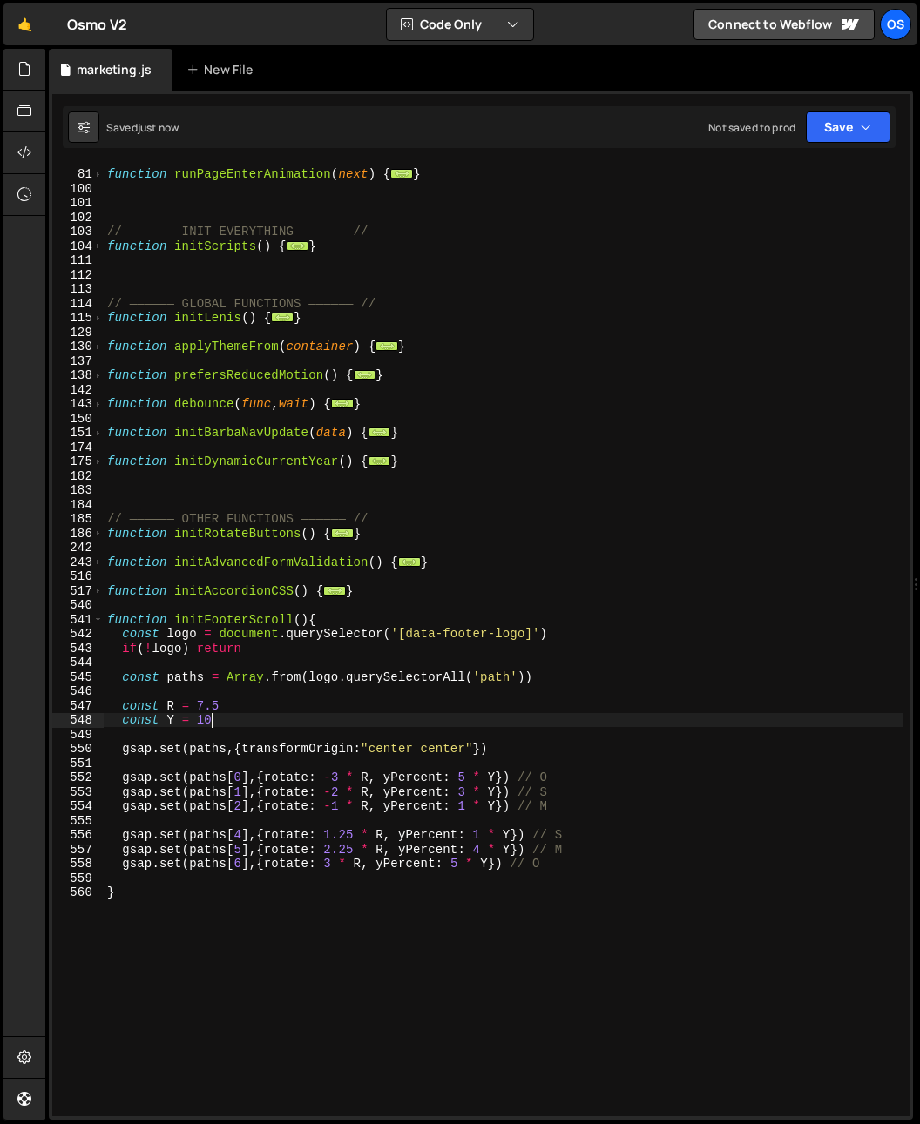
click at [385, 714] on div "function runPageEnterAnimation ( next ) { ... } // —————— INIT EVERYTHING —————…" at bounding box center [503, 642] width 799 height 981
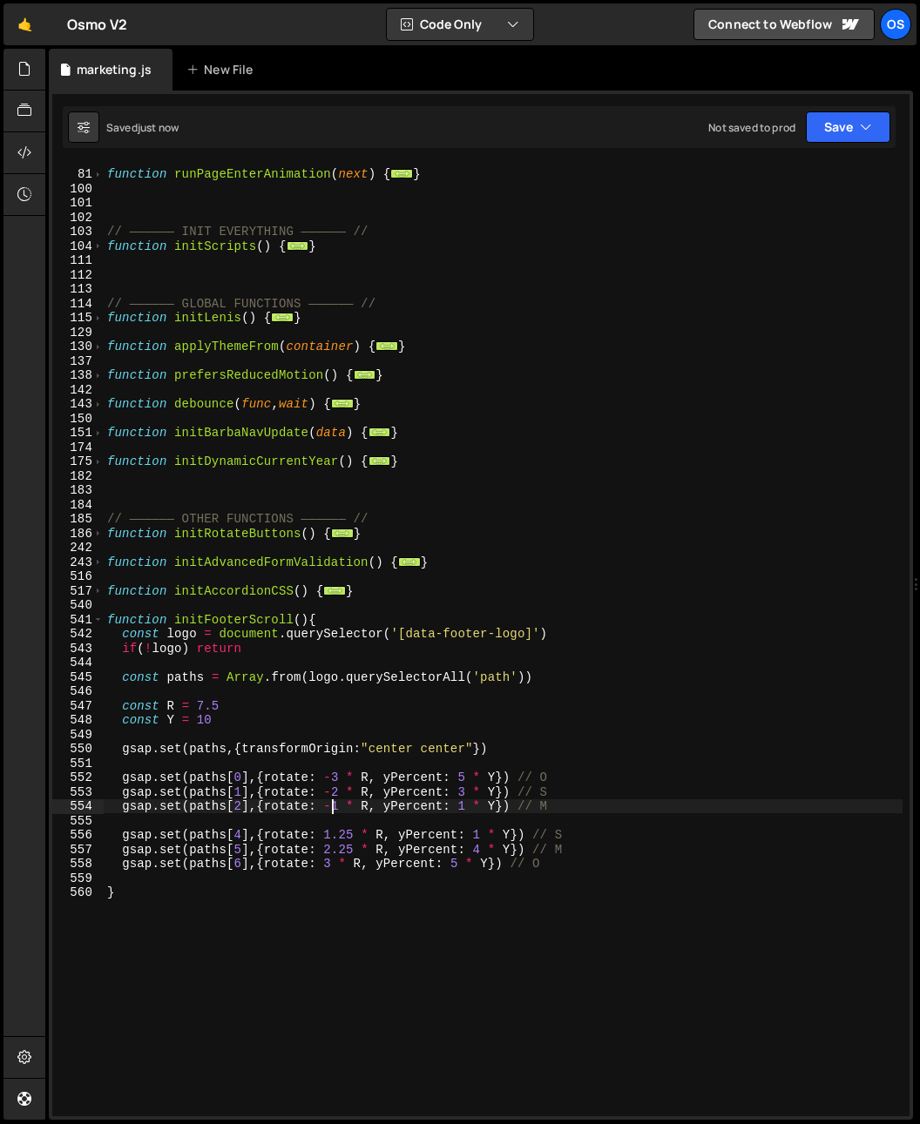
click at [334, 812] on div "function runPageEnterAnimation ( next ) { ... } // —————— INIT EVERYTHING —————…" at bounding box center [503, 642] width 799 height 981
click at [340, 808] on div "function runPageEnterAnimation ( next ) { ... } // —————— INIT EVERYTHING —————…" at bounding box center [503, 642] width 799 height 981
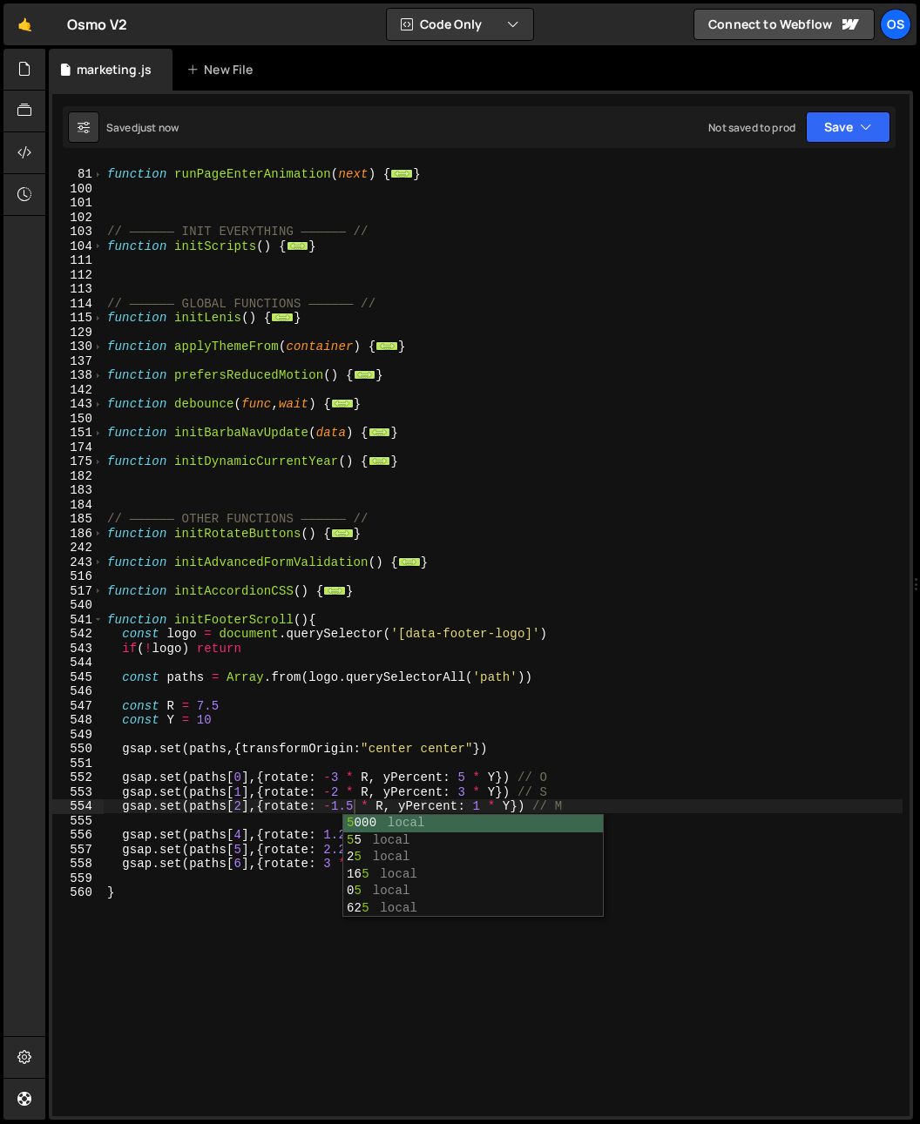
drag, startPoint x: 327, startPoint y: 751, endPoint x: 334, endPoint y: 772, distance: 22.0
click at [327, 751] on div "function runPageEnterAnimation ( next ) { ... } // —————— INIT EVERYTHING —————…" at bounding box center [503, 642] width 799 height 981
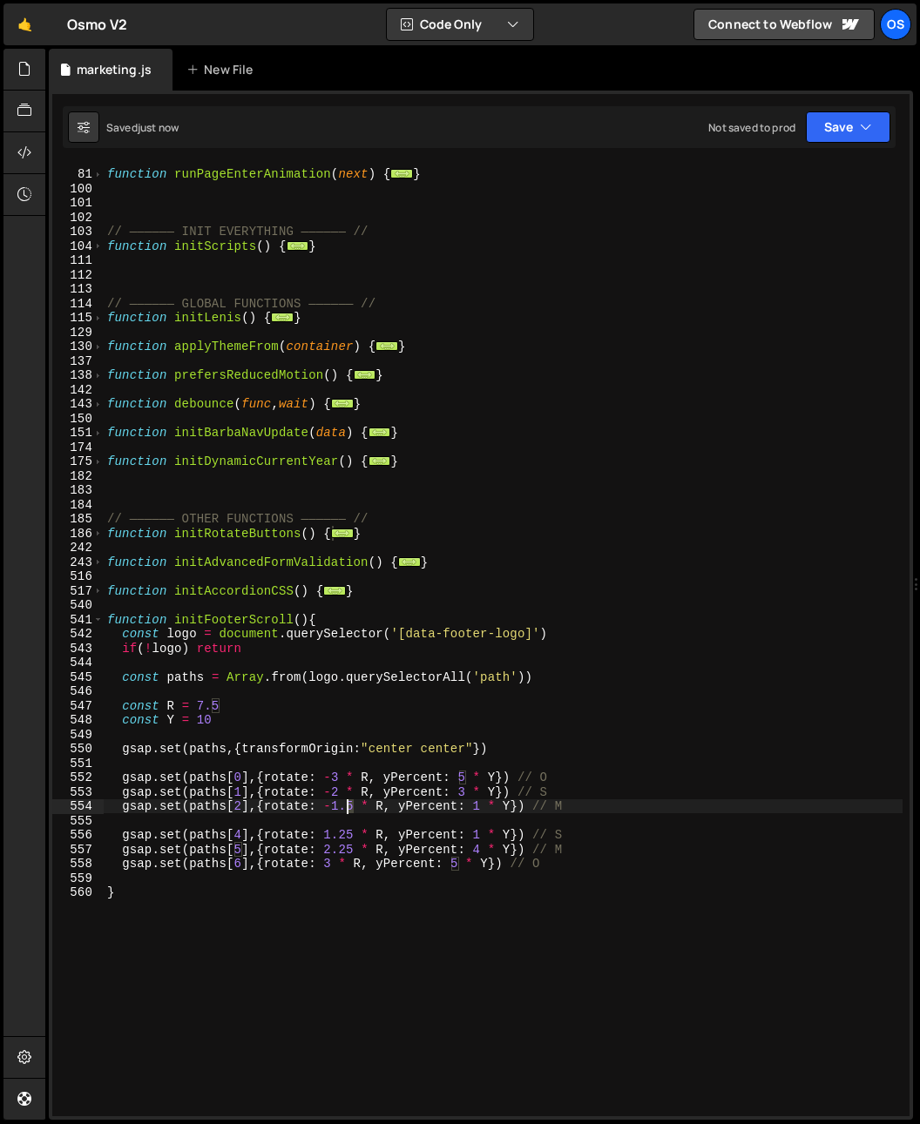
click at [347, 810] on div "function runPageEnterAnimation ( next ) { ... } // —————— INIT EVERYTHING —————…" at bounding box center [503, 642] width 799 height 981
type textarea "gsap.set(paths[2],{rotate: -1.75 * R, yPercent: 1 * Y}) // M"
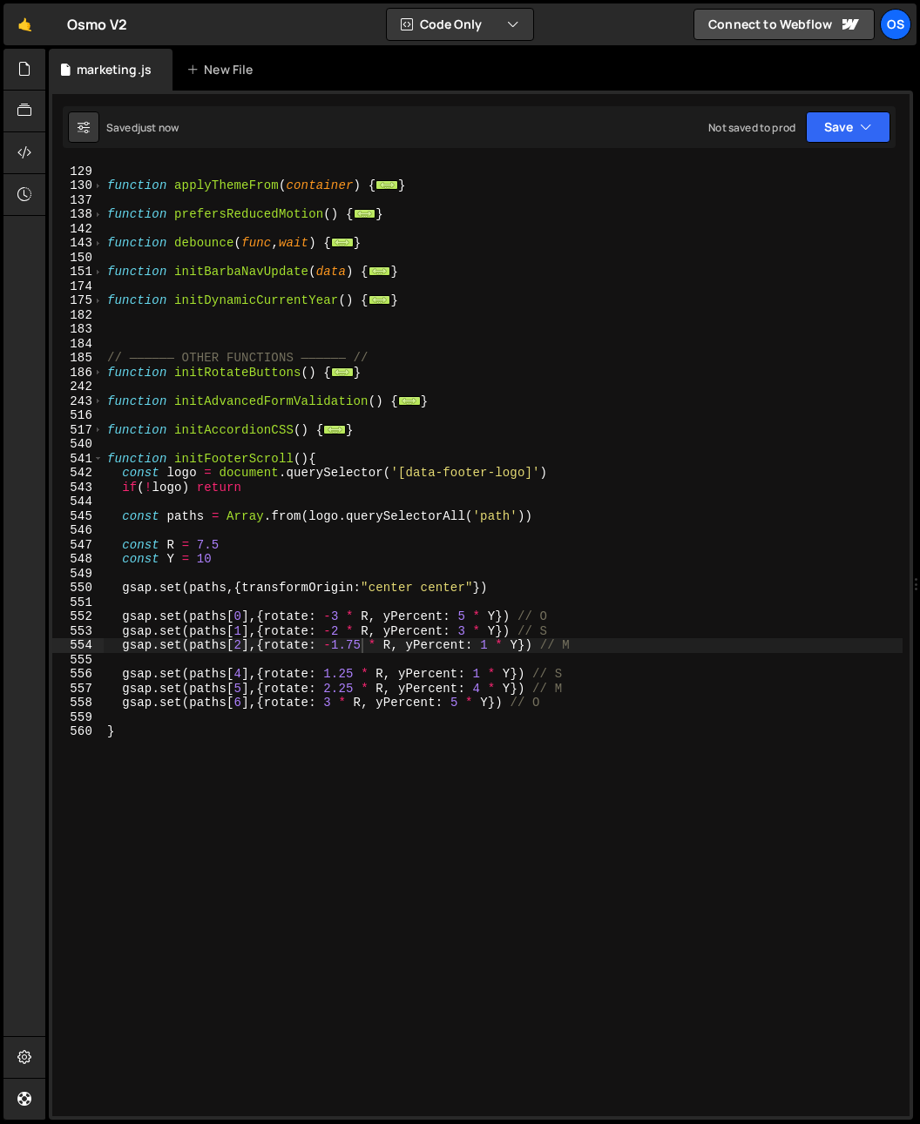
scroll to position [617, 0]
click at [416, 658] on div "function initLenis ( ) { ... } function applyThemeFrom ( container ) { ... } fu…" at bounding box center [503, 640] width 799 height 981
click at [484, 650] on div "function initLenis ( ) { ... } function applyThemeFrom ( container ) { ... } fu…" at bounding box center [503, 640] width 799 height 981
click at [489, 649] on div "function initLenis ( ) { ... } function applyThemeFrom ( container ) { ... } fu…" at bounding box center [503, 640] width 799 height 981
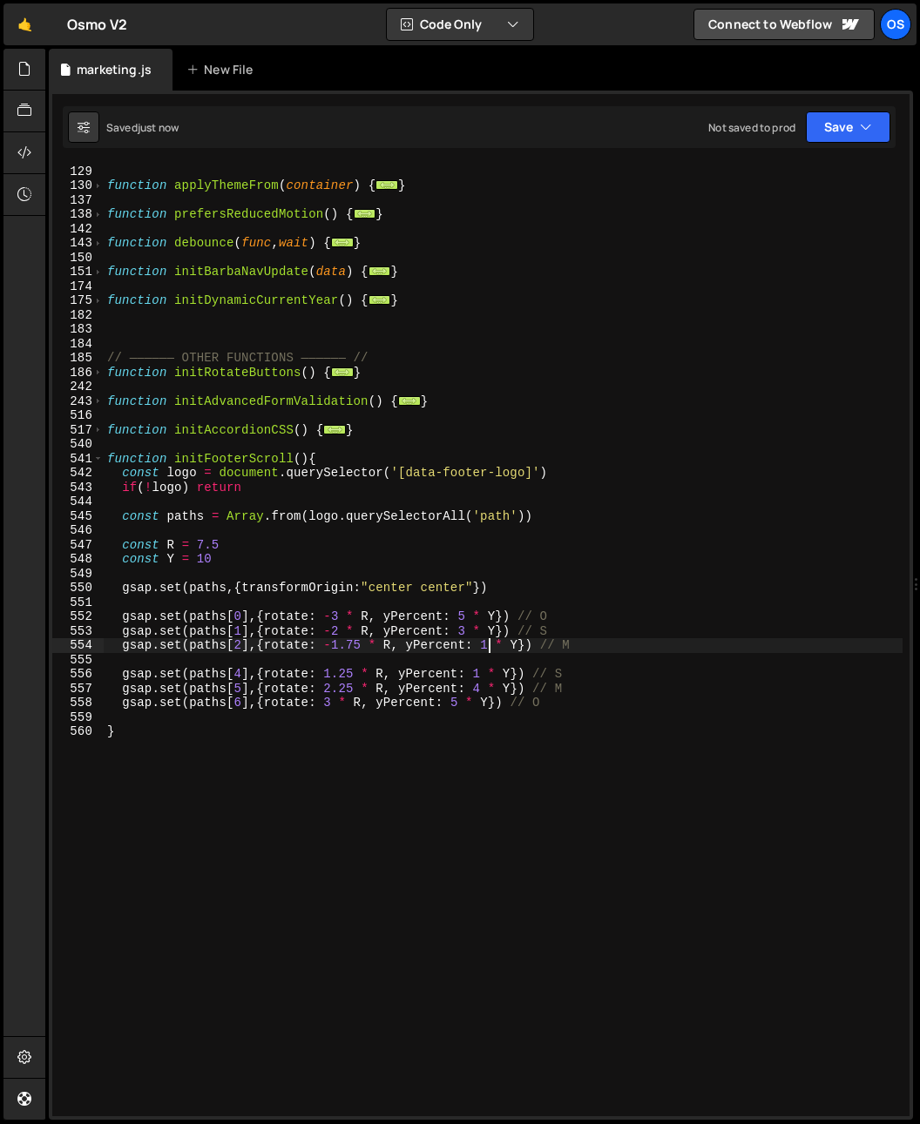
scroll to position [0, 27]
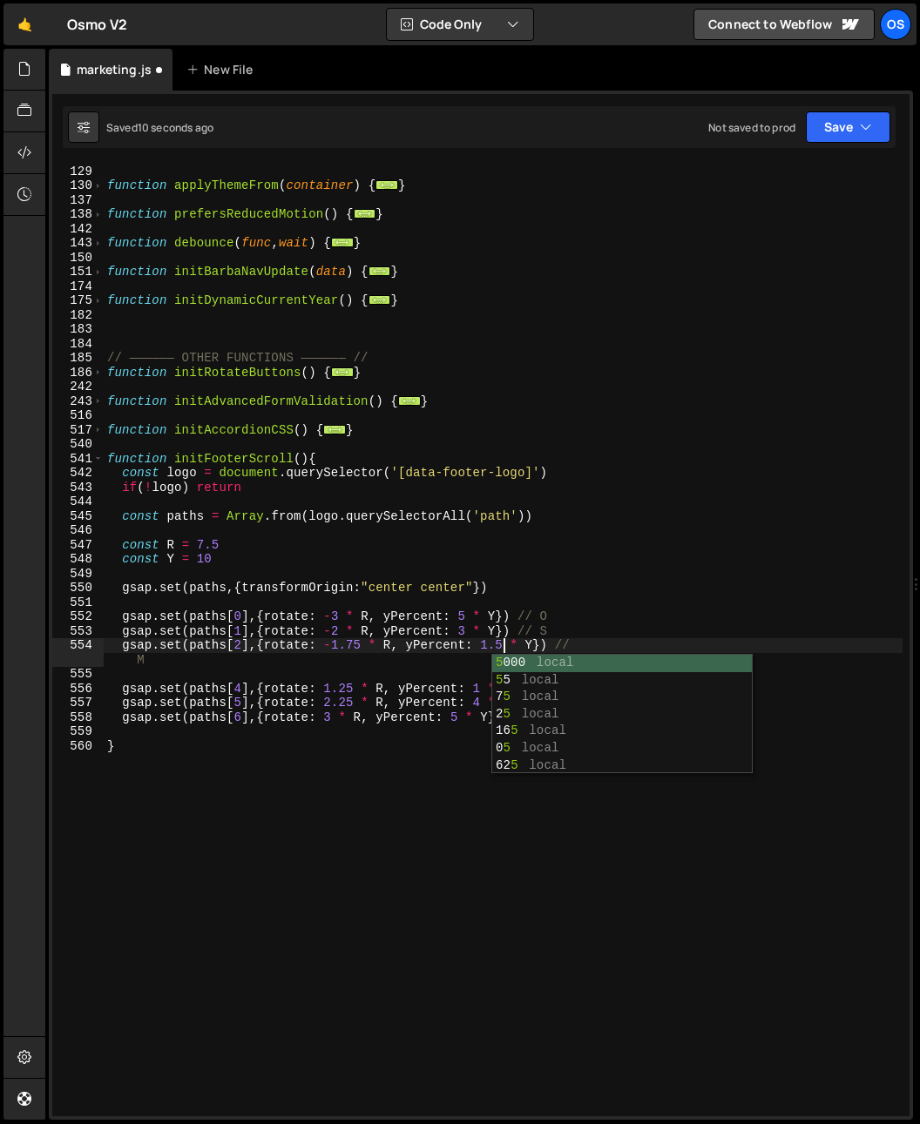
type textarea "gsap.set(paths[2],{rotate: -1.75 * R, yPercent: 1.5 * Y}) // M"
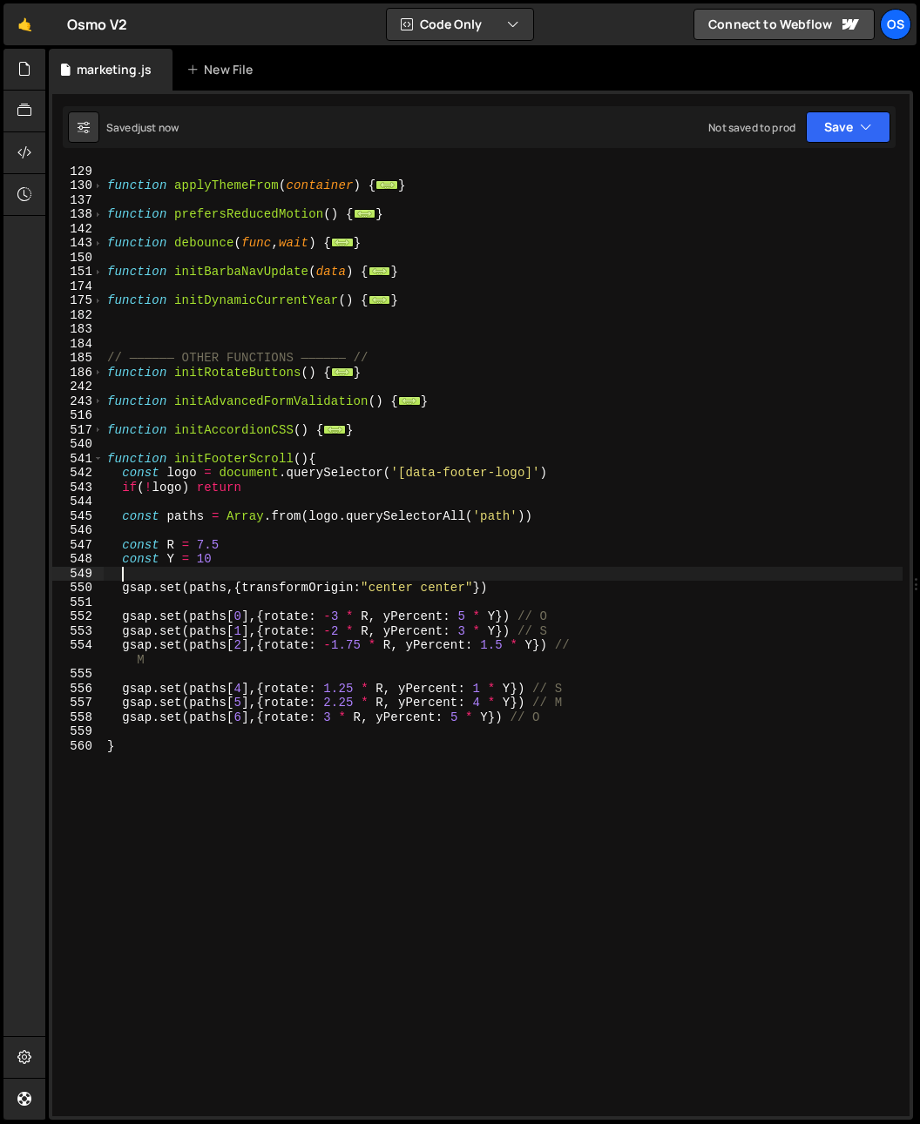
click at [364, 572] on div "function initLenis ( ) { ... } function applyThemeFrom ( container ) { ... } fu…" at bounding box center [503, 640] width 799 height 981
click at [460, 620] on div "function initLenis ( ) { ... } function applyThemeFrom ( container ) { ... } fu…" at bounding box center [503, 640] width 799 height 981
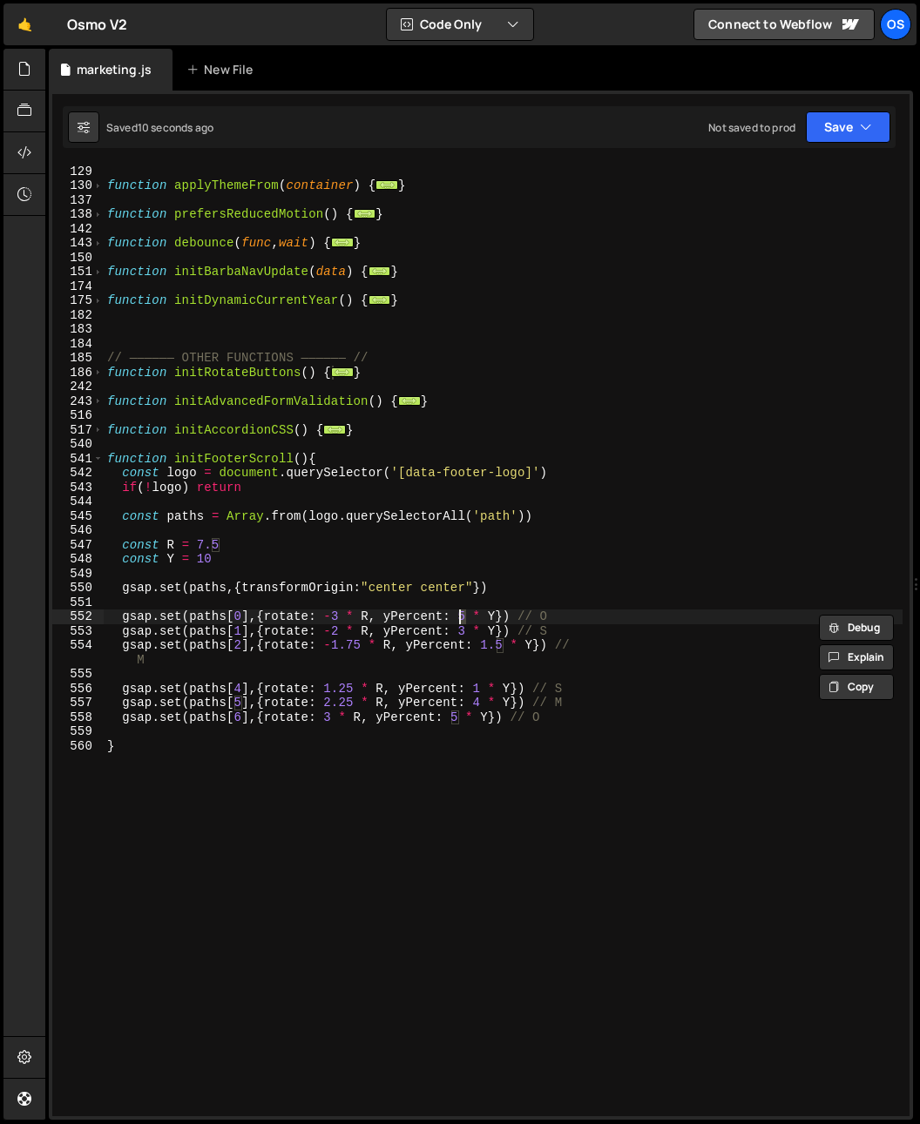
type textarea "gsap.set(paths[0],{rotate: -3 * R, yPercent: 6 * Y}) // O"
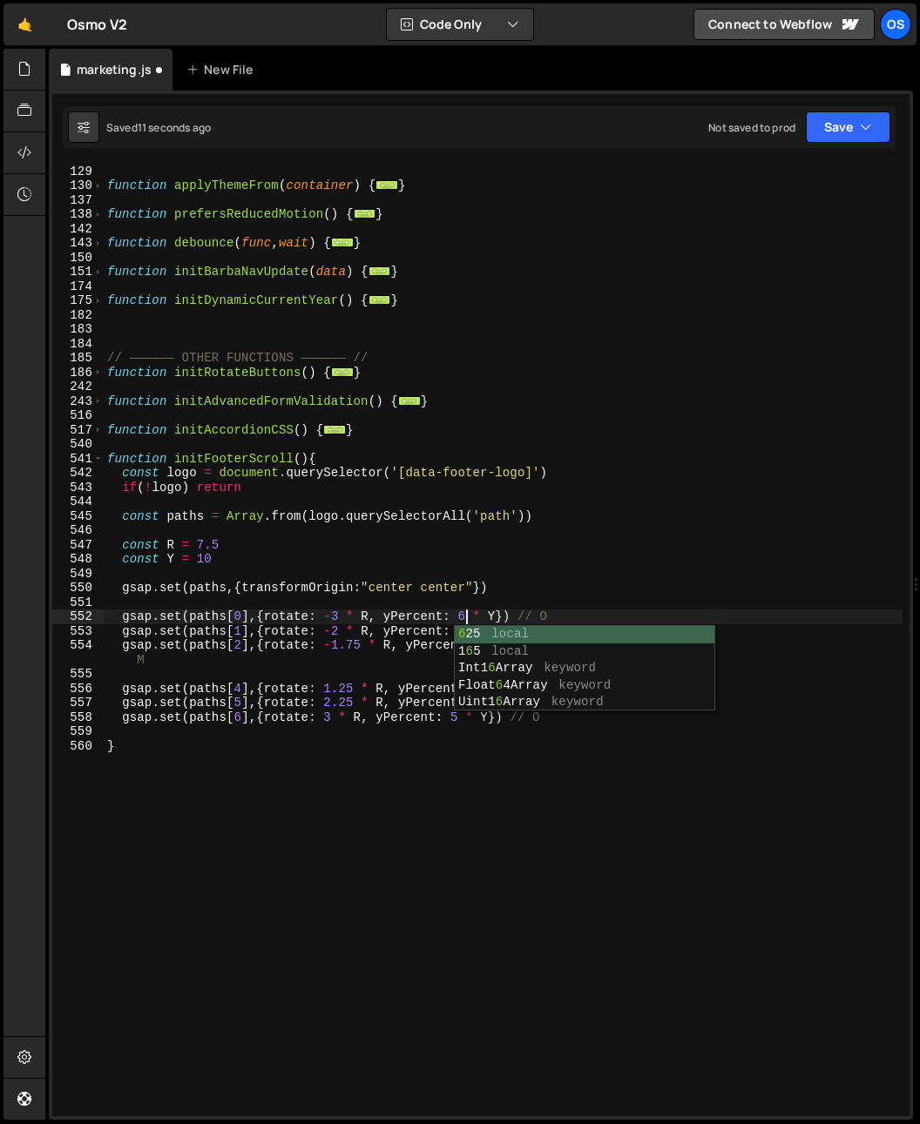
scroll to position [0, 24]
click at [498, 530] on div "function initLenis ( ) { ... } function applyThemeFrom ( container ) { ... } fu…" at bounding box center [503, 640] width 799 height 981
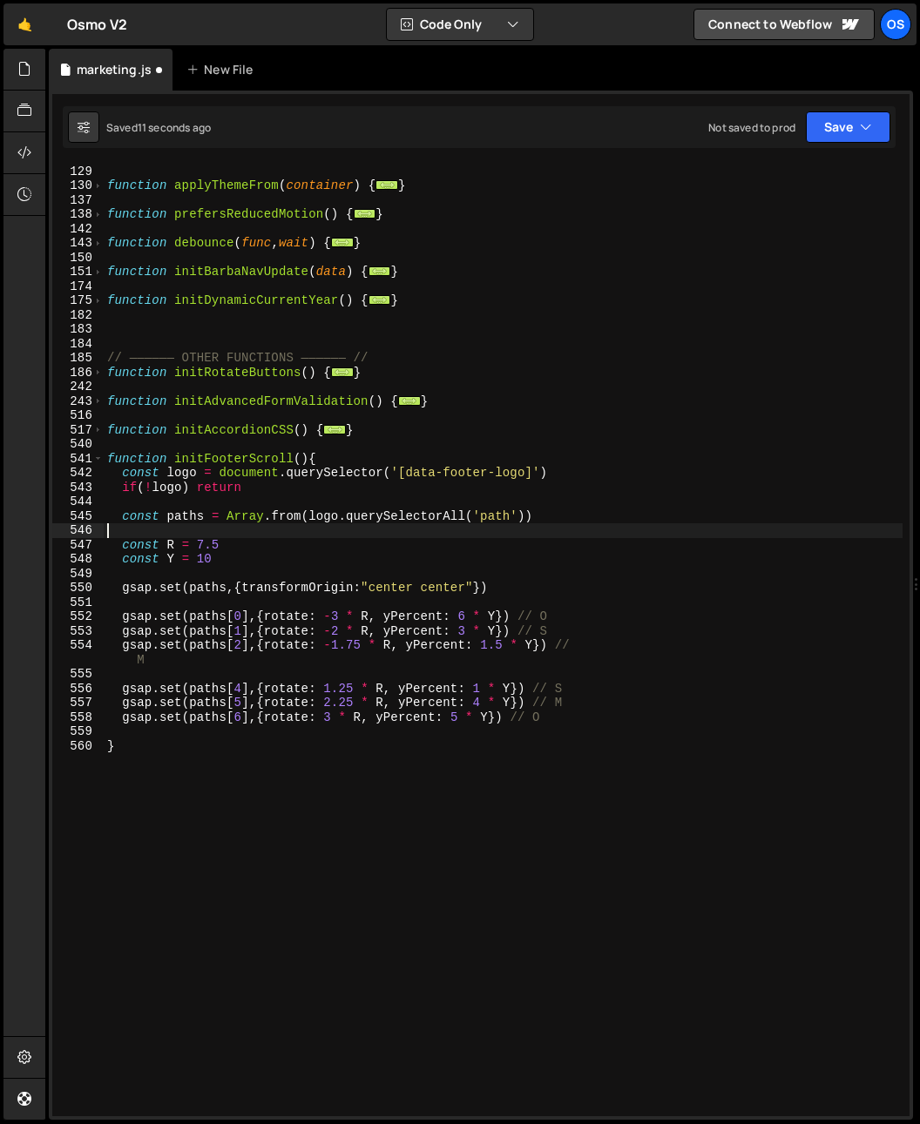
scroll to position [0, 0]
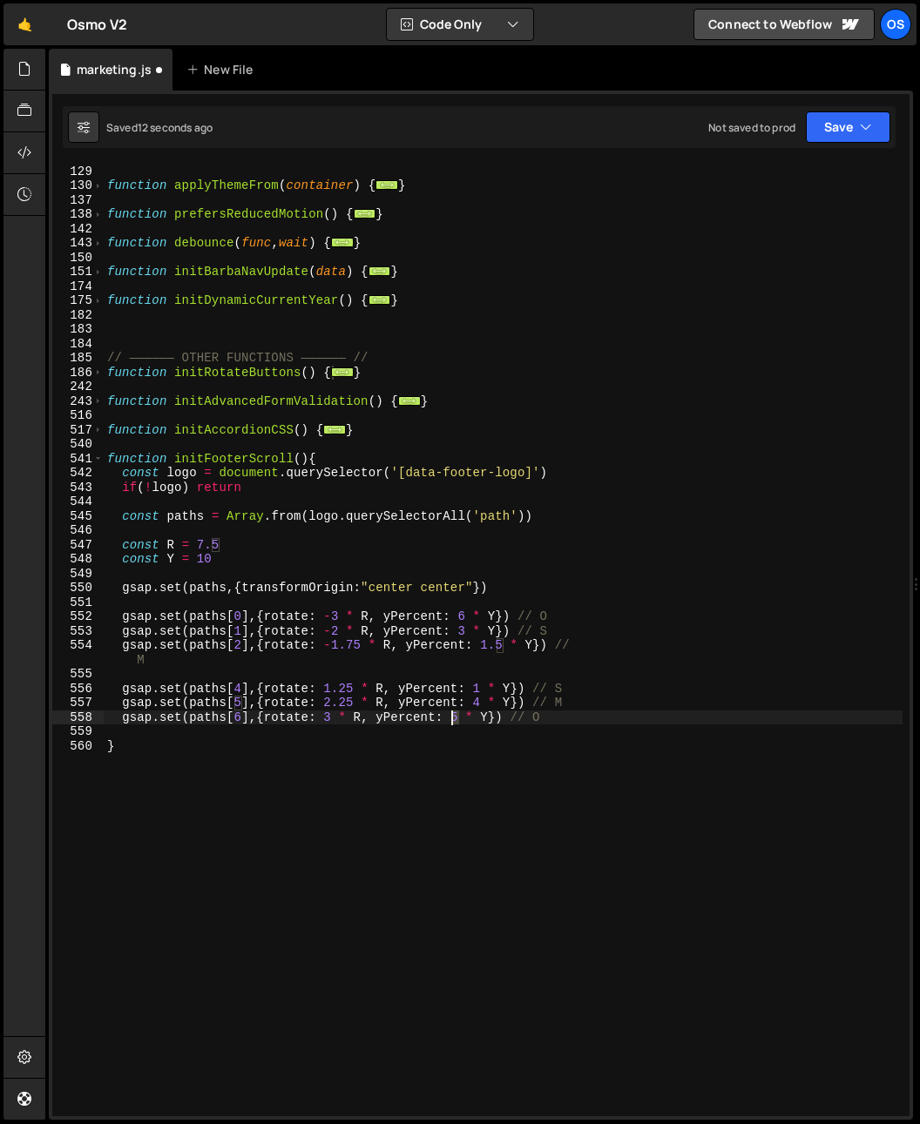
click at [452, 718] on div "function initLenis ( ) { ... } function applyThemeFrom ( container ) { ... } fu…" at bounding box center [503, 640] width 799 height 981
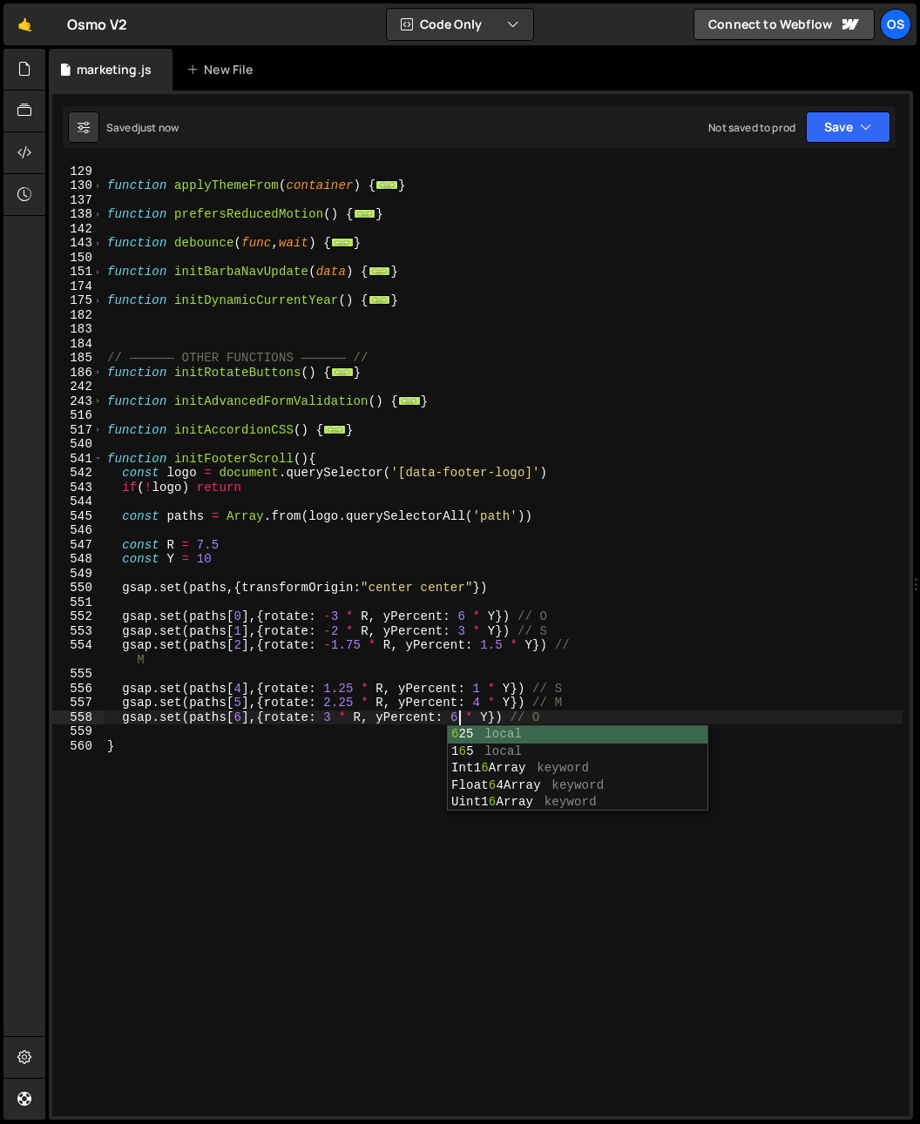
type textarea "gsap.set(paths[6],{rotate: 3 * R, yPercent: 6 * Y}) // O"
click at [639, 529] on div "function initLenis ( ) { ... } function applyThemeFrom ( container ) { ... } fu…" at bounding box center [503, 640] width 799 height 981
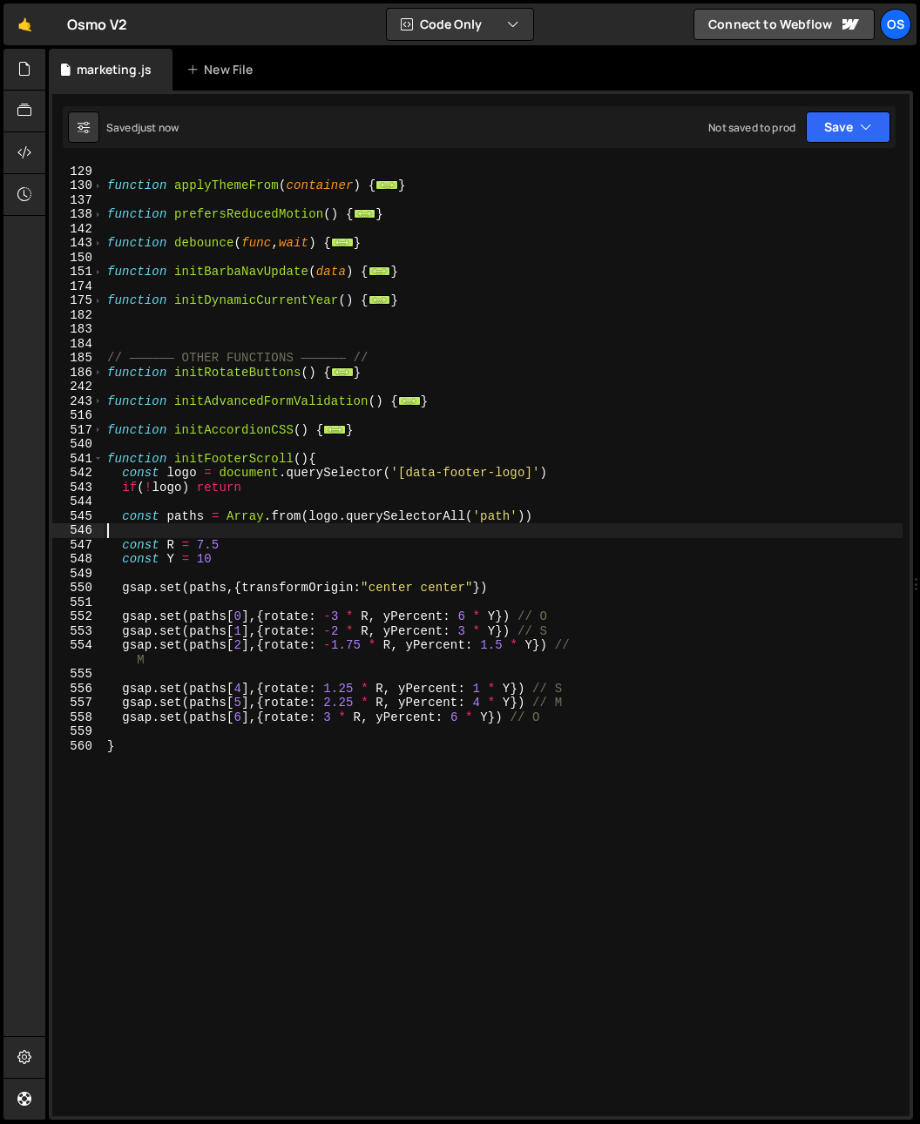
scroll to position [0, 0]
click at [455, 721] on div "function initLenis ( ) { ... } function applyThemeFrom ( container ) { ... } fu…" at bounding box center [503, 640] width 799 height 981
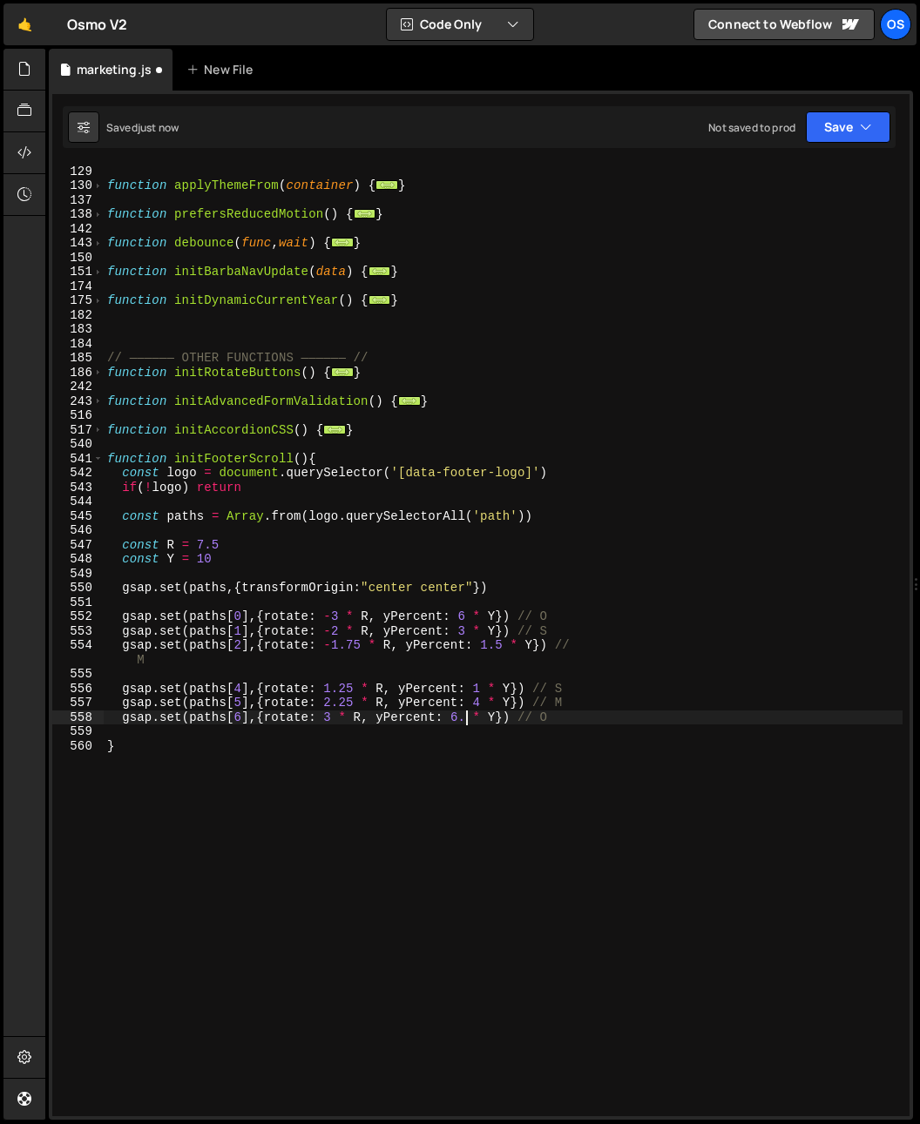
scroll to position [0, 25]
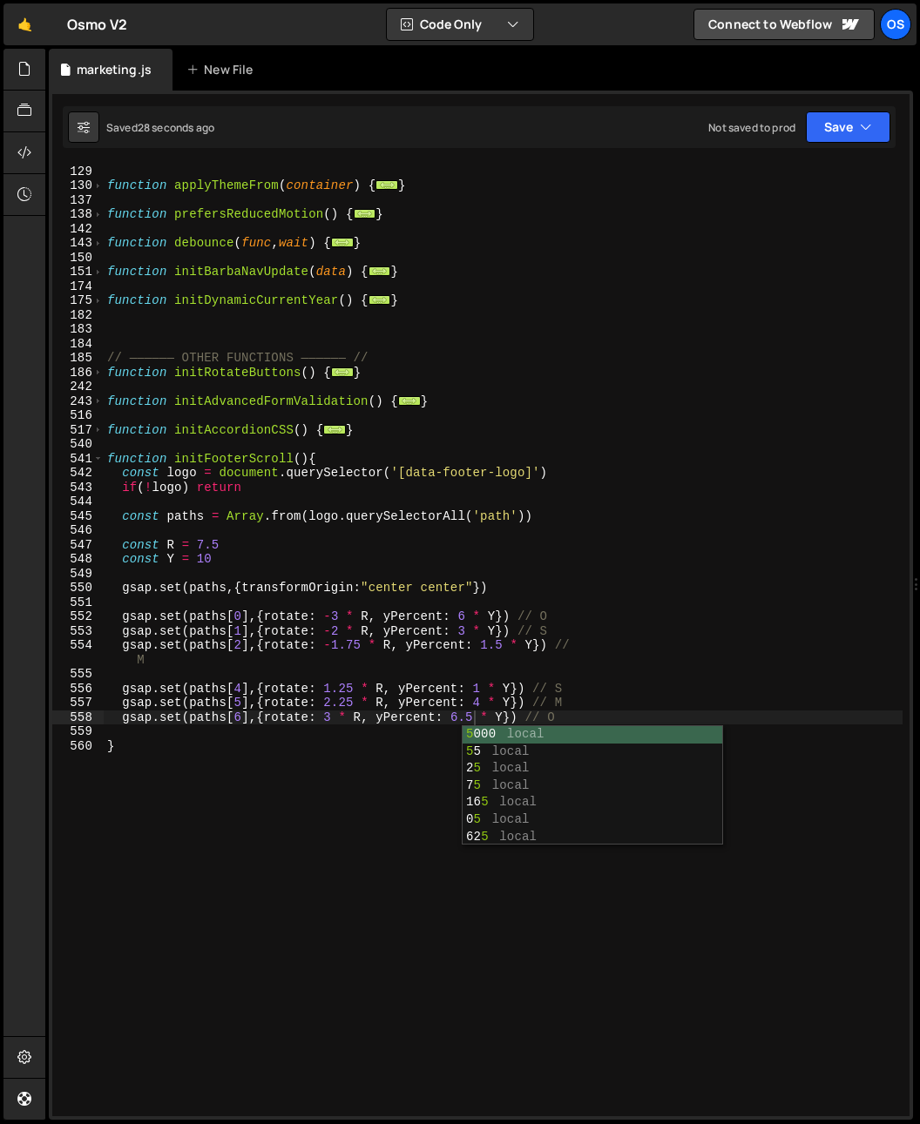
click at [349, 642] on div "function initLenis ( ) { ... } function applyThemeFrom ( container ) { ... } fu…" at bounding box center [503, 640] width 799 height 981
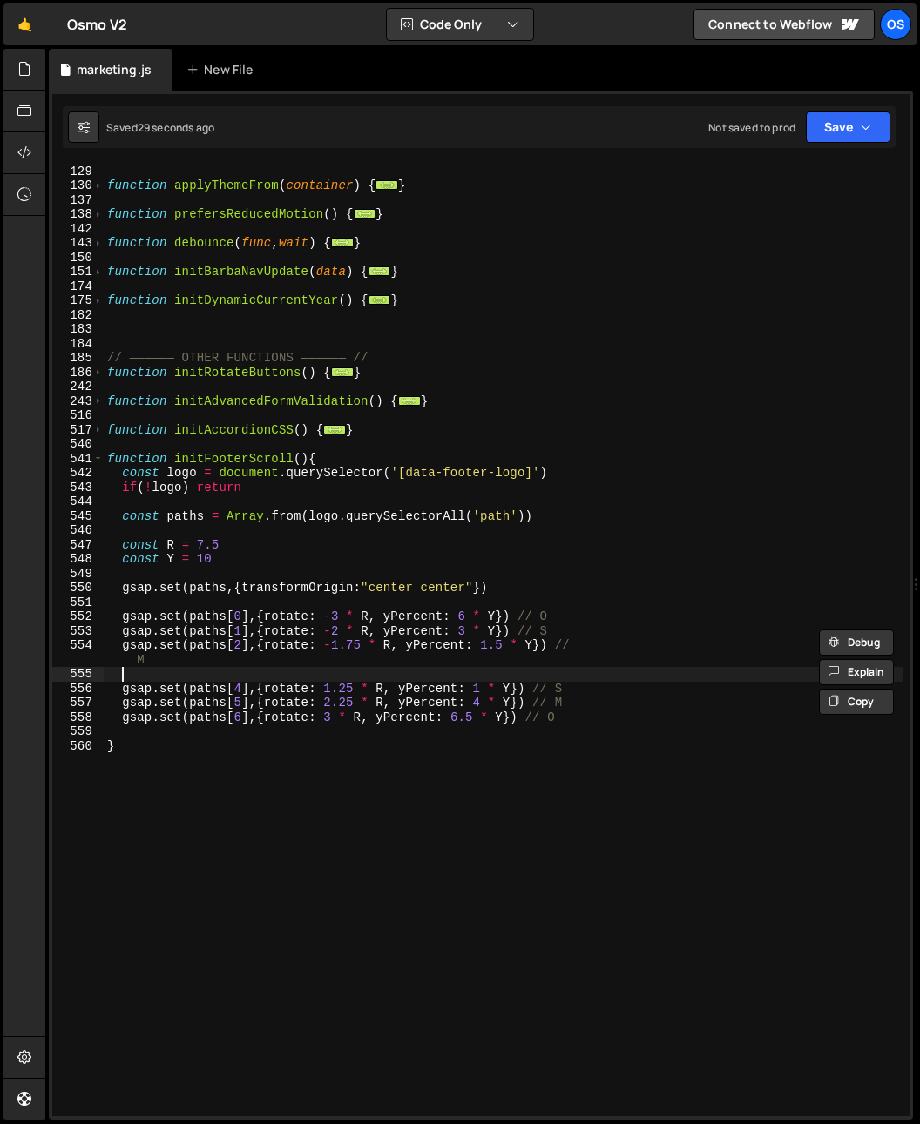
drag, startPoint x: 327, startPoint y: 695, endPoint x: 323, endPoint y: 711, distance: 16.3
click at [327, 697] on div "function initLenis ( ) { ... } function applyThemeFrom ( container ) { ... } fu…" at bounding box center [503, 640] width 799 height 981
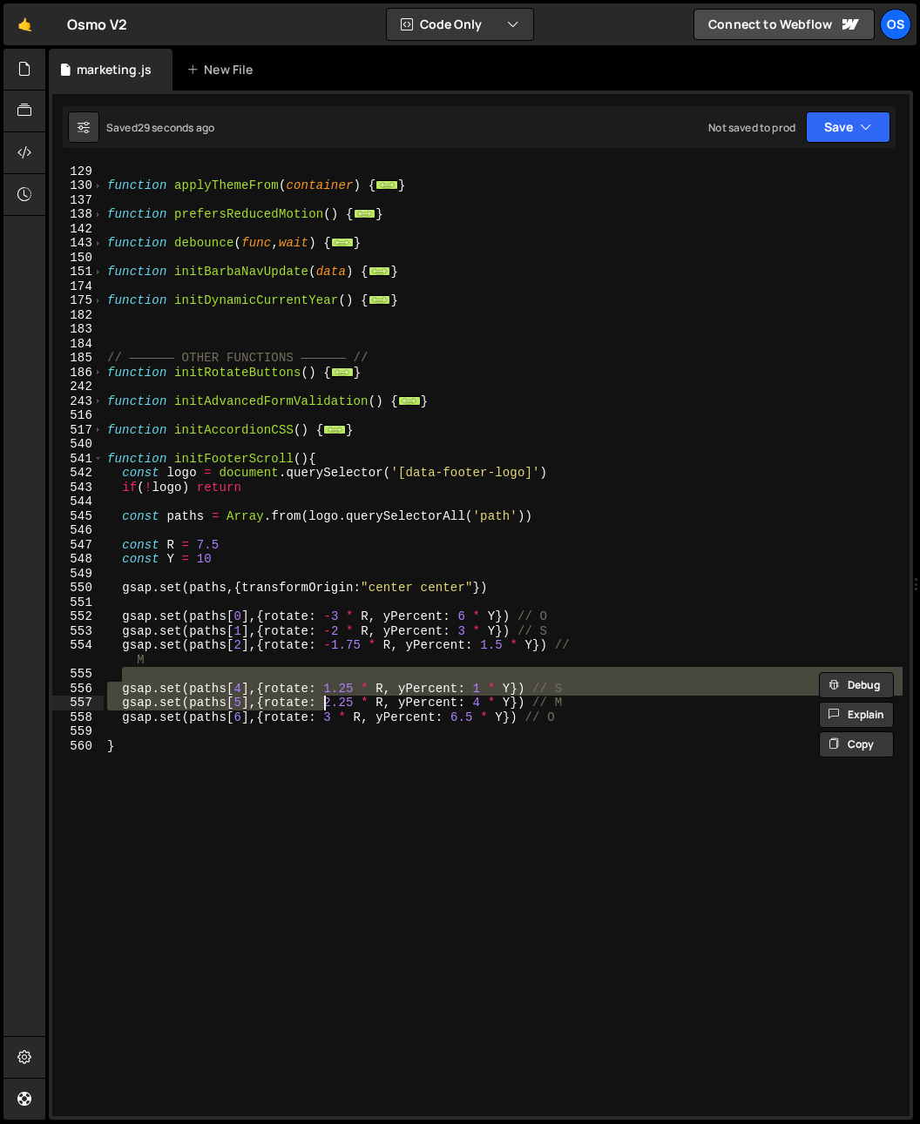
click at [304, 823] on div "function initLenis ( ) { ... } function applyThemeFrom ( container ) { ... } fu…" at bounding box center [503, 640] width 799 height 981
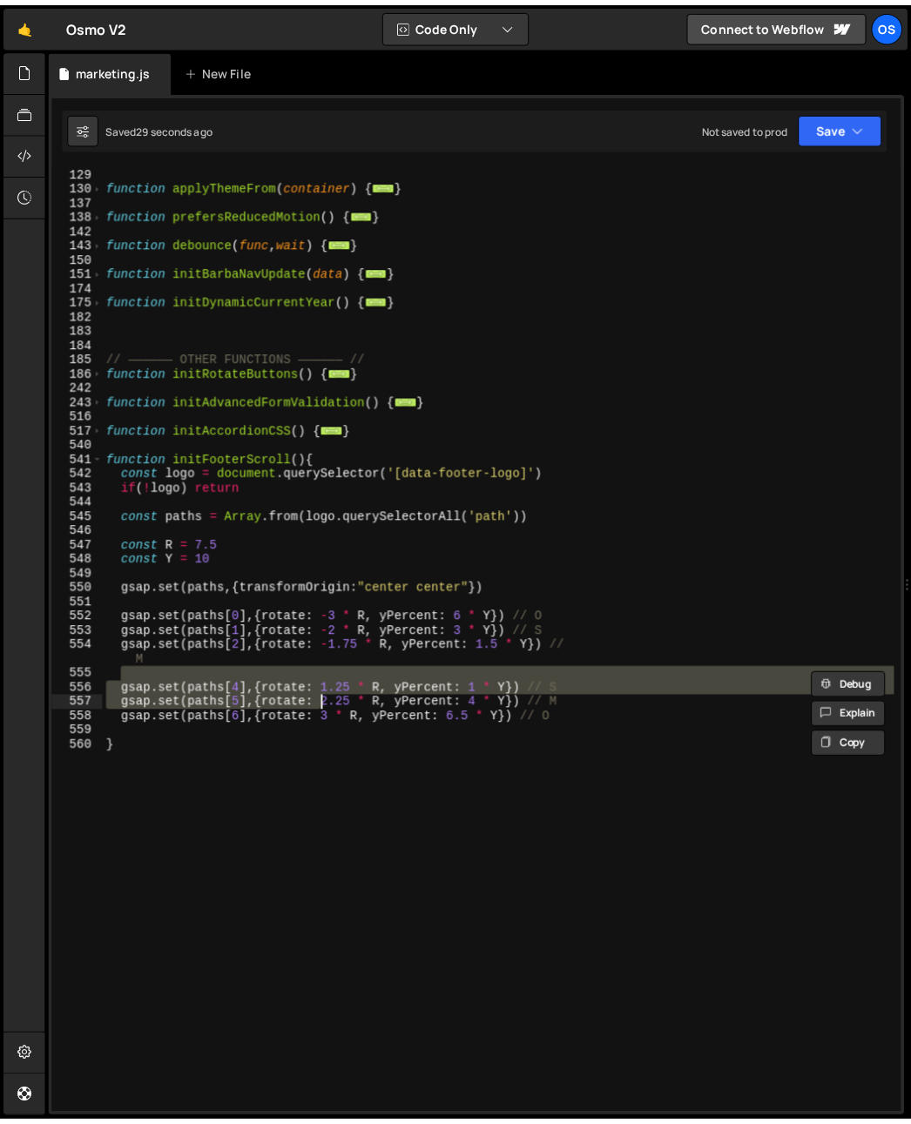
scroll to position [0, 0]
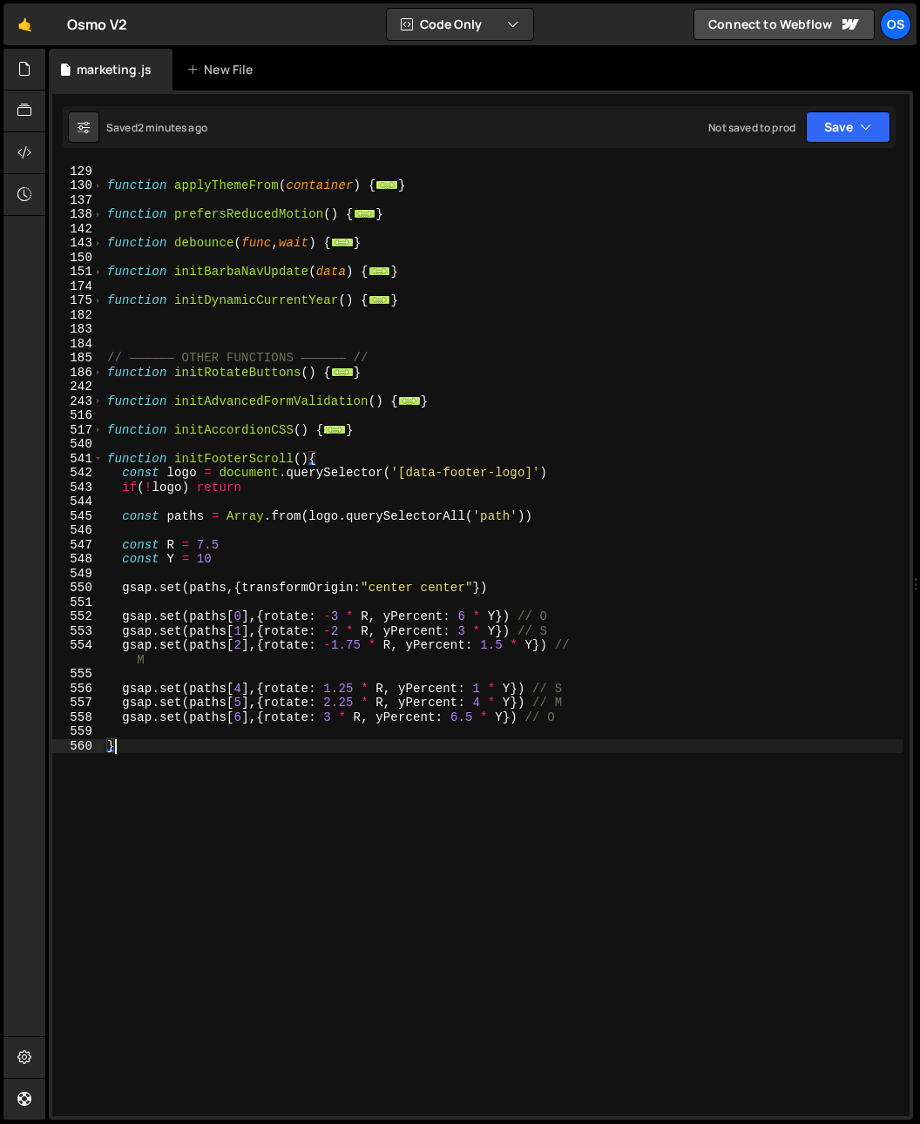
click at [227, 722] on div "function initLenis ( ) { ... } function applyThemeFrom ( container ) { ... } fu…" at bounding box center [503, 640] width 799 height 981
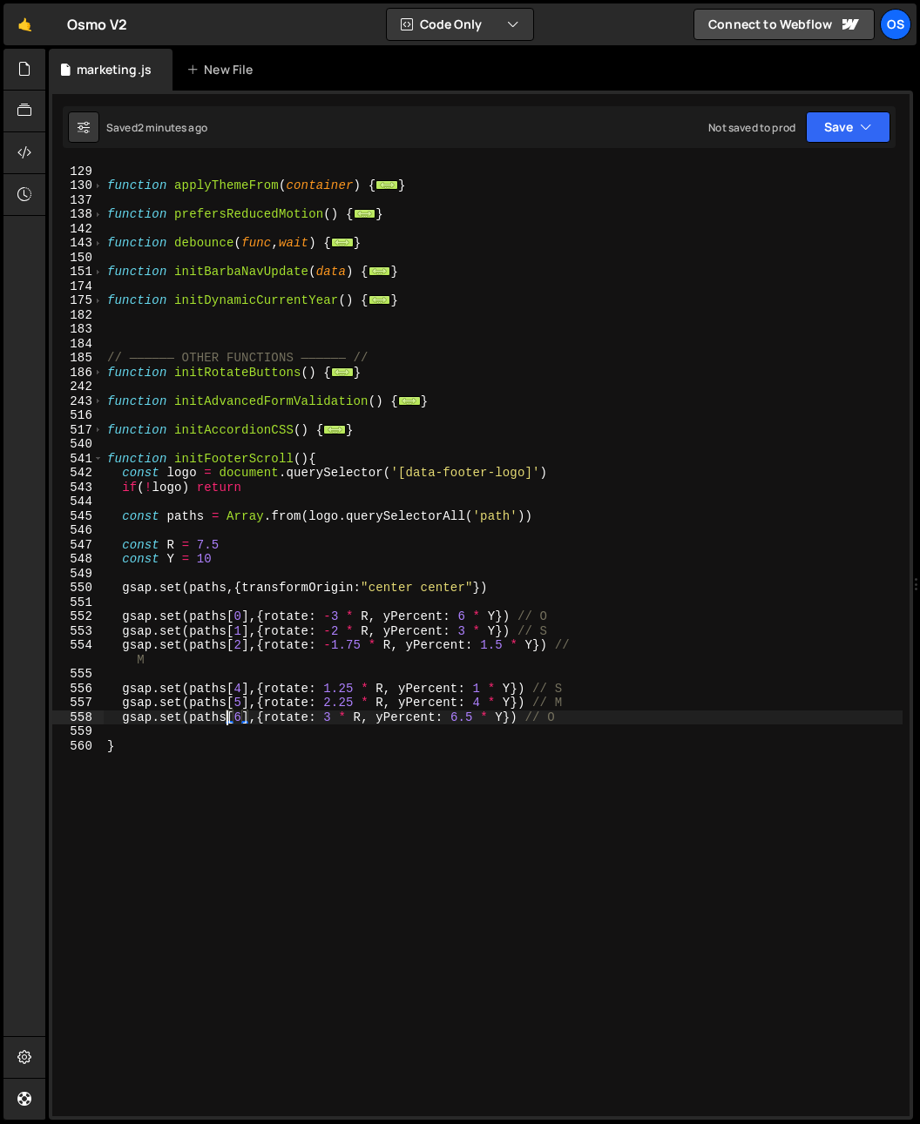
click at [180, 739] on div "function initLenis ( ) { ... } function applyThemeFrom ( container ) { ... } fu…" at bounding box center [503, 640] width 799 height 981
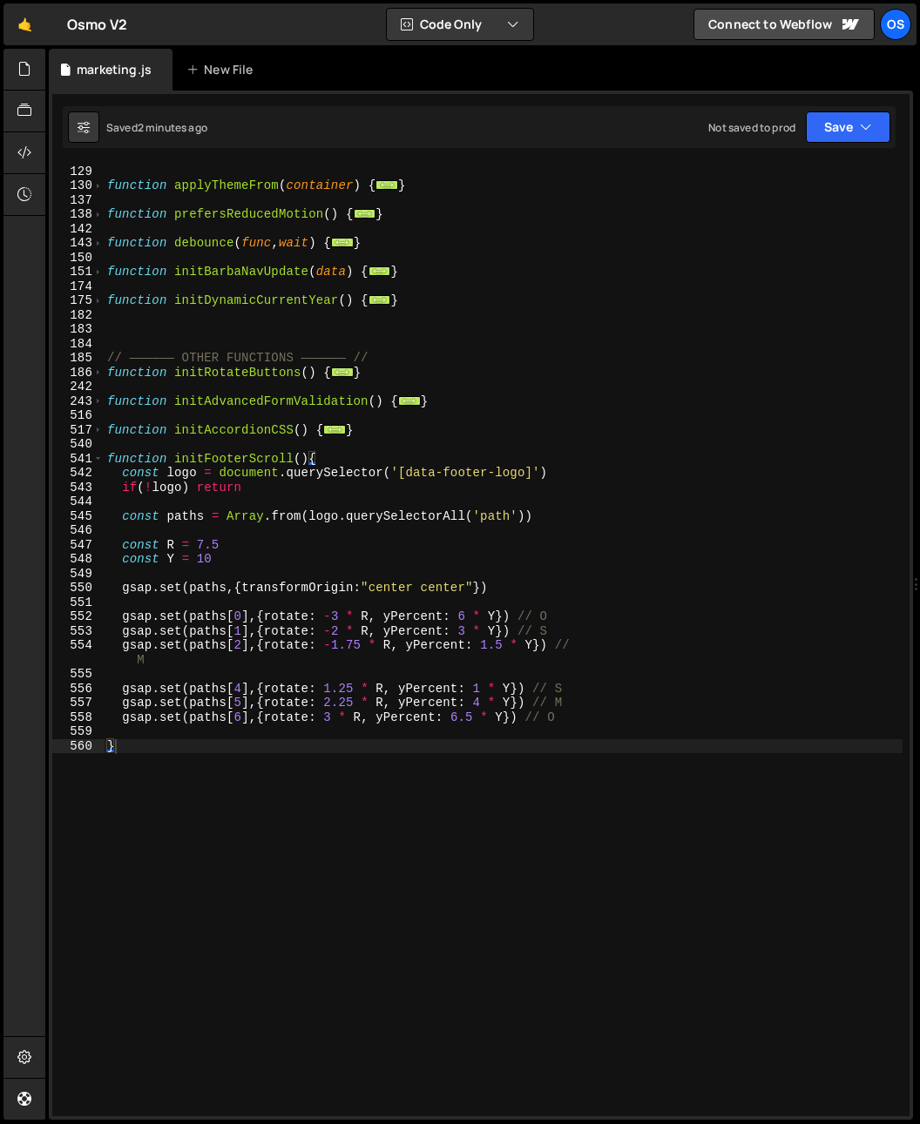
click at [9, 653] on div "Hold on a sec... Are you certain you wish to leave this page? Any changes you'v…" at bounding box center [460, 562] width 920 height 1124
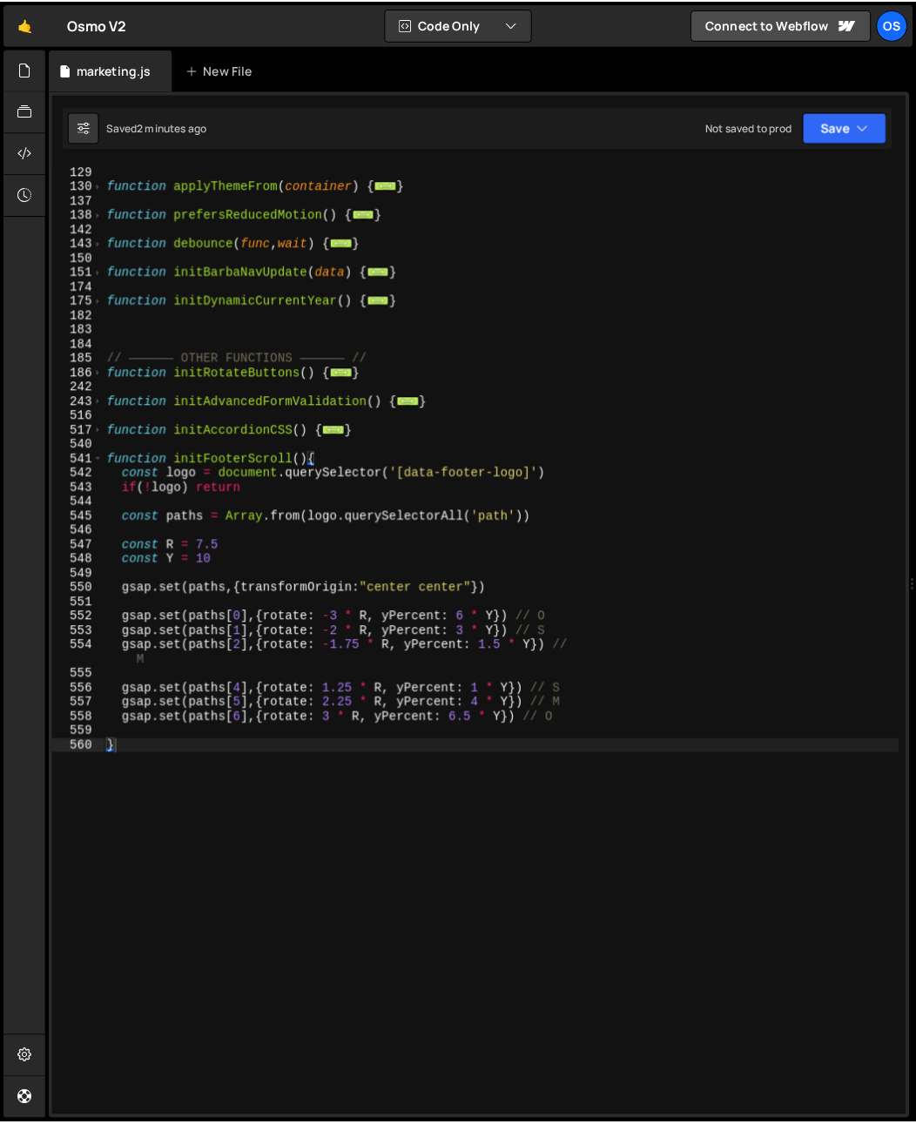
scroll to position [416, 0]
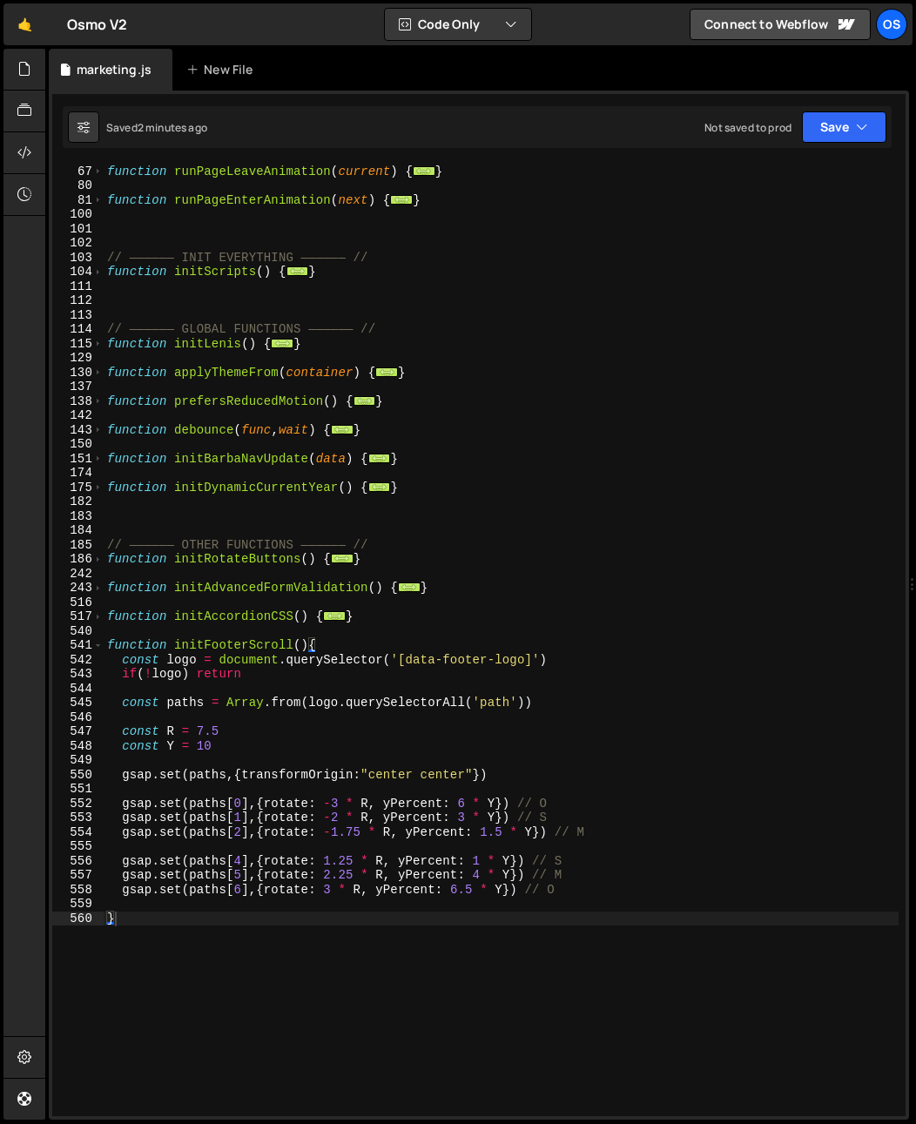
drag, startPoint x: 309, startPoint y: 702, endPoint x: 325, endPoint y: 780, distance: 79.9
click at [312, 703] on div "// —————— PAGE TRANSITION AND LOADERS —————— // function runPageLeaveAnimation …" at bounding box center [501, 640] width 795 height 981
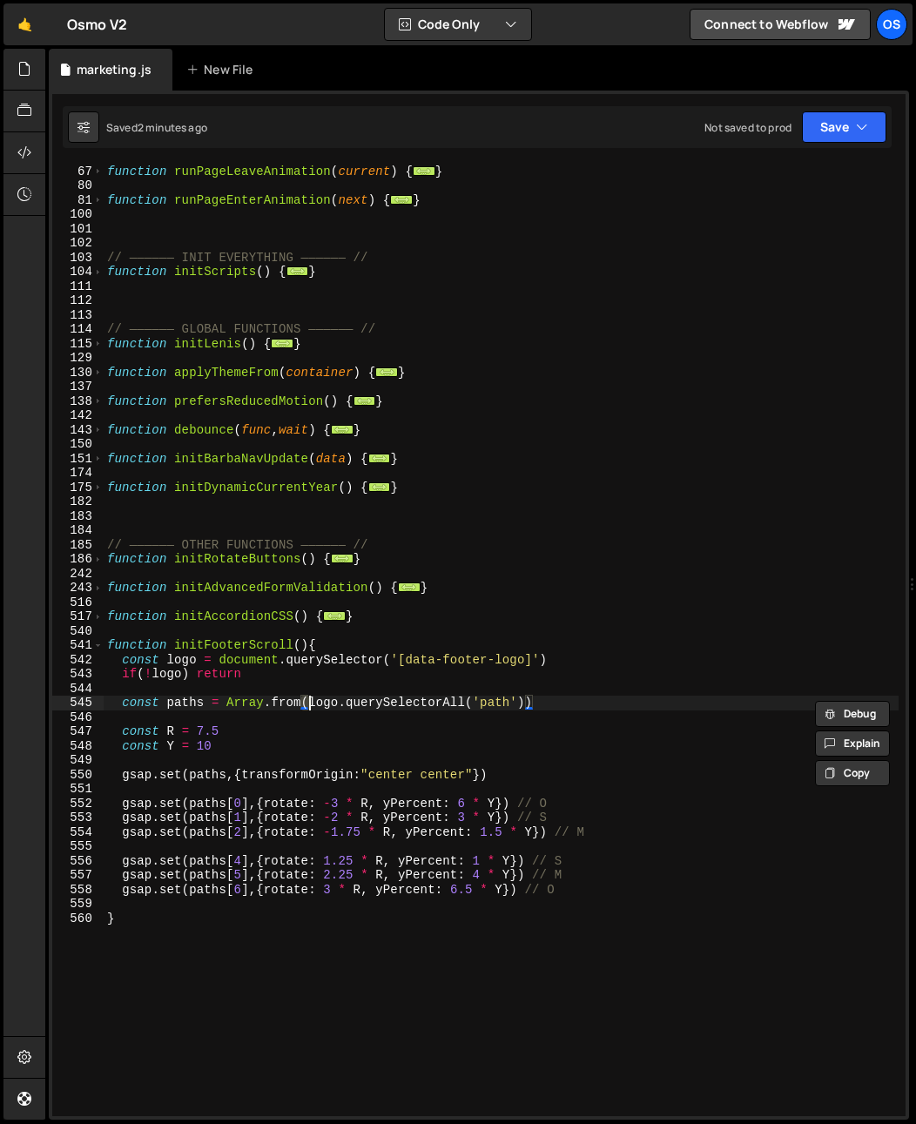
click at [353, 817] on div "// —————— PAGE TRANSITION AND LOADERS —————— // function runPageLeaveAnimation …" at bounding box center [501, 640] width 795 height 981
type textarea "gsap.set(paths[1],{rotate: -2 * R, yPercent: 3 * Y}) // S"
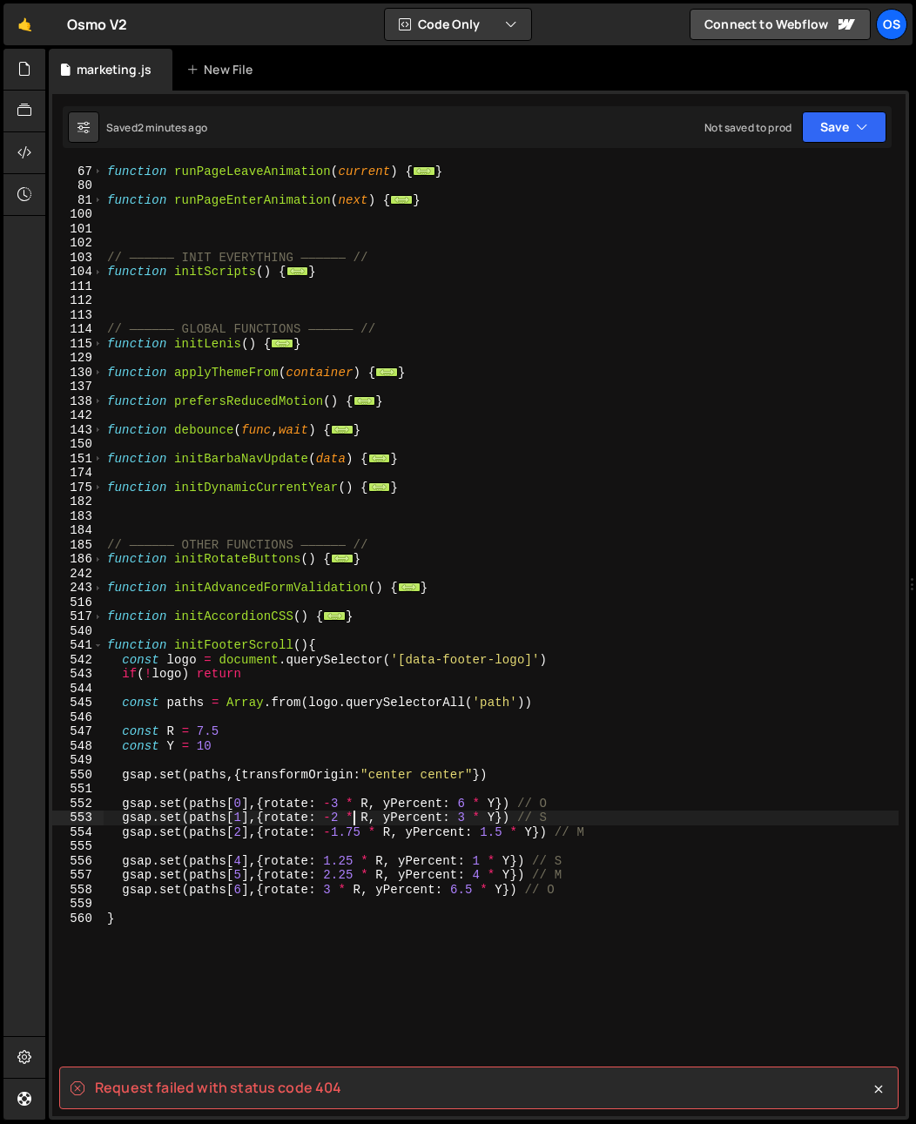
click at [351, 824] on div "// —————— PAGE TRANSITION AND LOADERS —————— // function runPageLeaveAnimation …" at bounding box center [501, 640] width 795 height 981
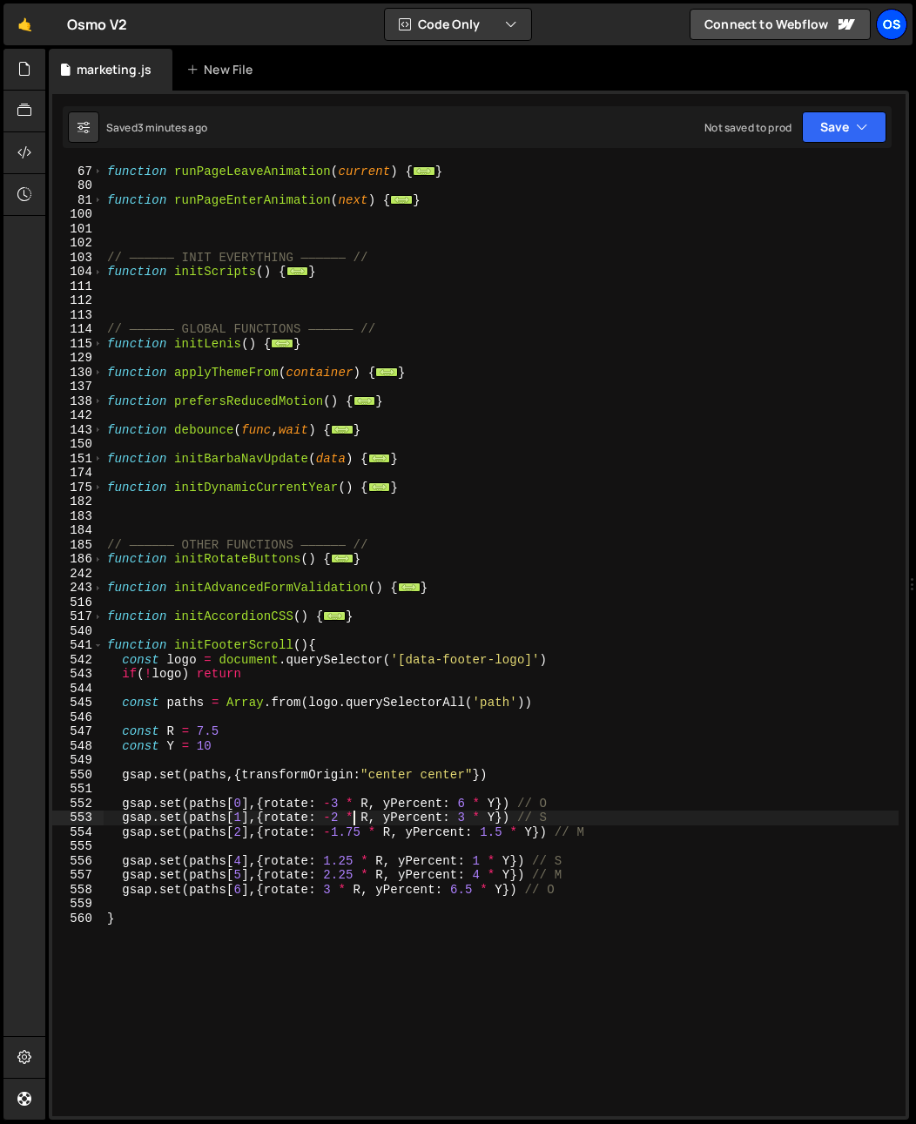
click at [893, 37] on div "Os" at bounding box center [891, 24] width 31 height 31
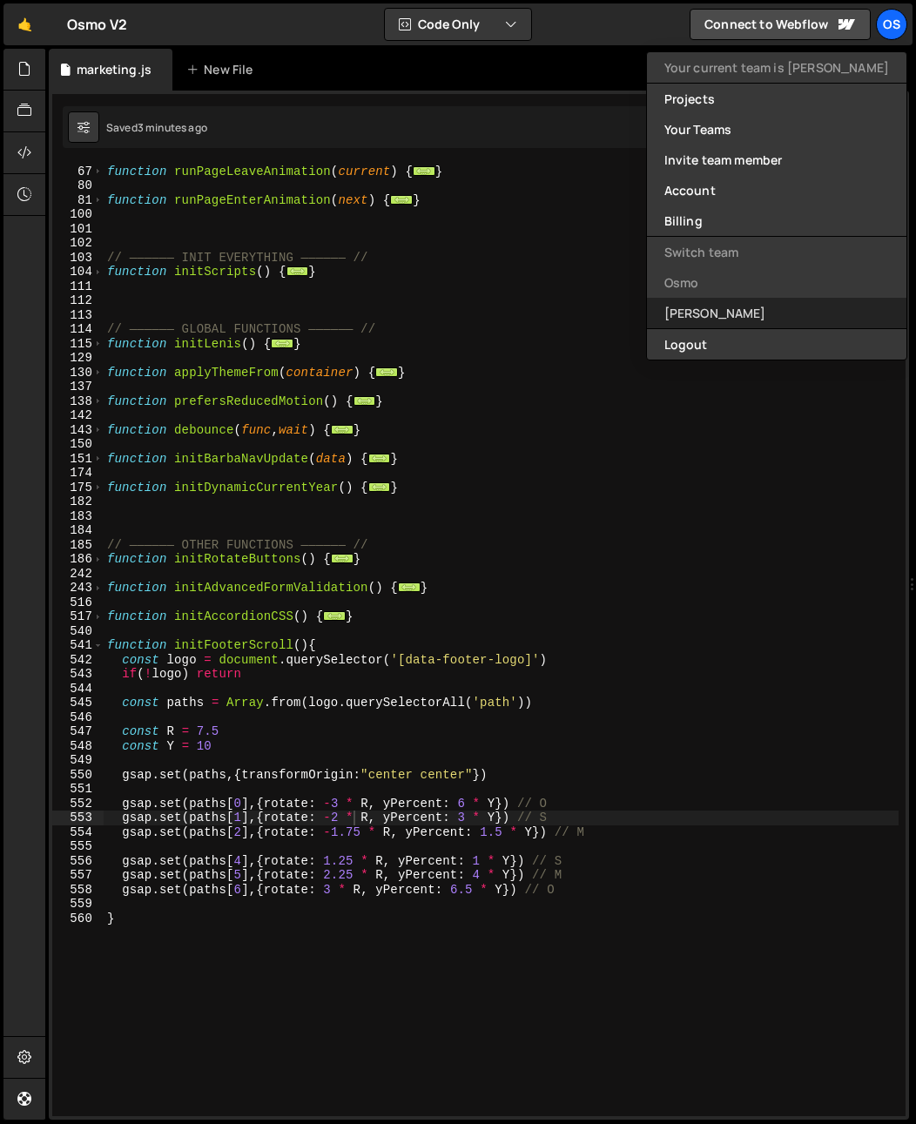
click at [779, 307] on link "[PERSON_NAME]" at bounding box center [776, 313] width 259 height 30
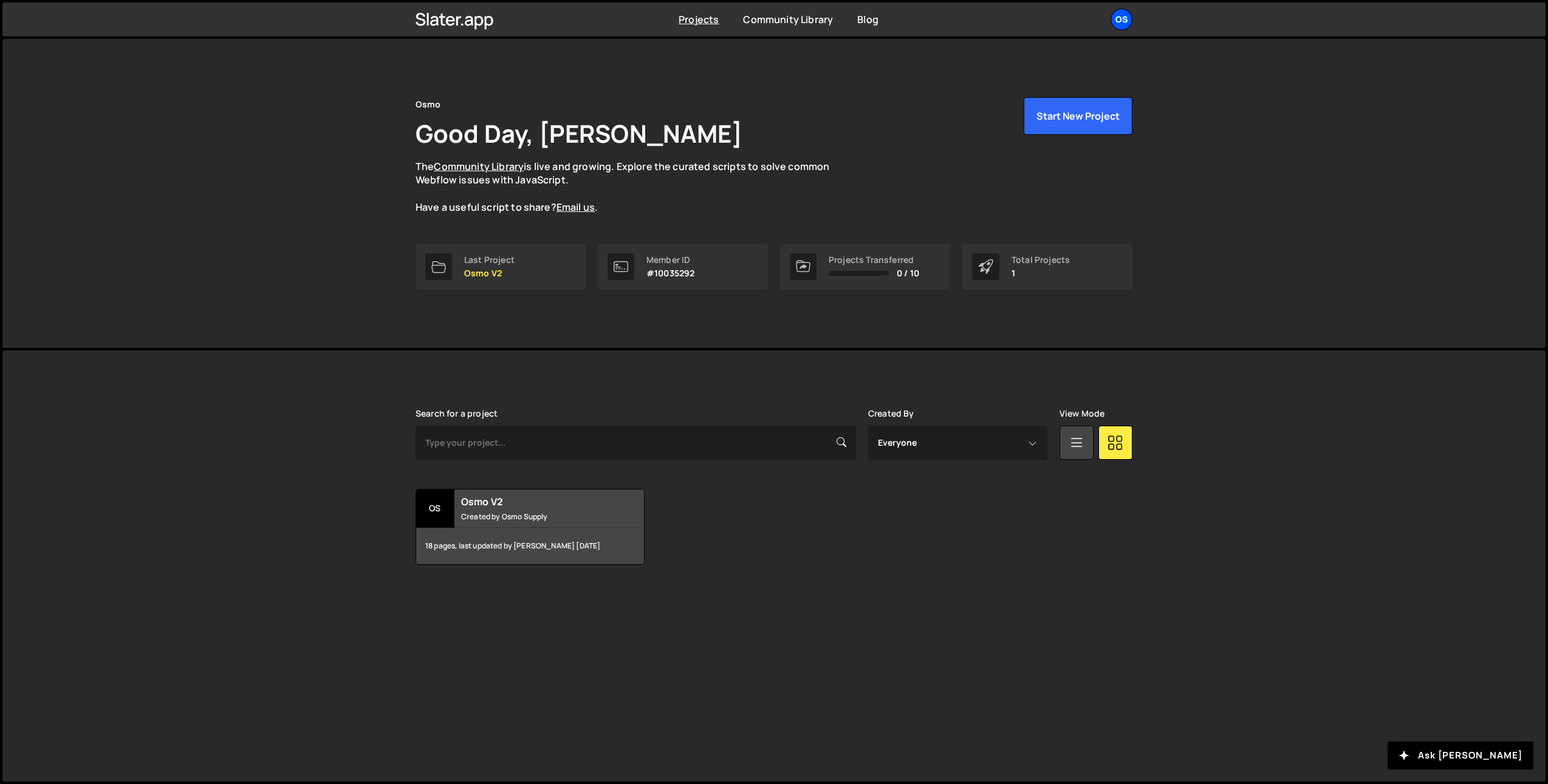
click at [1117, 13] on div "Os" at bounding box center [1121, 19] width 22 height 22
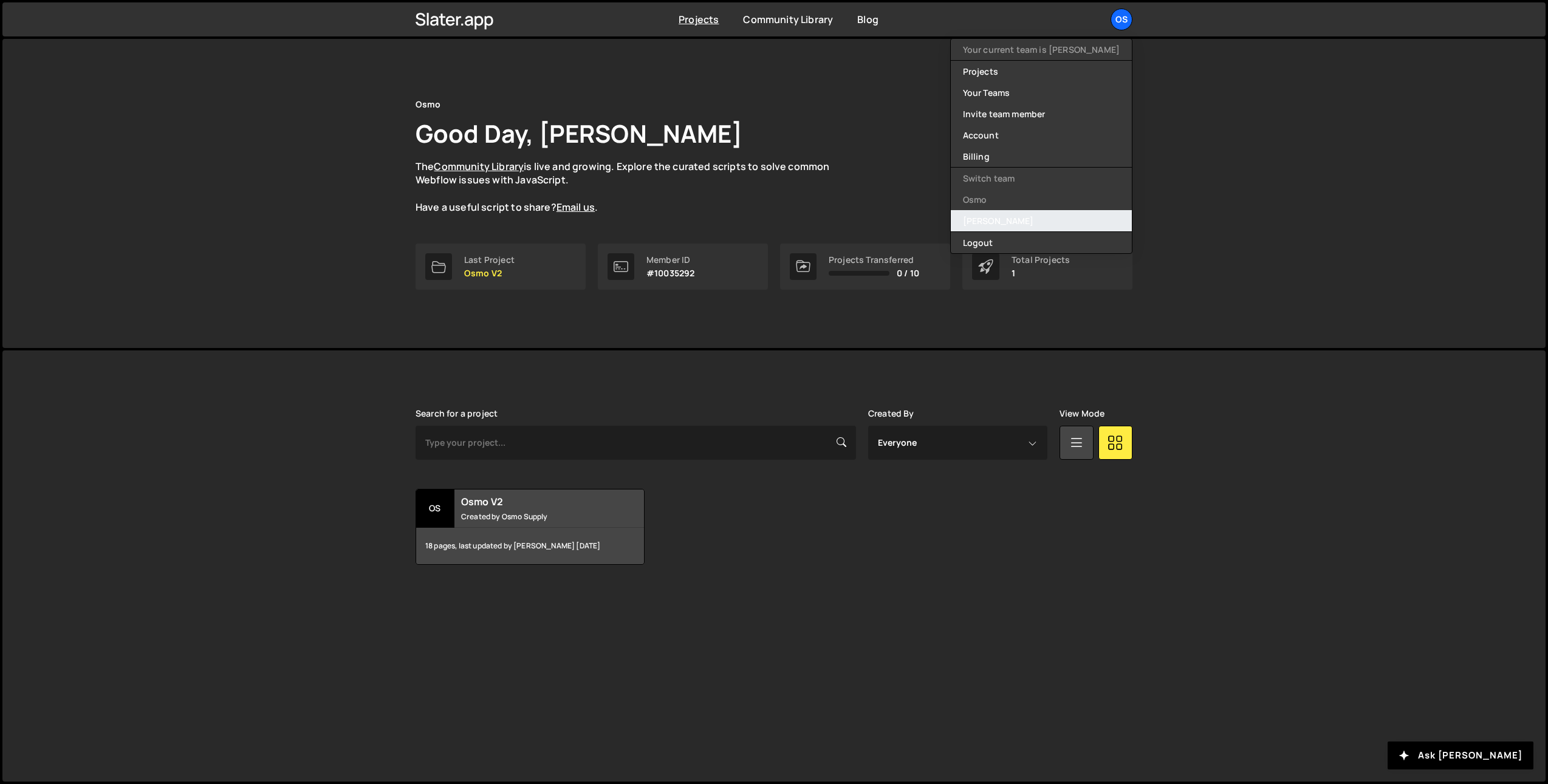
click at [1011, 224] on link "[PERSON_NAME]" at bounding box center [1041, 220] width 181 height 21
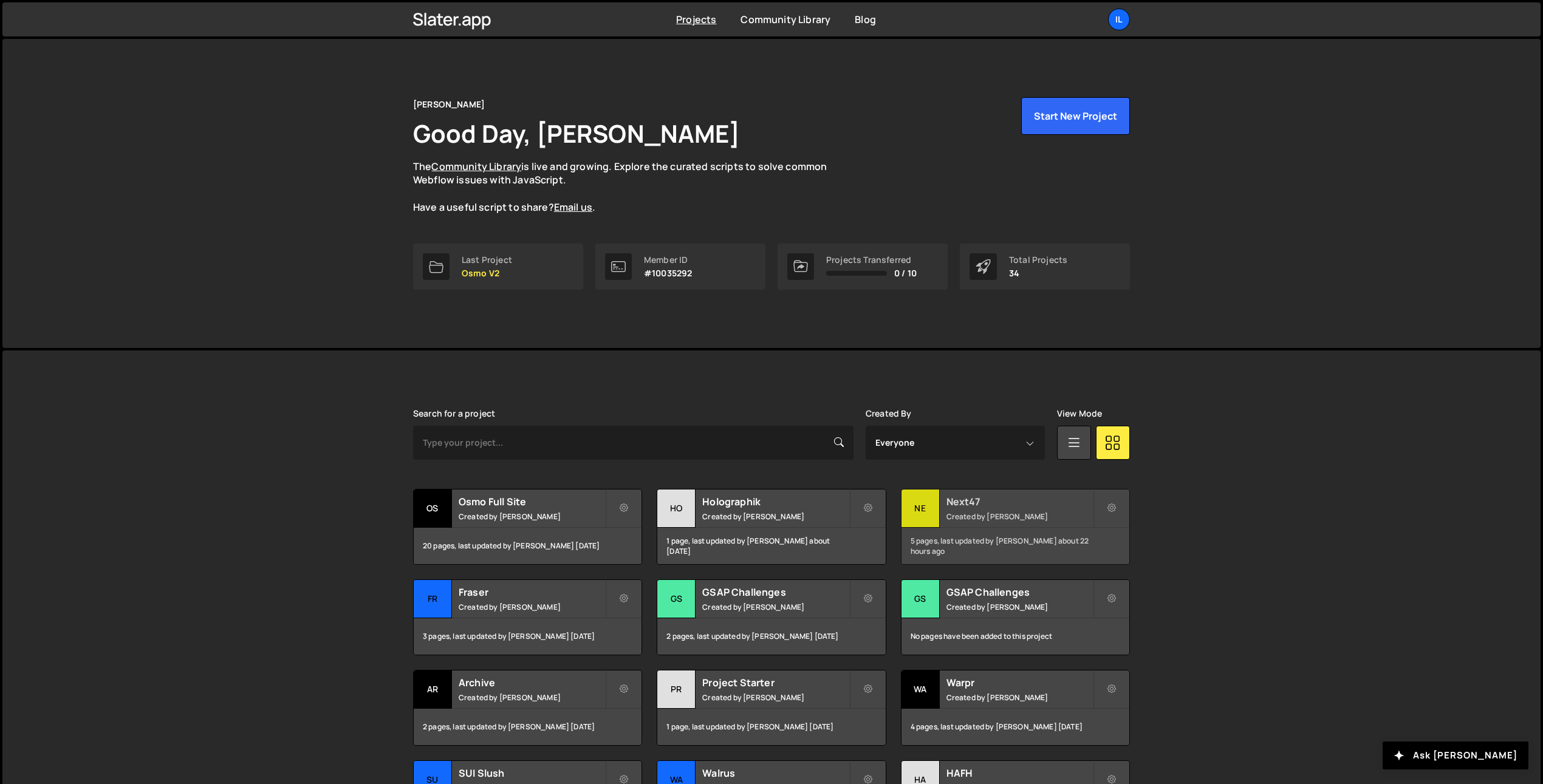
click at [1007, 524] on div "Next47 Created by [PERSON_NAME]" at bounding box center [1015, 508] width 228 height 38
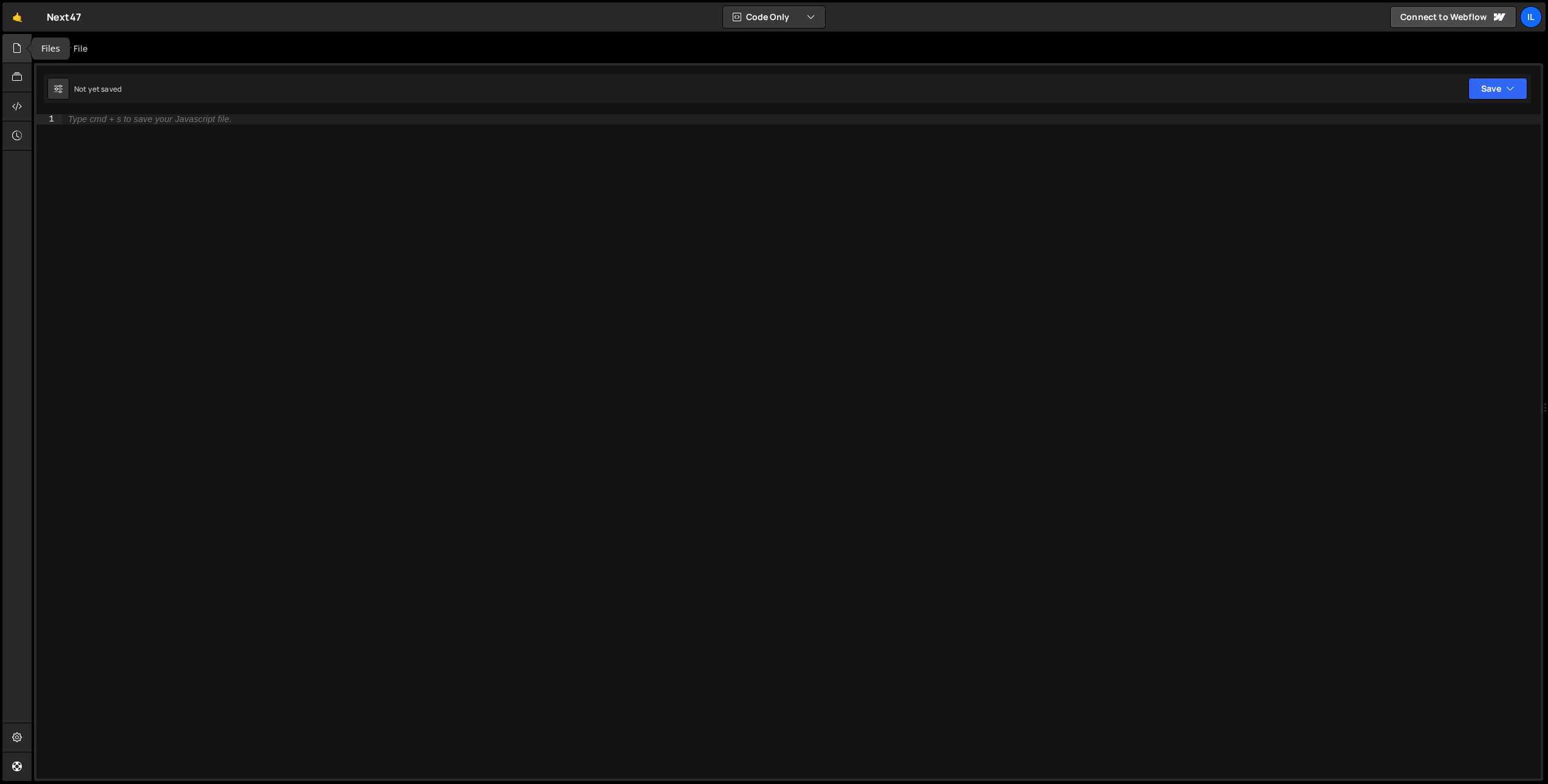
click at [20, 42] on icon at bounding box center [17, 47] width 10 height 13
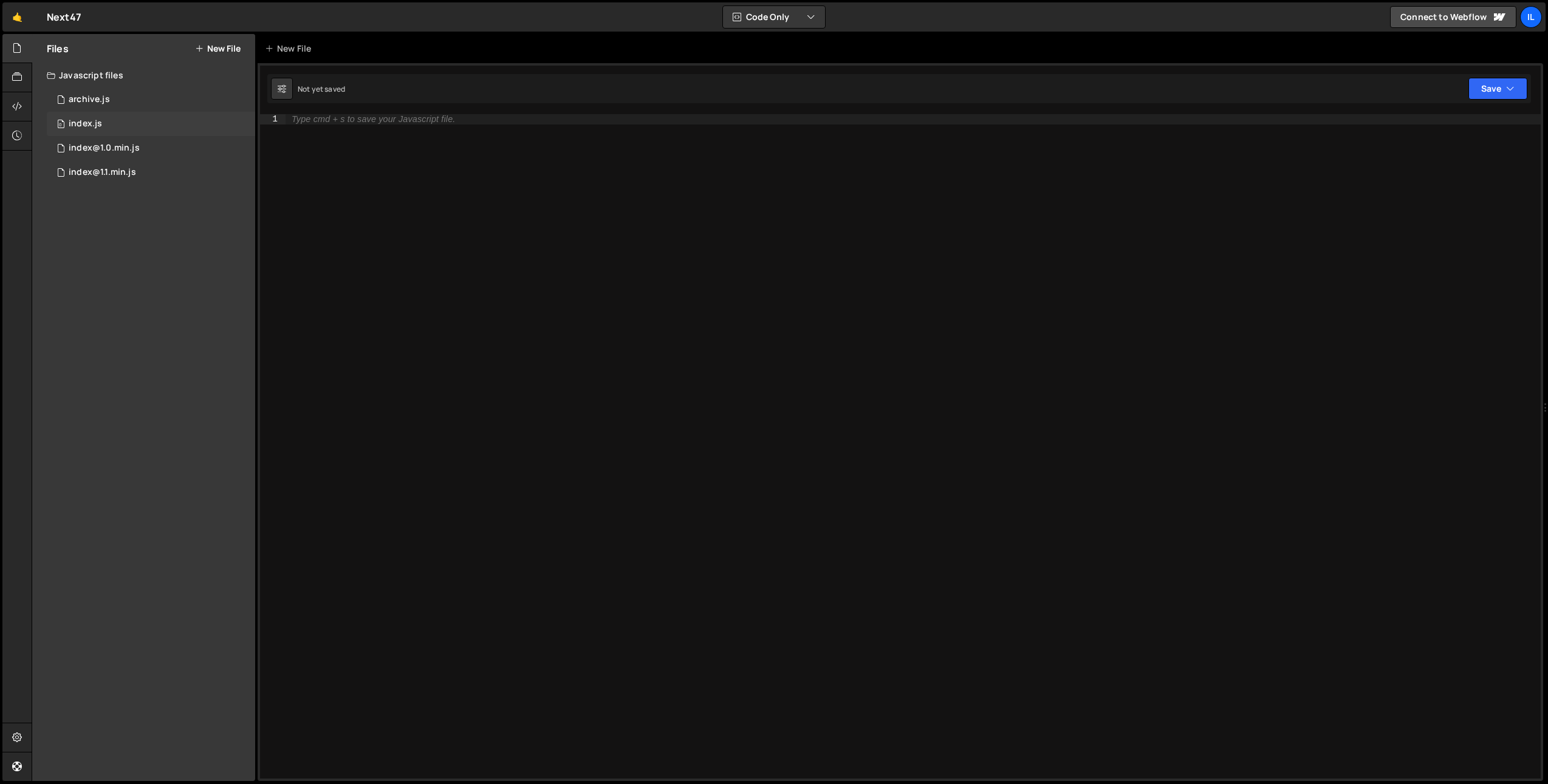
click at [87, 116] on div "0 index.js 0" at bounding box center [151, 123] width 209 height 24
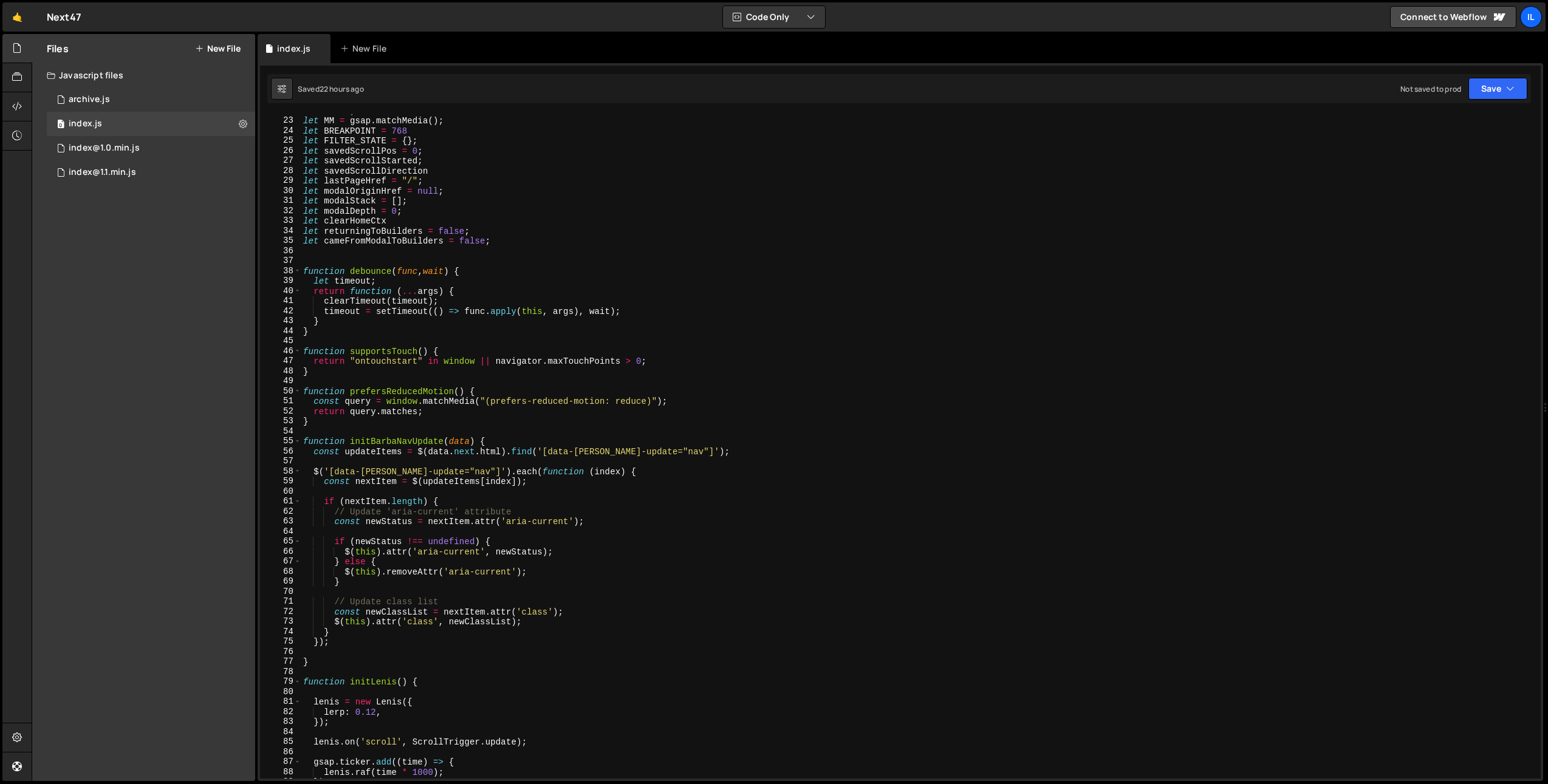
scroll to position [256, 0]
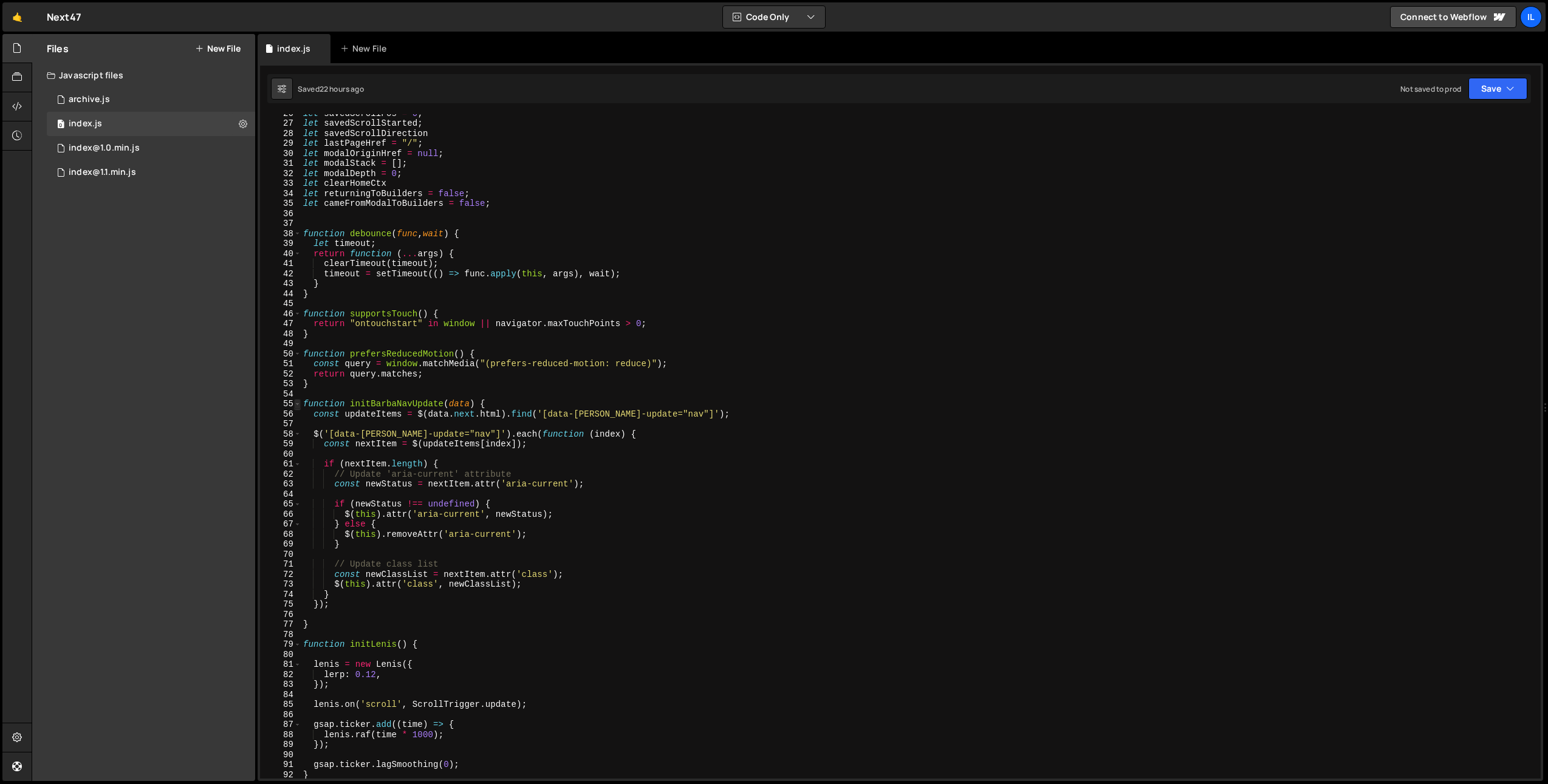
click at [297, 406] on span at bounding box center [297, 404] width 7 height 10
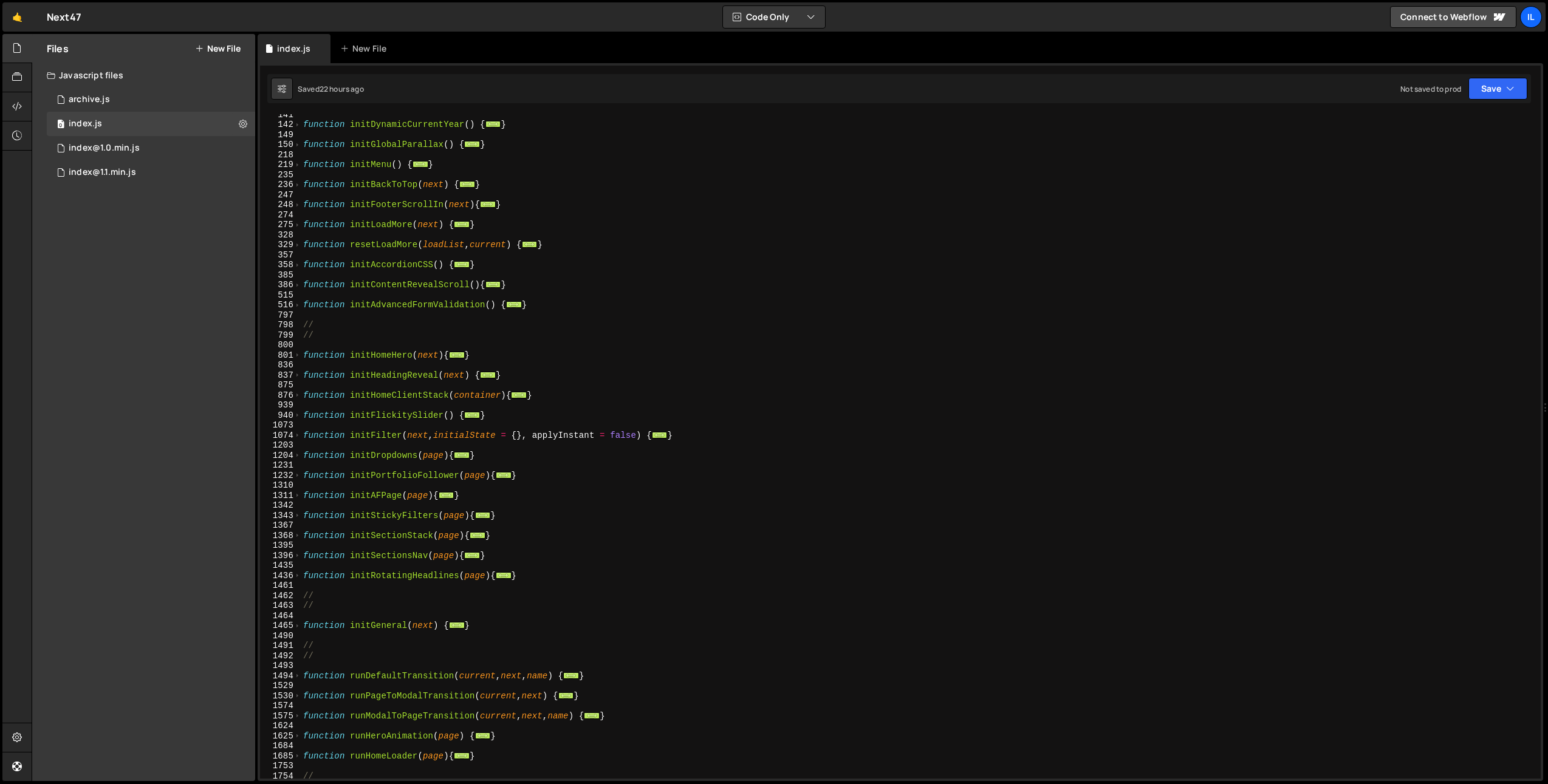
scroll to position [703, 0]
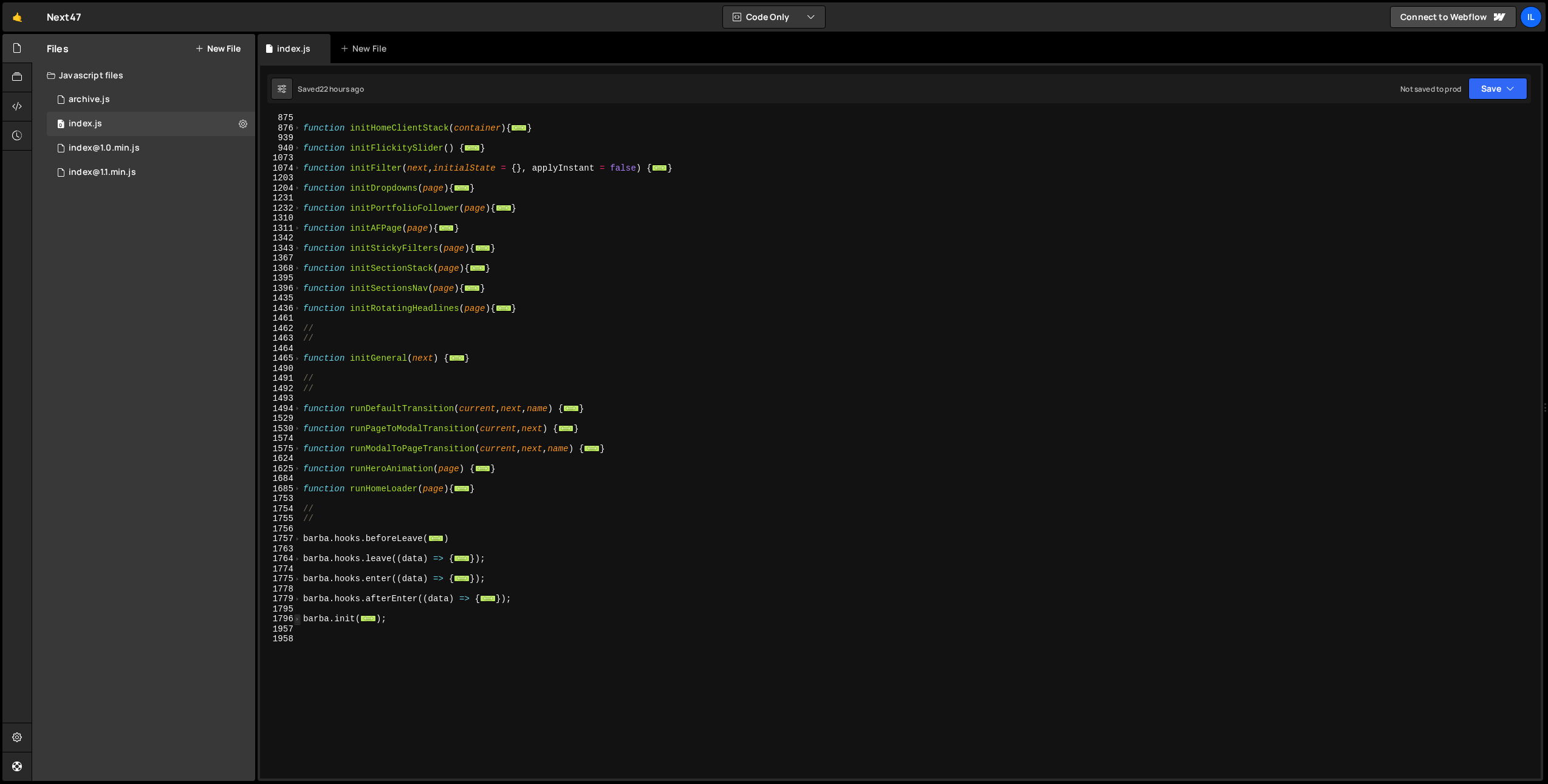
click at [296, 619] on span at bounding box center [297, 619] width 7 height 10
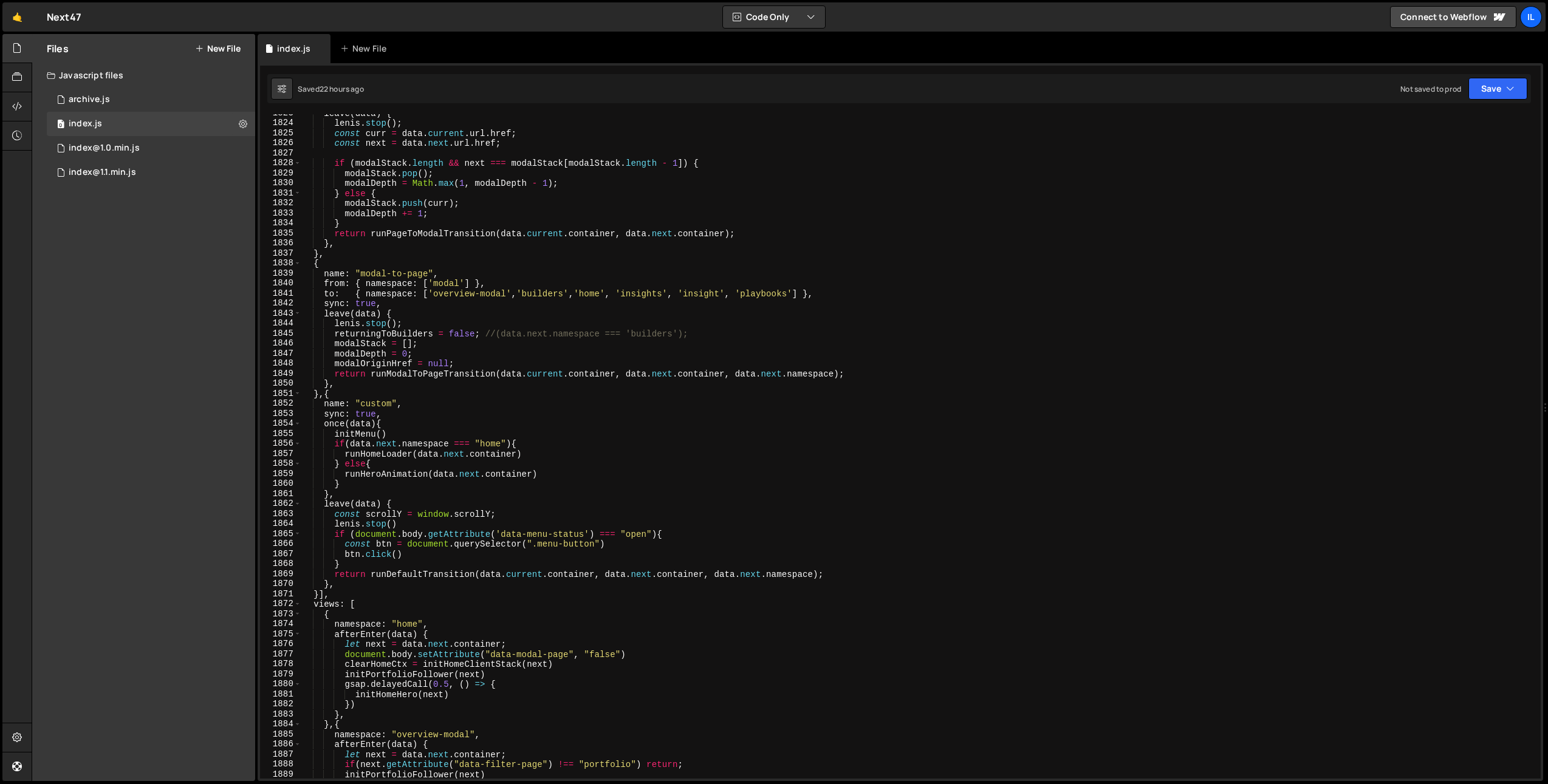
scroll to position [1479, 0]
click at [427, 481] on div "leave ( data ) { lenis . stop ( ) ; const curr = data . current . url . href ; …" at bounding box center [918, 450] width 1235 height 684
click at [469, 407] on div "leave ( data ) { lenis . stop ( ) ; const curr = data . current . url . href ; …" at bounding box center [918, 450] width 1235 height 684
click at [444, 400] on div "leave ( data ) { lenis . stop ( ) ; const curr = data . current . url . href ; …" at bounding box center [918, 450] width 1235 height 684
click at [543, 472] on div "leave ( data ) { lenis . stop ( ) ; const curr = data . current . url . href ; …" at bounding box center [918, 450] width 1235 height 684
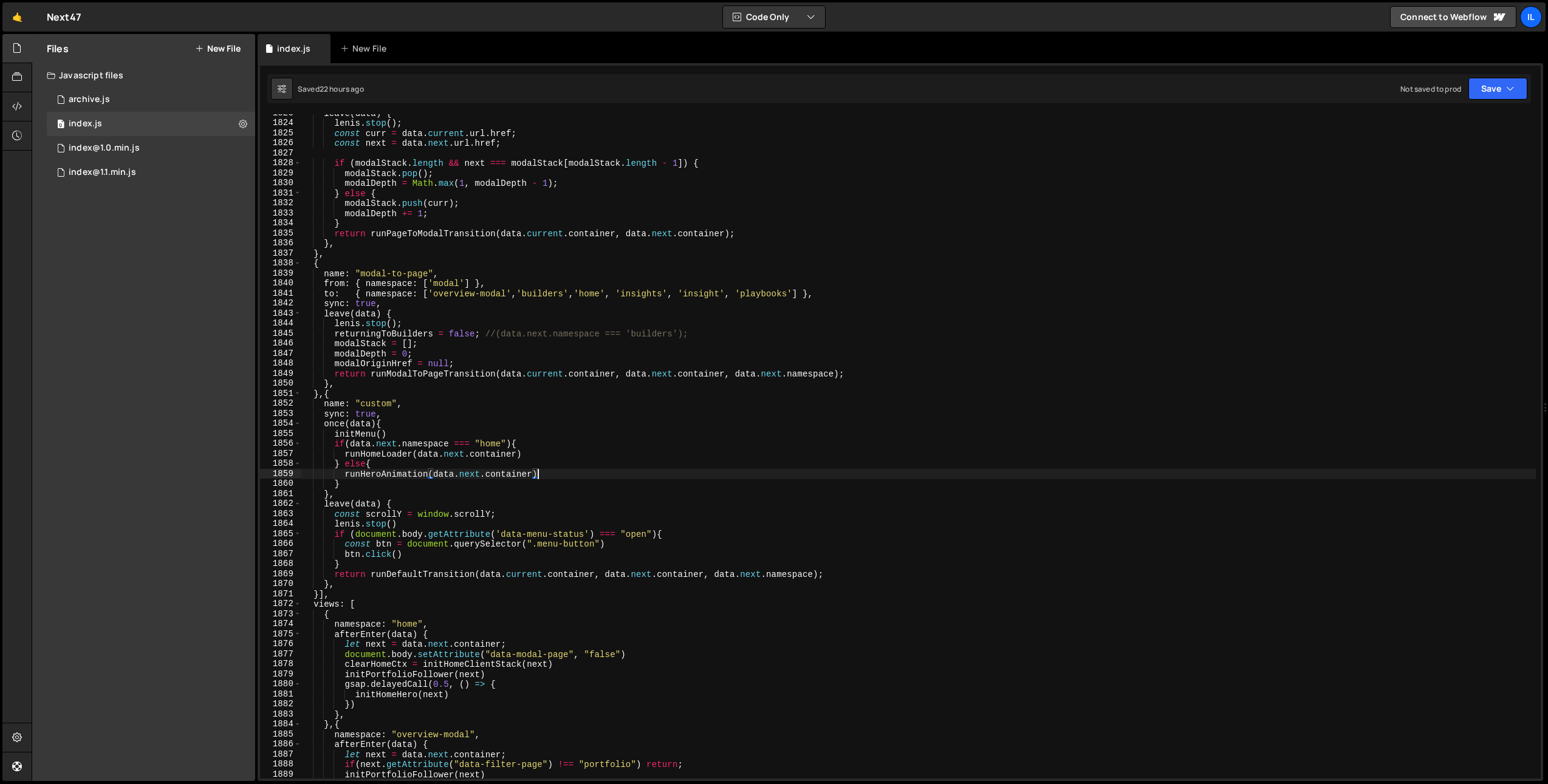
click at [419, 490] on div "leave ( data ) { lenis . stop ( ) ; const curr = data . current . url . href ; …" at bounding box center [918, 450] width 1235 height 684
click at [377, 496] on div "leave ( data ) { lenis . stop ( ) ; const curr = data . current . url . href ; …" at bounding box center [918, 450] width 1235 height 684
click at [396, 618] on div "leave ( data ) { lenis . stop ( ) ; const curr = data . current . url . href ; …" at bounding box center [918, 450] width 1235 height 684
click at [388, 573] on div "leave ( data ) { lenis . stop ( ) ; const curr = data . current . url . href ; …" at bounding box center [918, 450] width 1235 height 684
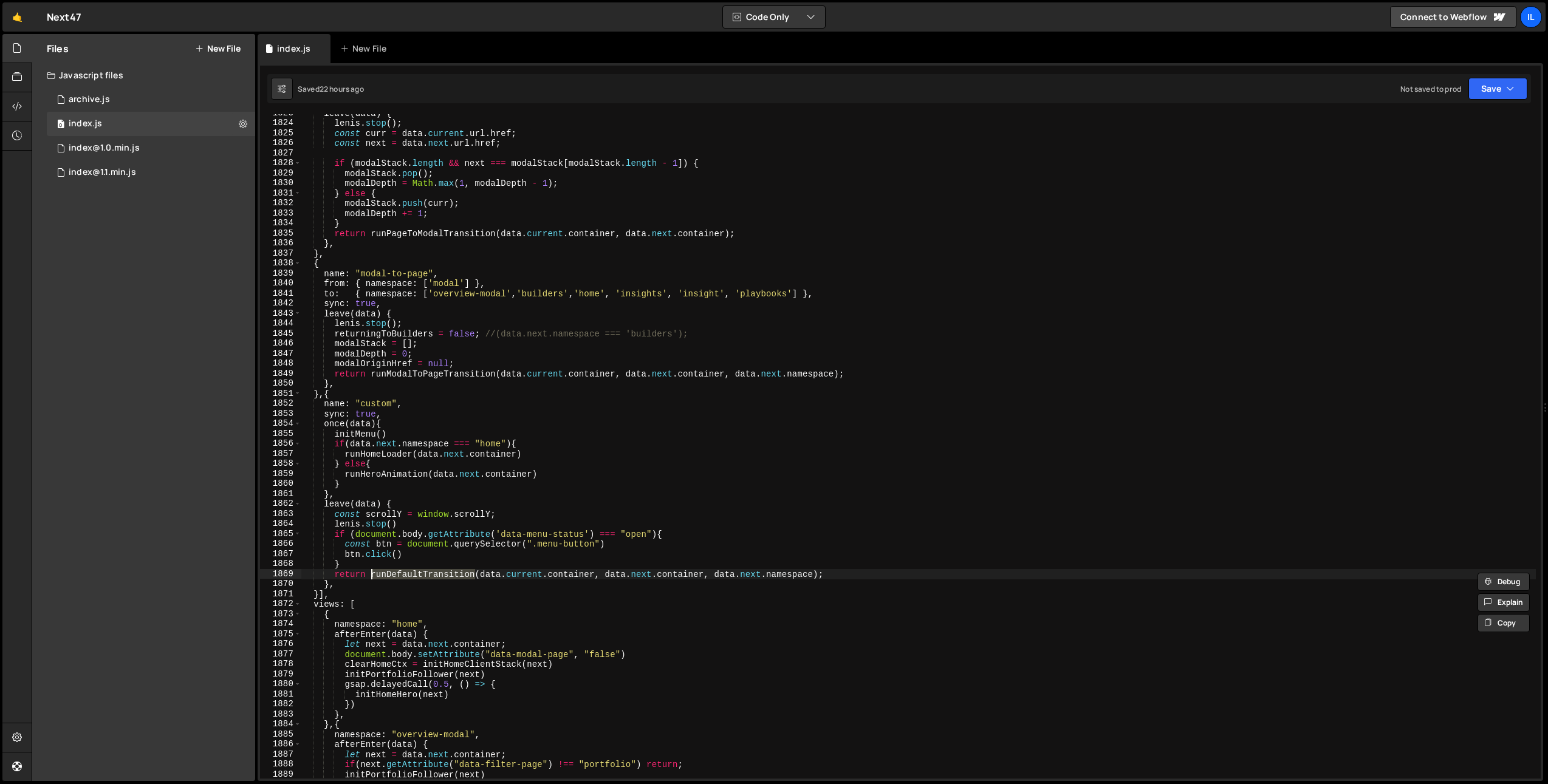
click at [389, 580] on div "leave ( data ) { lenis . stop ( ) ; const curr = data . current . url . href ; …" at bounding box center [918, 450] width 1235 height 684
click at [388, 582] on div "leave ( data ) { lenis . stop ( ) ; const curr = data . current . url . href ; …" at bounding box center [918, 450] width 1235 height 684
click at [344, 594] on div "leave ( data ) { lenis . stop ( ) ; const curr = data . current . url . href ; …" at bounding box center [918, 450] width 1235 height 684
type textarea "}],"
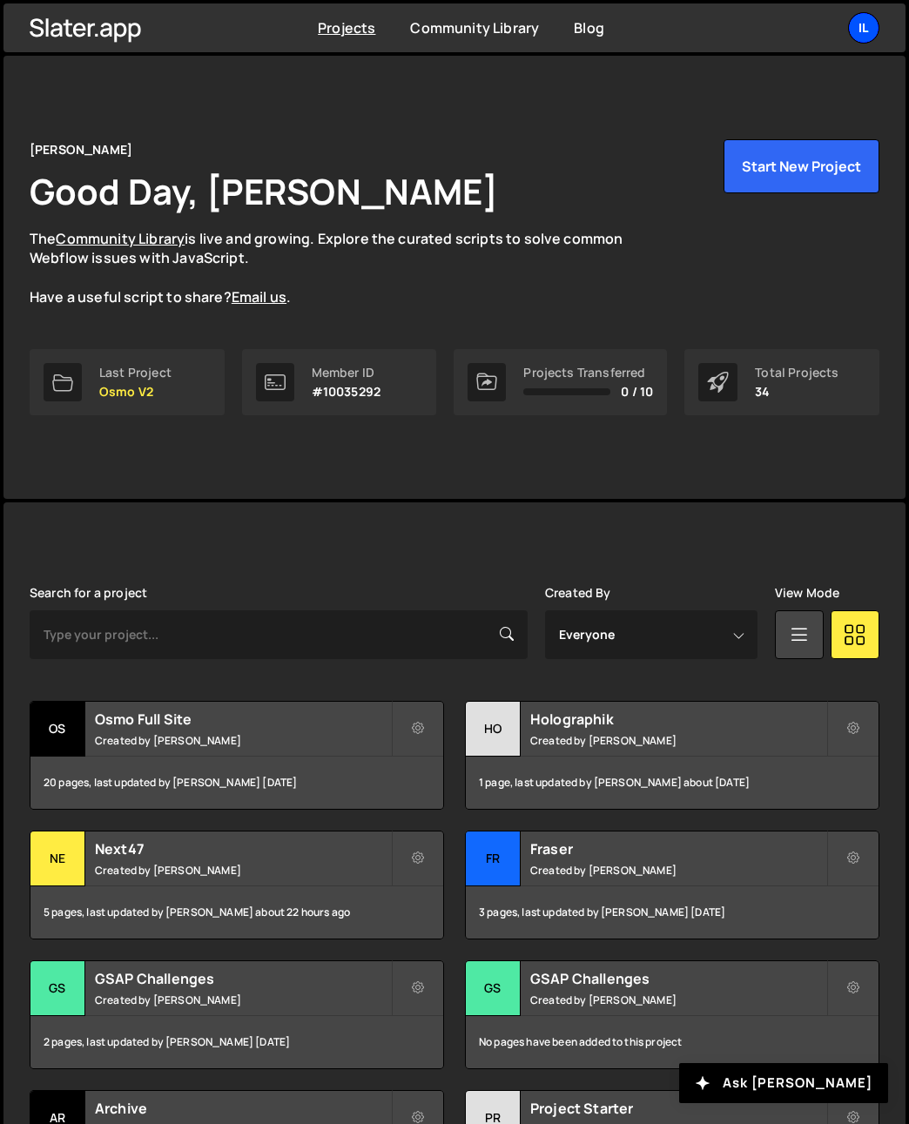
click at [873, 15] on div "Il" at bounding box center [863, 27] width 31 height 31
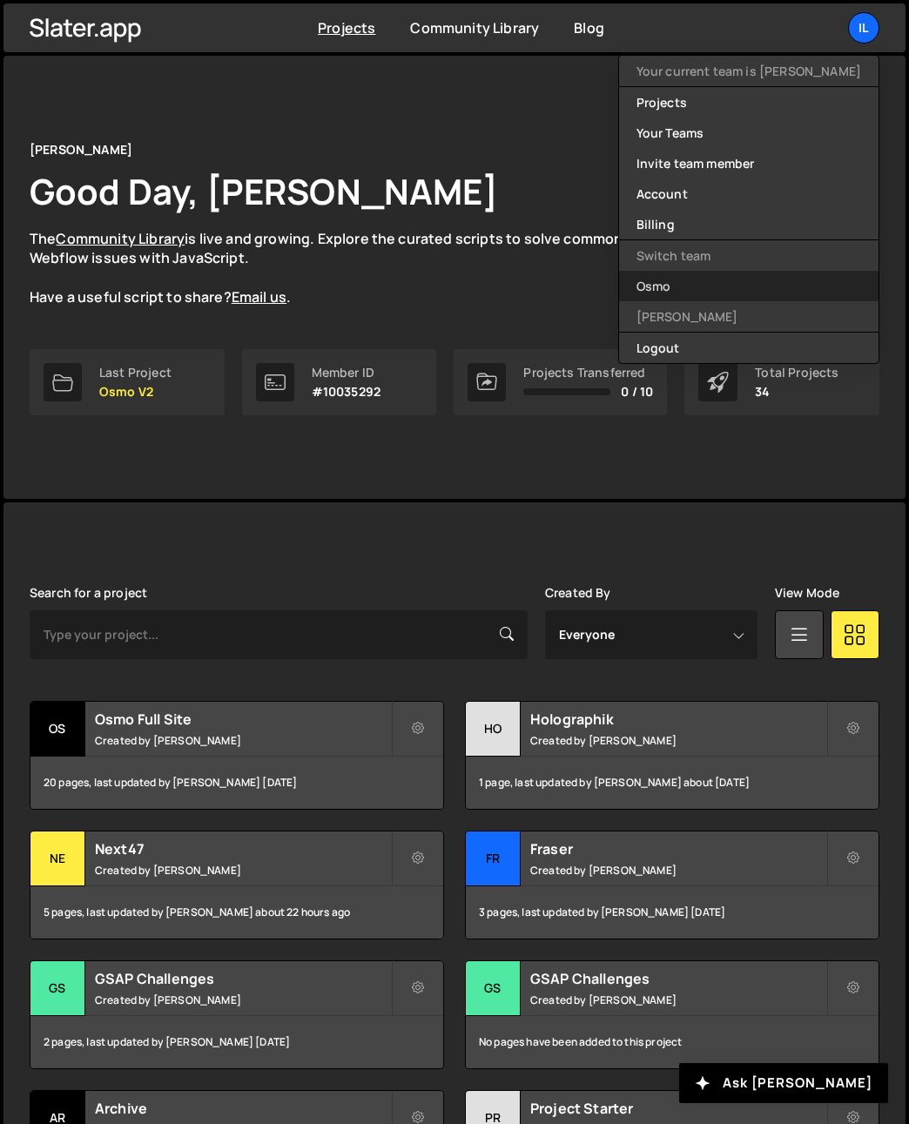
click at [733, 286] on link "Osmo" at bounding box center [748, 286] width 259 height 30
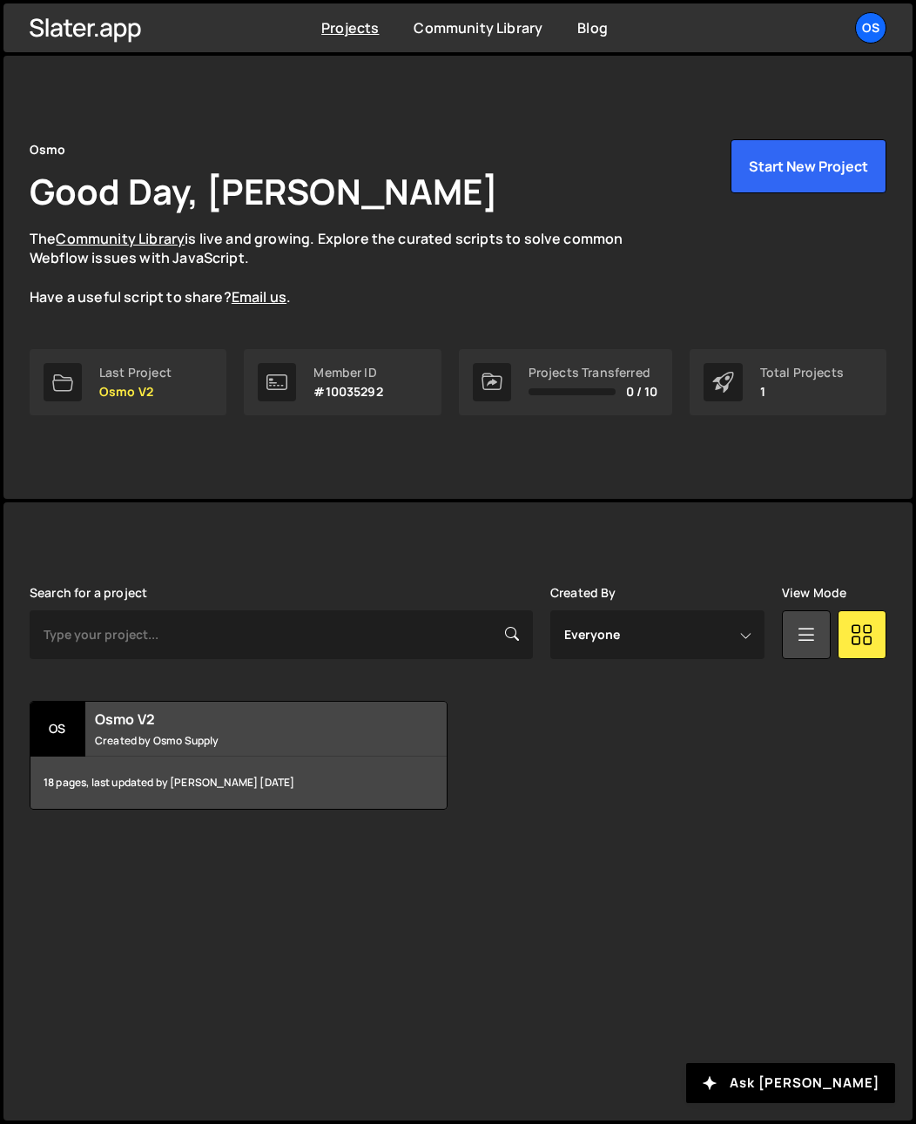
click at [179, 724] on h2 "Osmo V2" at bounding box center [245, 719] width 300 height 19
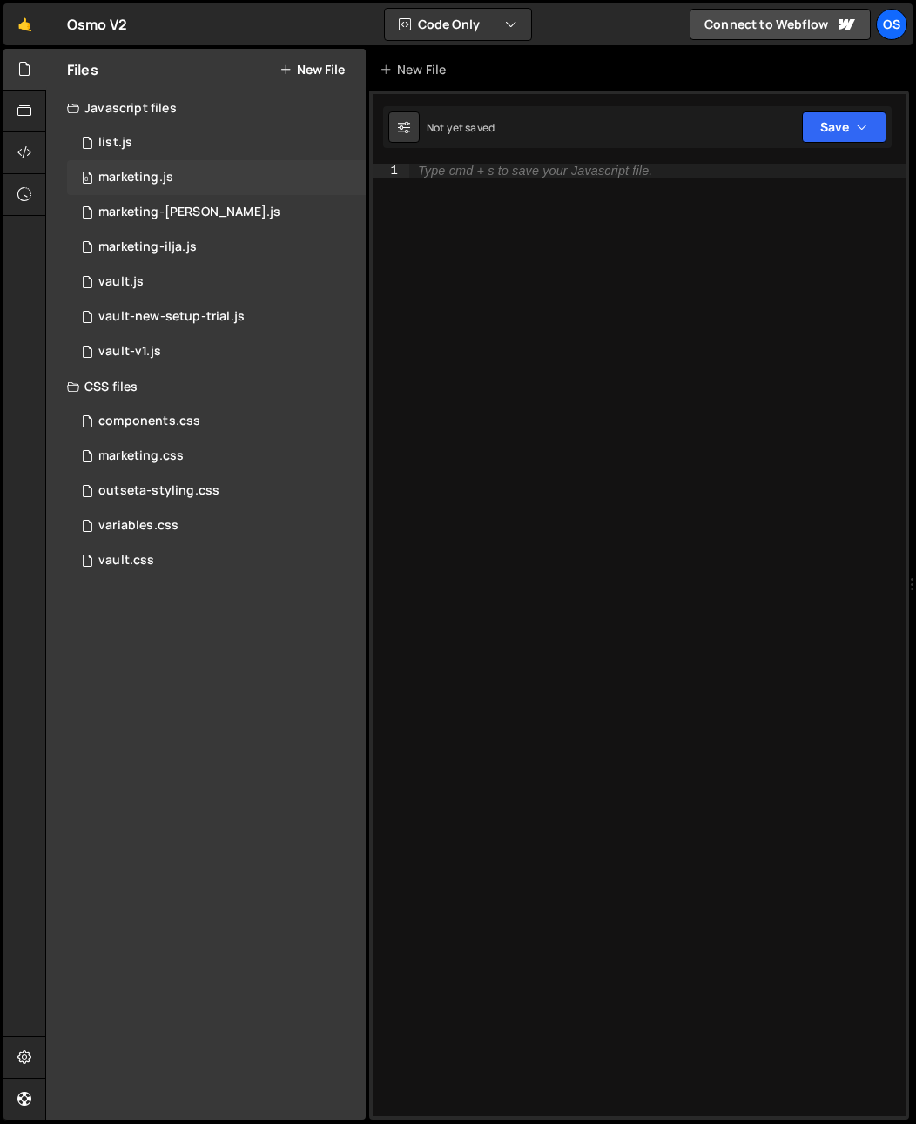
click at [151, 181] on div "marketing.js" at bounding box center [135, 178] width 75 height 16
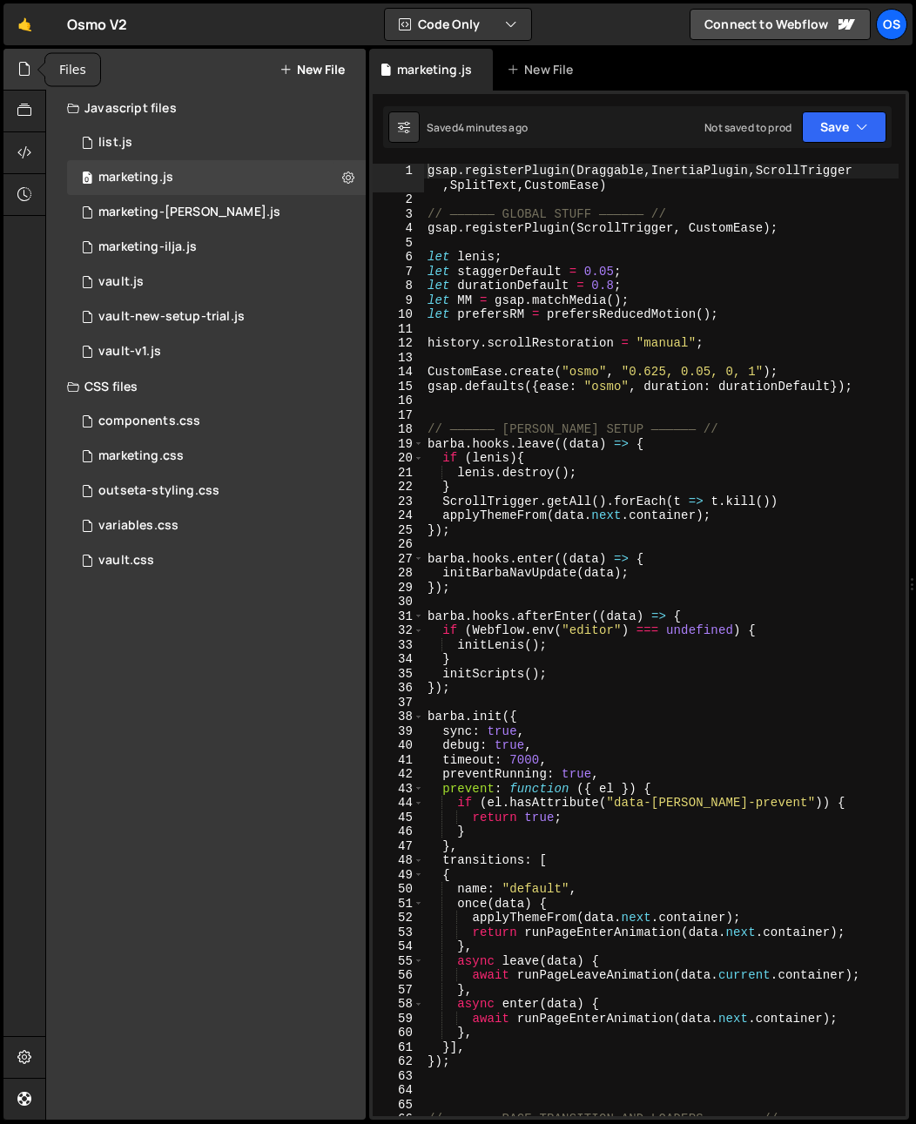
click at [27, 71] on icon at bounding box center [24, 68] width 14 height 19
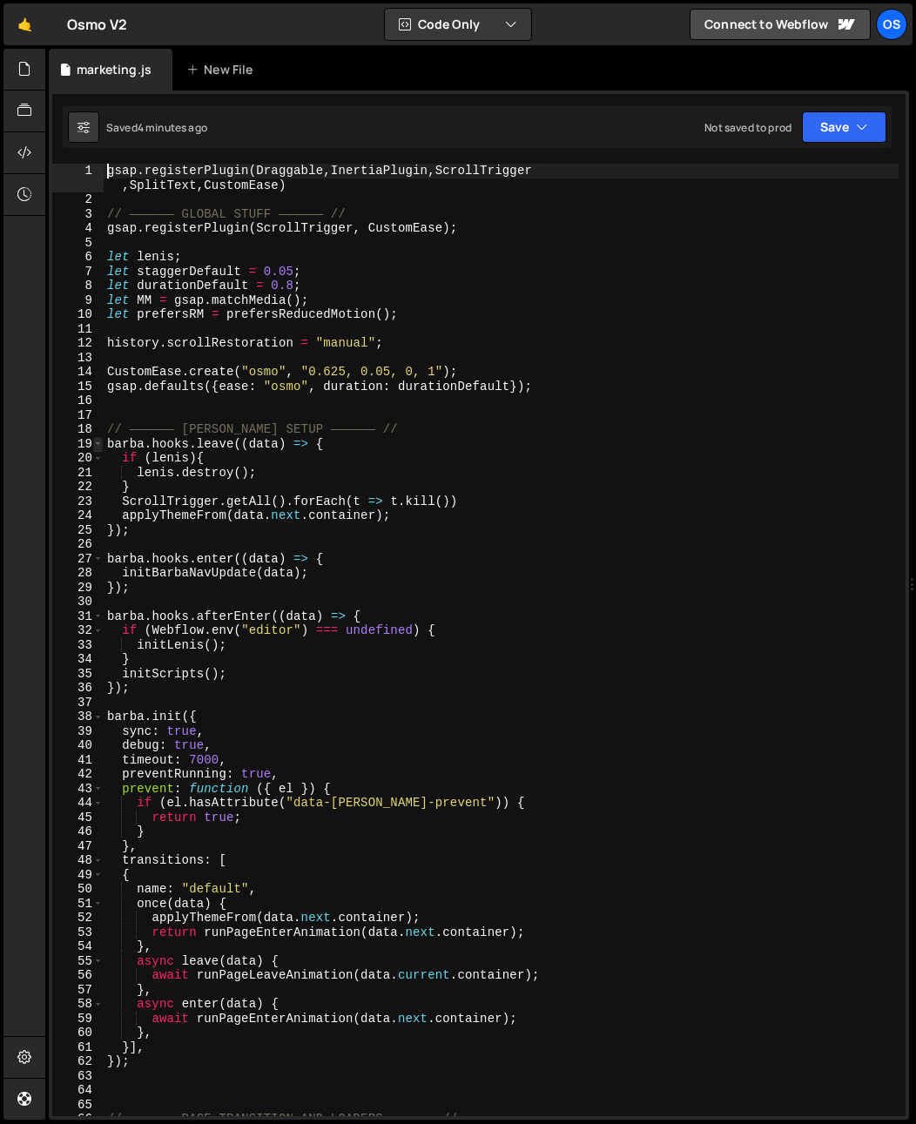
click at [97, 441] on span at bounding box center [98, 444] width 10 height 15
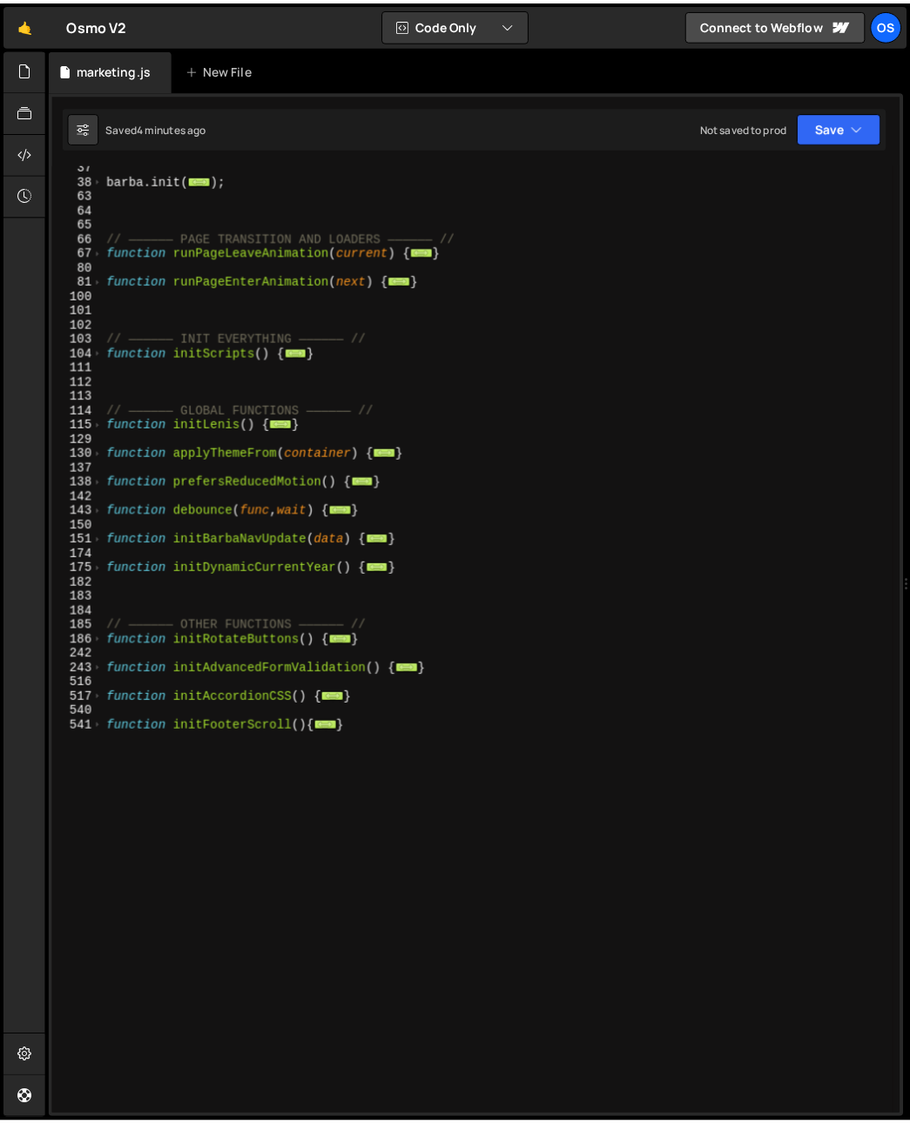
scroll to position [436, 0]
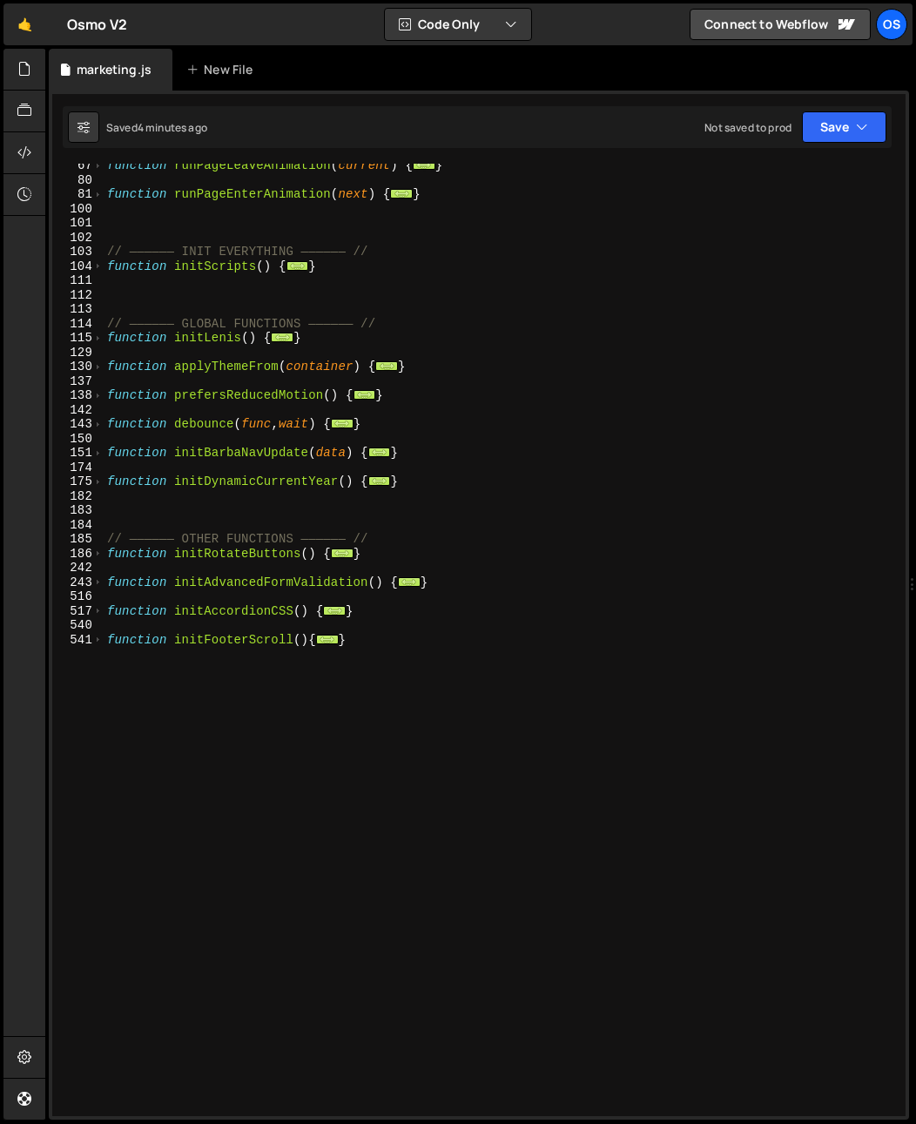
click at [161, 683] on div "function runPageLeaveAnimation ( current ) { ... } function runPageEnterAnimati…" at bounding box center [501, 648] width 795 height 981
click at [91, 636] on div "541" at bounding box center [77, 640] width 51 height 15
type textarea "function initFooterScroll(){ const logo = document.querySelector('[data-footer-…"
click at [95, 640] on span at bounding box center [98, 640] width 10 height 15
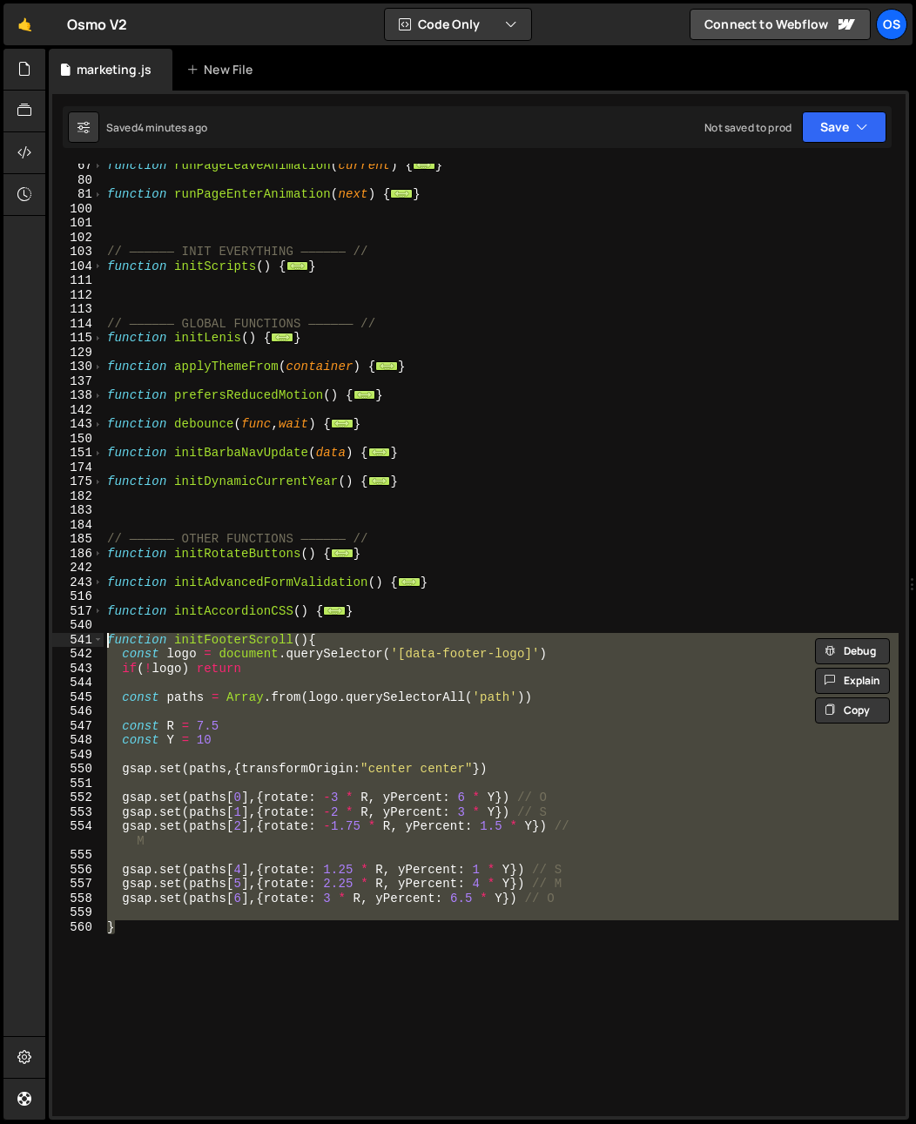
click at [393, 913] on div "function runPageLeaveAnimation ( current ) { ... } function runPageEnterAnimati…" at bounding box center [501, 648] width 795 height 981
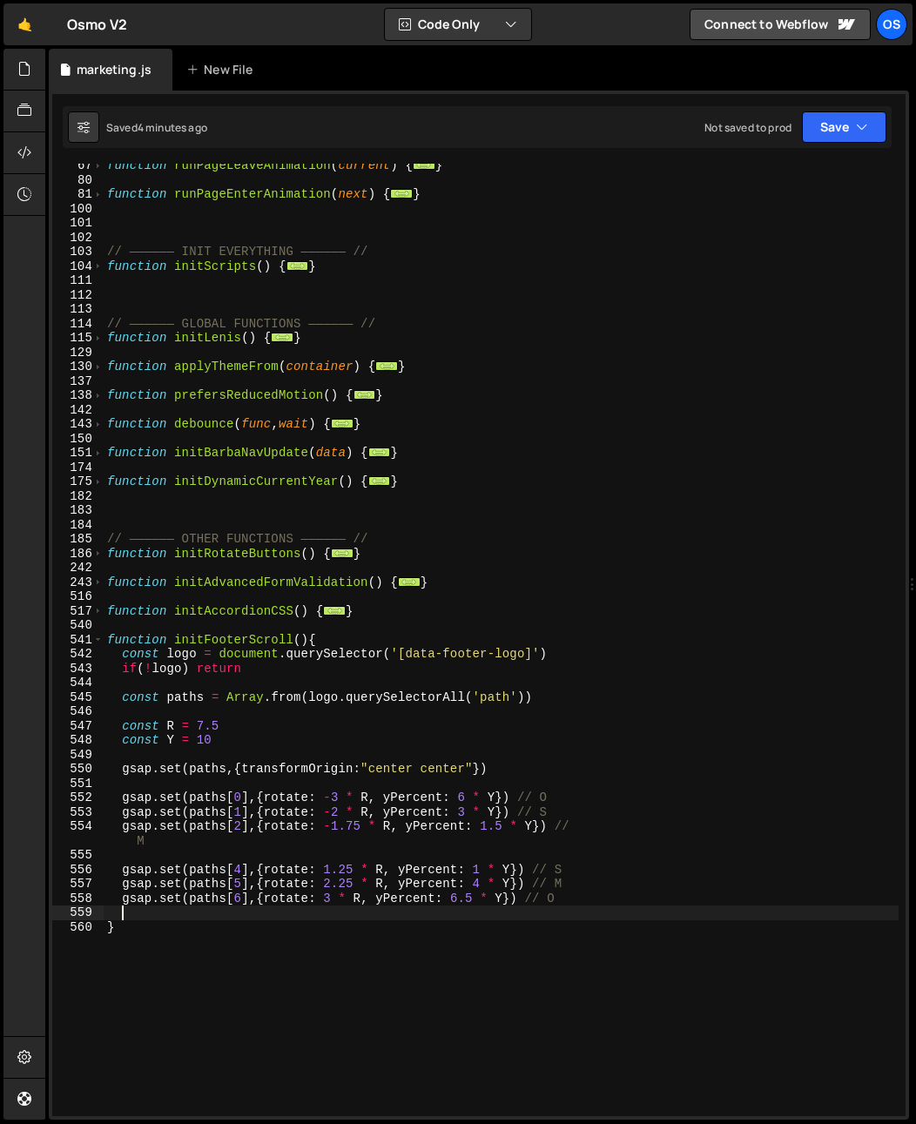
click at [590, 888] on div "function runPageLeaveAnimation ( current ) { ... } function runPageEnterAnimati…" at bounding box center [501, 648] width 795 height 981
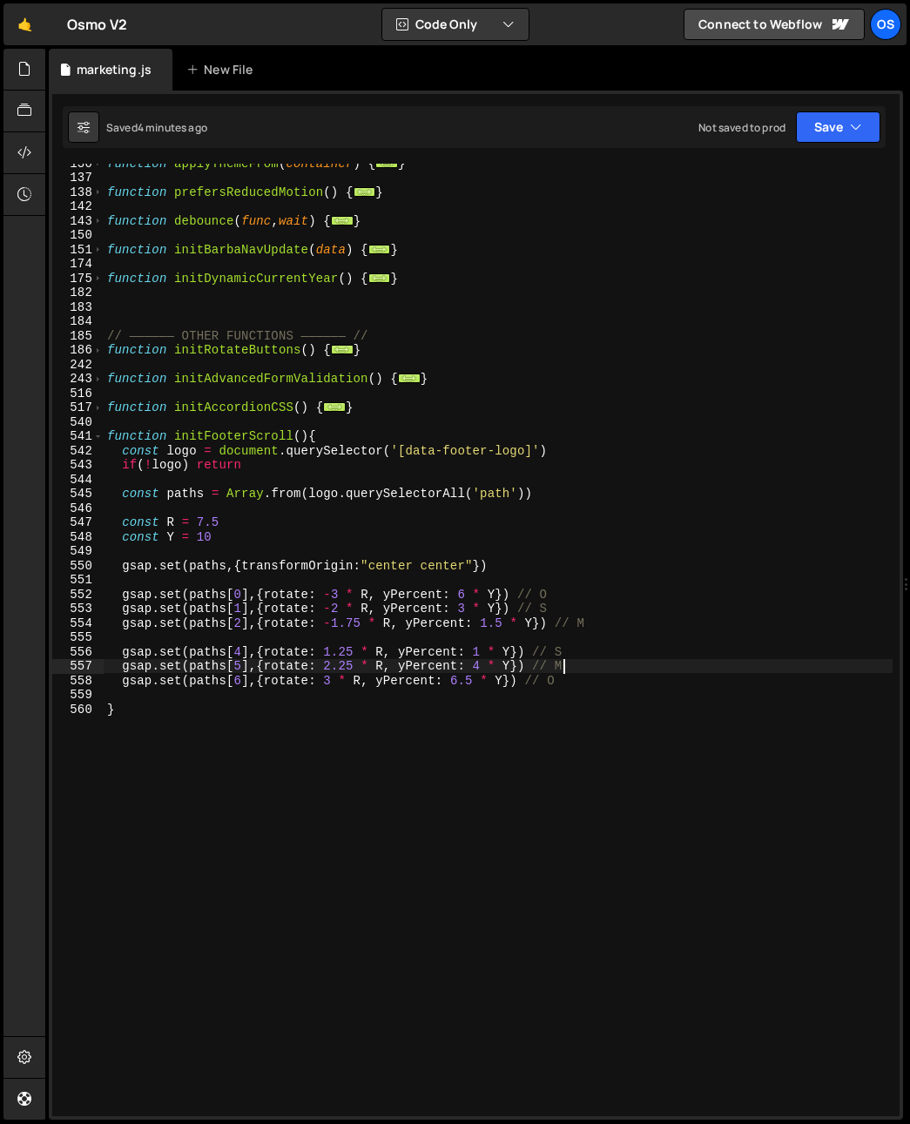
scroll to position [695, 0]
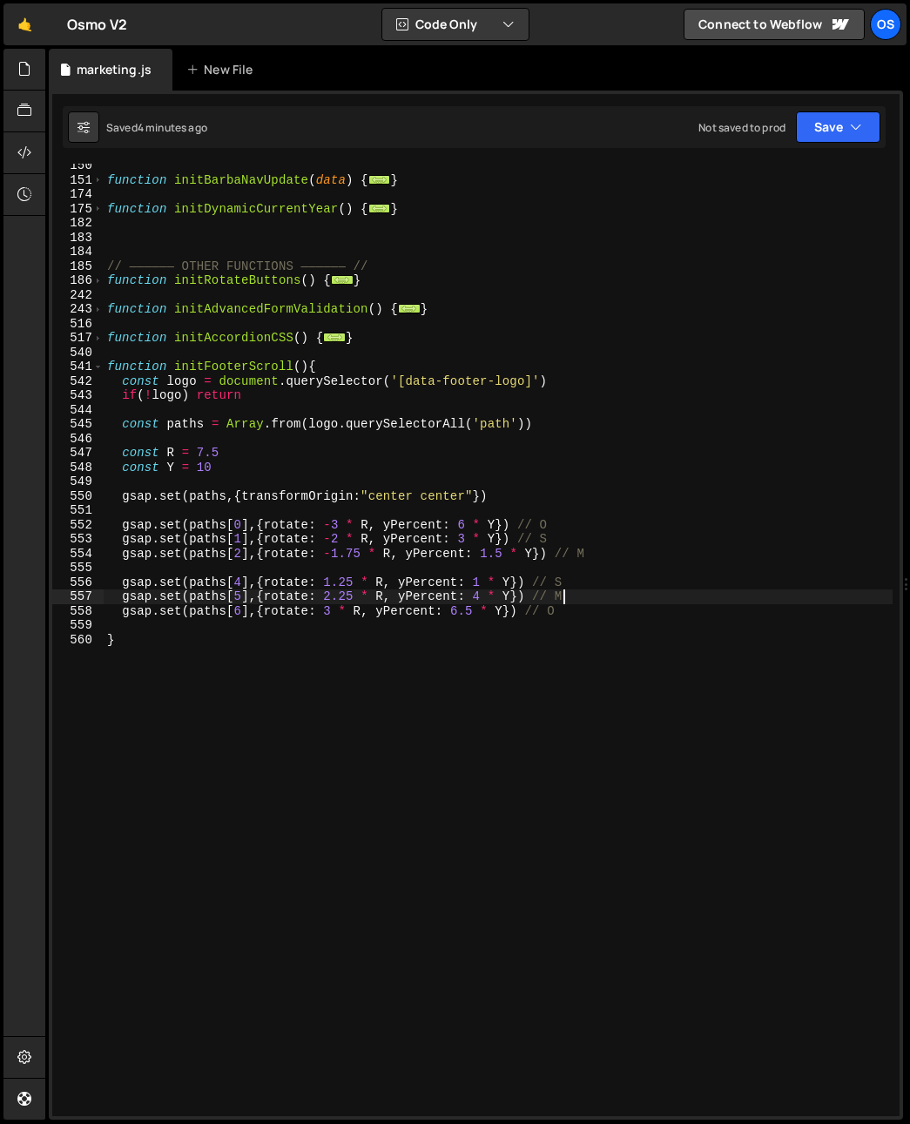
click at [546, 714] on div "function initBarbaNavUpdate ( data ) { ... } function initDynamicCurrentYear ( …" at bounding box center [498, 648] width 789 height 981
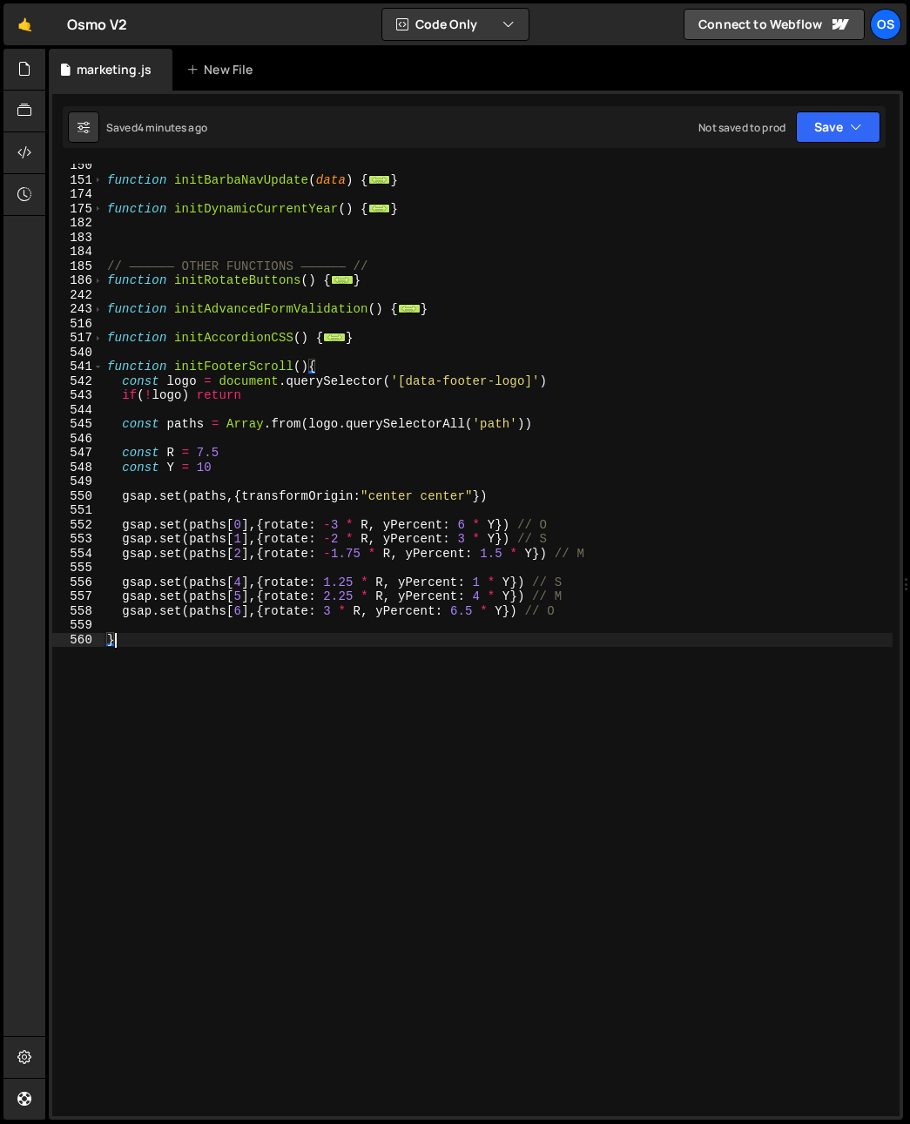
click at [563, 704] on div "function initBarbaNavUpdate ( data ) { ... } function initDynamicCurrentYear ( …" at bounding box center [498, 648] width 789 height 981
click at [643, 596] on div "function initBarbaNavUpdate ( data ) { ... } function initDynamicCurrentYear ( …" at bounding box center [498, 648] width 789 height 981
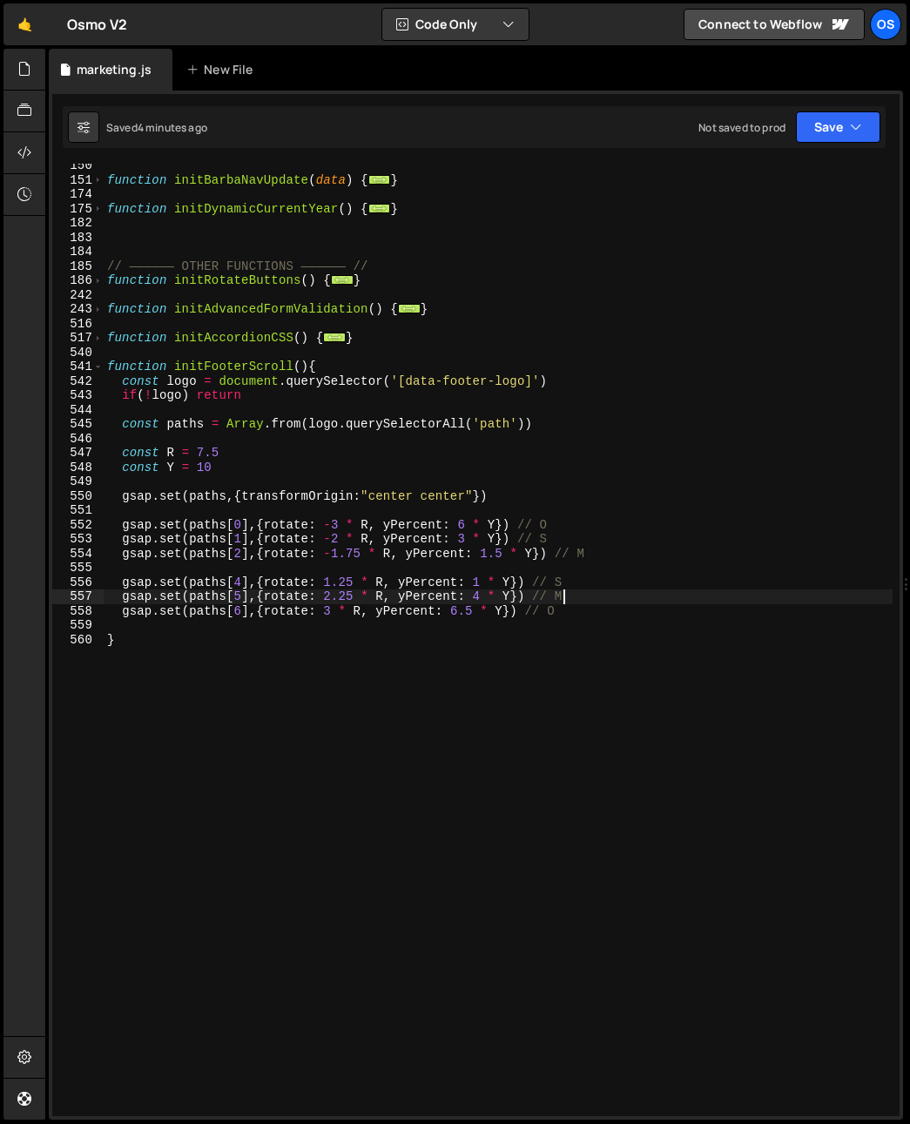
click at [642, 599] on div "function initBarbaNavUpdate ( data ) { ... } function initDynamicCurrentYear ( …" at bounding box center [498, 648] width 789 height 981
click at [636, 609] on div "function initBarbaNavUpdate ( data ) { ... } function initDynamicCurrentYear ( …" at bounding box center [498, 648] width 789 height 981
type textarea "gsap.set(paths[6],{rotate: 3 * R, yPercent: 6.[DEMOGRAPHIC_DATA]"
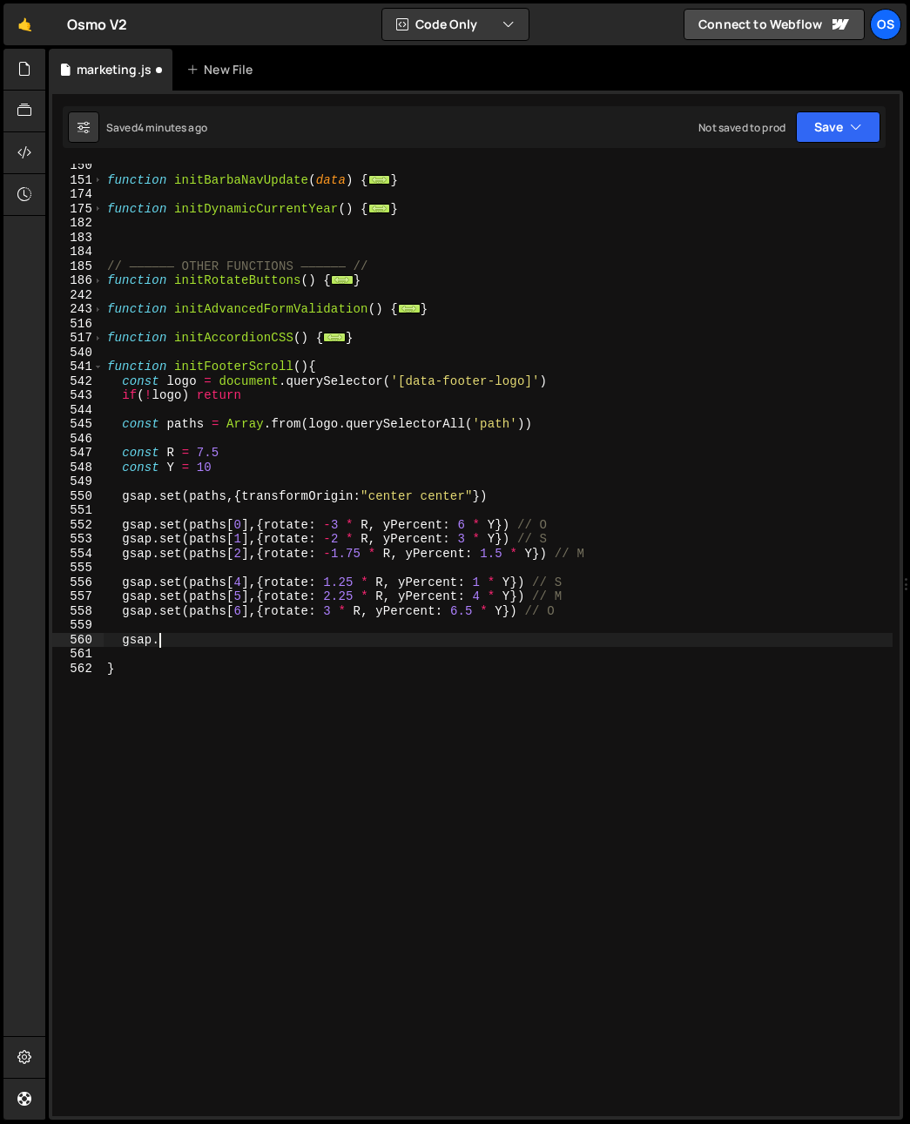
scroll to position [0, 3]
type textarea "[DOMAIN_NAME](paths,{"
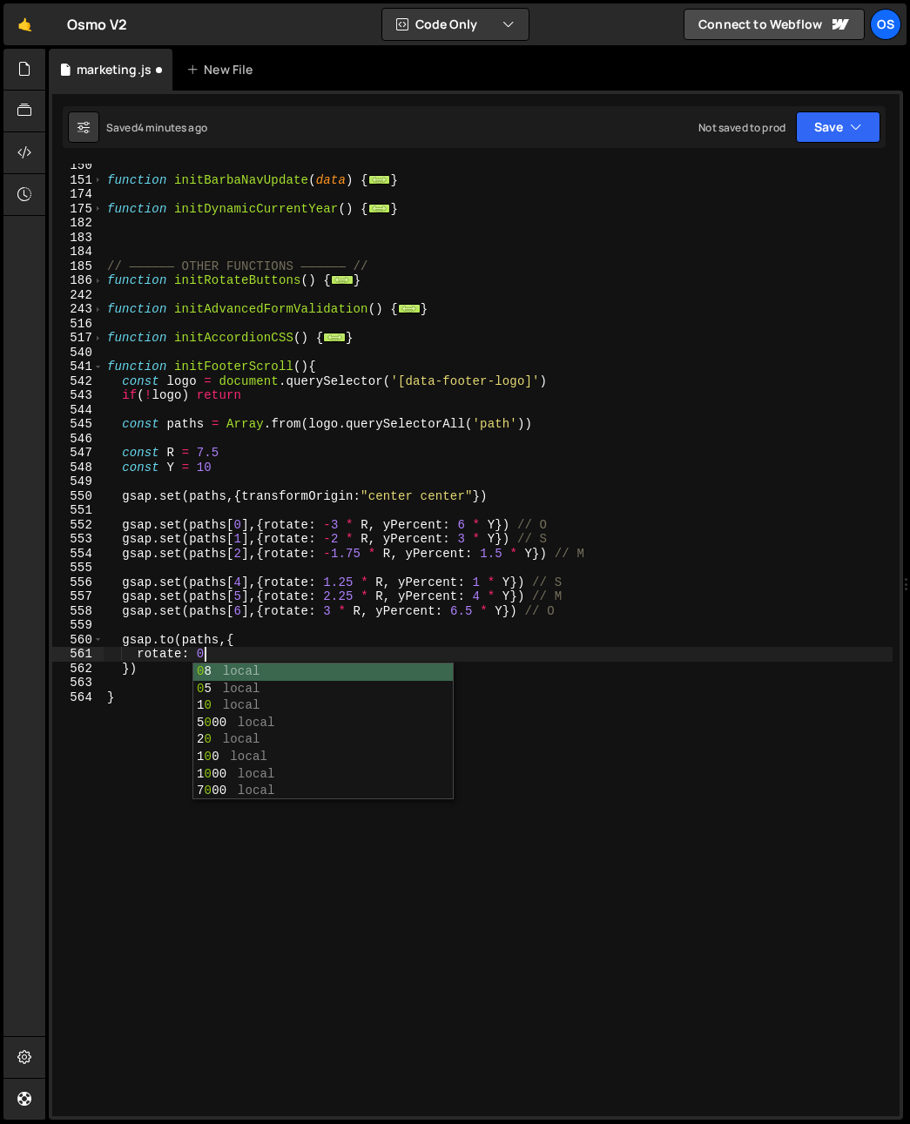
type textarea "rotate: 0,"
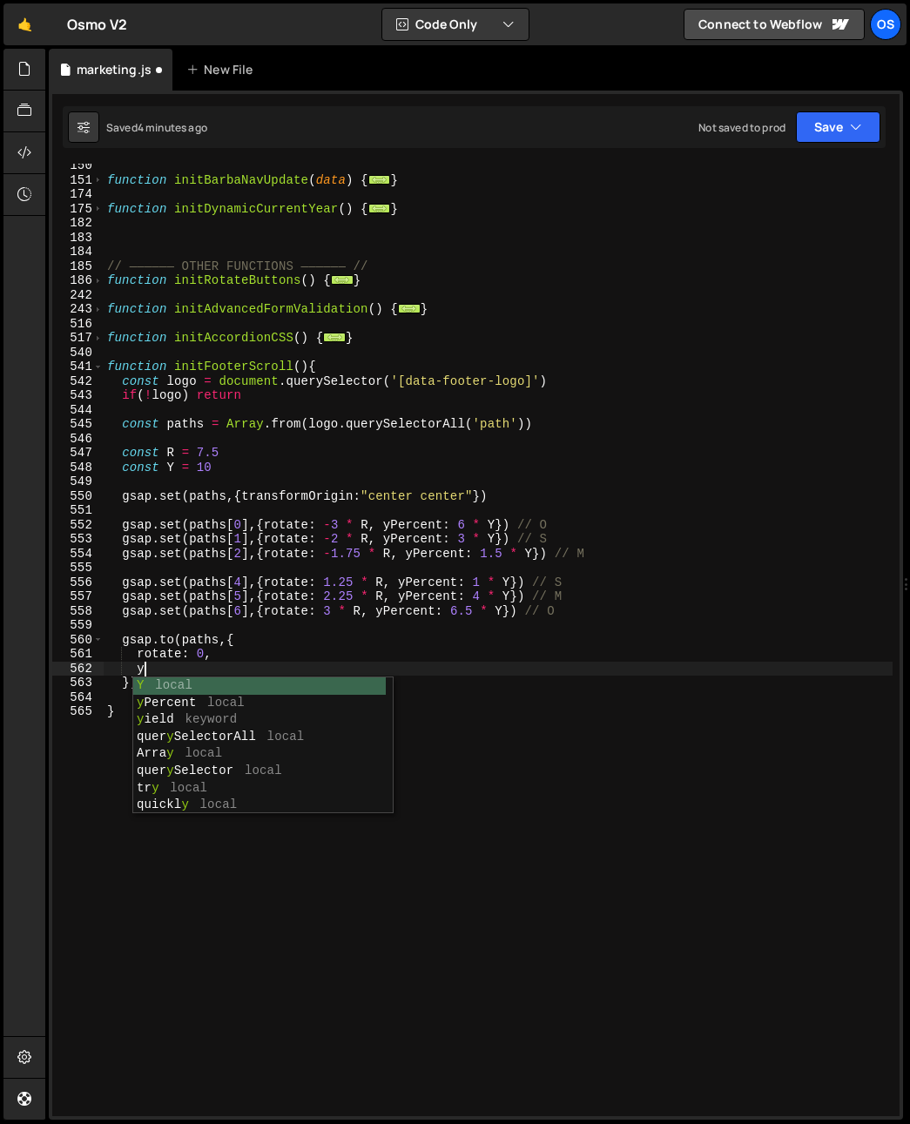
scroll to position [0, 2]
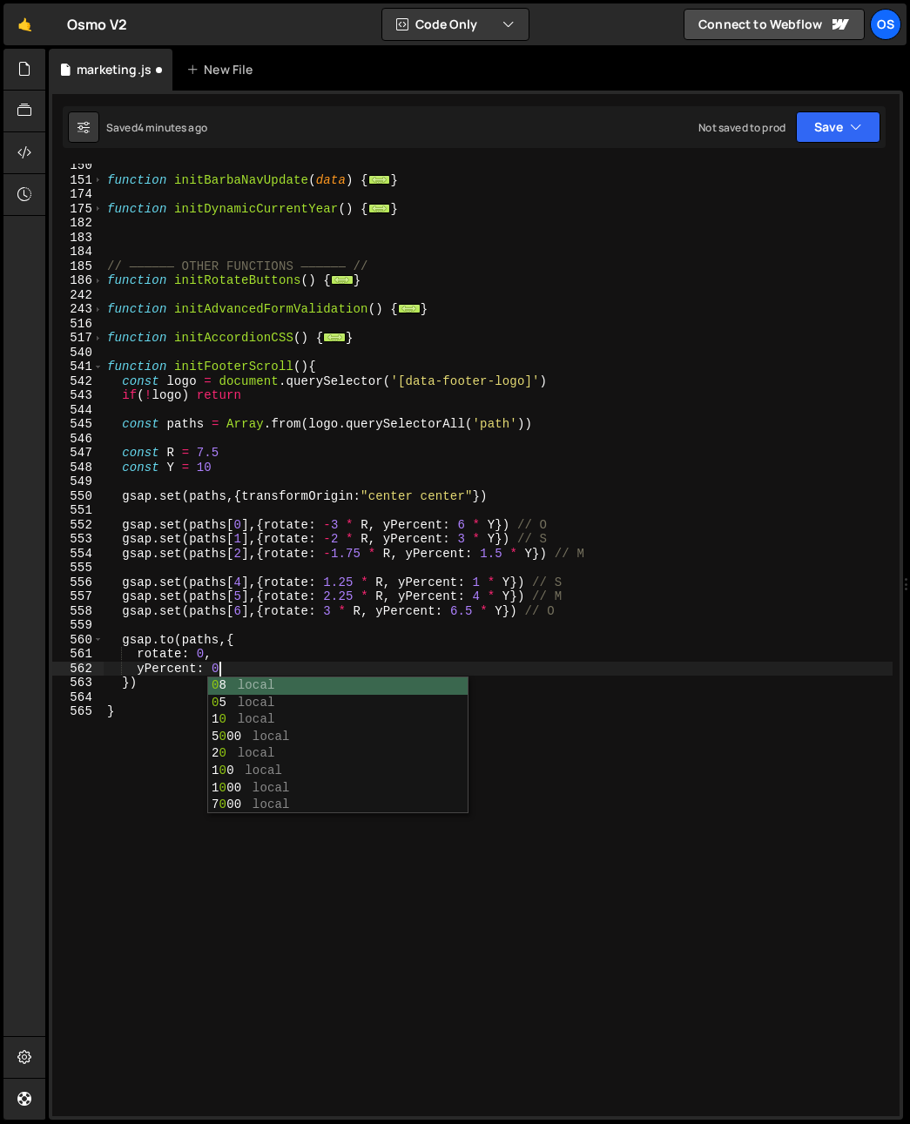
type textarea "yPercent: 0,"
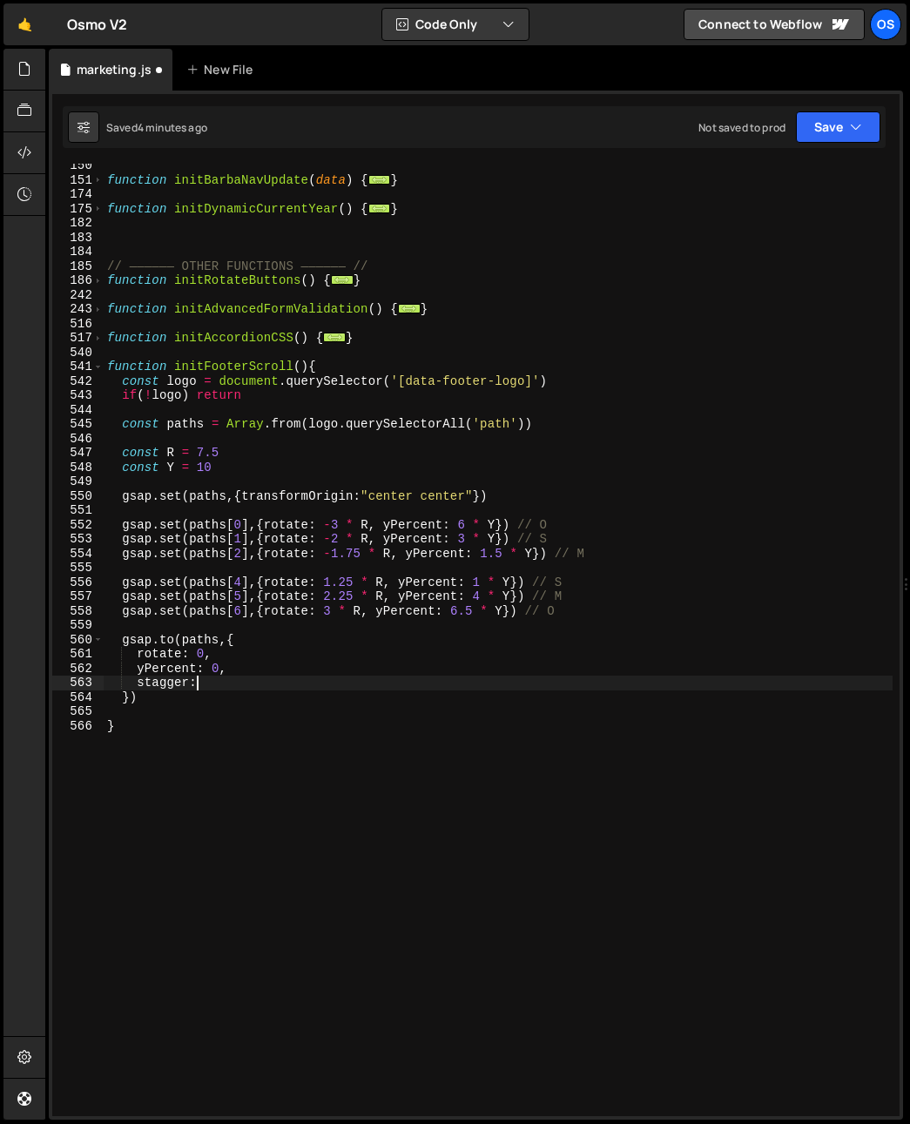
type textarea "stagger:{"
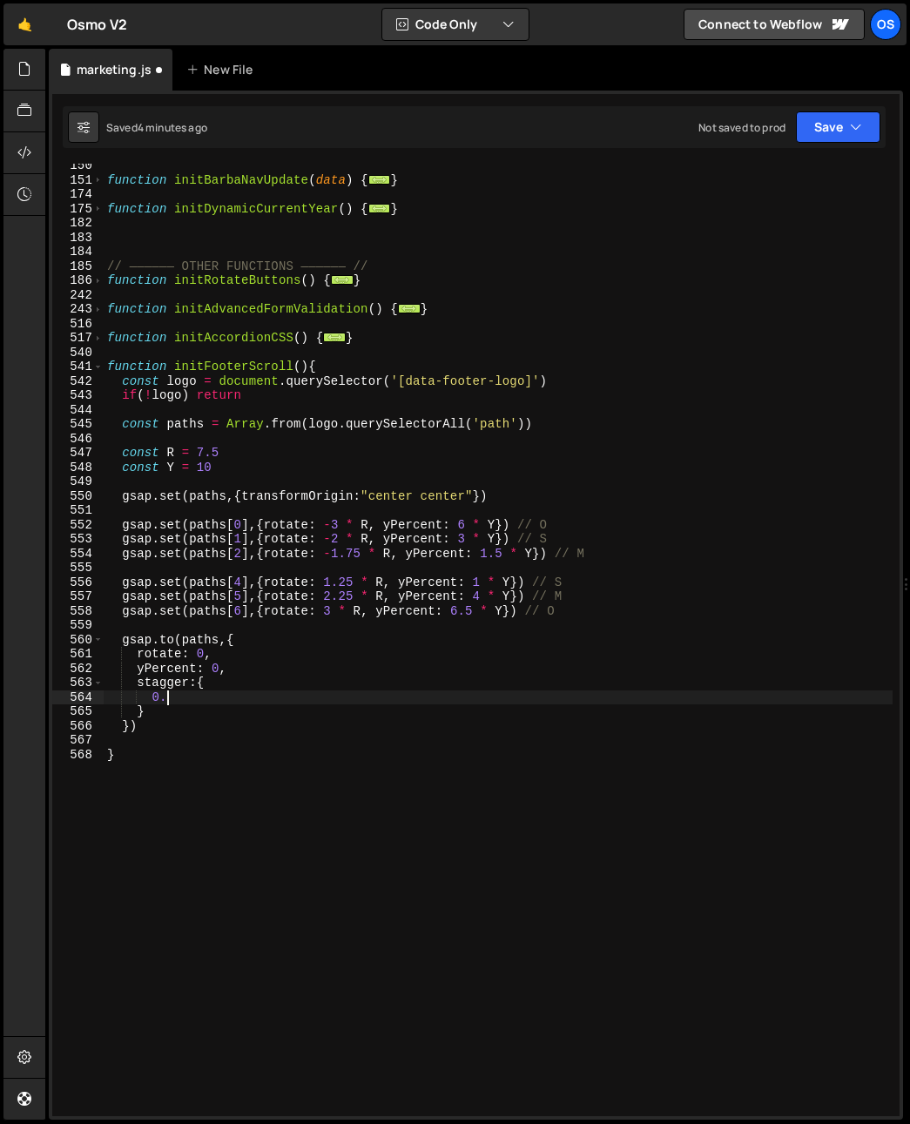
type textarea "0"
type textarea "e"
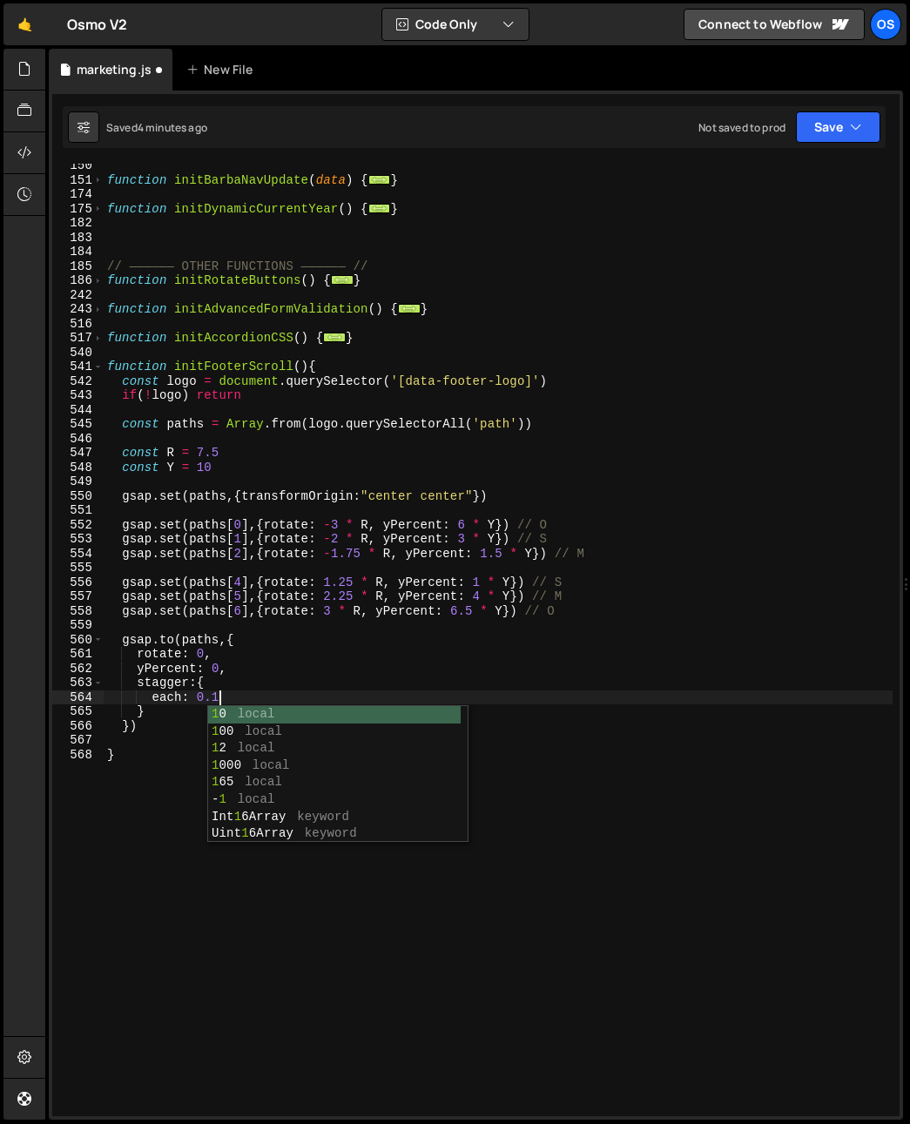
type textarea "each: 0.1,"
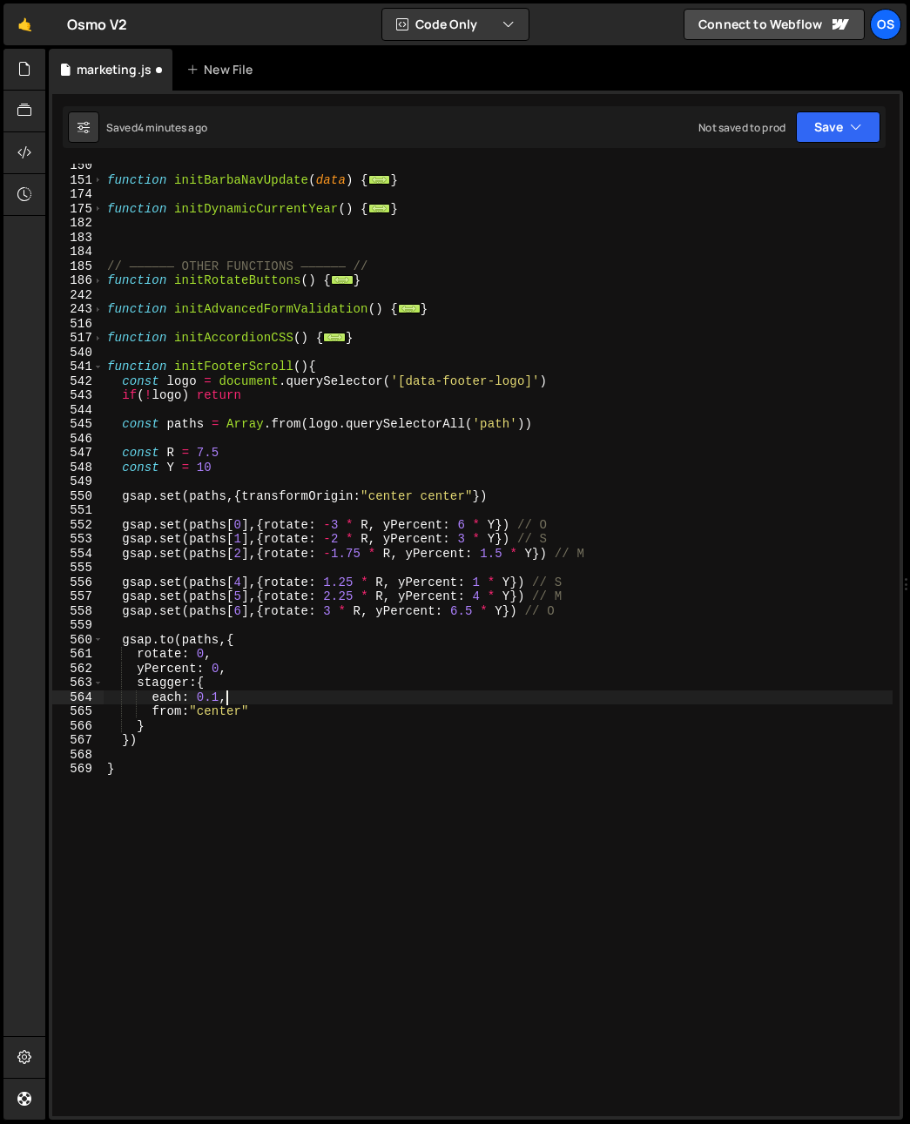
scroll to position [0, 6]
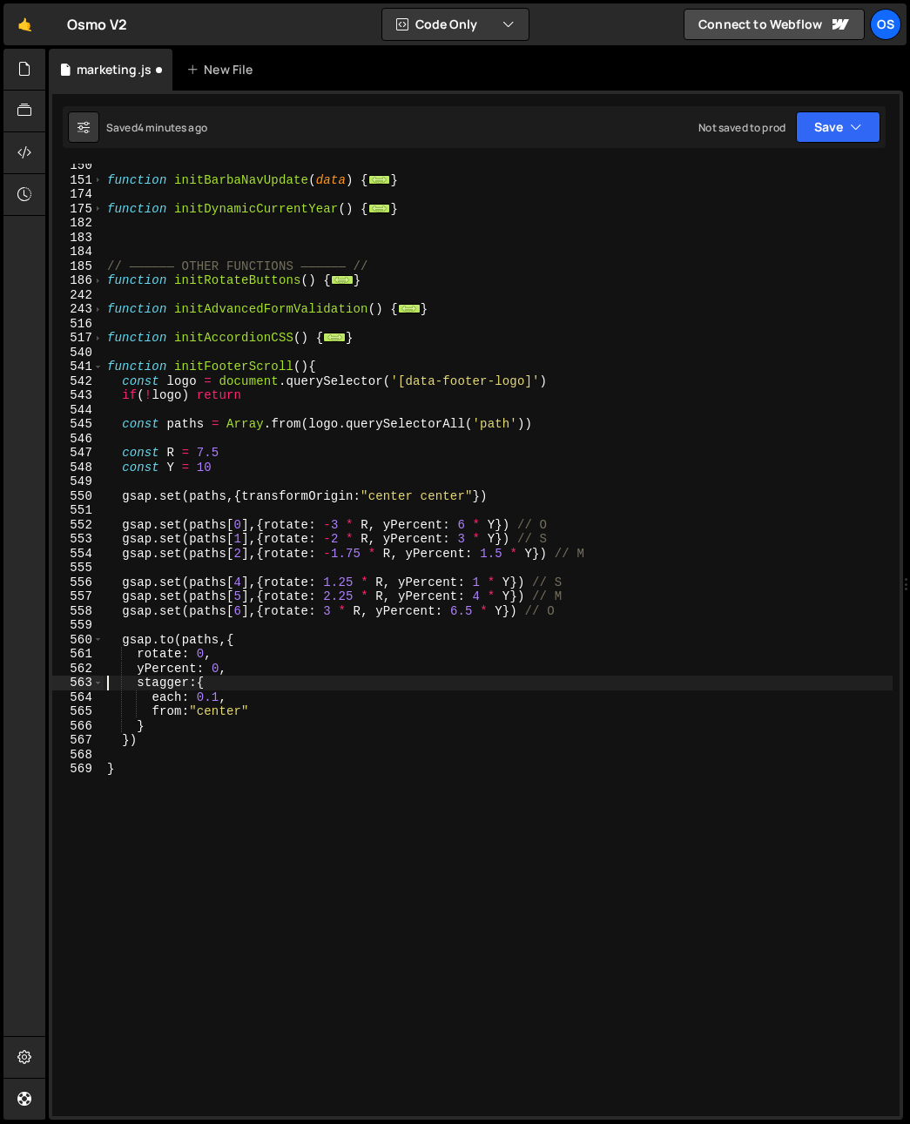
type textarea "yPercent: 0,"
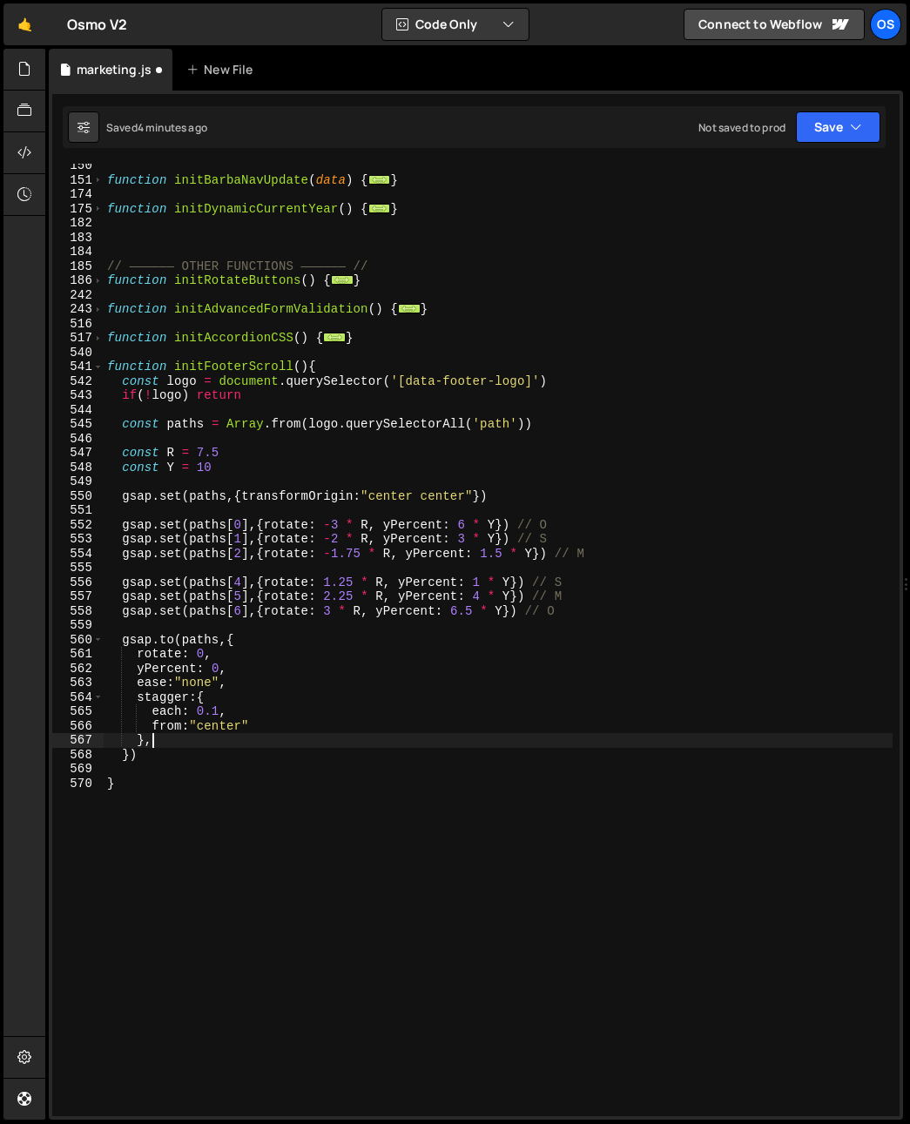
type textarea "},{"
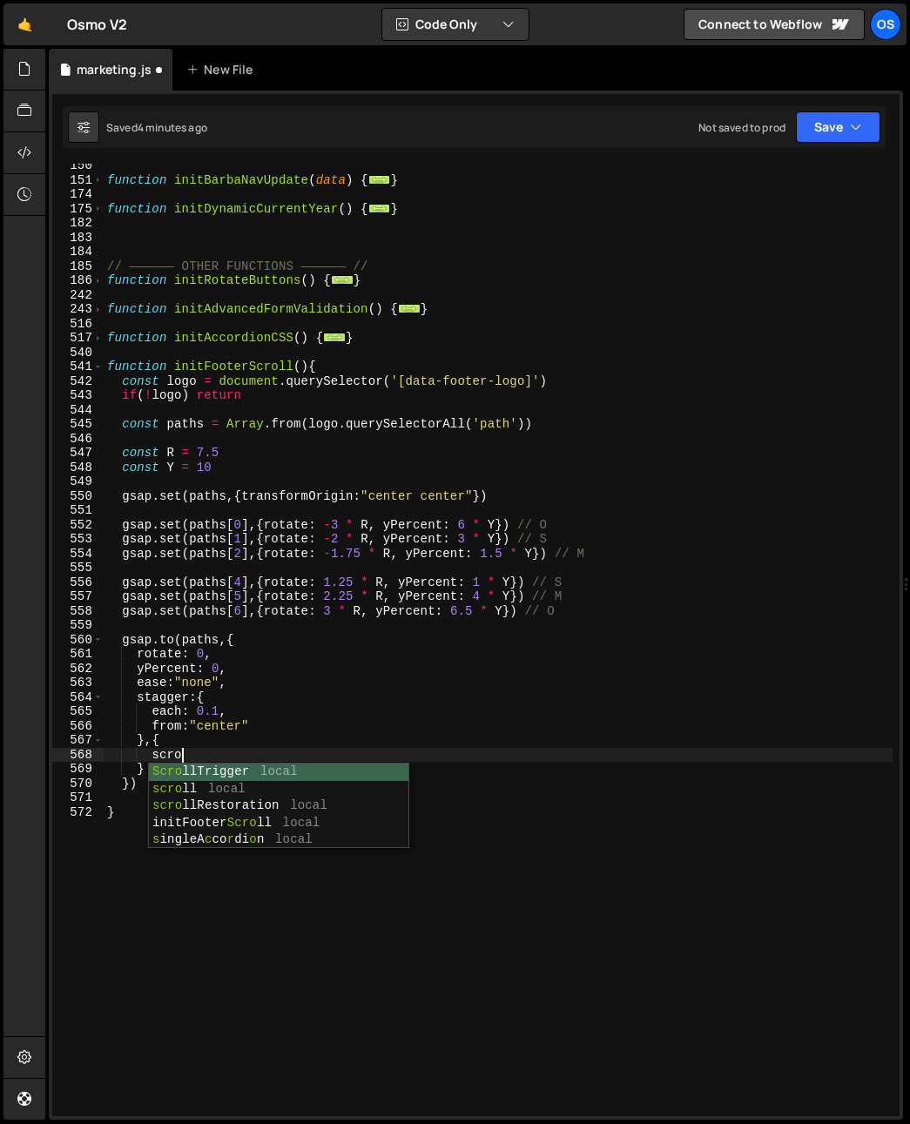
scroll to position [0, 4]
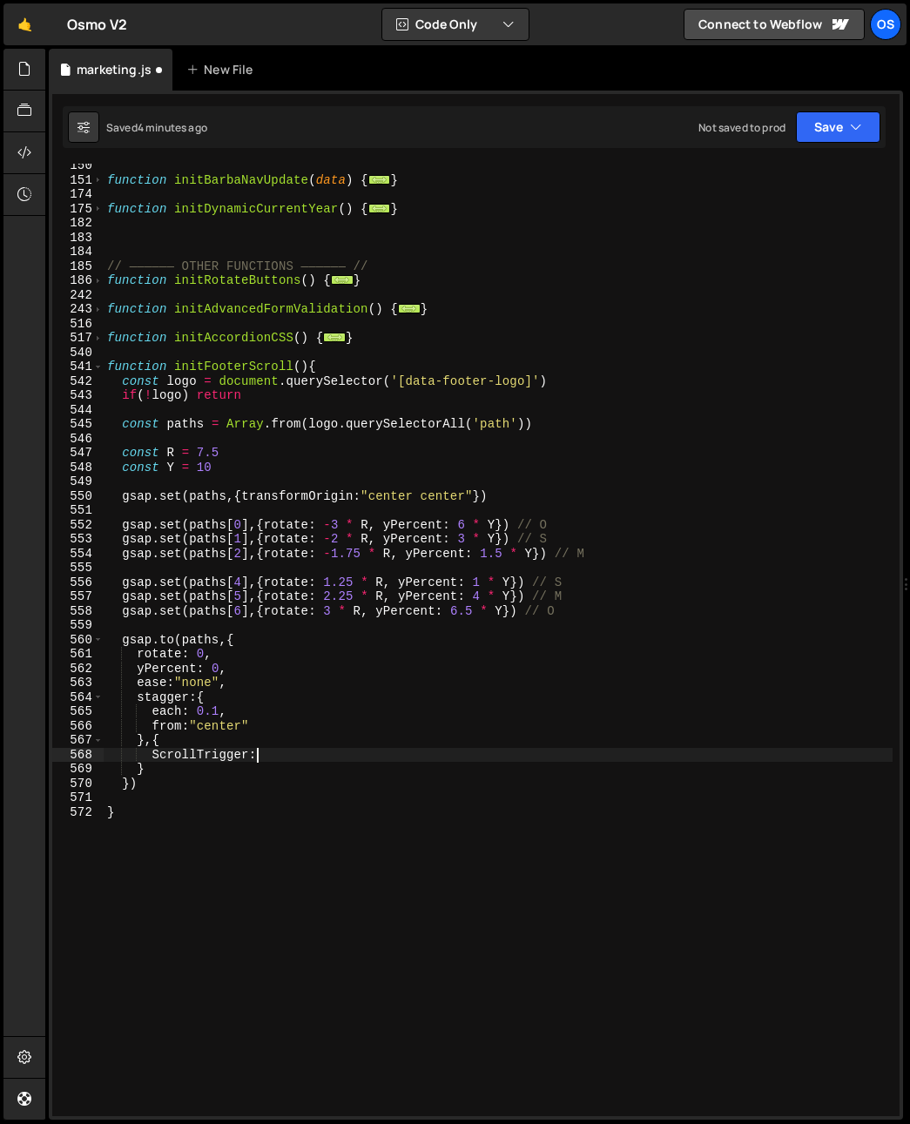
type textarea "ScrollTrigger:{"
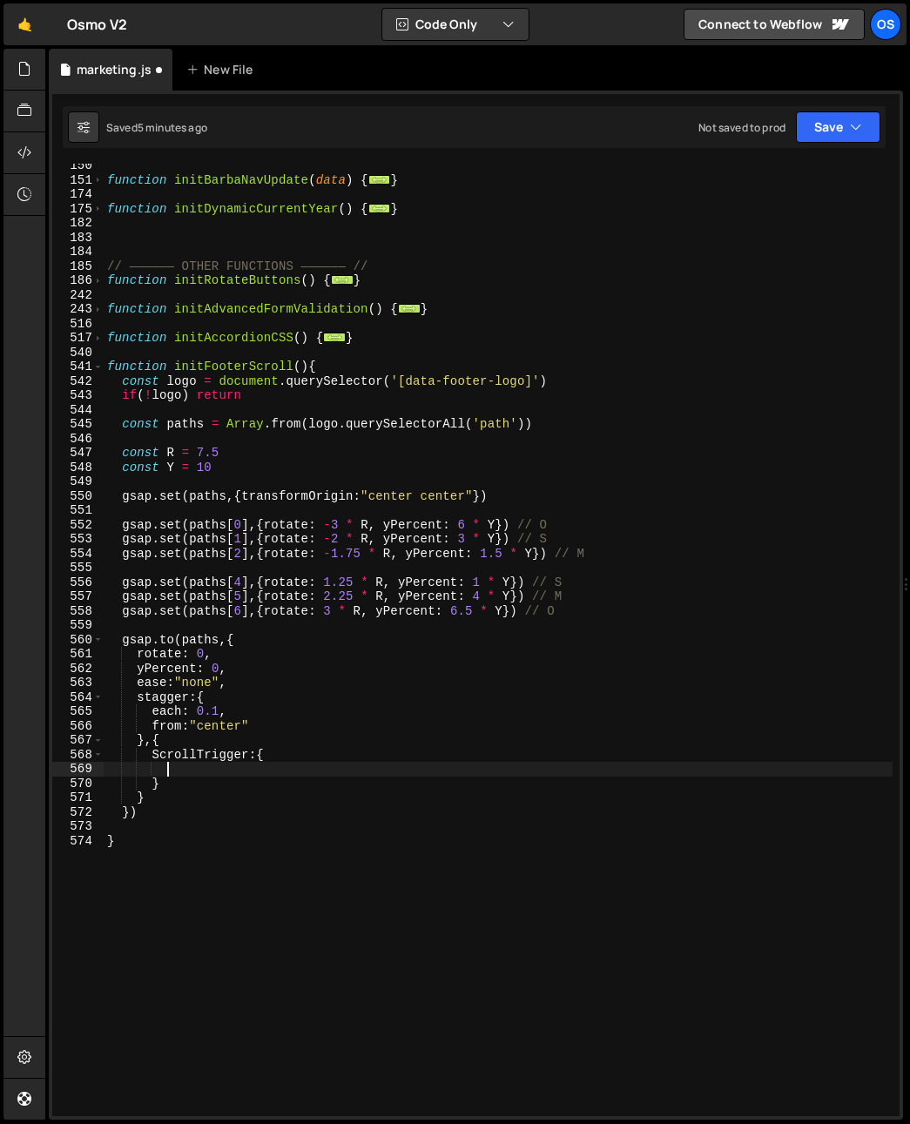
click at [153, 756] on div "function initBarbaNavUpdate ( data ) { ... } function initDynamicCurrentYear ( …" at bounding box center [498, 648] width 789 height 981
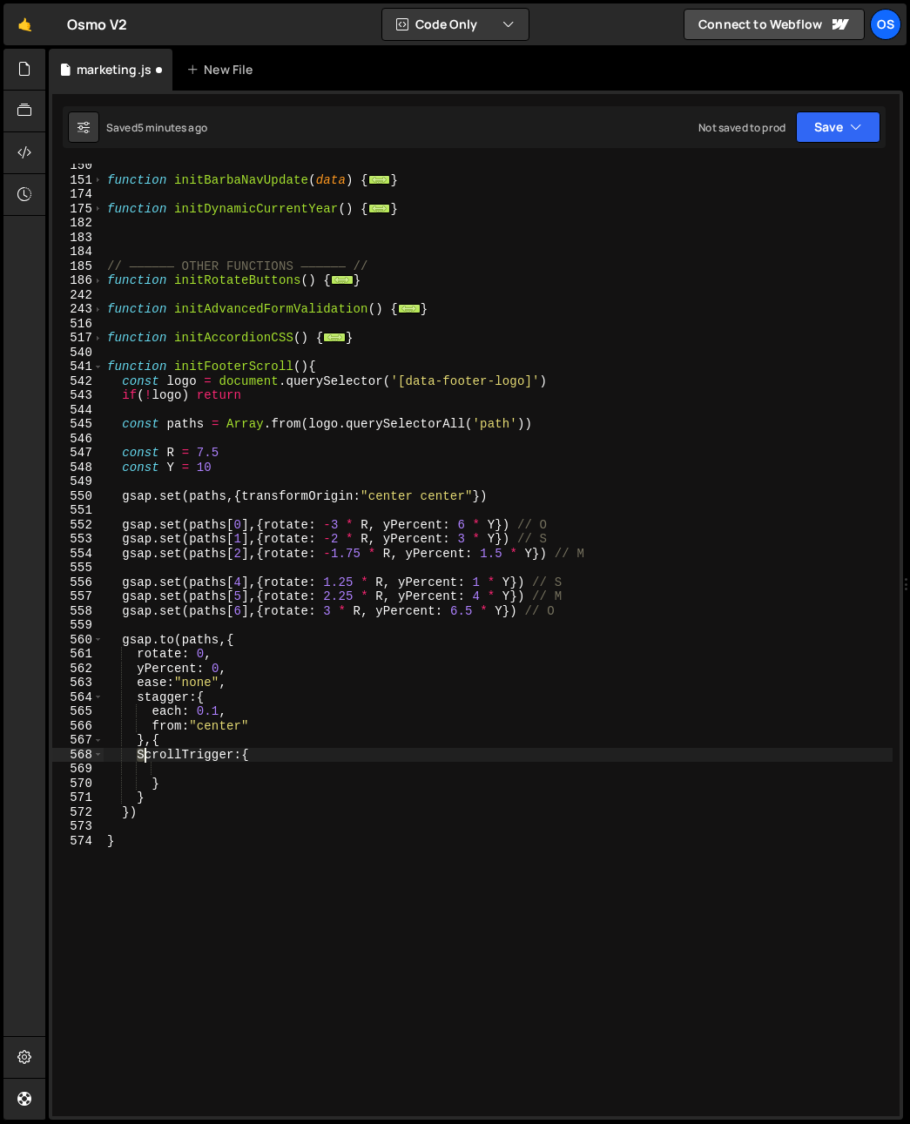
drag, startPoint x: 138, startPoint y: 754, endPoint x: 144, endPoint y: 771, distance: 17.4
click at [143, 755] on div "function initBarbaNavUpdate ( data ) { ... } function initDynamicCurrentYear ( …" at bounding box center [498, 648] width 789 height 981
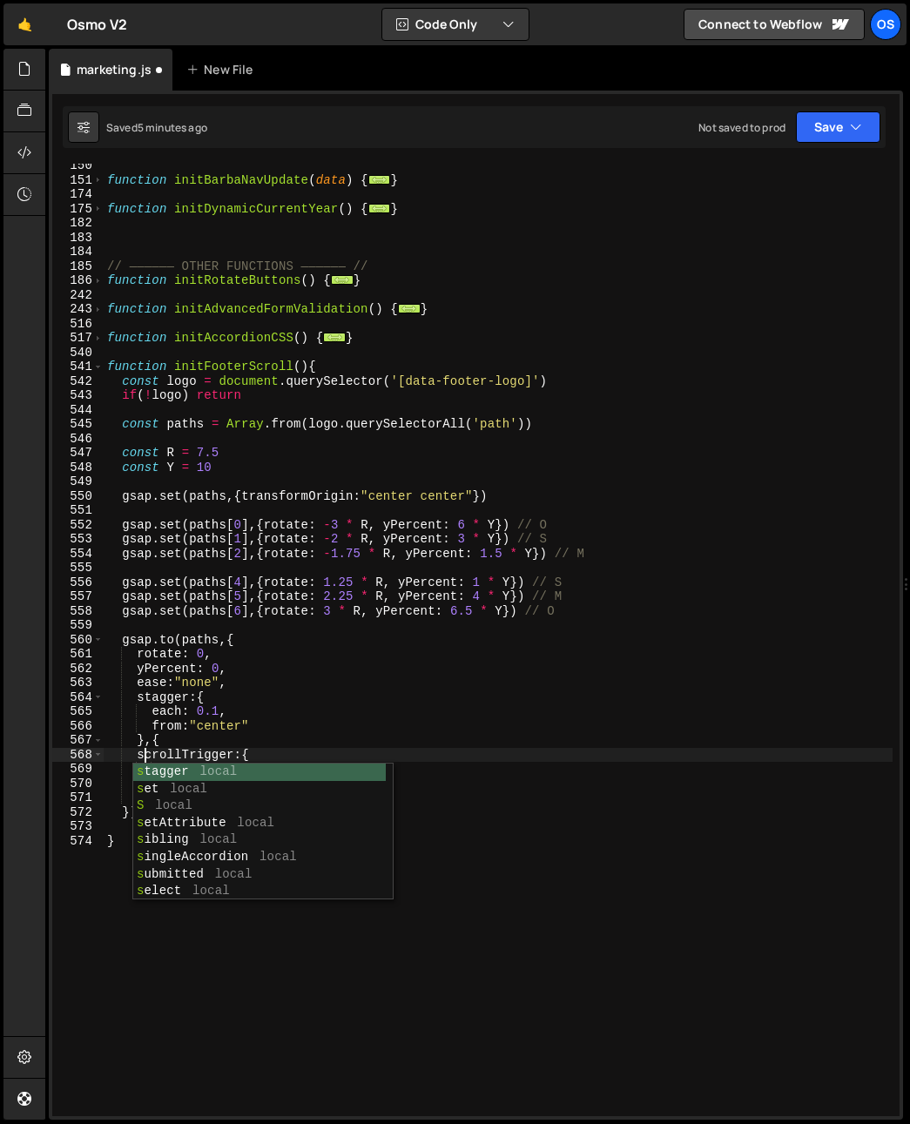
scroll to position [0, 3]
click at [149, 781] on div "s tagger local s et local S local s etAttribute local s ibling local s ingleAcc…" at bounding box center [259, 849] width 253 height 171
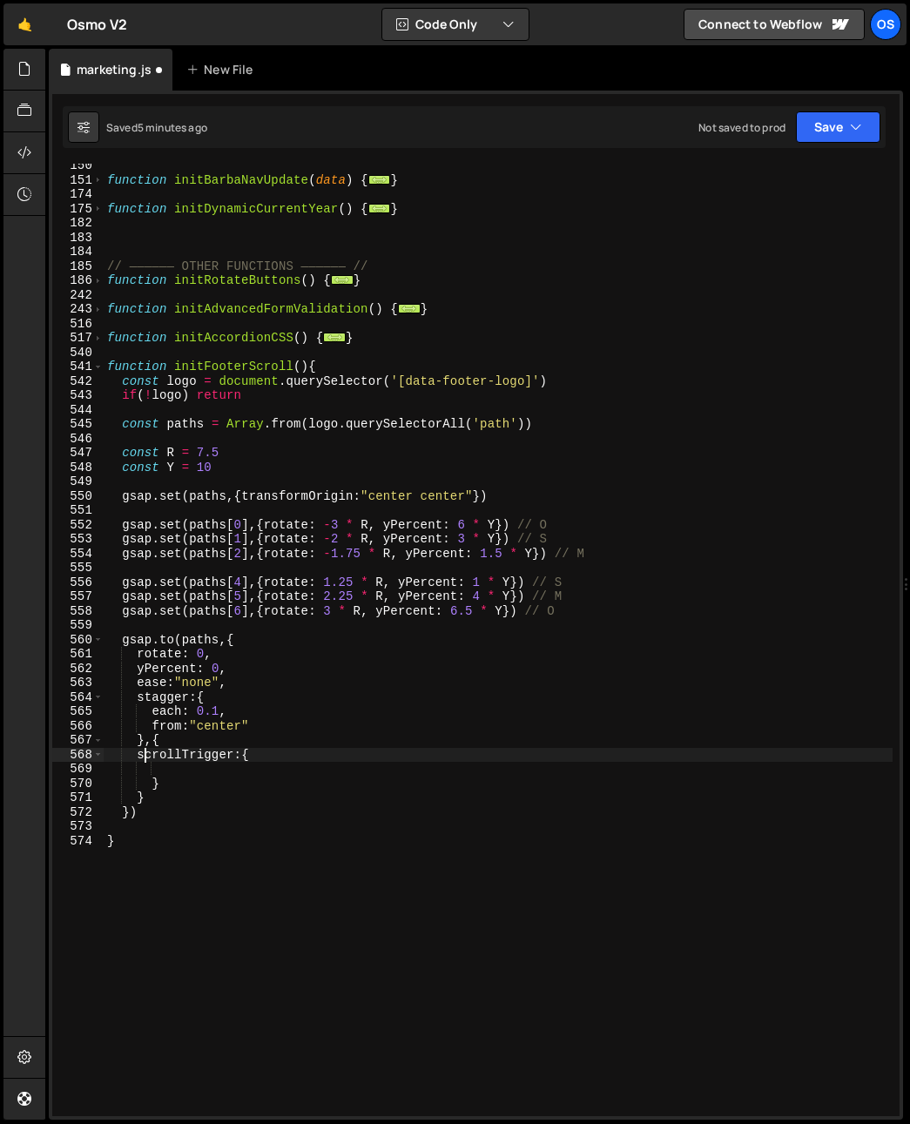
click at [157, 711] on div "function initBarbaNavUpdate ( data ) { ... } function initDynamicCurrentYear ( …" at bounding box center [498, 648] width 789 height 981
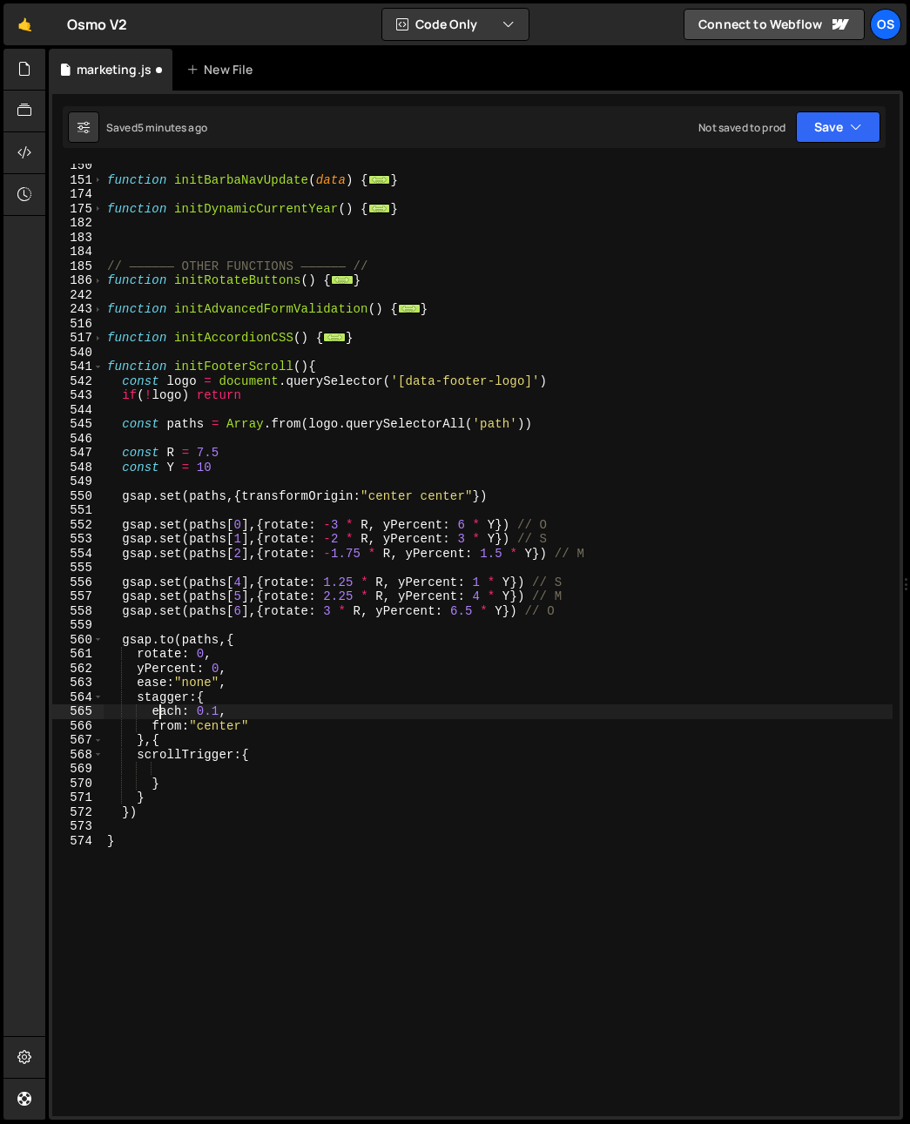
click at [150, 784] on div "function initBarbaNavUpdate ( data ) { ... } function initDynamicCurrentYear ( …" at bounding box center [498, 648] width 789 height 981
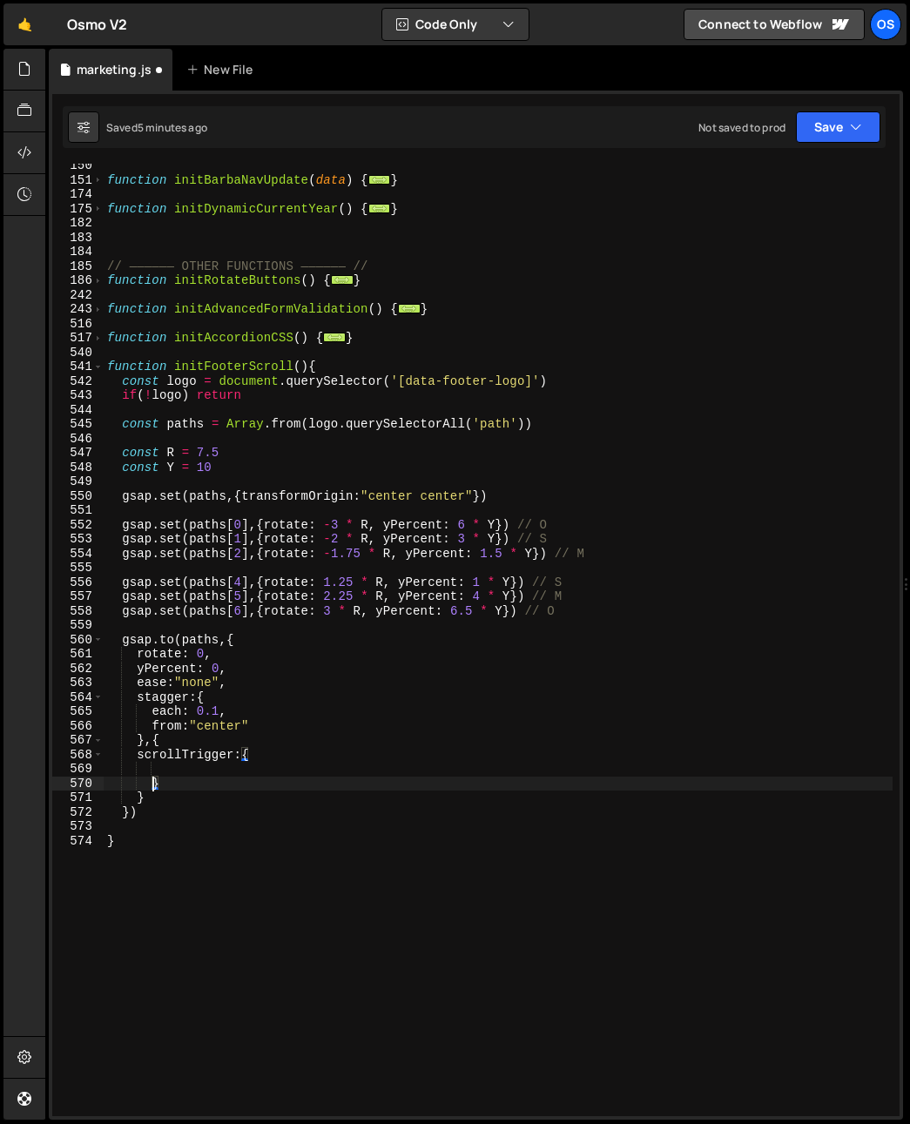
scroll to position [0, 2]
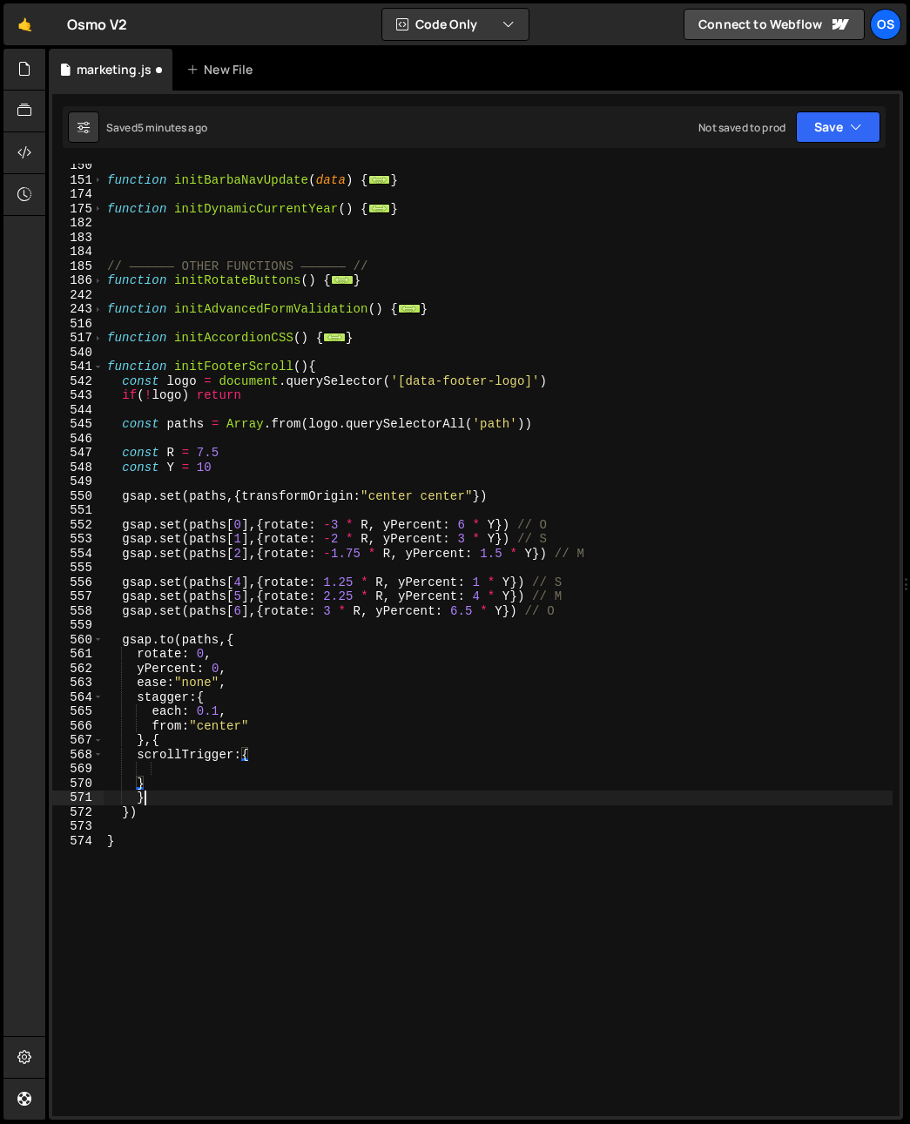
click at [144, 798] on div "function initBarbaNavUpdate ( data ) { ... } function initDynamicCurrentYear ( …" at bounding box center [498, 648] width 789 height 981
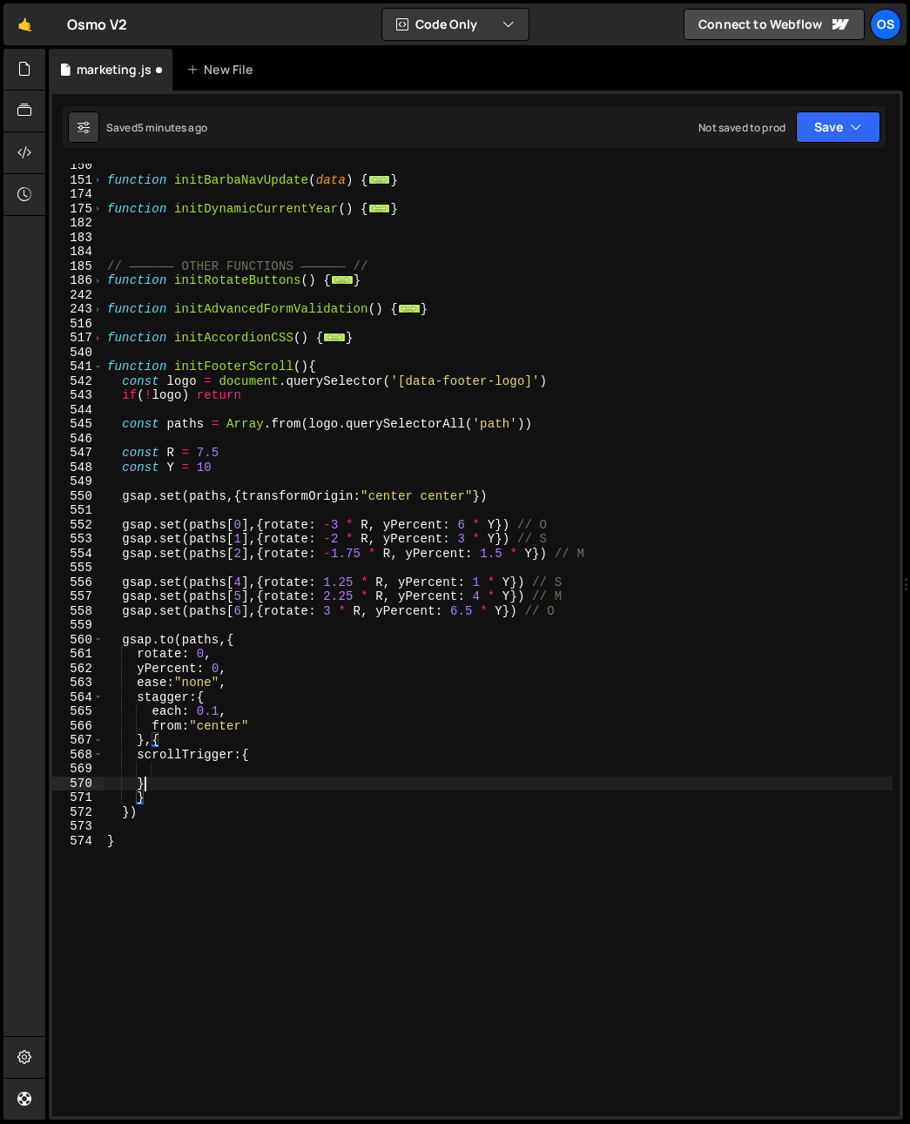
click at [192, 779] on div "function initBarbaNavUpdate ( data ) { ... } function initDynamicCurrentYear ( …" at bounding box center [498, 648] width 789 height 981
click at [176, 795] on div "function initBarbaNavUpdate ( data ) { ... } function initDynamicCurrentYear ( …" at bounding box center [498, 648] width 789 height 981
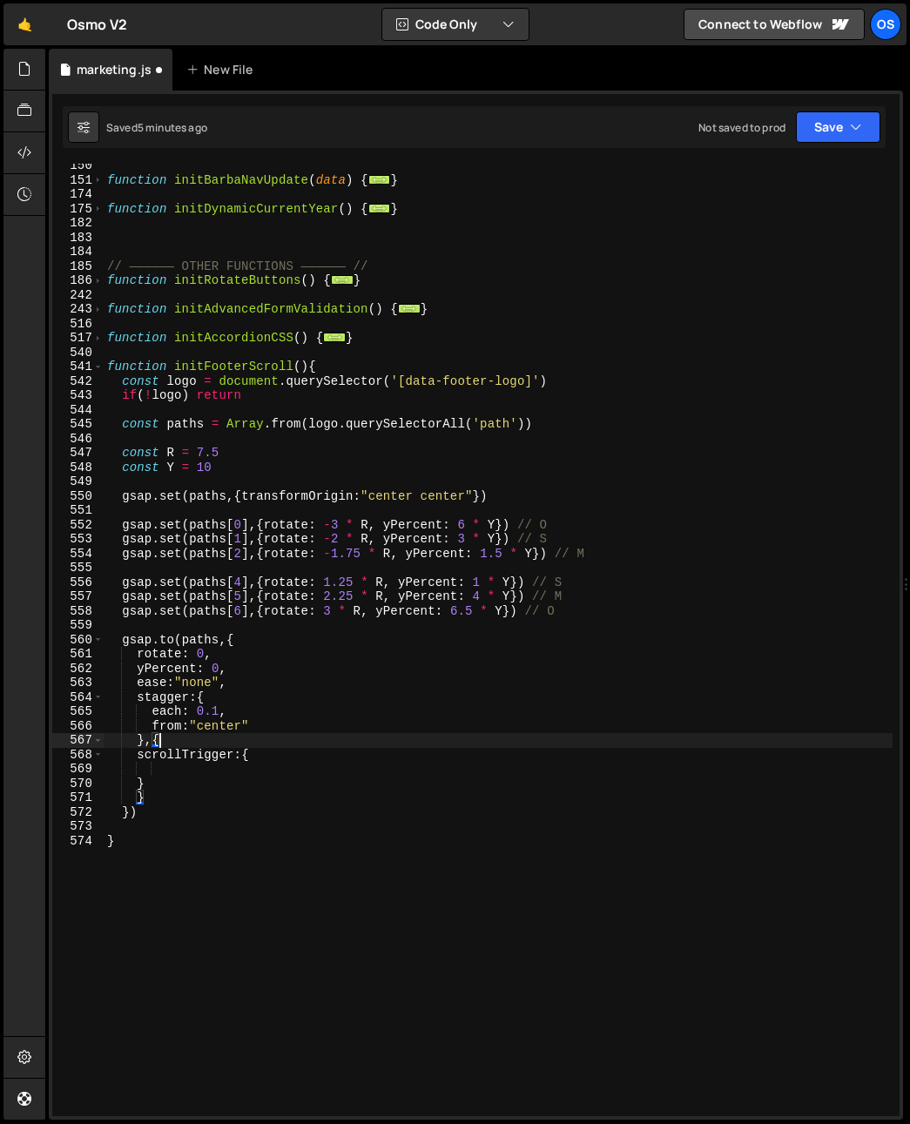
click at [185, 742] on div "function initBarbaNavUpdate ( data ) { ... } function initDynamicCurrentYear ( …" at bounding box center [498, 648] width 789 height 981
click at [179, 788] on div "function initBarbaNavUpdate ( data ) { ... } function initDynamicCurrentYear ( …" at bounding box center [498, 648] width 789 height 981
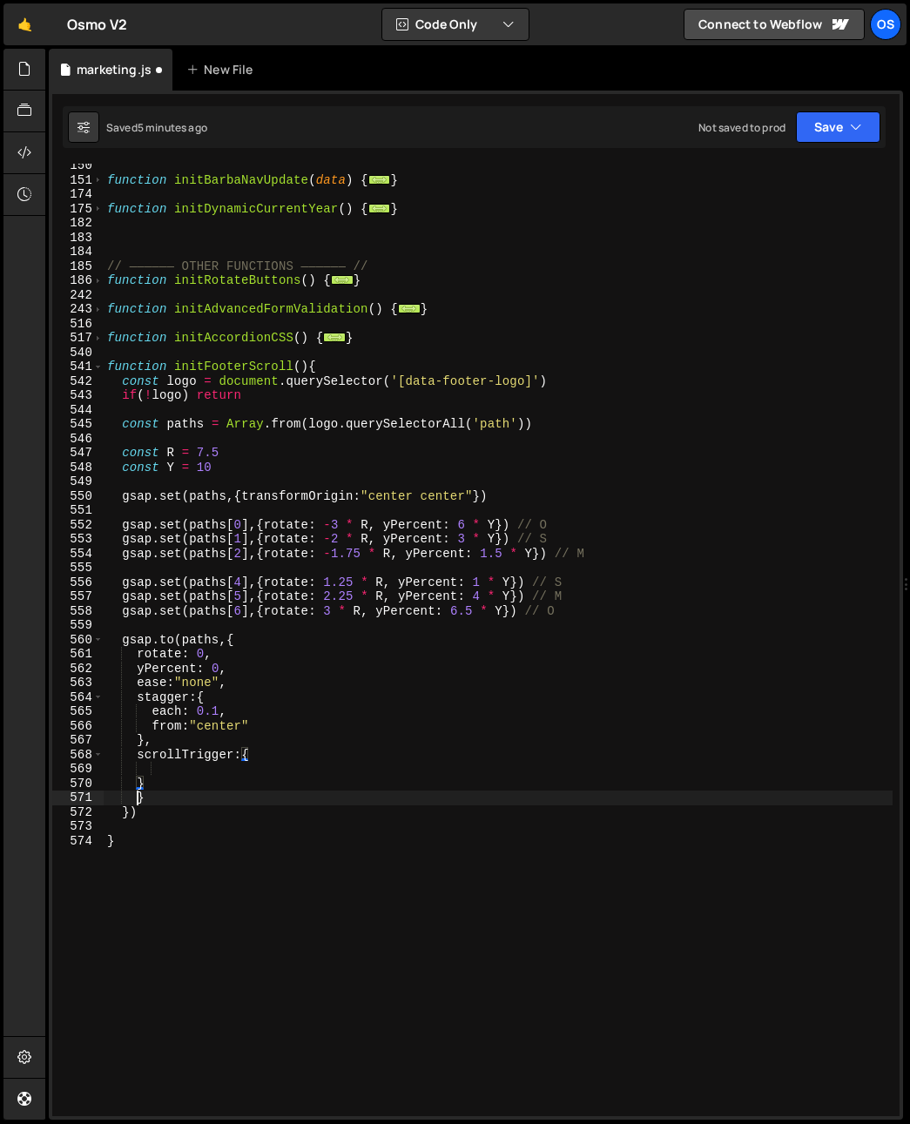
click at [134, 798] on div "function initBarbaNavUpdate ( data ) { ... } function initDynamicCurrentYear ( …" at bounding box center [498, 648] width 789 height 981
click at [122, 816] on div "function initBarbaNavUpdate ( data ) { ... } function initDynamicCurrentYear ( …" at bounding box center [498, 648] width 789 height 981
type textarea "})"
click at [144, 810] on div "function initBarbaNavUpdate ( data ) { ... } function initDynamicCurrentYear ( …" at bounding box center [498, 648] width 789 height 981
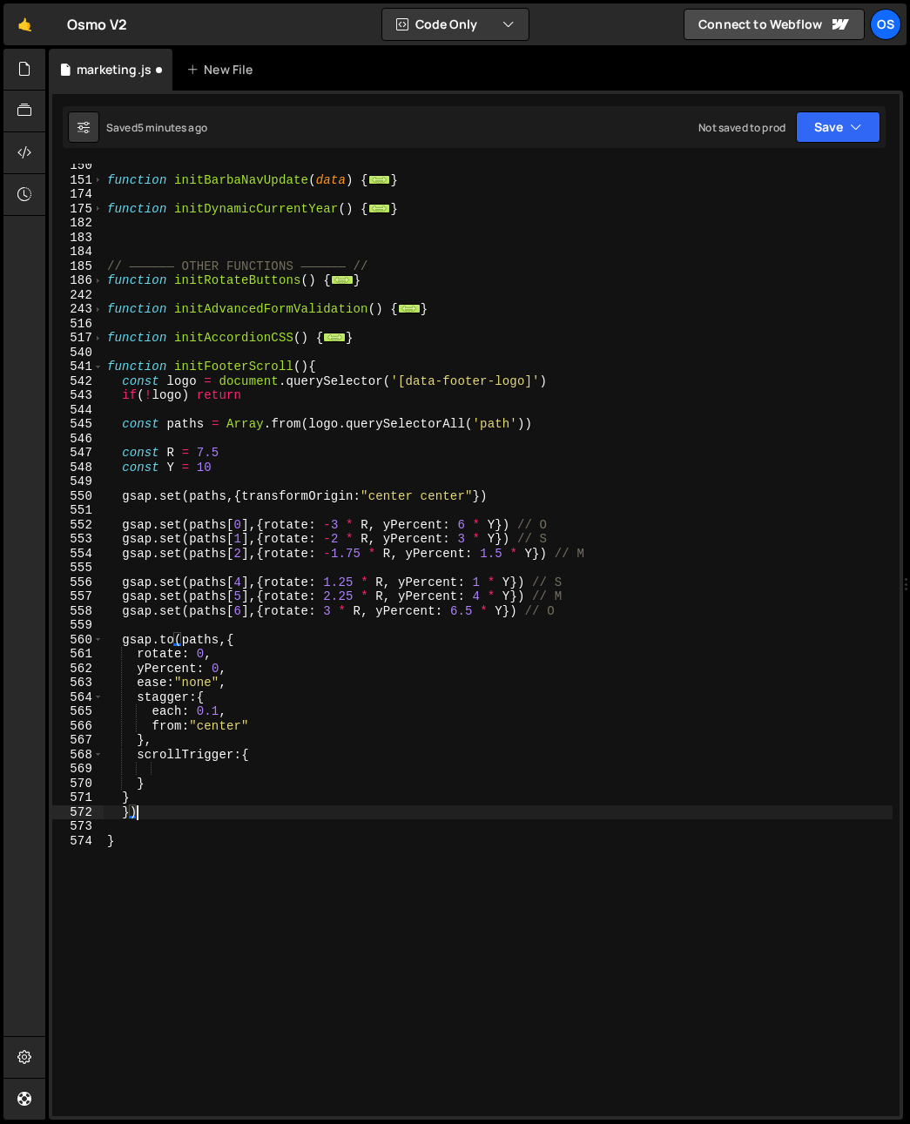
drag, startPoint x: 145, startPoint y: 814, endPoint x: 56, endPoint y: 812, distance: 88.8
click at [56, 812] on div "}) 150 151 174 175 182 183 184 185 186 242 243 516 517 540 541 542 543 544 545 …" at bounding box center [475, 640] width 847 height 953
click at [212, 779] on div "function initBarbaNavUpdate ( data ) { ... } function initDynamicCurrentYear ( …" at bounding box center [498, 648] width 789 height 981
type textarea "}"
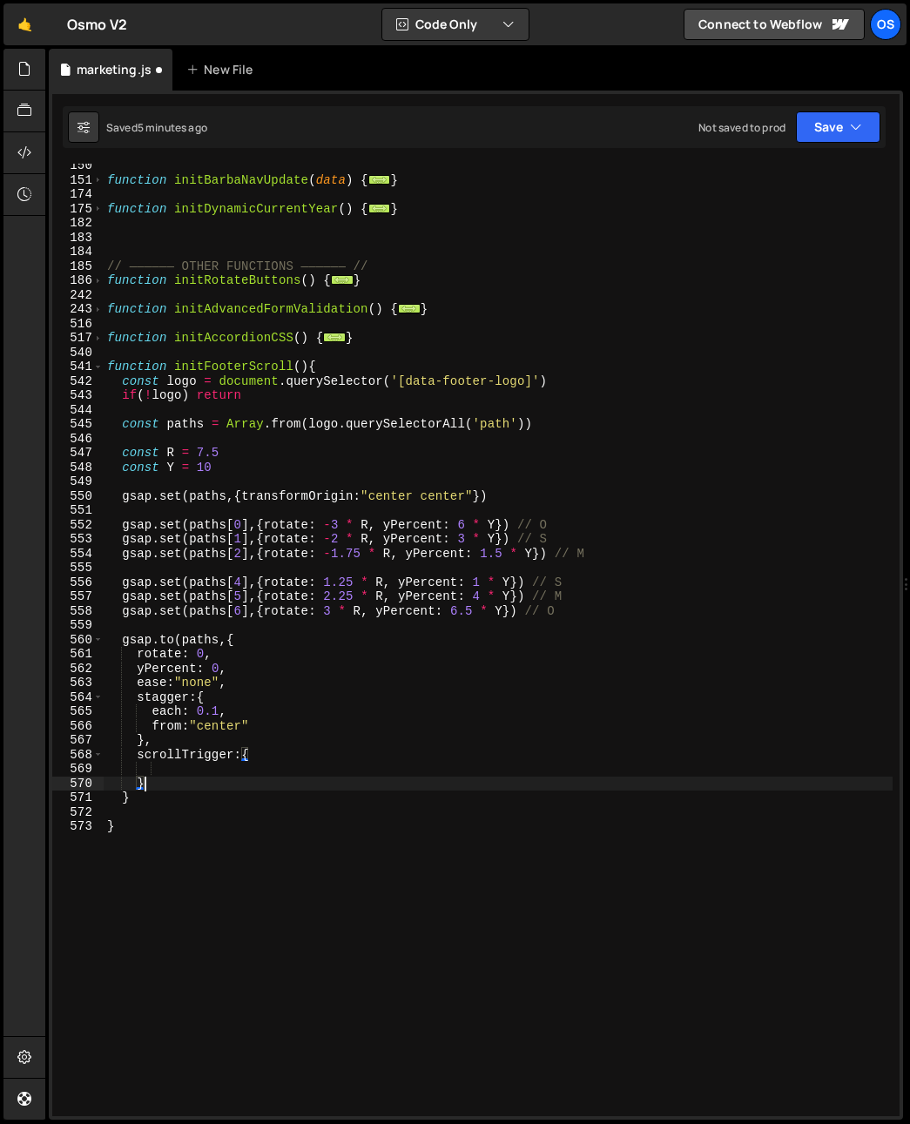
click at [211, 772] on div "function initBarbaNavUpdate ( data ) { ... } function initDynamicCurrentYear ( …" at bounding box center [498, 648] width 789 height 981
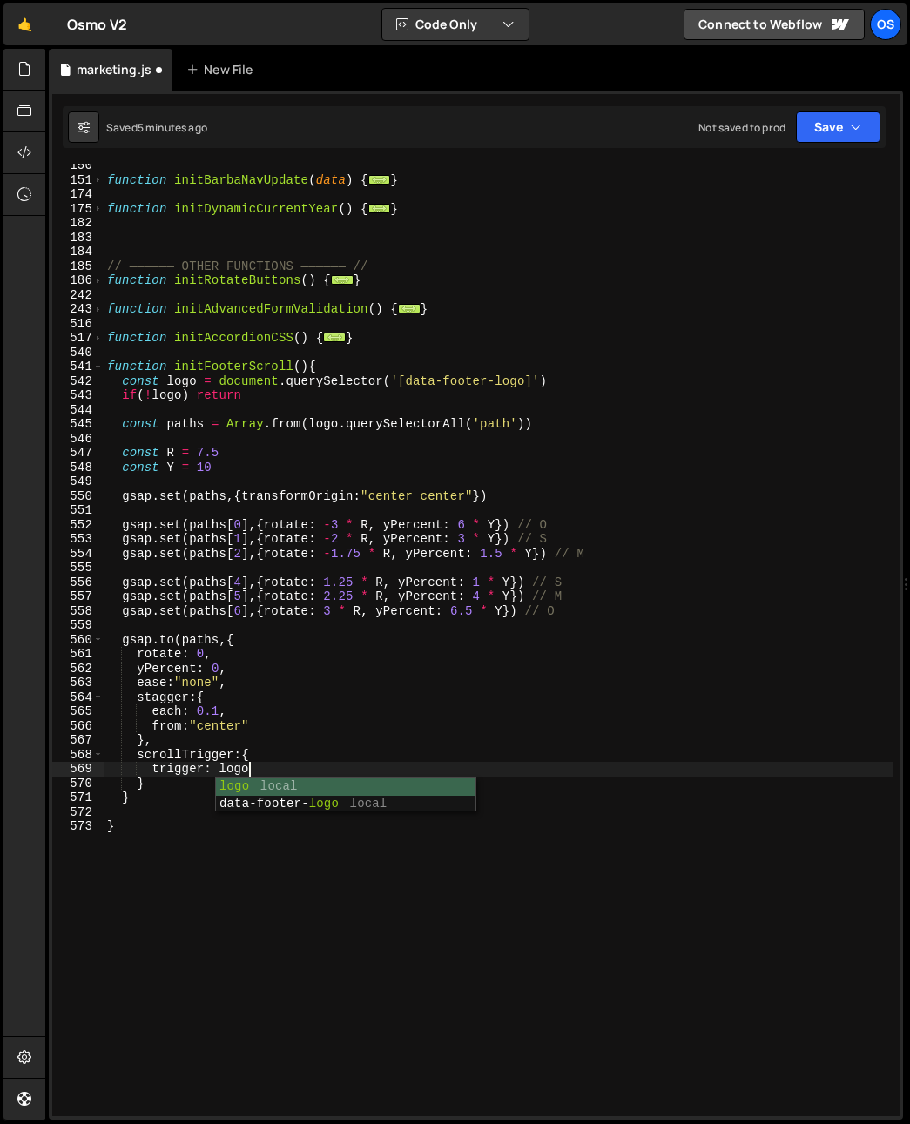
type textarea "trigger: logom"
type textarea "trigger: logo,"
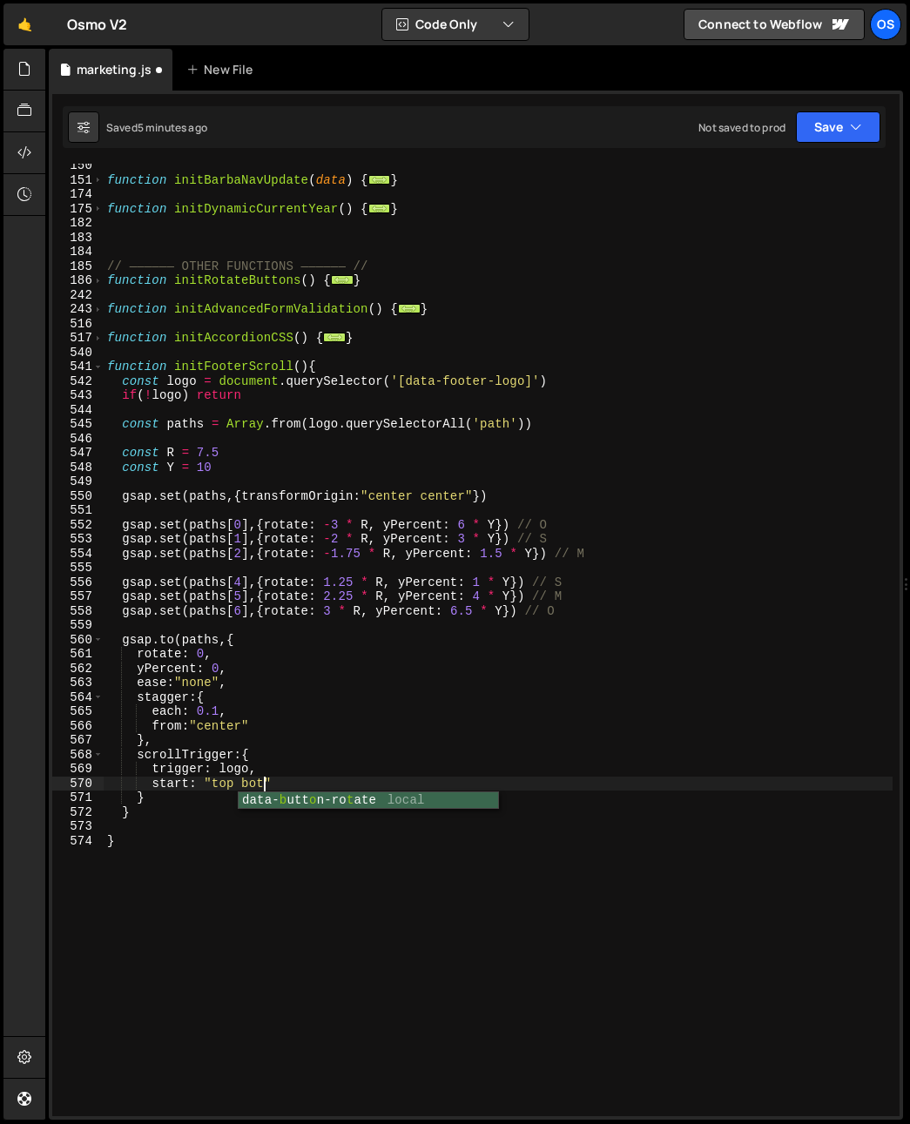
scroll to position [0, 11]
type textarea "start: "top bottom","
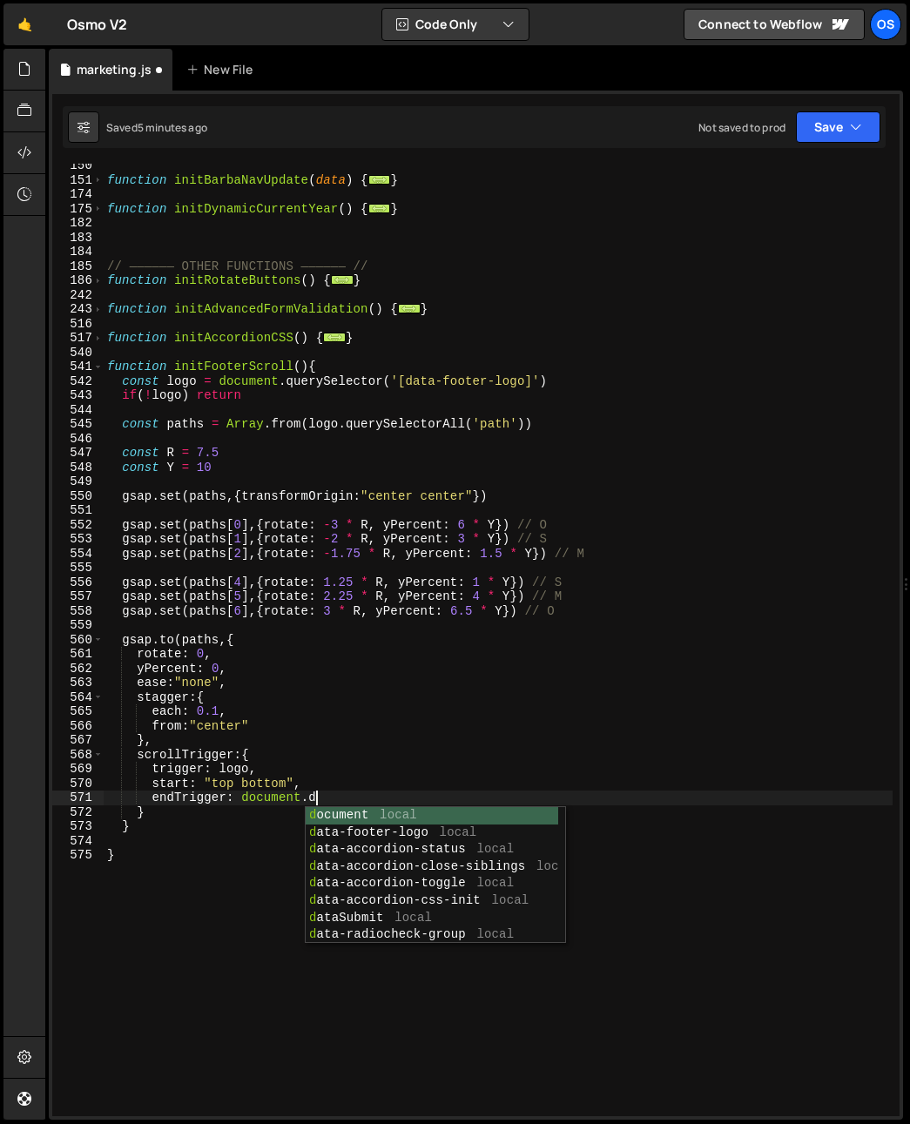
scroll to position [0, 13]
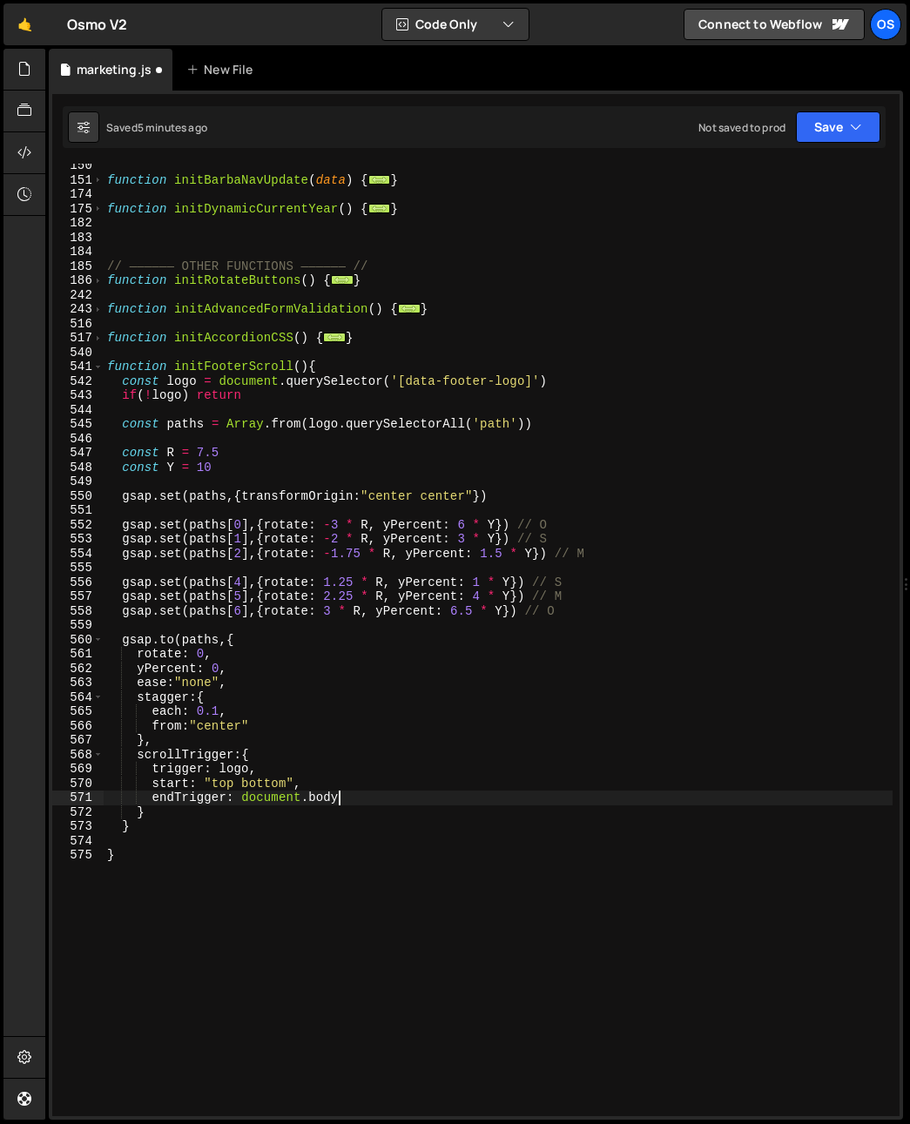
type textarea "endTrigger: document.body,"
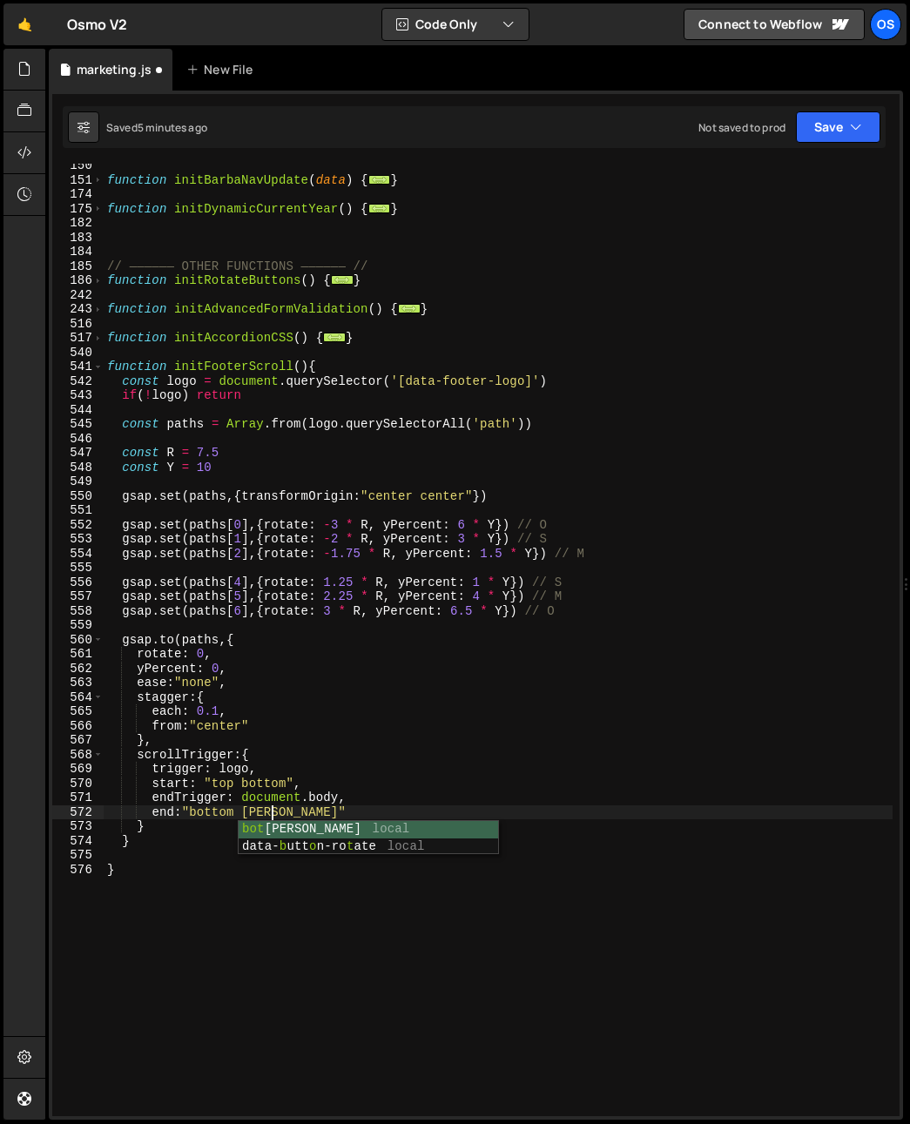
scroll to position [0, 11]
type textarea "end:"bottom bottom","
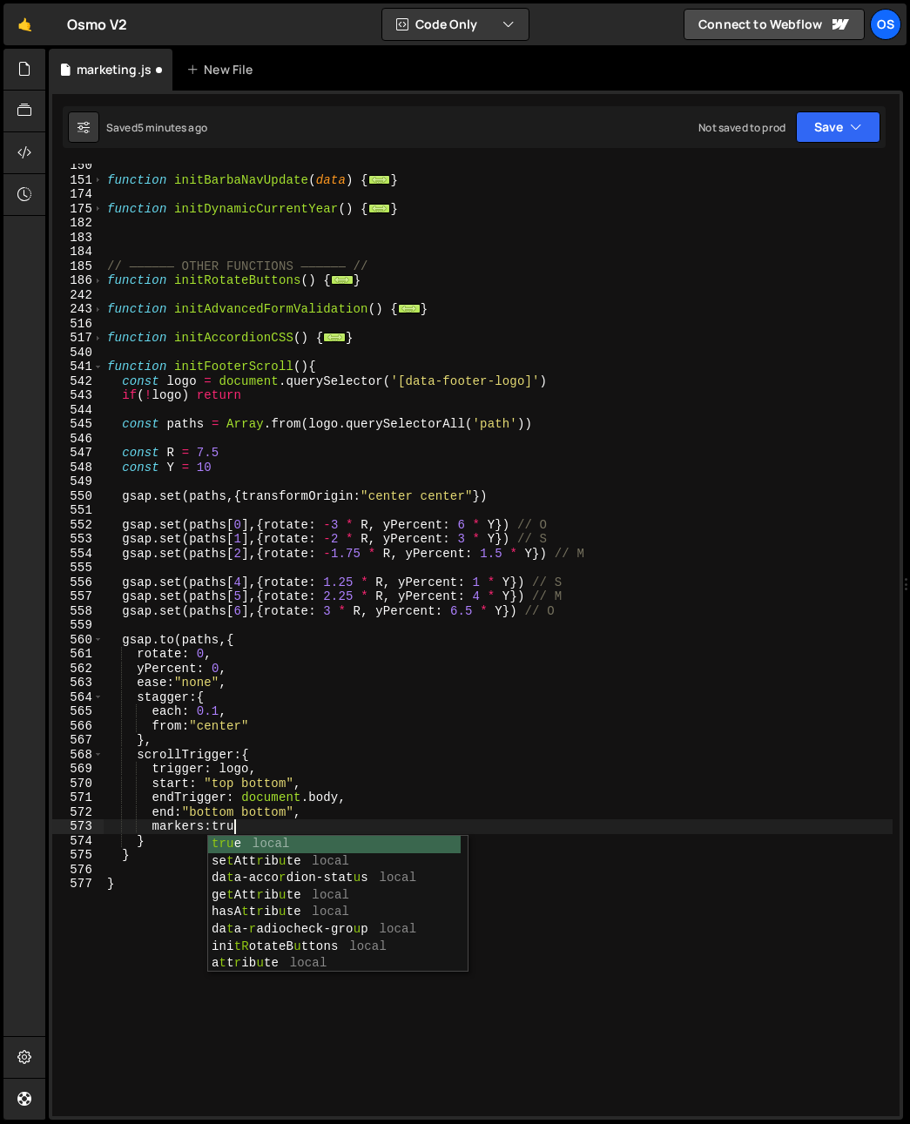
scroll to position [0, 8]
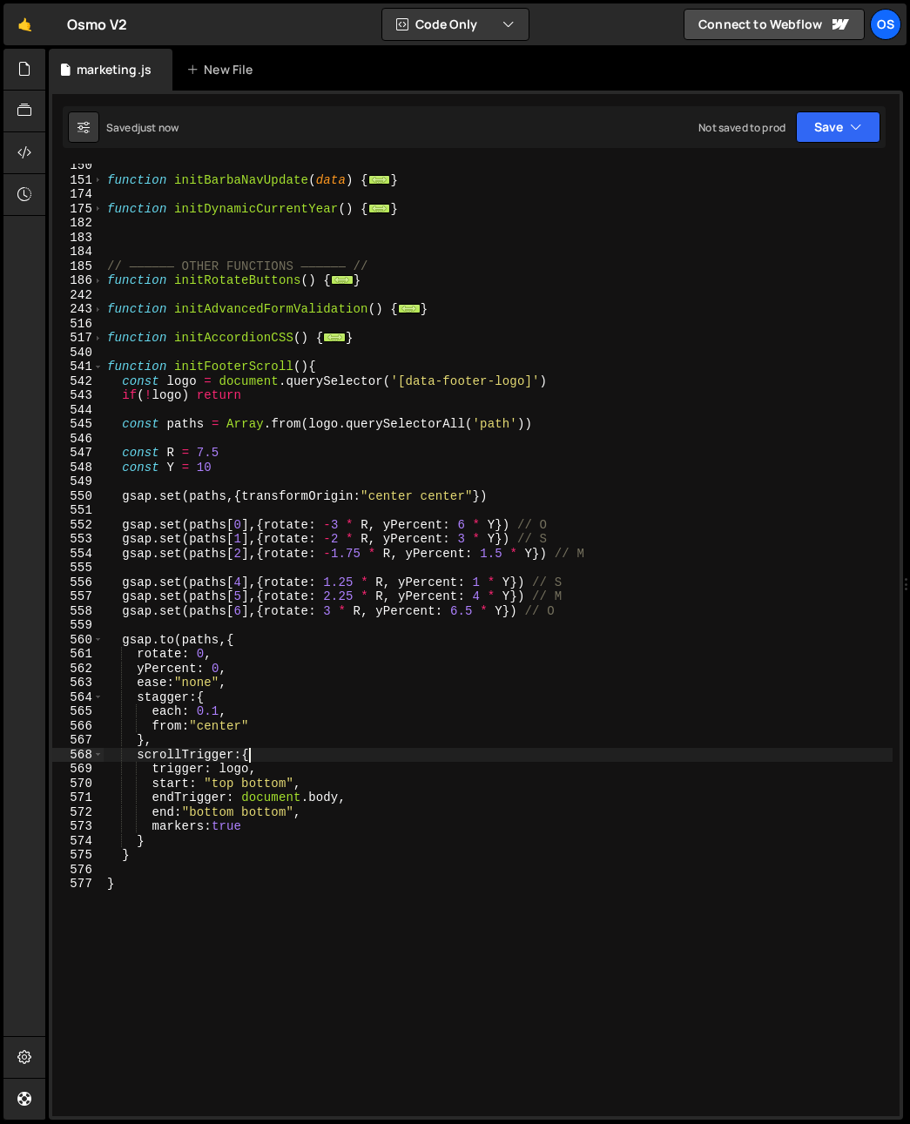
click at [380, 759] on div "function initBarbaNavUpdate ( data ) { ... } function initDynamicCurrentYear ( …" at bounding box center [498, 648] width 789 height 981
click at [313, 828] on div "function initBarbaNavUpdate ( data ) { ... } function initDynamicCurrentYear ( …" at bounding box center [498, 648] width 789 height 981
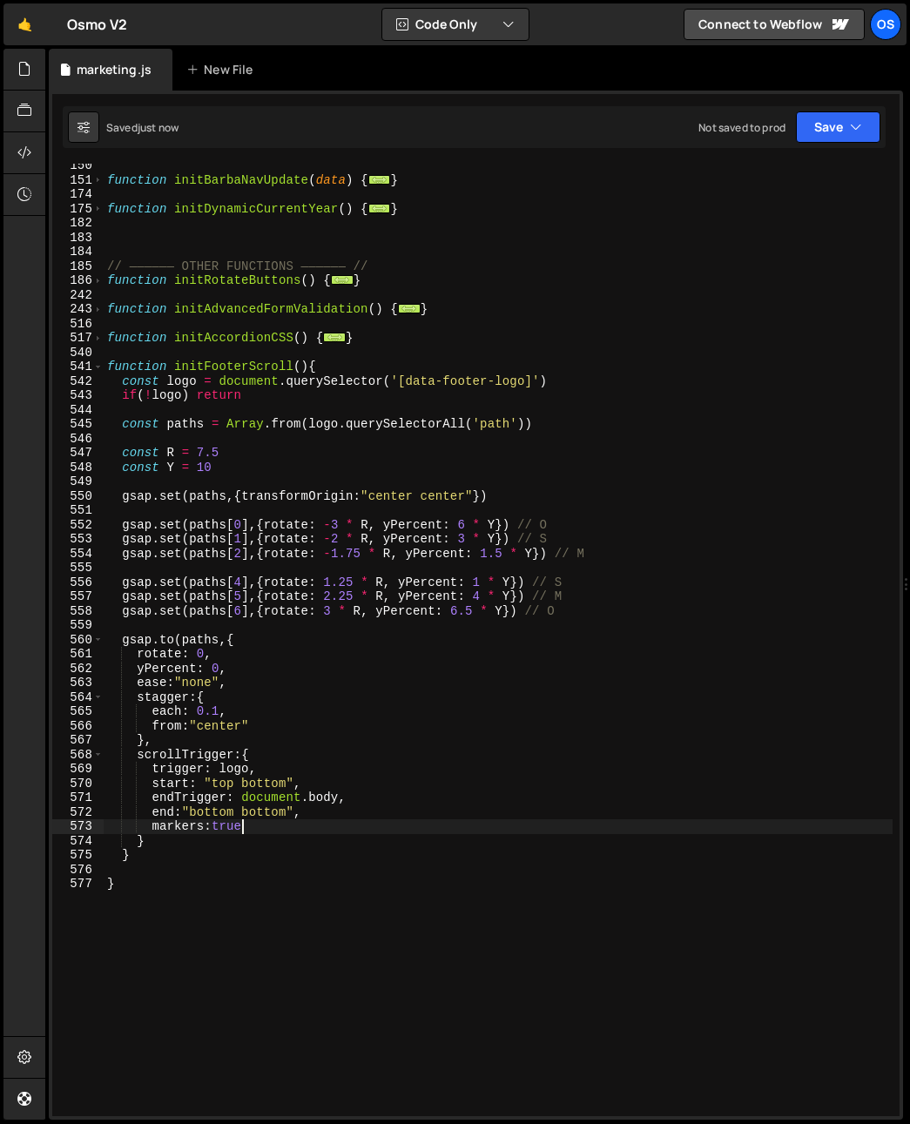
click at [327, 846] on div "function initBarbaNavUpdate ( data ) { ... } function initDynamicCurrentYear ( …" at bounding box center [498, 648] width 789 height 981
click at [293, 724] on div "function initBarbaNavUpdate ( data ) { ... } function initDynamicCurrentYear ( …" at bounding box center [498, 648] width 789 height 981
type textarea "from:"center""
click at [282, 630] on div "function initBarbaNavUpdate ( data ) { ... } function initDynamicCurrentYear ( …" at bounding box center [498, 648] width 789 height 981
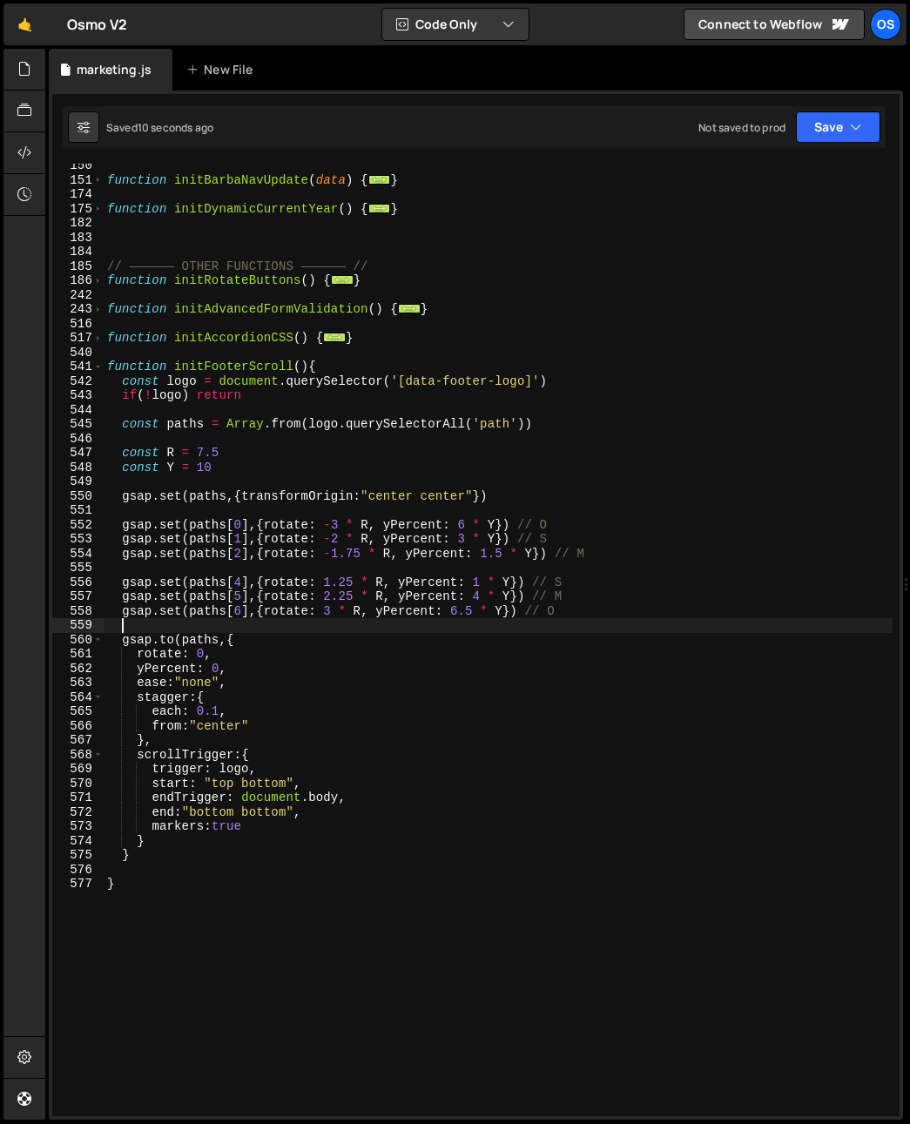
scroll to position [0, 0]
click at [270, 646] on div "function initBarbaNavUpdate ( data ) { ... } function initDynamicCurrentYear ( …" at bounding box center [498, 648] width 789 height 981
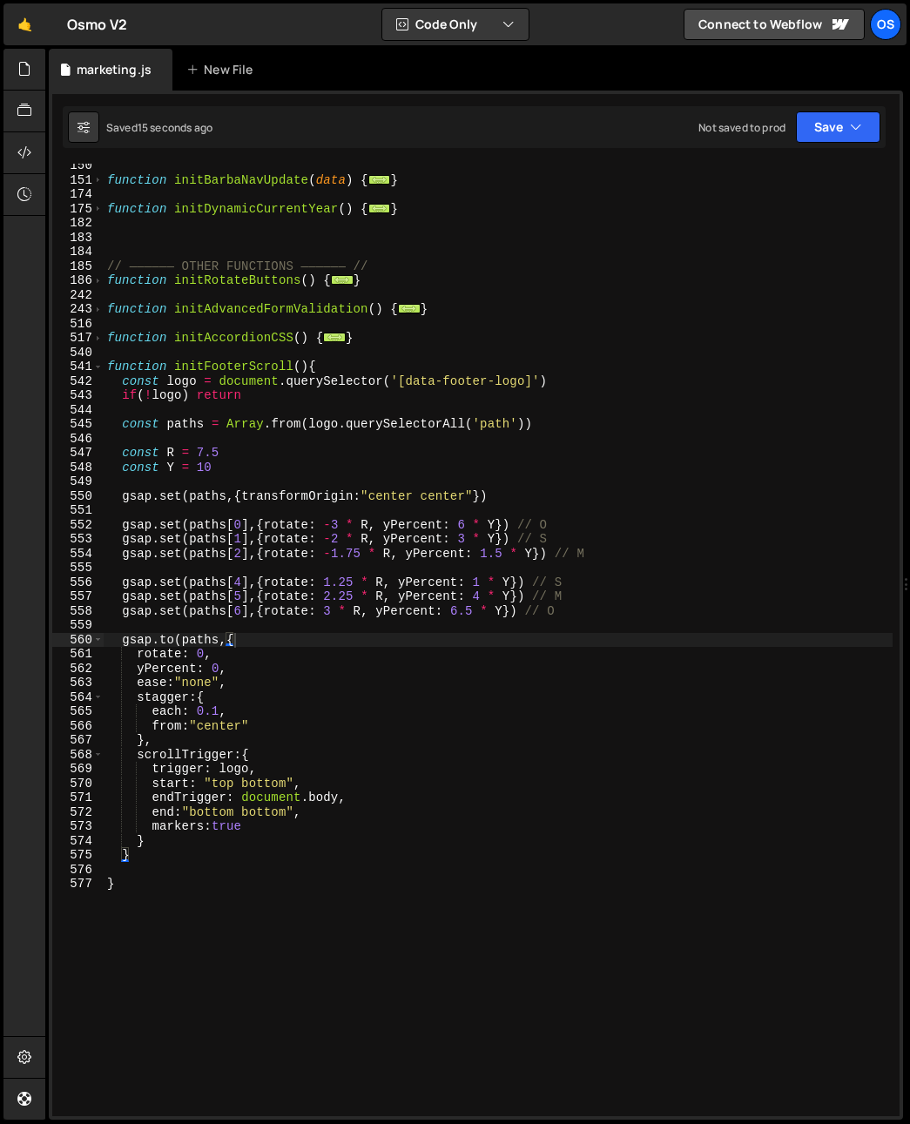
click at [366, 843] on div "function initBarbaNavUpdate ( data ) { ... } function initDynamicCurrentYear ( …" at bounding box center [498, 648] width 789 height 981
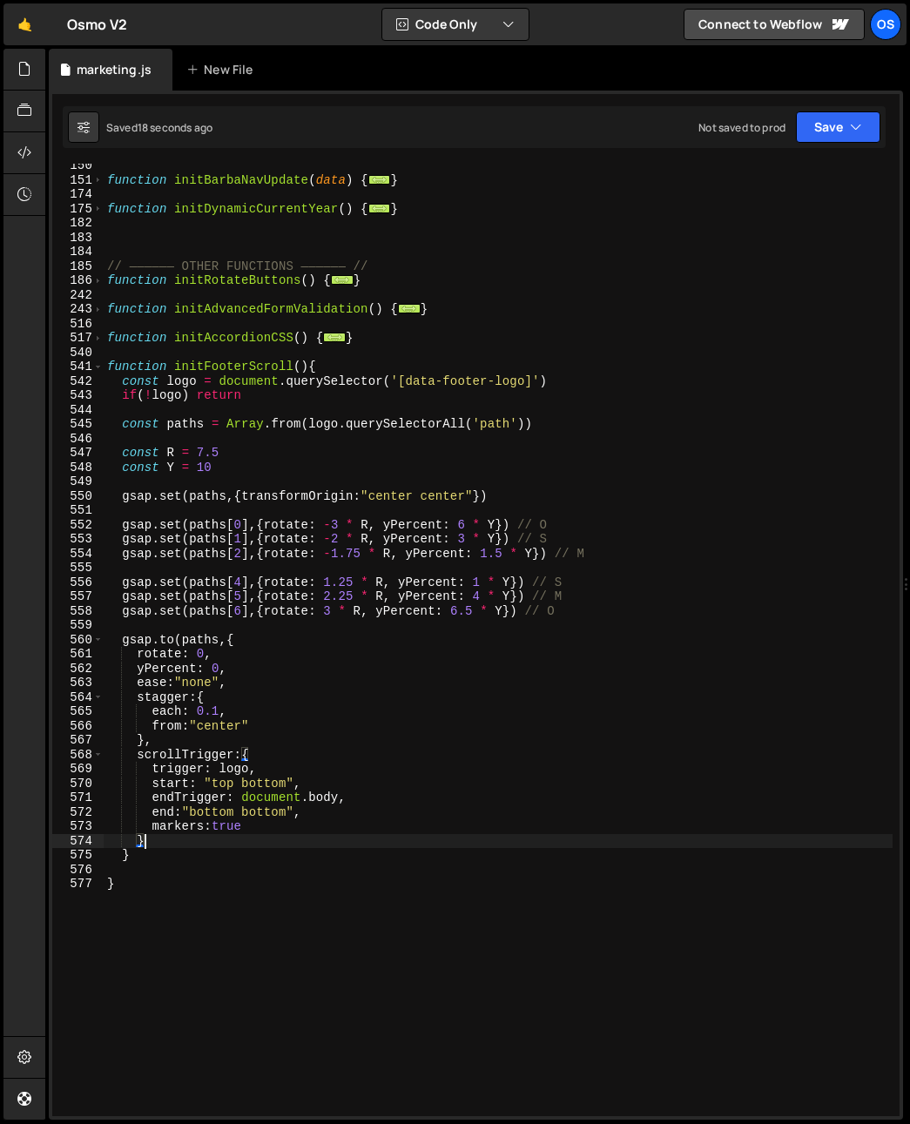
click at [187, 846] on div "function initBarbaNavUpdate ( data ) { ... } function initDynamicCurrentYear ( …" at bounding box center [498, 648] width 789 height 981
click at [186, 850] on div "function initBarbaNavUpdate ( data ) { ... } function initDynamicCurrentYear ( …" at bounding box center [498, 648] width 789 height 981
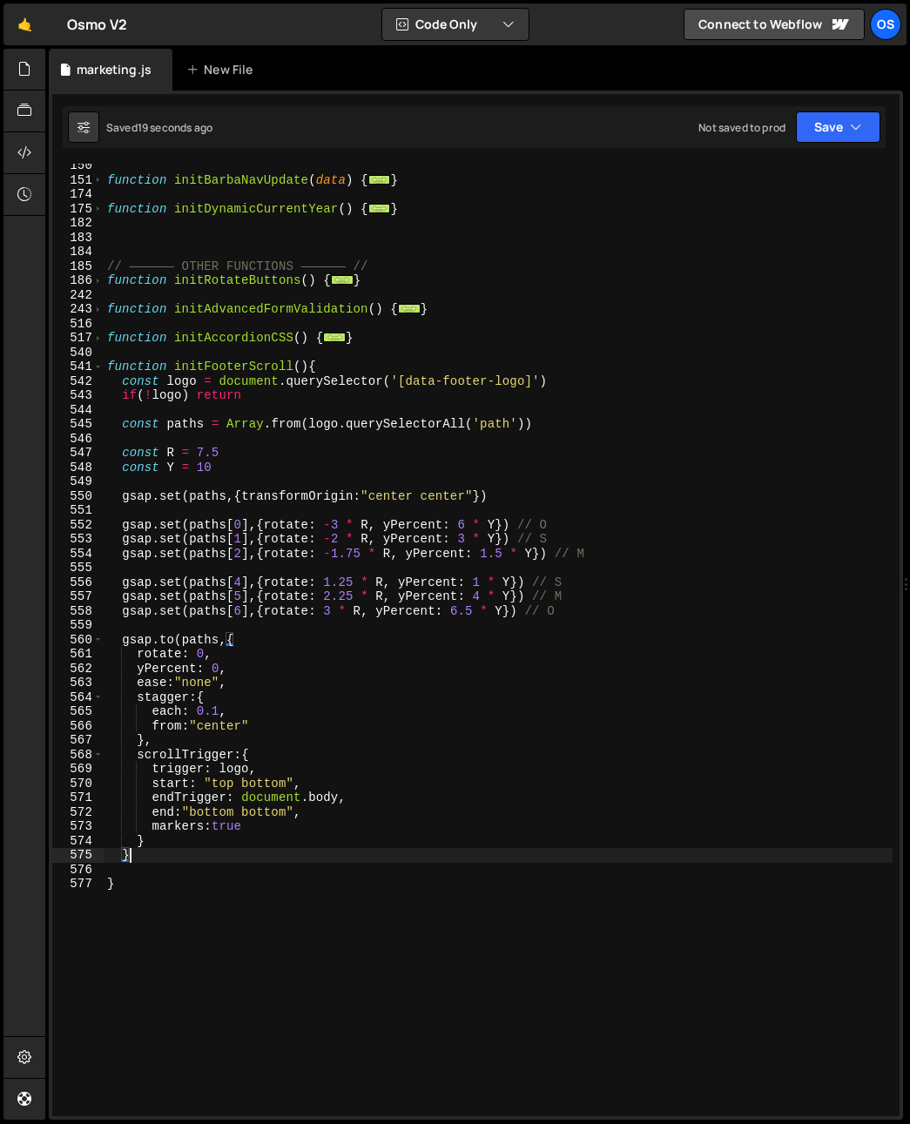
scroll to position [0, 1]
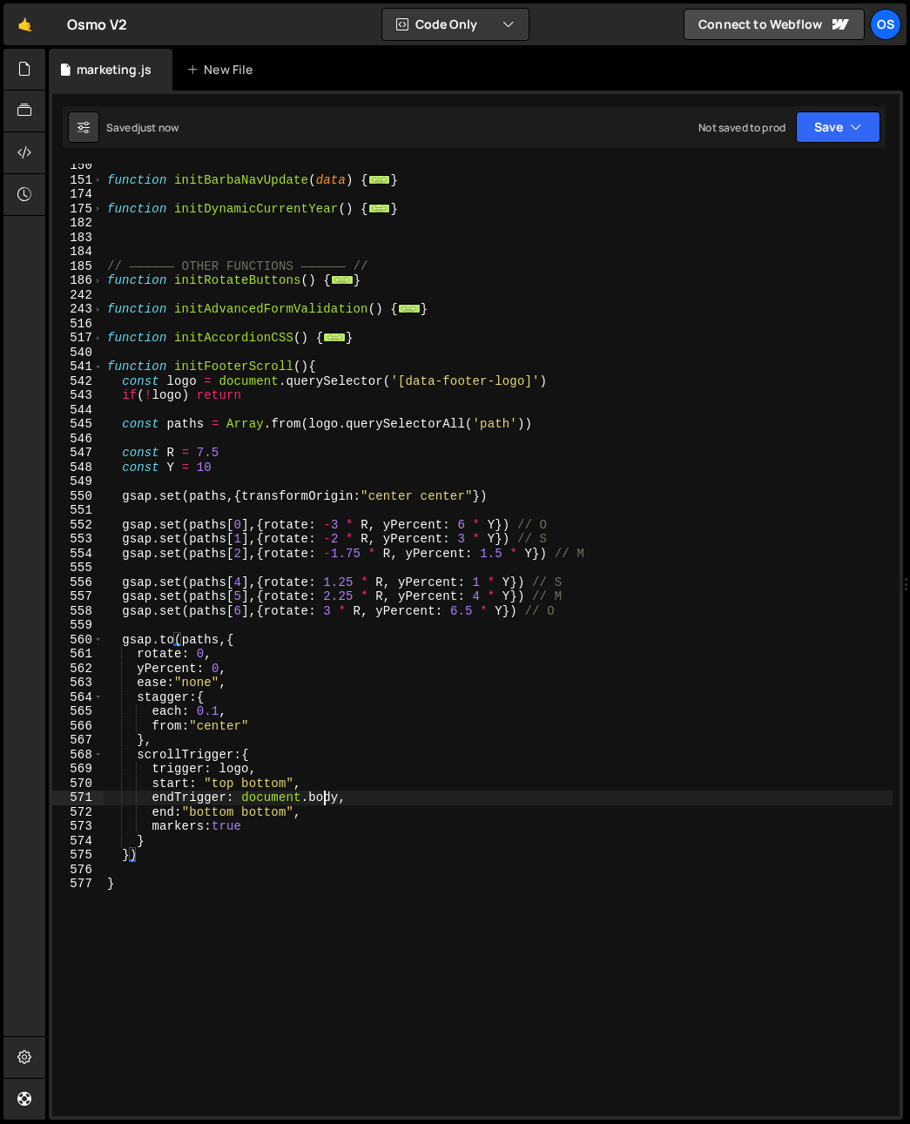
click at [326, 803] on div "function initBarbaNavUpdate ( data ) { ... } function initDynamicCurrentYear ( …" at bounding box center [498, 648] width 789 height 981
click at [308, 842] on div "function initBarbaNavUpdate ( data ) { ... } function initDynamicCurrentYear ( …" at bounding box center [498, 648] width 789 height 981
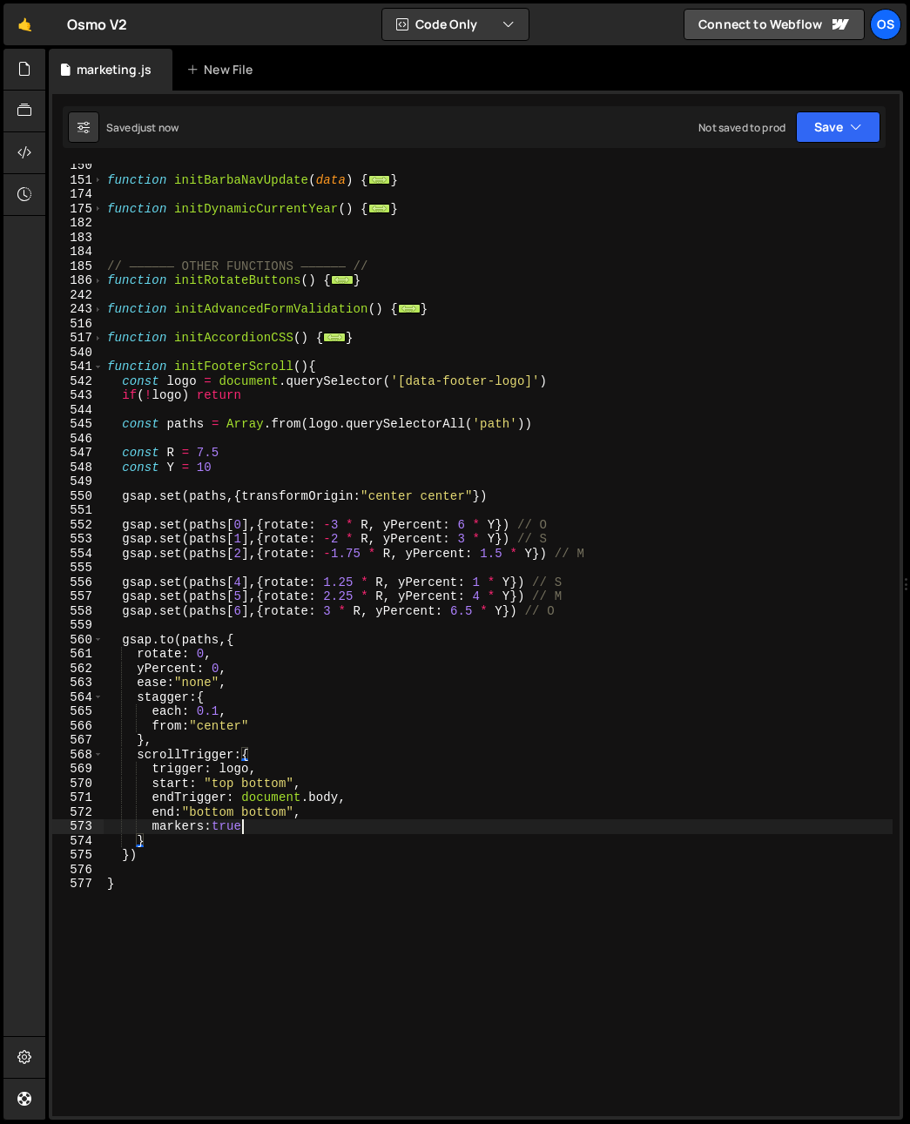
click at [300, 830] on div "function initBarbaNavUpdate ( data ) { ... } function initDynamicCurrentYear ( …" at bounding box center [498, 648] width 789 height 981
type textarea "markers:true,"
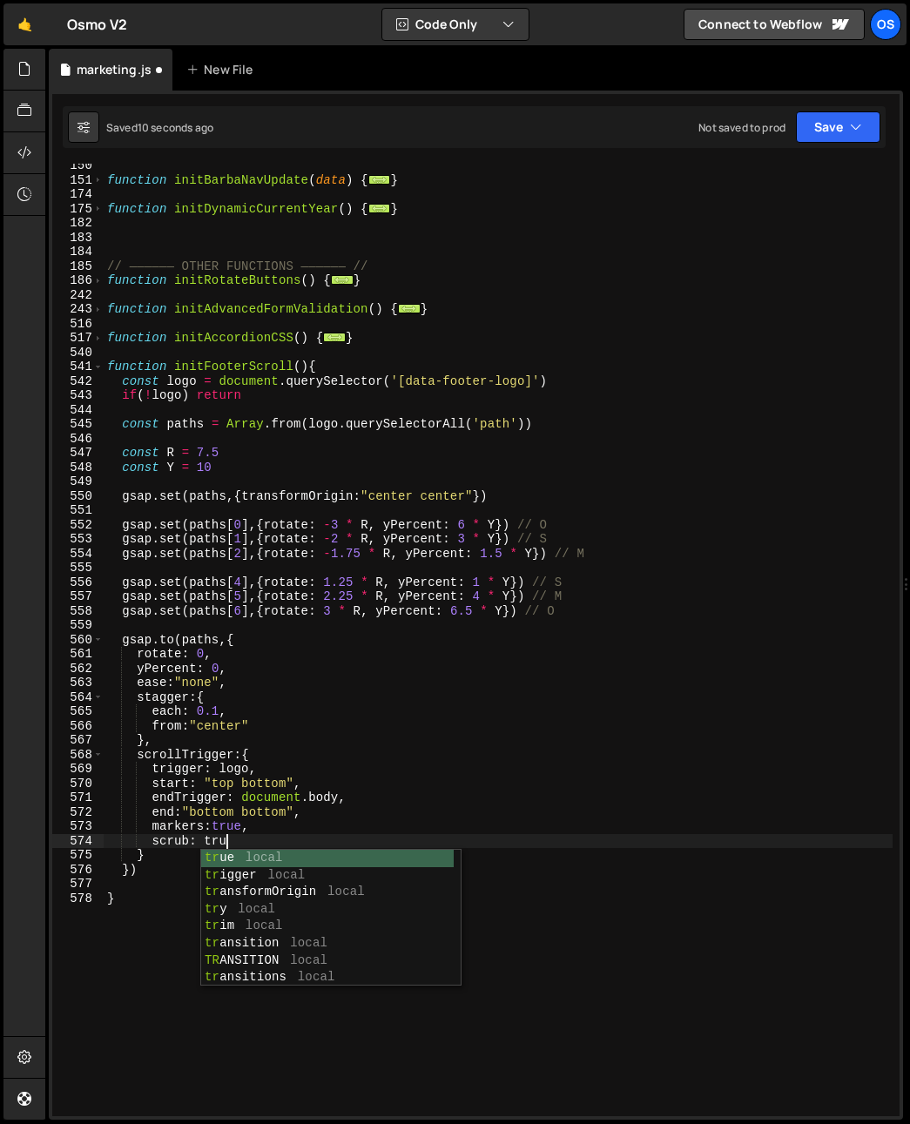
scroll to position [0, 8]
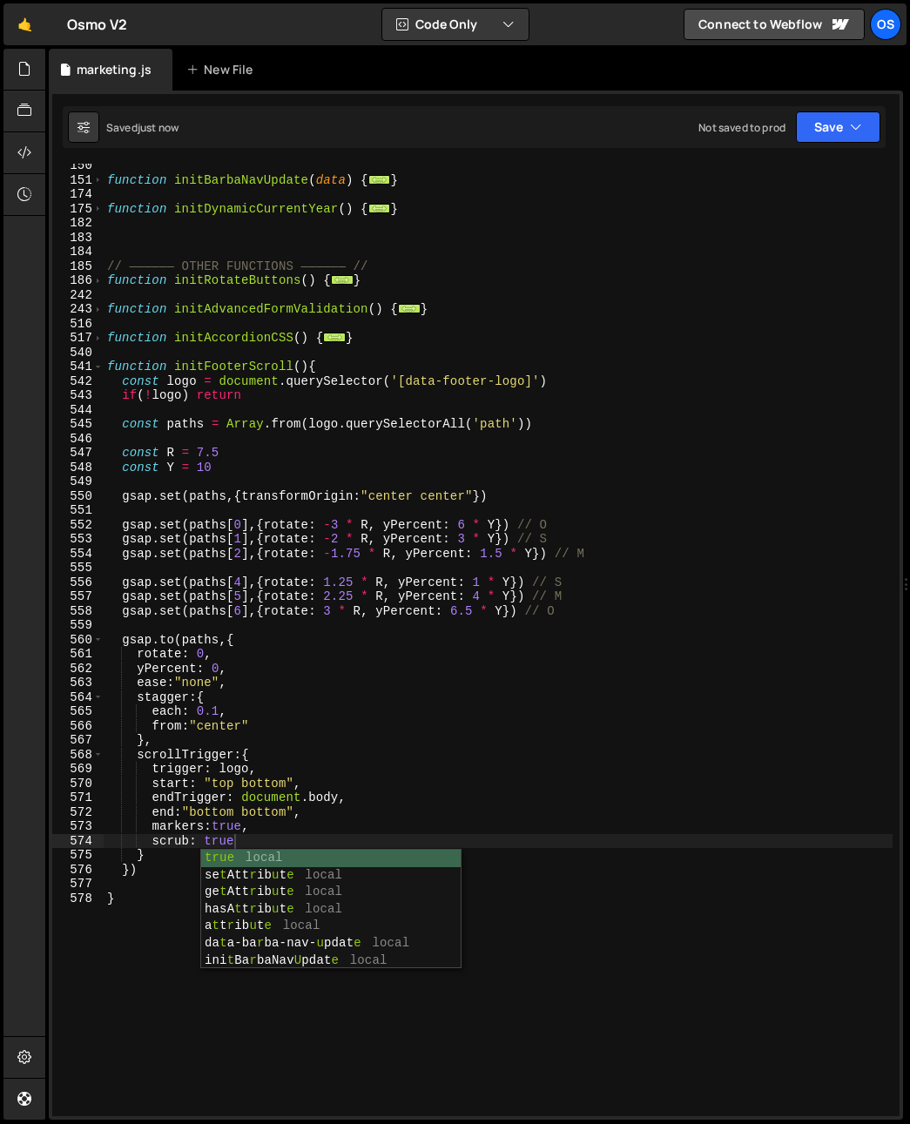
drag, startPoint x: 331, startPoint y: 693, endPoint x: 293, endPoint y: 736, distance: 56.8
click at [331, 693] on div "function initBarbaNavUpdate ( data ) { ... } function initDynamicCurrentYear ( …" at bounding box center [498, 648] width 789 height 981
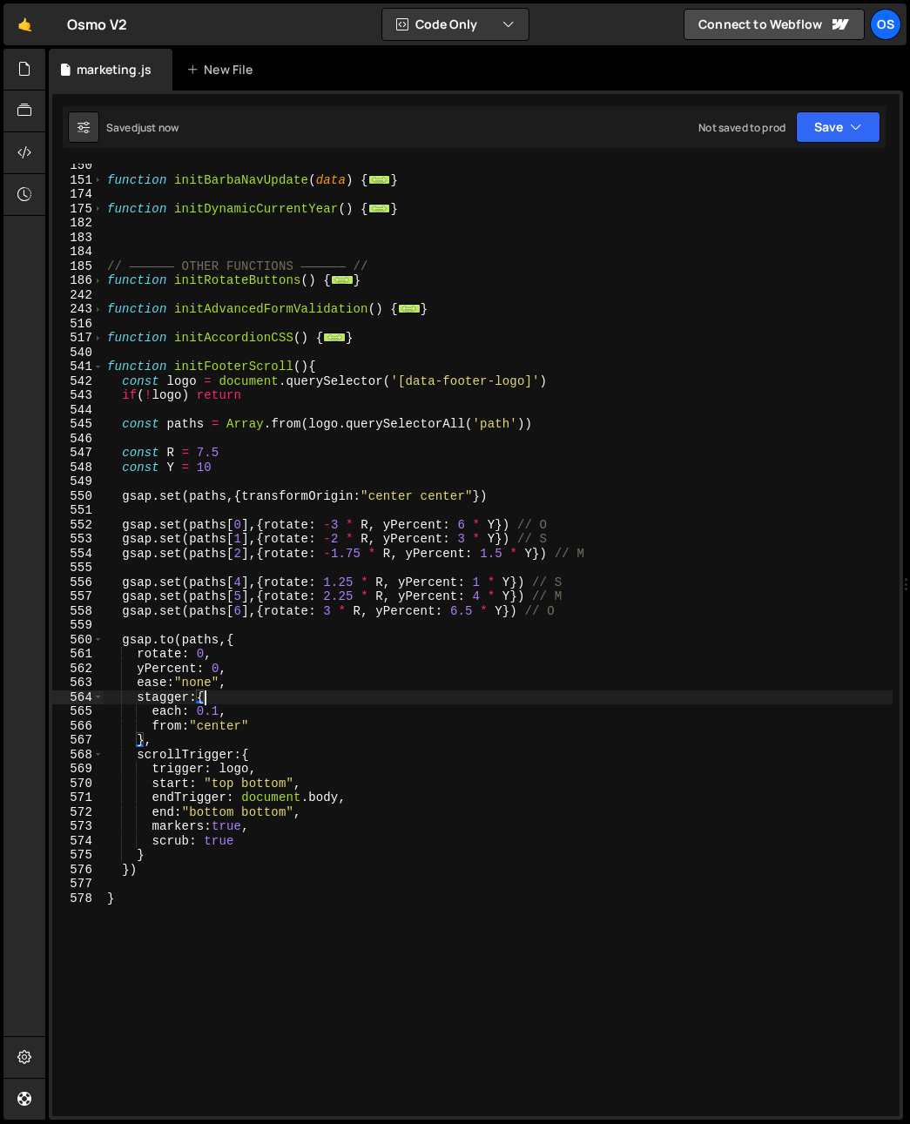
scroll to position [0, 6]
click at [218, 716] on div "function initBarbaNavUpdate ( data ) { ... } function initDynamicCurrentYear ( …" at bounding box center [498, 648] width 789 height 981
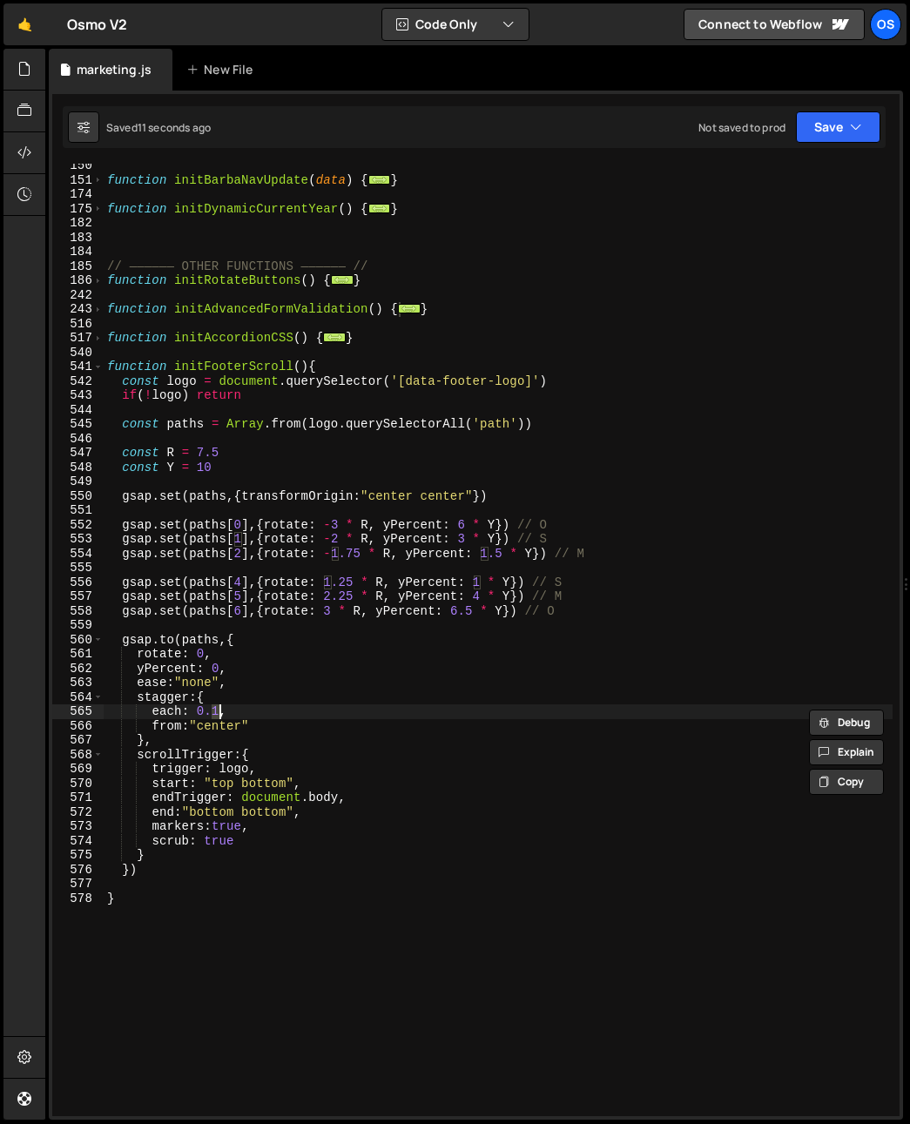
scroll to position [0, 8]
click at [361, 609] on div "function initBarbaNavUpdate ( data ) { ... } function initDynamicCurrentYear ( …" at bounding box center [498, 648] width 789 height 981
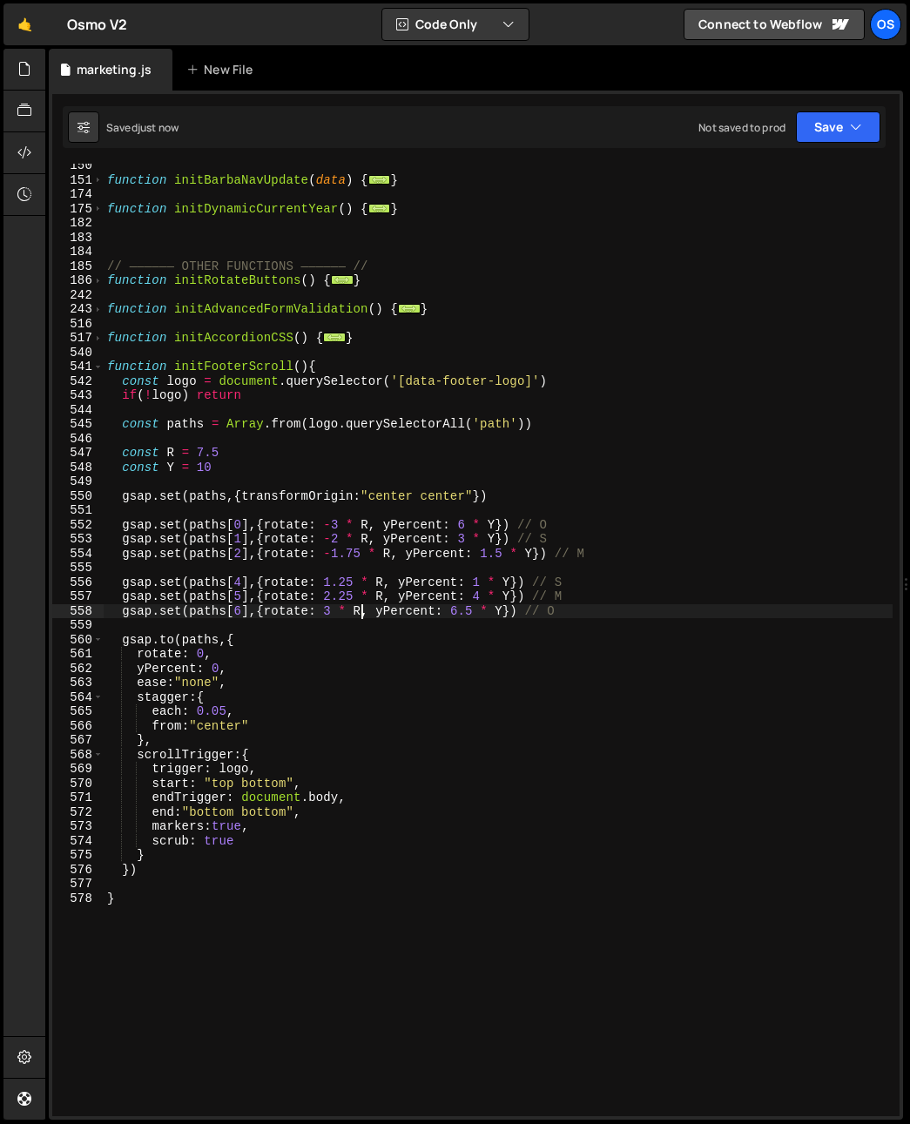
click at [215, 844] on div "function initBarbaNavUpdate ( data ) { ... } function initDynamicCurrentYear ( …" at bounding box center [498, 648] width 789 height 981
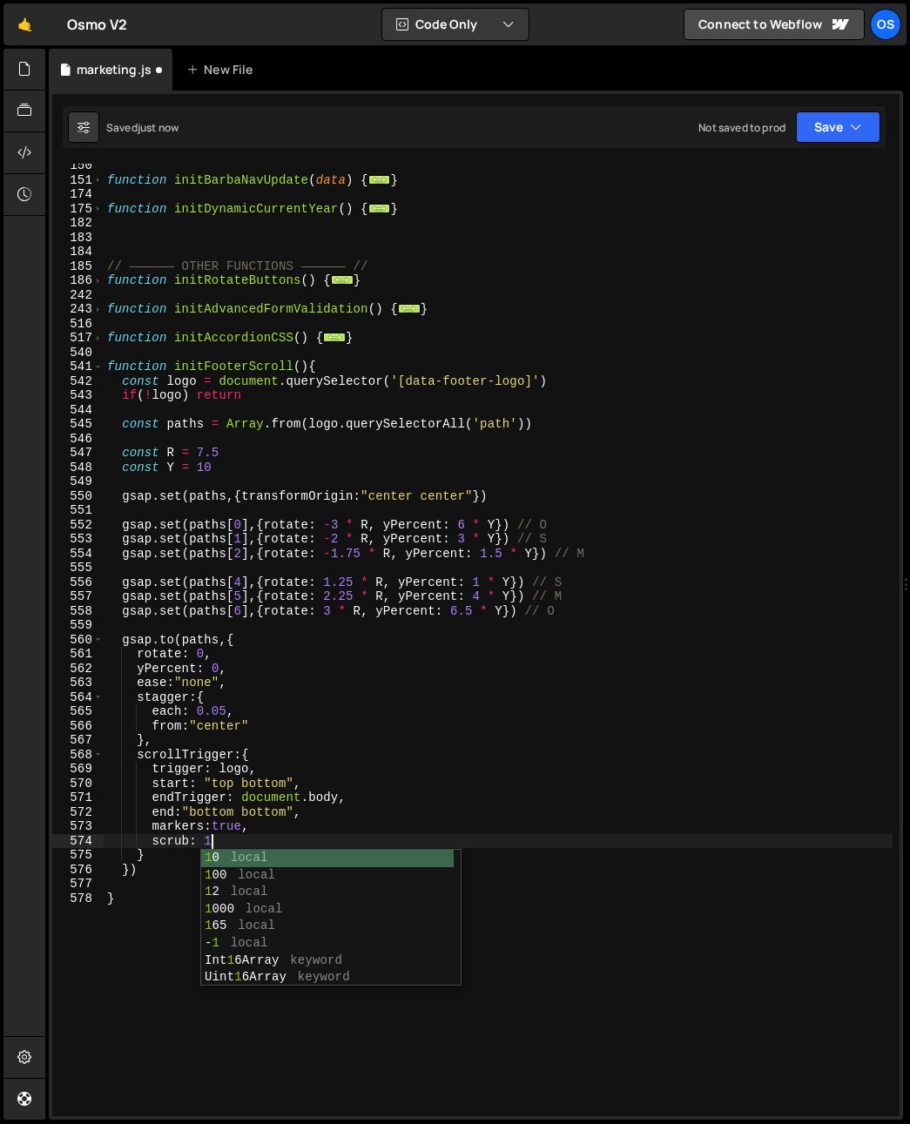
scroll to position [0, 6]
click at [193, 812] on div "function initBarbaNavUpdate ( data ) { ... } function initDynamicCurrentYear ( …" at bounding box center [498, 648] width 789 height 981
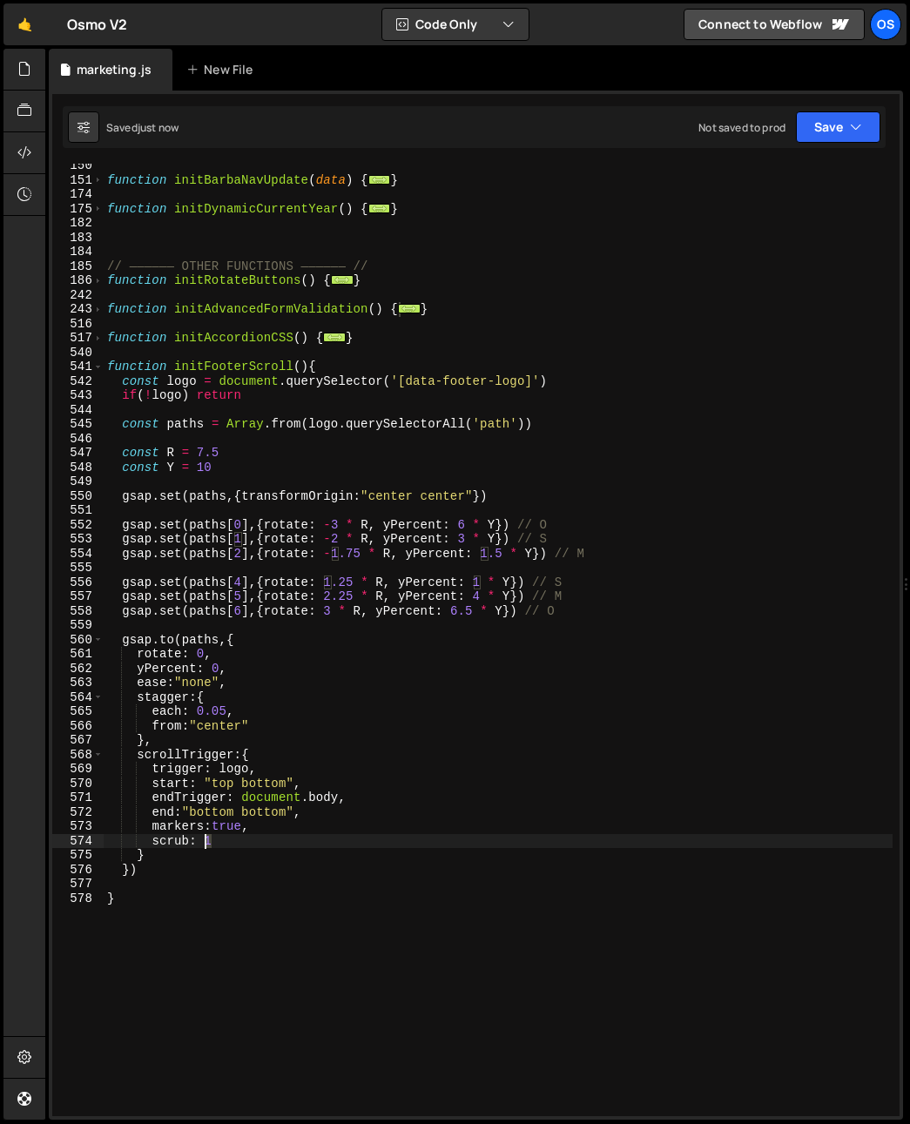
click at [206, 842] on div "function initBarbaNavUpdate ( data ) { ... } function initDynamicCurrentYear ( …" at bounding box center [498, 648] width 789 height 981
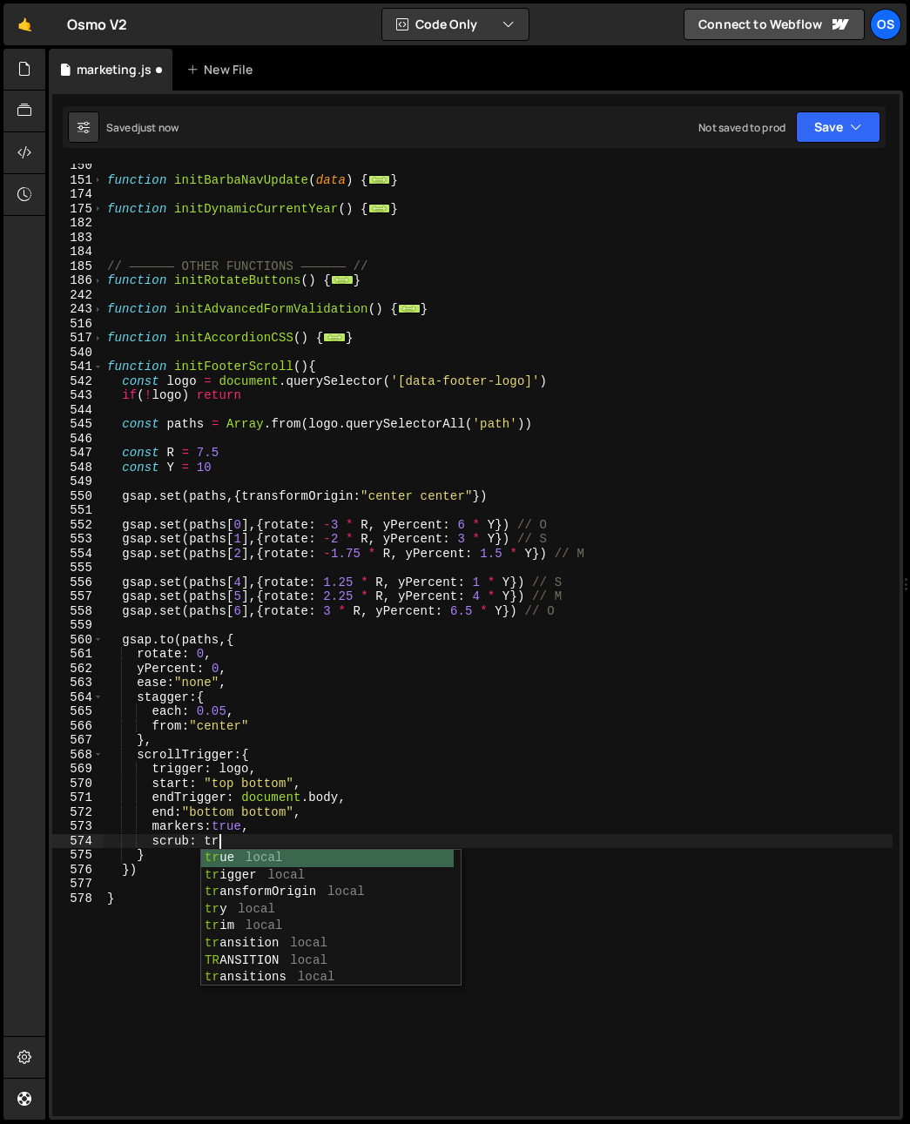
scroll to position [0, 8]
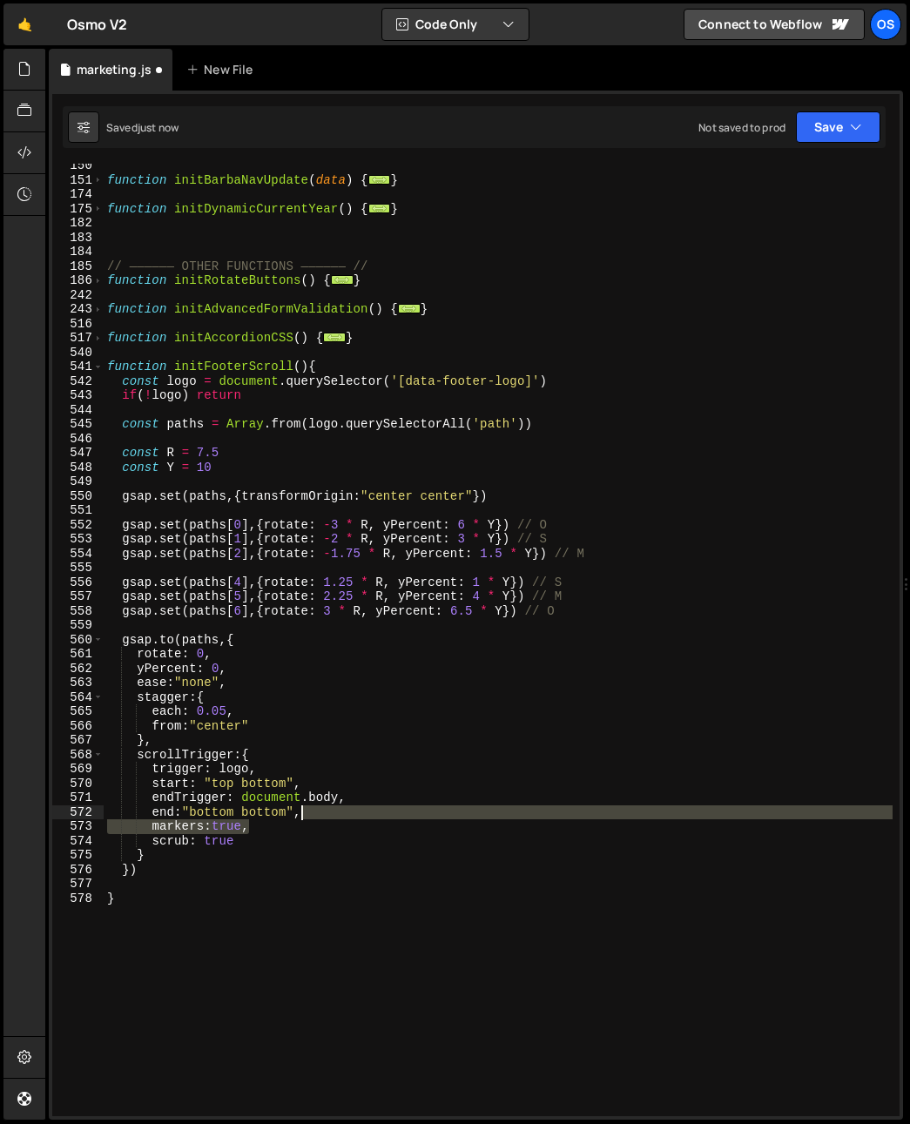
drag, startPoint x: 288, startPoint y: 823, endPoint x: 337, endPoint y: 814, distance: 49.5
click at [337, 814] on div "function initBarbaNavUpdate ( data ) { ... } function initDynamicCurrentYear ( …" at bounding box center [498, 648] width 789 height 981
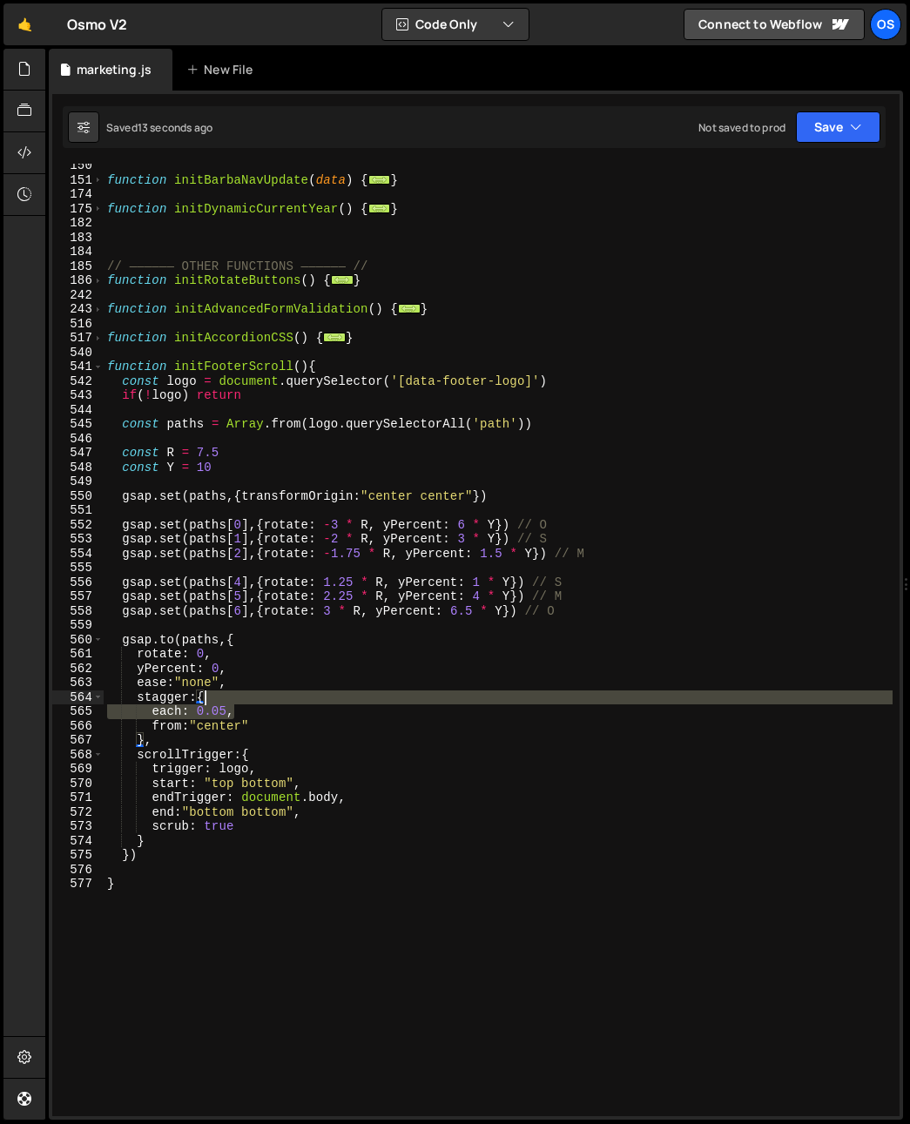
click at [264, 702] on div "function initBarbaNavUpdate ( data ) { ... } function initDynamicCurrentYear ( …" at bounding box center [498, 648] width 789 height 981
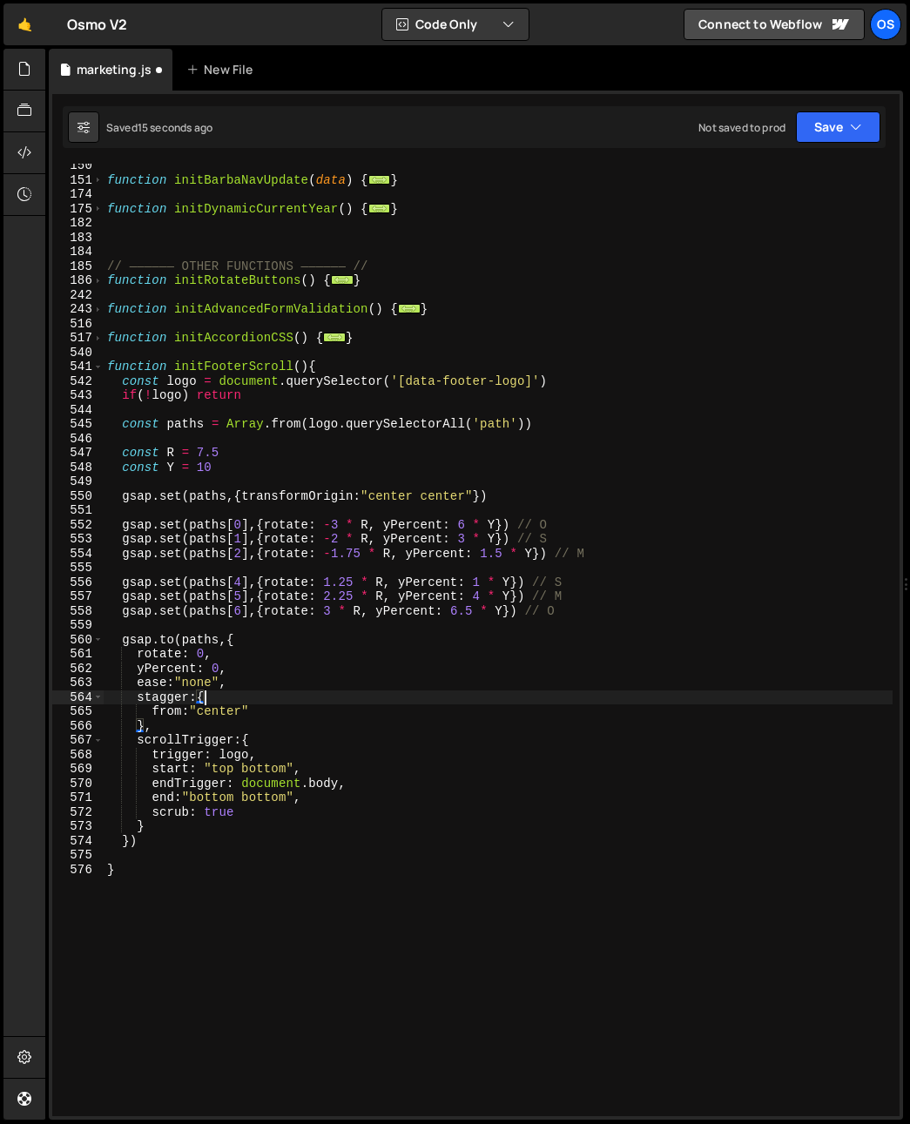
click at [158, 719] on div "function initBarbaNavUpdate ( data ) { ... } function initDynamicCurrentYear ( …" at bounding box center [498, 648] width 789 height 981
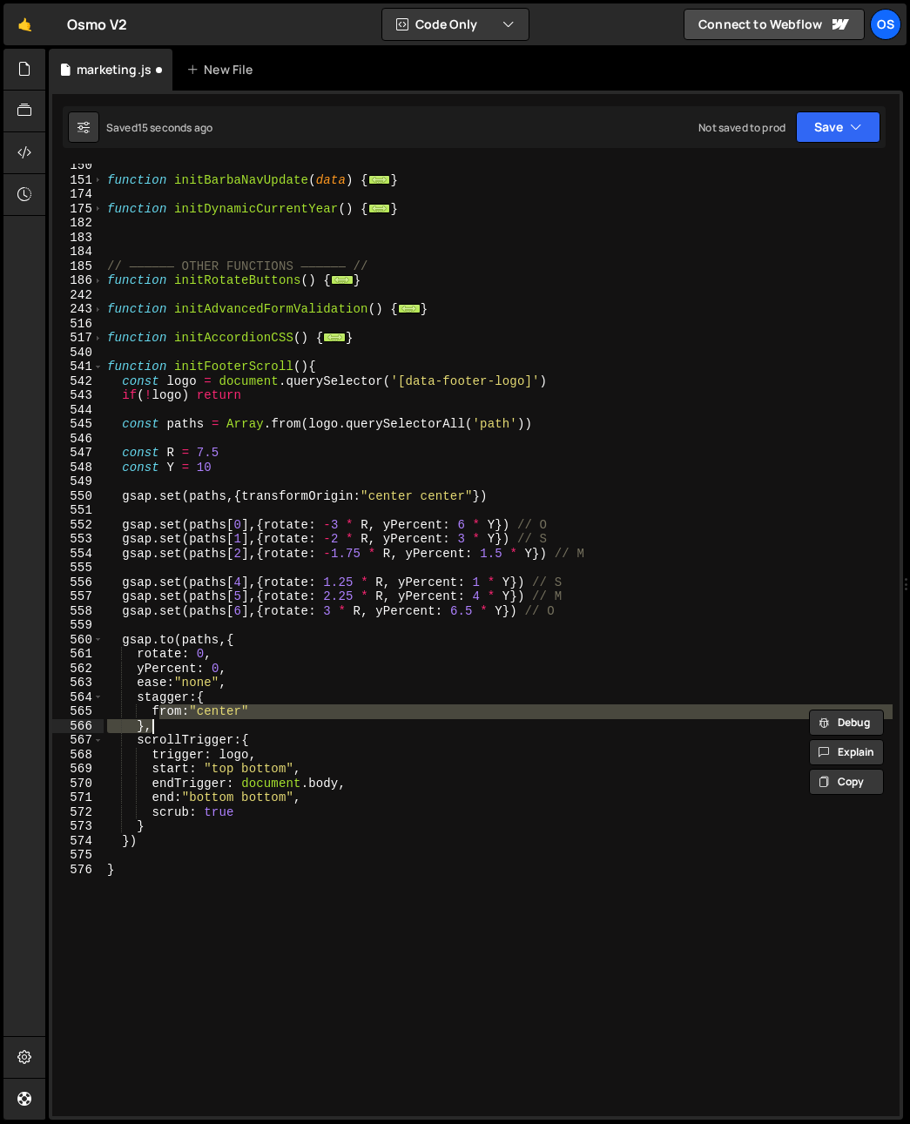
scroll to position [0, 2]
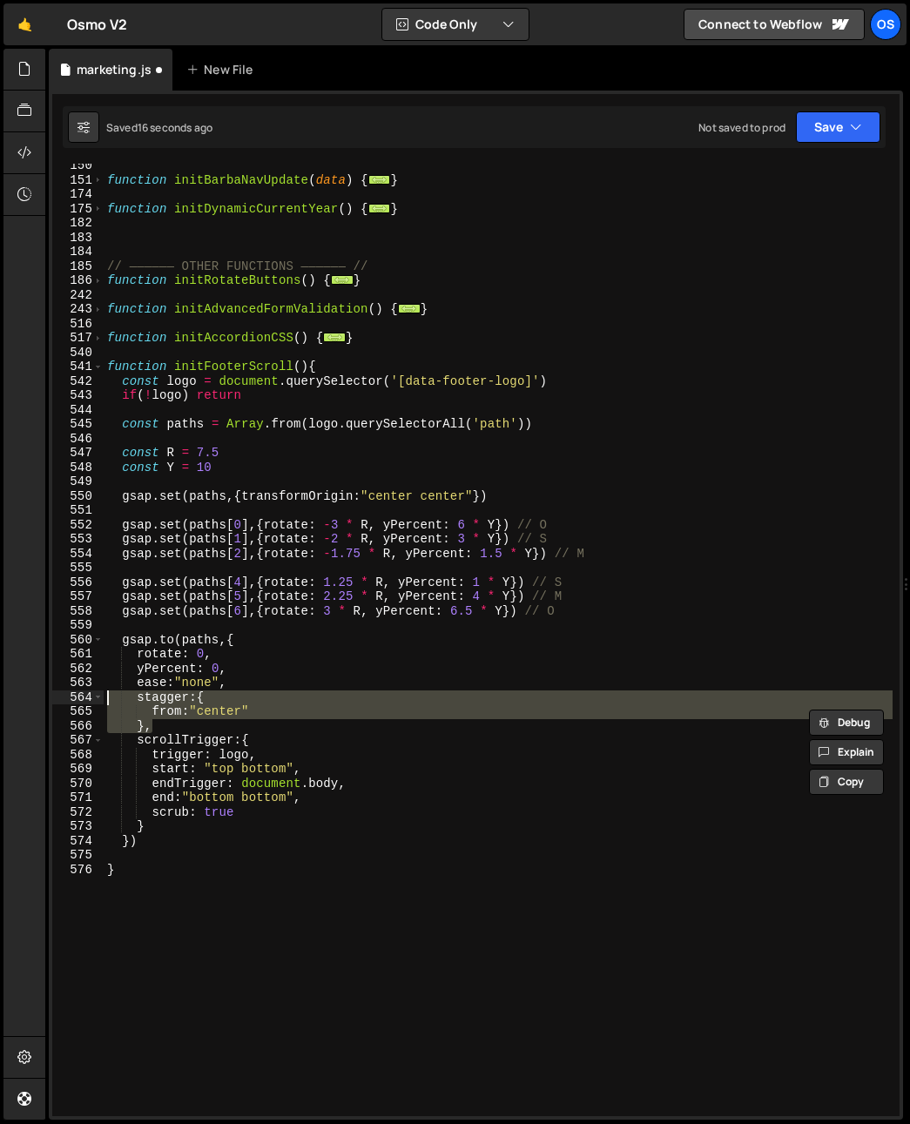
drag, startPoint x: 131, startPoint y: 715, endPoint x: 41, endPoint y: 691, distance: 93.6
click at [41, 691] on div "Hold on a sec... Are you certain you wish to leave this page? Any changes you'v…" at bounding box center [455, 562] width 910 height 1124
type textarea "stagger:{ from:"center""
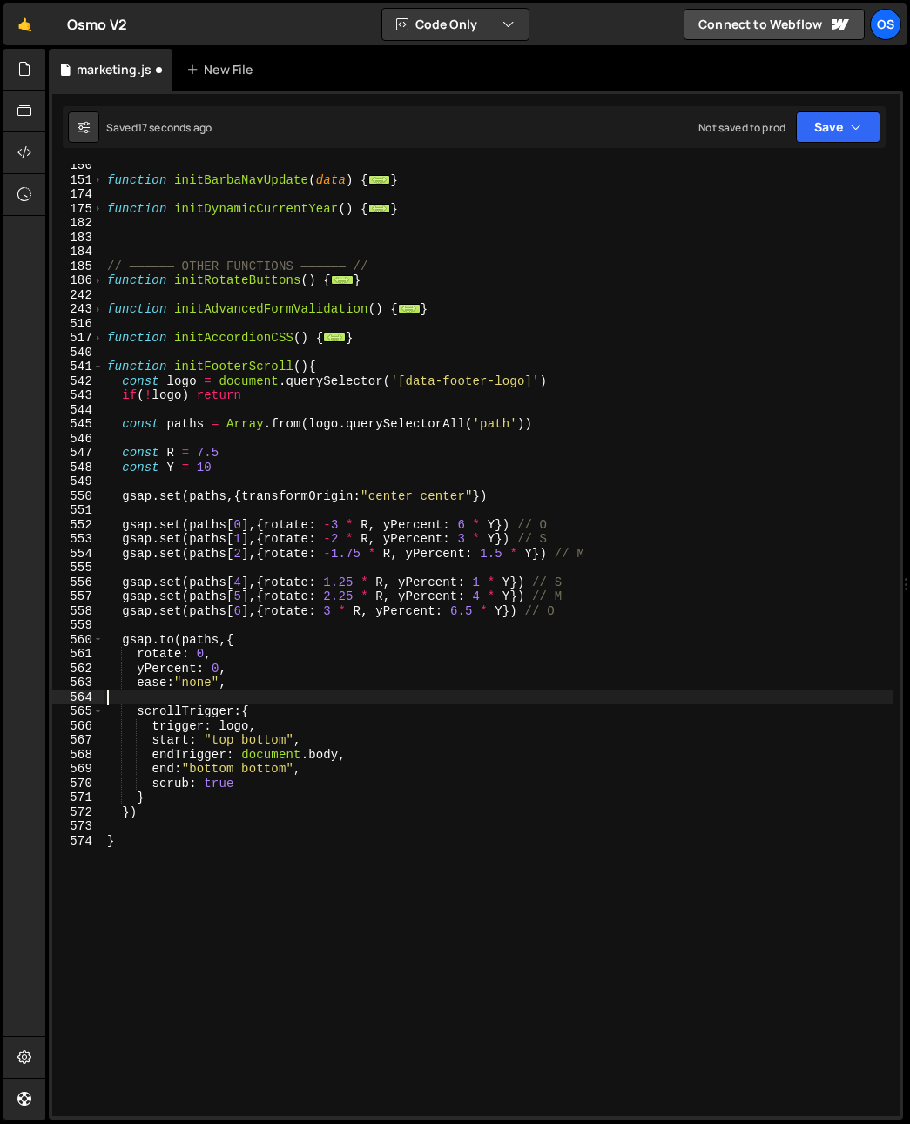
type textarea "ease:"none","
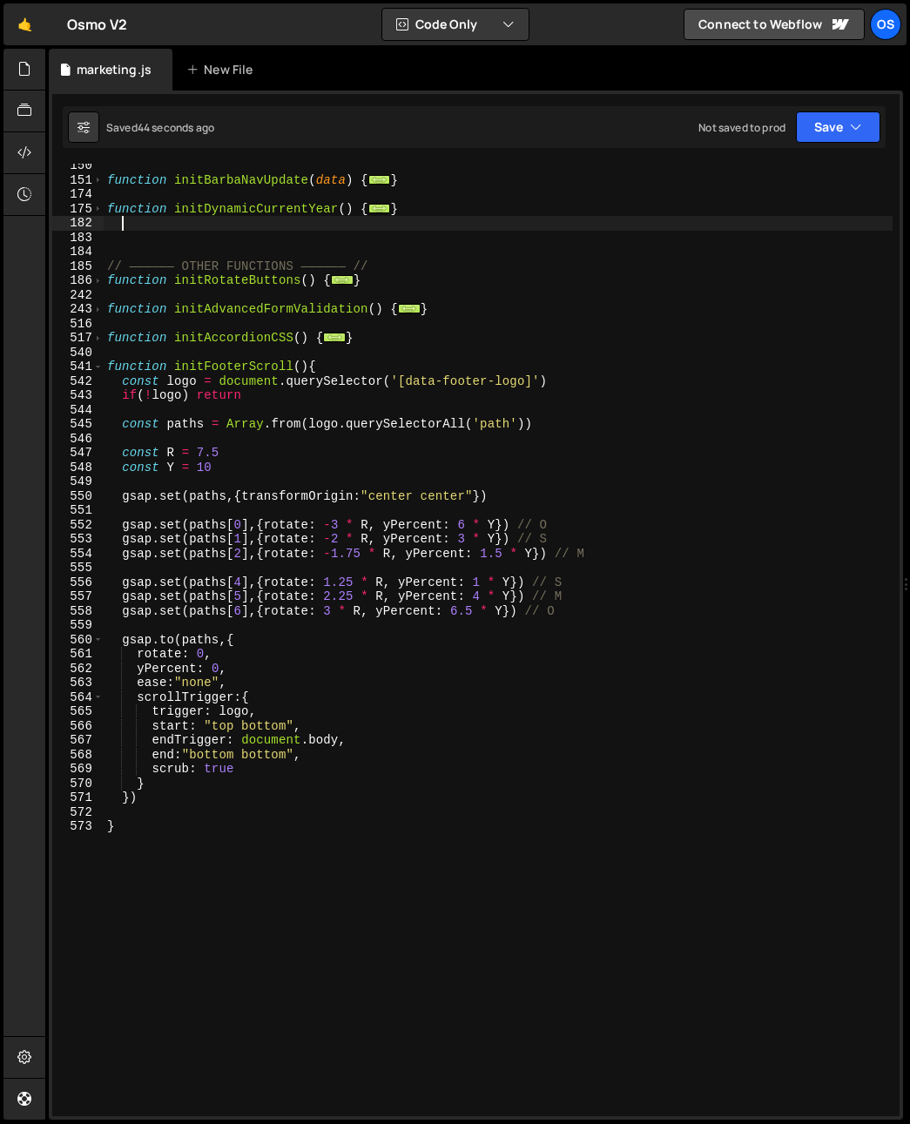
drag, startPoint x: 149, startPoint y: 221, endPoint x: 51, endPoint y: 152, distance: 120.1
click at [149, 219] on div "function initBarbaNavUpdate ( data ) { ... } function initDynamicCurrentYear ( …" at bounding box center [498, 648] width 789 height 981
click at [102, 365] on span at bounding box center [98, 367] width 10 height 15
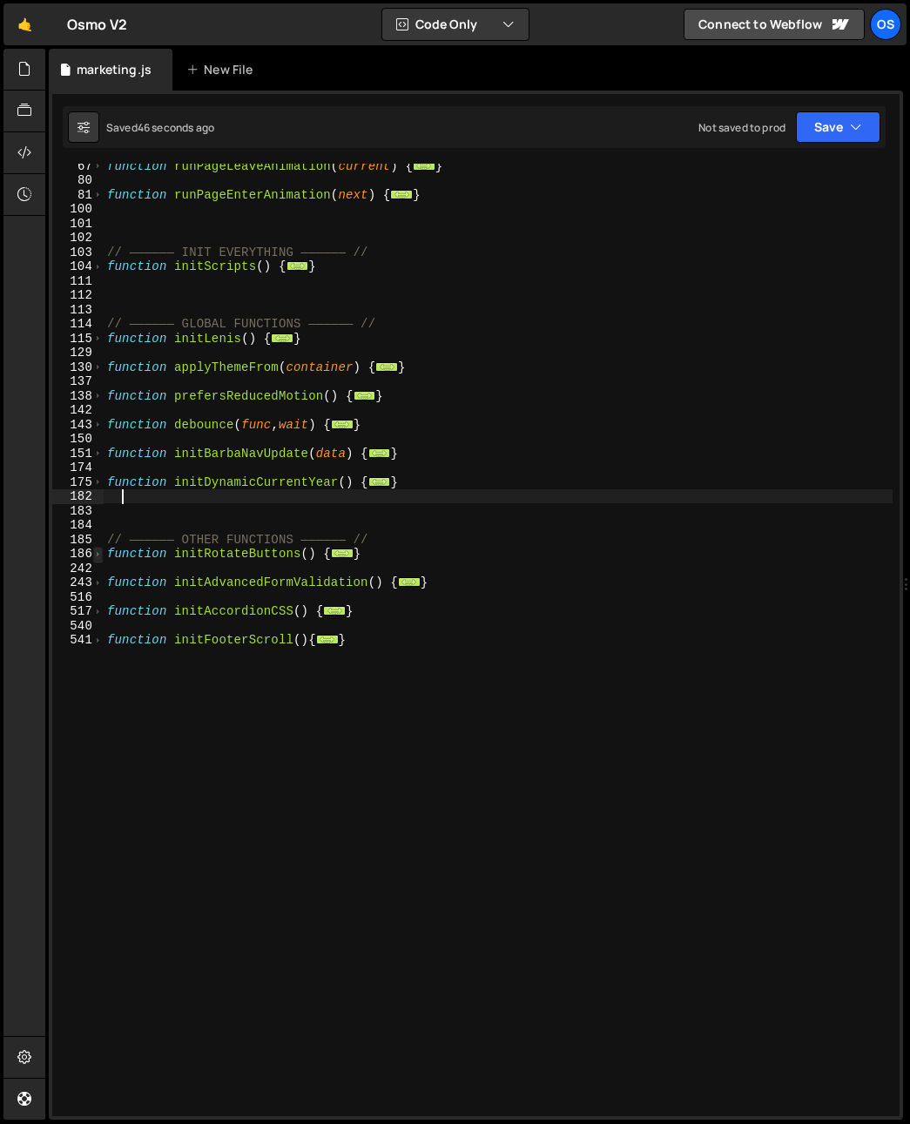
click at [98, 555] on span at bounding box center [98, 554] width 10 height 15
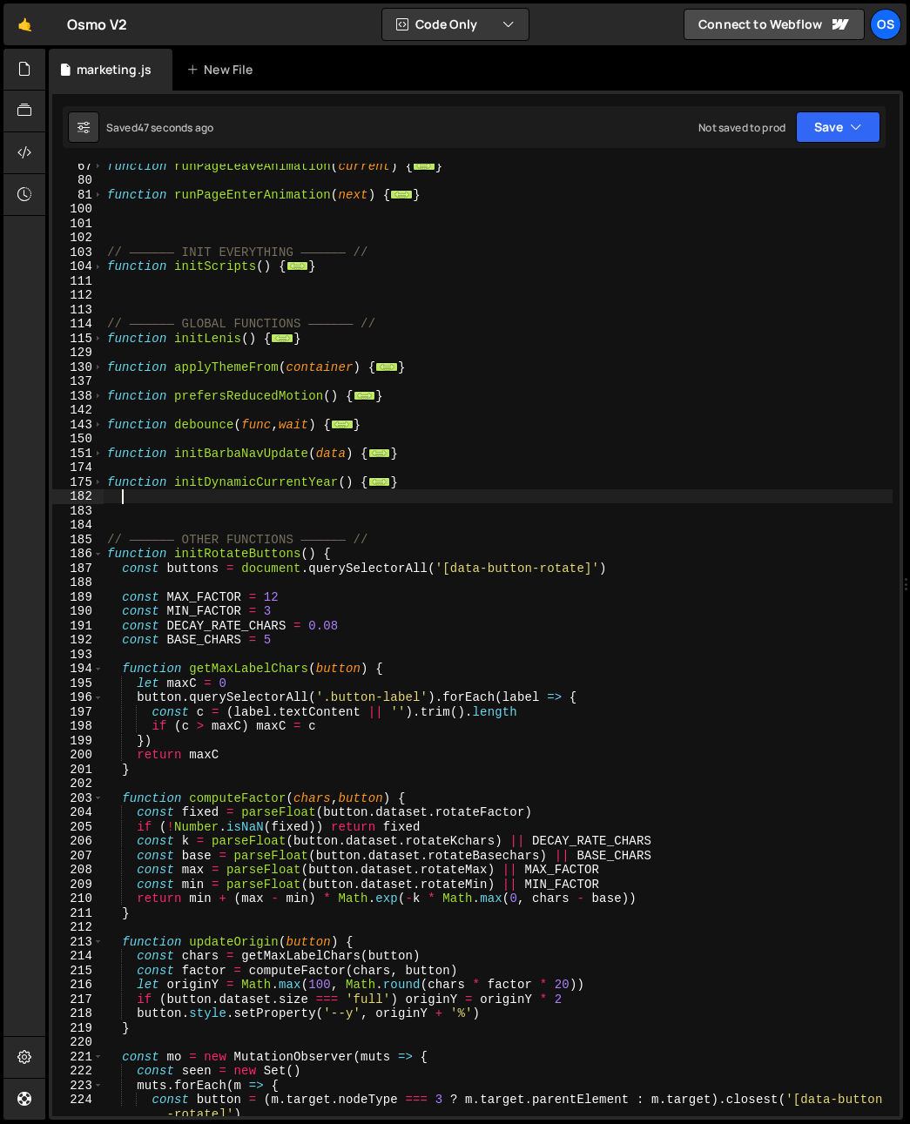
click at [188, 569] on div "function runPageLeaveAnimation ( current ) { ... } function runPageEnterAnimati…" at bounding box center [498, 648] width 789 height 981
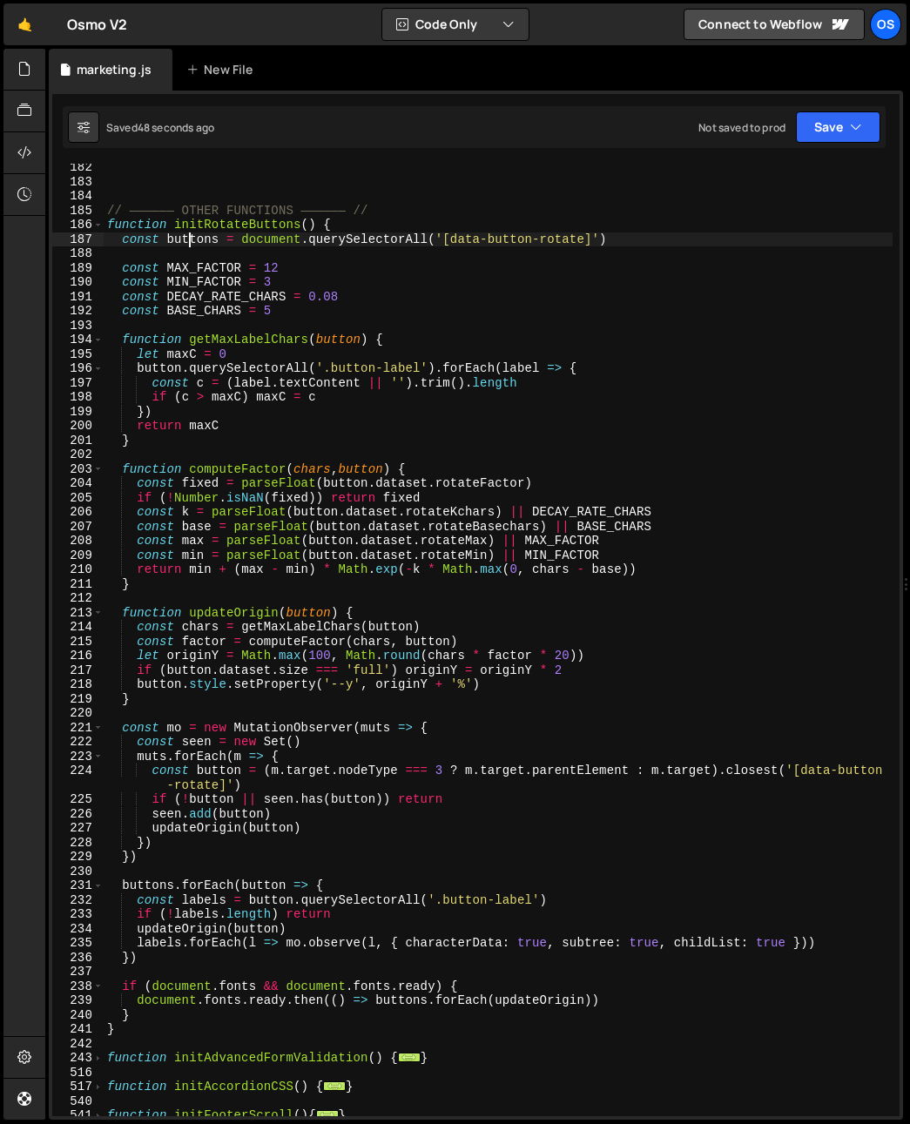
scroll to position [804, 0]
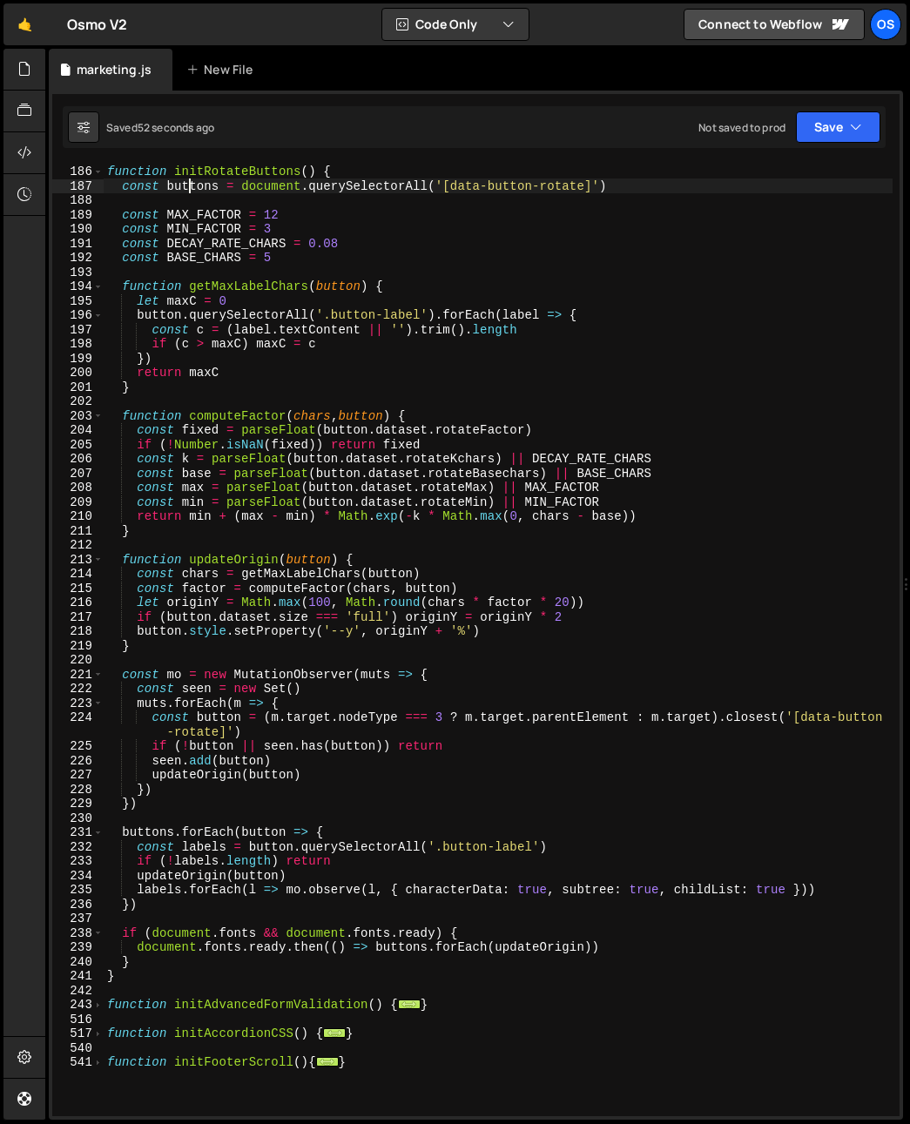
click at [255, 610] on div "// —————— OTHER FUNCTIONS —————— // function initRotateButtons ( ) { const butt…" at bounding box center [498, 640] width 789 height 981
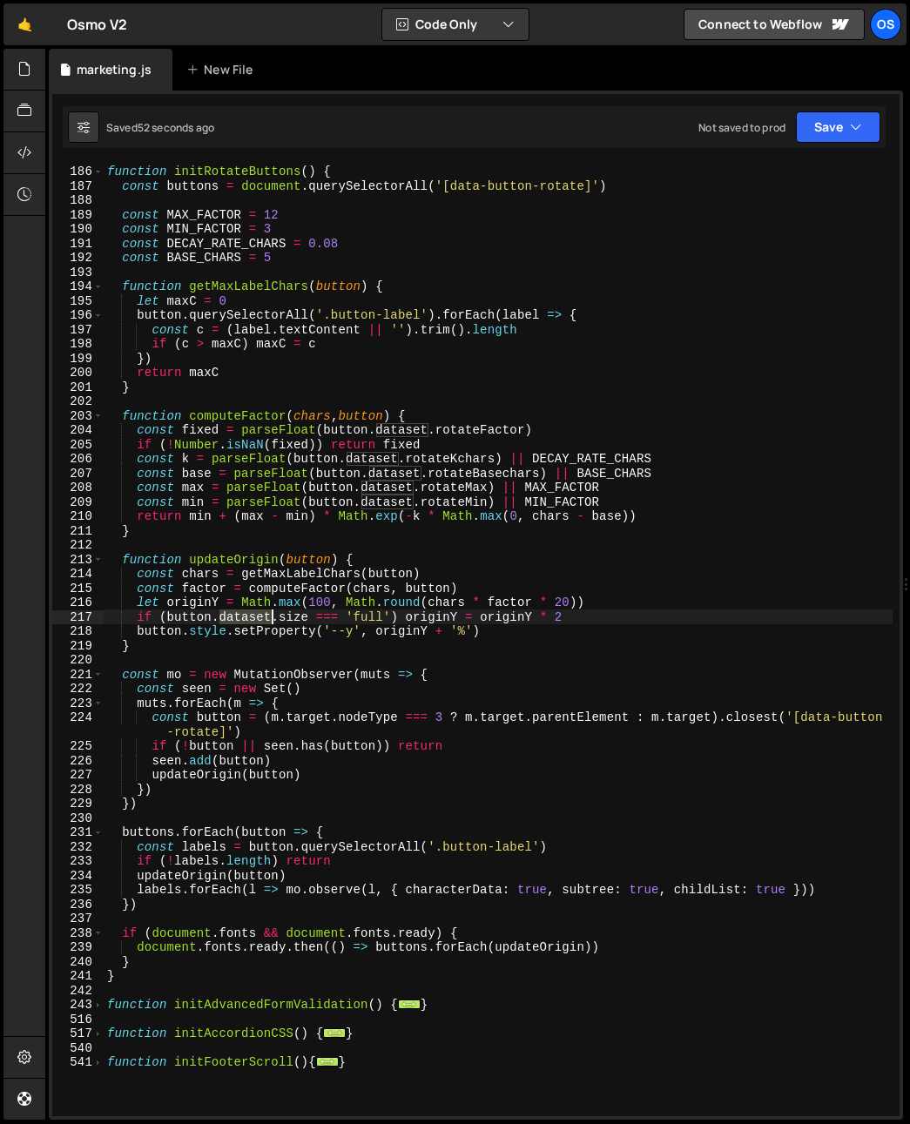
click at [255, 610] on div "// —————— OTHER FUNCTIONS —————— // function initRotateButtons ( ) { const butt…" at bounding box center [498, 640] width 789 height 981
click at [292, 678] on div "// —————— OTHER FUNCTIONS —————— // function initRotateButtons ( ) { const butt…" at bounding box center [498, 640] width 789 height 981
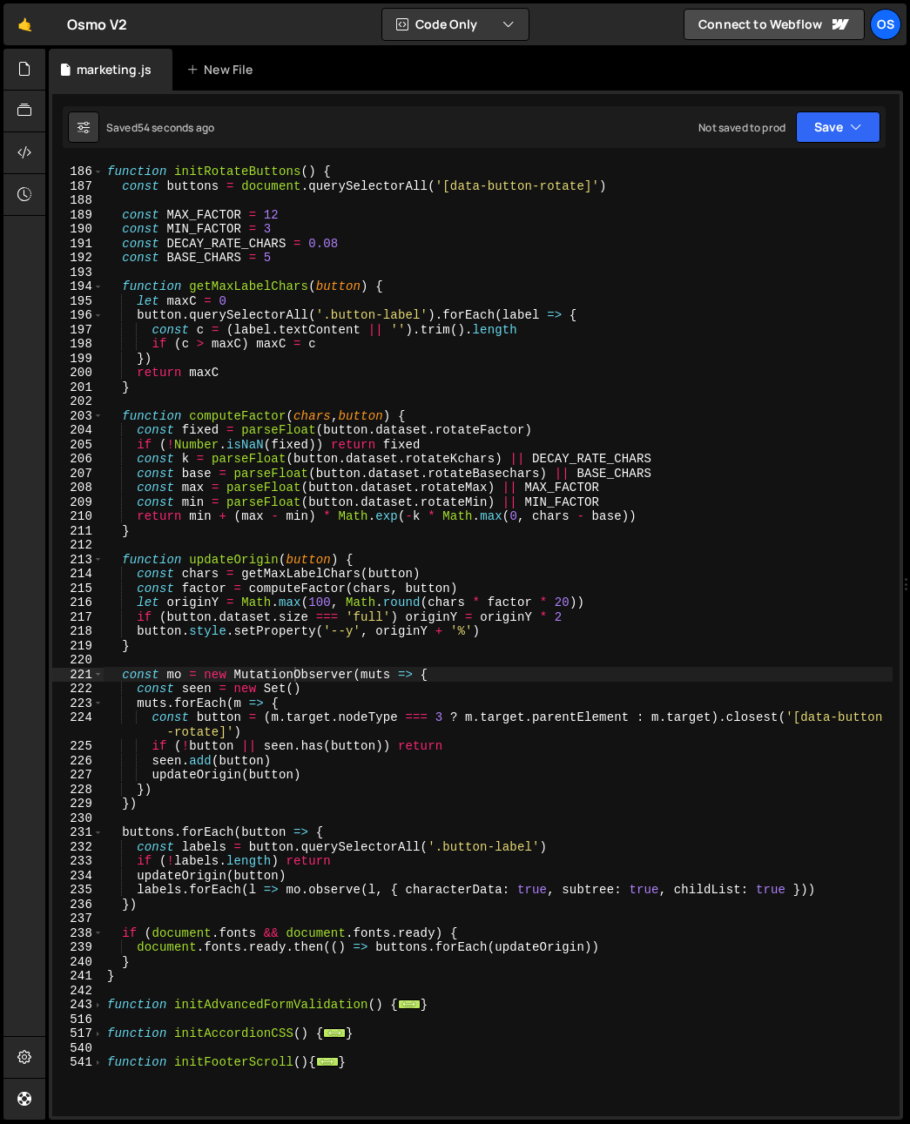
click at [323, 649] on div "// —————— OTHER FUNCTIONS —————— // function initRotateButtons ( ) { const butt…" at bounding box center [498, 640] width 789 height 981
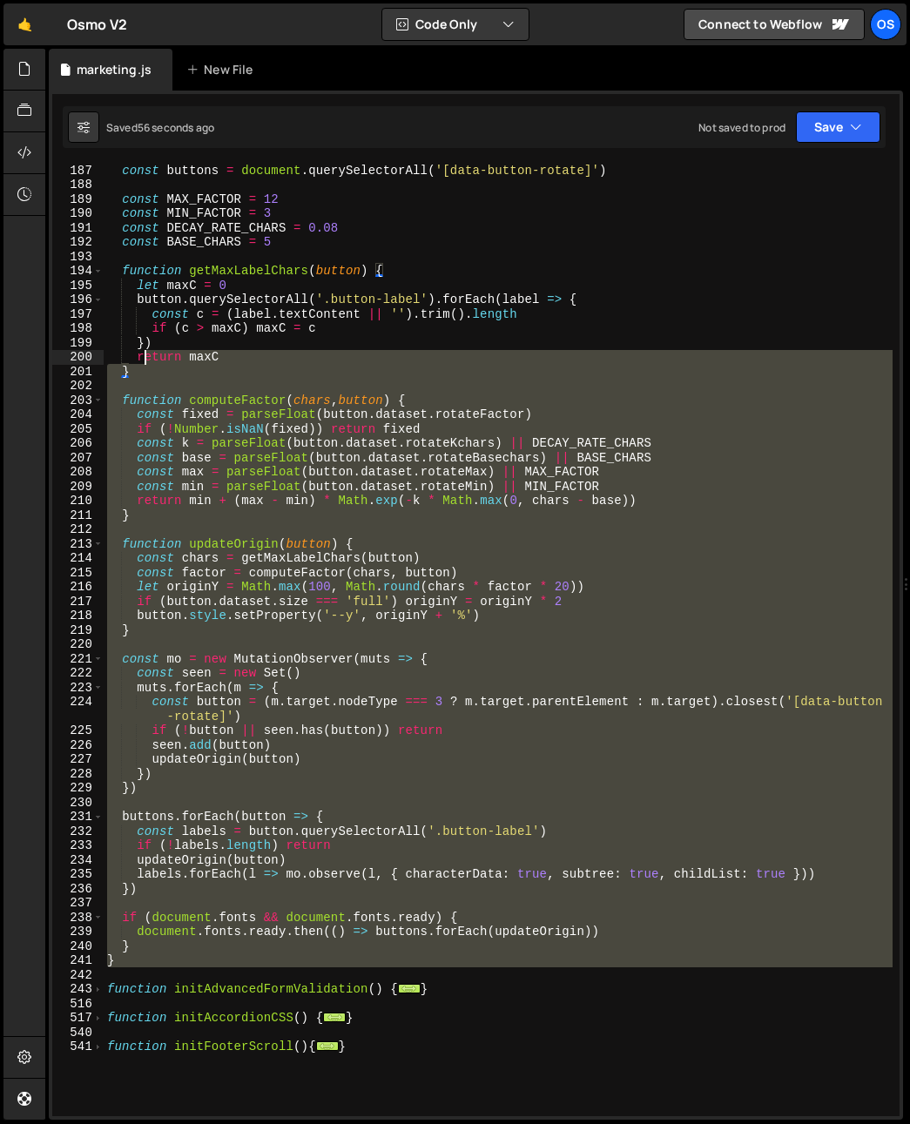
scroll to position [703, 0]
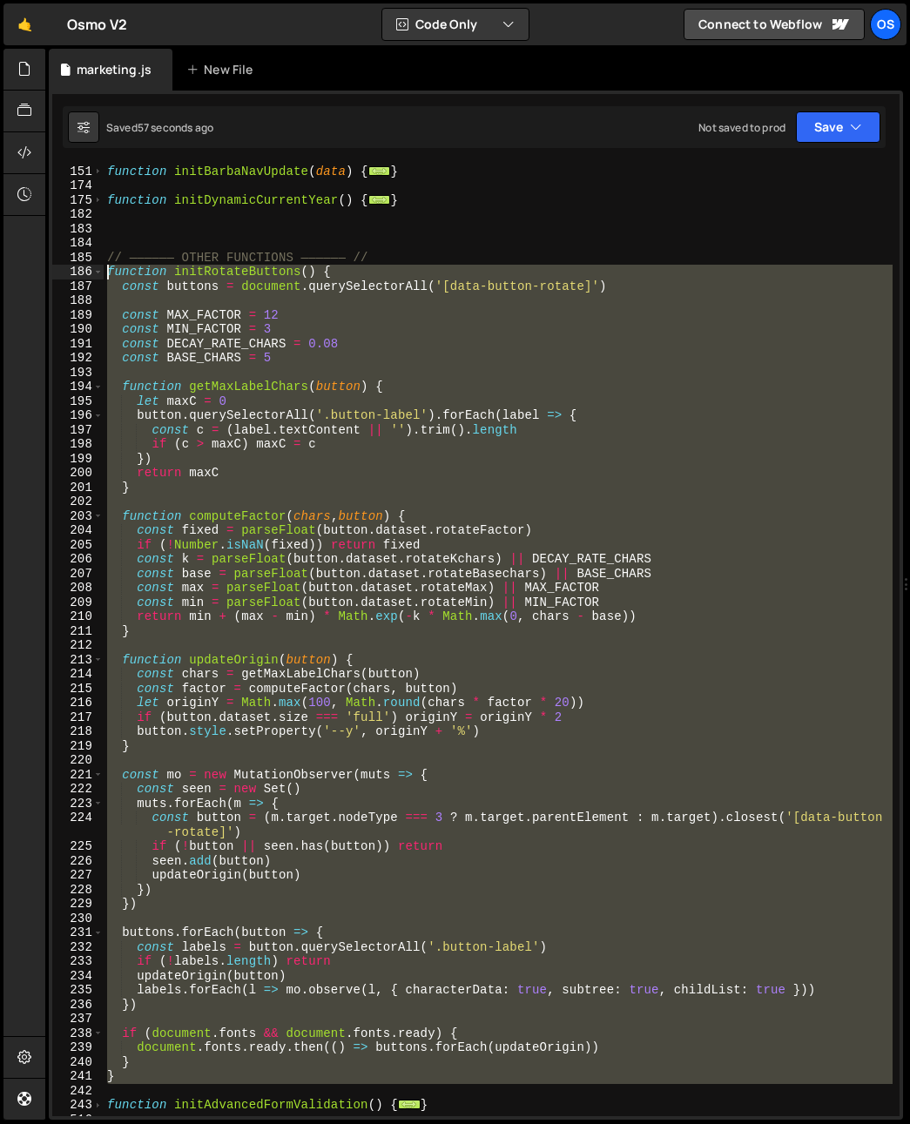
drag, startPoint x: 141, startPoint y: 939, endPoint x: 75, endPoint y: 273, distance: 669.4
click at [75, 273] on div "} 150 151 174 175 182 183 184 185 186 187 188 189 190 191 192 193 194 195 196 1…" at bounding box center [475, 640] width 847 height 953
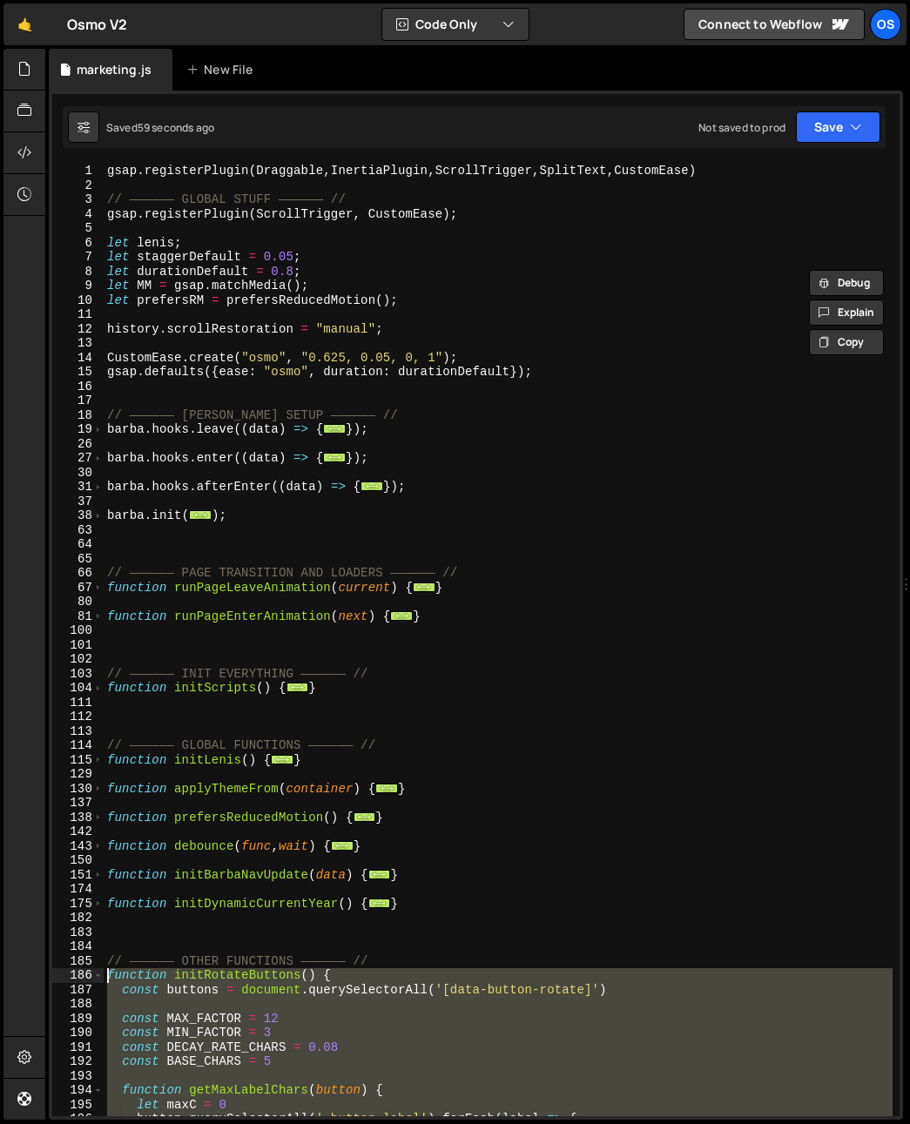
scroll to position [0, 0]
type textarea "}"
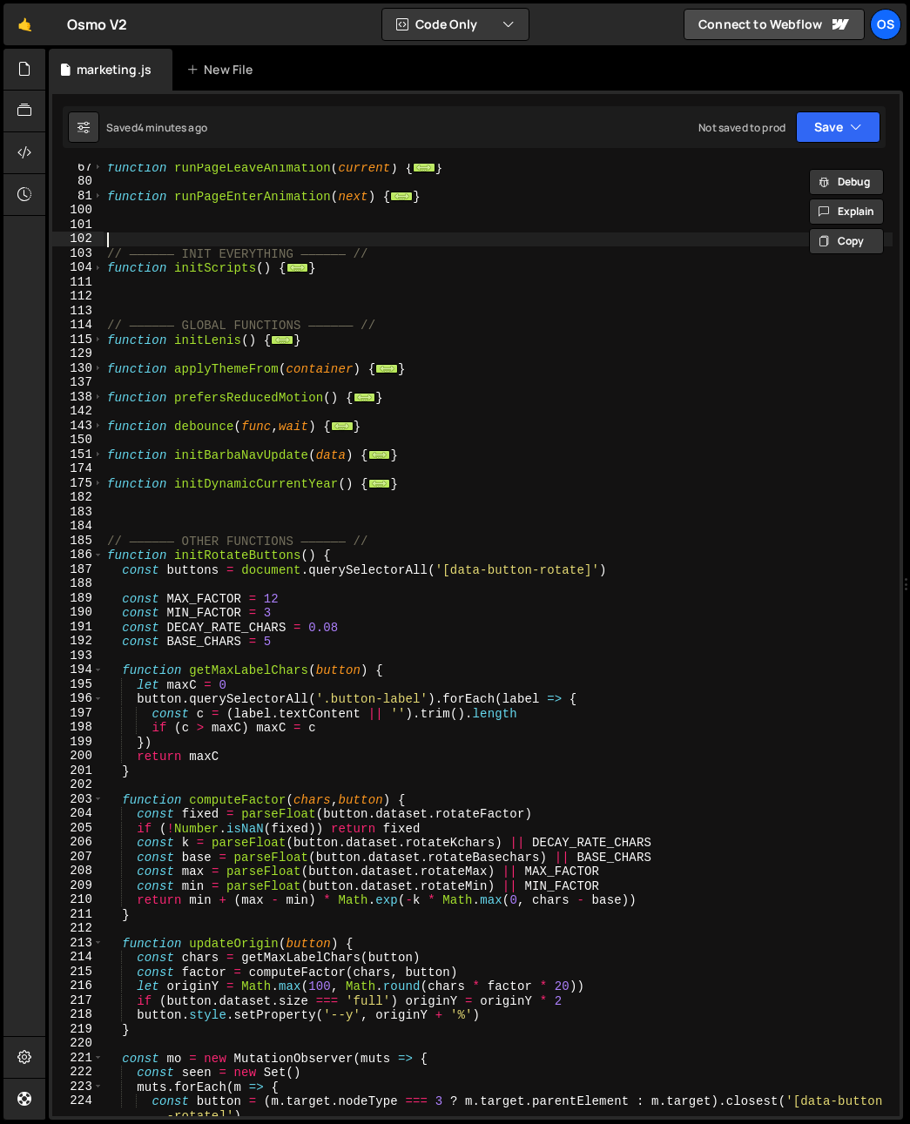
scroll to position [421, 0]
click at [98, 553] on span at bounding box center [98, 555] width 10 height 15
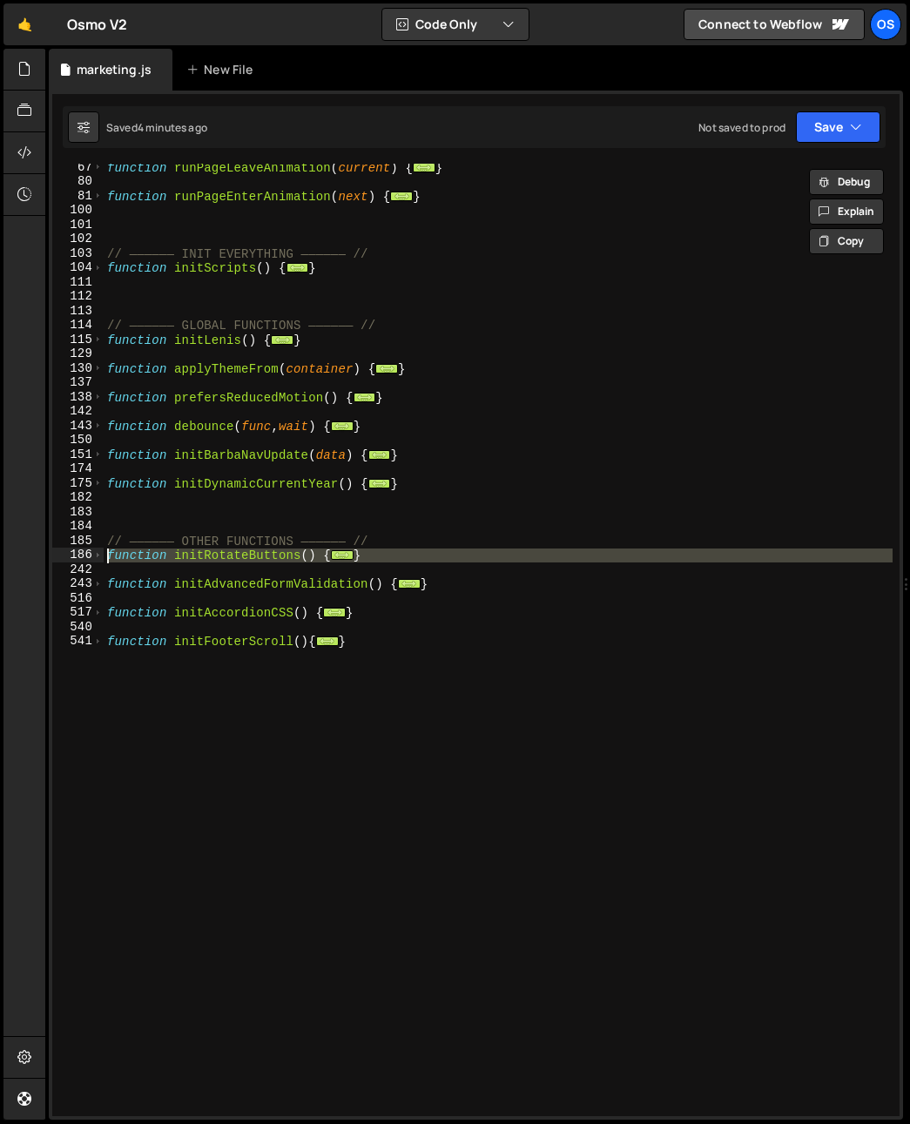
click at [105, 560] on div "function runPageLeaveAnimation ( current ) { ... } function runPageEnterAnimati…" at bounding box center [498, 650] width 789 height 981
paste textarea "}"
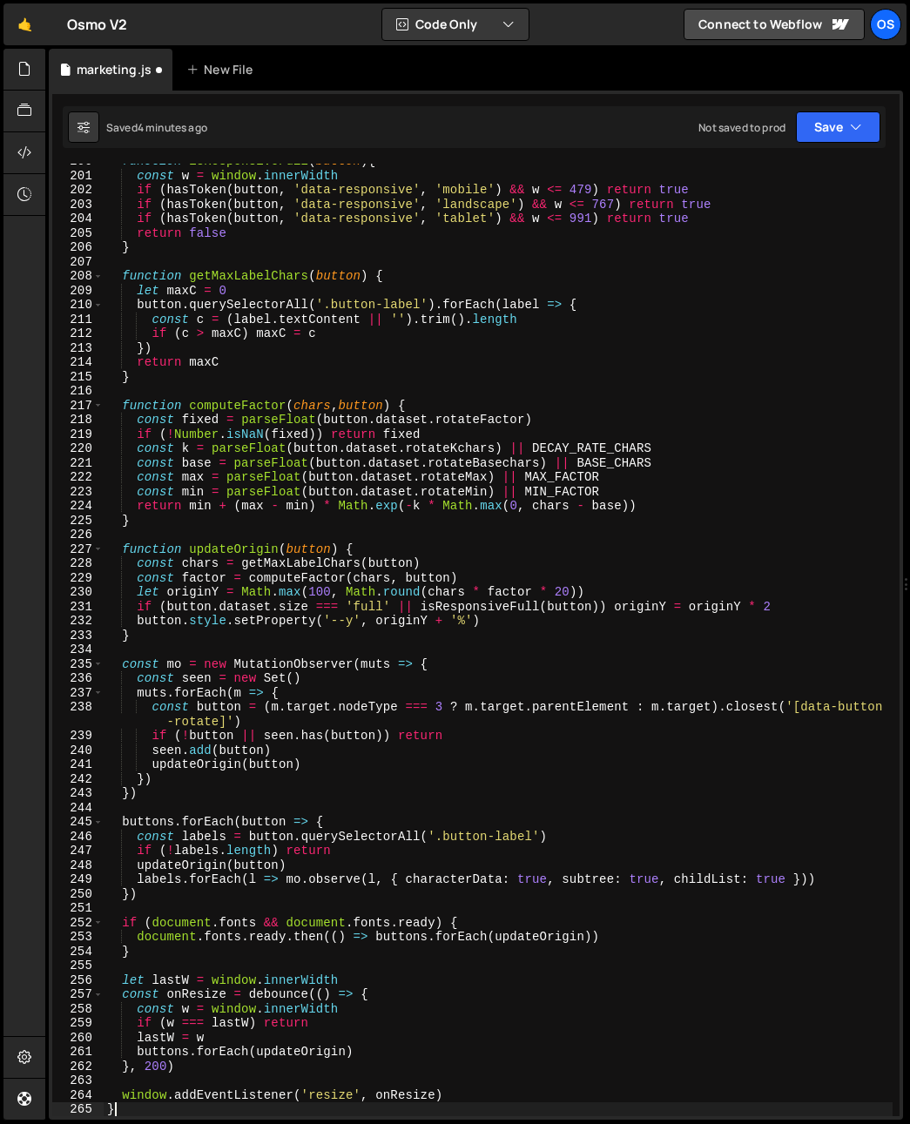
scroll to position [1015, 0]
click at [103, 548] on div "227" at bounding box center [77, 550] width 51 height 15
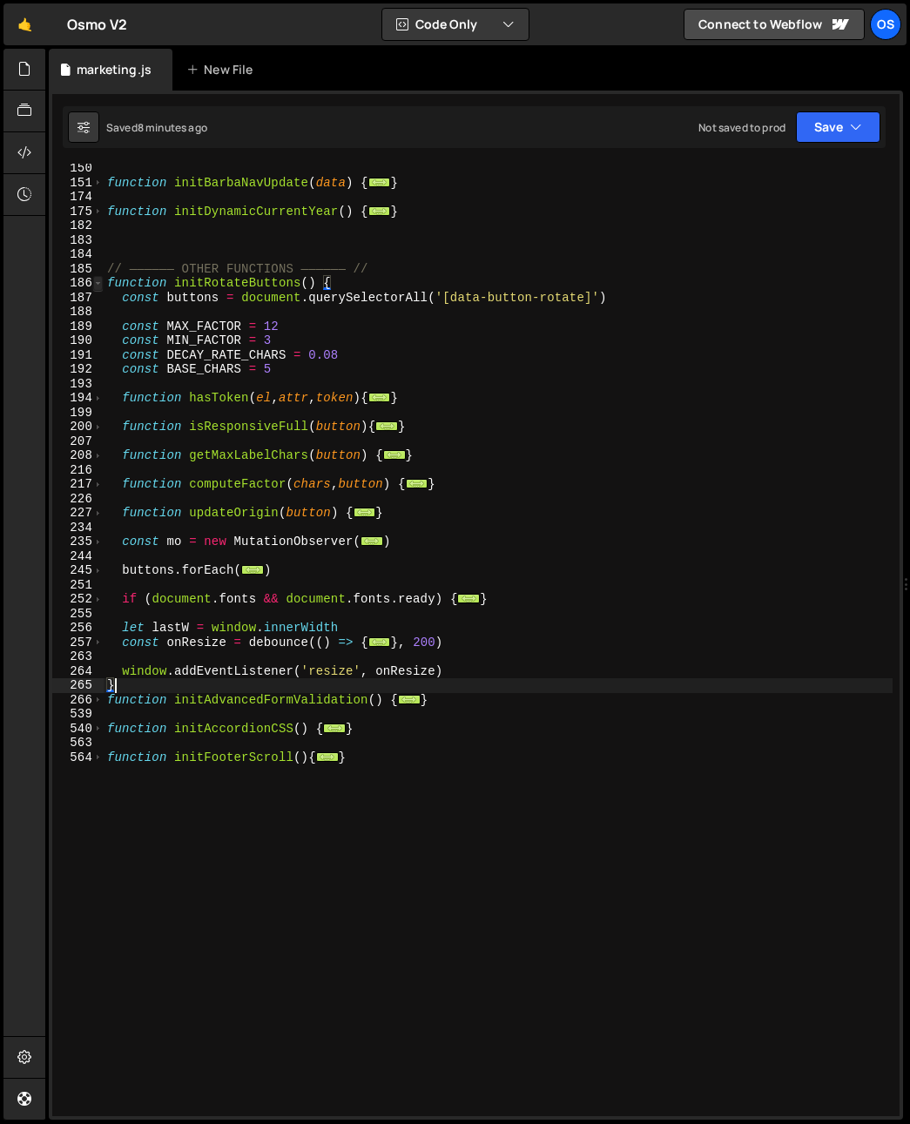
click at [97, 284] on span at bounding box center [98, 283] width 10 height 15
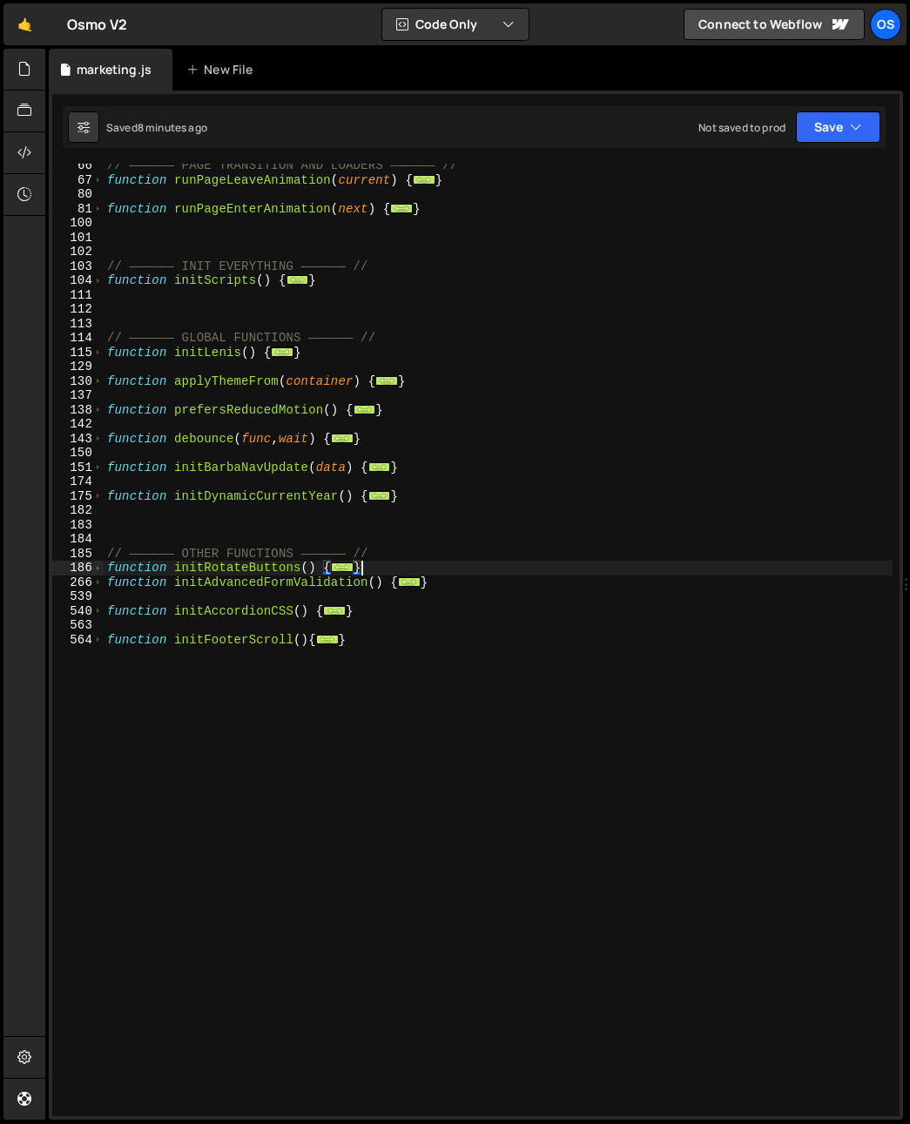
click at [104, 583] on div "// —————— PAGE TRANSITION AND LOADERS —————— // function runPageLeaveAnimation …" at bounding box center [498, 648] width 789 height 981
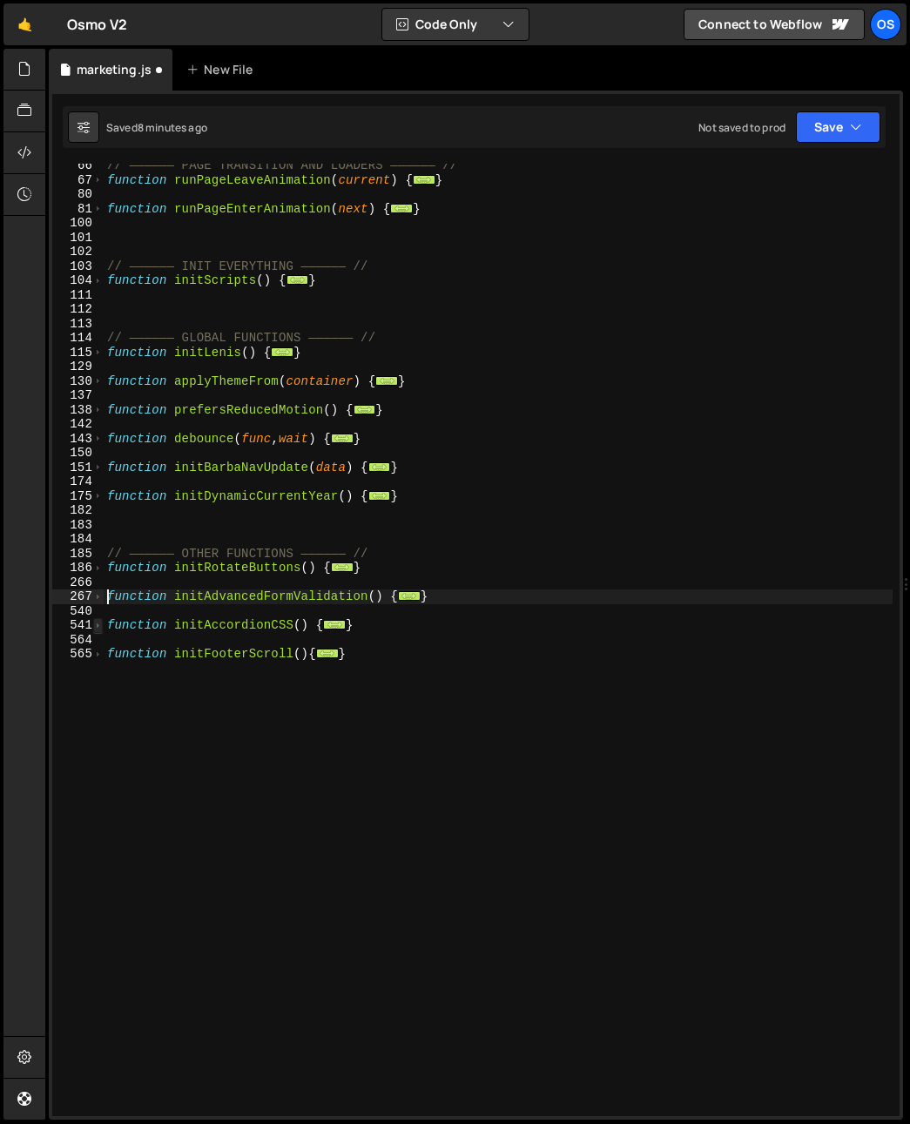
click at [97, 619] on span at bounding box center [98, 625] width 10 height 15
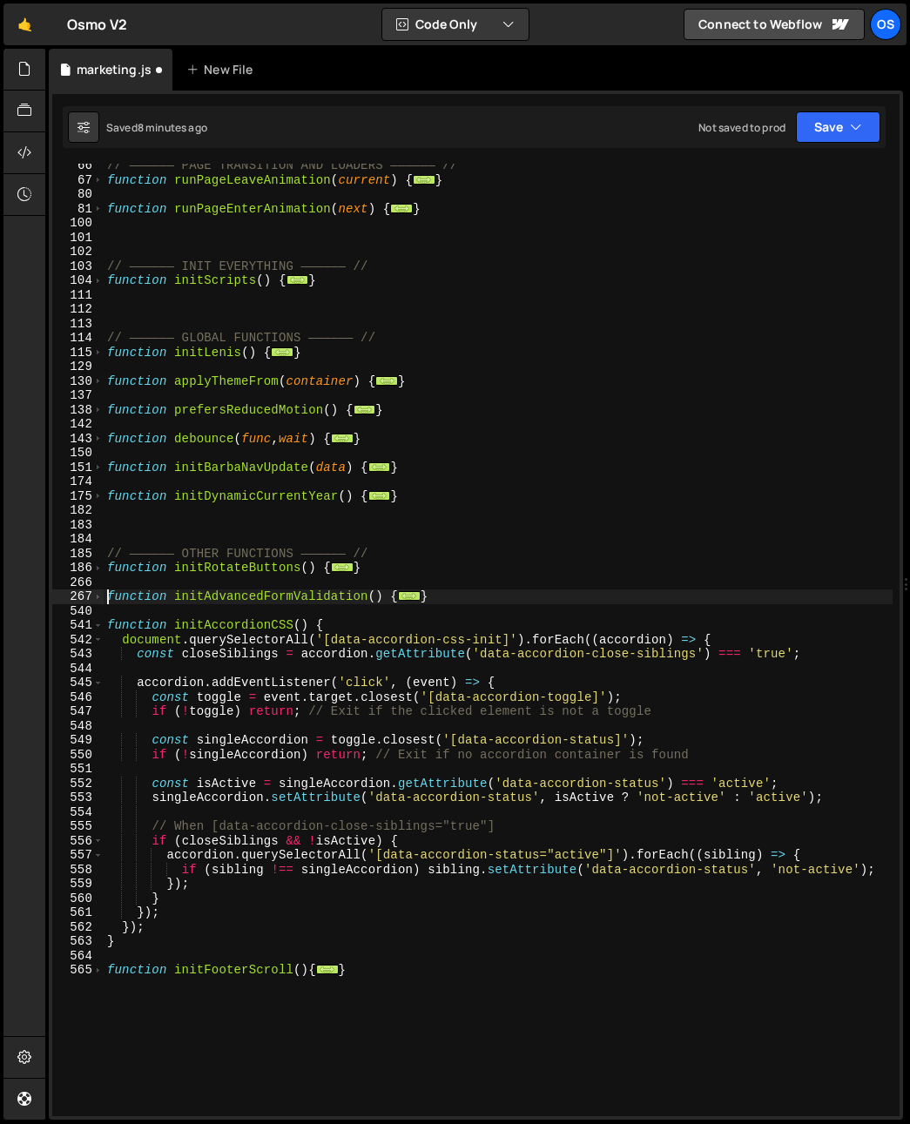
click at [208, 691] on div "// —————— PAGE TRANSITION AND LOADERS —————— // function runPageLeaveAnimation …" at bounding box center [498, 648] width 789 height 981
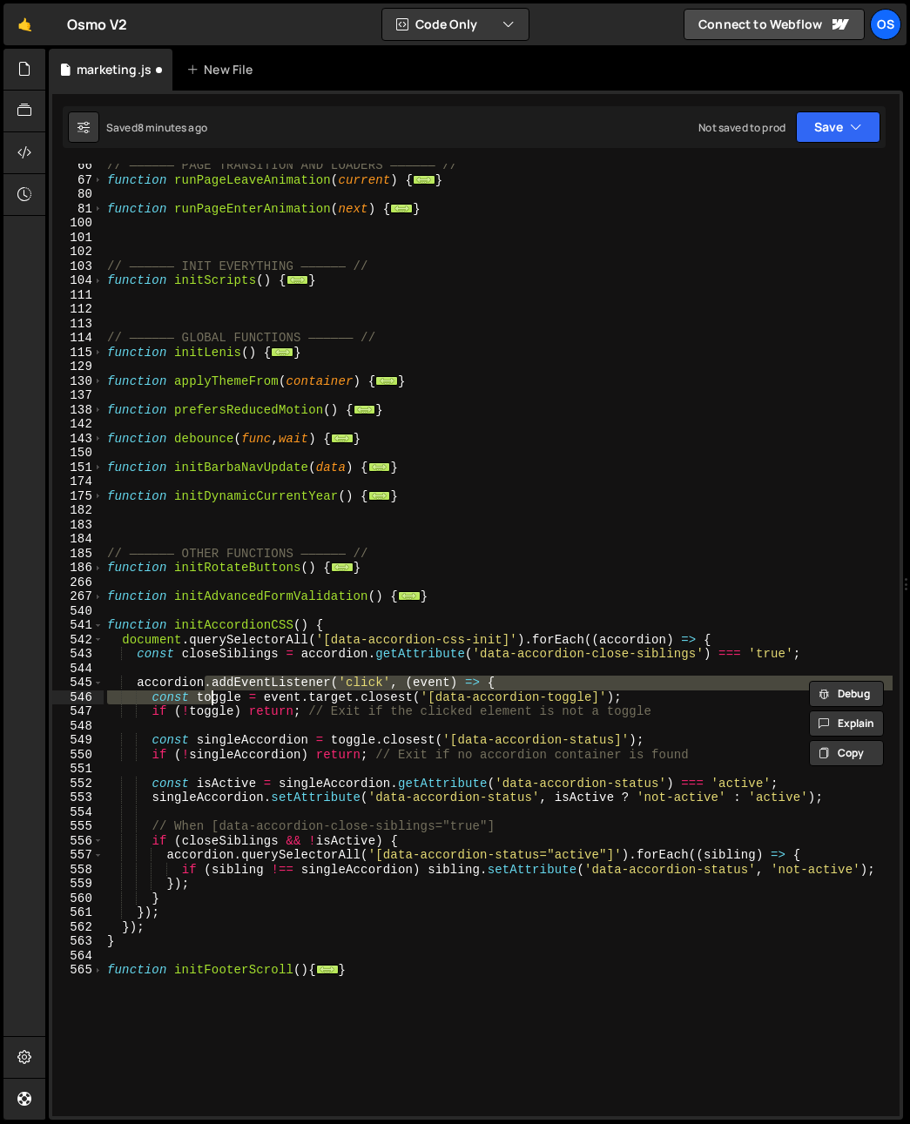
click at [323, 824] on div "// —————— PAGE TRANSITION AND LOADERS —————— // function runPageLeaveAnimation …" at bounding box center [498, 648] width 789 height 981
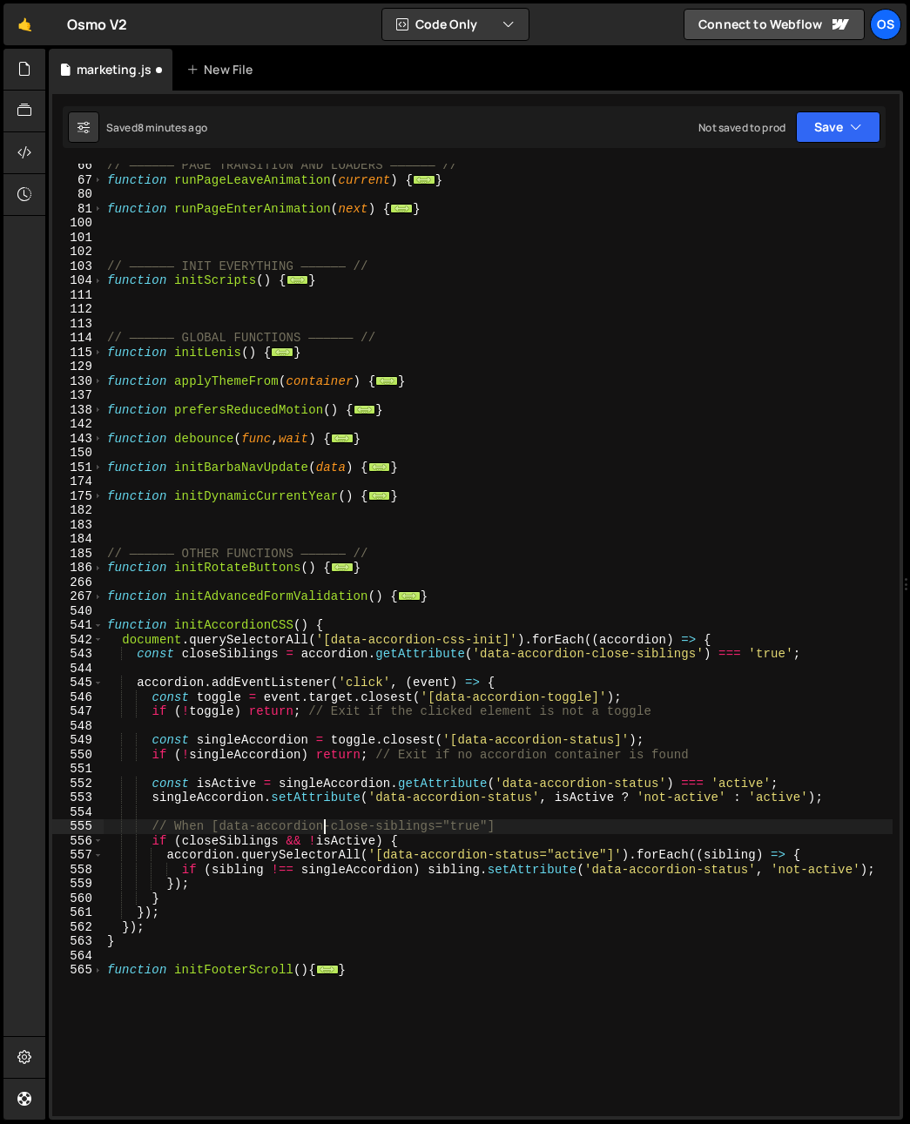
click at [228, 882] on div "// —————— PAGE TRANSITION AND LOADERS —————— // function runPageLeaveAnimation …" at bounding box center [498, 648] width 789 height 981
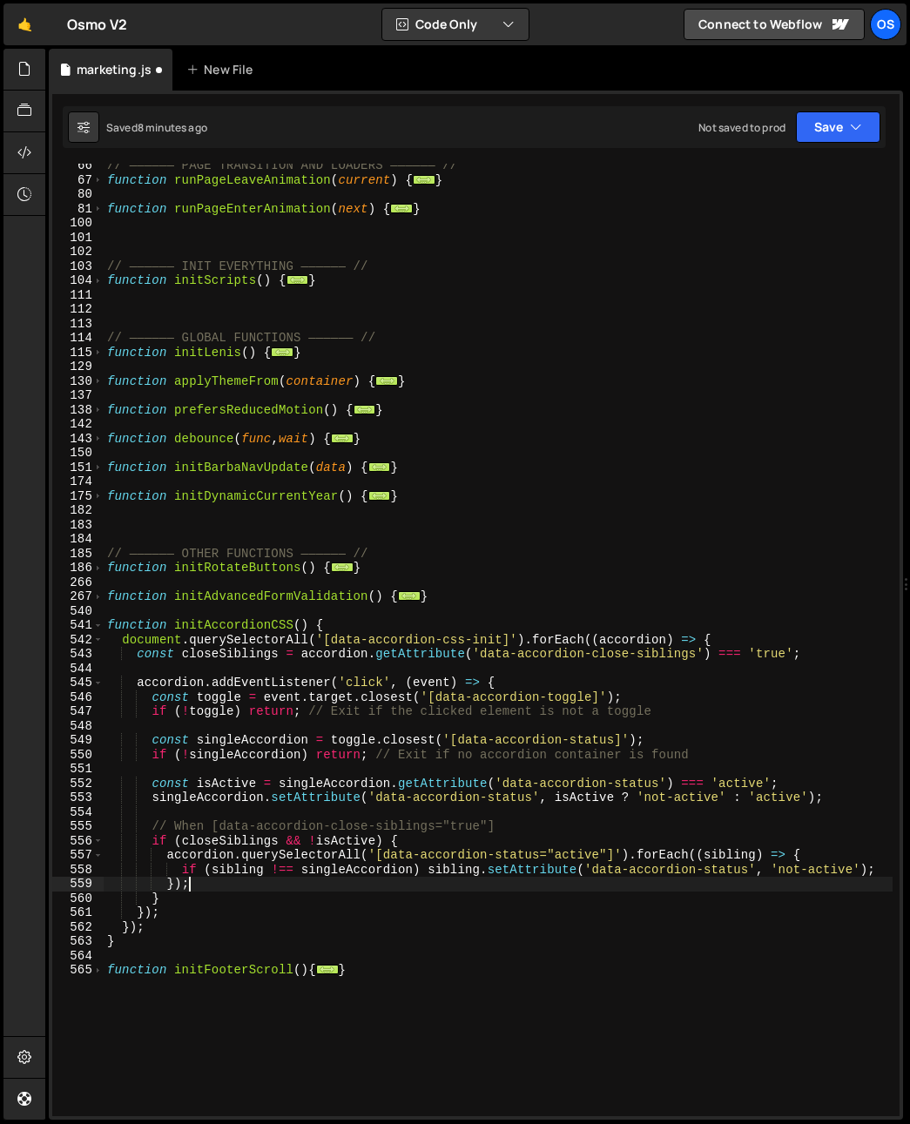
click at [354, 845] on div "// —————— PAGE TRANSITION AND LOADERS —————— // function runPageLeaveAnimation …" at bounding box center [498, 648] width 789 height 981
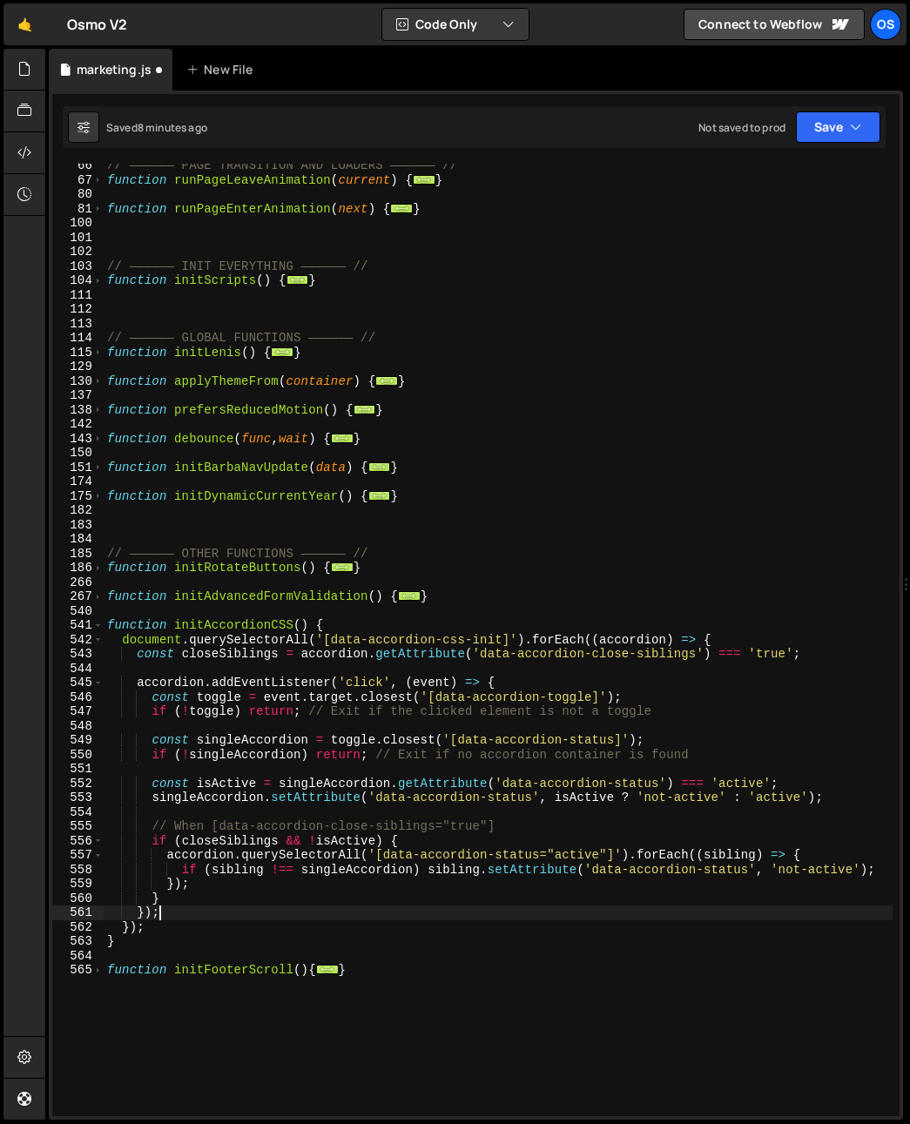
click at [347, 910] on div "// —————— PAGE TRANSITION AND LOADERS —————— // function runPageLeaveAnimation …" at bounding box center [498, 648] width 789 height 981
type textarea "});"
click at [695, 724] on div "// —————— PAGE TRANSITION AND LOADERS —————— // function runPageLeaveAnimation …" at bounding box center [498, 648] width 789 height 981
click at [689, 711] on div "// —————— PAGE TRANSITION AND LOADERS —————— // function runPageLeaveAnimation …" at bounding box center [498, 648] width 789 height 981
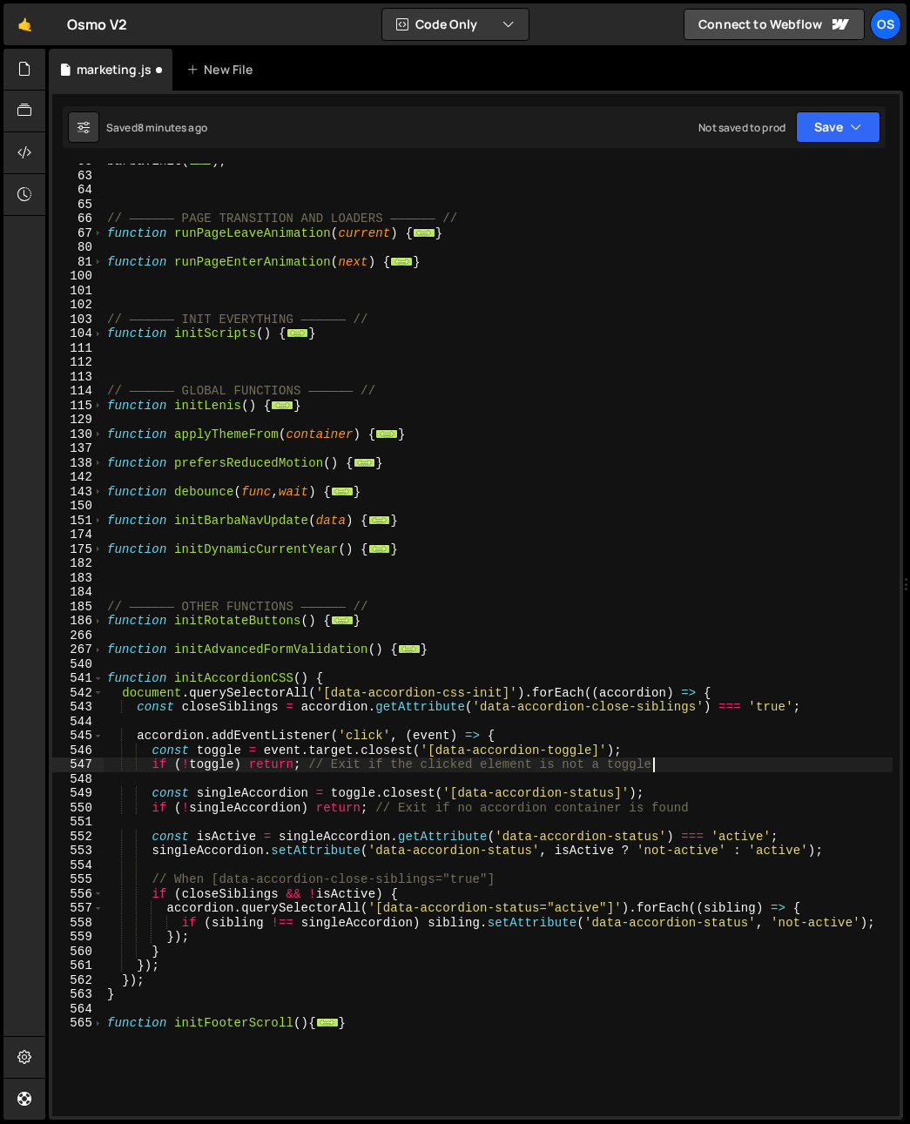
scroll to position [354, 0]
click at [705, 813] on div "[PERSON_NAME] . init ( ... ) ; // —————— PAGE TRANSITION AND LOADERS —————— // …" at bounding box center [498, 644] width 789 height 981
type textarea "if (!singleAccordion) return; // Exit if no accordion container is found"
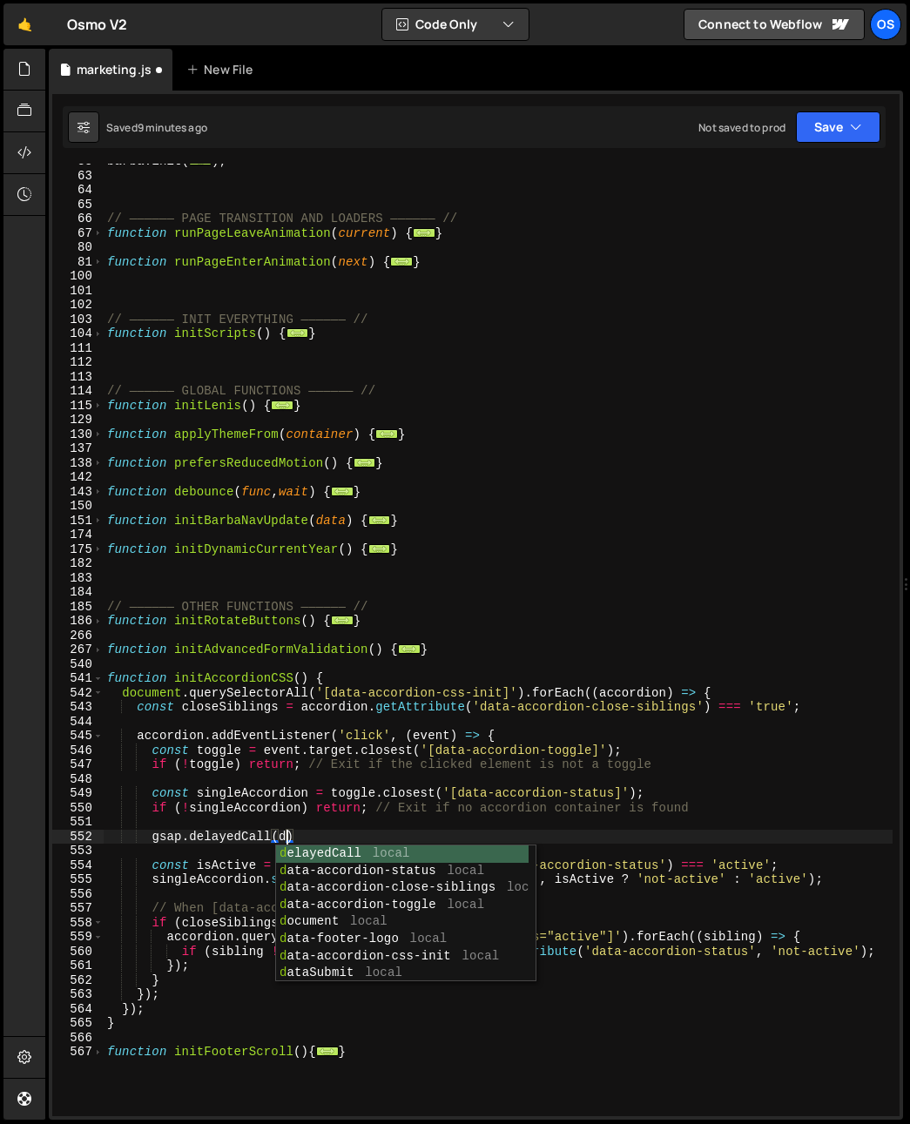
scroll to position [0, 12]
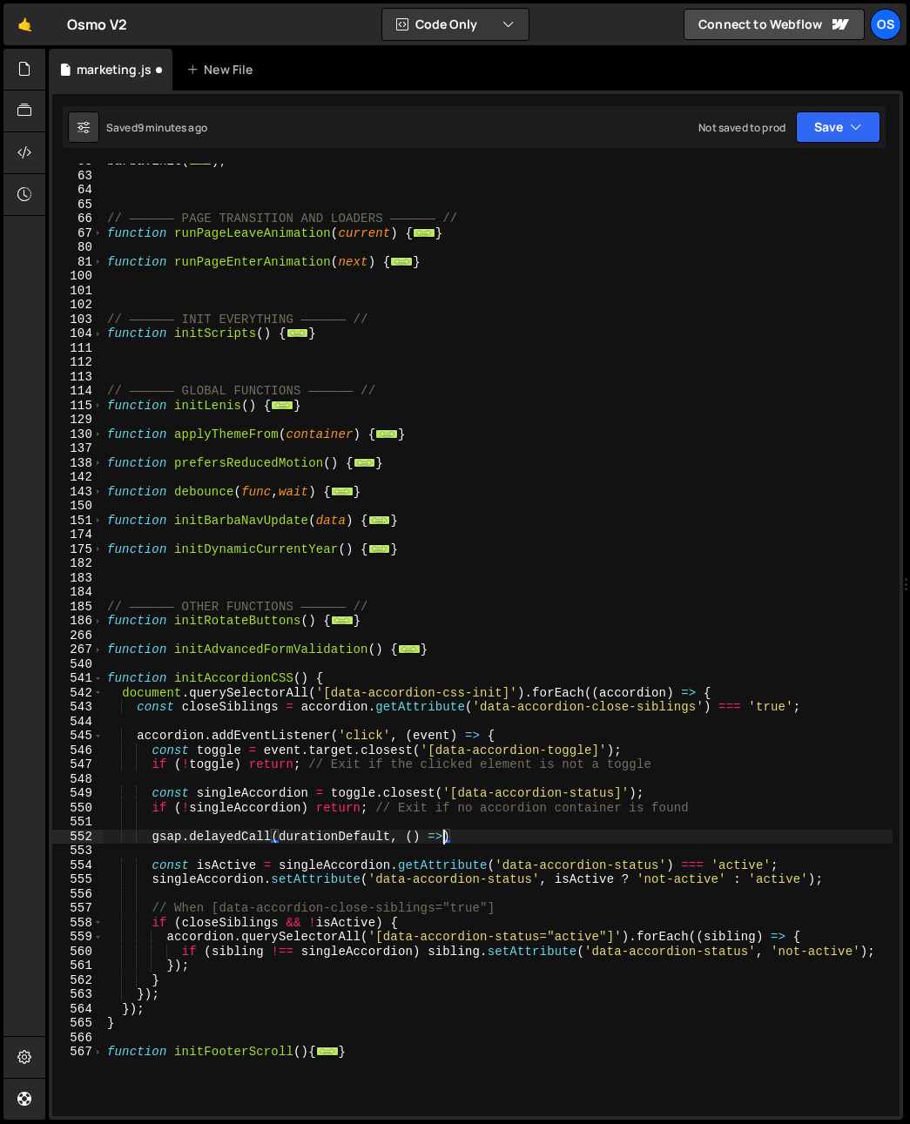
type textarea "gsap.delayedCall(durationDefault, () =>{)"
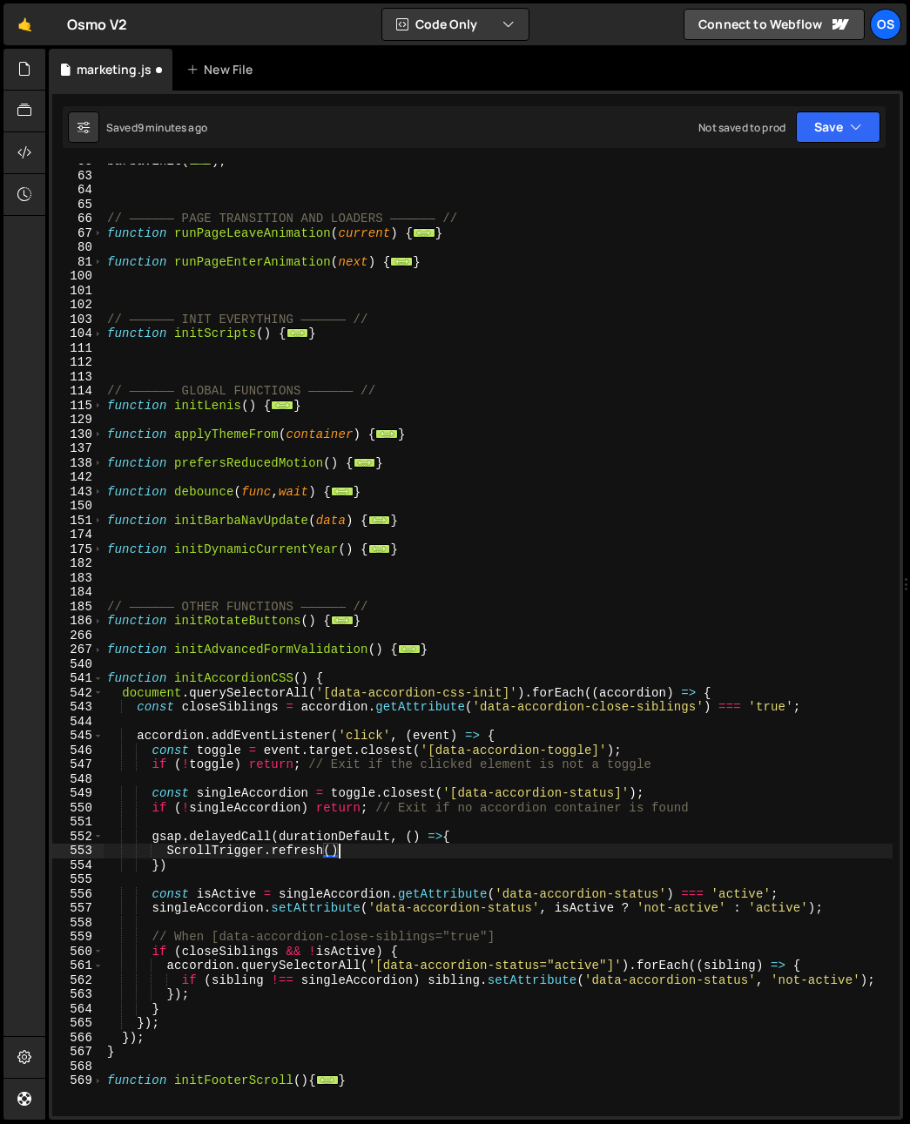
scroll to position [0, 16]
drag, startPoint x: 164, startPoint y: 853, endPoint x: 397, endPoint y: 846, distance: 233.5
click at [397, 846] on div "[PERSON_NAME] . init ( ... ) ; // —————— PAGE TRANSITION AND LOADERS —————— // …" at bounding box center [498, 644] width 789 height 981
drag, startPoint x: 378, startPoint y: 755, endPoint x: 361, endPoint y: 810, distance: 57.6
click at [377, 755] on div "[PERSON_NAME] . init ( ... ) ; // —————— PAGE TRANSITION AND LOADERS —————— // …" at bounding box center [498, 644] width 789 height 981
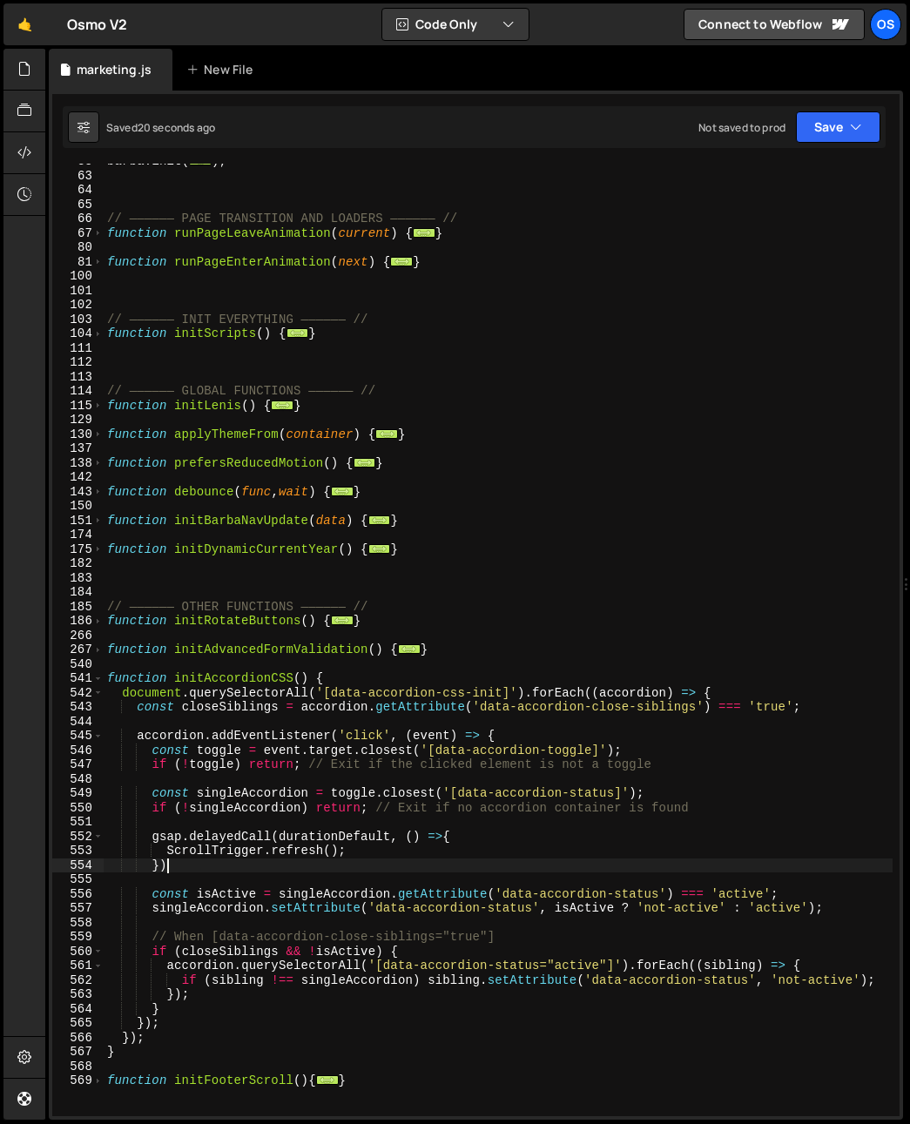
click at [331, 859] on div "[PERSON_NAME] . init ( ... ) ; // —————— PAGE TRANSITION AND LOADERS —————— // …" at bounding box center [498, 644] width 789 height 981
click at [376, 853] on div "[PERSON_NAME] . init ( ... ) ; // —————— PAGE TRANSITION AND LOADERS —————— // …" at bounding box center [498, 644] width 789 height 981
click at [167, 855] on div "[PERSON_NAME] . init ( ... ) ; // —————— PAGE TRANSITION AND LOADERS —————— // …" at bounding box center [498, 644] width 789 height 981
type textarea "ScrollTrigger.refresh();"
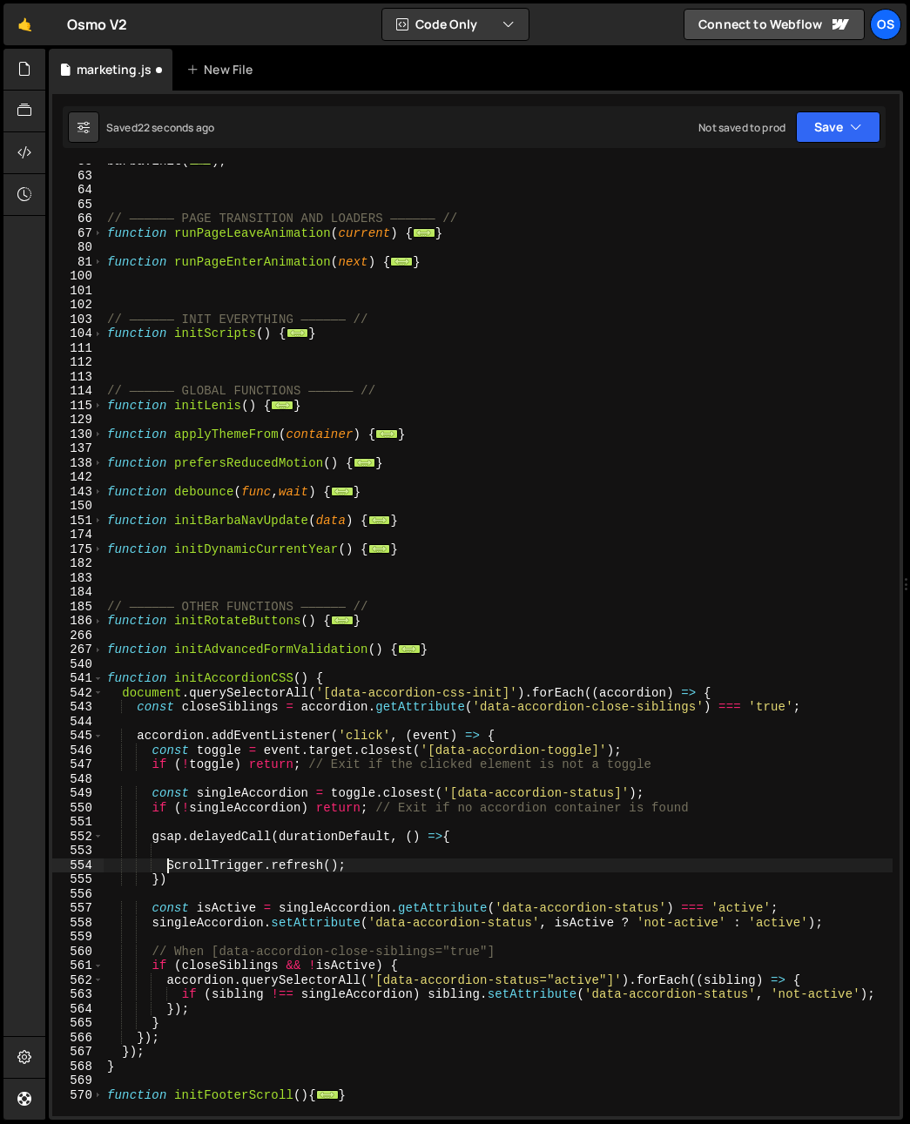
click at [178, 852] on div "[PERSON_NAME] . init ( ... ) ; // —————— PAGE TRANSITION AND LOADERS —————— // …" at bounding box center [498, 644] width 789 height 981
type textarea "[PERSON_NAME].resize();"
